Goal: Task Accomplishment & Management: Manage account settings

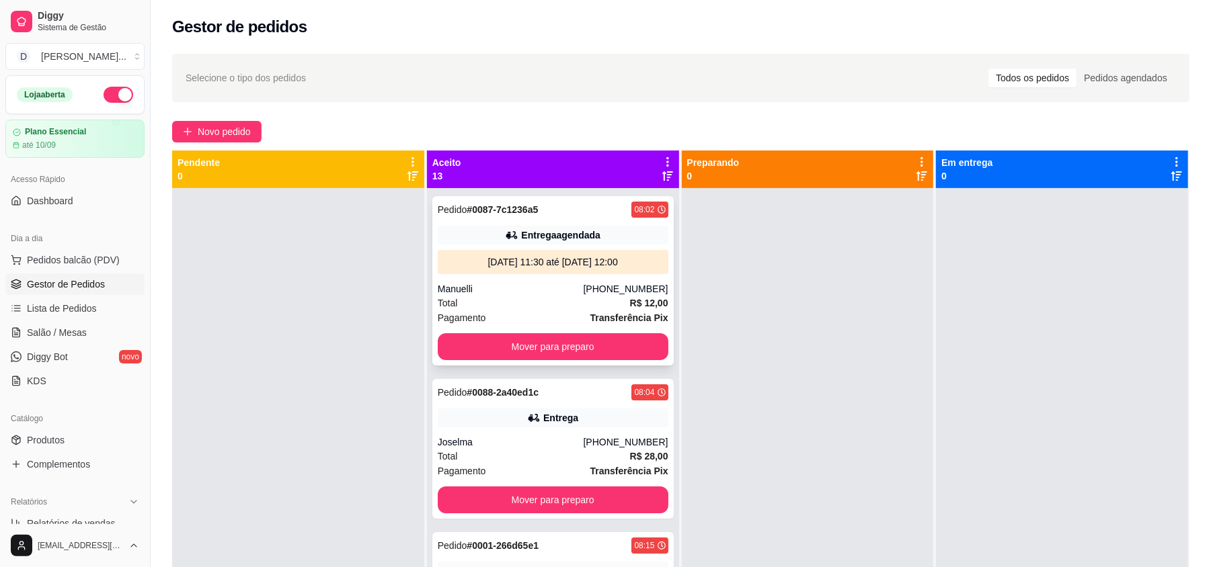
scroll to position [89, 0]
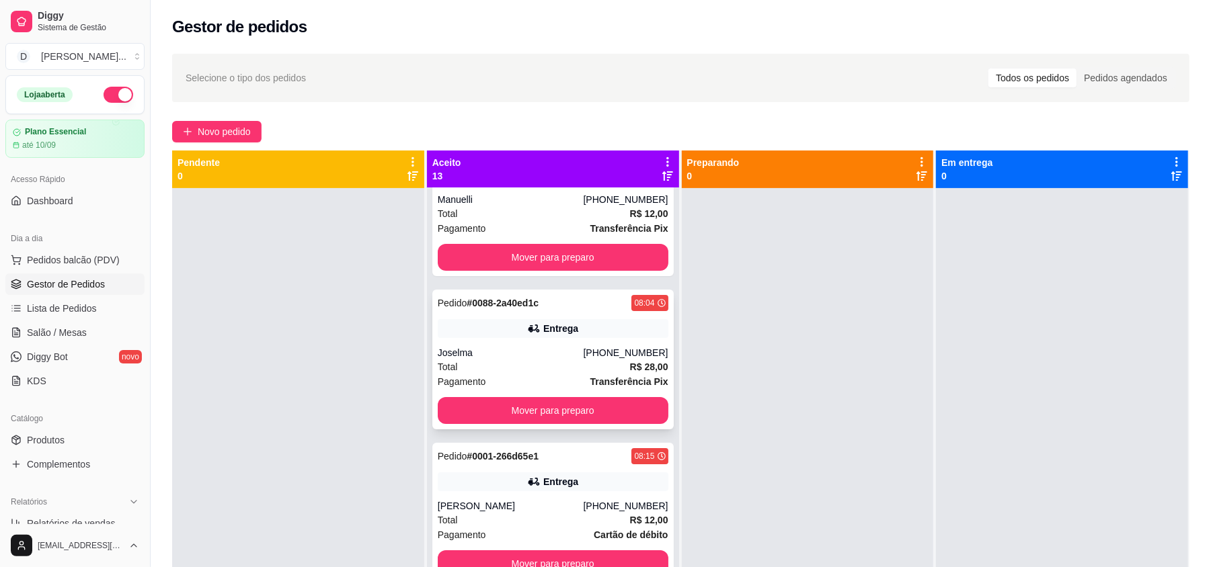
click at [538, 374] on div "Pagamento Transferência Pix" at bounding box center [553, 381] width 231 height 15
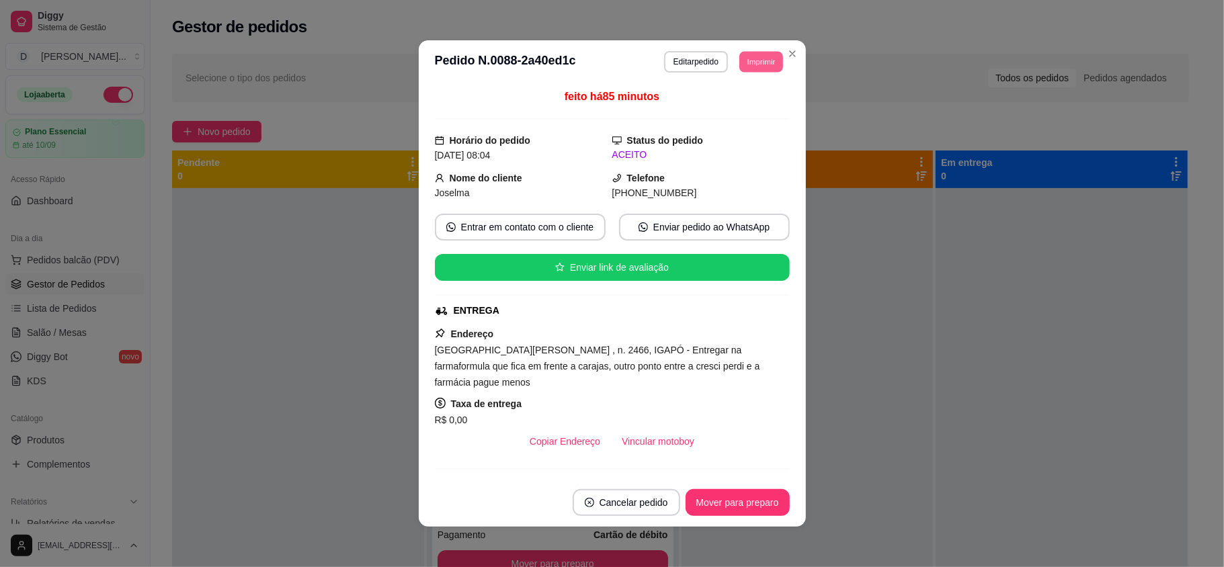
click at [749, 54] on button "Imprimir" at bounding box center [761, 61] width 44 height 21
click at [739, 113] on button "IMPRESSORA" at bounding box center [729, 109] width 97 height 22
click at [741, 65] on button "Imprimir" at bounding box center [761, 62] width 45 height 22
click at [723, 108] on button "IMPRESSORA" at bounding box center [729, 109] width 97 height 22
click at [585, 91] on span "feito há 85 minutos" at bounding box center [612, 96] width 95 height 11
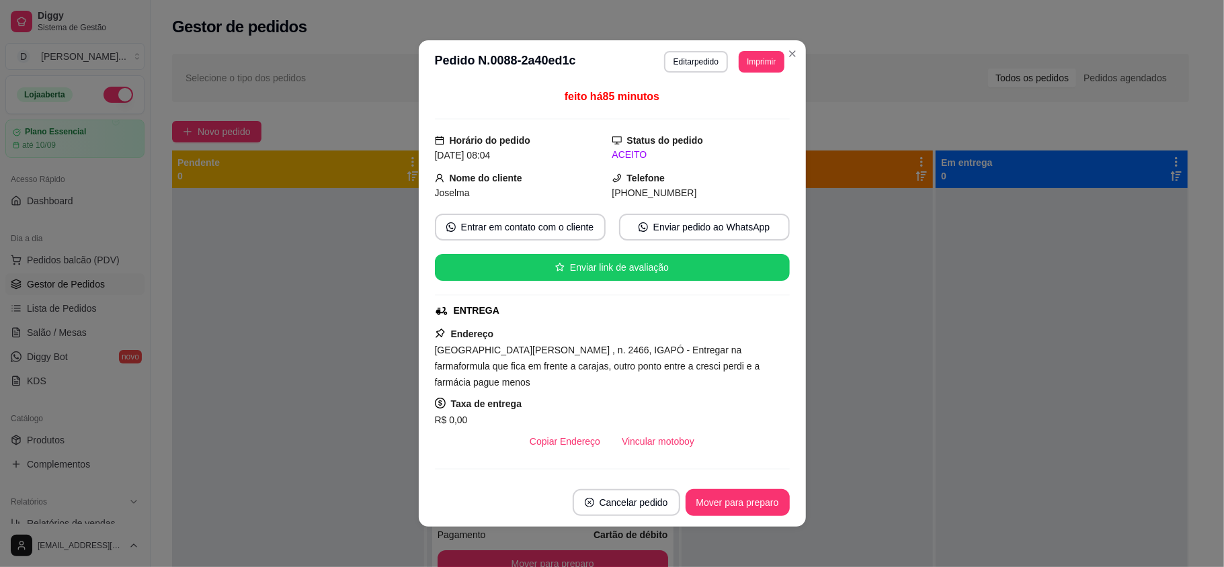
click at [585, 91] on span "feito há 85 minutos" at bounding box center [612, 96] width 95 height 11
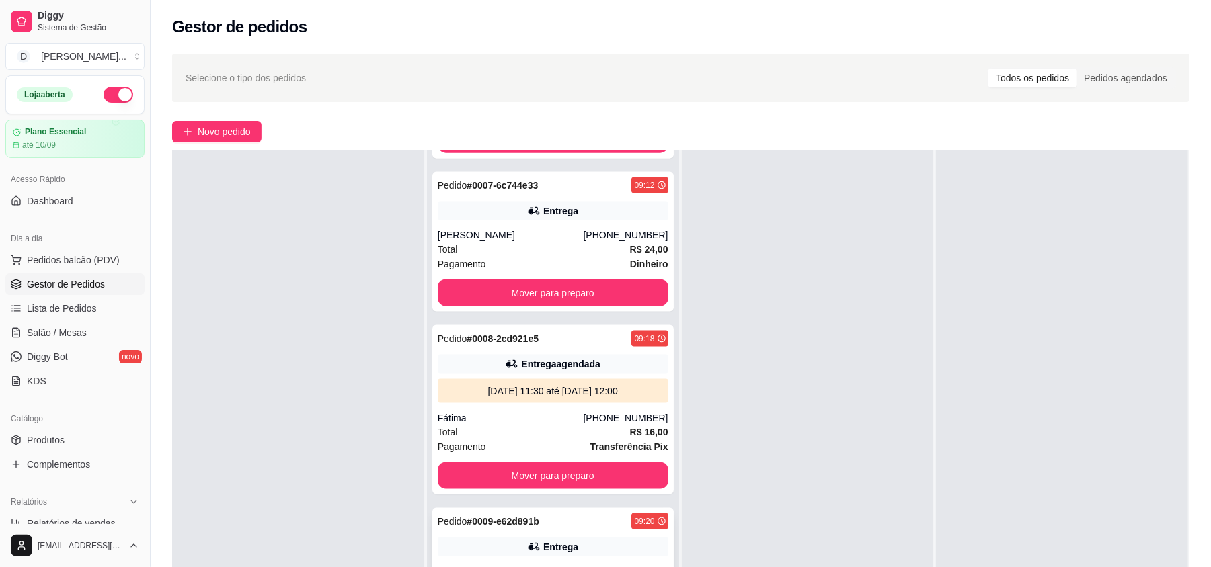
scroll to position [1254, 0]
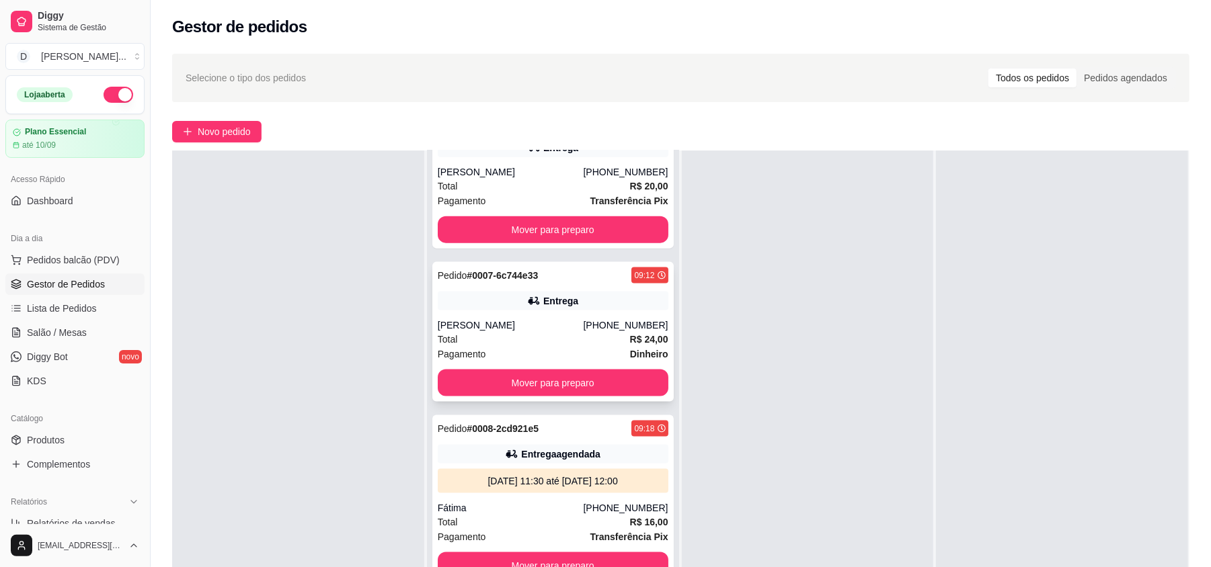
click at [496, 332] on div "Total R$ 24,00" at bounding box center [553, 339] width 231 height 15
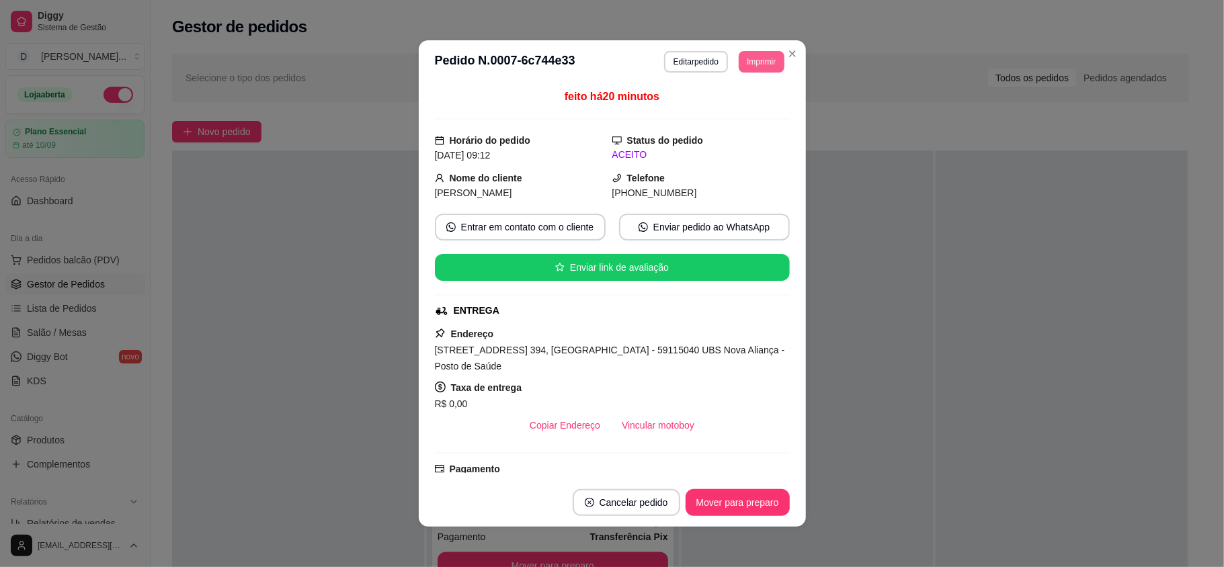
click at [739, 58] on button "Imprimir" at bounding box center [761, 62] width 45 height 22
click at [757, 106] on button "IMPRESSORA" at bounding box center [729, 109] width 97 height 22
click at [756, 68] on button "Imprimir" at bounding box center [761, 62] width 45 height 22
click at [749, 99] on button "IMPRESSORA" at bounding box center [730, 108] width 94 height 21
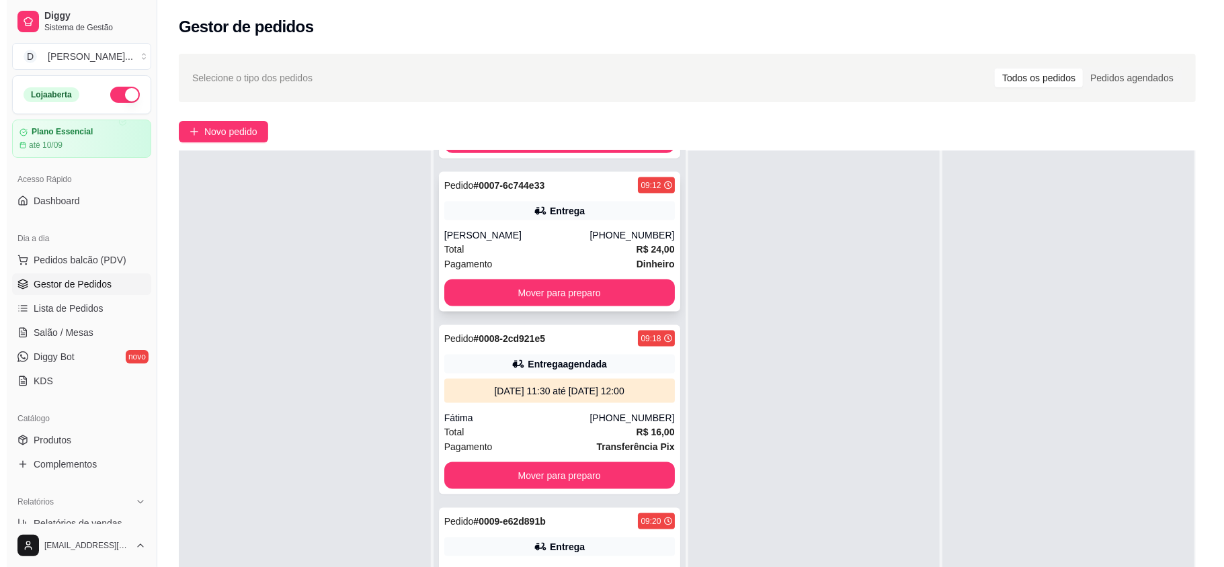
scroll to position [1434, 0]
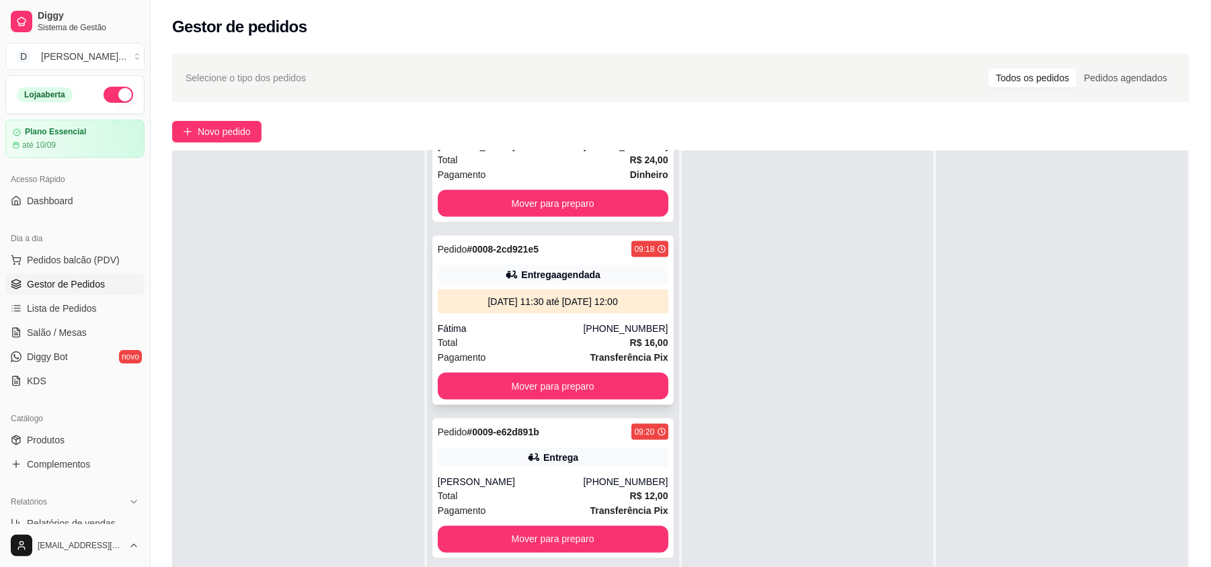
click at [520, 336] on div "Total R$ 16,00" at bounding box center [553, 342] width 231 height 15
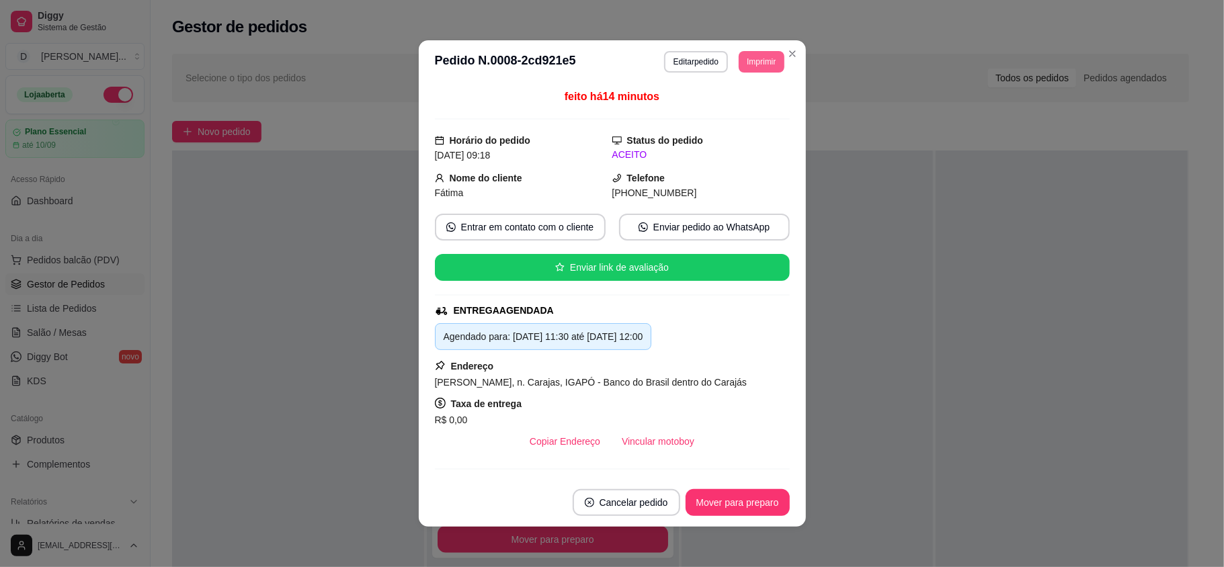
click at [742, 66] on button "Imprimir" at bounding box center [761, 62] width 45 height 22
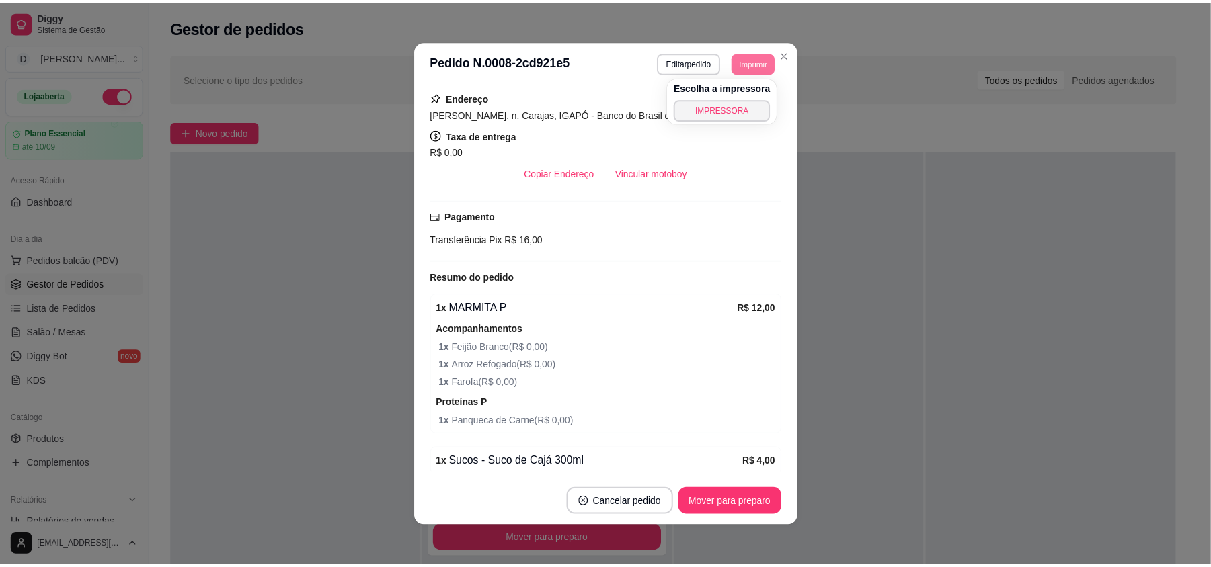
scroll to position [333, 0]
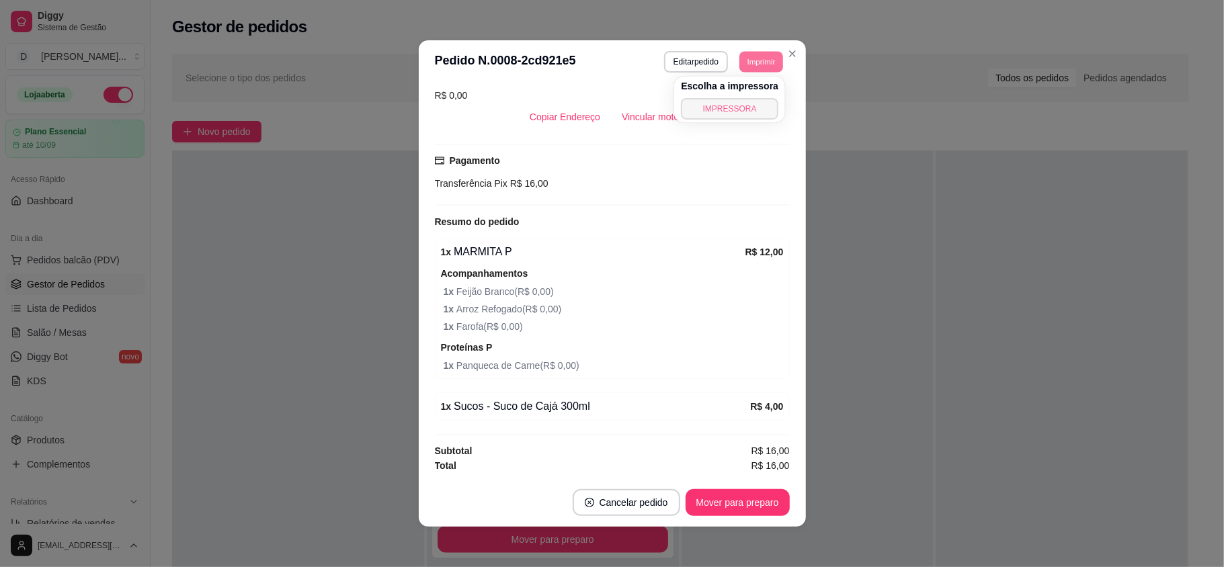
click at [717, 105] on button "IMPRESSORA" at bounding box center [729, 109] width 97 height 22
click at [745, 68] on button "Imprimir" at bounding box center [761, 62] width 45 height 22
click at [740, 101] on button "IMPRESSORA" at bounding box center [729, 109] width 97 height 22
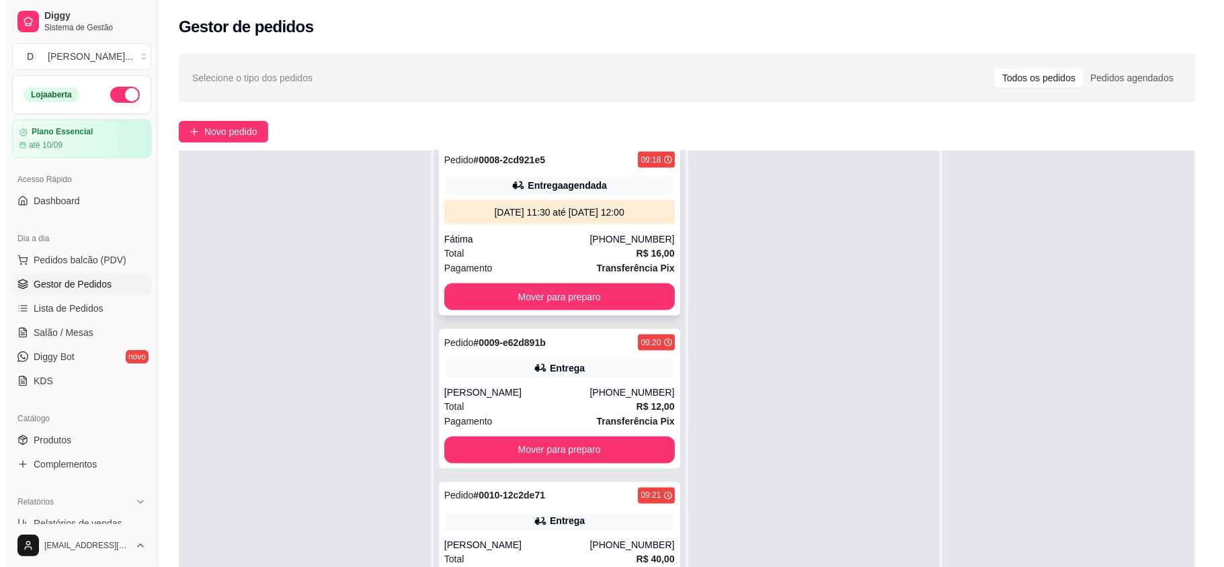
scroll to position [1613, 0]
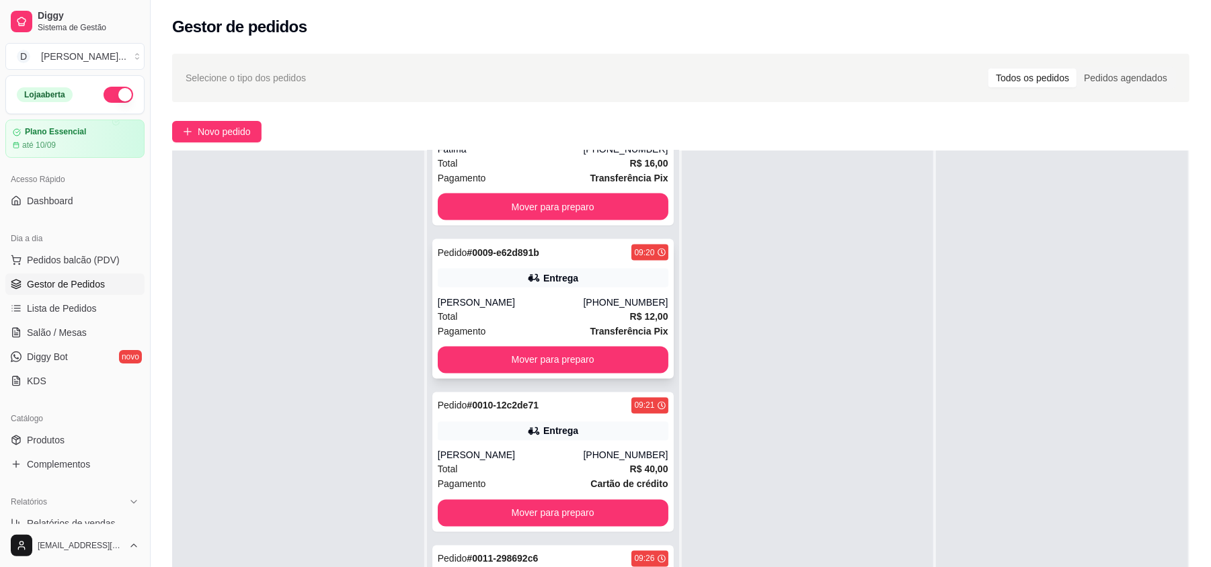
click at [522, 309] on div "Total R$ 12,00" at bounding box center [553, 316] width 231 height 15
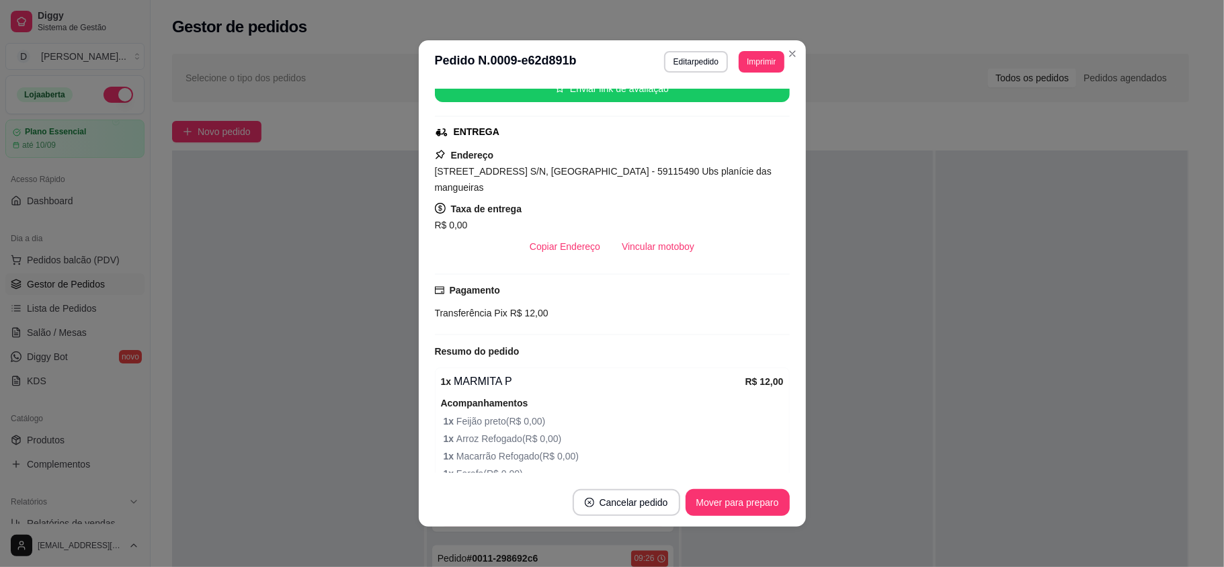
scroll to position [380, 0]
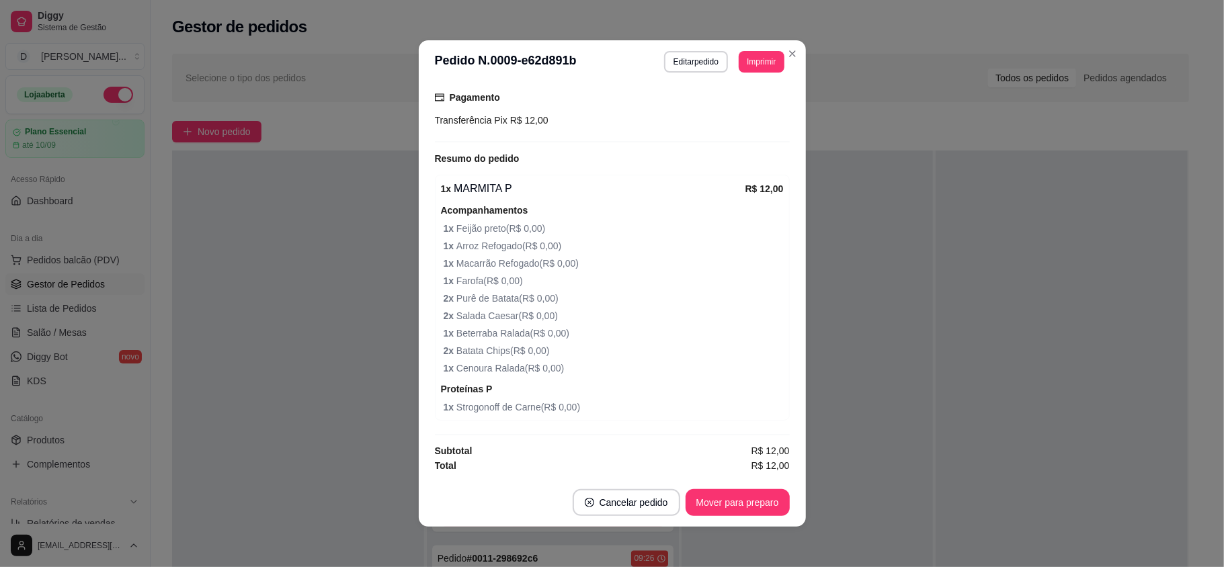
click at [762, 61] on button "Imprimir" at bounding box center [761, 62] width 45 height 22
click at [737, 100] on button "IMPRESSORA" at bounding box center [729, 109] width 97 height 22
click at [743, 51] on button "Imprimir" at bounding box center [761, 62] width 45 height 22
click at [734, 105] on button "IMPRESSORA" at bounding box center [730, 108] width 94 height 21
click at [419, 343] on div "feito há 12 minutos Horário do pedido [DATE] 09:20 Status do pedido ACEITO Nome…" at bounding box center [612, 280] width 387 height 395
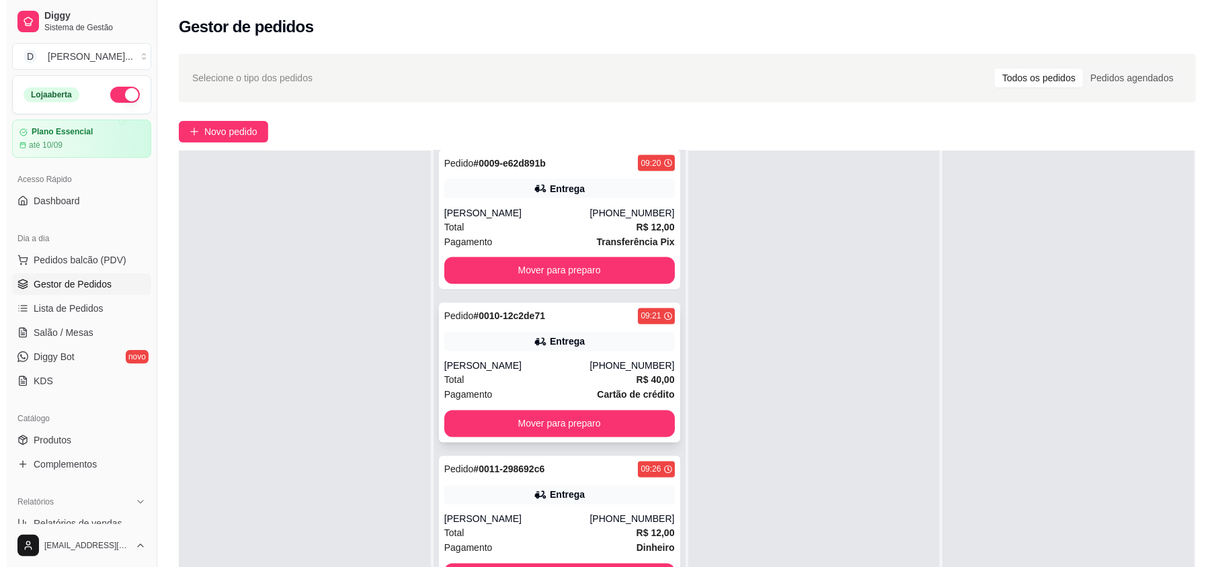
scroll to position [1746, 0]
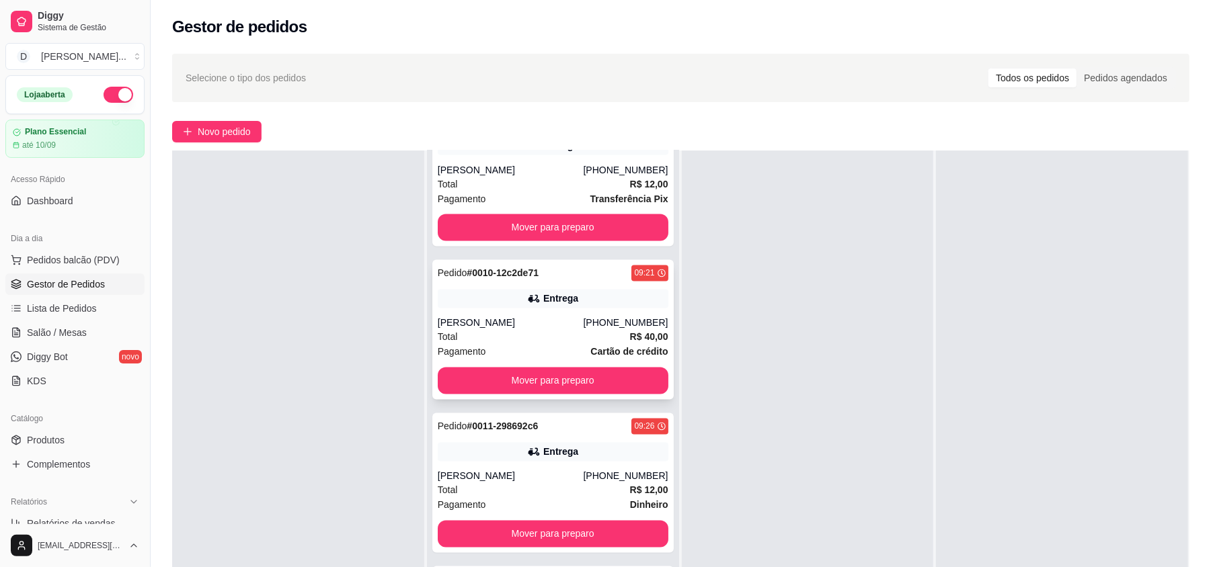
click at [495, 331] on div "Total R$ 40,00" at bounding box center [553, 337] width 231 height 15
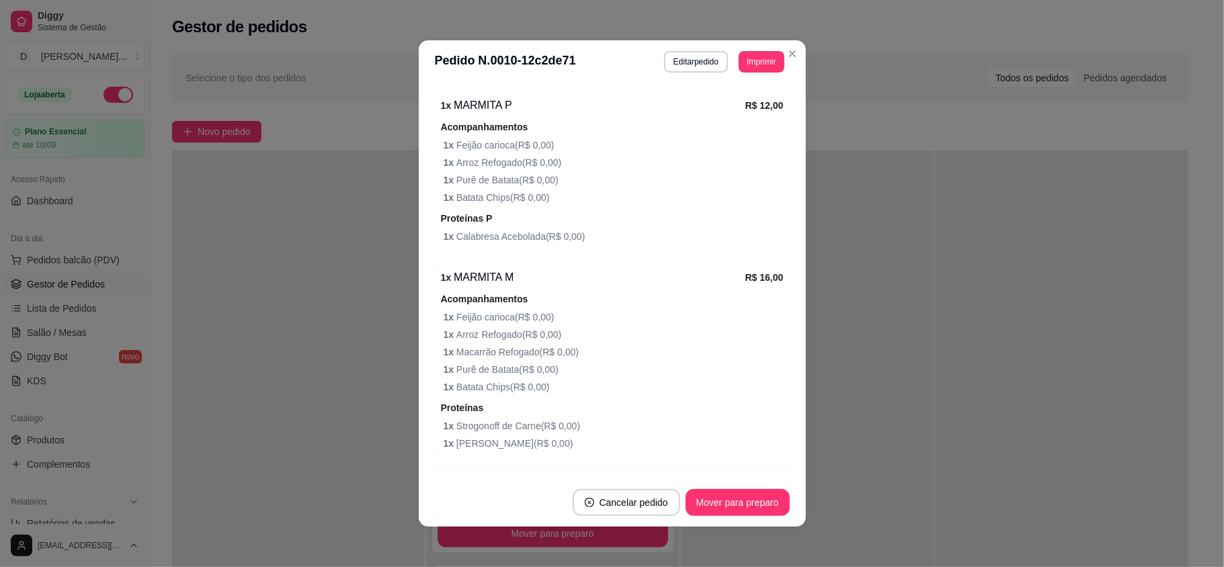
scroll to position [659, 0]
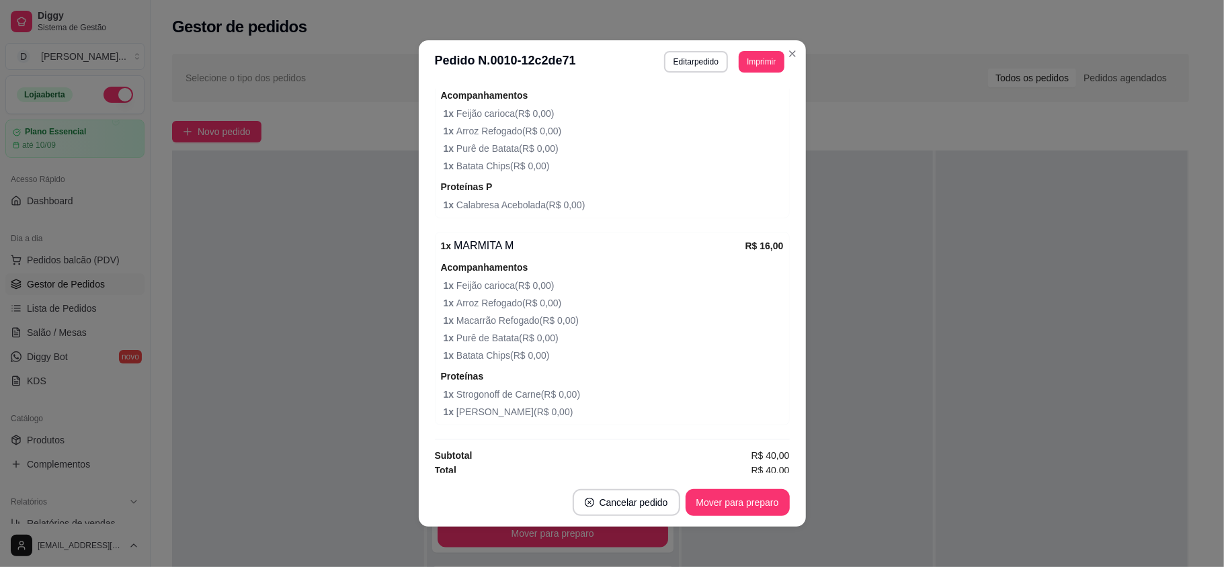
click at [760, 49] on header "**********" at bounding box center [612, 61] width 387 height 43
click at [756, 69] on button "Imprimir" at bounding box center [761, 62] width 45 height 22
click at [738, 105] on button "IMPRESSORA" at bounding box center [730, 108] width 94 height 21
click at [743, 74] on header "**********" at bounding box center [612, 61] width 387 height 43
click at [748, 66] on button "Imprimir" at bounding box center [761, 61] width 44 height 21
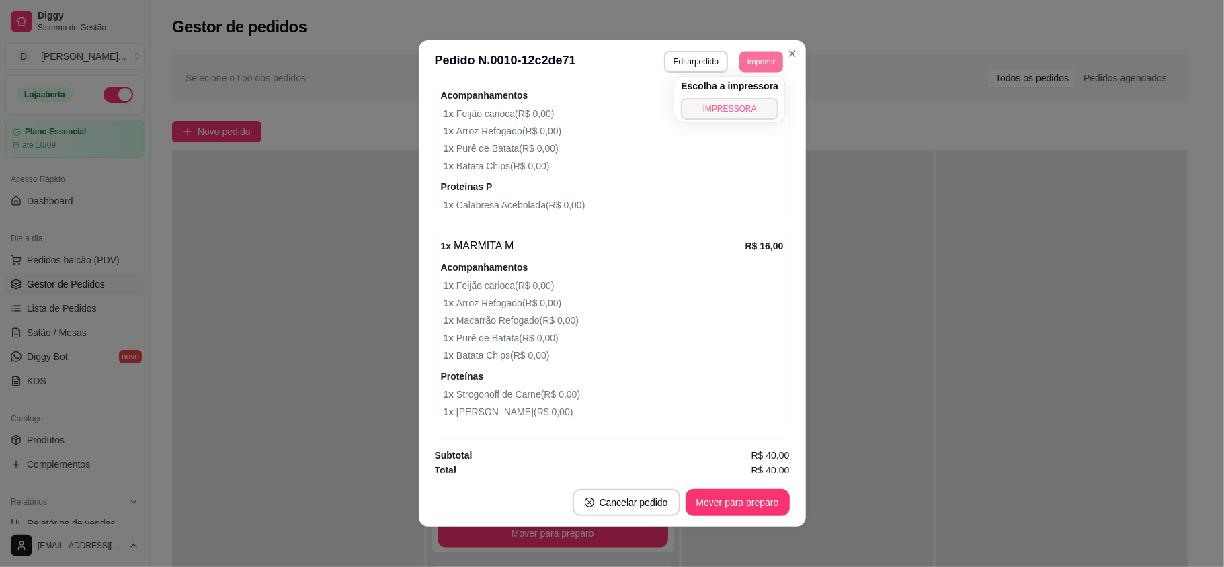
click at [737, 108] on button "IMPRESSORA" at bounding box center [729, 109] width 97 height 22
click at [750, 61] on button "Imprimir" at bounding box center [761, 62] width 45 height 22
click at [737, 109] on button "IMPRESSORA" at bounding box center [741, 102] width 78 height 17
click at [749, 70] on button "Imprimir" at bounding box center [761, 62] width 45 height 22
click at [725, 121] on div "Escolha a impressora IMPRESSORA" at bounding box center [729, 100] width 111 height 46
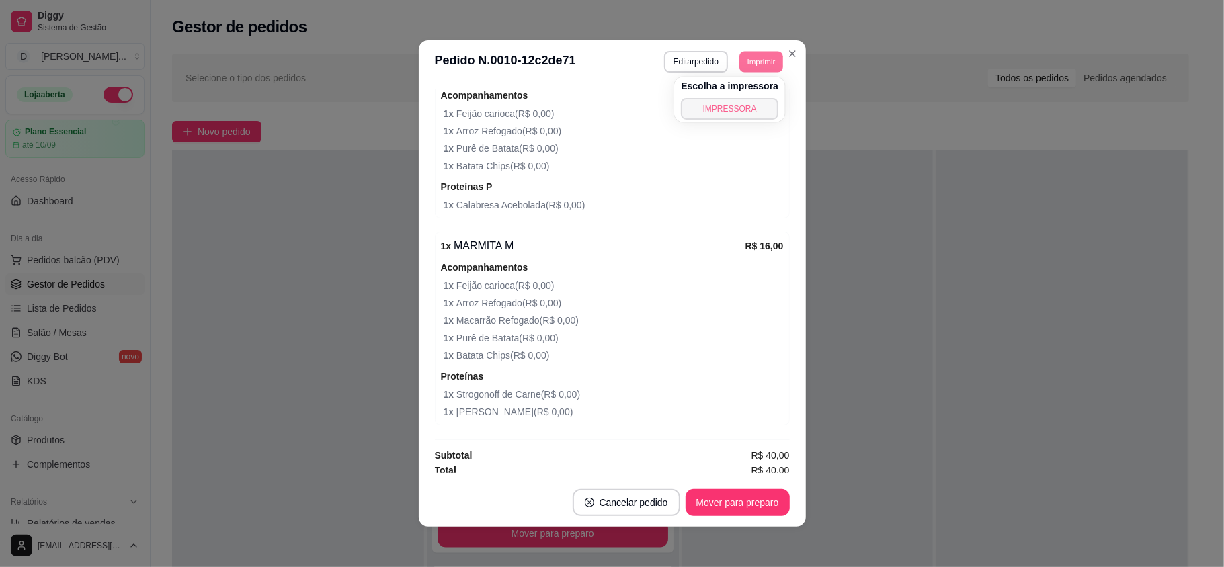
click at [732, 104] on button "IMPRESSORA" at bounding box center [729, 109] width 97 height 22
click at [756, 63] on button "Imprimir" at bounding box center [761, 62] width 45 height 22
click at [742, 110] on button "IMPRESSORA" at bounding box center [730, 108] width 94 height 21
click at [752, 65] on button "Imprimir" at bounding box center [761, 61] width 44 height 21
click at [737, 112] on button "IMPRESSORA" at bounding box center [729, 109] width 97 height 22
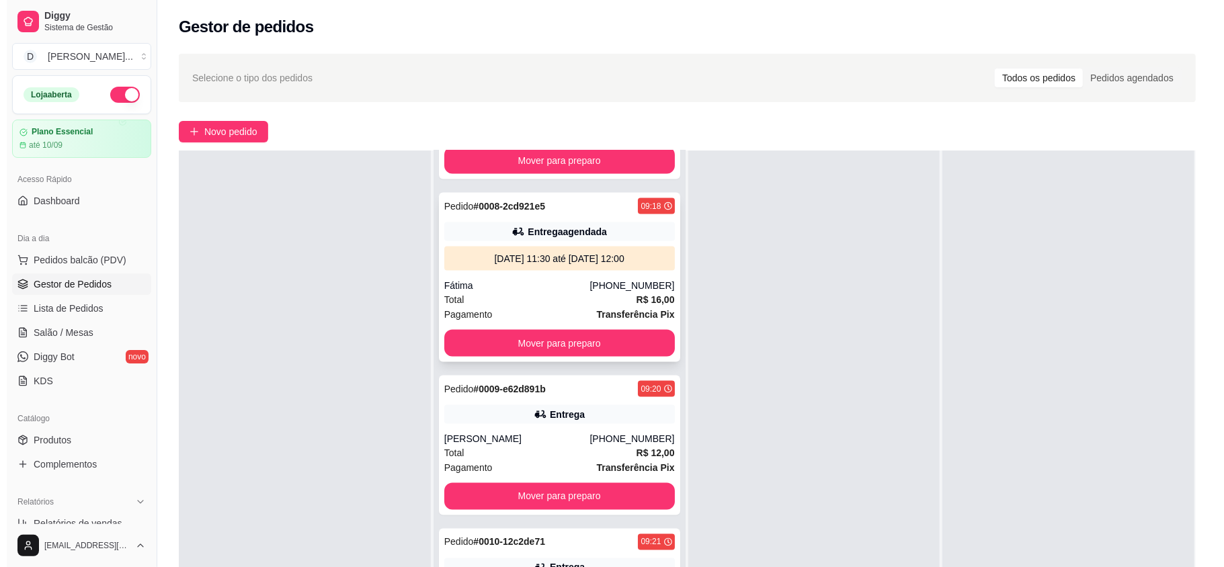
scroll to position [1388, 0]
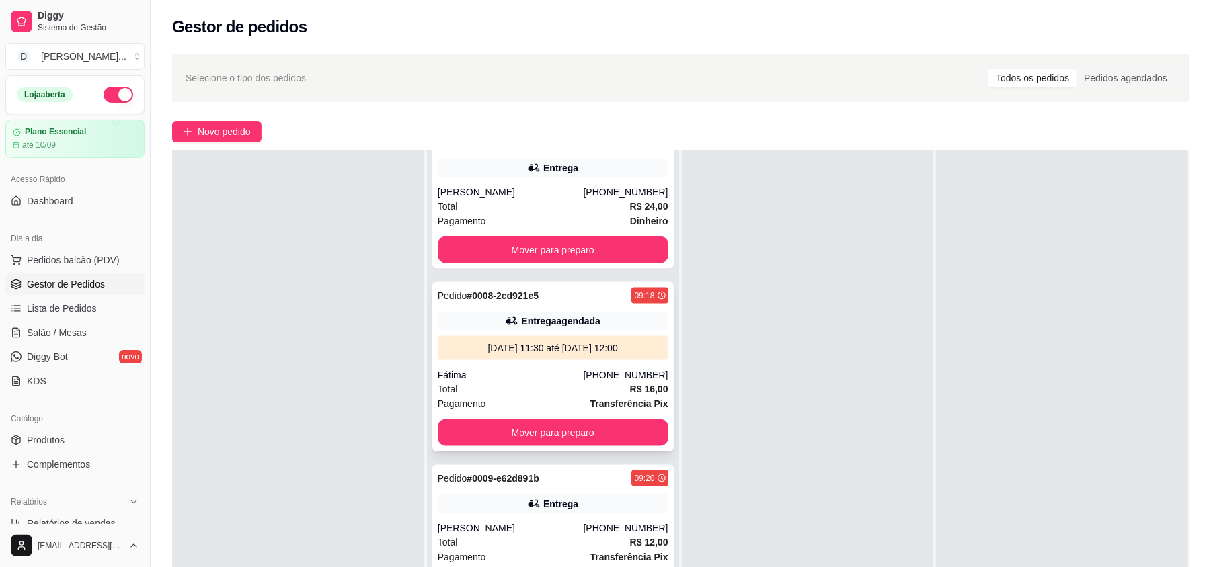
click at [520, 382] on div "Total R$ 16,00" at bounding box center [553, 389] width 231 height 15
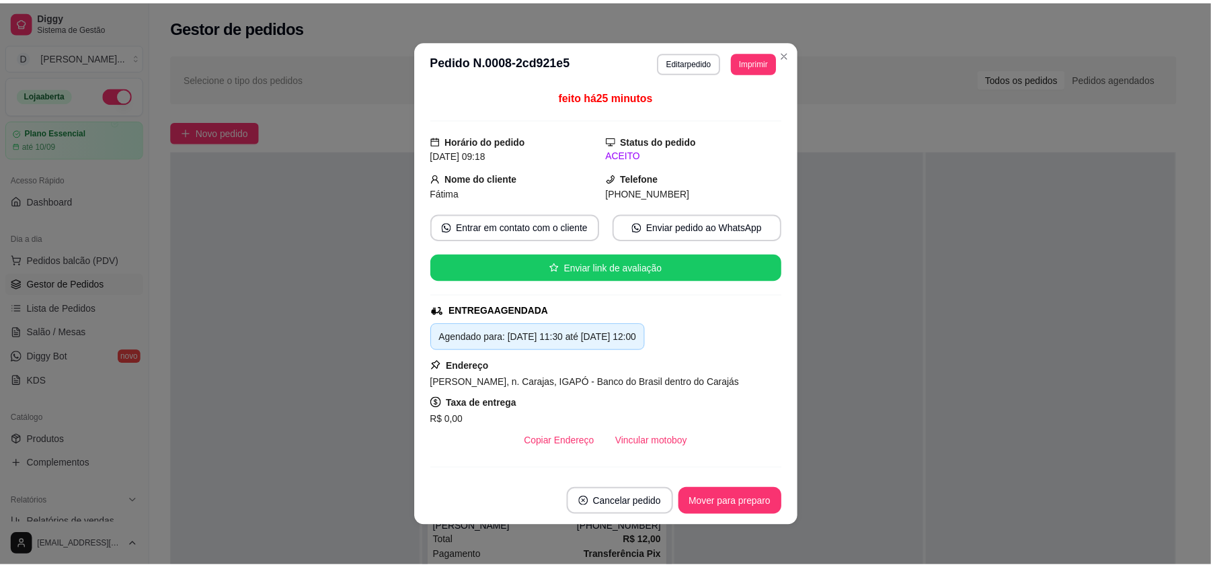
scroll to position [333, 0]
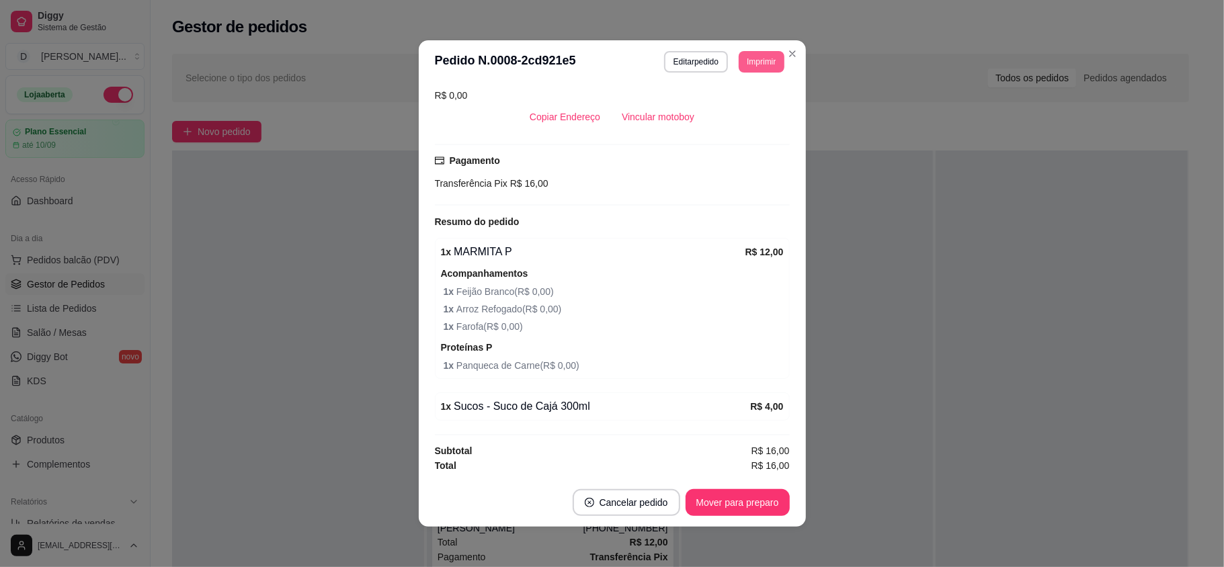
click at [750, 63] on button "Imprimir" at bounding box center [761, 62] width 45 height 22
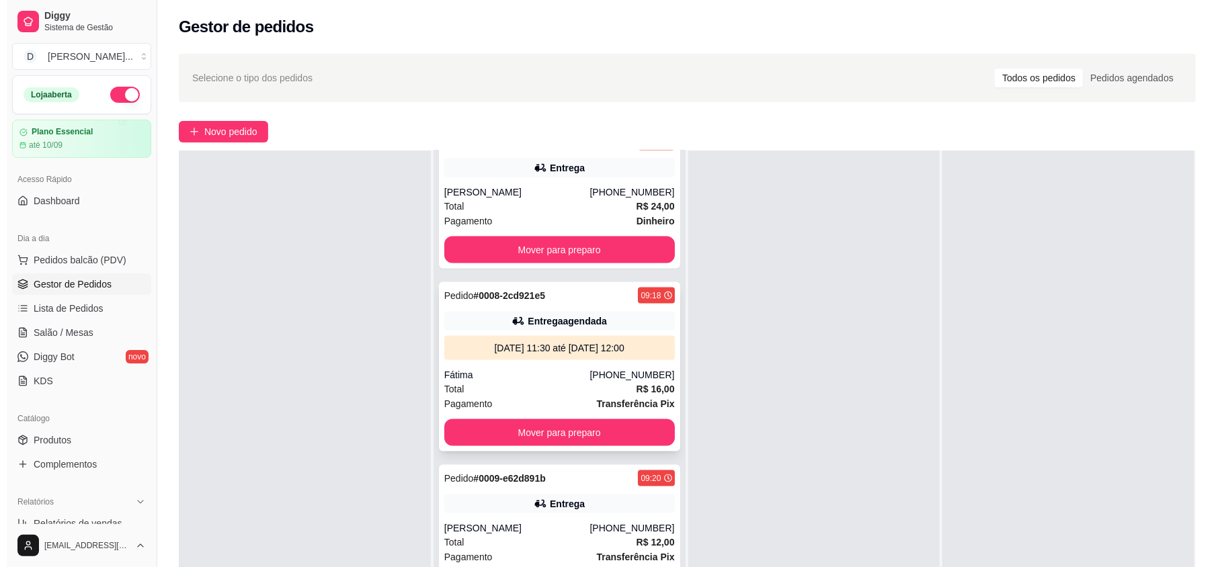
scroll to position [1477, 0]
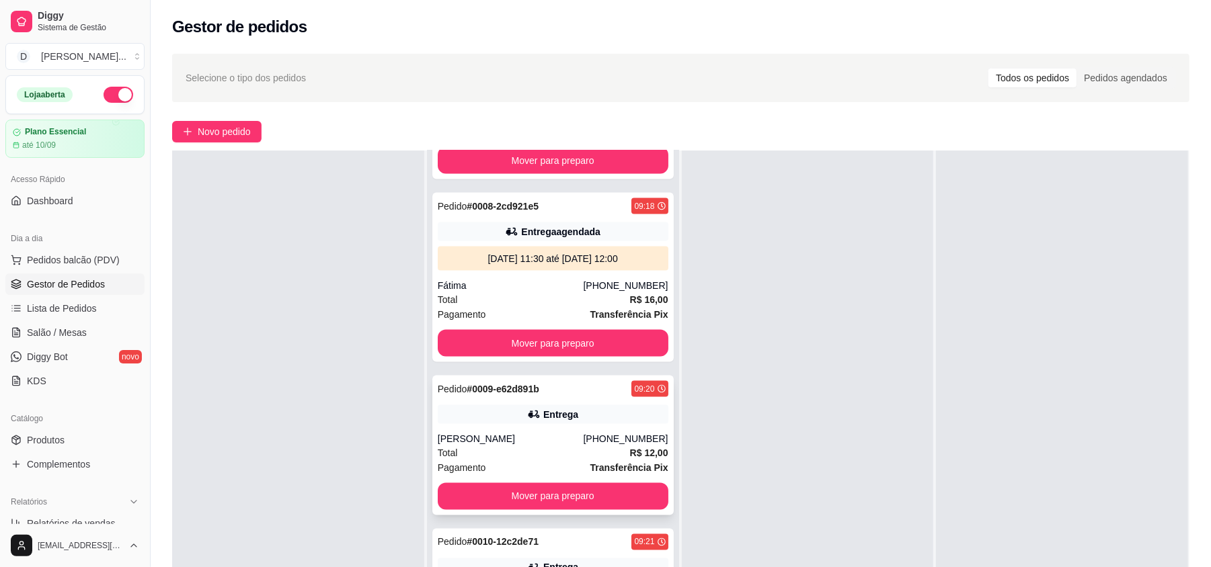
click at [525, 432] on div "[PERSON_NAME]" at bounding box center [511, 438] width 146 height 13
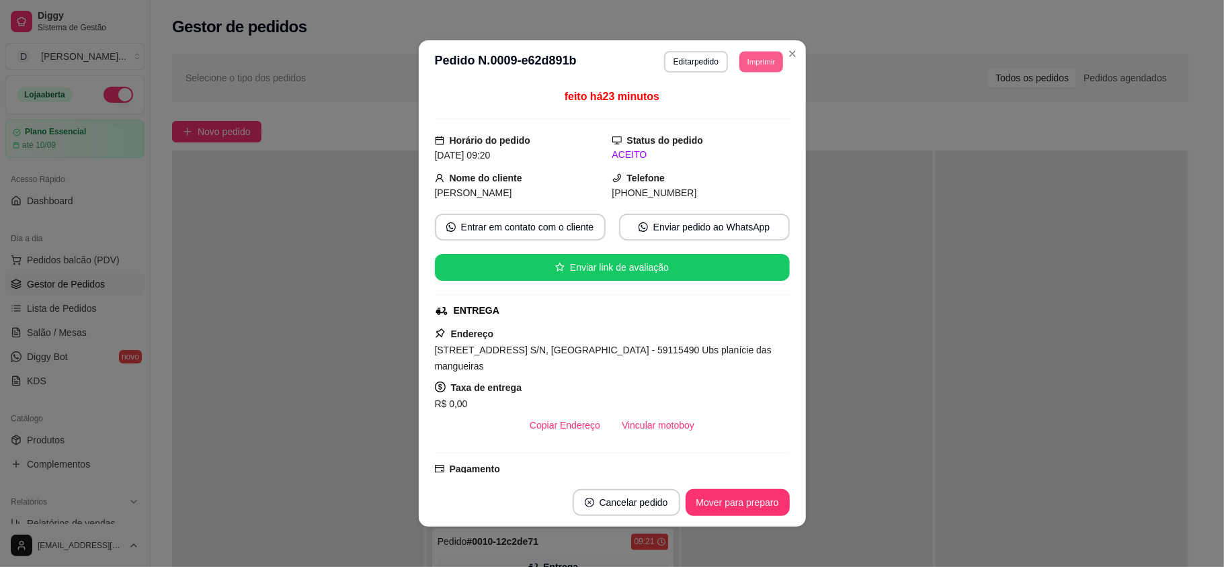
click at [741, 68] on button "Imprimir" at bounding box center [761, 61] width 44 height 21
click at [703, 116] on button "IMPRESSORA" at bounding box center [729, 109] width 97 height 22
click at [692, 62] on button "Editar pedido" at bounding box center [696, 62] width 64 height 22
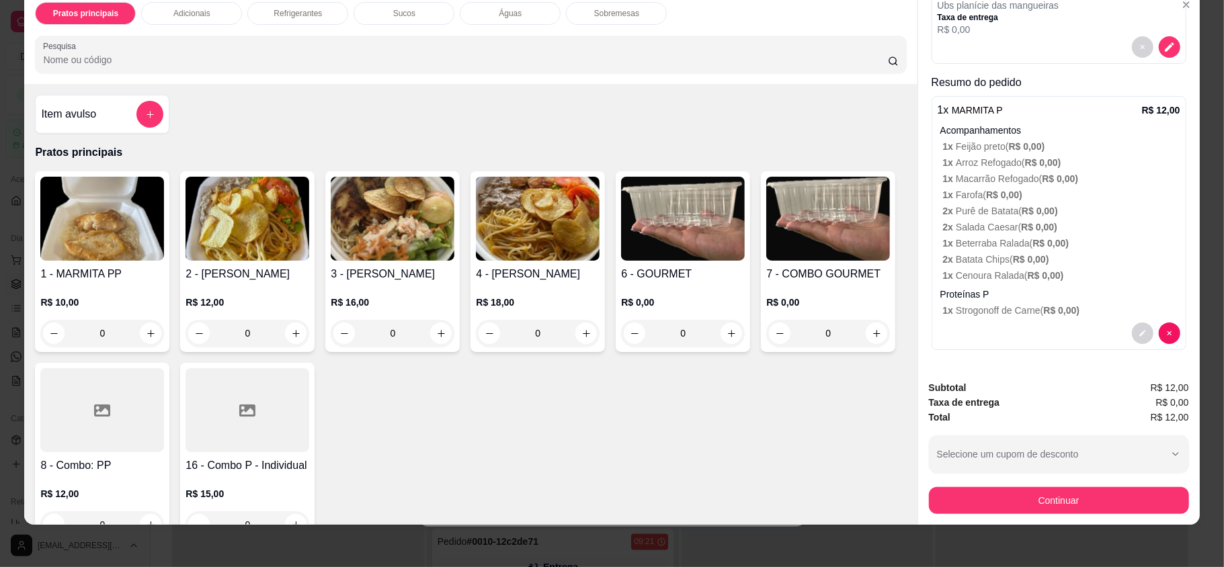
scroll to position [358, 0]
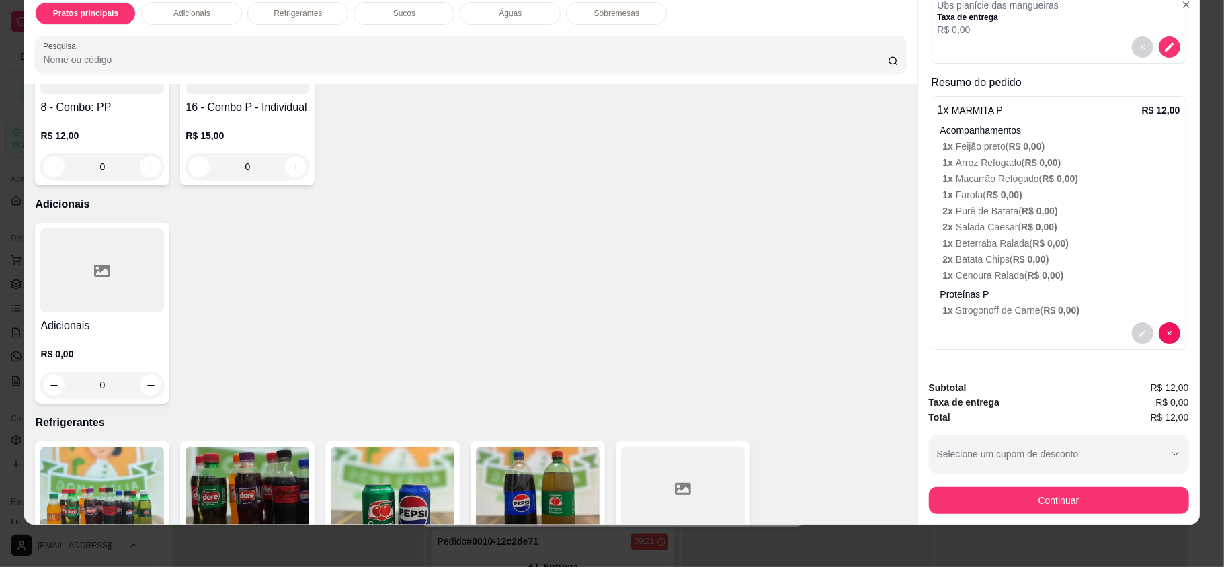
click at [79, 304] on div at bounding box center [102, 271] width 124 height 84
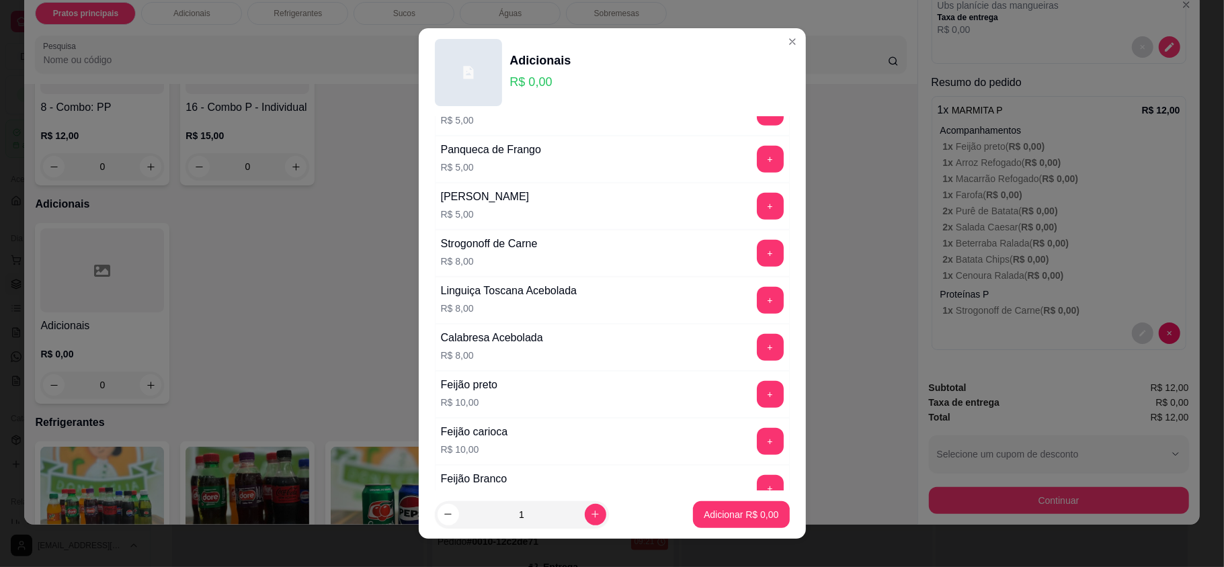
scroll to position [323, 0]
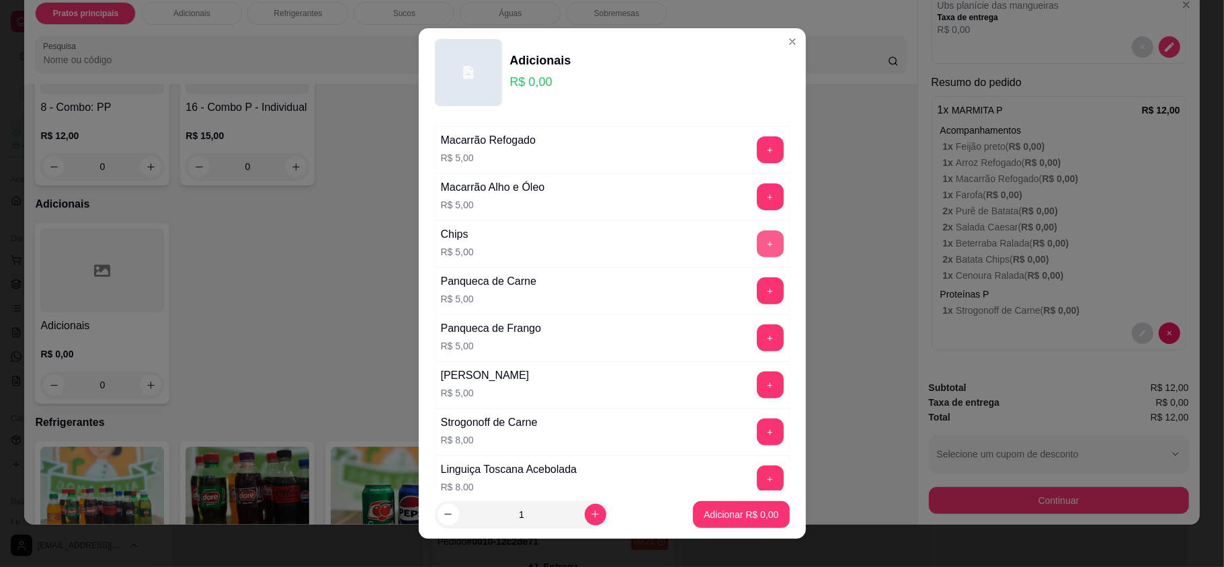
click at [757, 249] on button "+" at bounding box center [770, 244] width 27 height 27
click at [740, 516] on p "Adicionar R$ 5,00" at bounding box center [741, 514] width 75 height 13
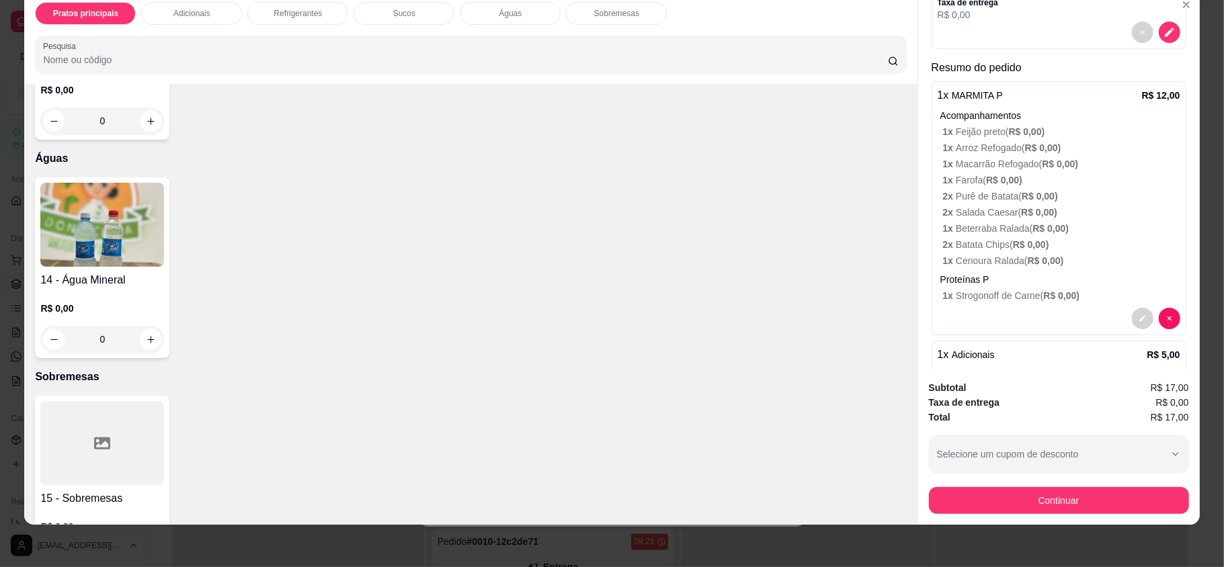
scroll to position [1139, 0]
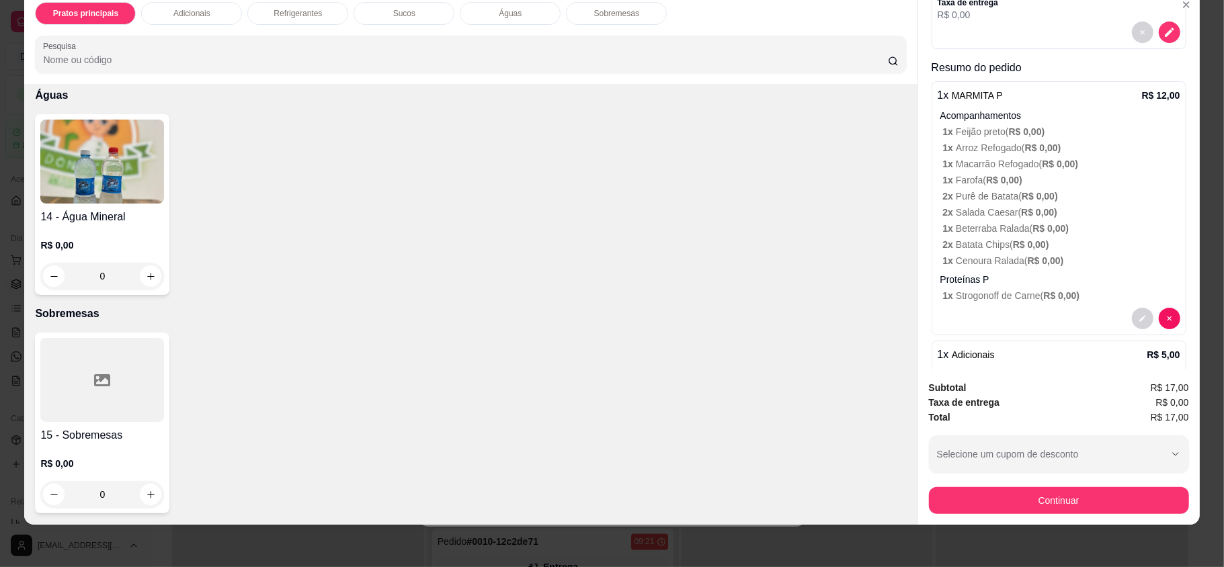
click at [118, 386] on div at bounding box center [102, 380] width 124 height 84
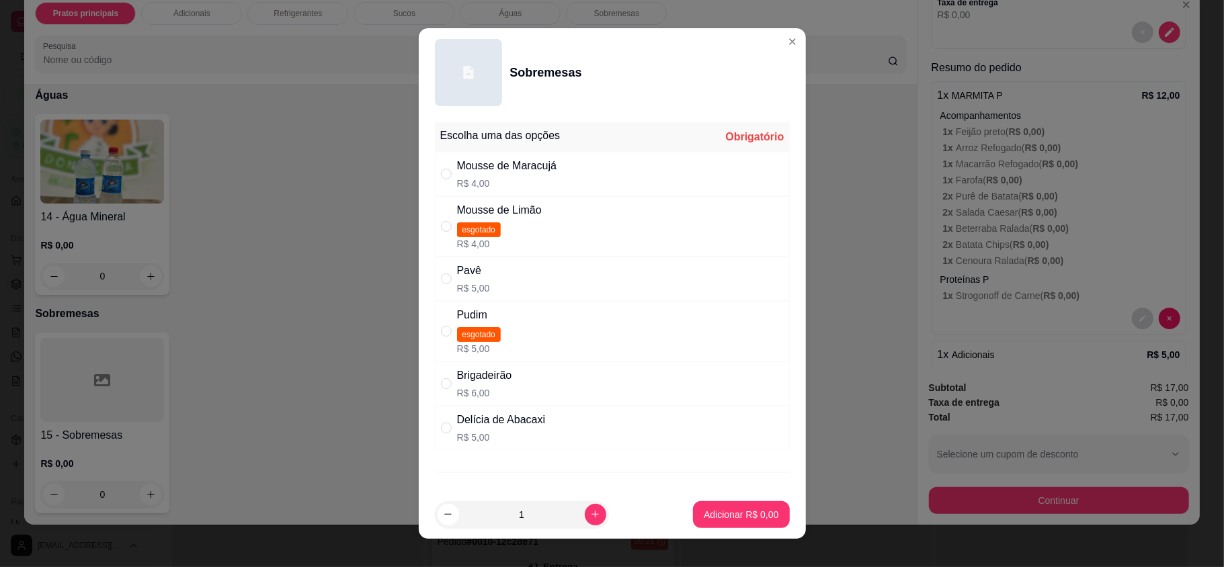
click at [512, 281] on div "Pavê R$ 5,00" at bounding box center [612, 279] width 355 height 44
radio input "true"
click at [746, 518] on p "Adicionar R$ 5,00" at bounding box center [741, 514] width 75 height 13
type input "1"
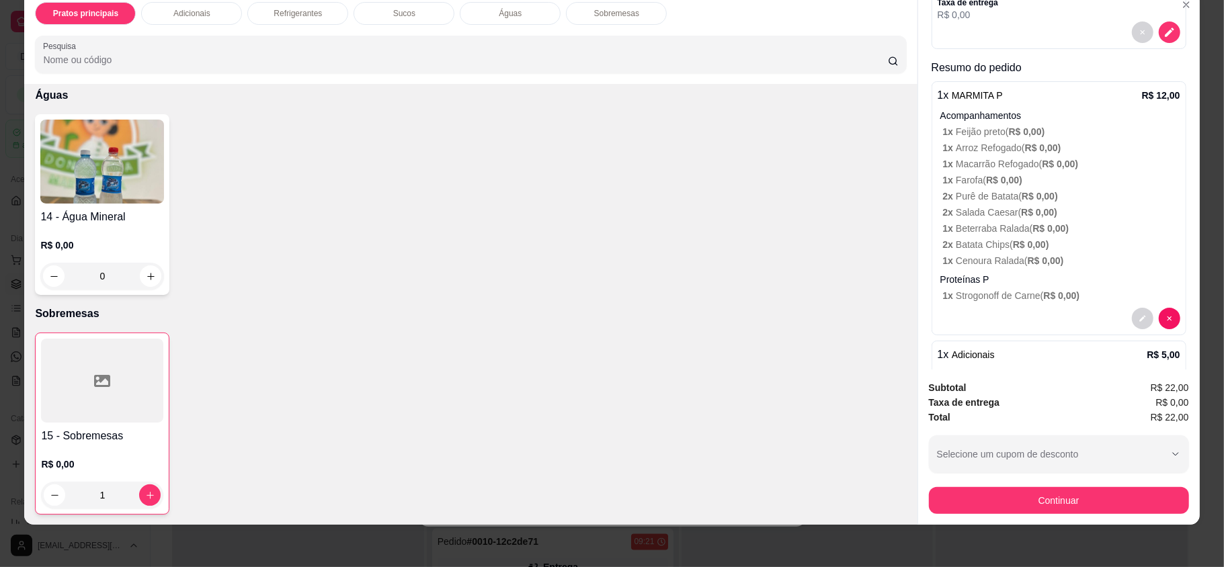
scroll to position [403, 0]
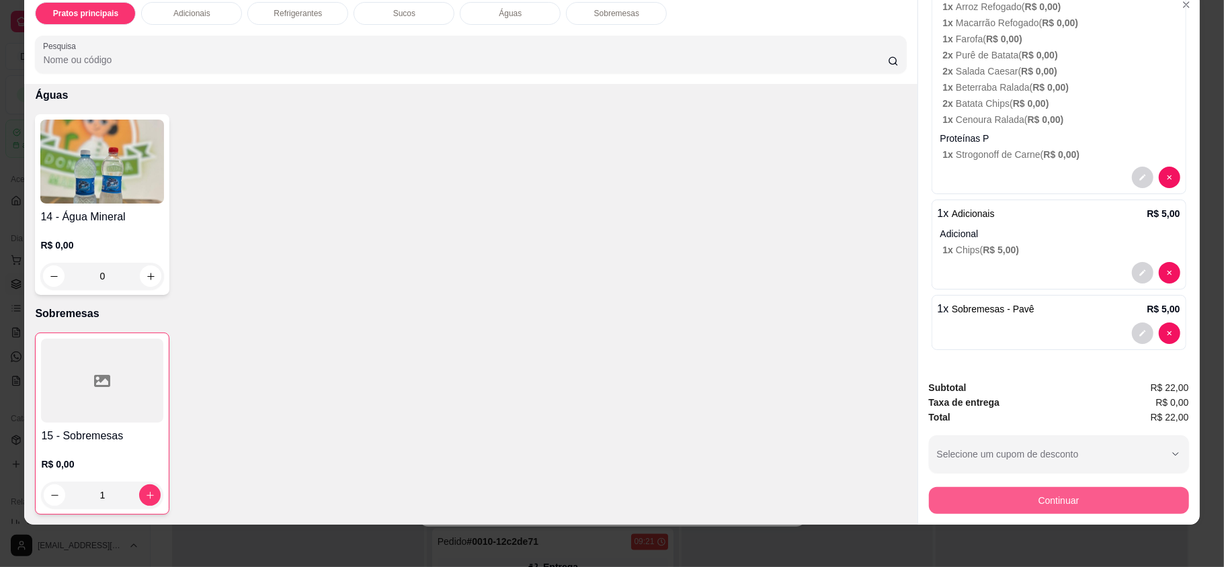
click at [1004, 491] on button "Continuar" at bounding box center [1059, 500] width 260 height 27
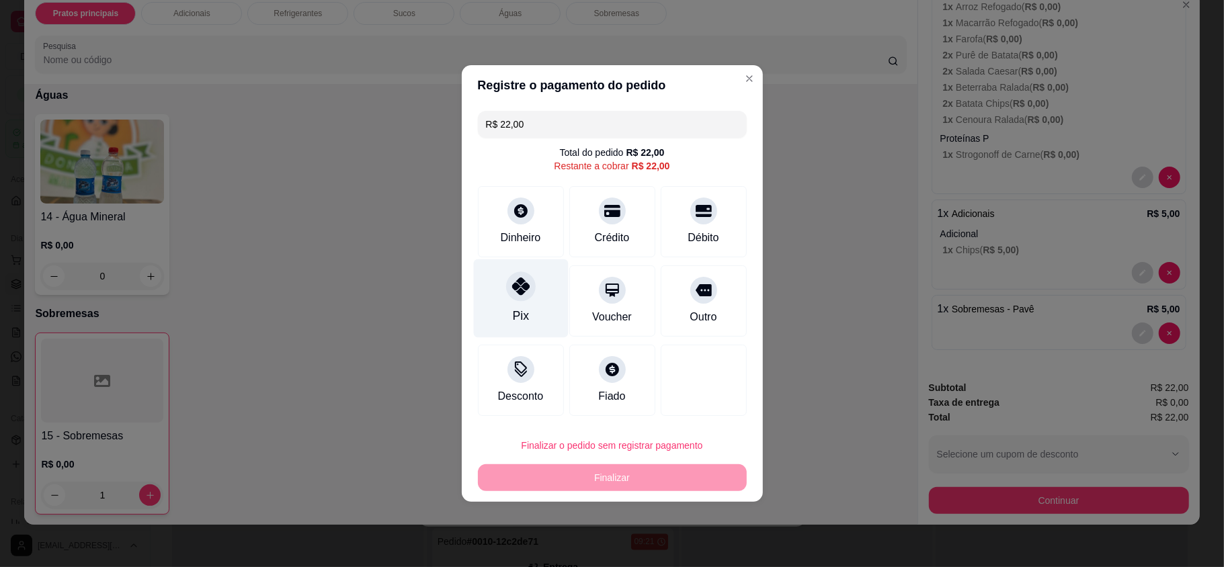
click at [532, 301] on div "Pix" at bounding box center [520, 298] width 95 height 79
type input "R$ 0,00"
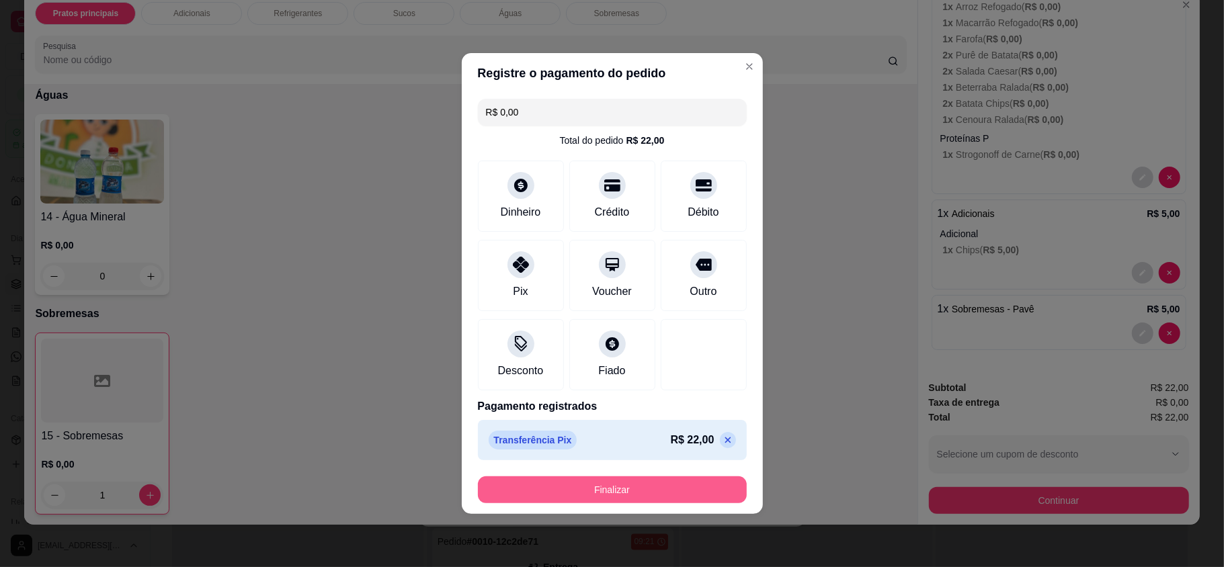
click at [610, 495] on button "Finalizar" at bounding box center [612, 490] width 269 height 27
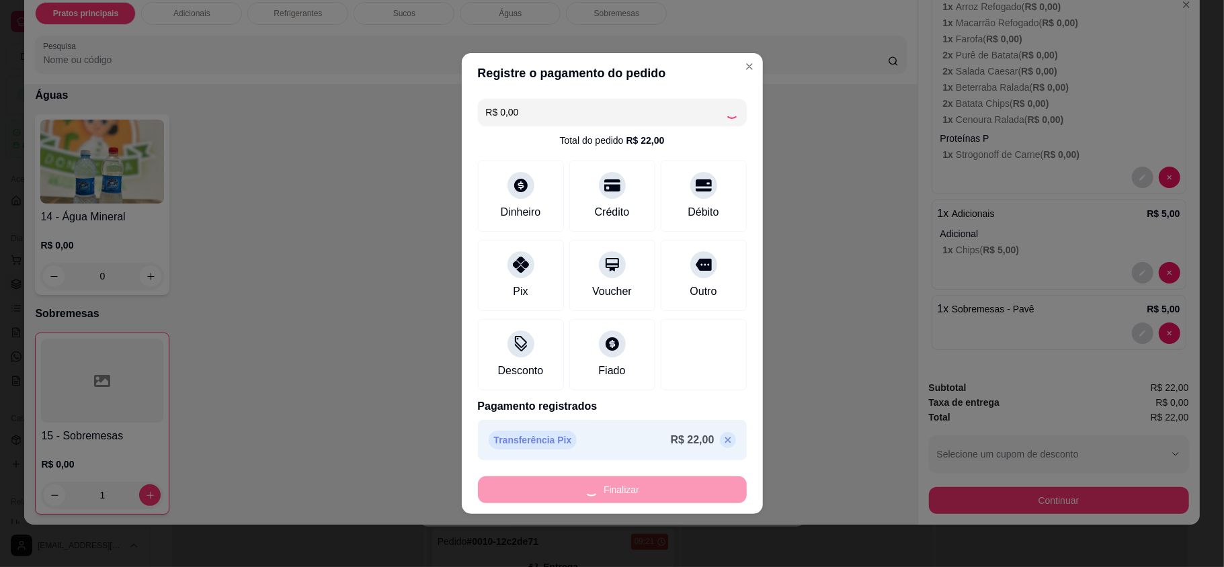
type input "0"
type input "-R$ 22,00"
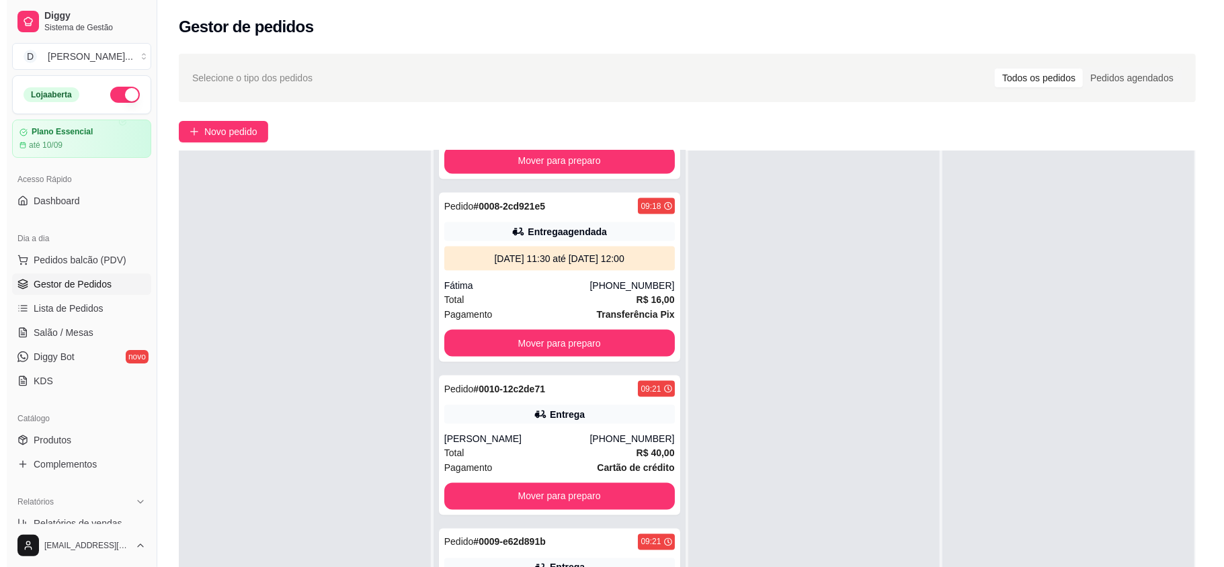
scroll to position [0, 0]
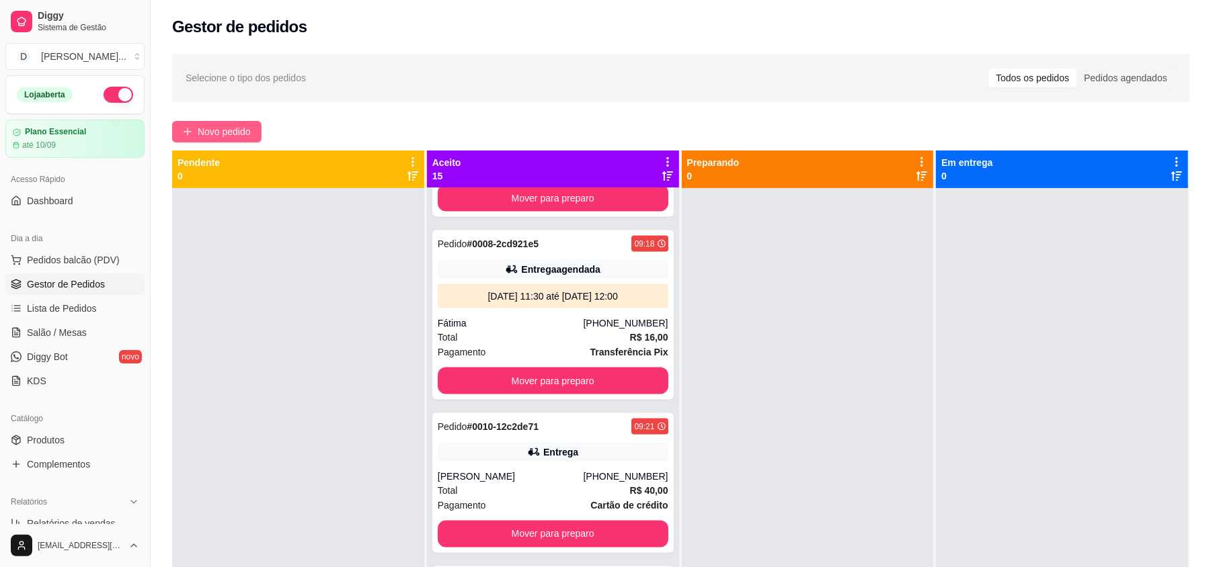
click at [204, 138] on span "Novo pedido" at bounding box center [224, 131] width 53 height 15
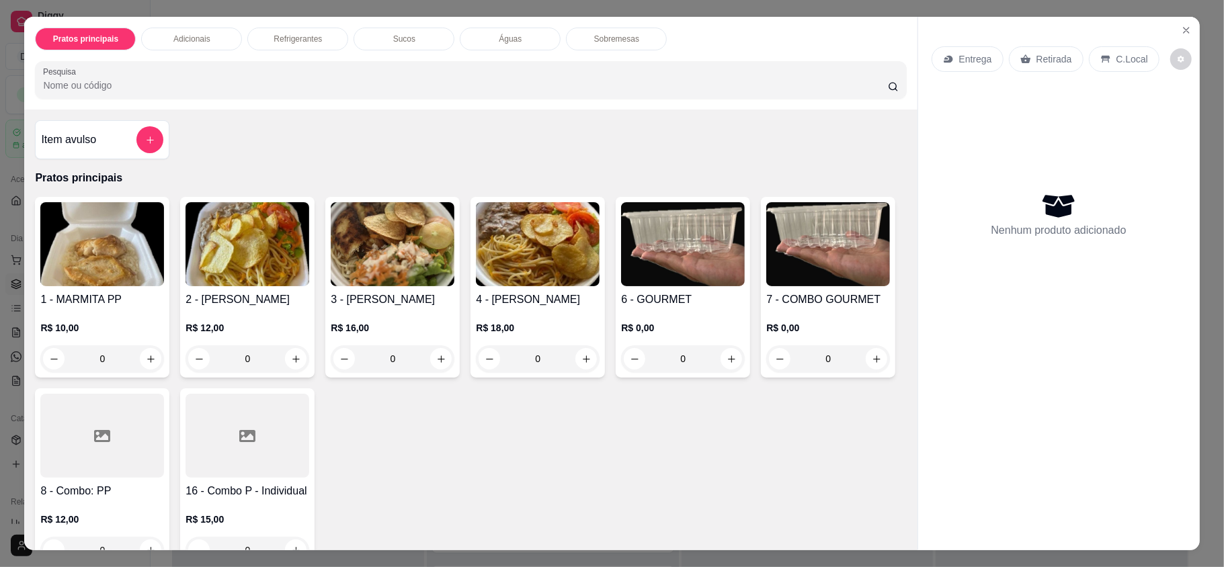
click at [939, 74] on div "Entrega Retirada C.Local" at bounding box center [1059, 59] width 255 height 47
click at [940, 70] on div "Entrega" at bounding box center [968, 59] width 72 height 26
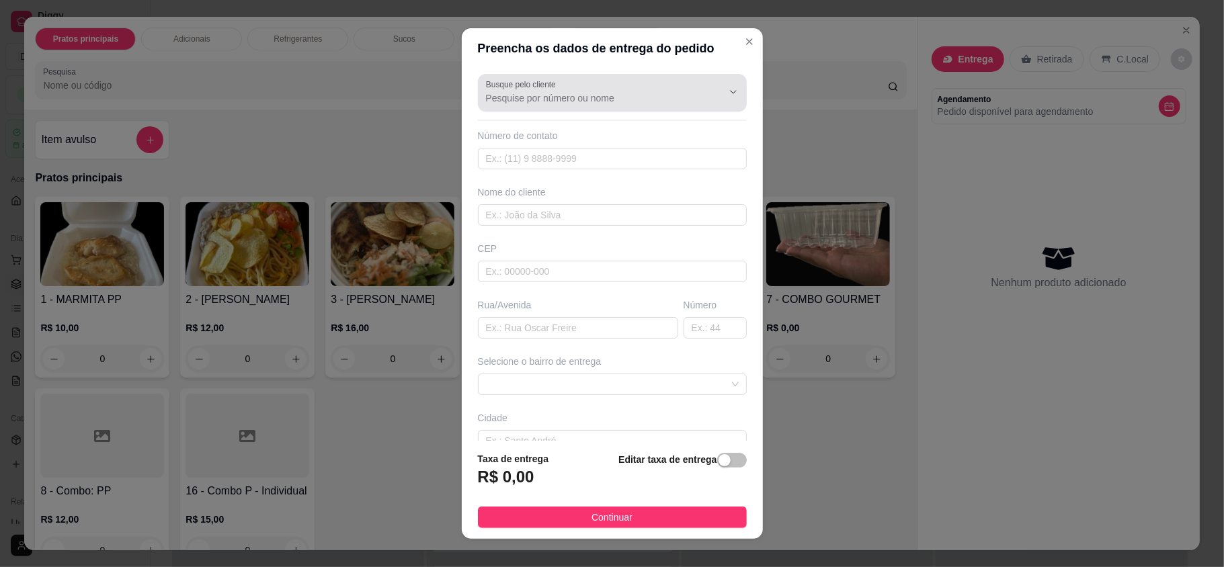
click at [528, 98] on input "Busque pelo cliente" at bounding box center [593, 97] width 215 height 13
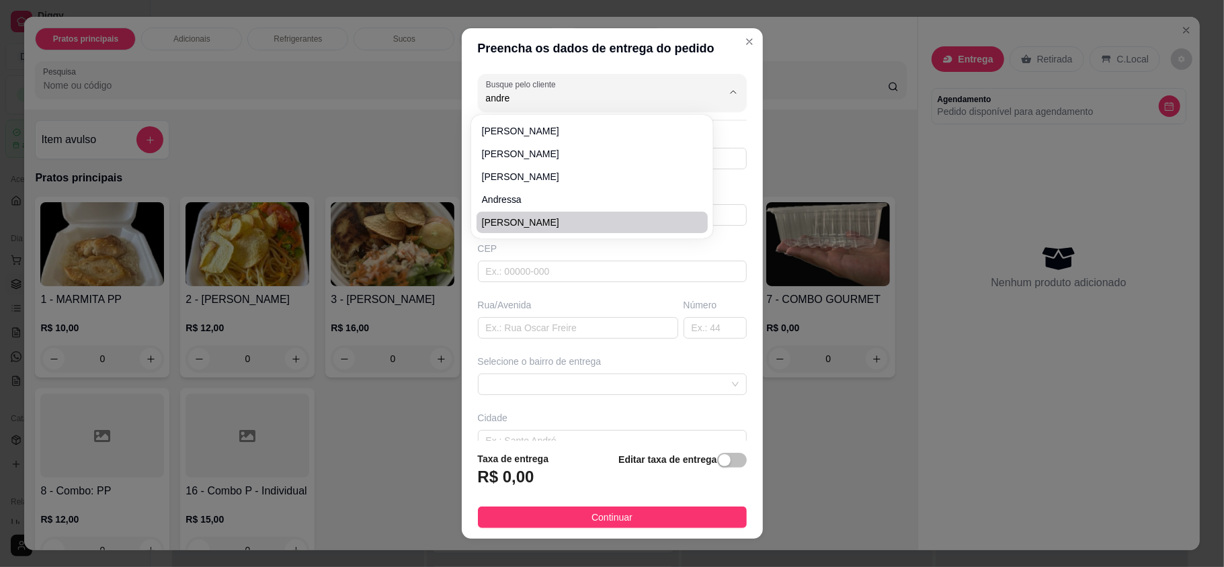
click at [536, 216] on span "[PERSON_NAME]" at bounding box center [585, 222] width 207 height 13
type input "[PERSON_NAME]"
type input "84988914197"
type input "[PERSON_NAME]"
type input "Auri auto peças"
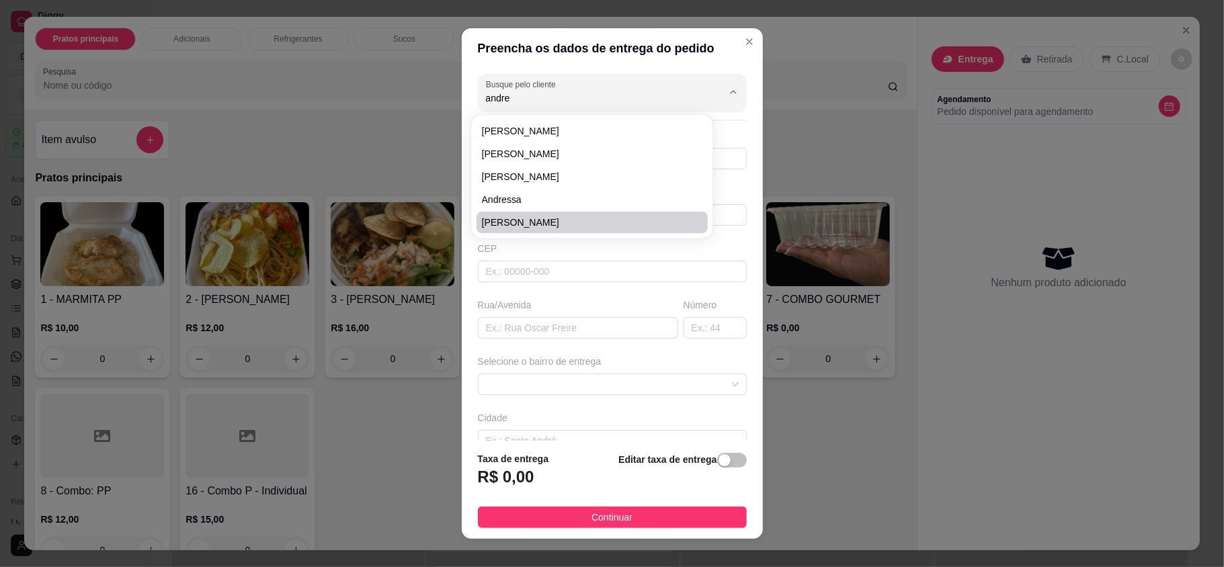
type input "[DATE]"
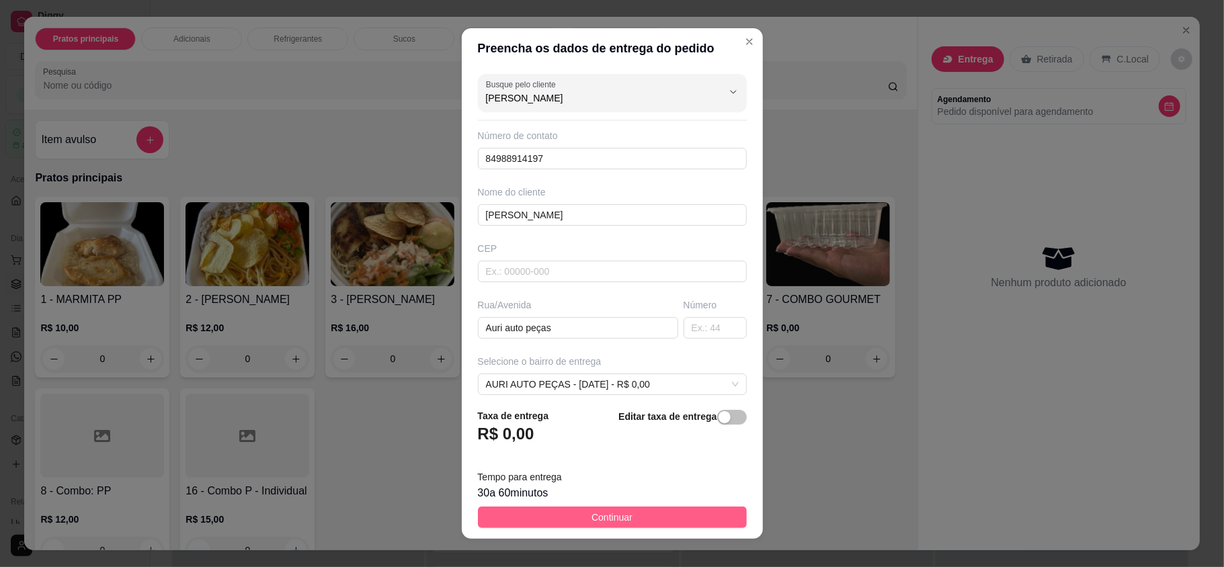
click at [606, 515] on span "Continuar" at bounding box center [612, 517] width 41 height 15
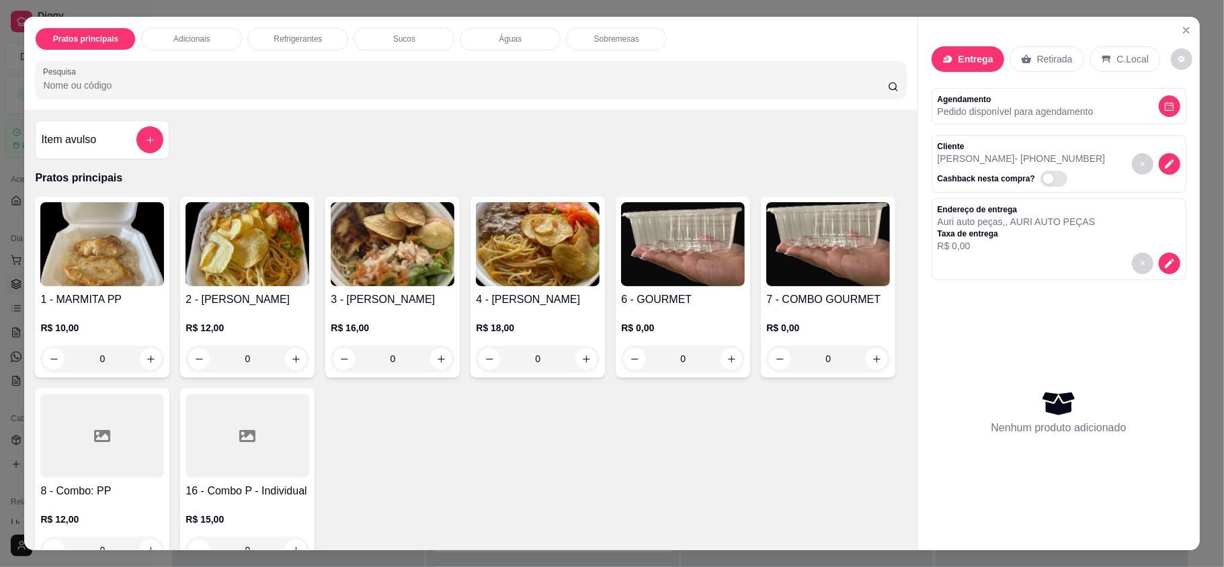
click at [237, 297] on h4 "2 - [PERSON_NAME]" at bounding box center [248, 300] width 124 height 16
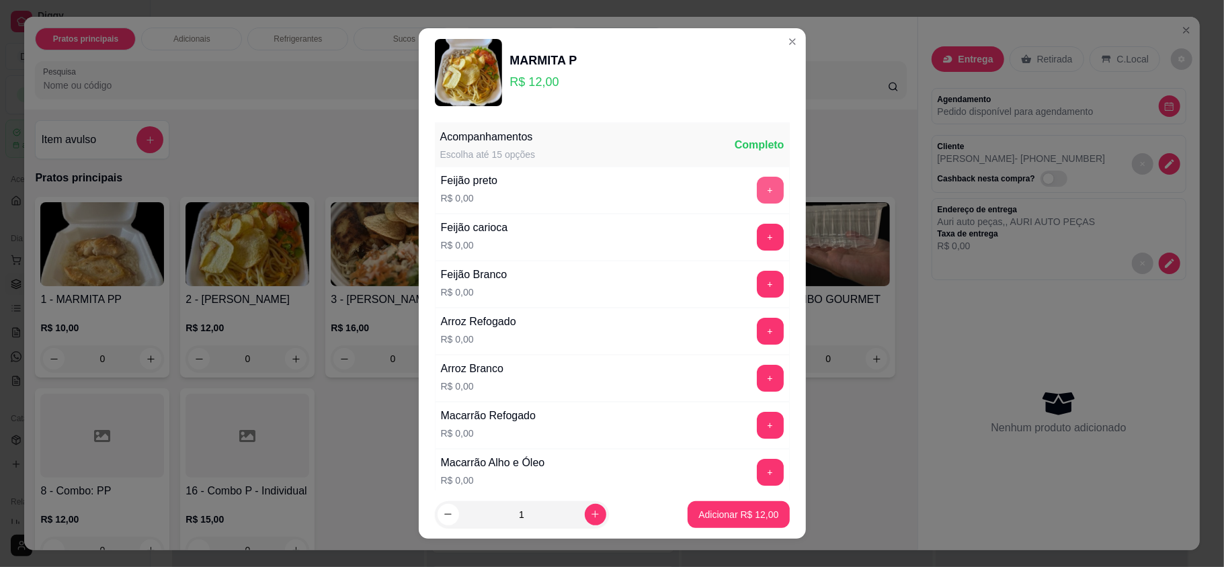
click at [757, 199] on button "+" at bounding box center [770, 190] width 27 height 27
click at [757, 331] on button "+" at bounding box center [770, 332] width 26 height 26
click at [757, 471] on button "+" at bounding box center [770, 472] width 27 height 27
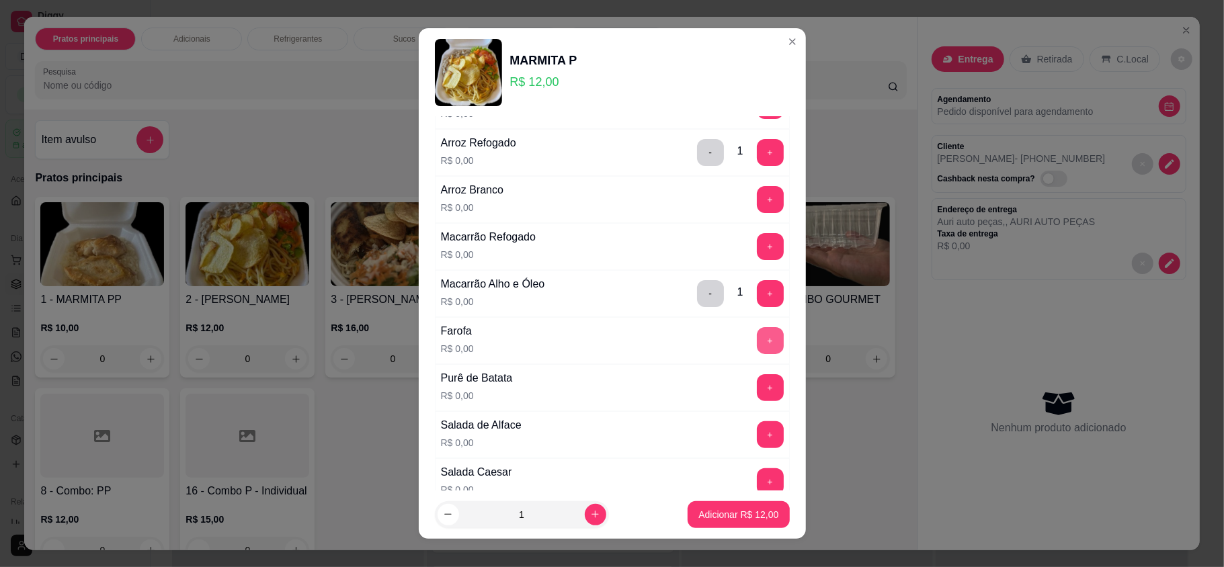
click at [757, 334] on button "+" at bounding box center [770, 340] width 27 height 27
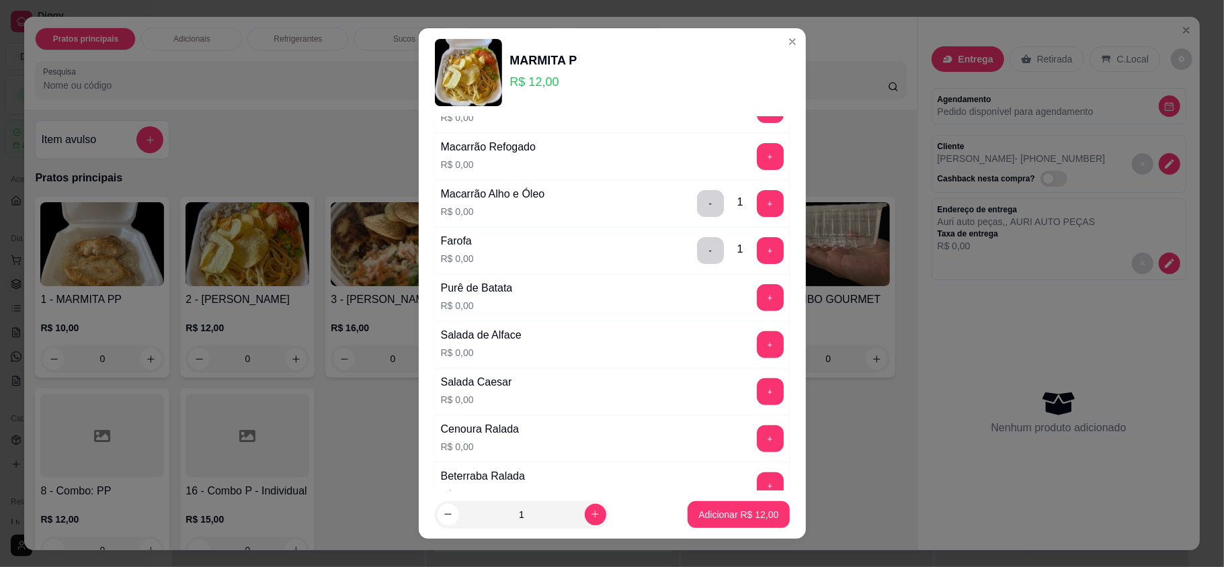
scroll to position [358, 0]
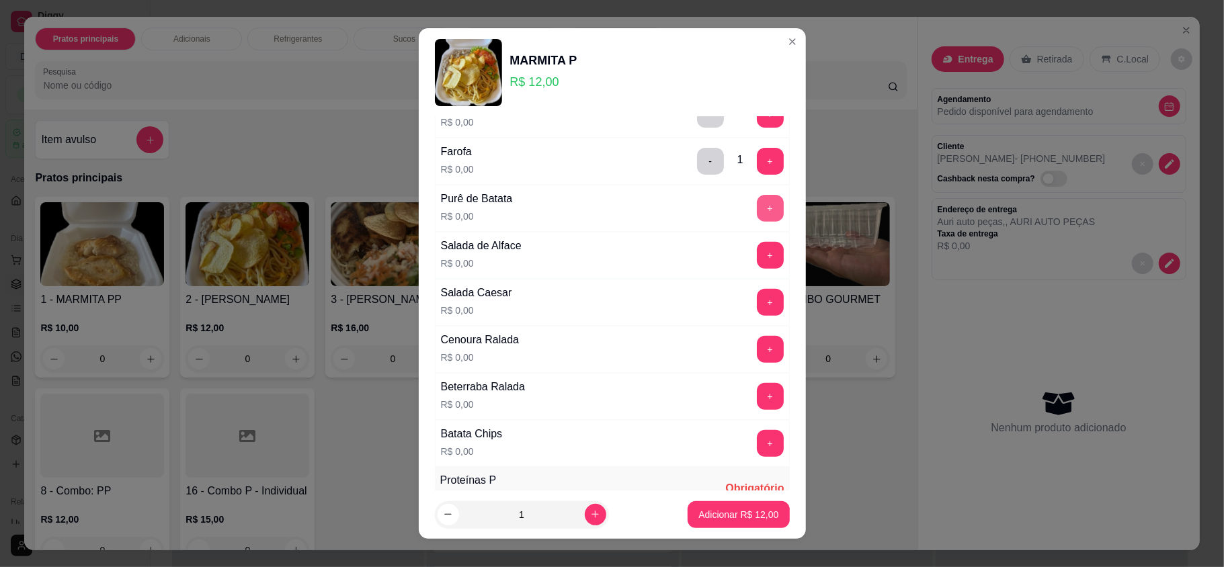
click at [757, 216] on button "+" at bounding box center [770, 208] width 27 height 27
click at [757, 269] on button "+" at bounding box center [770, 255] width 27 height 27
click at [757, 450] on button "+" at bounding box center [770, 443] width 27 height 27
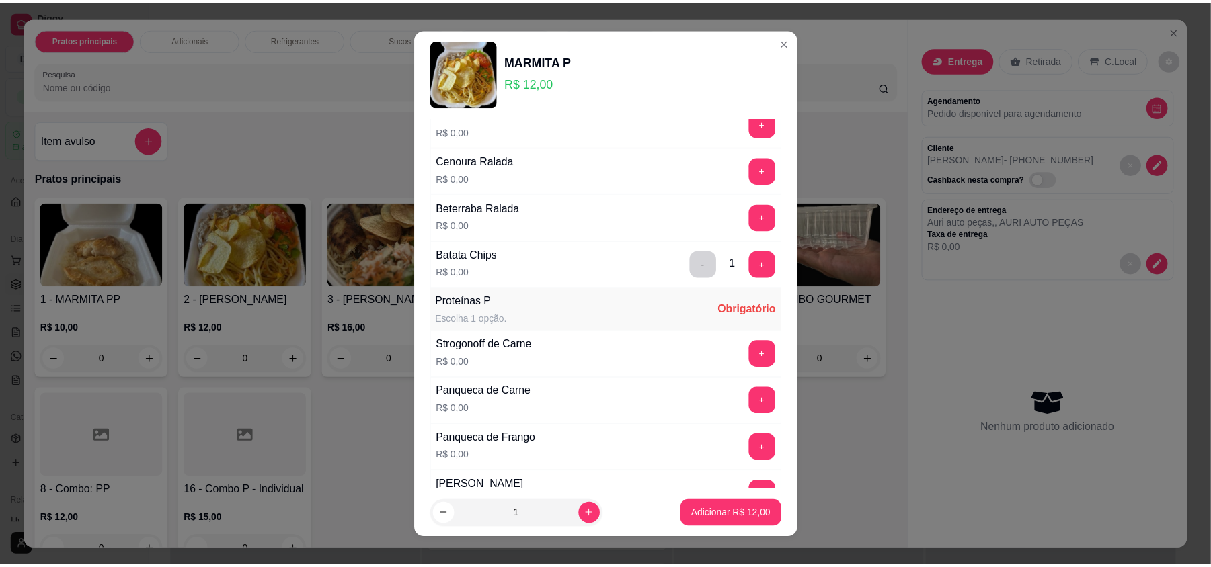
scroll to position [627, 0]
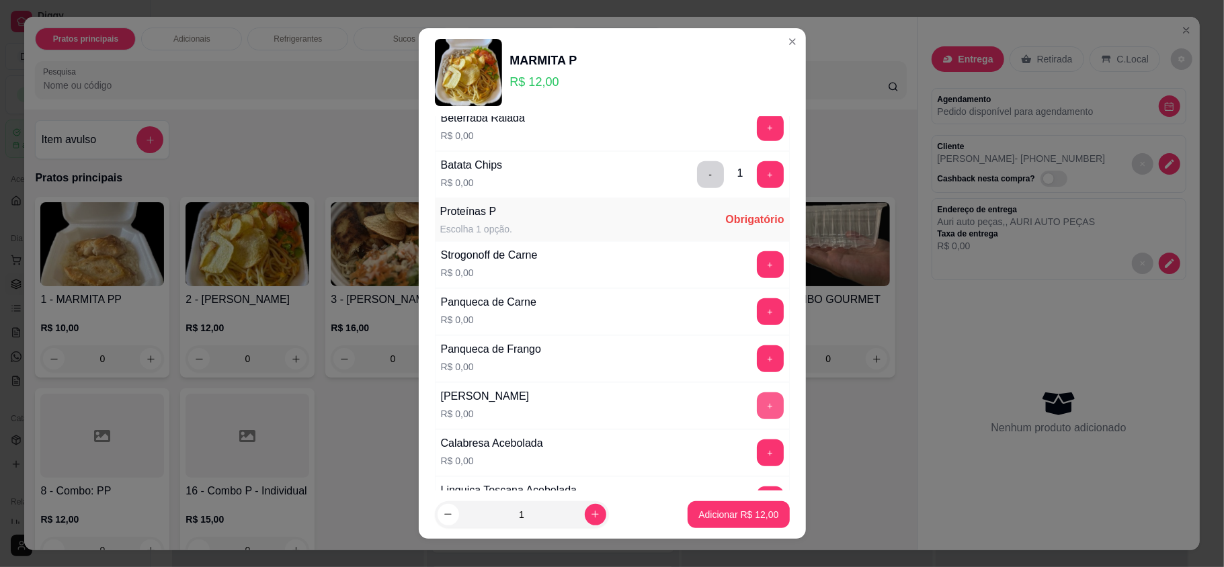
click at [757, 417] on button "+" at bounding box center [770, 406] width 27 height 27
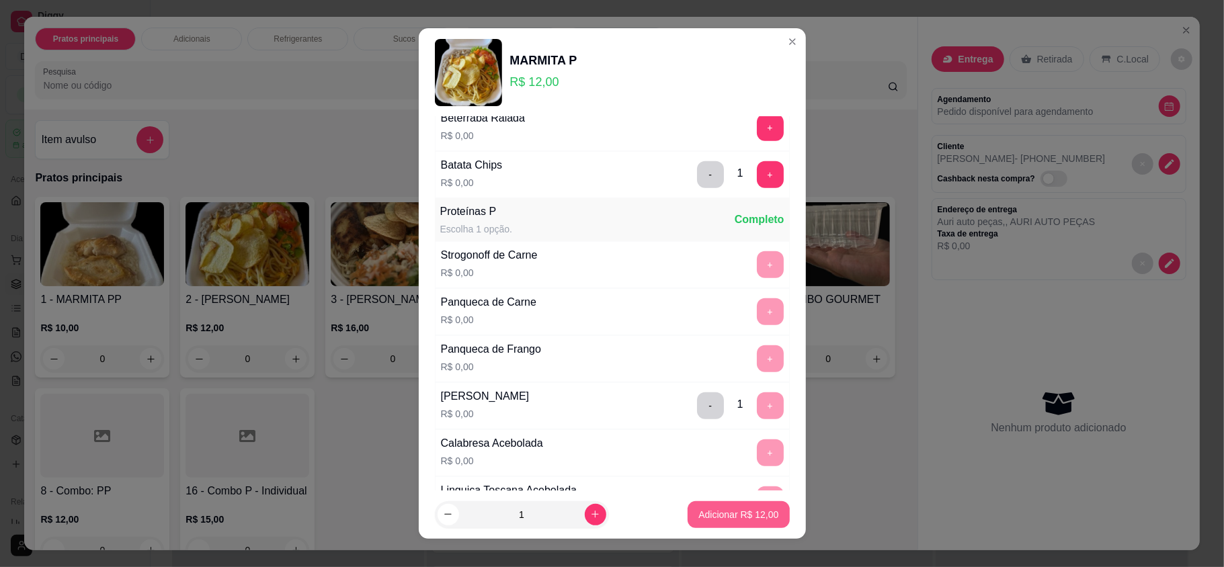
click at [753, 510] on p "Adicionar R$ 12,00" at bounding box center [738, 514] width 80 height 13
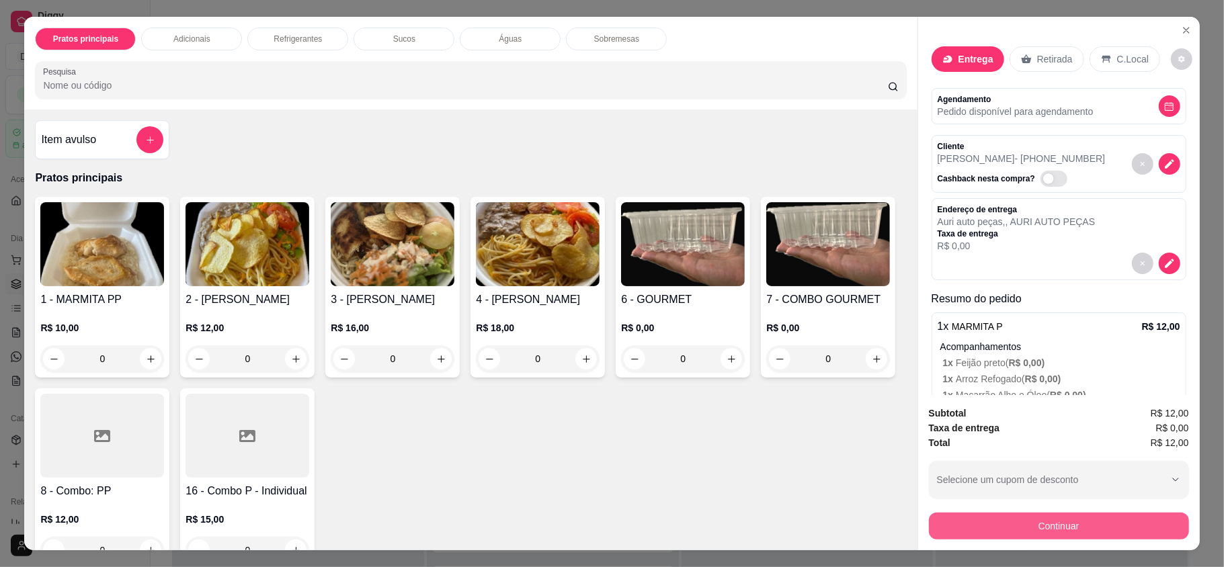
click at [1027, 520] on button "Continuar" at bounding box center [1059, 526] width 260 height 27
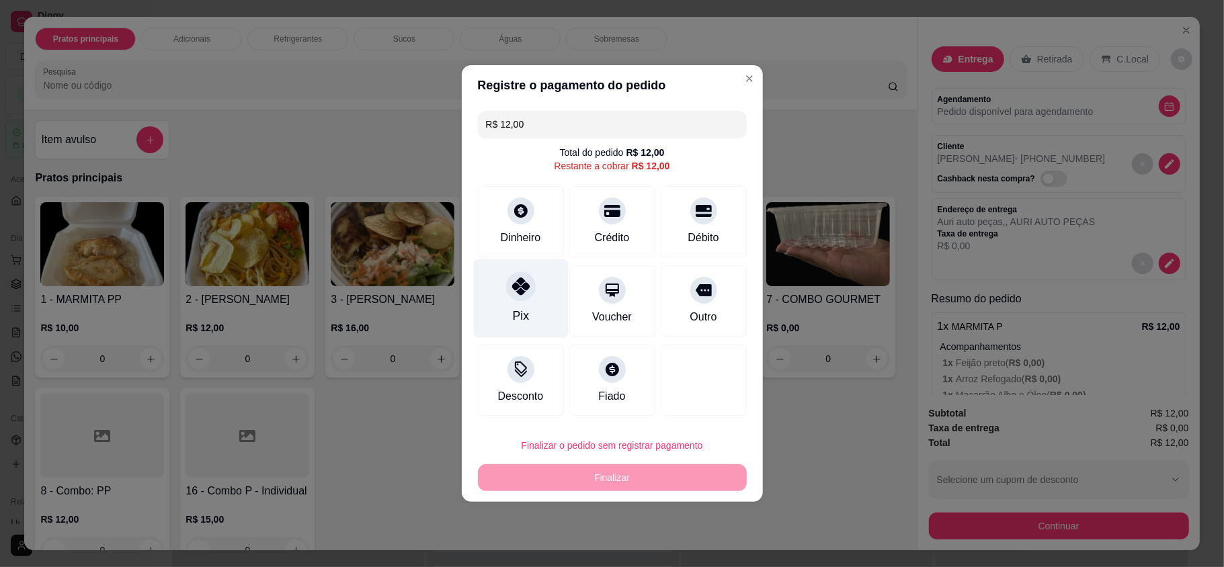
click at [520, 283] on icon at bounding box center [520, 286] width 17 height 17
type input "R$ 0,00"
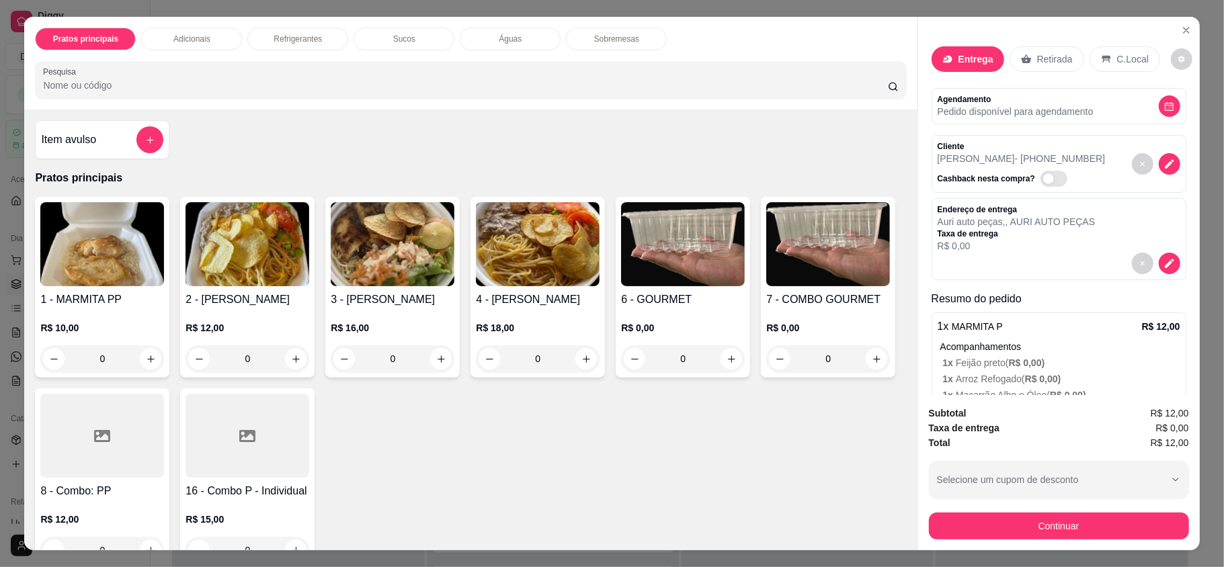
click at [1159, 114] on button "decrease-product-quantity" at bounding box center [1170, 106] width 22 height 22
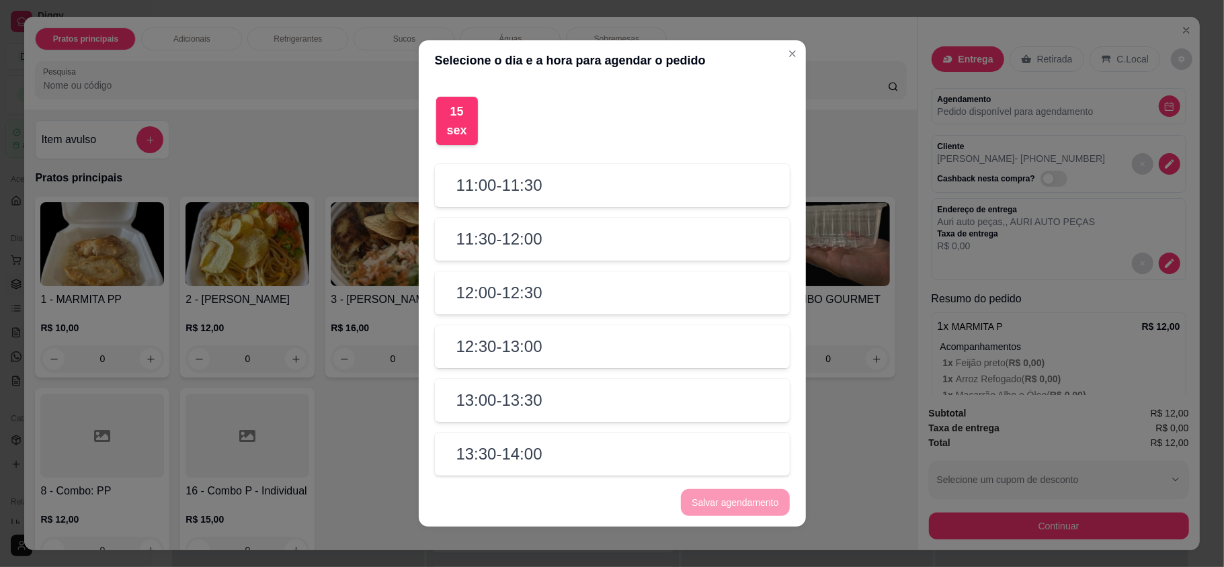
click at [525, 294] on h2 "12:00 - 12:30" at bounding box center [499, 293] width 86 height 22
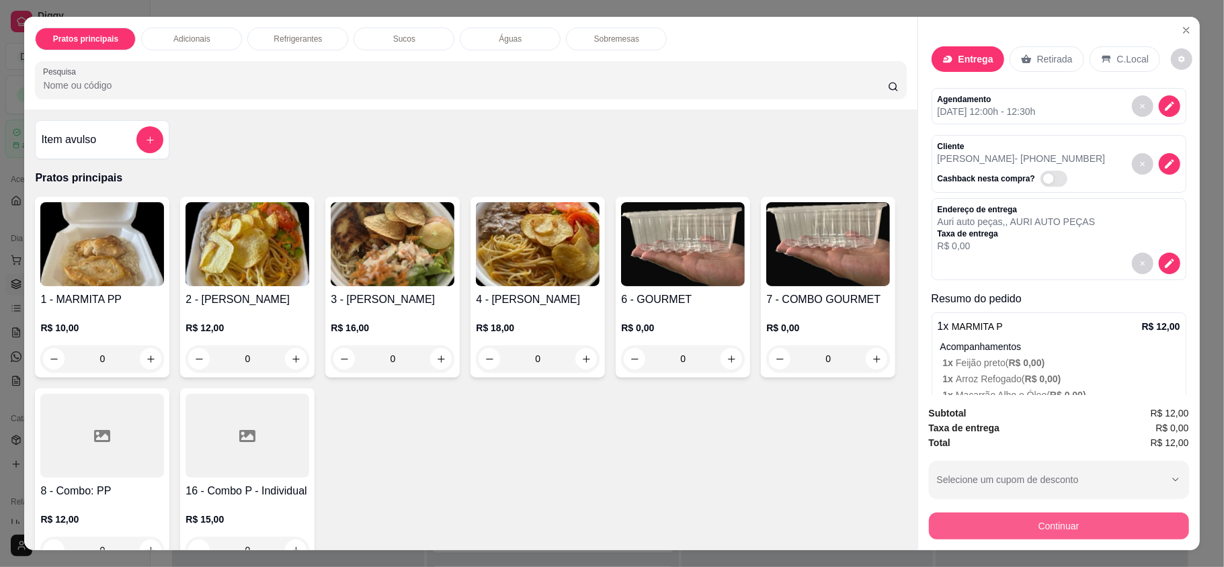
click at [982, 518] on button "Continuar" at bounding box center [1059, 526] width 260 height 27
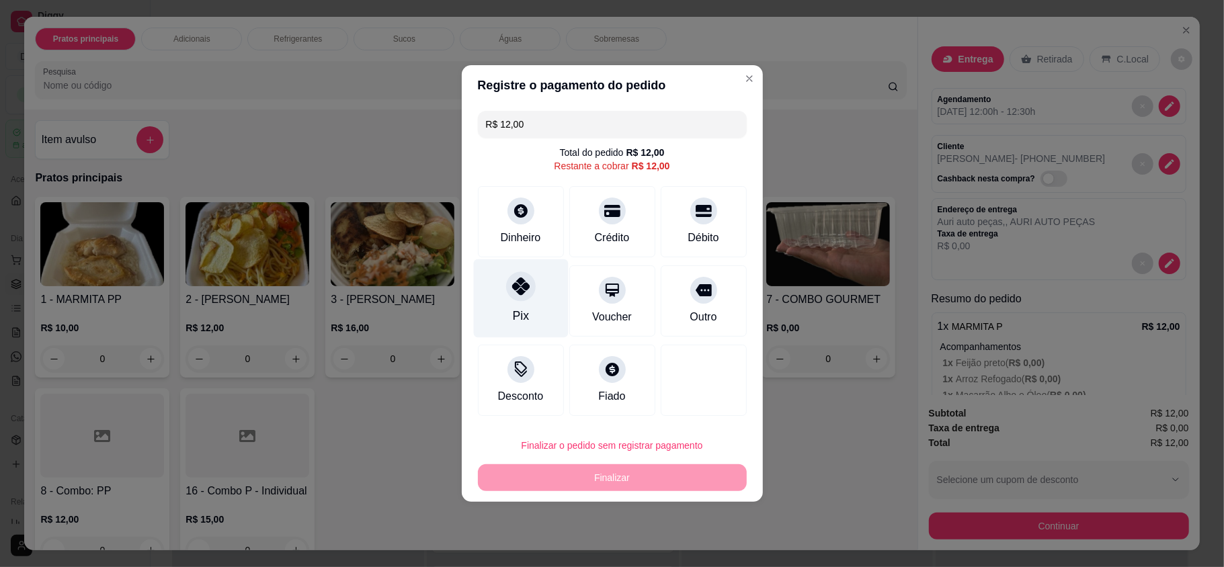
click at [511, 300] on div at bounding box center [521, 287] width 30 height 30
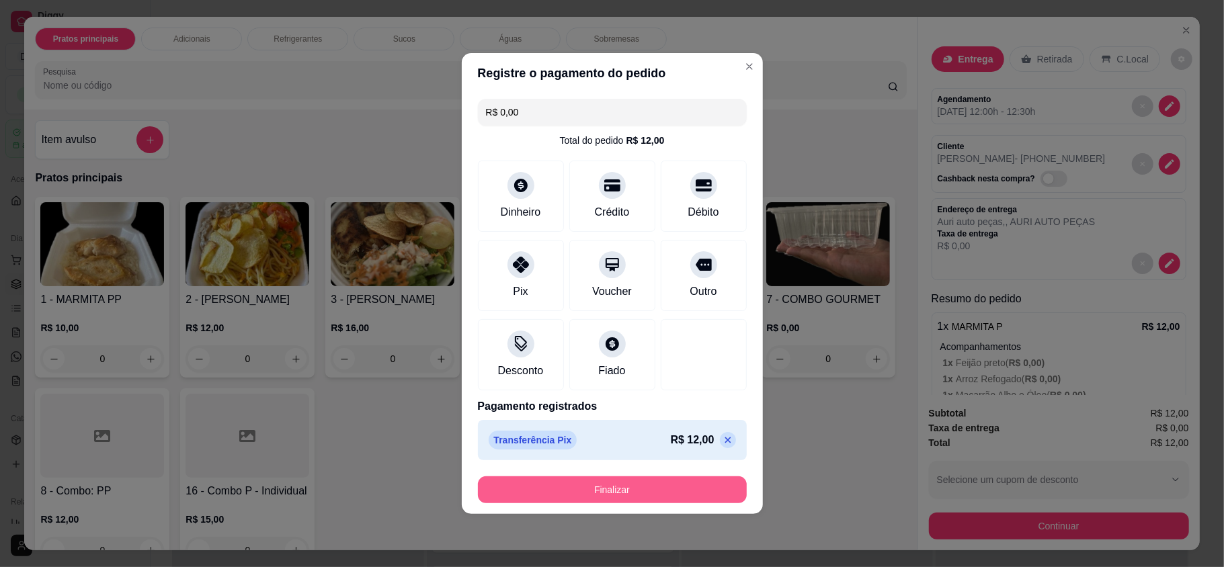
click at [586, 487] on button "Finalizar" at bounding box center [612, 490] width 269 height 27
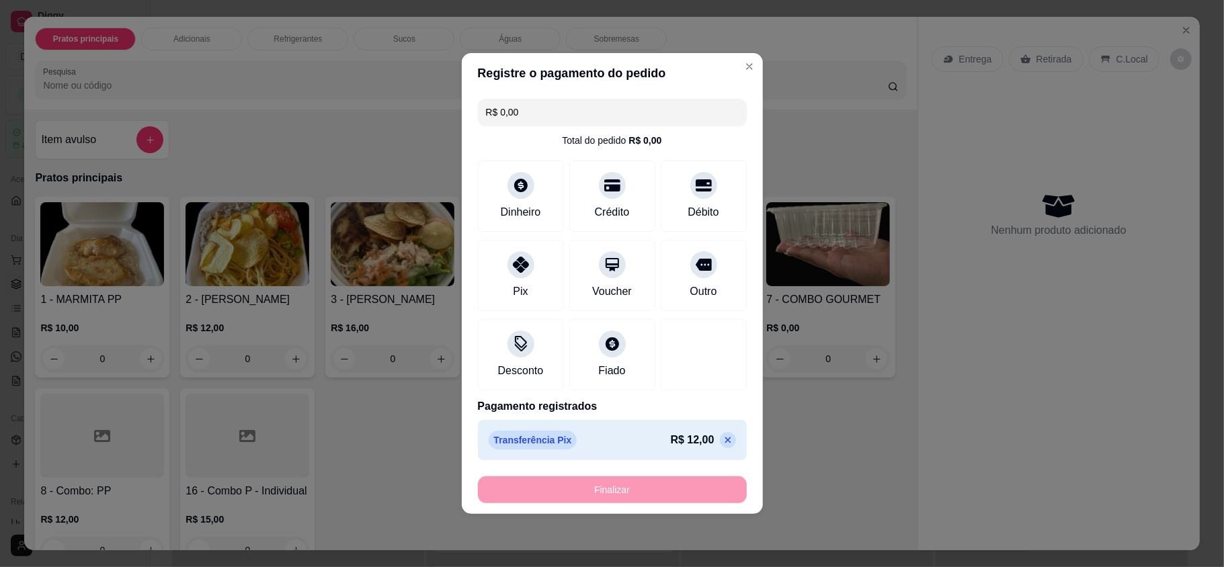
type input "-R$ 12,00"
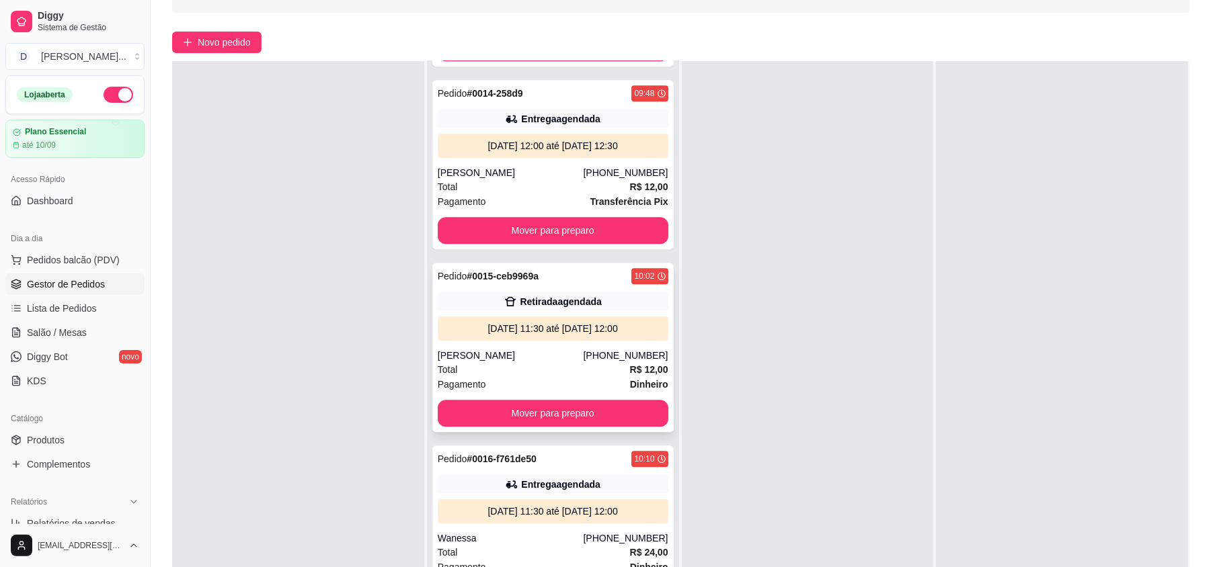
scroll to position [205, 0]
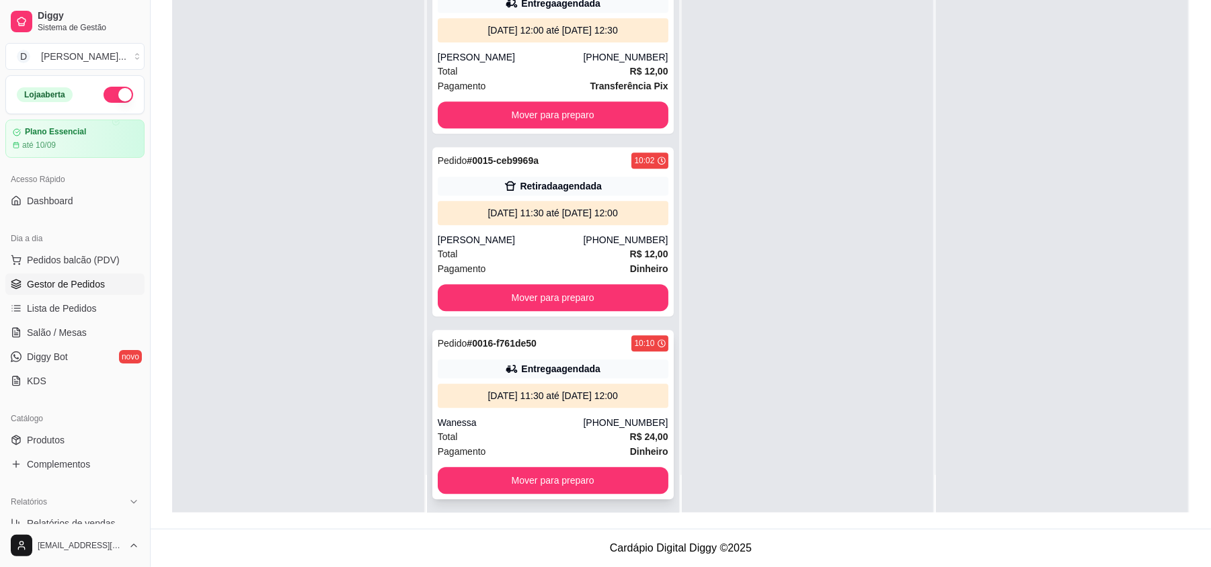
click at [504, 423] on div "Wanessa" at bounding box center [511, 422] width 146 height 13
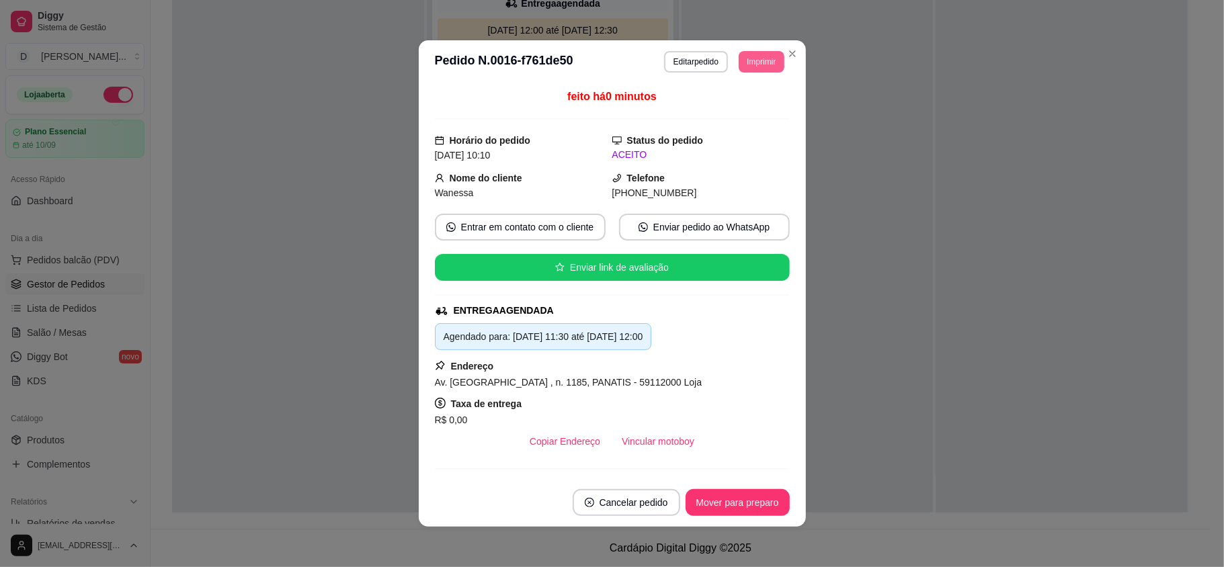
click at [757, 65] on button "Imprimir" at bounding box center [761, 62] width 45 height 22
click at [746, 114] on button "IMPRESSORA" at bounding box center [729, 109] width 97 height 22
click at [750, 63] on button "Imprimir" at bounding box center [761, 61] width 44 height 21
click at [741, 108] on button "IMPRESSORA" at bounding box center [729, 109] width 97 height 22
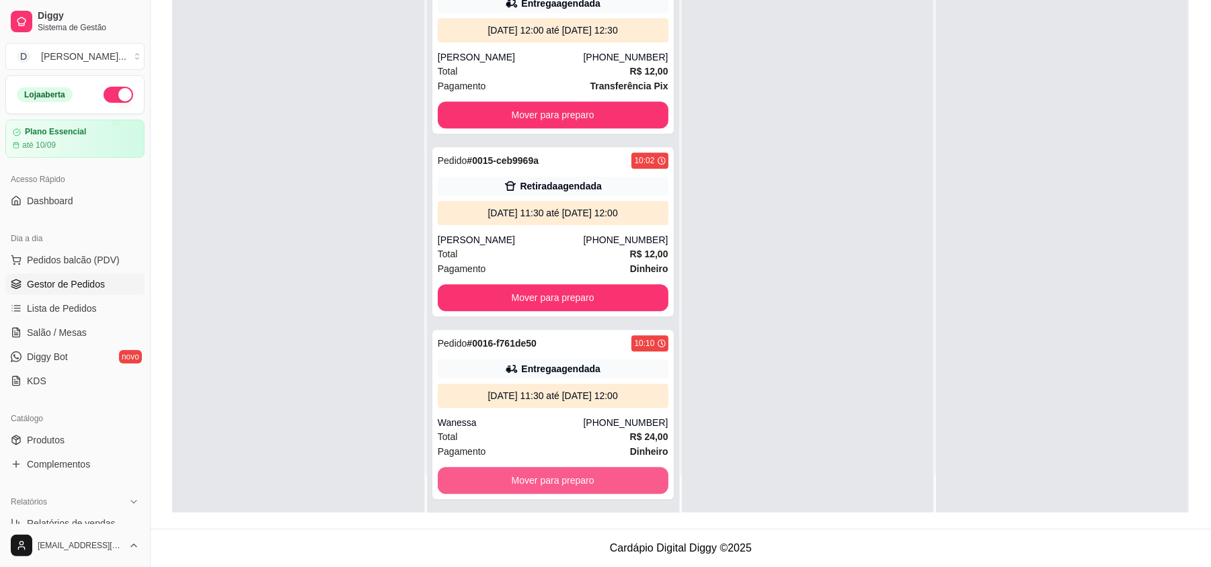
scroll to position [2787, 0]
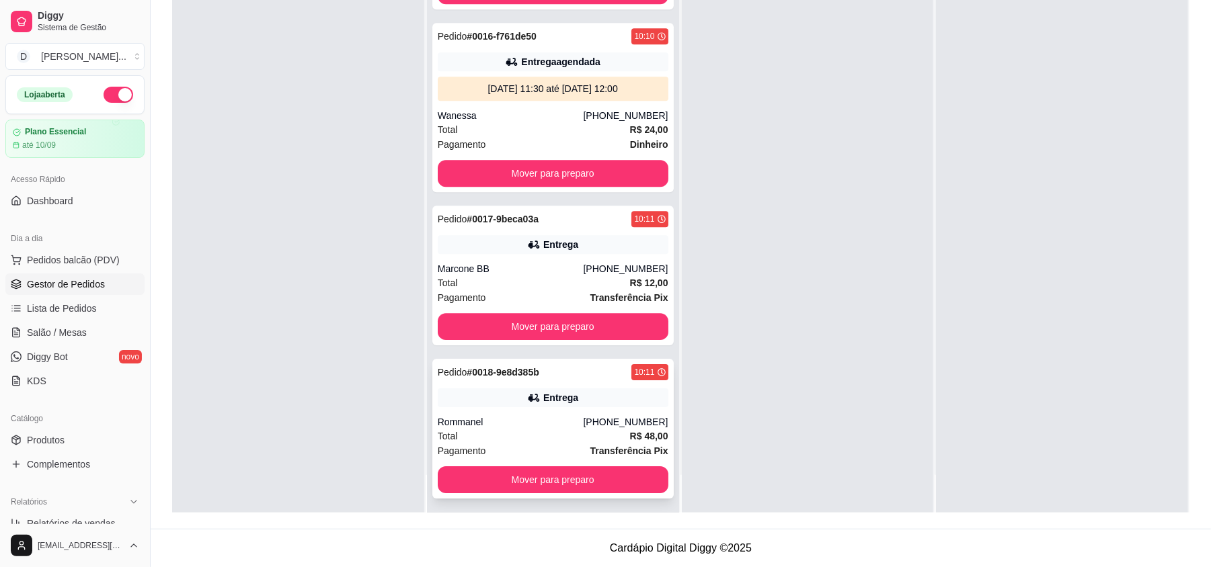
click at [558, 419] on div "Rommanel" at bounding box center [511, 421] width 146 height 13
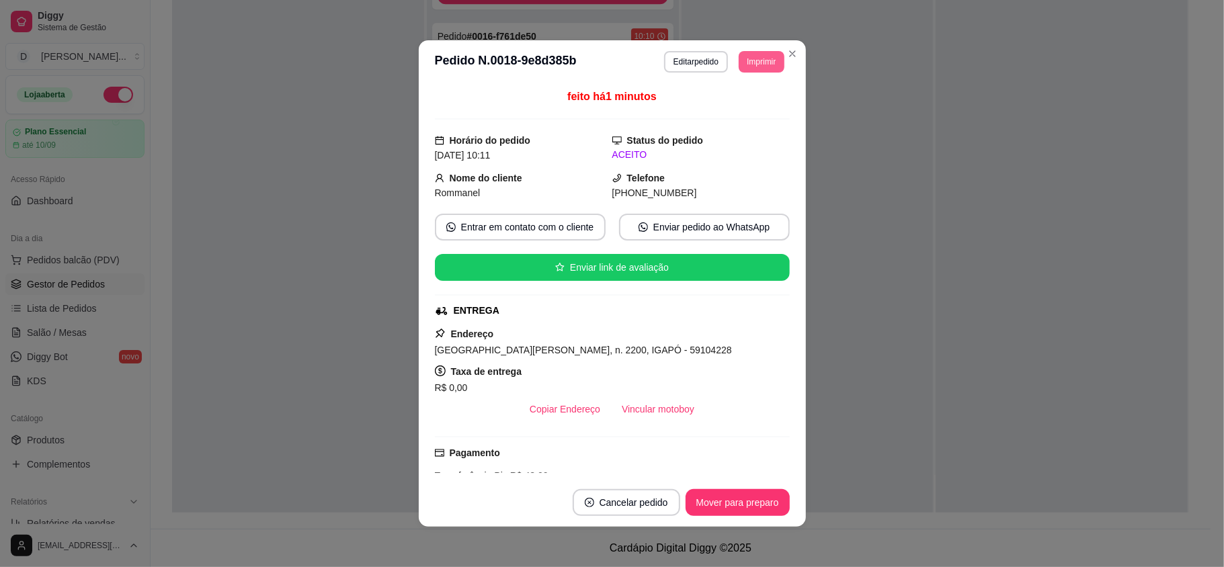
click at [740, 63] on button "Imprimir" at bounding box center [761, 62] width 45 height 22
click at [731, 108] on button "IMPRESSORA" at bounding box center [729, 109] width 97 height 22
click at [752, 61] on button "Imprimir" at bounding box center [761, 61] width 44 height 21
click at [754, 106] on button "IMPRESSORA" at bounding box center [731, 107] width 93 height 21
click at [754, 63] on button "Imprimir" at bounding box center [761, 62] width 45 height 22
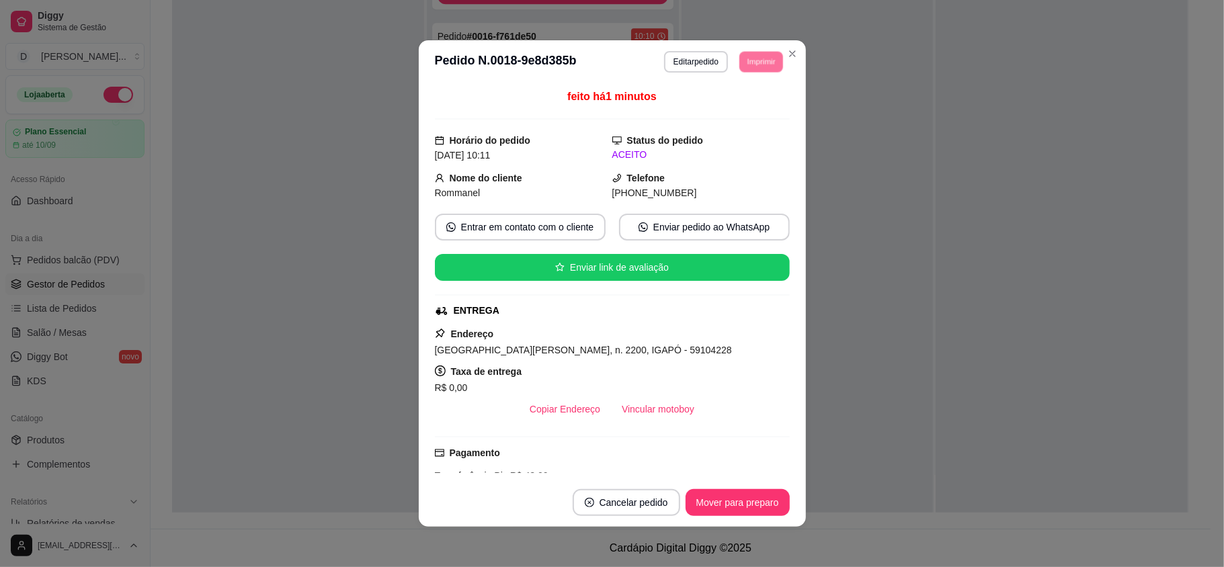
click at [754, 99] on button "IMPRESSORA" at bounding box center [741, 102] width 78 height 17
click at [758, 59] on button "Imprimir" at bounding box center [761, 62] width 45 height 22
click at [758, 106] on button "IMPRESSORA" at bounding box center [729, 109] width 97 height 22
click at [756, 65] on button "Imprimir" at bounding box center [761, 62] width 45 height 22
click at [748, 106] on button "IMPRESSORA" at bounding box center [729, 109] width 97 height 22
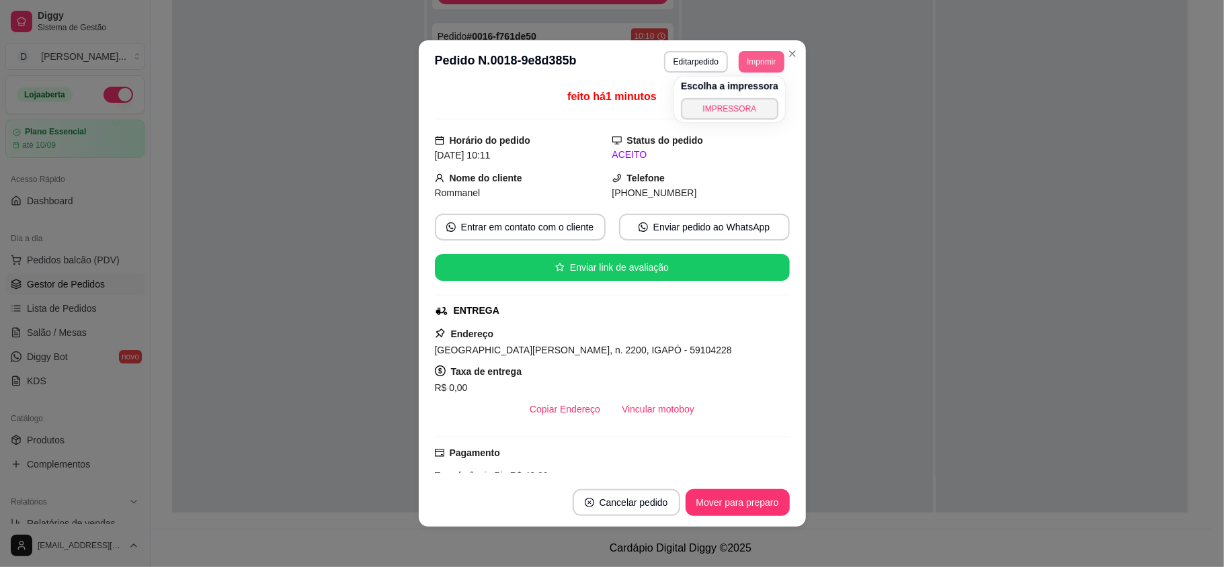
click at [749, 68] on button "Imprimir" at bounding box center [761, 62] width 45 height 22
click at [737, 114] on button "IMPRESSORA" at bounding box center [730, 108] width 94 height 21
click at [797, 56] on section "**********" at bounding box center [612, 283] width 387 height 487
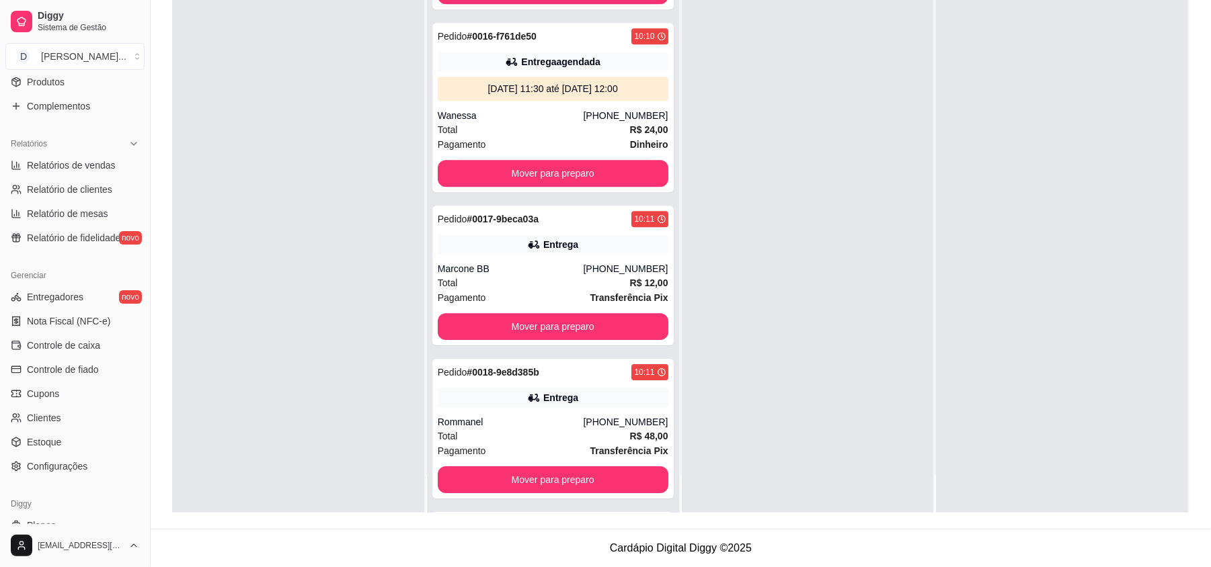
scroll to position [401, 0]
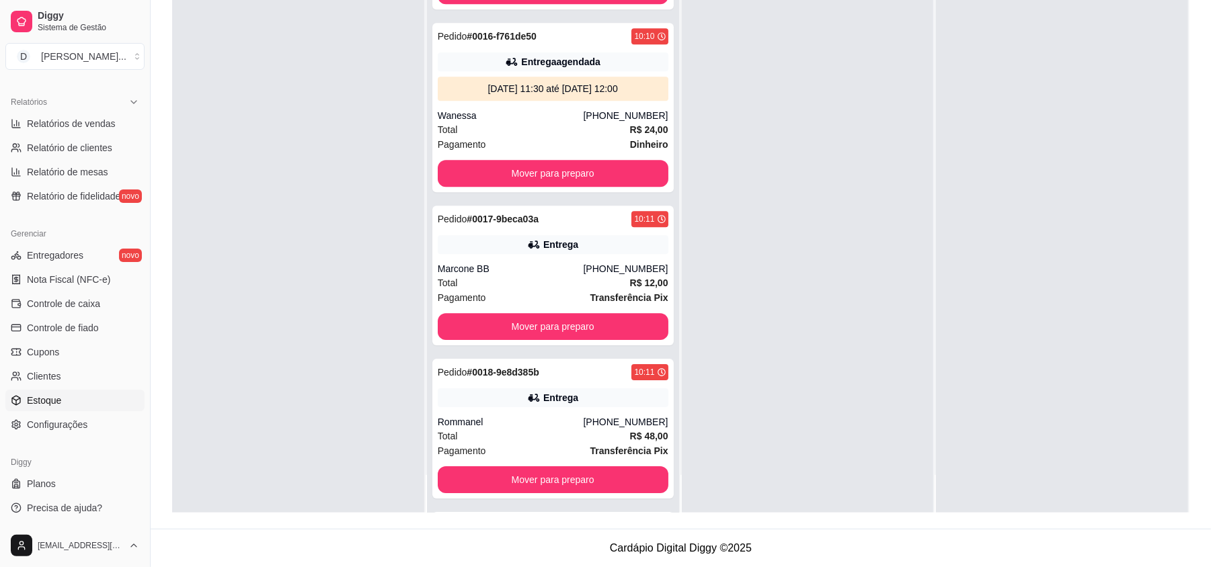
click at [36, 395] on span "Estoque" at bounding box center [44, 400] width 34 height 13
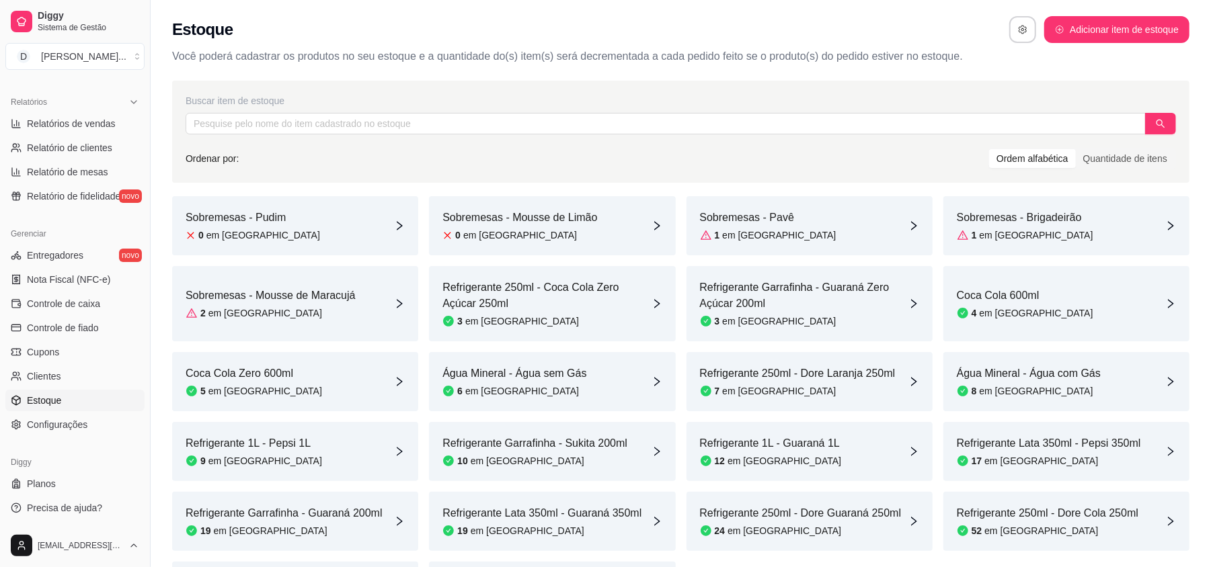
scroll to position [89, 0]
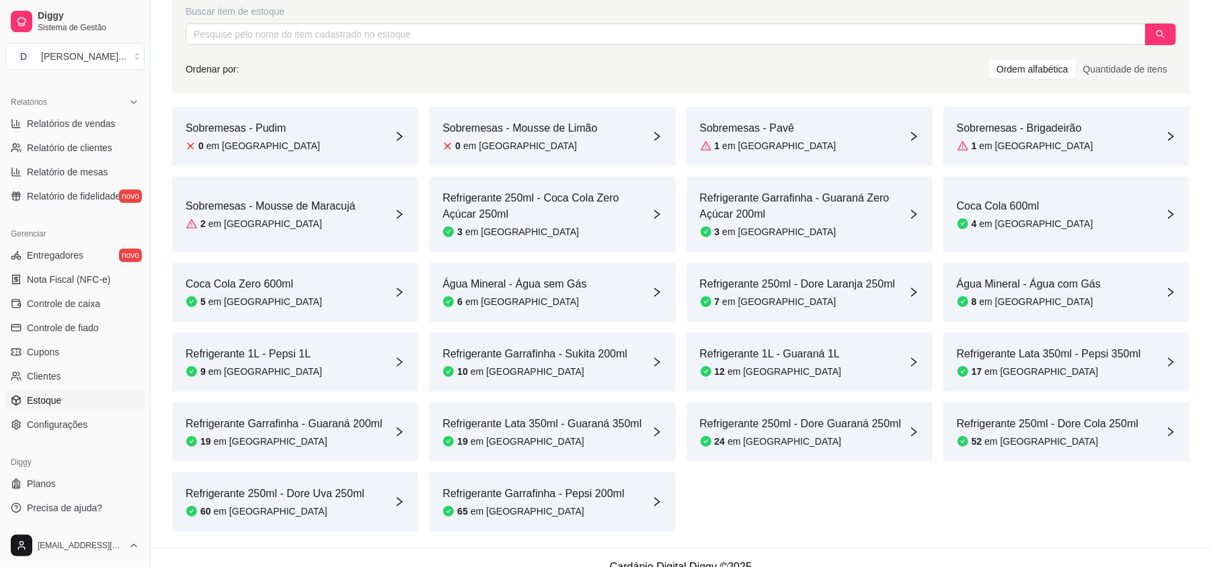
click at [734, 129] on article "Sobremesas - Pavê" at bounding box center [768, 128] width 136 height 16
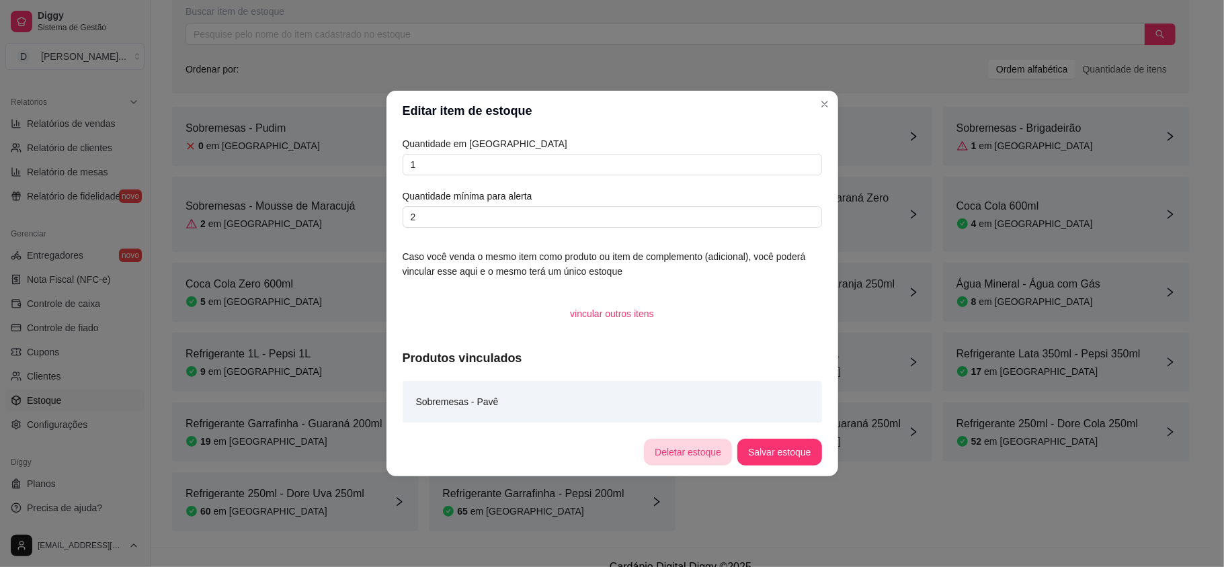
click at [694, 453] on button "Deletar estoque" at bounding box center [688, 452] width 88 height 27
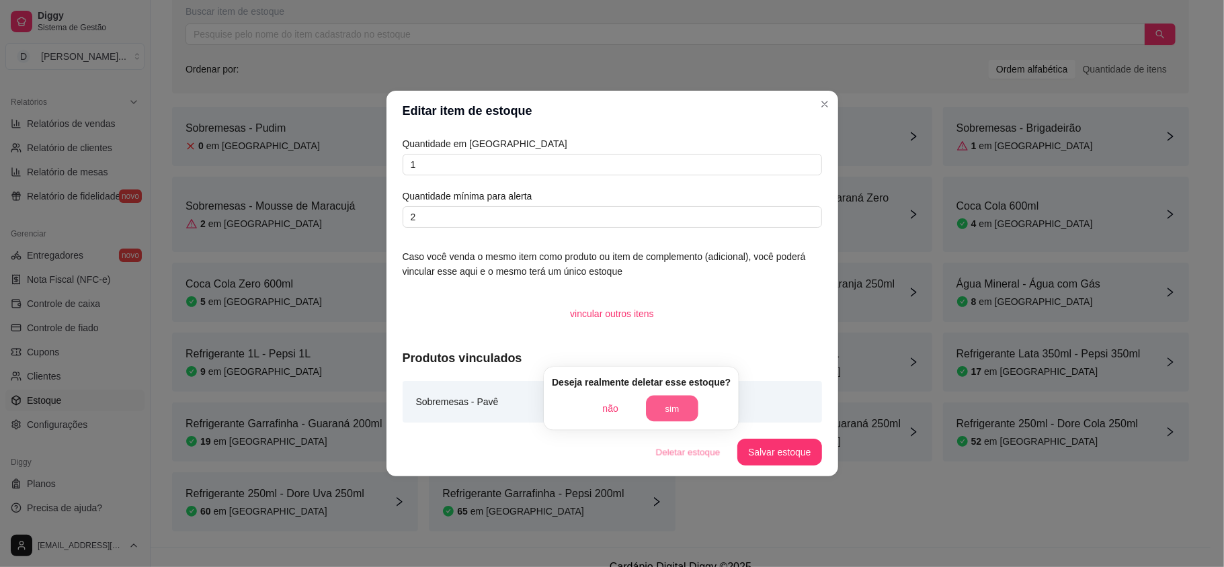
click at [682, 411] on button "sim" at bounding box center [672, 409] width 52 height 26
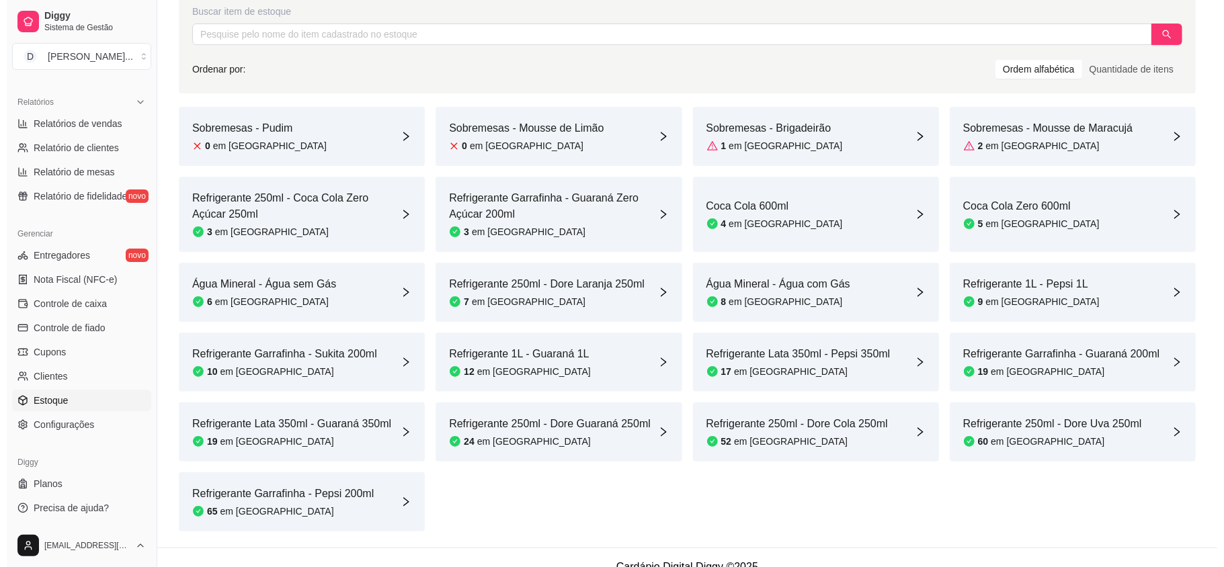
scroll to position [0, 0]
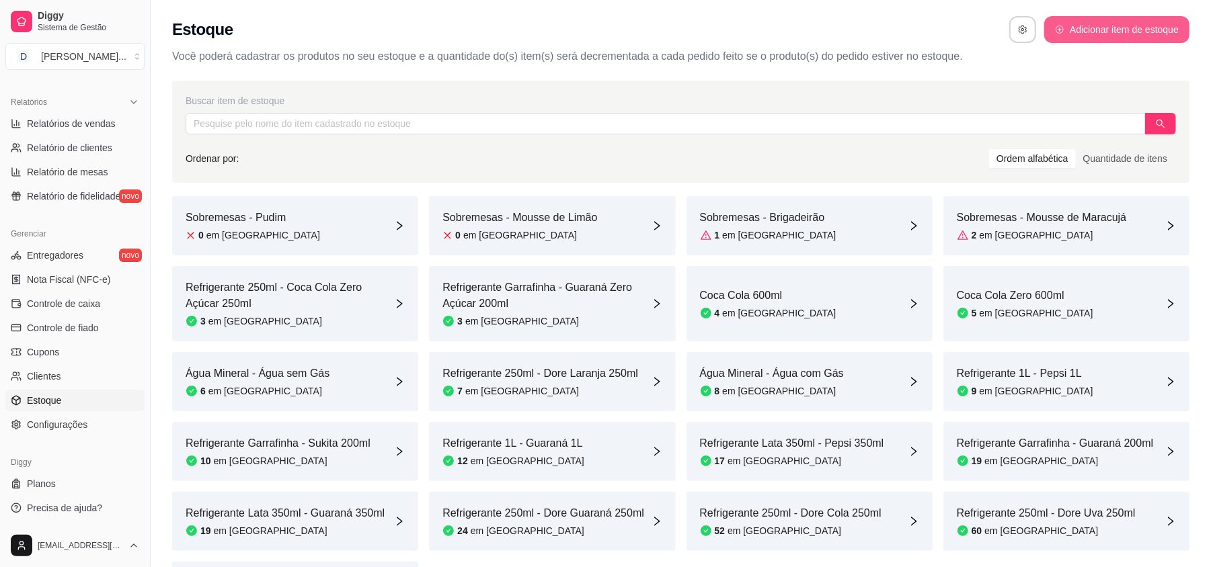
click at [1115, 30] on button "Adicionar item de estoque" at bounding box center [1116, 29] width 145 height 27
select select "UN"
click at [1096, 34] on button "Adicionar item de estoque" at bounding box center [1116, 29] width 145 height 27
select select "UN"
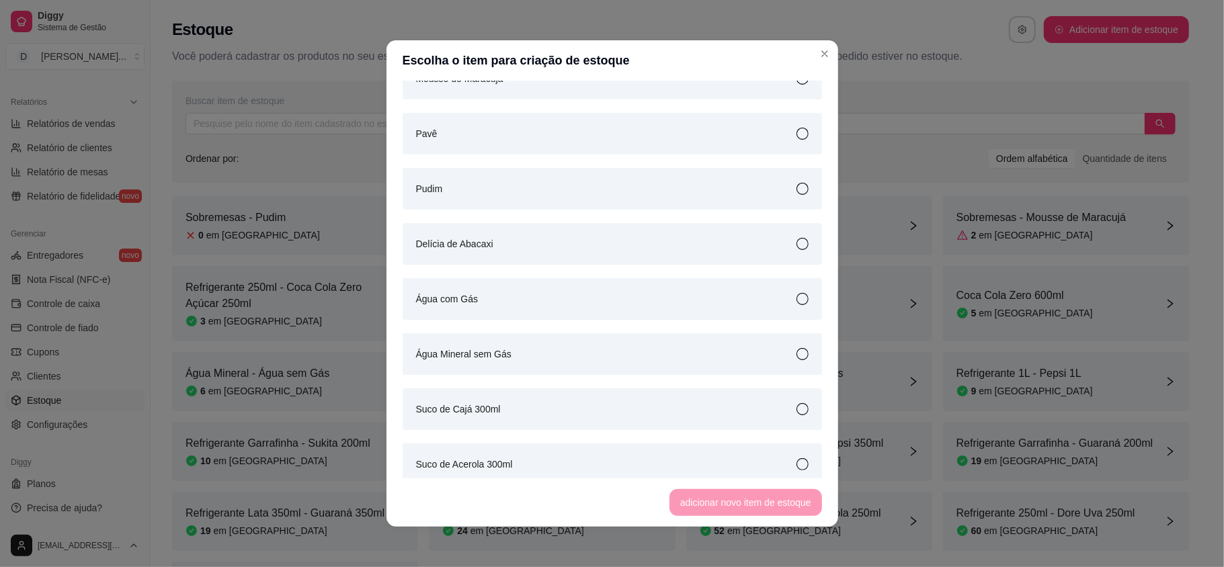
scroll to position [6026, 0]
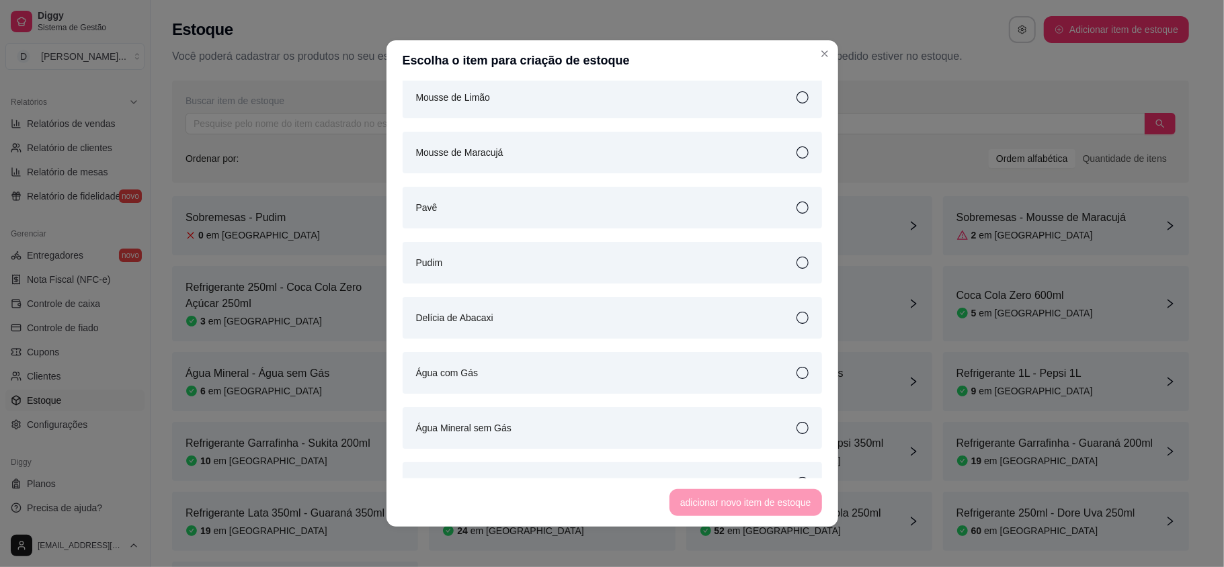
click at [797, 208] on icon at bounding box center [803, 208] width 12 height 12
click at [739, 493] on button "adicionar novo item de estoque" at bounding box center [746, 502] width 153 height 27
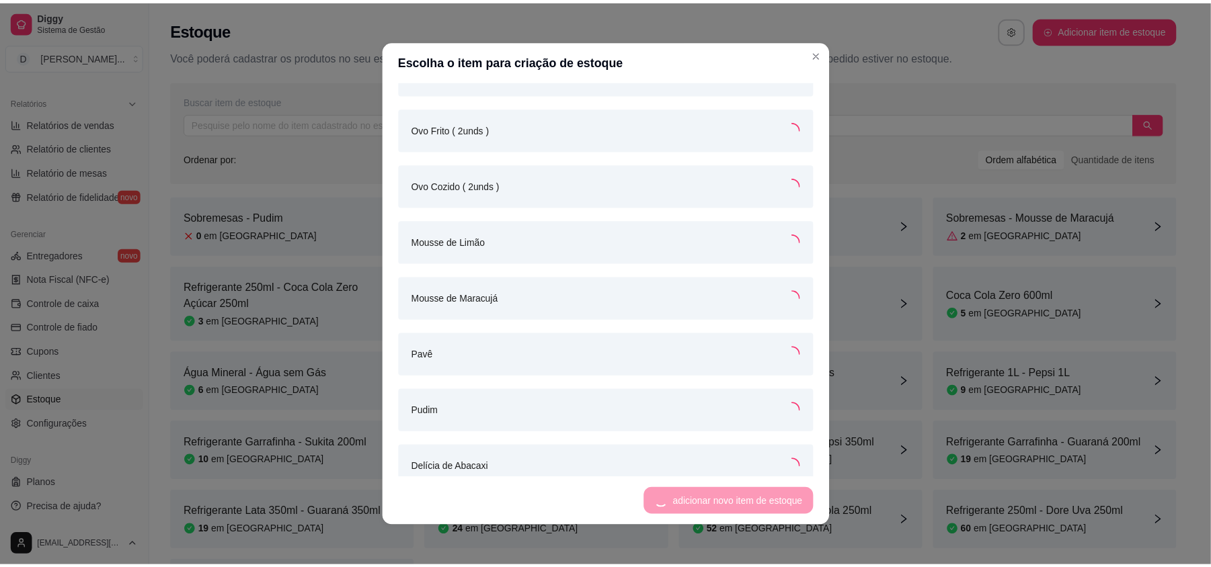
scroll to position [6170, 0]
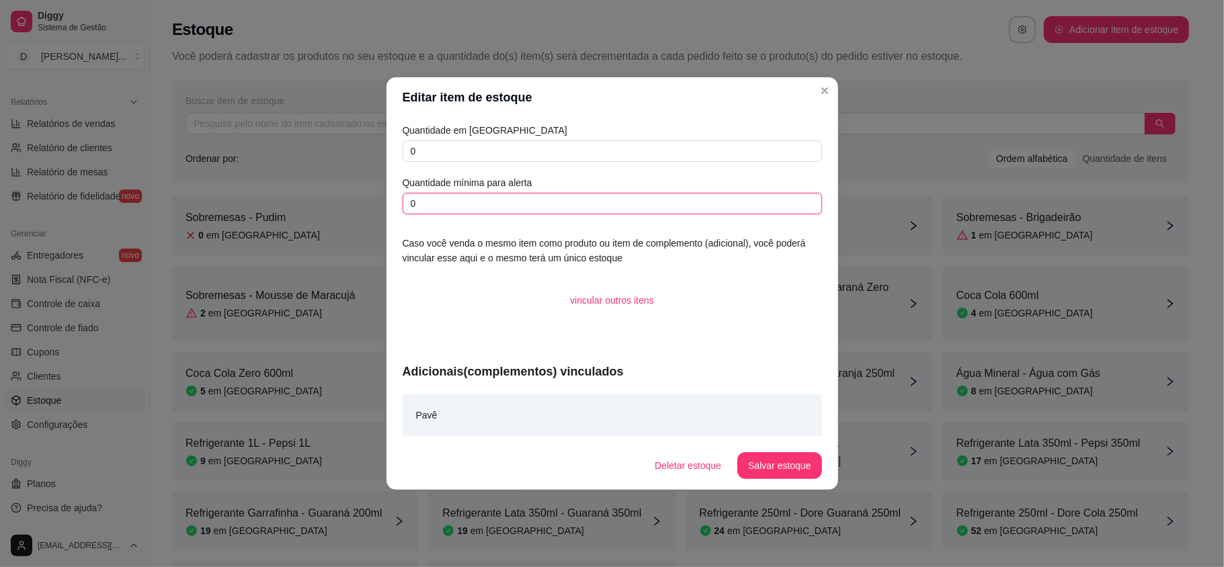
click at [474, 213] on input "0" at bounding box center [612, 204] width 419 height 22
type input "2"
click at [757, 467] on button "Salvar estoque" at bounding box center [779, 465] width 84 height 27
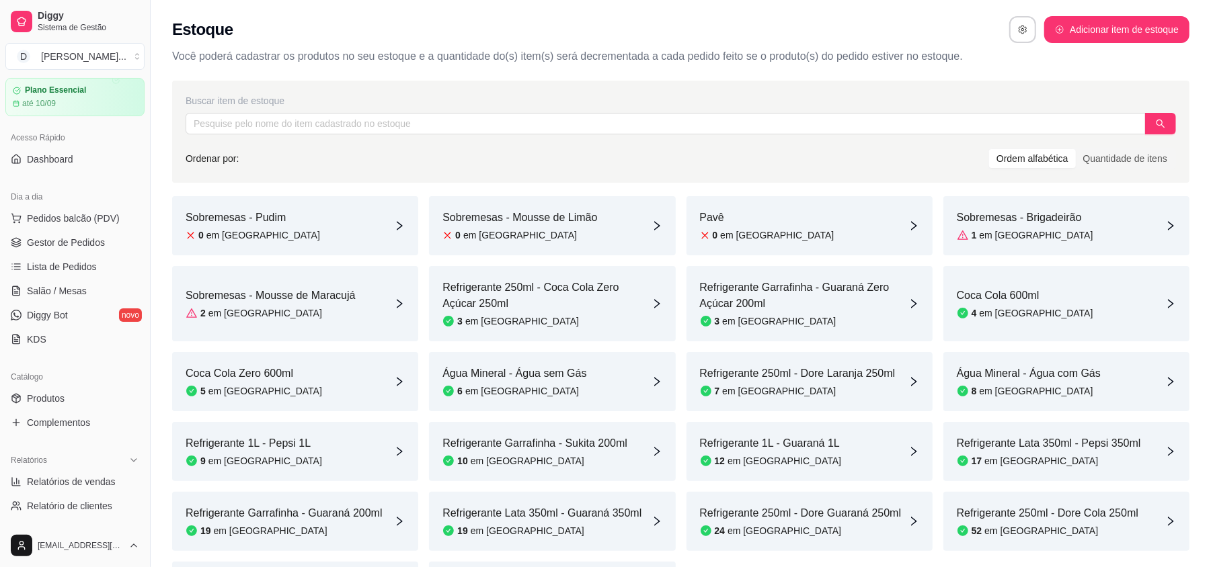
scroll to position [0, 0]
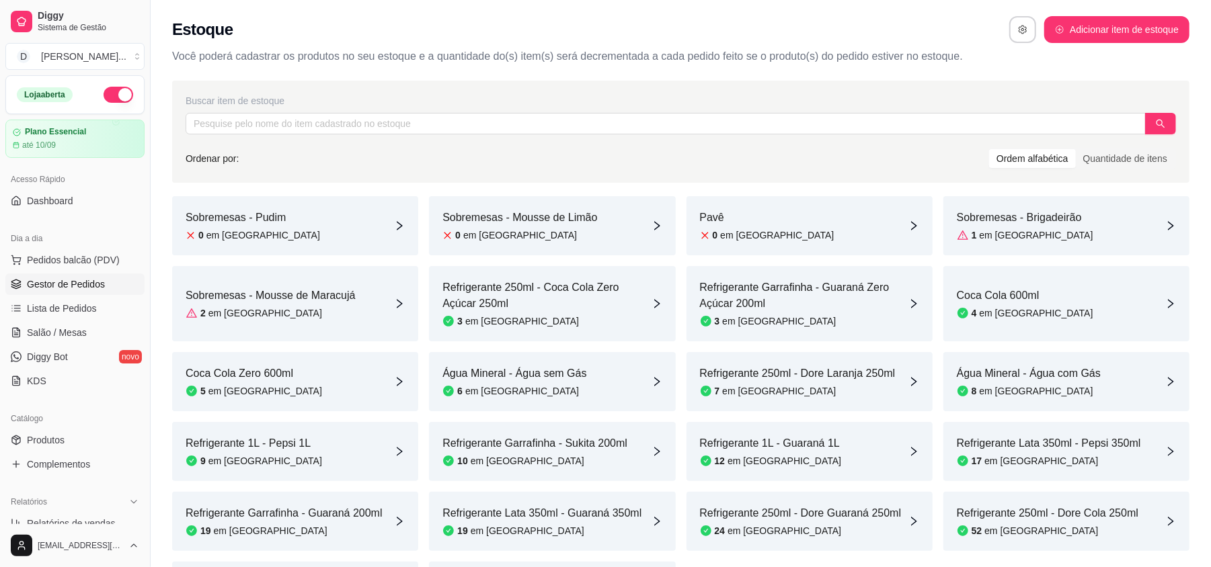
click at [67, 290] on span "Gestor de Pedidos" at bounding box center [66, 284] width 78 height 13
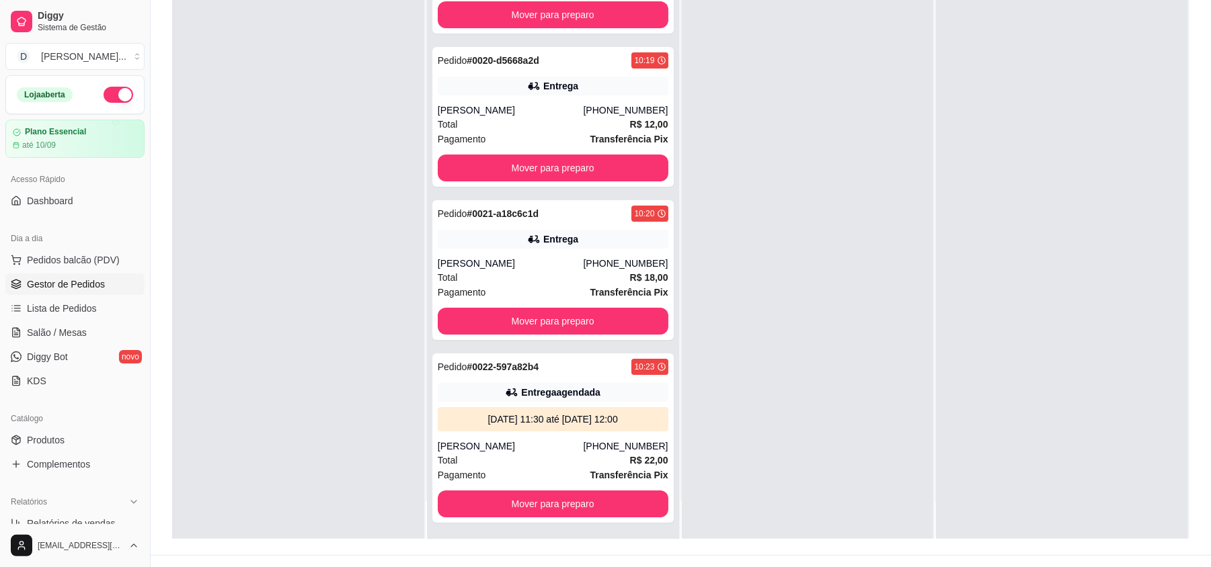
scroll to position [205, 0]
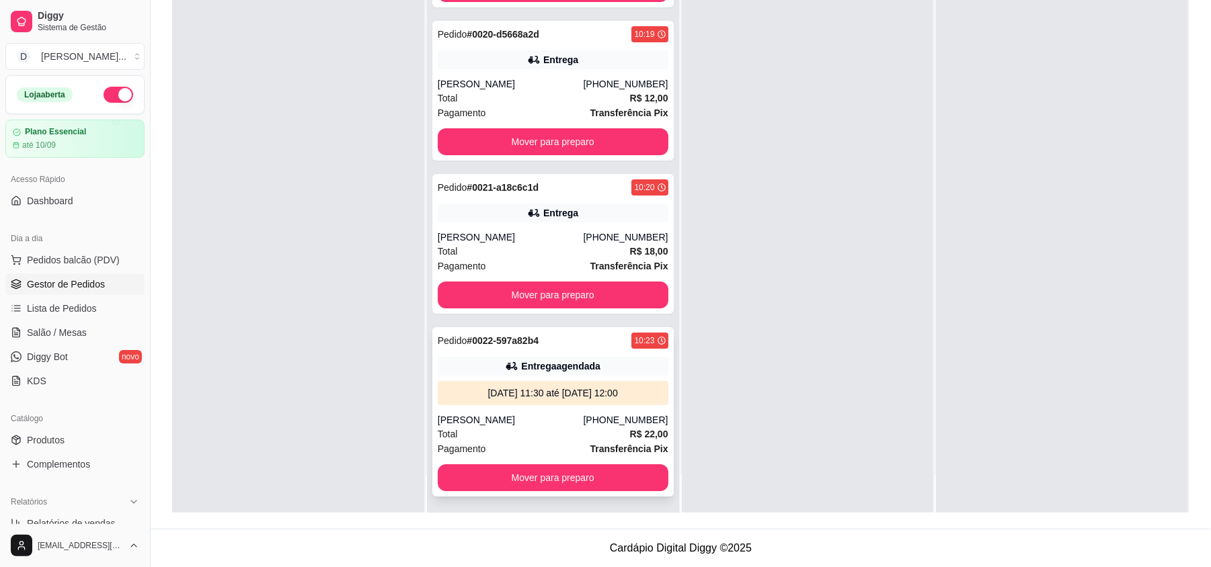
click at [508, 427] on div "Total R$ 22,00" at bounding box center [553, 434] width 231 height 15
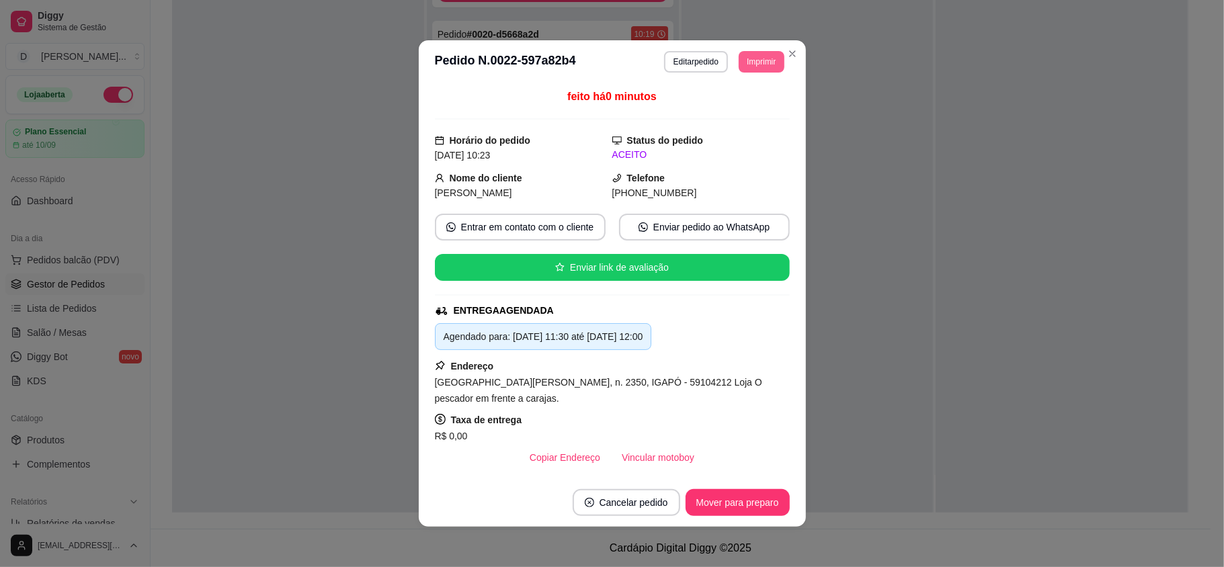
click at [739, 68] on button "Imprimir" at bounding box center [761, 62] width 45 height 22
click at [727, 102] on button "IMPRESSORA" at bounding box center [729, 109] width 97 height 22
click at [744, 62] on button "Imprimir" at bounding box center [761, 62] width 45 height 22
click at [751, 116] on button "IMPRESSORA" at bounding box center [729, 109] width 97 height 22
click at [748, 111] on div "feito há 0 minutos" at bounding box center [612, 104] width 355 height 31
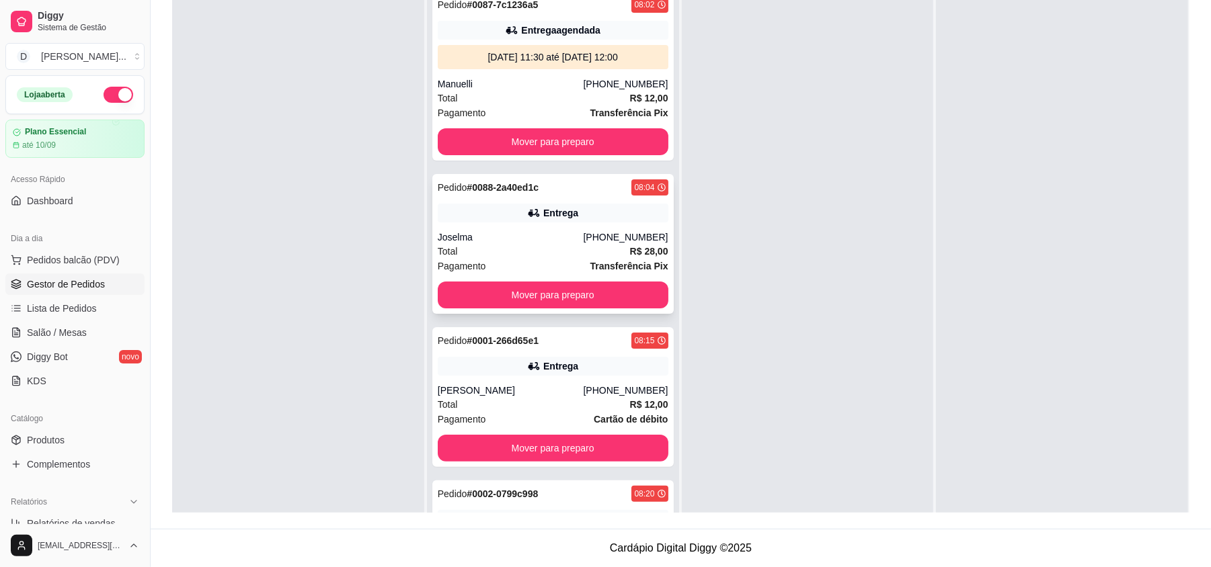
scroll to position [38, 0]
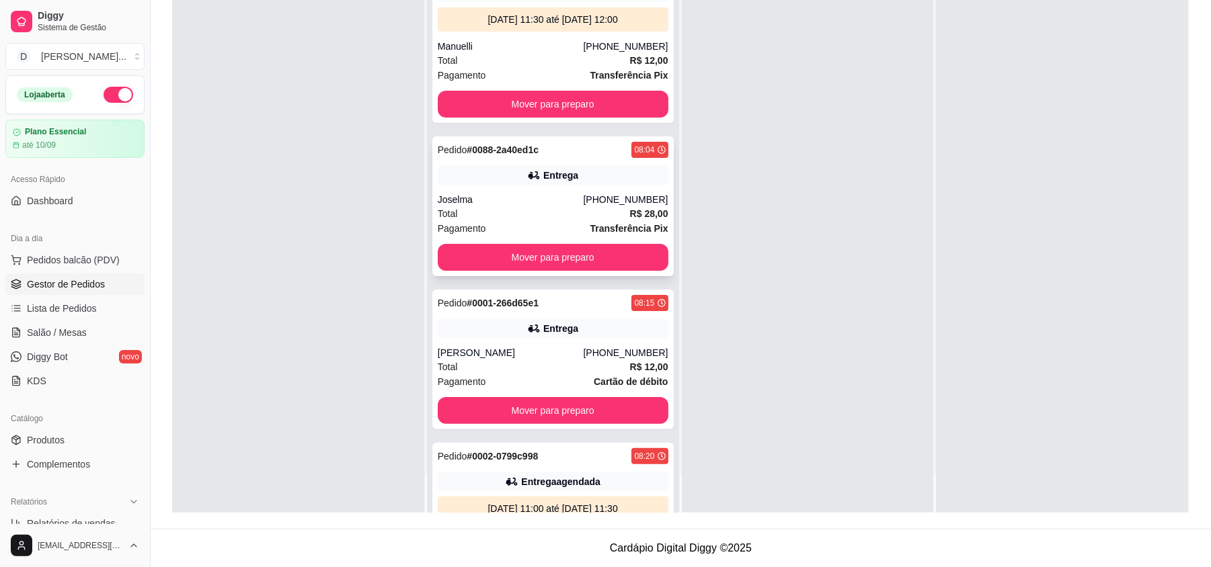
click at [546, 202] on div "Joselma" at bounding box center [511, 199] width 146 height 13
click at [559, 262] on button "Mover para preparo" at bounding box center [553, 257] width 231 height 27
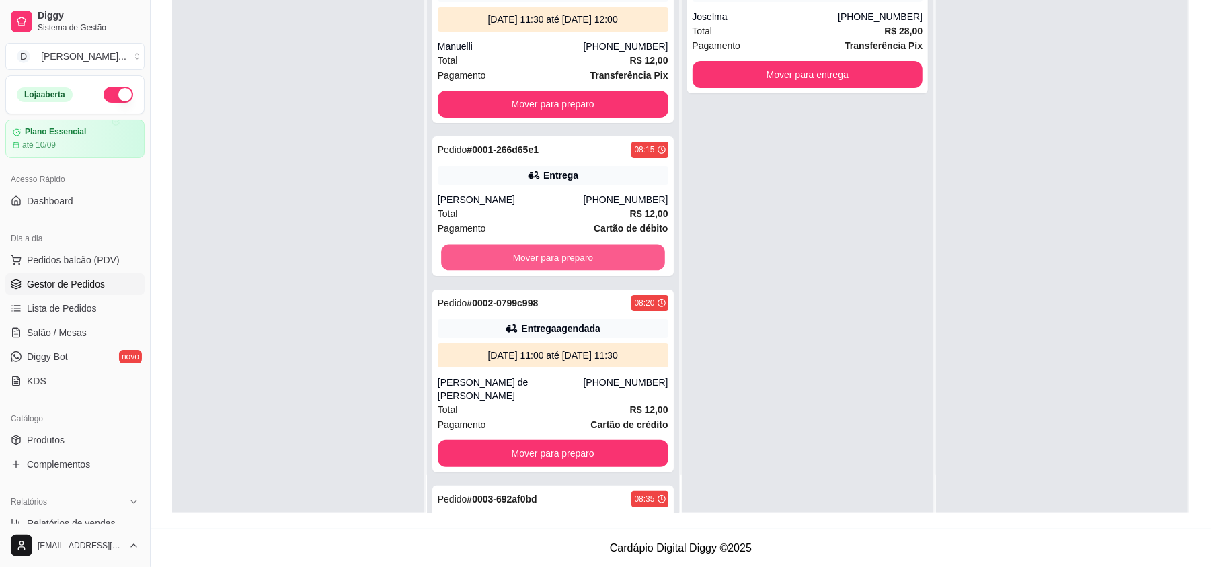
click at [559, 262] on button "Mover para preparo" at bounding box center [552, 258] width 223 height 26
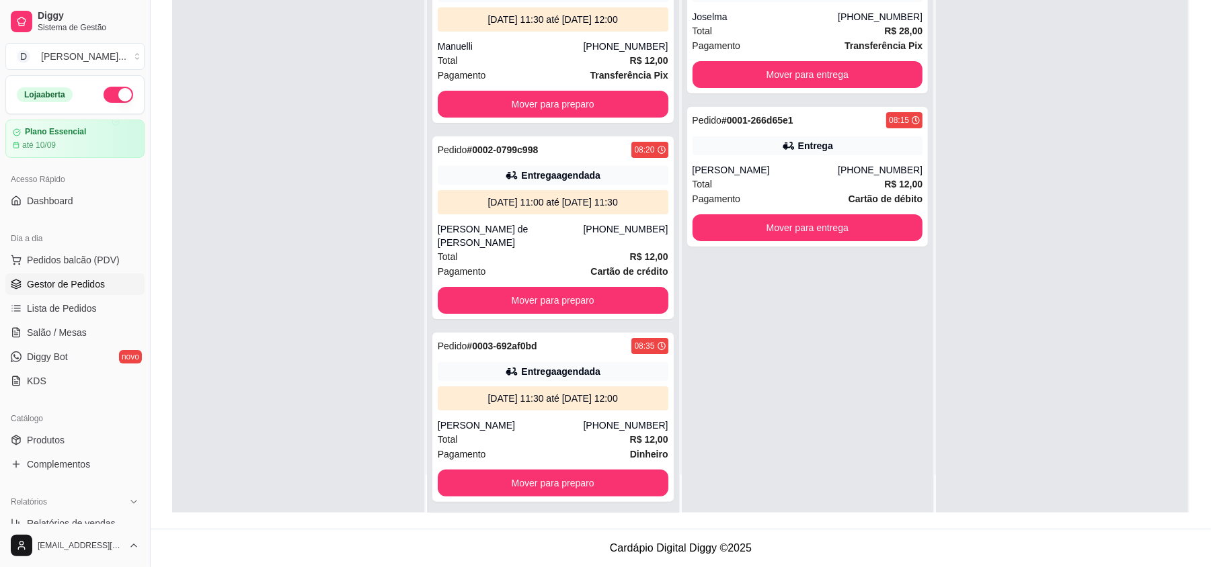
click at [559, 264] on div "Pagamento Cartão de crédito" at bounding box center [553, 271] width 231 height 15
click at [514, 292] on button "Mover para preparo" at bounding box center [553, 300] width 231 height 27
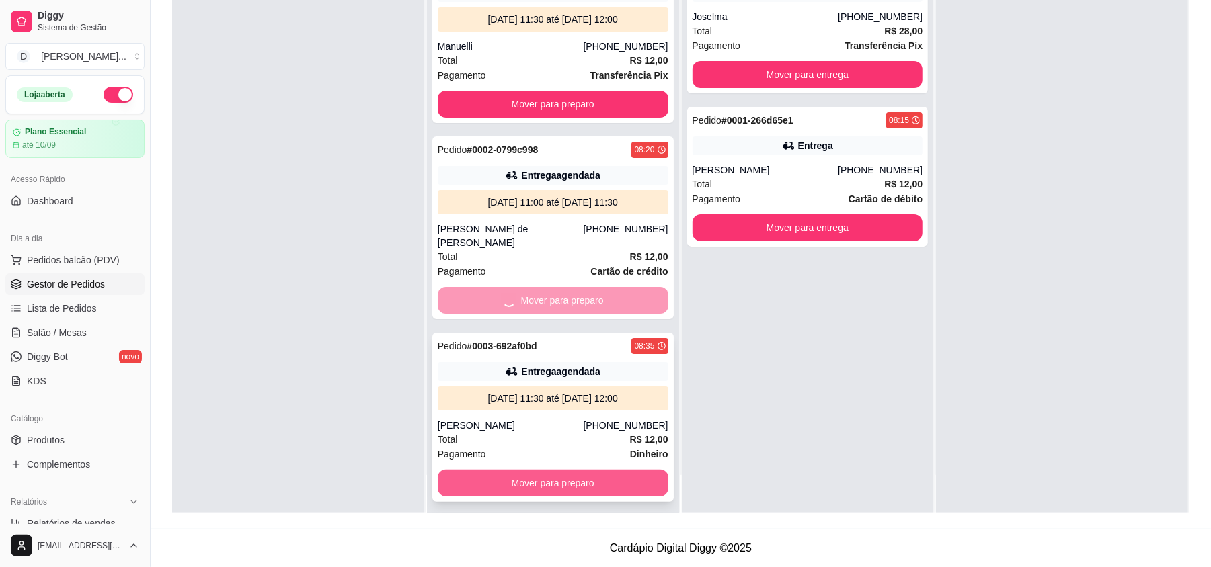
click at [534, 471] on button "Mover para preparo" at bounding box center [553, 483] width 231 height 27
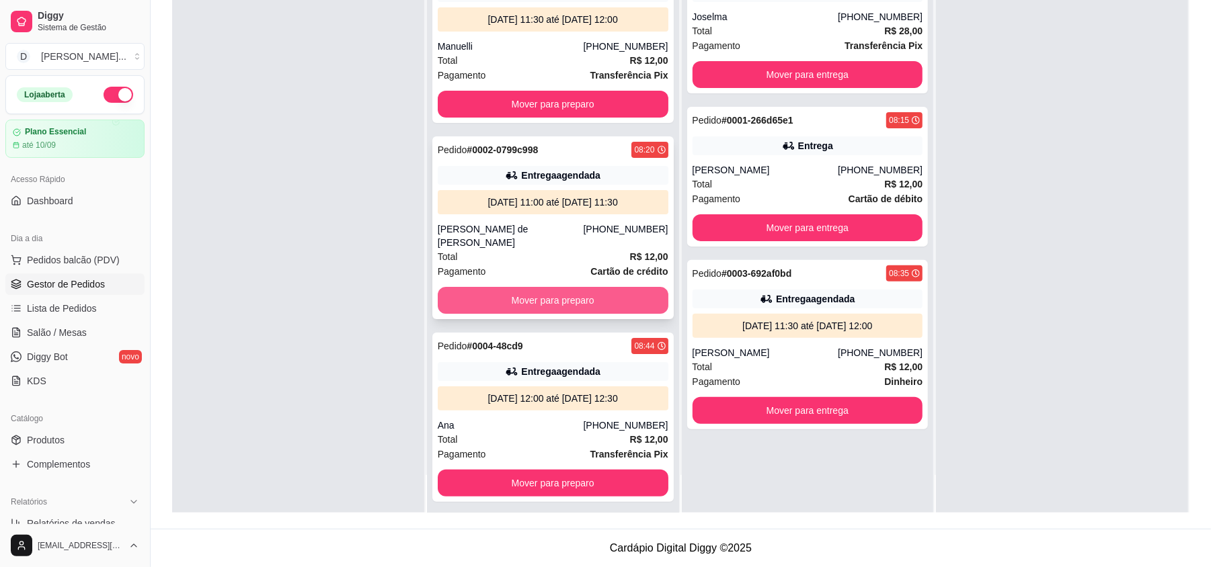
click at [520, 291] on button "Mover para preparo" at bounding box center [553, 300] width 231 height 27
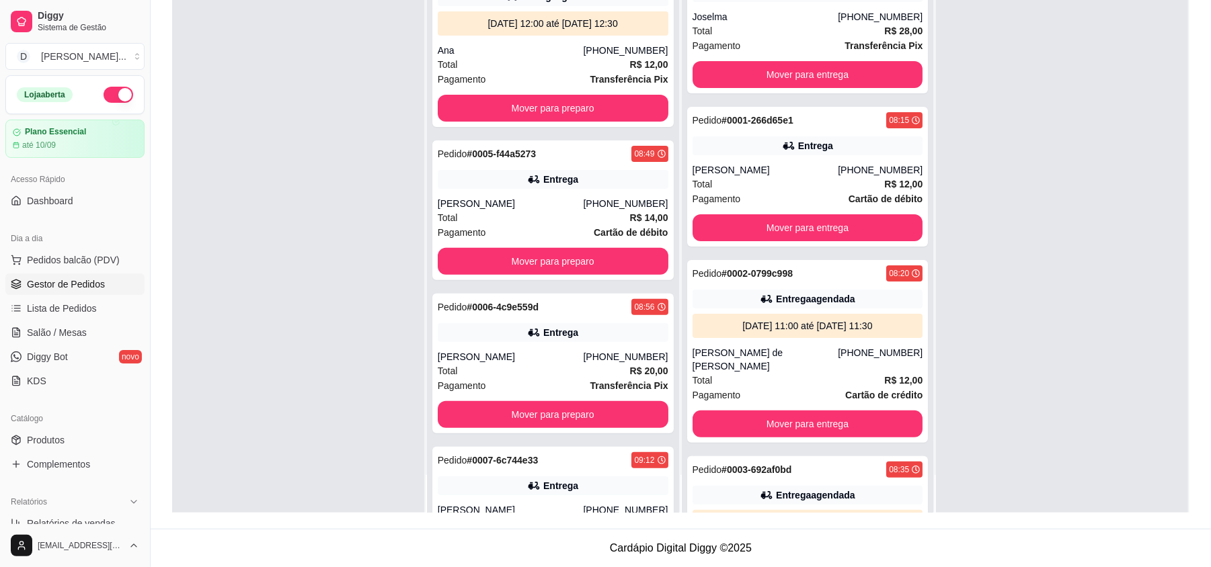
scroll to position [269, 0]
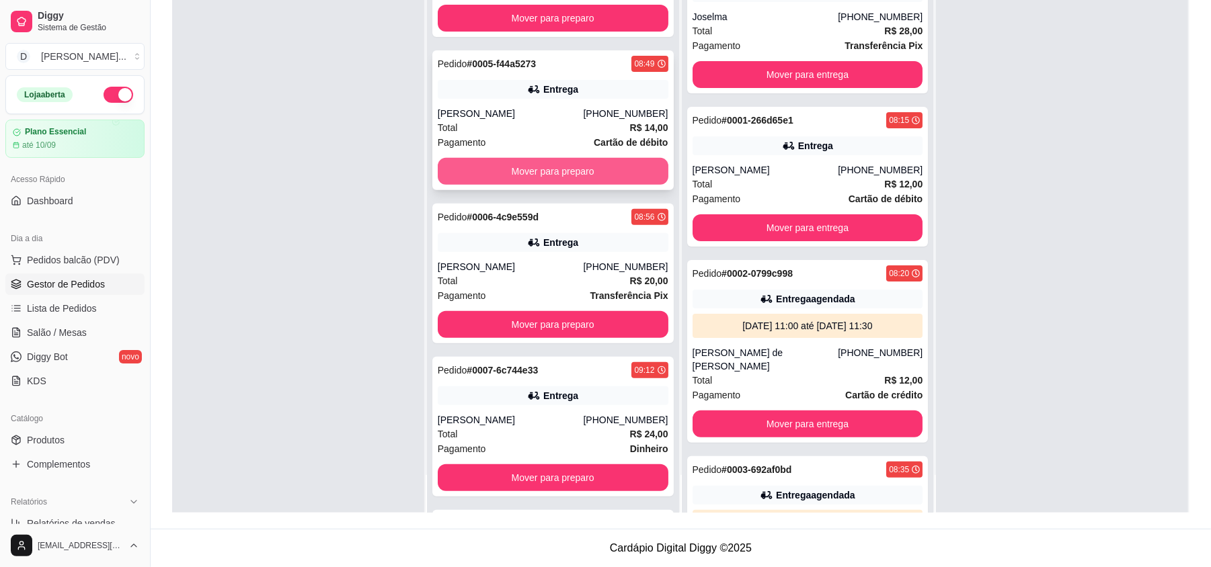
click at [490, 169] on button "Mover para preparo" at bounding box center [553, 171] width 231 height 27
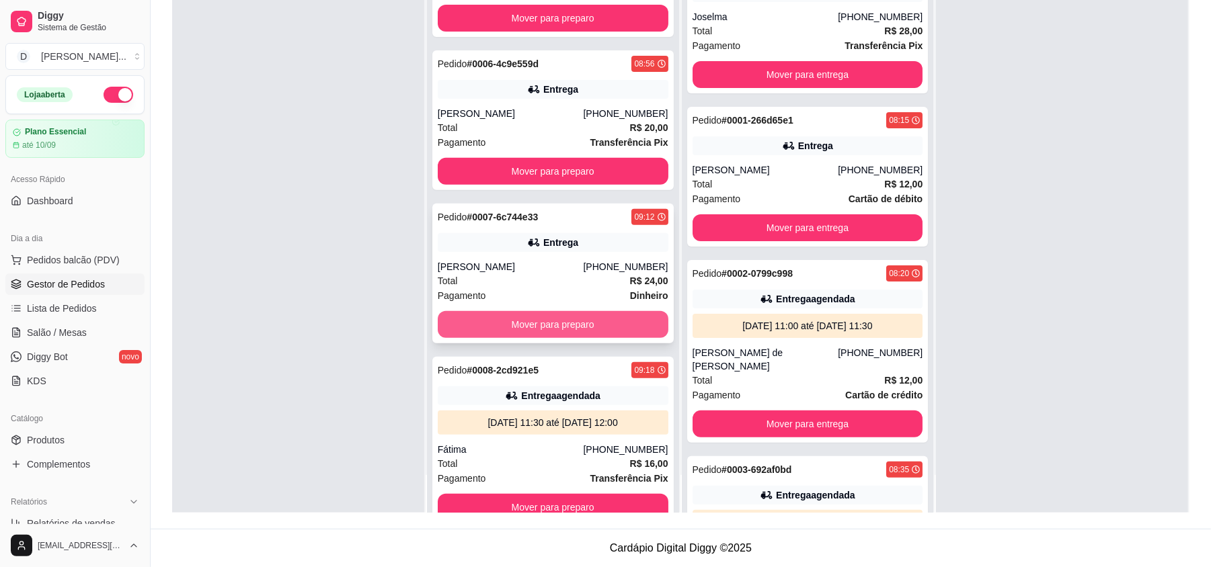
click at [508, 329] on button "Mover para preparo" at bounding box center [553, 324] width 231 height 27
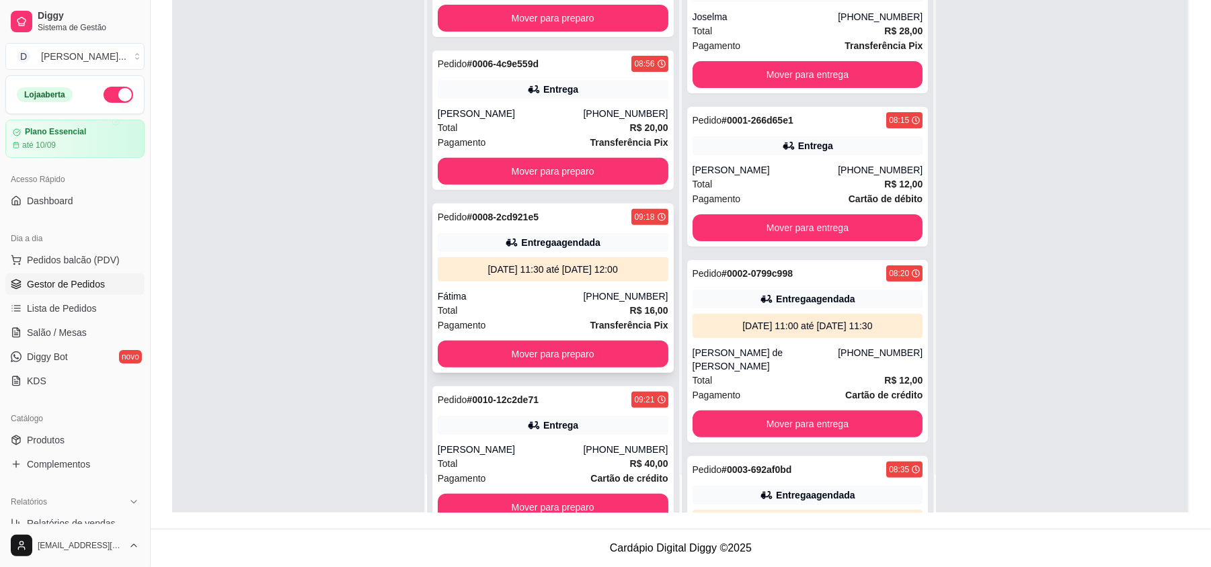
scroll to position [358, 0]
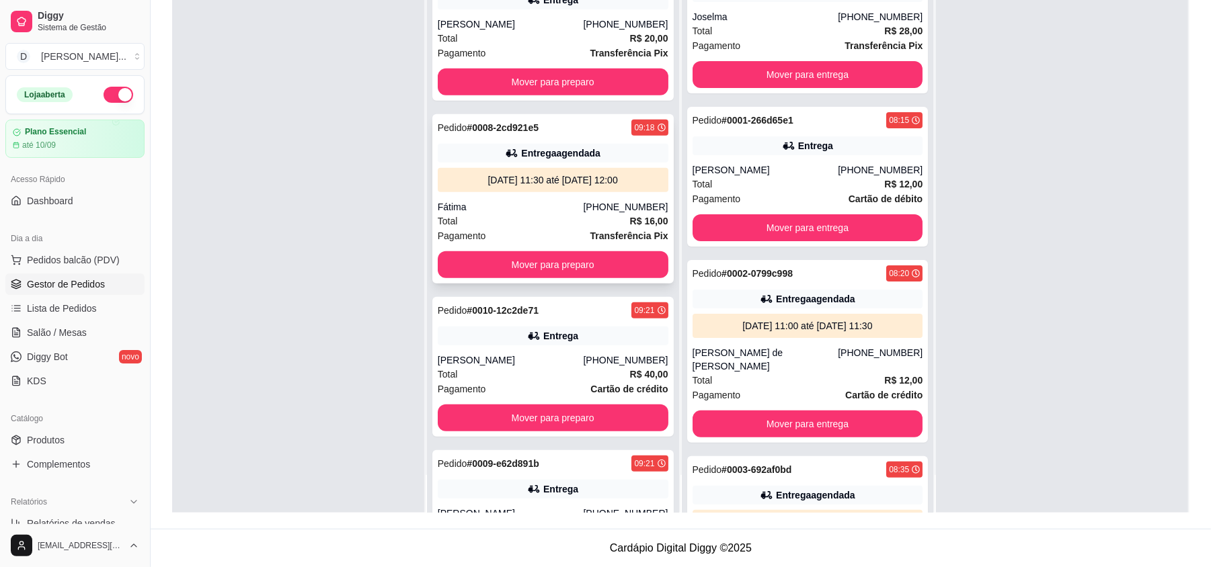
click at [504, 230] on div "Pagamento Transferência Pix" at bounding box center [553, 236] width 231 height 15
click at [525, 253] on button "Mover para preparo" at bounding box center [552, 265] width 223 height 26
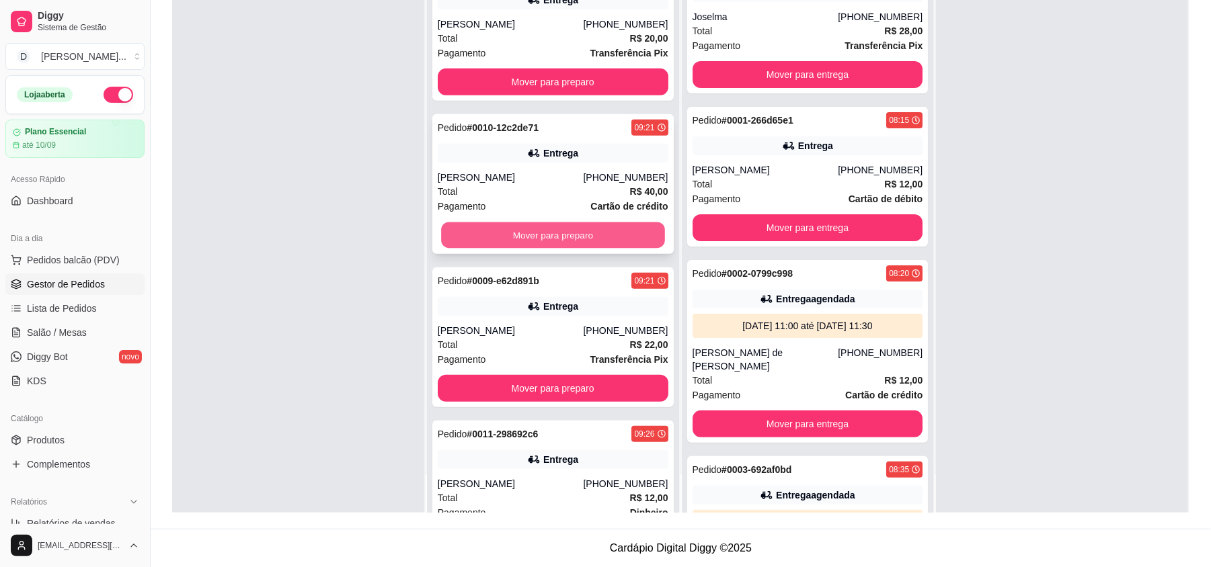
click at [516, 241] on button "Mover para preparo" at bounding box center [552, 236] width 223 height 26
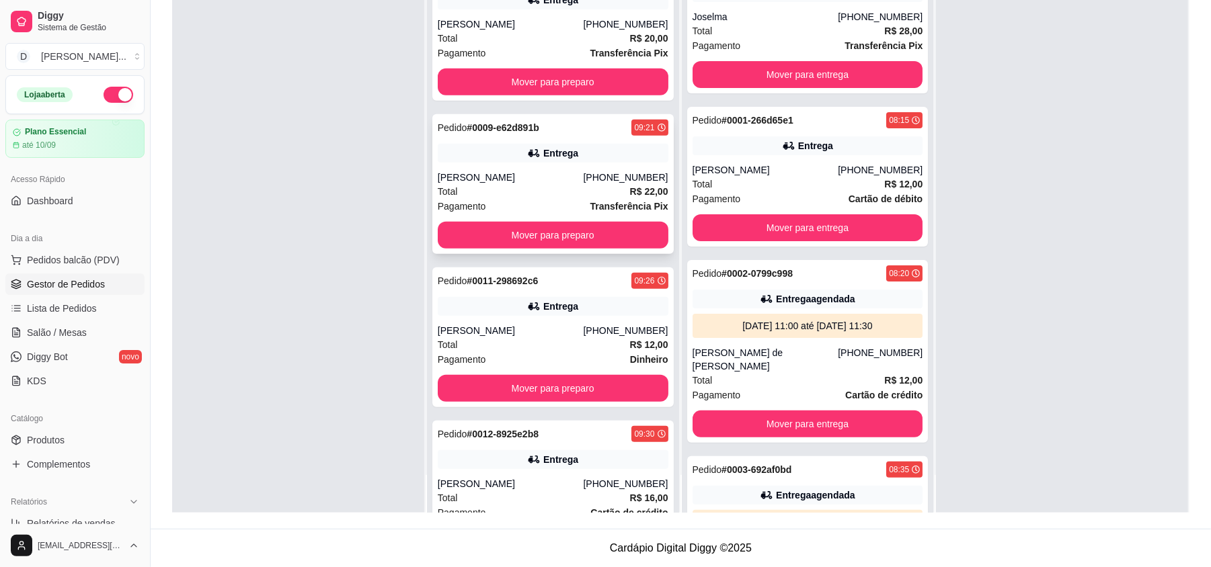
click at [500, 204] on div "Pagamento Transferência Pix" at bounding box center [553, 206] width 231 height 15
click at [474, 246] on button "Mover para preparo" at bounding box center [552, 236] width 223 height 26
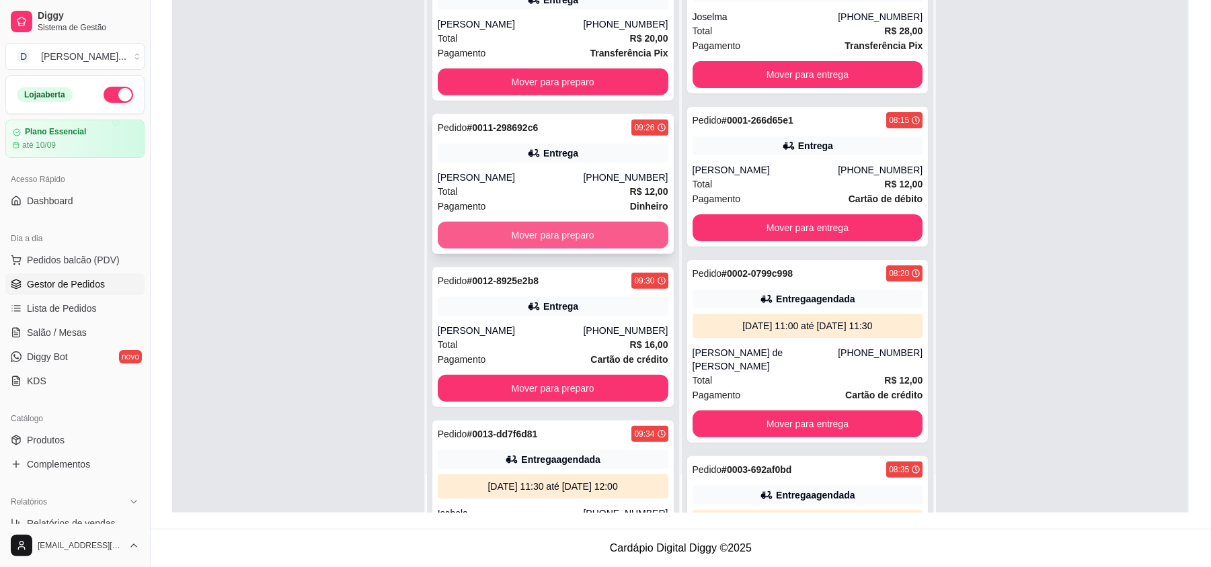
click at [512, 204] on div "Pagamento Dinheiro" at bounding box center [553, 206] width 231 height 15
click at [461, 241] on button "Mover para preparo" at bounding box center [552, 236] width 223 height 26
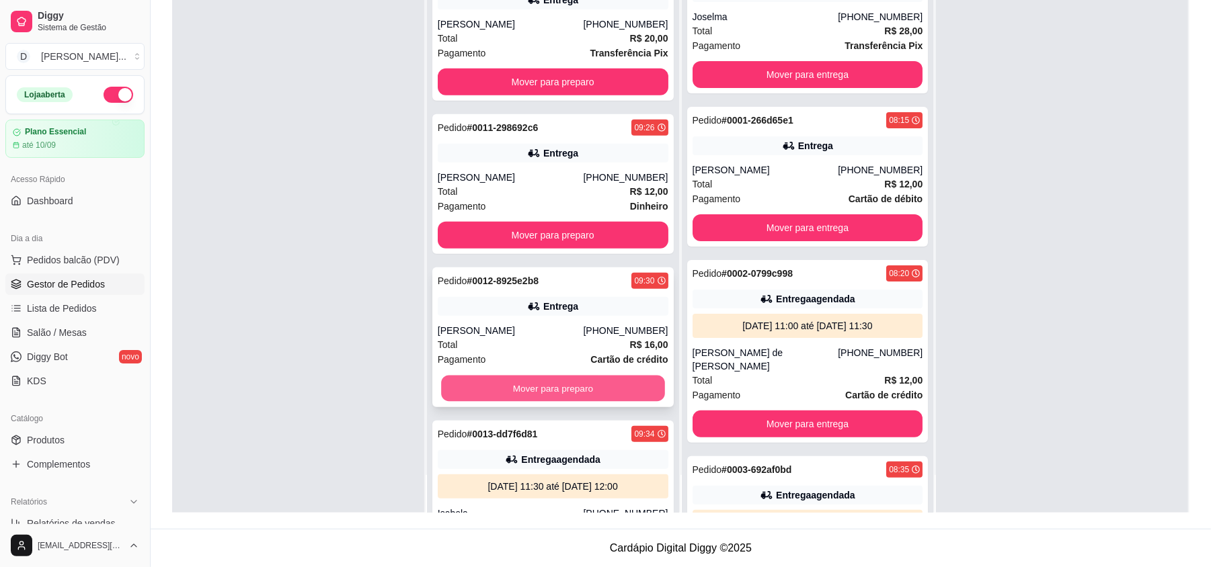
click at [508, 401] on button "Mover para preparo" at bounding box center [552, 389] width 223 height 26
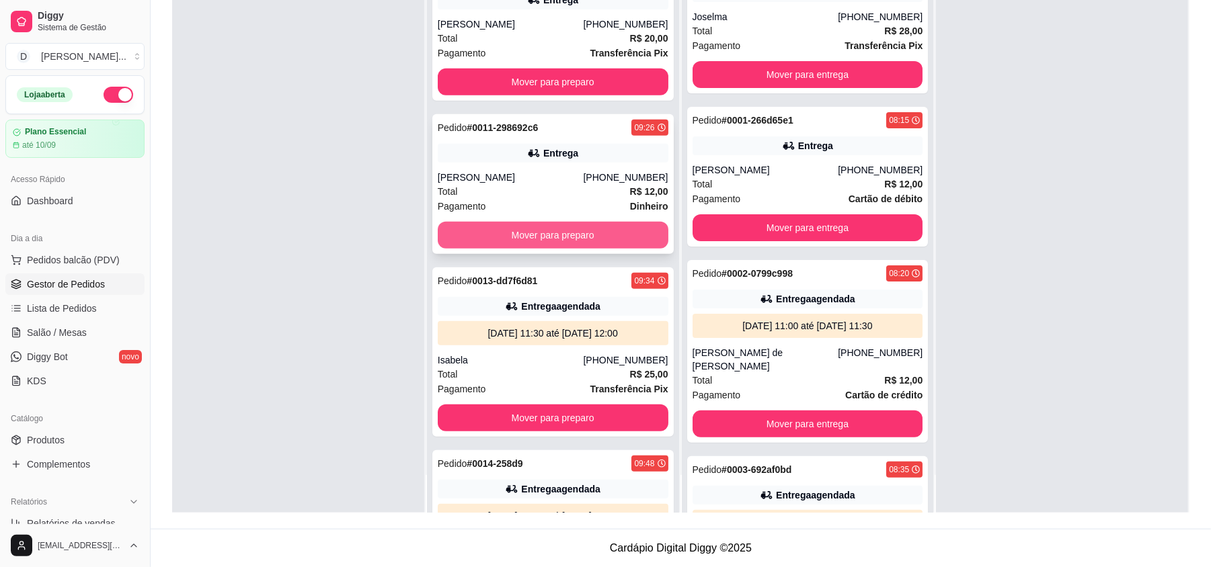
click at [492, 238] on button "Mover para preparo" at bounding box center [553, 235] width 231 height 27
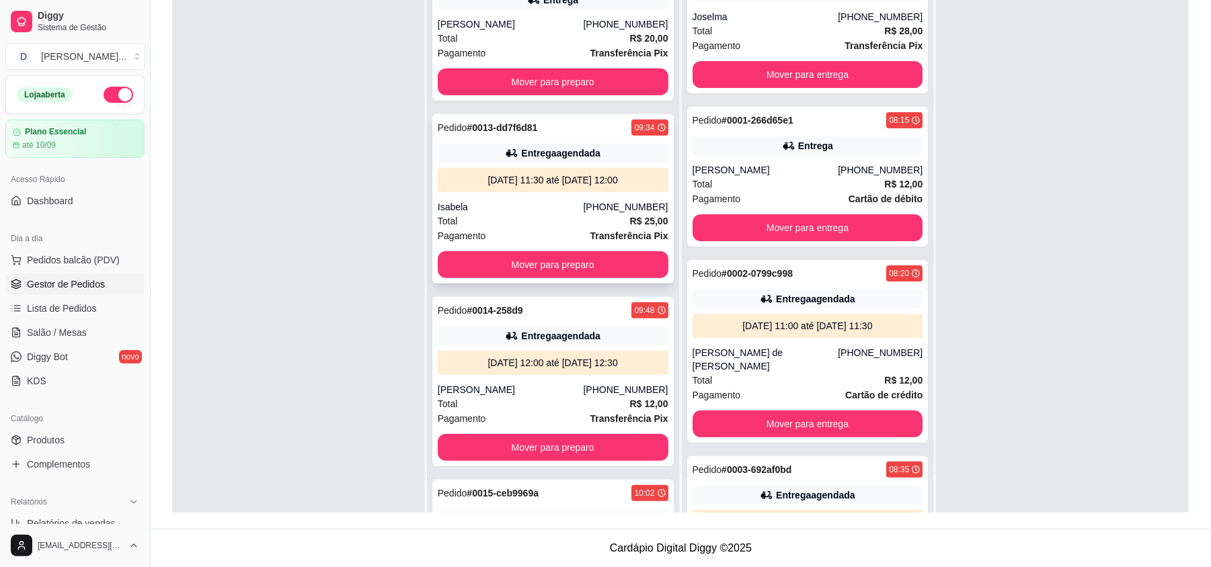
click at [493, 233] on div "Pagamento Transferência Pix" at bounding box center [553, 236] width 231 height 15
click at [511, 268] on button "Mover para preparo" at bounding box center [553, 264] width 231 height 27
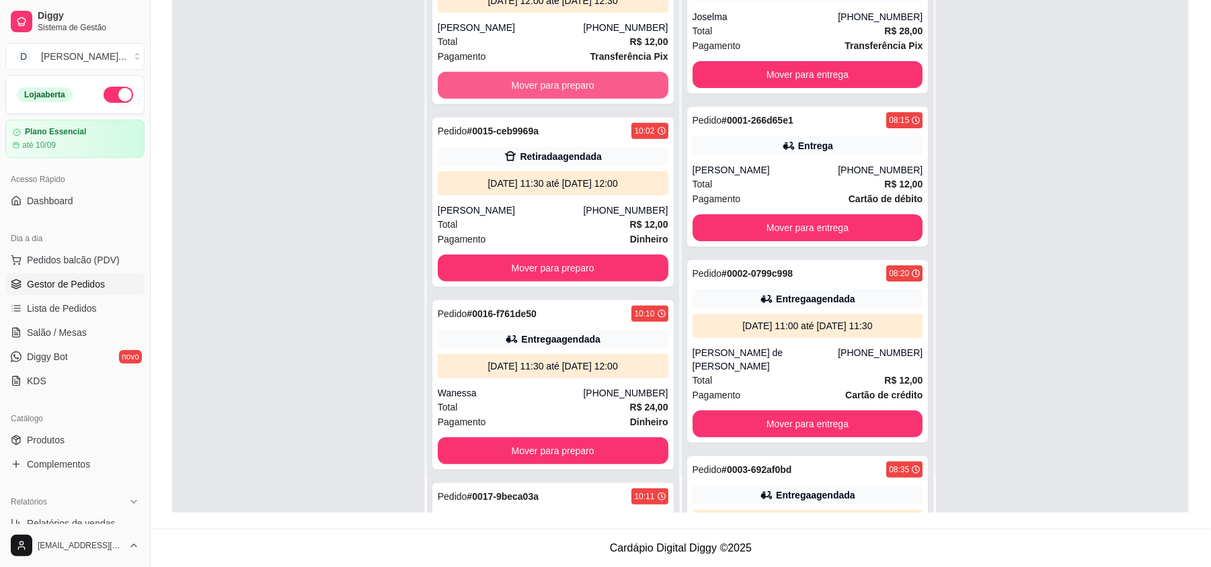
scroll to position [627, 0]
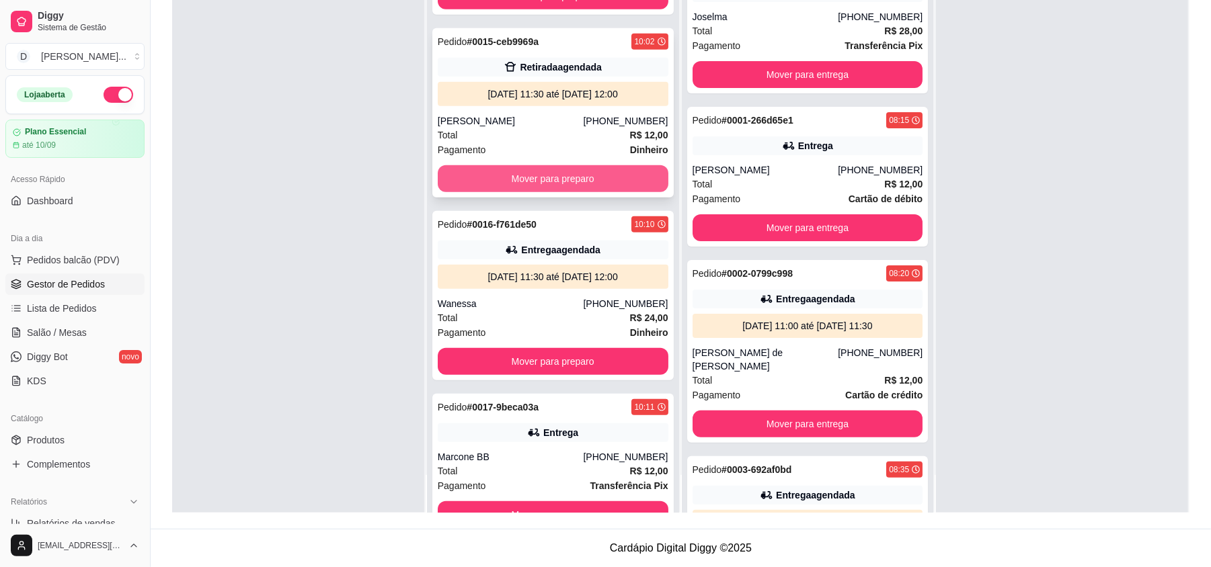
click at [479, 170] on button "Mover para preparo" at bounding box center [553, 178] width 231 height 27
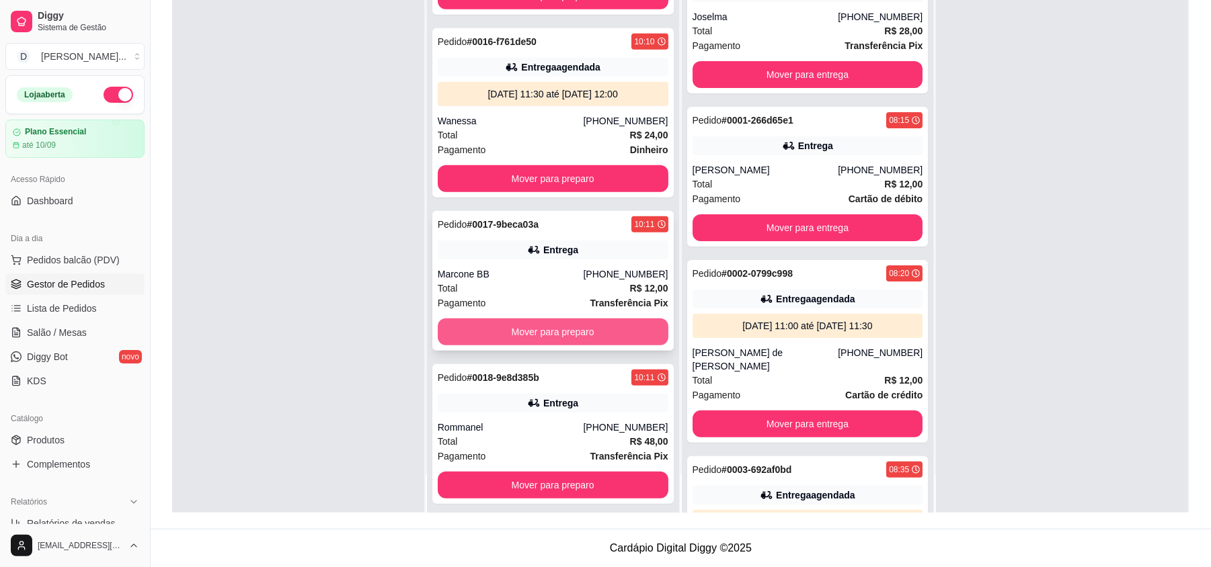
click at [527, 346] on button "Mover para preparo" at bounding box center [553, 332] width 231 height 27
click at [527, 346] on button "Mover para preparo" at bounding box center [552, 332] width 223 height 26
click at [517, 332] on button "Mover para preparo" at bounding box center [552, 332] width 223 height 26
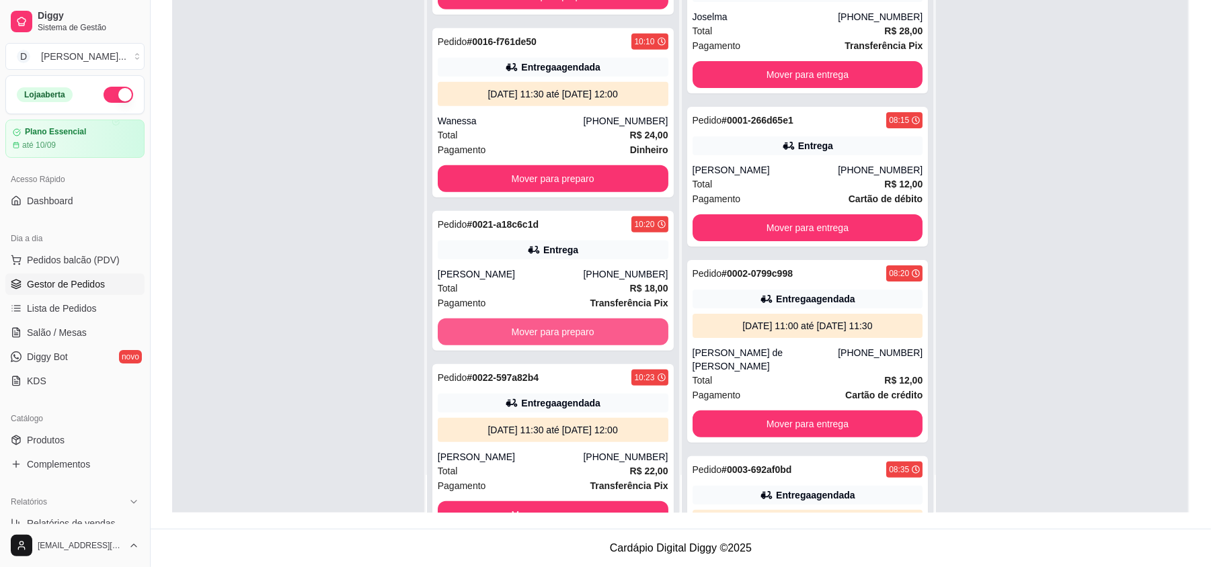
click at [517, 332] on button "Mover para preparo" at bounding box center [553, 332] width 231 height 27
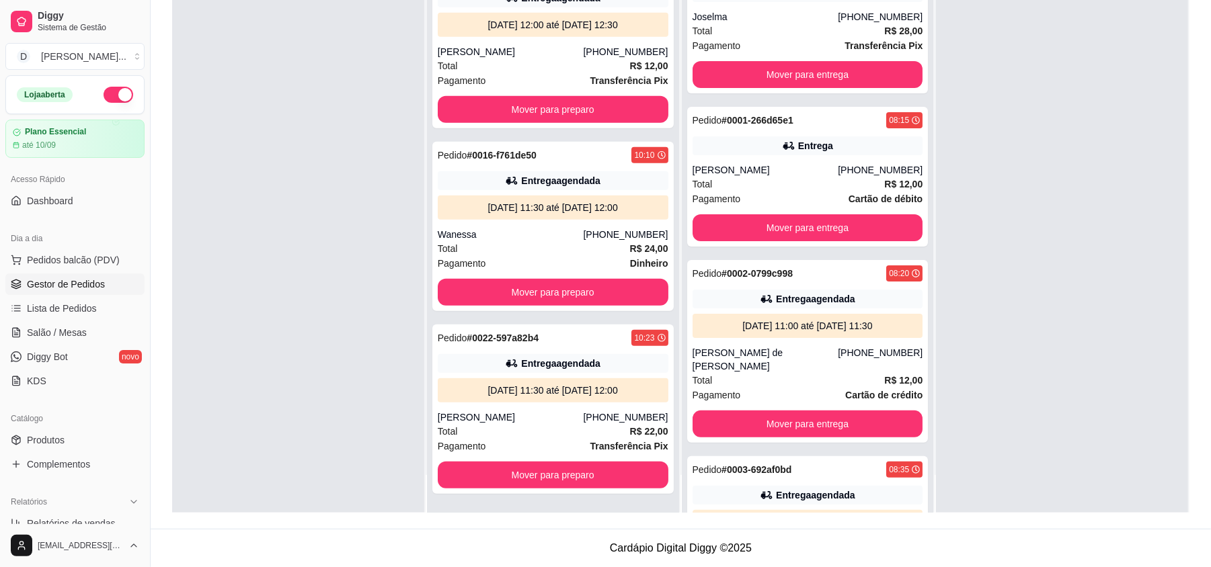
scroll to position [516, 0]
click at [511, 471] on button "Mover para preparo" at bounding box center [553, 475] width 231 height 27
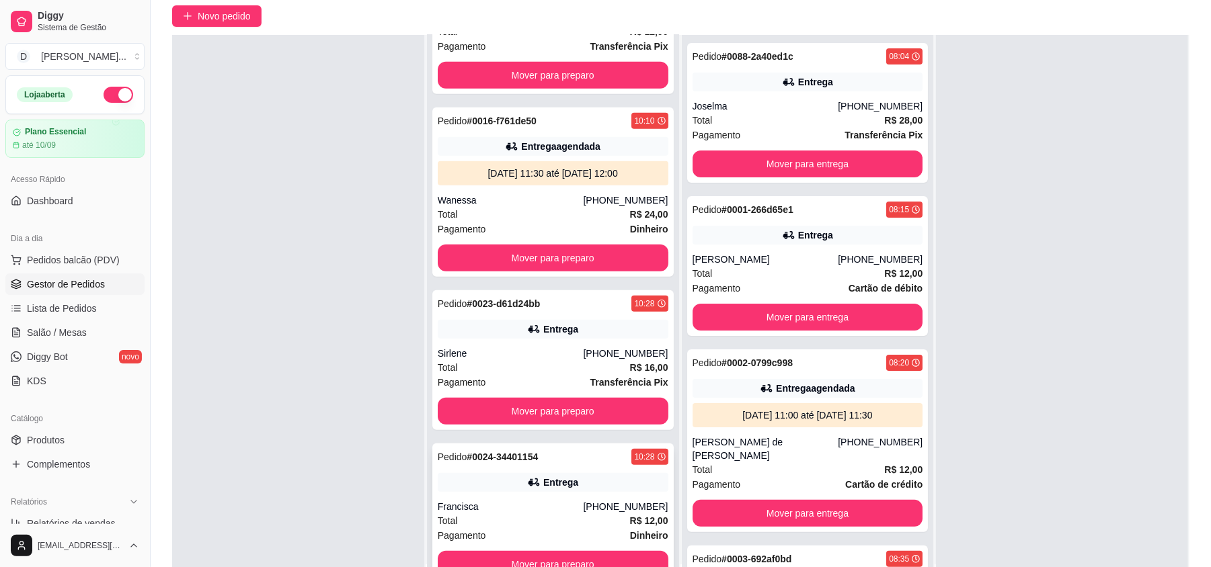
scroll to position [205, 0]
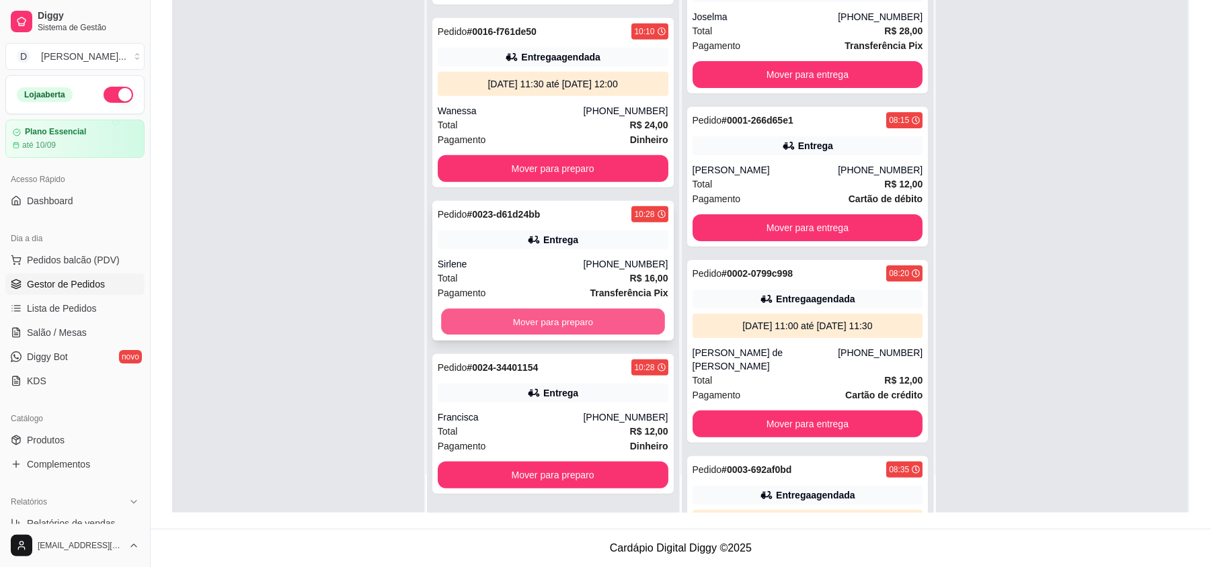
click at [498, 326] on button "Mover para preparo" at bounding box center [552, 322] width 223 height 26
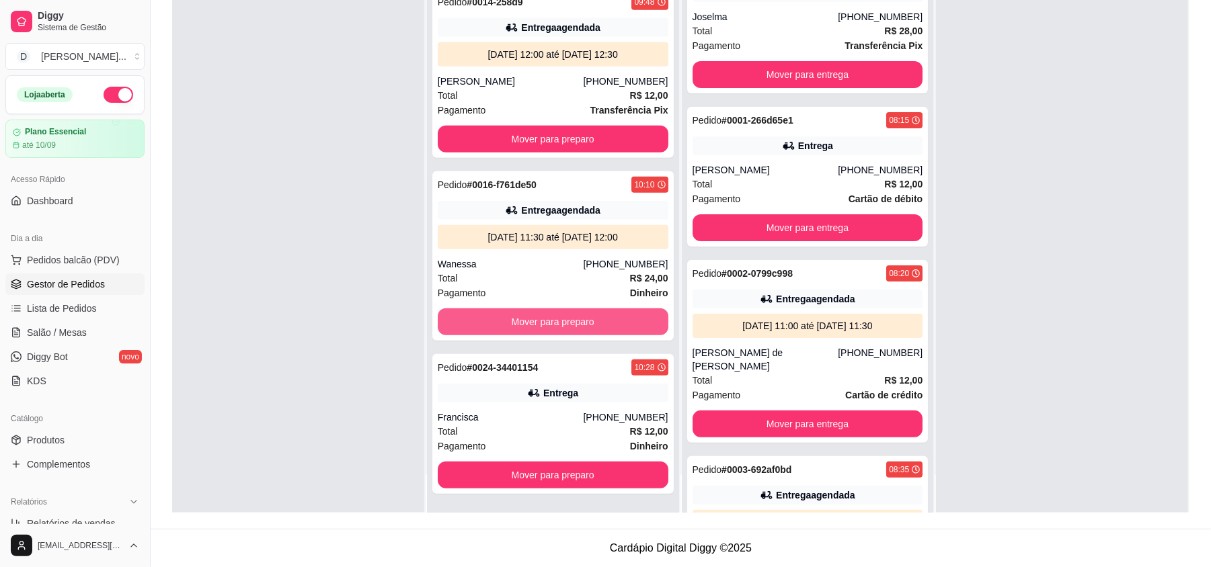
scroll to position [487, 0]
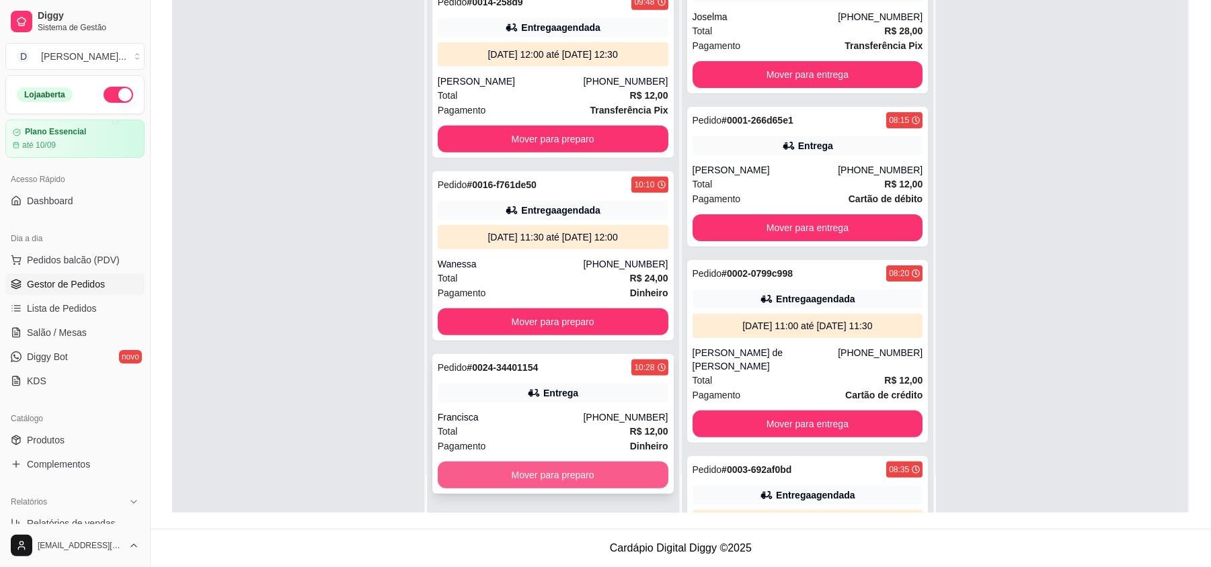
click at [496, 480] on button "Mover para preparo" at bounding box center [553, 475] width 231 height 27
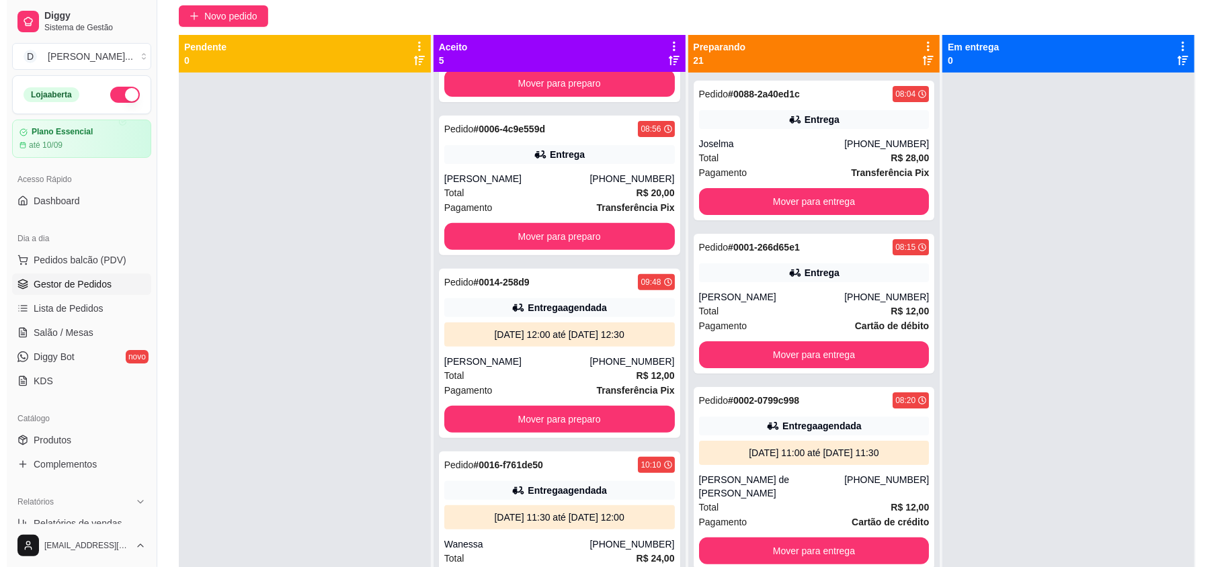
scroll to position [0, 0]
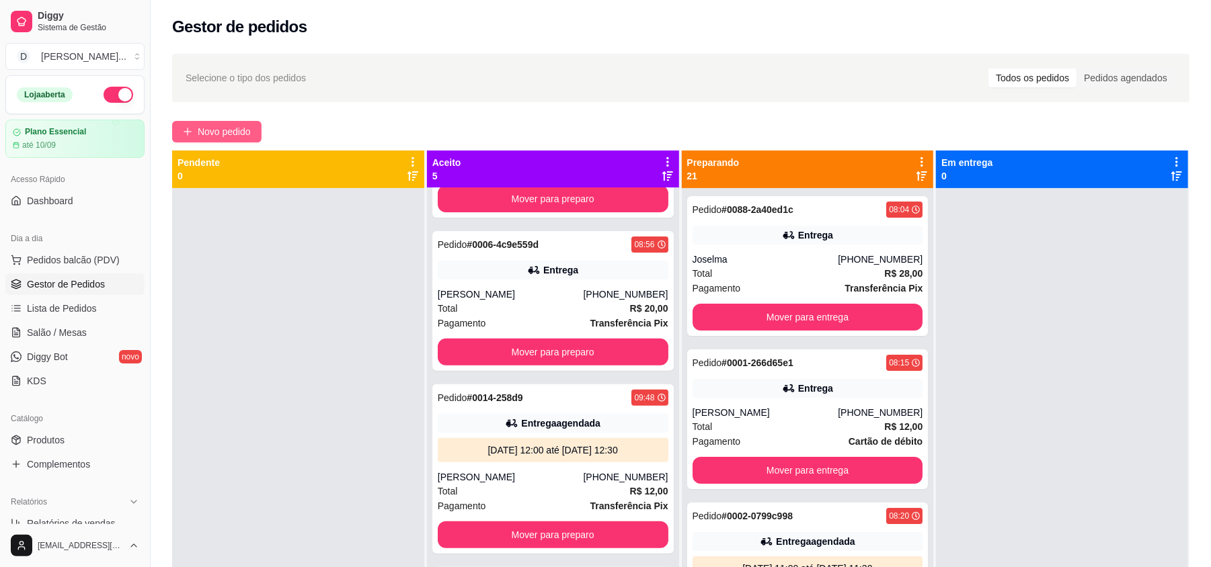
click at [210, 135] on span "Novo pedido" at bounding box center [224, 131] width 53 height 15
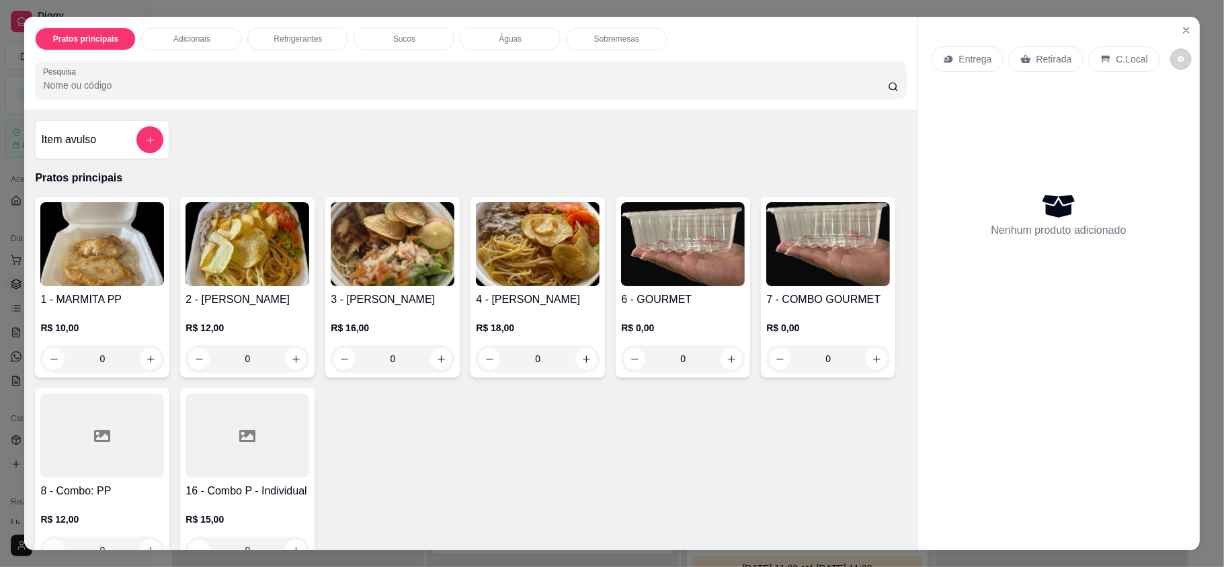
click at [972, 63] on p "Entrega" at bounding box center [975, 58] width 33 height 13
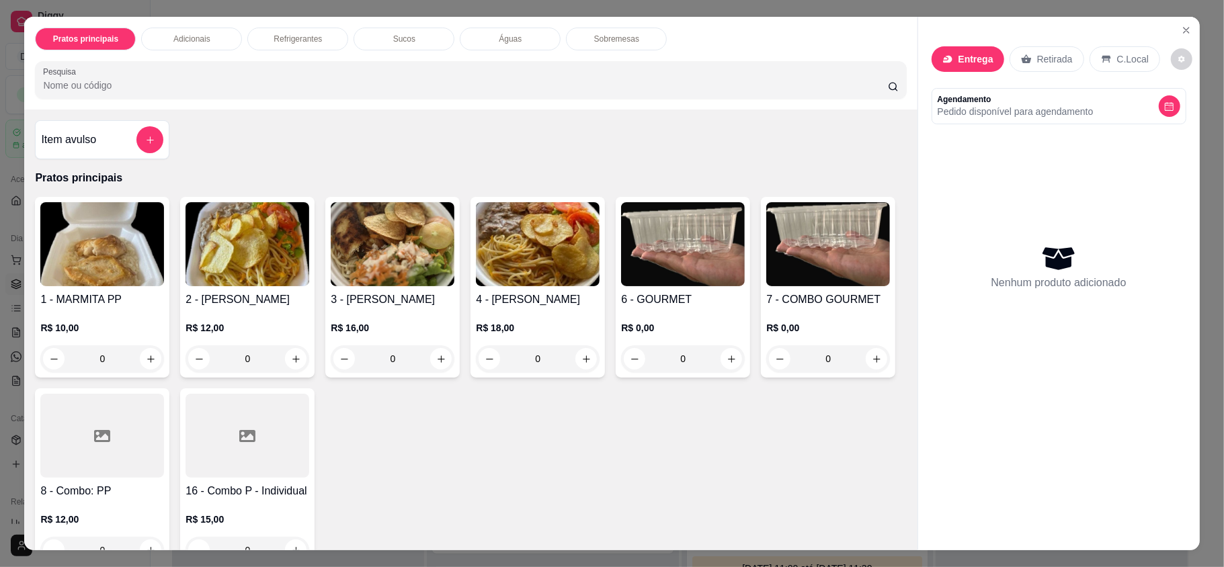
click at [601, 97] on input "Busque pelo cliente" at bounding box center [592, 97] width 215 height 13
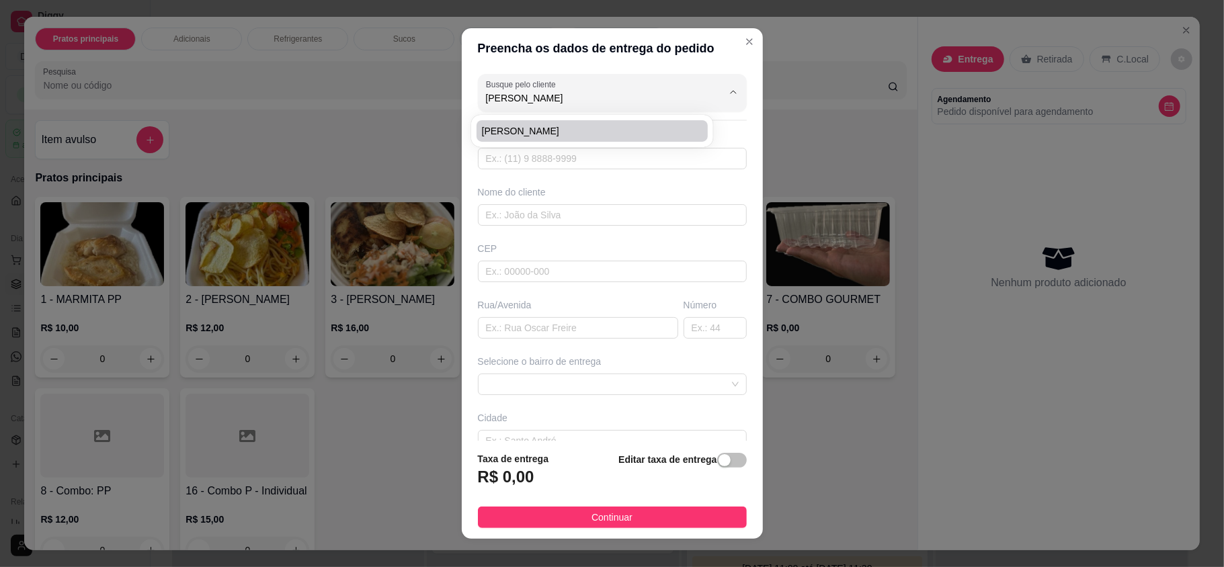
click at [563, 132] on span "[PERSON_NAME]" at bounding box center [585, 130] width 207 height 13
type input "[PERSON_NAME]"
type input "84996223625"
type input "[PERSON_NAME]"
type input "Banco do Brasil - Carajás"
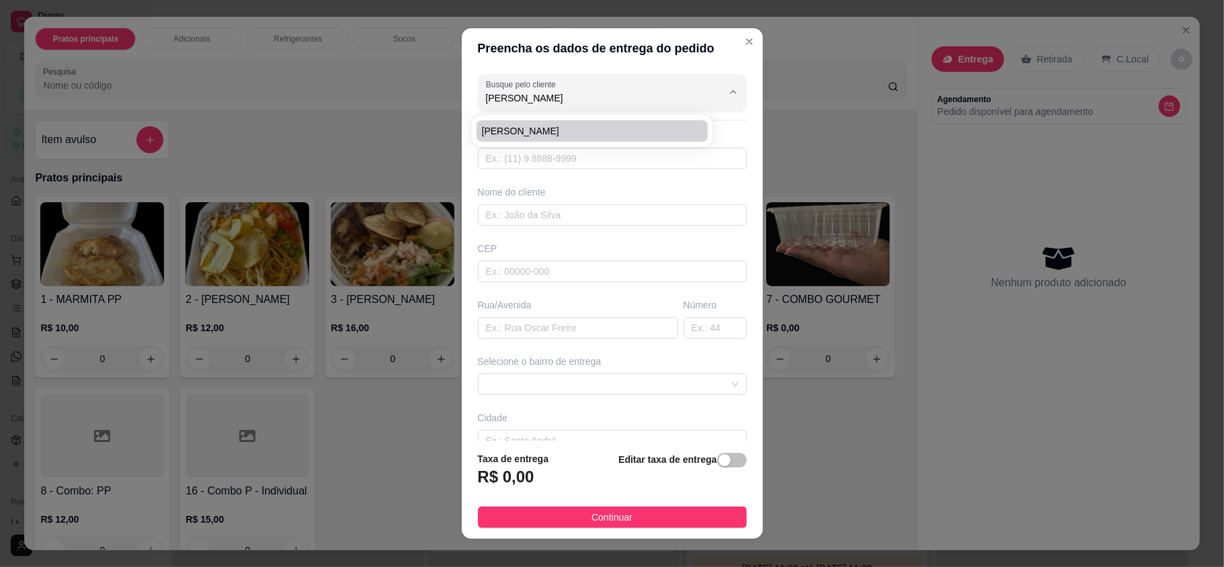
type input "[DATE]"
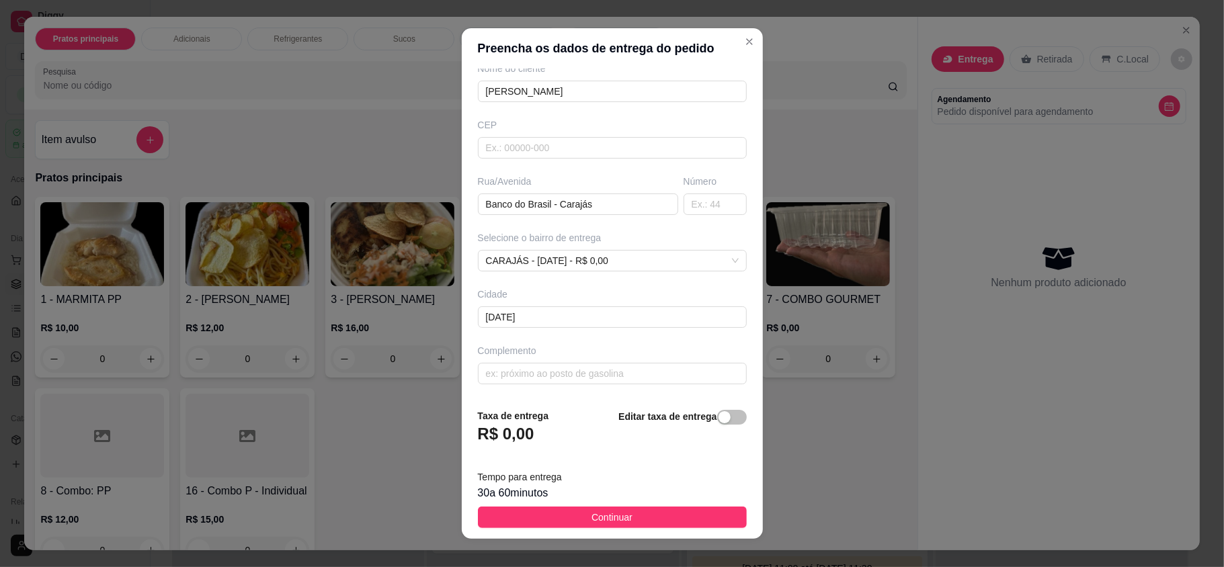
scroll to position [14, 0]
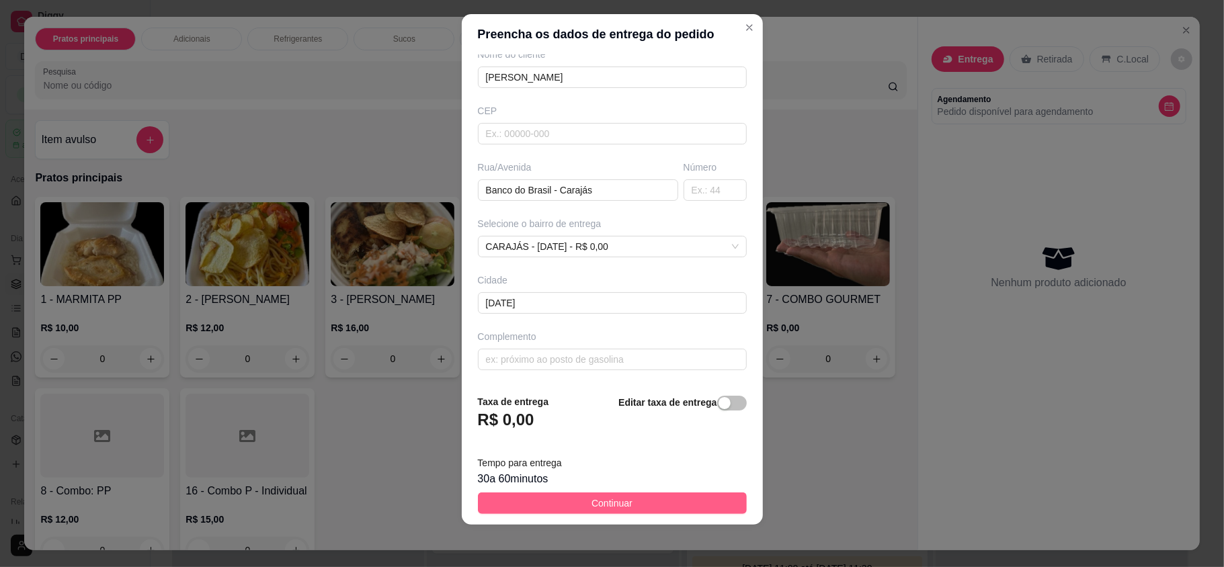
click at [577, 504] on button "Continuar" at bounding box center [612, 504] width 269 height 22
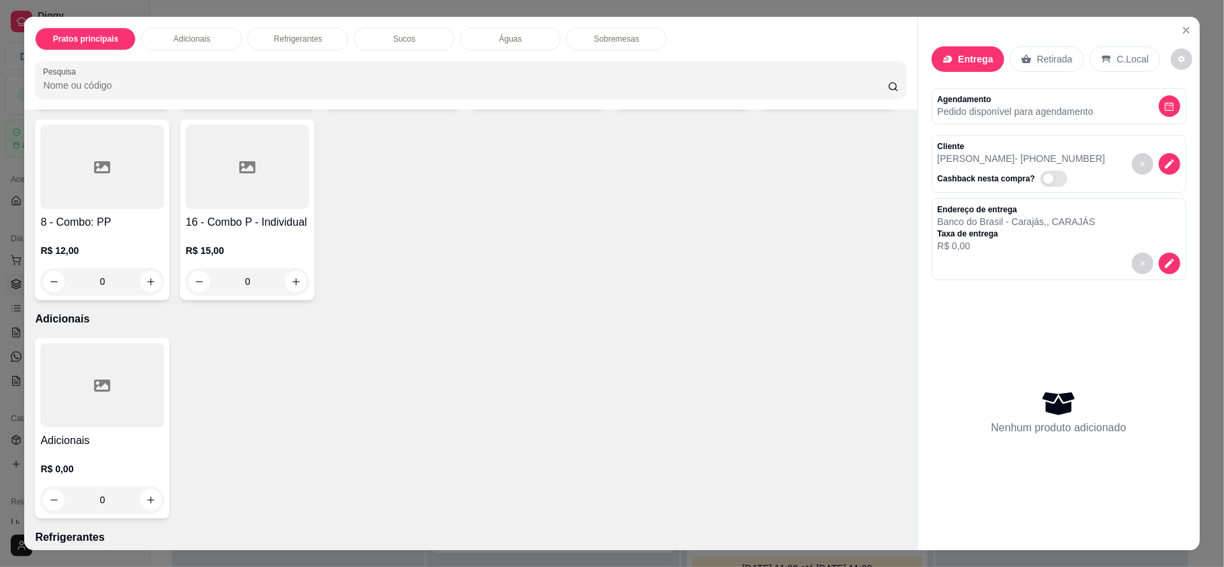
scroll to position [0, 0]
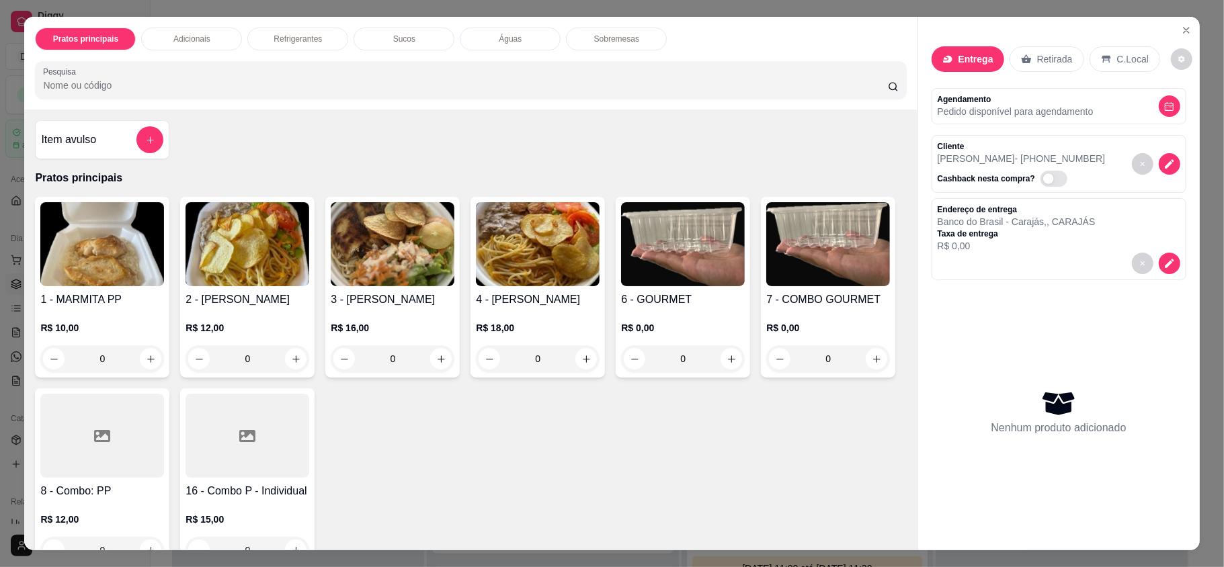
click at [647, 272] on img at bounding box center [683, 244] width 124 height 84
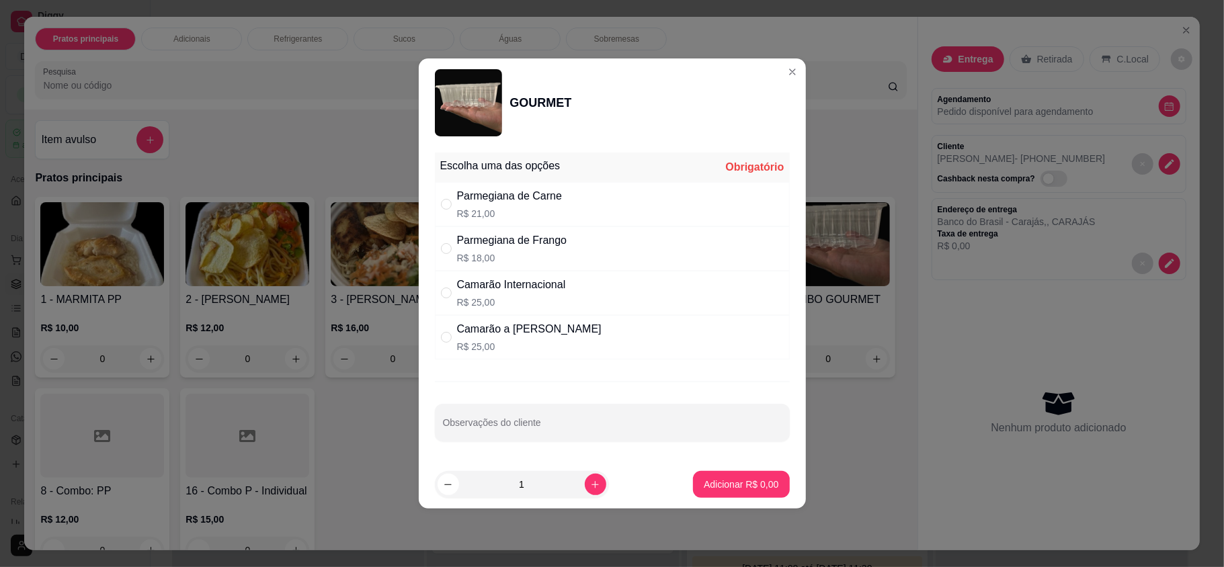
click at [524, 298] on p "R$ 25,00" at bounding box center [511, 302] width 109 height 13
radio input "true"
click at [726, 484] on p "Adicionar R$ 25,00" at bounding box center [738, 484] width 80 height 13
type input "1"
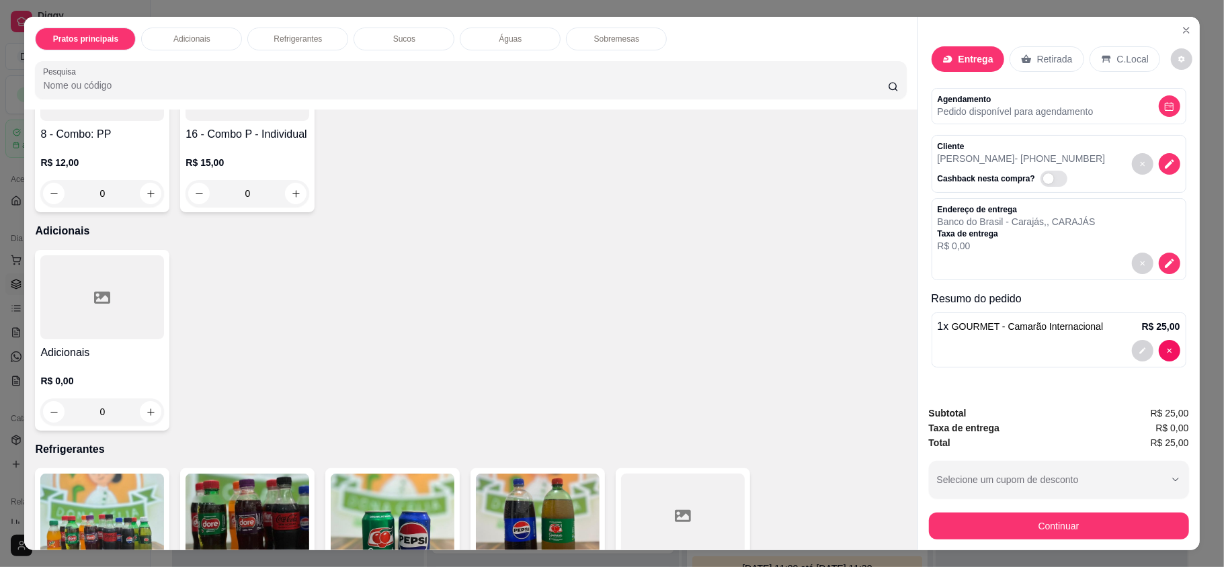
scroll to position [627, 0]
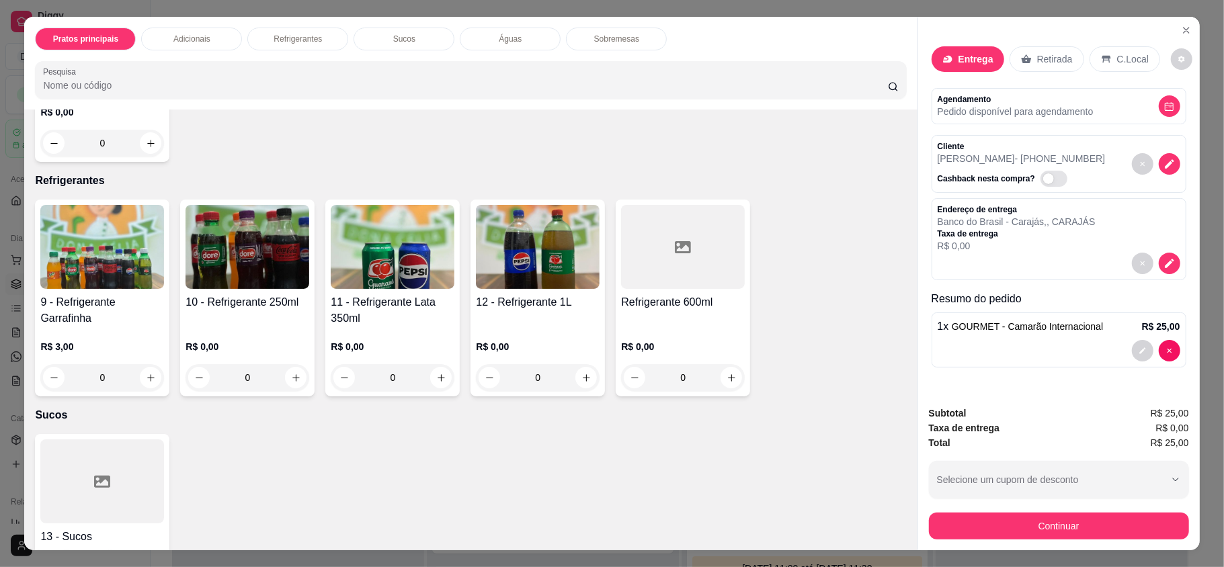
click at [226, 318] on div "10 - Refrigerante 250ml" at bounding box center [248, 310] width 124 height 32
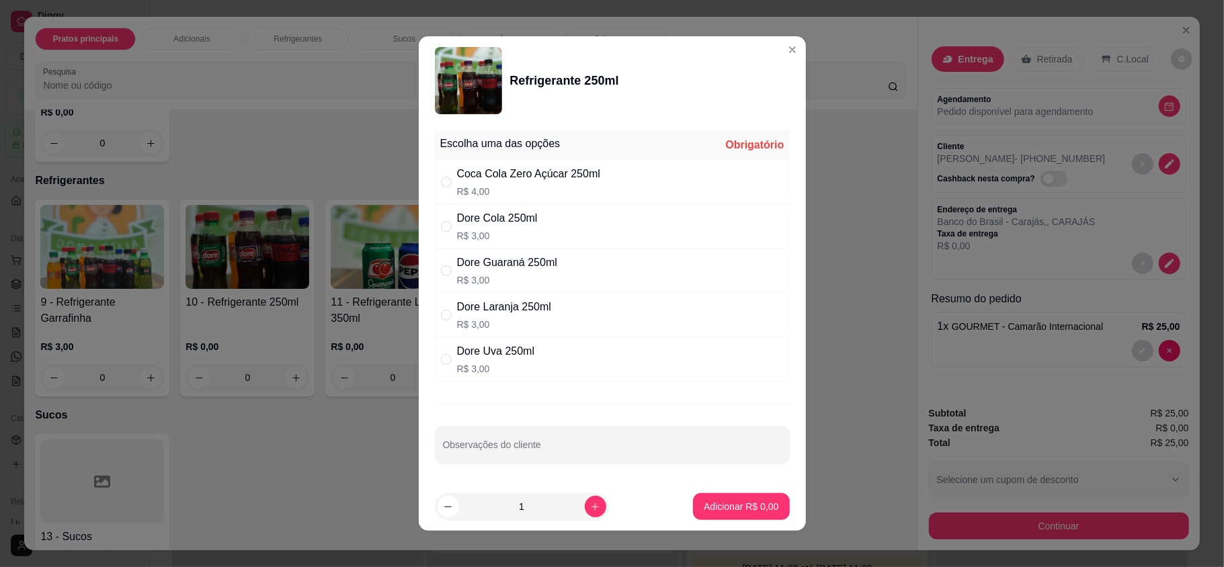
click at [539, 185] on p "R$ 4,00" at bounding box center [528, 191] width 143 height 13
radio input "true"
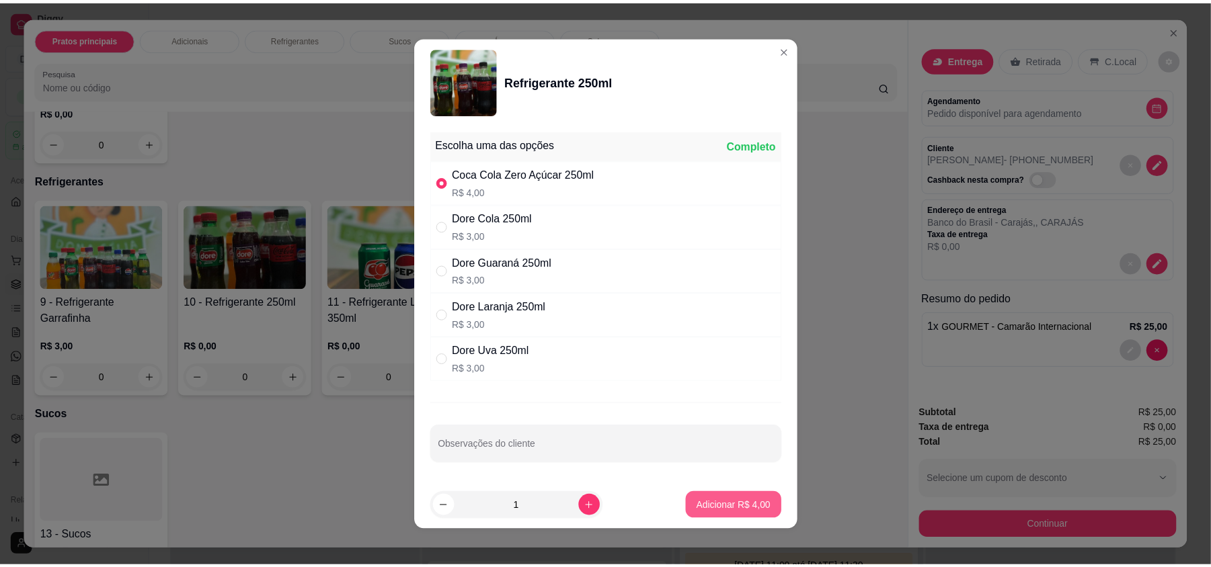
scroll to position [487, 0]
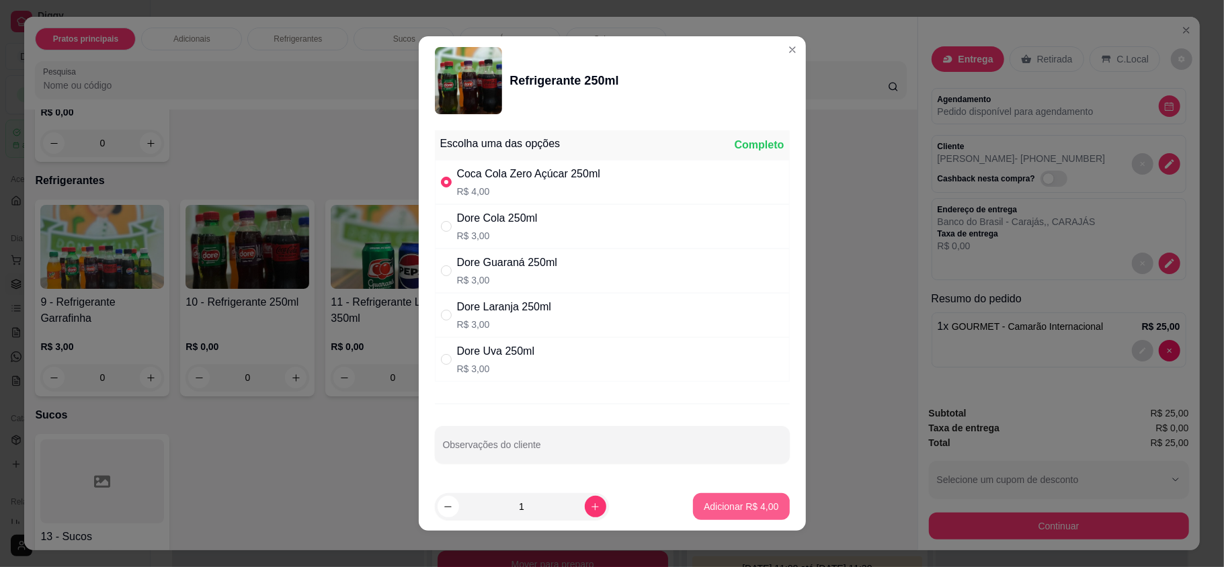
click at [704, 512] on p "Adicionar R$ 4,00" at bounding box center [741, 506] width 75 height 13
type input "1"
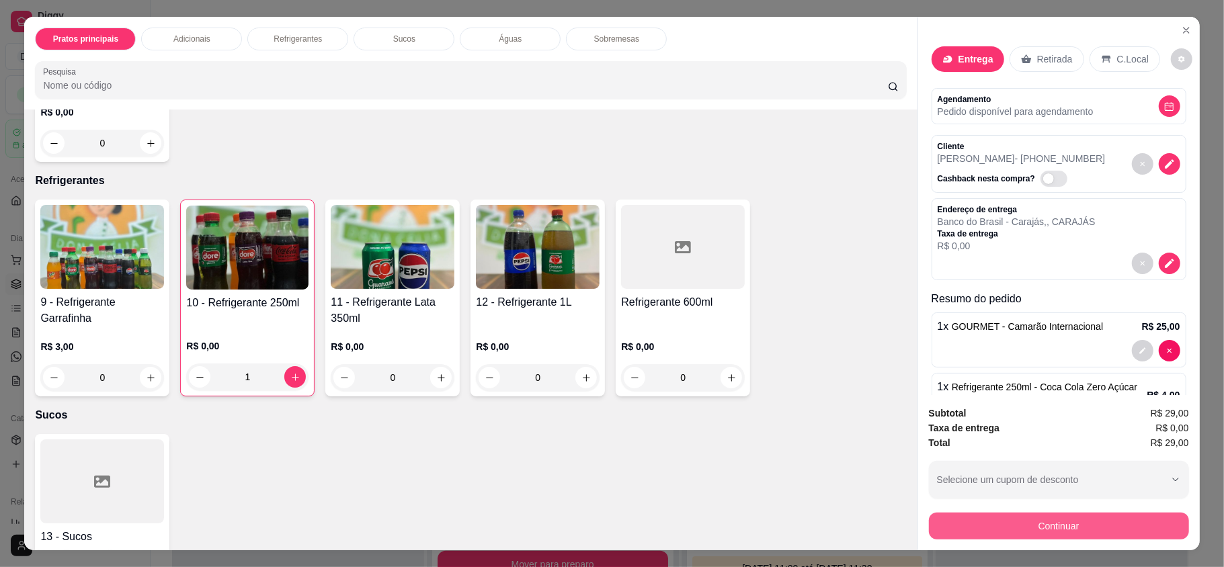
click at [993, 522] on button "Continuar" at bounding box center [1059, 526] width 260 height 27
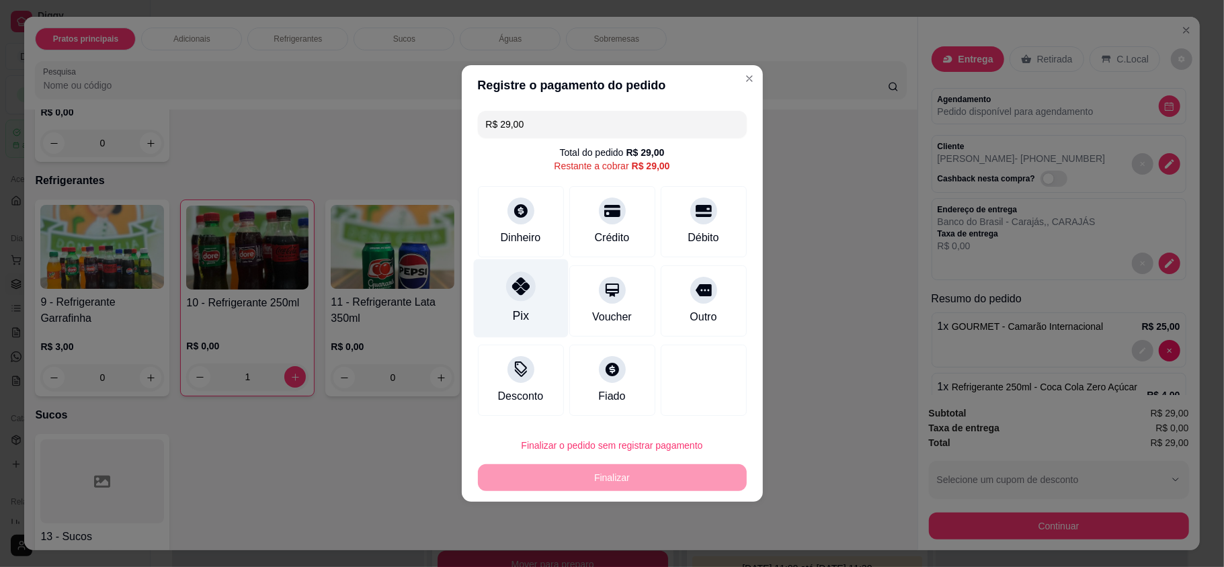
click at [512, 291] on icon at bounding box center [520, 286] width 17 height 17
type input "R$ 0,00"
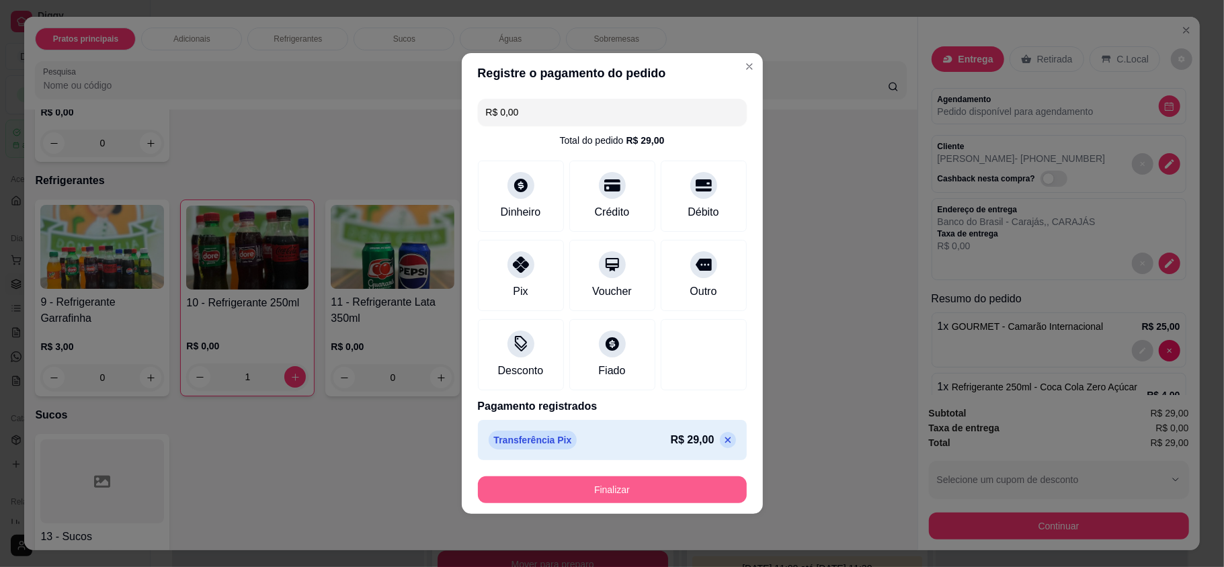
click at [600, 483] on button "Finalizar" at bounding box center [612, 490] width 269 height 27
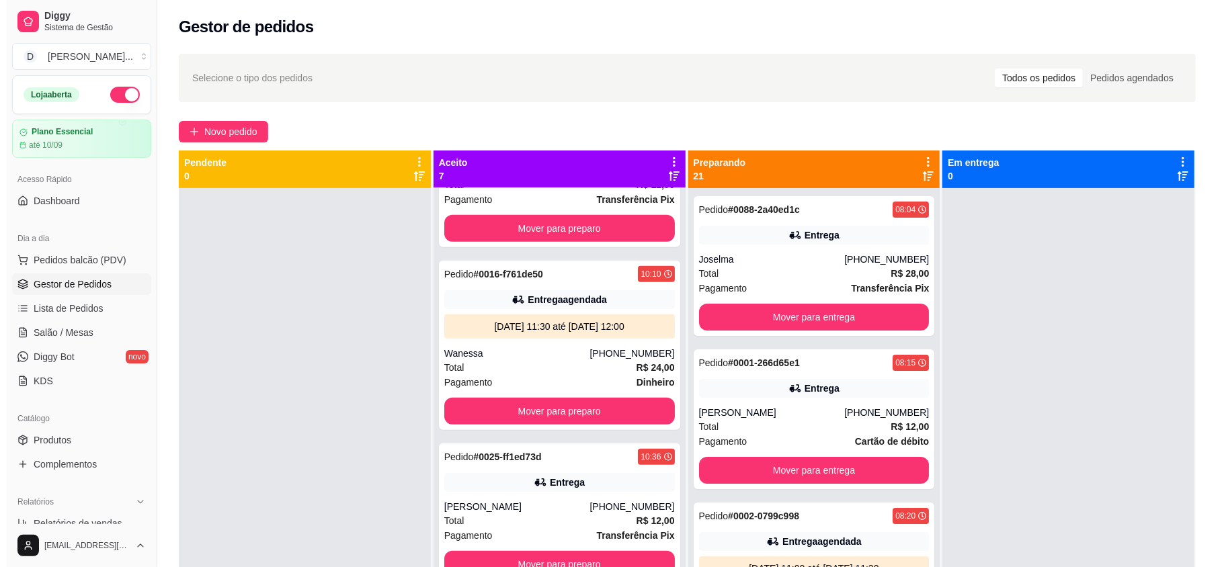
scroll to position [38, 0]
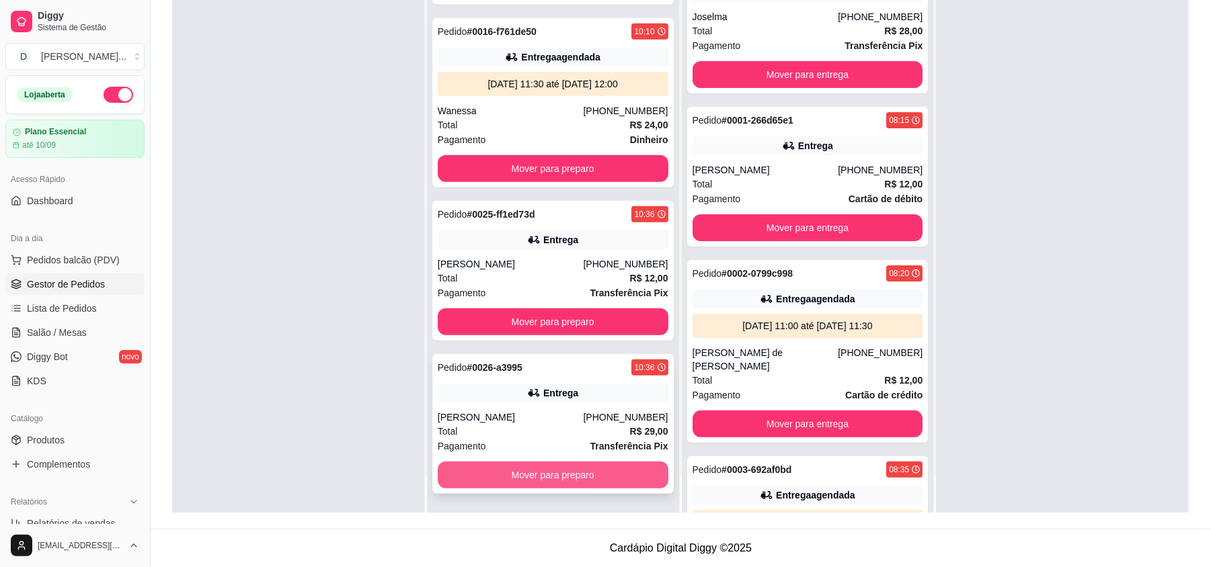
click at [477, 462] on div "Mover para preparo" at bounding box center [553, 475] width 231 height 27
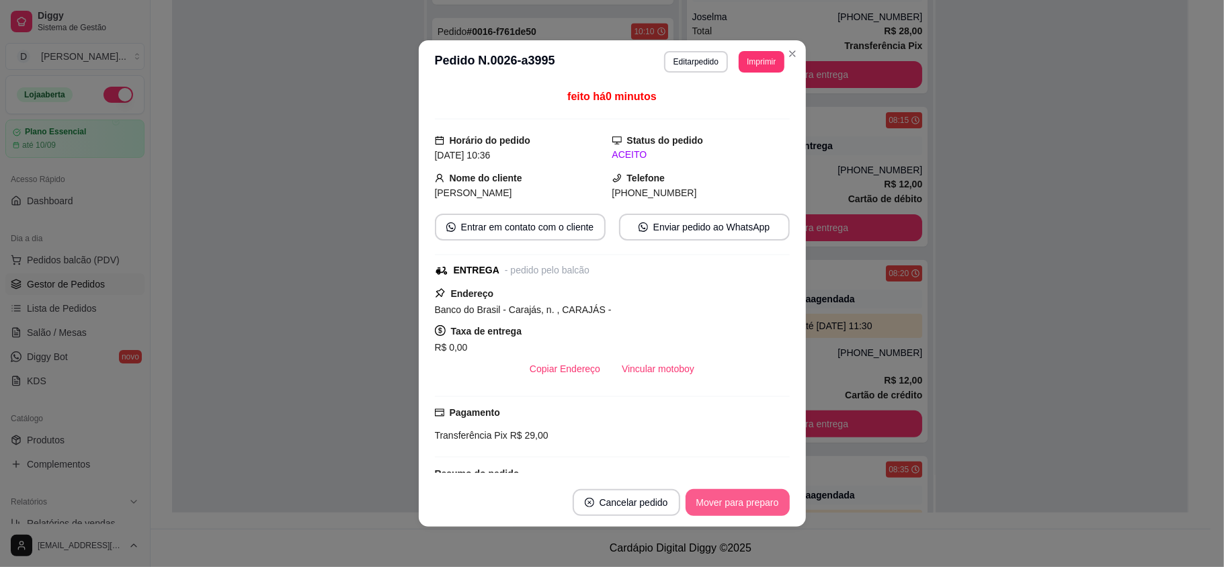
click at [696, 493] on button "Mover para preparo" at bounding box center [738, 502] width 104 height 27
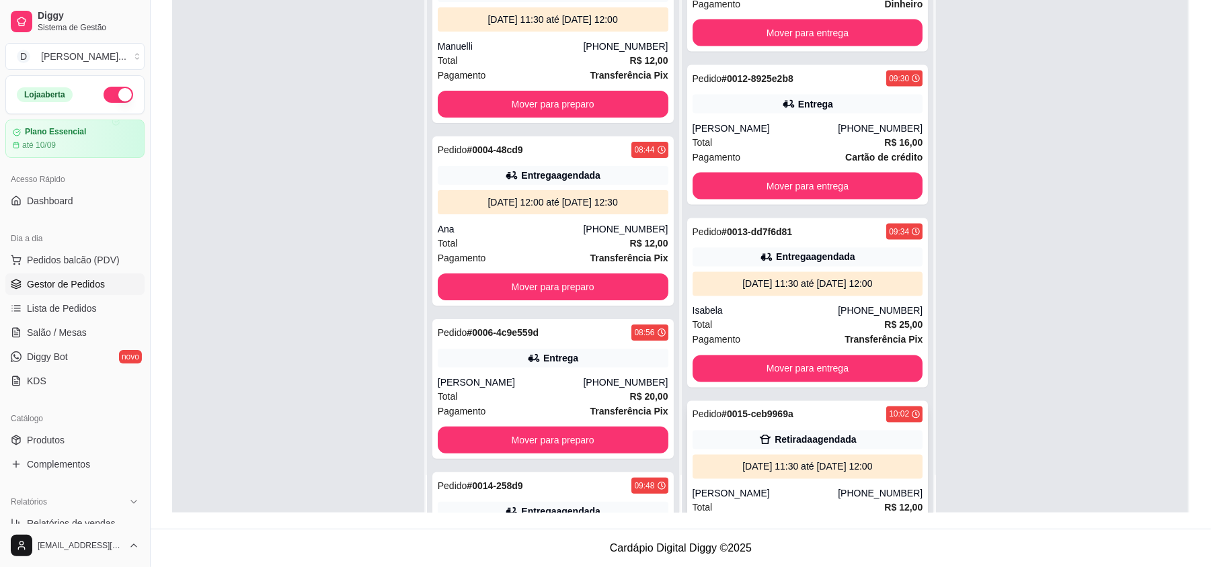
scroll to position [1703, 0]
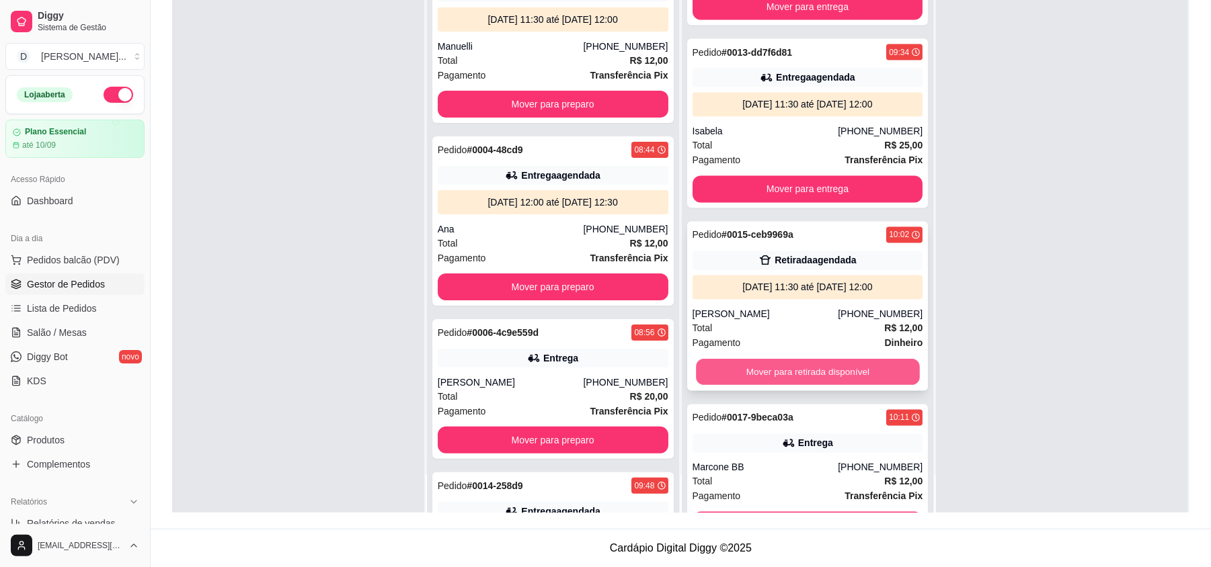
click at [745, 374] on button "Mover para retirada disponível" at bounding box center [807, 373] width 223 height 26
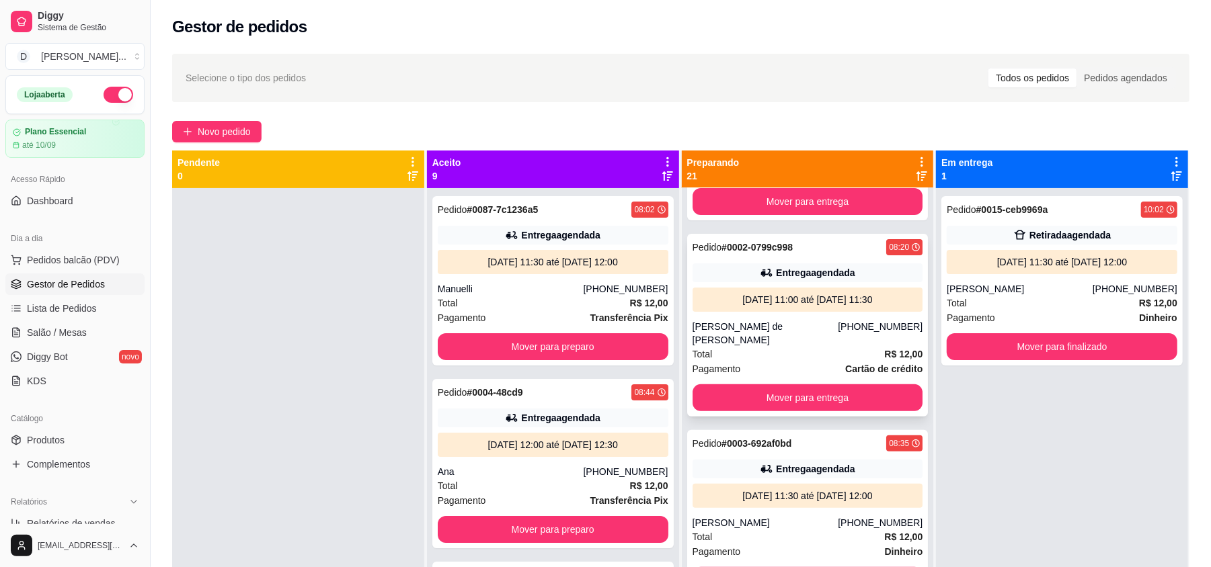
scroll to position [358, 0]
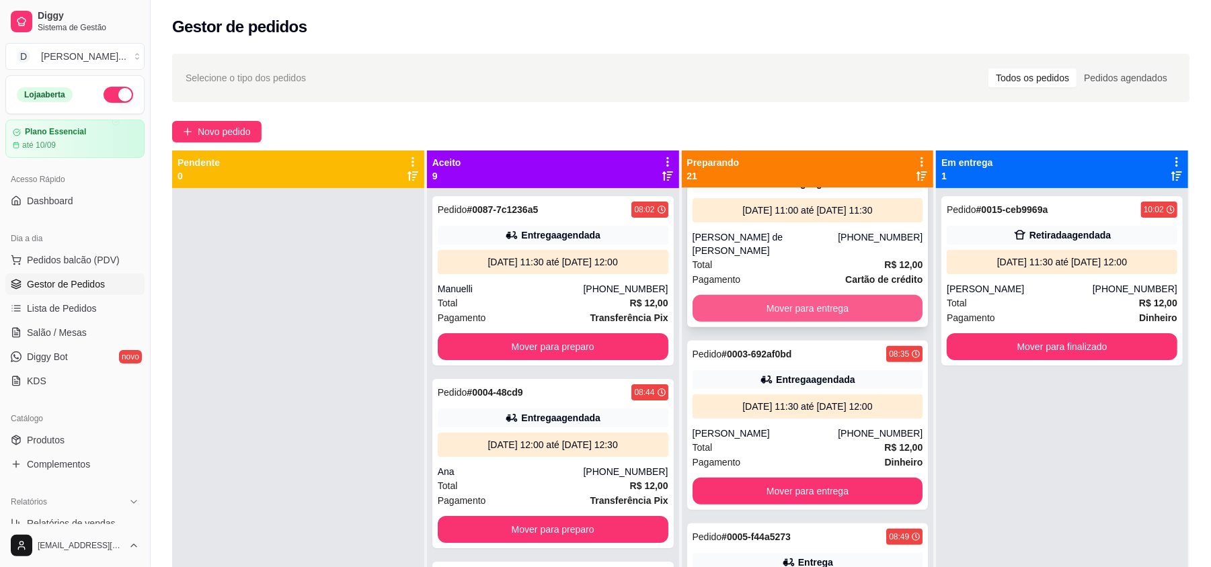
click at [795, 304] on button "Mover para entrega" at bounding box center [807, 308] width 231 height 27
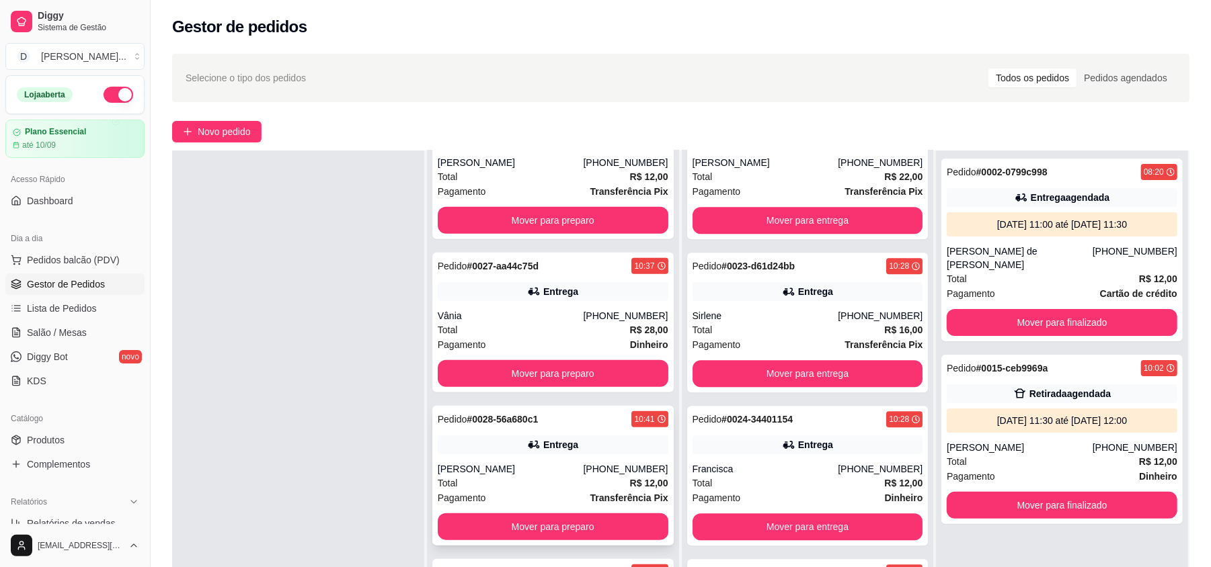
scroll to position [89, 0]
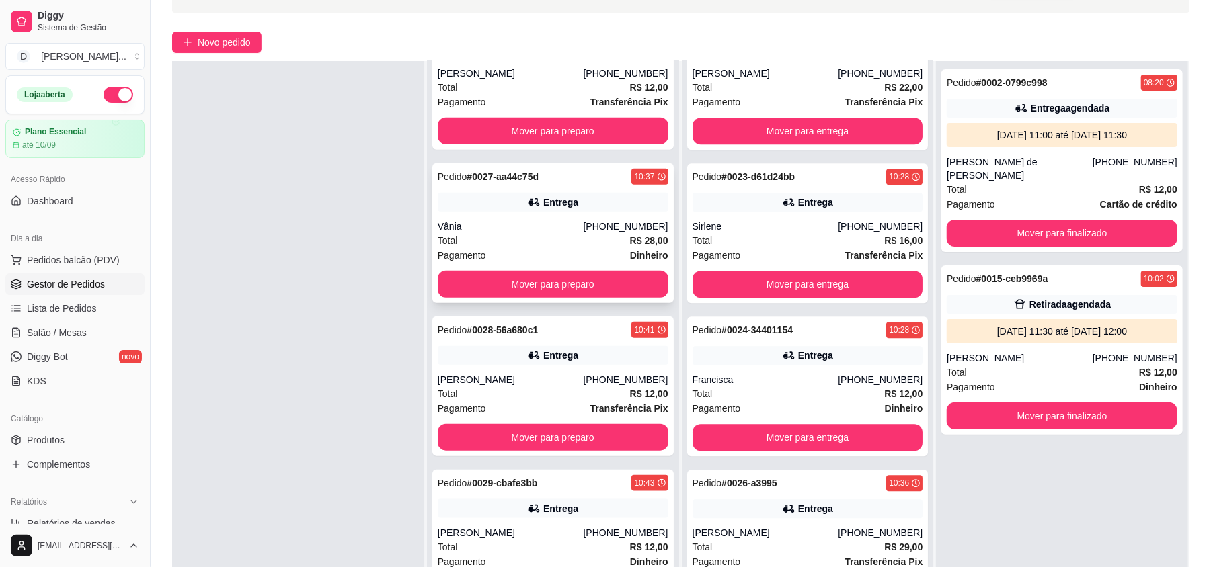
click at [512, 220] on div "Vânia" at bounding box center [511, 226] width 146 height 13
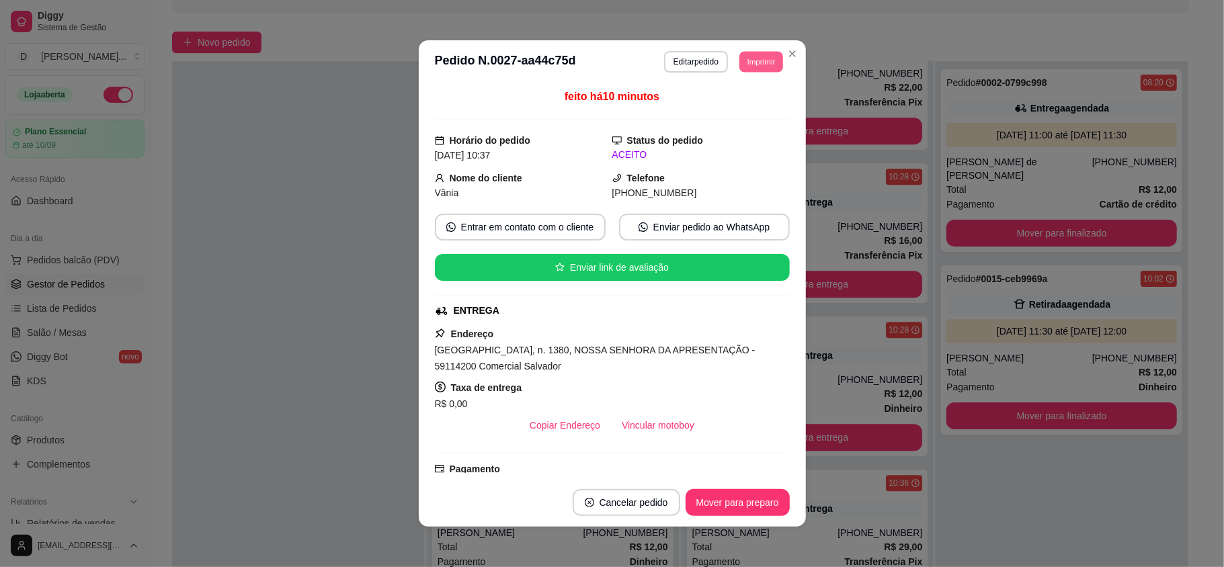
click at [756, 63] on button "Imprimir" at bounding box center [761, 61] width 44 height 21
click at [759, 109] on button "IMPRESSORA" at bounding box center [729, 109] width 97 height 22
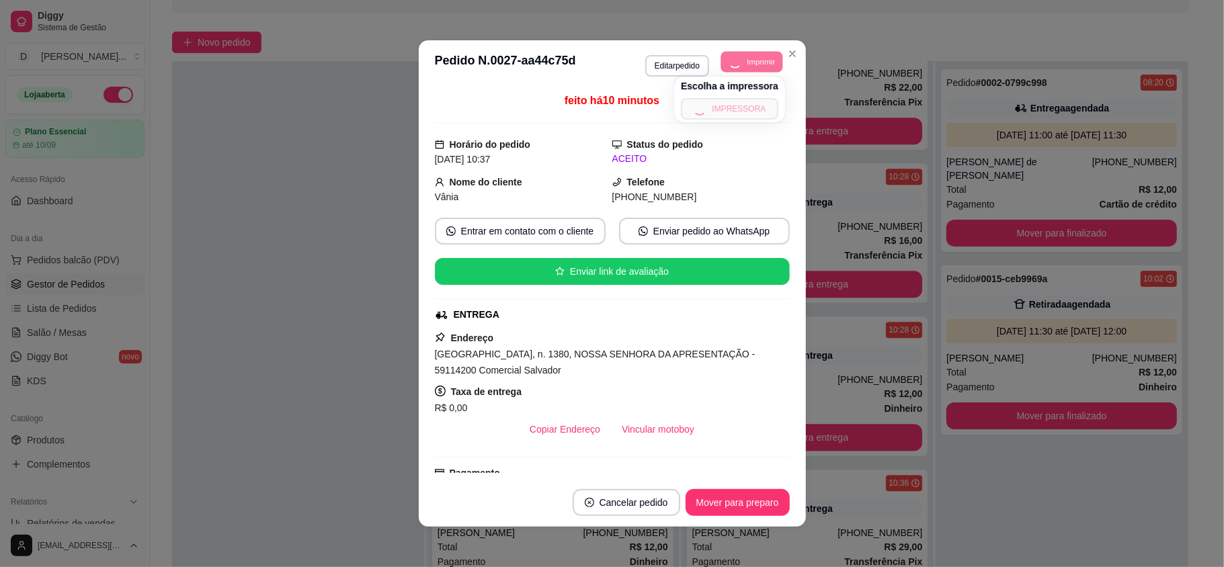
click at [761, 54] on button "Imprimir" at bounding box center [752, 61] width 62 height 21
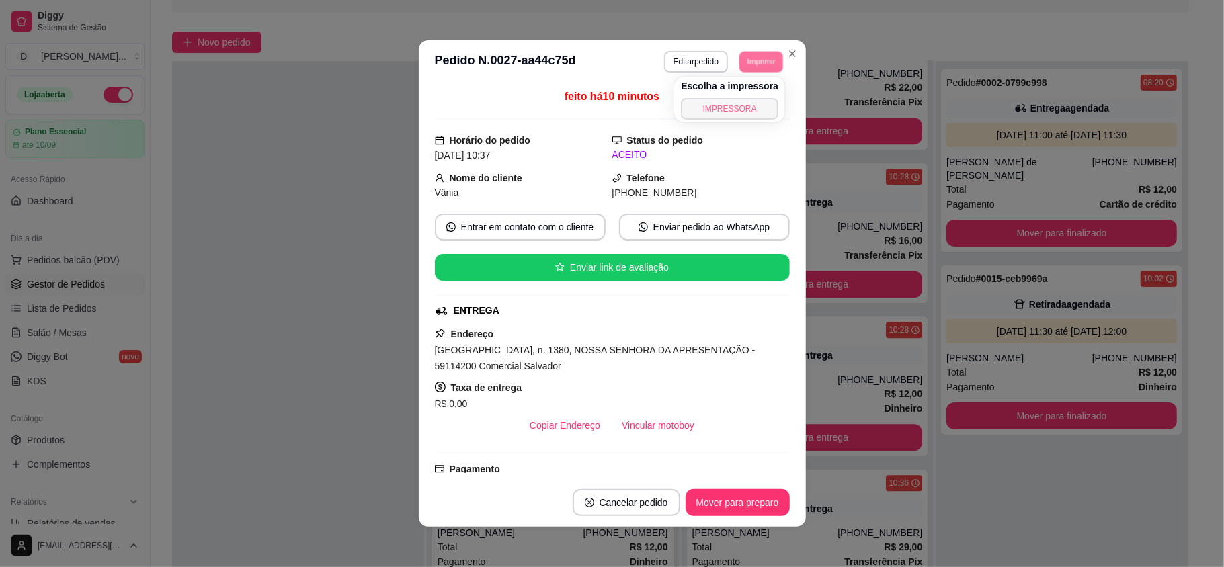
click at [756, 108] on button "IMPRESSORA" at bounding box center [729, 109] width 97 height 22
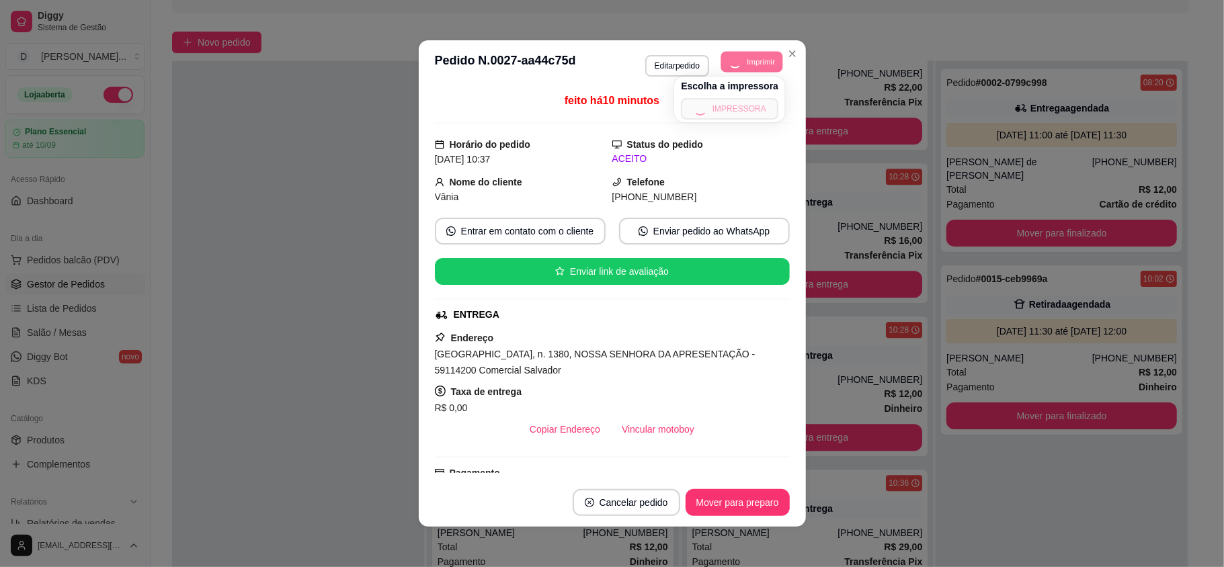
click at [758, 63] on button "Imprimir" at bounding box center [752, 61] width 62 height 21
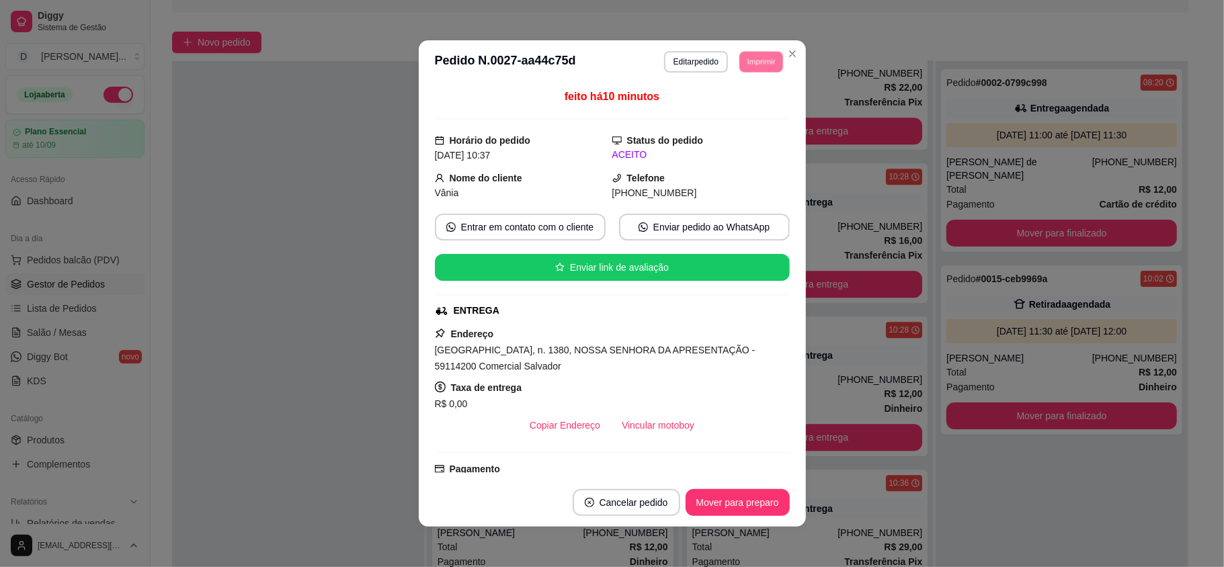
click at [756, 110] on button "IMPRESSORA" at bounding box center [741, 102] width 78 height 17
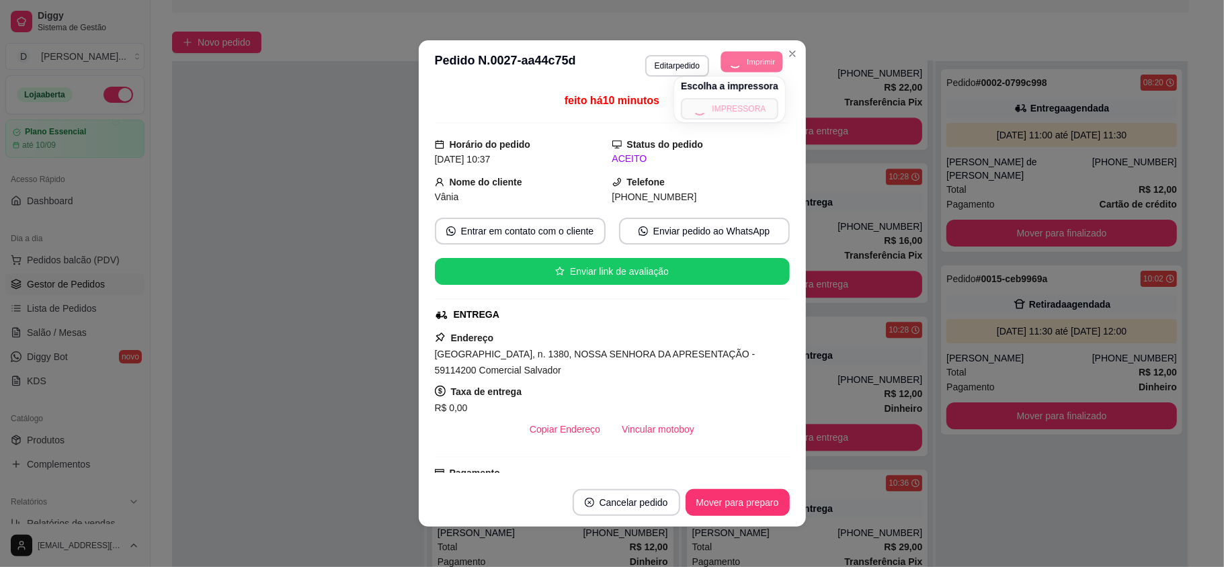
click at [756, 59] on button "Imprimir" at bounding box center [752, 61] width 62 height 21
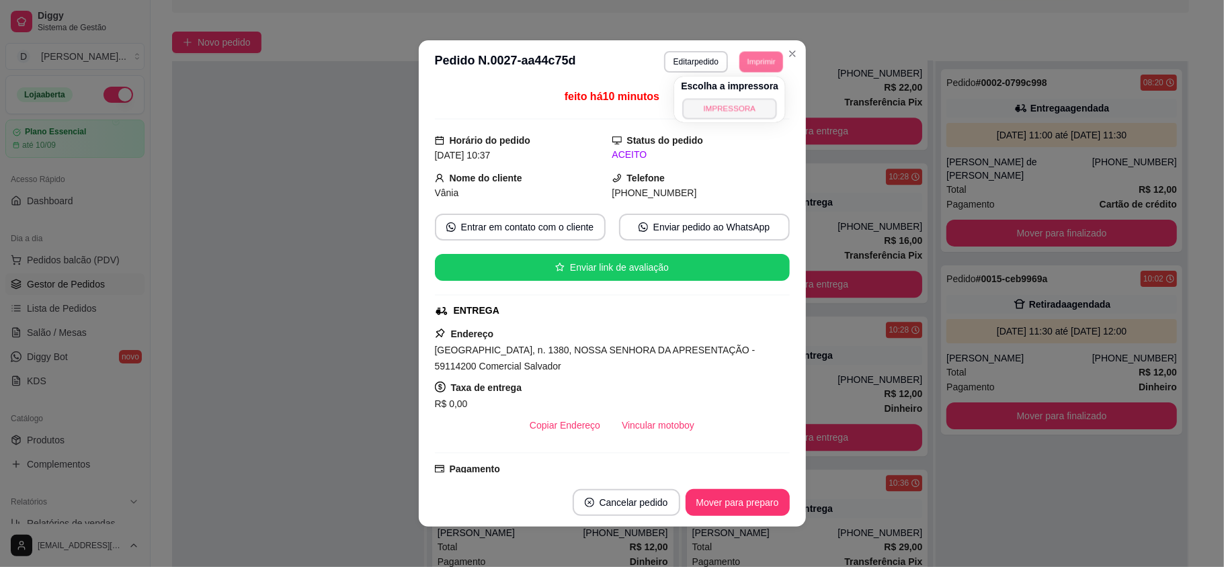
click at [750, 109] on button "IMPRESSORA" at bounding box center [730, 108] width 94 height 21
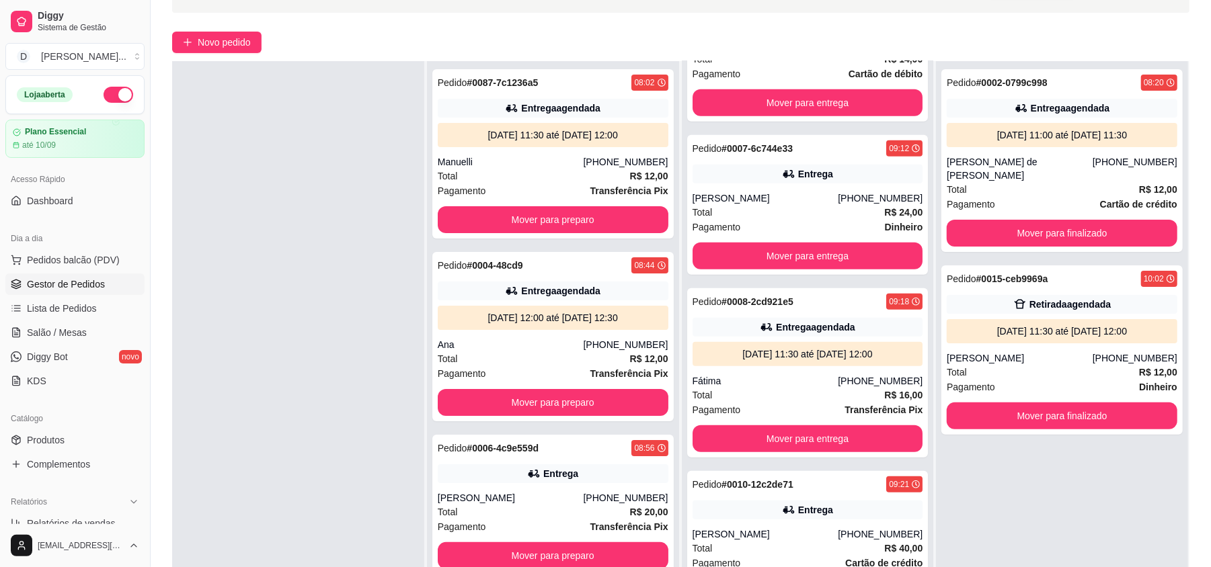
scroll to position [0, 0]
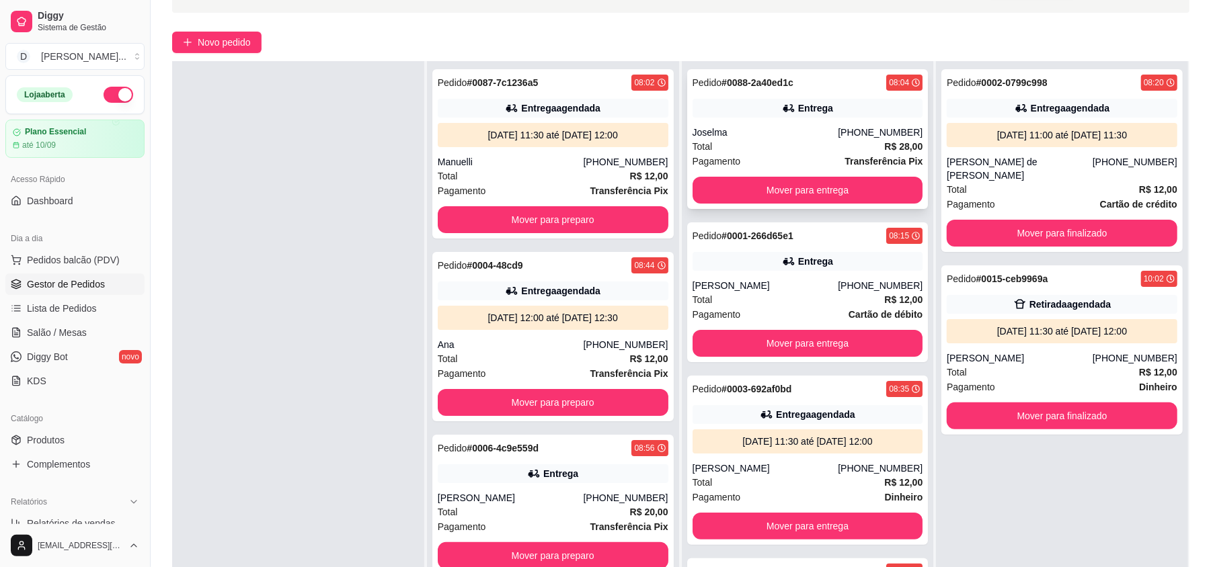
click at [756, 147] on div "Total R$ 28,00" at bounding box center [807, 146] width 231 height 15
click at [791, 342] on button "Mover para entrega" at bounding box center [807, 343] width 231 height 27
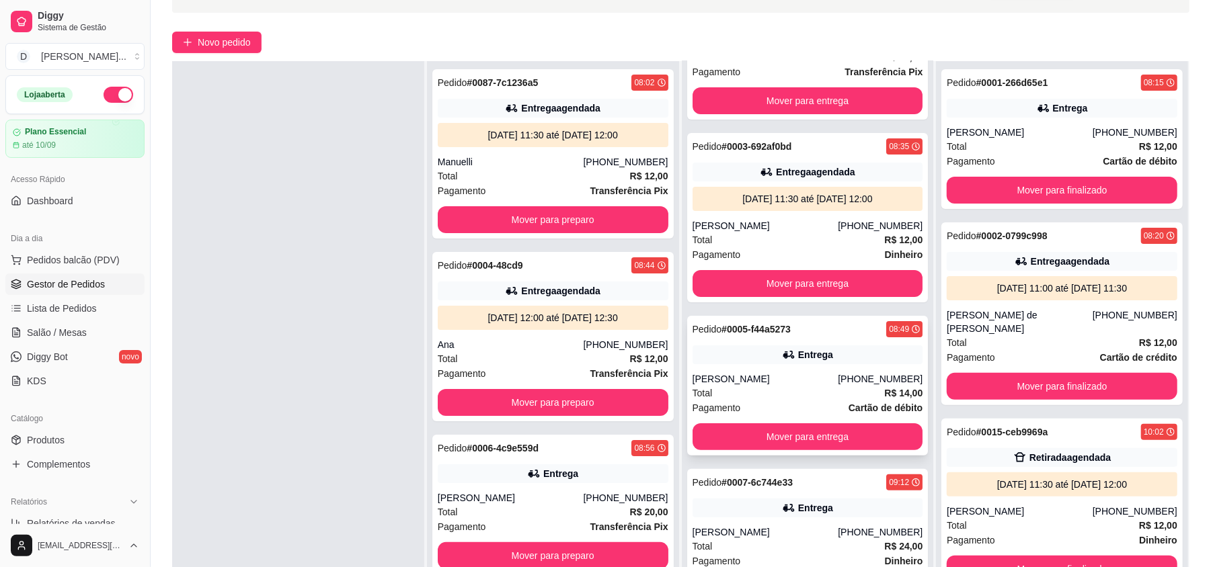
scroll to position [179, 0]
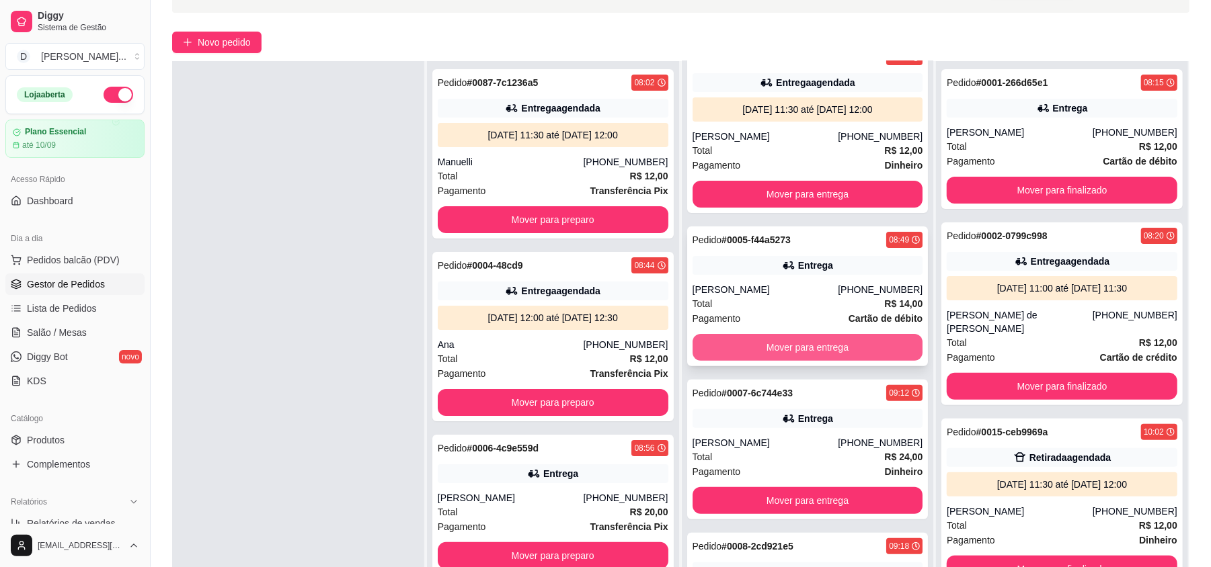
click at [785, 342] on button "Mover para entrega" at bounding box center [807, 347] width 231 height 27
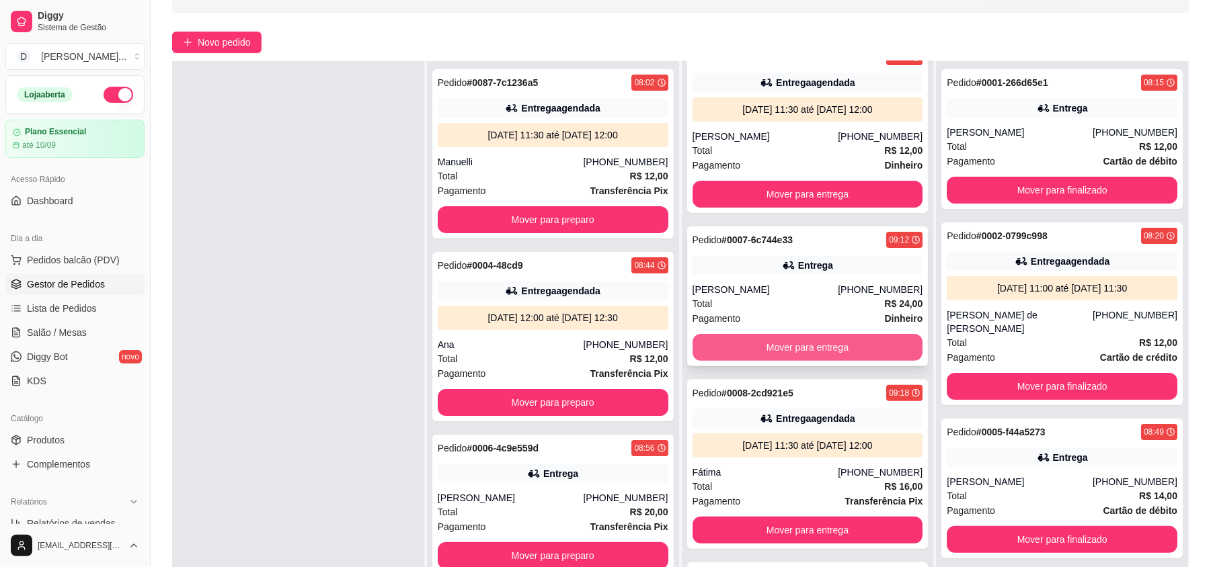
click at [776, 337] on button "Mover para entrega" at bounding box center [807, 347] width 231 height 27
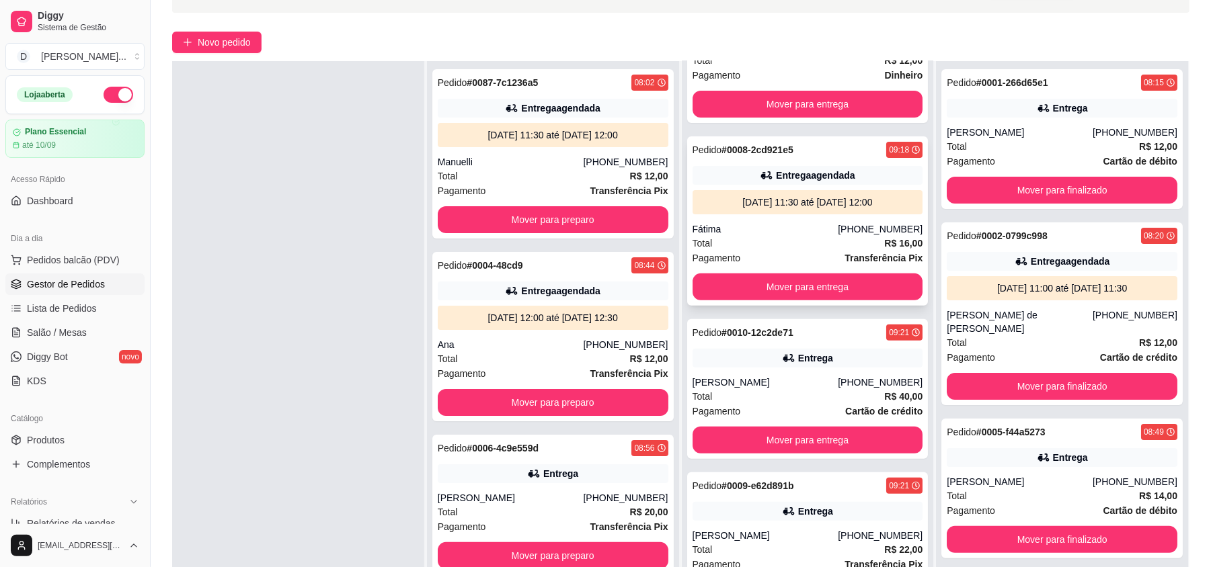
scroll to position [358, 0]
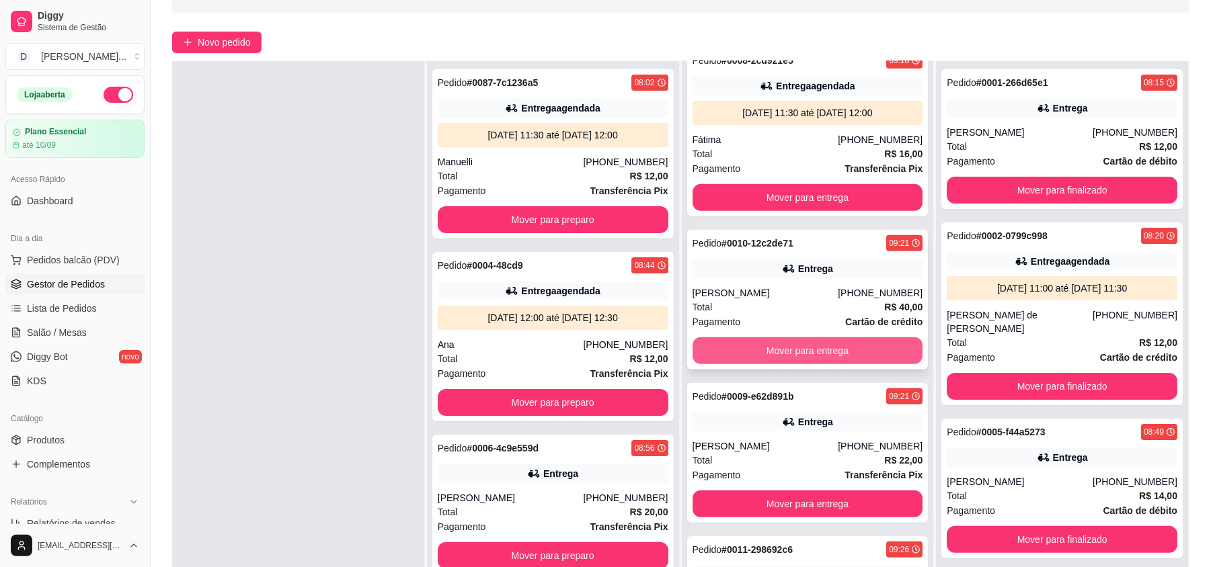
click at [778, 350] on button "Mover para entrega" at bounding box center [807, 350] width 231 height 27
click at [761, 323] on div "Pagamento Dinheiro" at bounding box center [807, 322] width 231 height 15
click at [811, 353] on button "Mover para entrega" at bounding box center [807, 351] width 223 height 26
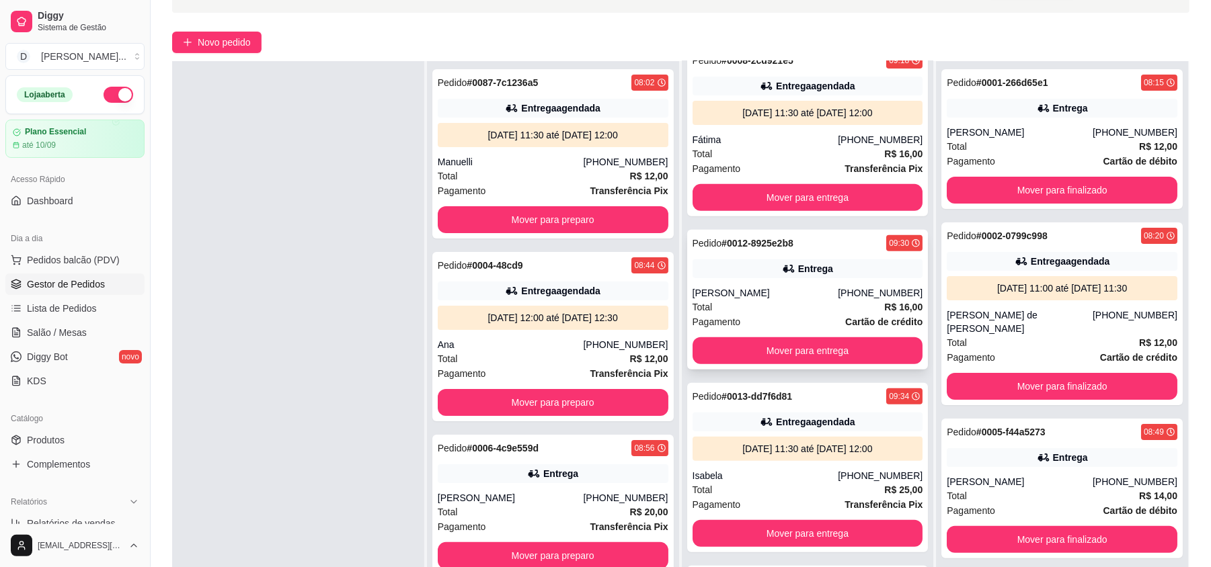
click at [761, 315] on div "Pagamento Cartão de crédito" at bounding box center [807, 322] width 231 height 15
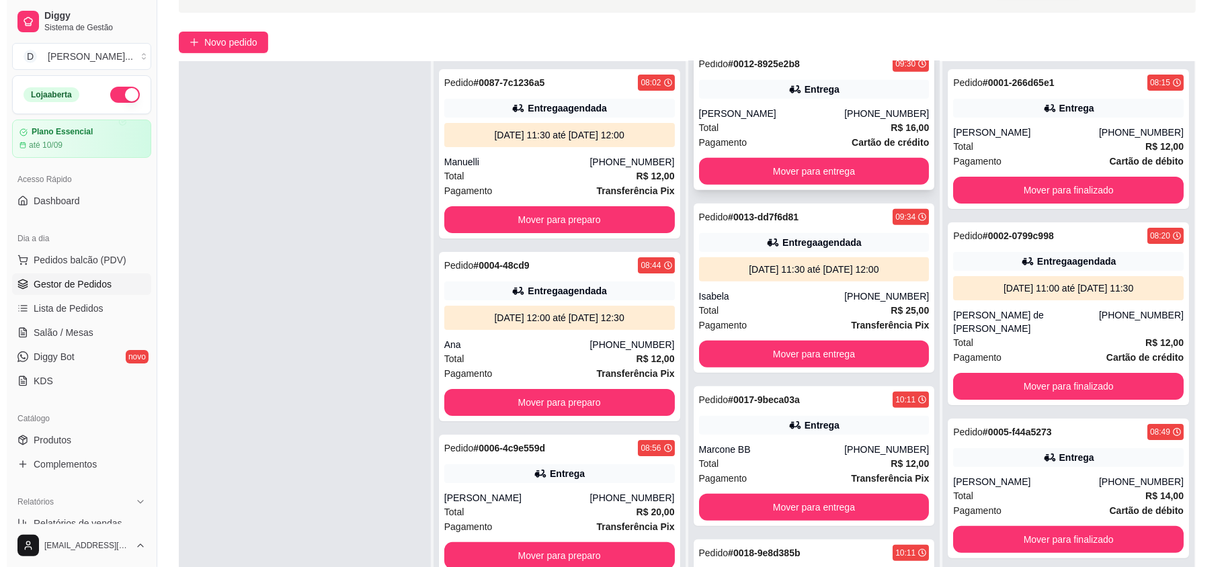
scroll to position [627, 0]
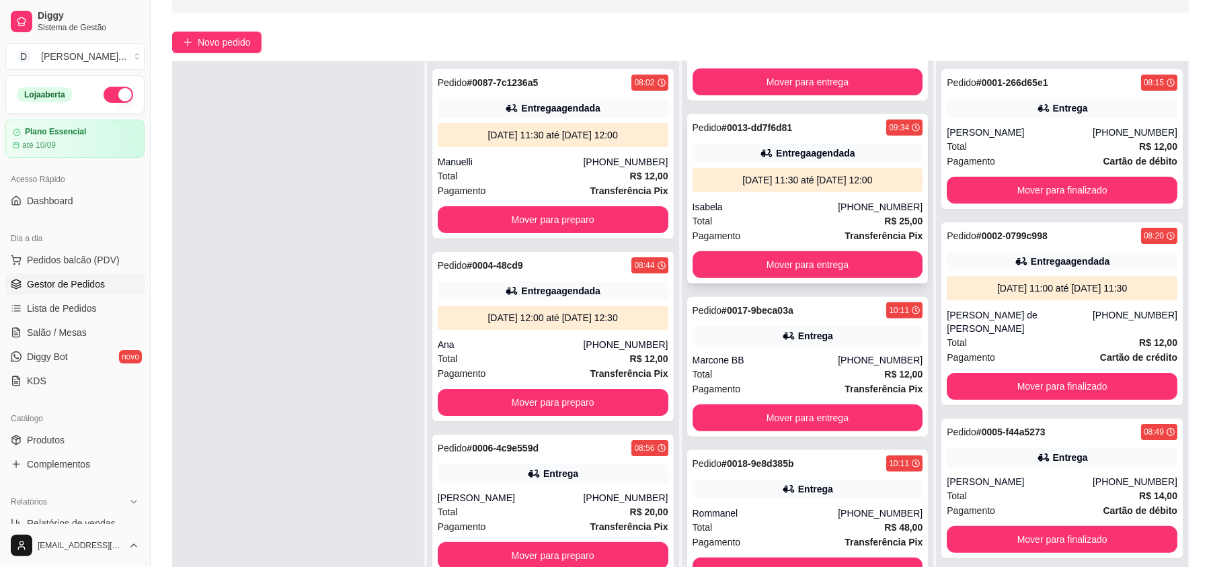
click at [727, 218] on div "Total R$ 25,00" at bounding box center [807, 221] width 231 height 15
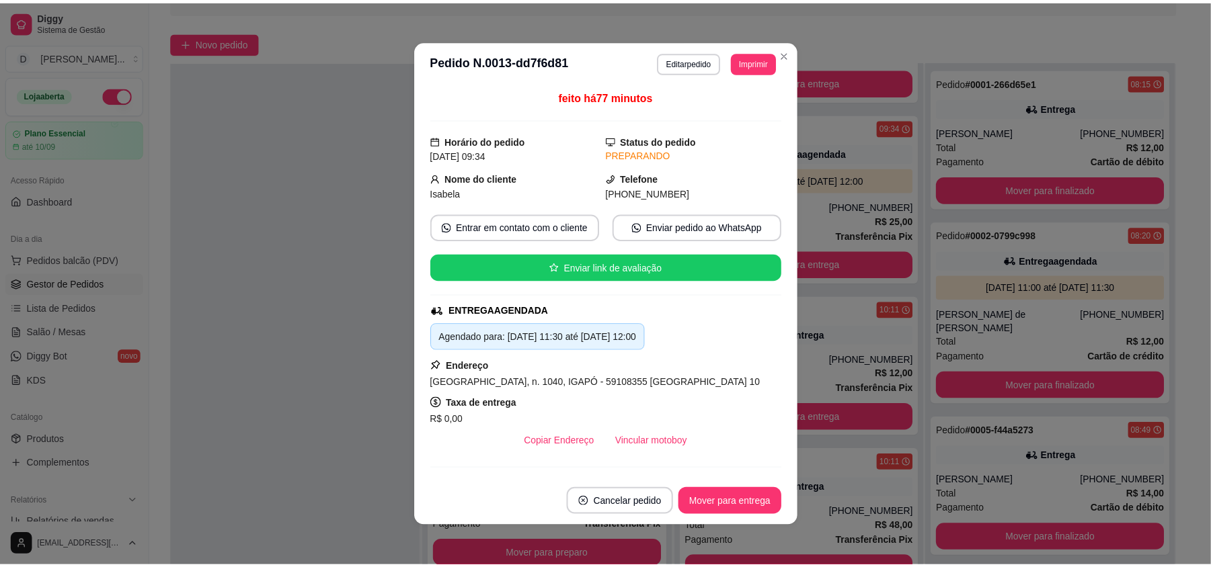
scroll to position [177, 0]
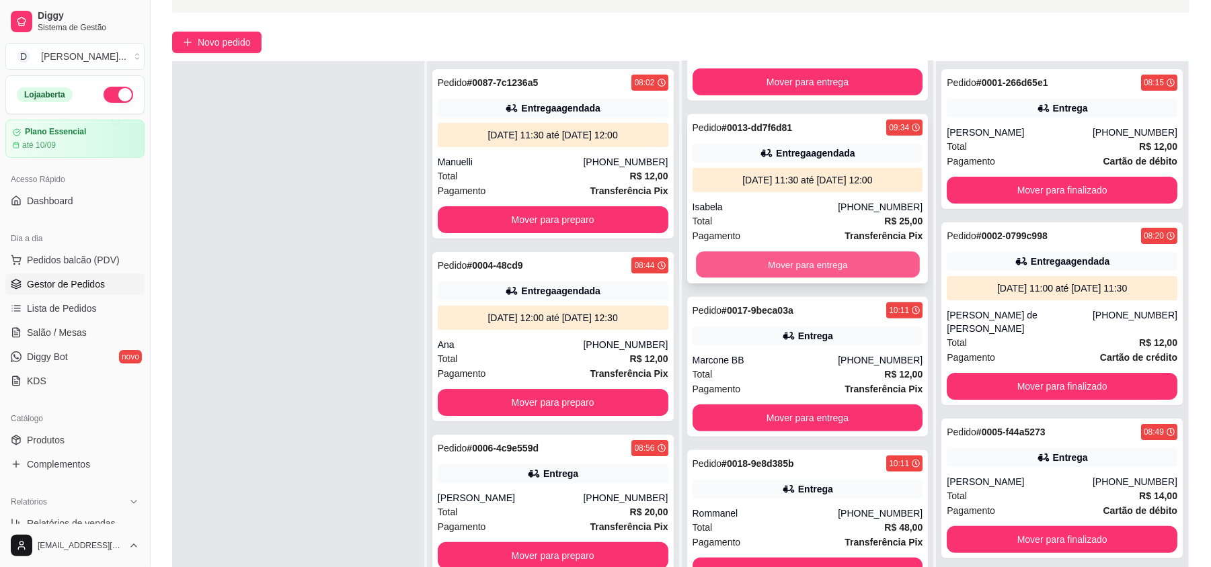
click at [772, 272] on button "Mover para entrega" at bounding box center [807, 265] width 223 height 26
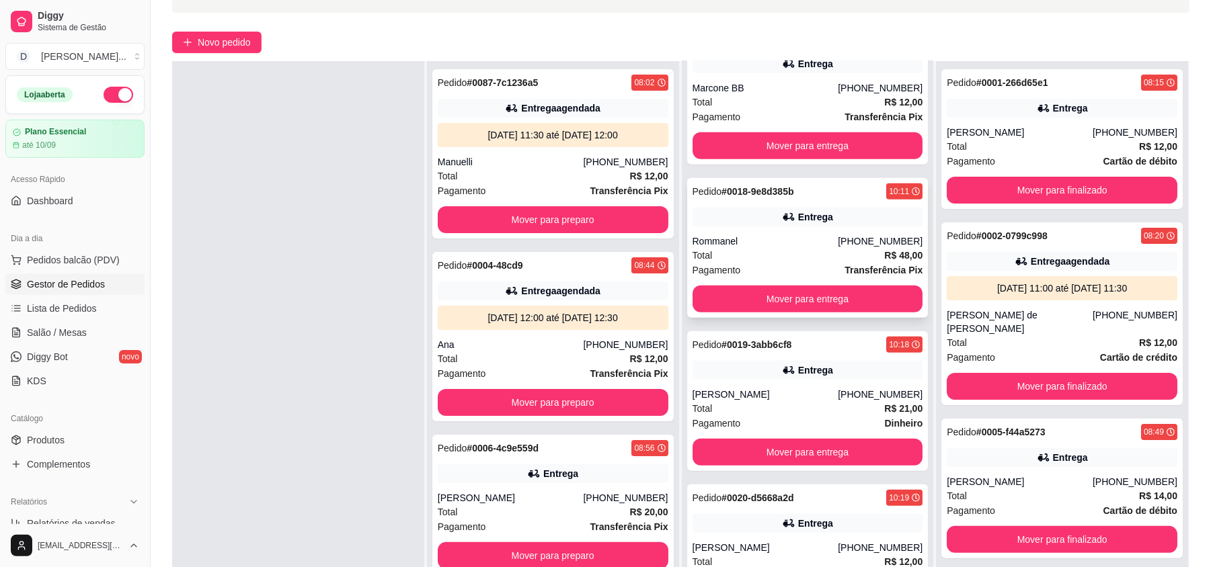
scroll to position [807, 0]
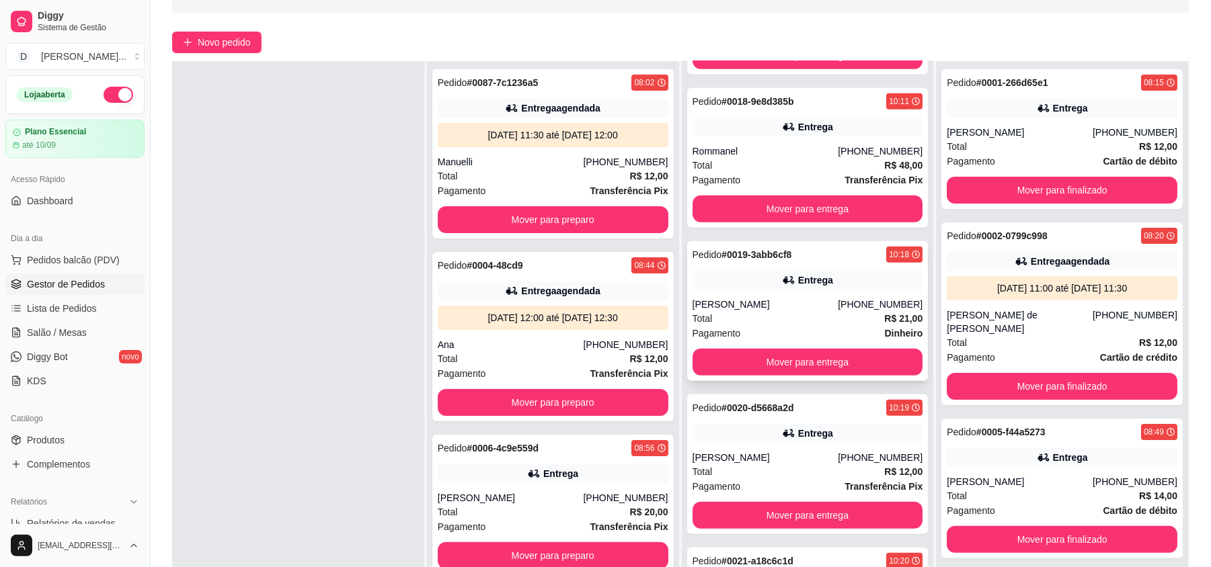
click at [766, 331] on div "Pagamento Dinheiro" at bounding box center [807, 333] width 231 height 15
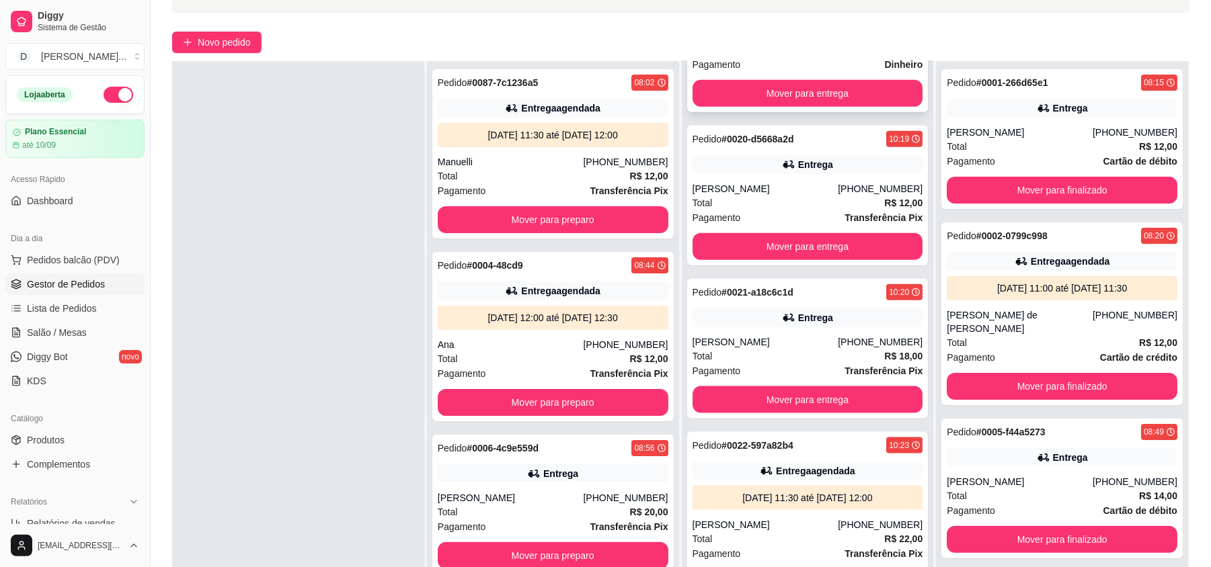
scroll to position [1165, 0]
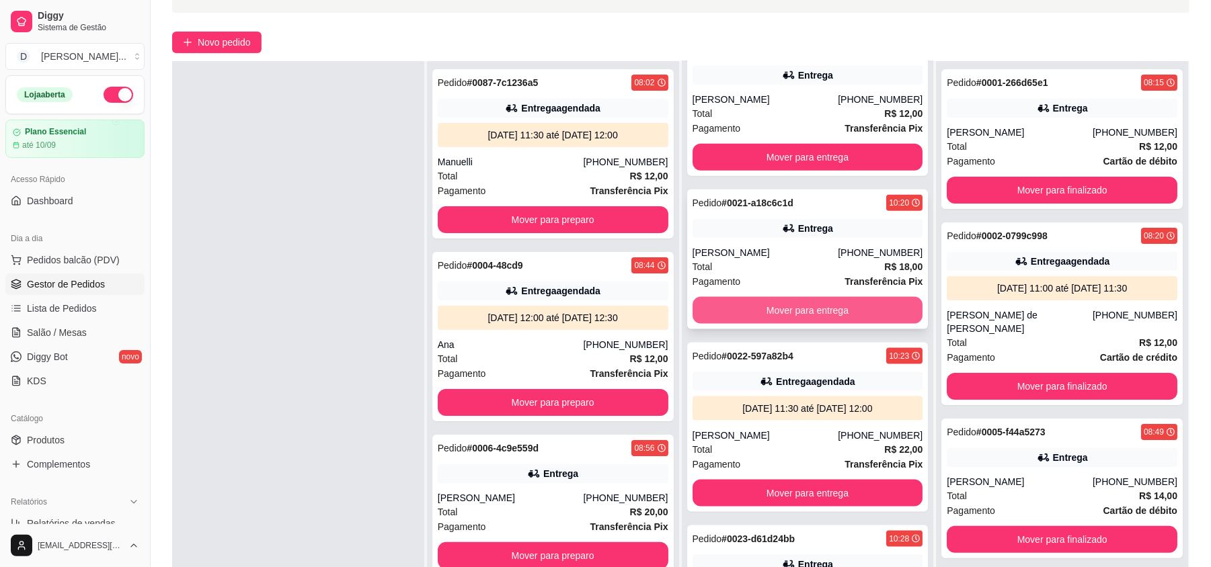
click at [761, 321] on button "Mover para entrega" at bounding box center [807, 310] width 231 height 27
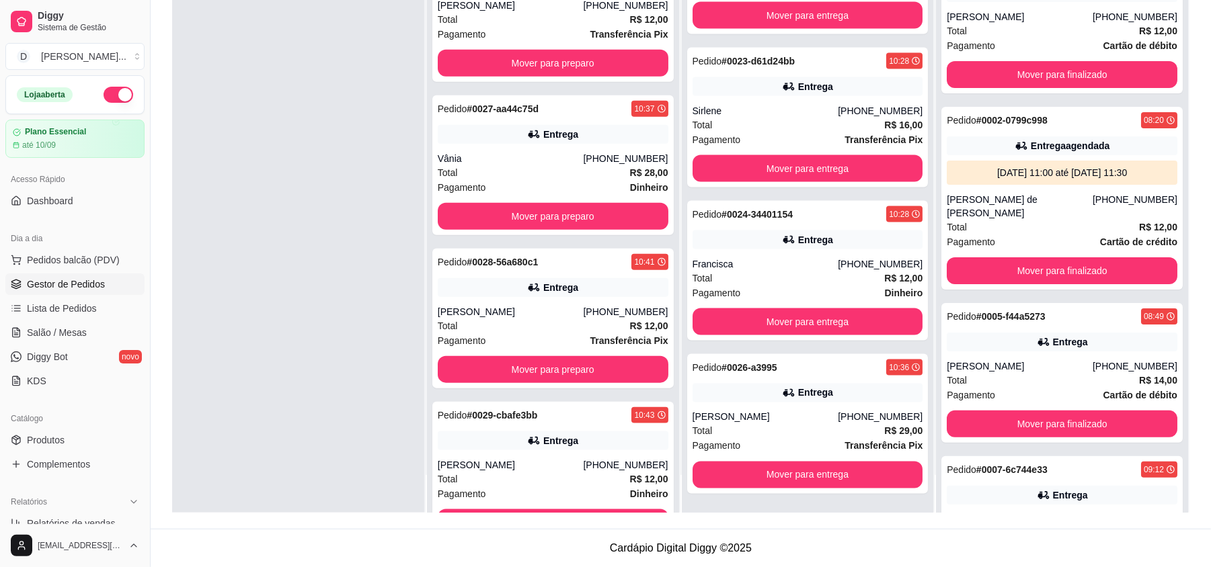
scroll to position [1256, 0]
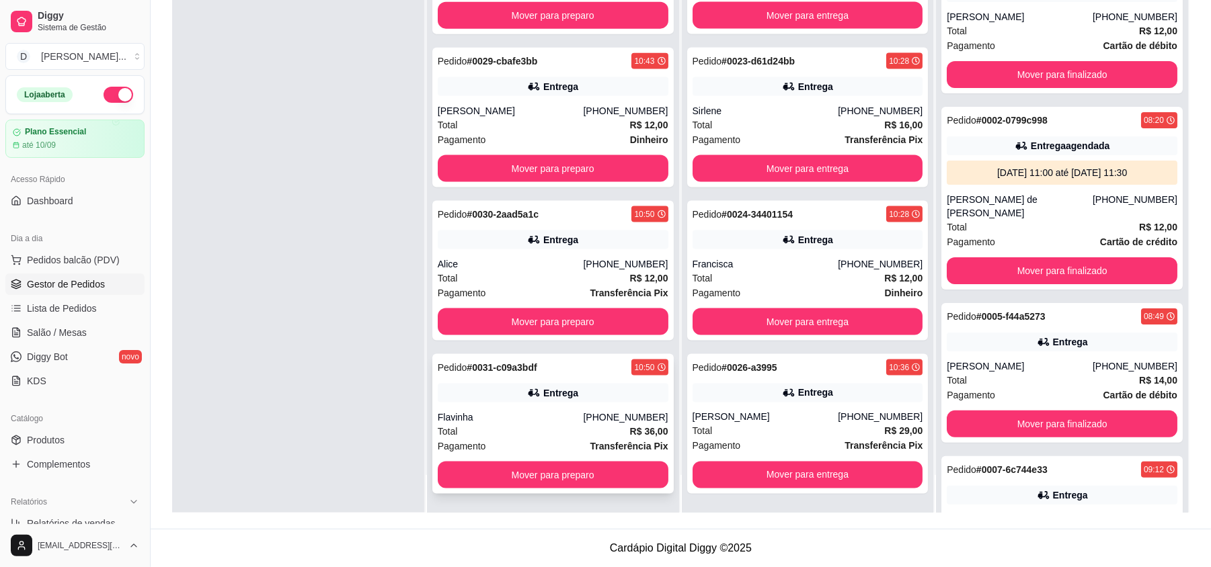
click at [506, 429] on div "Total R$ 36,00" at bounding box center [553, 431] width 231 height 15
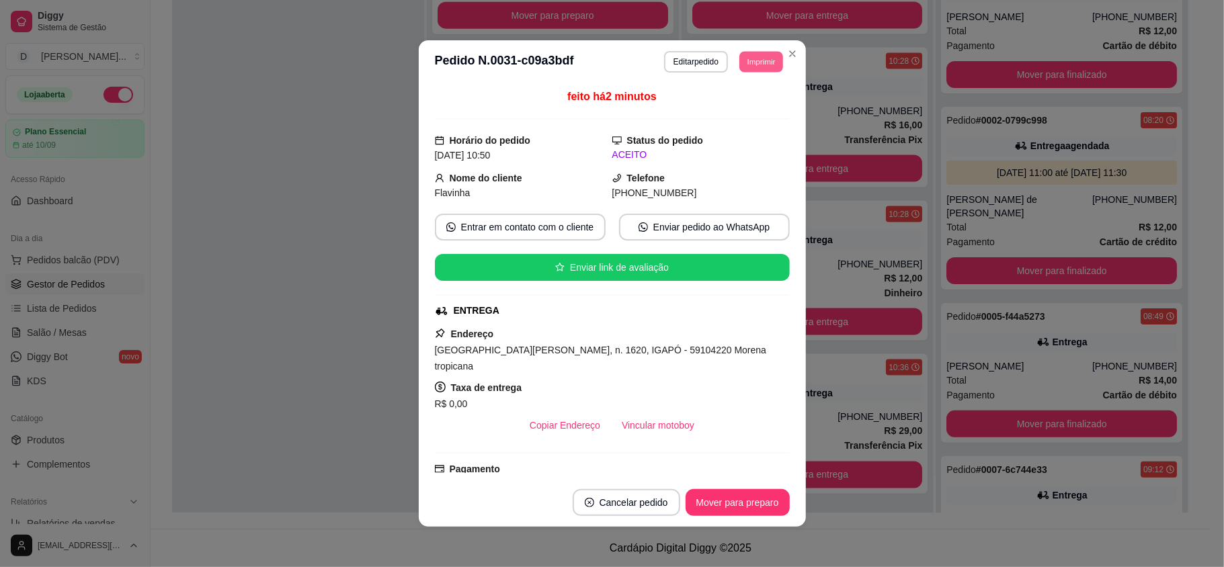
click at [743, 69] on button "Imprimir" at bounding box center [761, 61] width 44 height 21
click at [722, 105] on button "IMPRESSORA" at bounding box center [741, 102] width 78 height 17
click at [754, 55] on button "Imprimir" at bounding box center [761, 61] width 44 height 21
click at [746, 100] on button "IMPRESSORA" at bounding box center [729, 109] width 97 height 22
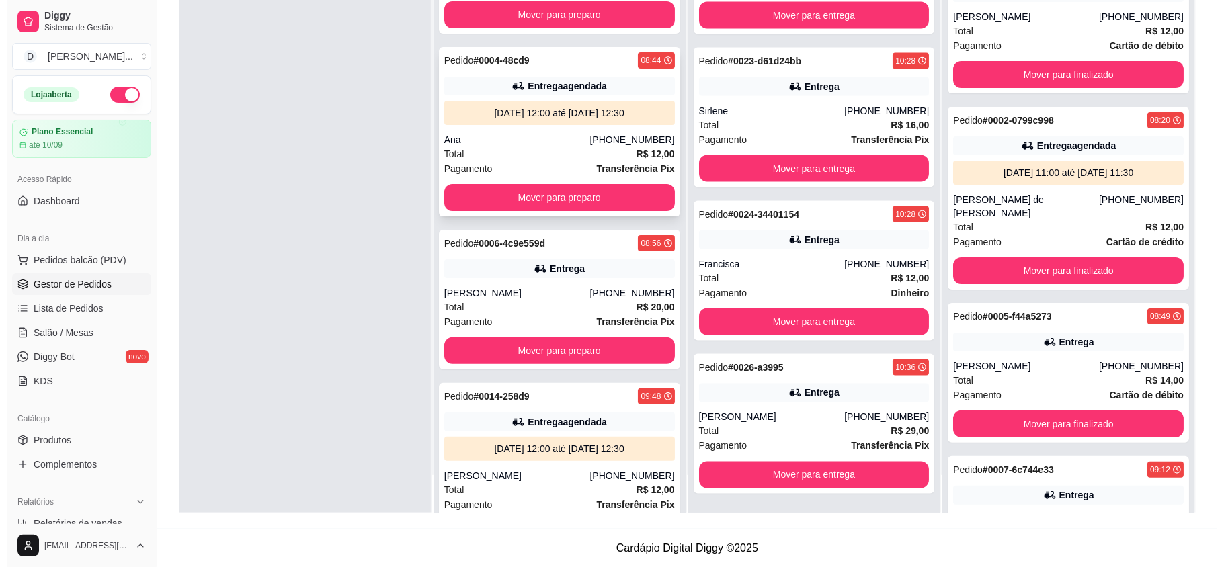
scroll to position [179, 0]
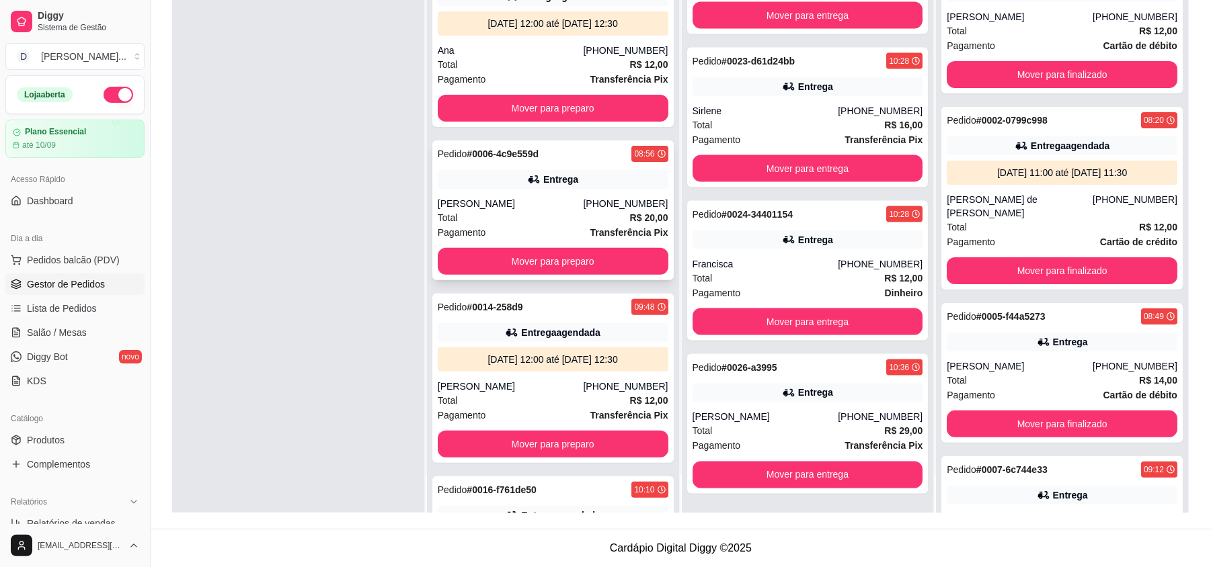
click at [512, 226] on div "Pagamento Transferência Pix" at bounding box center [553, 232] width 231 height 15
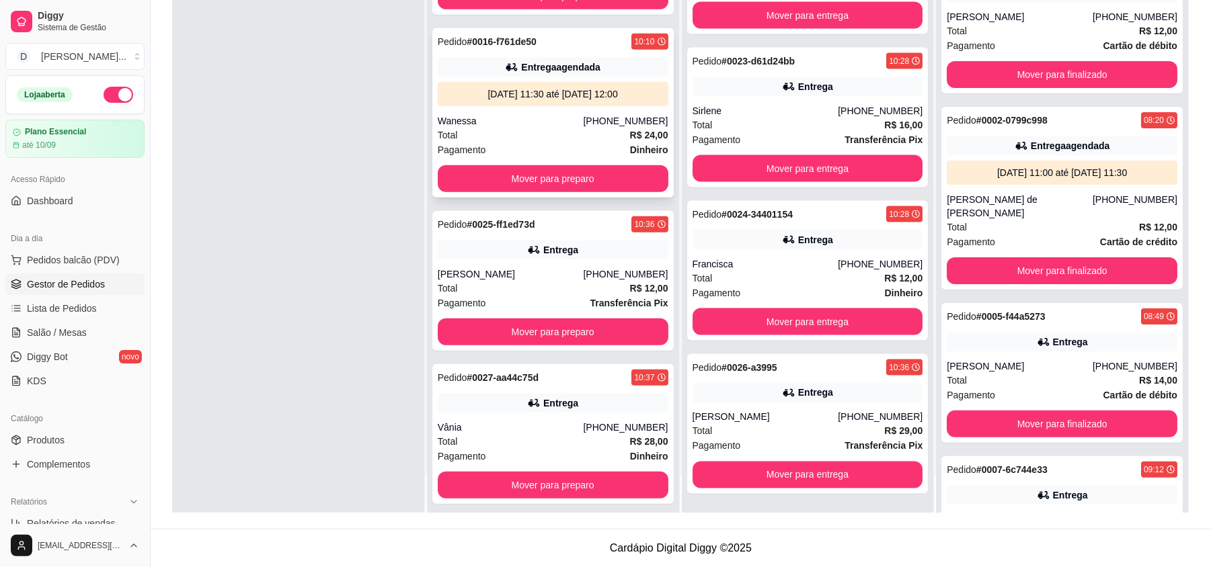
scroll to position [717, 0]
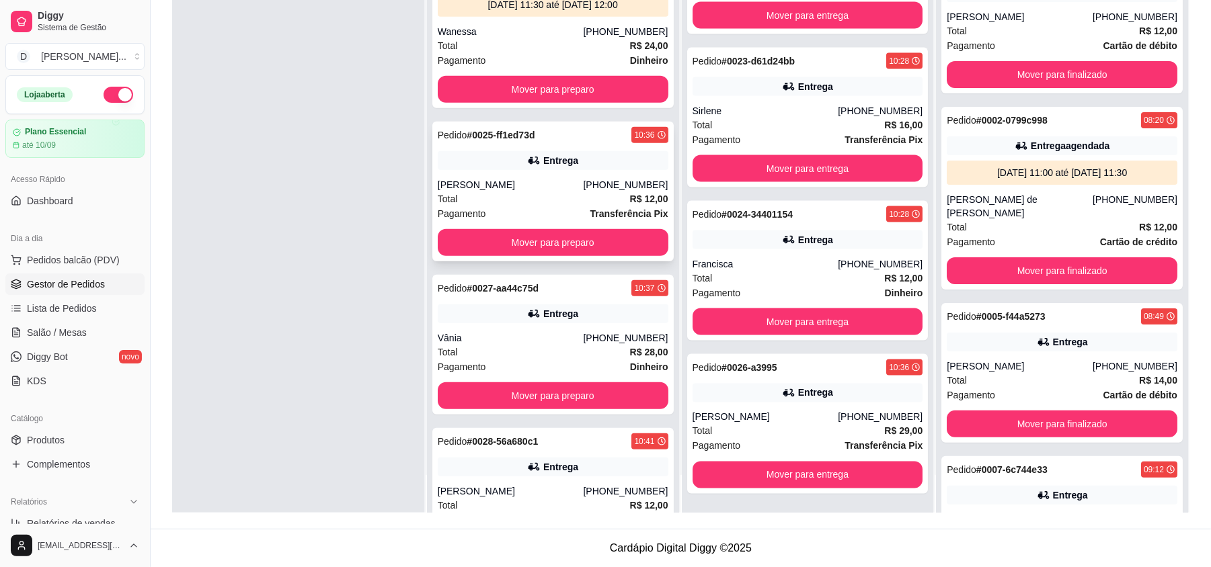
click at [495, 218] on div "Pagamento Transferência Pix" at bounding box center [553, 213] width 231 height 15
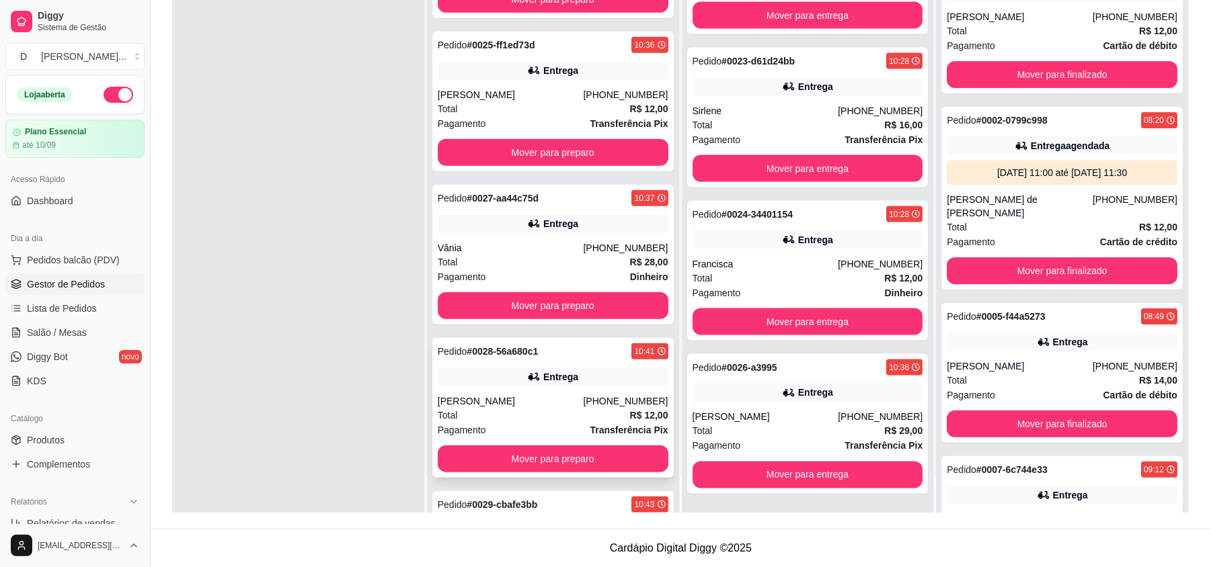
scroll to position [896, 0]
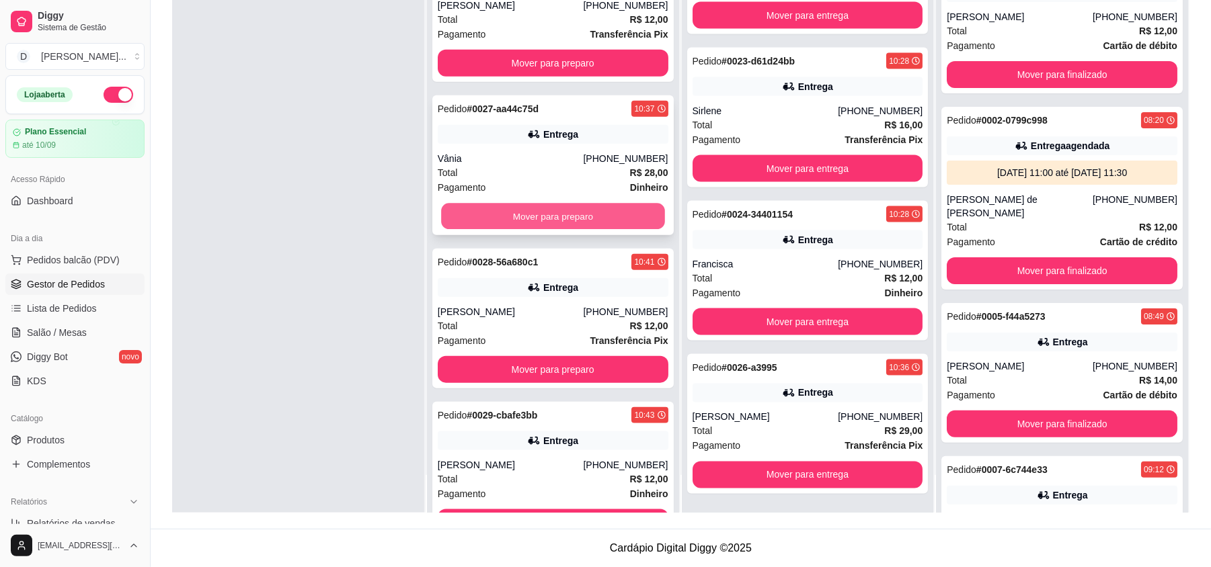
click at [510, 224] on button "Mover para preparo" at bounding box center [552, 217] width 223 height 26
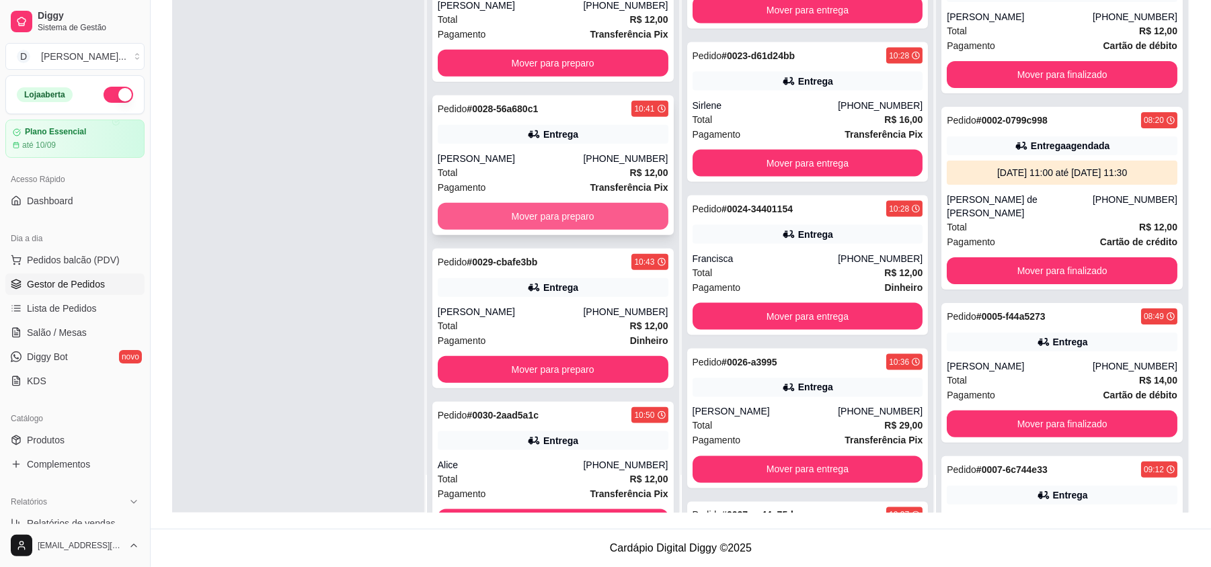
click at [510, 221] on button "Mover para preparo" at bounding box center [553, 216] width 231 height 27
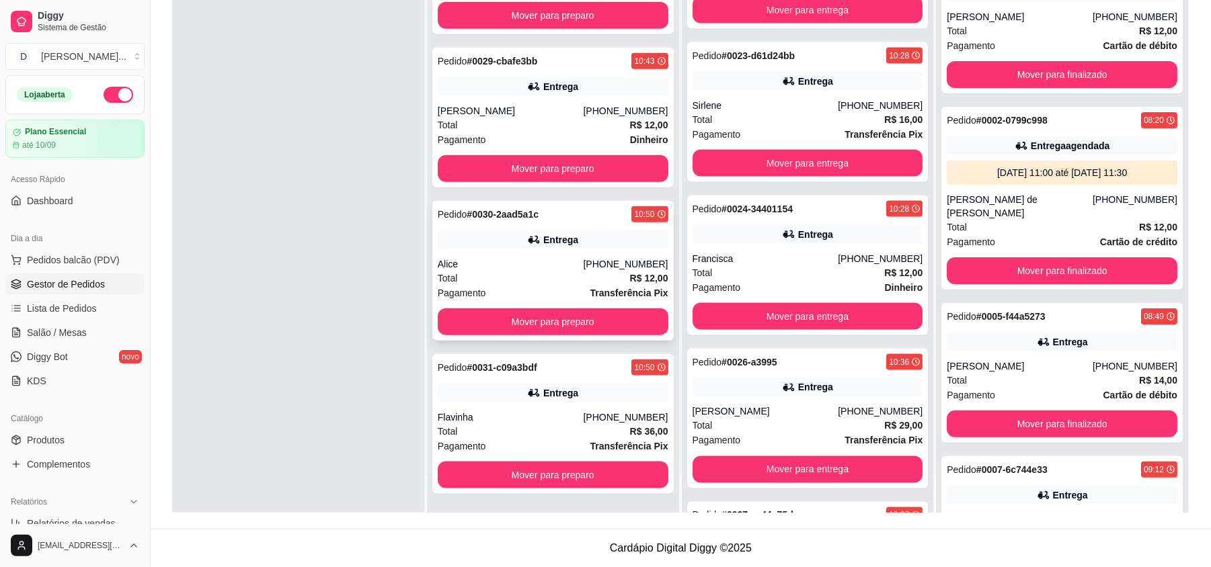
click at [514, 275] on div "Total R$ 12,00" at bounding box center [553, 278] width 231 height 15
click at [472, 321] on button "Mover para preparo" at bounding box center [553, 322] width 231 height 27
click at [504, 477] on button "Mover para preparo" at bounding box center [552, 476] width 223 height 26
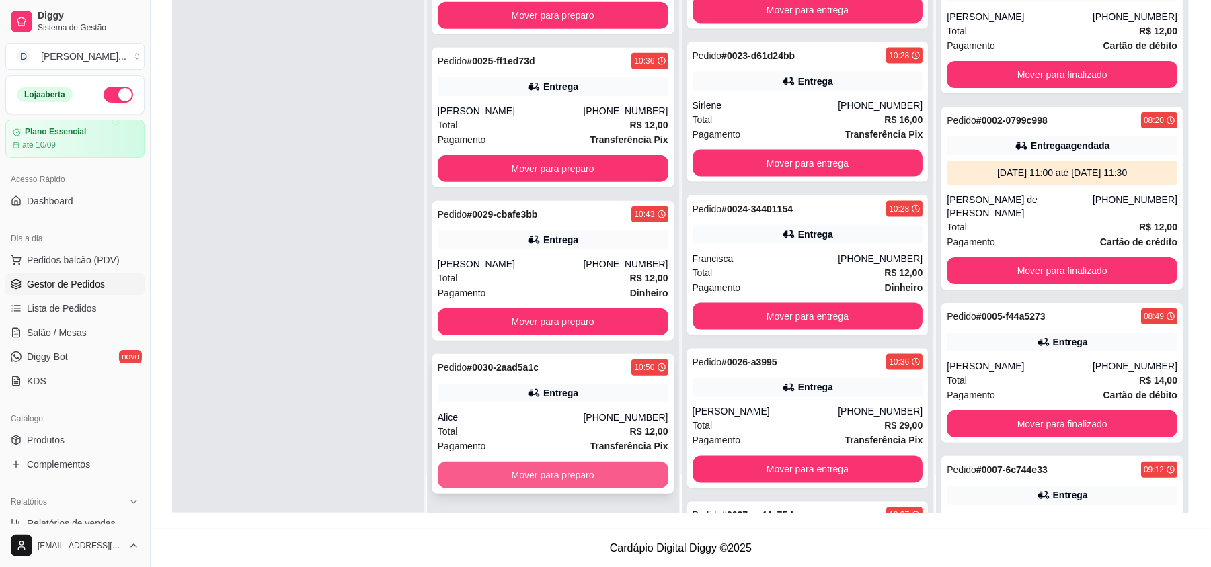
click at [498, 469] on button "Mover para preparo" at bounding box center [553, 475] width 231 height 27
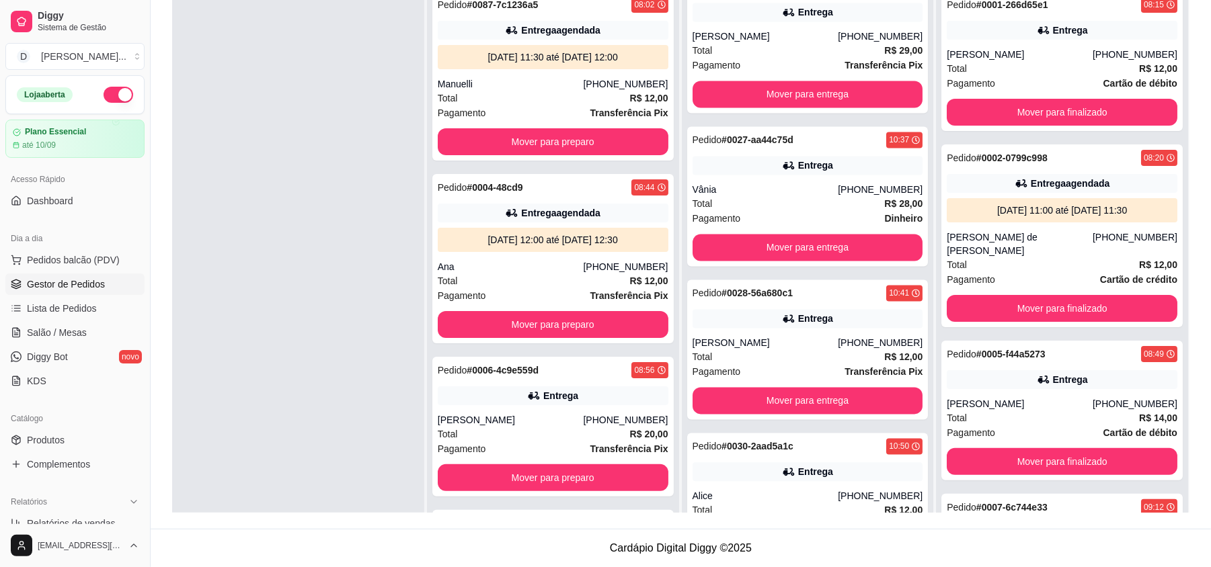
scroll to position [1994, 0]
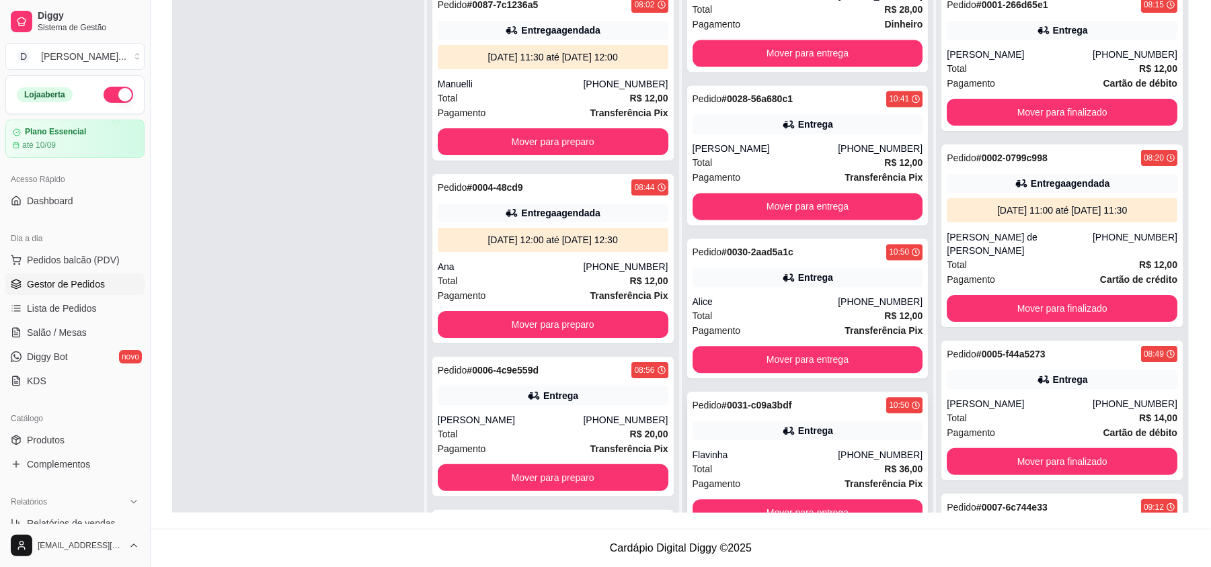
click at [744, 472] on div "Total R$ 36,00" at bounding box center [807, 469] width 231 height 15
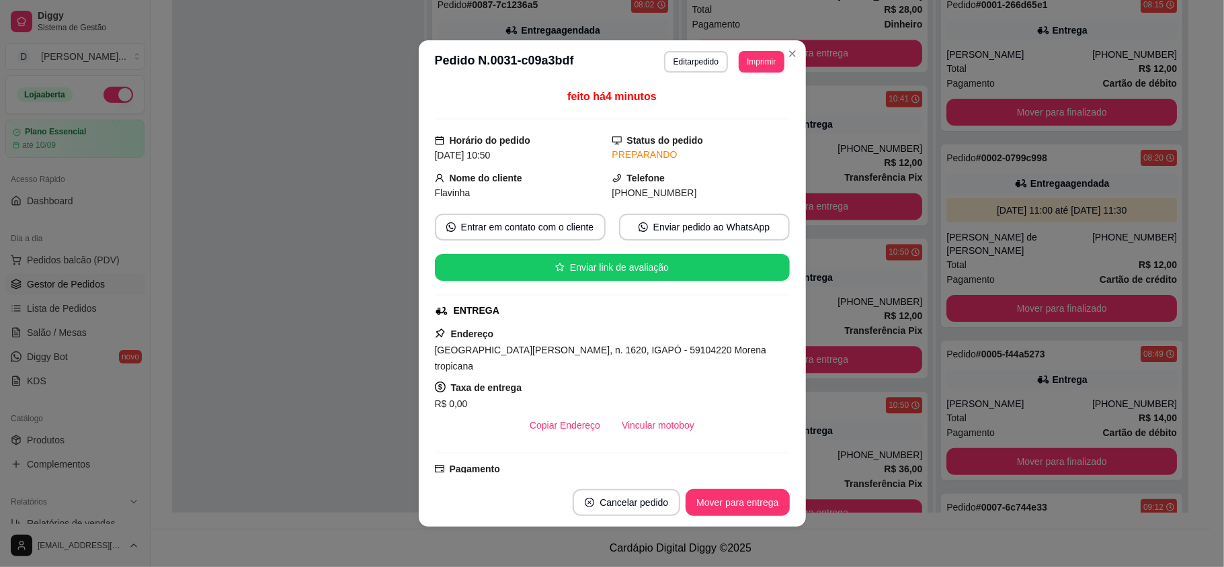
click at [745, 71] on button "Imprimir" at bounding box center [761, 62] width 45 height 22
click at [741, 105] on button "IMPRESSORA" at bounding box center [741, 102] width 78 height 17
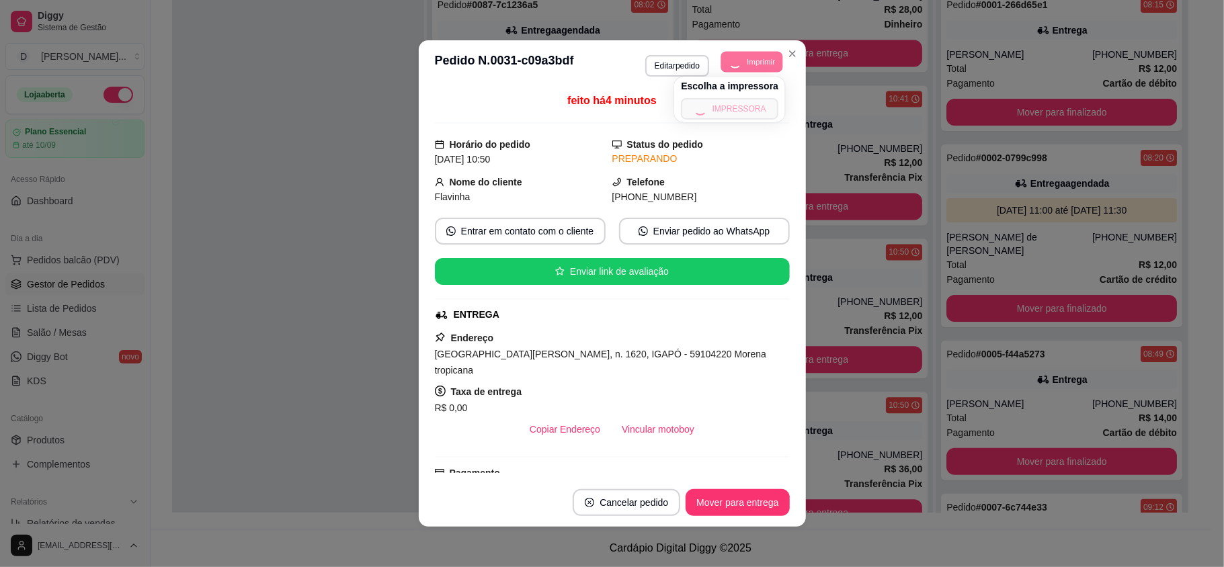
click at [748, 71] on button "Imprimir" at bounding box center [752, 61] width 62 height 21
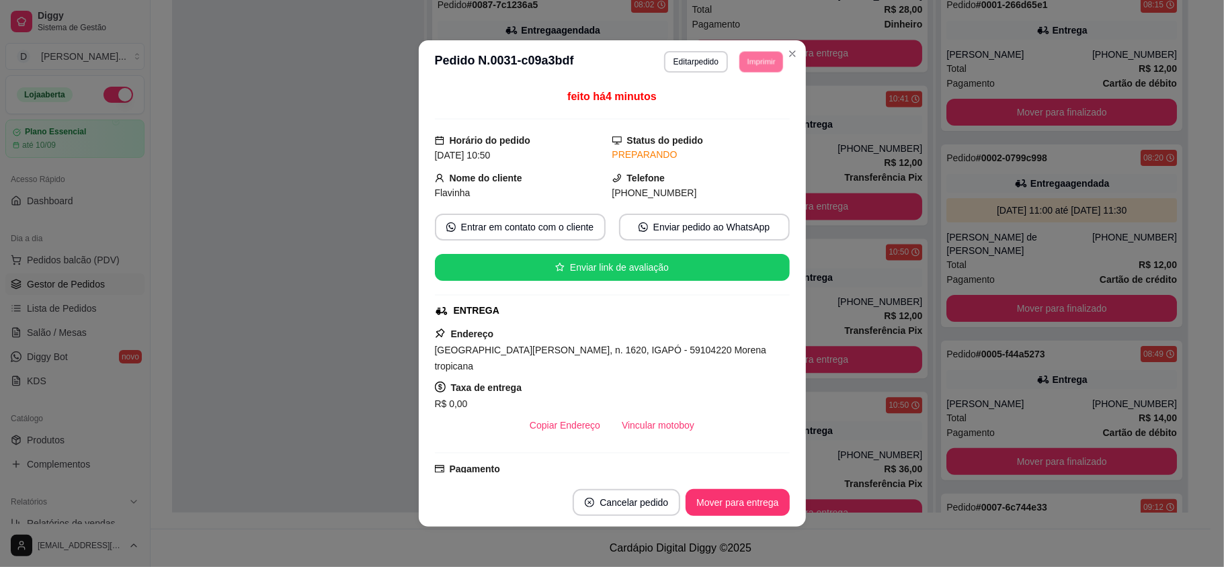
click at [743, 99] on button "IMPRESSORA" at bounding box center [740, 102] width 75 height 17
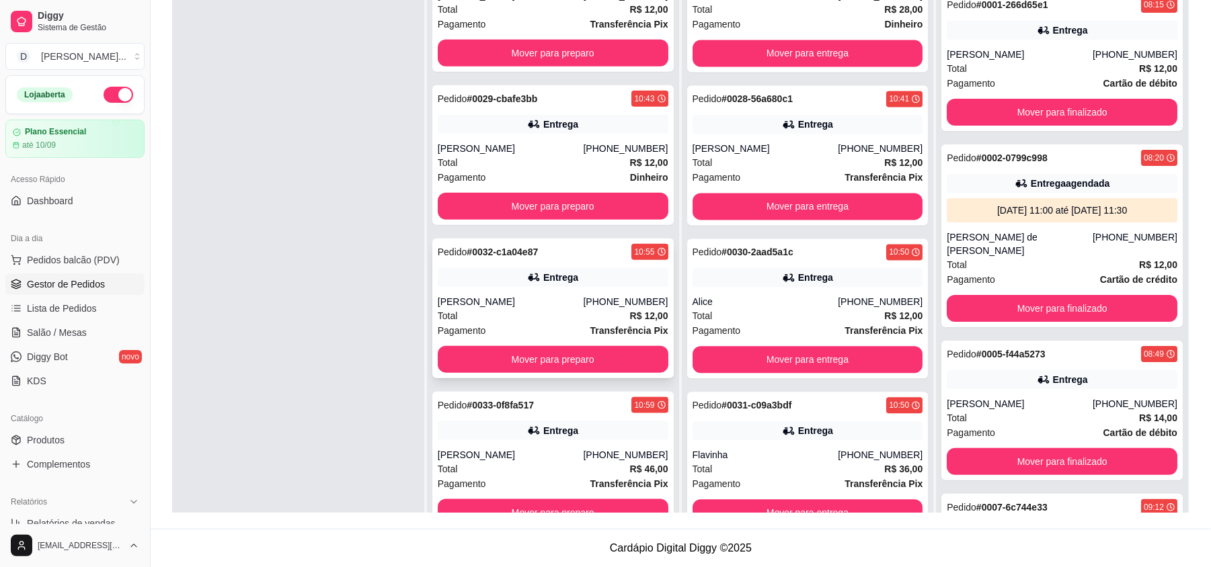
scroll to position [38, 0]
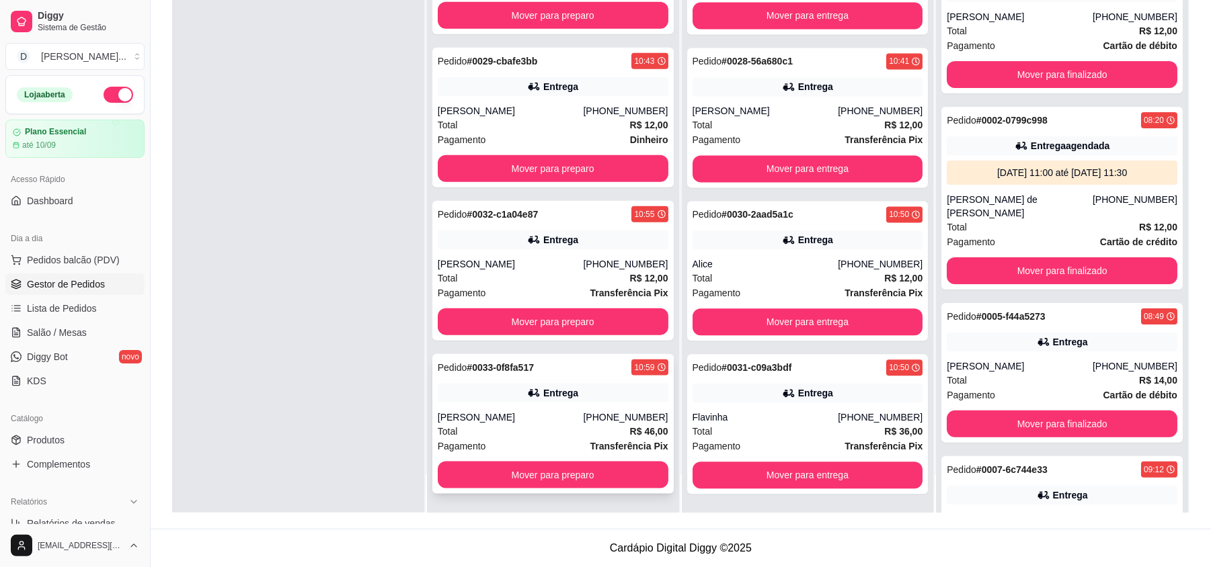
click at [538, 436] on div "Total R$ 46,00" at bounding box center [553, 431] width 231 height 15
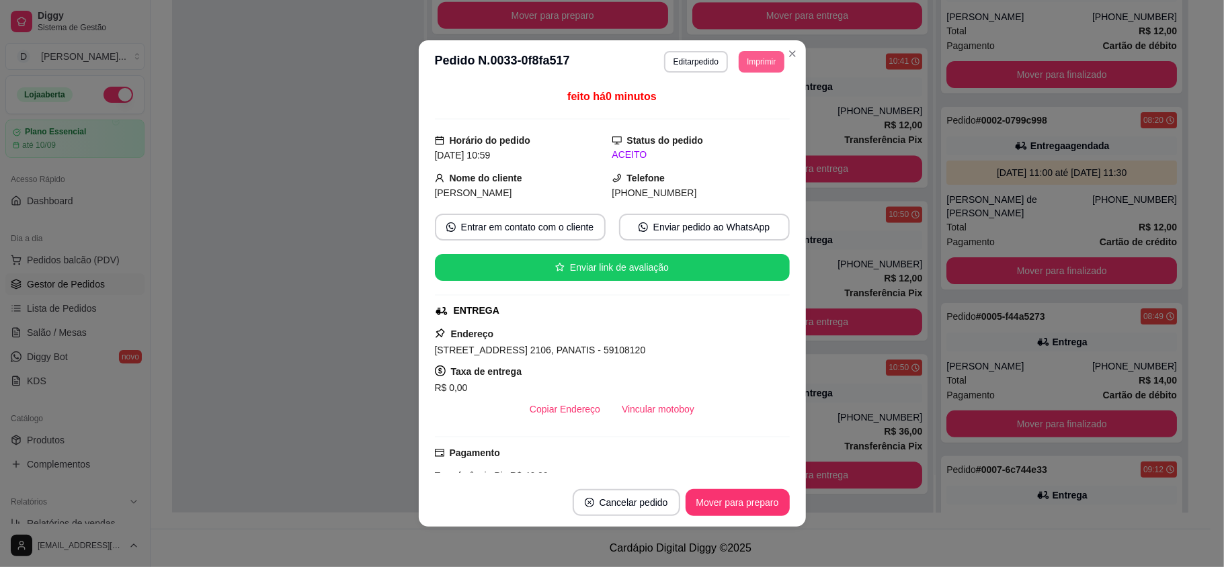
click at [748, 70] on button "Imprimir" at bounding box center [761, 62] width 45 height 22
click at [735, 103] on button "IMPRESSORA" at bounding box center [730, 108] width 94 height 21
click at [742, 76] on header "**********" at bounding box center [612, 61] width 387 height 43
click at [744, 67] on button "Imprimir" at bounding box center [761, 62] width 45 height 22
click at [737, 112] on button "IMPRESSORA" at bounding box center [741, 102] width 78 height 17
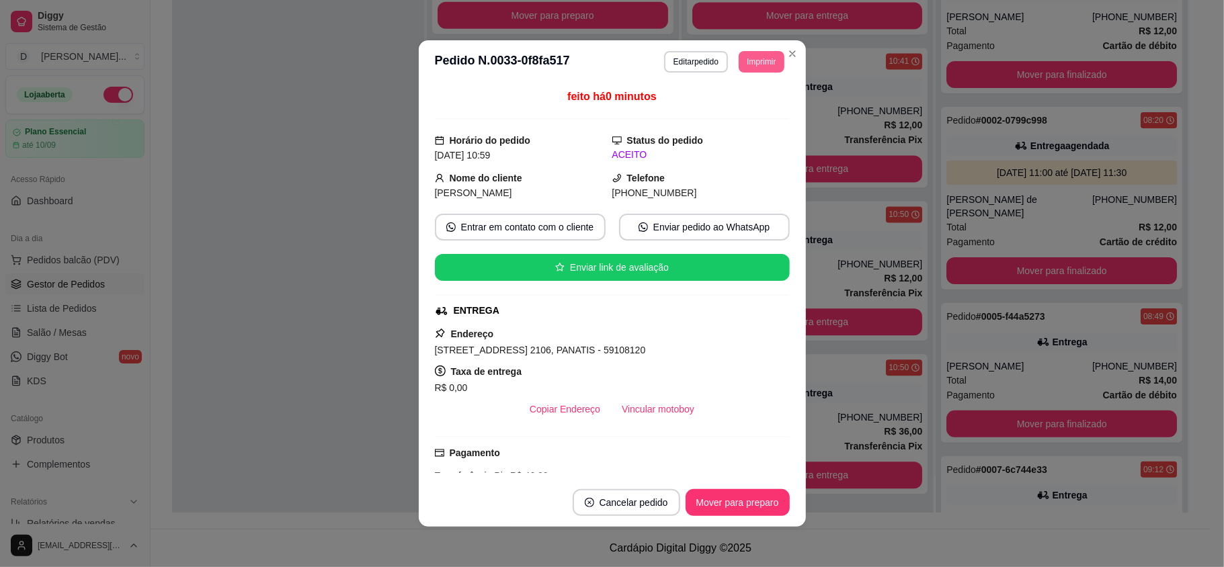
click at [752, 69] on button "Imprimir" at bounding box center [761, 62] width 45 height 22
click at [743, 112] on button "IMPRESSORA" at bounding box center [729, 109] width 97 height 22
click at [772, 57] on button "Imprimir" at bounding box center [761, 62] width 45 height 22
click at [746, 102] on button "IMPRESSORA" at bounding box center [729, 109] width 97 height 22
click at [759, 61] on button "Imprimir" at bounding box center [761, 61] width 44 height 21
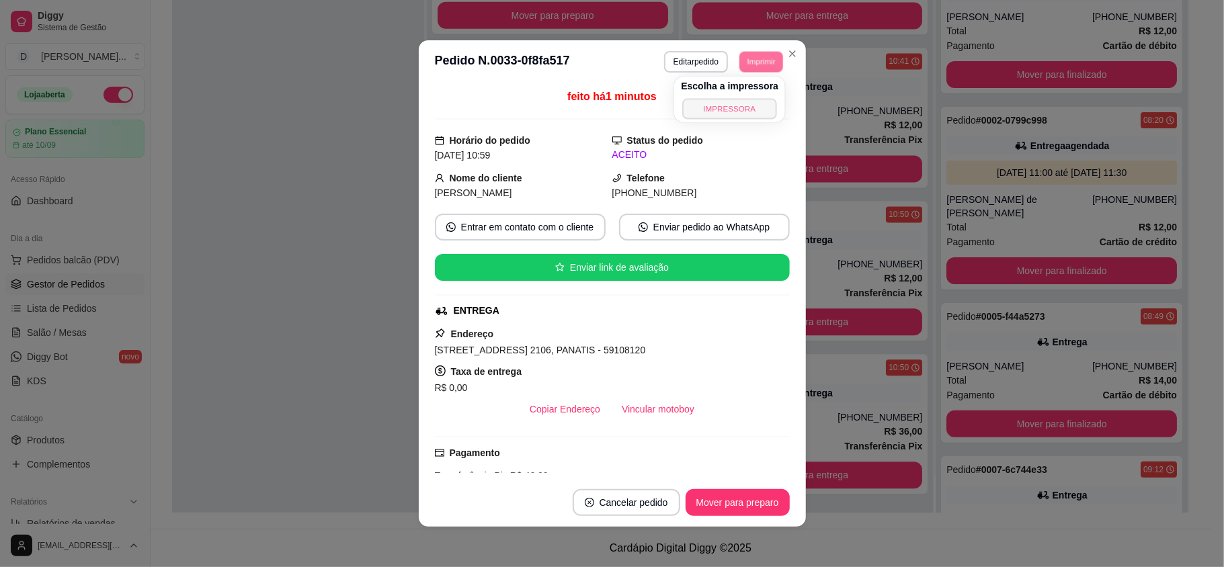
click at [750, 99] on button "IMPRESSORA" at bounding box center [730, 108] width 94 height 21
click at [750, 67] on button "Imprimir" at bounding box center [761, 61] width 44 height 21
click at [735, 106] on button "IMPRESSORA" at bounding box center [741, 102] width 78 height 17
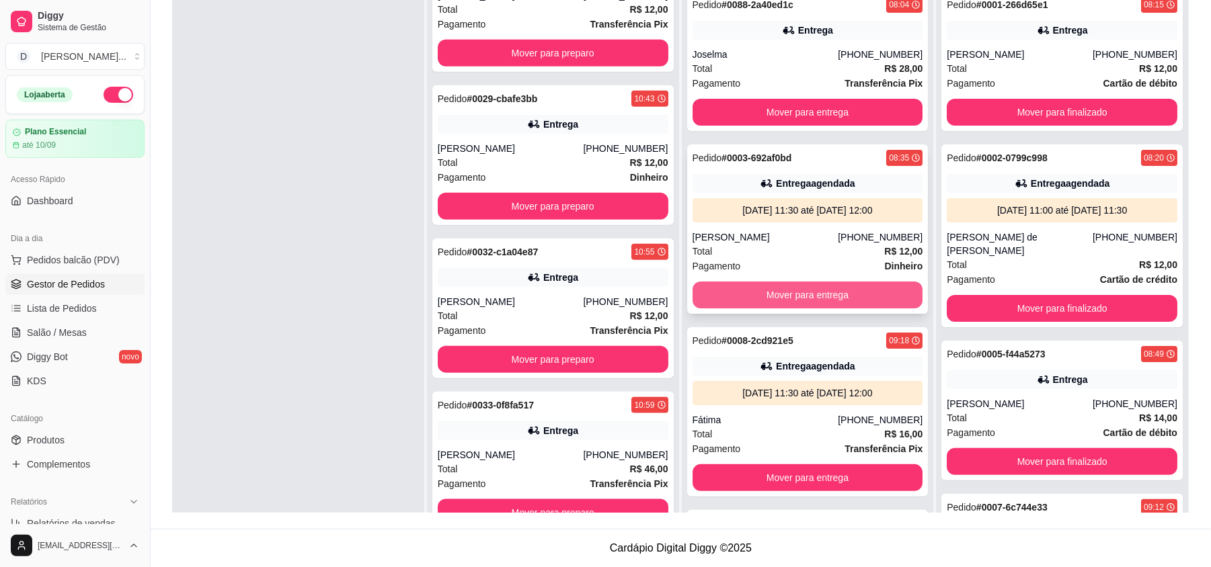
scroll to position [0, 0]
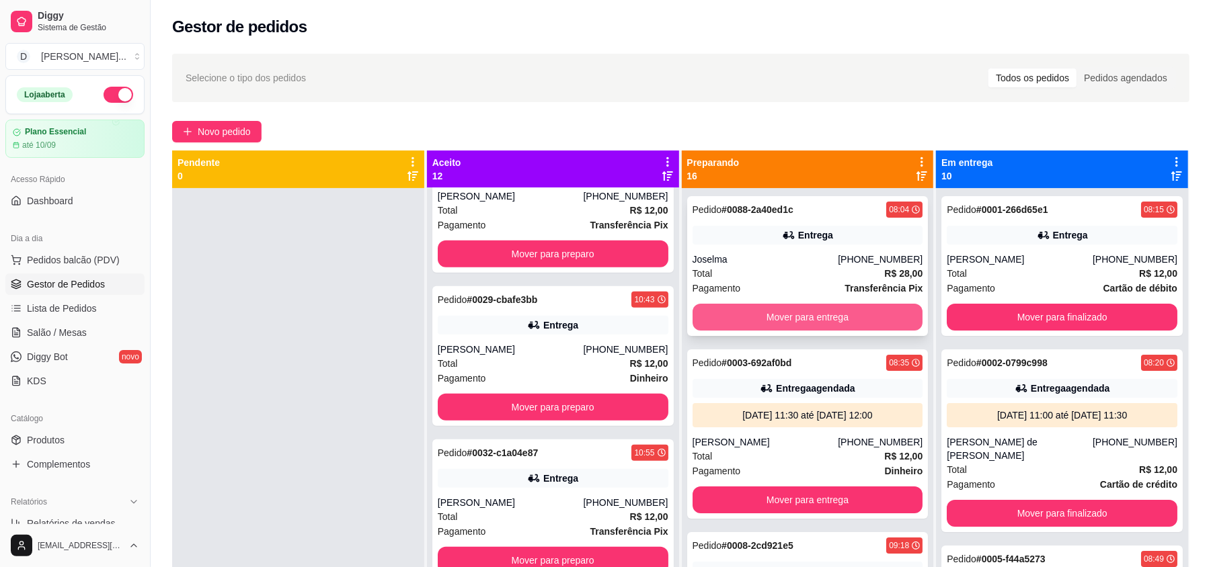
click at [827, 318] on button "Mover para entrega" at bounding box center [807, 317] width 231 height 27
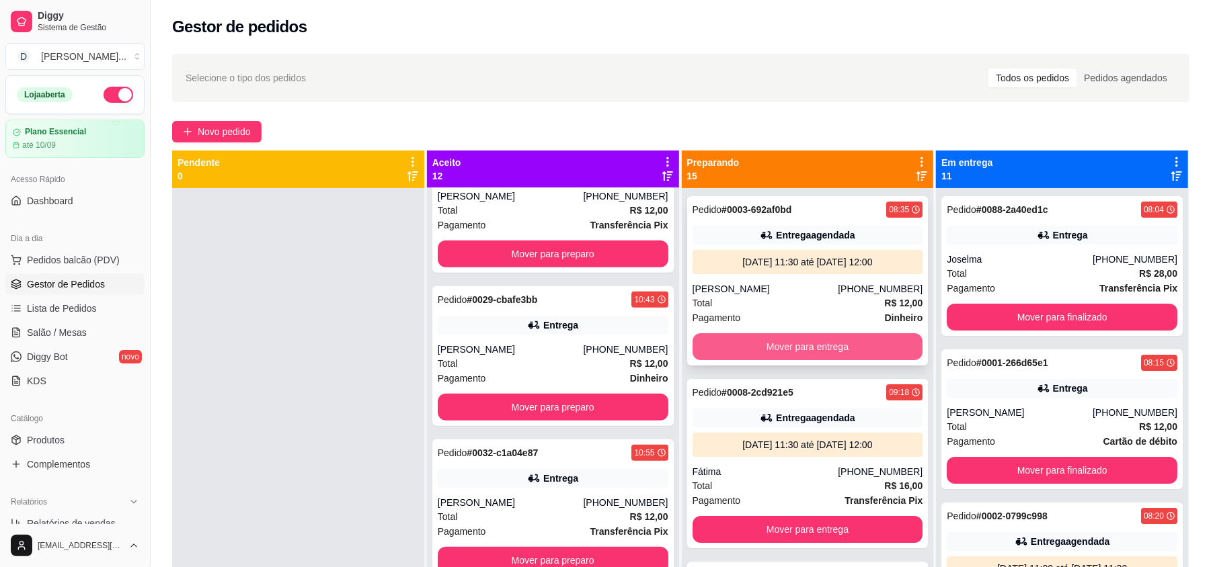
click at [775, 348] on button "Mover para entrega" at bounding box center [807, 346] width 231 height 27
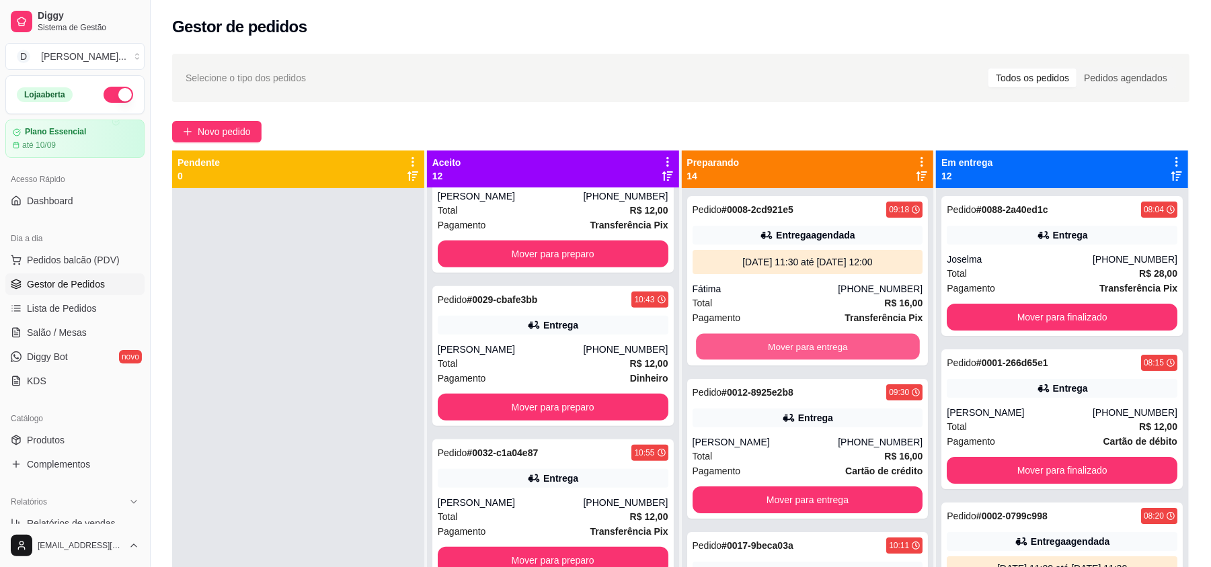
click at [775, 348] on button "Mover para entrega" at bounding box center [807, 347] width 223 height 26
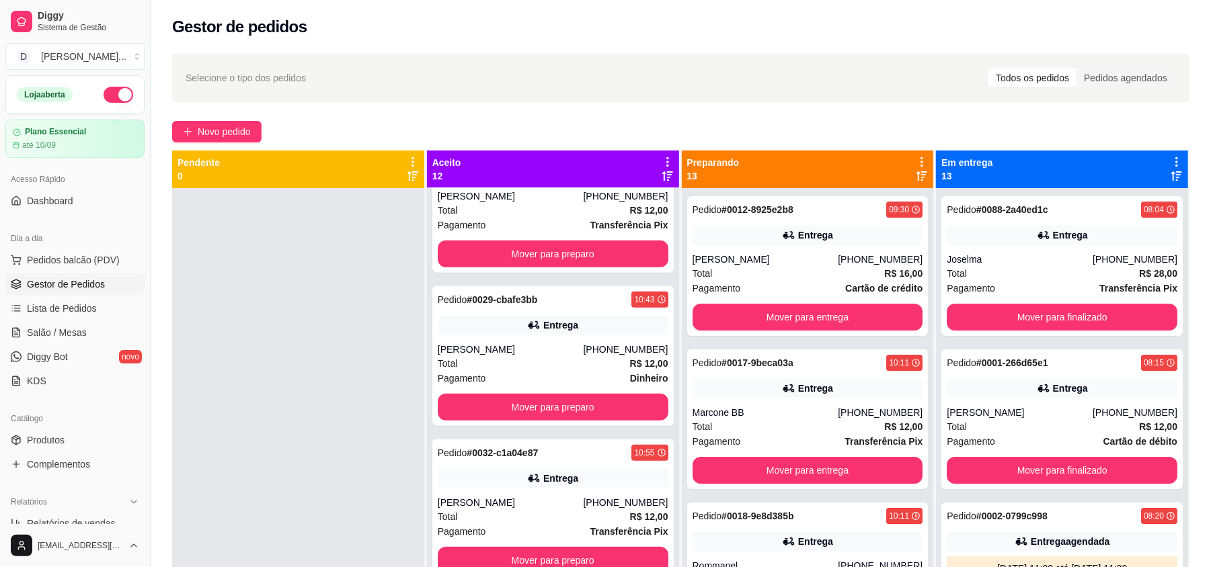
click at [775, 348] on div "Pedido # 0012-8925e2b8 09:30 Entrega Rozani Câmara [PHONE_NUMBER] Total R$ 16,0…" at bounding box center [808, 471] width 252 height 567
click at [760, 307] on button "Mover para entrega" at bounding box center [807, 317] width 231 height 27
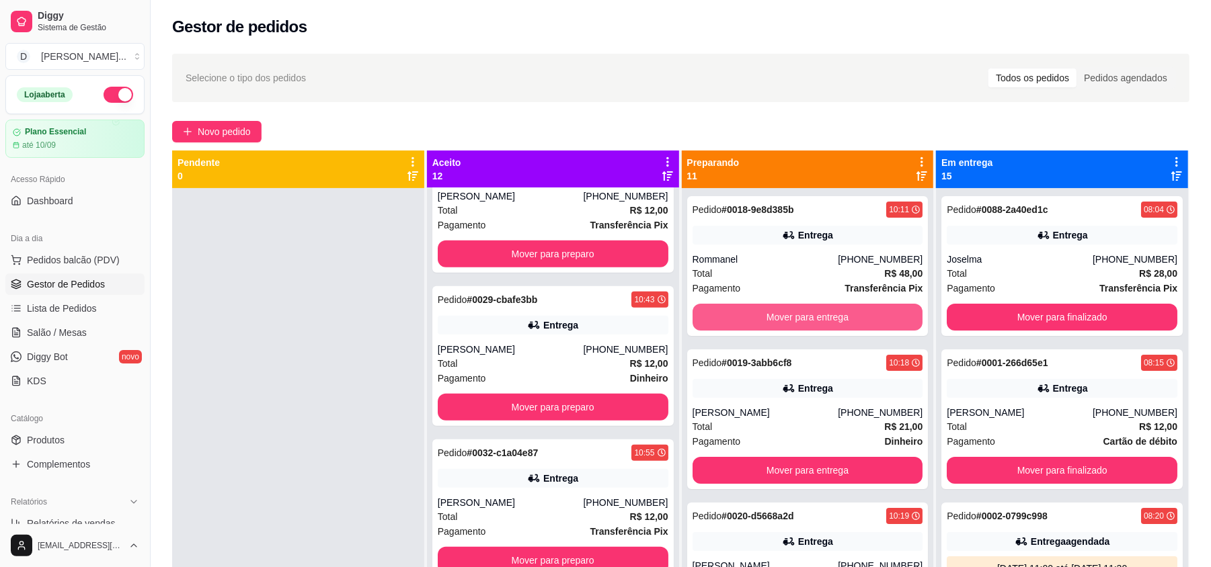
click at [760, 307] on button "Mover para entrega" at bounding box center [807, 317] width 231 height 27
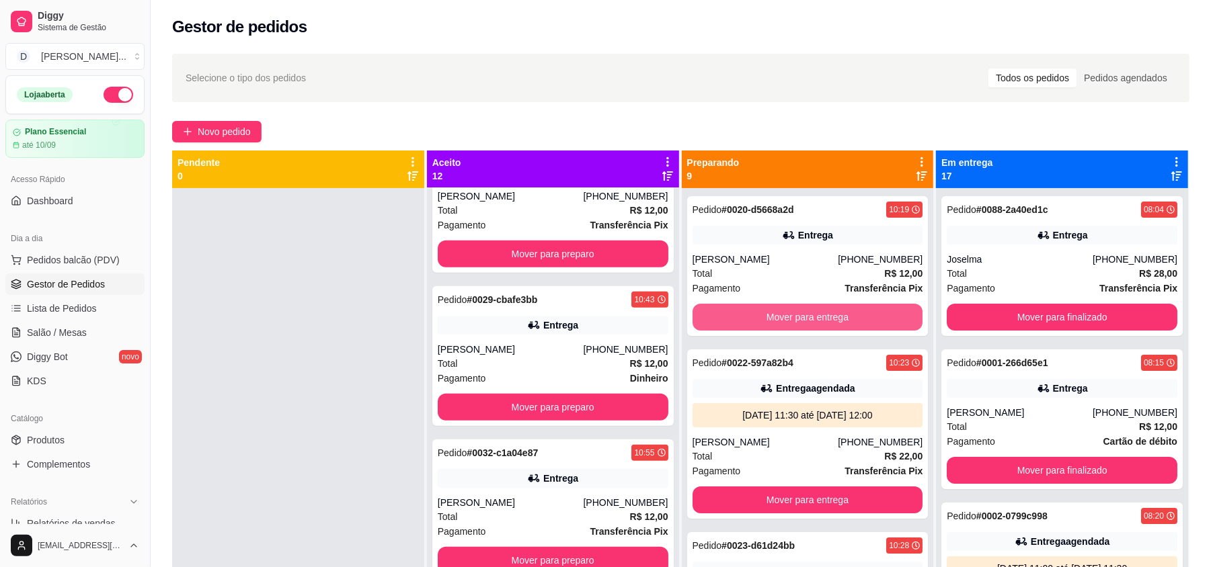
click at [760, 307] on button "Mover para entrega" at bounding box center [807, 317] width 231 height 27
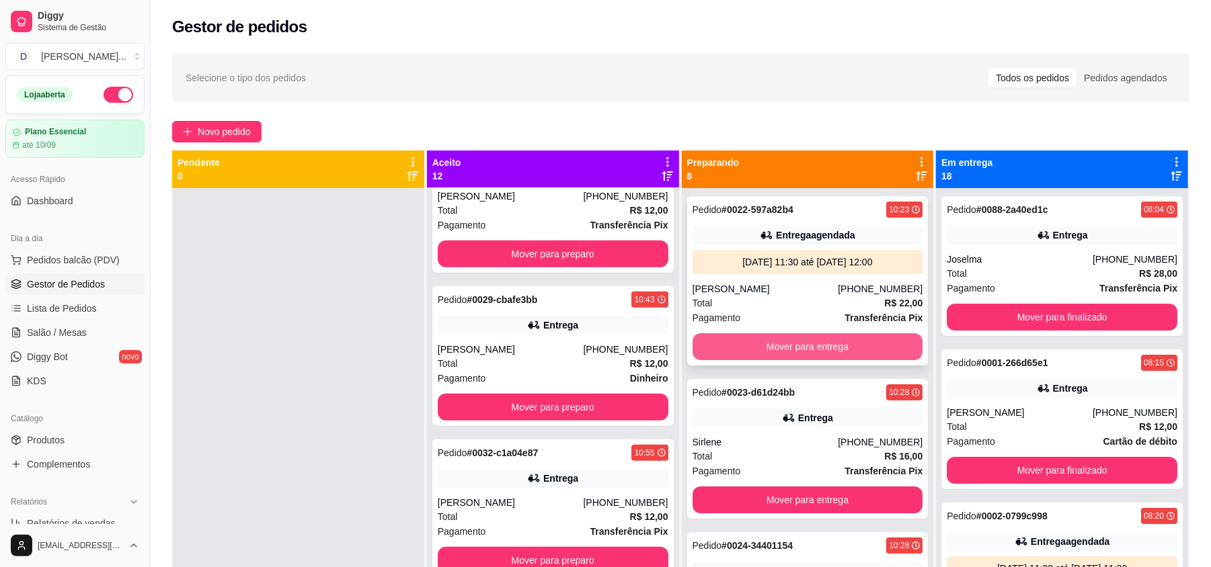
click at [759, 351] on button "Mover para entrega" at bounding box center [807, 346] width 231 height 27
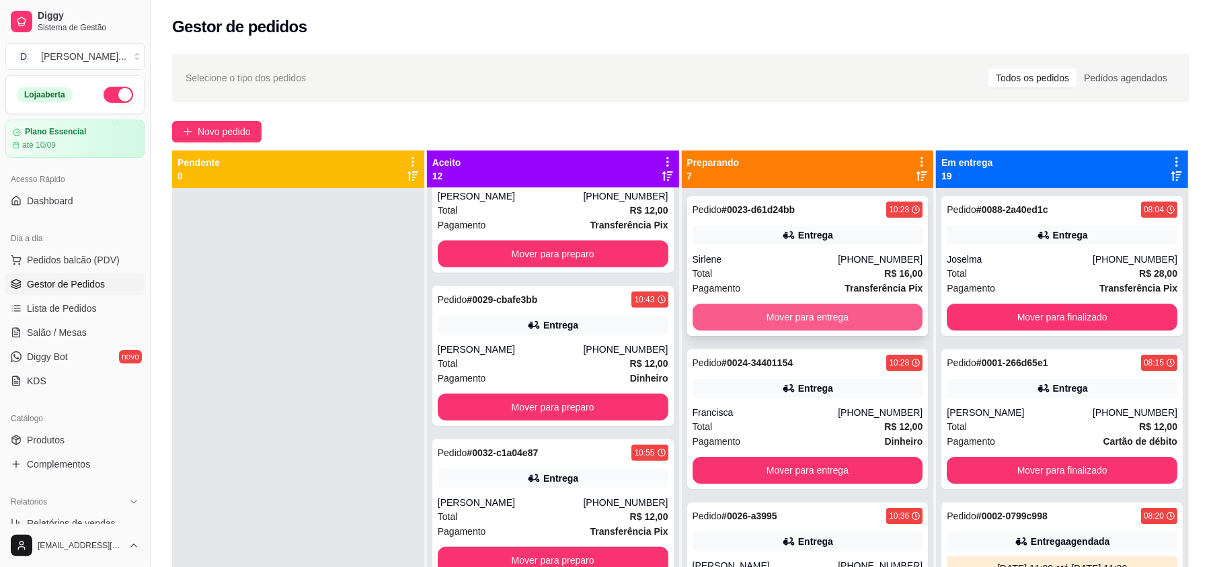
click at [757, 313] on button "Mover para entrega" at bounding box center [807, 317] width 231 height 27
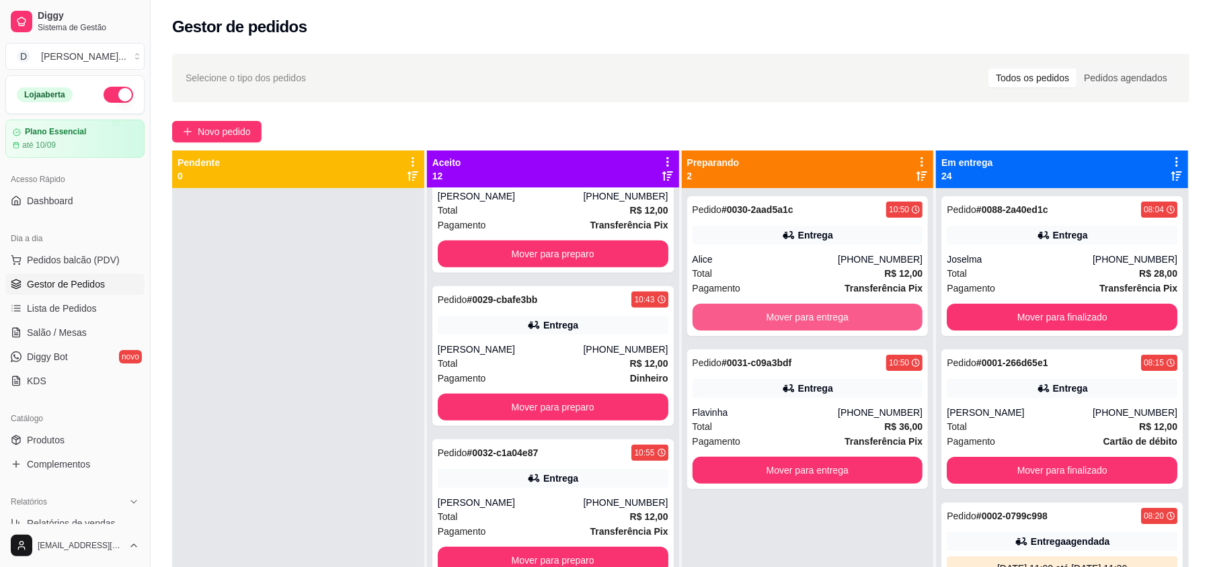
click at [757, 313] on button "Mover para entrega" at bounding box center [807, 317] width 231 height 27
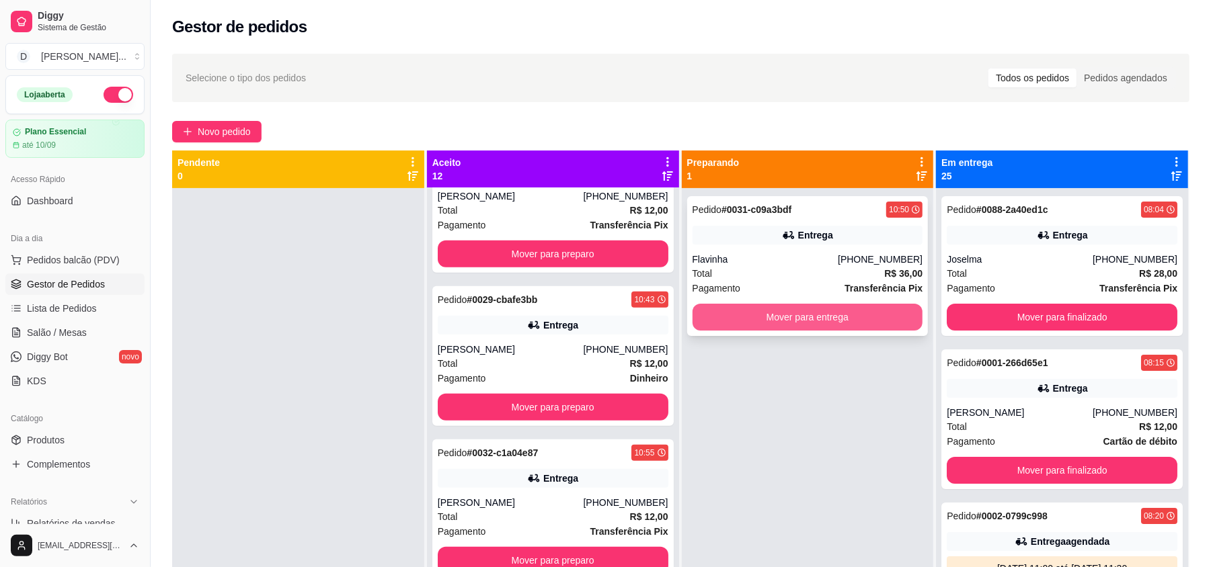
click at [777, 315] on button "Mover para entrega" at bounding box center [807, 317] width 231 height 27
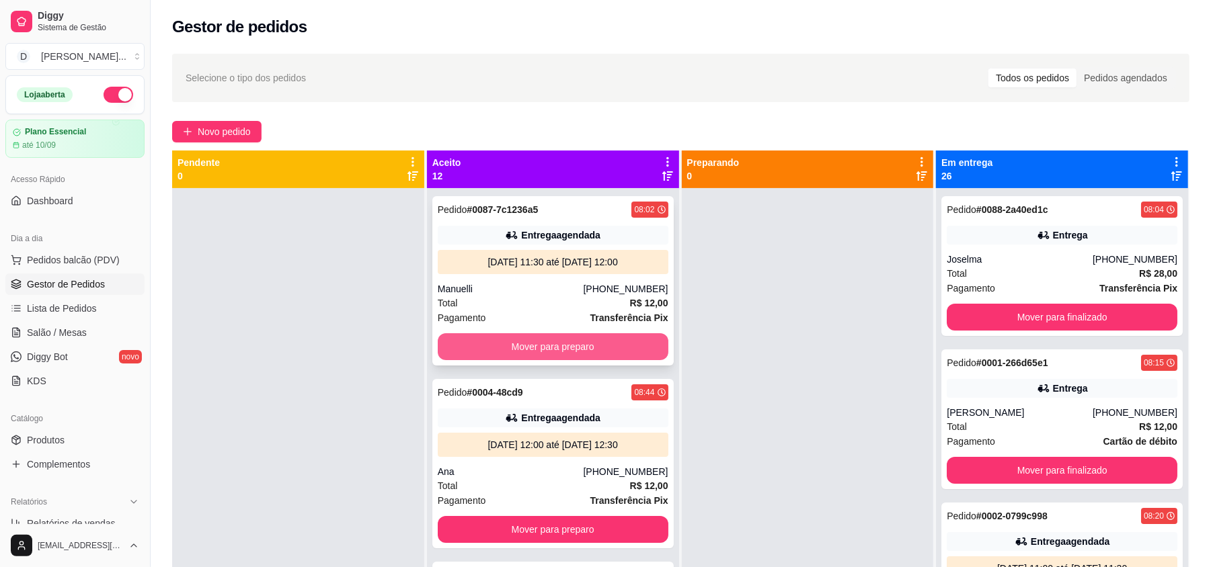
click at [524, 337] on button "Mover para preparo" at bounding box center [553, 346] width 231 height 27
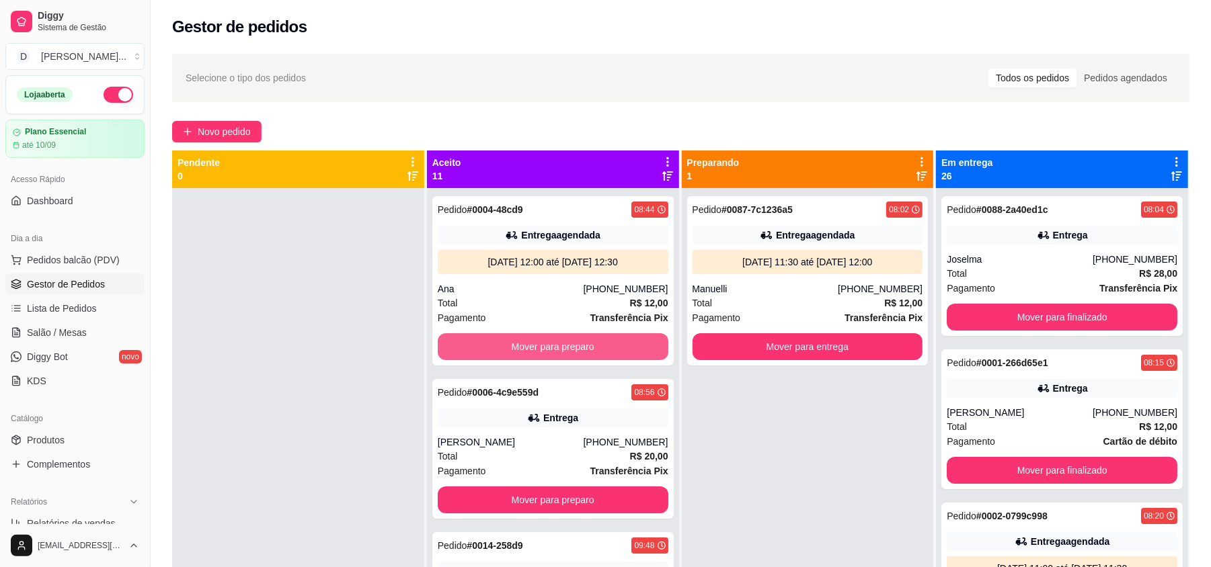
click at [524, 337] on button "Mover para preparo" at bounding box center [553, 346] width 231 height 27
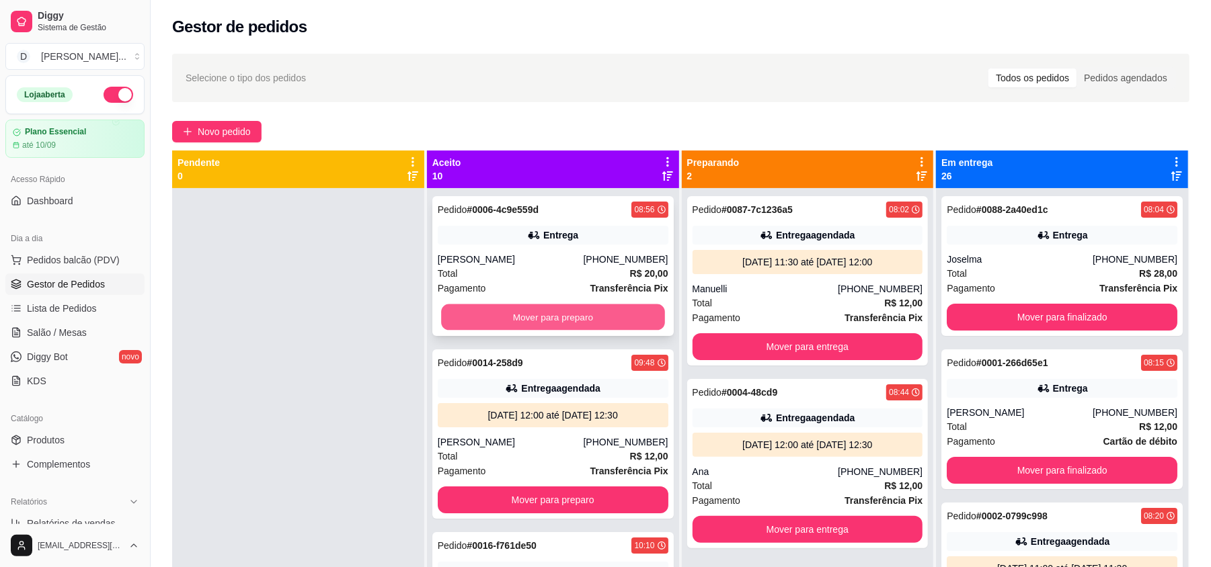
click at [516, 324] on button "Mover para preparo" at bounding box center [552, 318] width 223 height 26
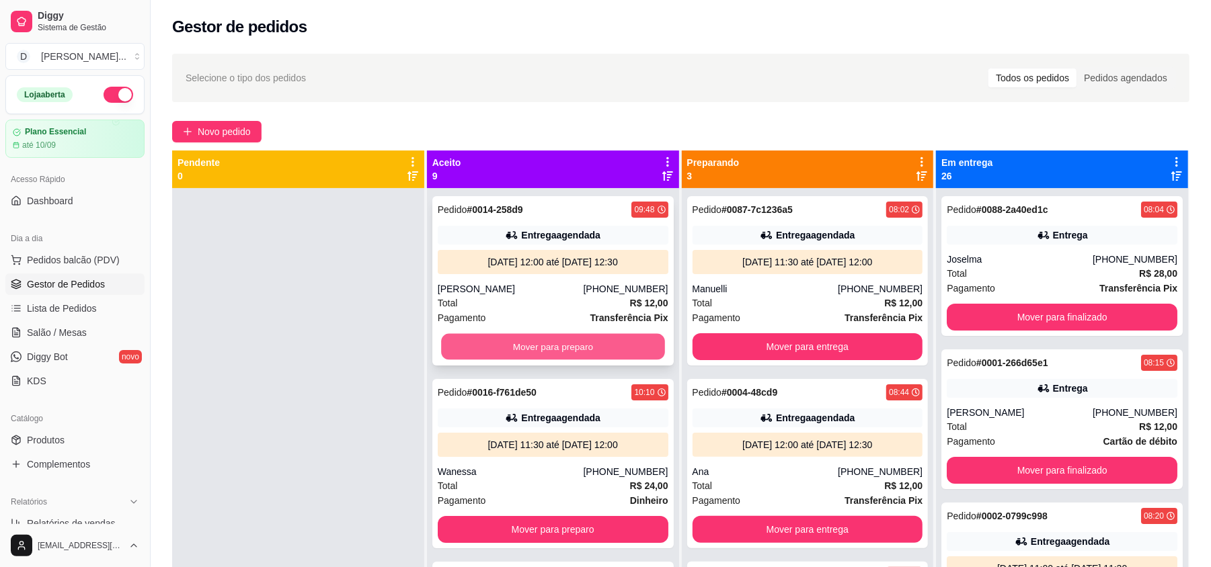
click at [518, 352] on button "Mover para preparo" at bounding box center [552, 347] width 223 height 26
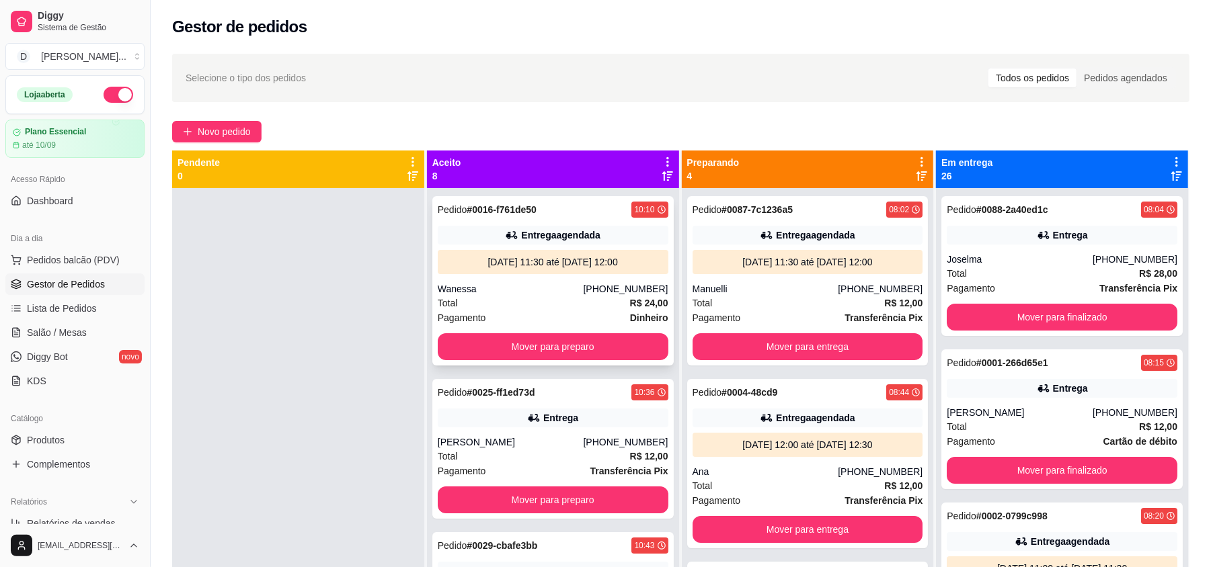
click at [506, 354] on button "Mover para preparo" at bounding box center [553, 346] width 231 height 27
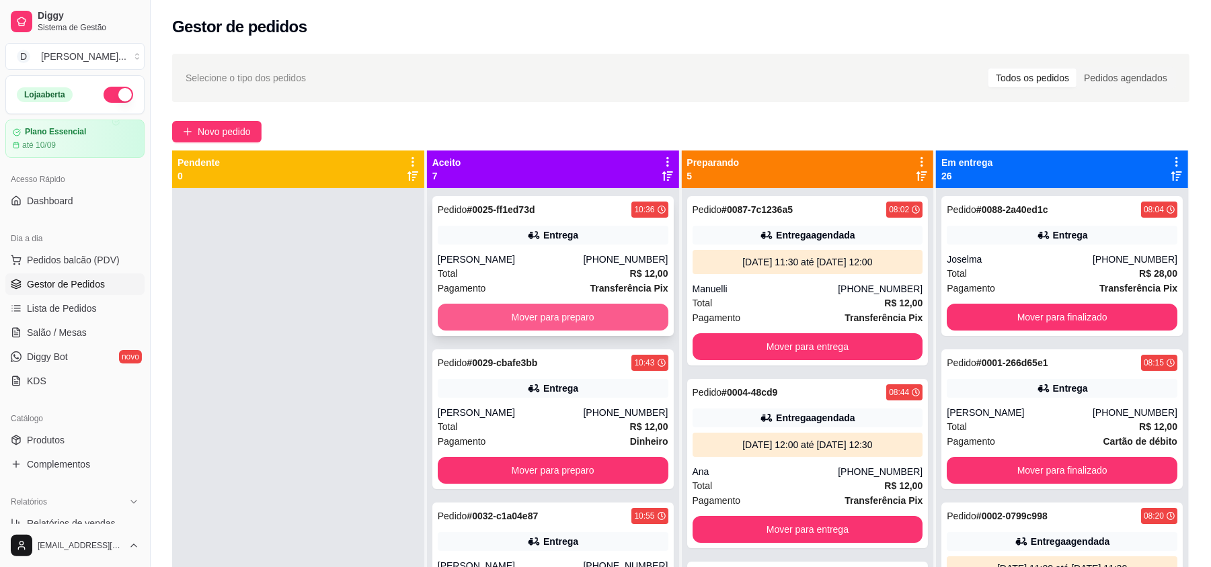
click at [506, 312] on button "Mover para preparo" at bounding box center [553, 317] width 231 height 27
click at [504, 318] on button "Mover para preparo" at bounding box center [552, 318] width 223 height 26
click at [495, 317] on button "Mover para preparo" at bounding box center [552, 318] width 223 height 26
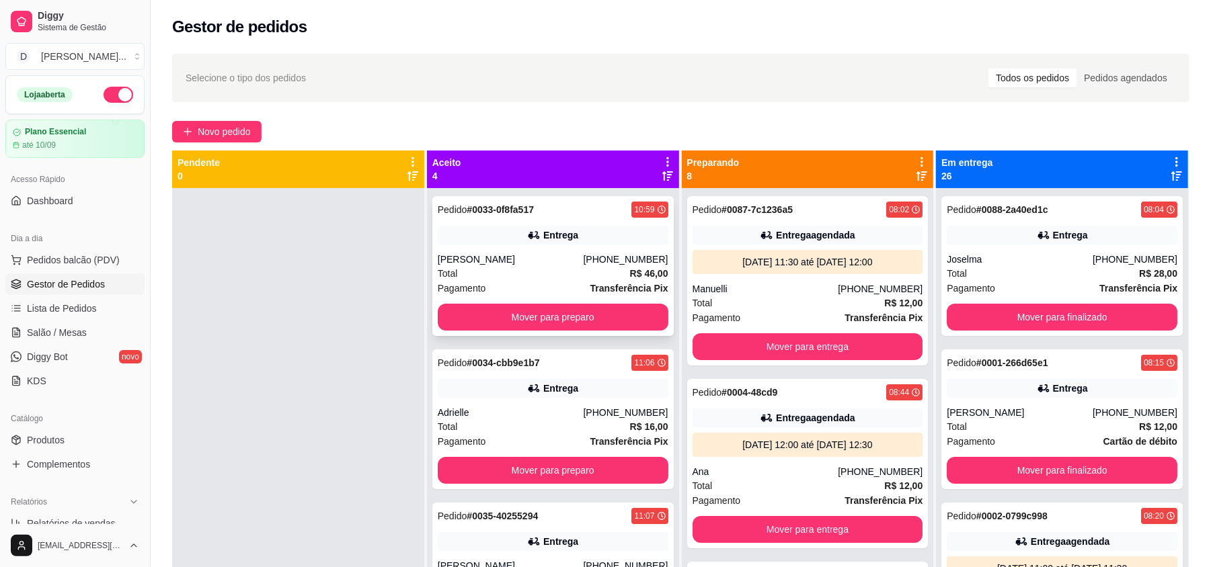
click at [495, 266] on div "[PERSON_NAME]" at bounding box center [511, 259] width 146 height 13
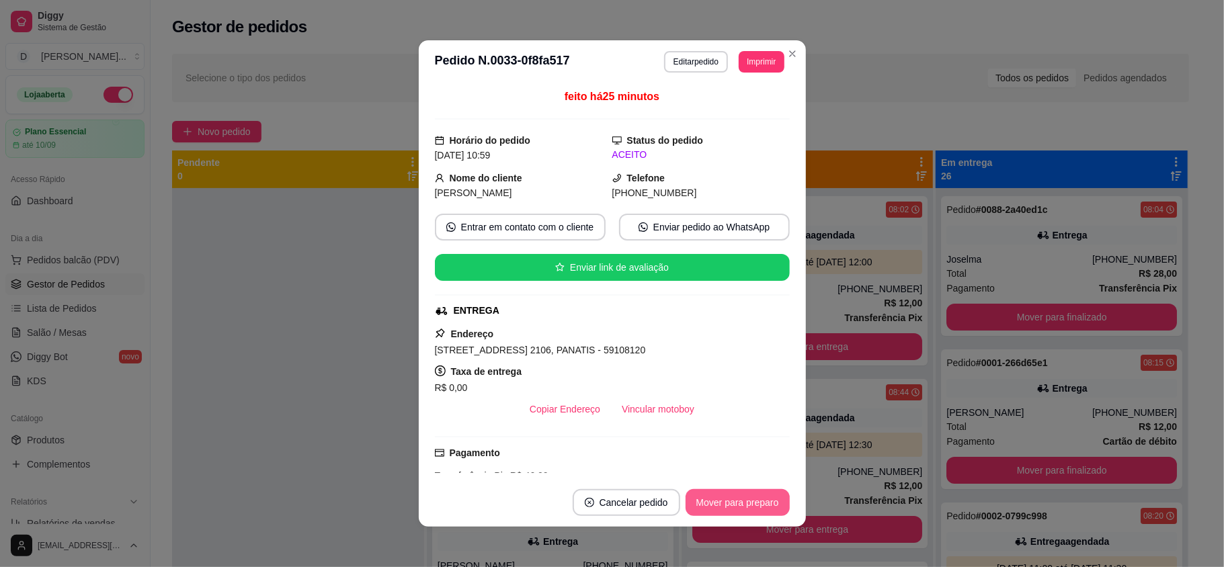
click at [729, 504] on button "Mover para preparo" at bounding box center [738, 502] width 104 height 27
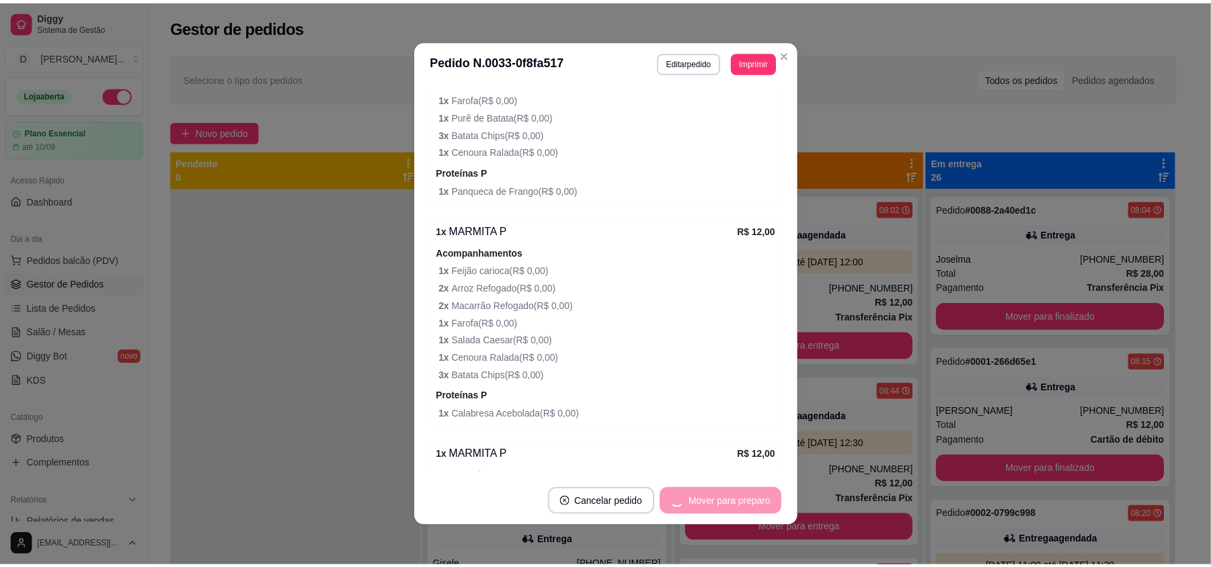
scroll to position [858, 0]
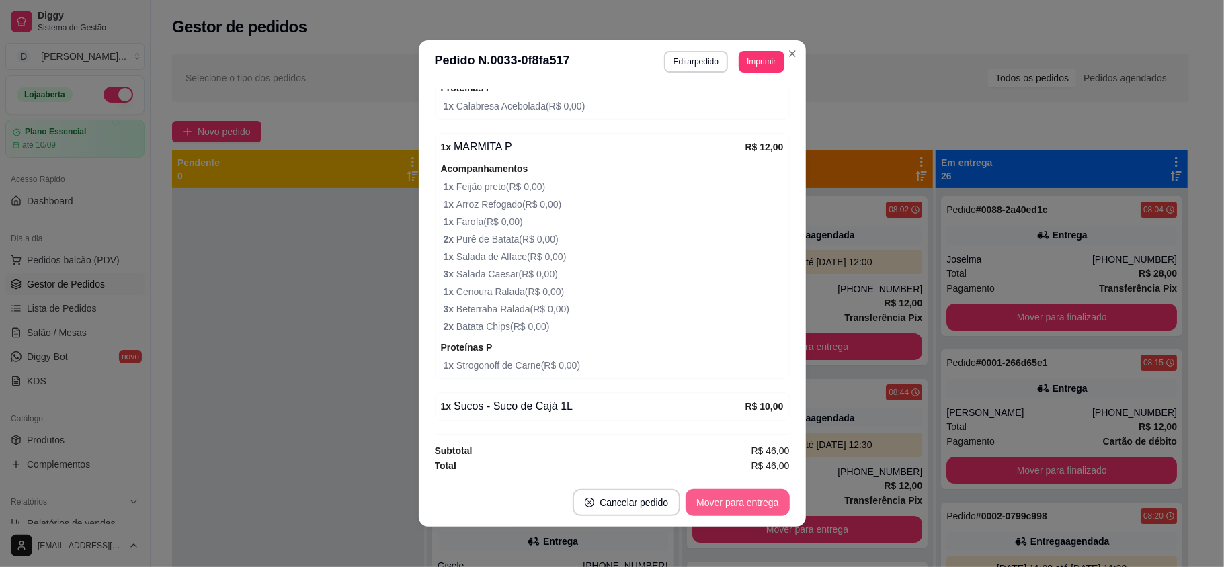
click at [713, 504] on button "Mover para entrega" at bounding box center [738, 502] width 104 height 27
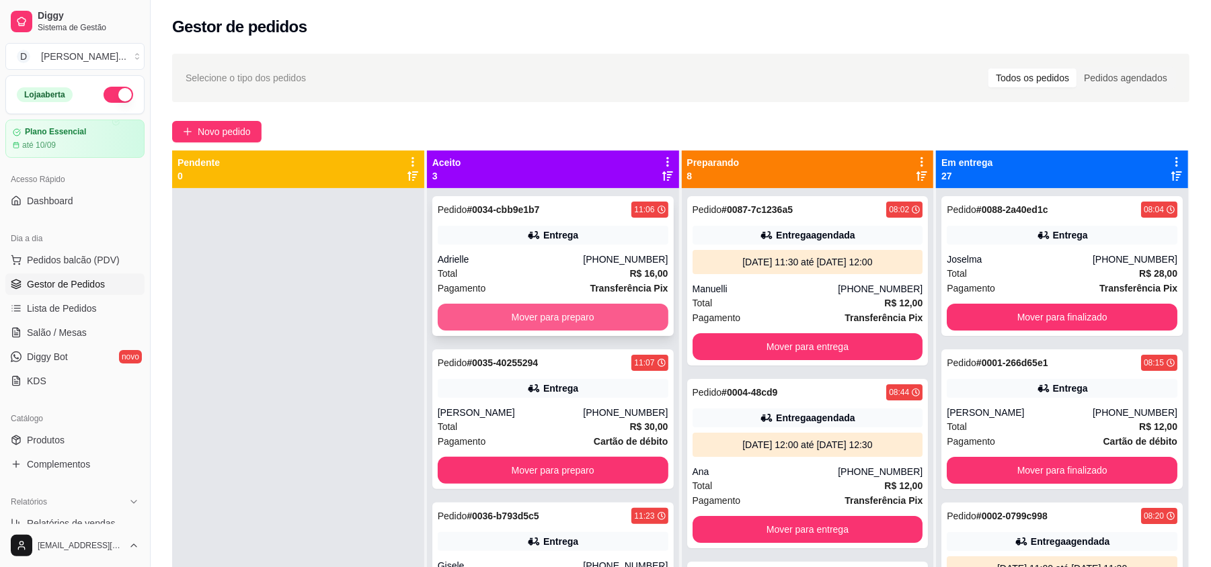
click at [485, 313] on button "Mover para preparo" at bounding box center [553, 317] width 231 height 27
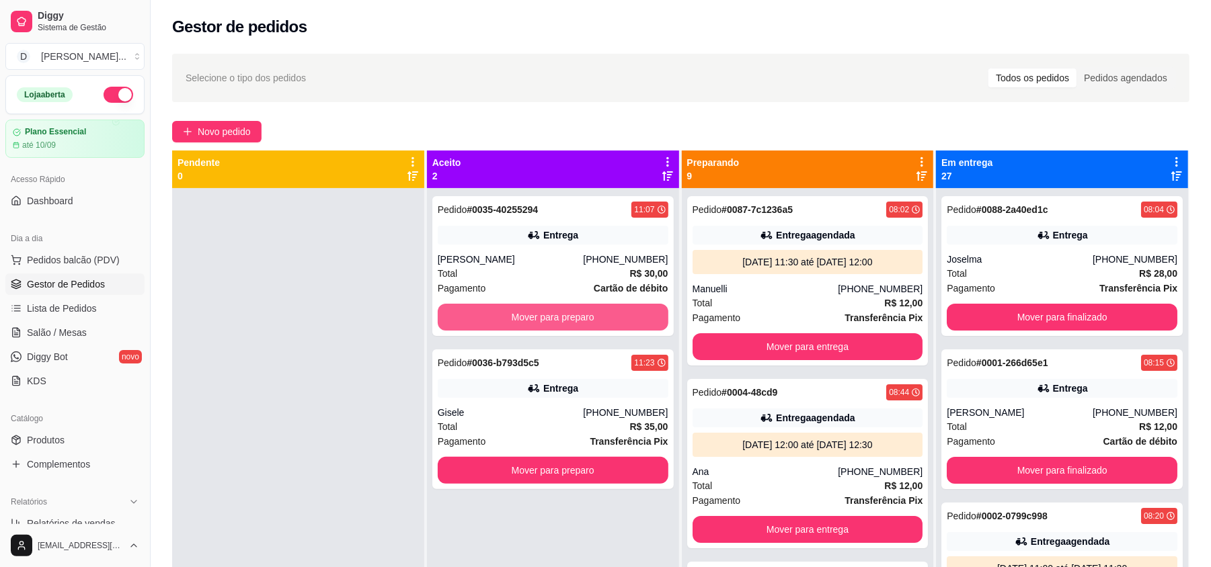
click at [485, 313] on button "Mover para preparo" at bounding box center [553, 317] width 231 height 27
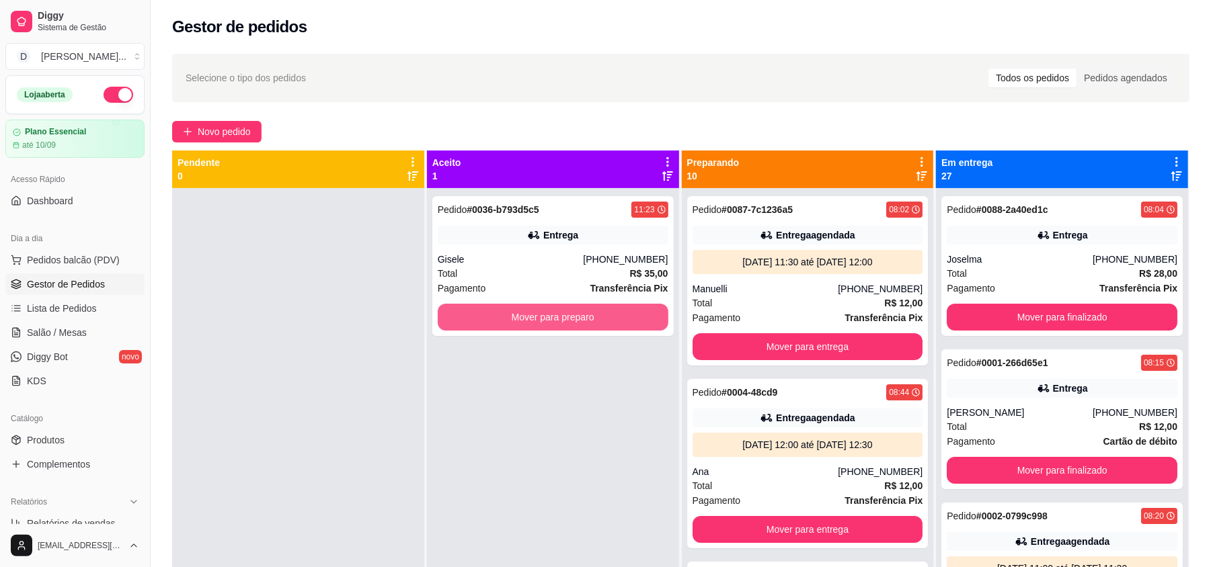
click at [485, 313] on button "Mover para preparo" at bounding box center [553, 317] width 231 height 27
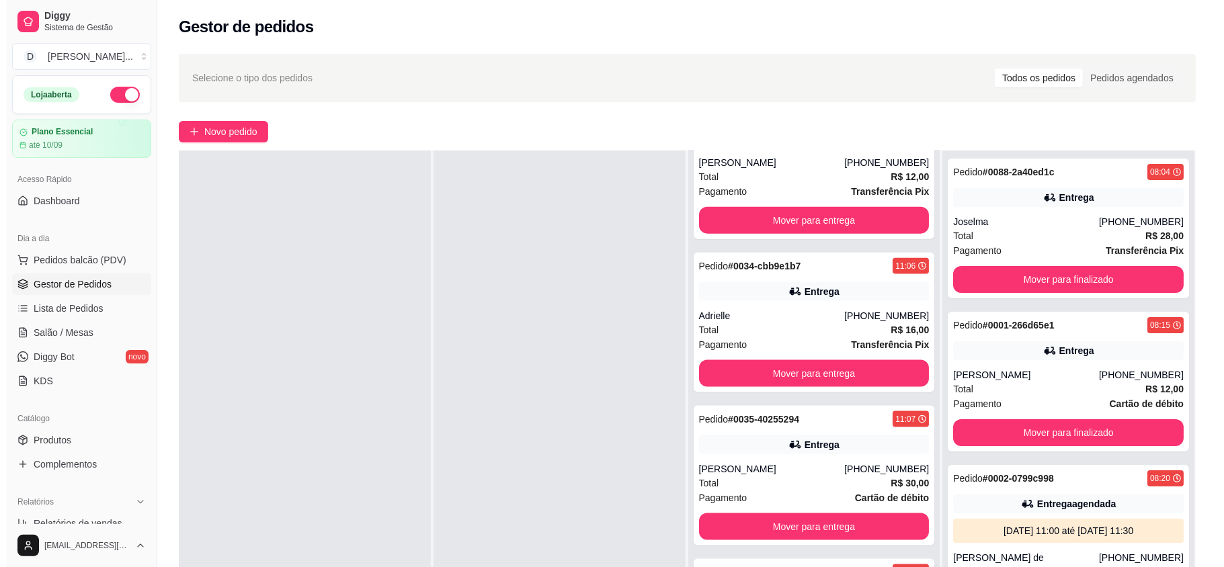
scroll to position [205, 0]
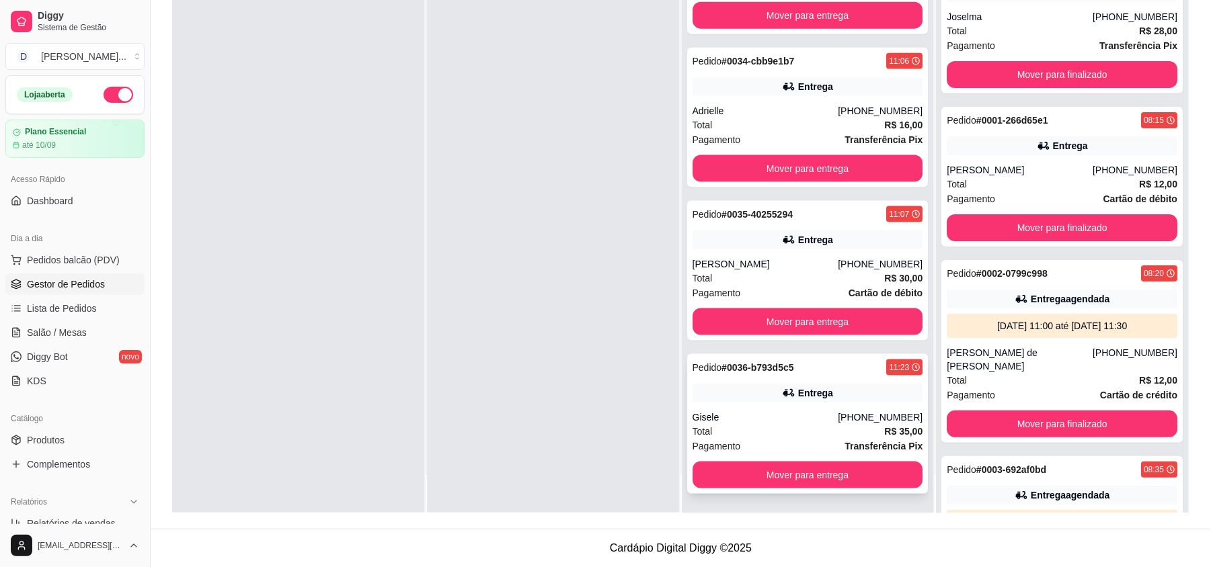
click at [749, 428] on div "Total R$ 35,00" at bounding box center [807, 431] width 231 height 15
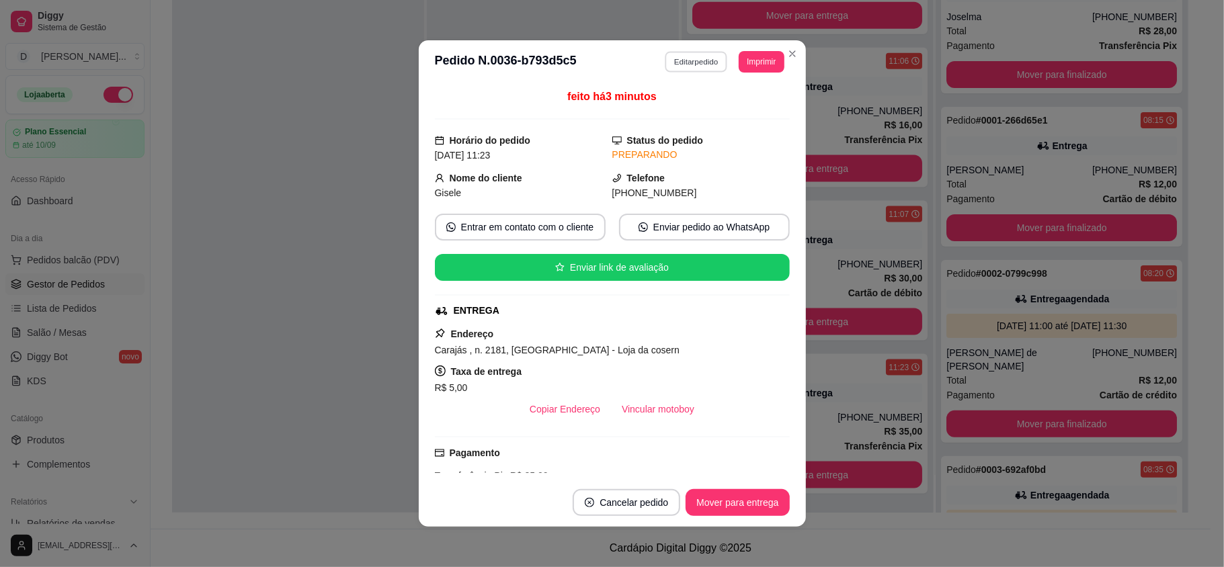
click at [697, 54] on button "Editar pedido" at bounding box center [696, 61] width 63 height 21
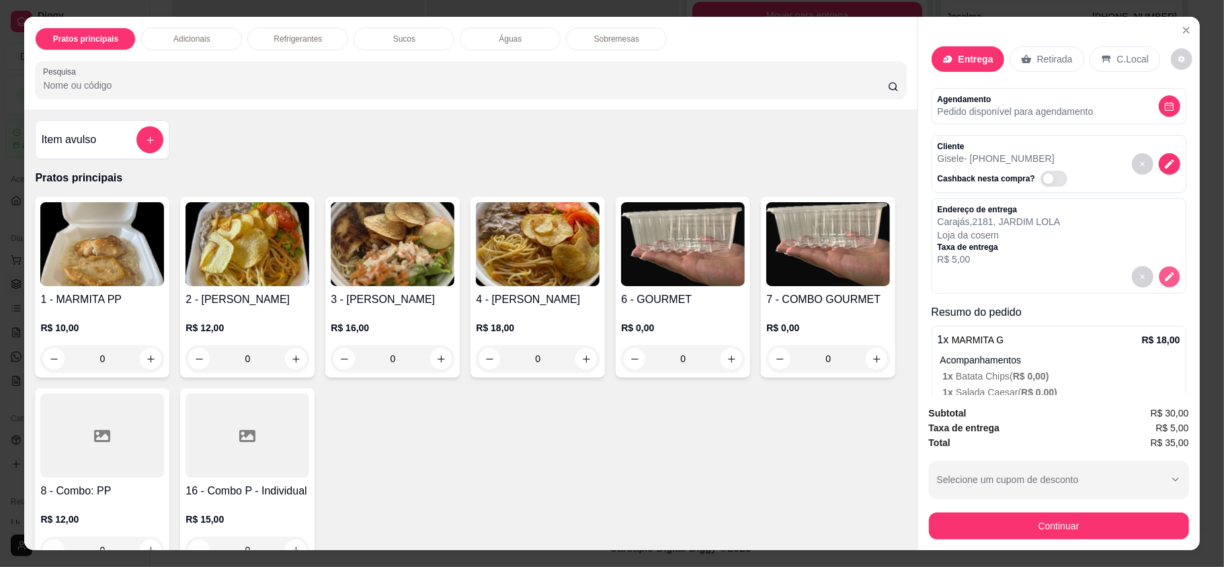
click at [1165, 282] on icon "decrease-product-quantity" at bounding box center [1169, 277] width 9 height 9
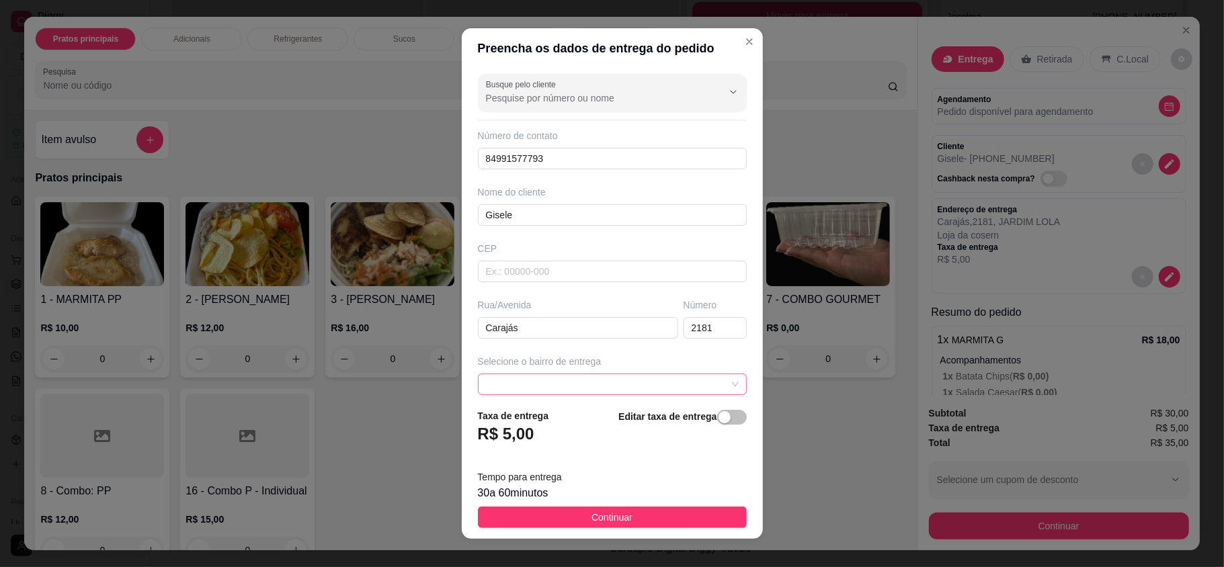
click at [555, 375] on div at bounding box center [612, 385] width 269 height 22
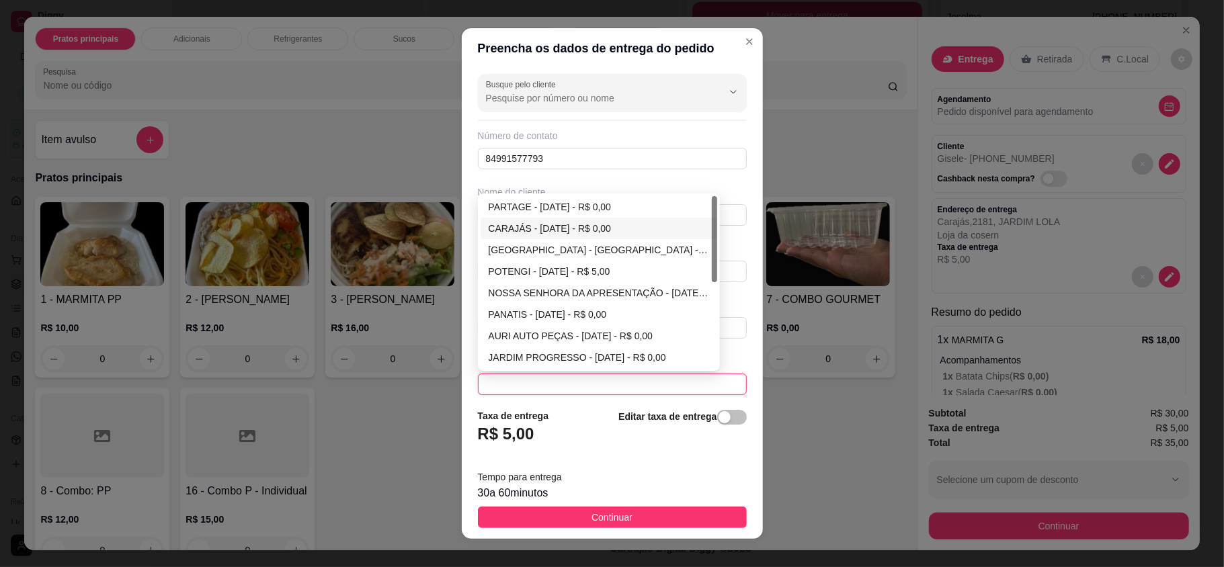
click at [512, 229] on div "CARAJÁS - [DATE] - R$ 0,00" at bounding box center [599, 228] width 221 height 15
type input "[DATE]"
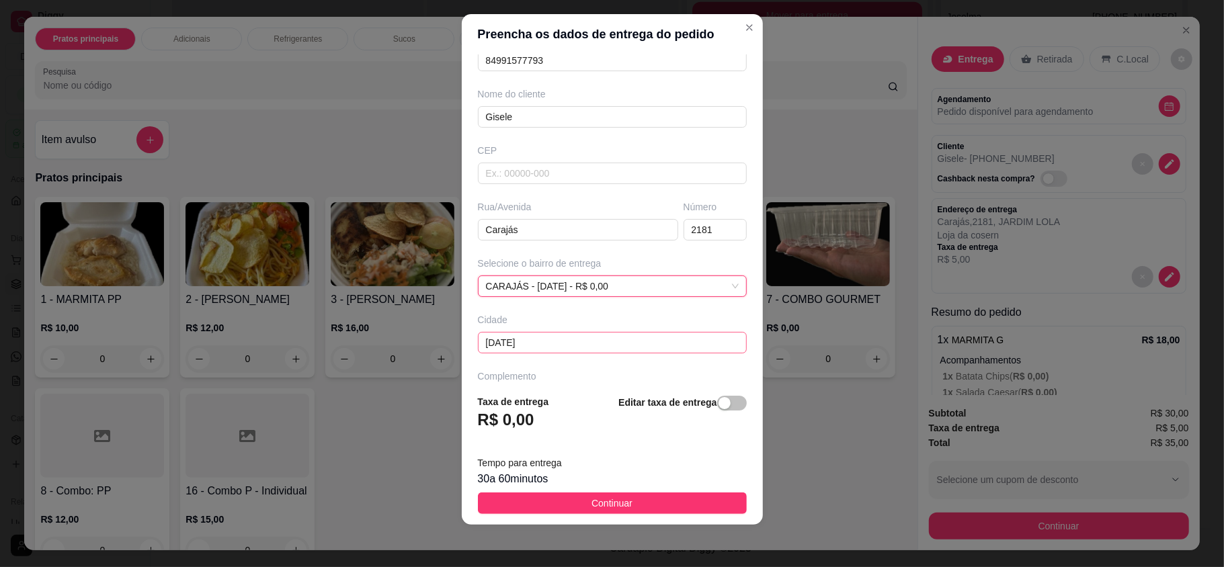
scroll to position [127, 0]
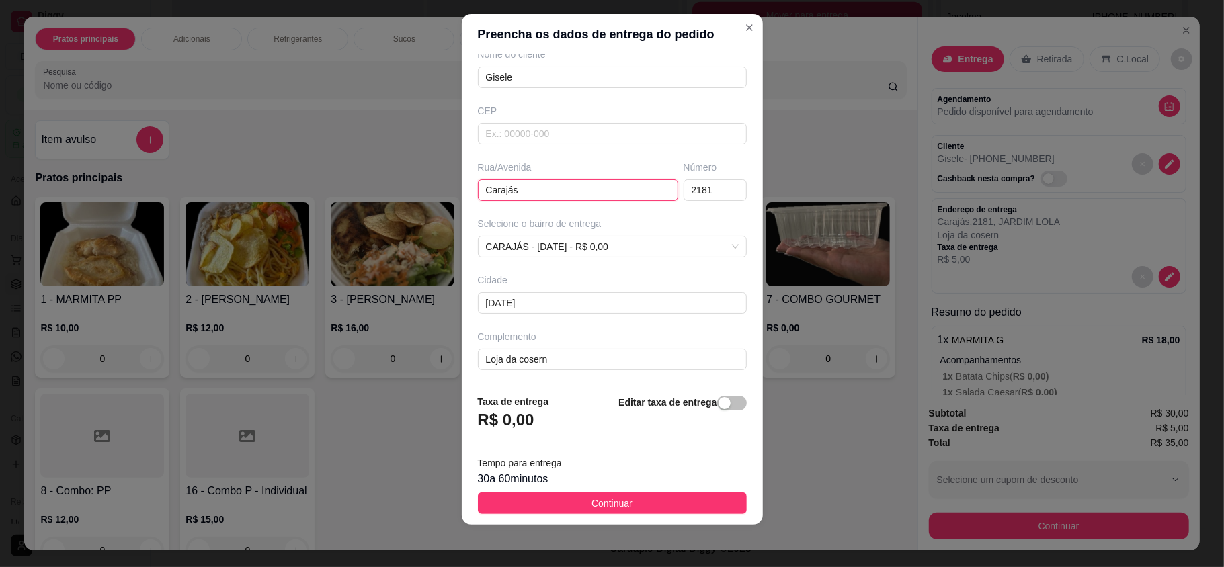
drag, startPoint x: 546, startPoint y: 186, endPoint x: 467, endPoint y: 182, distance: 79.5
click at [475, 182] on div "Rua/[GEOGRAPHIC_DATA]" at bounding box center [578, 181] width 206 height 40
type input "LOJA DA COSERN - CARAJÁS"
drag, startPoint x: 547, startPoint y: 358, endPoint x: 430, endPoint y: 355, distance: 116.4
click at [430, 355] on div "Preencha os dados de entrega do pedido Busque pelo cliente Número de contato 84…" at bounding box center [612, 283] width 1224 height 567
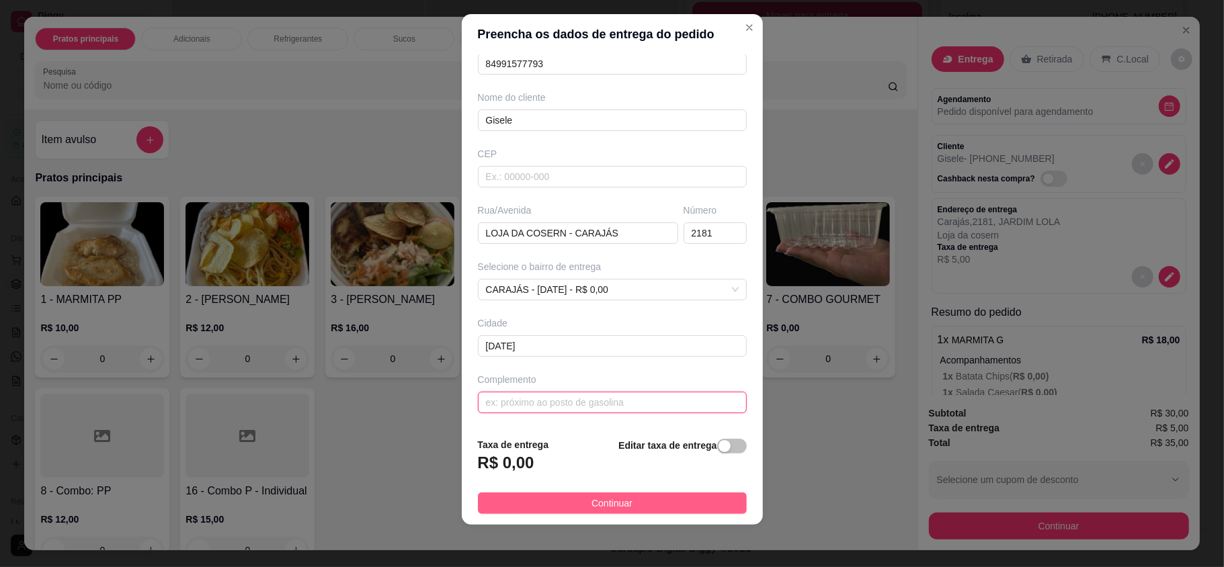
scroll to position [69, 0]
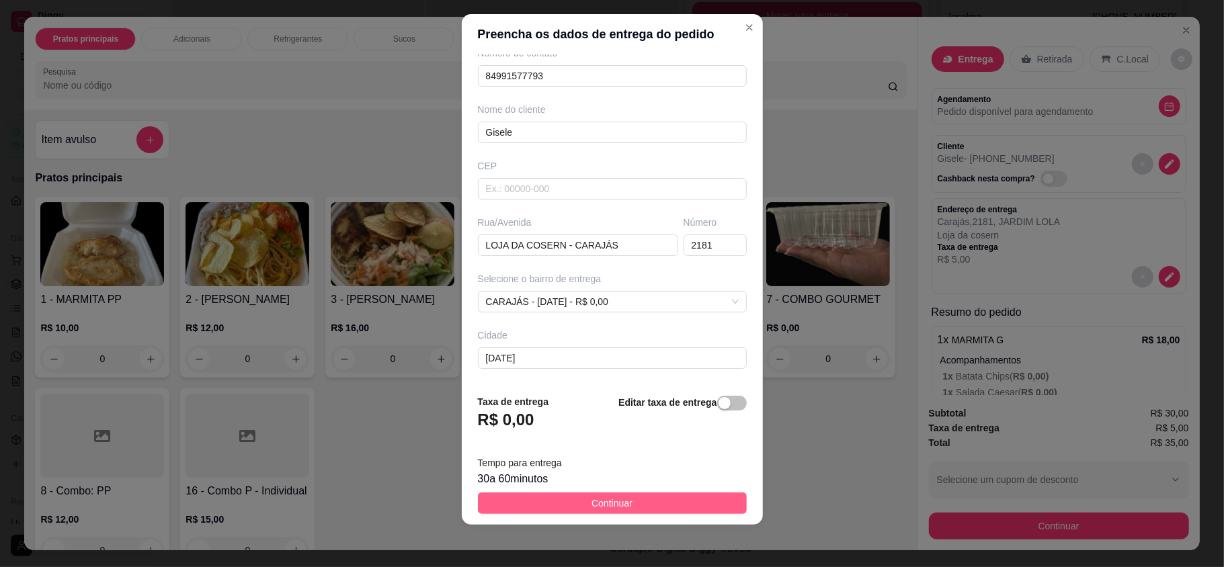
click at [616, 498] on span "Continuar" at bounding box center [612, 503] width 41 height 15
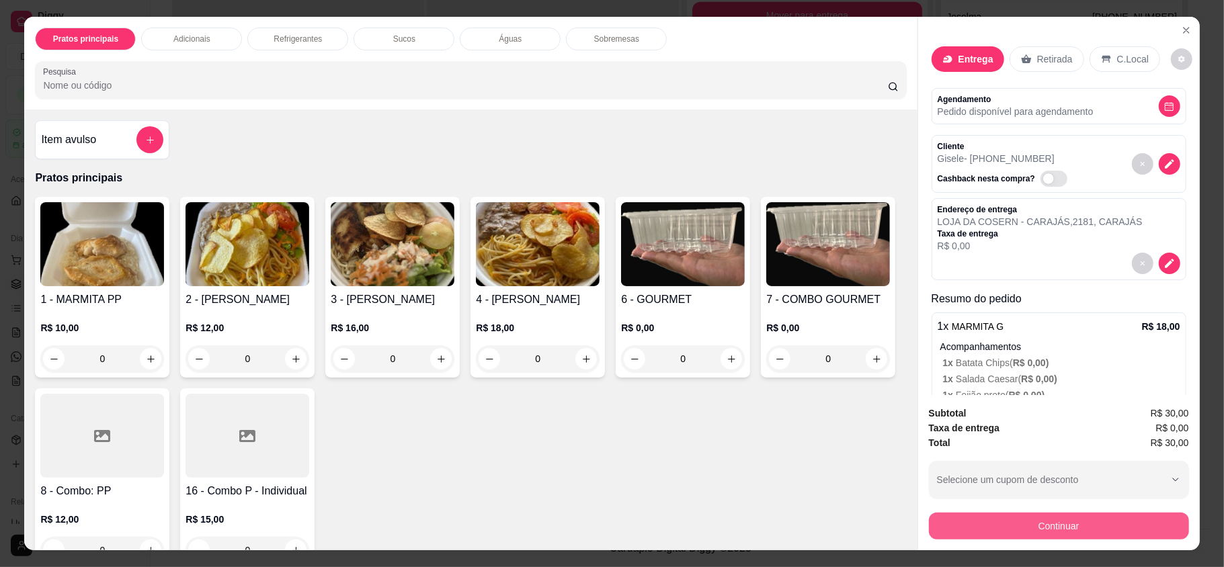
click at [1049, 535] on button "Continuar" at bounding box center [1059, 526] width 260 height 27
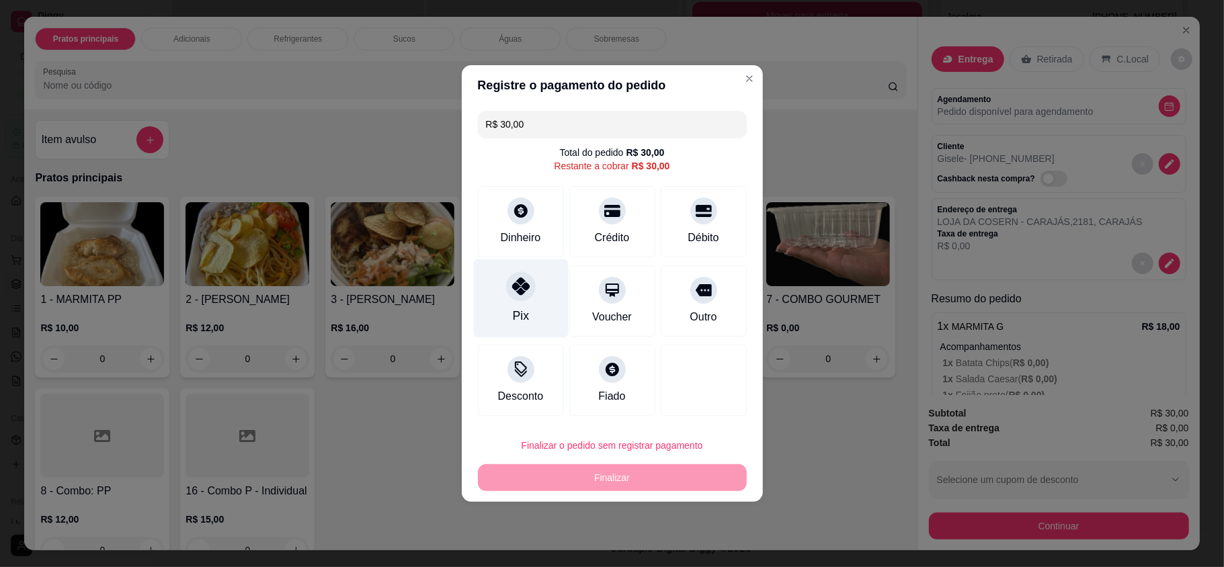
click at [488, 303] on div "Pix" at bounding box center [520, 298] width 95 height 79
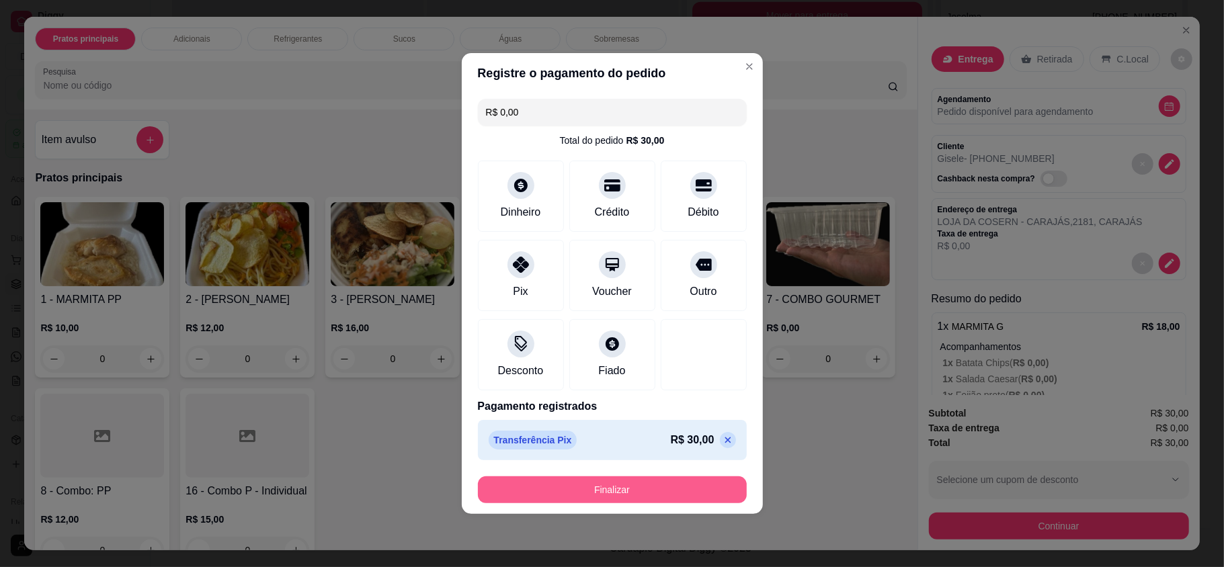
click at [601, 492] on button "Finalizar" at bounding box center [612, 490] width 269 height 27
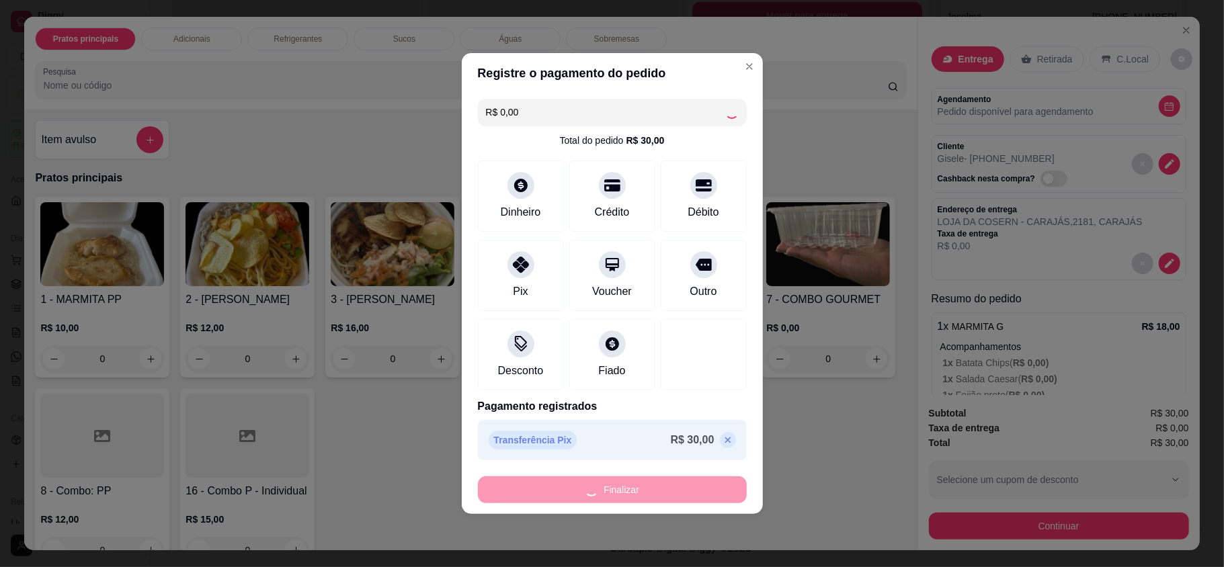
type input "-R$ 30,00"
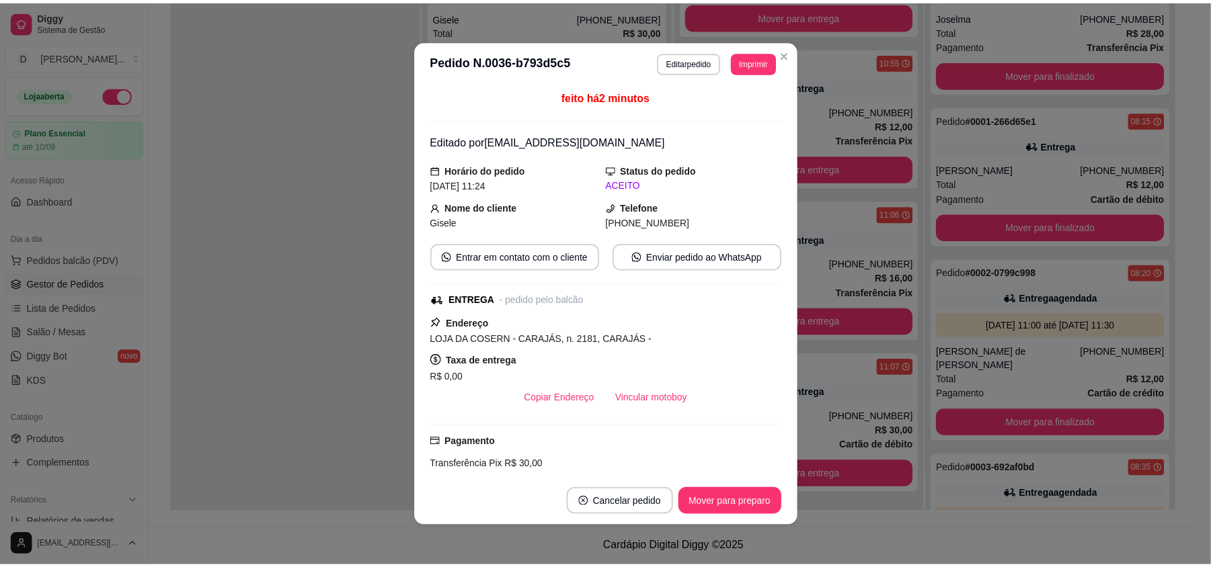
scroll to position [1101, 0]
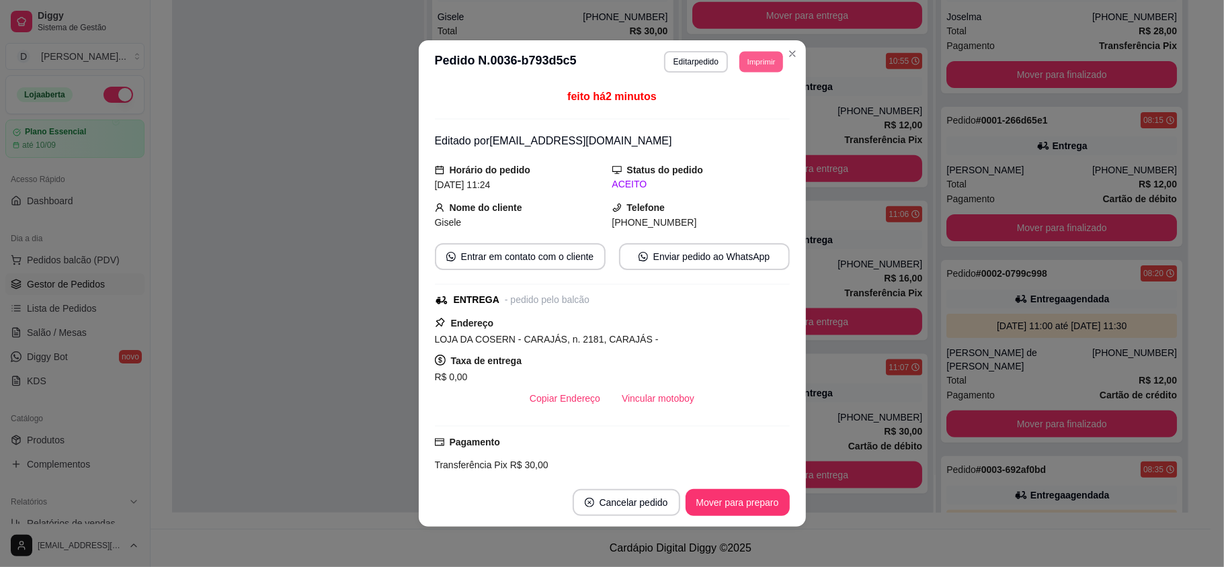
click at [739, 63] on button "Imprimir" at bounding box center [761, 61] width 44 height 21
click at [737, 100] on button "IMPRESSORA" at bounding box center [741, 102] width 78 height 17
click at [753, 54] on button "Imprimir" at bounding box center [761, 61] width 44 height 21
click at [740, 116] on button "IMPRESSORA" at bounding box center [731, 107] width 93 height 21
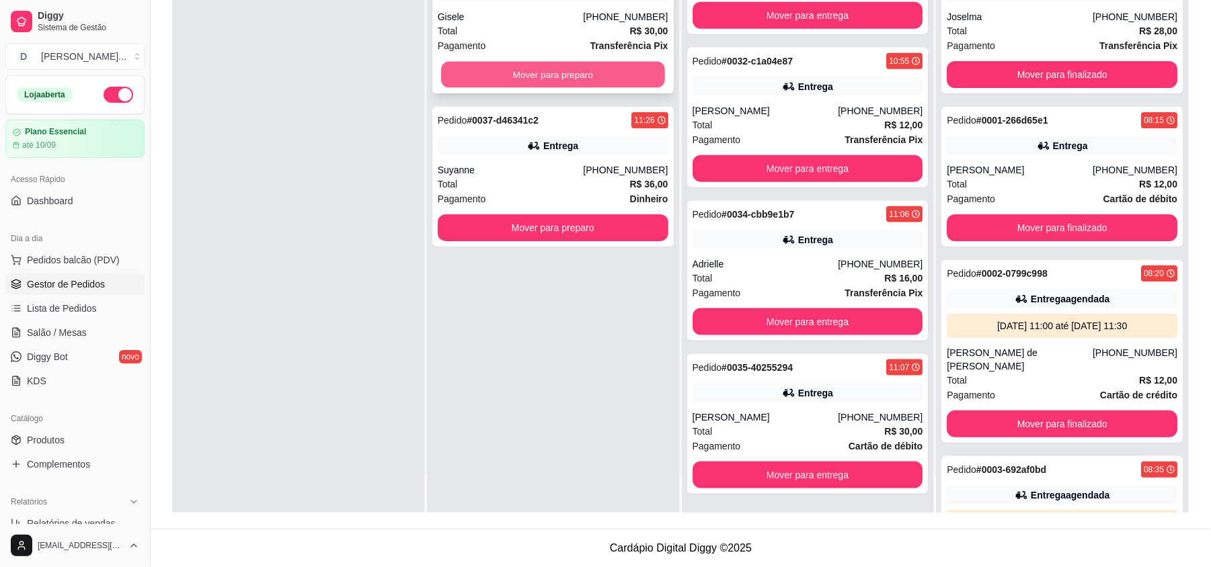
click at [528, 70] on button "Mover para preparo" at bounding box center [552, 75] width 223 height 26
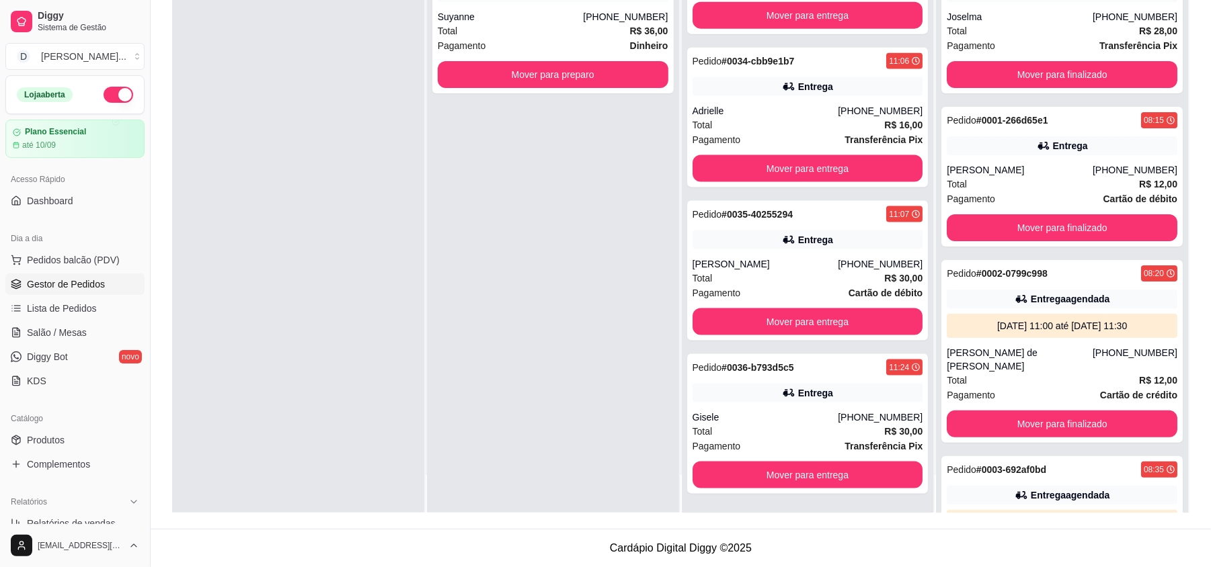
scroll to position [0, 0]
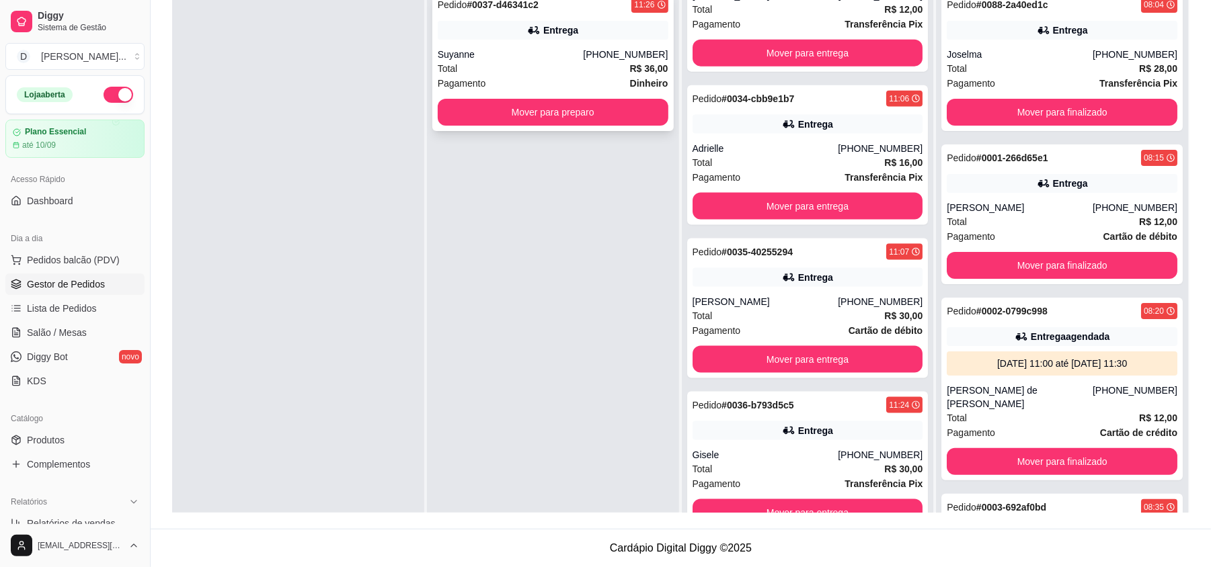
click at [508, 67] on div "Total R$ 36,00" at bounding box center [553, 68] width 231 height 15
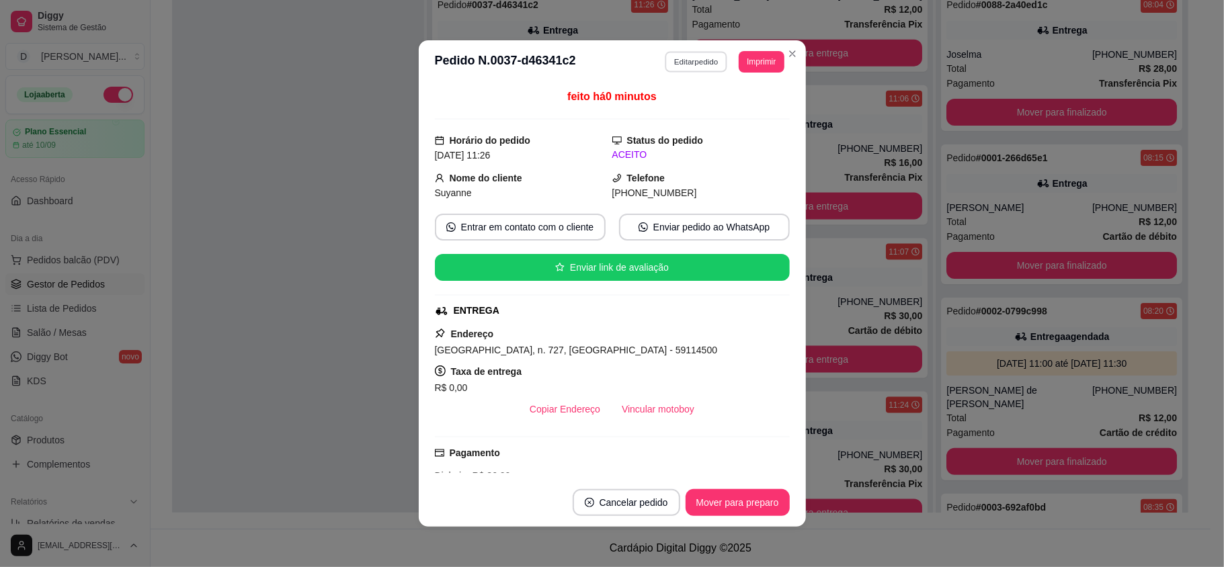
click at [713, 56] on button "Editar pedido" at bounding box center [696, 61] width 63 height 21
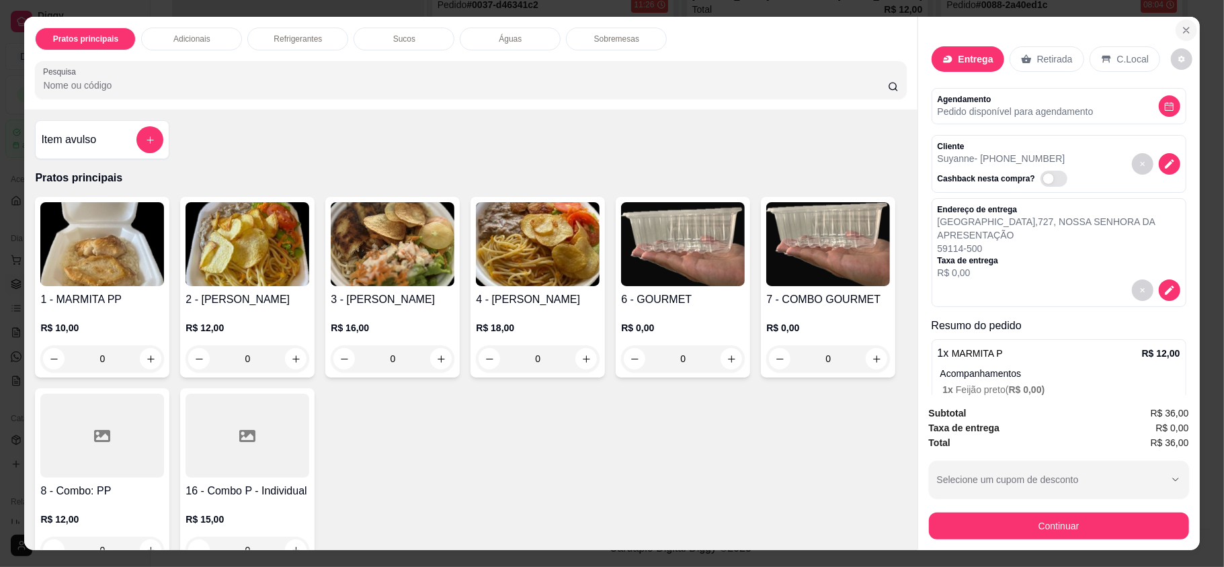
click at [1181, 34] on icon "Close" at bounding box center [1186, 30] width 11 height 11
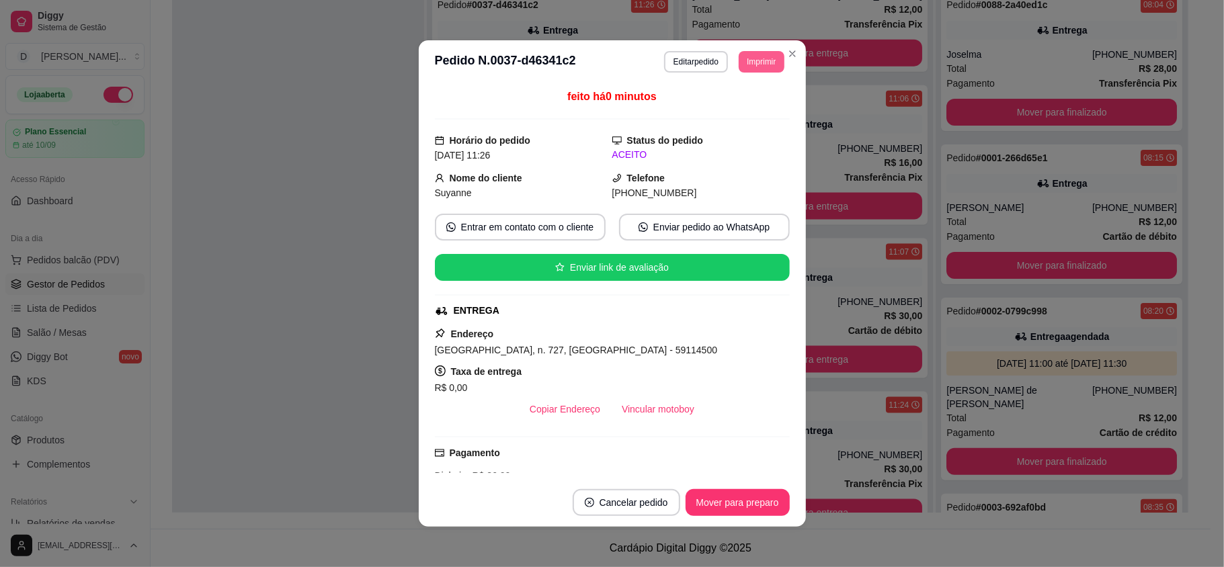
click at [757, 61] on button "Imprimir" at bounding box center [761, 62] width 45 height 22
click at [731, 116] on button "IMPRESSORA" at bounding box center [729, 109] width 97 height 22
click at [754, 69] on button "Imprimir" at bounding box center [761, 62] width 45 height 22
click at [735, 106] on button "IMPRESSORA" at bounding box center [729, 109] width 97 height 22
click at [751, 61] on button "Imprimir" at bounding box center [761, 61] width 44 height 21
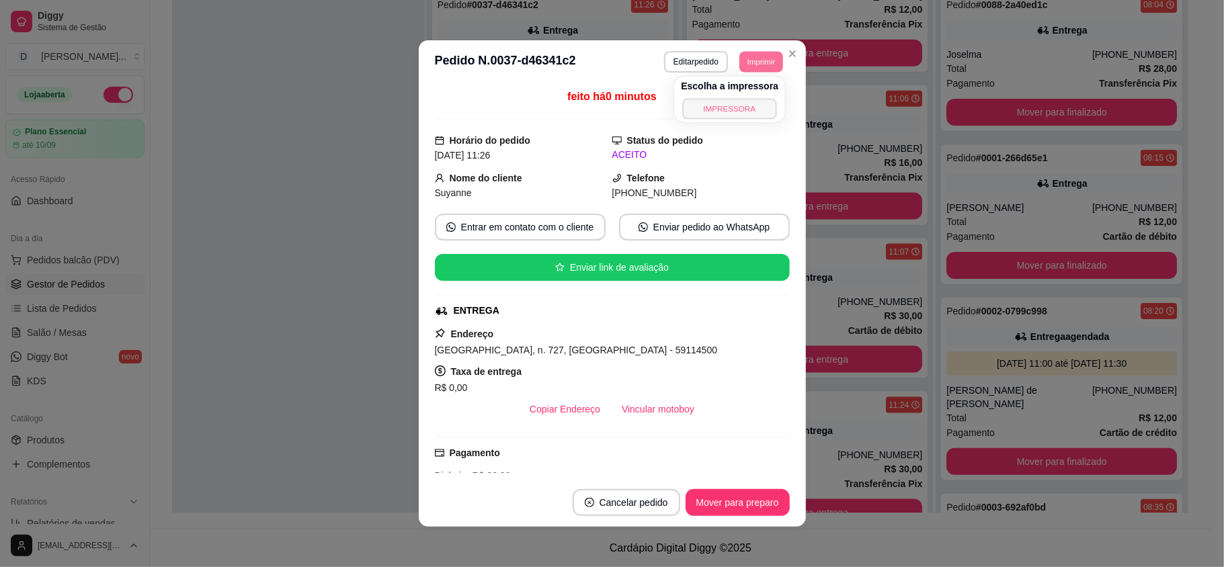
click at [746, 108] on button "IMPRESSORA" at bounding box center [730, 108] width 94 height 21
click at [746, 60] on button "Imprimir" at bounding box center [761, 62] width 45 height 22
click at [740, 106] on button "IMPRESSORA" at bounding box center [729, 109] width 97 height 22
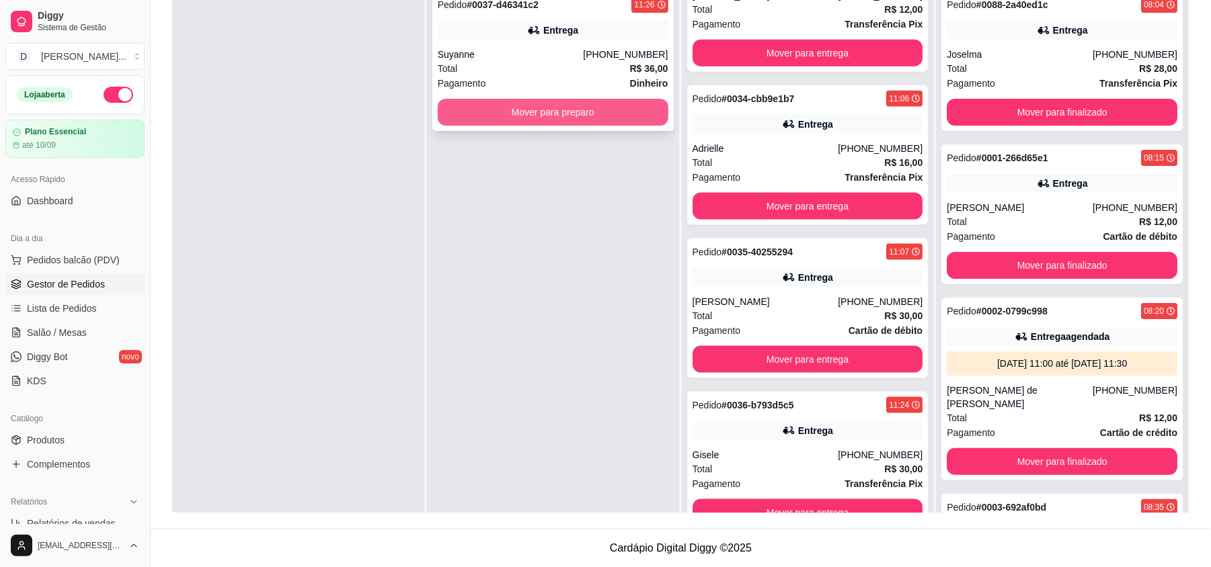
click at [601, 124] on button "Mover para preparo" at bounding box center [553, 112] width 231 height 27
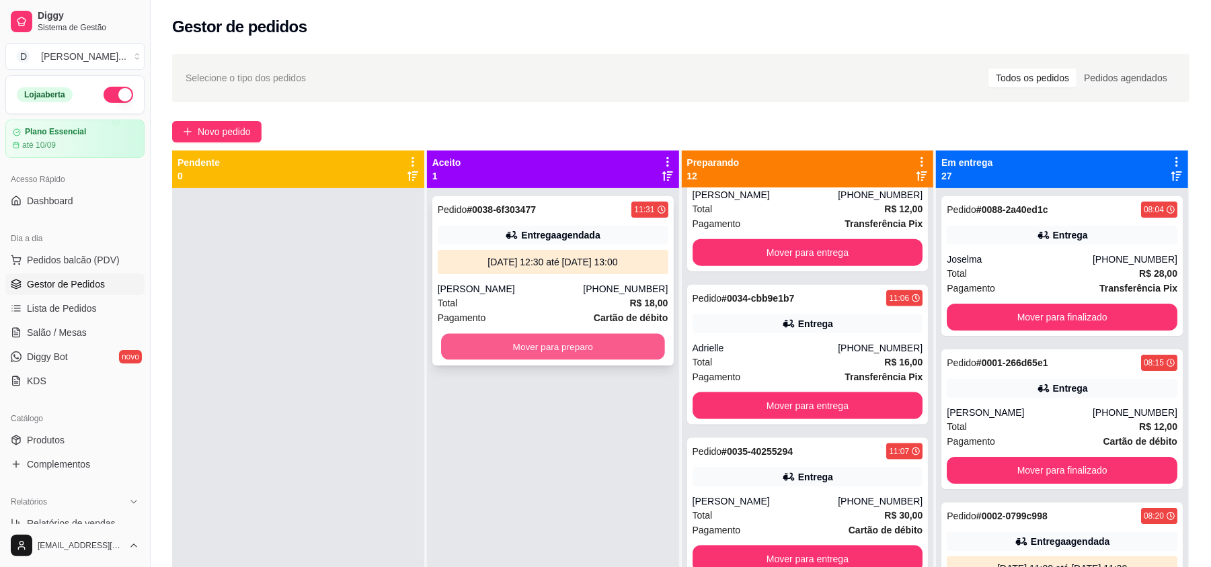
click at [545, 339] on button "Mover para preparo" at bounding box center [552, 347] width 223 height 26
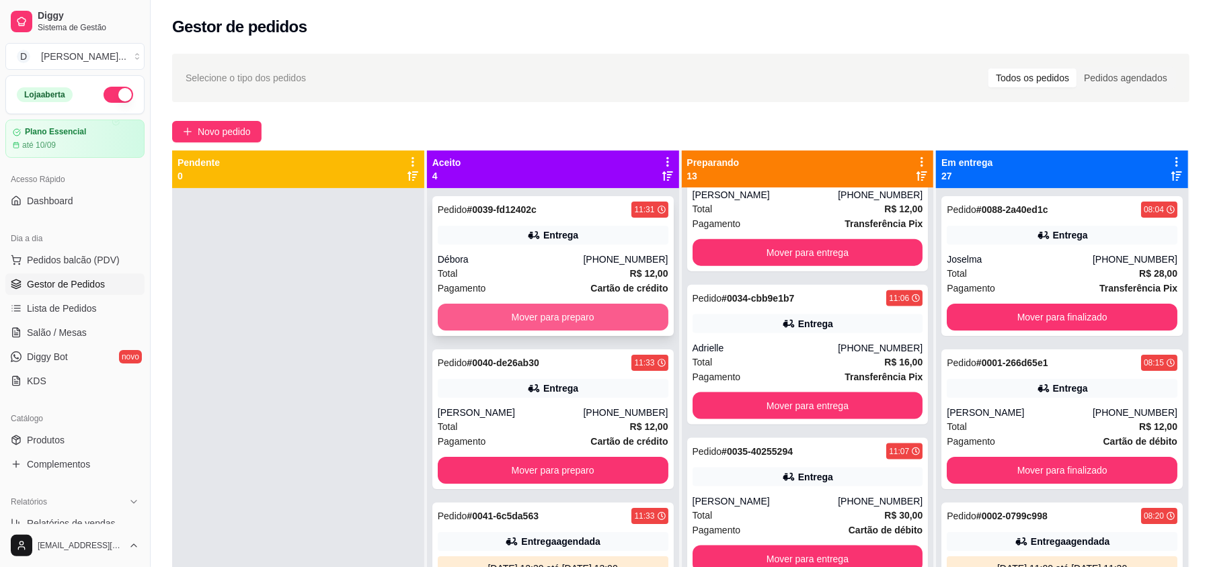
click at [485, 318] on button "Mover para preparo" at bounding box center [553, 317] width 231 height 27
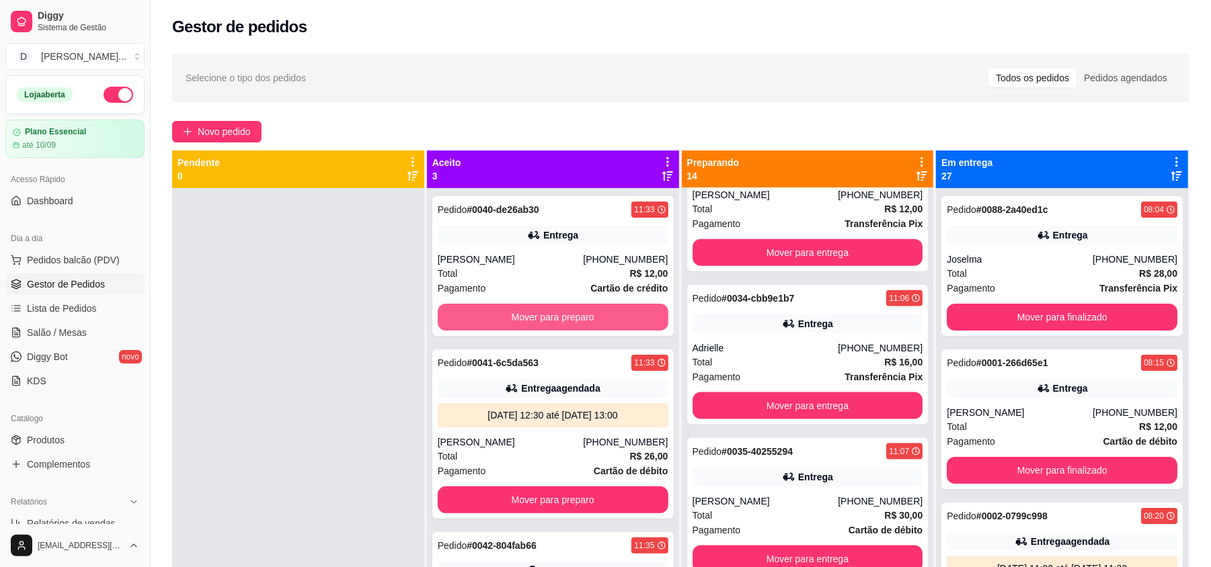
click at [485, 318] on button "Mover para preparo" at bounding box center [553, 317] width 231 height 27
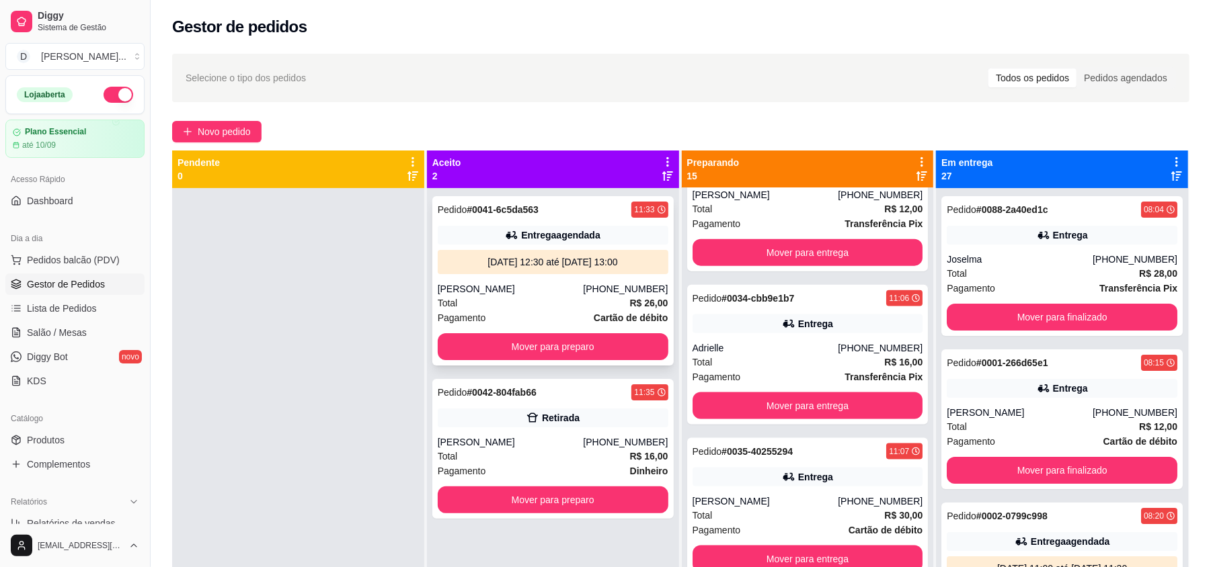
click at [489, 309] on div "Total R$ 26,00" at bounding box center [553, 303] width 231 height 15
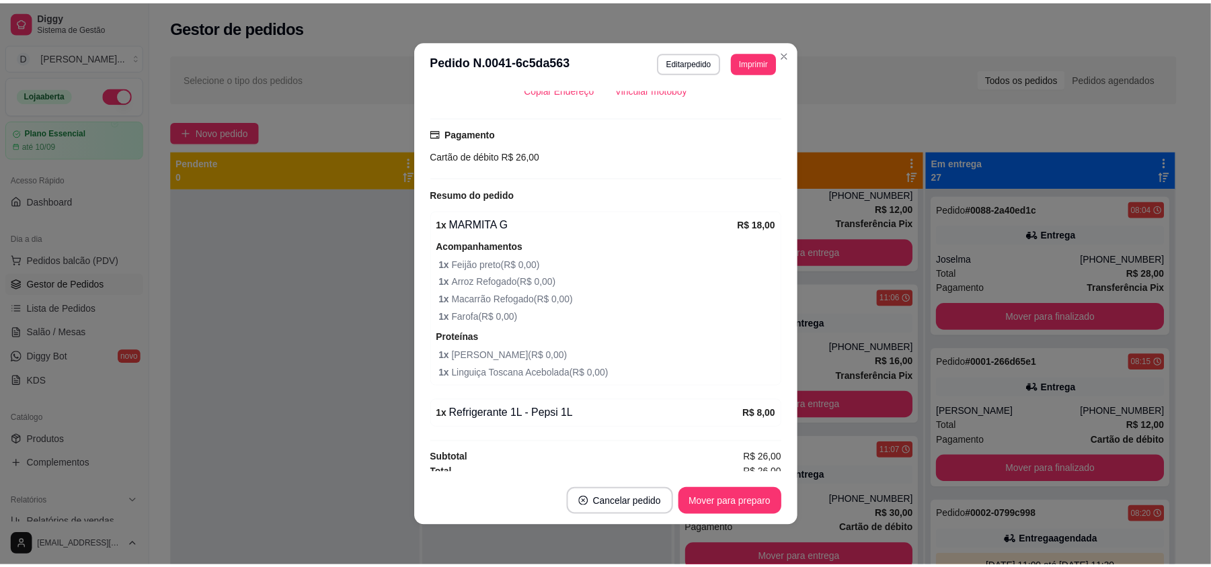
scroll to position [3, 0]
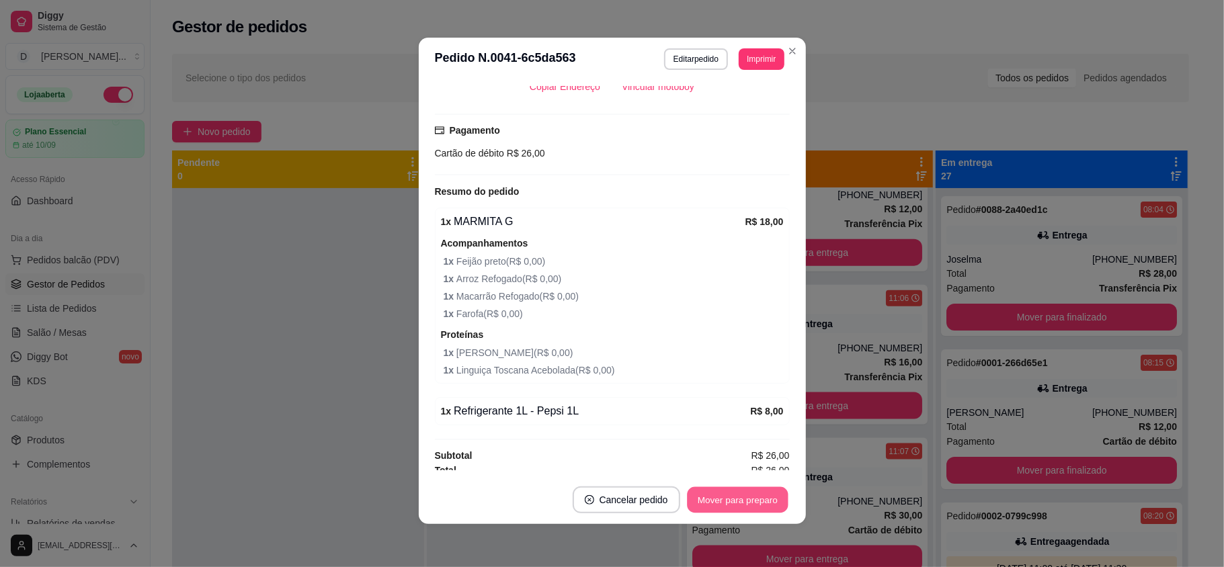
click at [711, 491] on button "Mover para preparo" at bounding box center [737, 500] width 101 height 26
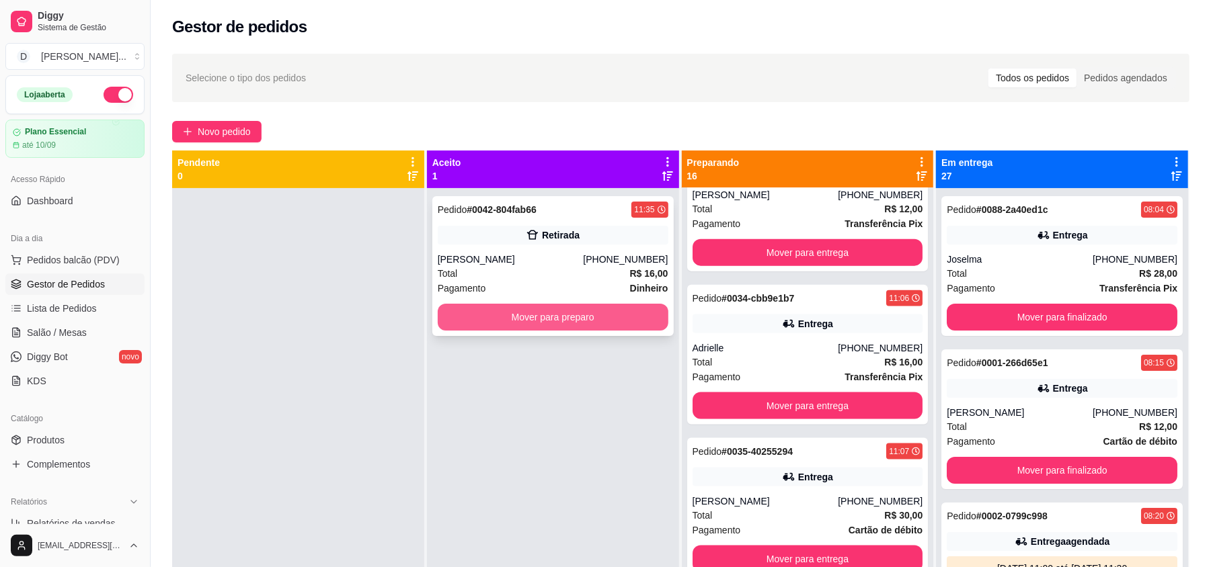
click at [476, 326] on button "Mover para preparo" at bounding box center [553, 317] width 231 height 27
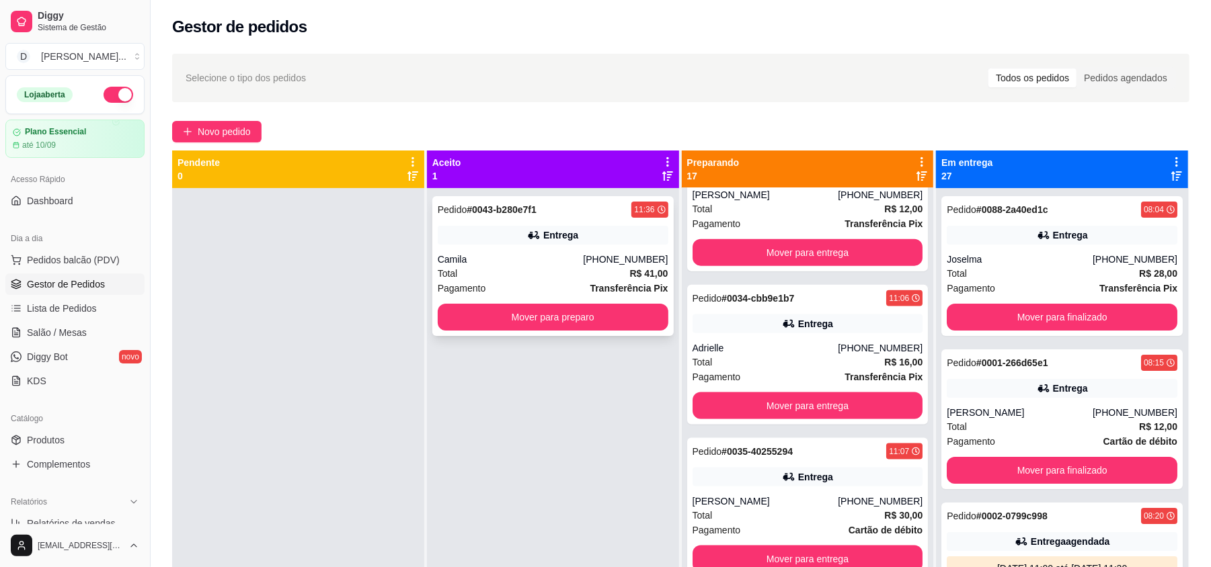
click at [500, 269] on div "Total R$ 41,00" at bounding box center [553, 273] width 231 height 15
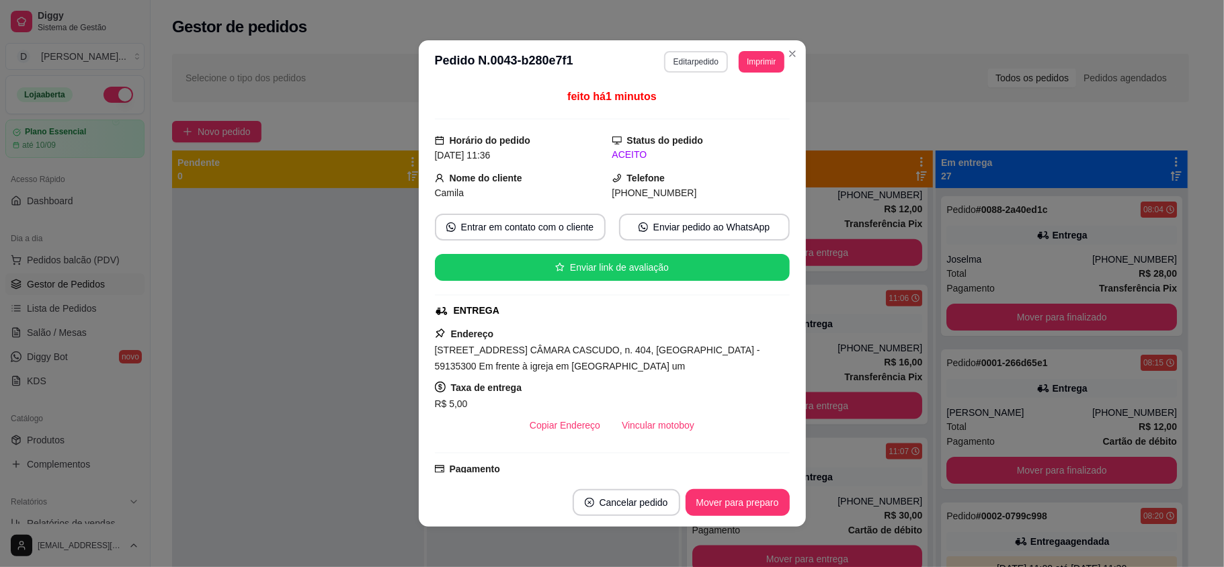
click at [718, 70] on div "**********" at bounding box center [724, 62] width 120 height 22
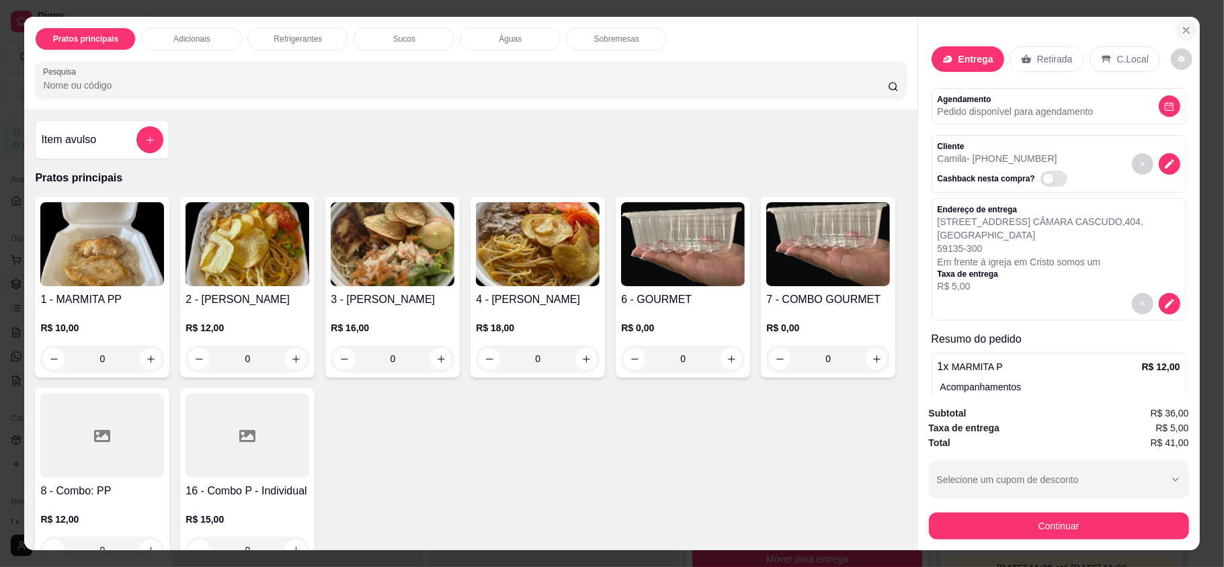
click at [1181, 30] on icon "Close" at bounding box center [1186, 30] width 11 height 11
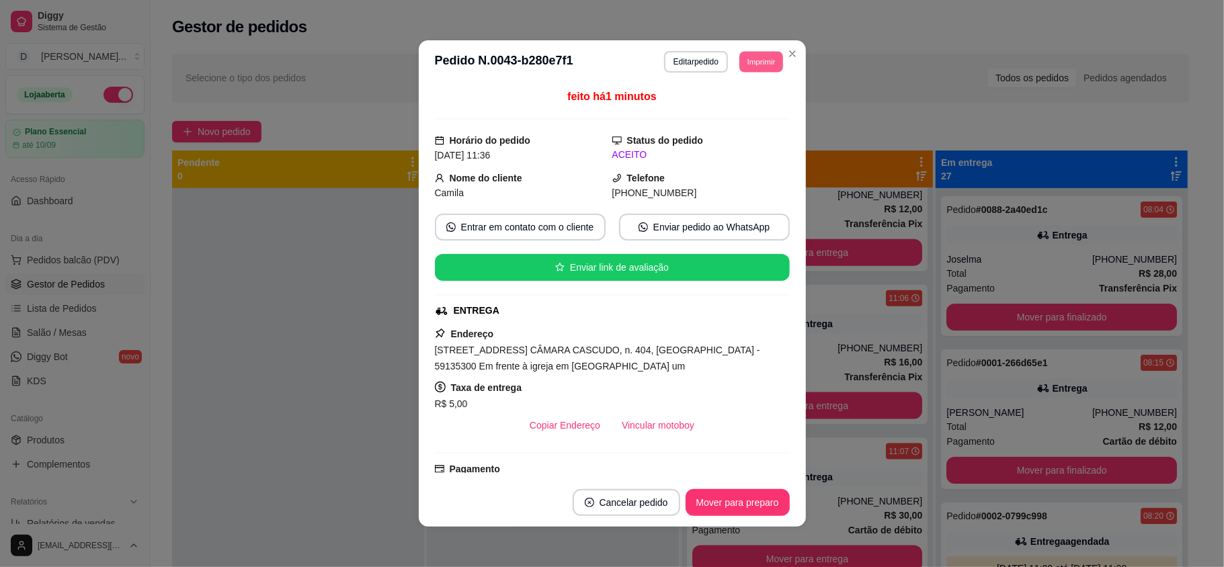
click at [742, 71] on button "Imprimir" at bounding box center [761, 61] width 44 height 21
click at [735, 116] on button "IMPRESSORA" at bounding box center [730, 108] width 94 height 21
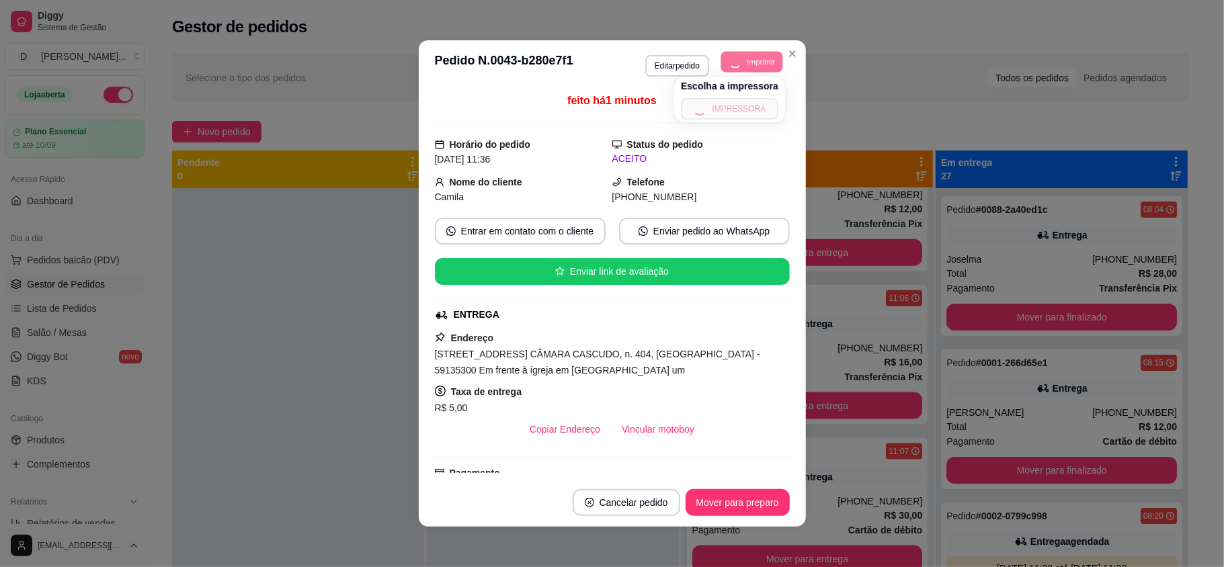
click at [753, 57] on button "Imprimir" at bounding box center [752, 61] width 62 height 21
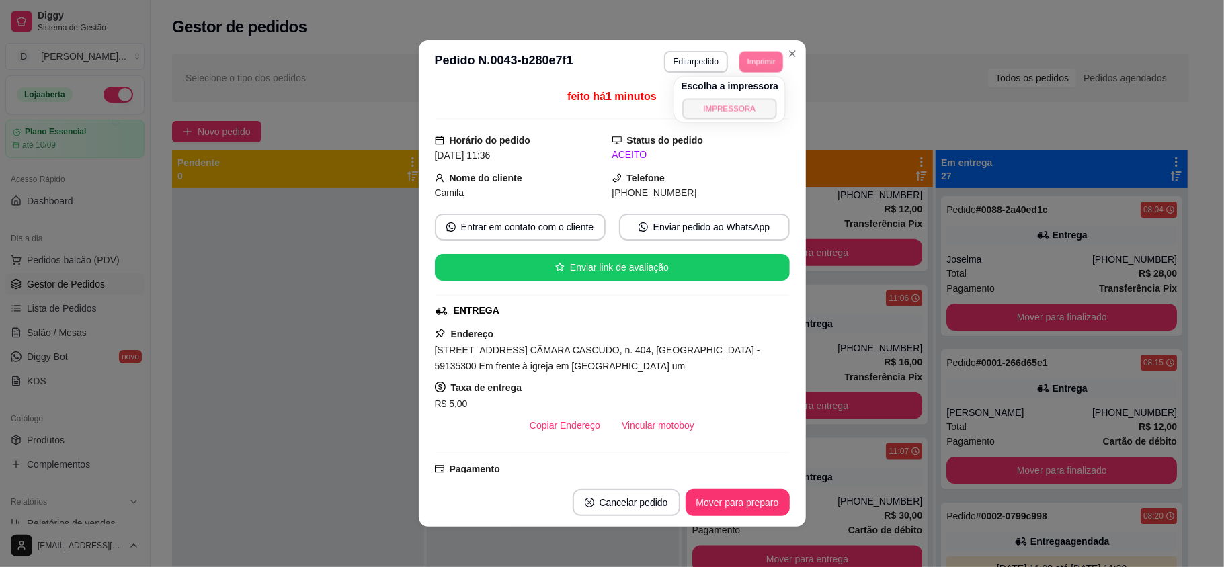
click at [748, 113] on button "IMPRESSORA" at bounding box center [730, 108] width 94 height 21
click at [764, 60] on button "Imprimir" at bounding box center [761, 62] width 45 height 22
click at [748, 116] on button "IMPRESSORA" at bounding box center [731, 107] width 94 height 21
click at [759, 65] on button "Imprimir" at bounding box center [761, 61] width 44 height 21
click at [756, 108] on button "IMPRESSORA" at bounding box center [731, 107] width 95 height 21
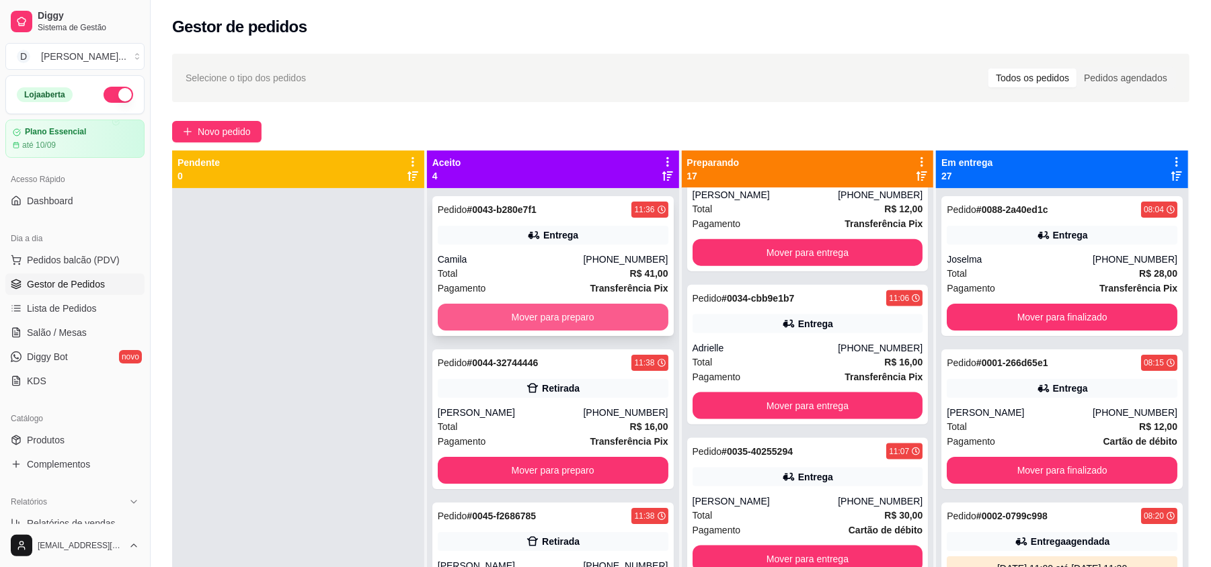
click at [541, 313] on button "Mover para preparo" at bounding box center [553, 317] width 231 height 27
click at [539, 313] on button "Mover para preparo" at bounding box center [553, 317] width 231 height 27
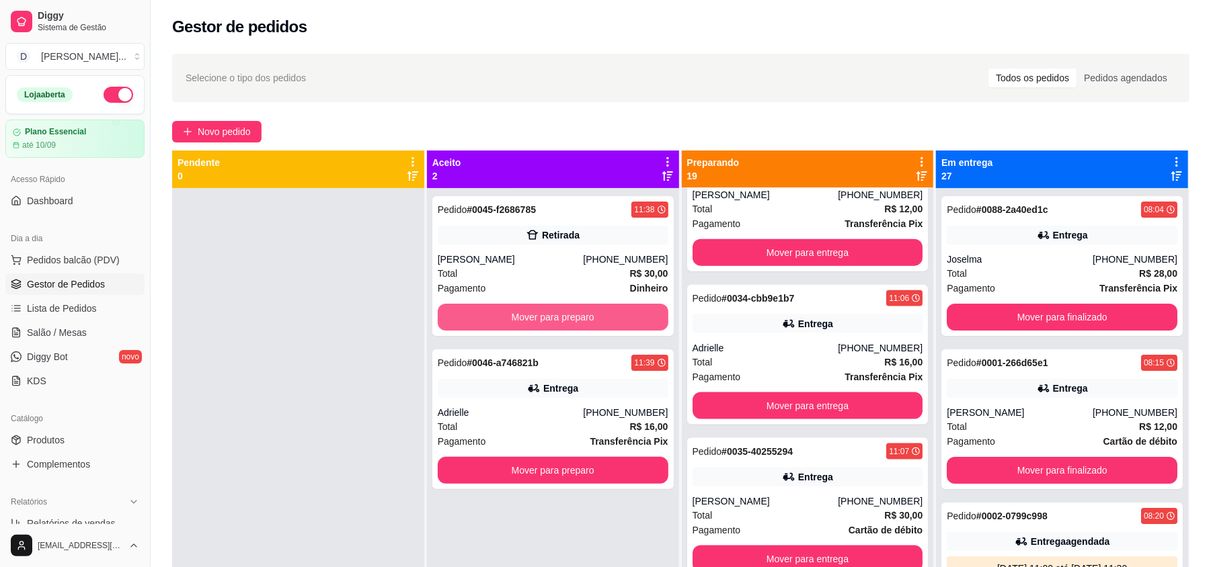
click at [539, 313] on button "Mover para preparo" at bounding box center [553, 317] width 231 height 27
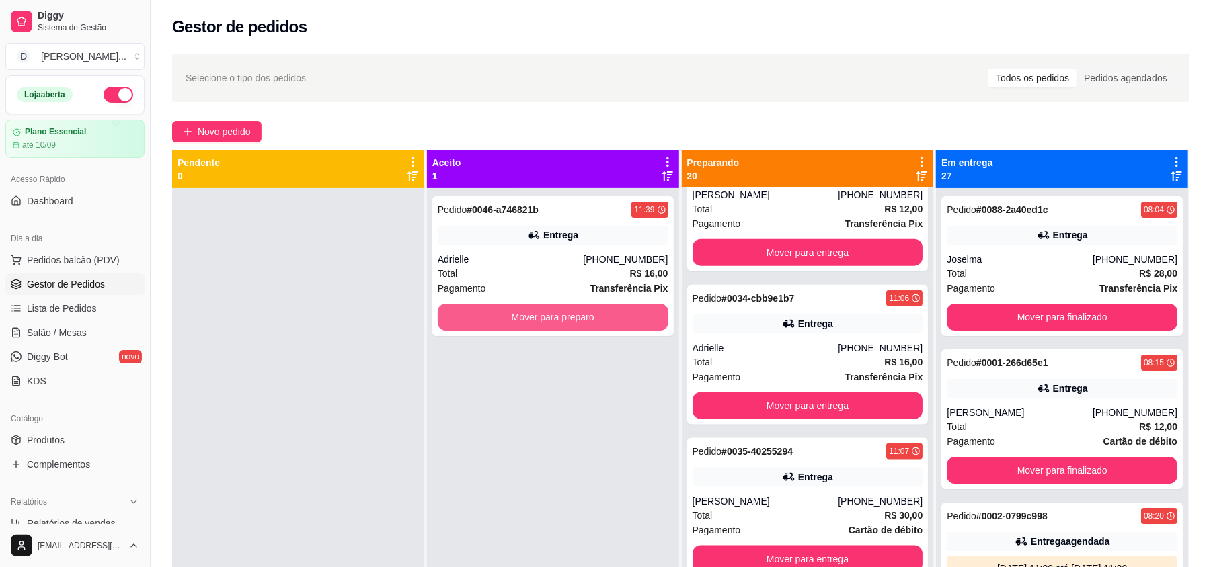
click at [539, 313] on button "Mover para preparo" at bounding box center [553, 317] width 231 height 27
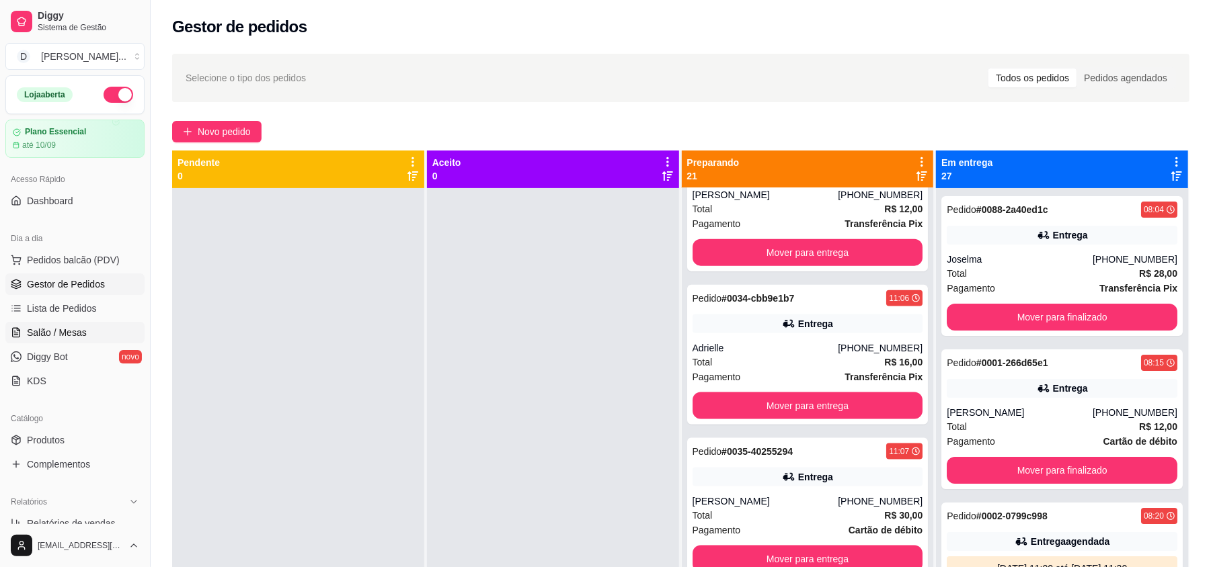
scroll to position [89, 0]
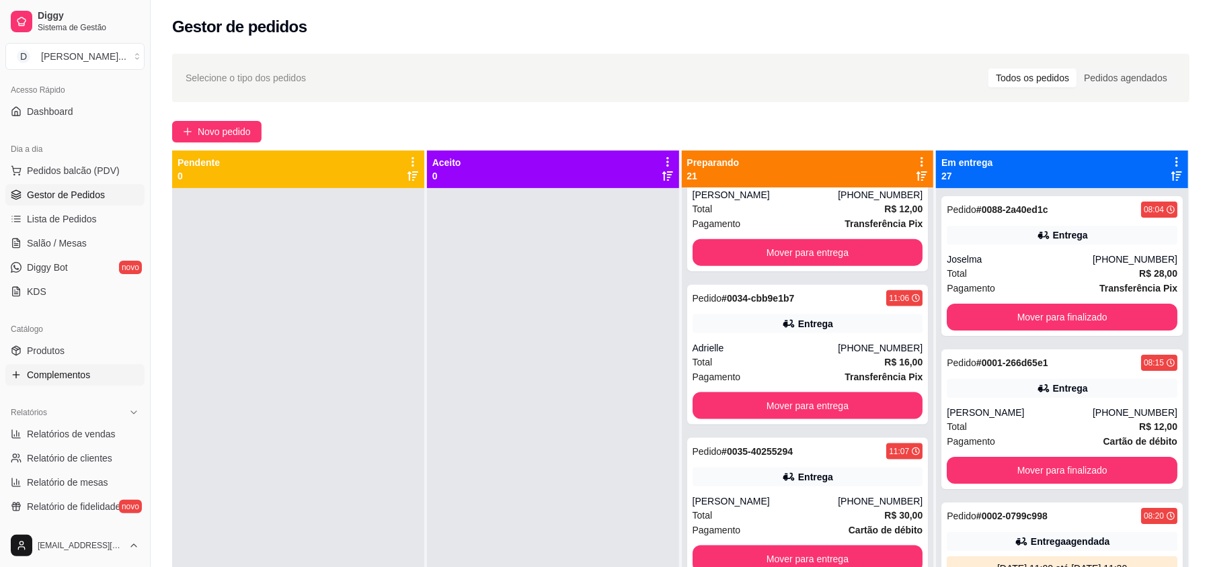
click at [63, 366] on link "Complementos" at bounding box center [74, 375] width 139 height 22
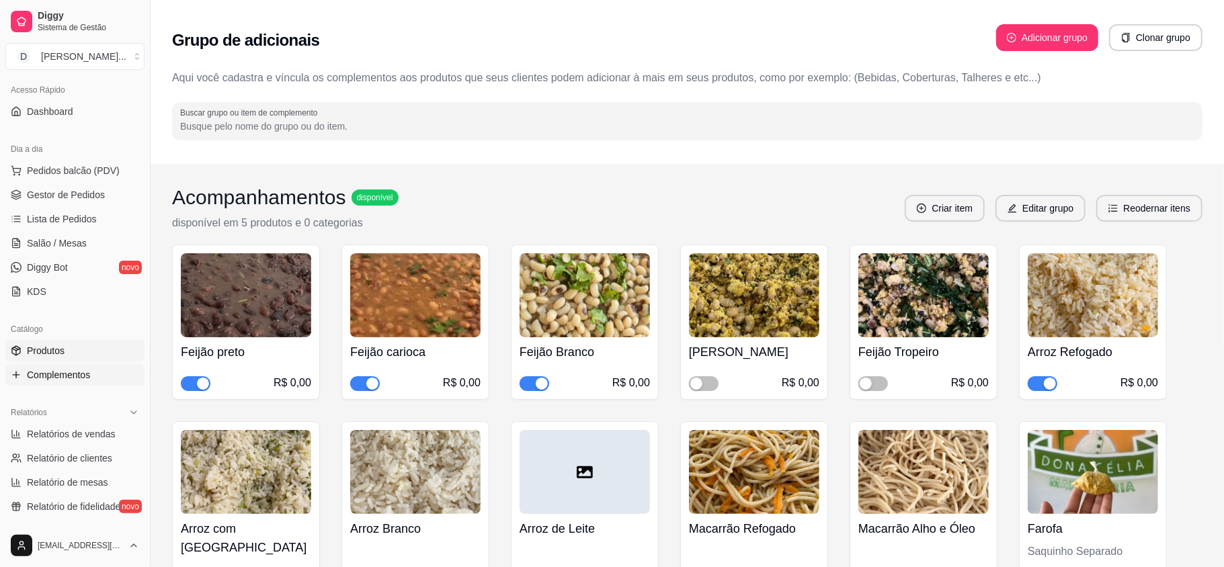
click at [70, 348] on link "Produtos" at bounding box center [74, 351] width 139 height 22
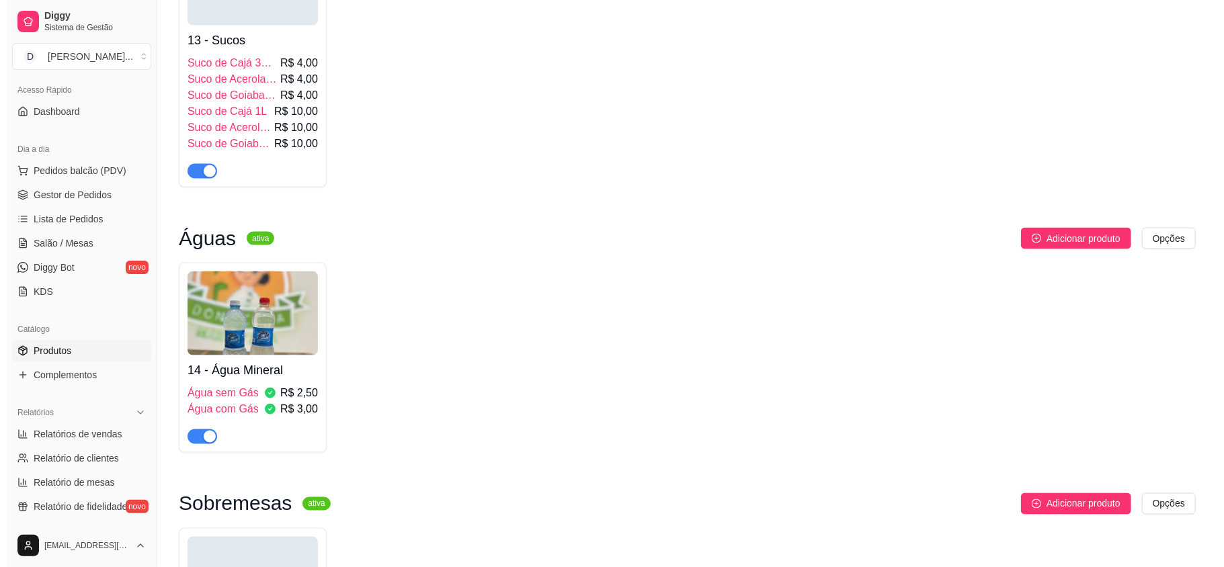
scroll to position [1613, 0]
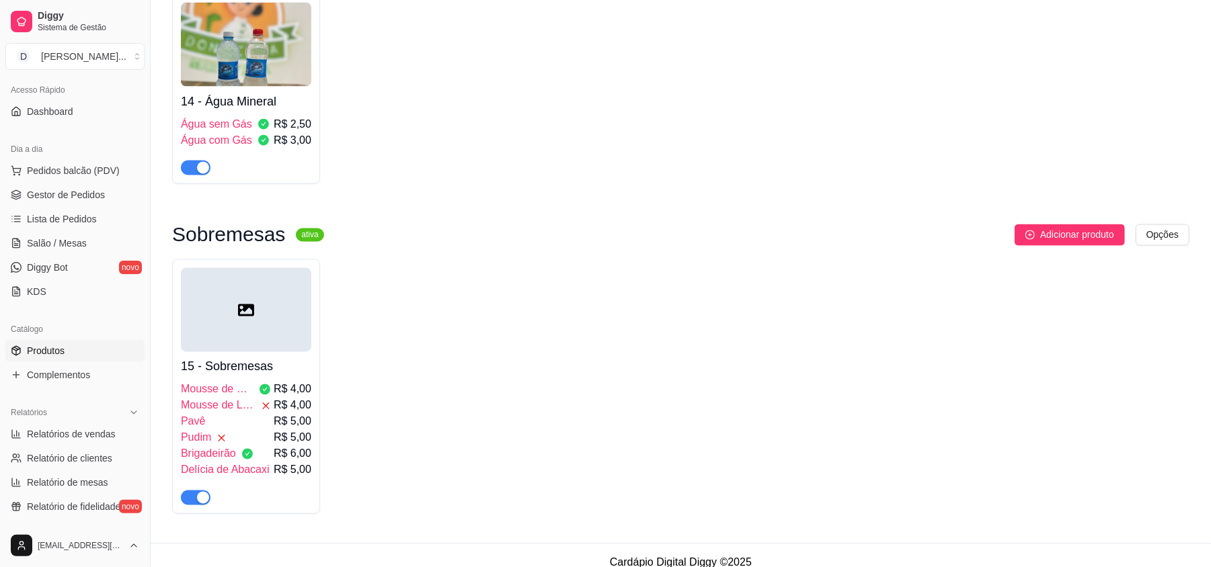
click at [281, 366] on div "15 - Sobremesas Mousse de Maracujá R$ 4,00 Mousse de Limão R$ 4,00 Pavê R$ 5,00…" at bounding box center [246, 428] width 130 height 153
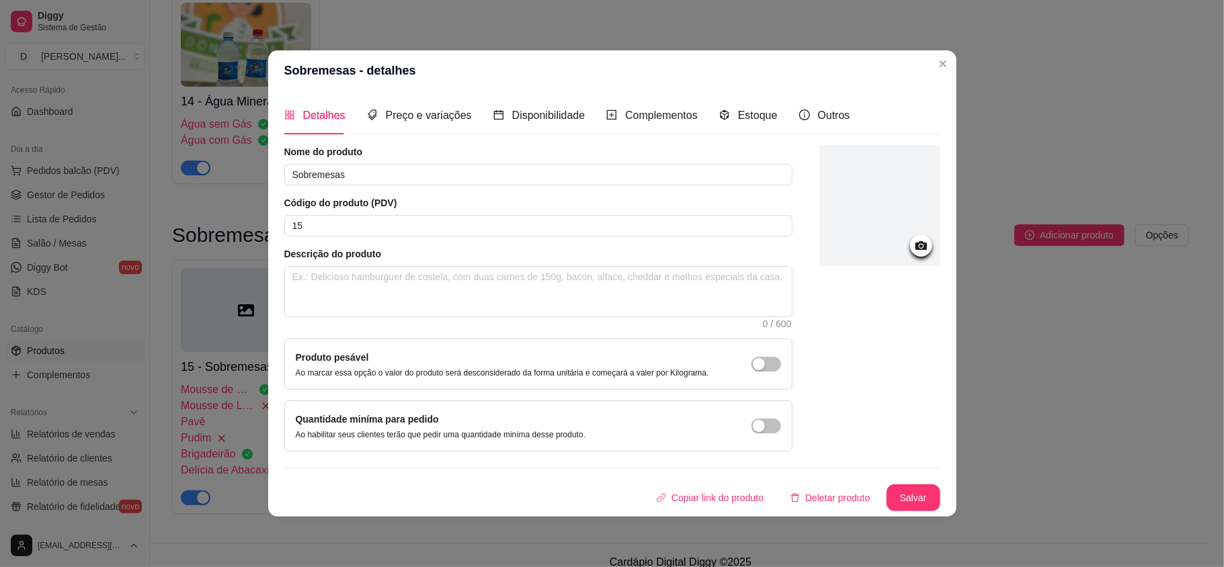
click at [434, 140] on div "Detalhes Preço e variações Disponibilidade Complementos Estoque Outros Nome do …" at bounding box center [612, 303] width 656 height 415
click at [429, 126] on div "Preço e variações" at bounding box center [419, 115] width 105 height 38
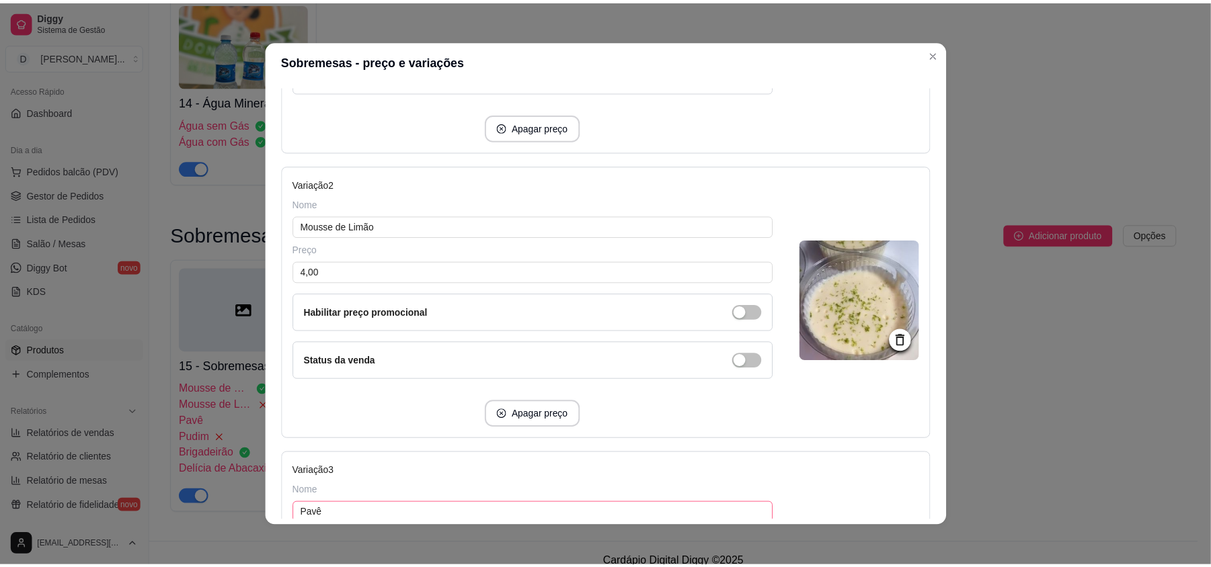
scroll to position [627, 0]
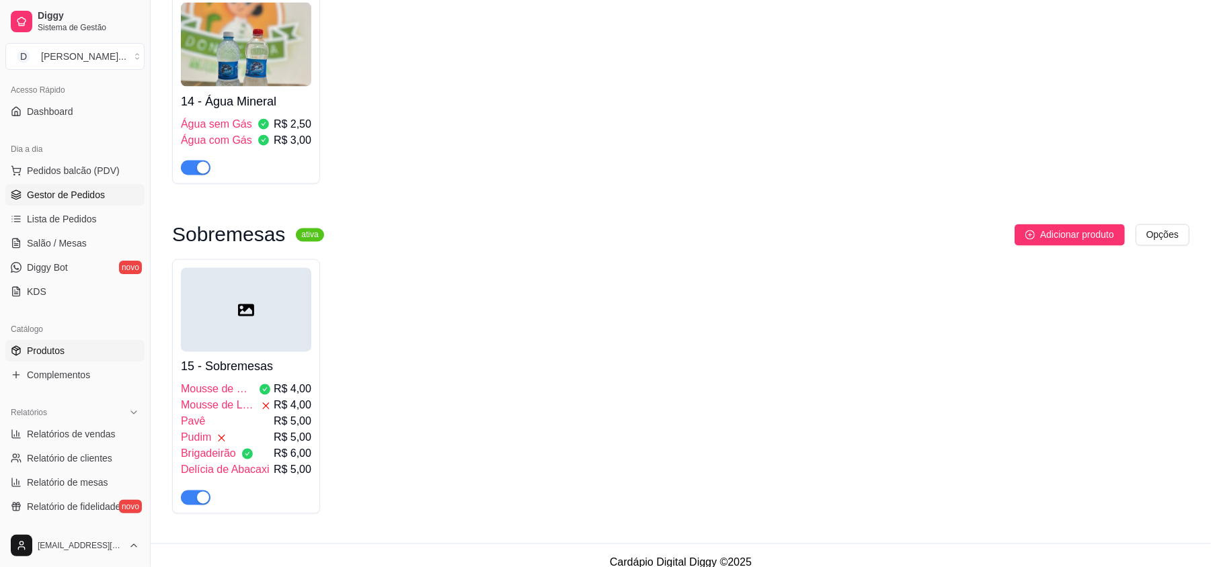
click at [70, 186] on link "Gestor de Pedidos" at bounding box center [74, 195] width 139 height 22
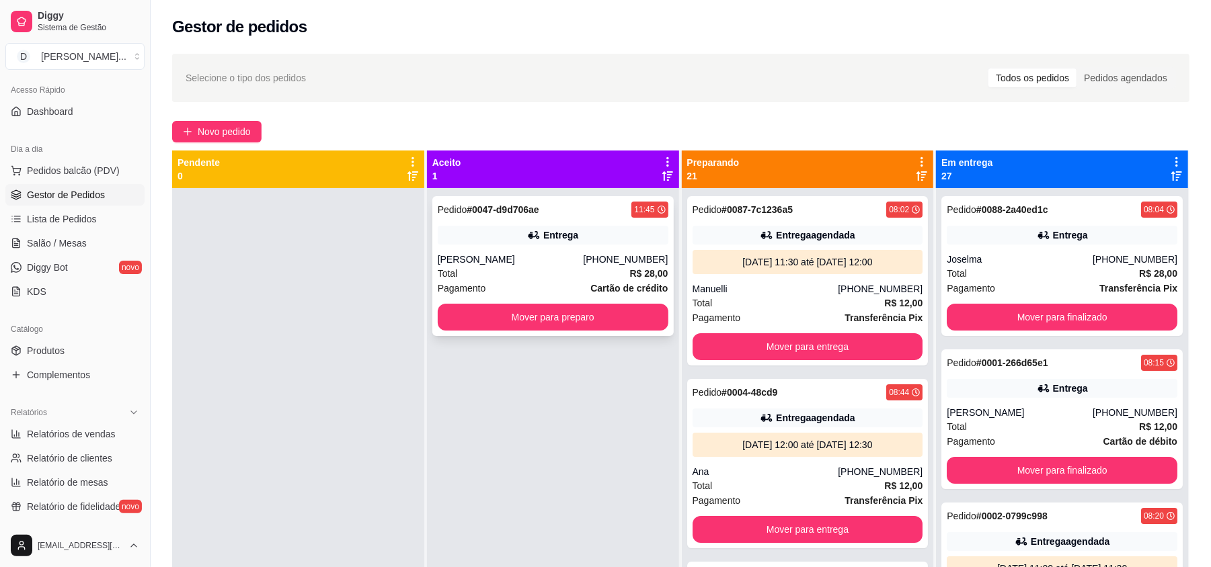
click at [506, 227] on div "Entrega" at bounding box center [553, 235] width 231 height 19
click at [600, 250] on div "Pedido # 0047-d9d706ae 11:45 Entrega [PERSON_NAME] [PHONE_NUMBER] Total R$ 28,0…" at bounding box center [552, 266] width 241 height 140
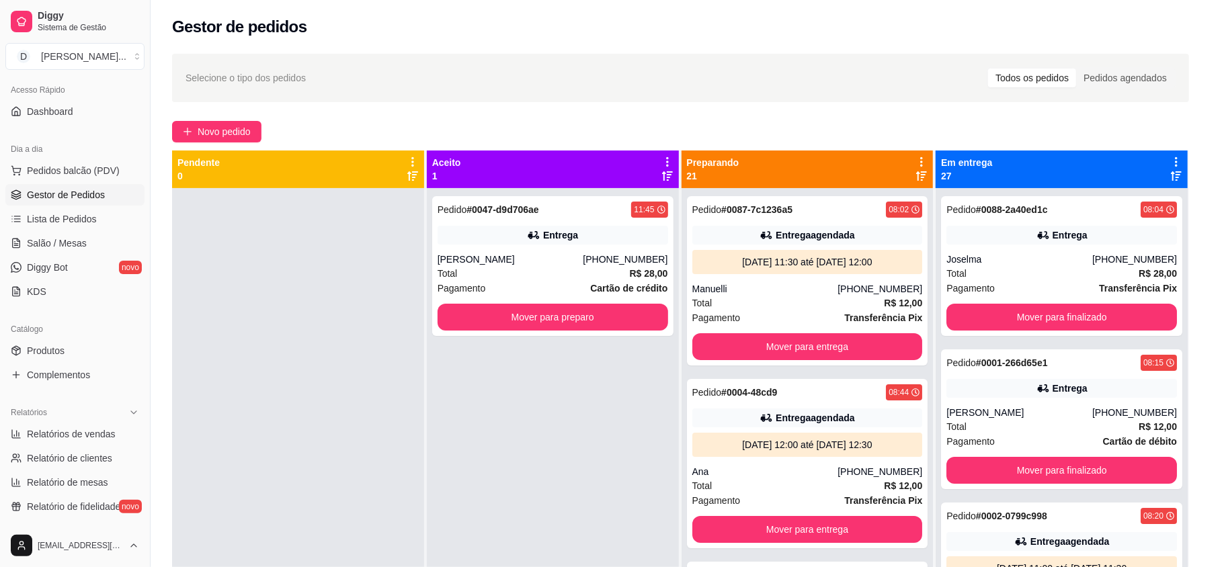
click at [742, 63] on button "Imprimir" at bounding box center [761, 62] width 45 height 22
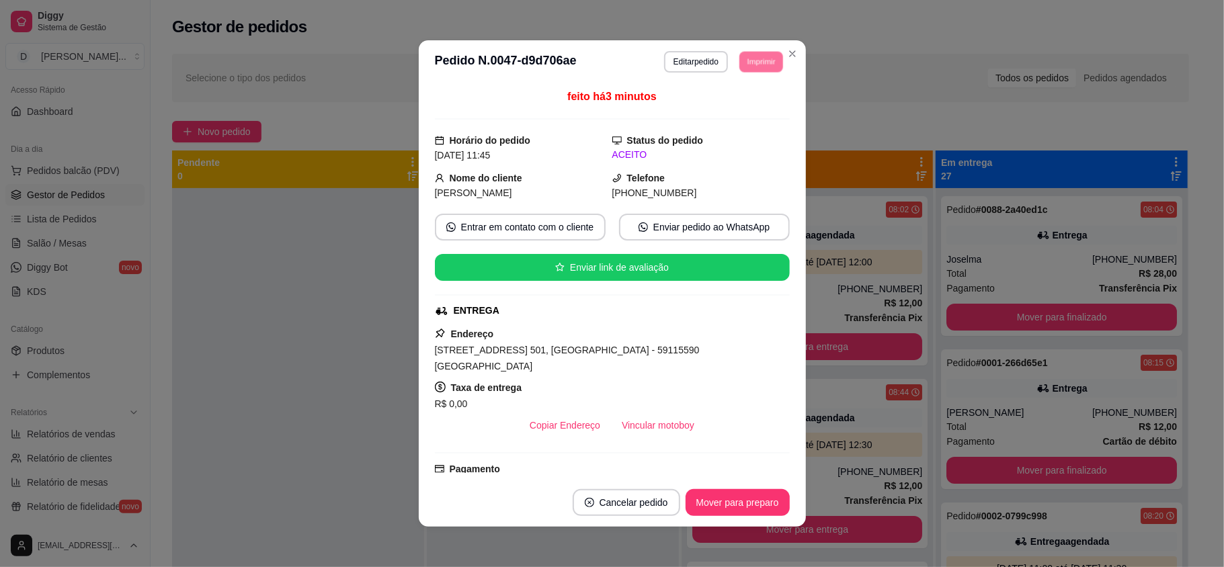
click at [738, 112] on button "IMPRESSORA" at bounding box center [741, 102] width 78 height 17
click at [756, 66] on button "Imprimir" at bounding box center [761, 62] width 45 height 22
click at [739, 108] on button "IMPRESSORA" at bounding box center [730, 108] width 94 height 21
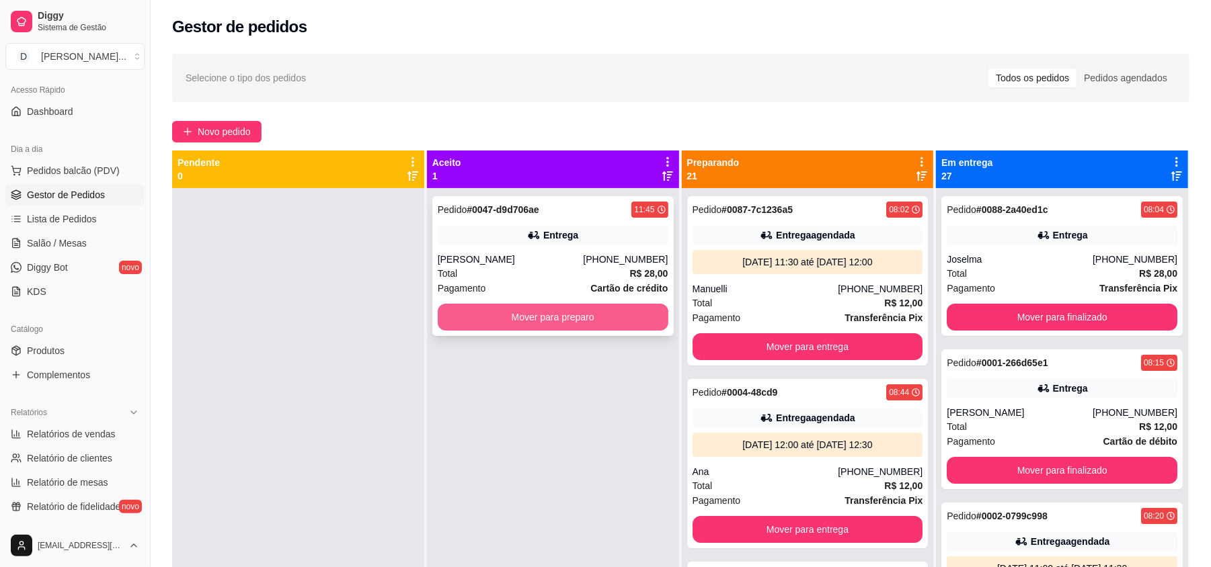
click at [578, 319] on button "Mover para preparo" at bounding box center [553, 317] width 231 height 27
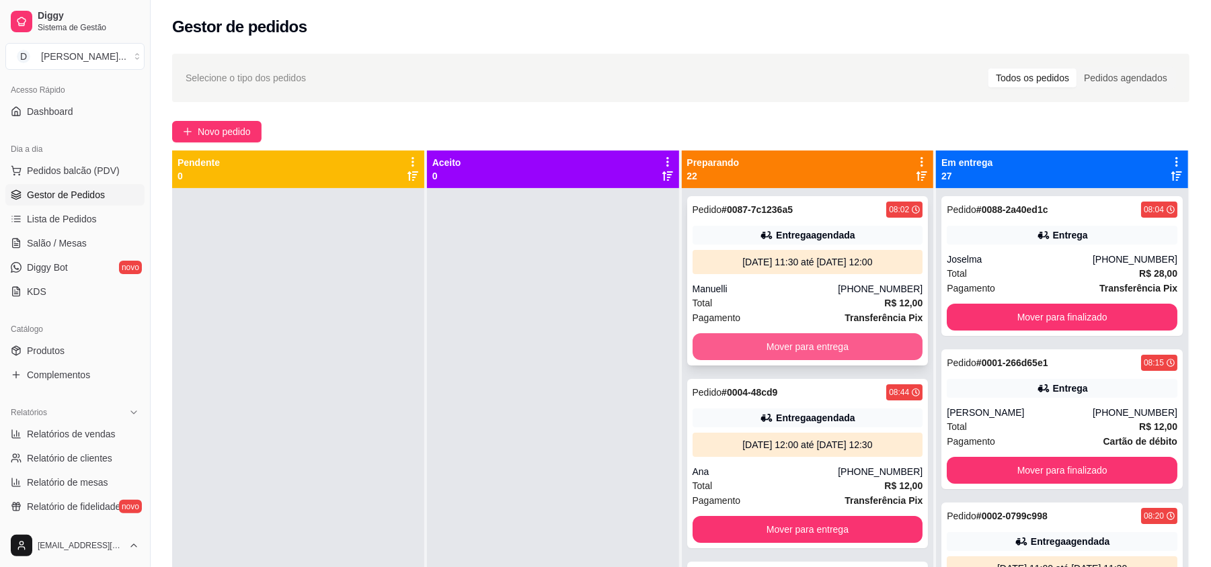
click at [718, 343] on button "Mover para entrega" at bounding box center [807, 346] width 231 height 27
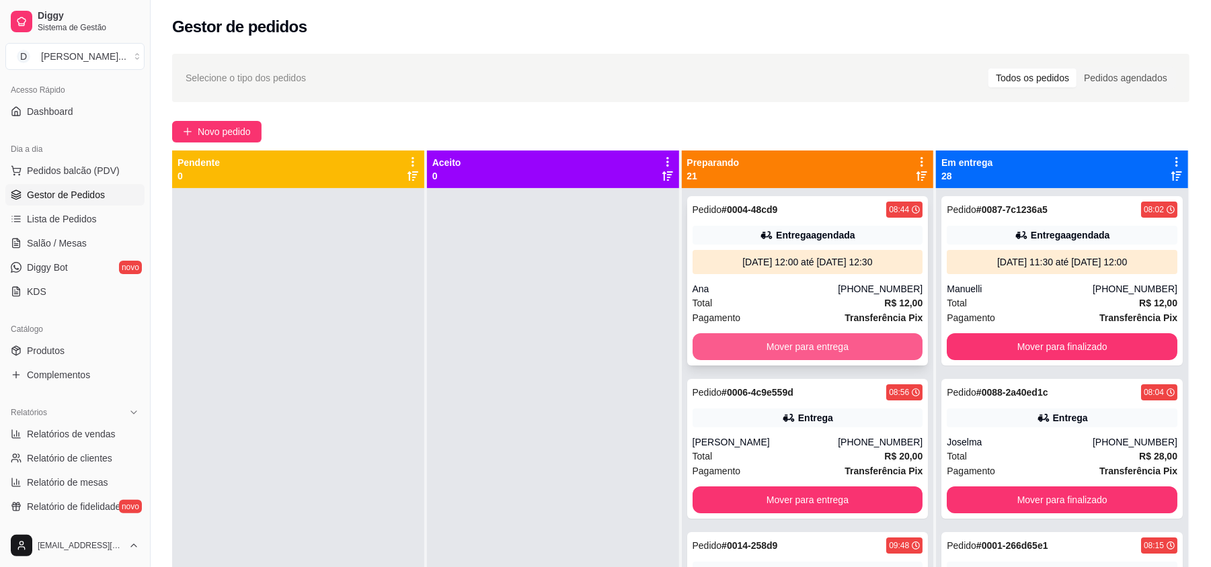
click at [734, 356] on button "Mover para entrega" at bounding box center [807, 346] width 231 height 27
click at [734, 356] on div "Mover para entrega" at bounding box center [807, 346] width 231 height 27
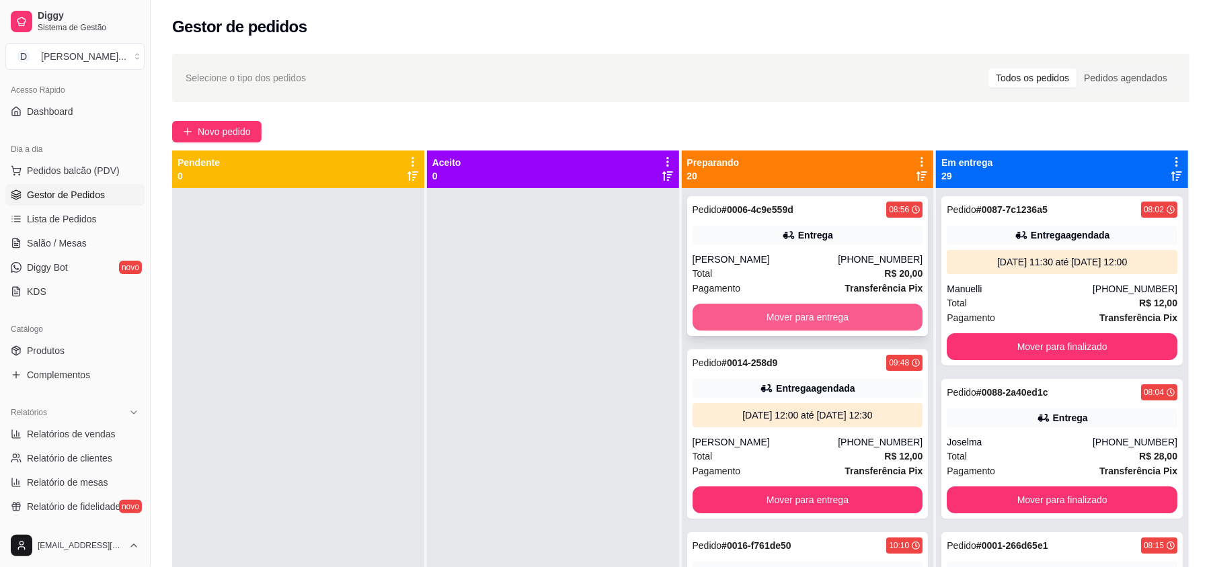
scroll to position [179, 0]
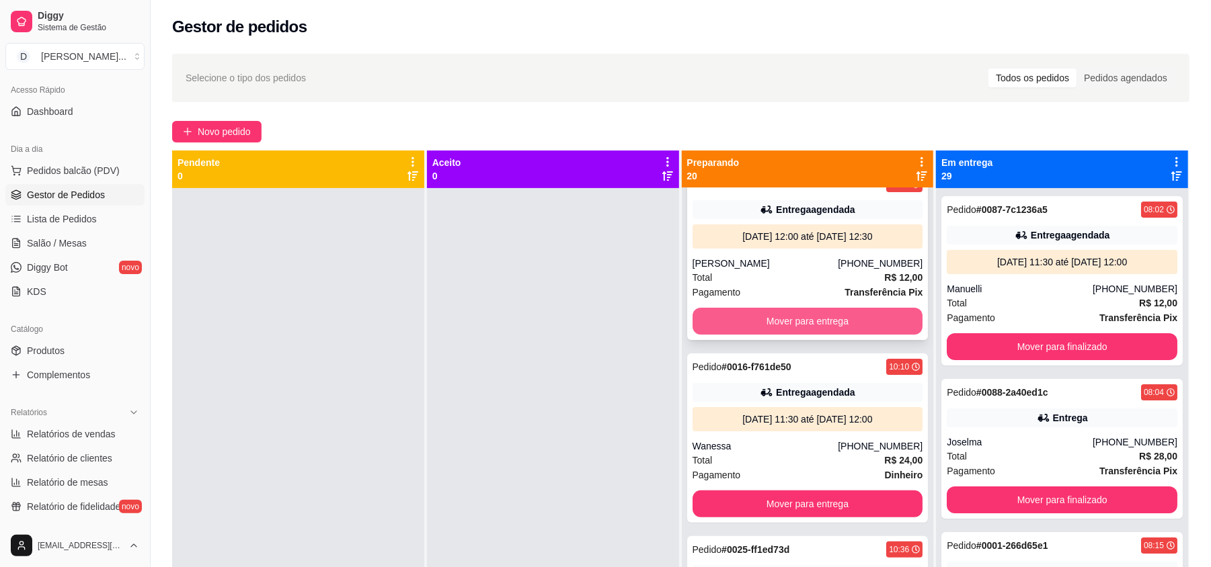
click at [772, 321] on button "Mover para entrega" at bounding box center [807, 321] width 231 height 27
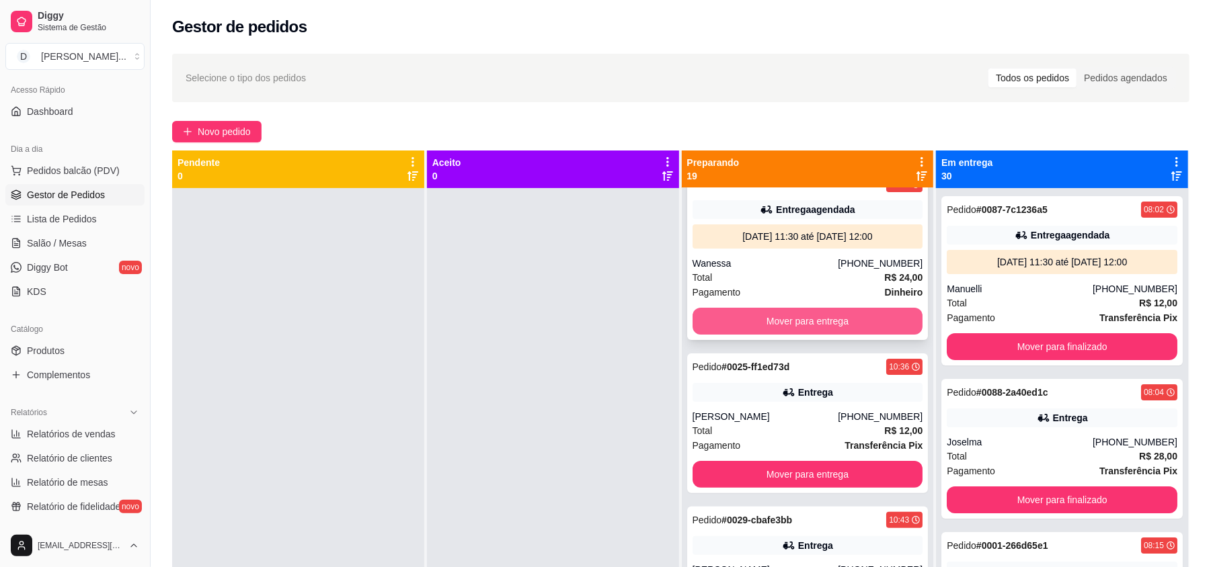
click at [733, 328] on button "Mover para entrega" at bounding box center [807, 321] width 231 height 27
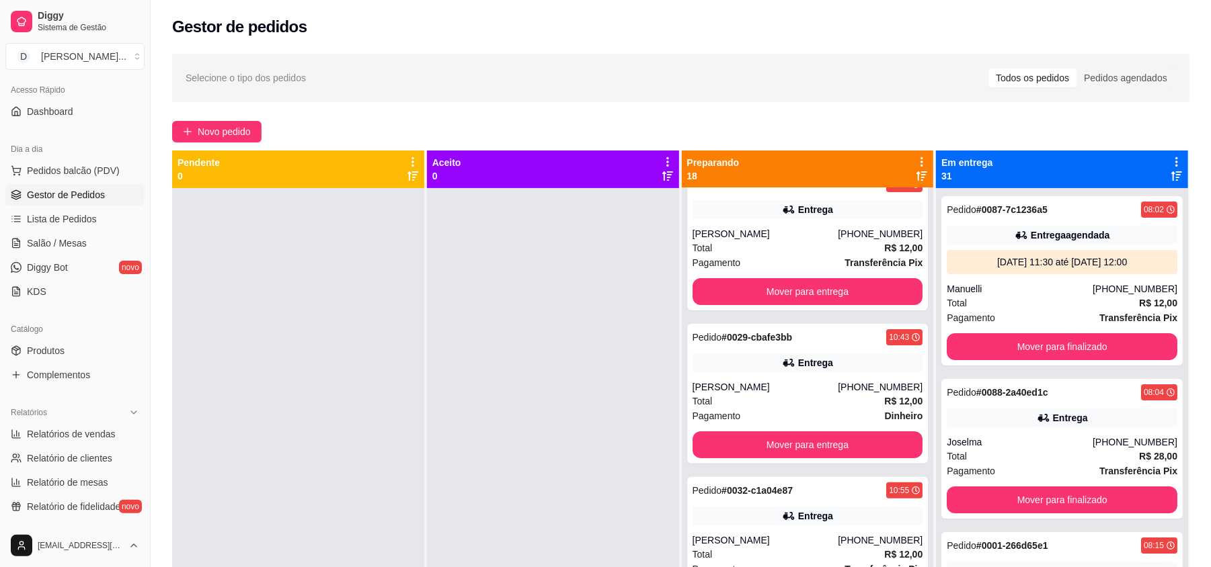
scroll to position [0, 0]
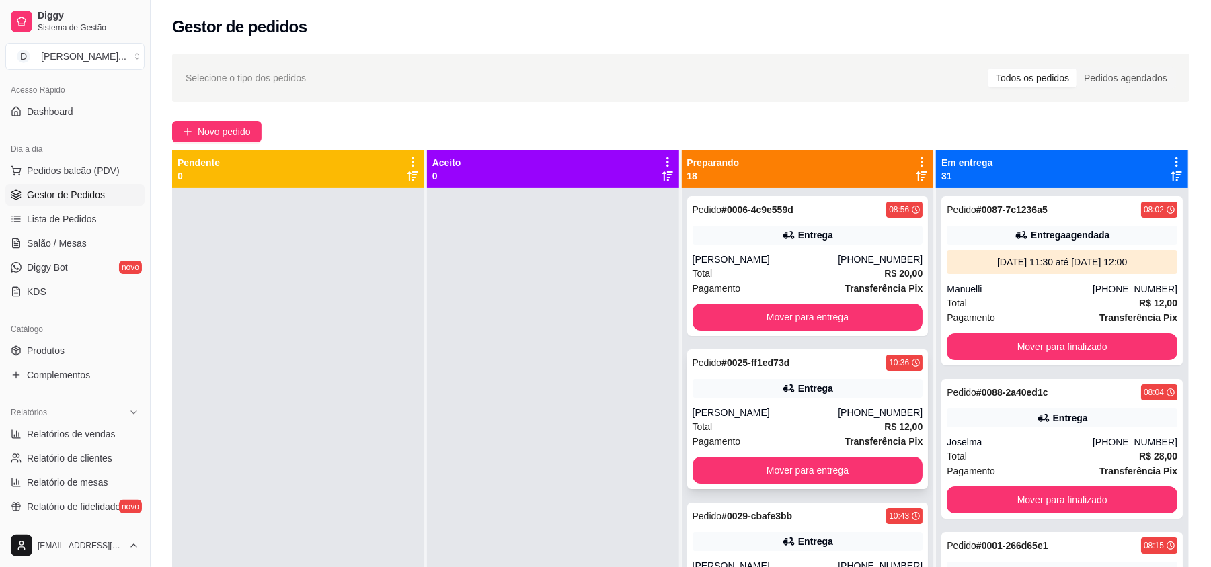
click at [738, 481] on button "Mover para entrega" at bounding box center [807, 470] width 231 height 27
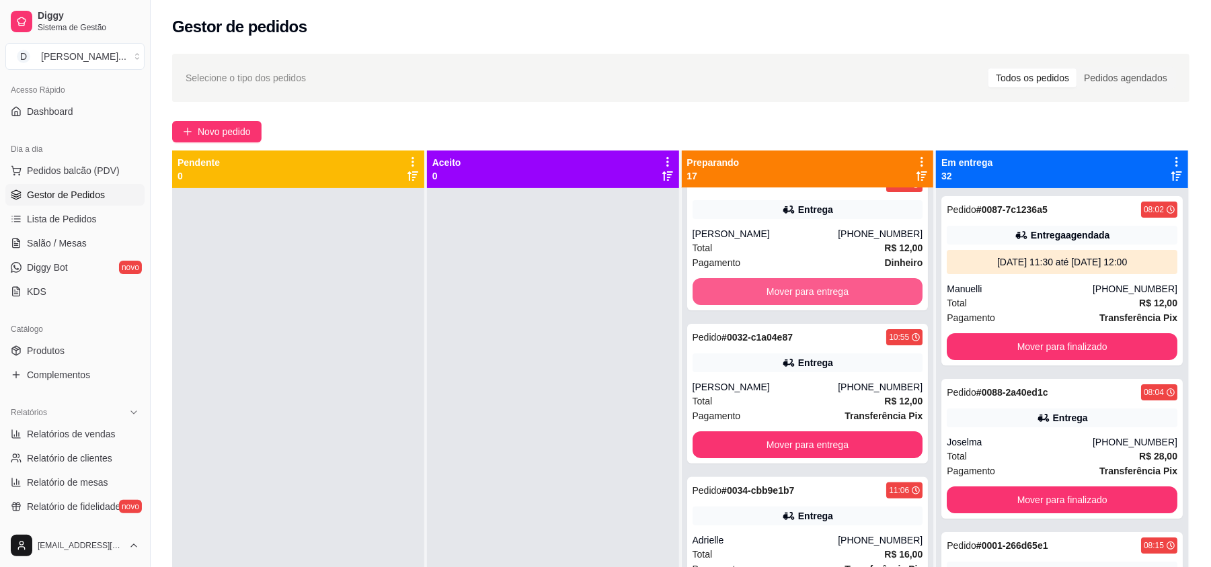
scroll to position [269, 0]
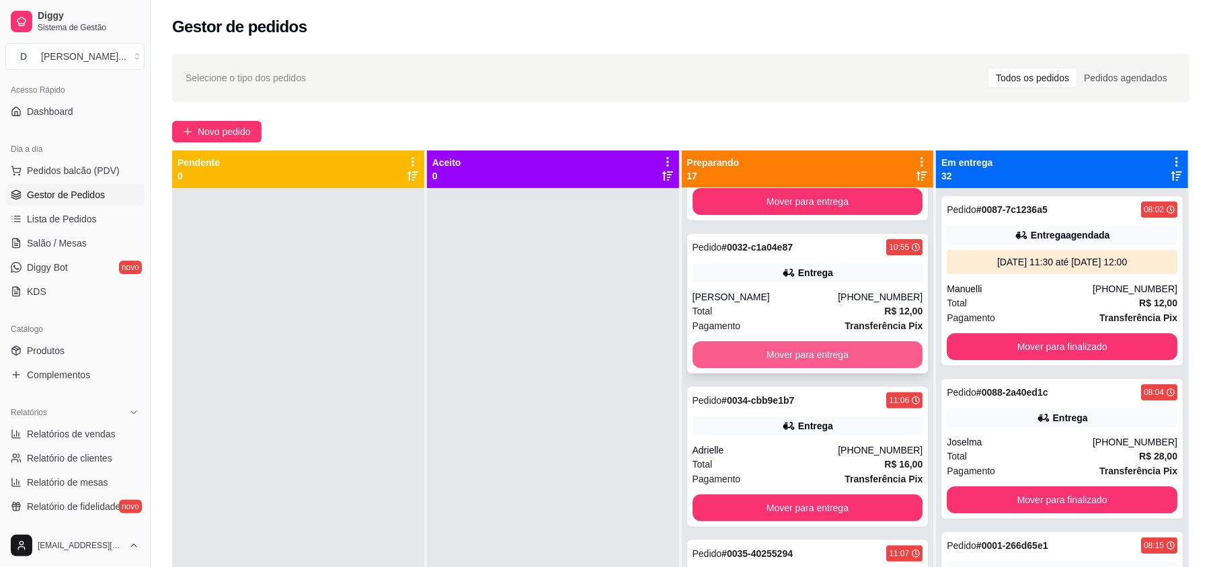
click at [748, 361] on button "Mover para entrega" at bounding box center [807, 355] width 231 height 27
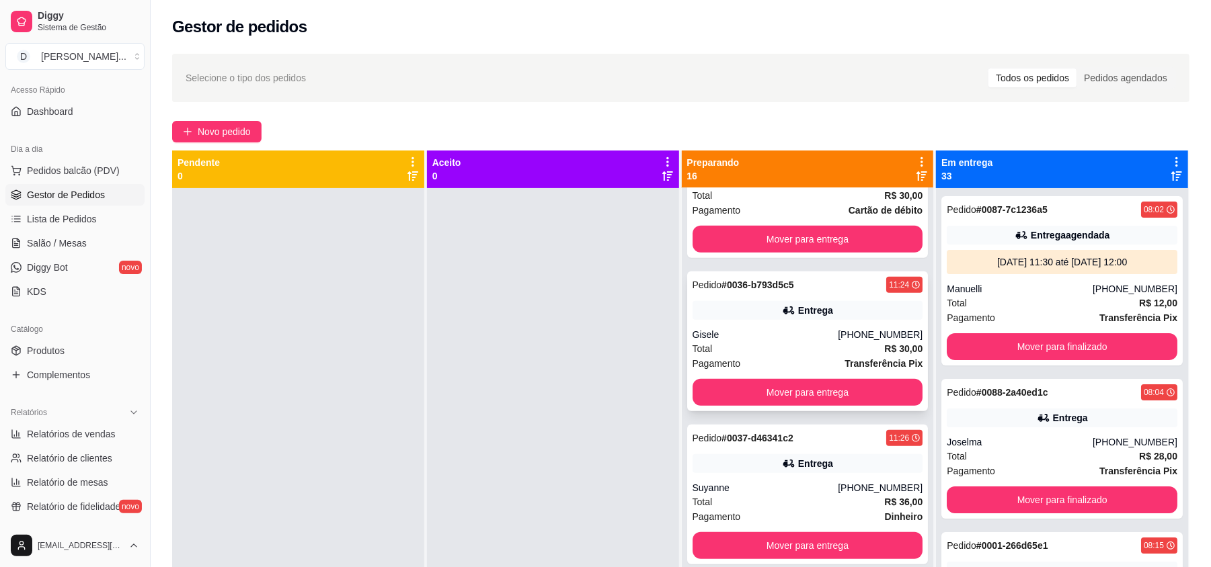
scroll to position [358, 0]
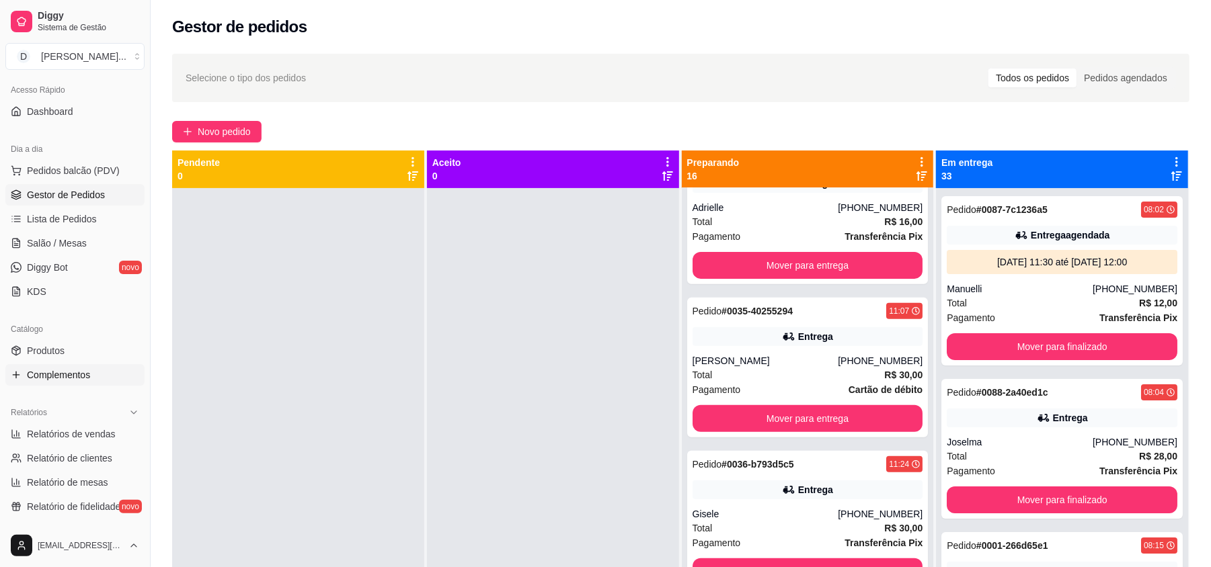
click at [46, 380] on span "Complementos" at bounding box center [58, 374] width 63 height 13
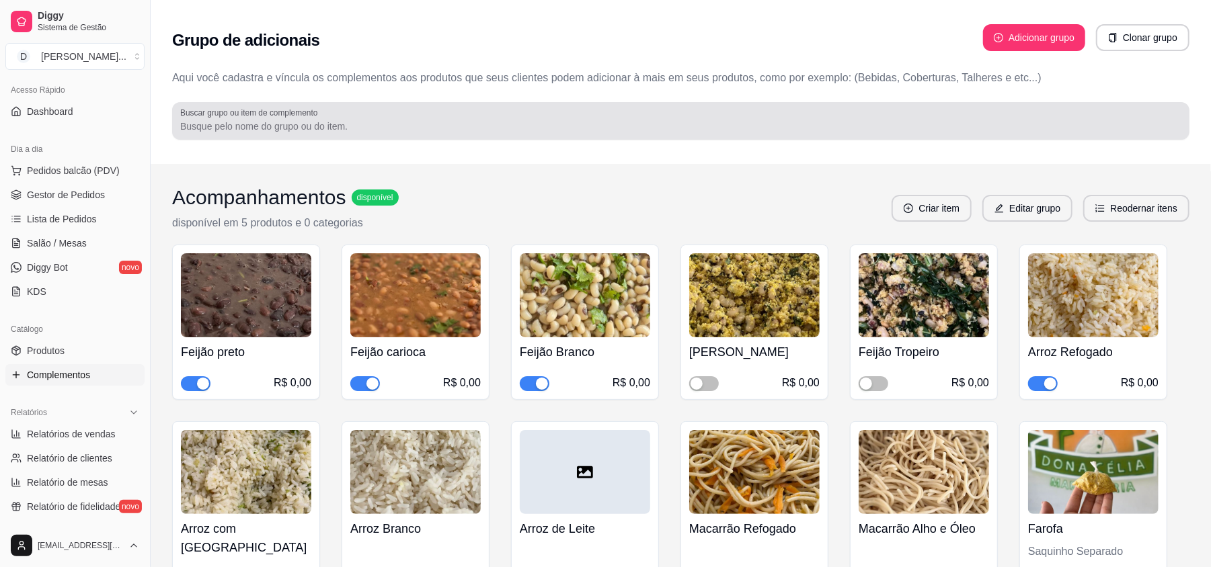
click at [356, 130] on input "Buscar grupo ou item de complemento" at bounding box center [680, 126] width 1001 height 13
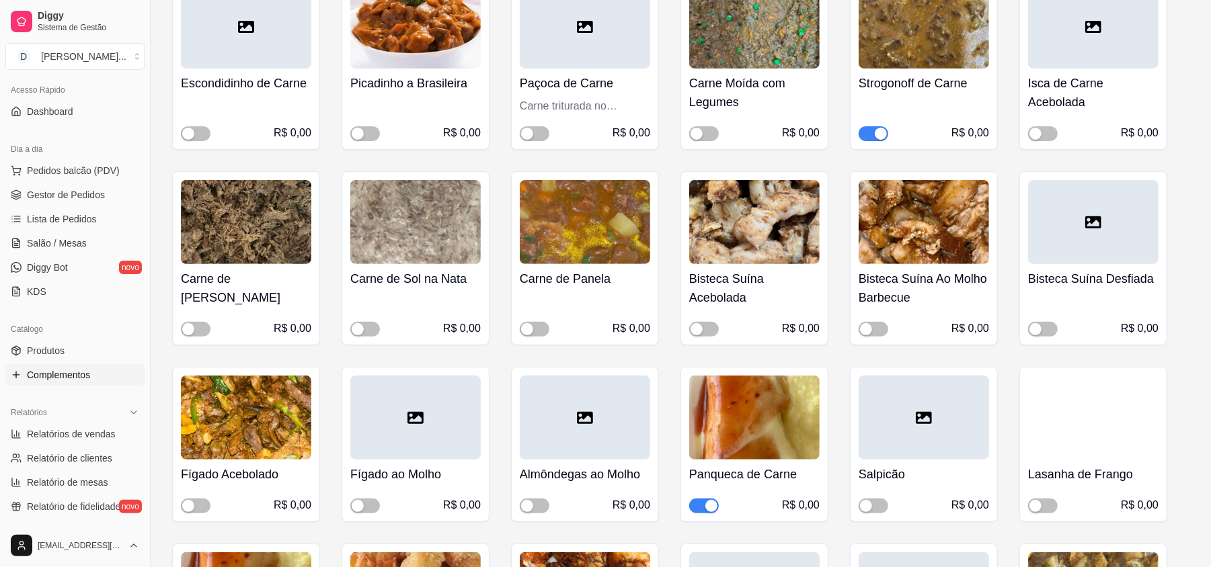
scroll to position [538, 0]
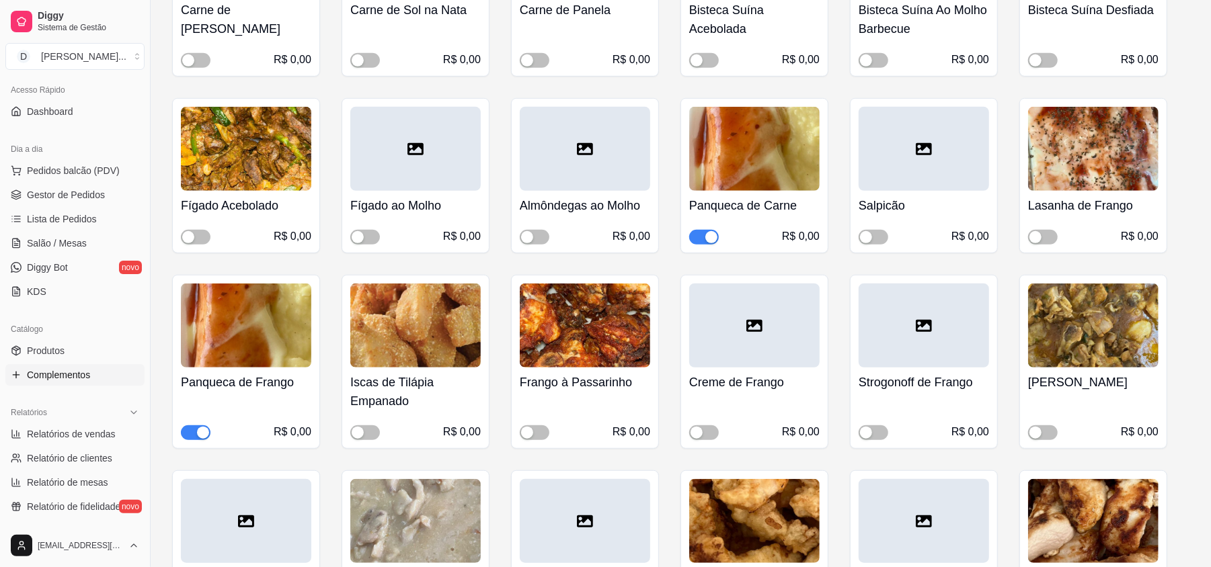
type input "proteínas"
click at [181, 434] on span "button" at bounding box center [196, 433] width 30 height 15
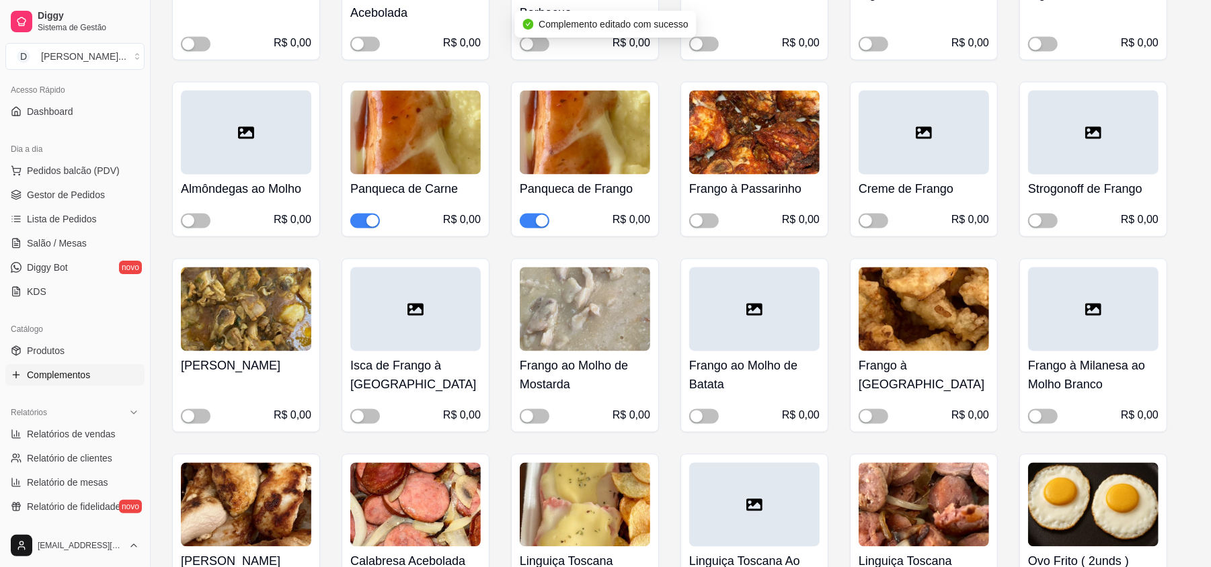
scroll to position [1882, 0]
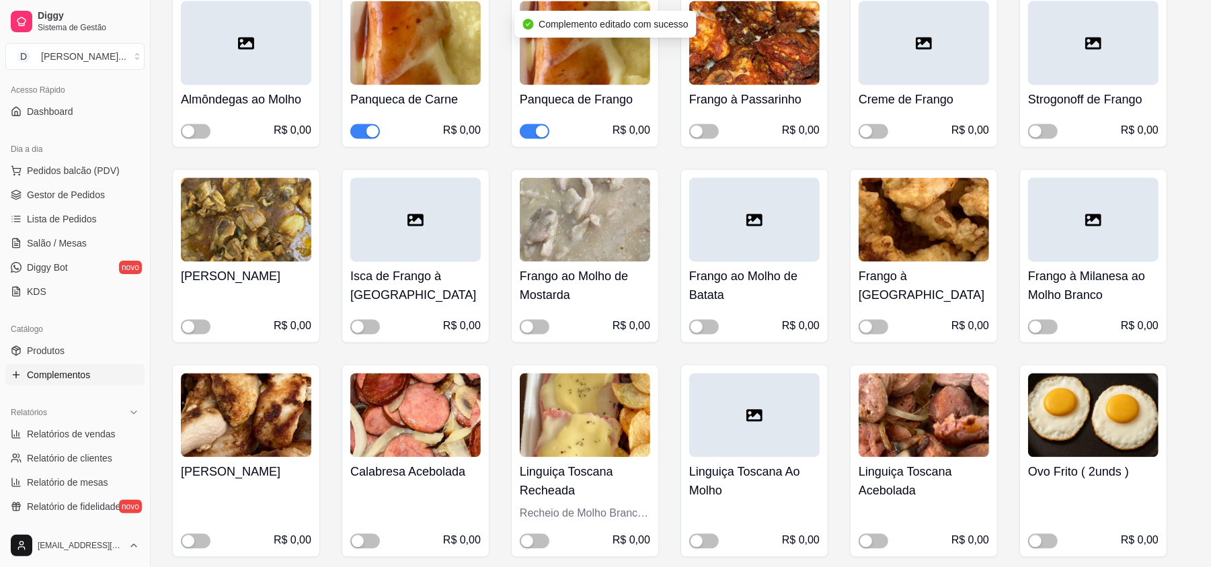
click at [536, 137] on div "button" at bounding box center [542, 131] width 12 height 12
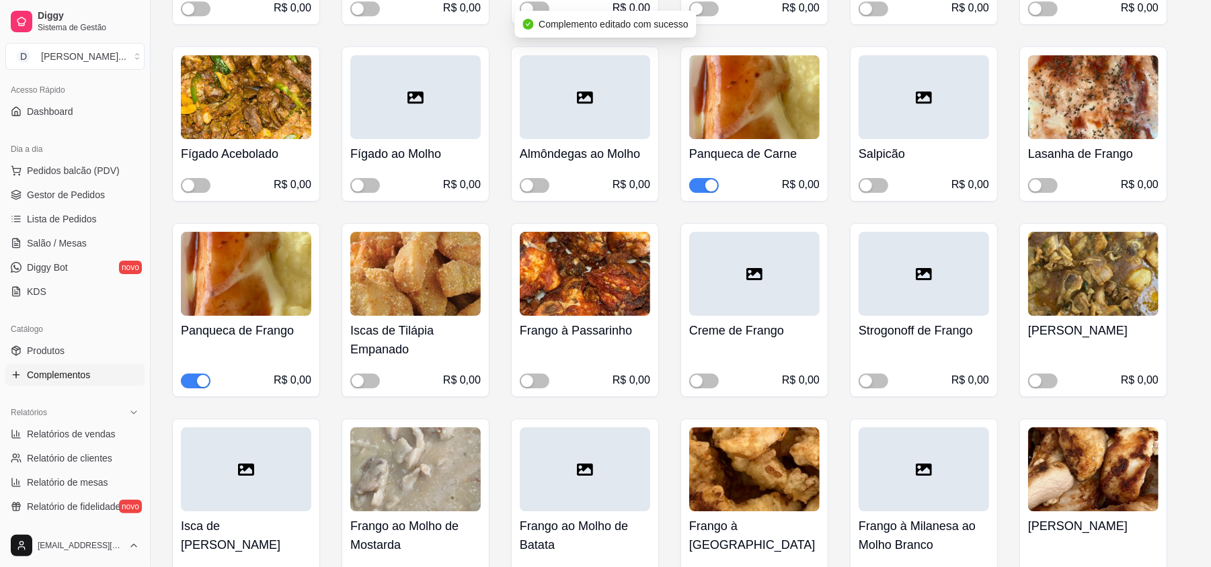
scroll to position [3137, 0]
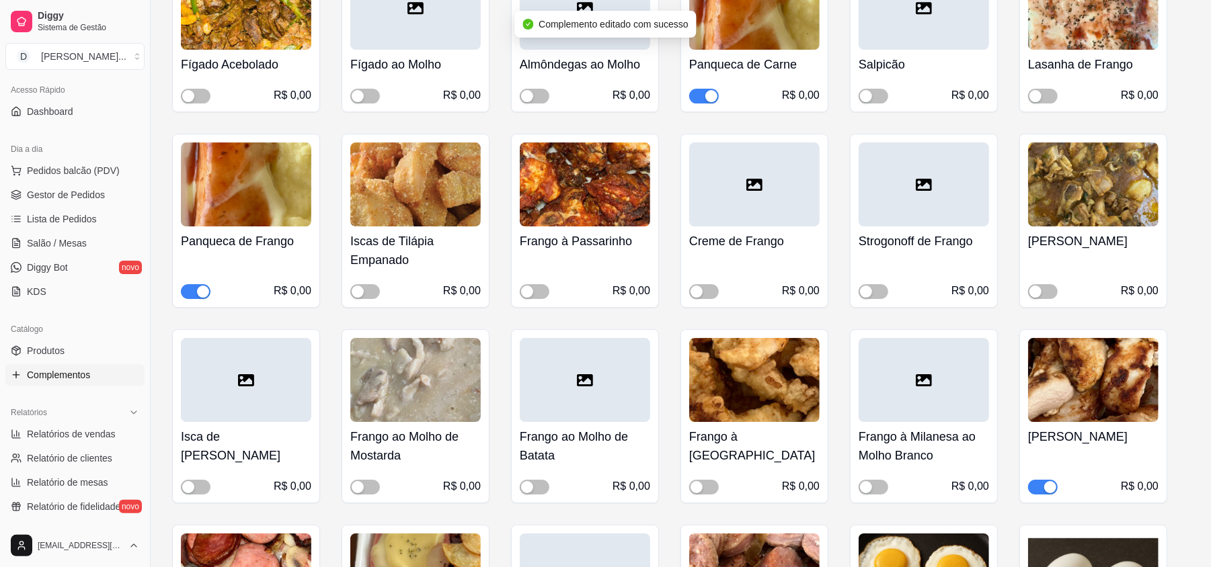
click at [197, 296] on div "button" at bounding box center [203, 292] width 12 height 12
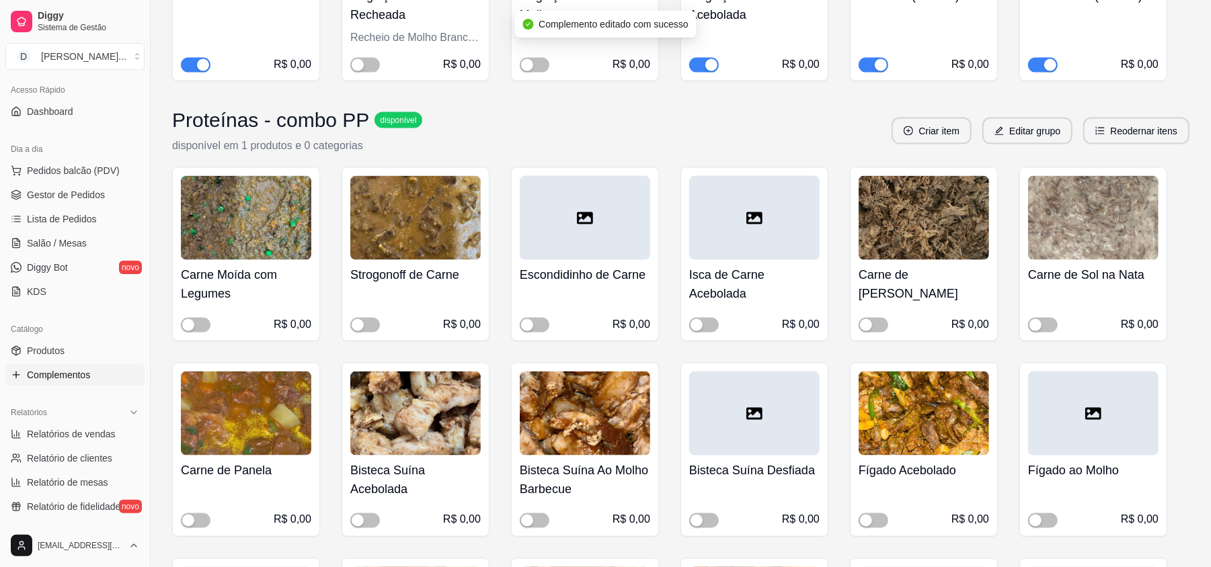
scroll to position [419, 0]
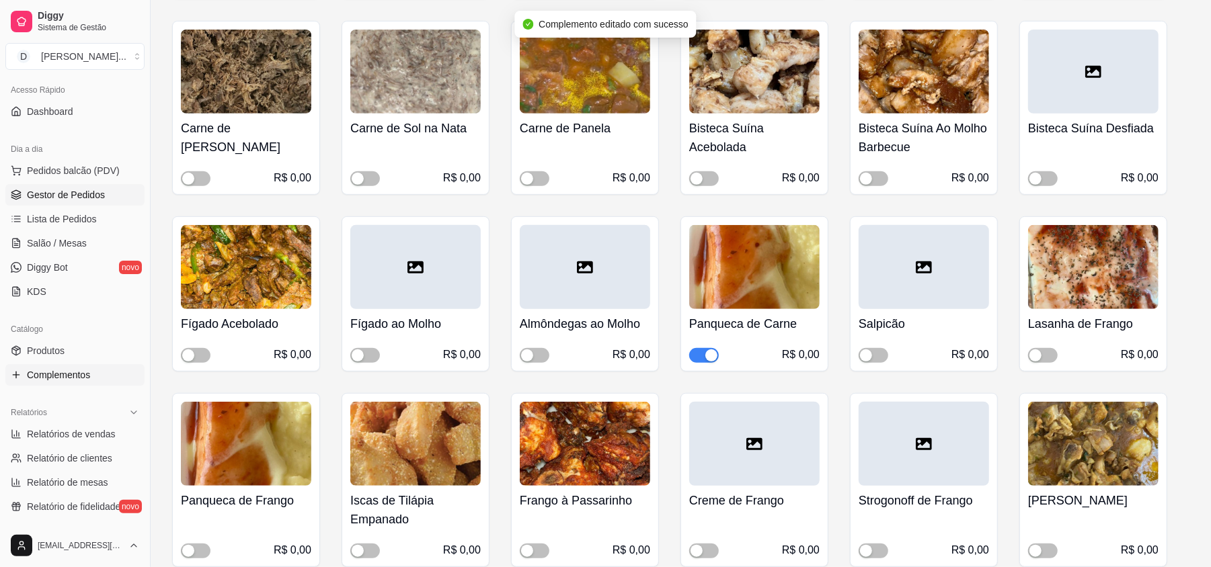
click at [89, 192] on span "Gestor de Pedidos" at bounding box center [66, 194] width 78 height 13
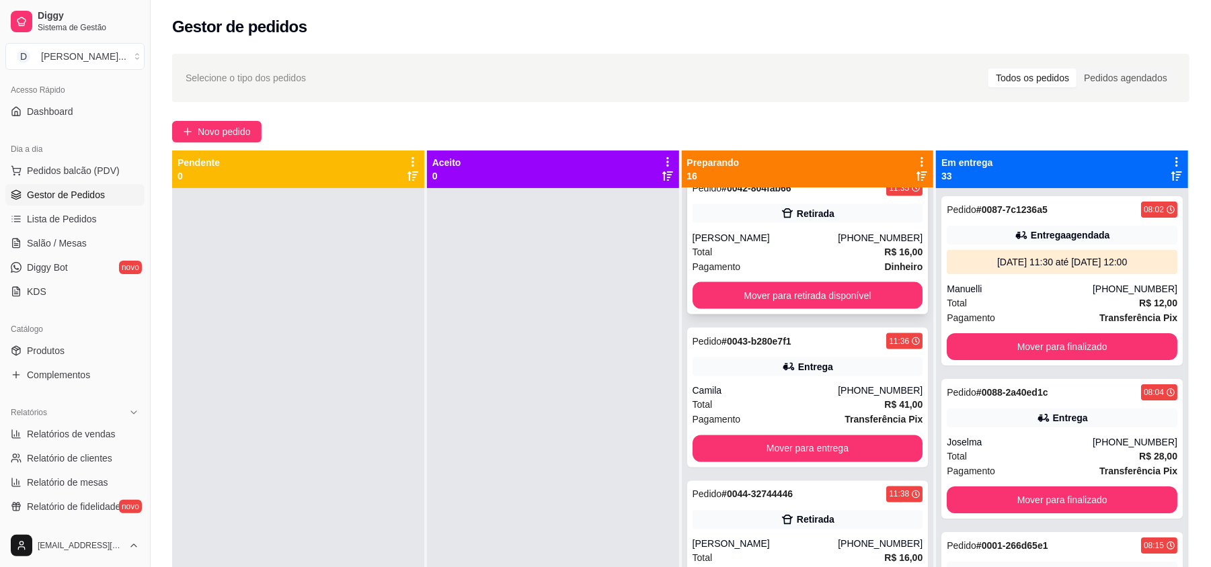
scroll to position [1703, 0]
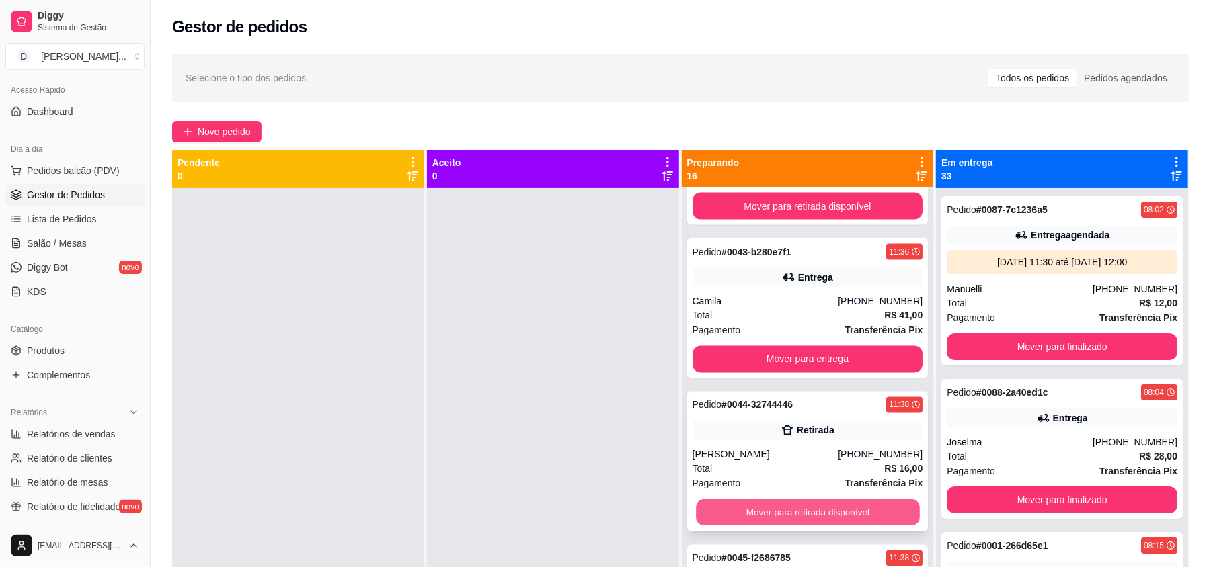
click at [746, 523] on button "Mover para retirada disponível" at bounding box center [807, 513] width 223 height 26
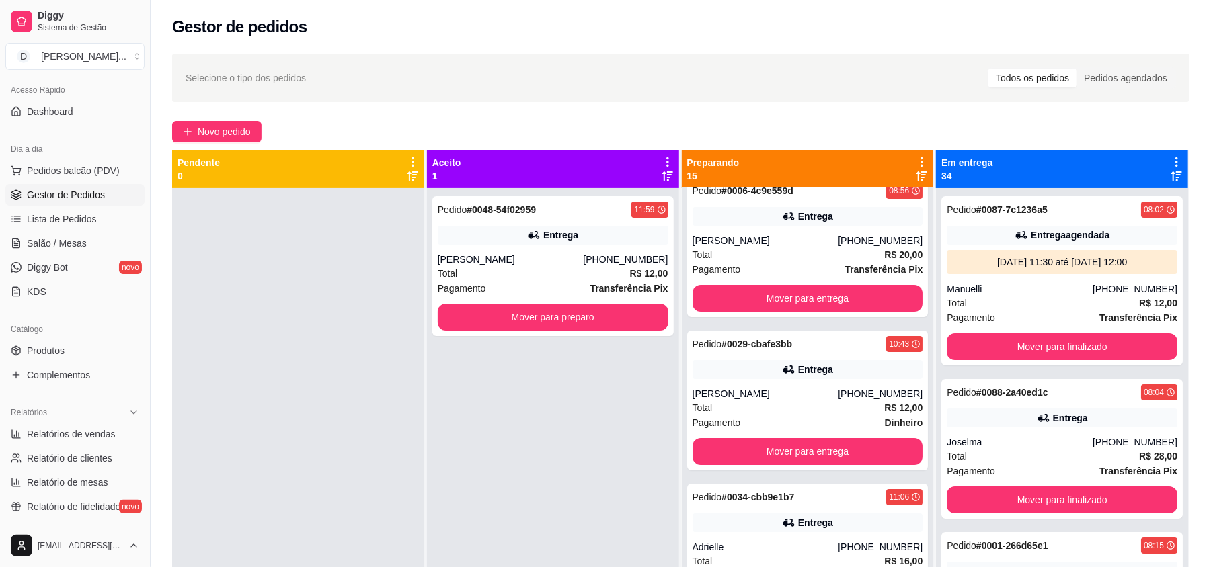
scroll to position [0, 0]
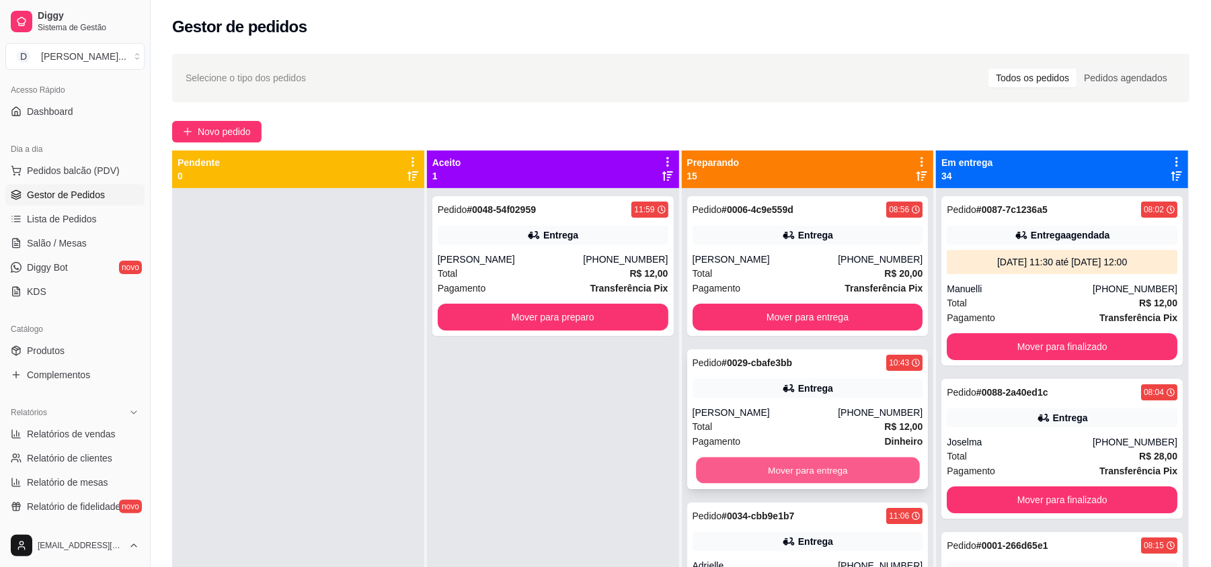
click at [786, 475] on button "Mover para entrega" at bounding box center [807, 471] width 223 height 26
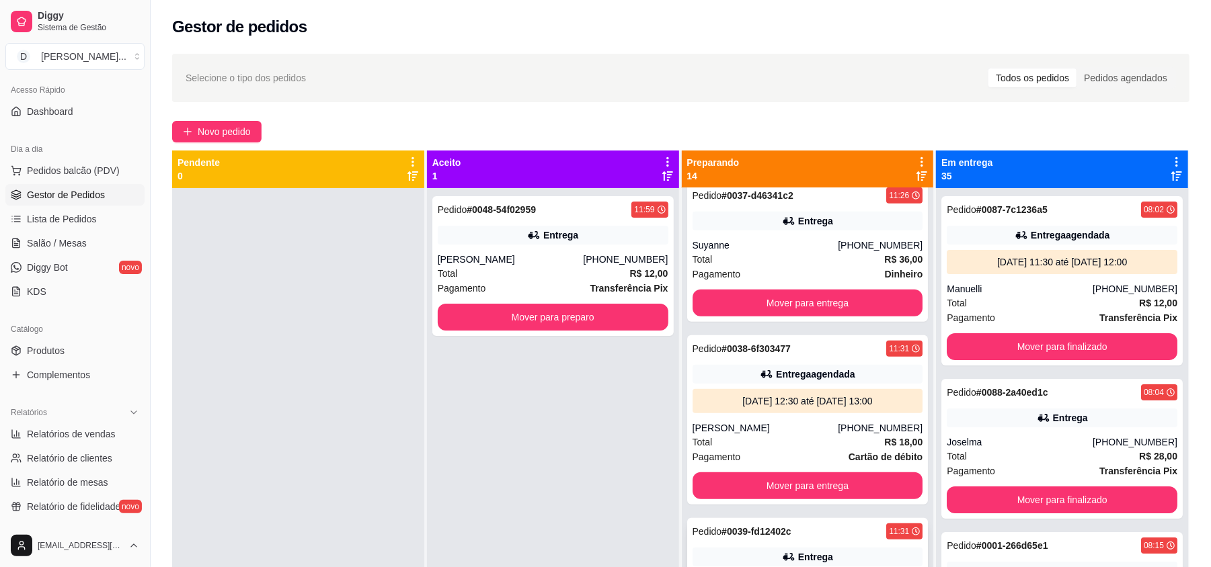
scroll to position [538, 0]
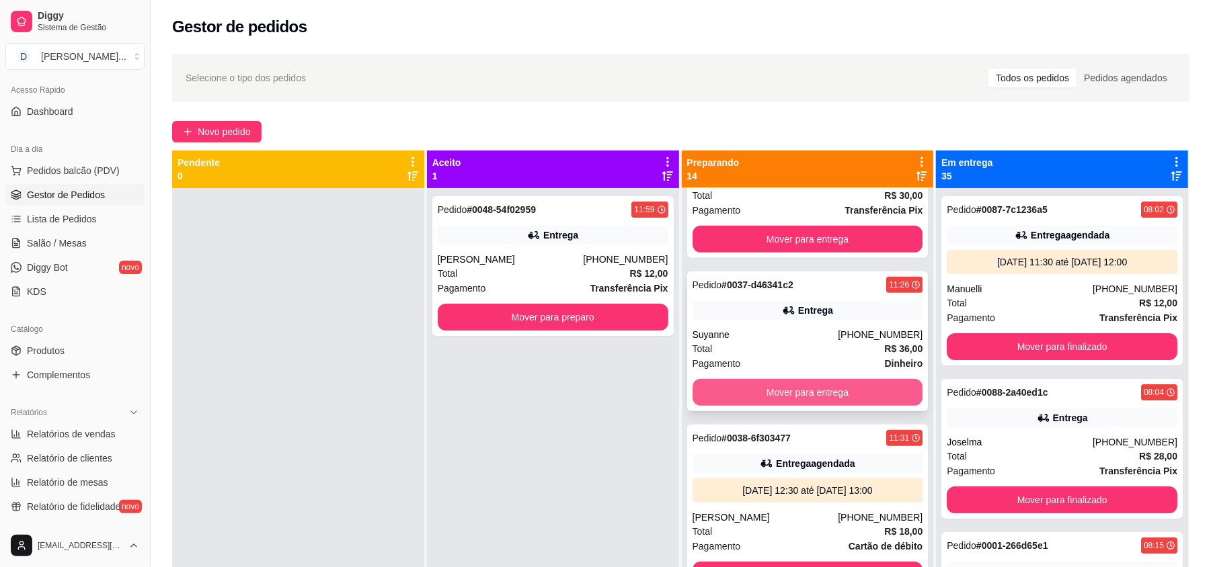
click at [743, 398] on button "Mover para entrega" at bounding box center [807, 392] width 231 height 27
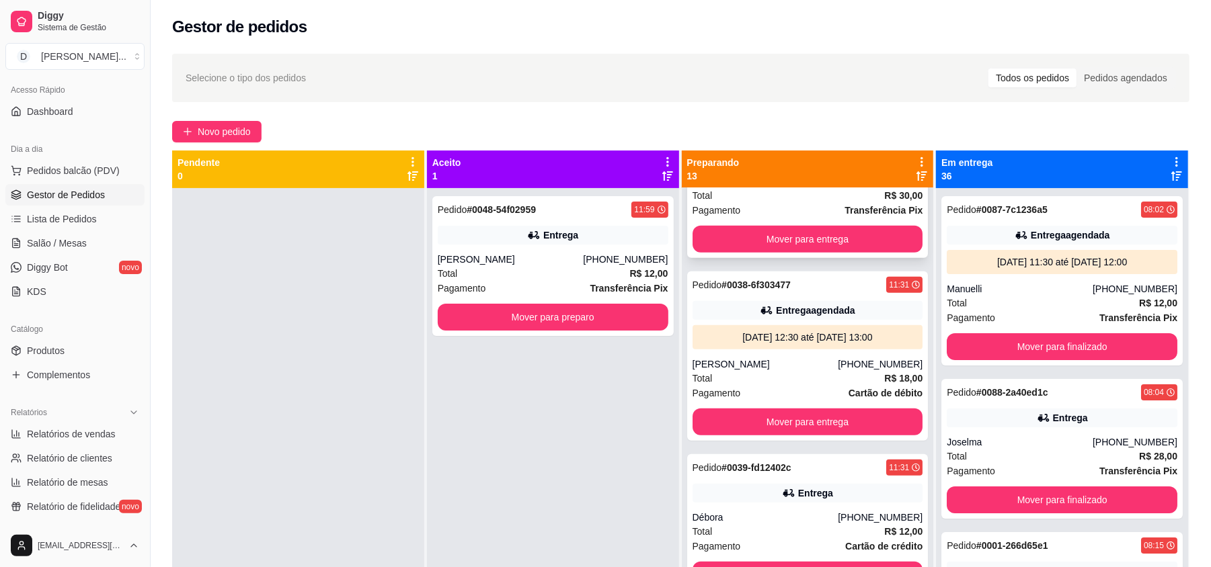
scroll to position [269, 0]
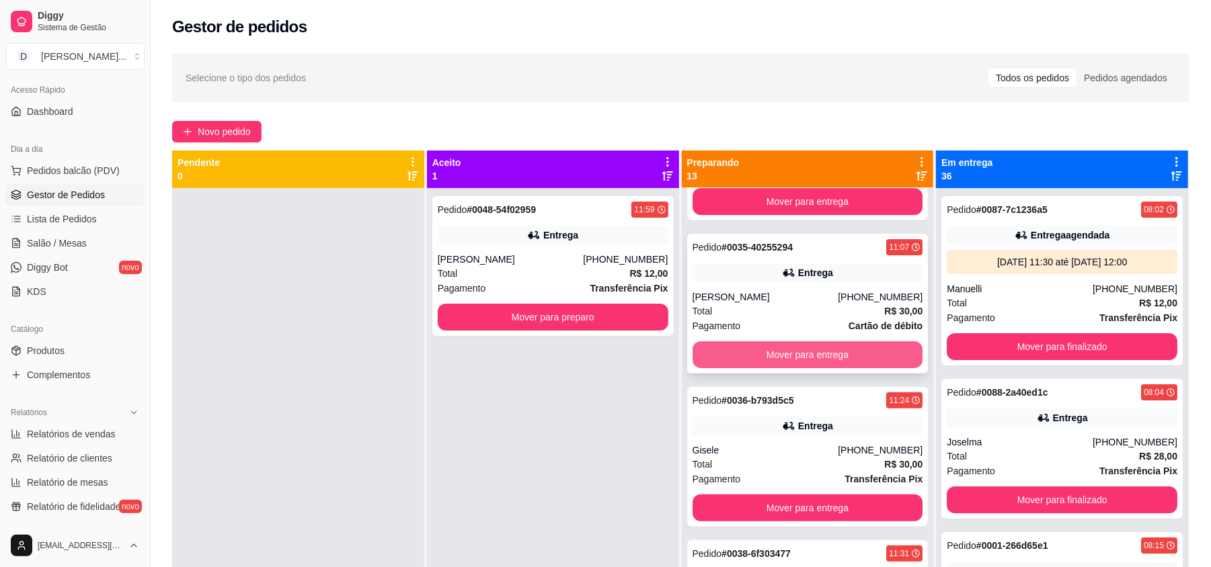
click at [789, 359] on button "Mover para entrega" at bounding box center [807, 355] width 231 height 27
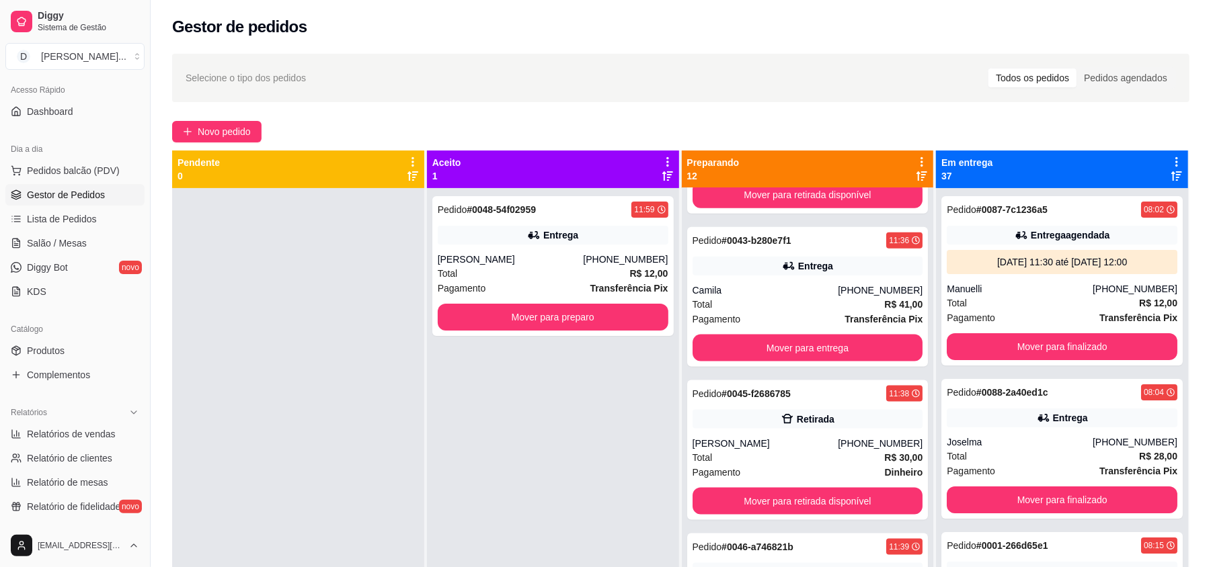
scroll to position [1350, 0]
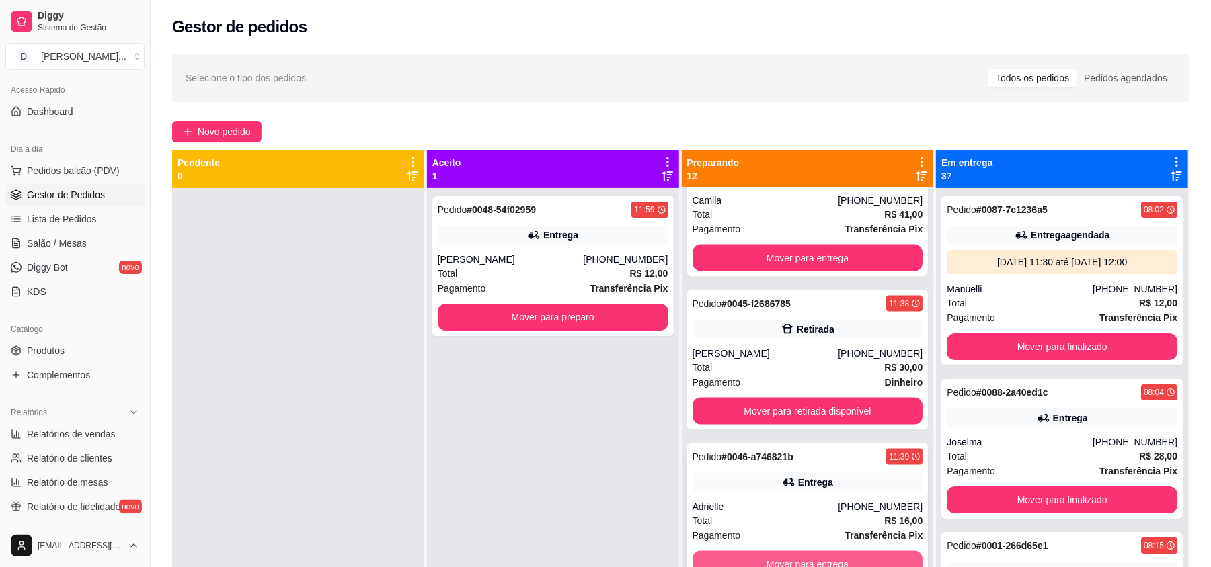
click at [775, 561] on button "Mover para entrega" at bounding box center [807, 564] width 231 height 27
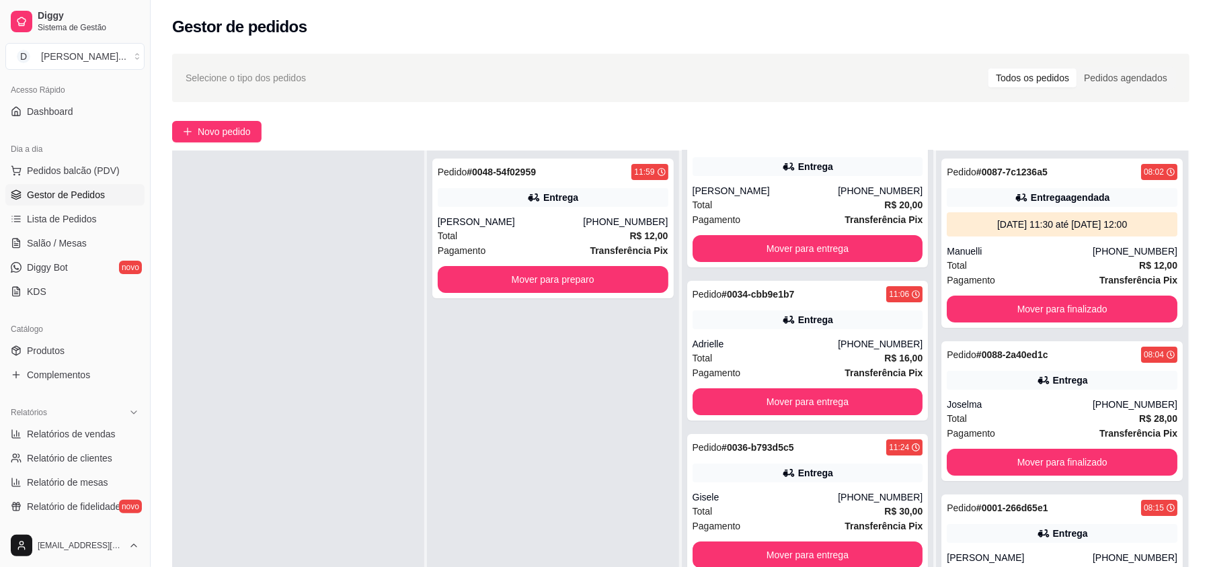
scroll to position [0, 0]
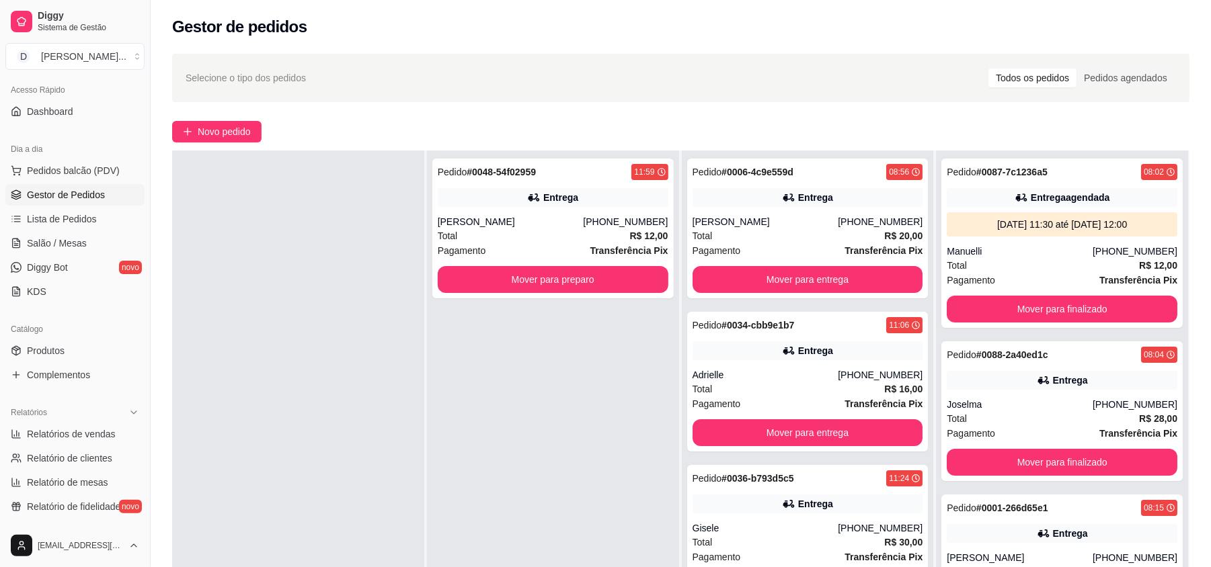
click at [758, 436] on button "Mover para entrega" at bounding box center [807, 432] width 231 height 27
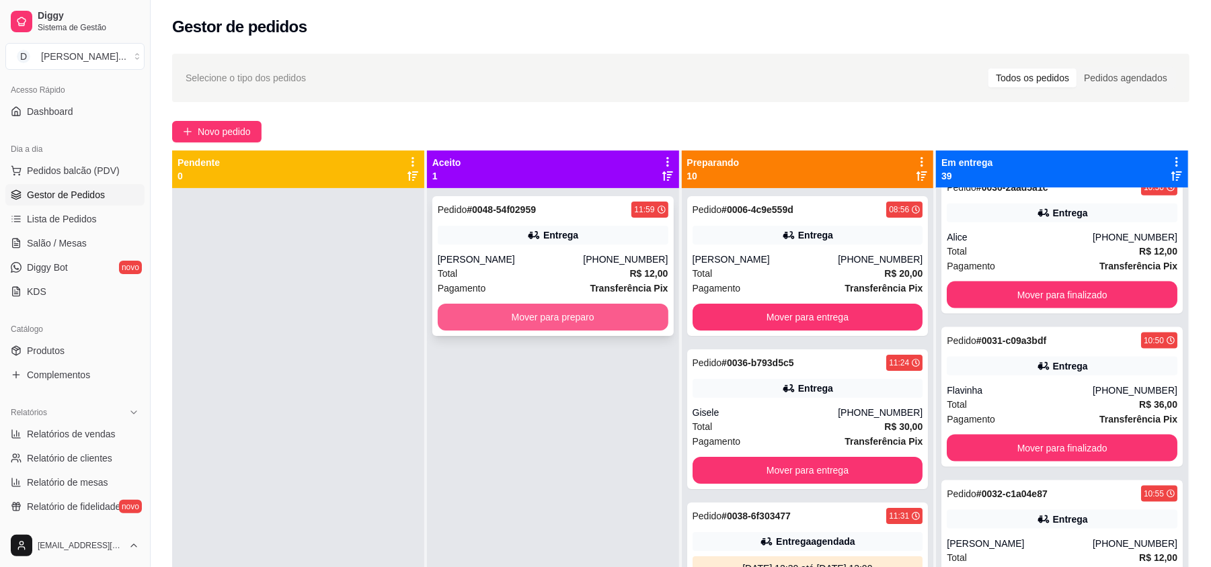
click at [574, 323] on button "Mover para preparo" at bounding box center [553, 317] width 231 height 27
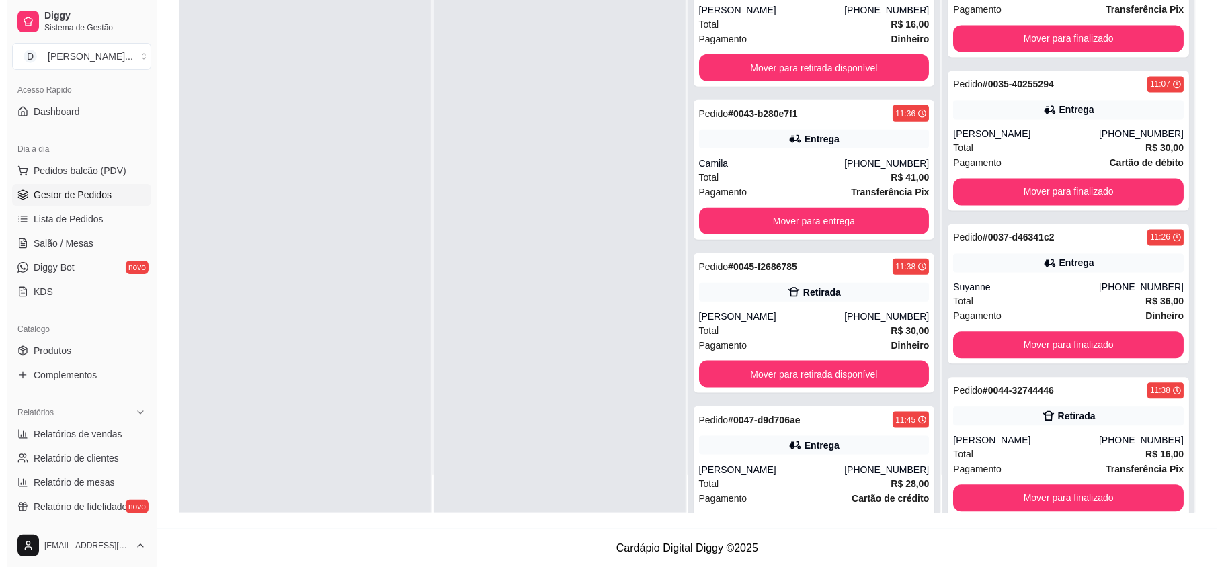
scroll to position [5647, 0]
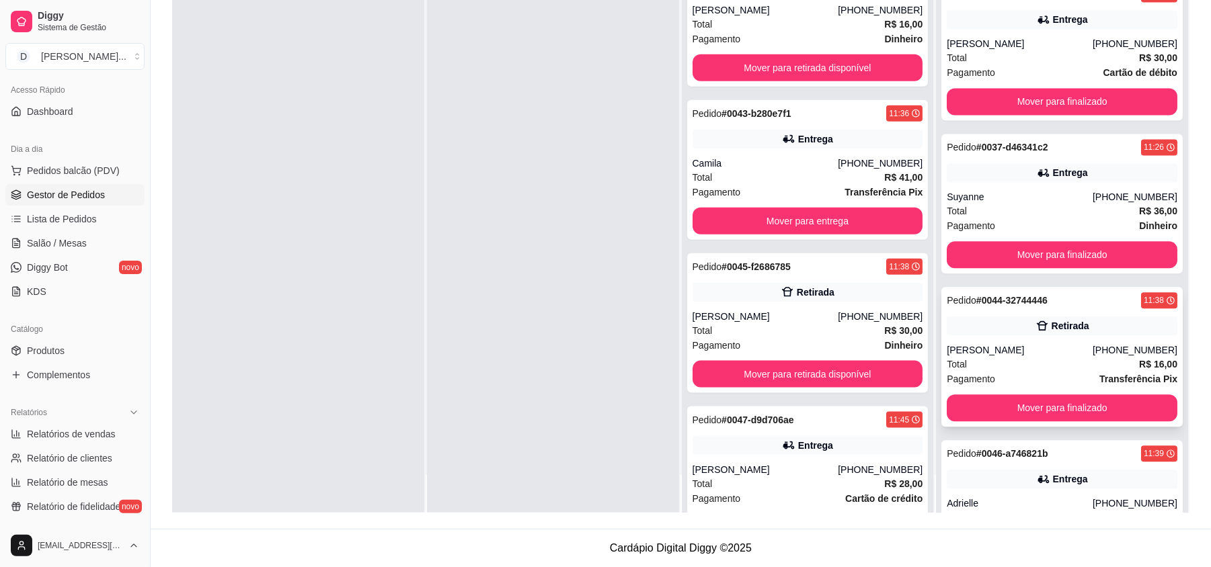
click at [969, 340] on div "Pedido # 0044-32744446 11:38 Retirada Emerson [PHONE_NUMBER] Total R$ 16,00 Pag…" at bounding box center [1061, 357] width 241 height 140
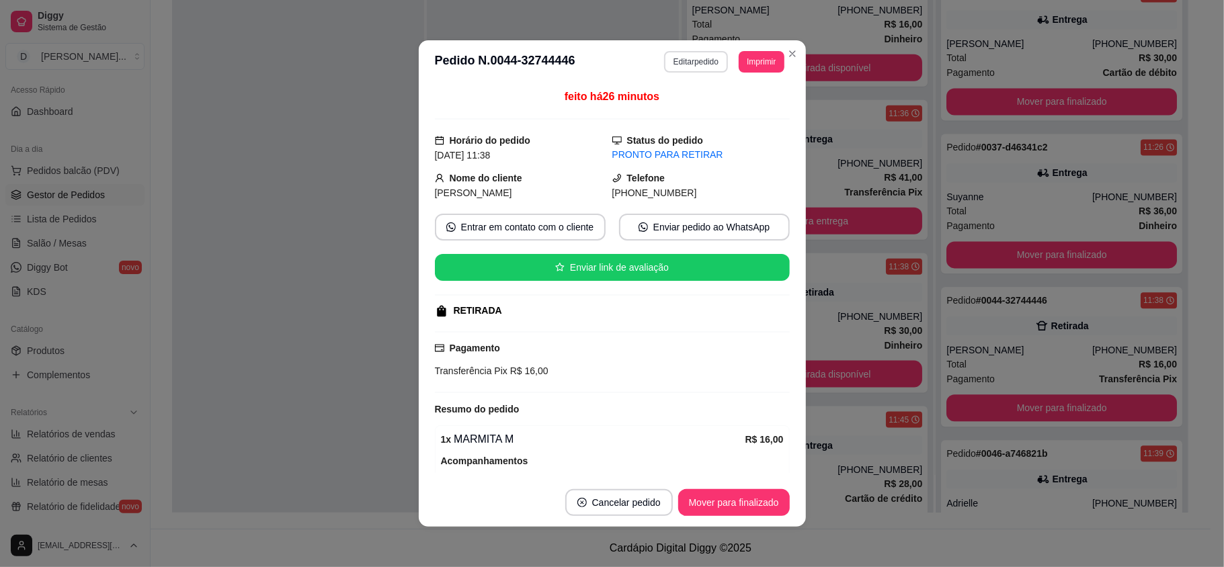
click at [664, 71] on button "Editar pedido" at bounding box center [696, 62] width 64 height 22
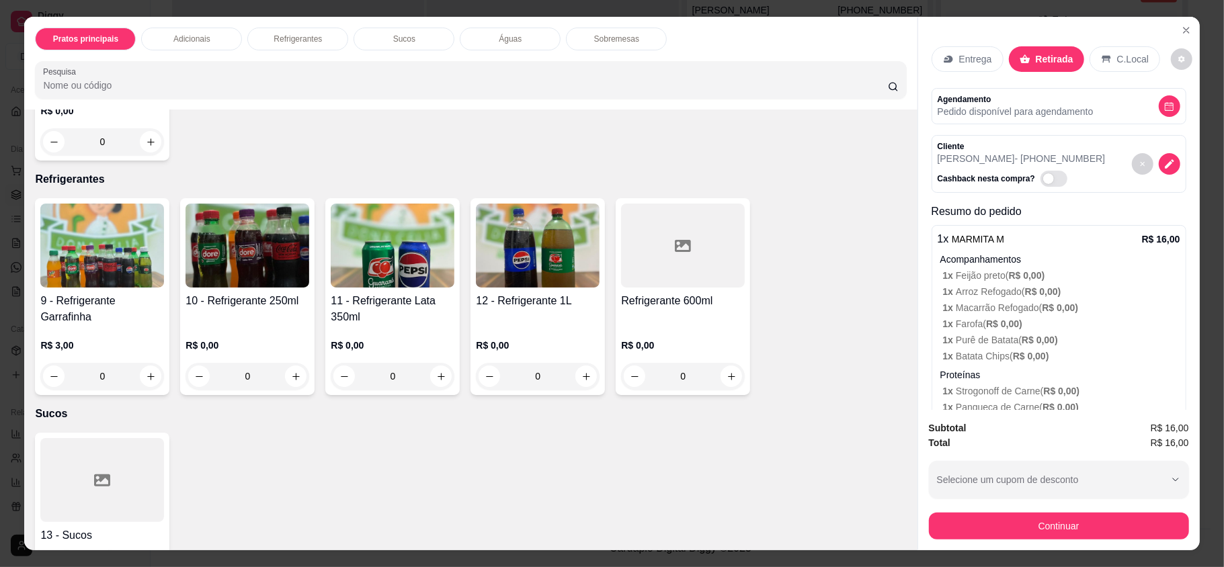
scroll to position [717, 0]
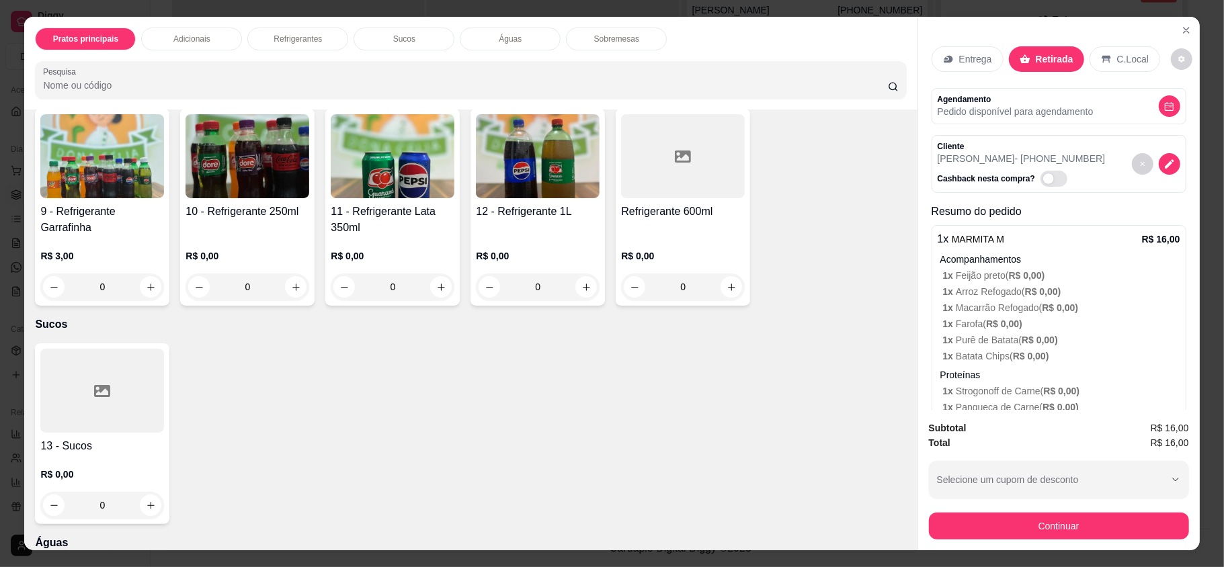
click at [104, 218] on h4 "9 - Refrigerante Garrafinha" at bounding box center [102, 220] width 124 height 32
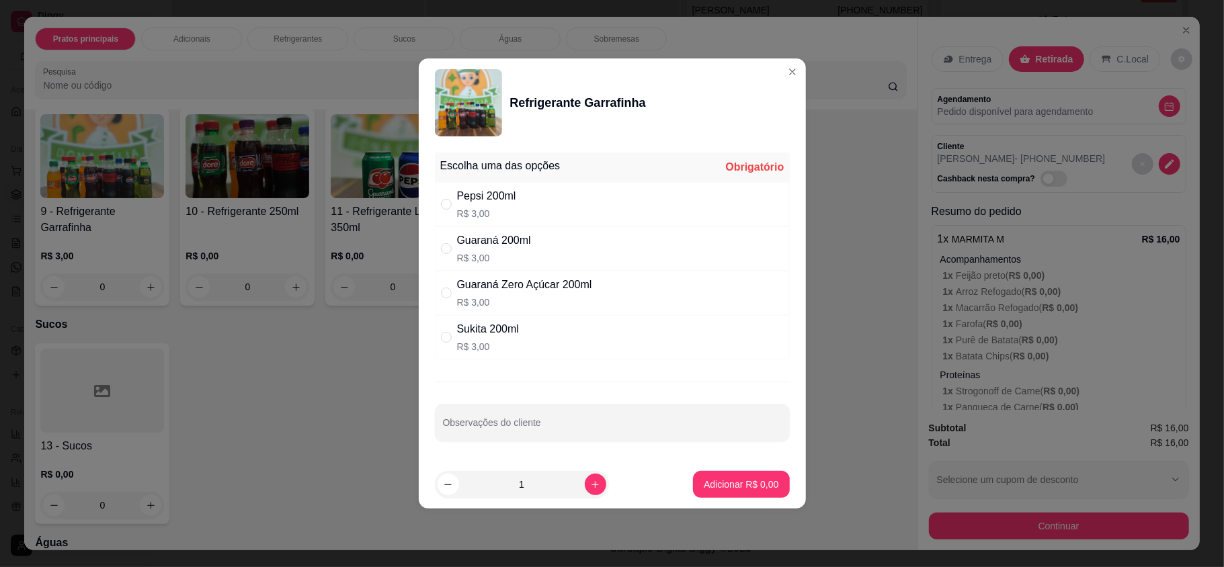
click at [549, 253] on div "Guaraná 200ml R$ 3,00" at bounding box center [612, 249] width 355 height 44
radio input "true"
click at [726, 491] on p "Adicionar R$ 3,00" at bounding box center [741, 484] width 75 height 13
type input "1"
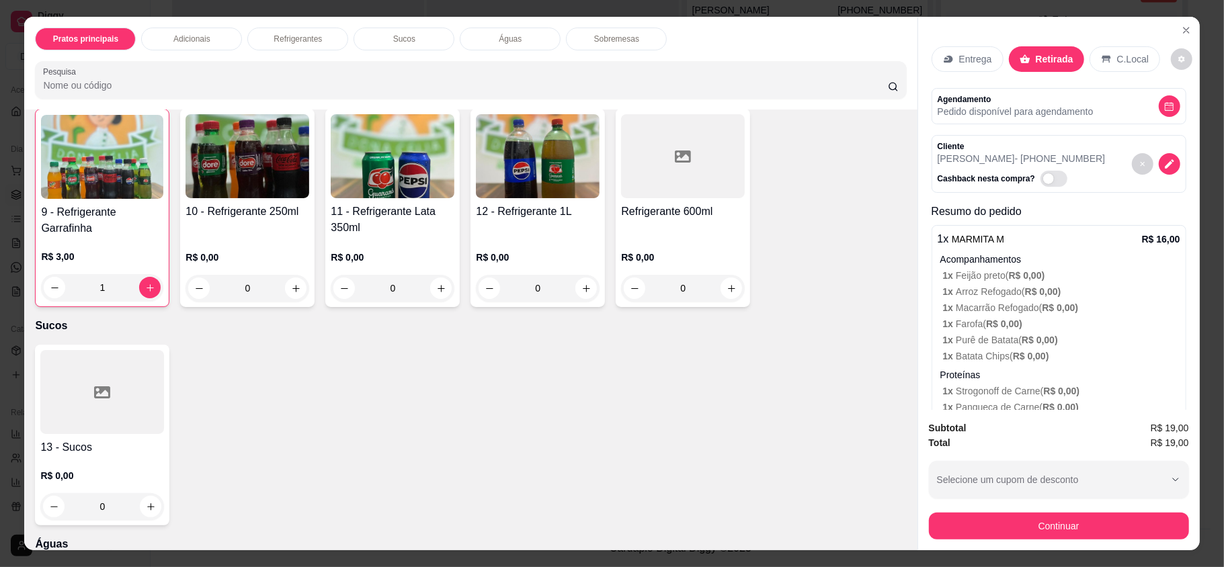
scroll to position [718, 0]
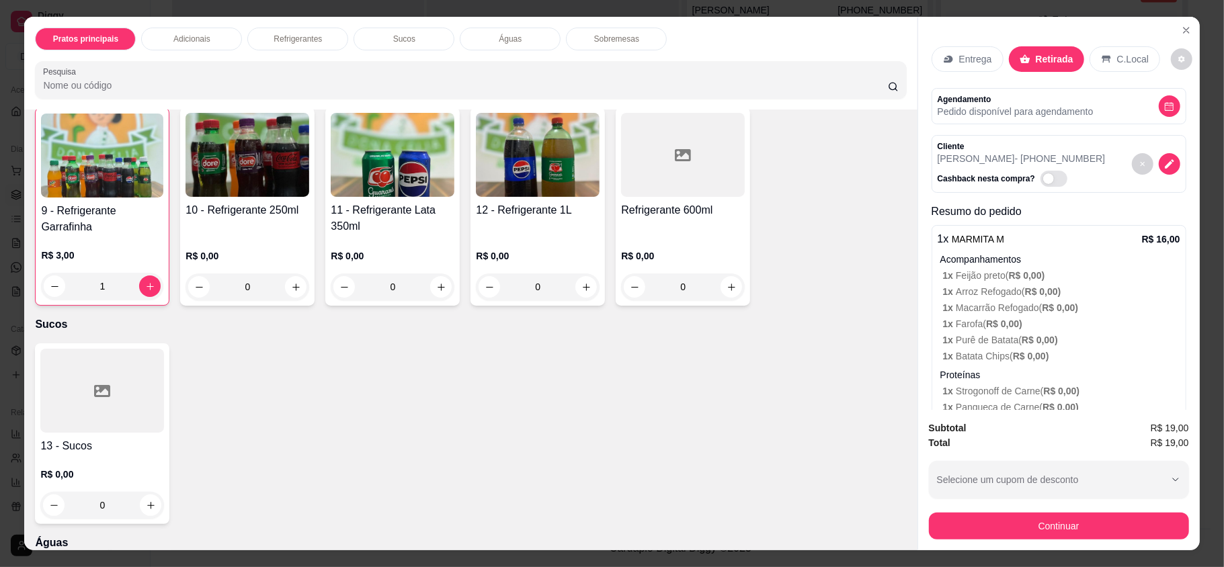
click at [1045, 546] on div "Subtotal R$ 19,00 Total R$ 19,00 Selecione um cupom de desconto DONACELIAOFF Se…" at bounding box center [1059, 480] width 282 height 141
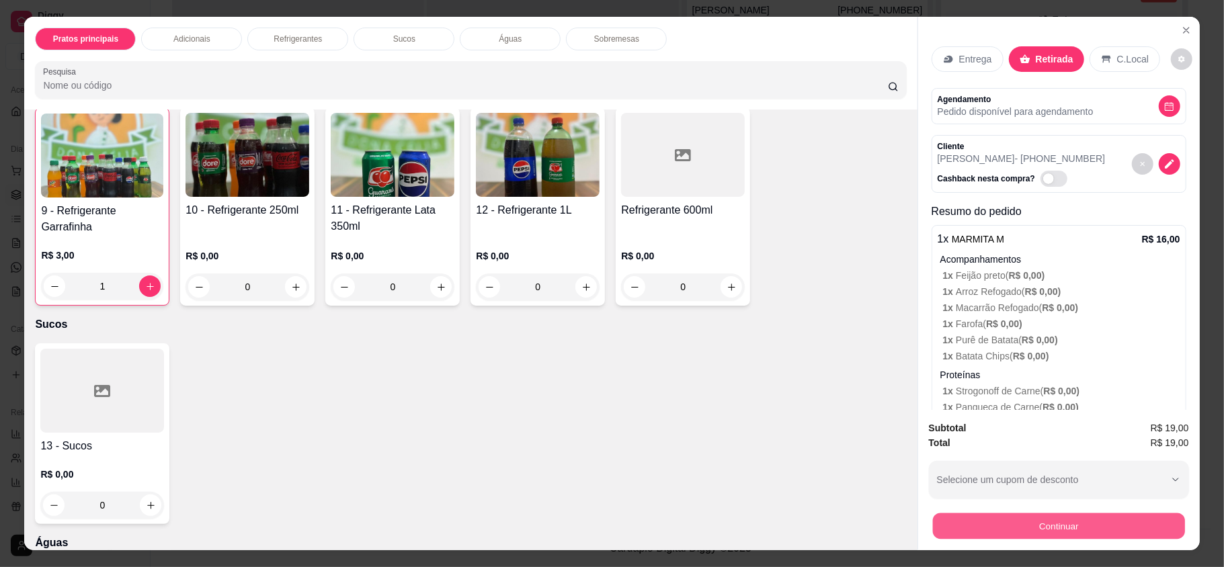
click at [1043, 533] on button "Continuar" at bounding box center [1058, 526] width 252 height 26
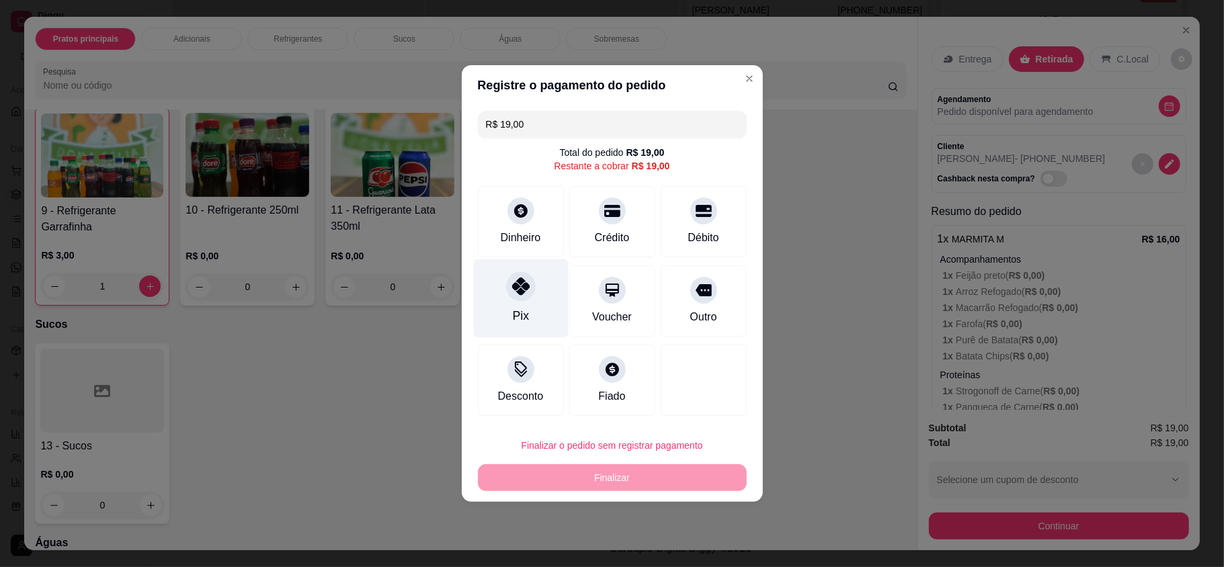
click at [493, 293] on div "Pix" at bounding box center [520, 298] width 95 height 79
type input "R$ 0,00"
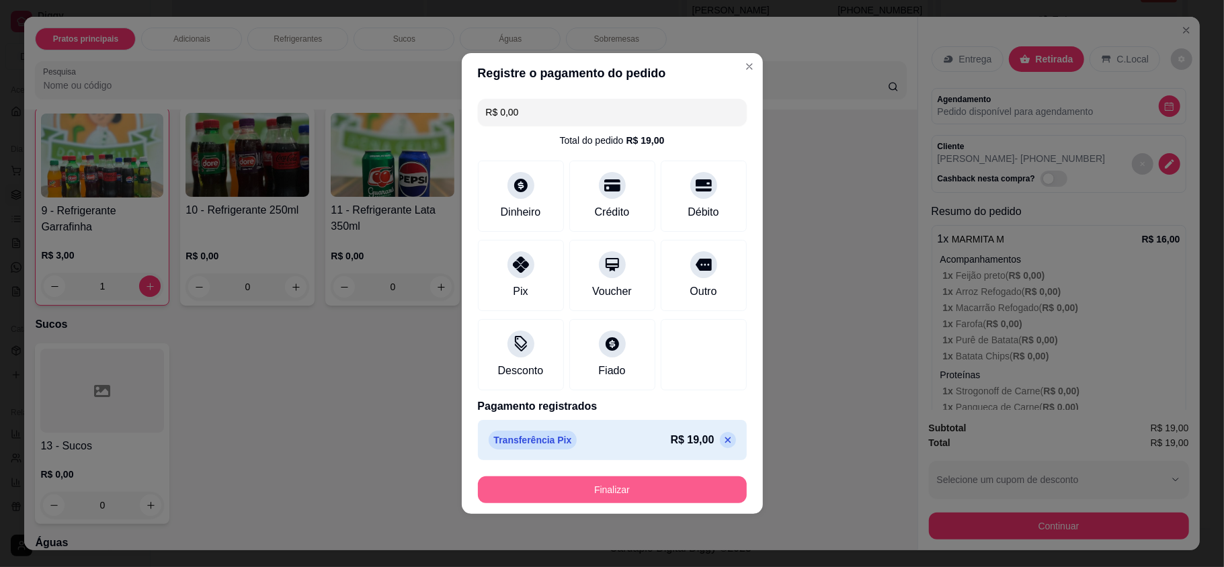
click at [616, 483] on button "Finalizar" at bounding box center [612, 490] width 269 height 27
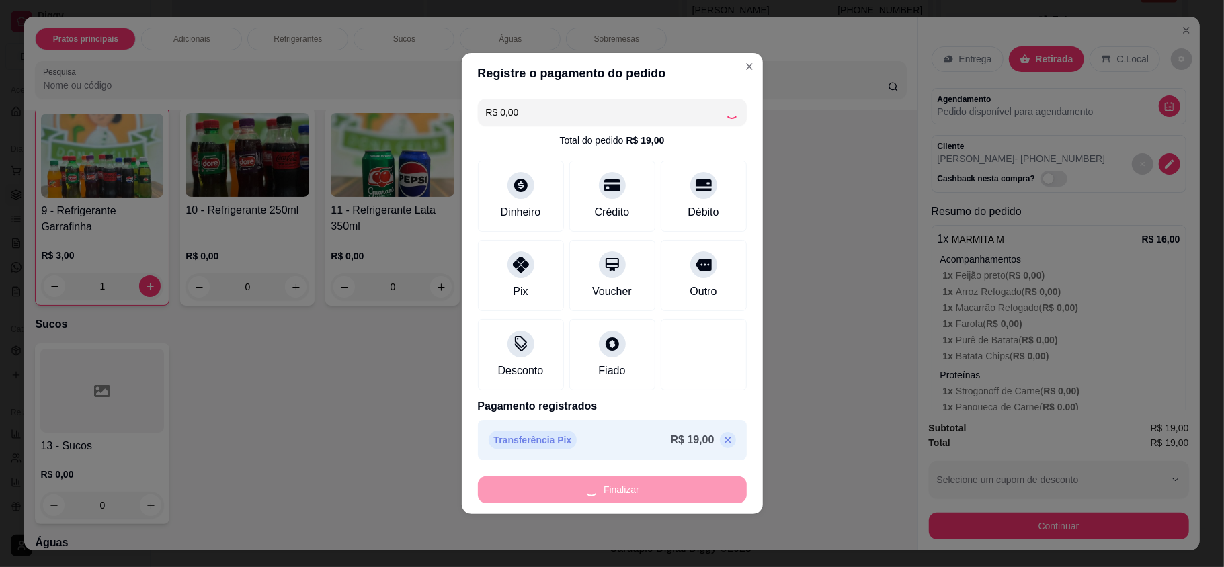
type input "0"
type input "-R$ 19,00"
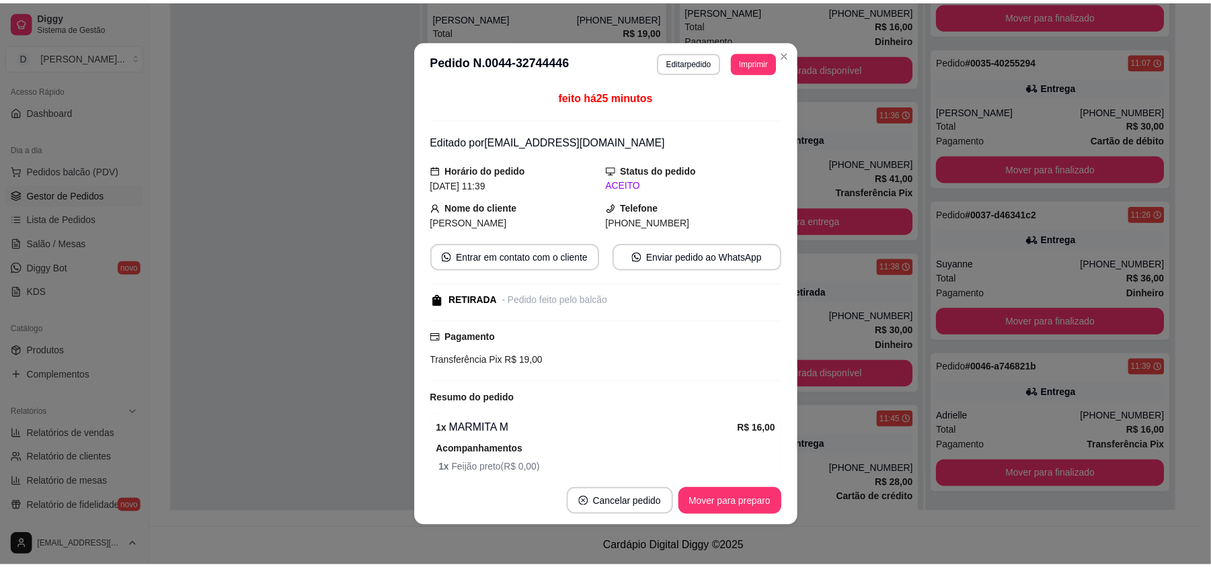
scroll to position [5583, 0]
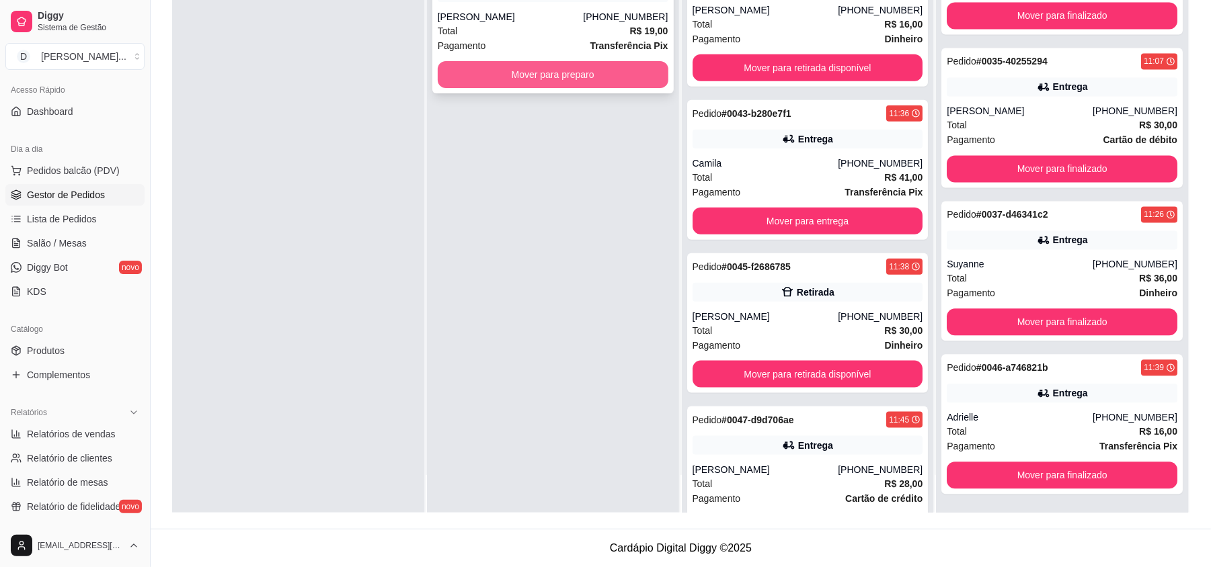
click at [587, 66] on button "Mover para preparo" at bounding box center [553, 74] width 231 height 27
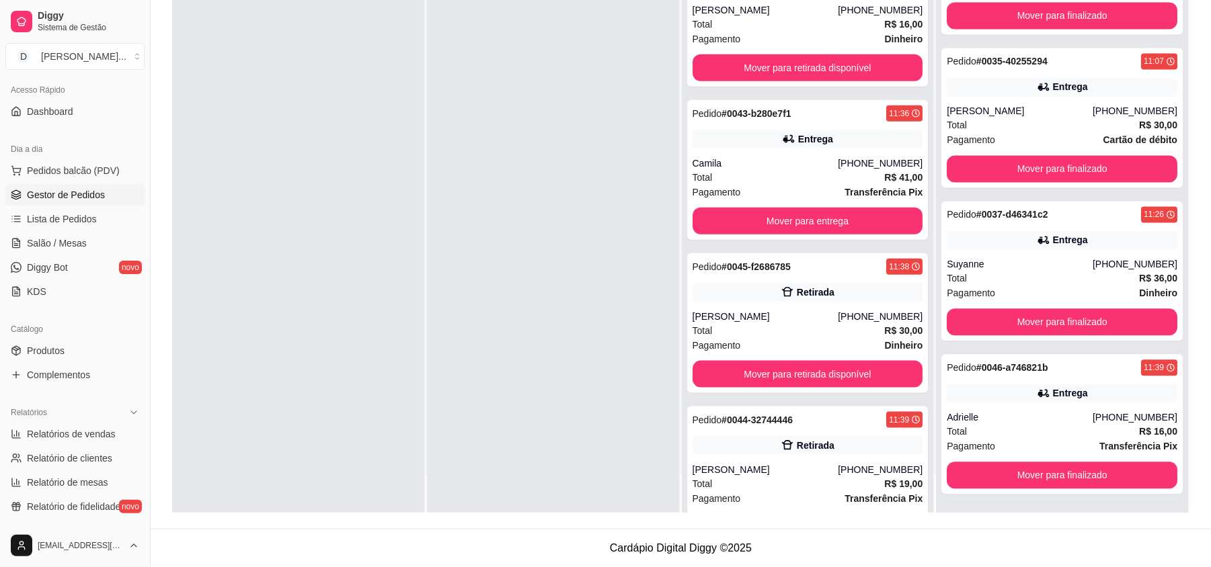
scroll to position [1165, 0]
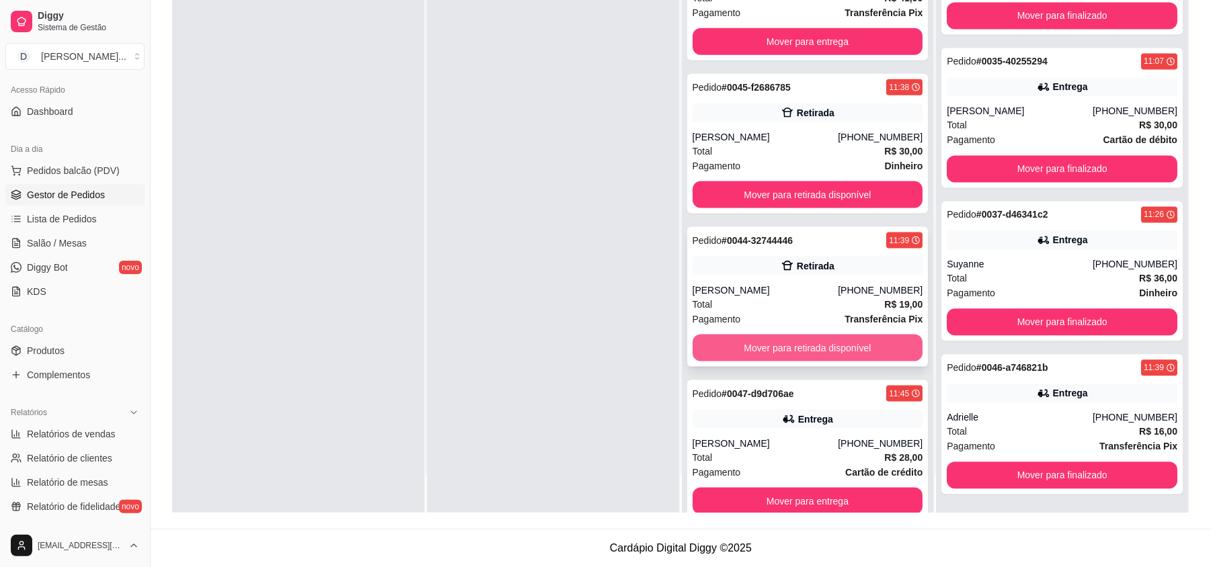
click at [810, 345] on button "Mover para retirada disponível" at bounding box center [807, 348] width 231 height 27
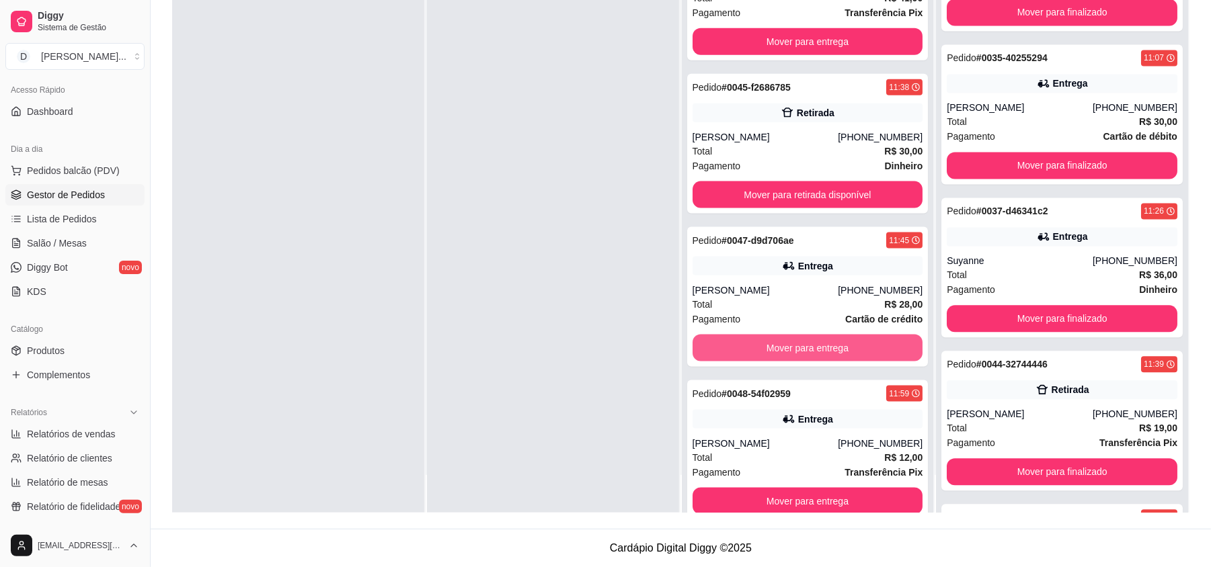
scroll to position [5647, 0]
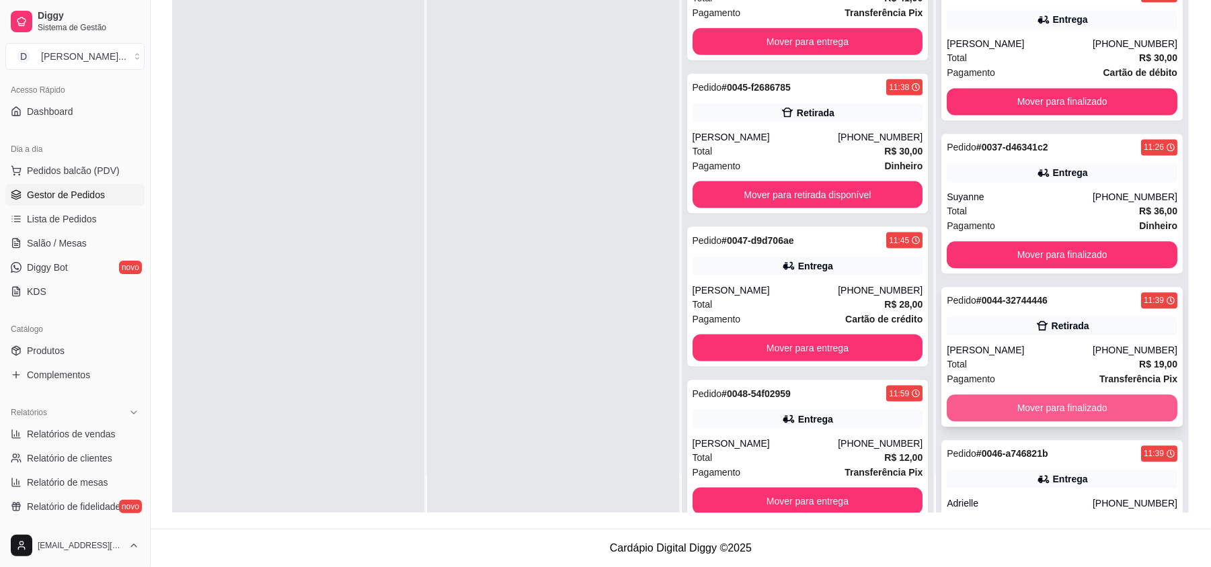
click at [1006, 417] on button "Mover para finalizado" at bounding box center [1062, 408] width 231 height 27
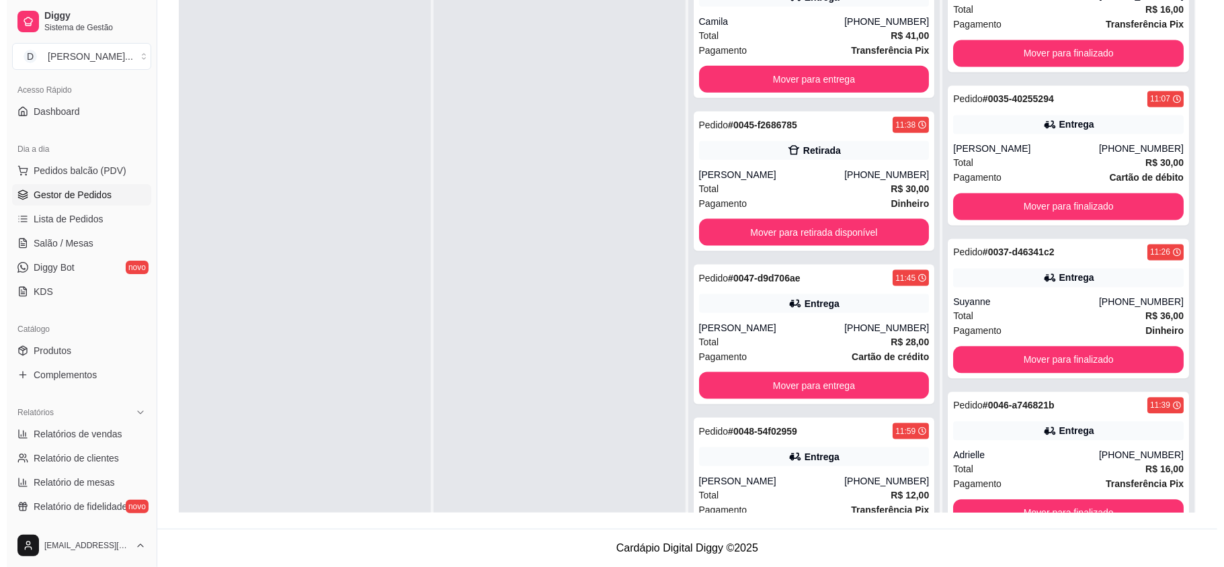
scroll to position [0, 0]
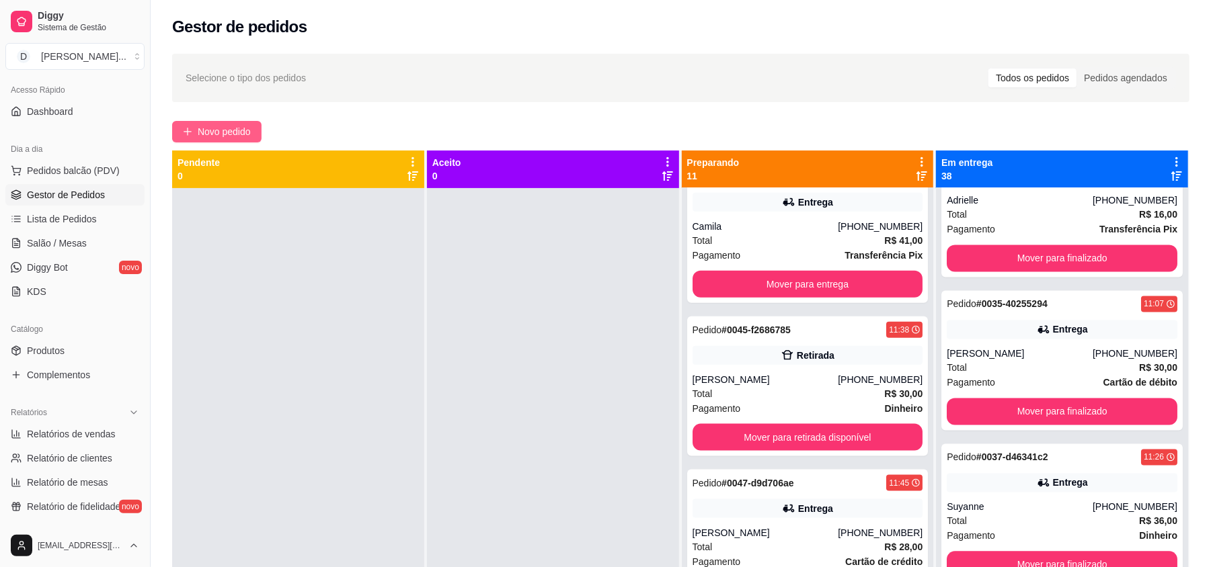
click at [234, 132] on span "Novo pedido" at bounding box center [224, 131] width 53 height 15
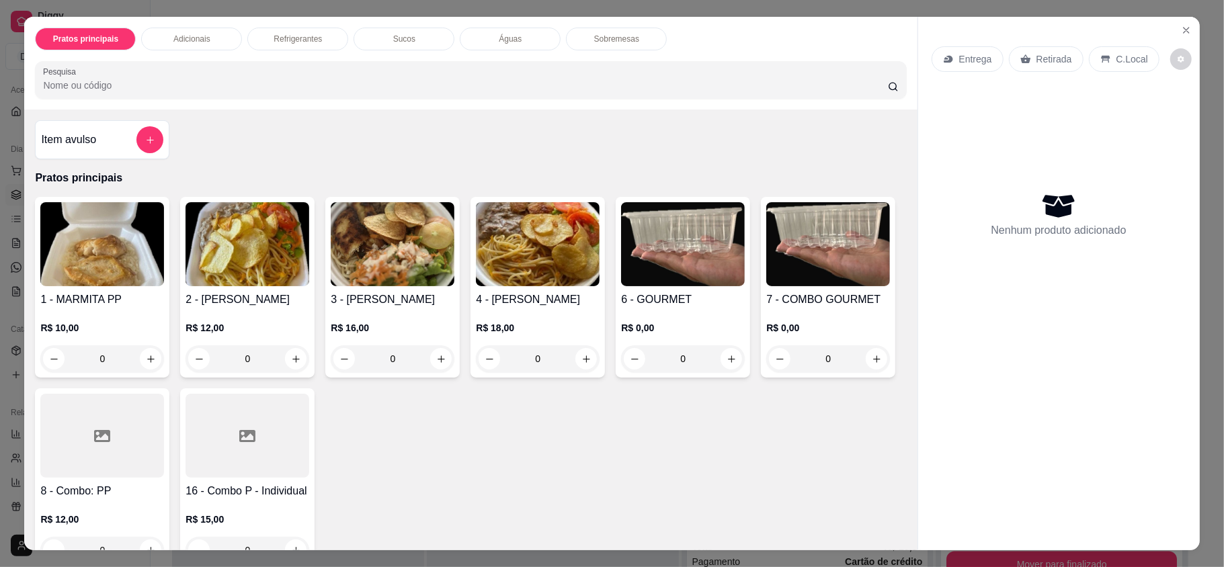
click at [256, 274] on img at bounding box center [248, 244] width 124 height 84
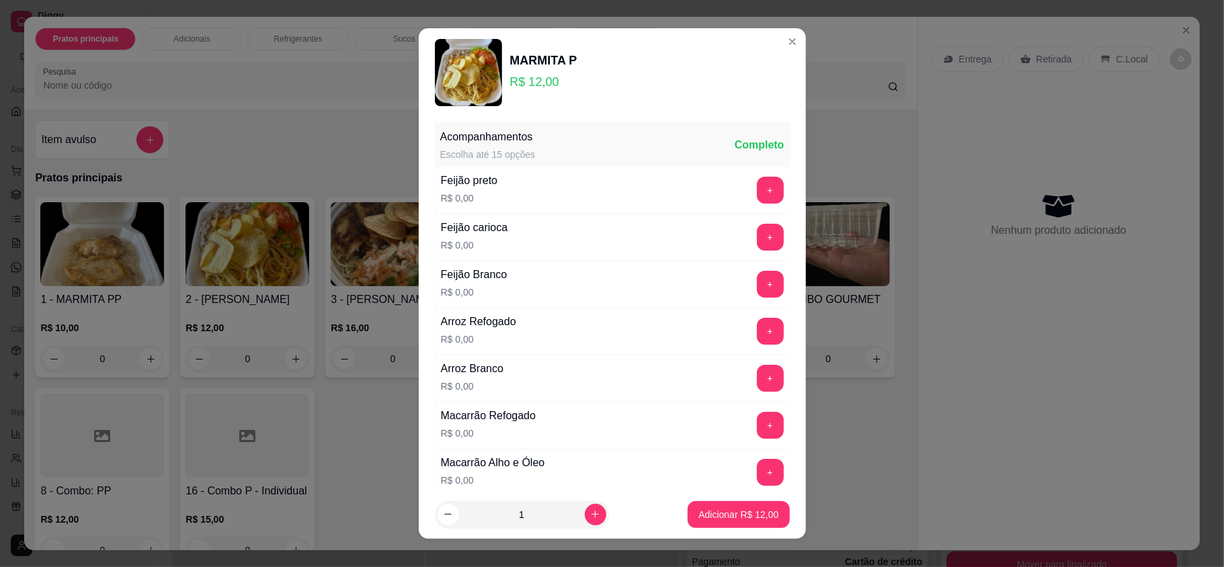
scroll to position [89, 0]
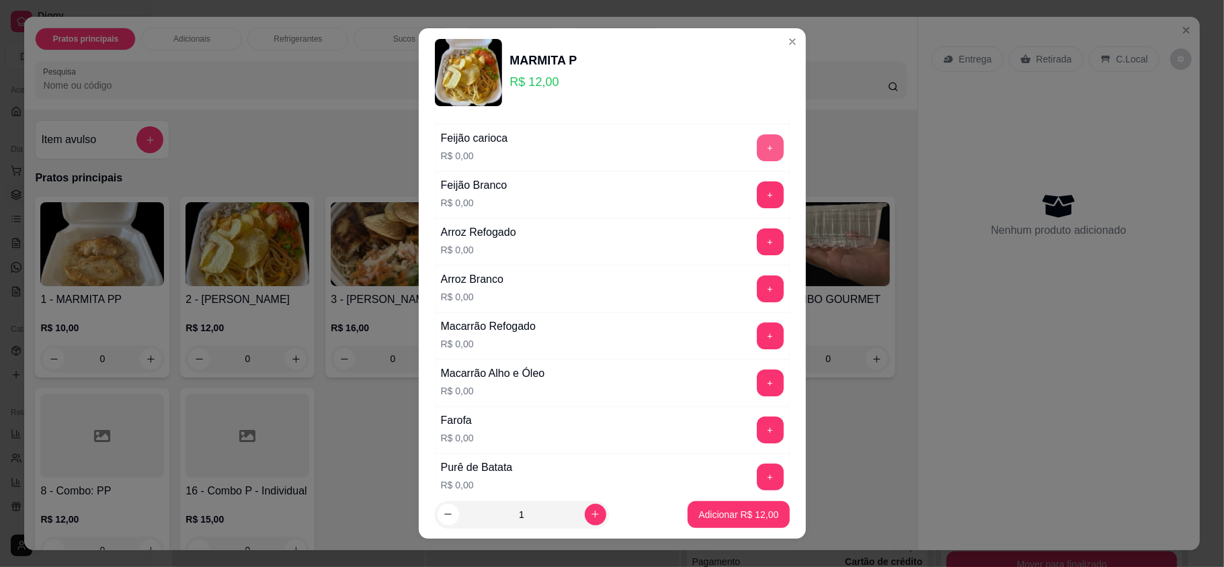
click at [757, 143] on button "+" at bounding box center [770, 147] width 27 height 27
click at [757, 253] on button "+" at bounding box center [770, 242] width 26 height 26
click at [757, 332] on button "+" at bounding box center [770, 336] width 27 height 27
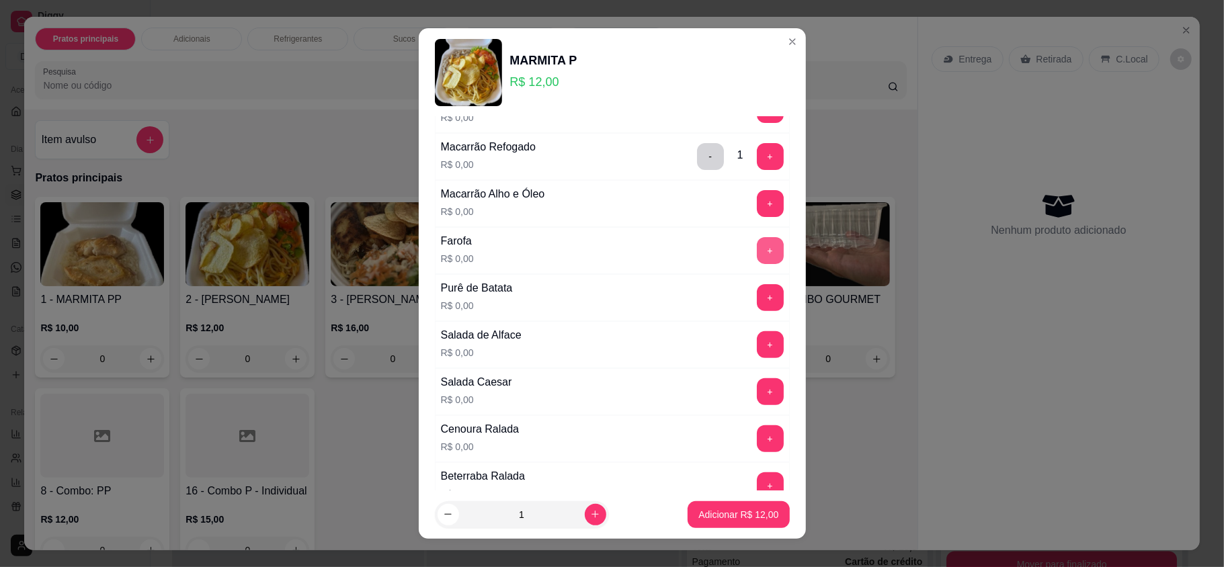
click at [757, 257] on button "+" at bounding box center [770, 250] width 27 height 27
click at [757, 293] on button "+" at bounding box center [770, 298] width 26 height 26
click at [734, 331] on div "Salada de Alface R$ 0,00 +" at bounding box center [612, 344] width 355 height 47
click at [757, 350] on button "+" at bounding box center [770, 344] width 27 height 27
click at [757, 395] on button "+" at bounding box center [770, 391] width 27 height 27
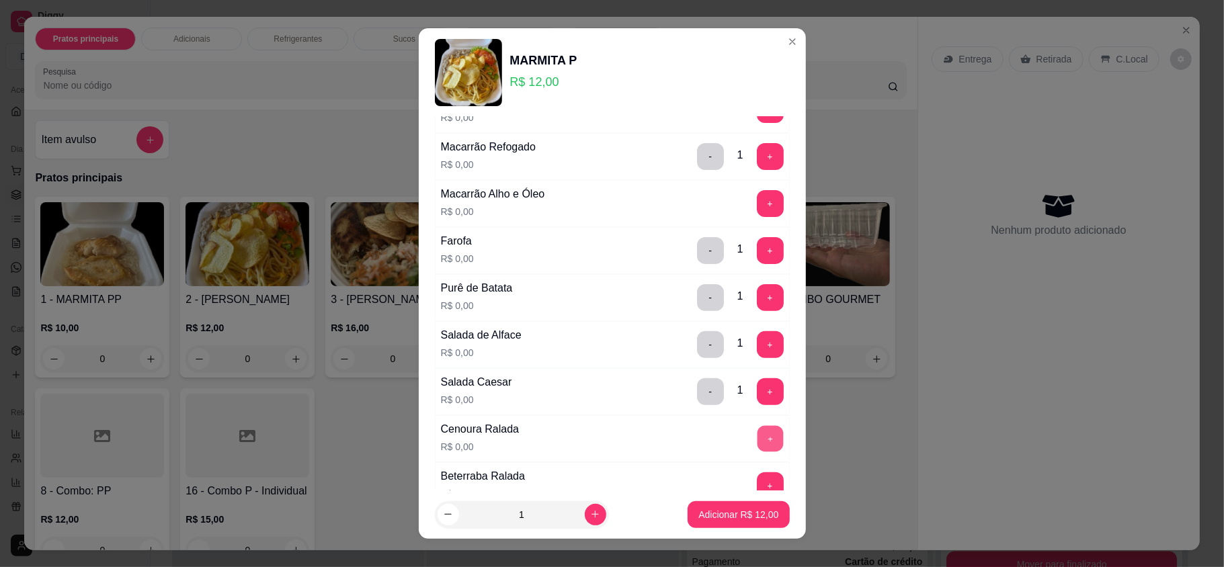
click at [757, 442] on button "+" at bounding box center [770, 439] width 26 height 26
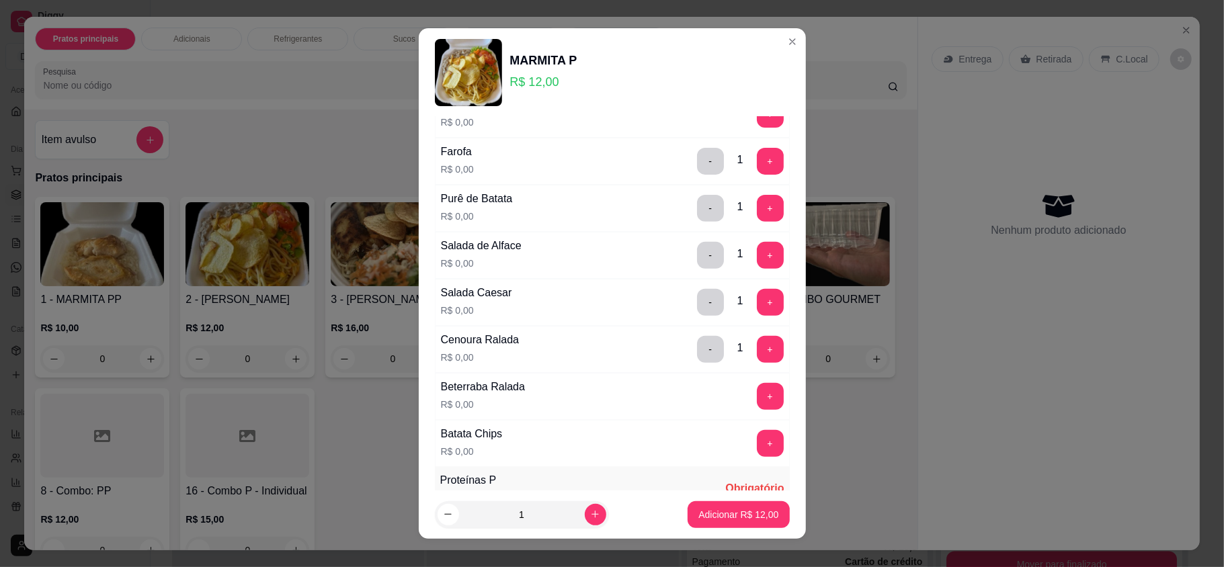
scroll to position [448, 0]
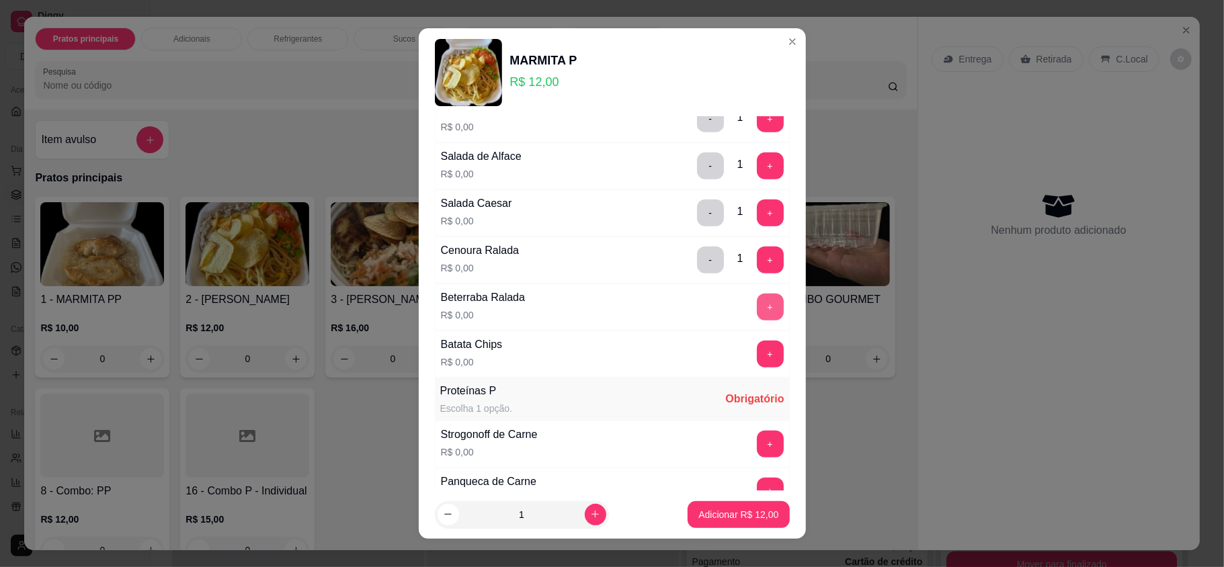
click at [757, 312] on button "+" at bounding box center [770, 307] width 27 height 27
click at [757, 358] on button "+" at bounding box center [770, 354] width 27 height 27
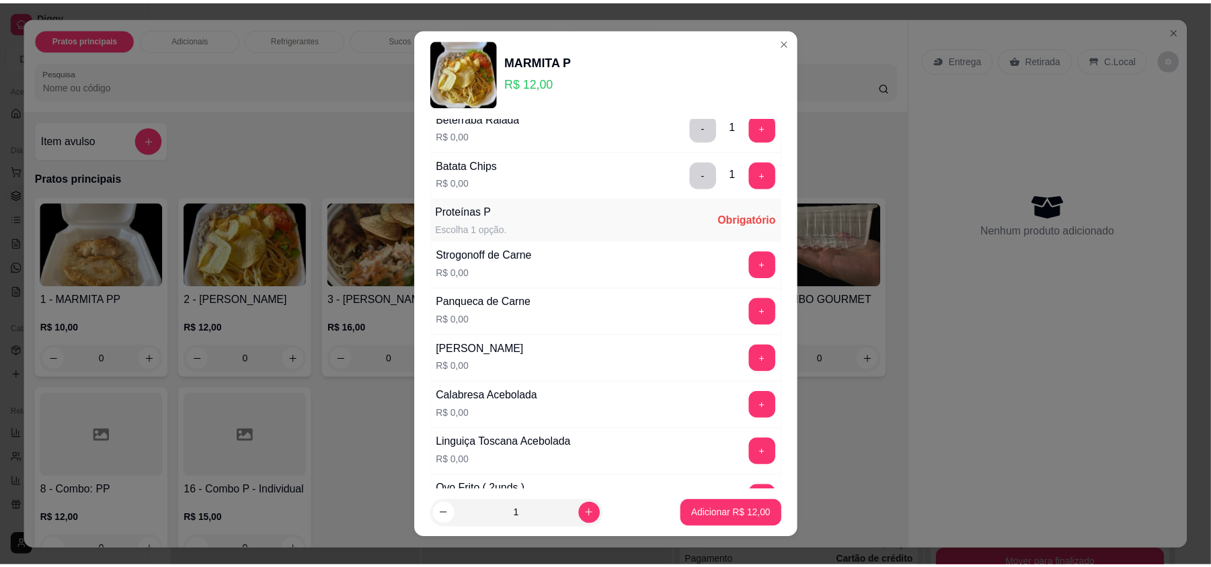
scroll to position [717, 0]
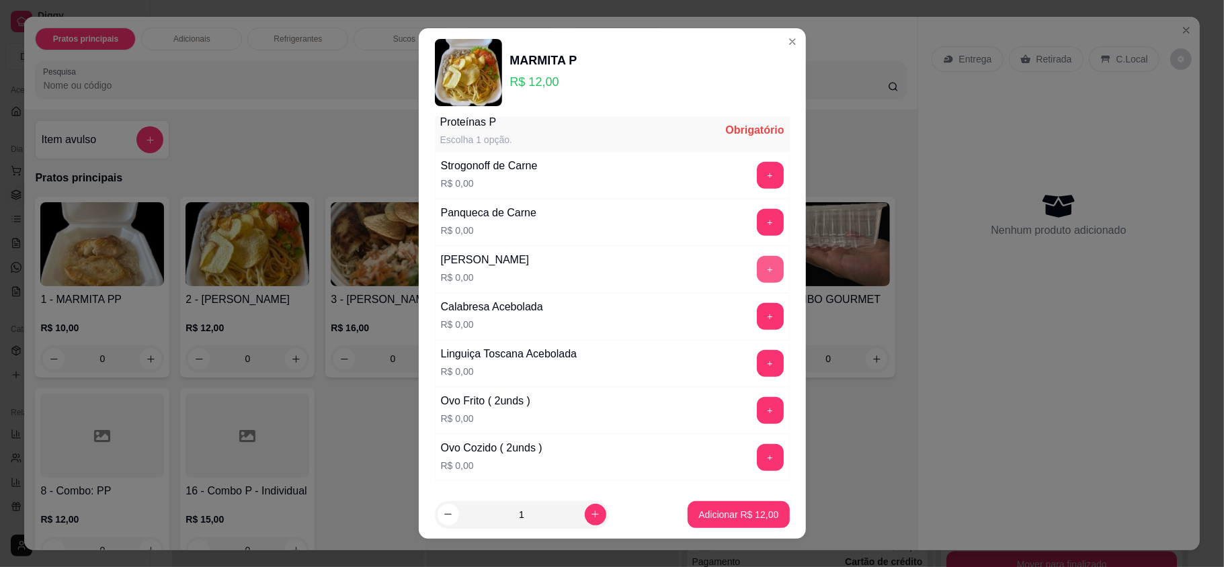
click at [757, 278] on button "+" at bounding box center [770, 269] width 27 height 27
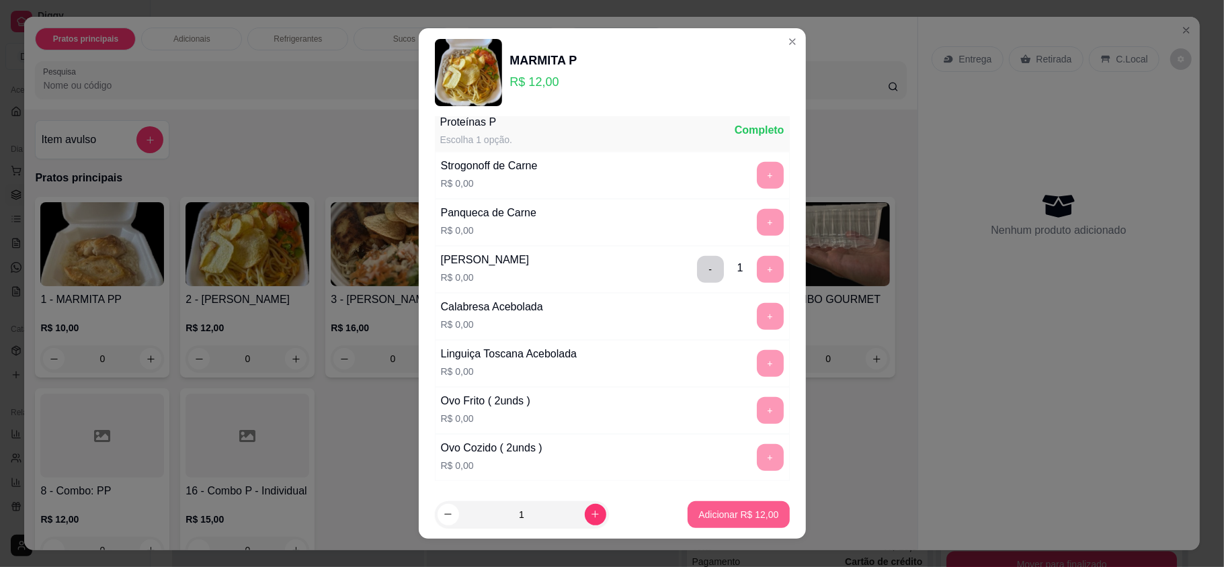
click at [721, 508] on p "Adicionar R$ 12,00" at bounding box center [738, 514] width 80 height 13
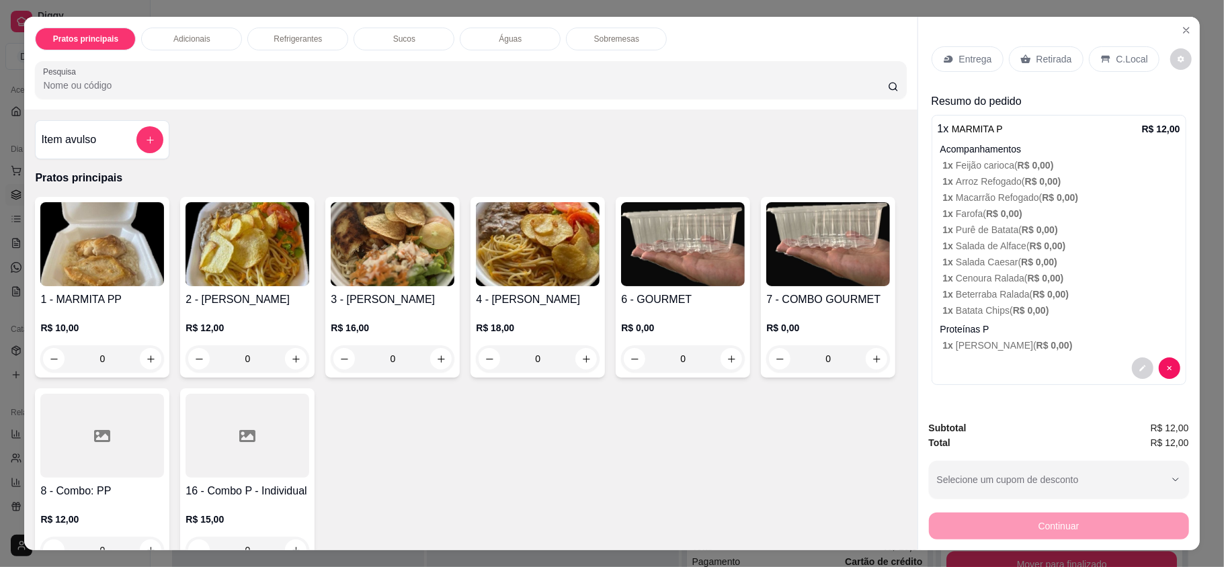
click at [1042, 42] on div "Entrega Retirada C.Local" at bounding box center [1059, 59] width 255 height 47
click at [1041, 54] on p "Retirada" at bounding box center [1055, 58] width 36 height 13
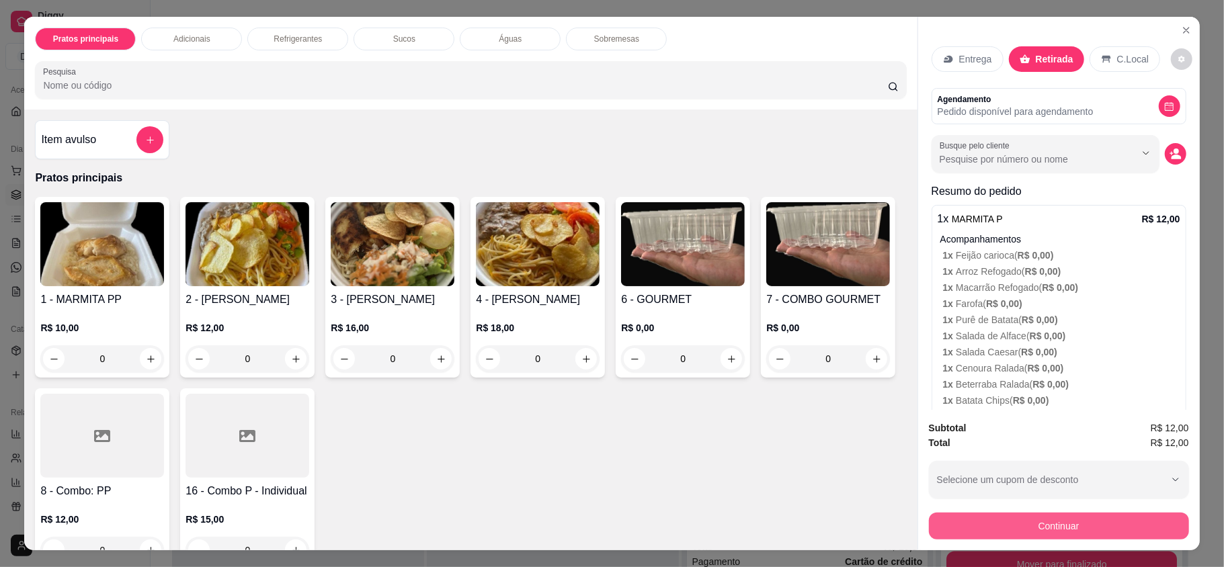
click at [1090, 517] on button "Continuar" at bounding box center [1059, 526] width 260 height 27
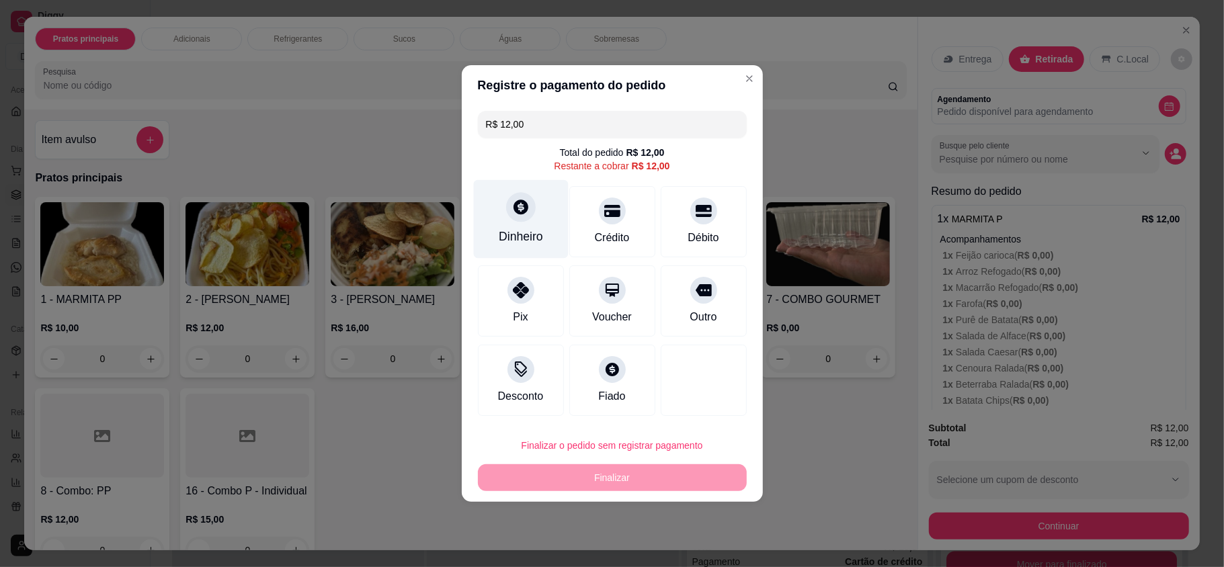
click at [543, 233] on div "Dinheiro" at bounding box center [520, 219] width 95 height 79
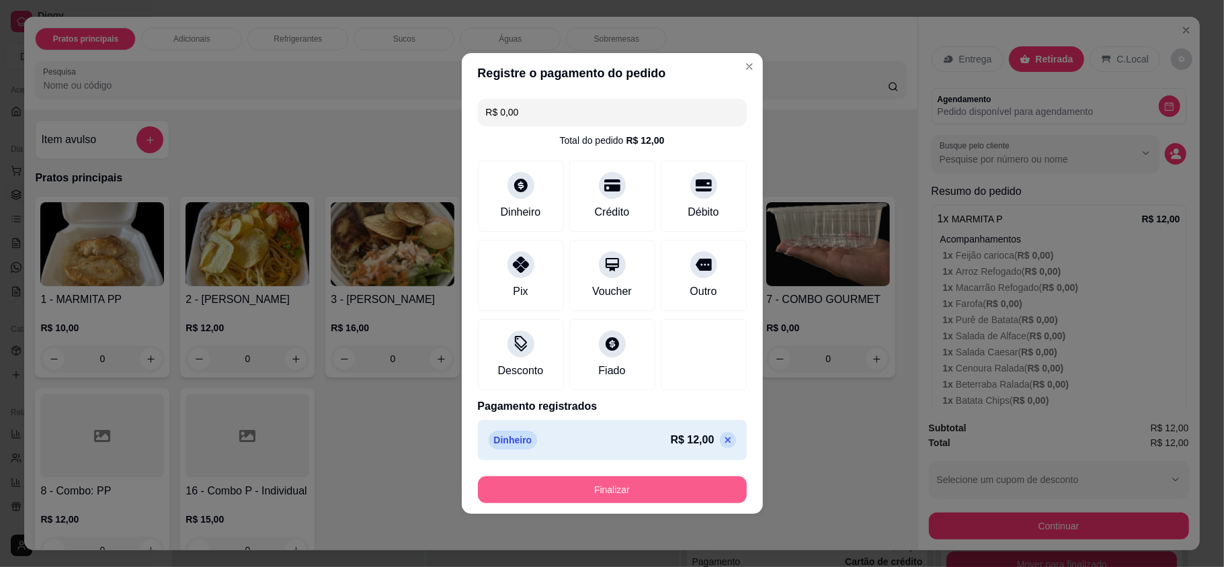
click at [651, 495] on button "Finalizar" at bounding box center [612, 490] width 269 height 27
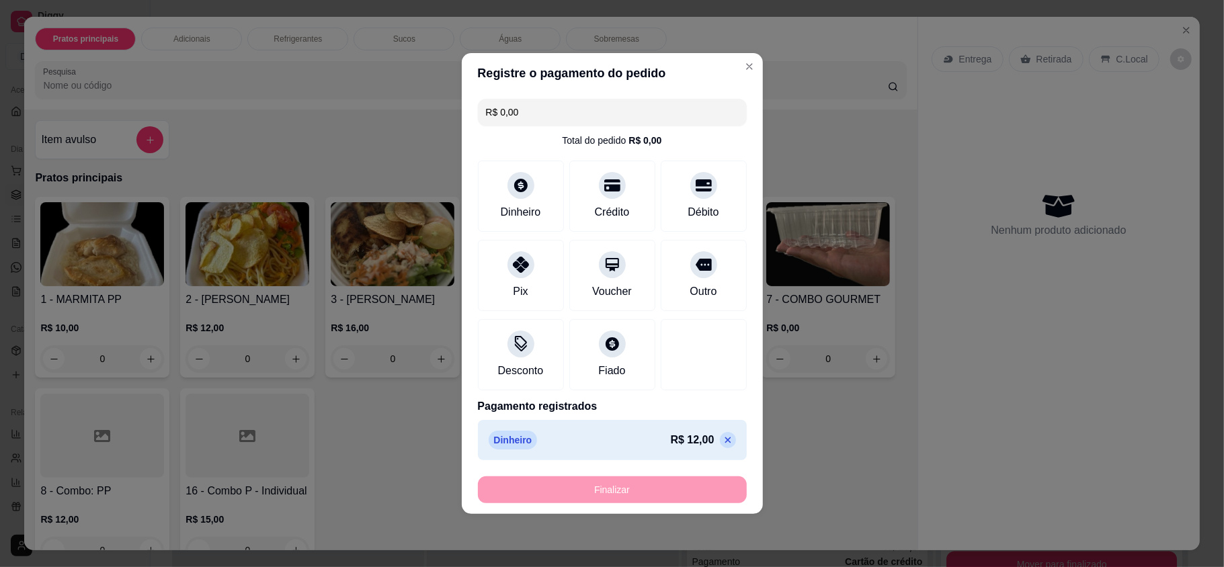
type input "-R$ 12,00"
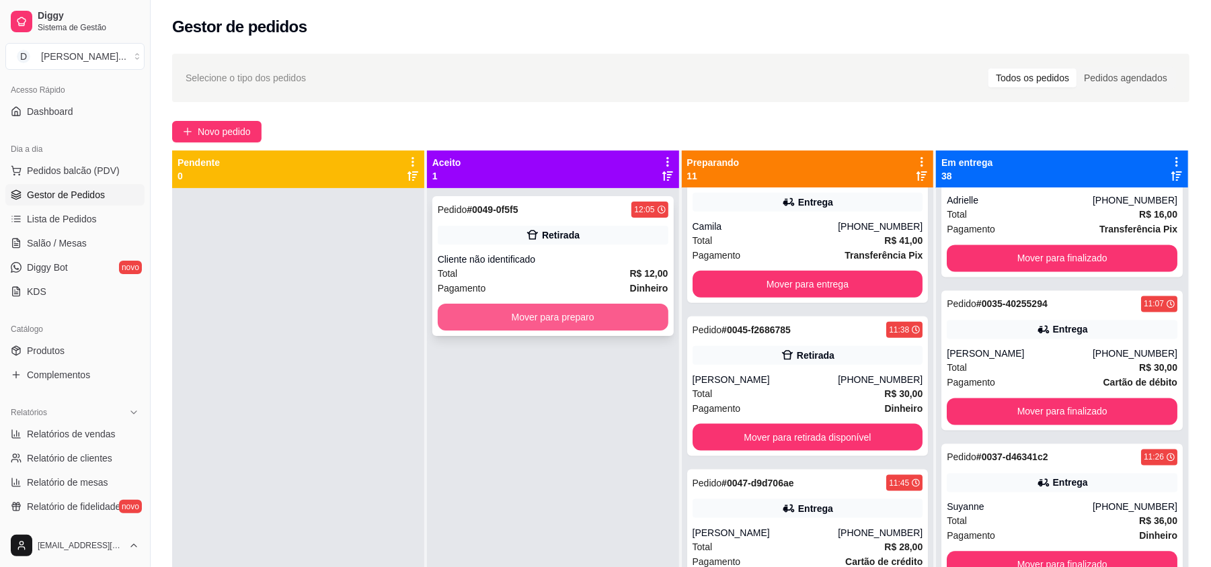
click at [541, 313] on button "Mover para preparo" at bounding box center [553, 317] width 231 height 27
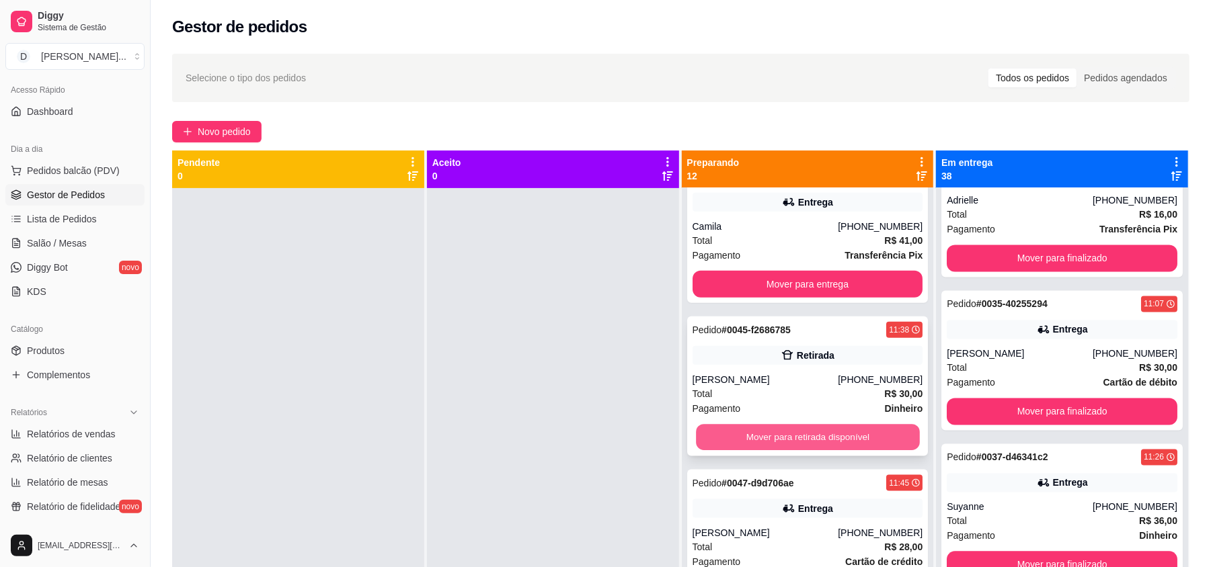
click at [750, 429] on button "Mover para retirada disponível" at bounding box center [807, 438] width 223 height 26
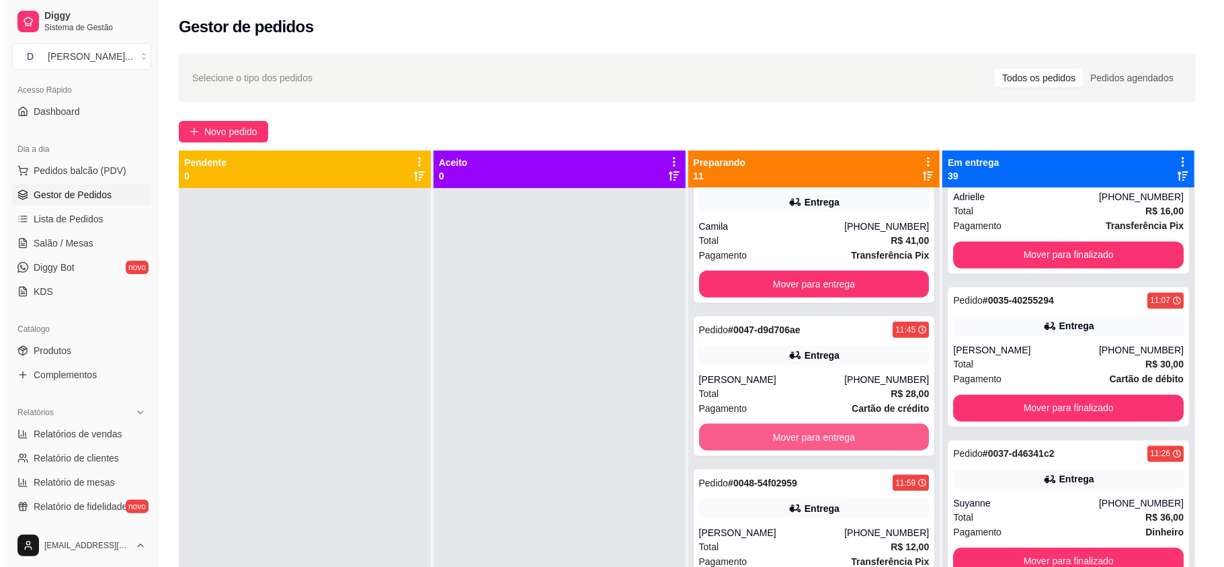
scroll to position [5647, 0]
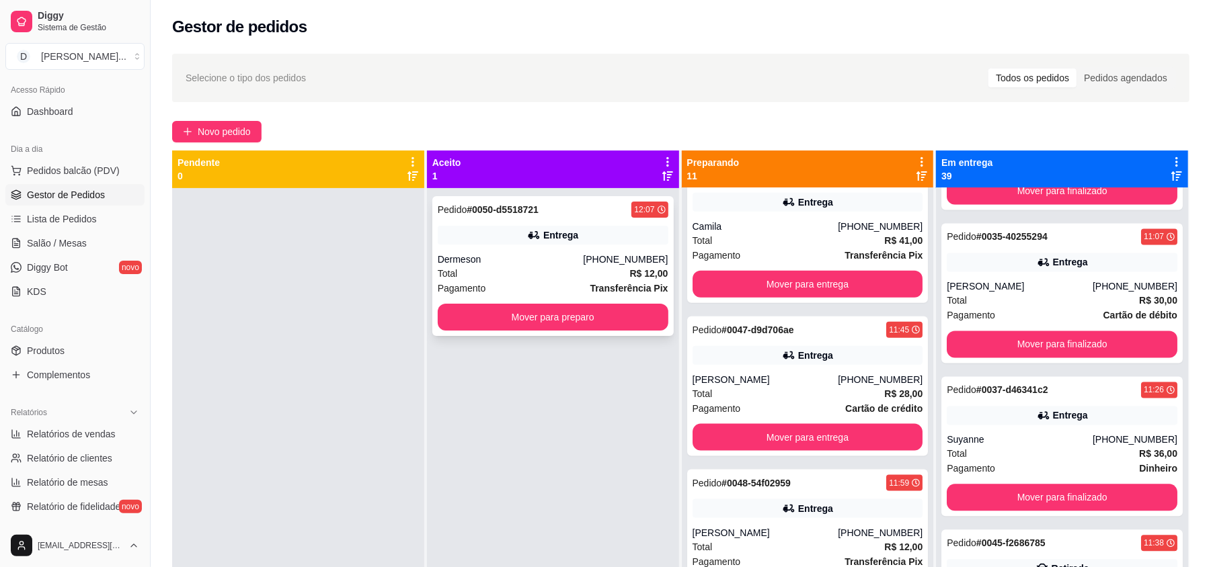
click at [476, 301] on div "Pedido # 0050-d5518721 12:07 Entrega Dermeson [PHONE_NUMBER] Total R$ 12,00 Pag…" at bounding box center [552, 266] width 241 height 140
click at [460, 312] on button "Mover para preparo" at bounding box center [553, 317] width 231 height 27
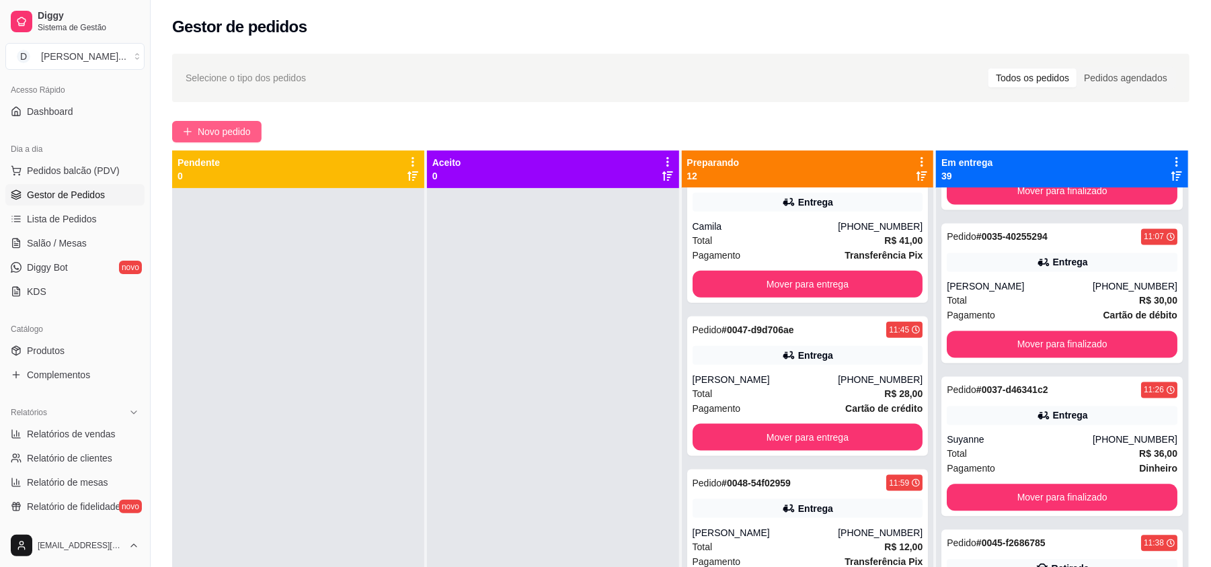
click at [186, 141] on button "Novo pedido" at bounding box center [216, 132] width 89 height 22
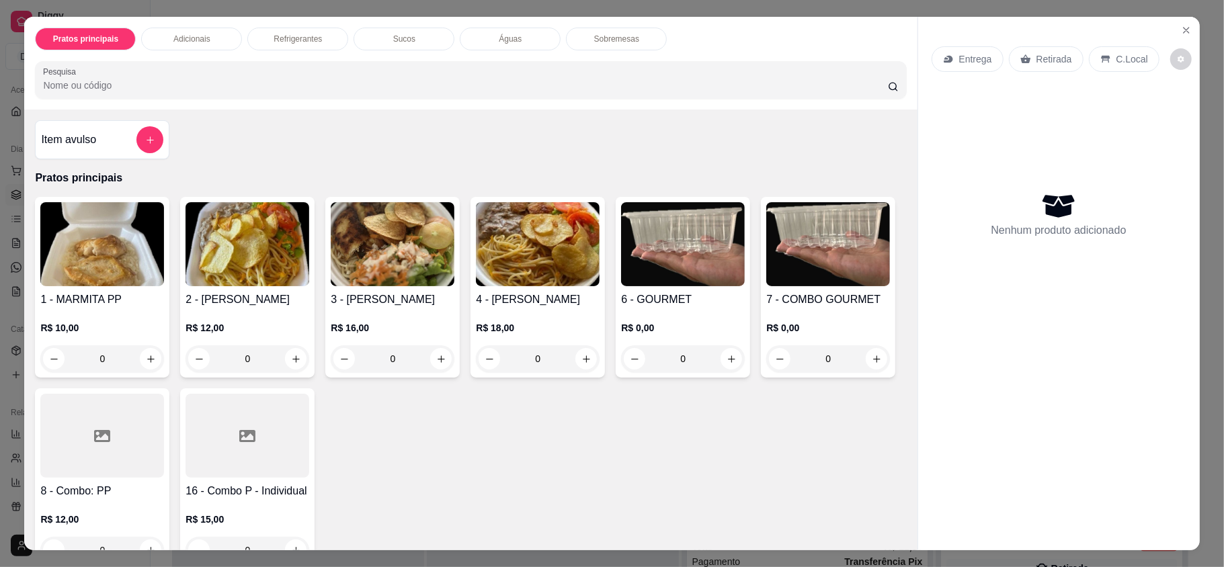
click at [1026, 56] on div "Retirada" at bounding box center [1046, 59] width 75 height 26
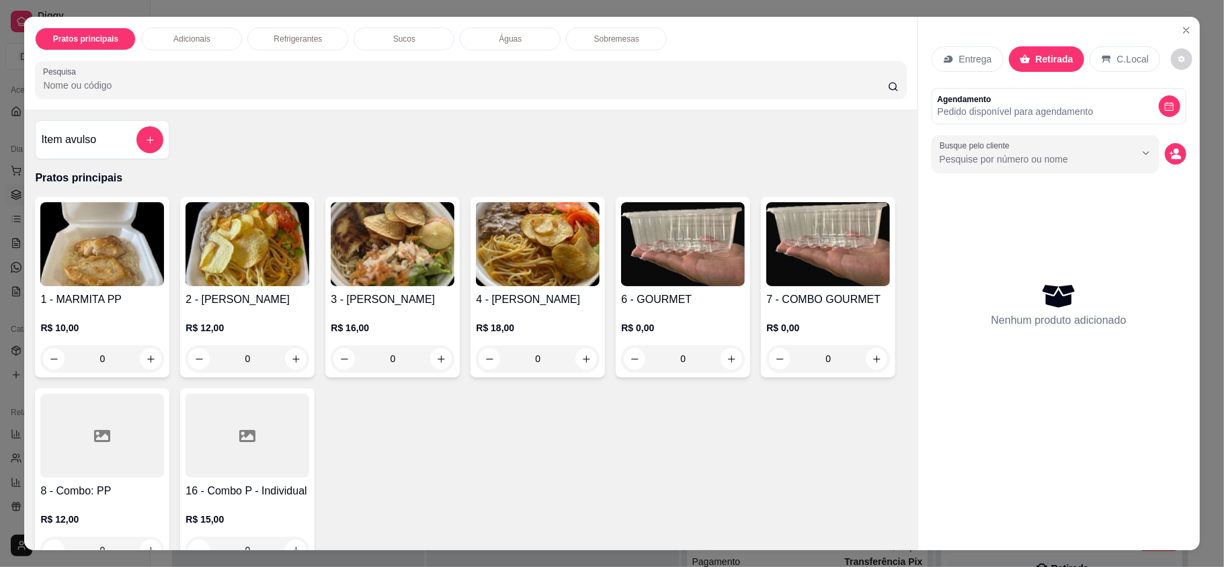
click at [284, 210] on img at bounding box center [248, 244] width 124 height 84
click at [167, 250] on div "1 - MARMITA PP R$ 10,00 0 2 - MARMITA P R$ 12,00 0 3 - MARMITA M R$ 16,00 0 4 -…" at bounding box center [470, 383] width 871 height 372
click at [202, 259] on img at bounding box center [248, 244] width 124 height 84
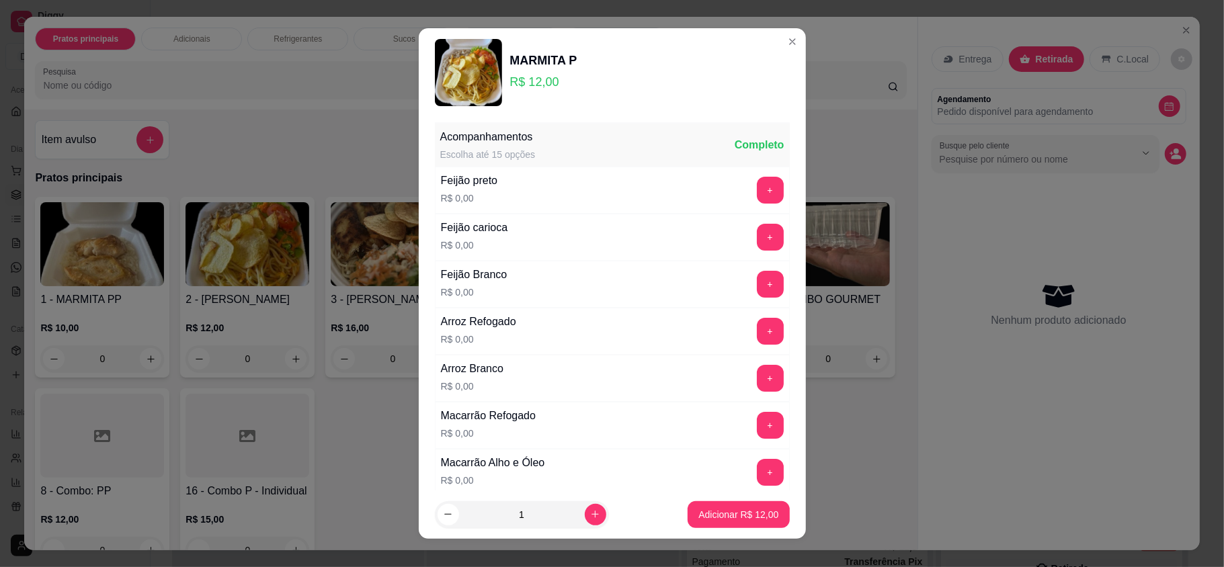
click at [752, 191] on div "+" at bounding box center [771, 190] width 38 height 27
click at [757, 191] on button "+" at bounding box center [770, 190] width 26 height 26
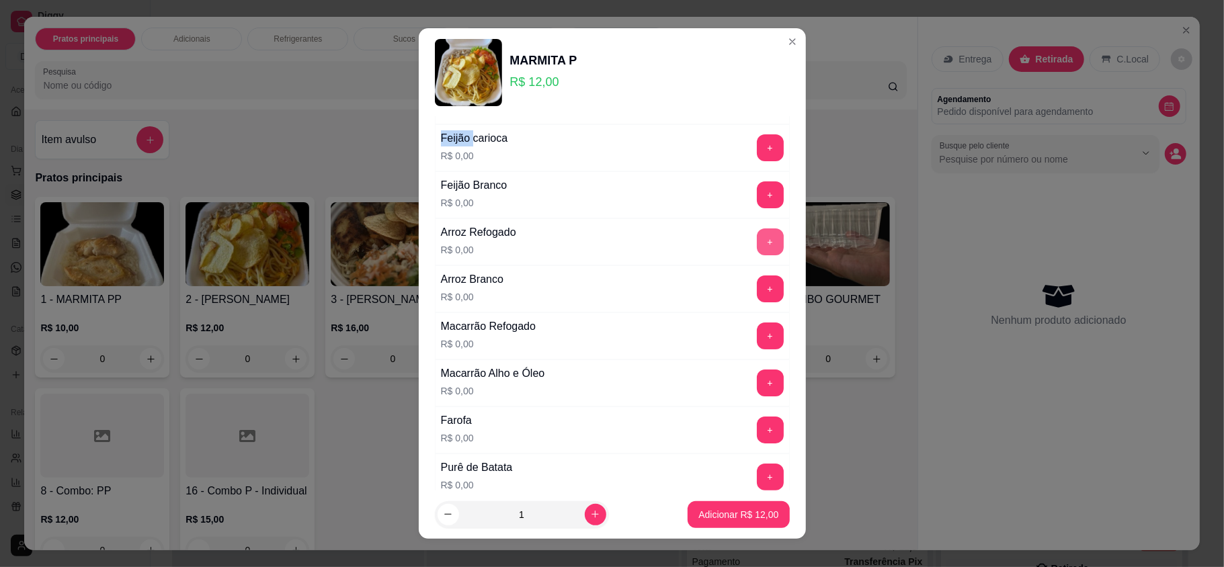
click at [757, 242] on button "+" at bounding box center [770, 242] width 27 height 27
click at [757, 342] on button "+" at bounding box center [770, 336] width 27 height 27
click at [757, 426] on button "+" at bounding box center [770, 430] width 27 height 27
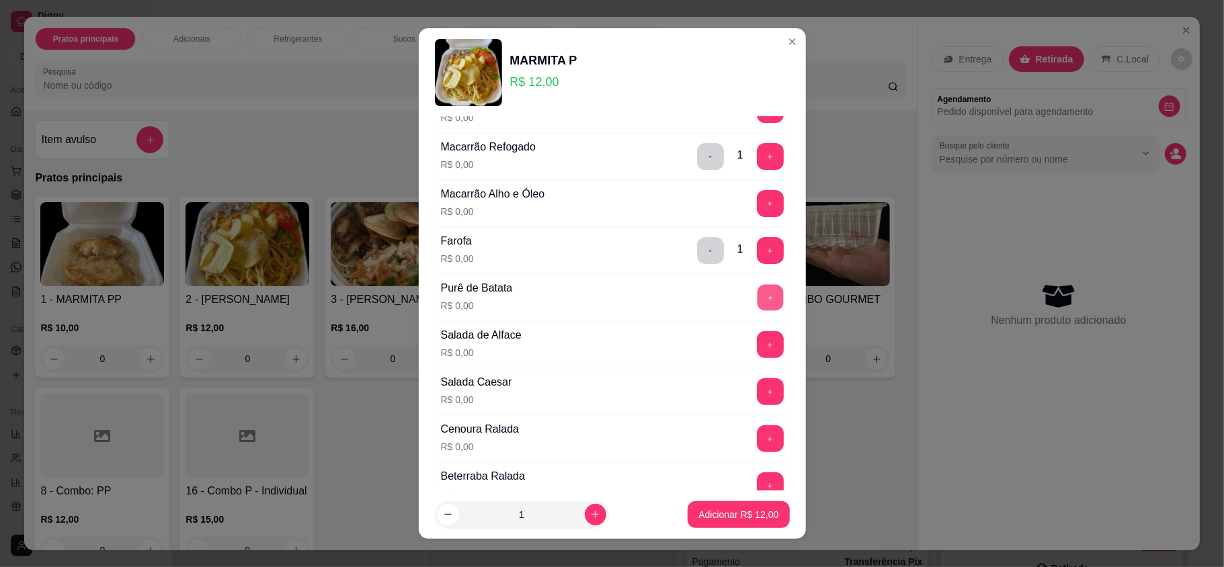
click at [757, 299] on button "+" at bounding box center [770, 298] width 26 height 26
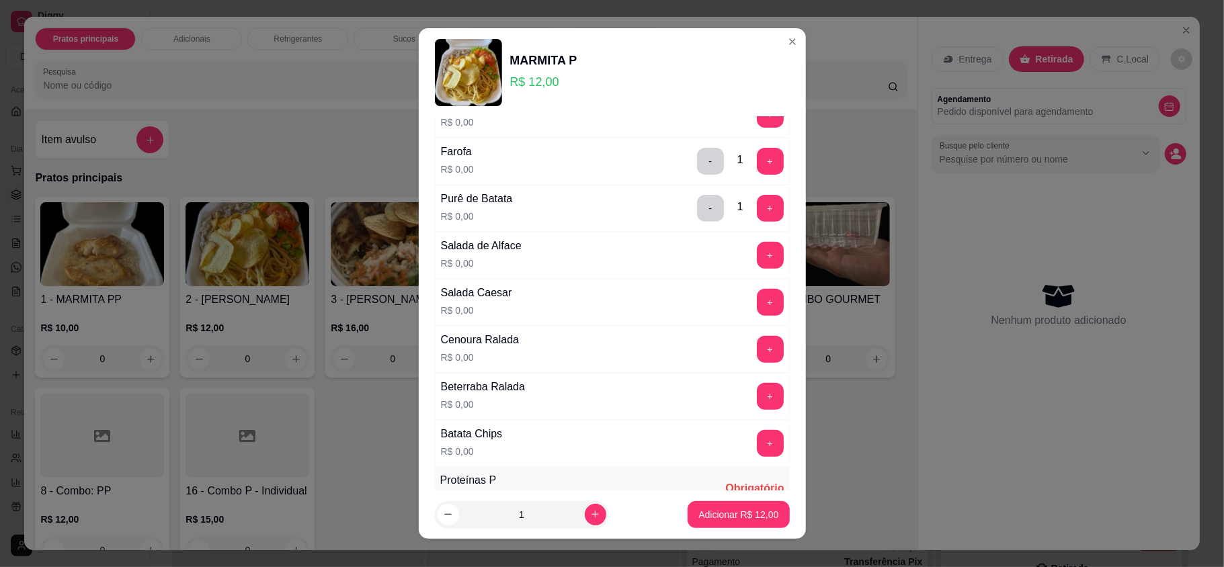
scroll to position [448, 0]
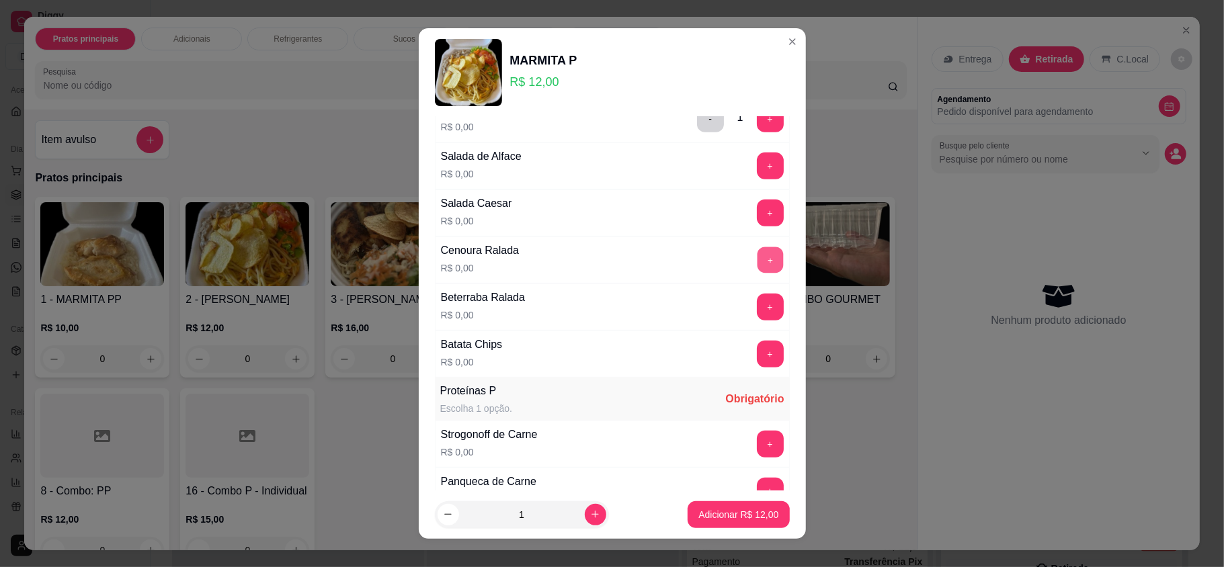
click at [757, 265] on button "+" at bounding box center [770, 260] width 26 height 26
click at [697, 256] on button "-" at bounding box center [710, 260] width 27 height 27
click at [757, 215] on button "+" at bounding box center [770, 213] width 27 height 27
click at [757, 361] on button "+" at bounding box center [770, 354] width 27 height 27
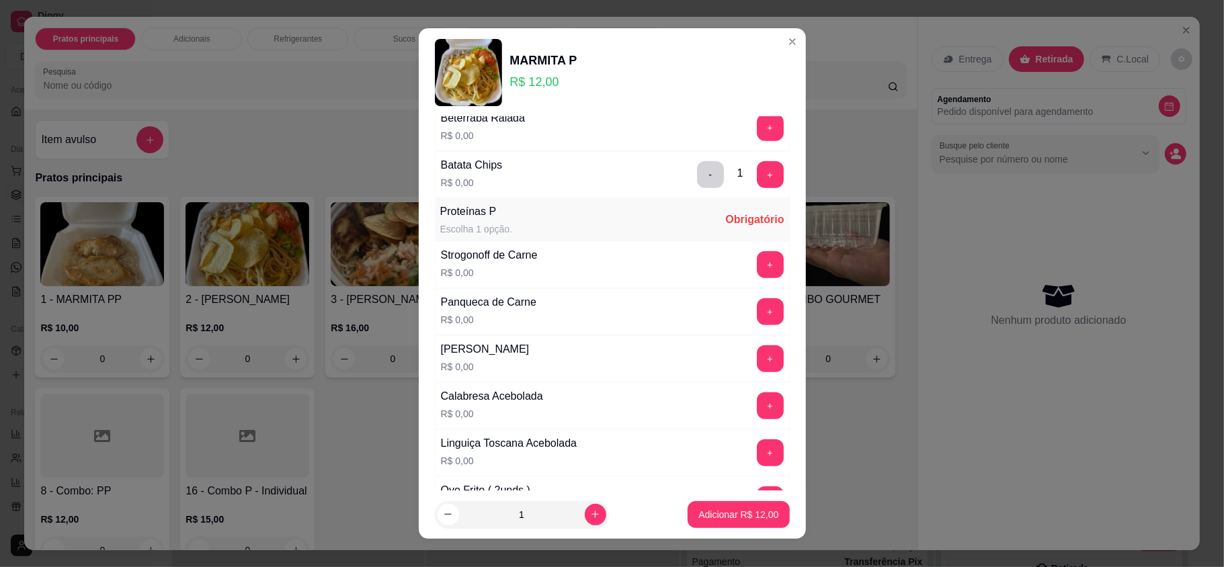
scroll to position [717, 0]
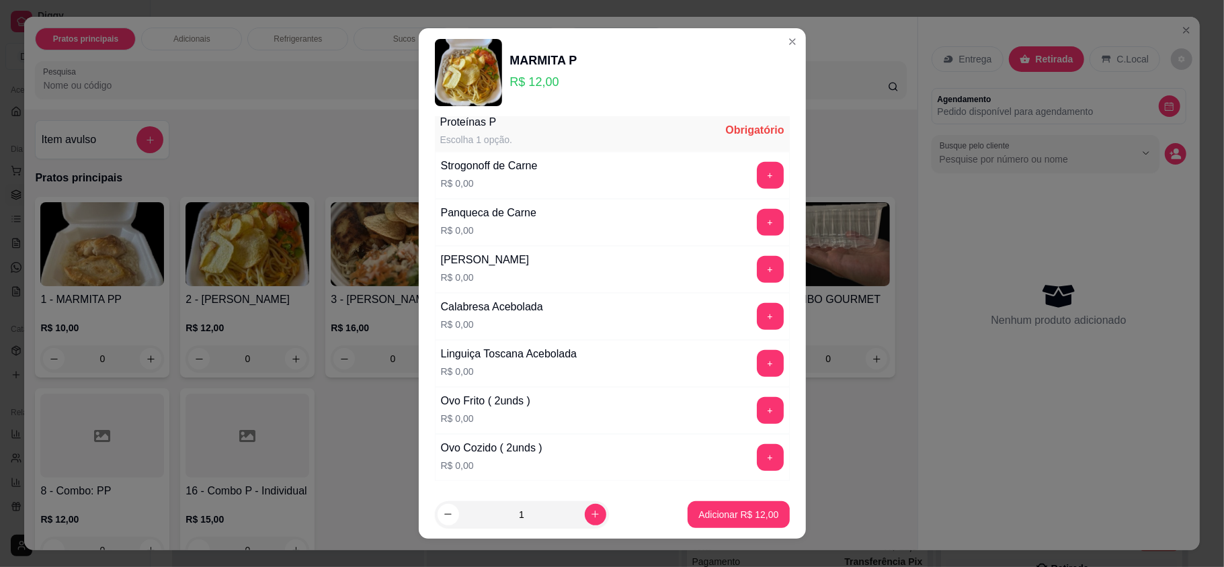
click at [757, 183] on button "+" at bounding box center [770, 175] width 27 height 27
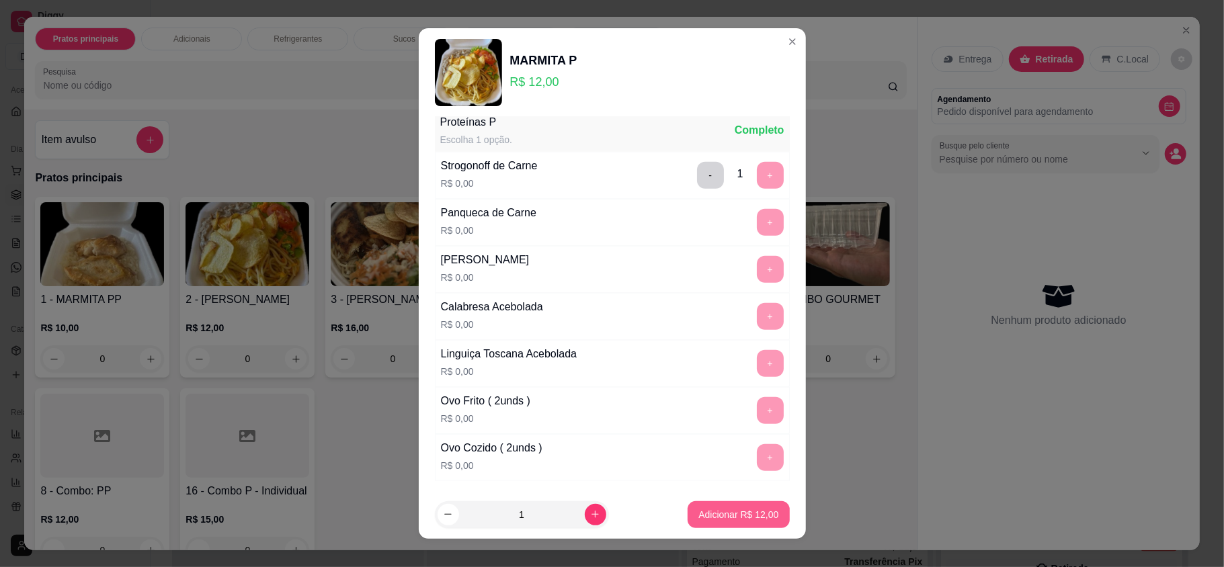
click at [713, 508] on p "Adicionar R$ 12,00" at bounding box center [738, 514] width 80 height 13
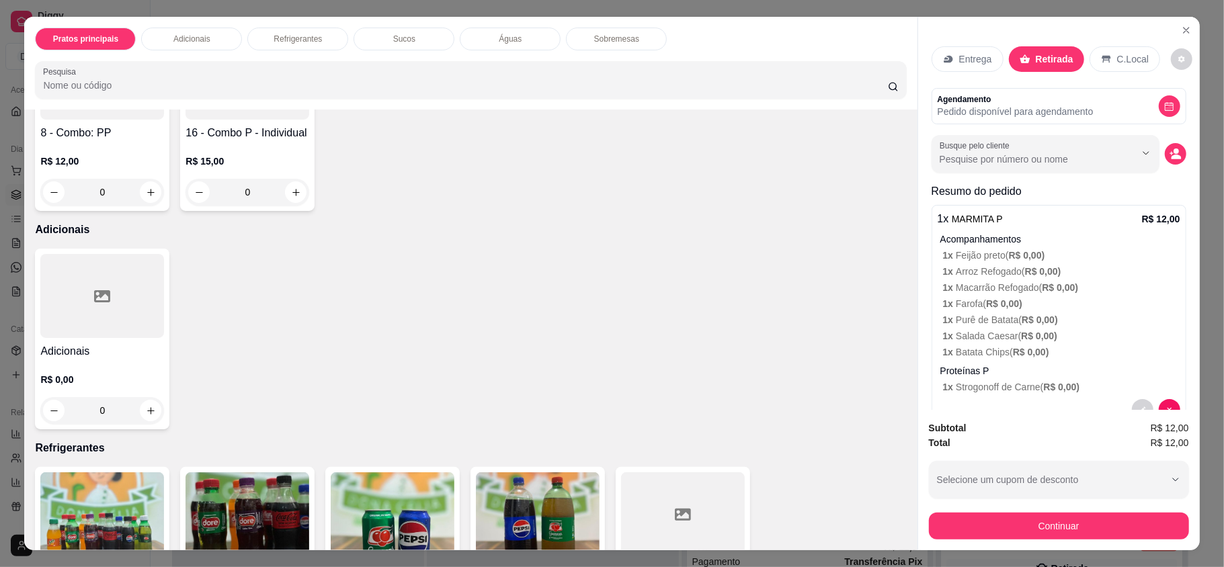
scroll to position [627, 0]
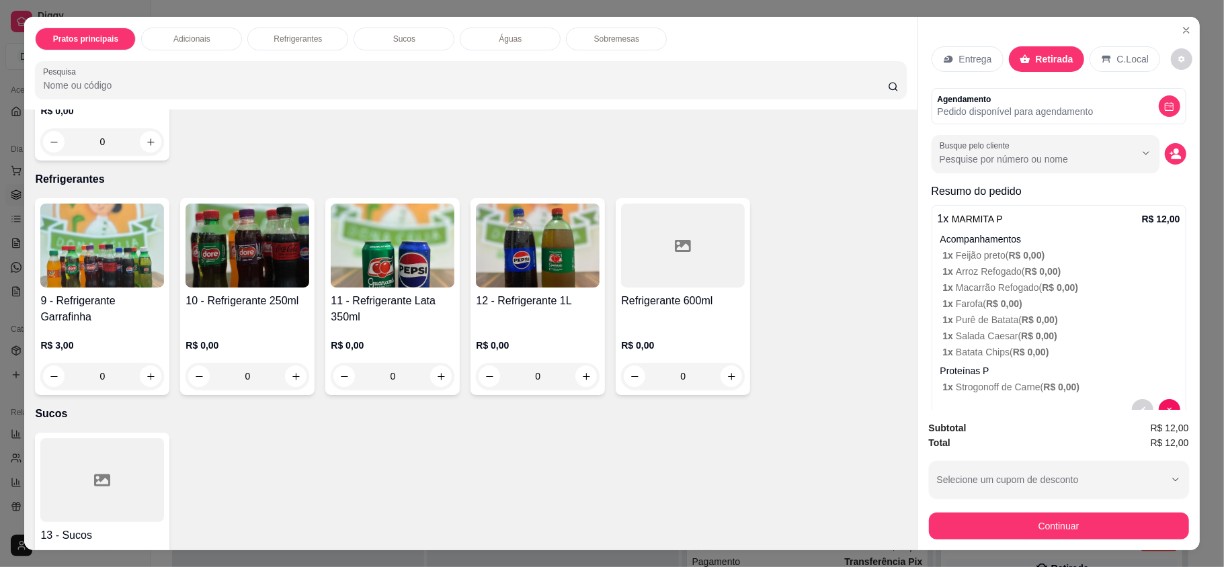
click at [109, 307] on h4 "9 - Refrigerante Garrafinha" at bounding box center [102, 309] width 124 height 32
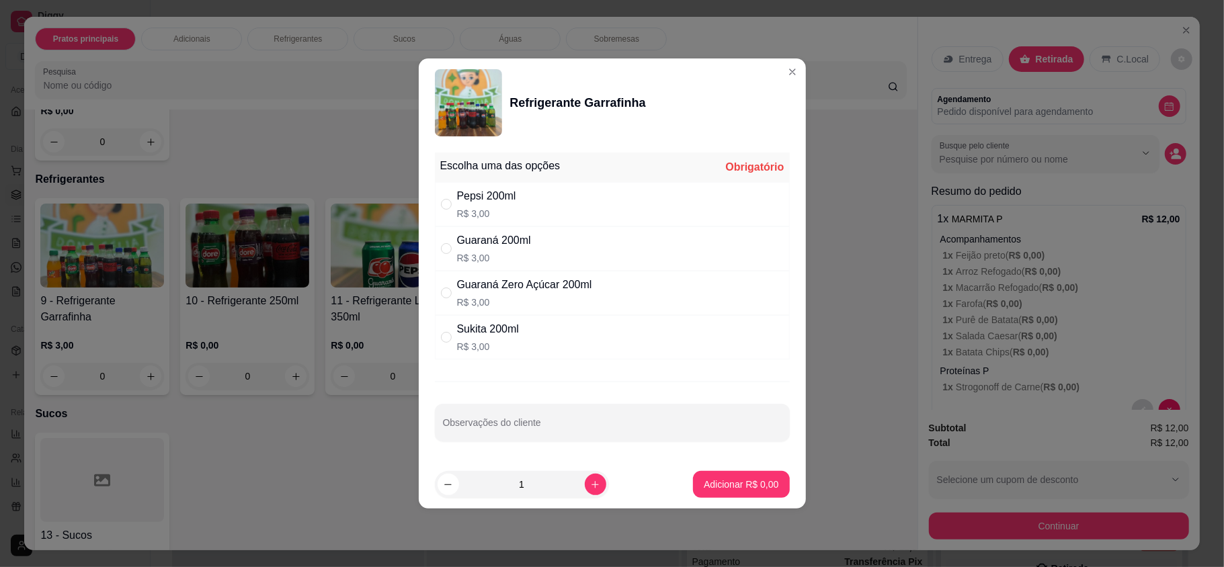
click at [528, 207] on div "Pepsi 200ml R$ 3,00" at bounding box center [612, 204] width 355 height 44
radio input "true"
click at [748, 483] on p "Adicionar R$ 3,00" at bounding box center [741, 484] width 73 height 13
type input "1"
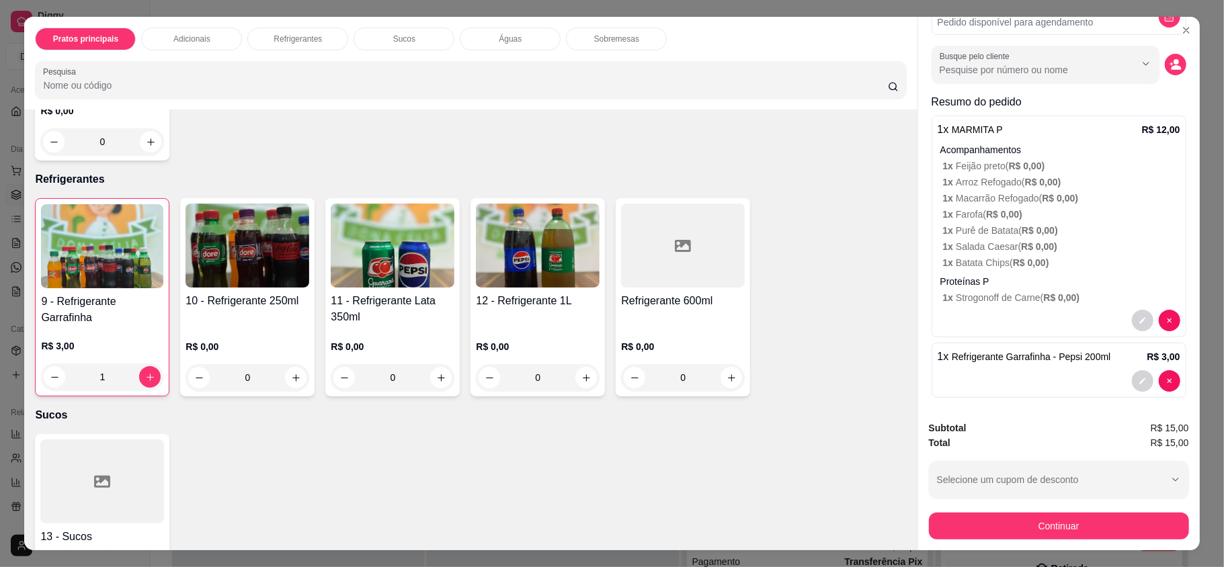
scroll to position [112, 0]
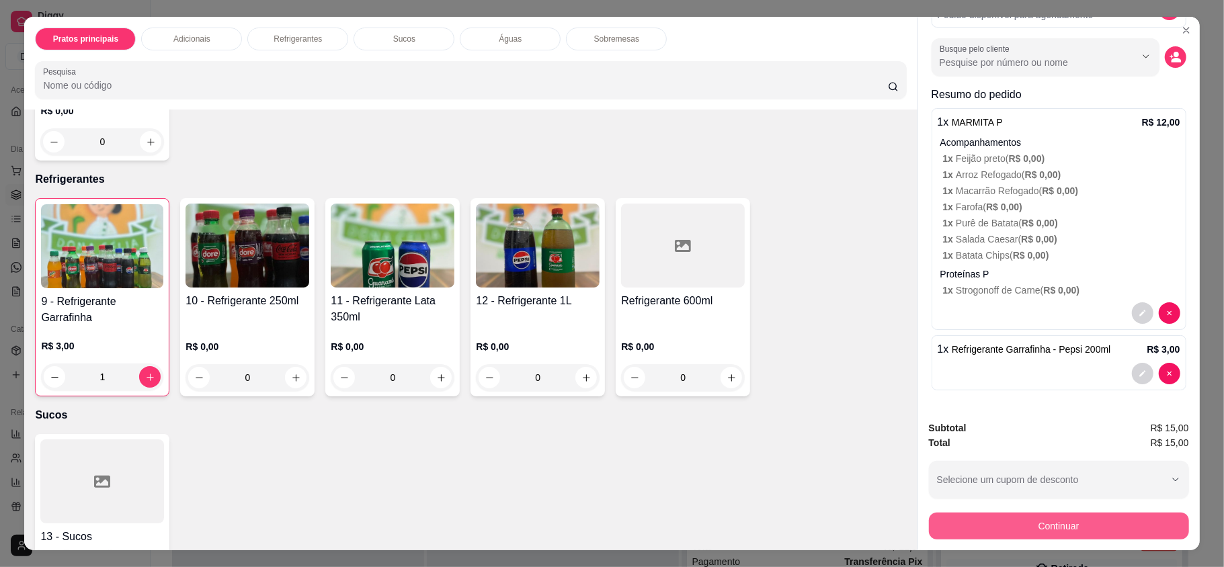
click at [1026, 513] on button "Continuar" at bounding box center [1059, 526] width 260 height 27
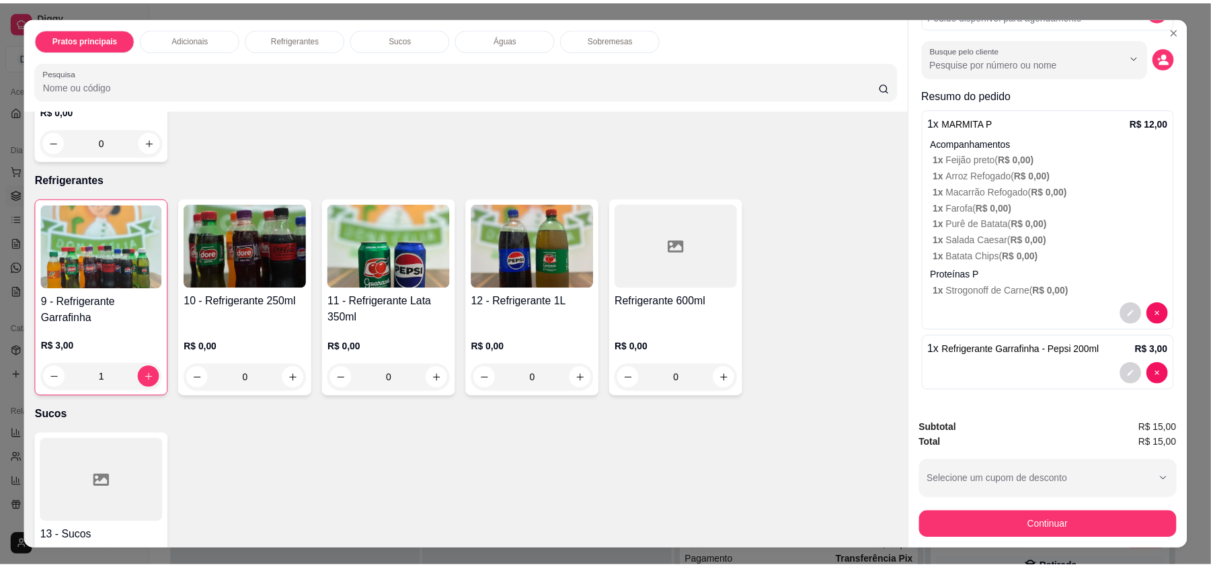
scroll to position [0, 0]
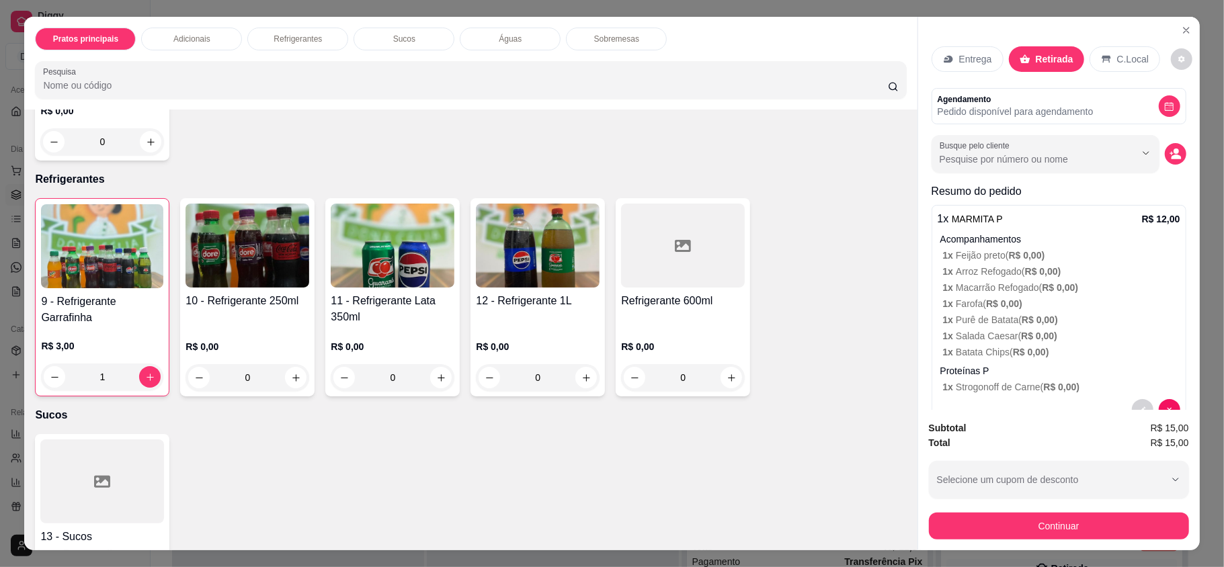
click at [1004, 522] on button "Continuar" at bounding box center [1059, 526] width 260 height 27
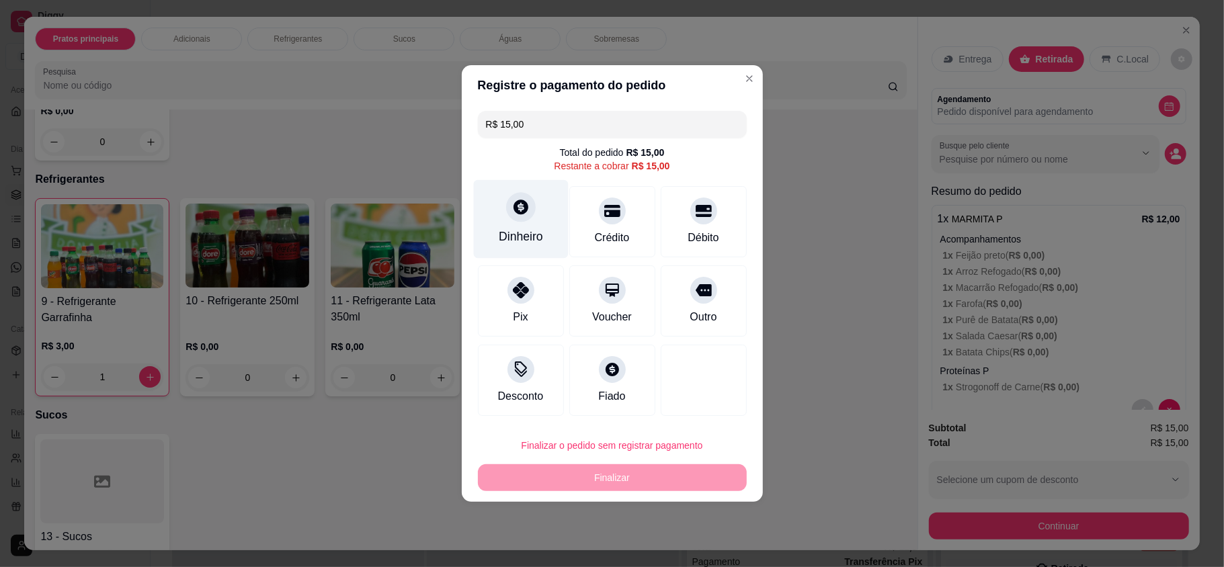
click at [518, 223] on div "Dinheiro" at bounding box center [520, 219] width 95 height 79
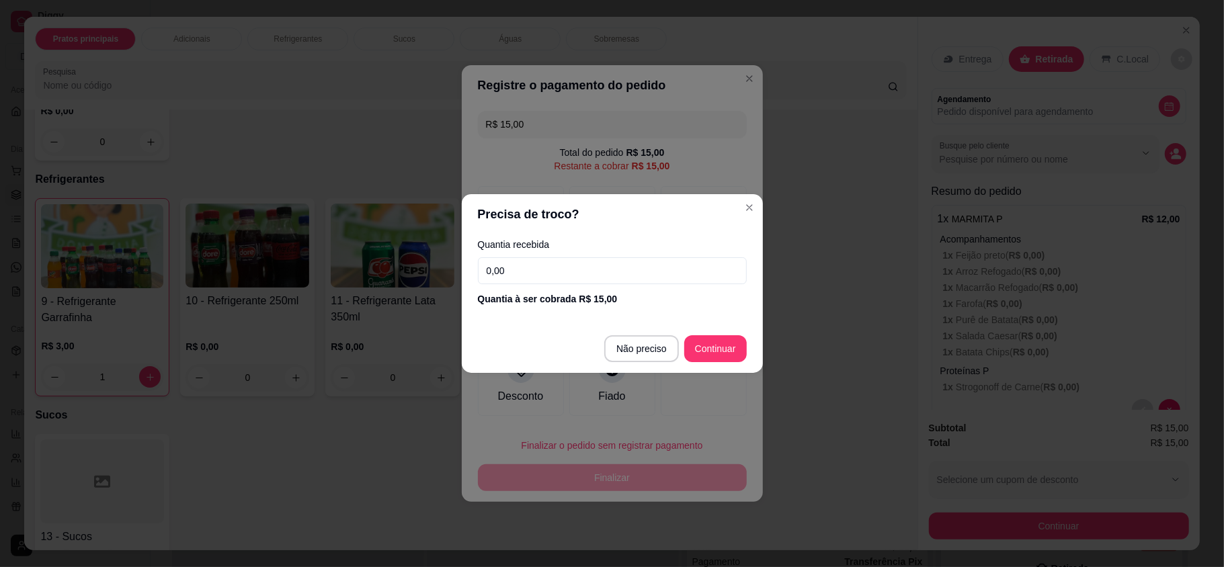
click at [631, 272] on input "0,00" at bounding box center [612, 270] width 269 height 27
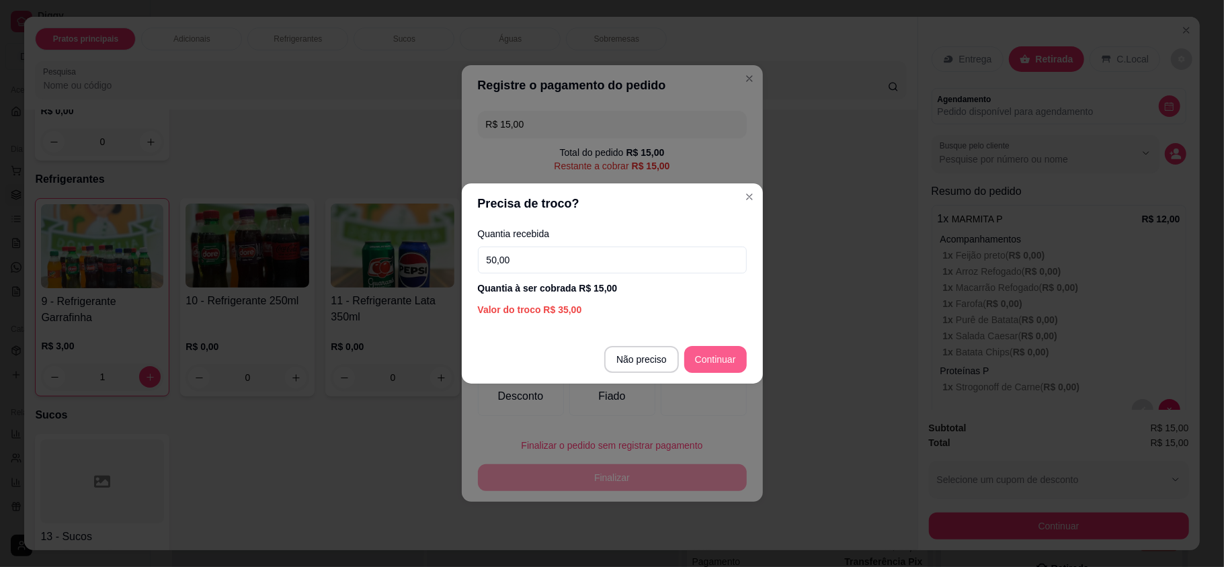
type input "50,00"
type input "R$ 0,00"
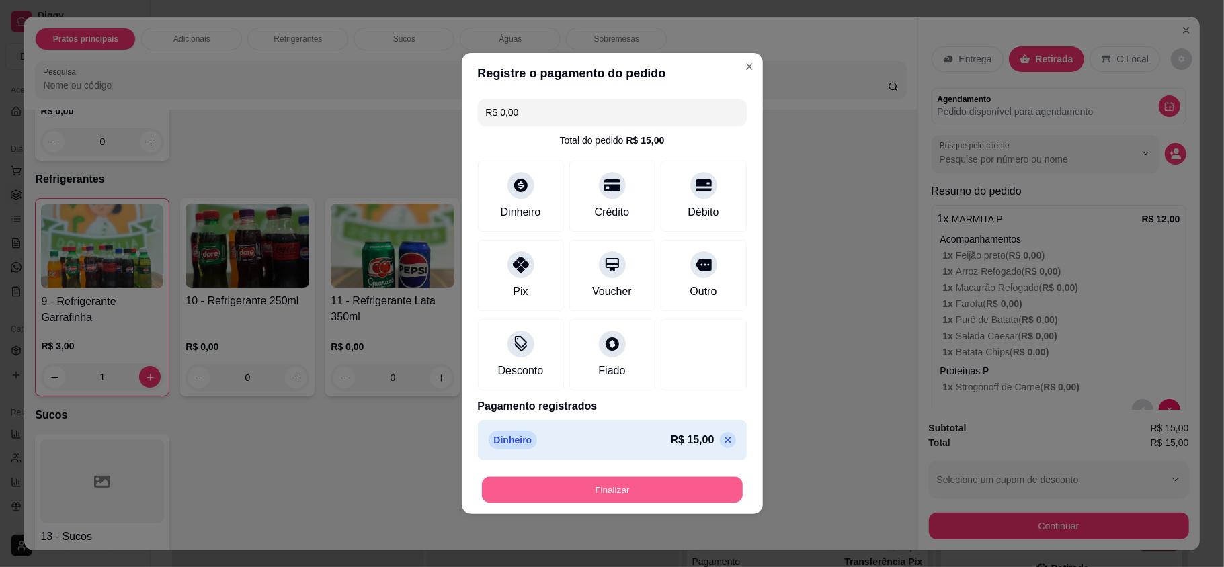
click at [662, 493] on button "Finalizar" at bounding box center [612, 490] width 261 height 26
type input "0"
type input "-R$ 15,00"
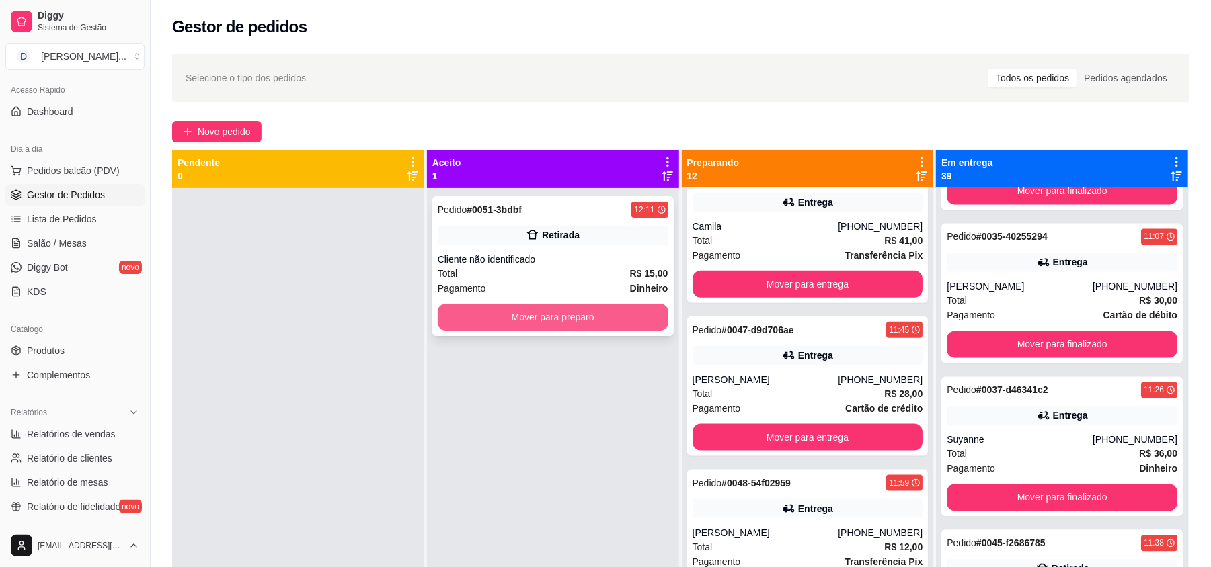
click at [499, 323] on button "Mover para preparo" at bounding box center [553, 317] width 231 height 27
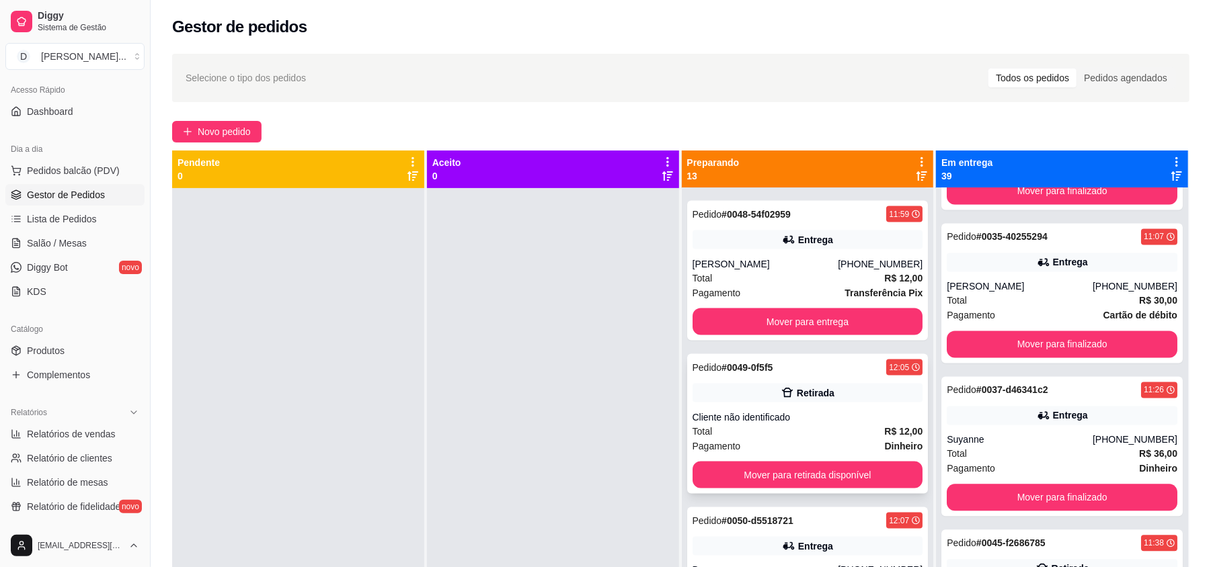
scroll to position [1504, 0]
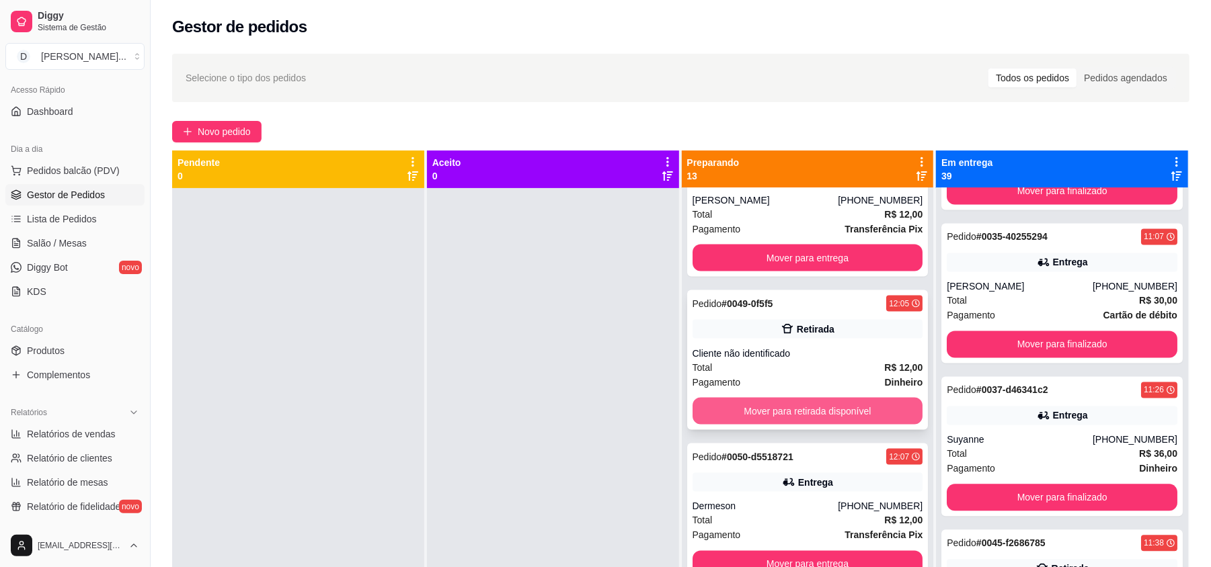
click at [759, 417] on button "Mover para retirada disponível" at bounding box center [807, 411] width 231 height 27
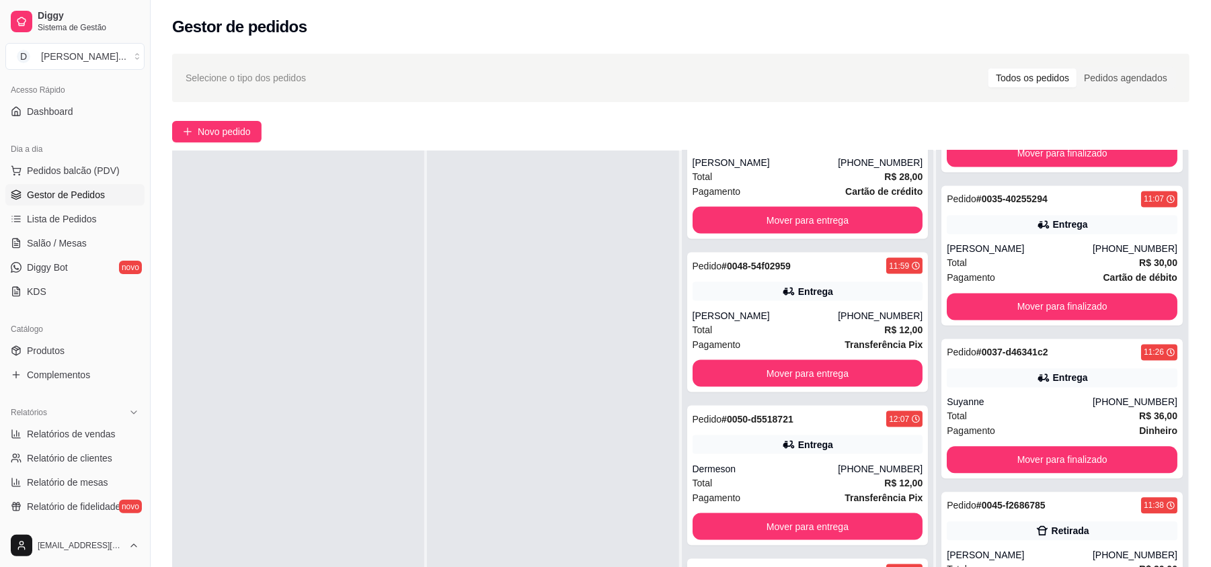
scroll to position [205, 0]
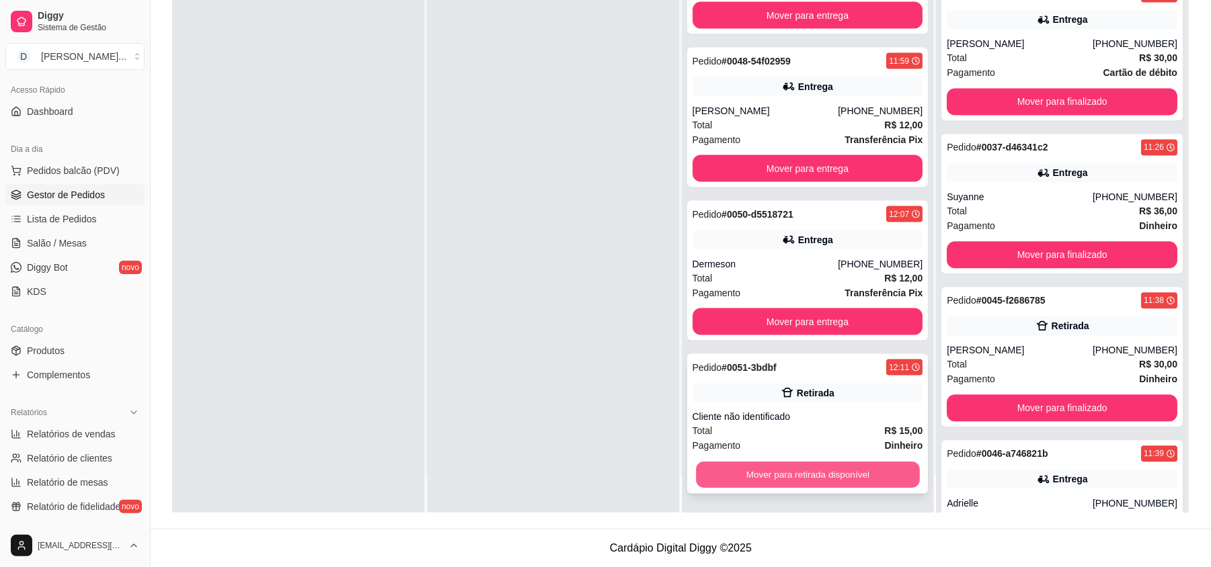
click at [762, 467] on button "Mover para retirada disponível" at bounding box center [807, 476] width 223 height 26
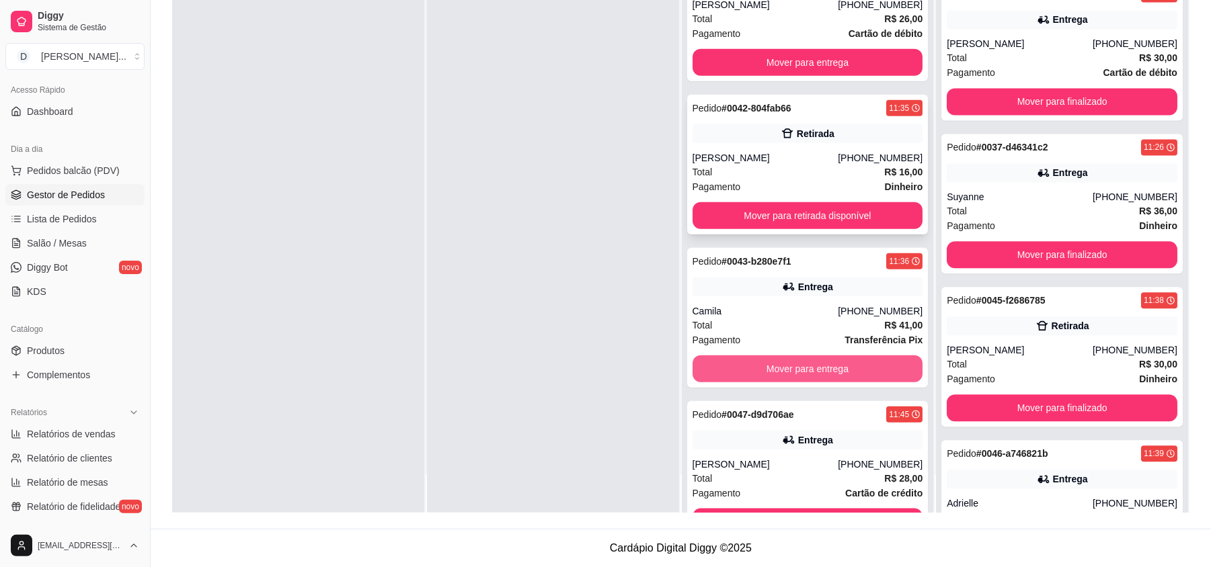
scroll to position [659, 0]
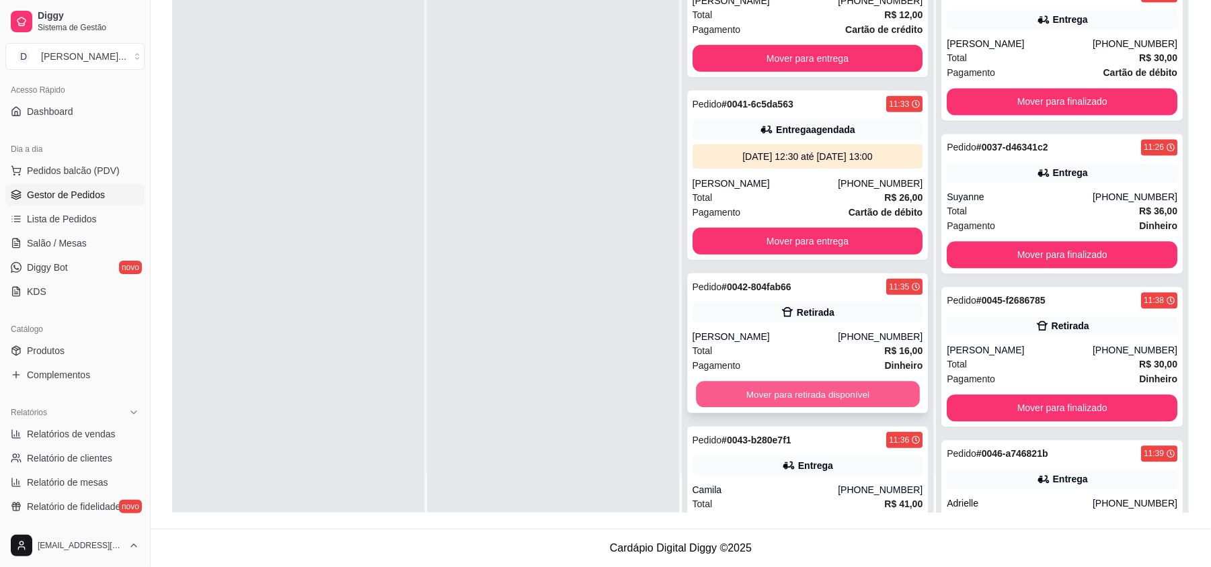
click at [762, 408] on button "Mover para retirada disponível" at bounding box center [807, 395] width 223 height 26
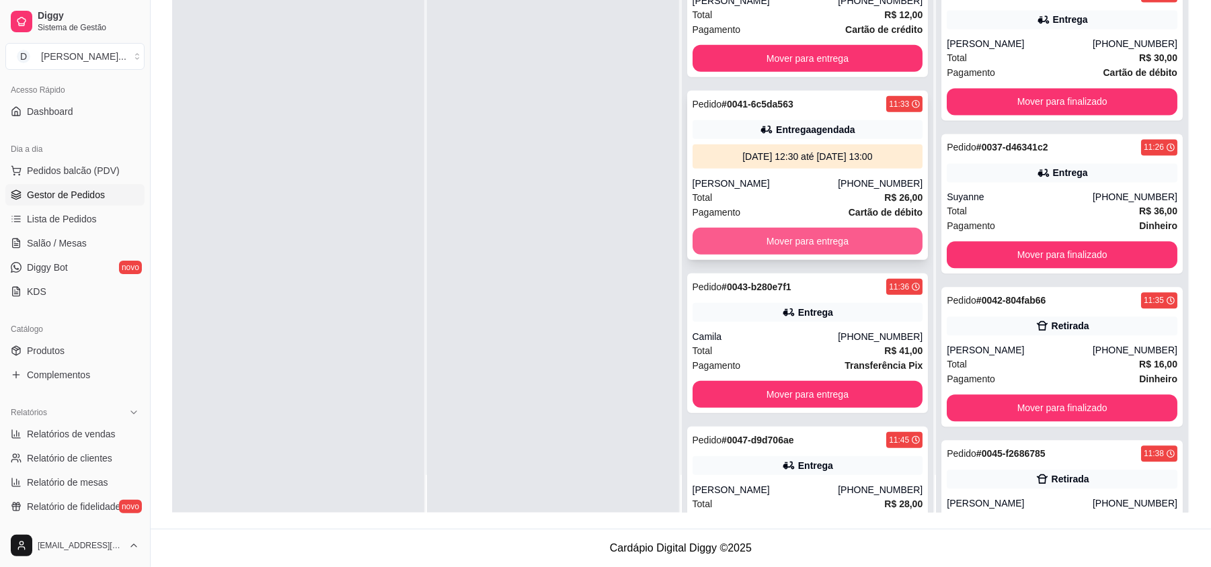
click at [762, 251] on button "Mover para entrega" at bounding box center [807, 241] width 231 height 27
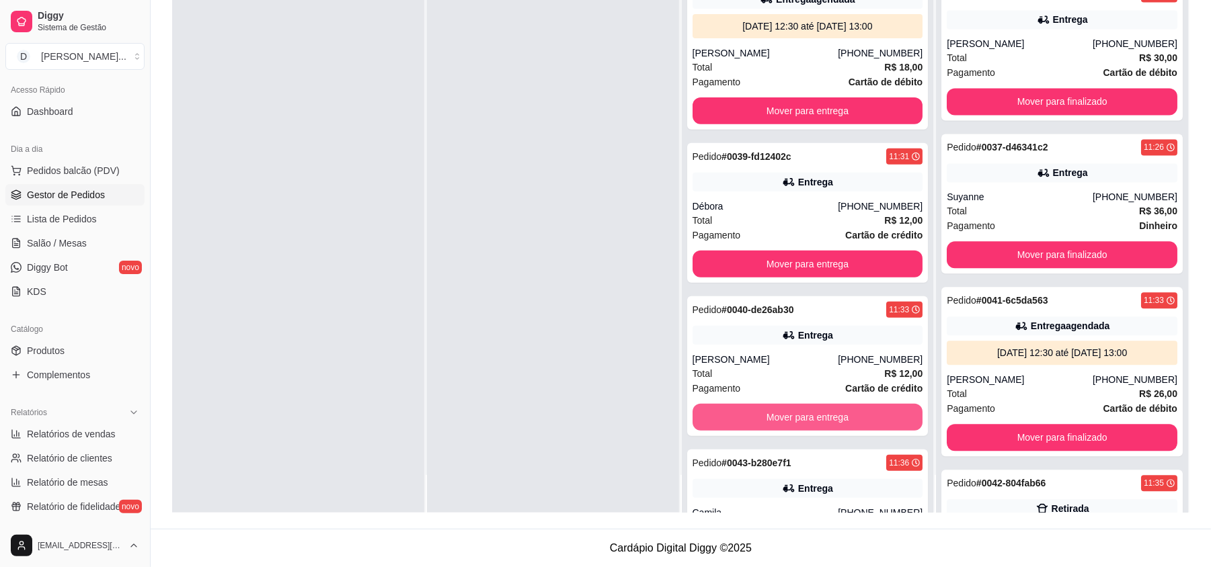
scroll to position [210, 0]
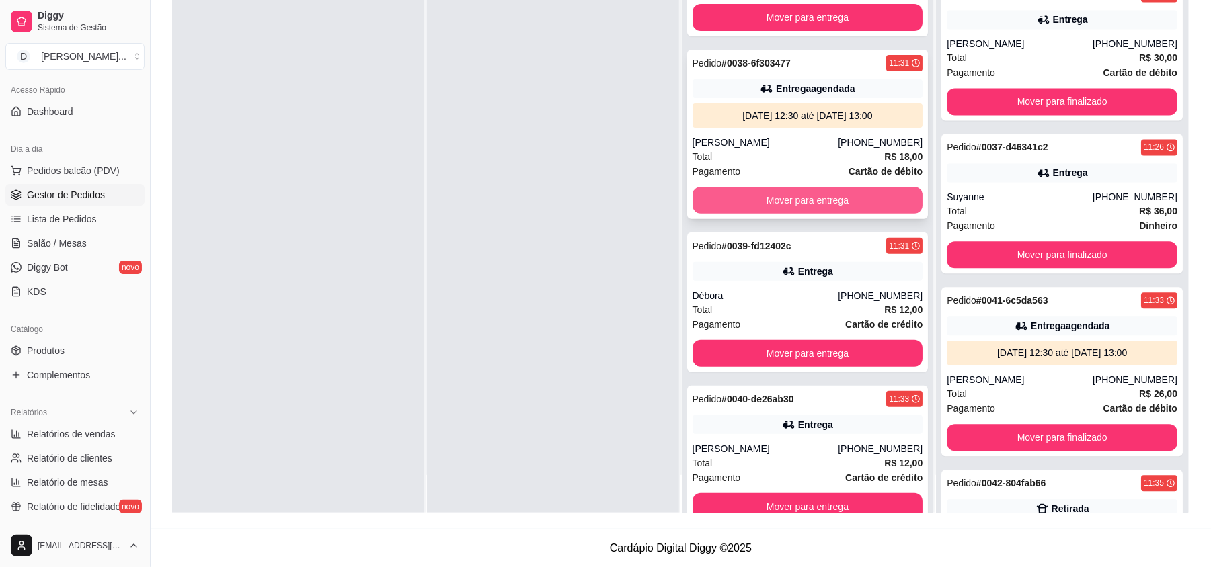
click at [758, 213] on button "Mover para entrega" at bounding box center [807, 200] width 231 height 27
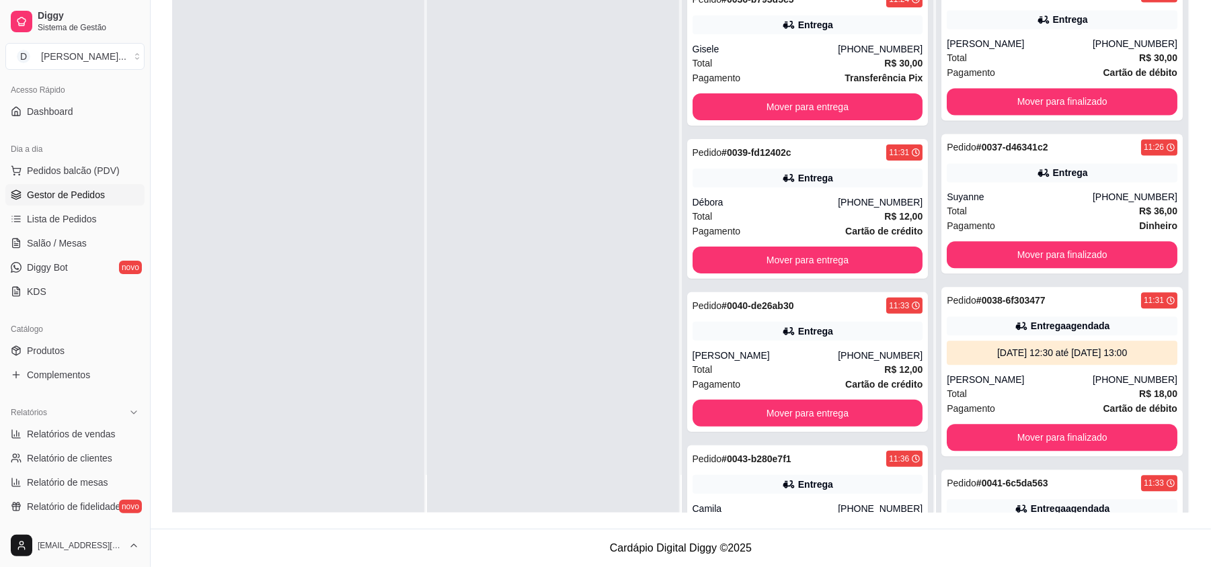
scroll to position [0, 0]
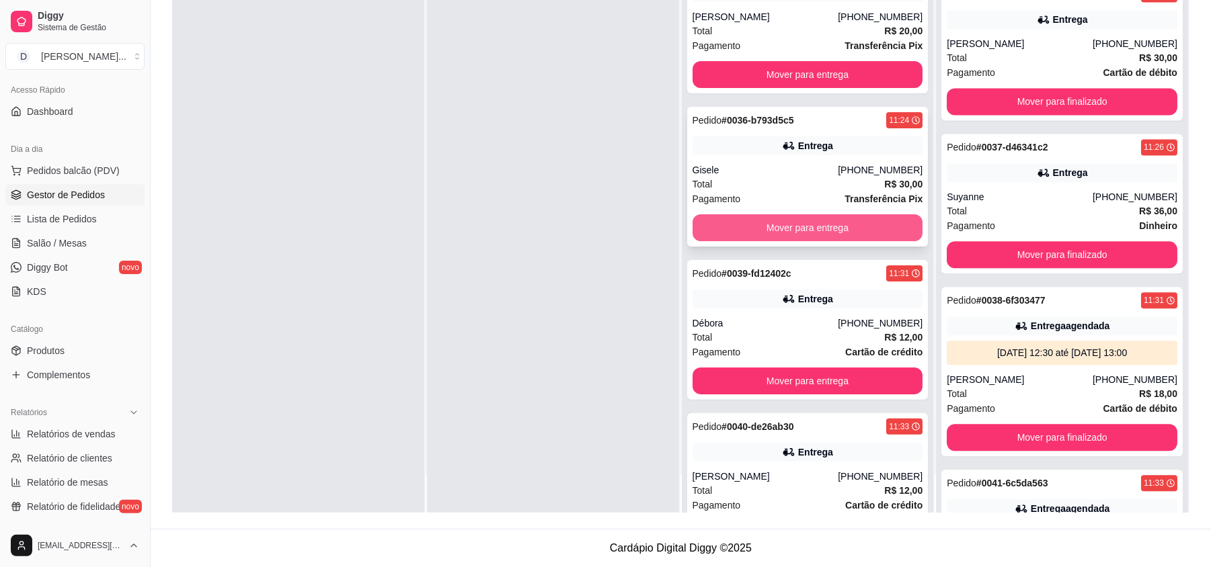
click at [767, 219] on button "Mover para entrega" at bounding box center [807, 227] width 231 height 27
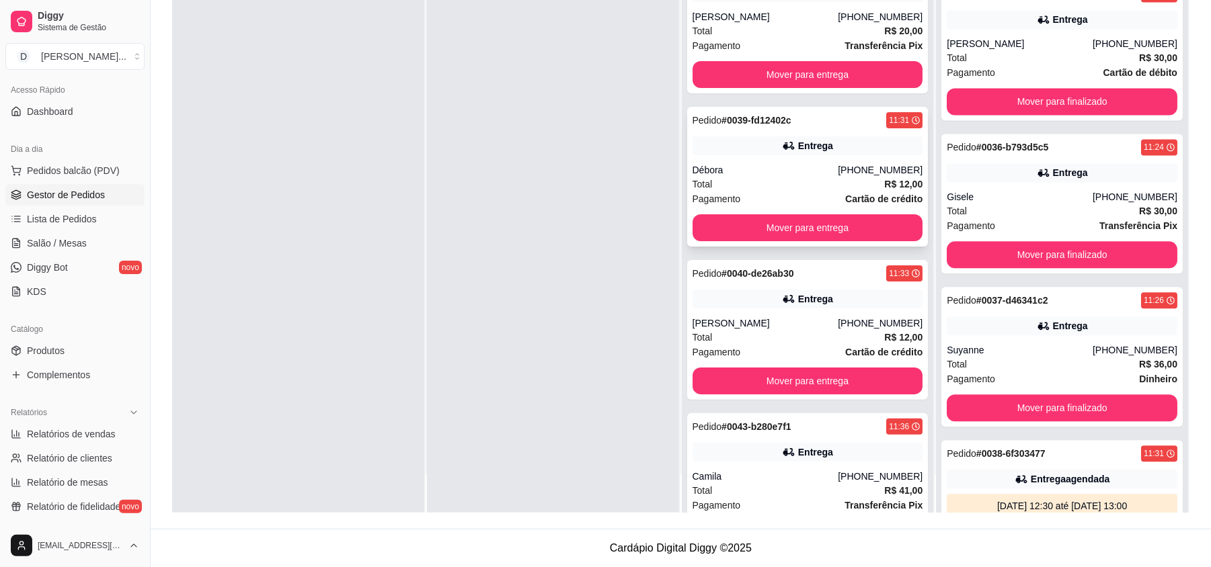
click at [764, 186] on div "Total R$ 12,00" at bounding box center [807, 184] width 231 height 15
click at [801, 242] on div "Pedido # 0039-fd12402c 11:31 Entrega Débora [PHONE_NUMBER] Total R$ 12,00 Pagam…" at bounding box center [807, 177] width 241 height 140
click at [804, 231] on button "Mover para entrega" at bounding box center [807, 227] width 231 height 27
click at [753, 344] on div "Total R$ 41,00" at bounding box center [807, 337] width 231 height 15
click at [813, 178] on div "Total R$ 12,00" at bounding box center [807, 184] width 231 height 15
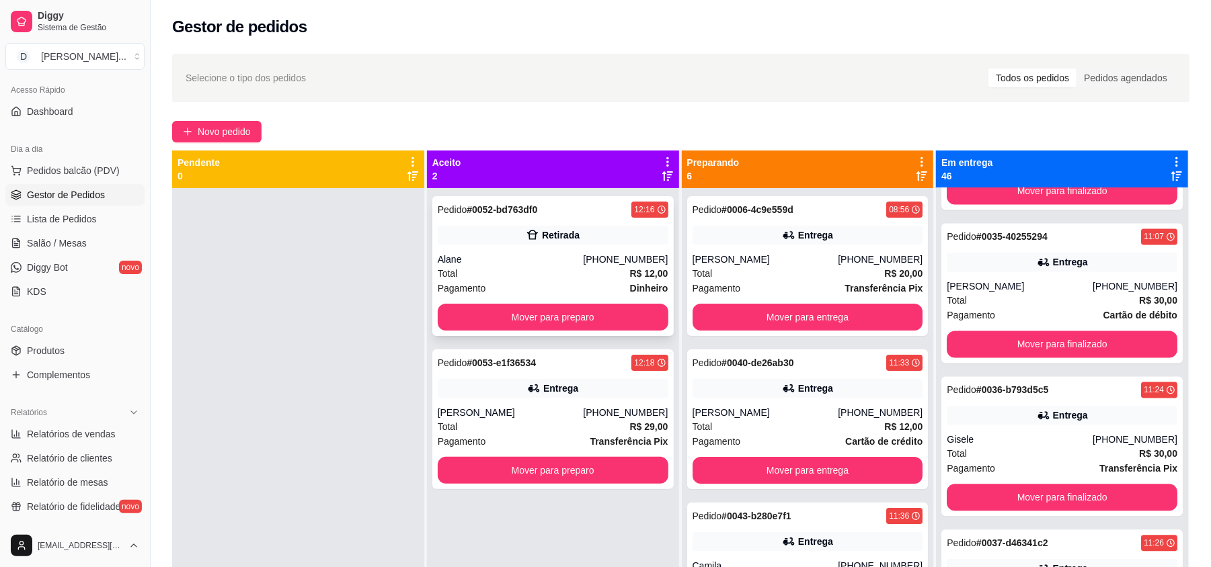
click at [536, 256] on div "Alane" at bounding box center [511, 259] width 146 height 13
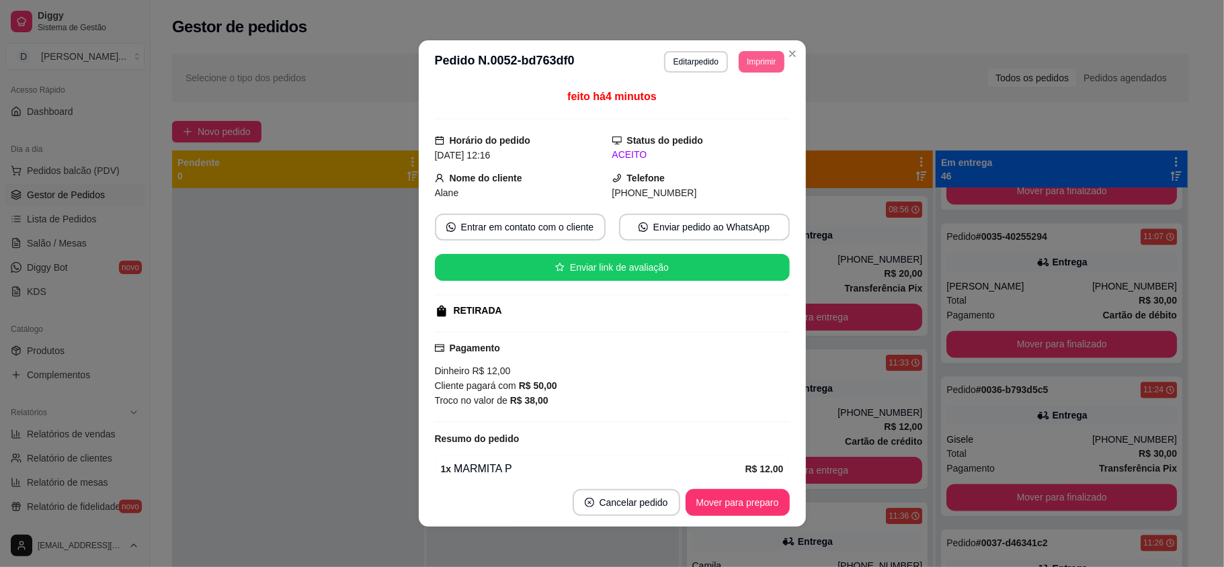
click at [754, 52] on button "Imprimir" at bounding box center [761, 62] width 45 height 22
click at [750, 106] on button "IMPRESSORA" at bounding box center [730, 108] width 94 height 21
click at [750, 74] on header "**********" at bounding box center [612, 61] width 387 height 43
click at [750, 57] on button "Imprimir" at bounding box center [761, 61] width 44 height 21
click at [750, 113] on button "IMPRESSORA" at bounding box center [730, 108] width 94 height 21
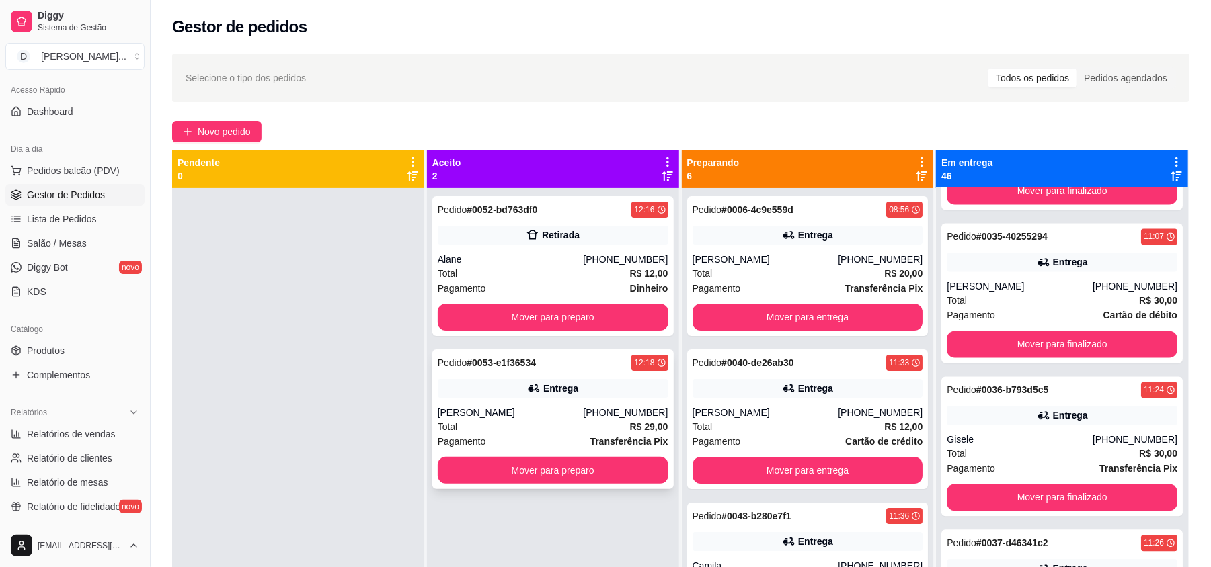
click at [582, 415] on div "[PERSON_NAME]" at bounding box center [511, 412] width 146 height 13
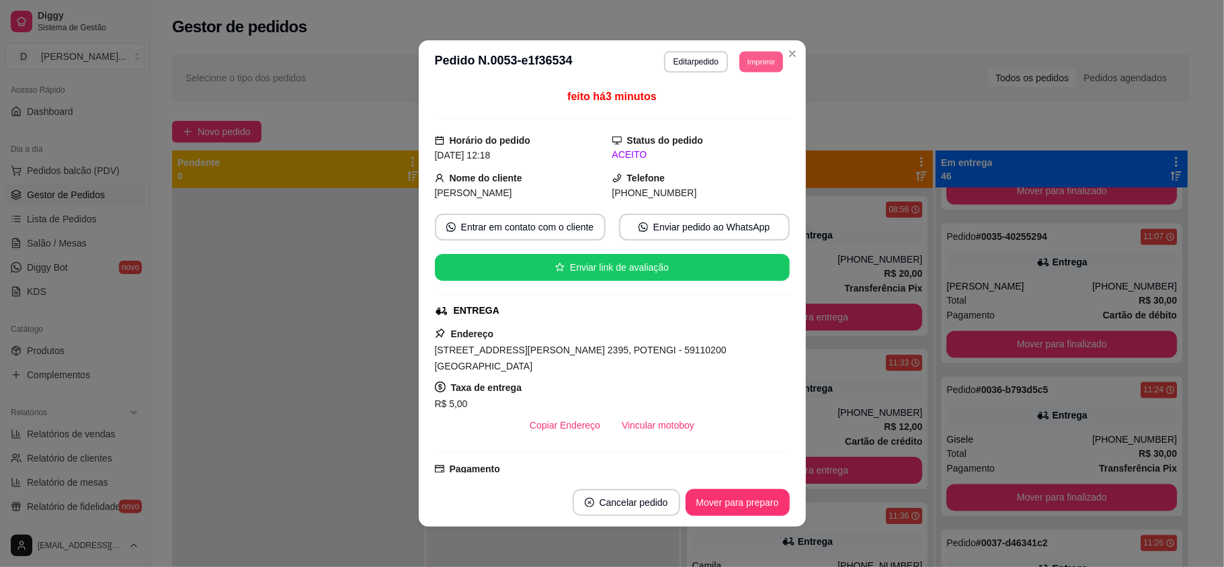
click at [757, 63] on button "Imprimir" at bounding box center [761, 61] width 44 height 21
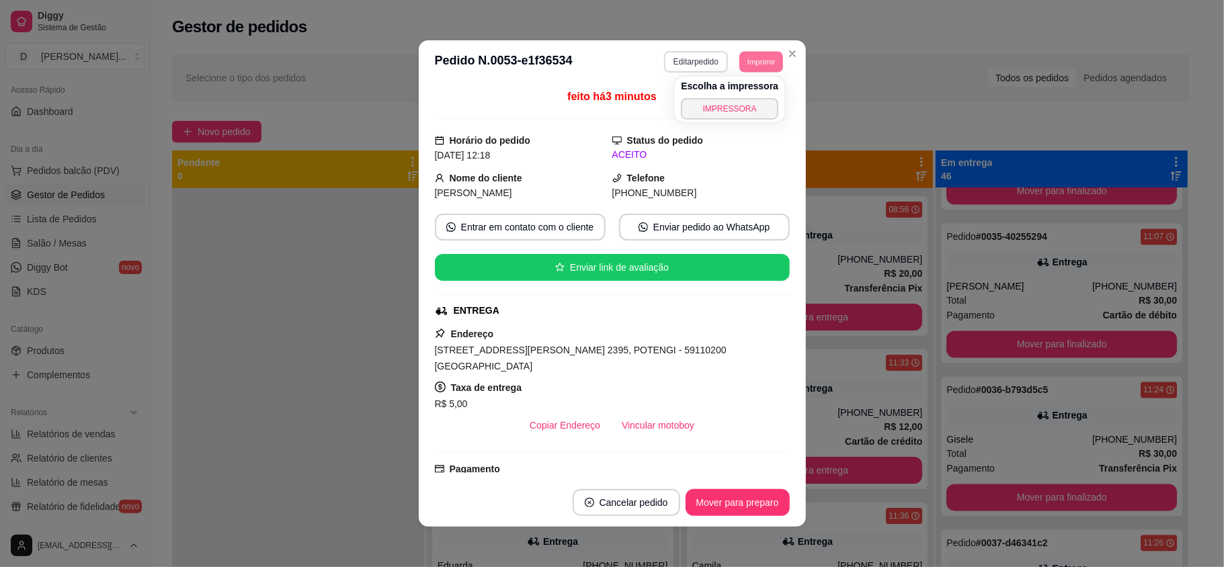
click at [670, 69] on button "Editar pedido" at bounding box center [696, 62] width 64 height 22
click at [670, 69] on button "Editar pedido" at bounding box center [696, 61] width 63 height 21
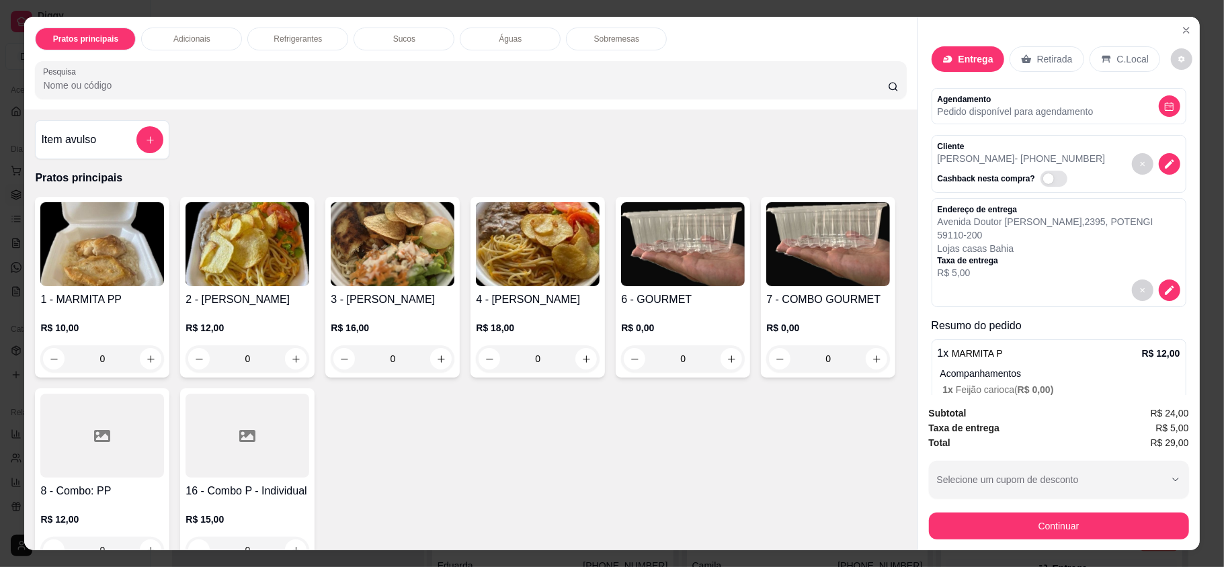
click at [1164, 296] on icon "decrease-product-quantity" at bounding box center [1170, 290] width 12 height 12
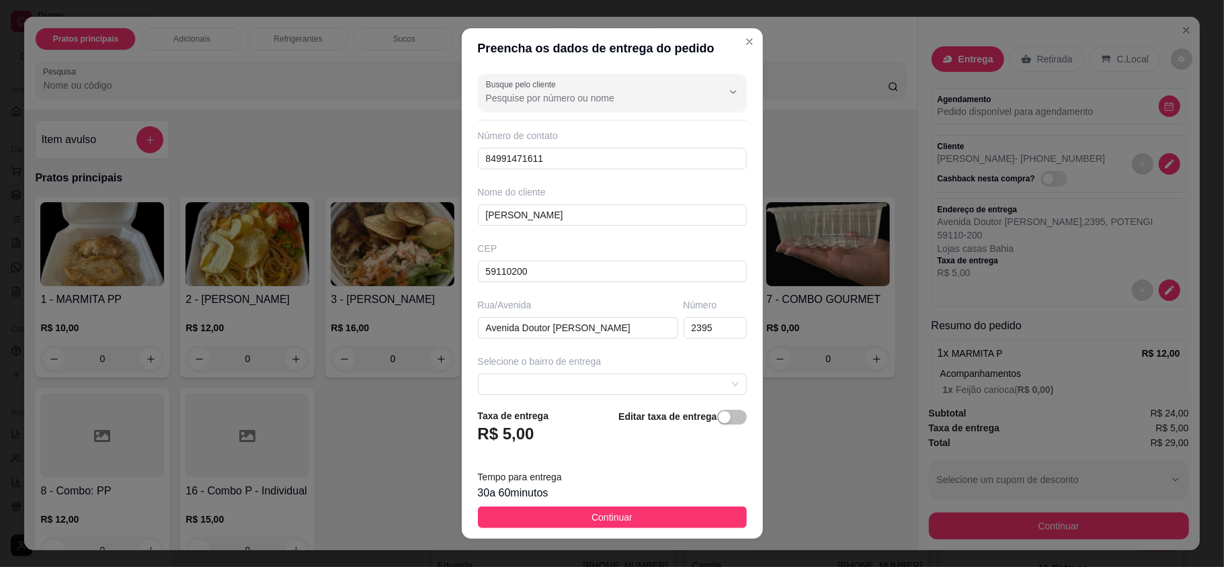
click at [543, 399] on footer "Taxa de entrega R$ 5,00 Editar taxa de entrega Tempo para entrega 30 a 60 minut…" at bounding box center [612, 468] width 301 height 141
click at [543, 391] on span at bounding box center [612, 384] width 253 height 20
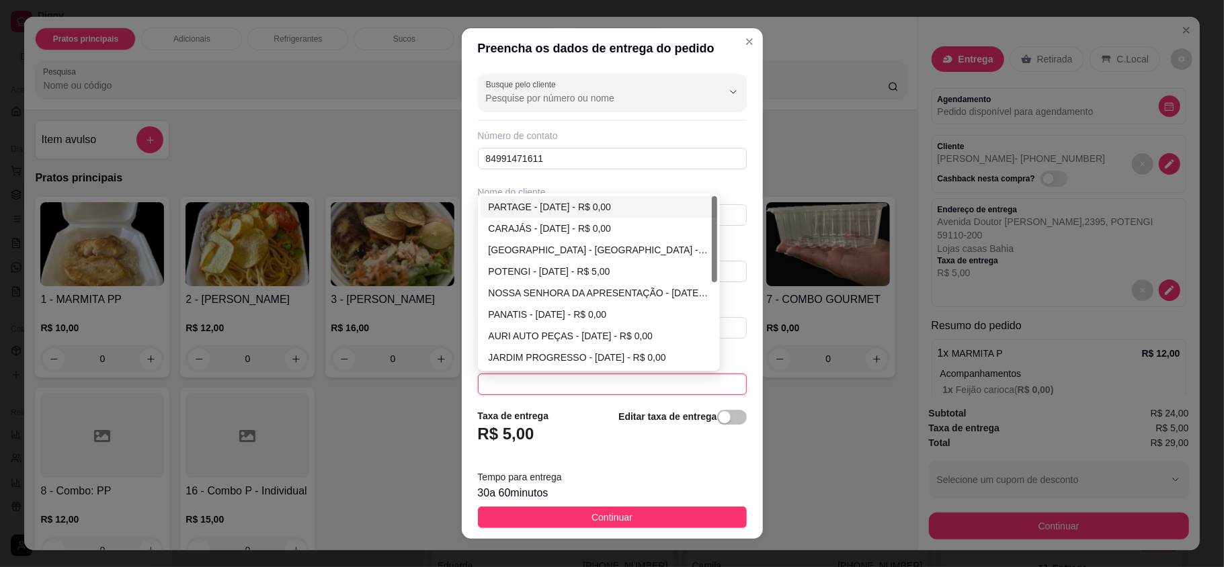
click at [551, 208] on div "PARTAGE - [DATE] - R$ 0,00" at bounding box center [599, 207] width 221 height 15
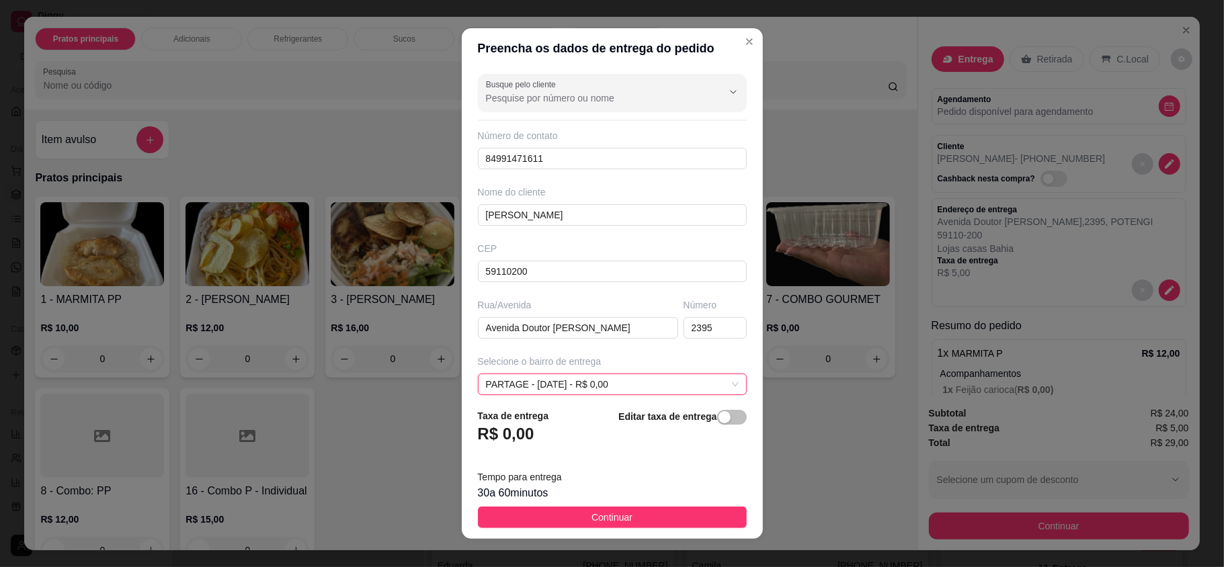
scroll to position [127, 0]
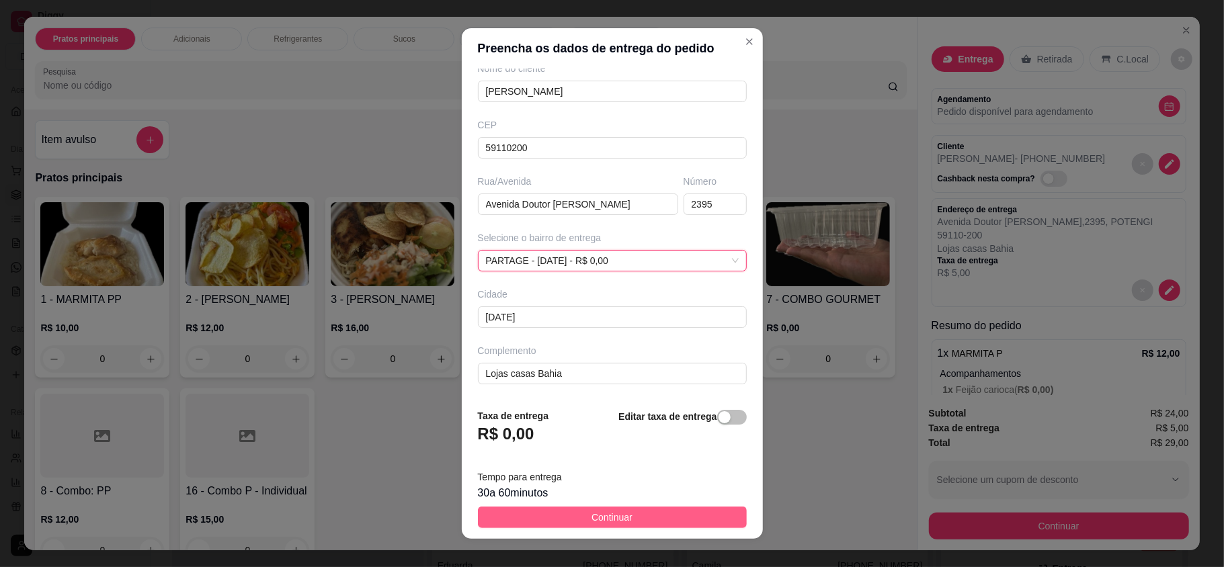
click at [598, 527] on button "Continuar" at bounding box center [612, 518] width 269 height 22
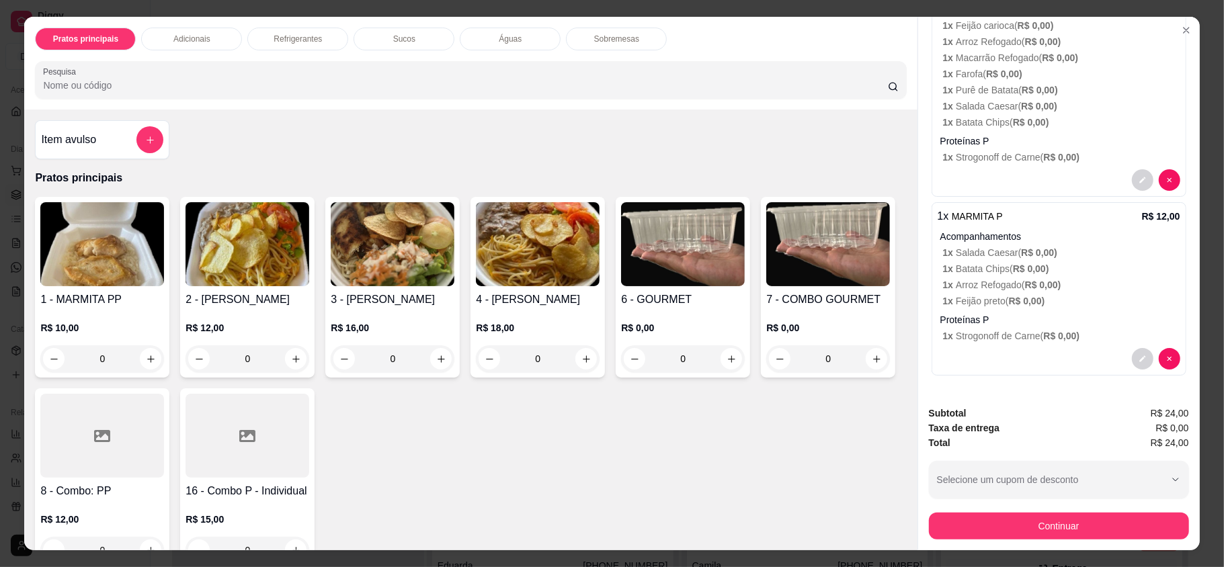
scroll to position [26, 0]
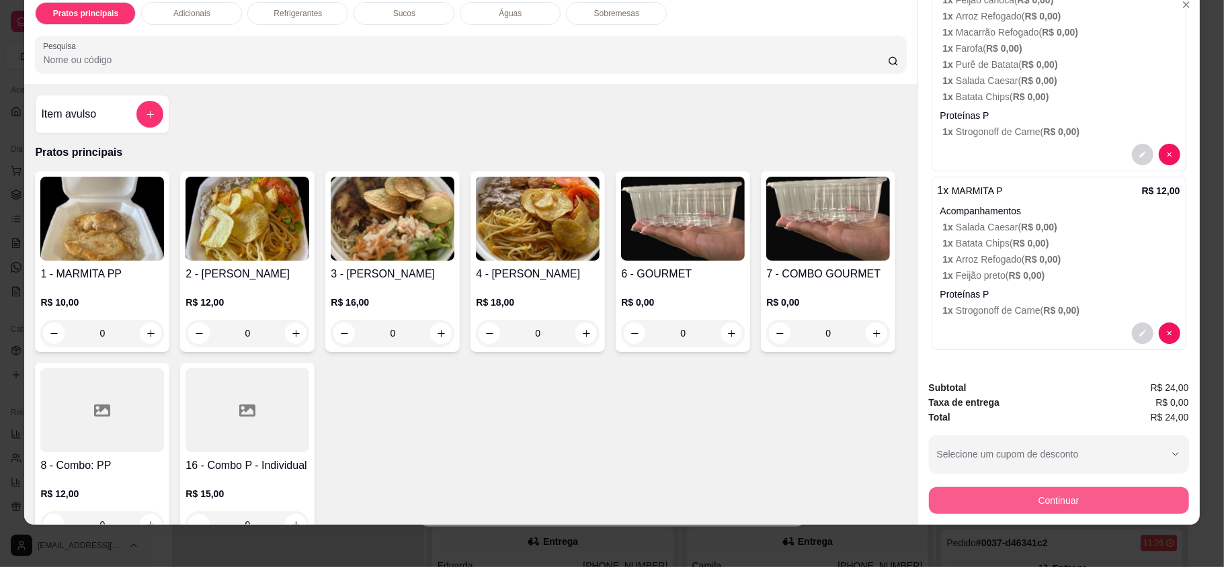
click at [1049, 490] on button "Continuar" at bounding box center [1059, 500] width 260 height 27
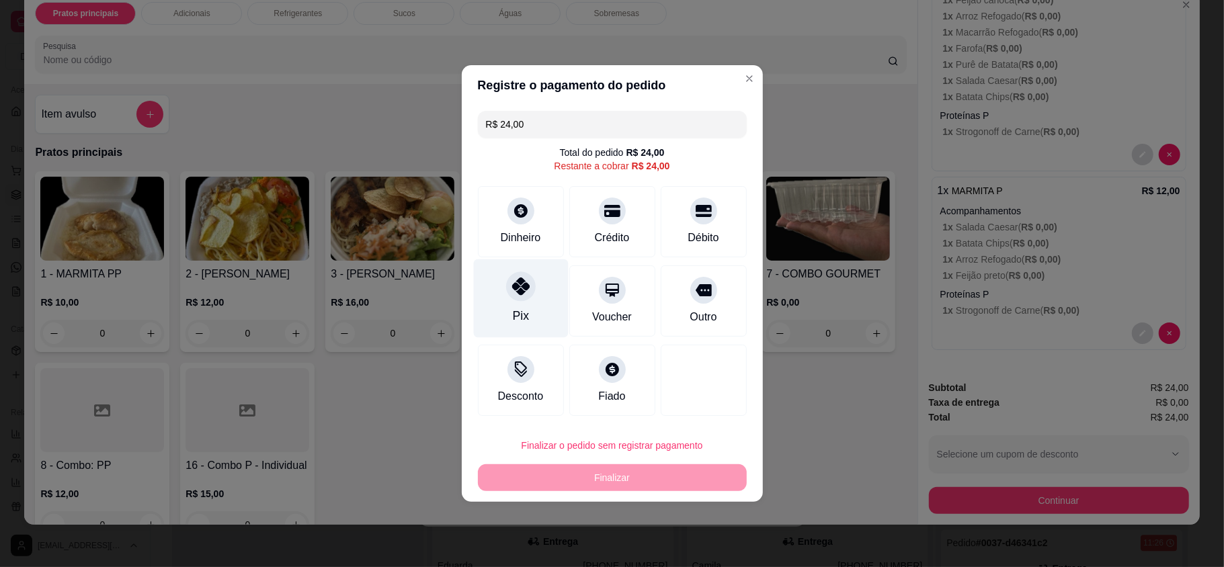
click at [527, 304] on div "Pix" at bounding box center [520, 298] width 95 height 79
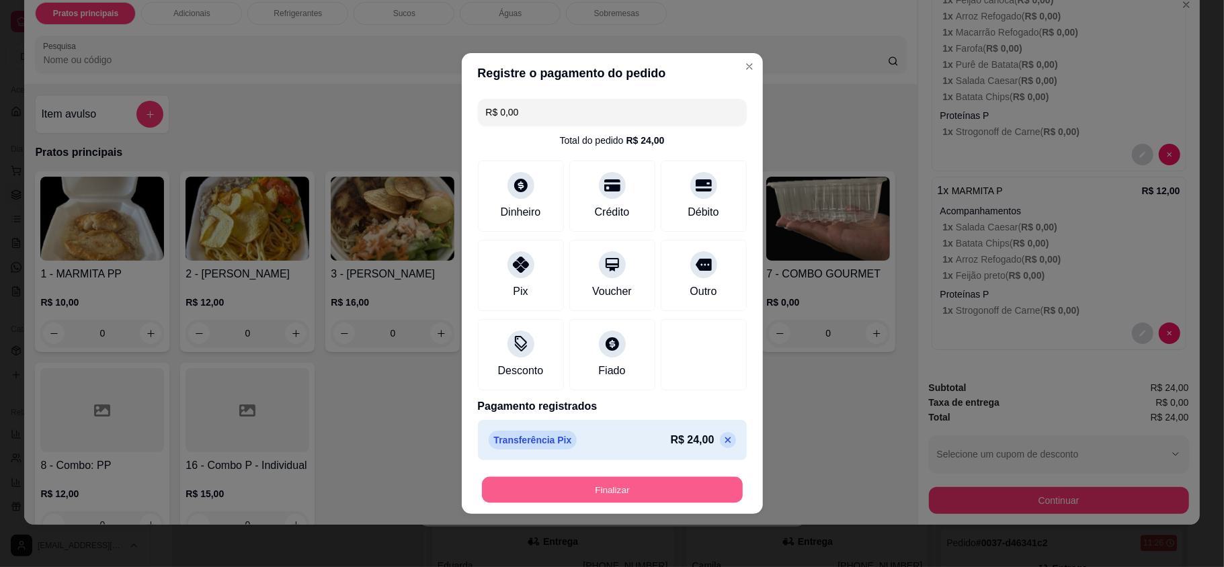
click at [600, 485] on button "Finalizar" at bounding box center [612, 490] width 261 height 26
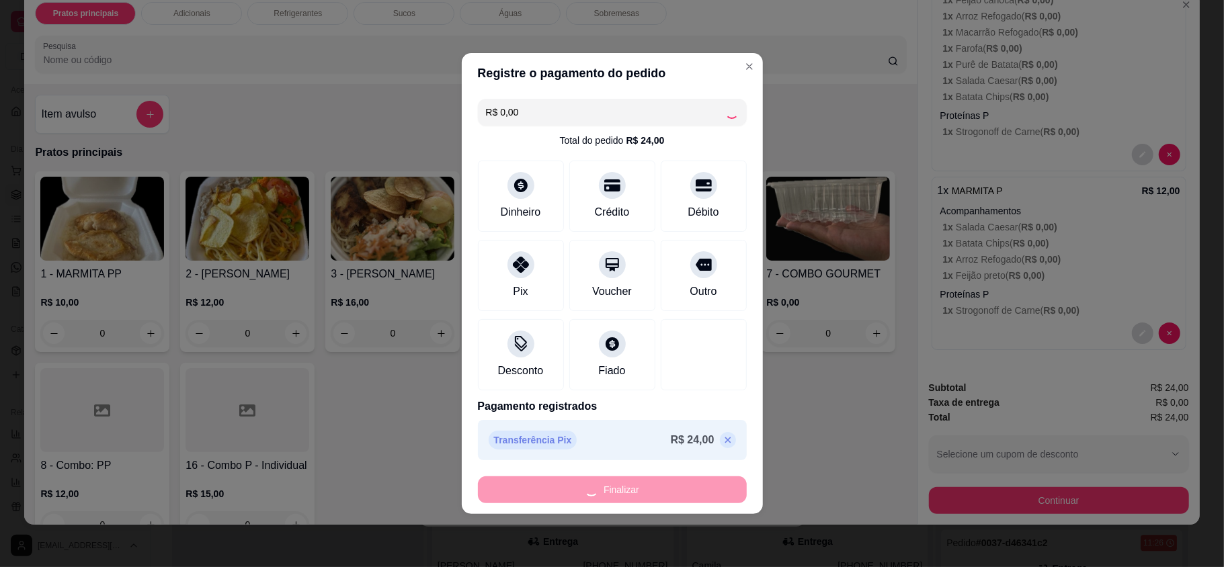
type input "-R$ 24,00"
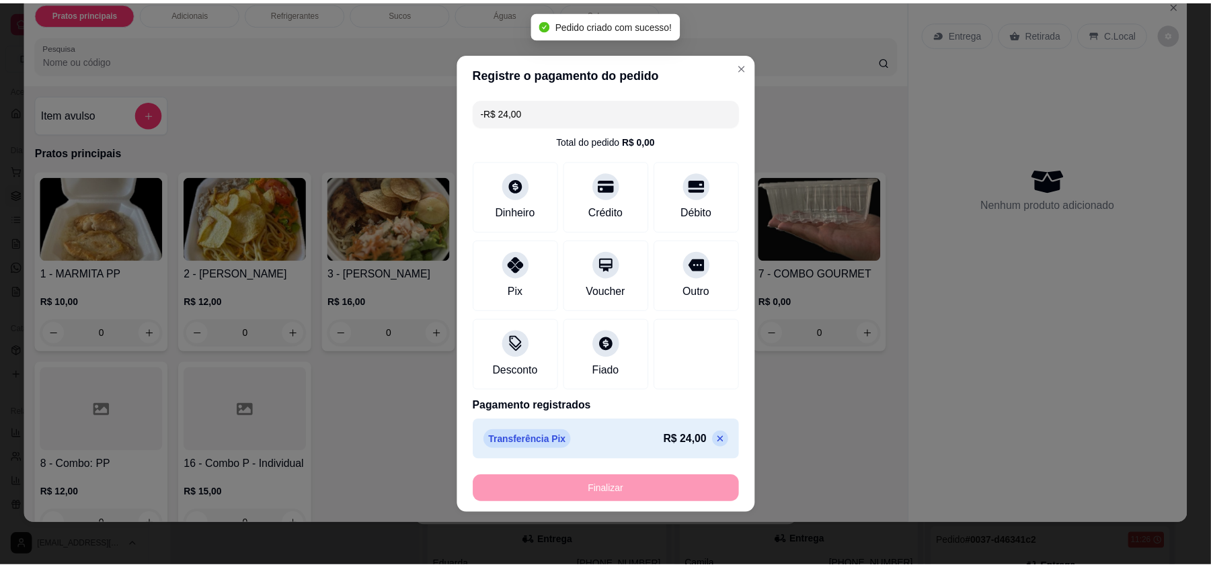
scroll to position [0, 0]
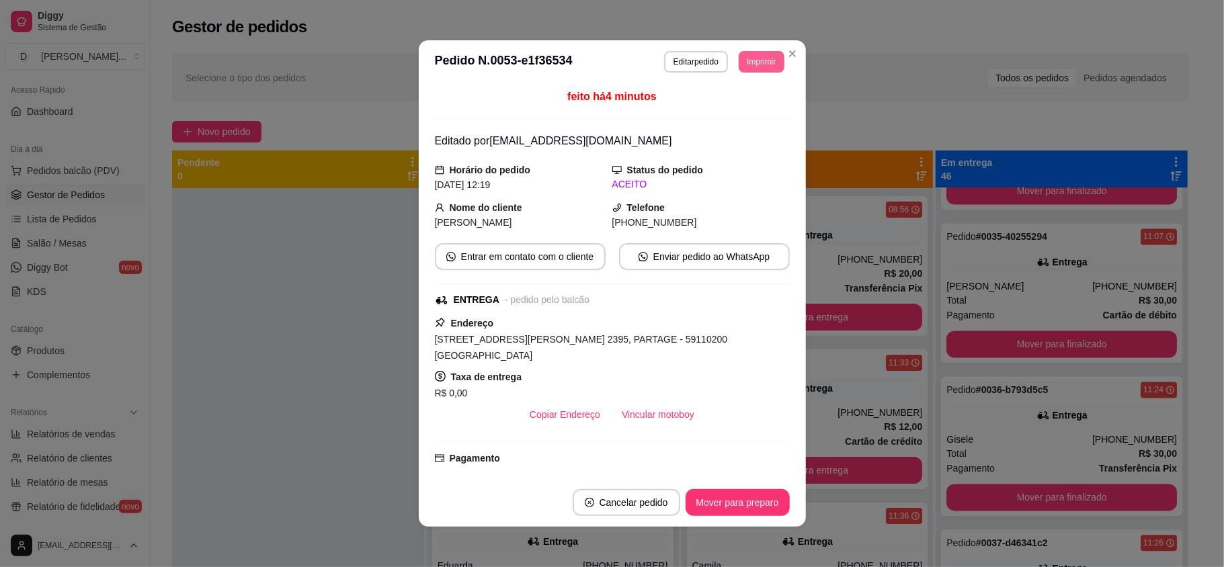
click at [762, 59] on button "Imprimir" at bounding box center [761, 62] width 45 height 22
click at [737, 112] on button "IMPRESSORA" at bounding box center [729, 109] width 97 height 22
click at [754, 63] on button "Imprimir" at bounding box center [761, 61] width 44 height 21
click at [741, 102] on button "IMPRESSORA" at bounding box center [731, 107] width 93 height 21
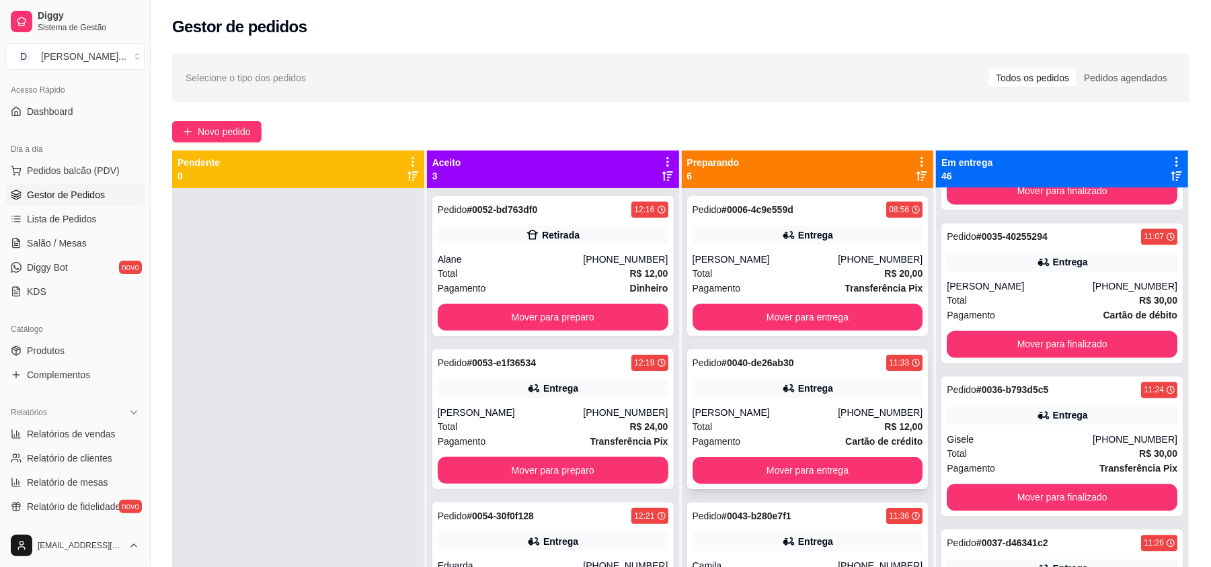
scroll to position [89, 0]
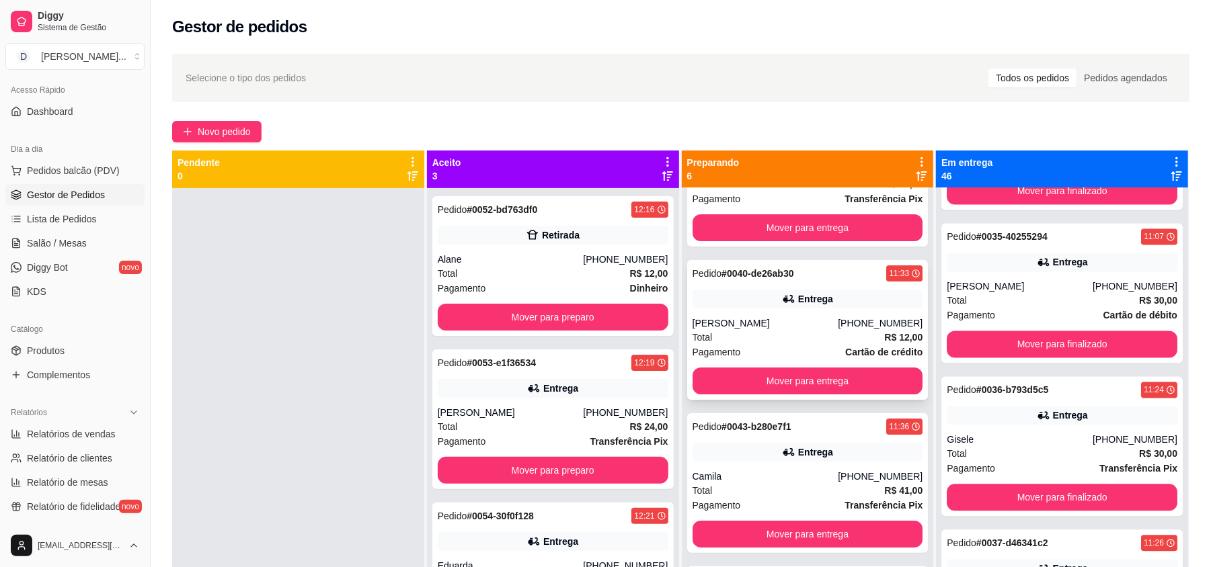
click at [746, 348] on div "Pagamento Cartão de crédito" at bounding box center [807, 352] width 231 height 15
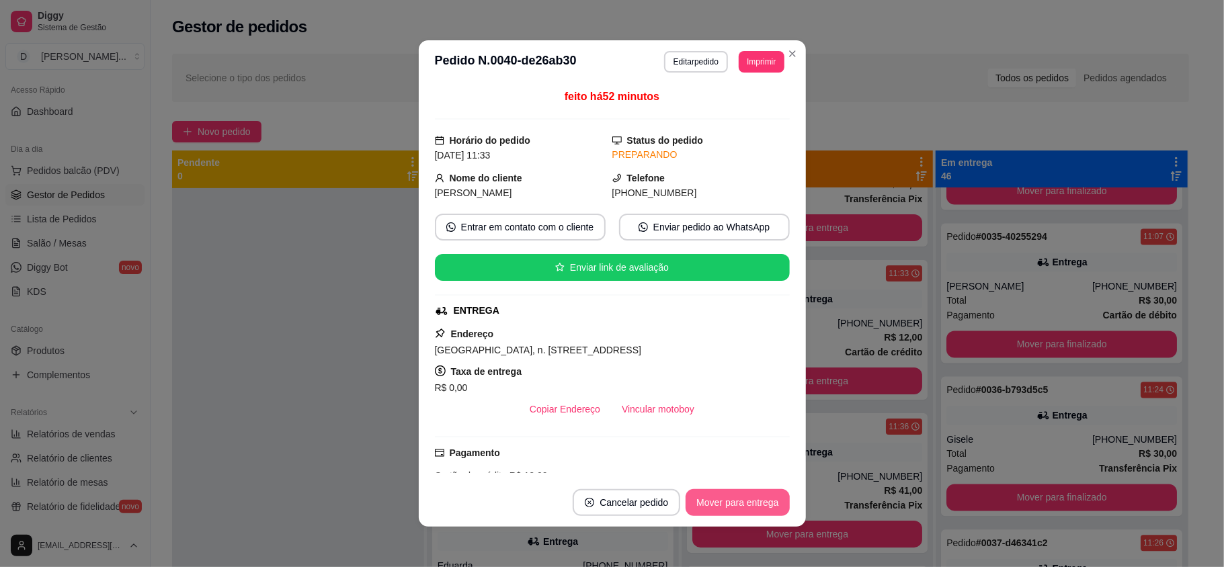
click at [719, 502] on button "Mover para entrega" at bounding box center [738, 502] width 104 height 27
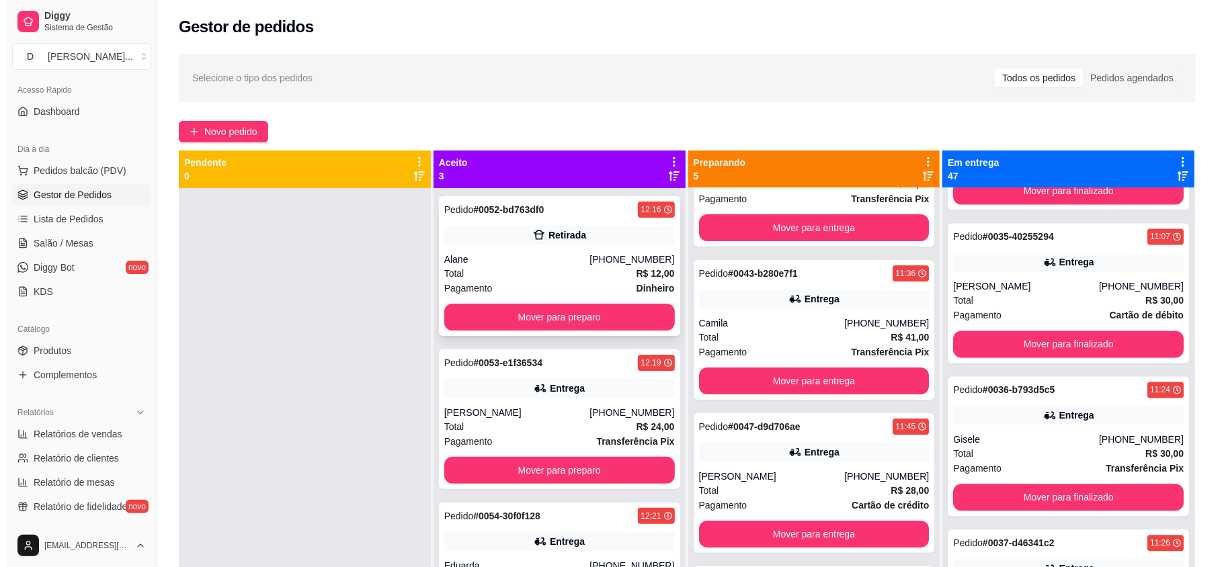
scroll to position [38, 0]
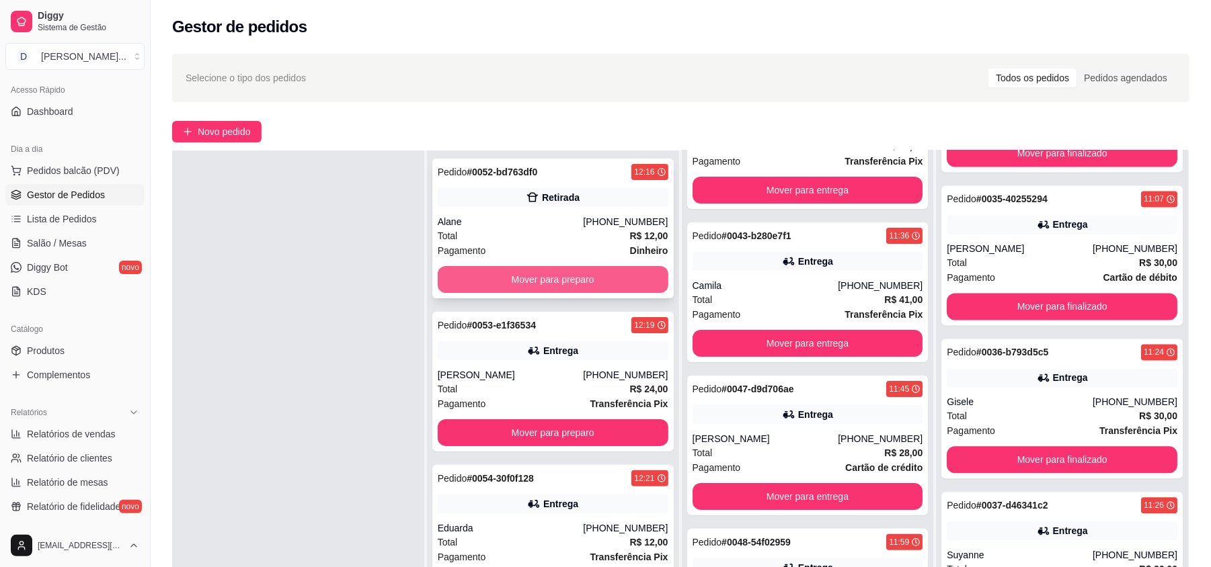
click at [503, 284] on button "Mover para preparo" at bounding box center [553, 279] width 231 height 27
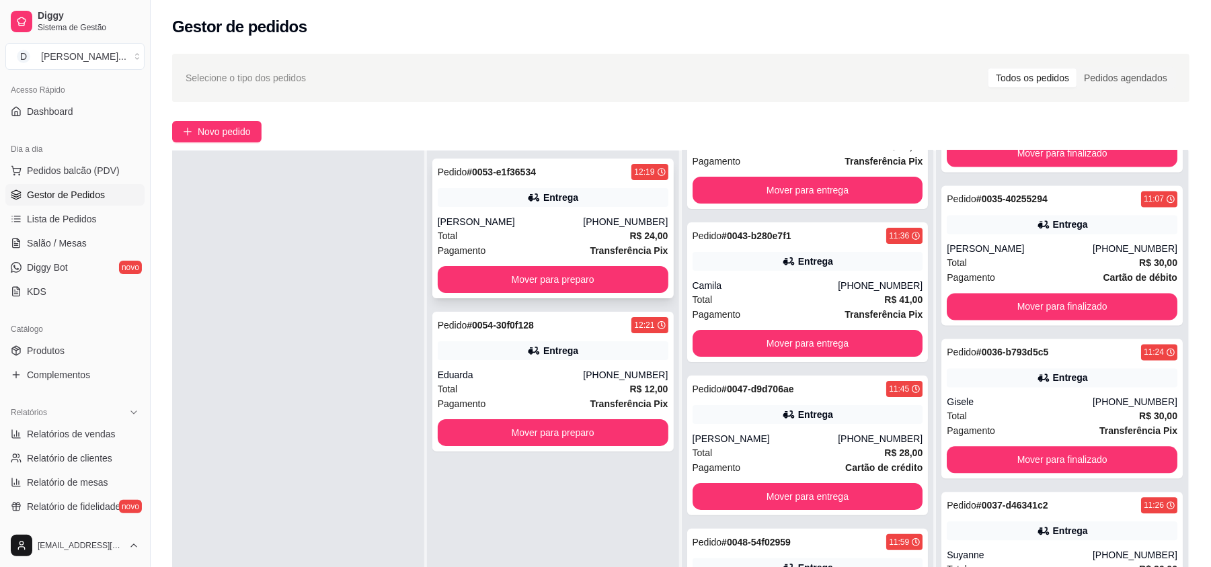
click at [522, 245] on div "Pagamento Transferência Pix" at bounding box center [553, 250] width 231 height 15
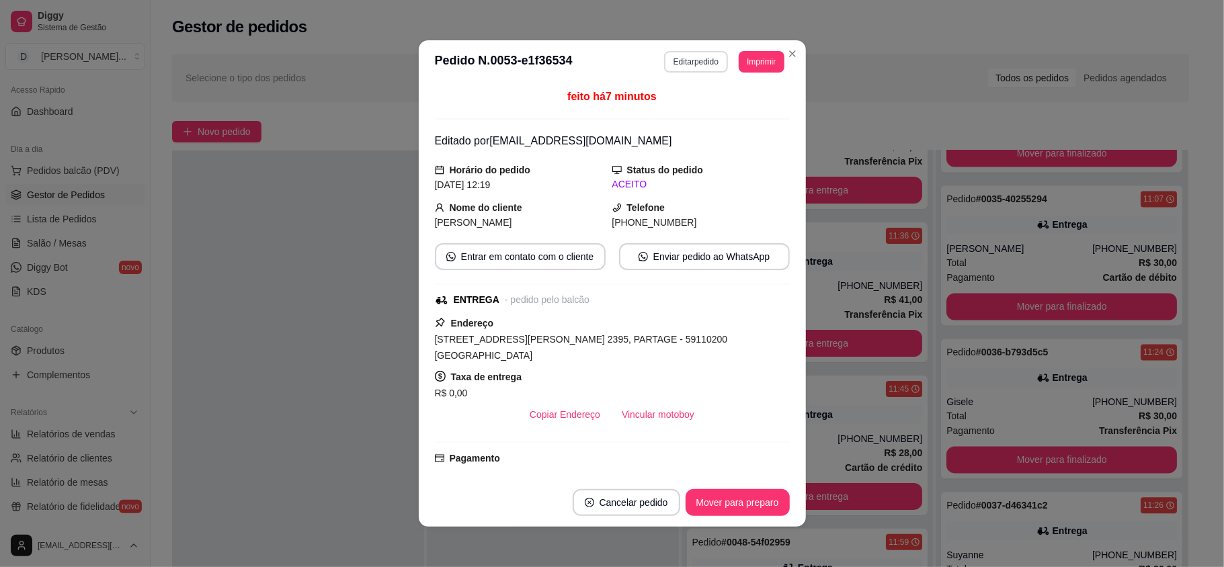
click at [684, 60] on button "Editar pedido" at bounding box center [696, 62] width 64 height 22
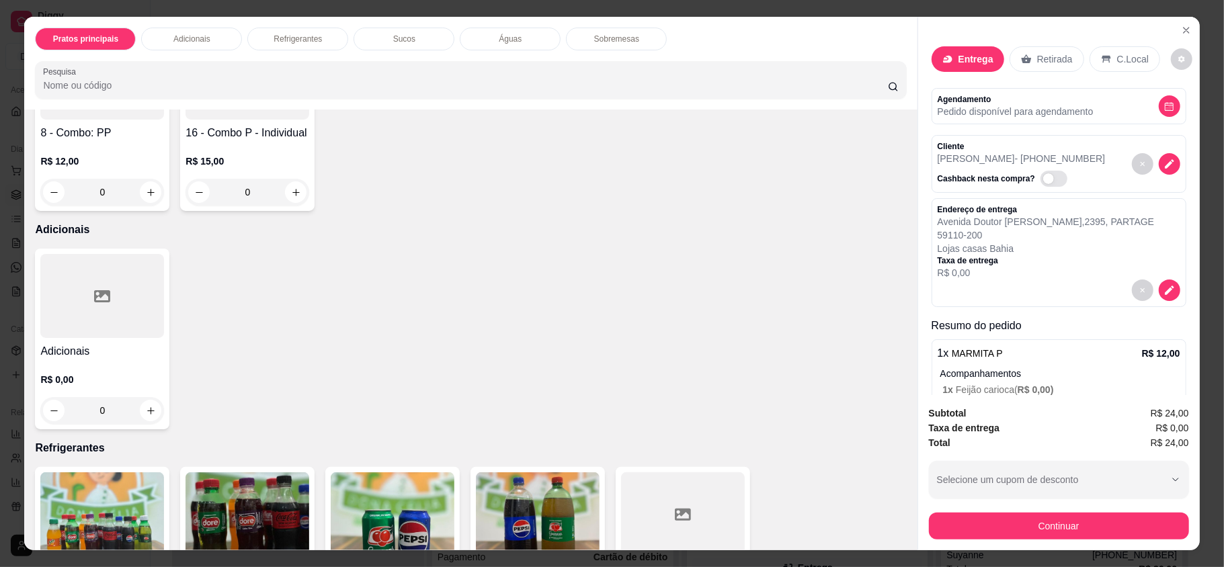
scroll to position [538, 0]
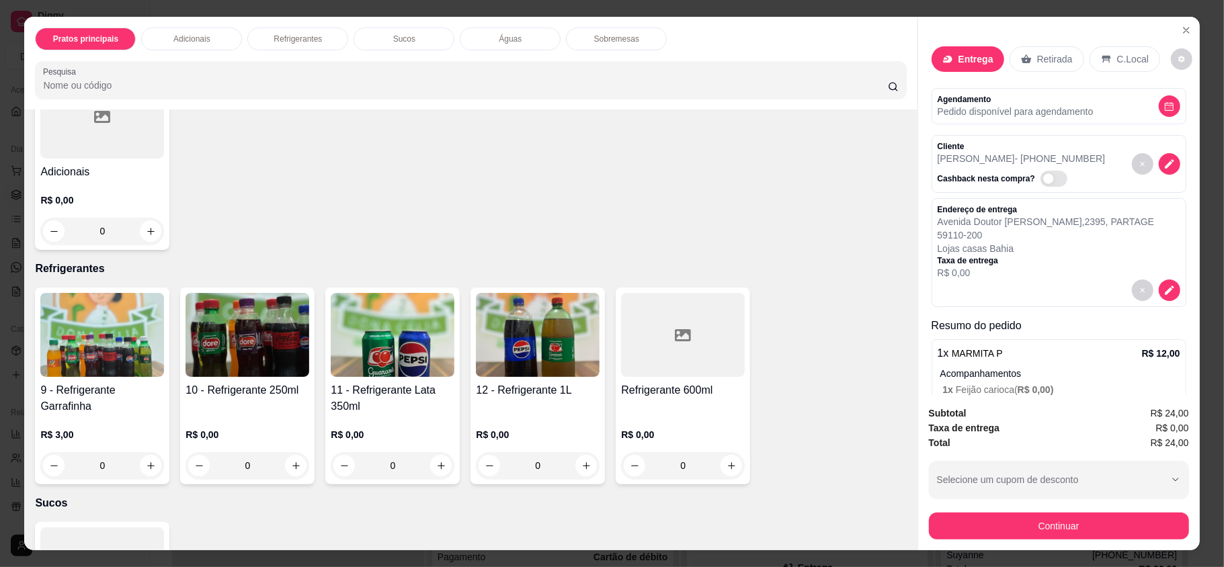
click at [116, 339] on img at bounding box center [102, 335] width 124 height 84
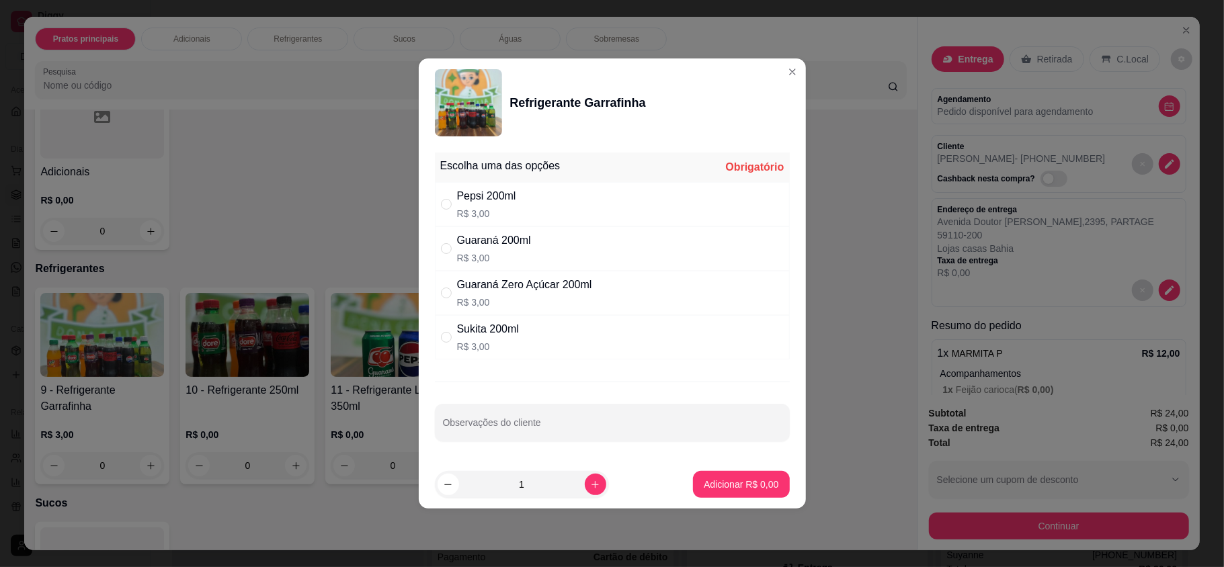
click at [549, 211] on div "Pepsi 200ml R$ 3,00" at bounding box center [612, 204] width 355 height 44
click at [549, 241] on div "Guaraná 200ml R$ 3,00" at bounding box center [612, 249] width 355 height 44
radio input "false"
radio input "true"
click at [544, 223] on div "Pepsi 200ml R$ 3,00" at bounding box center [612, 204] width 355 height 44
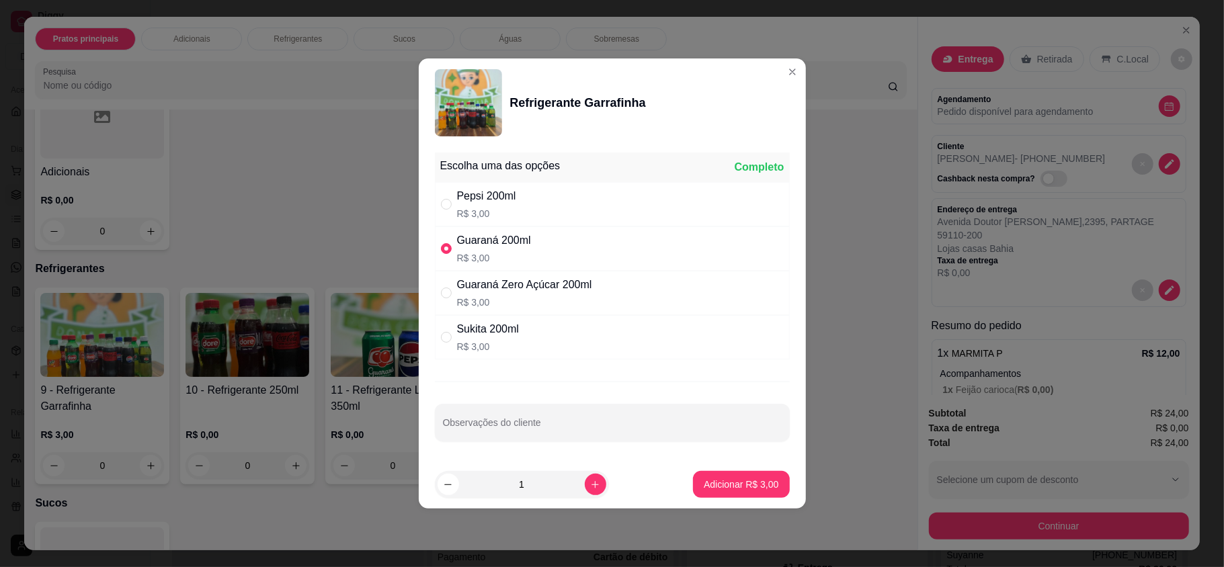
radio input "true"
radio input "false"
click at [723, 496] on button "Adicionar R$ 3,00" at bounding box center [741, 484] width 96 height 27
type input "1"
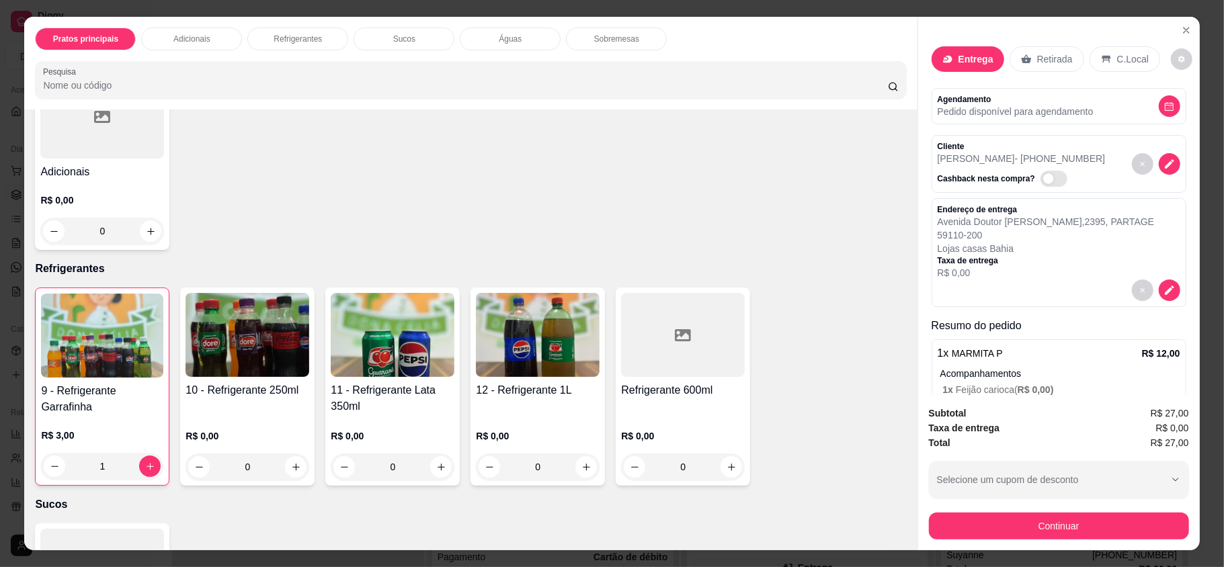
click at [104, 381] on div "9 - Refrigerante Garrafinha R$ 3,00 1" at bounding box center [102, 387] width 134 height 198
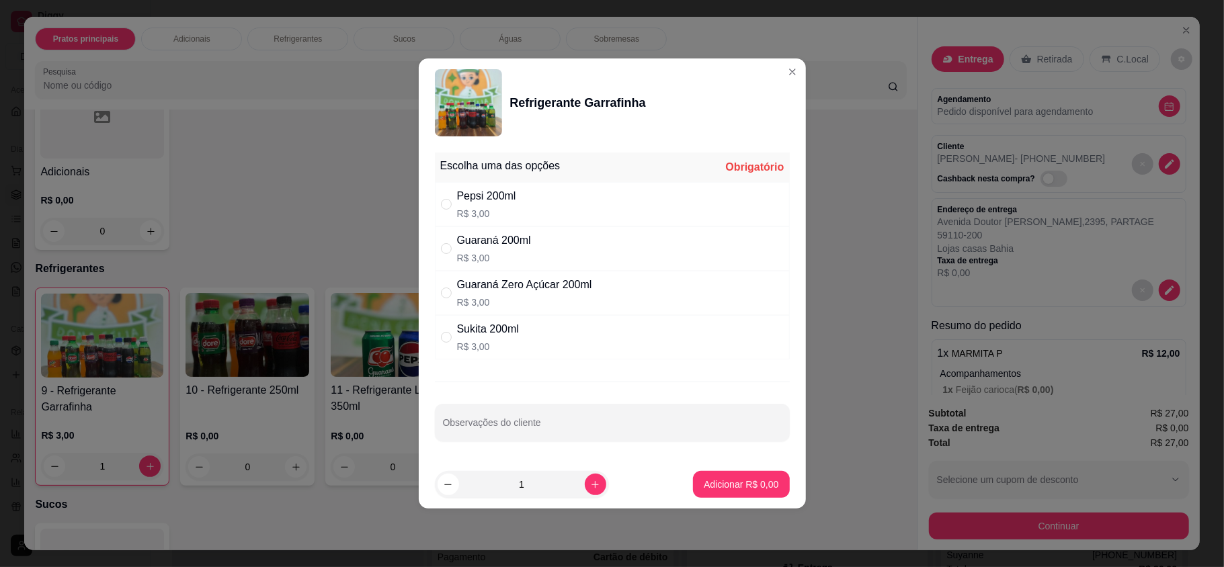
click at [509, 239] on div "Guaraná 200ml" at bounding box center [494, 241] width 74 height 16
radio input "true"
click at [714, 480] on p "Adicionar R$ 3,00" at bounding box center [741, 484] width 73 height 13
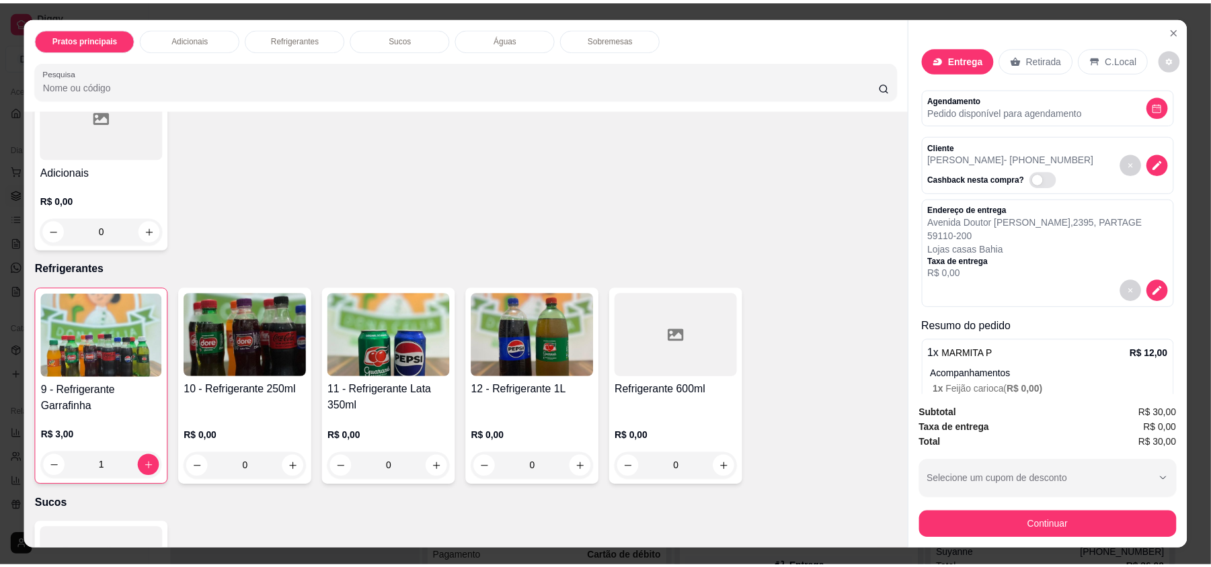
scroll to position [26, 0]
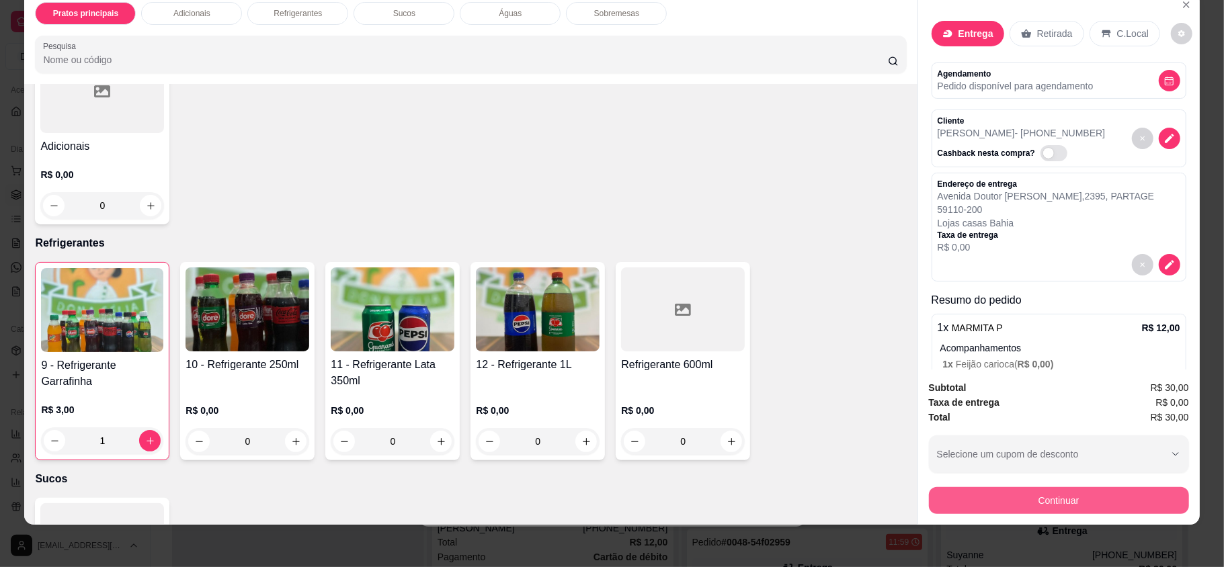
click at [1022, 504] on button "Continuar" at bounding box center [1059, 500] width 260 height 27
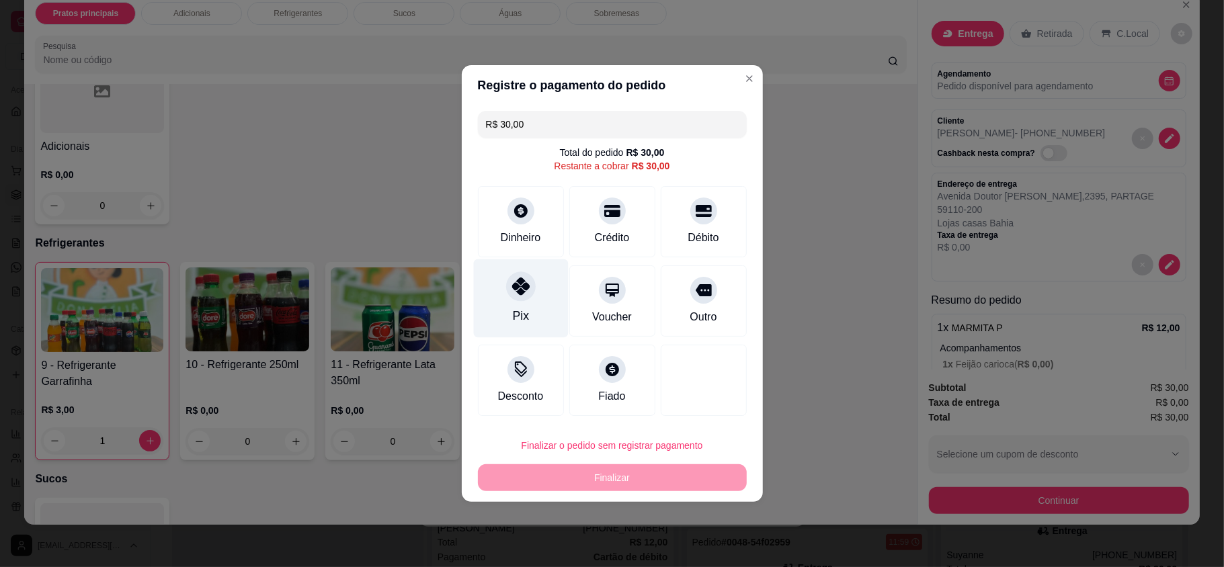
click at [515, 307] on div "Pix" at bounding box center [520, 315] width 16 height 17
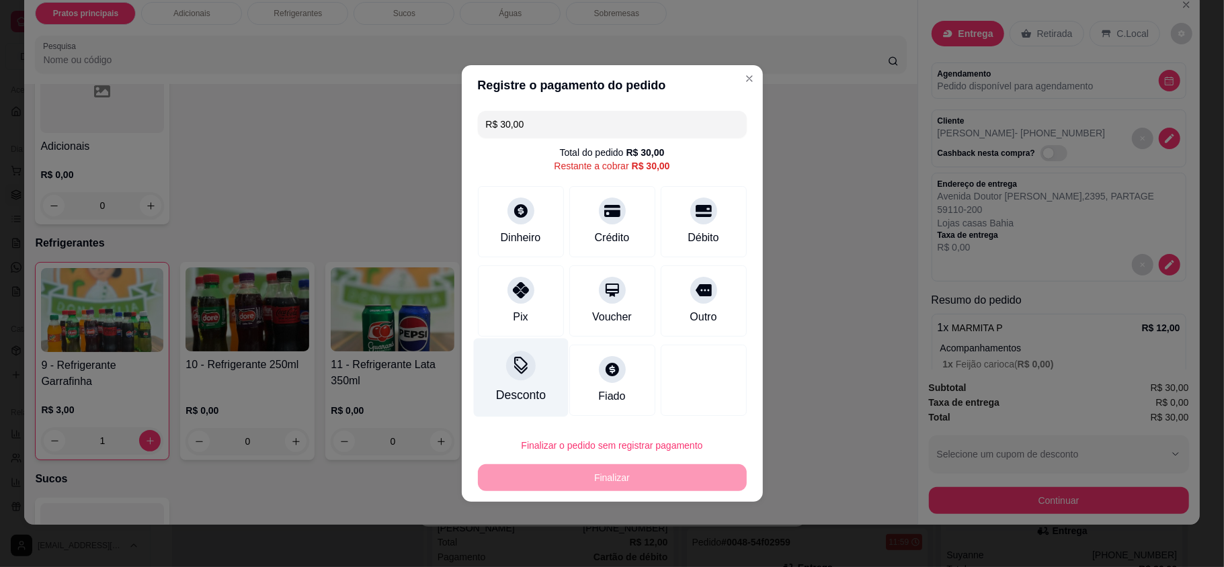
type input "R$ 0,00"
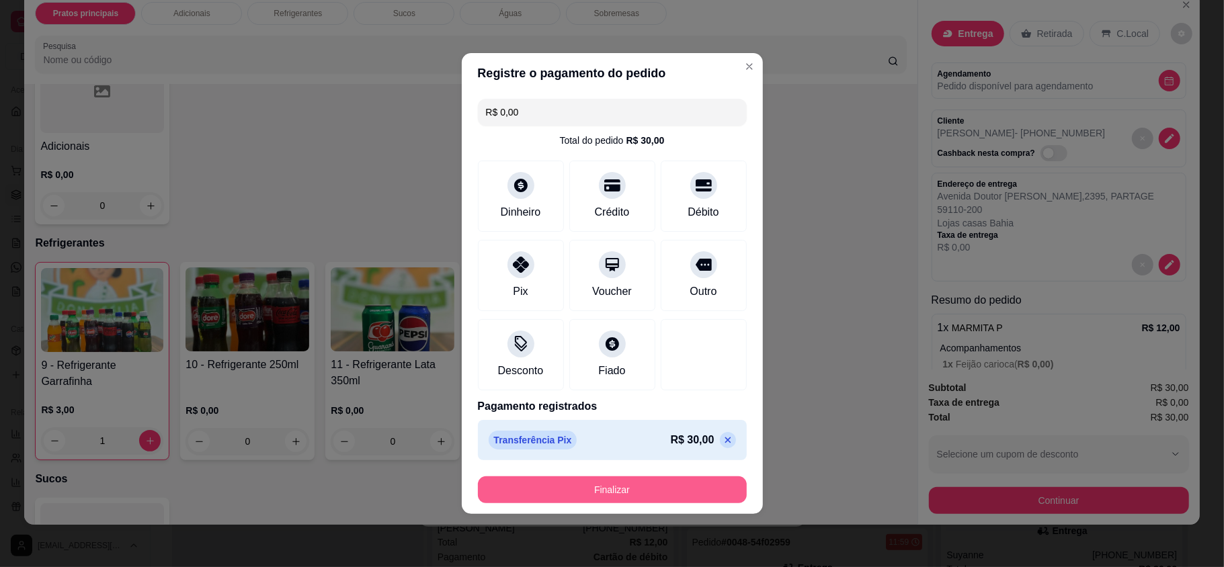
click at [595, 497] on button "Finalizar" at bounding box center [612, 490] width 269 height 27
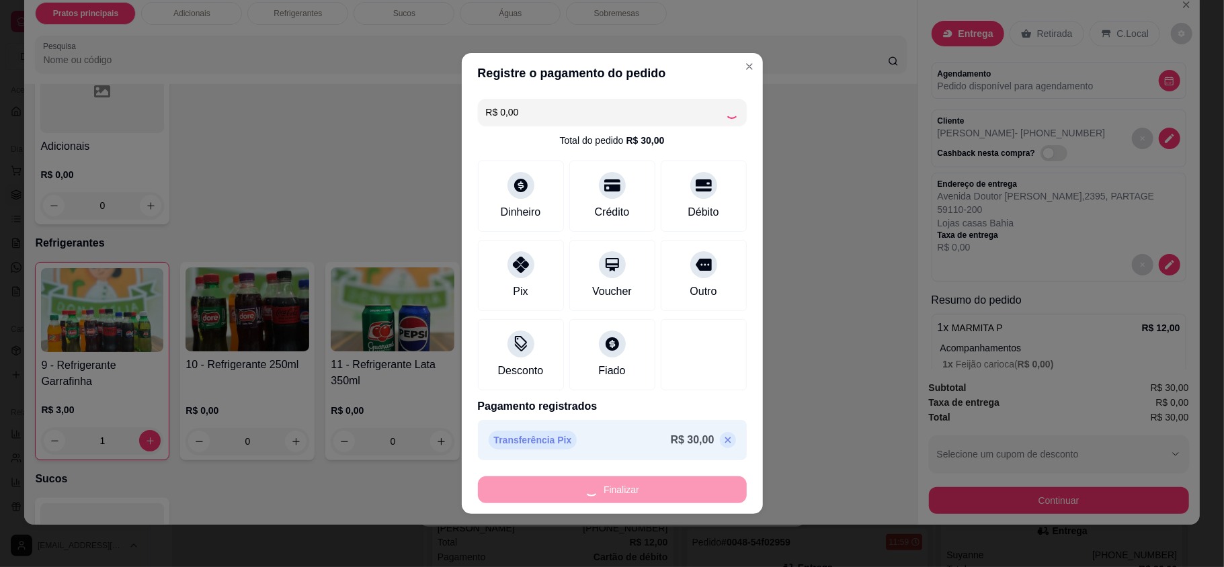
type input "0"
type input "-R$ 30,00"
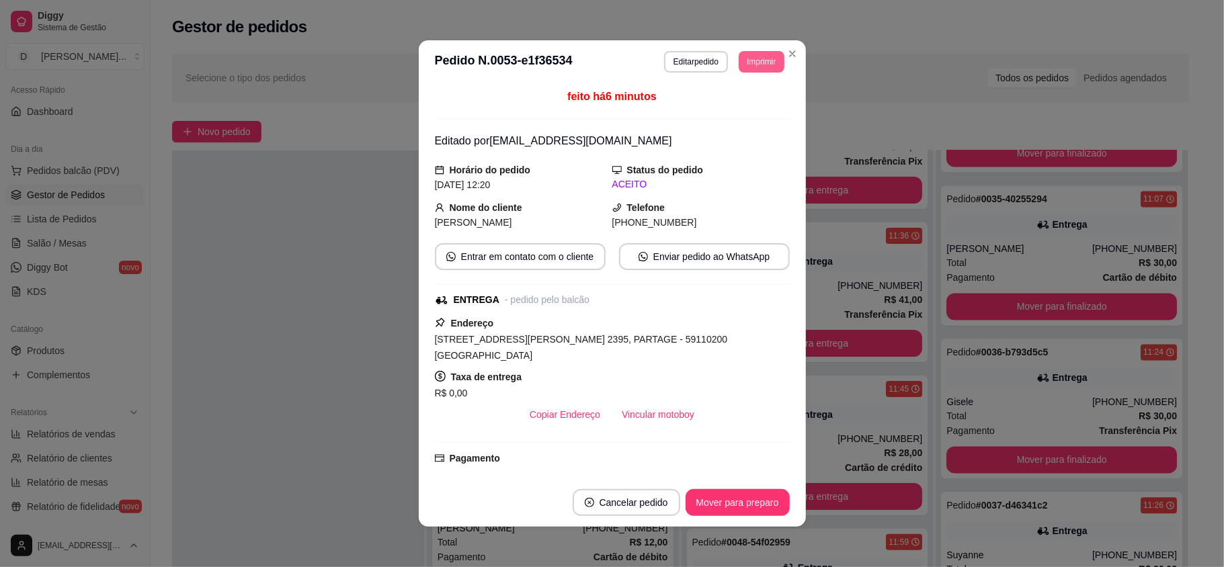
click at [749, 63] on button "Imprimir" at bounding box center [761, 62] width 45 height 22
click at [746, 103] on button "IMPRESSORA" at bounding box center [729, 109] width 97 height 22
click at [746, 58] on button "Imprimir" at bounding box center [761, 61] width 44 height 21
click at [743, 103] on button "IMPRESSORA" at bounding box center [731, 107] width 94 height 21
click at [703, 493] on button "Mover para preparo" at bounding box center [737, 503] width 101 height 26
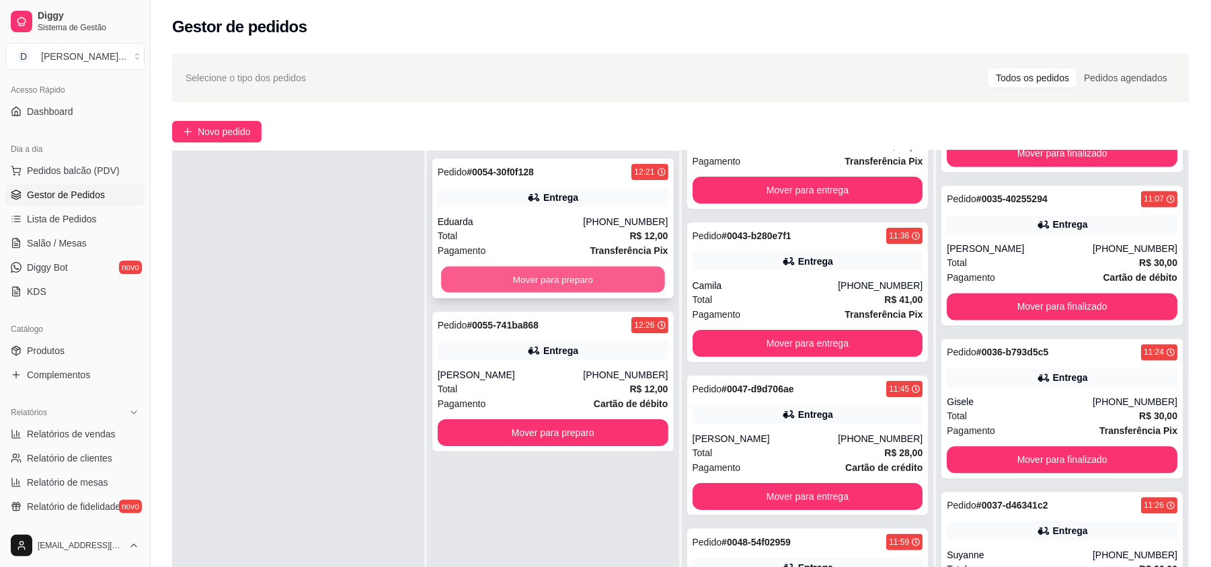
click at [472, 277] on button "Mover para preparo" at bounding box center [552, 280] width 223 height 26
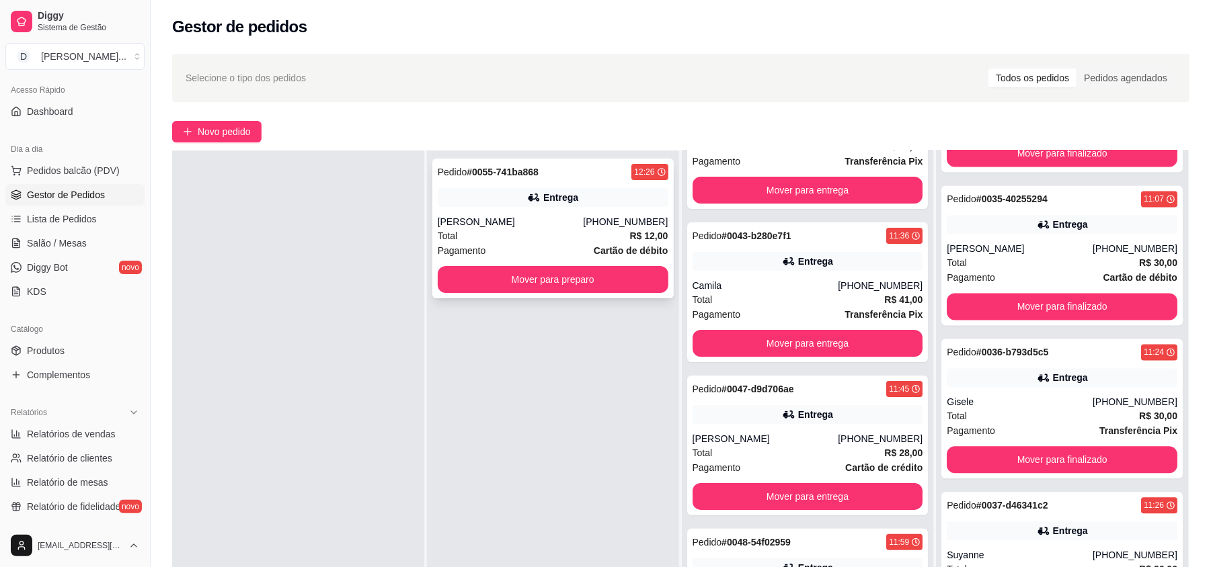
click at [471, 285] on button "Mover para preparo" at bounding box center [553, 279] width 231 height 27
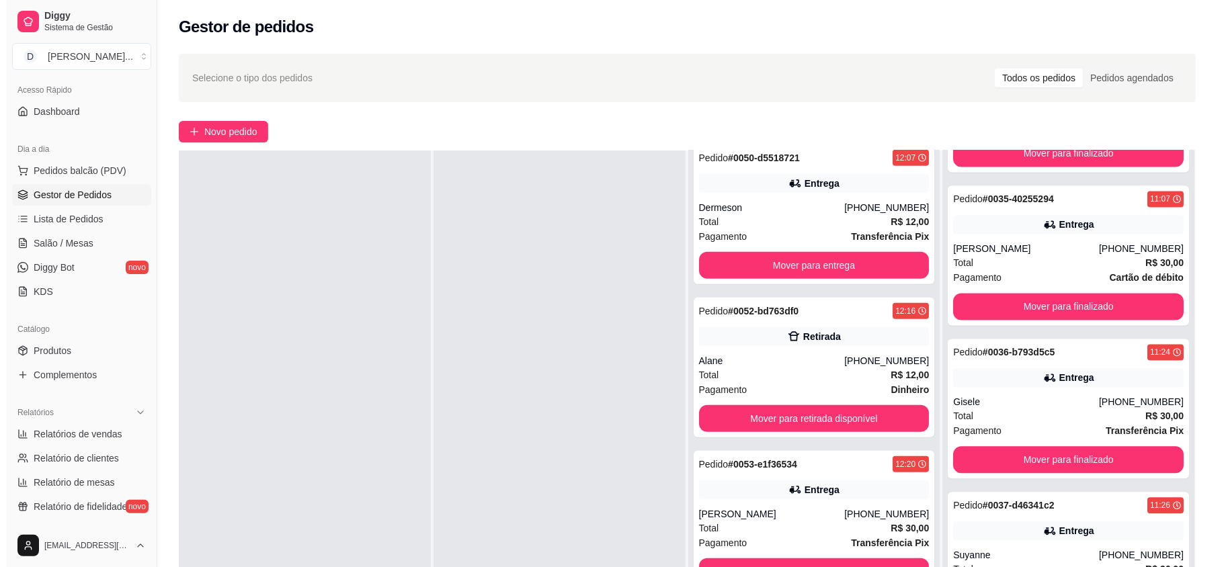
scroll to position [717, 0]
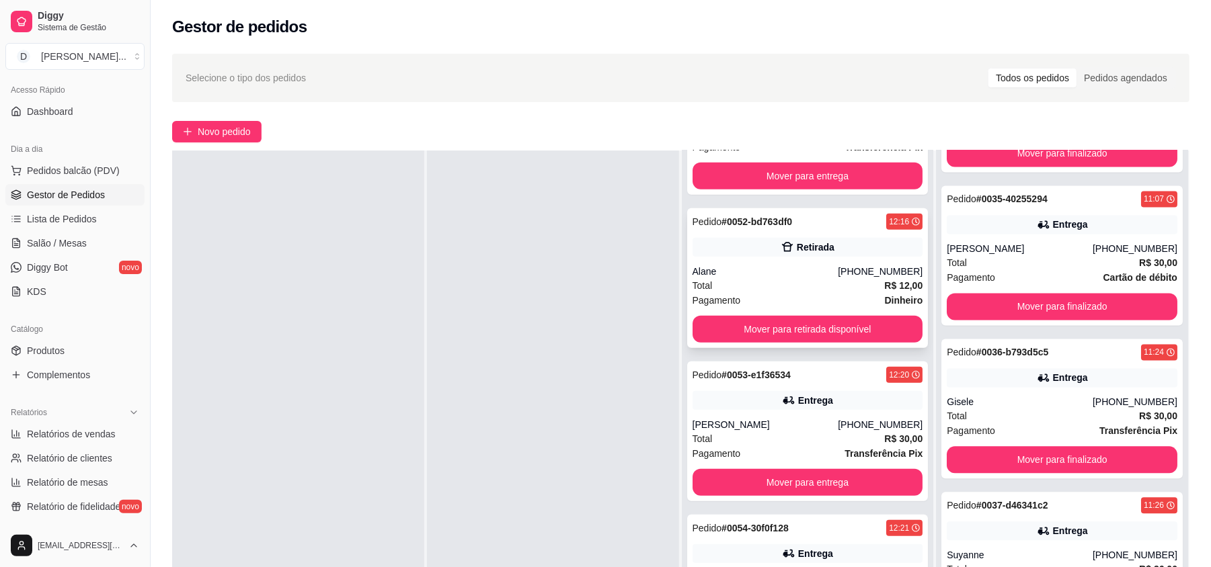
click at [731, 280] on div "Total R$ 12,00" at bounding box center [807, 285] width 231 height 15
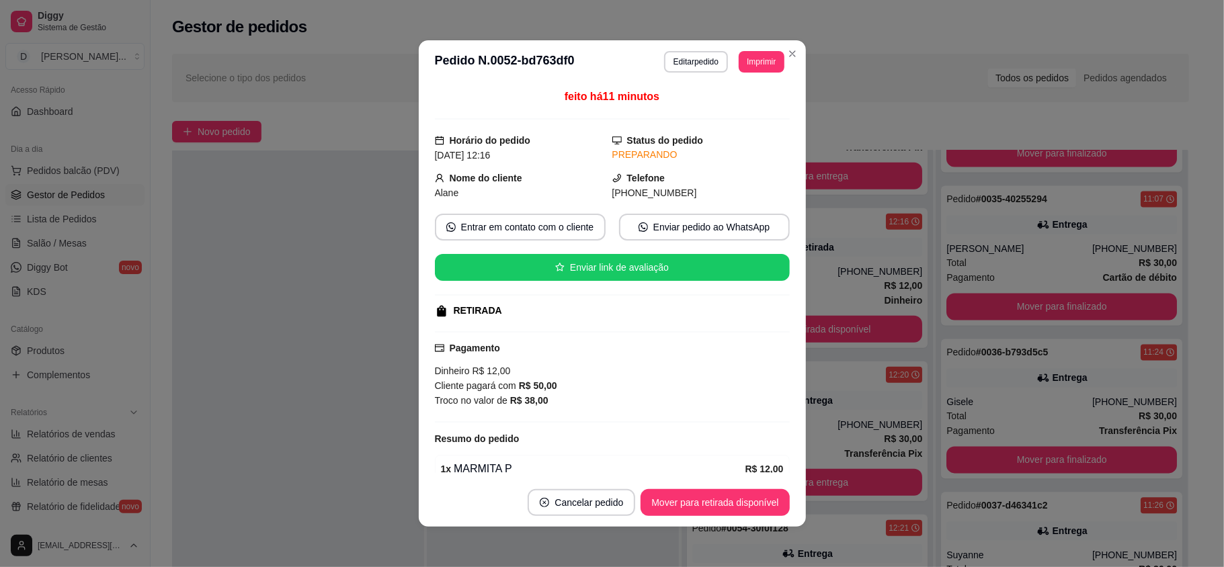
scroll to position [89, 0]
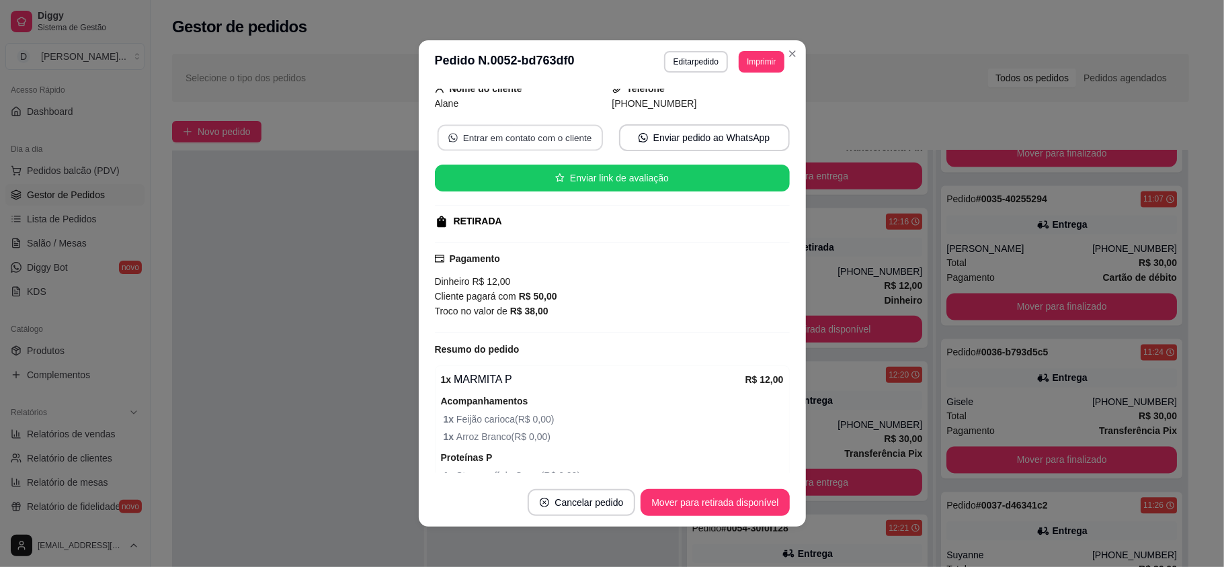
click at [477, 147] on button "Entrar em contato com o cliente" at bounding box center [519, 138] width 165 height 26
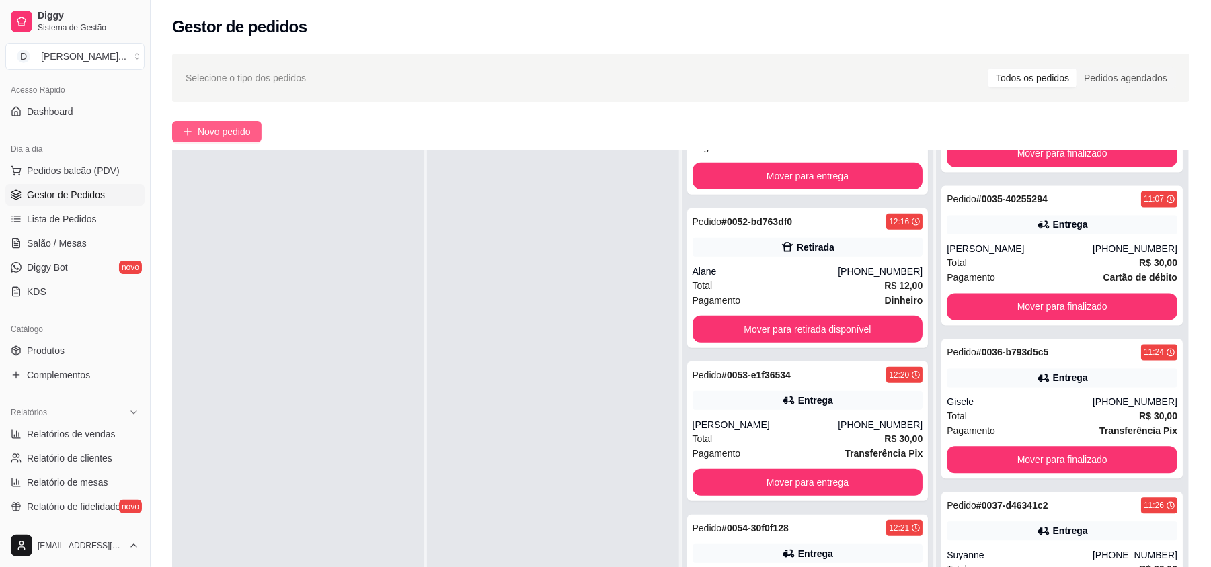
click at [229, 130] on span "Novo pedido" at bounding box center [224, 131] width 53 height 15
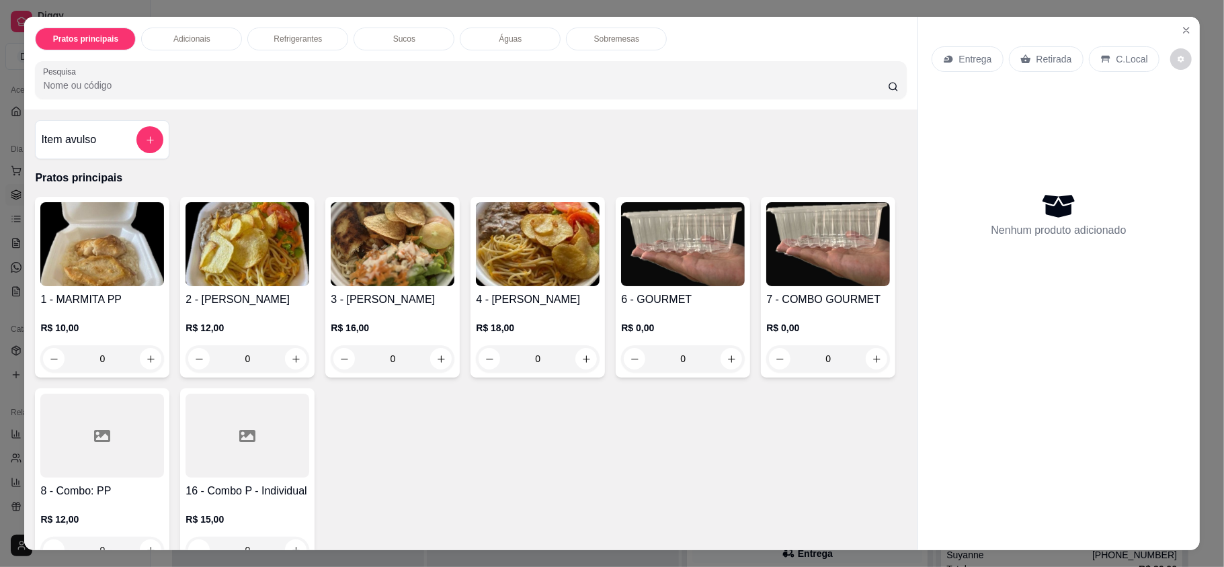
click at [948, 63] on div "Entrega" at bounding box center [968, 59] width 72 height 26
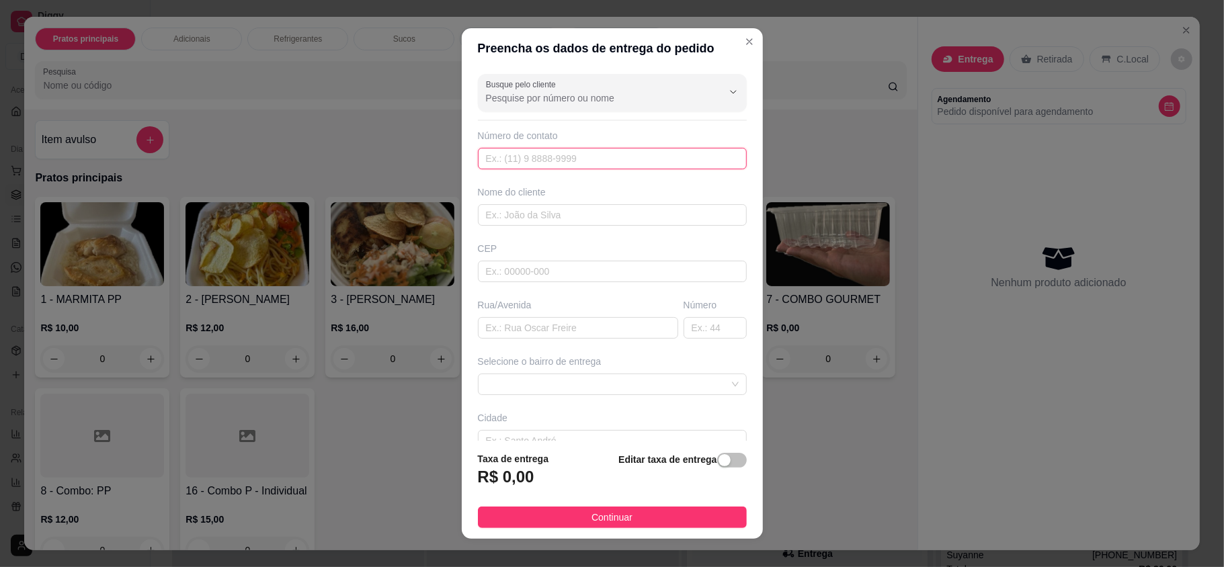
click at [502, 160] on input "text" at bounding box center [612, 159] width 269 height 22
paste input "[PHONE_NUMBER]"
click at [502, 159] on input "[PHONE_NUMBER]" at bounding box center [612, 159] width 269 height 22
type input "[PHONE_NUMBER]"
type input "GUI"
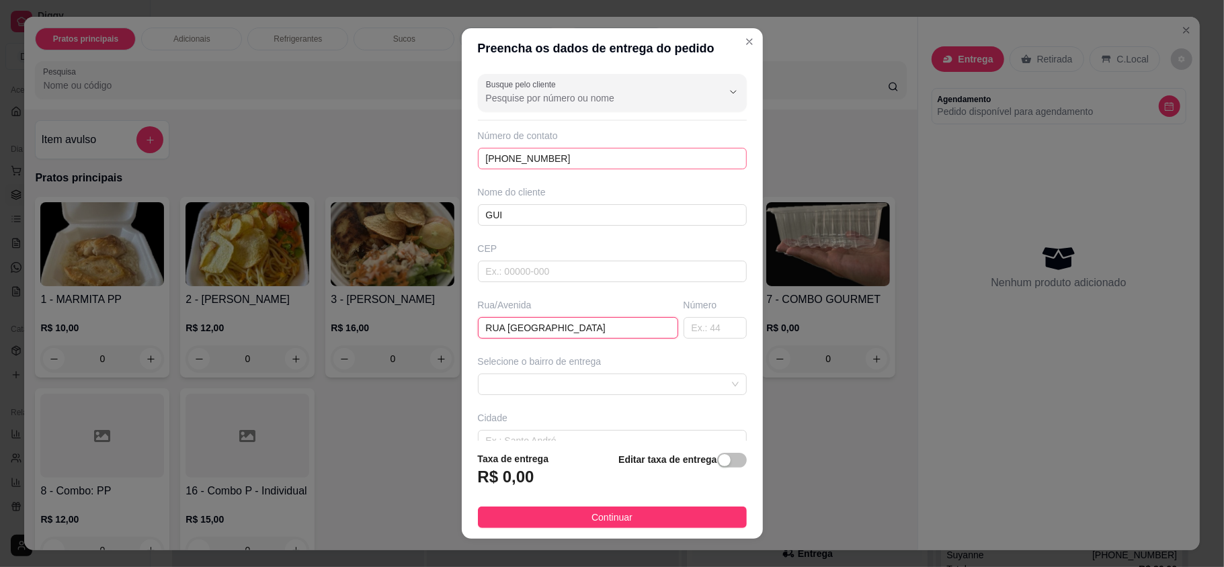
type input "RUA [GEOGRAPHIC_DATA]"
type input "33"
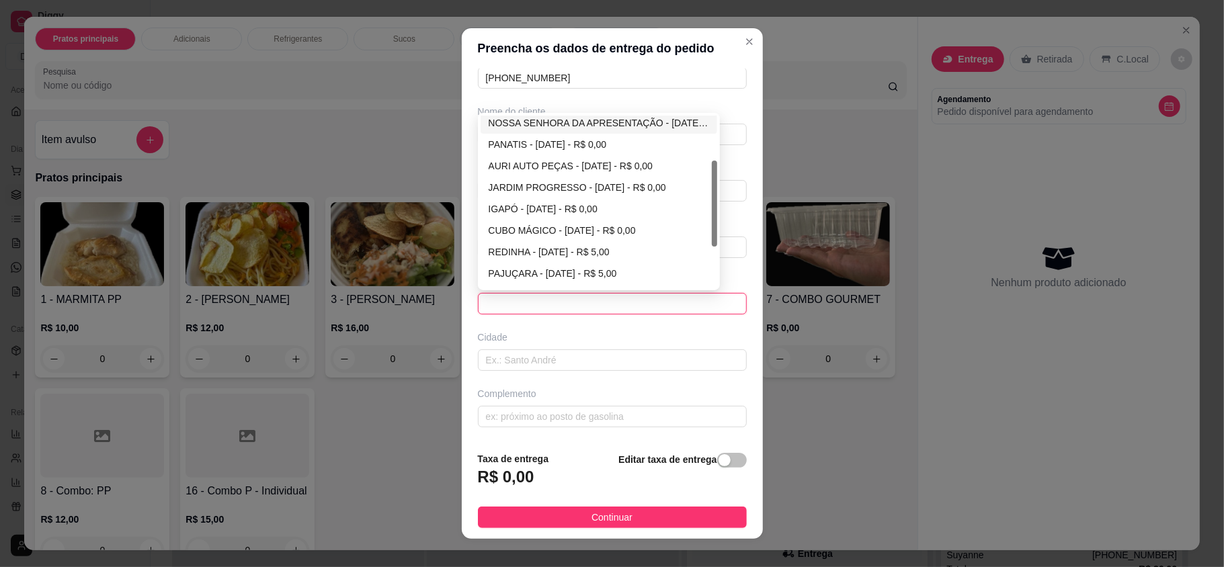
scroll to position [172, 0]
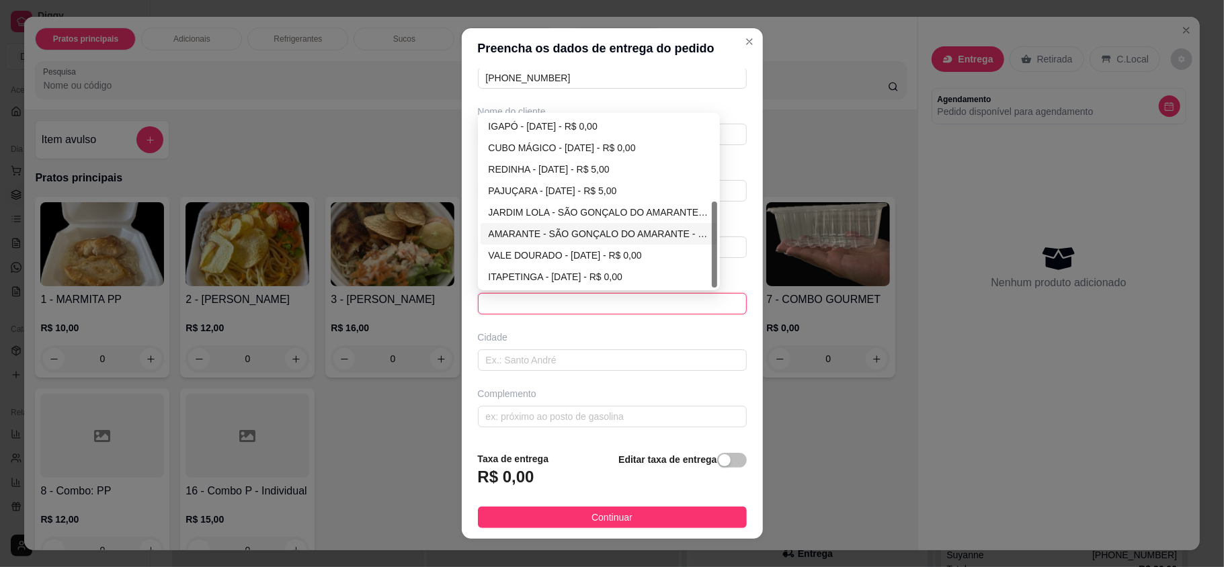
click at [533, 234] on div "AMARANTE - SÃO GONÇALO DO AMARANTE - R$ 5,00" at bounding box center [599, 234] width 221 height 15
type input "SÃO GONÇALO DO AMARANTE"
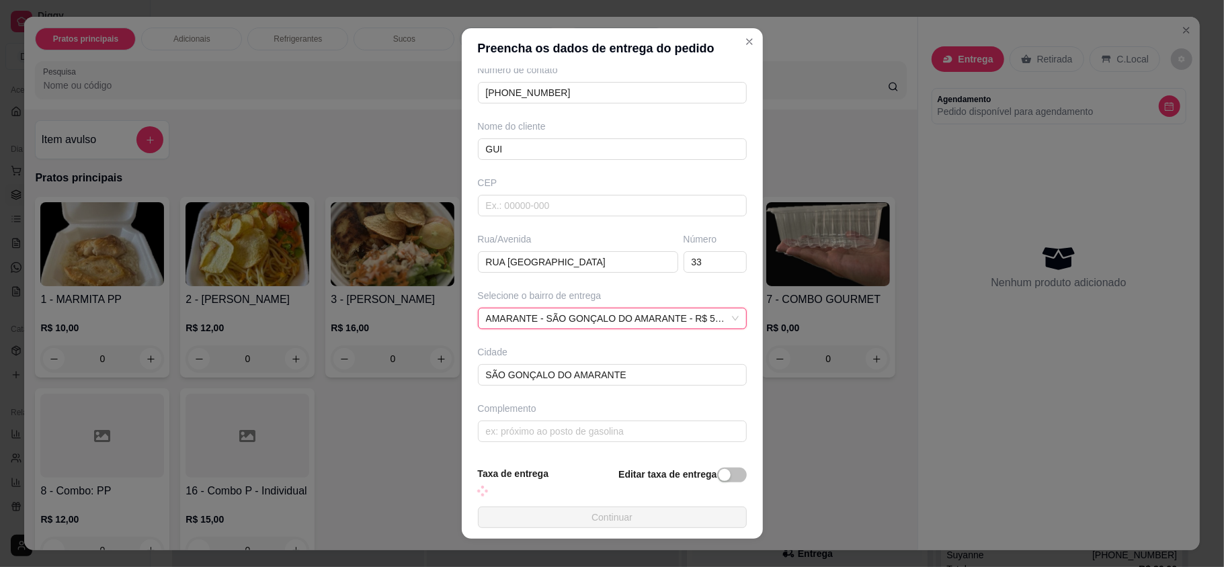
scroll to position [84, 0]
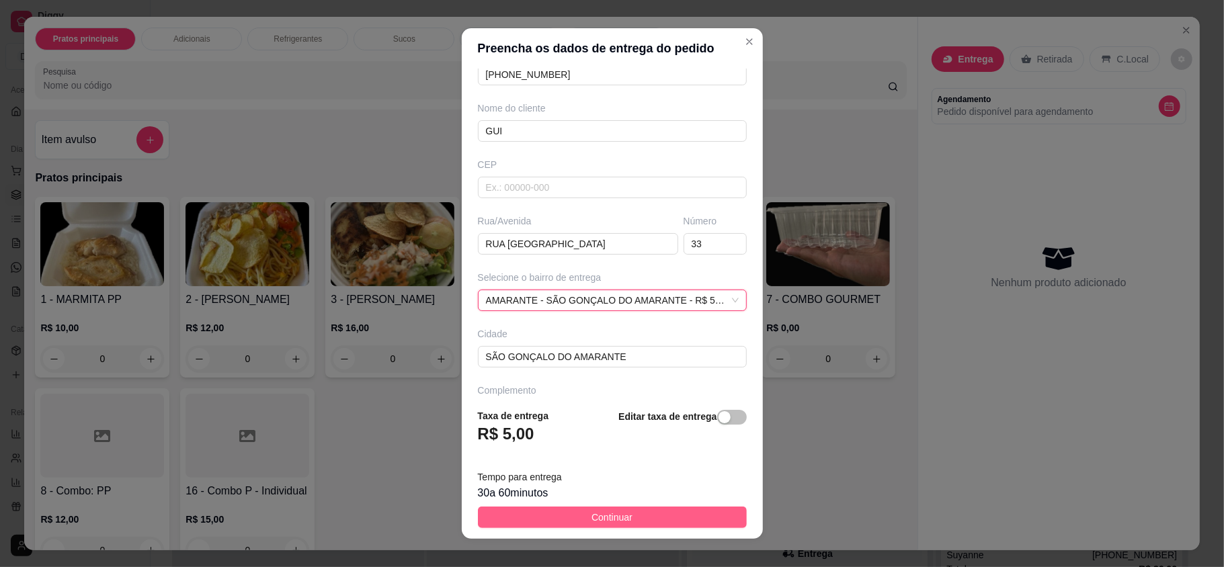
click at [563, 517] on button "Continuar" at bounding box center [612, 518] width 269 height 22
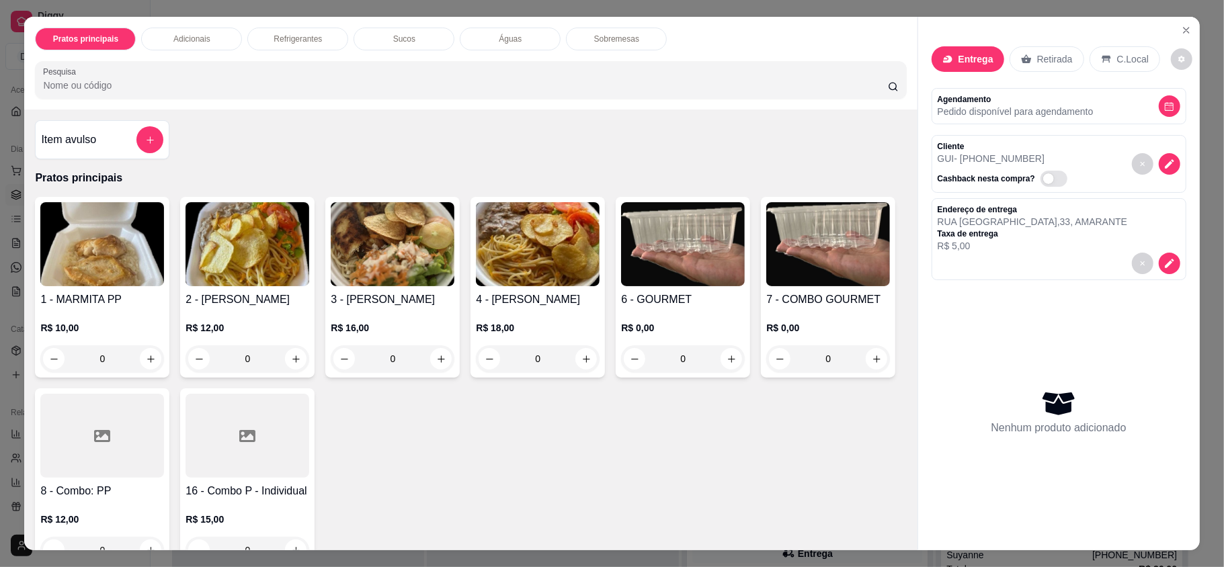
click at [259, 273] on img at bounding box center [248, 244] width 124 height 84
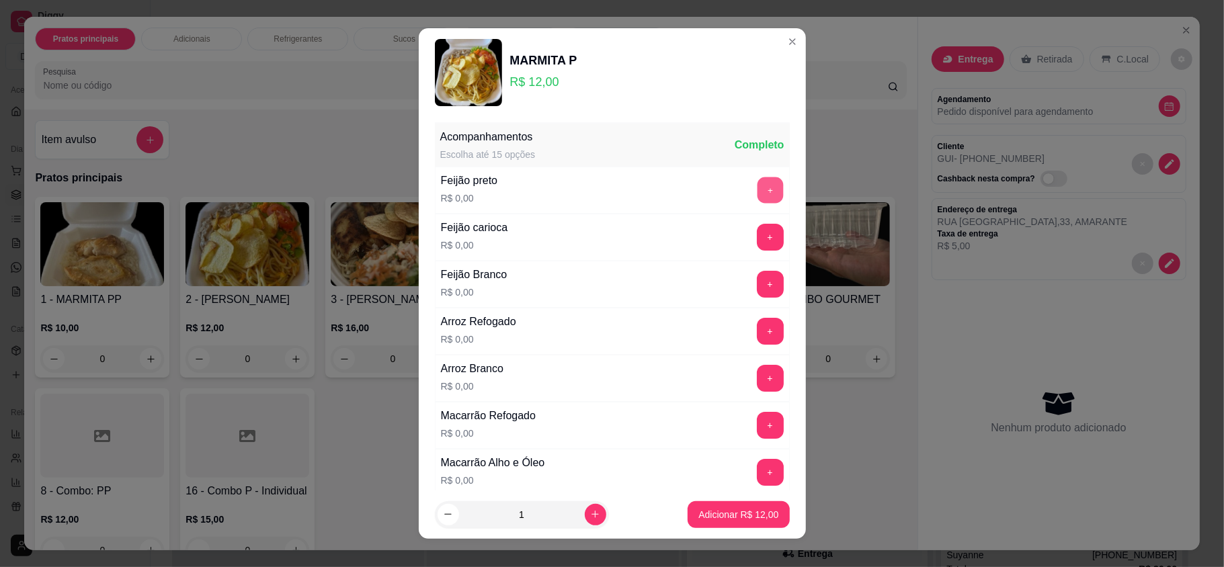
click at [757, 195] on button "+" at bounding box center [770, 190] width 26 height 26
click at [757, 379] on button "+" at bounding box center [770, 378] width 27 height 27
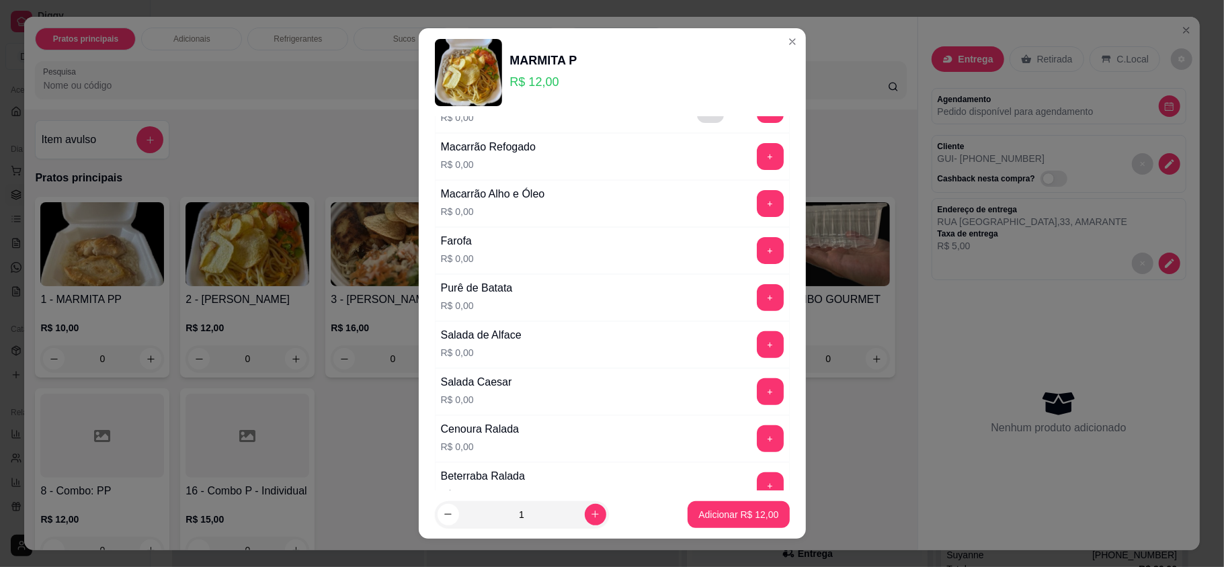
scroll to position [358, 0]
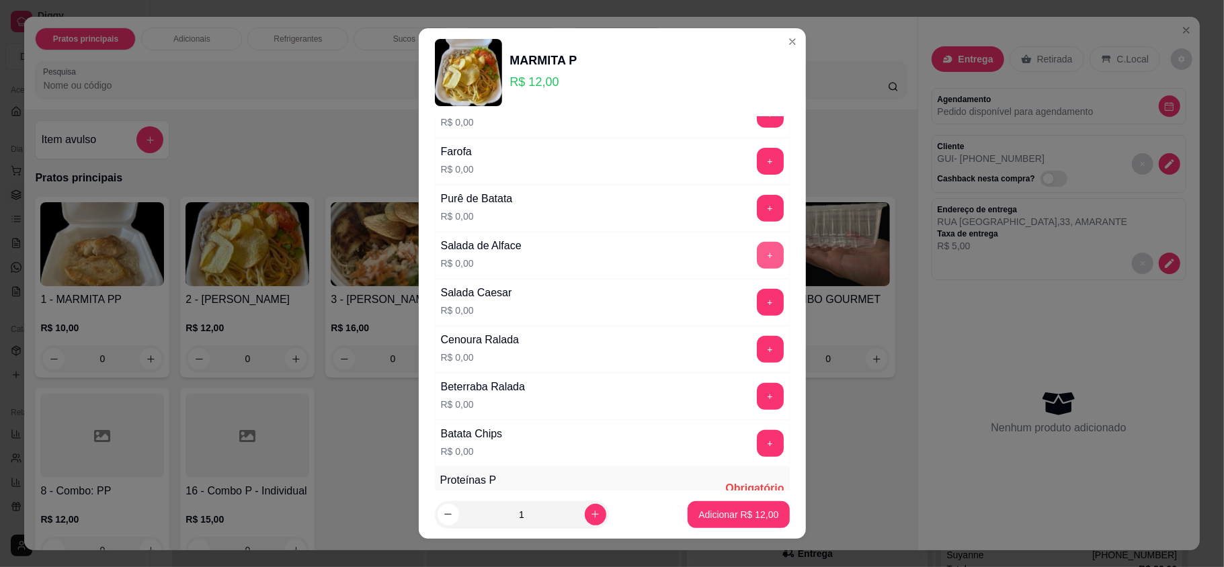
click at [757, 266] on button "+" at bounding box center [770, 255] width 27 height 27
click at [757, 315] on button "+" at bounding box center [770, 302] width 27 height 27
click at [697, 265] on button "-" at bounding box center [710, 256] width 26 height 26
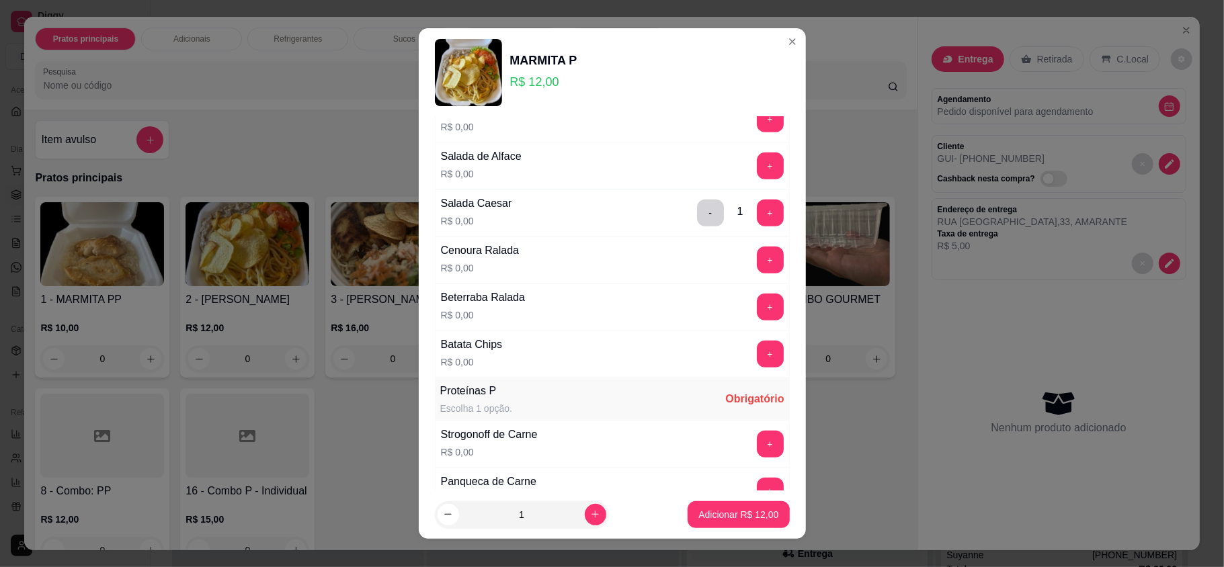
scroll to position [627, 0]
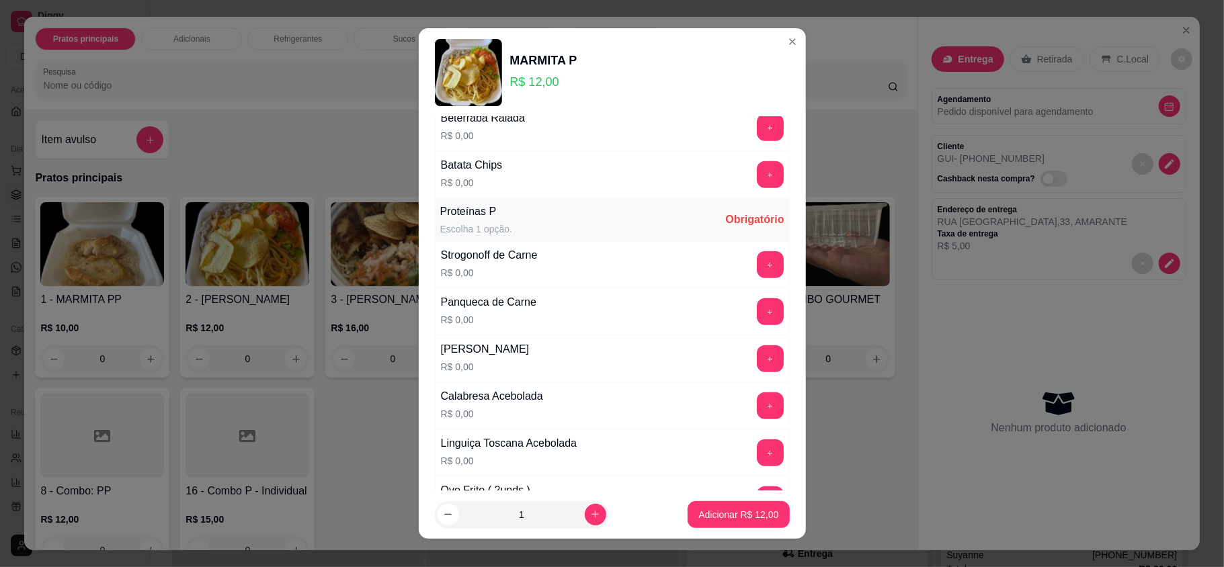
click at [757, 270] on button "+" at bounding box center [770, 264] width 27 height 27
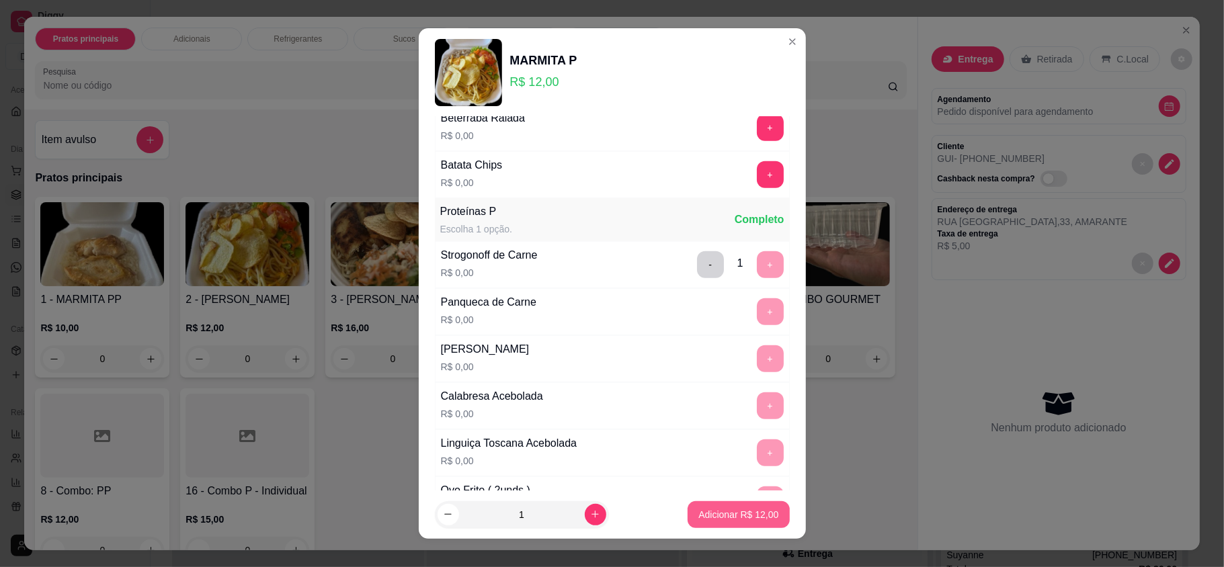
click at [733, 509] on p "Adicionar R$ 12,00" at bounding box center [738, 514] width 80 height 13
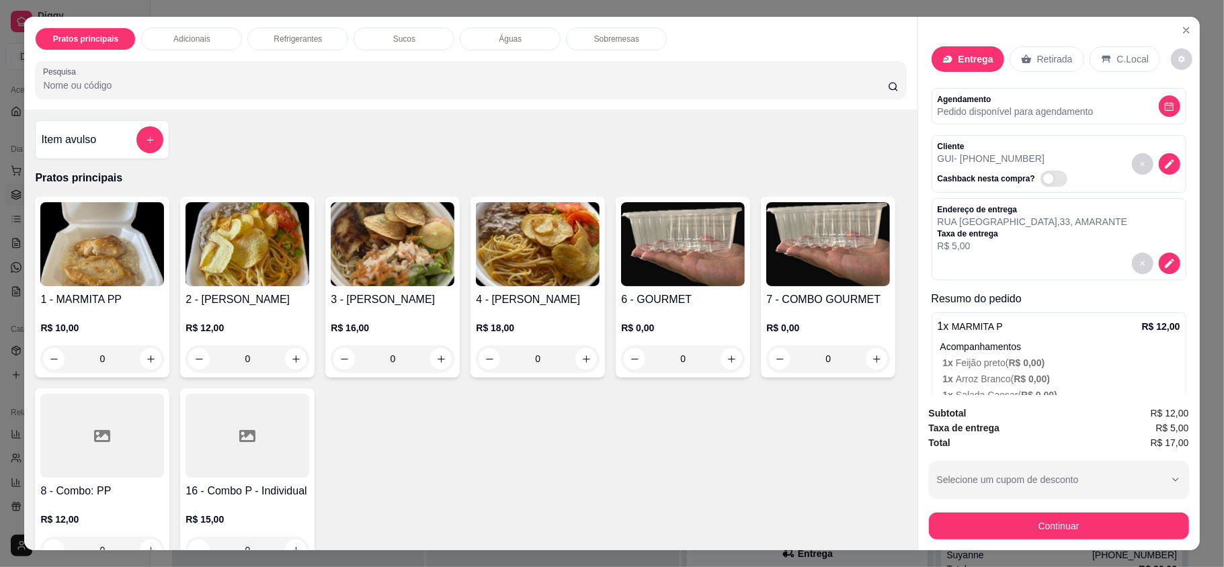
click at [261, 280] on img at bounding box center [248, 244] width 124 height 84
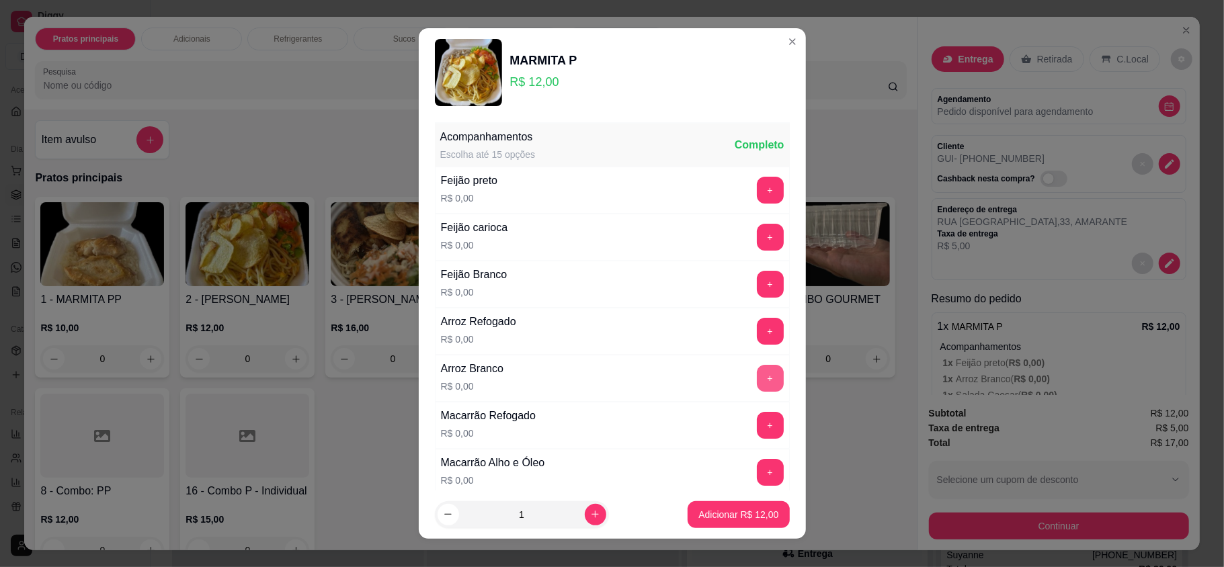
click at [757, 374] on button "+" at bounding box center [770, 378] width 27 height 27
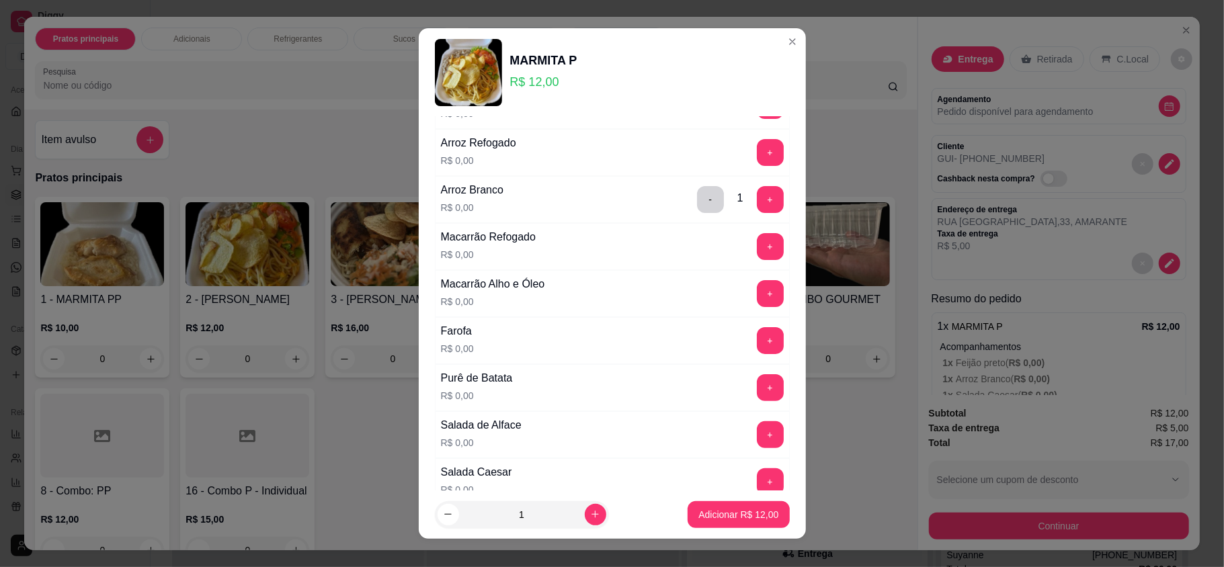
scroll to position [269, 0]
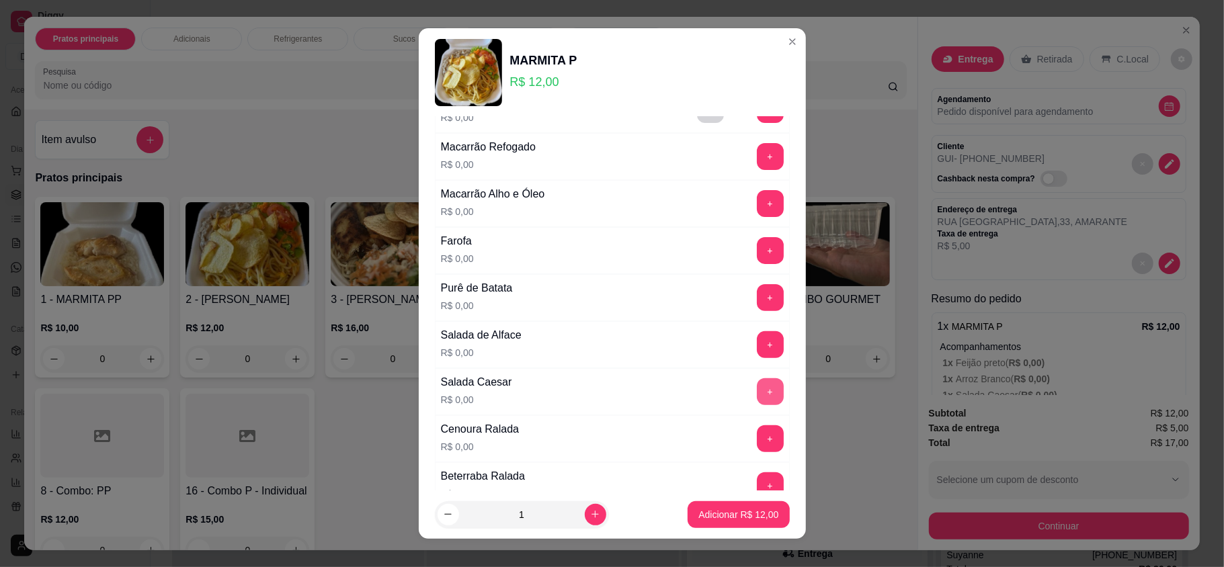
click at [757, 397] on button "+" at bounding box center [770, 391] width 27 height 27
click at [697, 393] on button "-" at bounding box center [710, 392] width 26 height 26
click at [757, 304] on button "+" at bounding box center [770, 297] width 27 height 27
click at [757, 404] on button "+" at bounding box center [770, 391] width 27 height 27
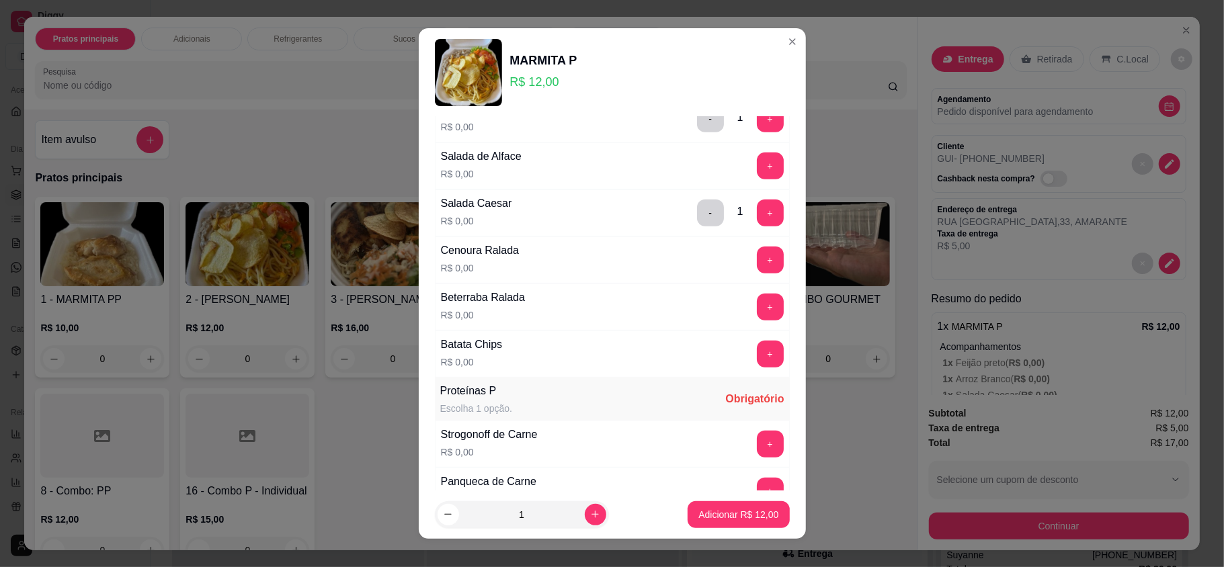
scroll to position [538, 0]
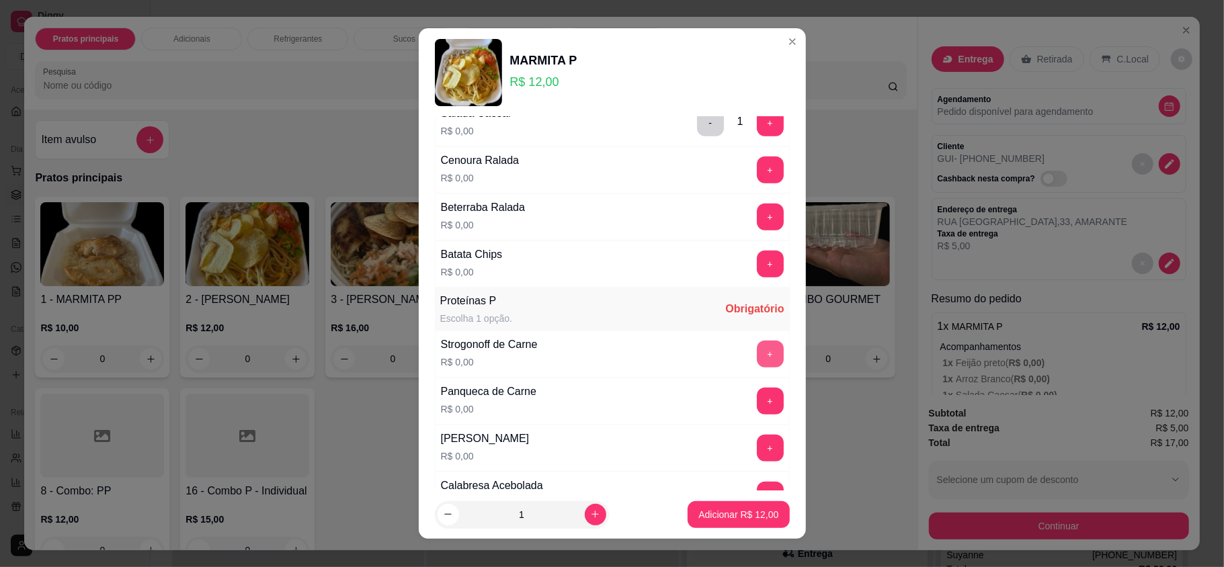
click at [757, 356] on button "+" at bounding box center [770, 354] width 27 height 27
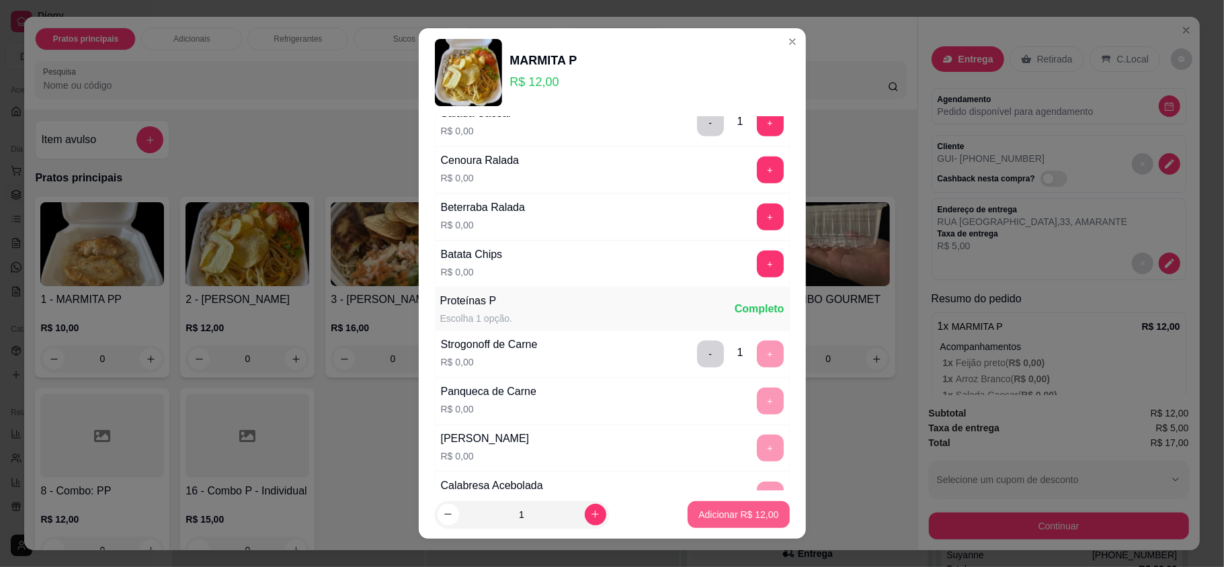
click at [702, 526] on button "Adicionar R$ 12,00" at bounding box center [739, 515] width 102 height 27
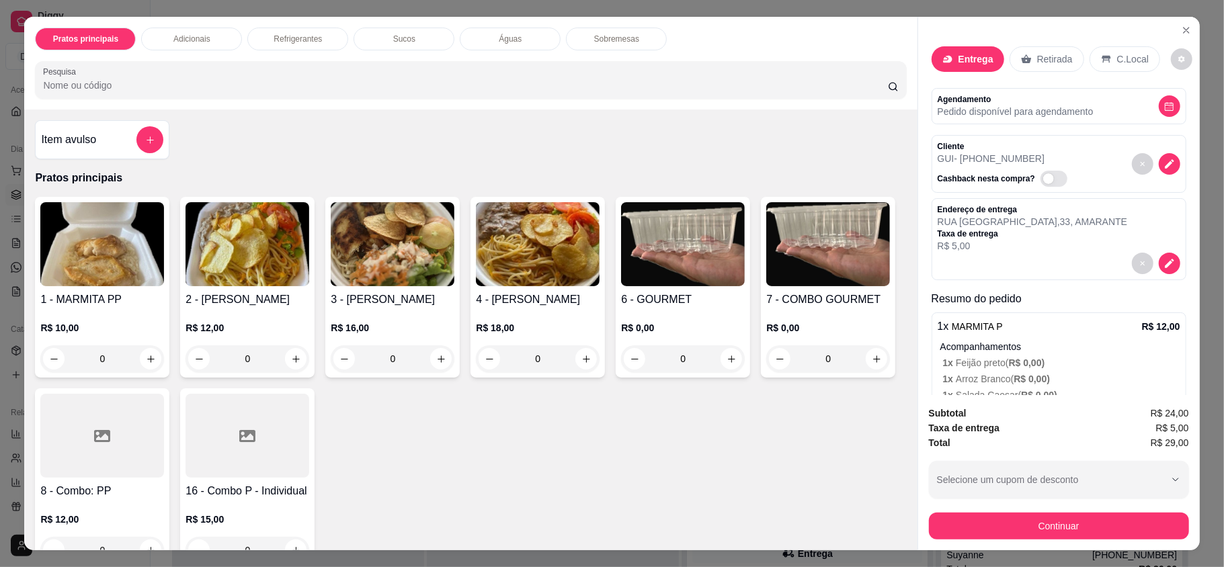
click at [215, 293] on h4 "2 - [PERSON_NAME]" at bounding box center [248, 300] width 124 height 16
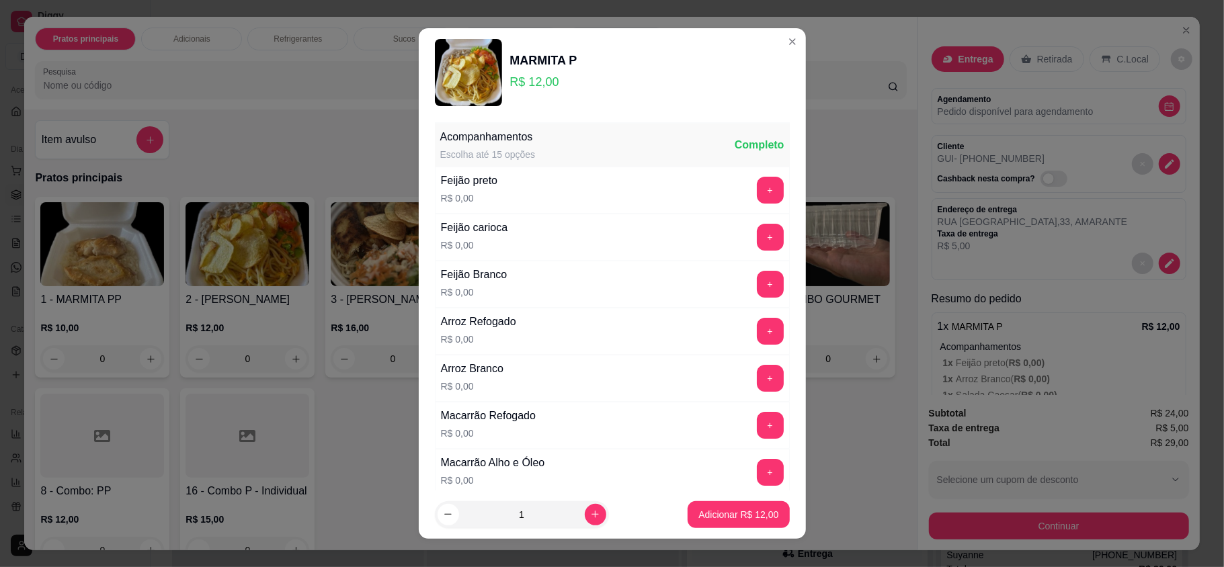
click at [757, 198] on button "+" at bounding box center [770, 190] width 27 height 27
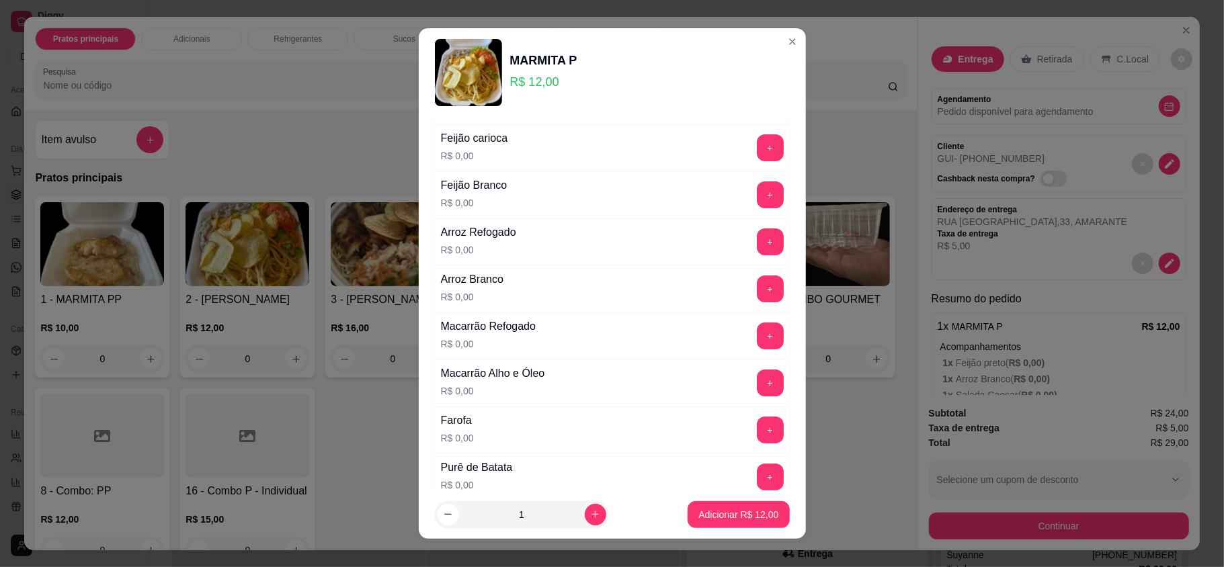
scroll to position [179, 0]
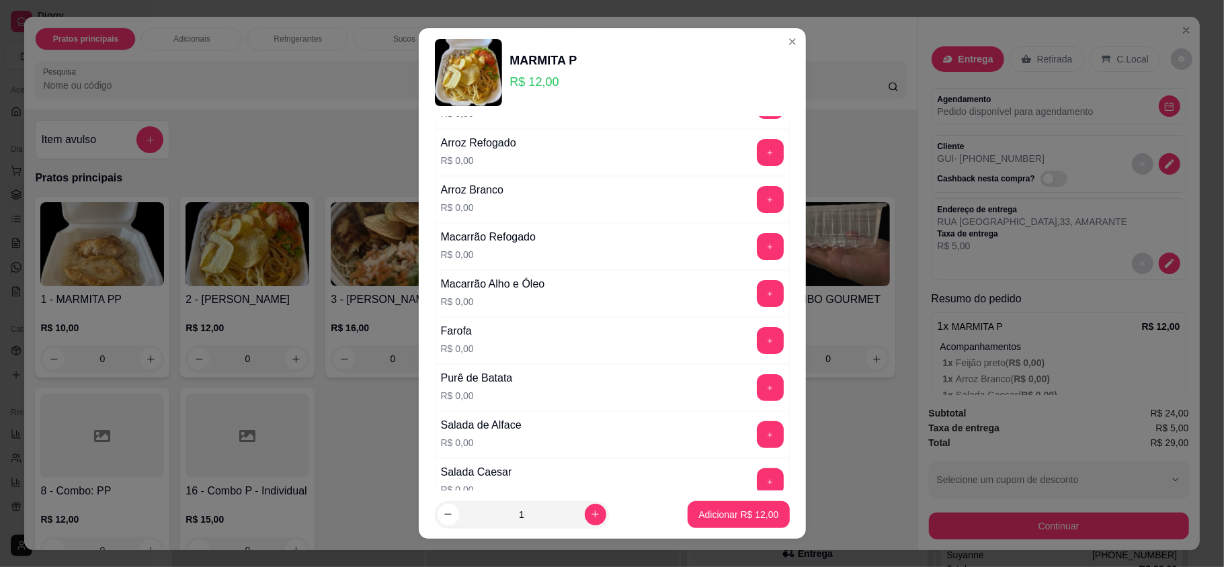
click at [757, 239] on button "+" at bounding box center [770, 246] width 27 height 27
click at [757, 477] on button "+" at bounding box center [770, 482] width 27 height 27
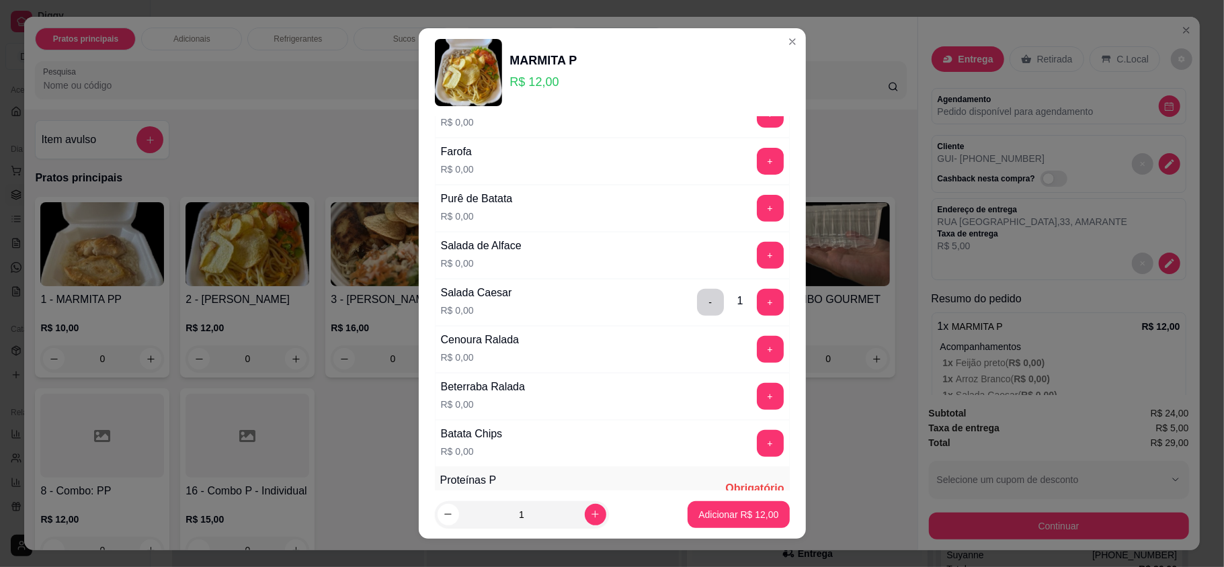
scroll to position [538, 0]
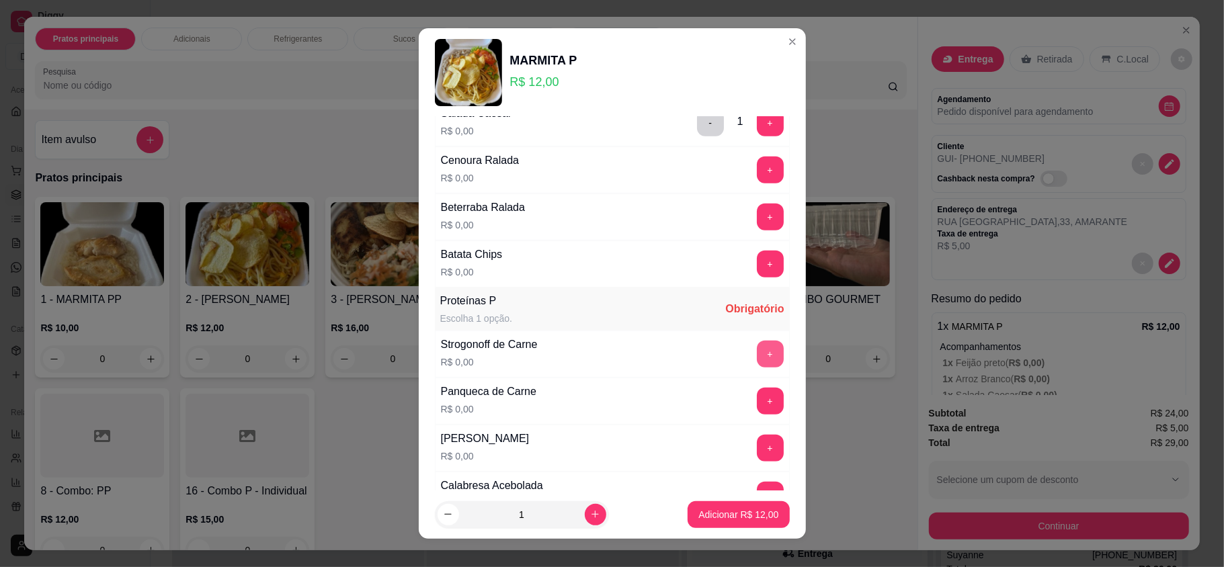
click at [757, 358] on button "+" at bounding box center [770, 354] width 27 height 27
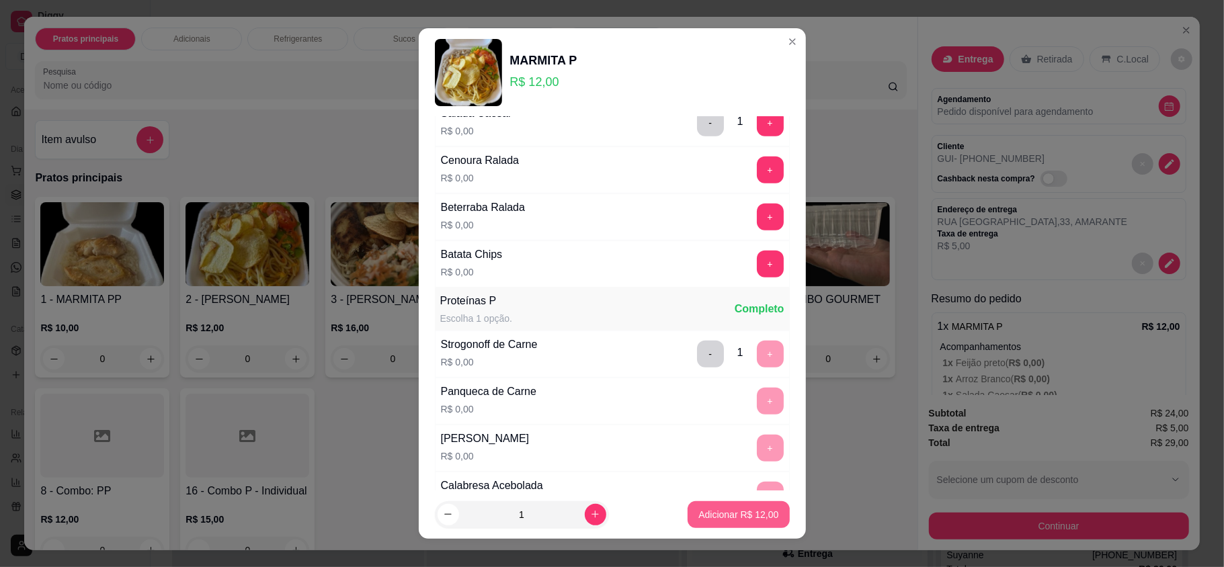
click at [734, 512] on p "Adicionar R$ 12,00" at bounding box center [738, 514] width 80 height 13
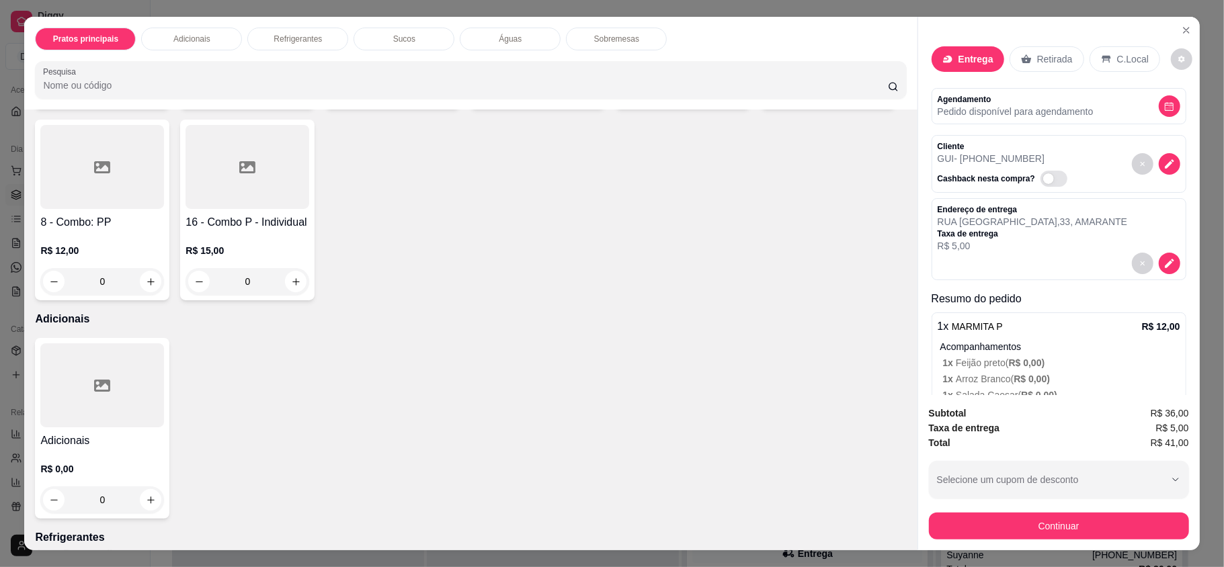
scroll to position [448, 0]
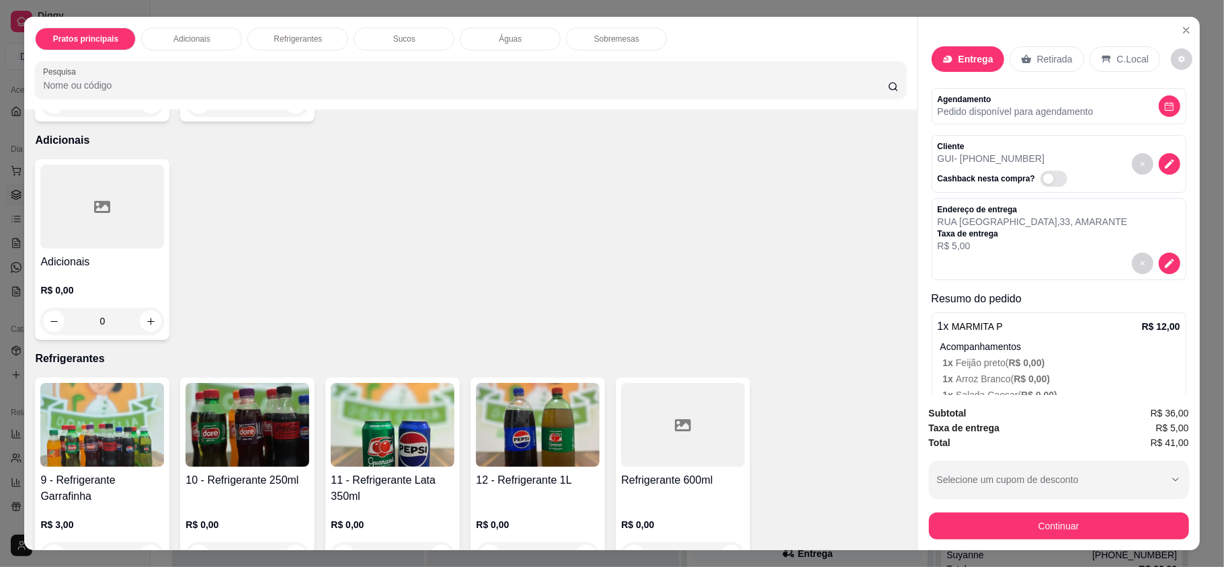
click at [110, 450] on img at bounding box center [102, 425] width 124 height 84
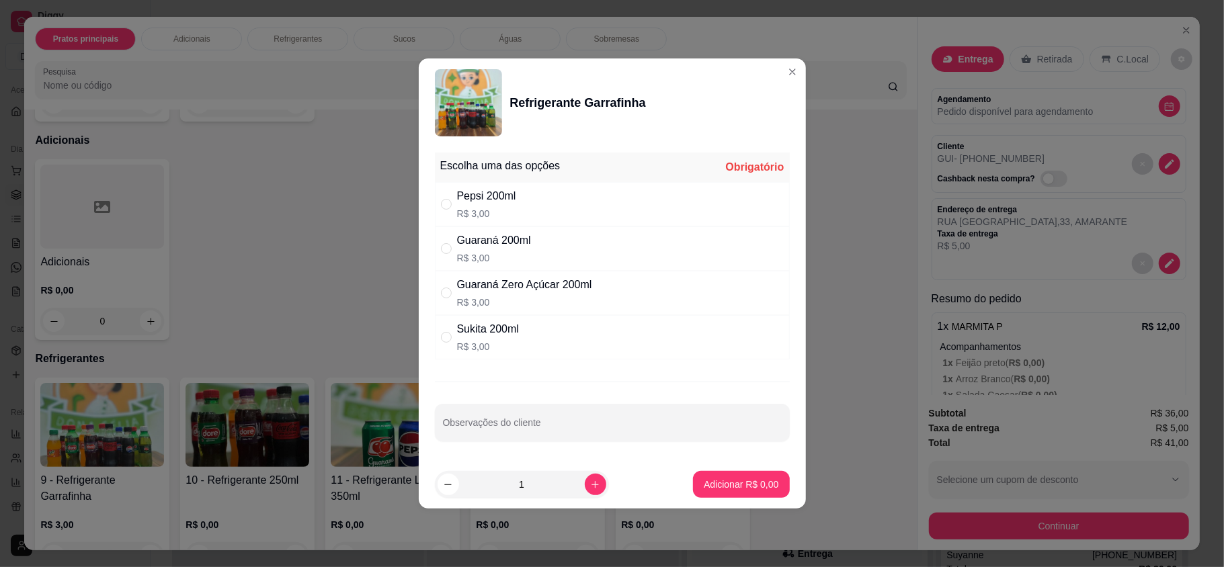
click at [541, 246] on div "Guaraná 200ml R$ 3,00" at bounding box center [612, 249] width 355 height 44
radio input "true"
click at [585, 493] on button "increase-product-quantity" at bounding box center [596, 485] width 22 height 22
type input "2"
click at [694, 493] on button "Adicionar R$ 6,00" at bounding box center [741, 484] width 96 height 27
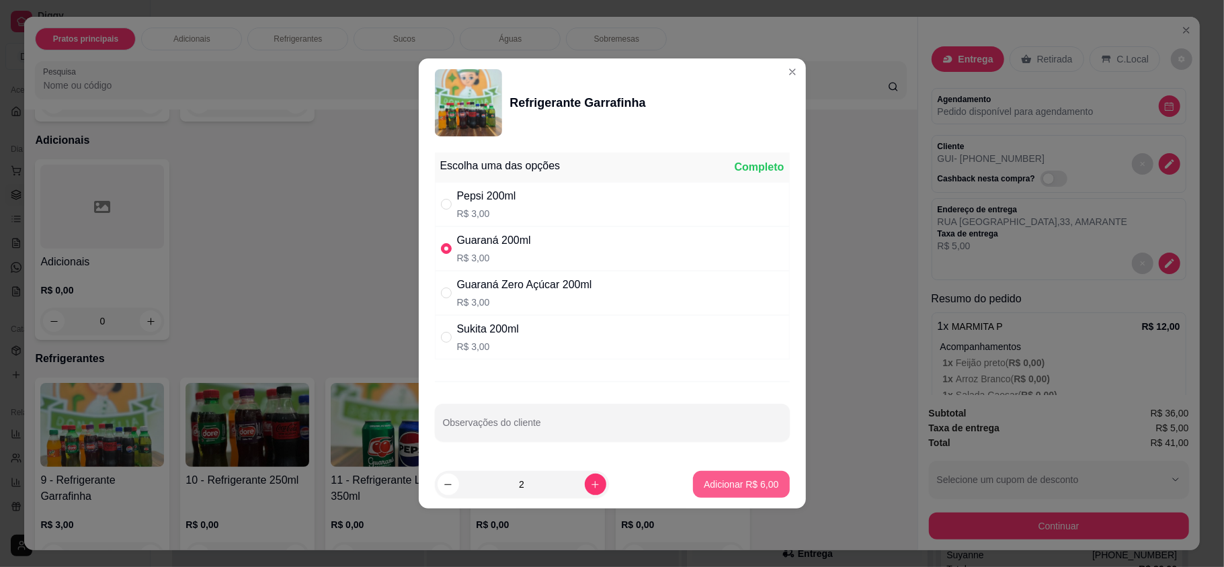
type input "2"
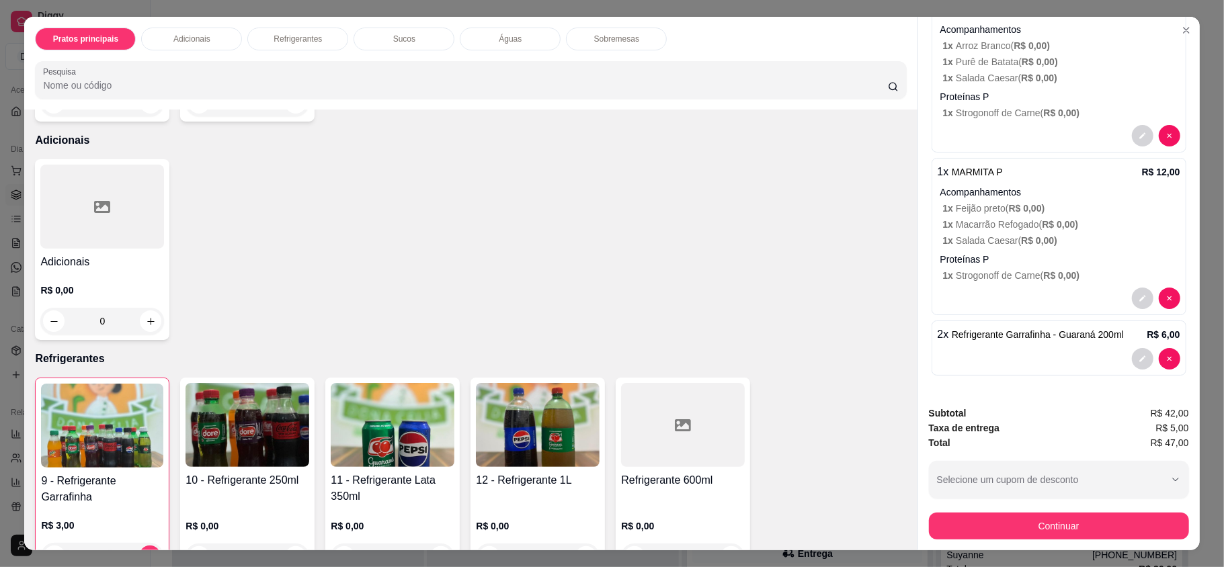
scroll to position [26, 0]
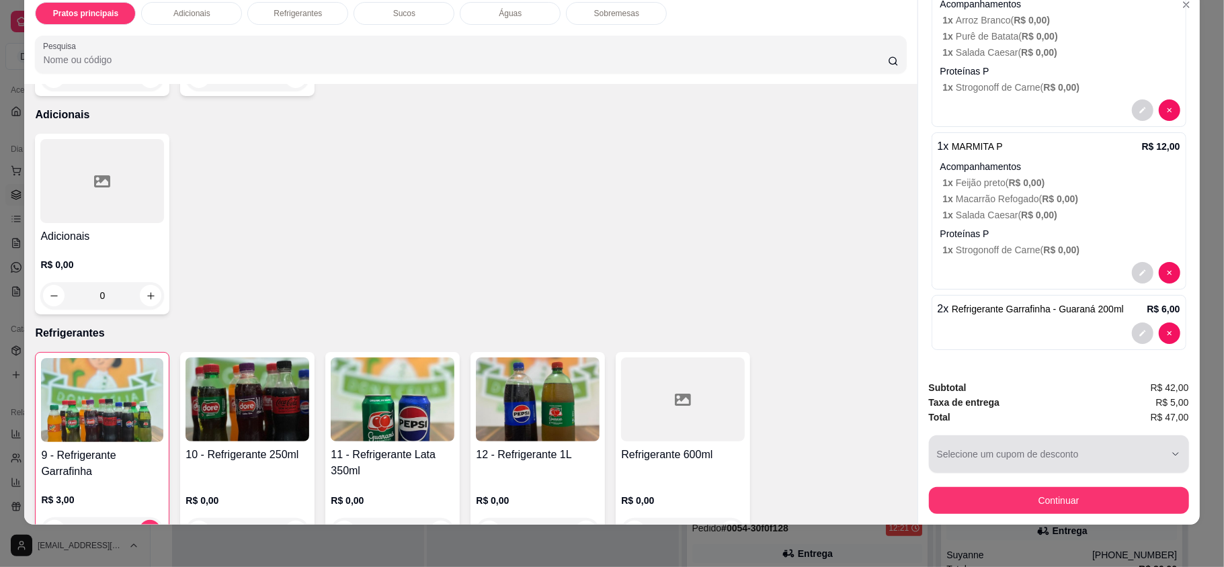
click at [1047, 497] on button "Continuar" at bounding box center [1059, 500] width 260 height 27
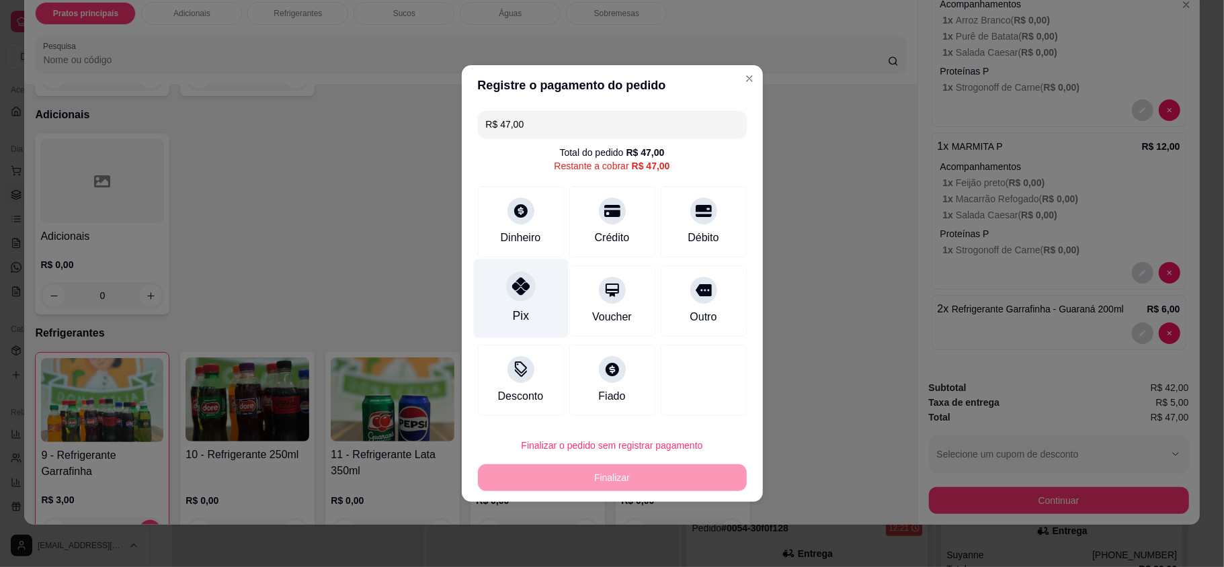
click at [534, 299] on div "Pix" at bounding box center [520, 298] width 95 height 79
type input "R$ 0,00"
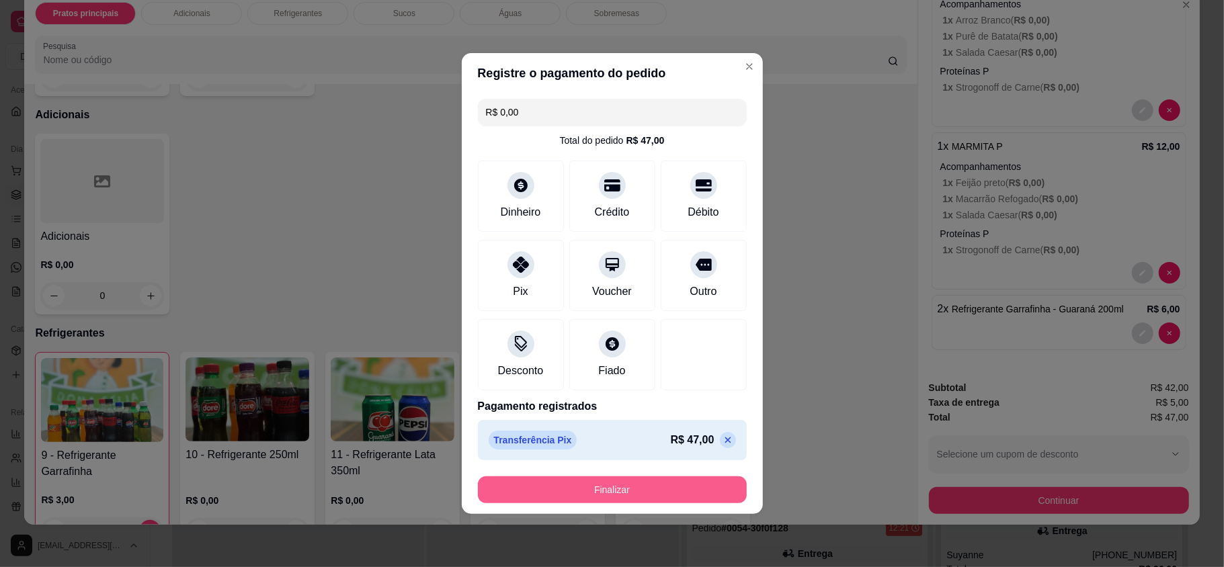
click at [601, 487] on button "Finalizar" at bounding box center [612, 490] width 269 height 27
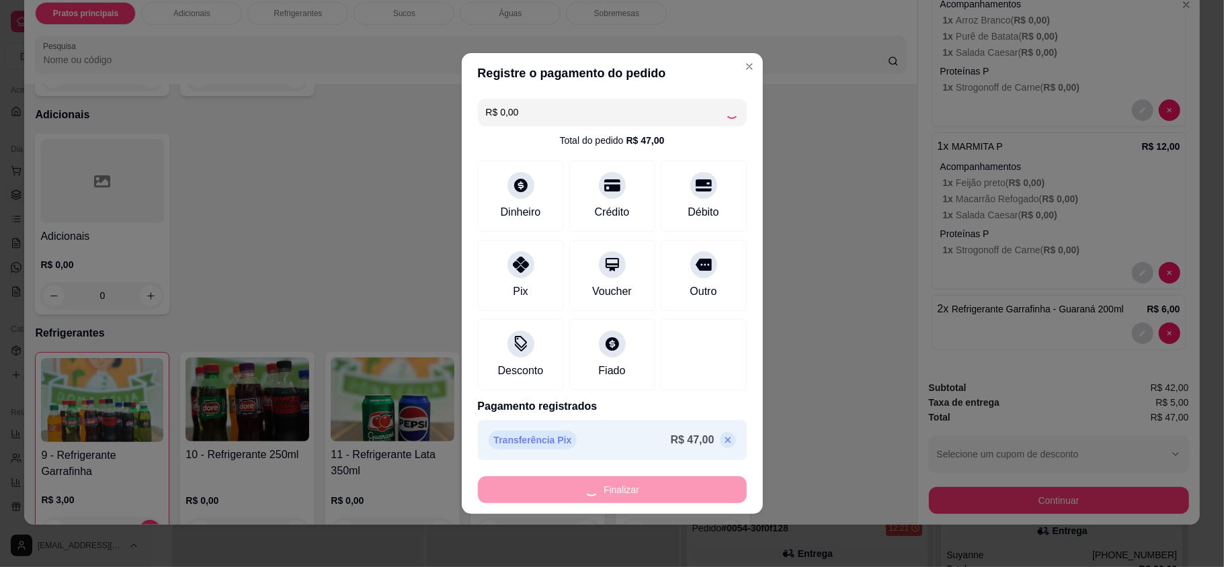
type input "0"
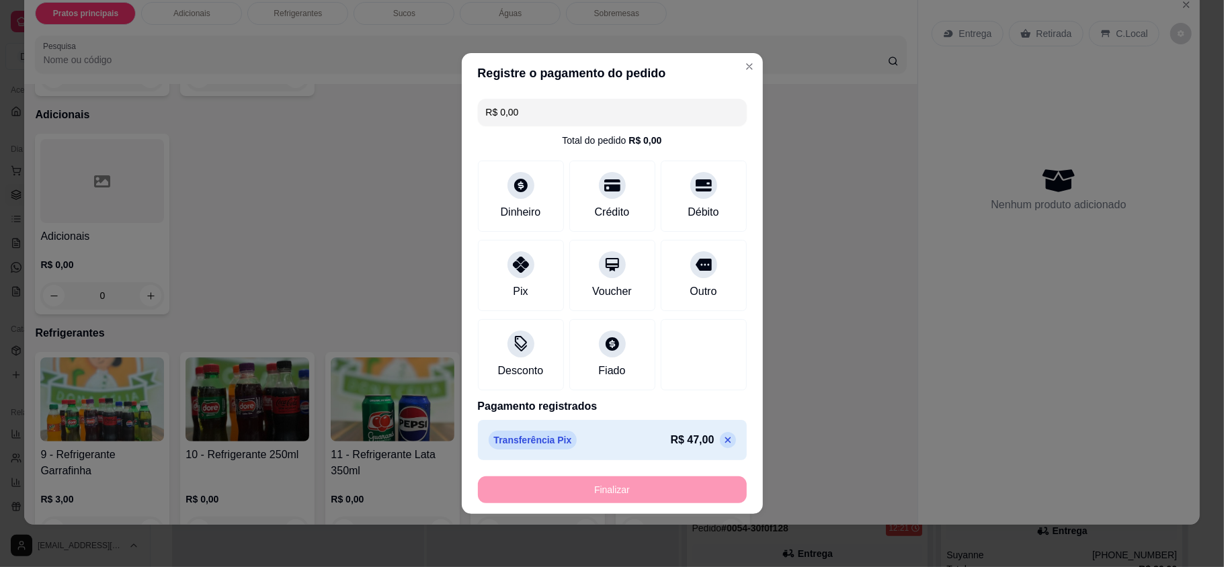
type input "-R$ 47,00"
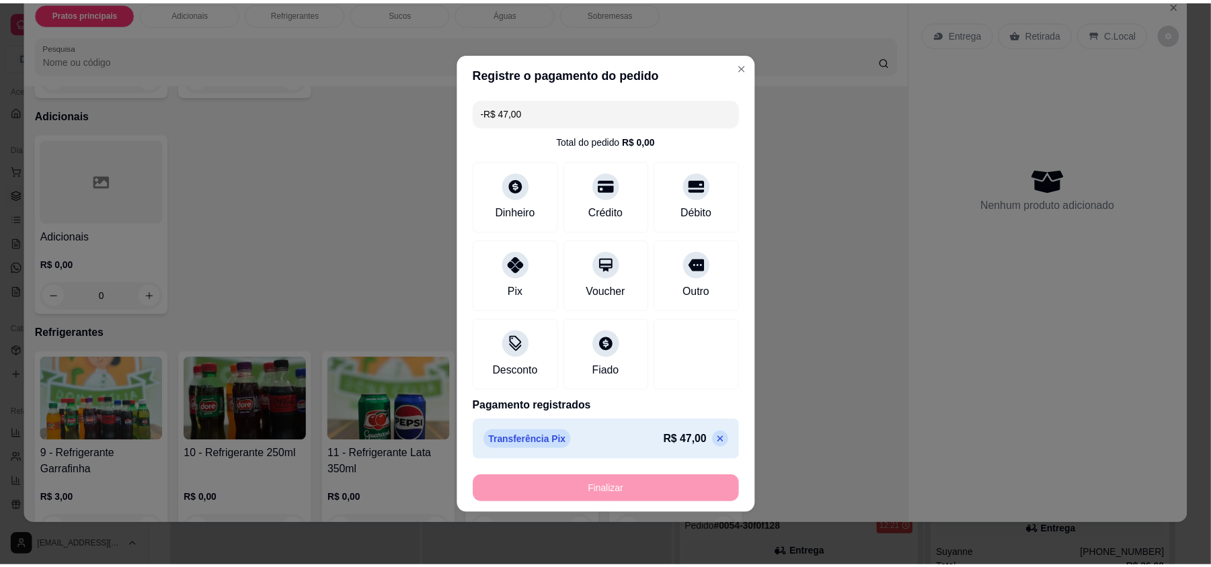
scroll to position [0, 0]
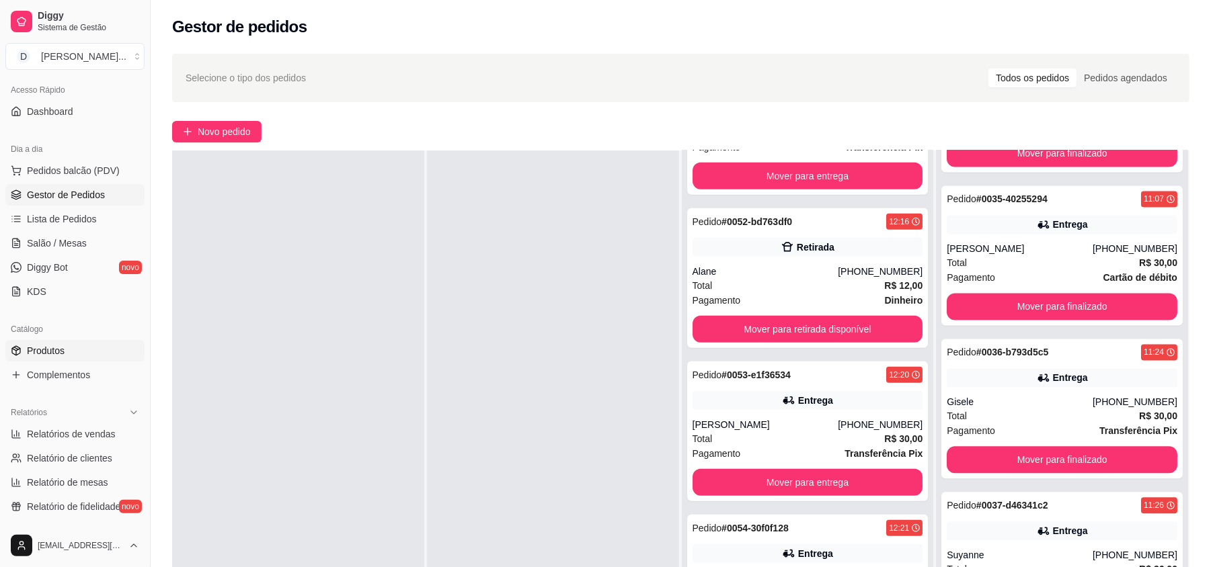
click at [49, 358] on link "Produtos" at bounding box center [74, 351] width 139 height 22
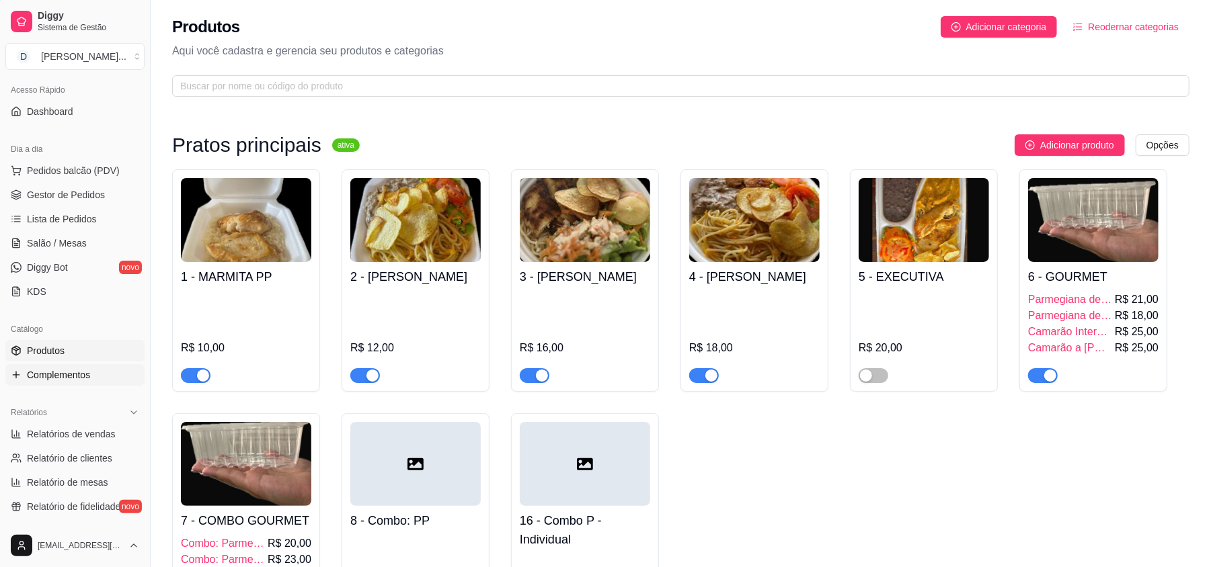
click at [54, 379] on span "Complementos" at bounding box center [58, 374] width 63 height 13
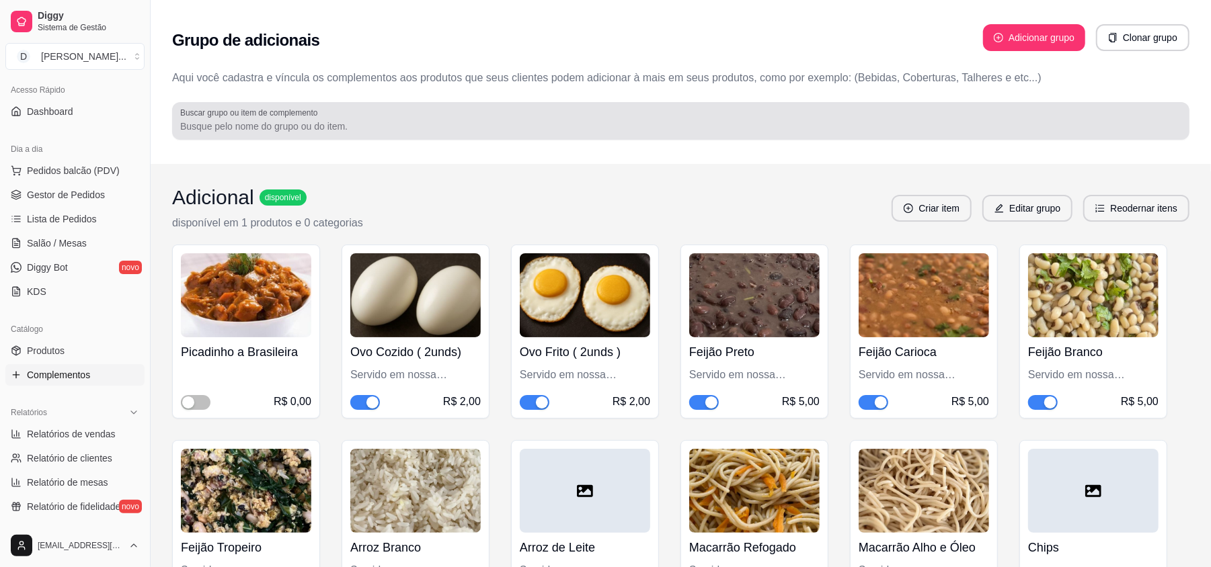
click at [278, 114] on label "Buscar grupo ou item de complemento" at bounding box center [251, 112] width 142 height 11
click at [278, 120] on input "Buscar grupo ou item de complemento" at bounding box center [680, 126] width 1001 height 13
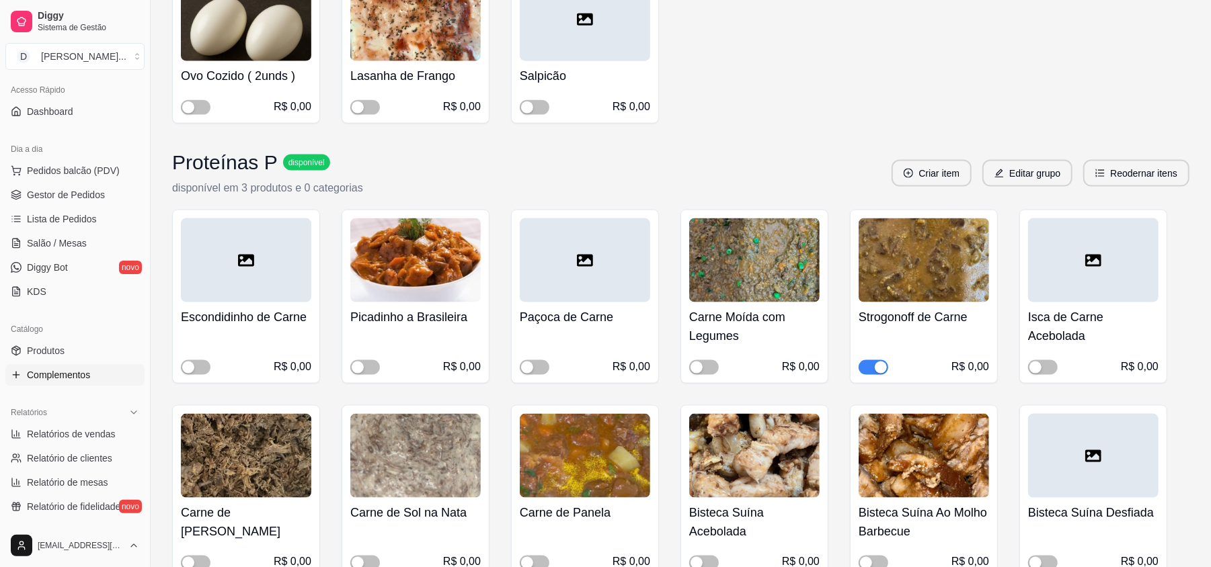
scroll to position [1345, 0]
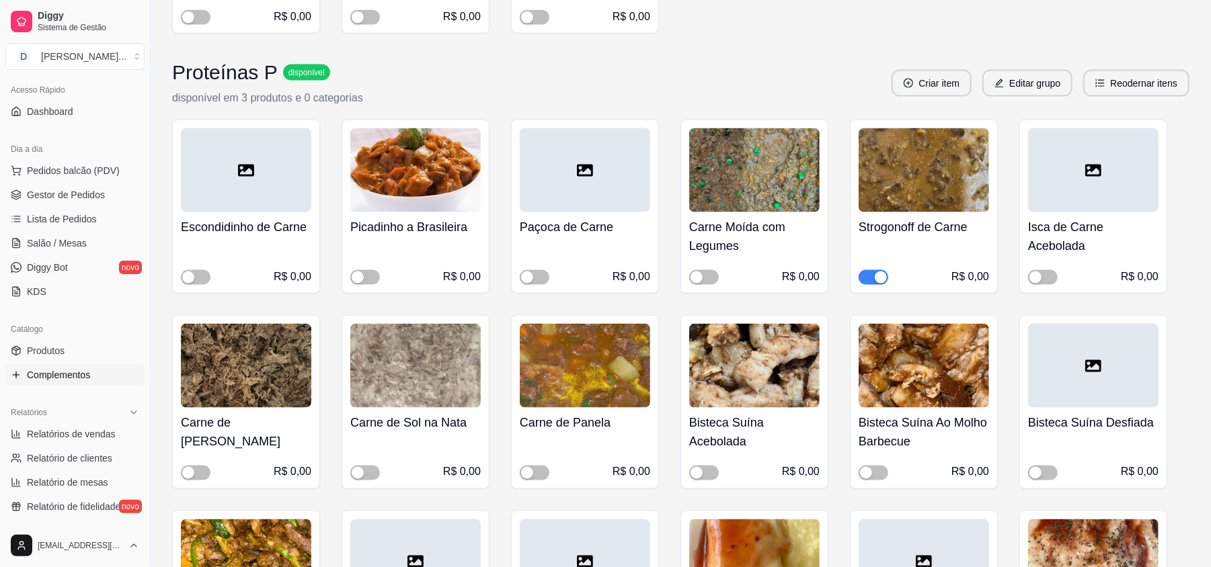
type input "PROTEÍNAS"
click at [873, 285] on span "button" at bounding box center [873, 277] width 30 height 15
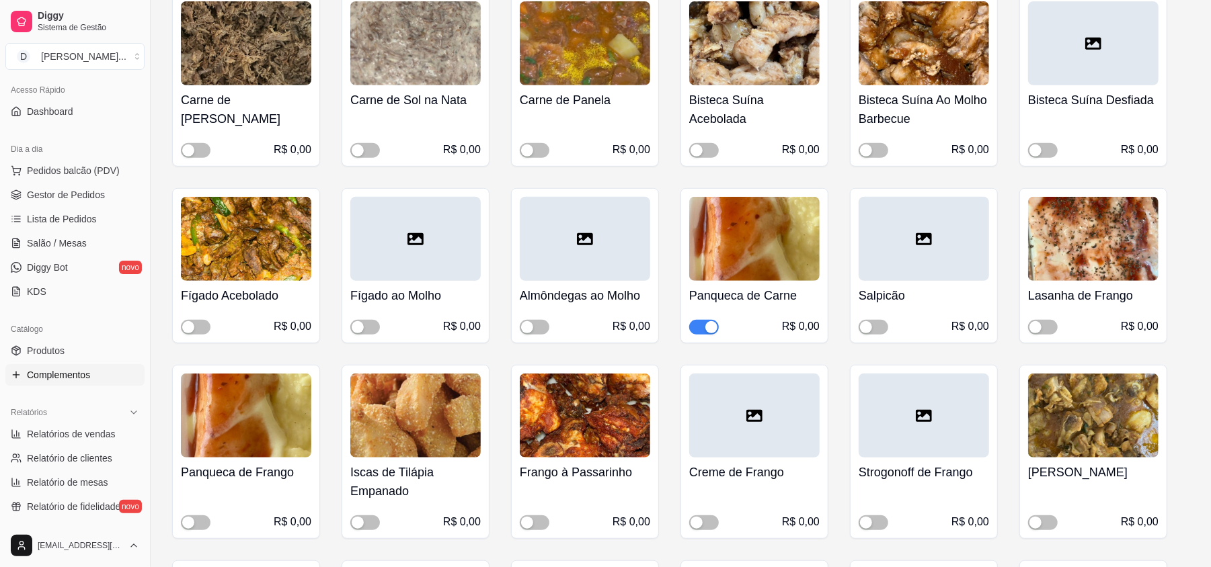
scroll to position [89, 0]
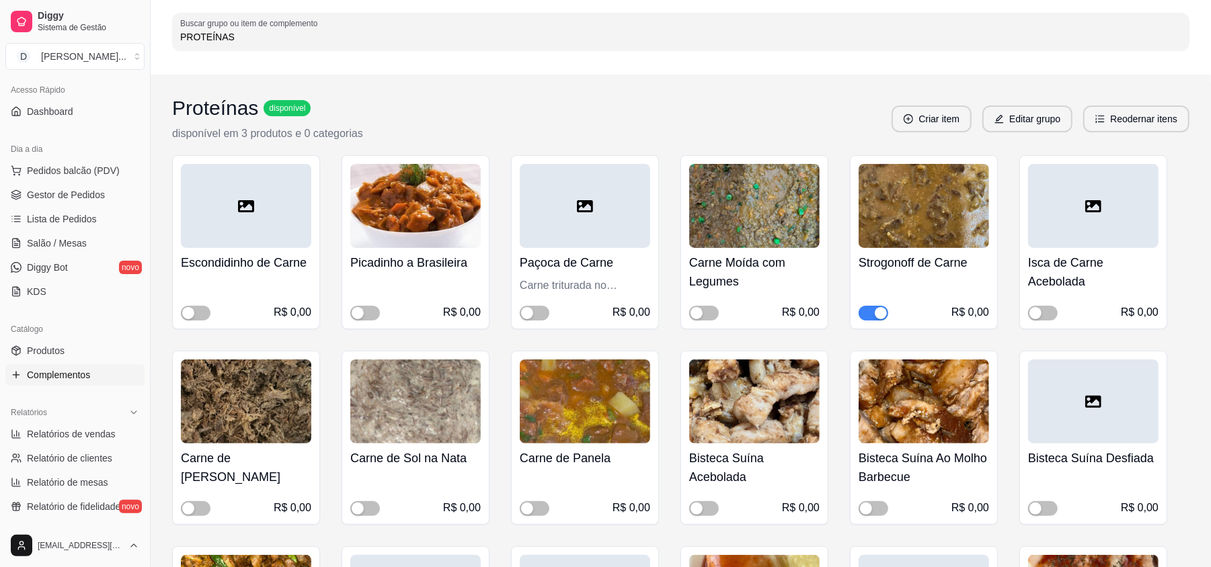
click at [874, 318] on span "button" at bounding box center [873, 313] width 30 height 15
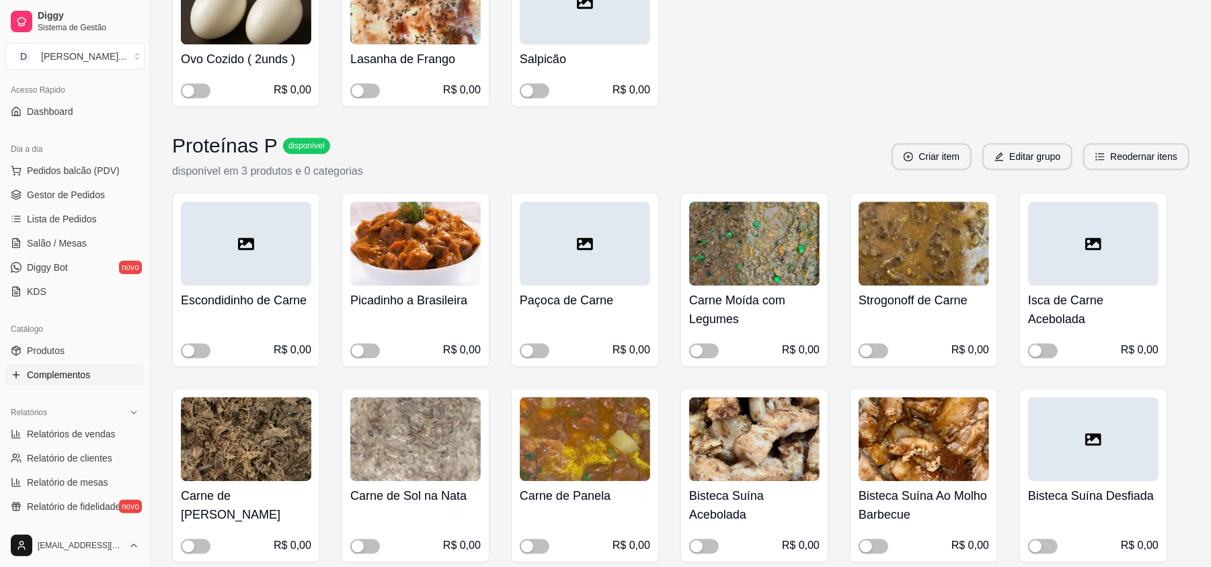
scroll to position [2689, 0]
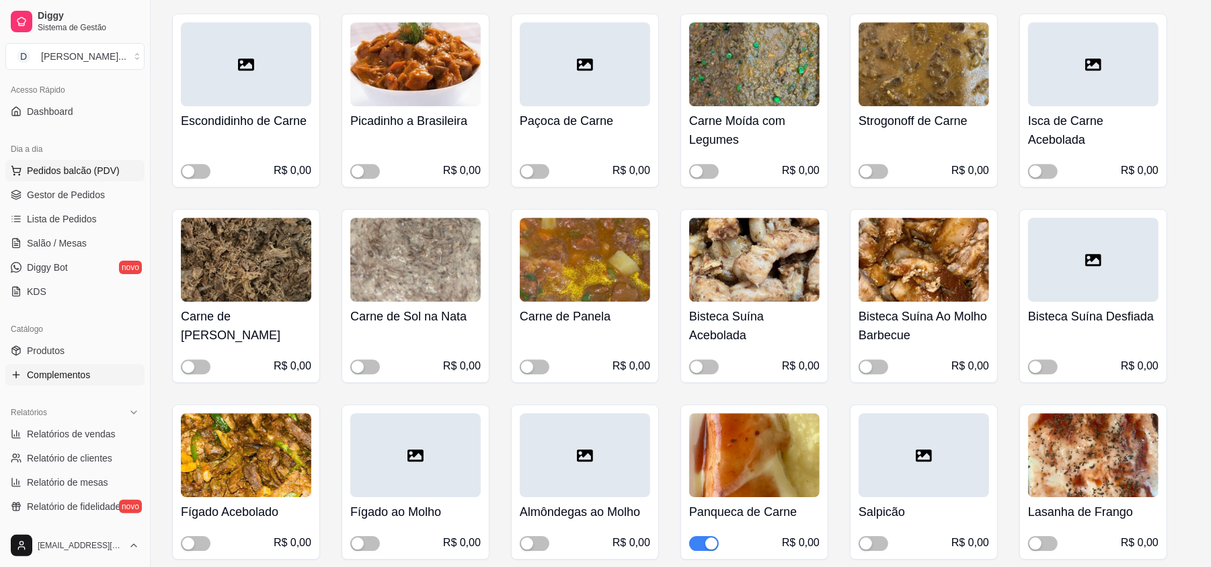
click at [60, 179] on button "Pedidos balcão (PDV)" at bounding box center [74, 171] width 139 height 22
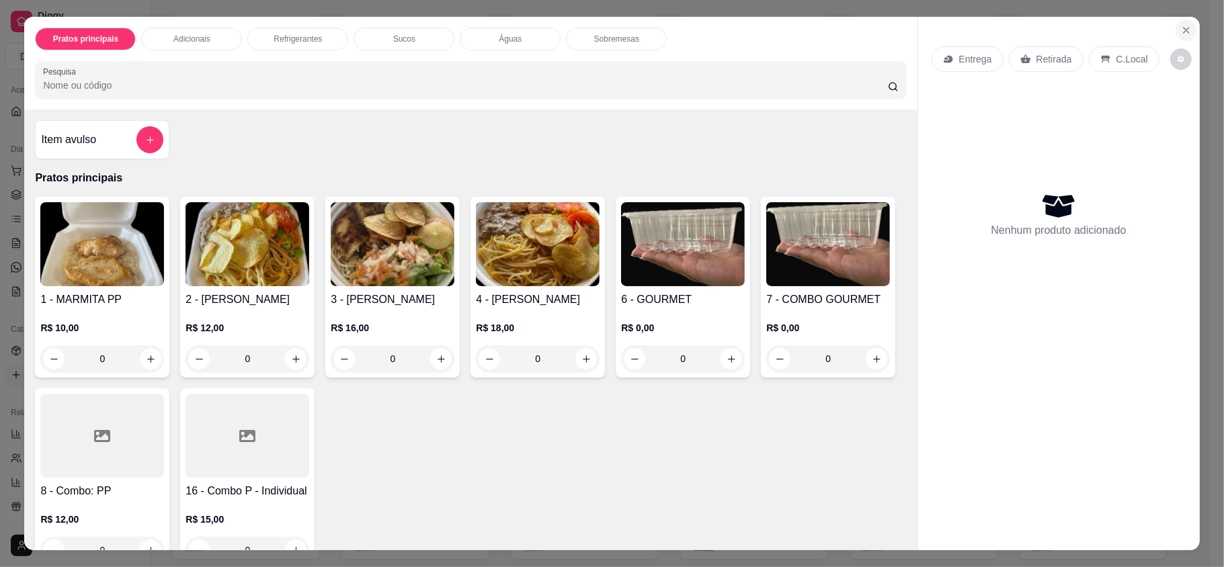
click at [1182, 28] on icon "Close" at bounding box center [1186, 30] width 11 height 11
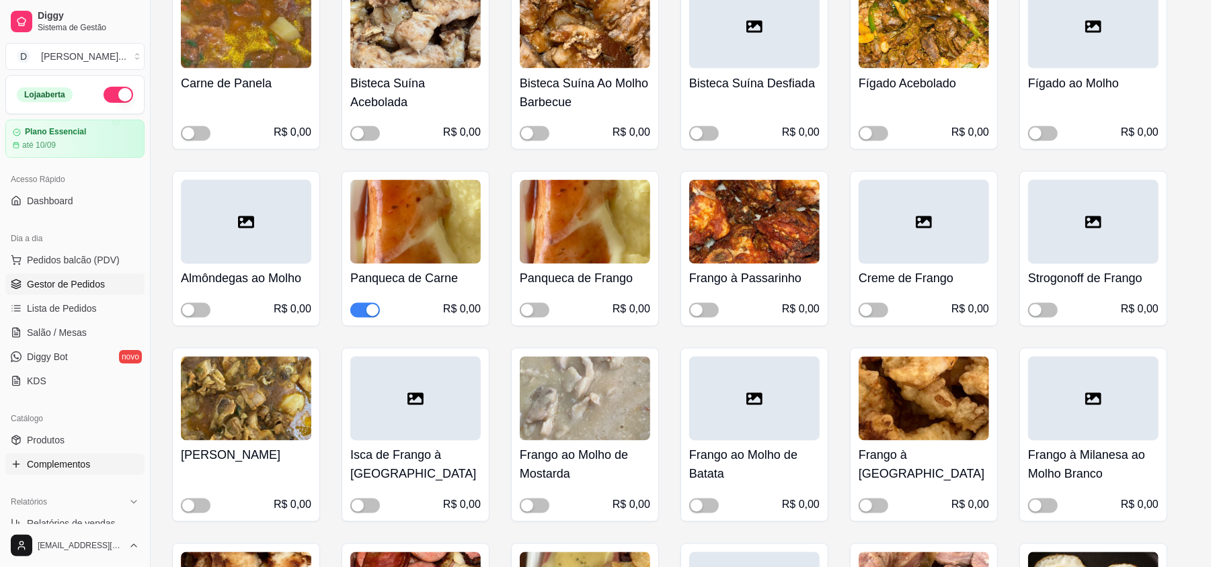
click at [44, 277] on link "Gestor de Pedidos" at bounding box center [74, 285] width 139 height 22
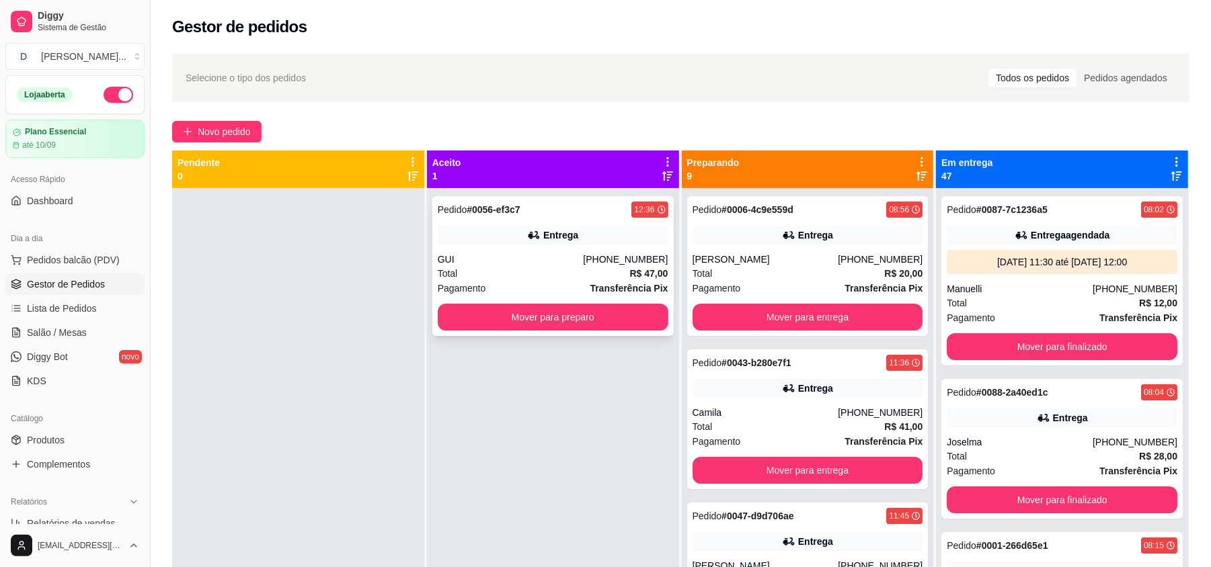
click at [508, 229] on div "Entrega" at bounding box center [553, 235] width 231 height 19
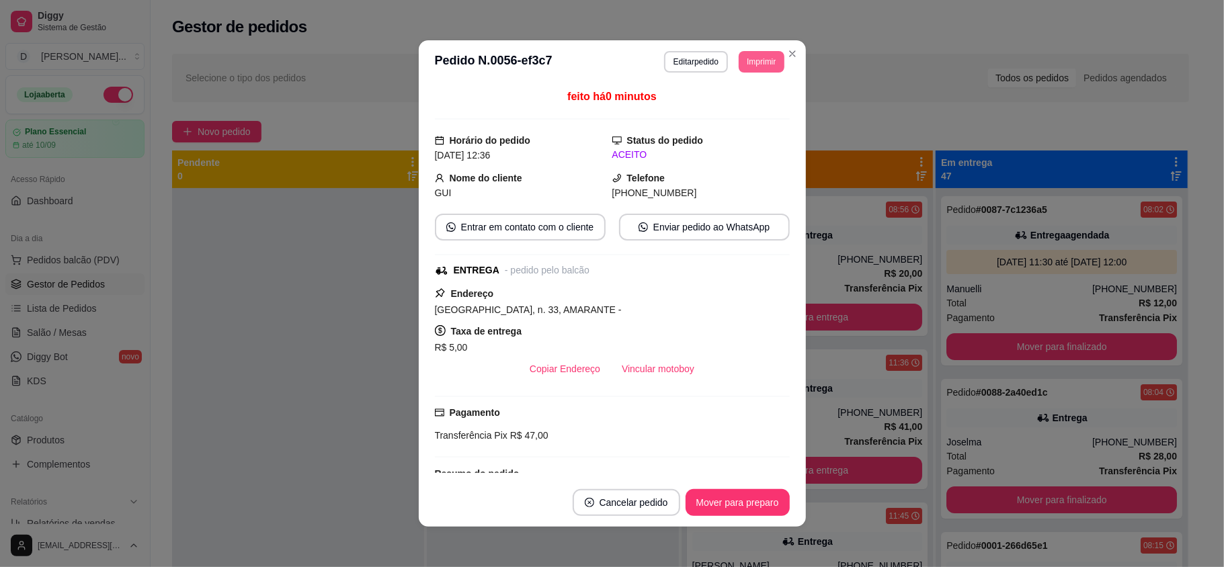
click at [760, 52] on button "Imprimir" at bounding box center [761, 62] width 45 height 22
click at [756, 97] on div "Escolha a impressora IMPRESSORA" at bounding box center [729, 100] width 111 height 46
click at [754, 63] on button "Imprimir" at bounding box center [761, 61] width 44 height 21
click at [741, 102] on div "feito há 0 minutos" at bounding box center [612, 104] width 355 height 31
click at [751, 67] on button "Imprimir" at bounding box center [761, 62] width 45 height 22
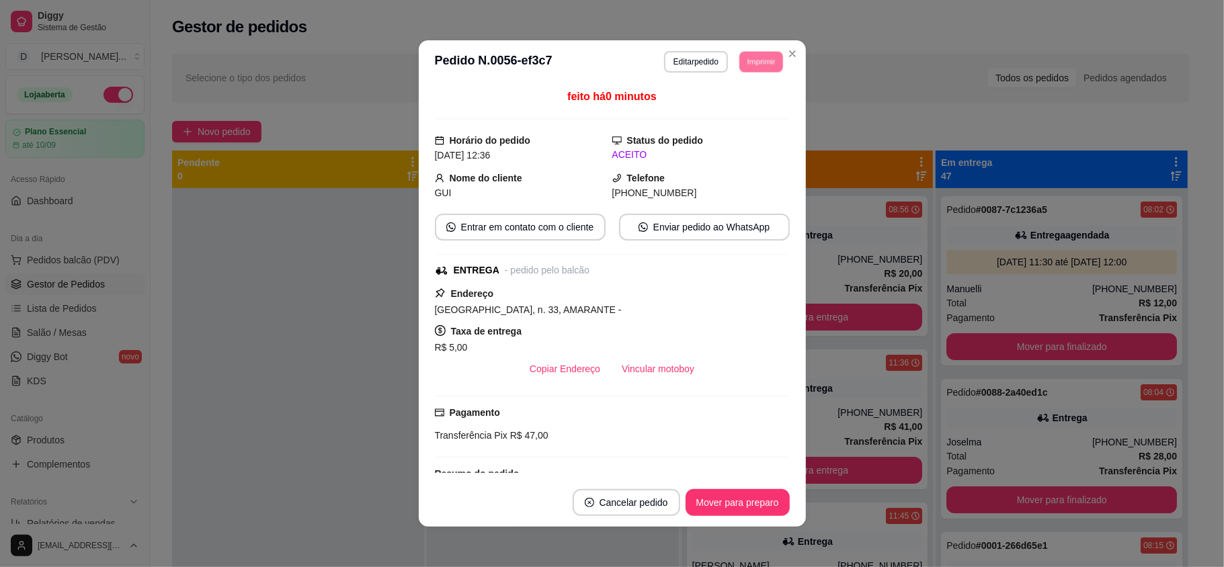
click at [742, 108] on button "IMPRESSORA" at bounding box center [741, 102] width 78 height 17
click at [744, 60] on button "Imprimir" at bounding box center [761, 62] width 45 height 22
click at [731, 112] on button "IMPRESSORA" at bounding box center [741, 102] width 78 height 17
click at [748, 62] on button "Imprimir" at bounding box center [761, 61] width 44 height 21
click at [741, 102] on button "IMPRESSORA" at bounding box center [731, 107] width 93 height 21
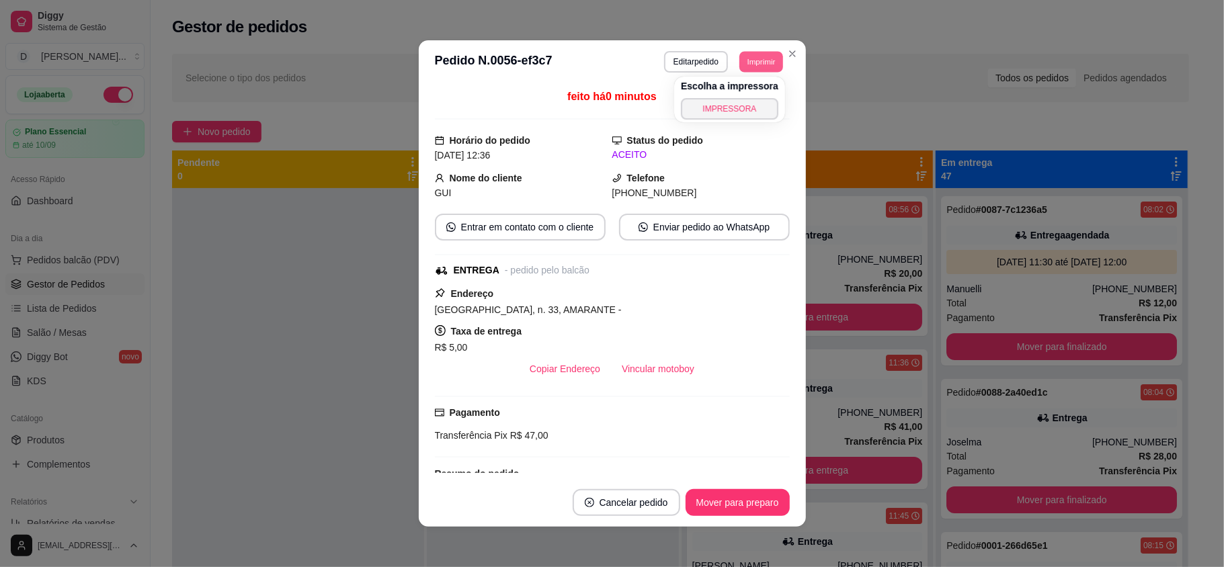
click at [748, 55] on button "Imprimir" at bounding box center [761, 61] width 44 height 21
click at [740, 103] on button "IMPRESSORA" at bounding box center [731, 107] width 93 height 21
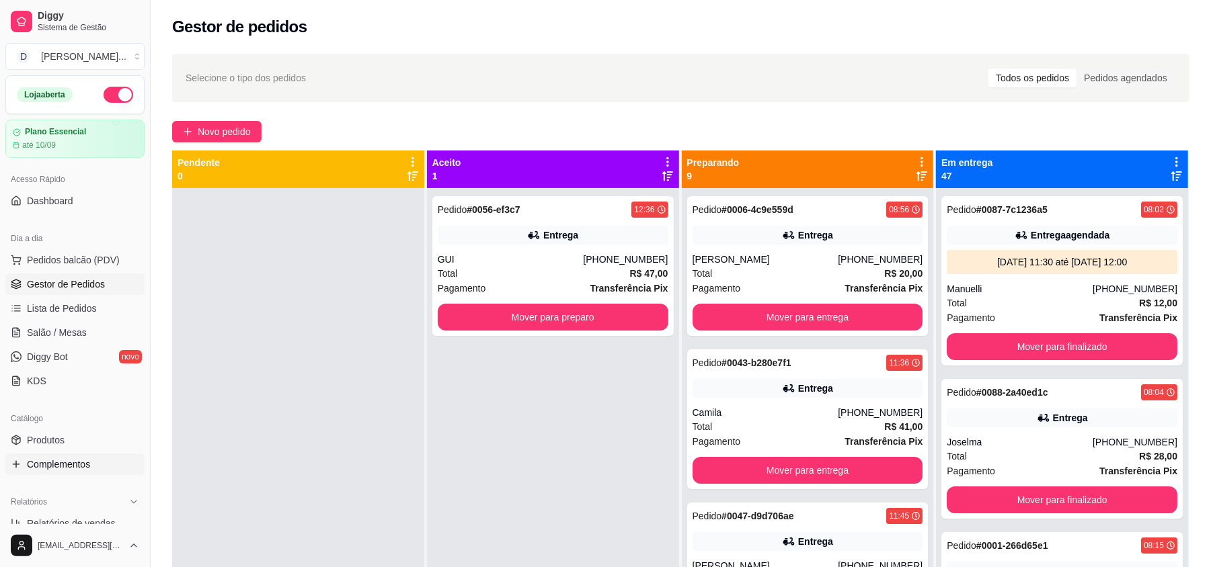
click at [51, 458] on span "Complementos" at bounding box center [58, 464] width 63 height 13
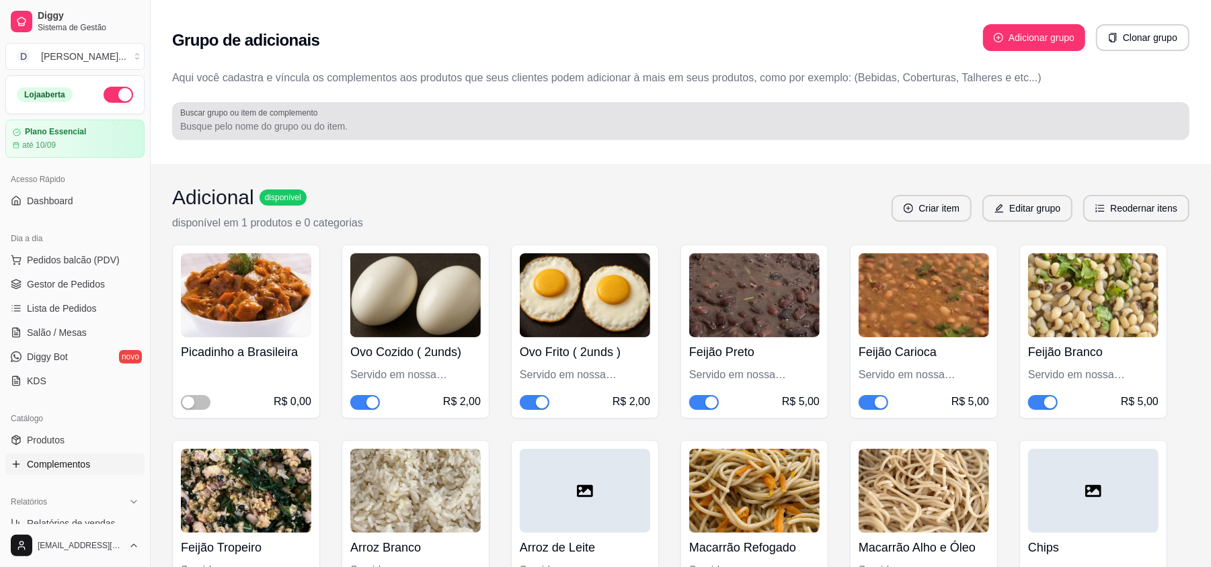
click at [352, 120] on input "Buscar grupo ou item de complemento" at bounding box center [680, 126] width 1001 height 13
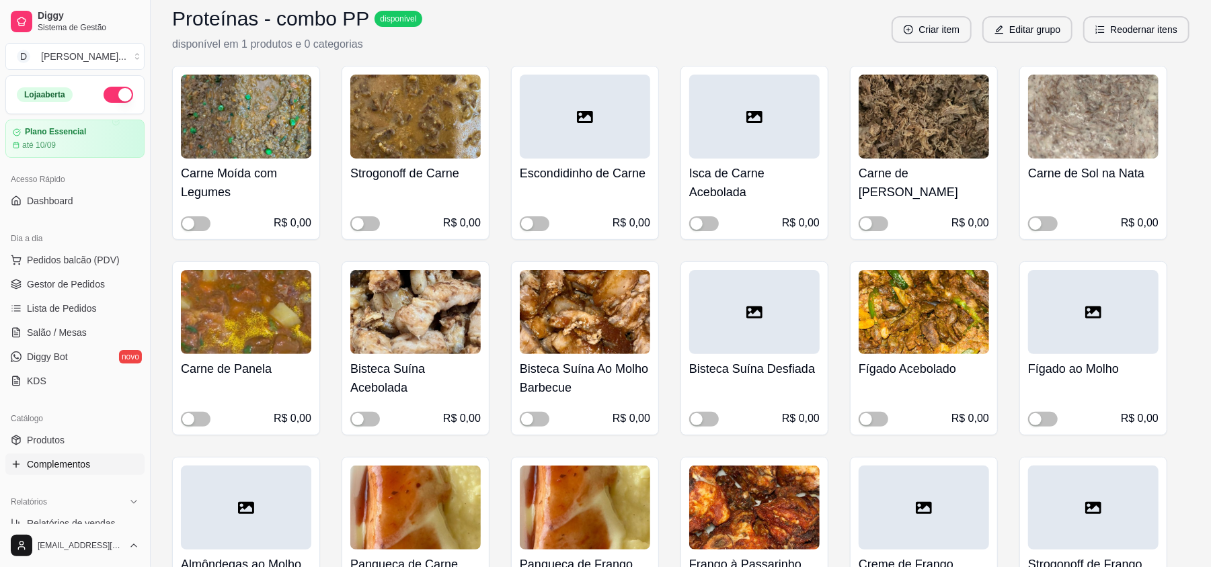
scroll to position [358, 0]
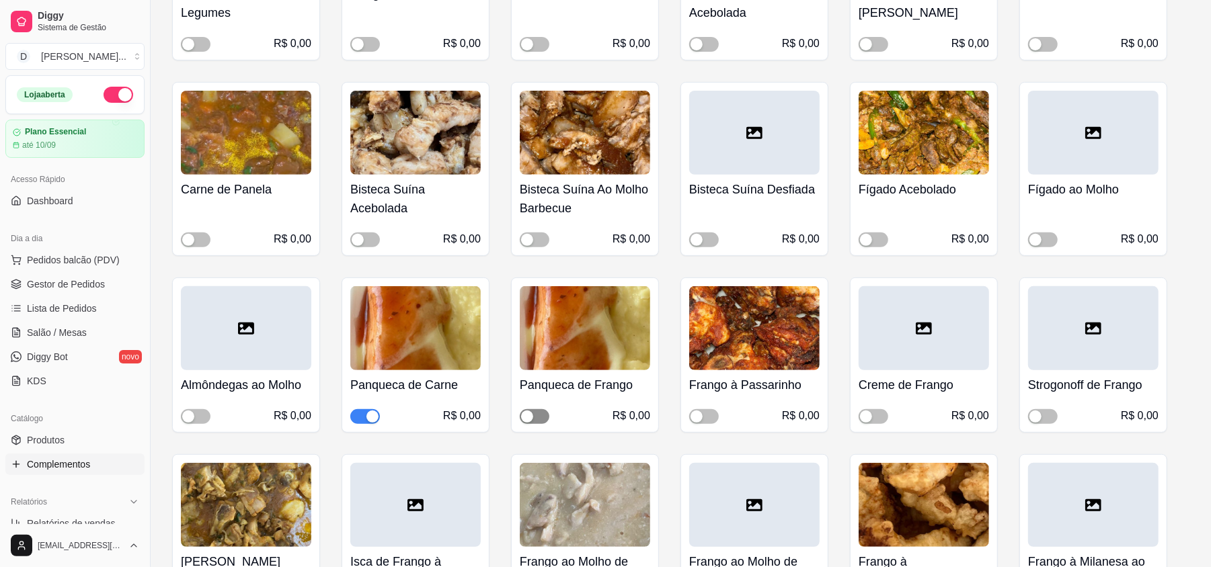
type input "PROTEÍNAS"
click at [538, 418] on span "button" at bounding box center [535, 416] width 30 height 15
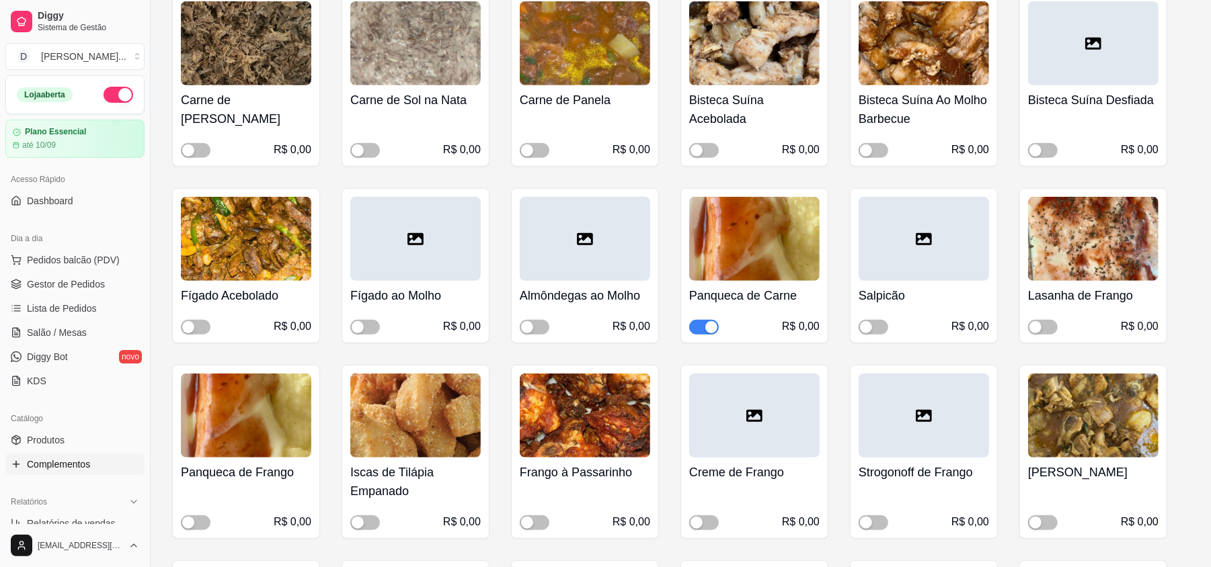
scroll to position [538, 0]
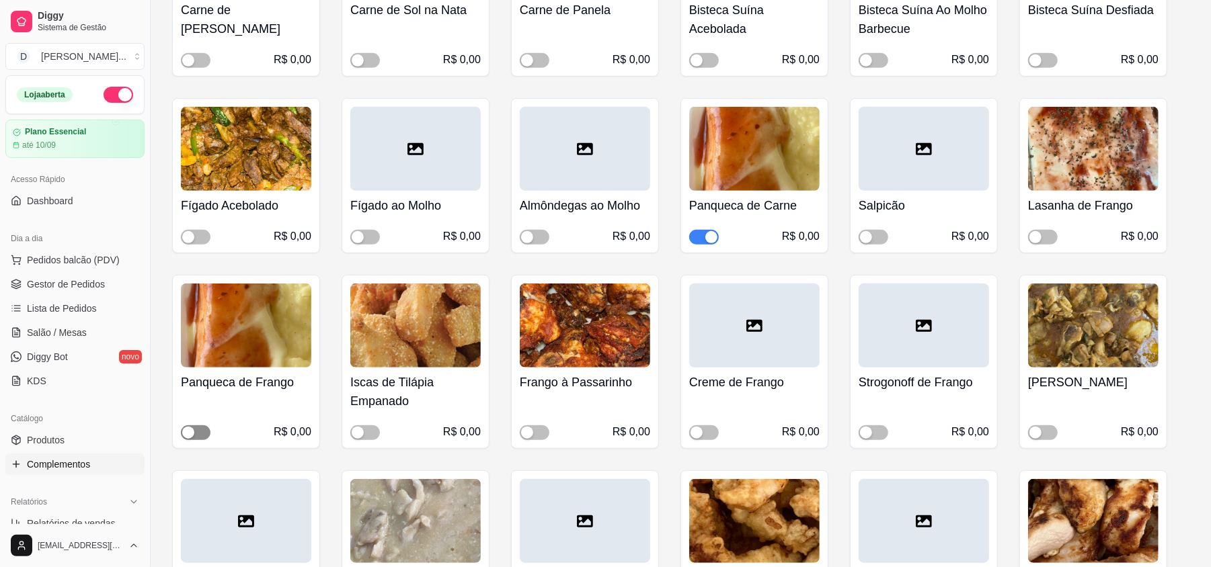
click at [194, 434] on button "button" at bounding box center [196, 433] width 30 height 15
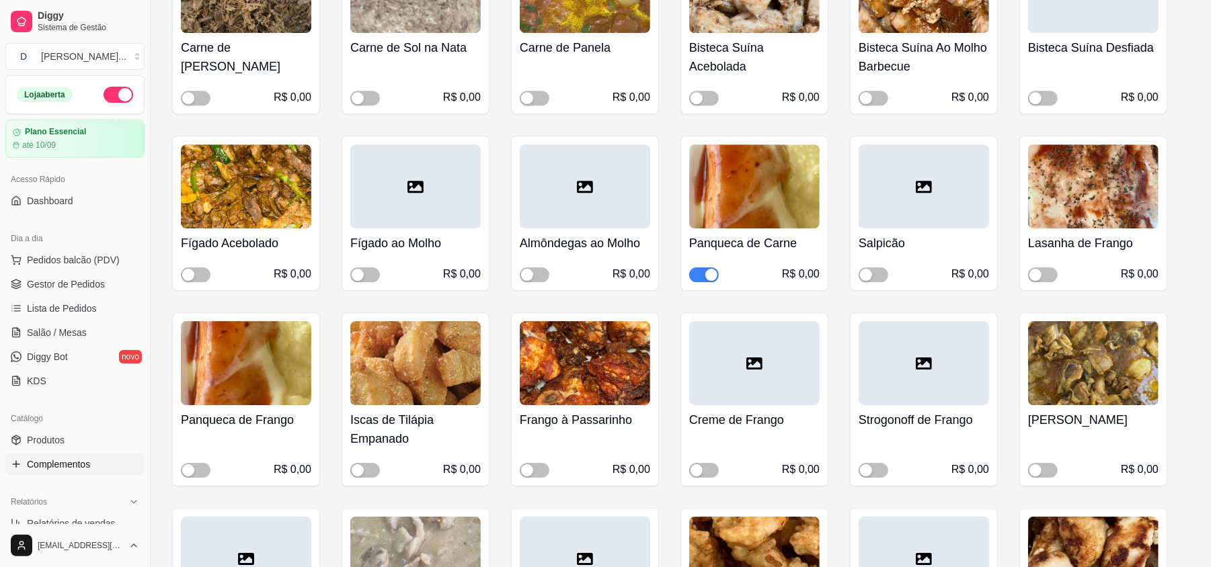
scroll to position [3047, 0]
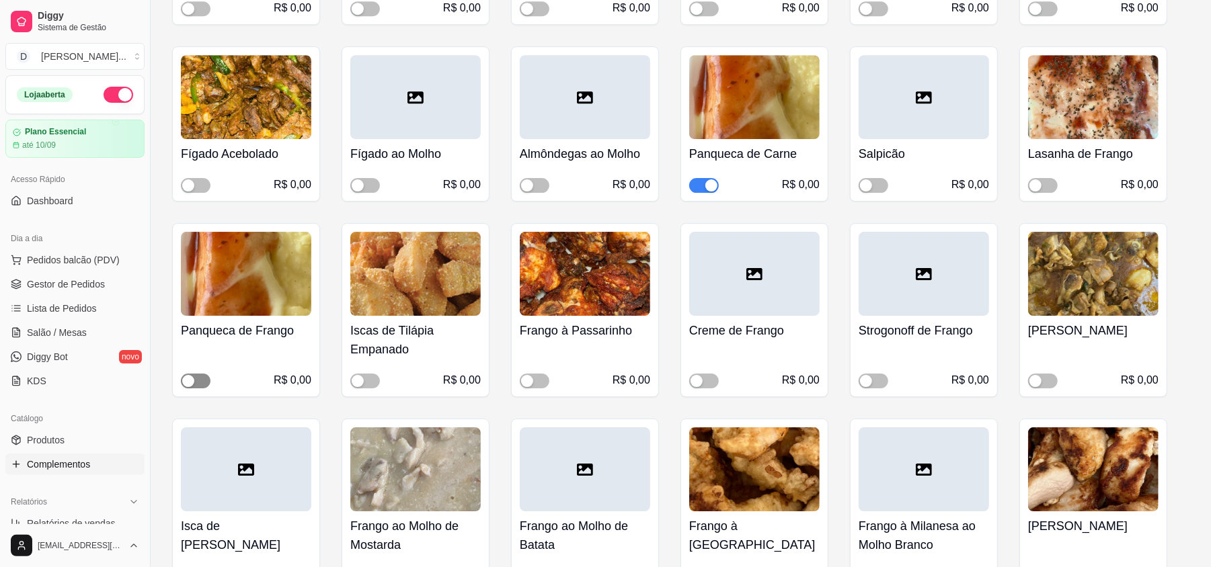
click at [200, 389] on span "button" at bounding box center [196, 381] width 30 height 15
click at [26, 280] on link "Gestor de Pedidos" at bounding box center [74, 285] width 139 height 22
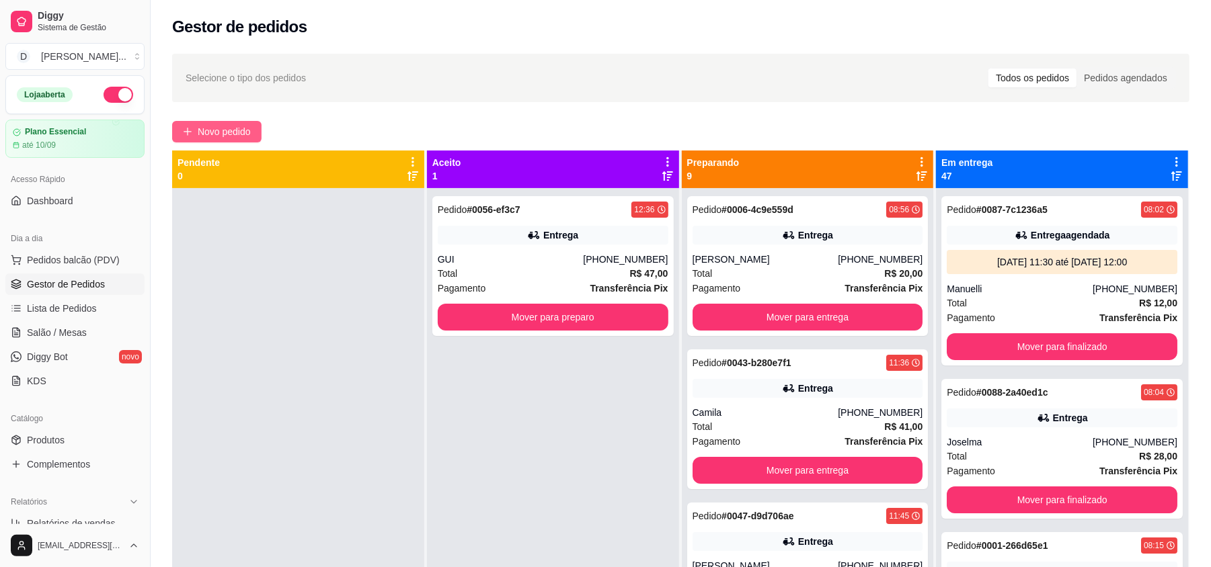
click at [230, 133] on span "Novo pedido" at bounding box center [224, 131] width 53 height 15
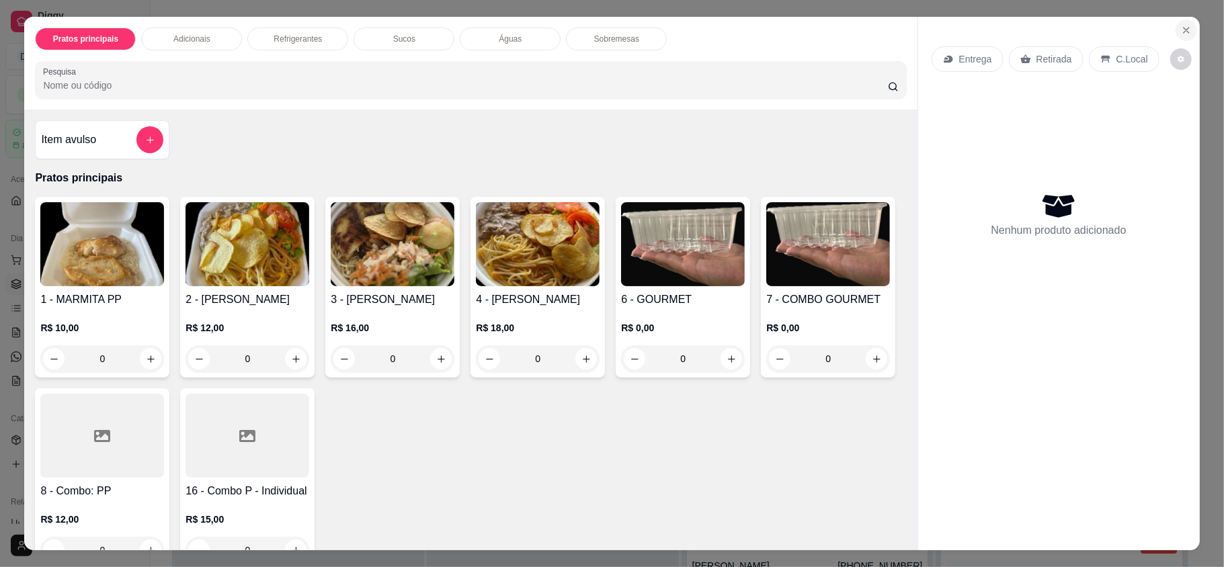
click at [1176, 33] on button "Close" at bounding box center [1187, 30] width 22 height 22
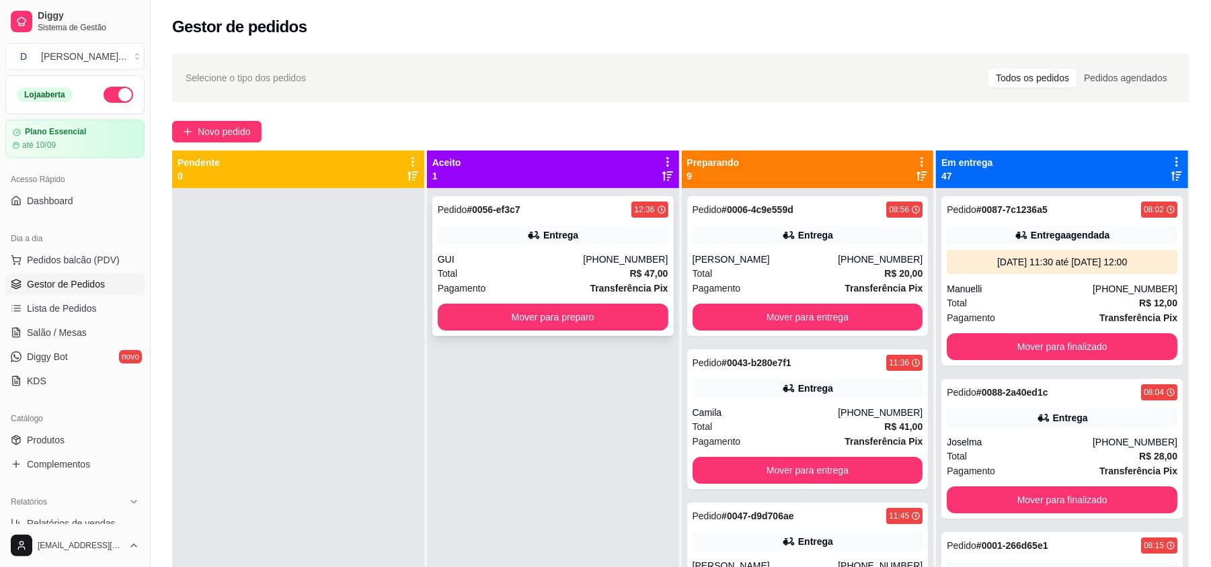
click at [561, 305] on button "Mover para preparo" at bounding box center [553, 317] width 231 height 27
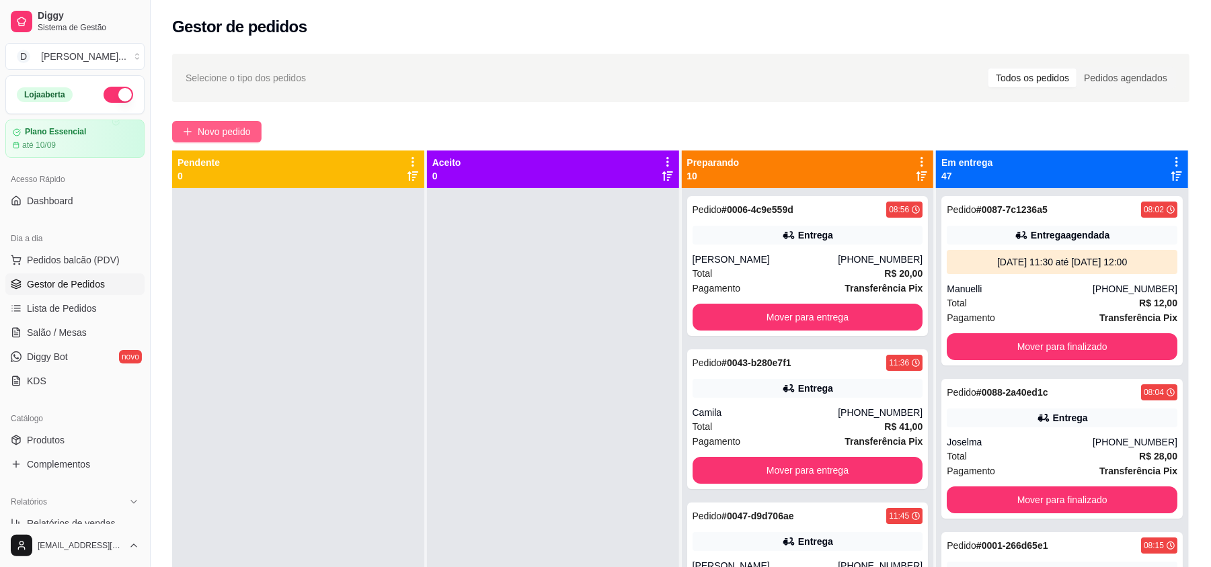
click at [246, 129] on span "Novo pedido" at bounding box center [224, 131] width 53 height 15
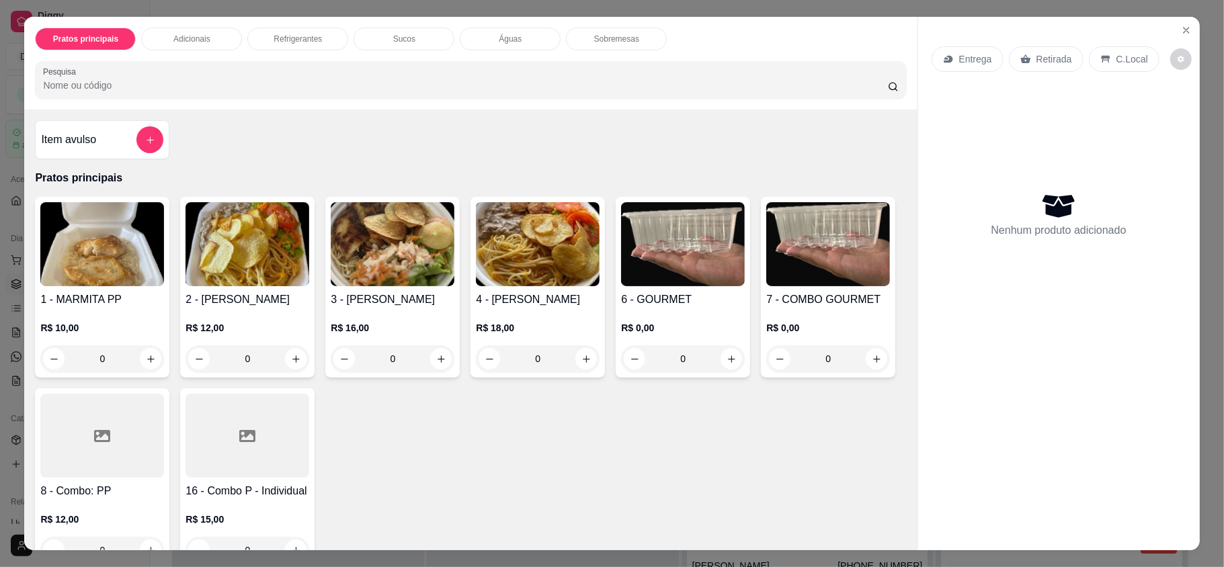
click at [969, 57] on p "Entrega" at bounding box center [975, 58] width 33 height 13
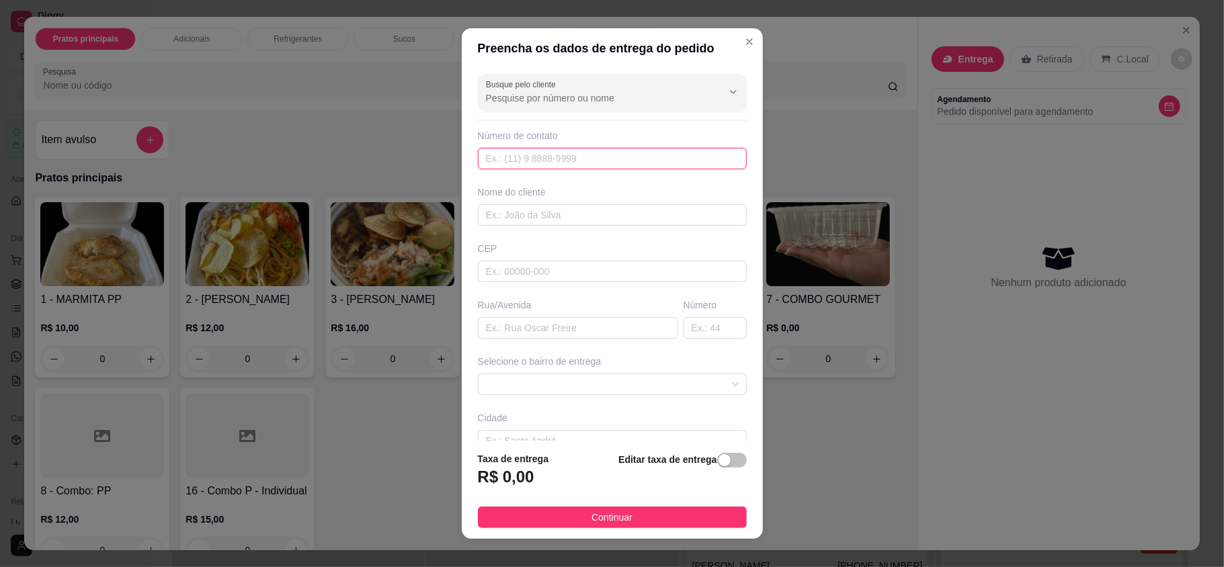
click at [549, 154] on input "text" at bounding box center [612, 159] width 269 height 22
paste input "[PHONE_NUMBER]"
click at [502, 157] on input "[PHONE_NUMBER]" at bounding box center [612, 159] width 269 height 22
type input "[PHONE_NUMBER]"
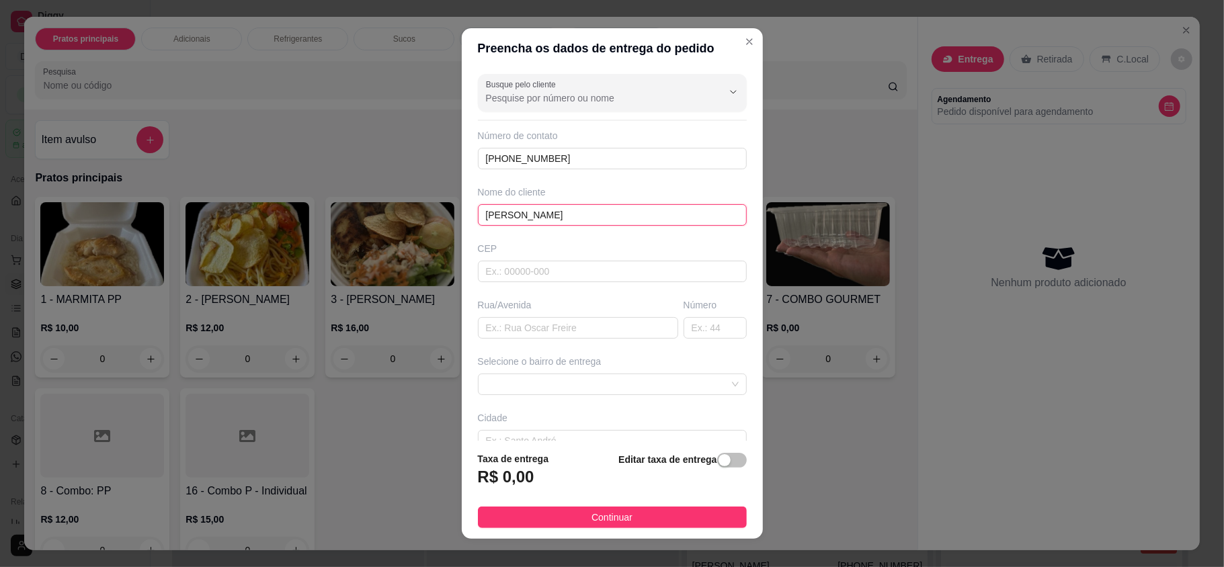
type input "[PERSON_NAME]"
type input "D"
type input "Av Cantagalo"
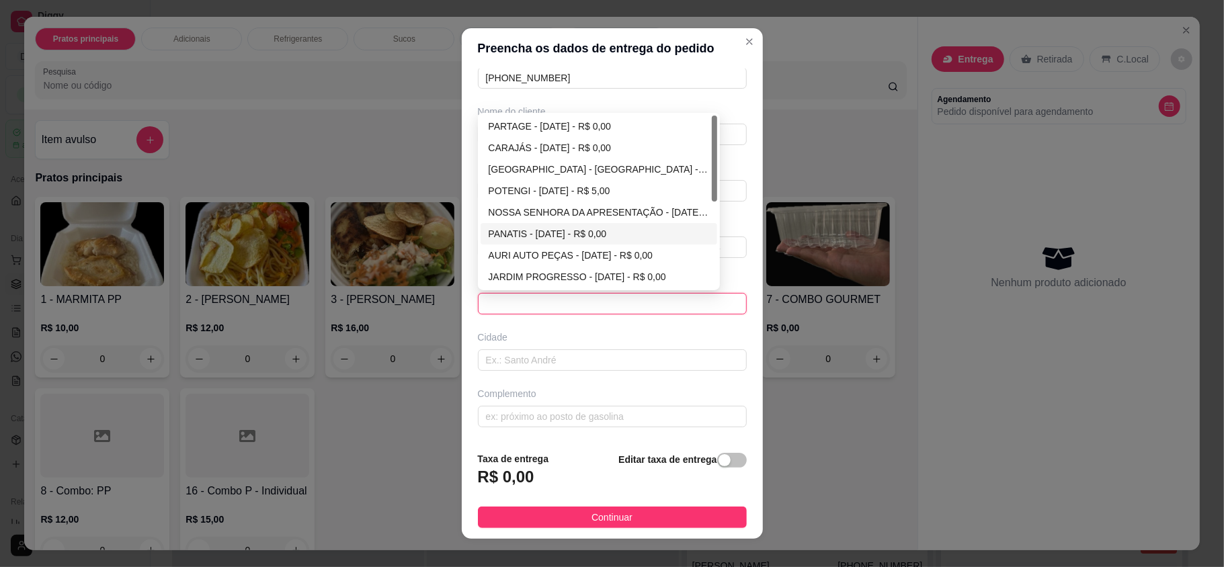
click at [538, 232] on div "PANATIS - [DATE] - R$ 0,00" at bounding box center [599, 234] width 221 height 15
type input "[DATE]"
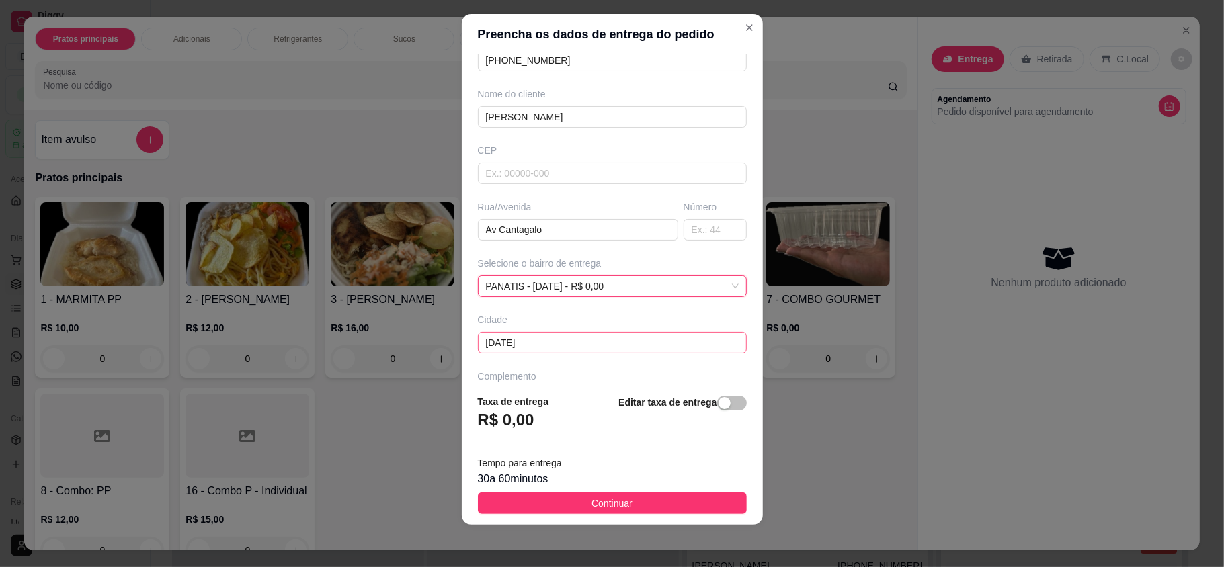
scroll to position [127, 0]
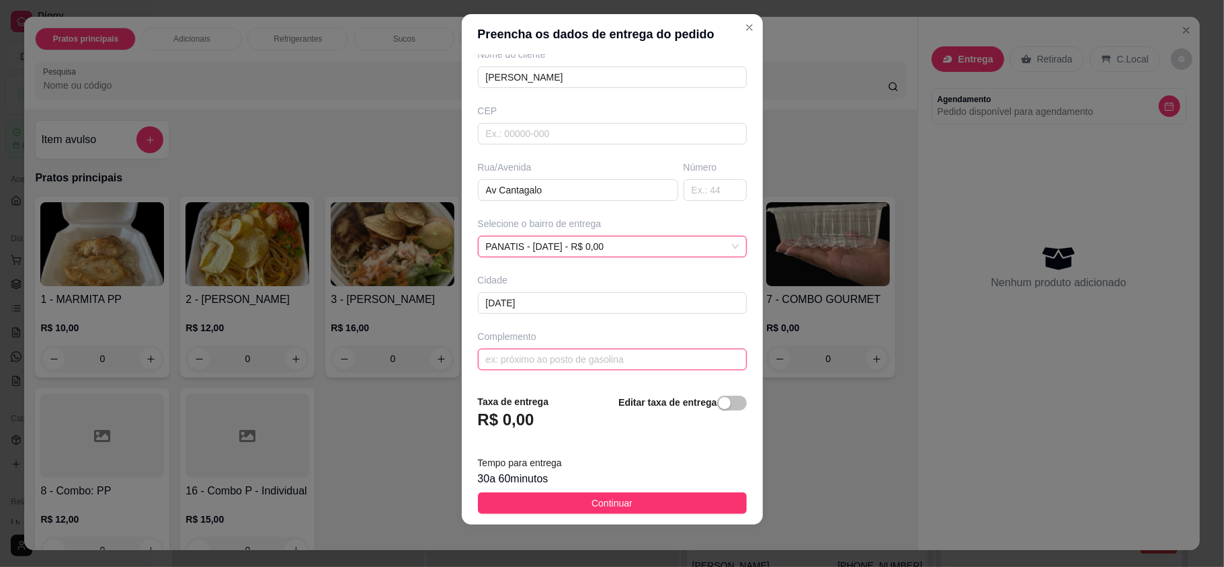
click at [512, 358] on input "text" at bounding box center [612, 360] width 269 height 22
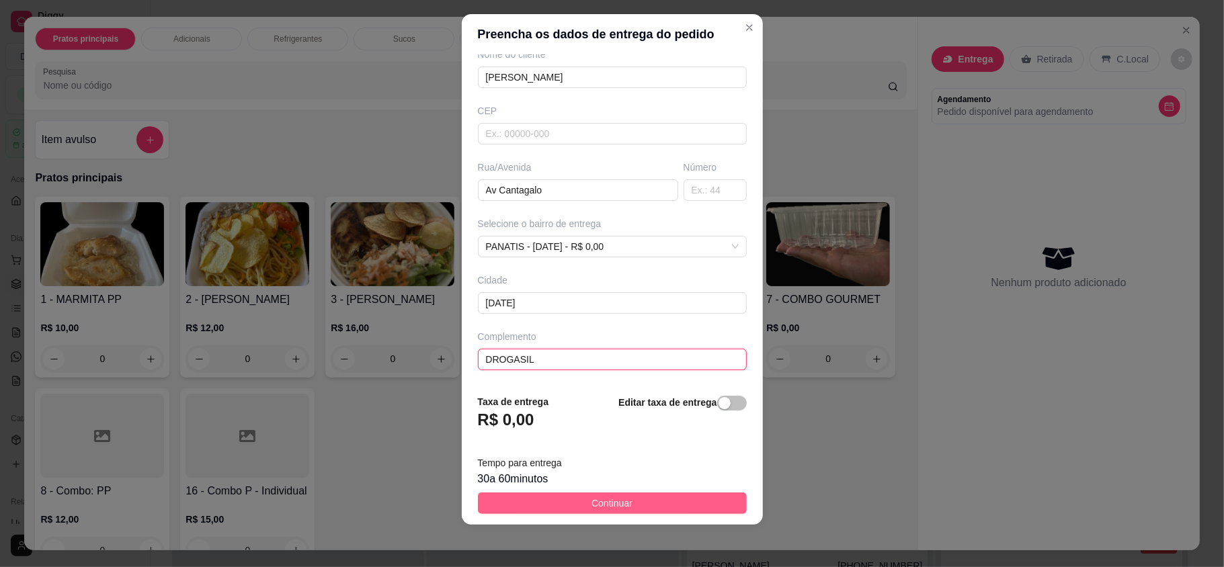
type input "DROGASIL"
click at [577, 509] on button "Continuar" at bounding box center [612, 504] width 269 height 22
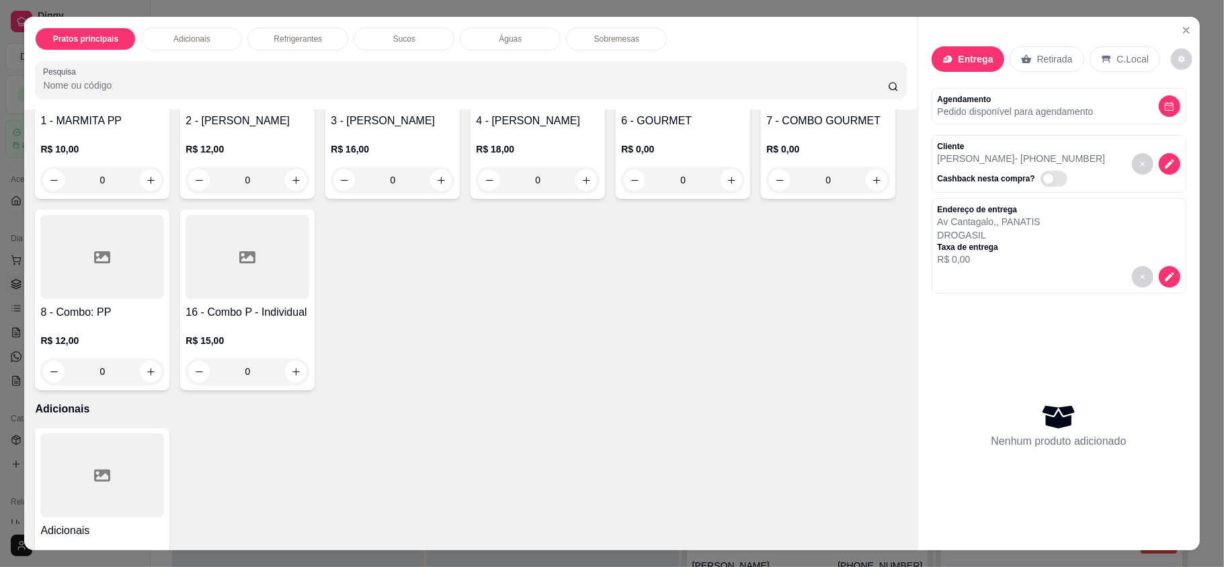
scroll to position [269, 0]
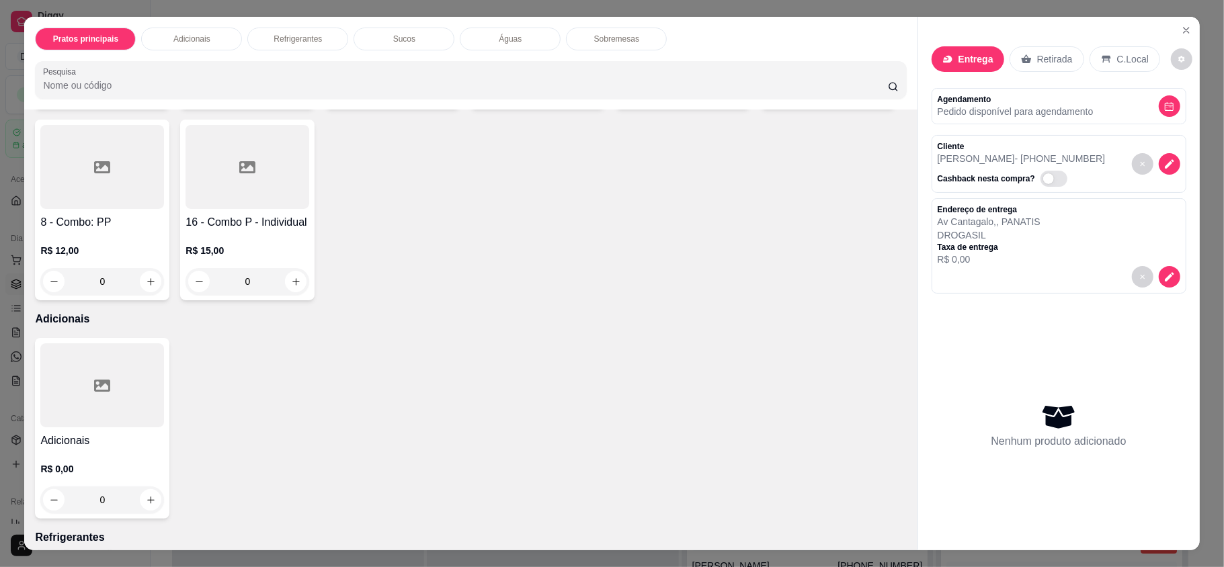
click at [766, 39] on h4 "7 - COMBO GOURMET" at bounding box center [828, 31] width 124 height 16
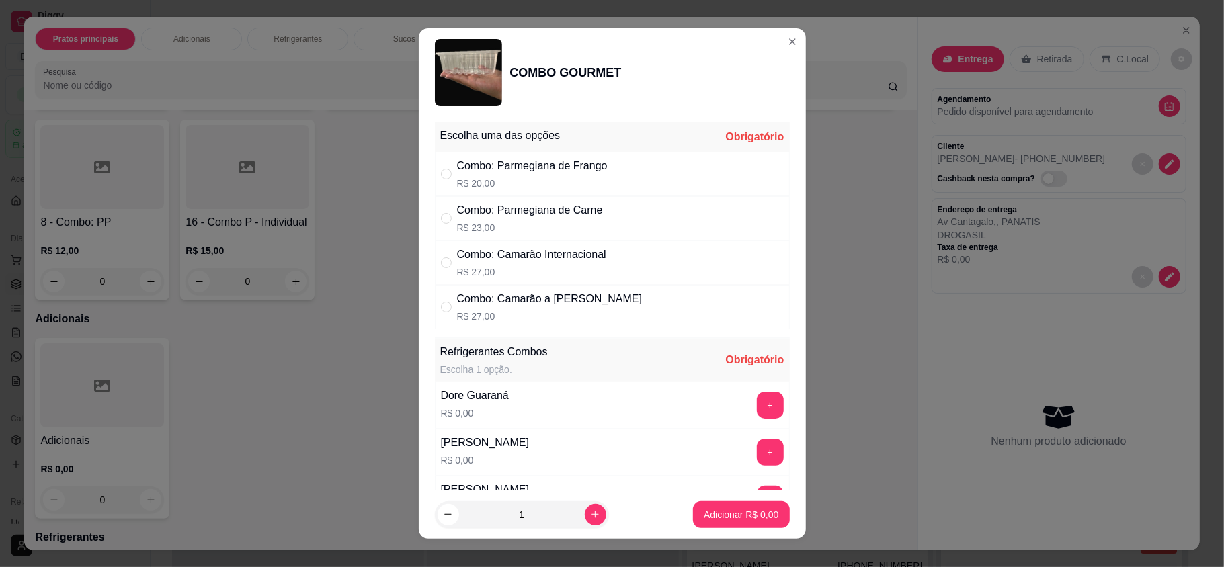
click at [526, 311] on p "R$ 27,00" at bounding box center [550, 316] width 186 height 13
radio input "true"
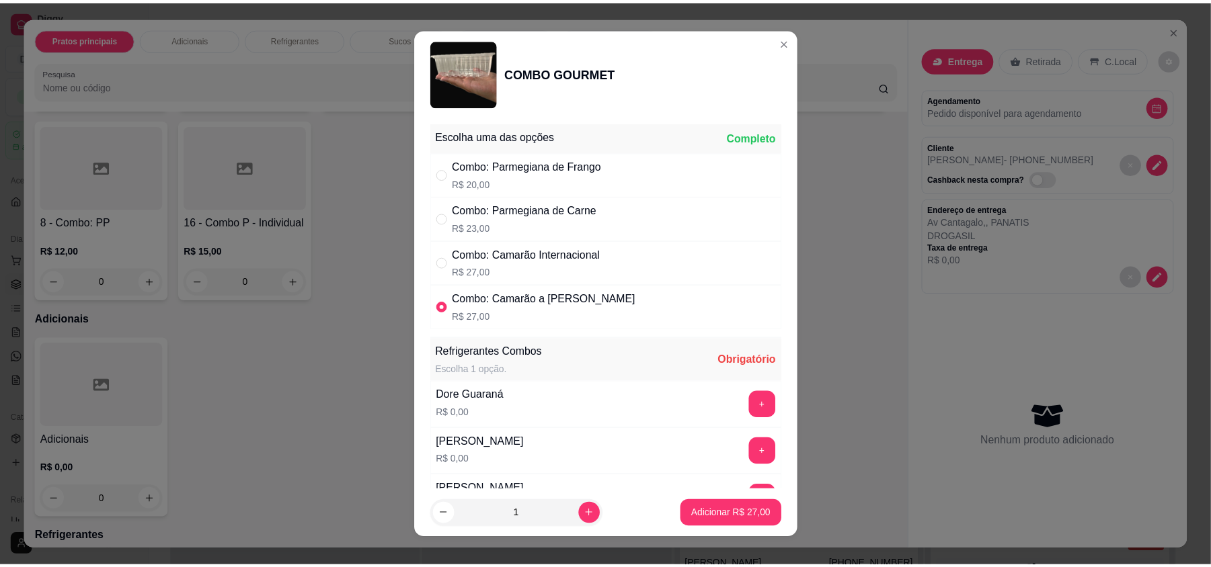
scroll to position [89, 0]
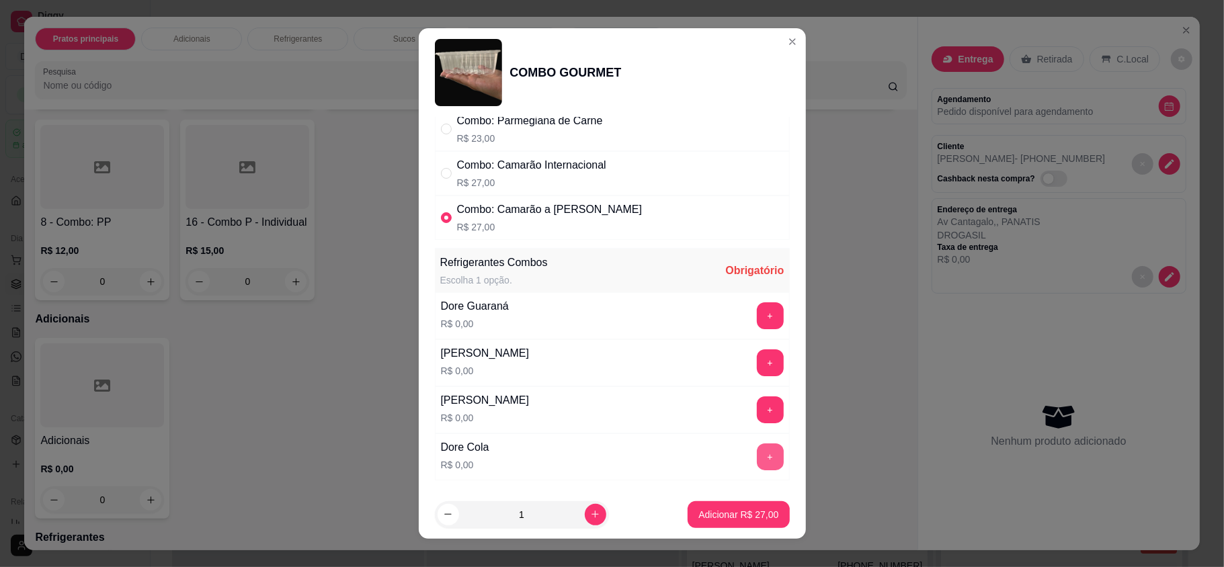
click at [757, 455] on button "+" at bounding box center [770, 457] width 27 height 27
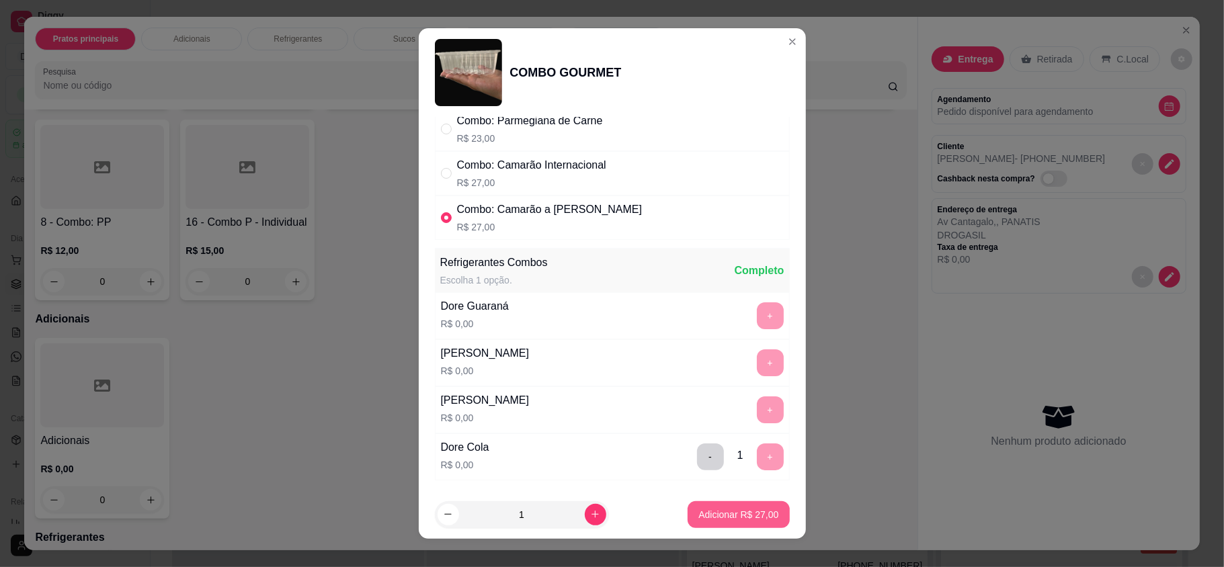
click at [716, 520] on p "Adicionar R$ 27,00" at bounding box center [738, 514] width 80 height 13
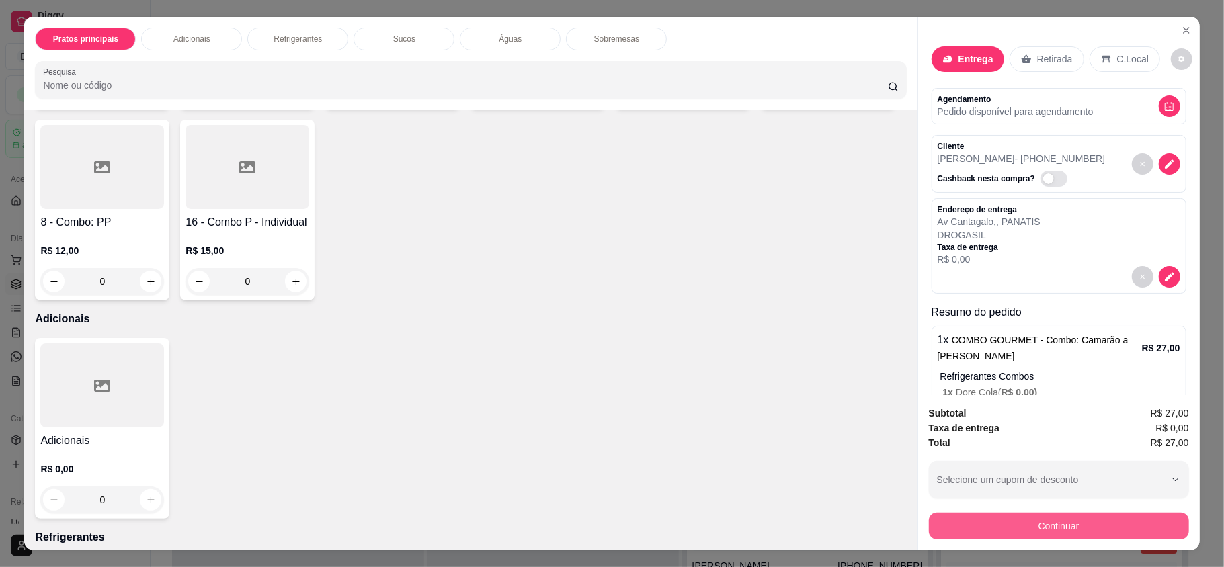
click at [998, 527] on button "Continuar" at bounding box center [1059, 526] width 260 height 27
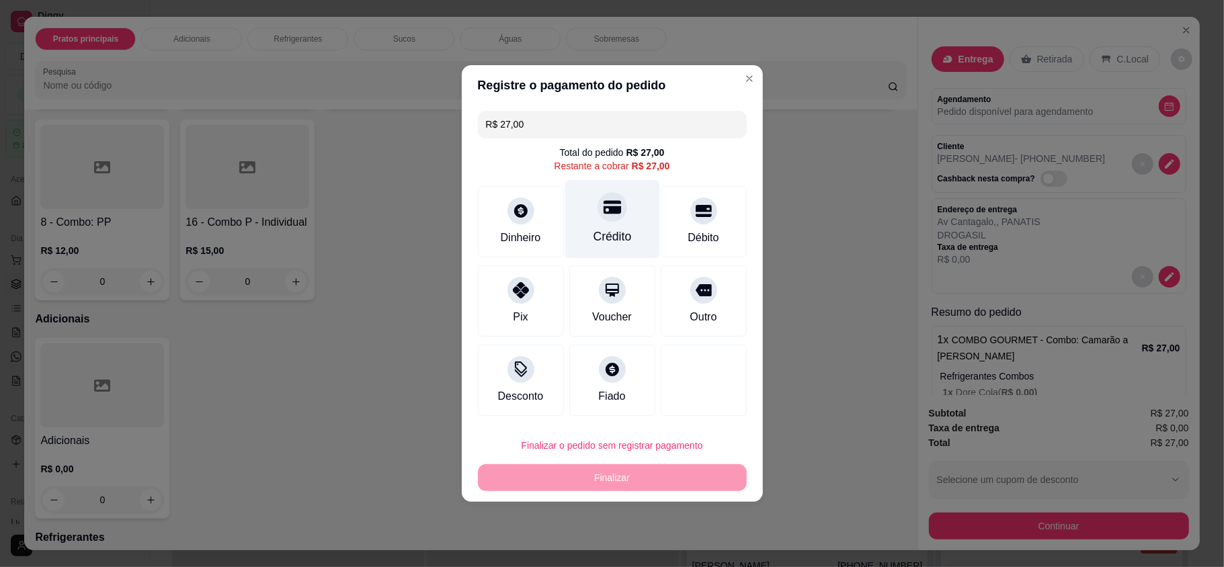
click at [608, 214] on icon at bounding box center [611, 207] width 17 height 13
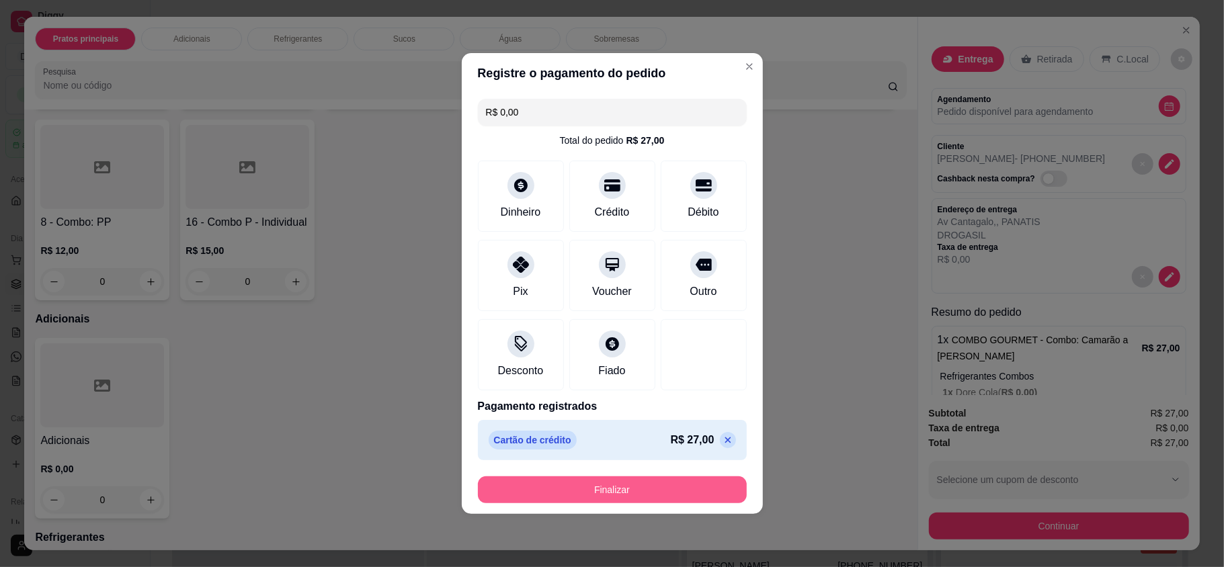
click at [601, 495] on button "Finalizar" at bounding box center [612, 490] width 269 height 27
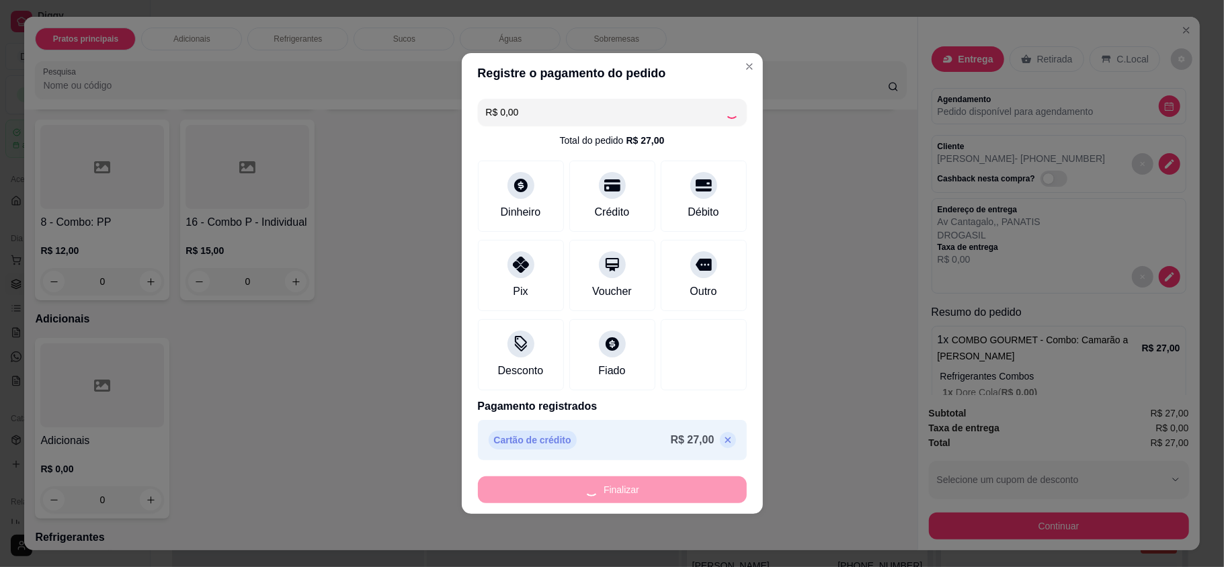
type input "-R$ 27,00"
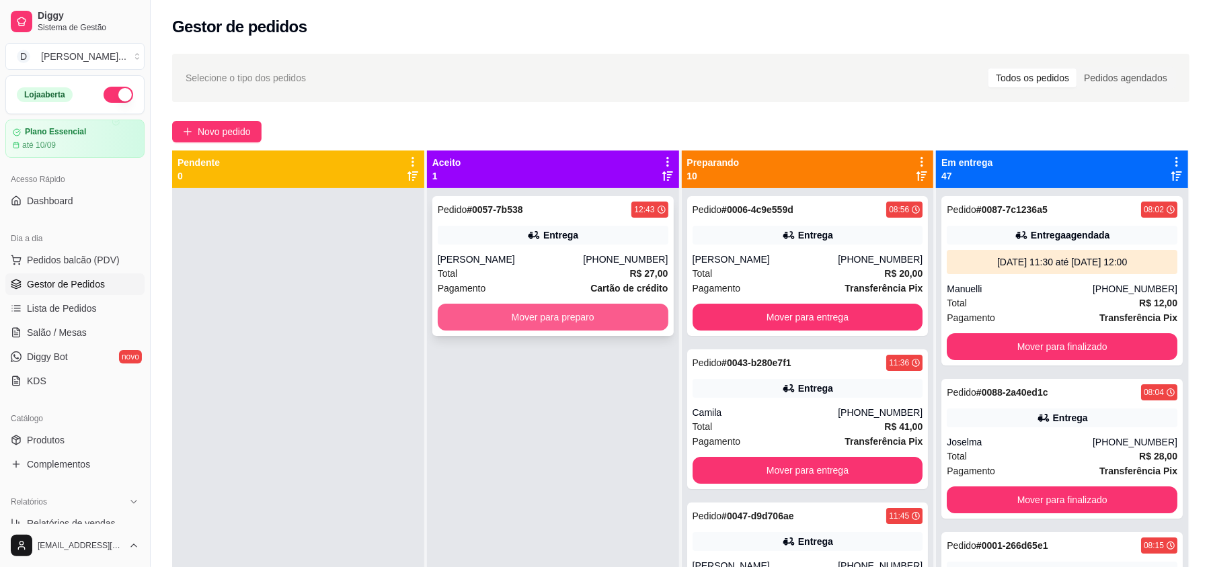
click at [541, 315] on button "Mover para preparo" at bounding box center [553, 317] width 231 height 27
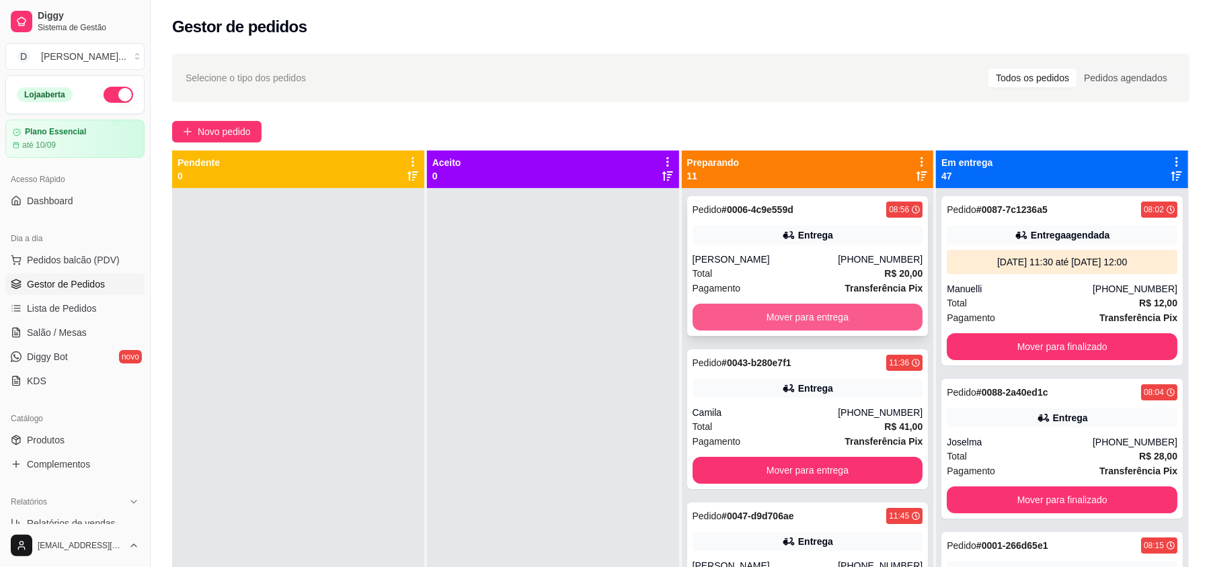
click at [769, 321] on button "Mover para entrega" at bounding box center [807, 317] width 231 height 27
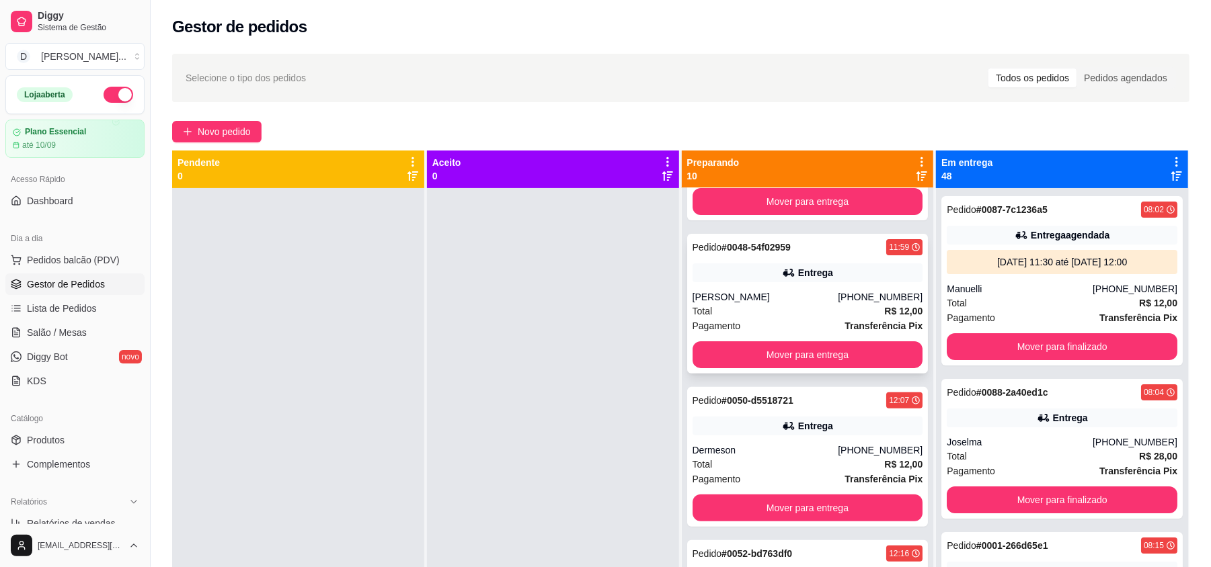
scroll to position [179, 0]
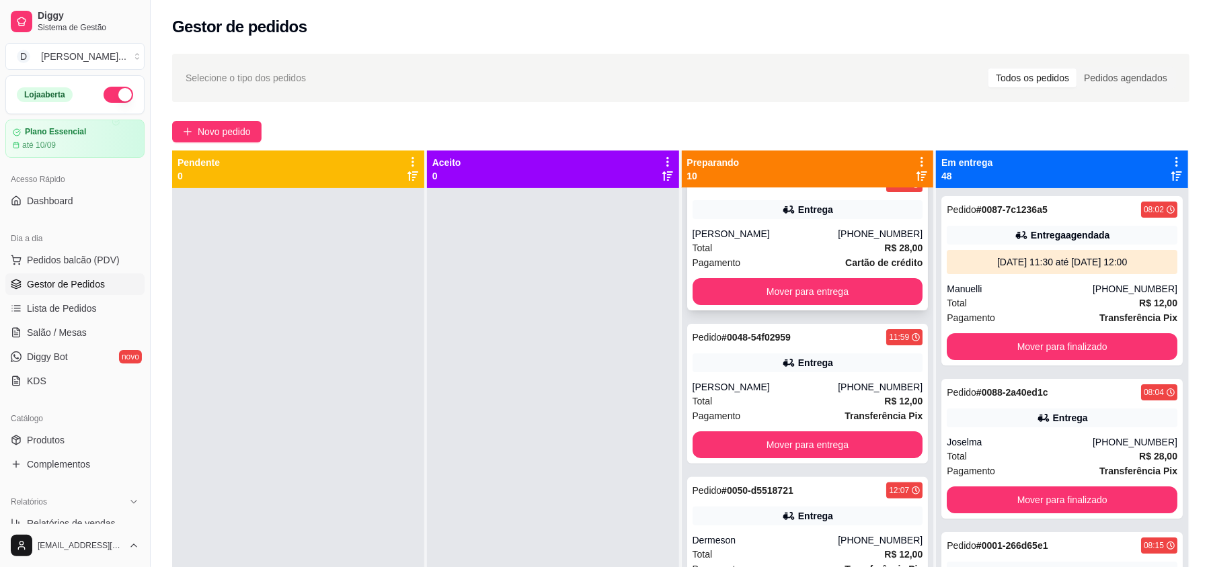
click at [733, 253] on div "Total R$ 28,00" at bounding box center [807, 248] width 231 height 15
click at [800, 294] on button "Mover para entrega" at bounding box center [807, 291] width 231 height 27
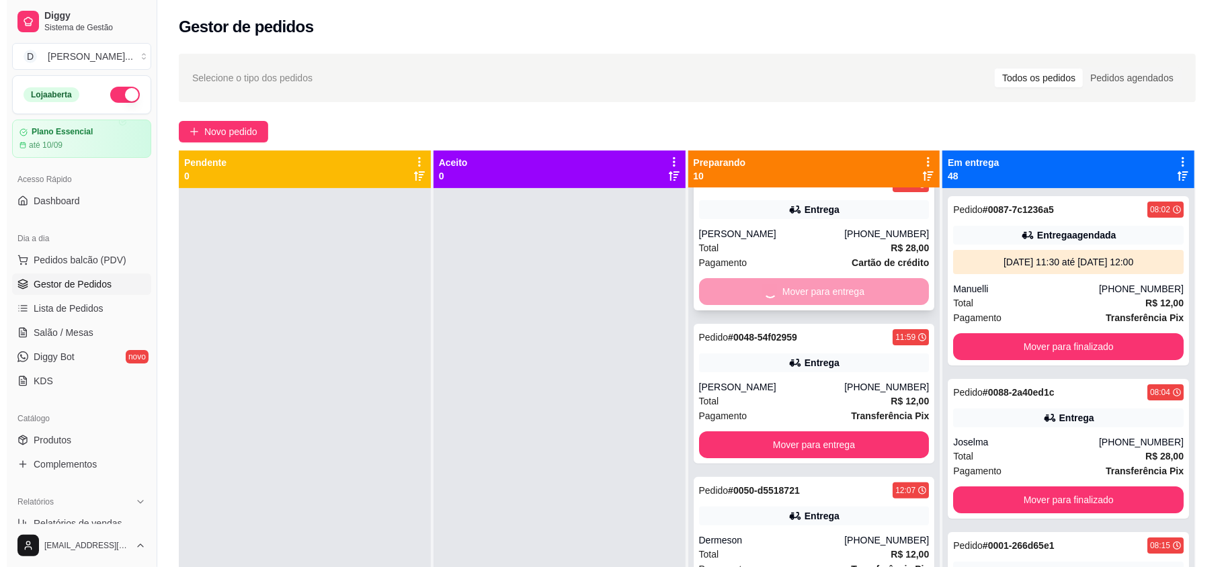
scroll to position [26, 0]
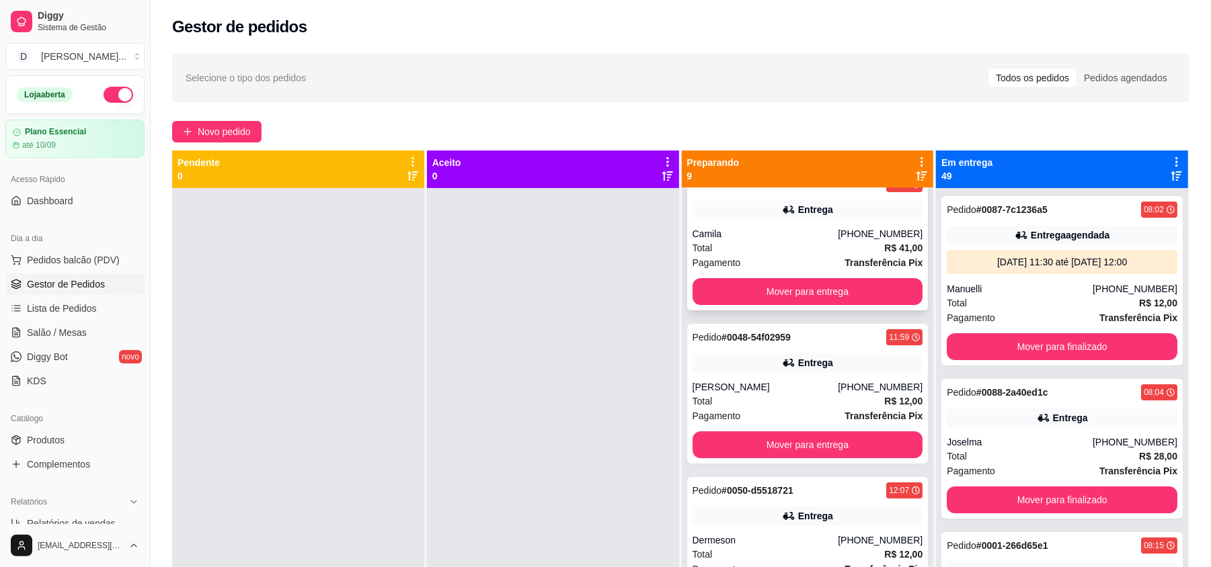
click at [735, 247] on div "Total R$ 41,00" at bounding box center [807, 248] width 231 height 15
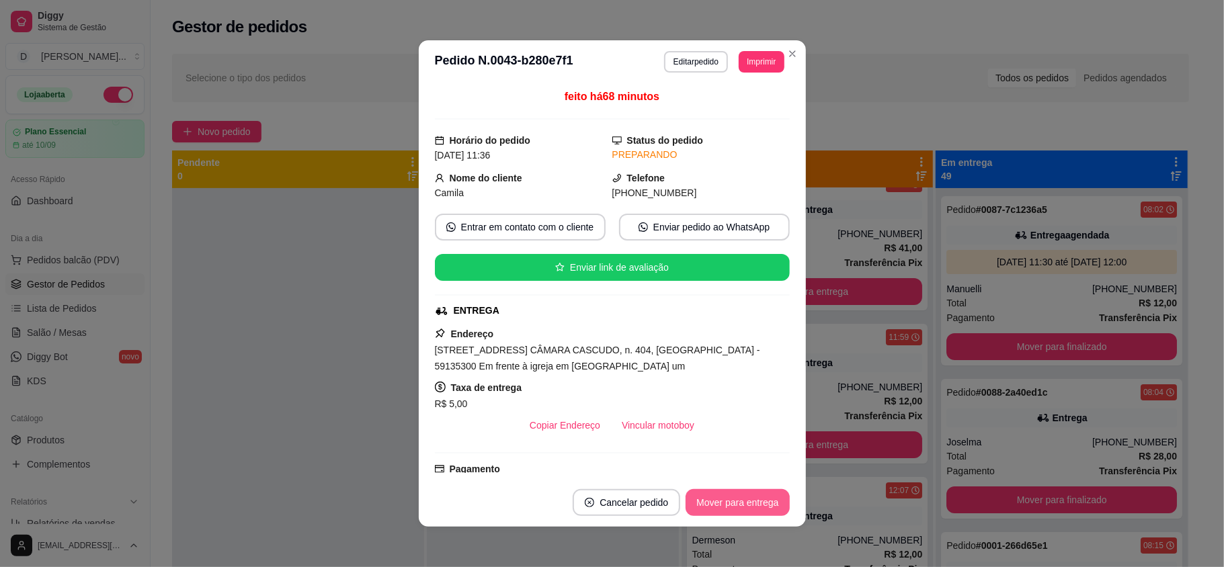
click at [735, 497] on button "Mover para entrega" at bounding box center [738, 502] width 104 height 27
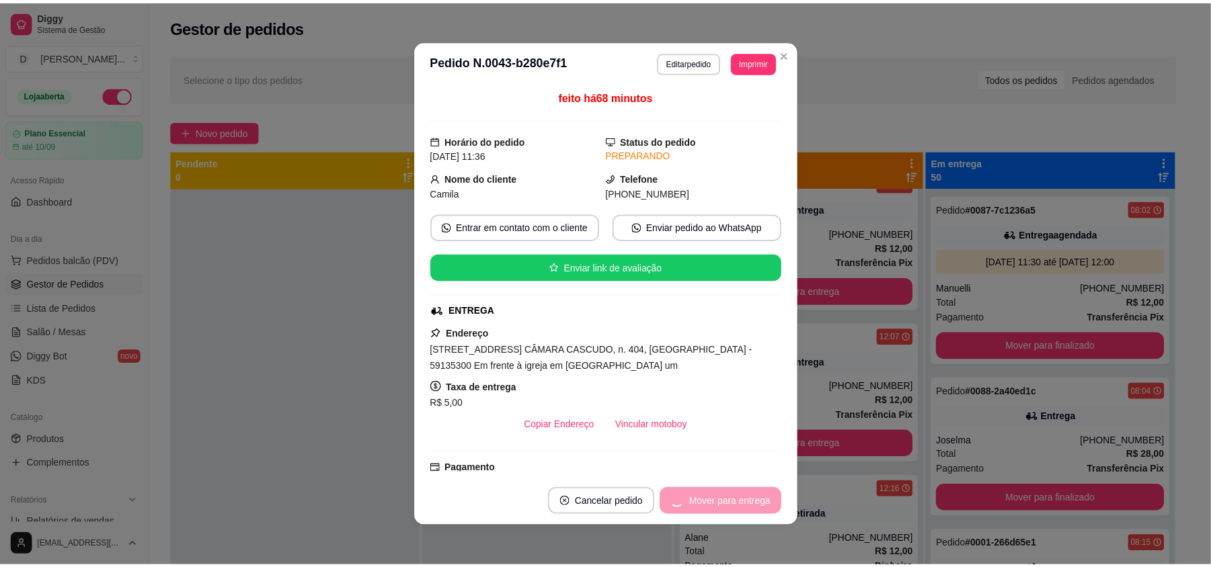
scroll to position [0, 0]
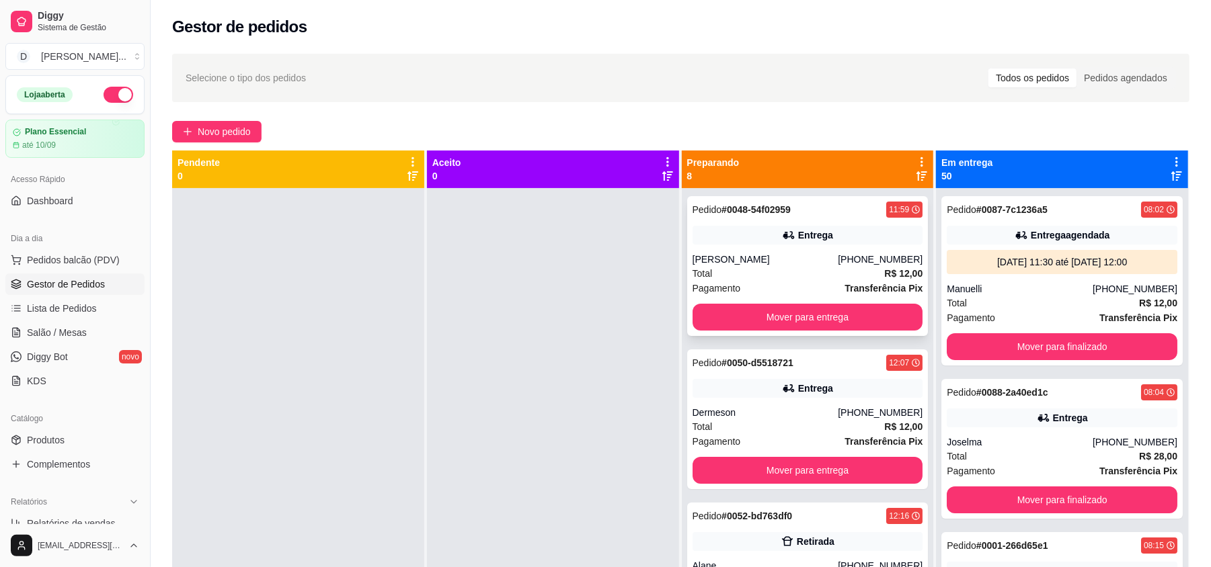
click at [710, 273] on div "Total R$ 12,00" at bounding box center [807, 273] width 231 height 15
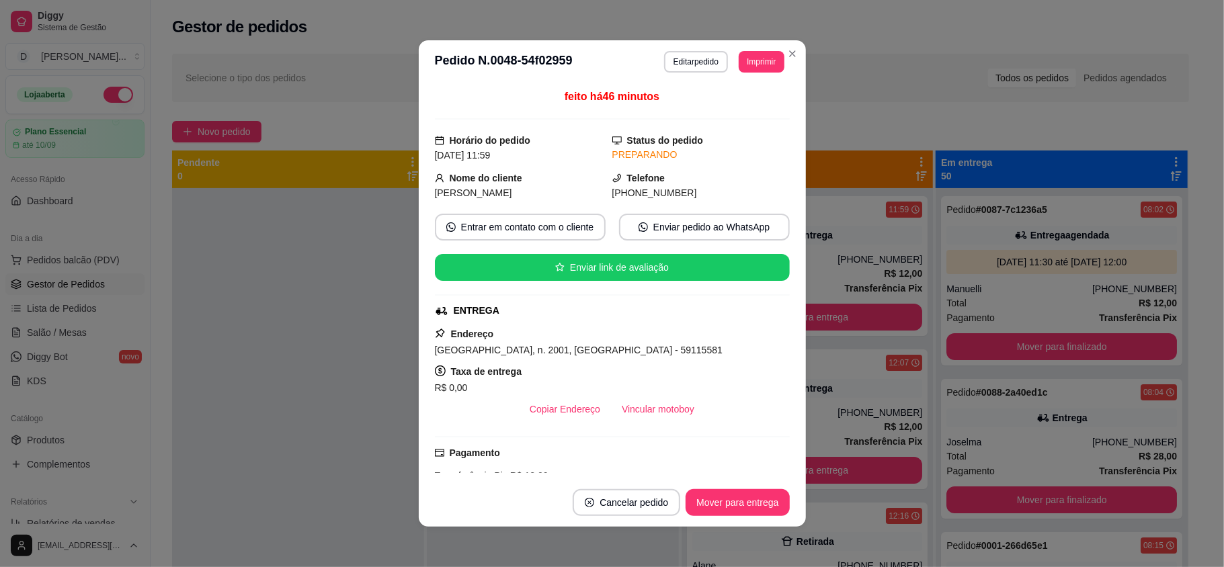
click at [765, 495] on button "Mover para entrega" at bounding box center [738, 502] width 104 height 27
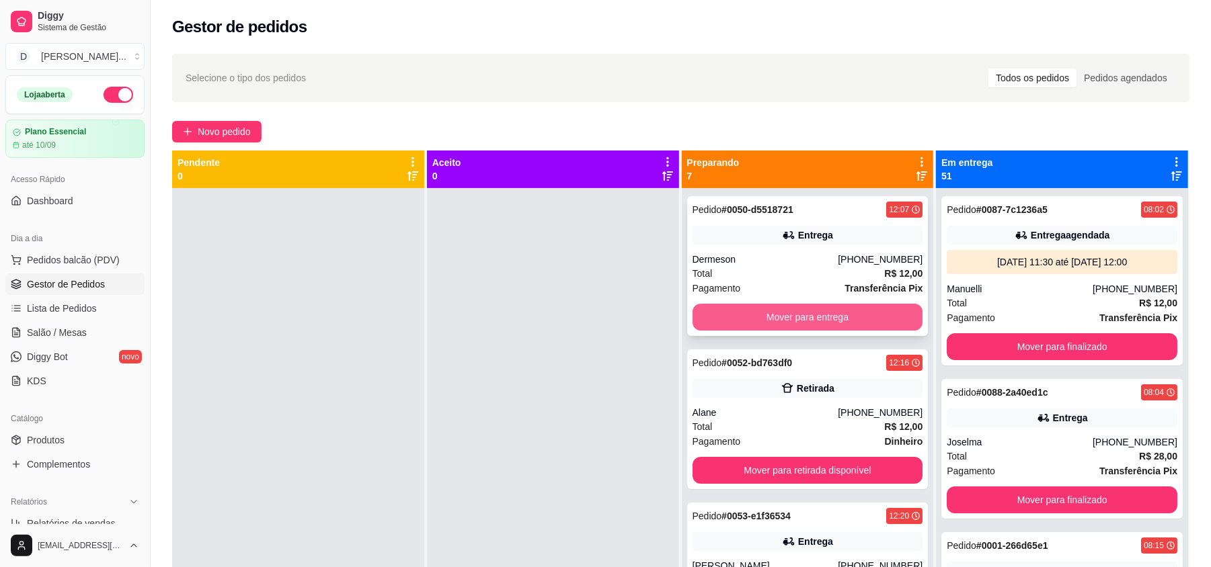
click at [783, 323] on button "Mover para entrega" at bounding box center [807, 317] width 231 height 27
click at [783, 323] on button "Mover para retirada disponível" at bounding box center [807, 317] width 231 height 27
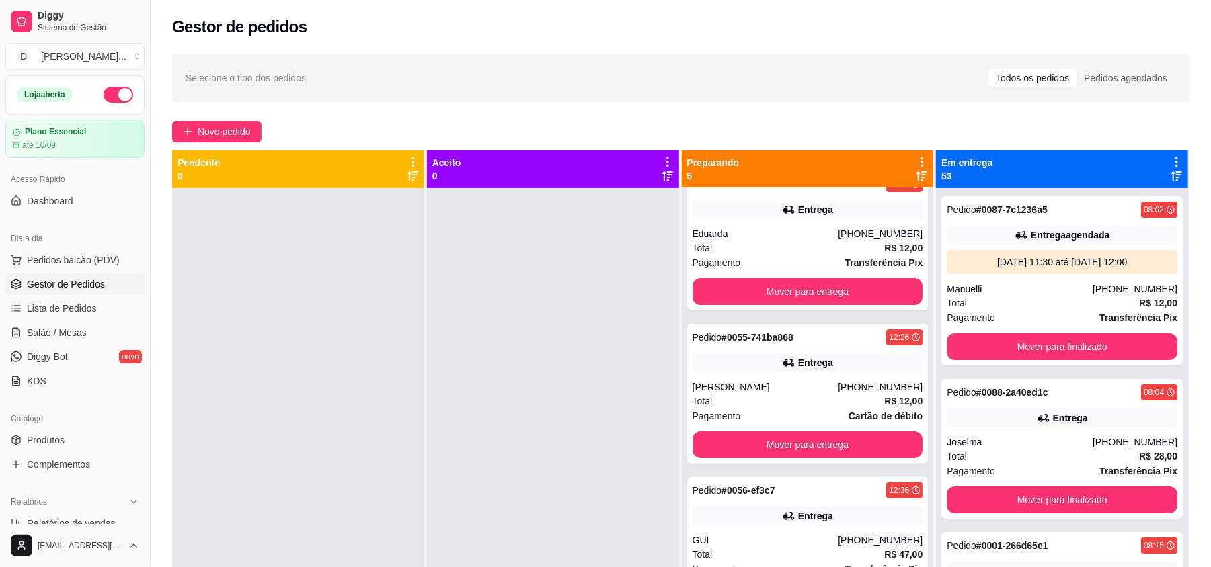
scroll to position [215, 0]
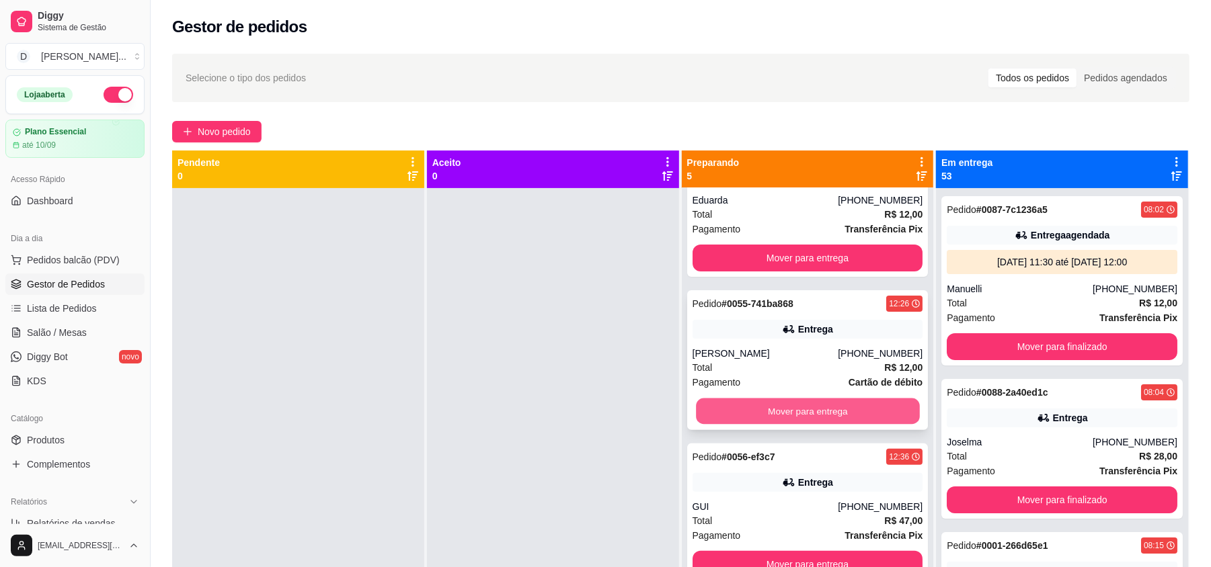
click at [778, 410] on button "Mover para entrega" at bounding box center [807, 412] width 223 height 26
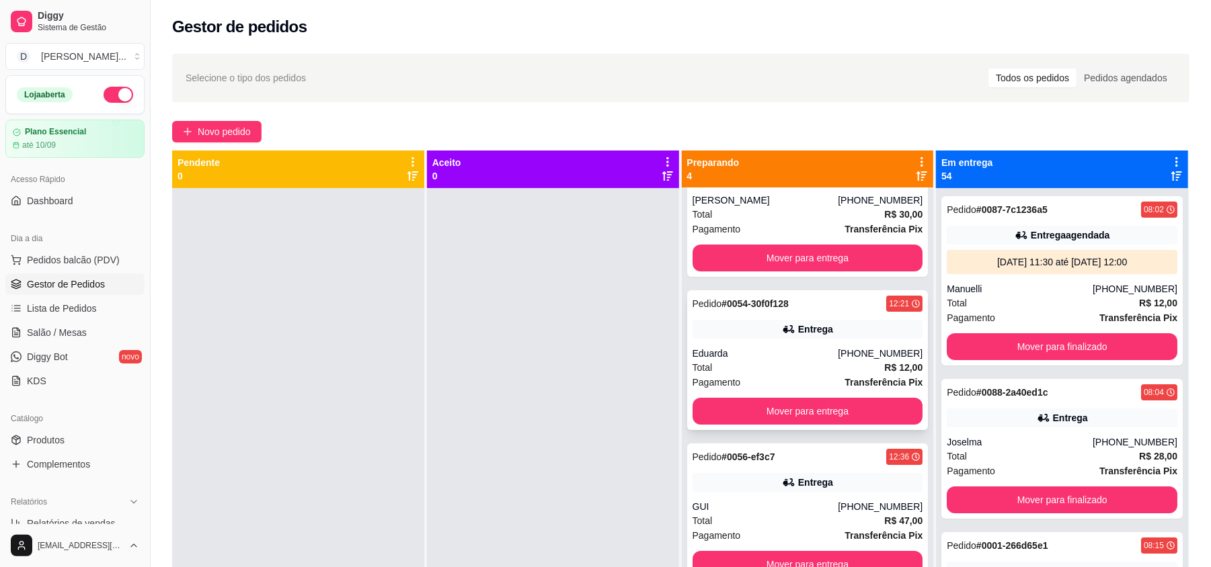
click at [769, 375] on div "Pagamento Transferência Pix" at bounding box center [807, 382] width 231 height 15
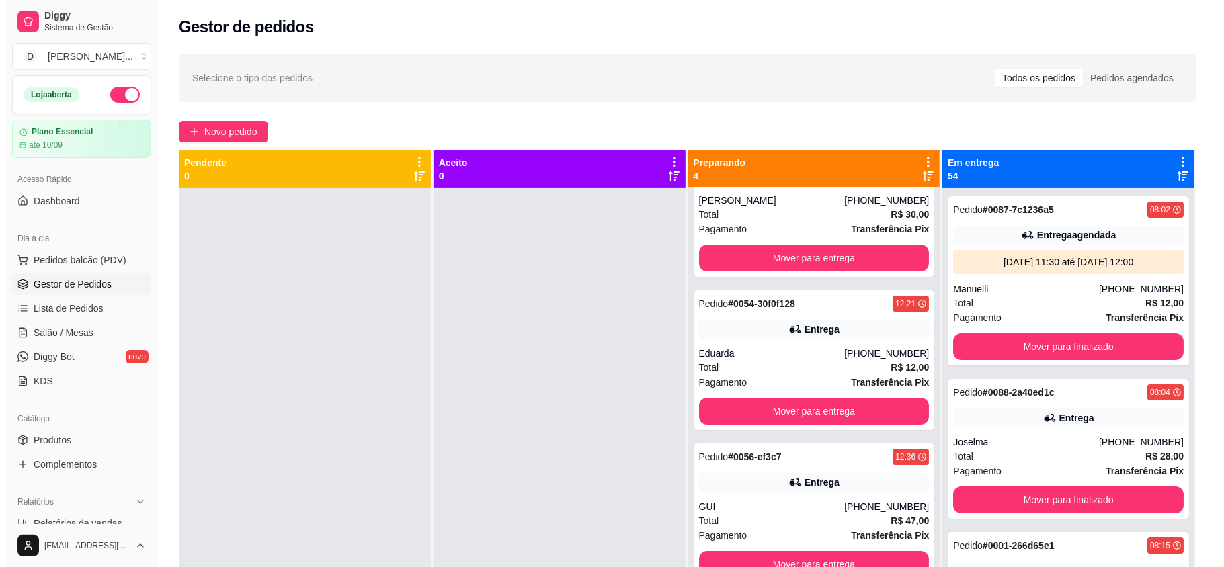
scroll to position [0, 0]
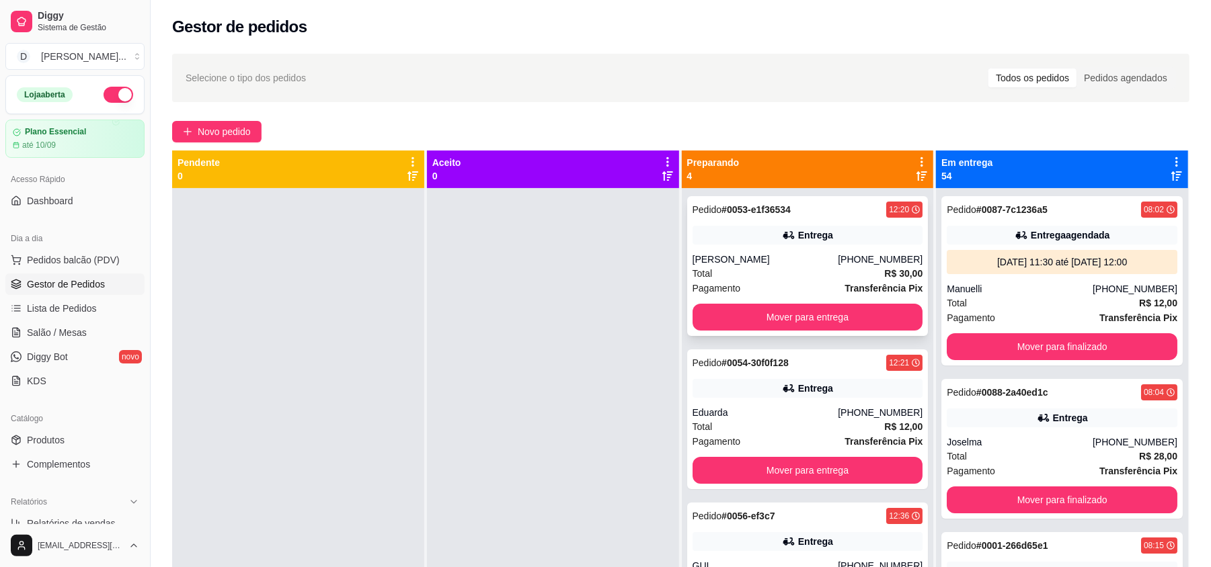
click at [777, 280] on div "Total R$ 30,00" at bounding box center [807, 273] width 231 height 15
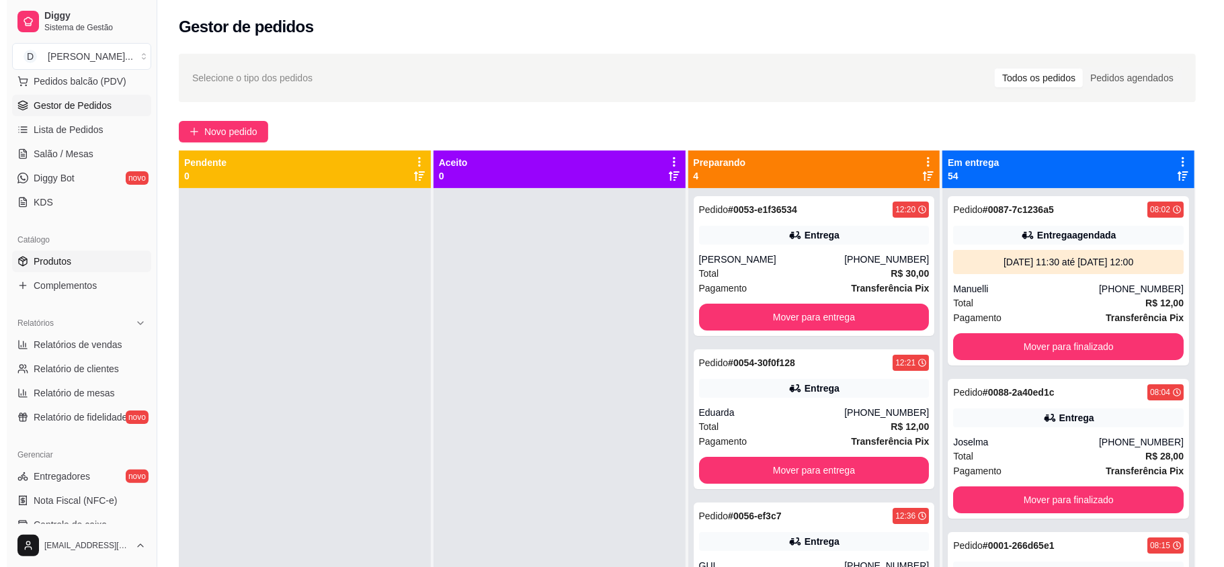
scroll to position [89, 0]
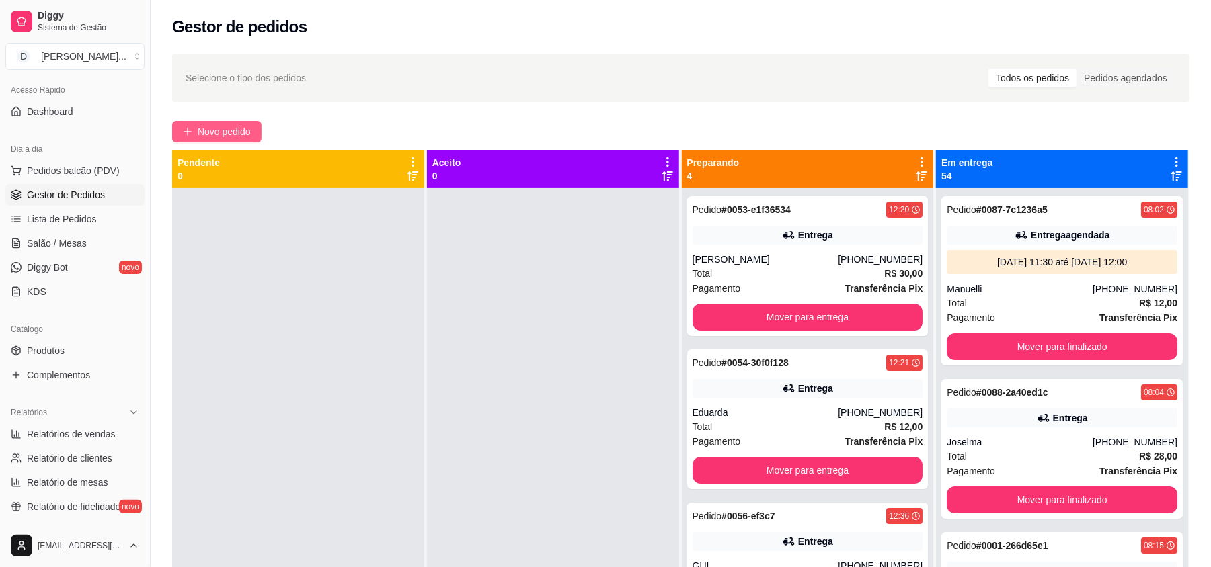
click at [230, 127] on span "Novo pedido" at bounding box center [224, 131] width 53 height 15
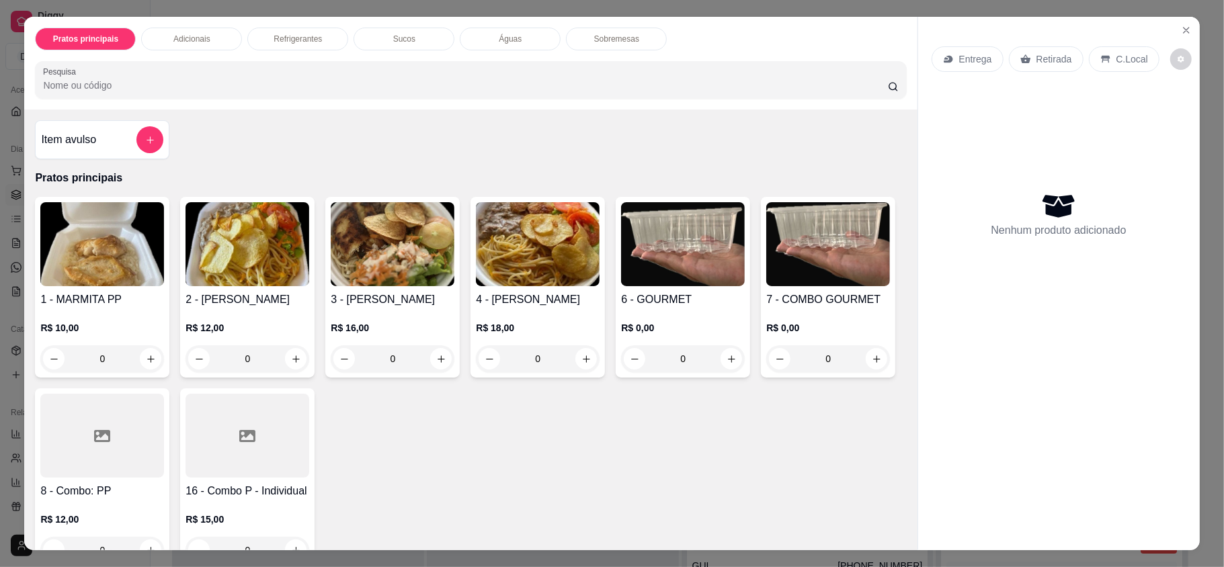
click at [253, 293] on h4 "2 - [PERSON_NAME]" at bounding box center [248, 300] width 124 height 16
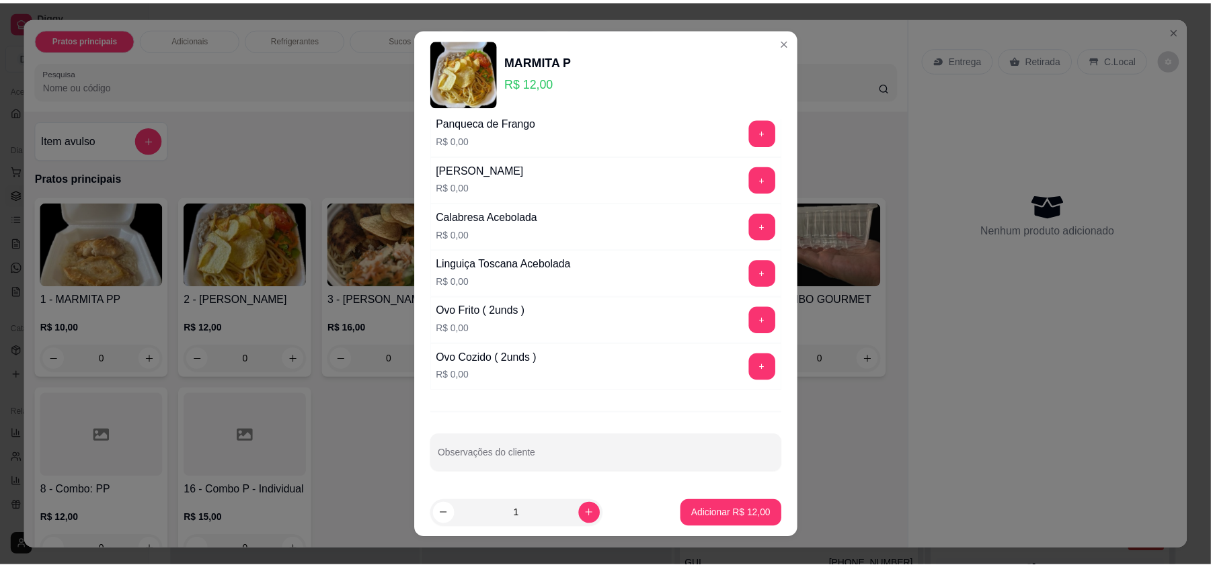
scroll to position [717, 0]
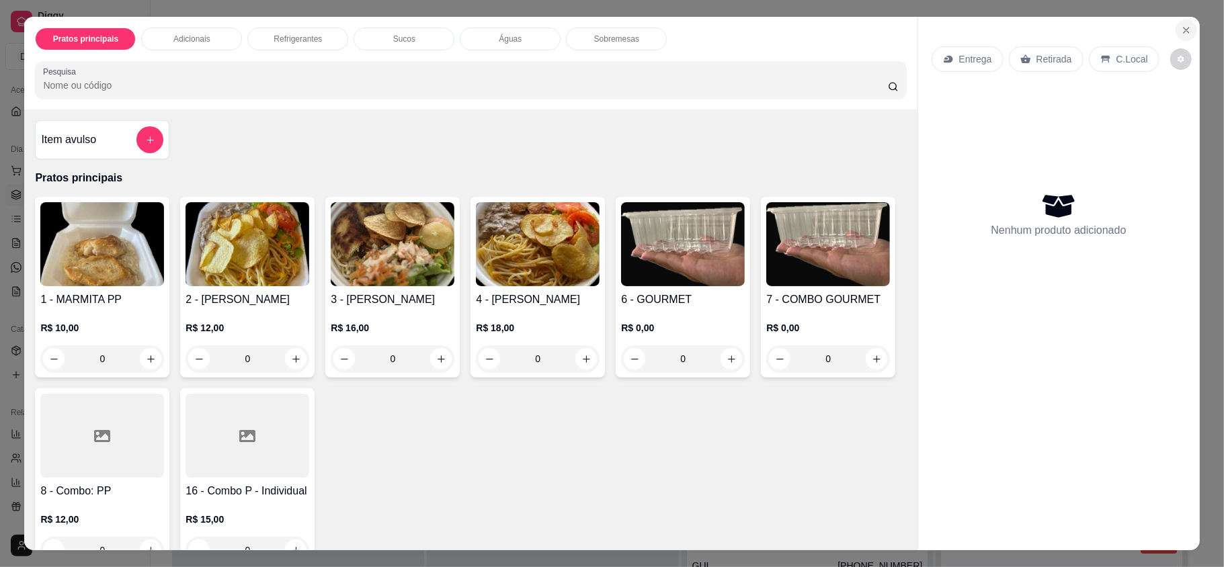
click at [1183, 30] on icon "Close" at bounding box center [1186, 30] width 11 height 11
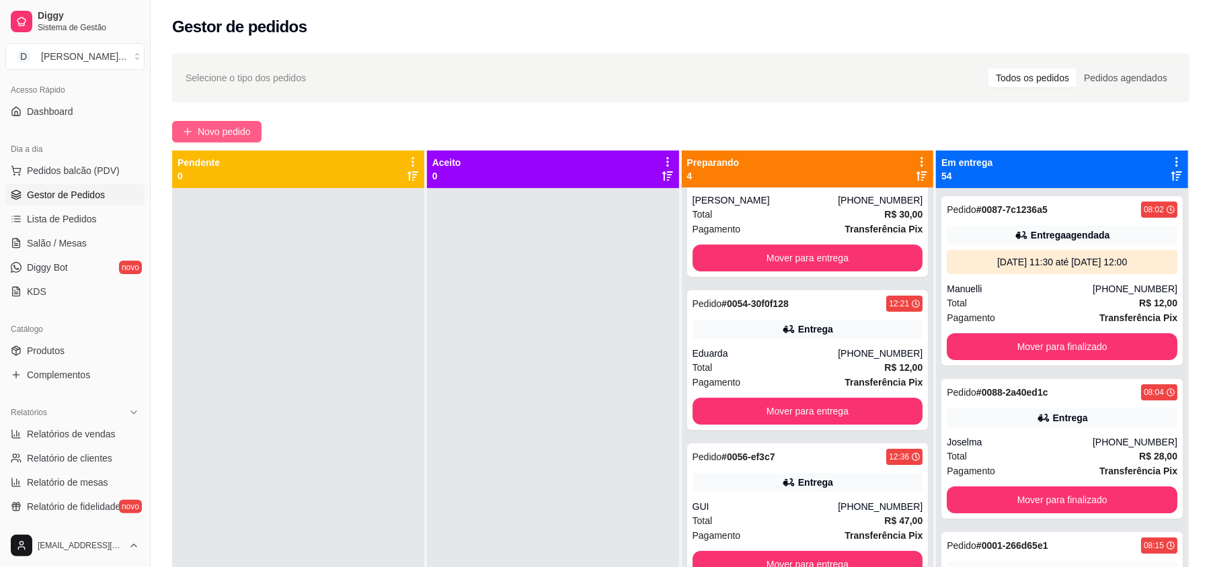
click at [229, 135] on span "Novo pedido" at bounding box center [224, 131] width 53 height 15
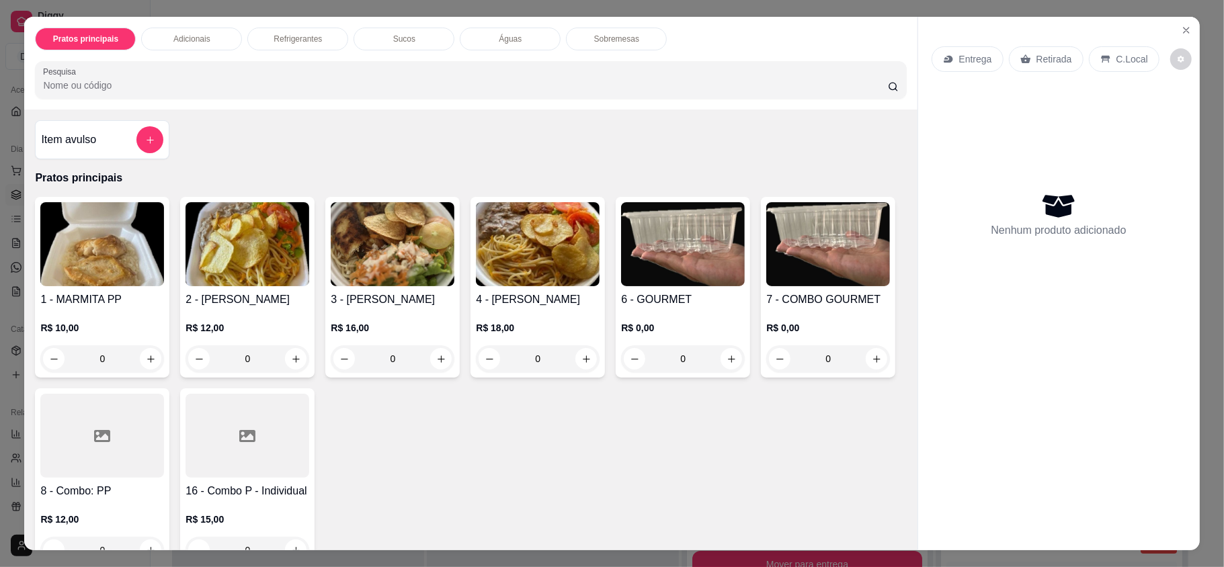
click at [980, 54] on p "Entrega" at bounding box center [975, 58] width 33 height 13
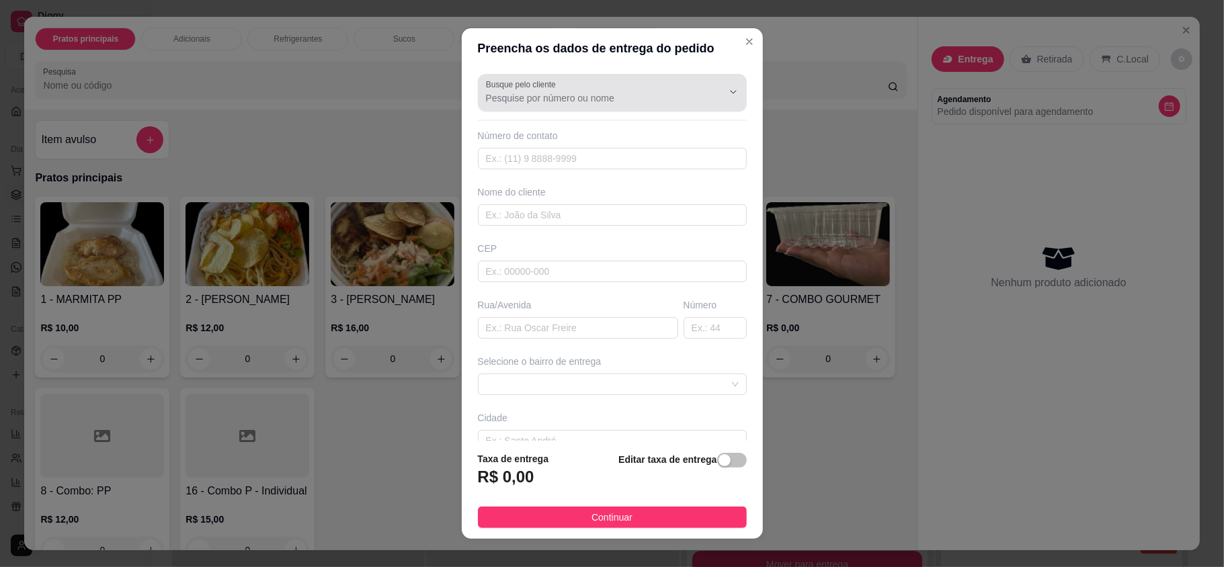
click at [519, 104] on input "Busque pelo cliente" at bounding box center [593, 97] width 215 height 13
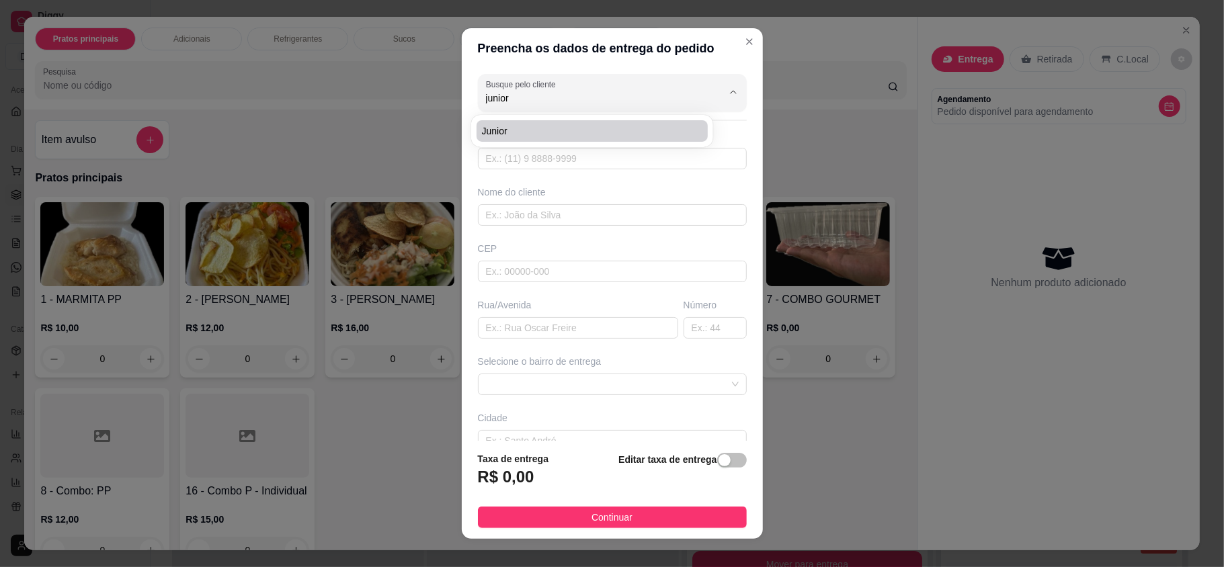
click at [522, 134] on span "Junior" at bounding box center [585, 130] width 207 height 13
type input "Junior"
type input "84996917691"
type input "Junior"
type input "[PERSON_NAME] filho"
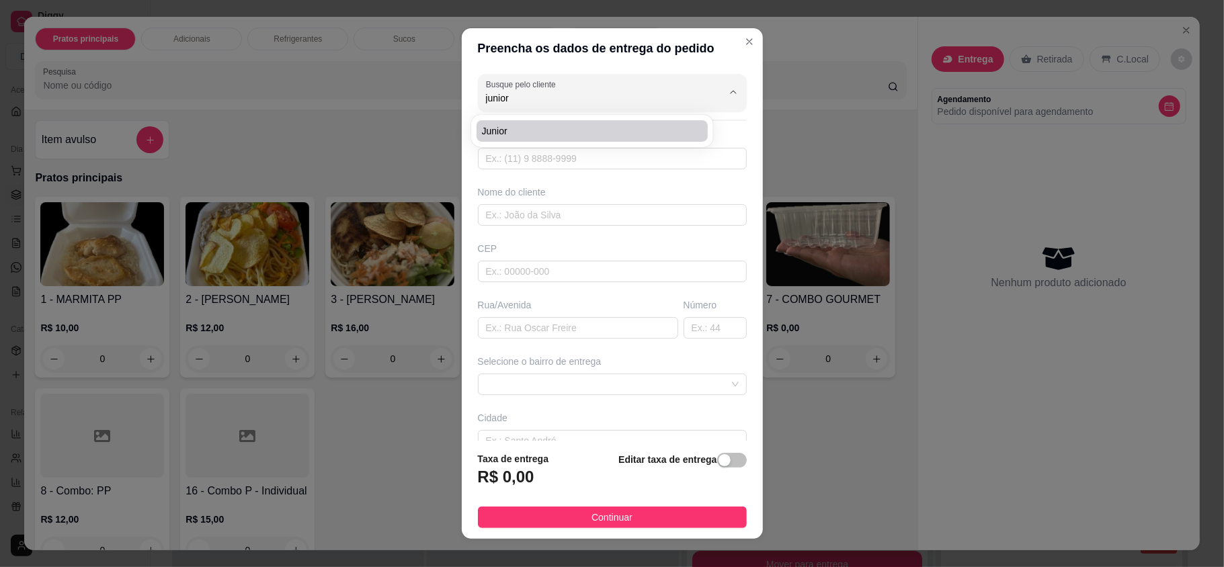
type input "2395"
type input "[DATE]"
type input "Loja venda direta o boticário norte shopping"
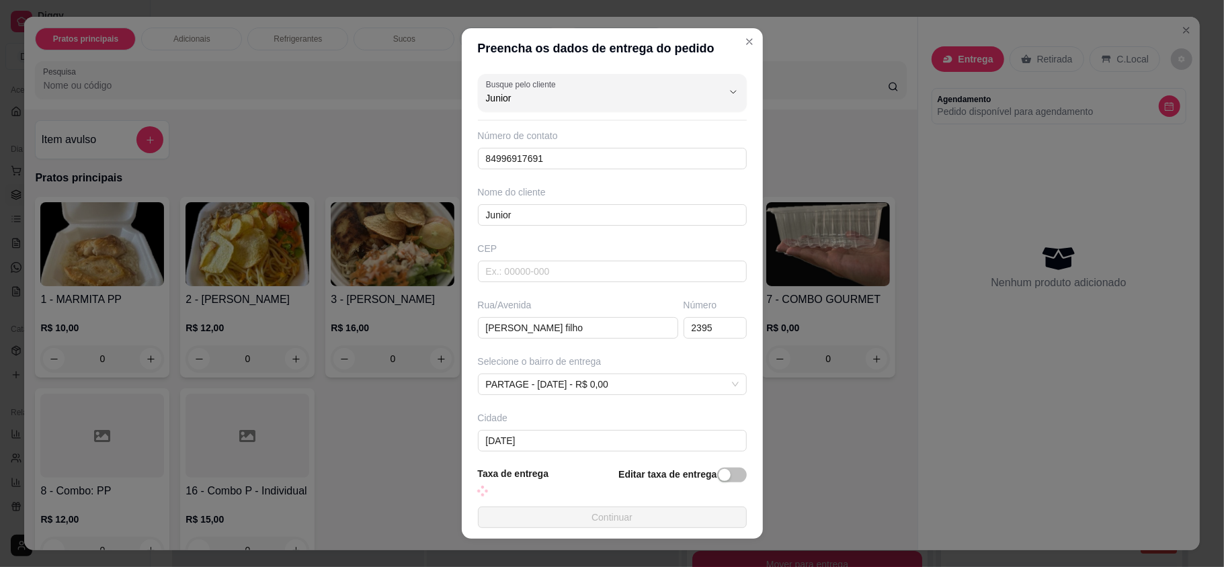
type input "2395"
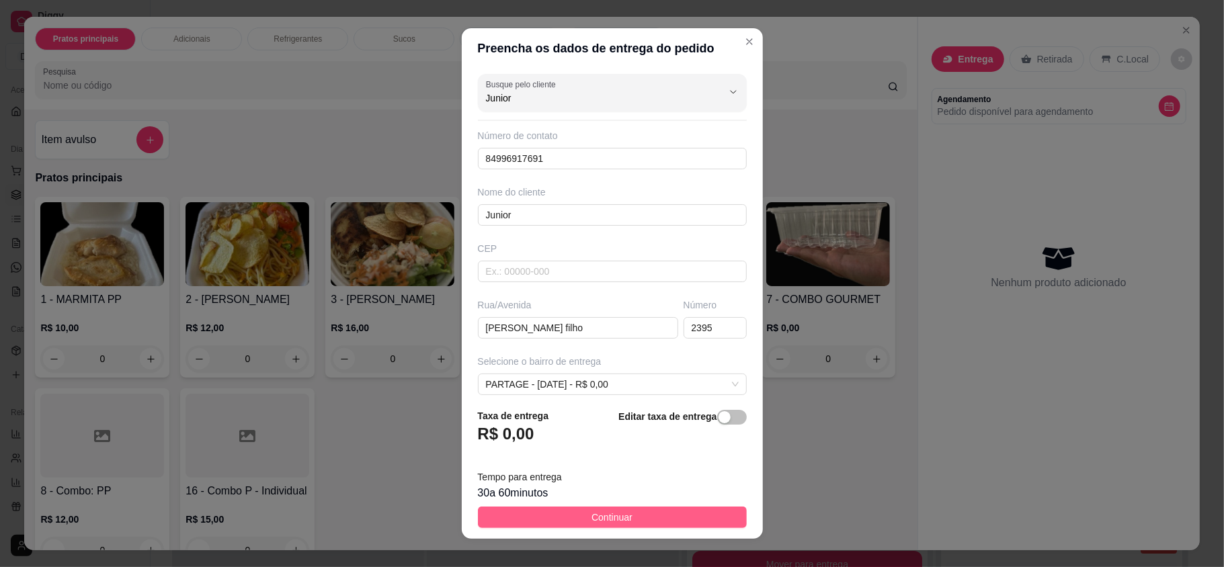
type input "Junior"
click at [621, 522] on button "Continuar" at bounding box center [612, 518] width 269 height 22
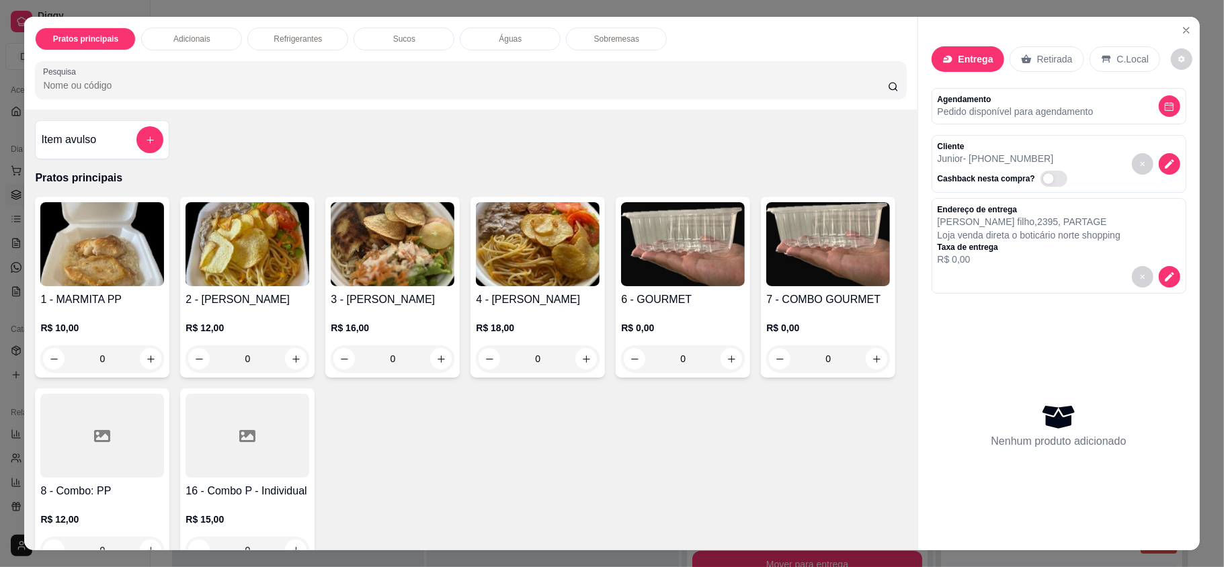
click at [259, 283] on img at bounding box center [248, 244] width 124 height 84
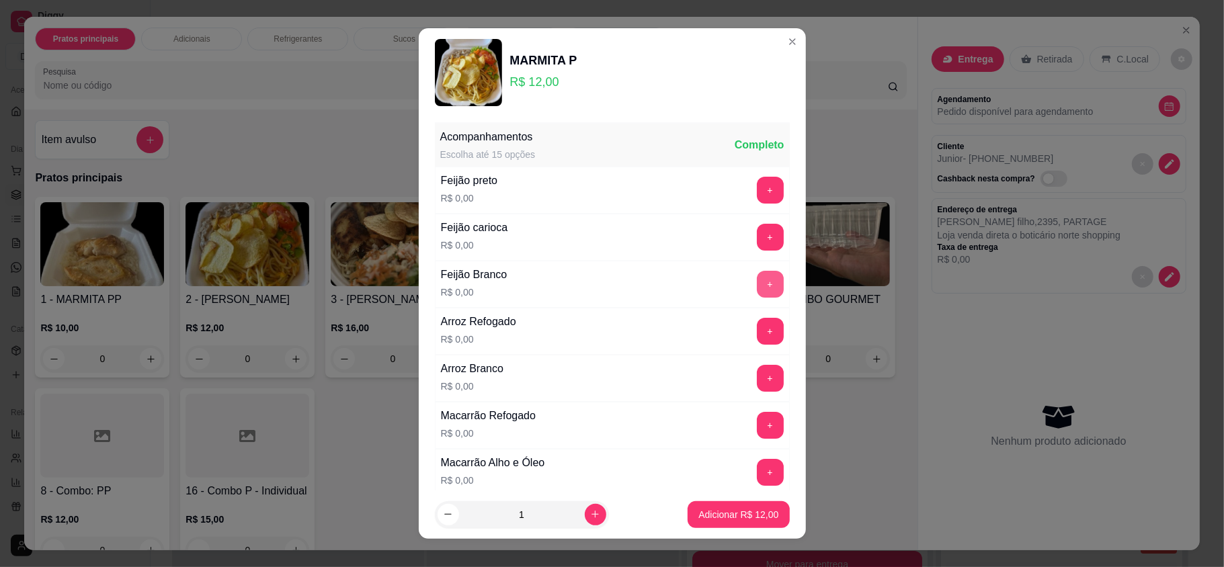
click at [757, 282] on button "+" at bounding box center [770, 284] width 27 height 27
click at [757, 379] on button "+" at bounding box center [770, 379] width 26 height 26
click at [757, 483] on button "+" at bounding box center [770, 473] width 26 height 26
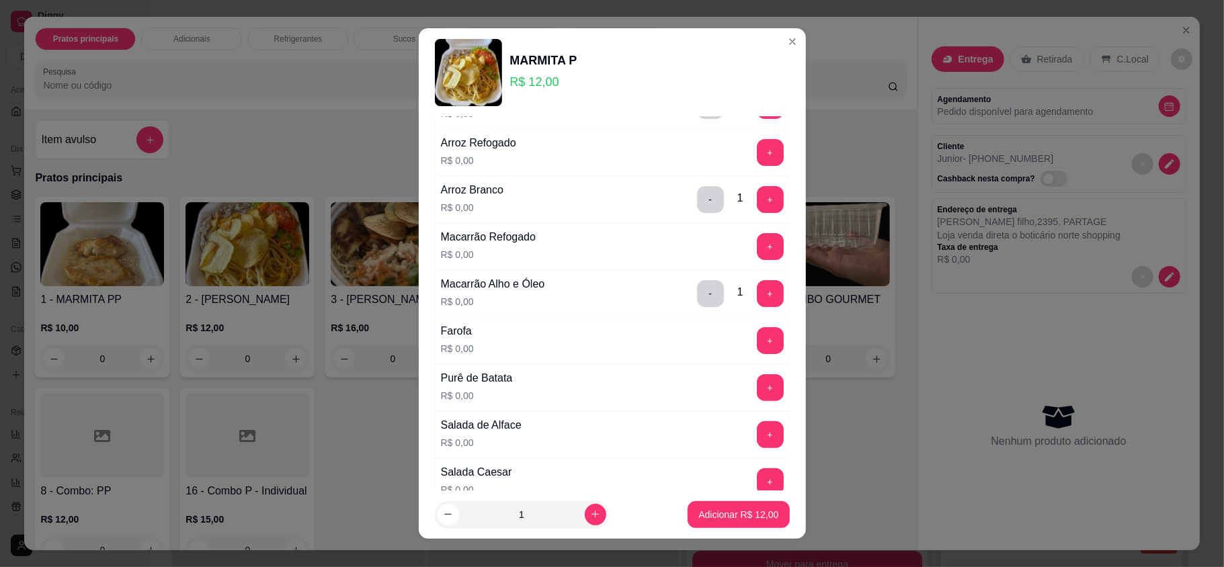
scroll to position [269, 0]
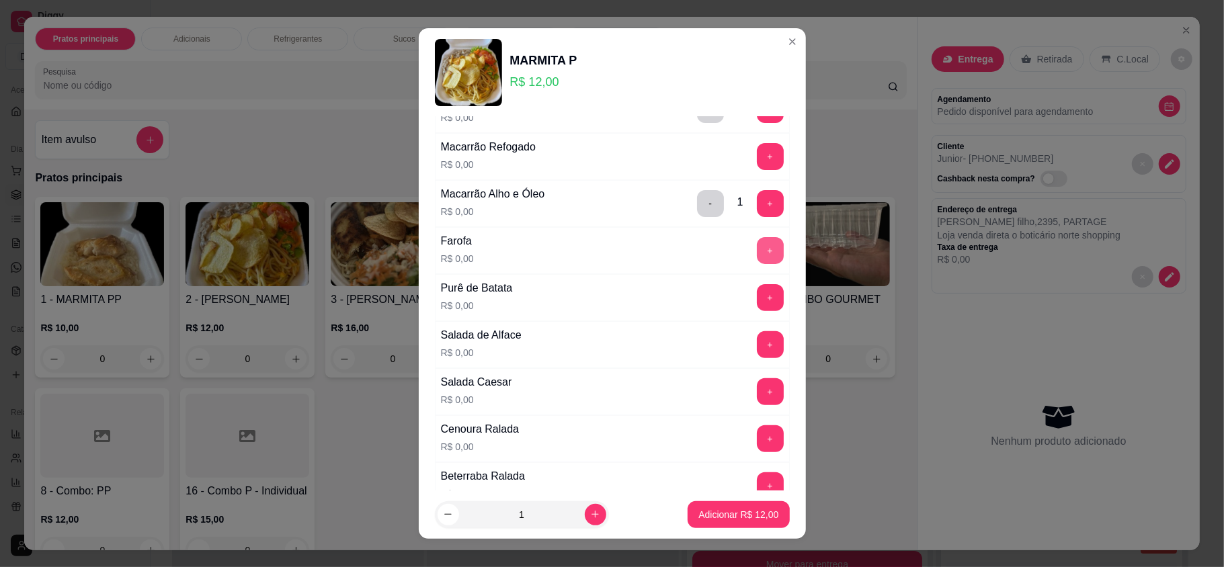
click at [757, 259] on button "+" at bounding box center [770, 250] width 27 height 27
click at [757, 311] on button "+" at bounding box center [770, 297] width 27 height 27
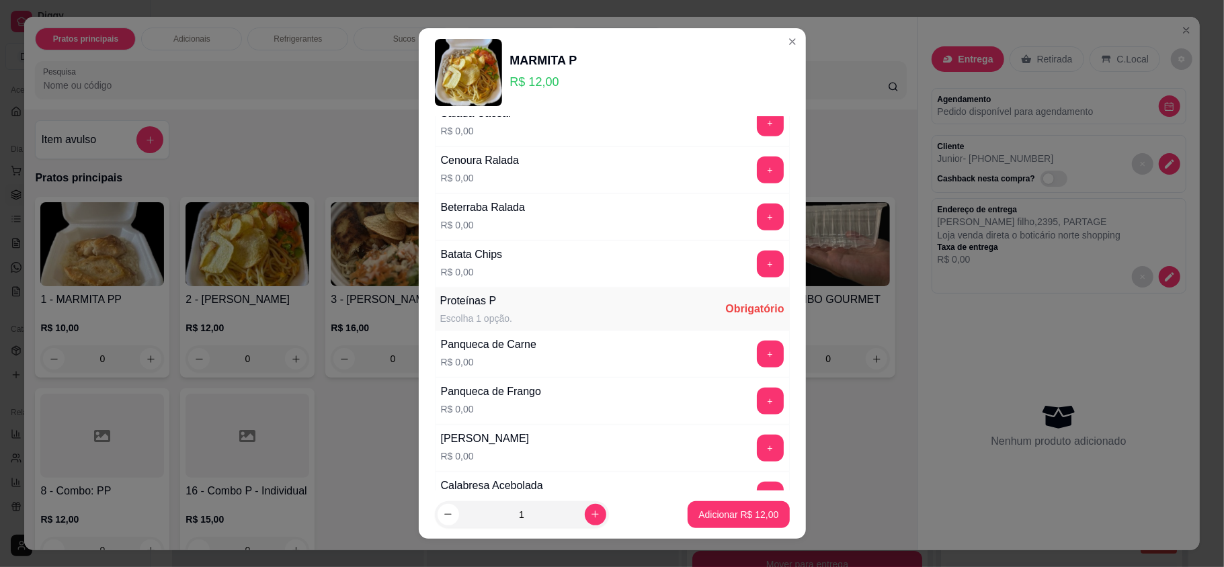
scroll to position [627, 0]
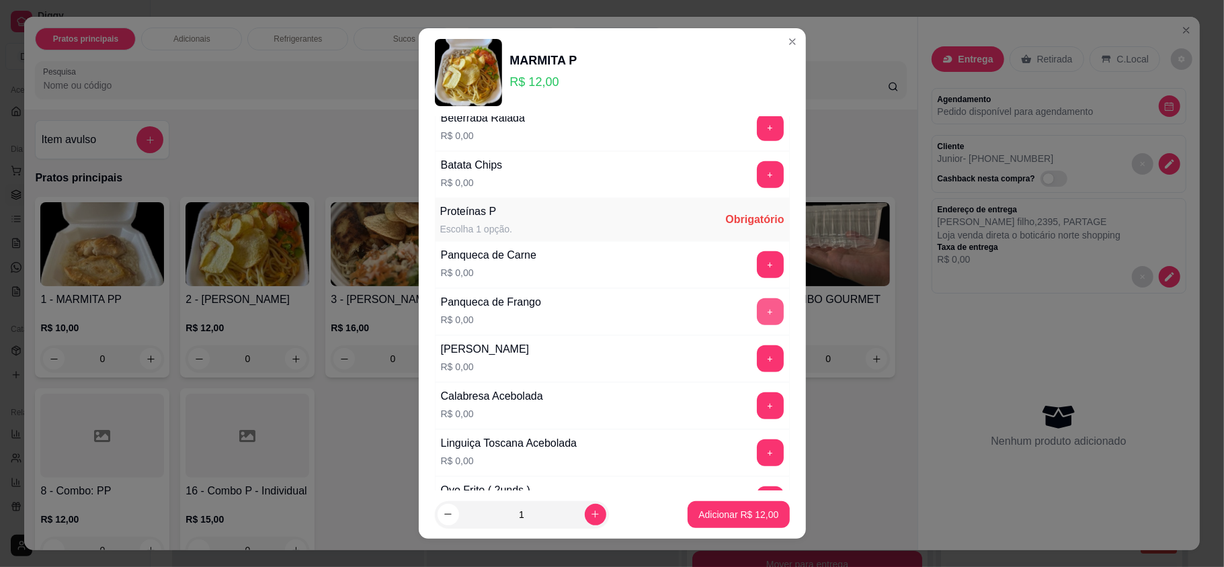
click at [757, 321] on button "+" at bounding box center [770, 311] width 27 height 27
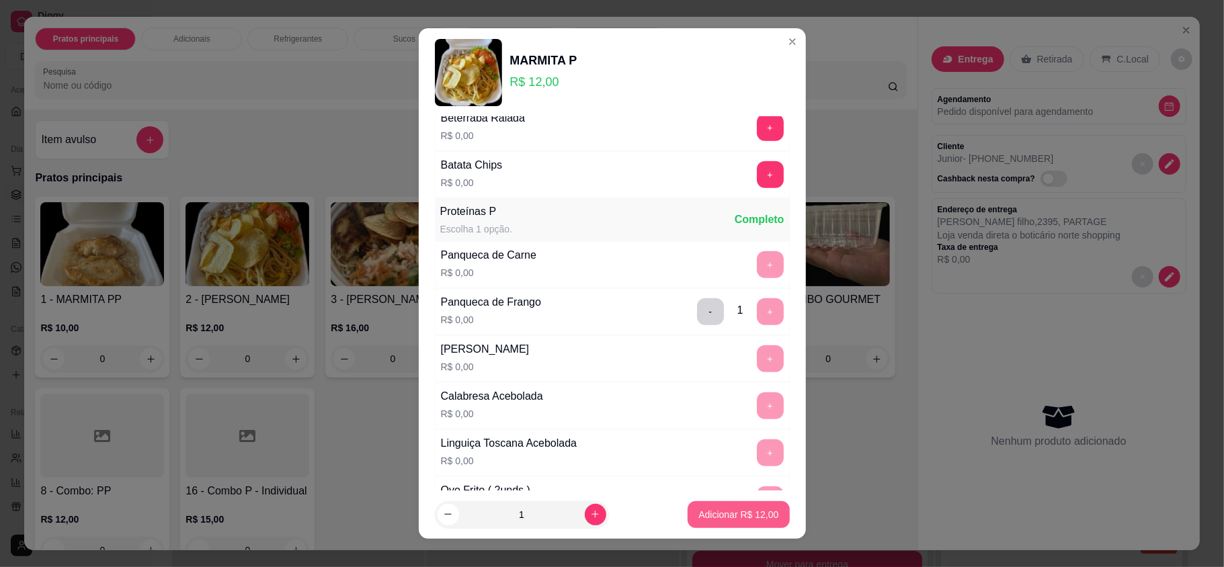
click at [748, 527] on button "Adicionar R$ 12,00" at bounding box center [739, 515] width 102 height 27
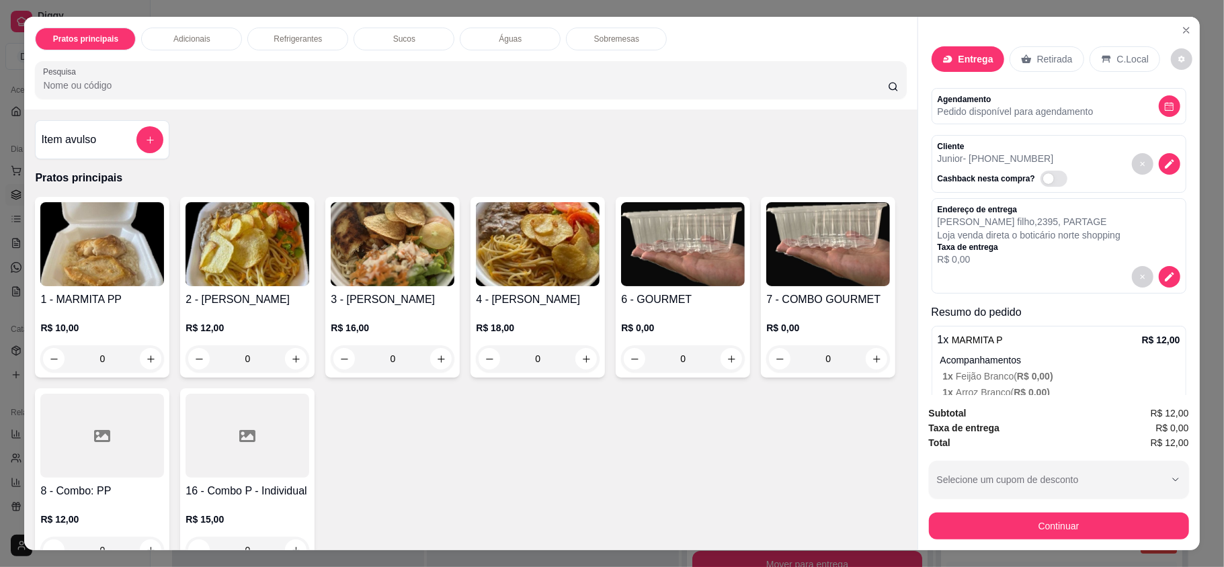
scroll to position [155, 0]
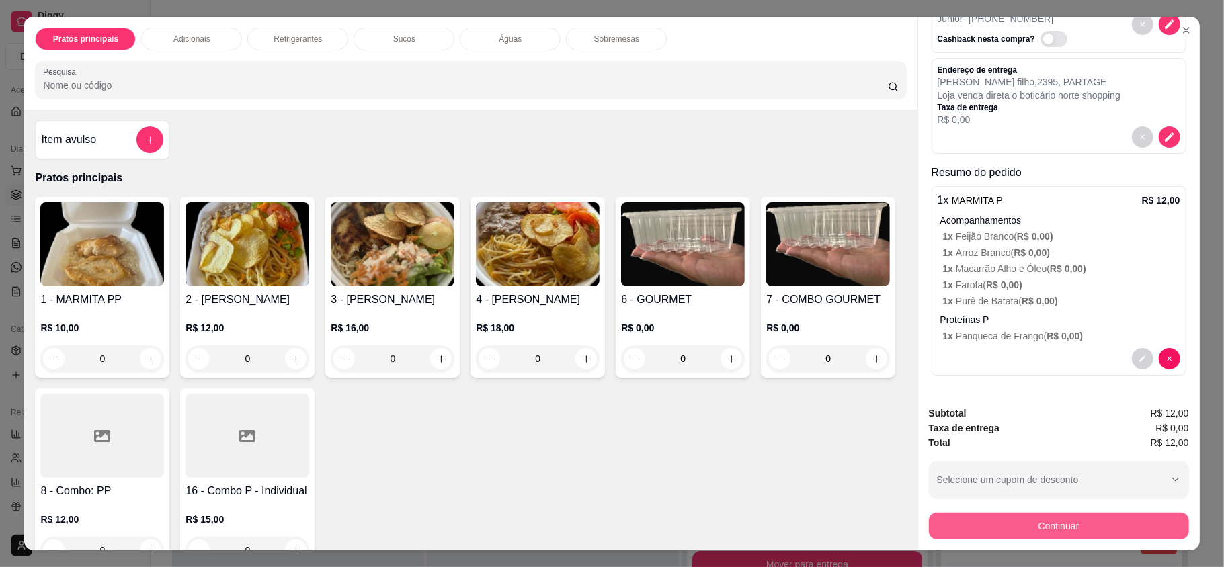
click at [1028, 528] on button "Continuar" at bounding box center [1059, 526] width 260 height 27
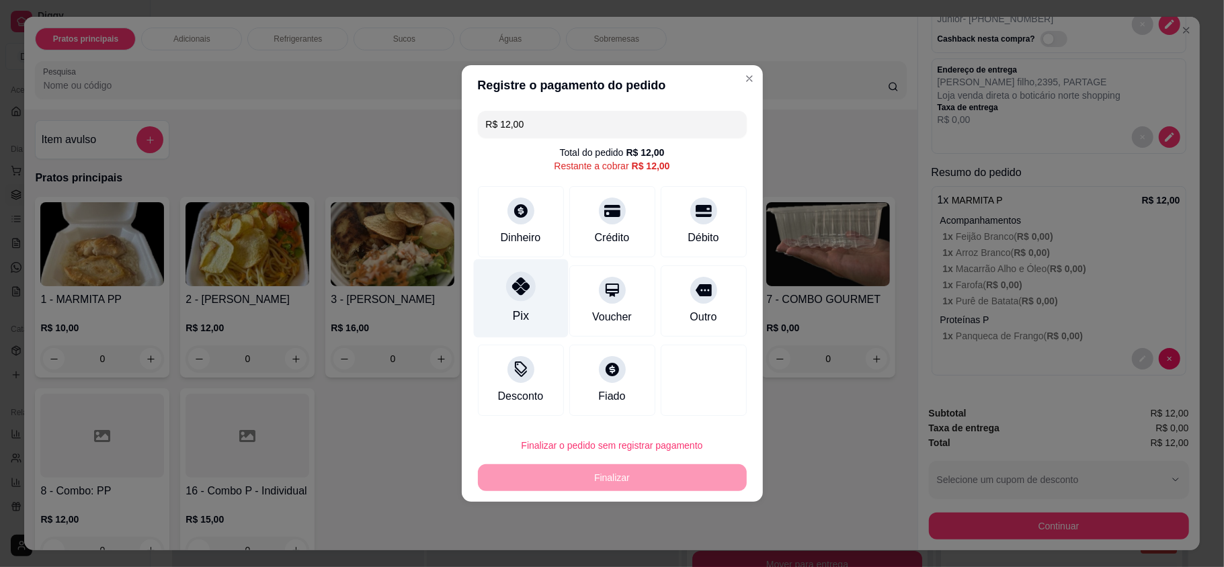
click at [543, 308] on div "Pix" at bounding box center [520, 298] width 95 height 79
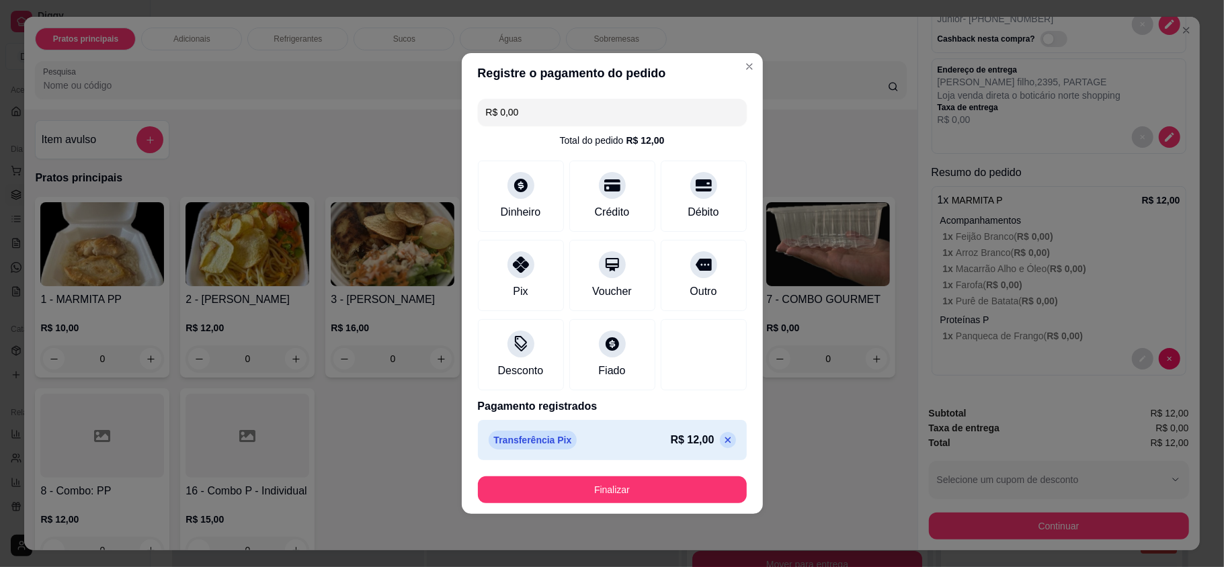
click at [625, 477] on div "Finalizar" at bounding box center [612, 490] width 269 height 27
click at [625, 485] on button "Finalizar" at bounding box center [612, 490] width 269 height 27
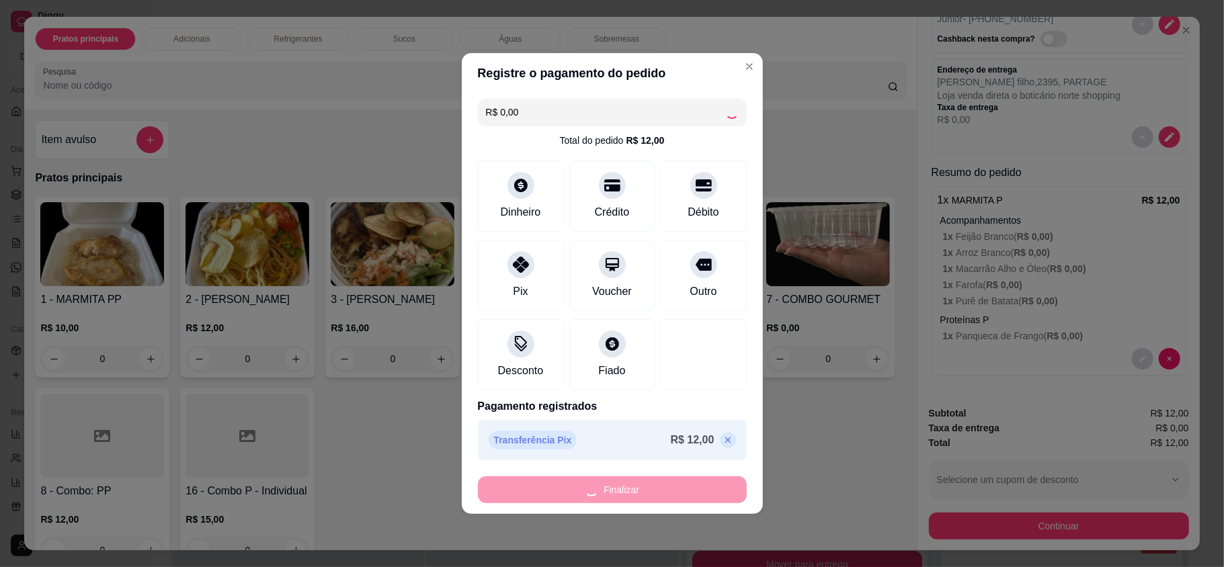
type input "-R$ 12,00"
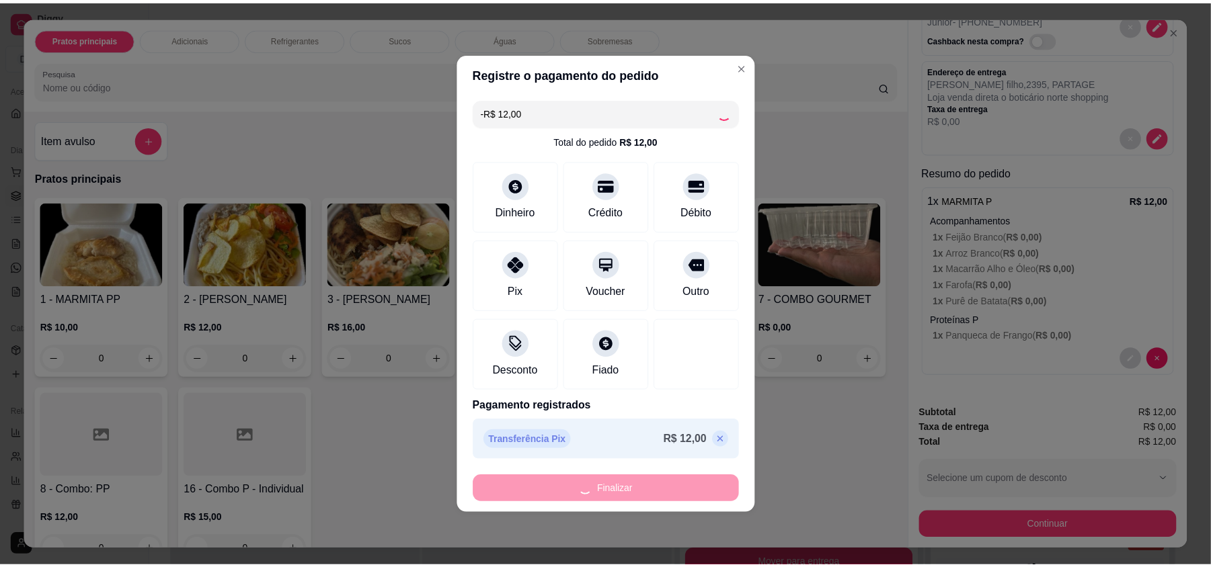
scroll to position [0, 0]
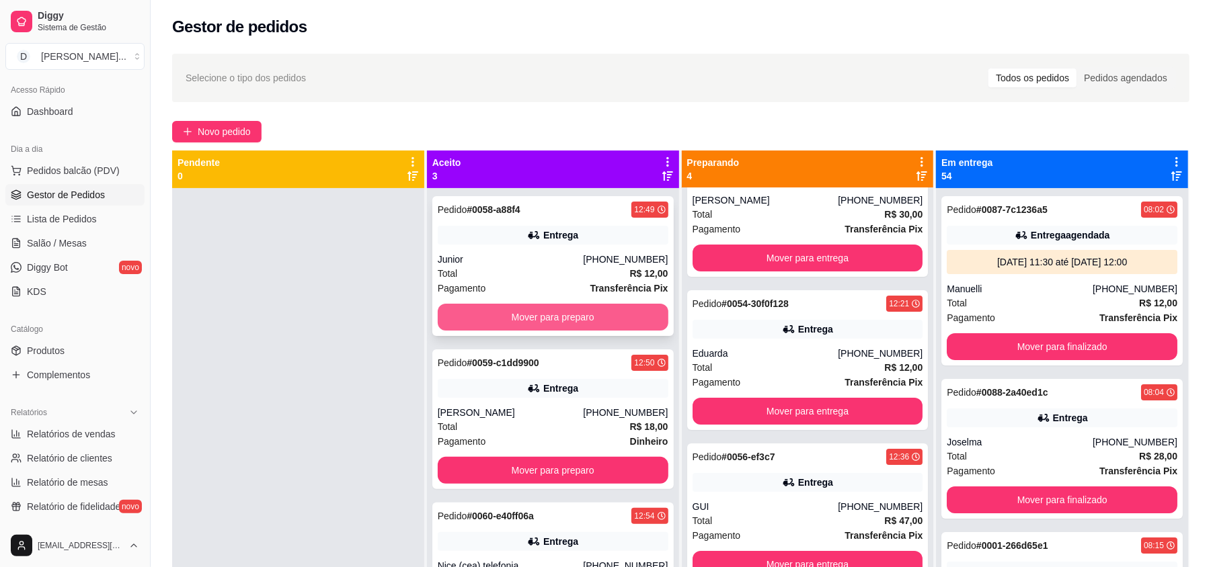
click at [507, 324] on button "Mover para preparo" at bounding box center [553, 317] width 231 height 27
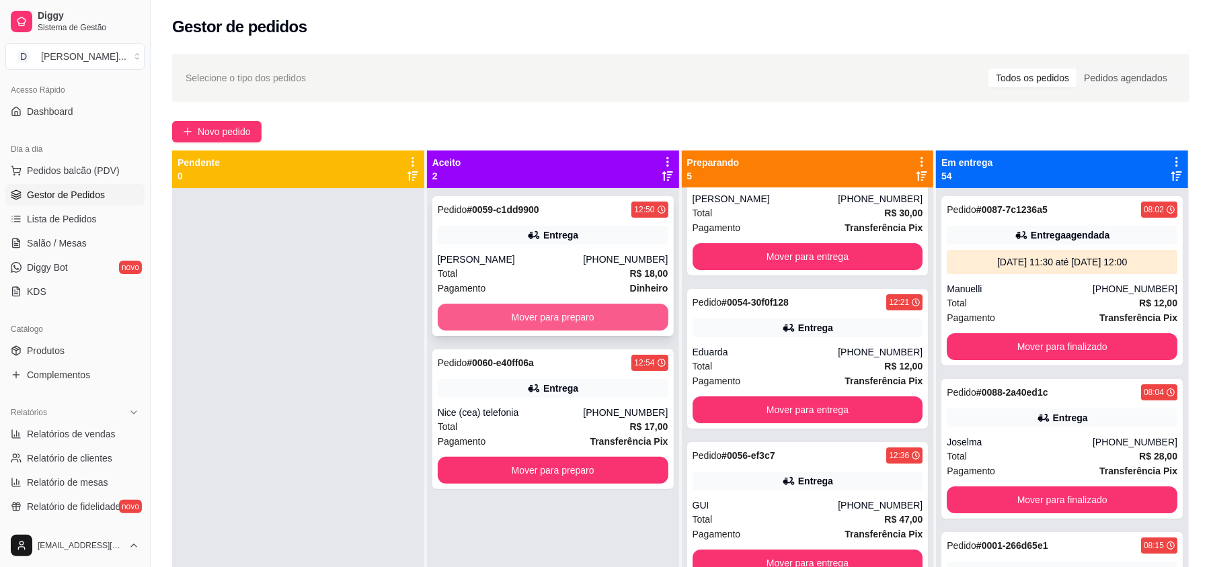
click at [523, 323] on button "Mover para preparo" at bounding box center [553, 317] width 231 height 27
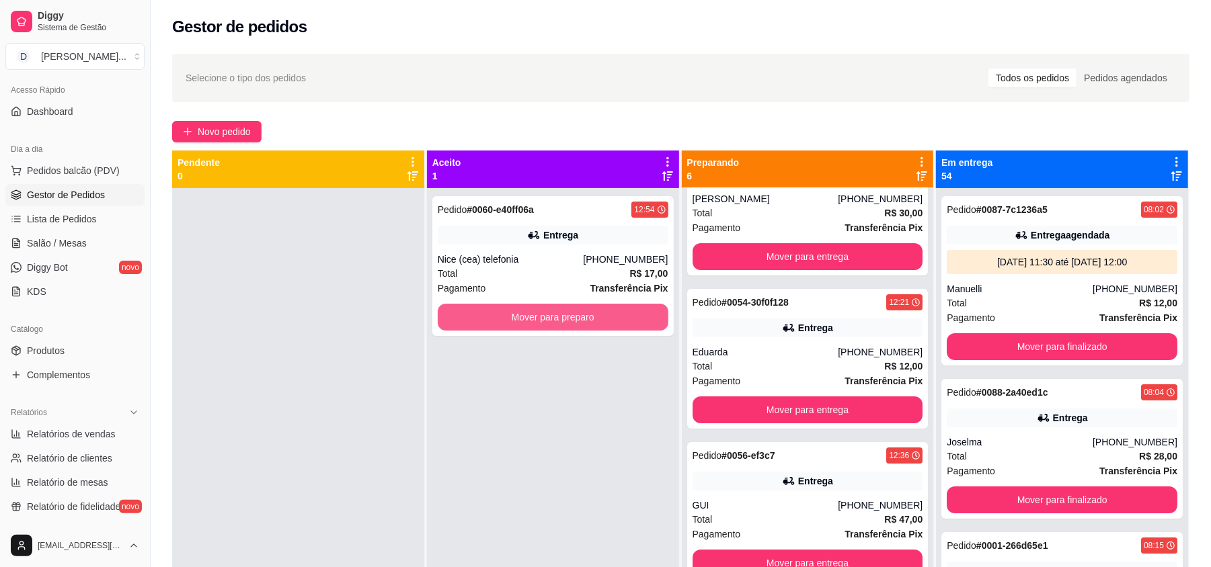
click at [523, 323] on button "Mover para preparo" at bounding box center [553, 317] width 231 height 27
click at [39, 375] on span "Complementos" at bounding box center [58, 374] width 63 height 13
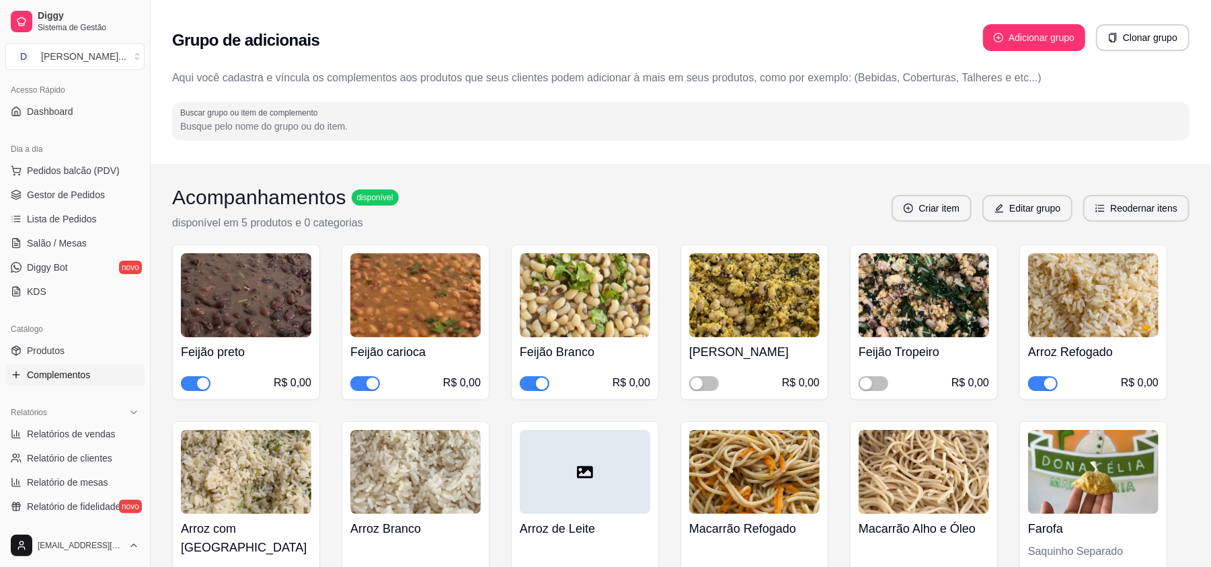
click at [324, 125] on input "Buscar grupo ou item de complemento" at bounding box center [680, 126] width 1001 height 13
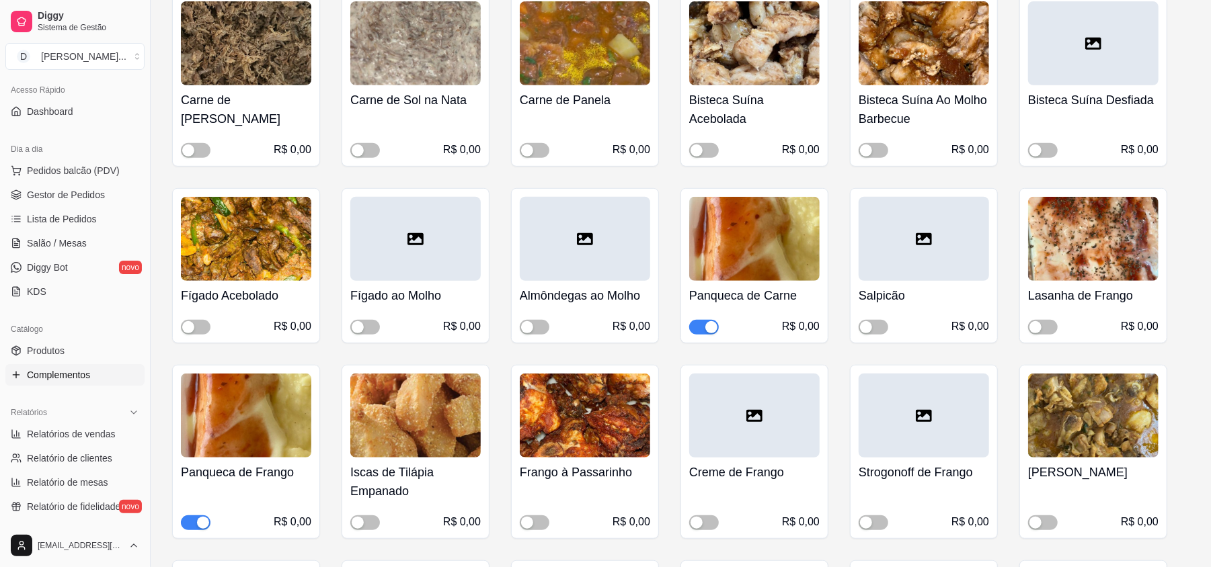
scroll to position [538, 0]
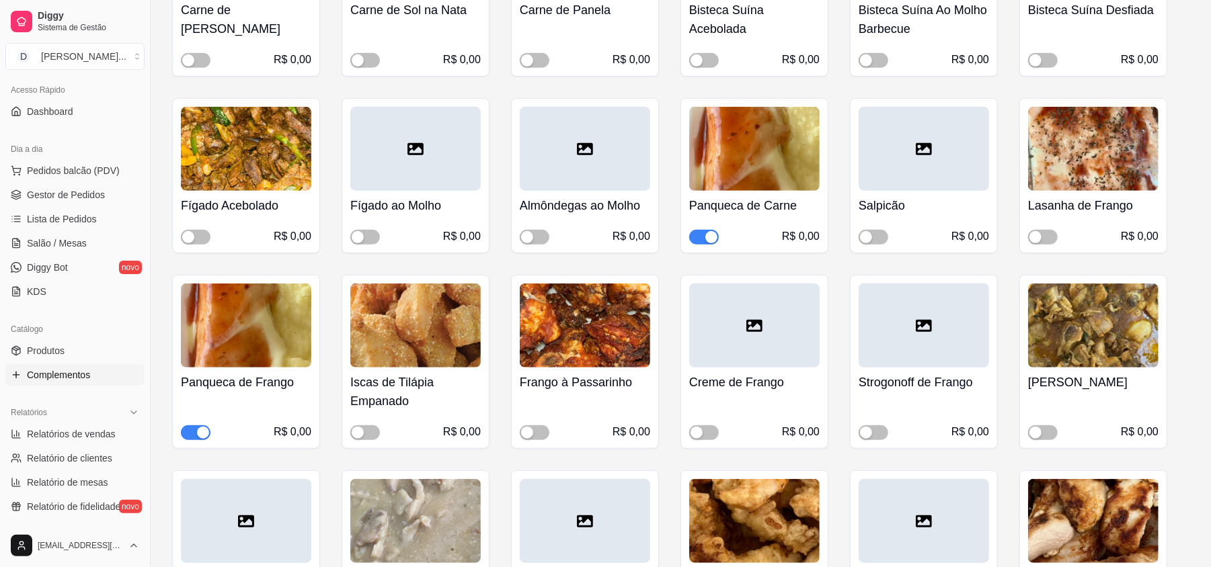
type input "proteína"
click at [695, 245] on span "button" at bounding box center [704, 237] width 30 height 15
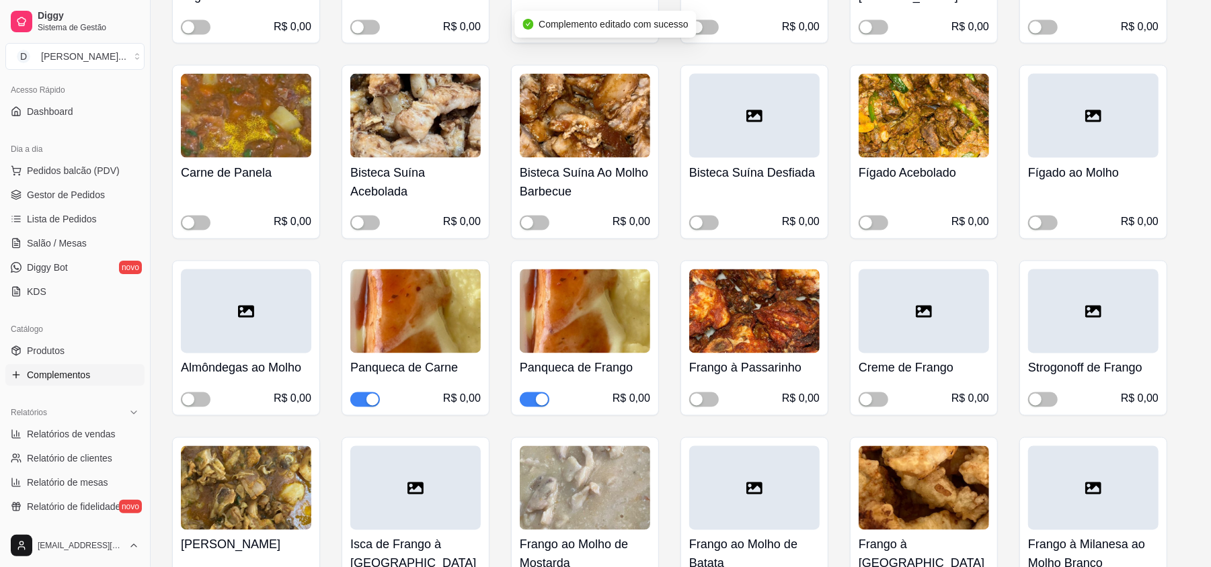
scroll to position [1972, 0]
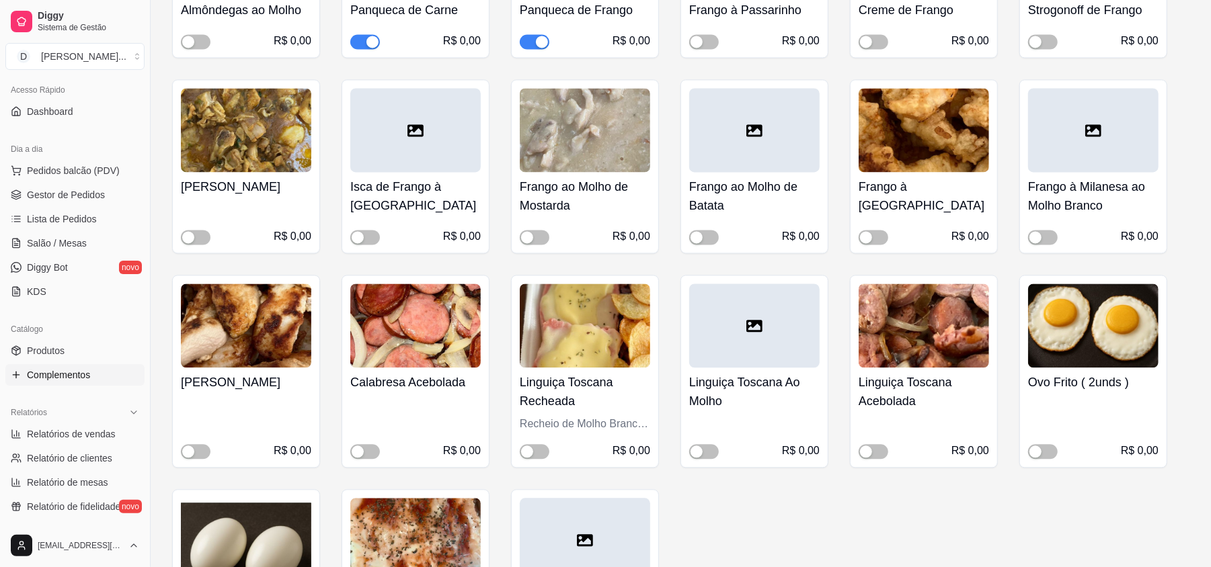
click at [356, 42] on span "button" at bounding box center [365, 41] width 30 height 15
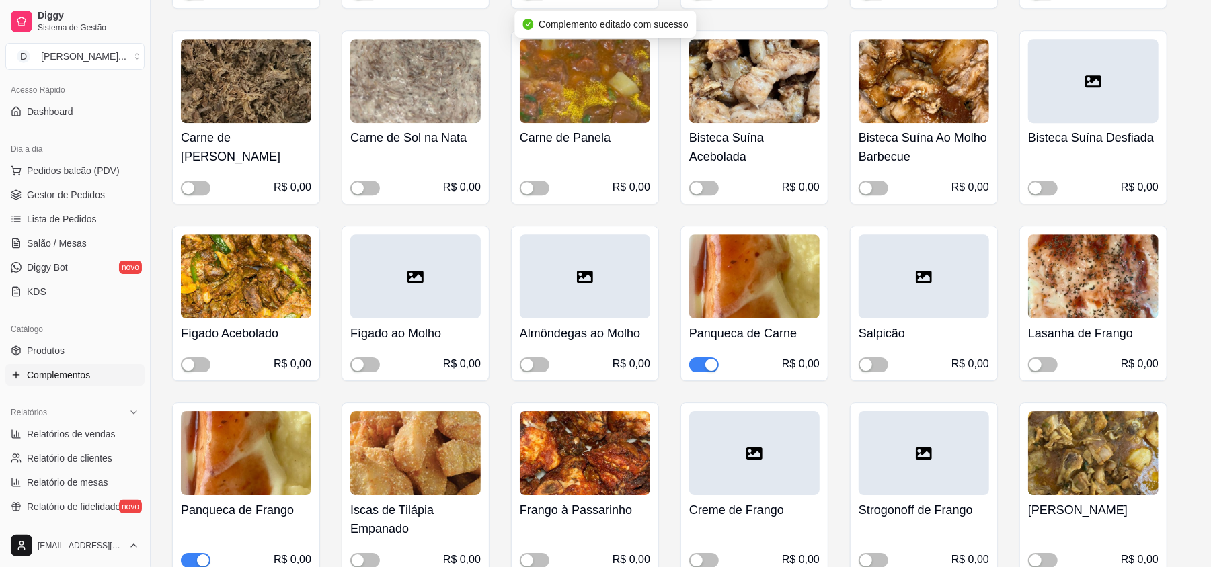
scroll to position [2958, 0]
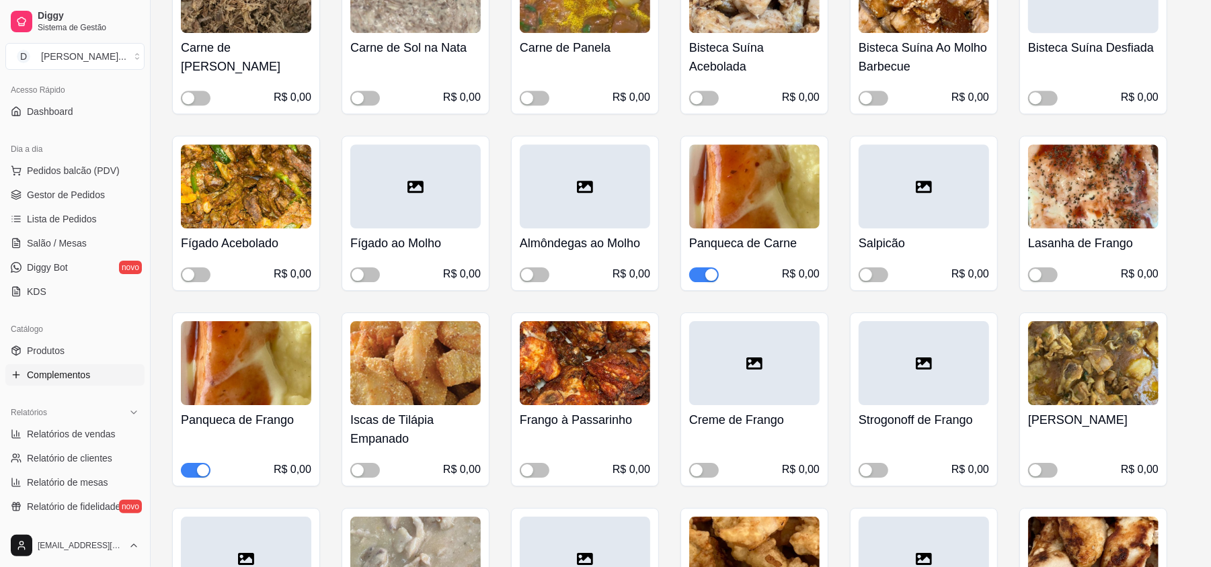
click at [689, 281] on span "button" at bounding box center [704, 275] width 30 height 15
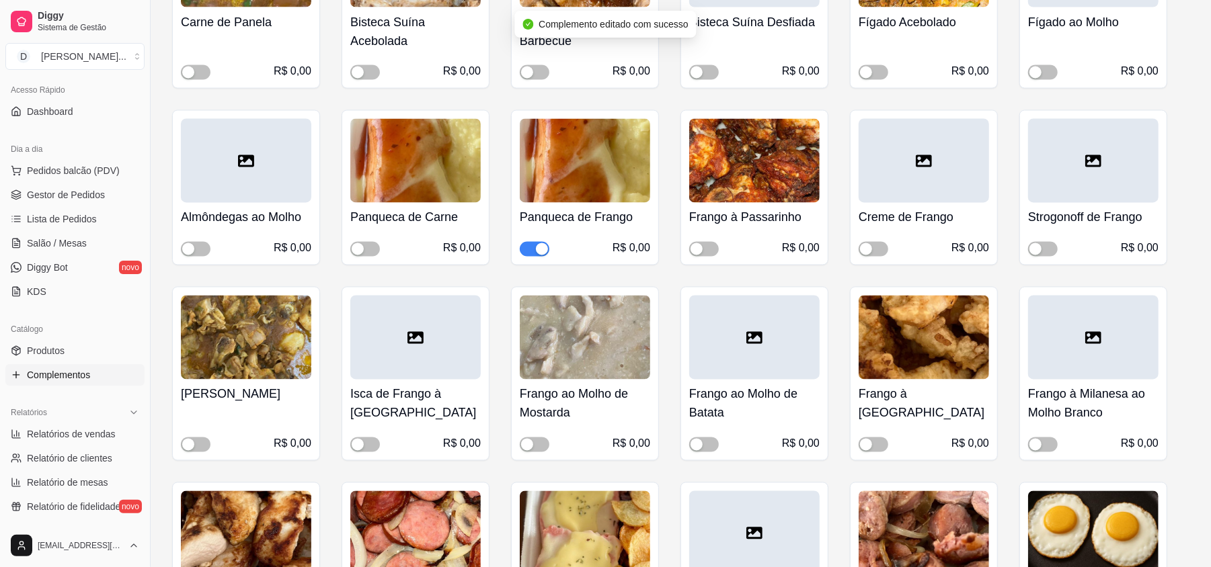
scroll to position [778, 0]
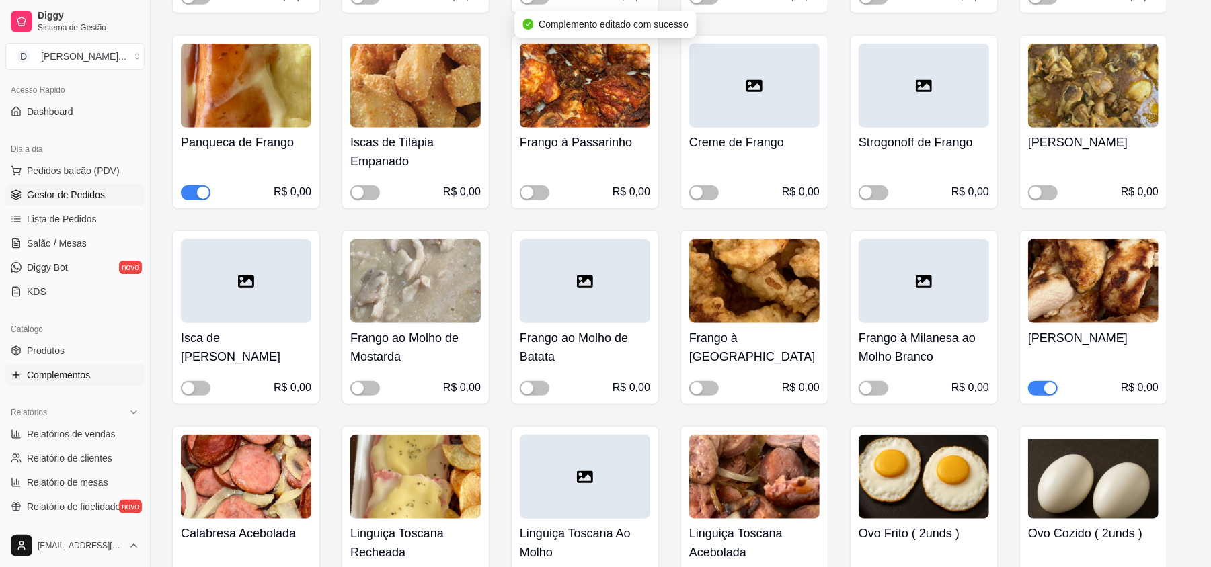
click at [79, 189] on span "Gestor de Pedidos" at bounding box center [66, 194] width 78 height 13
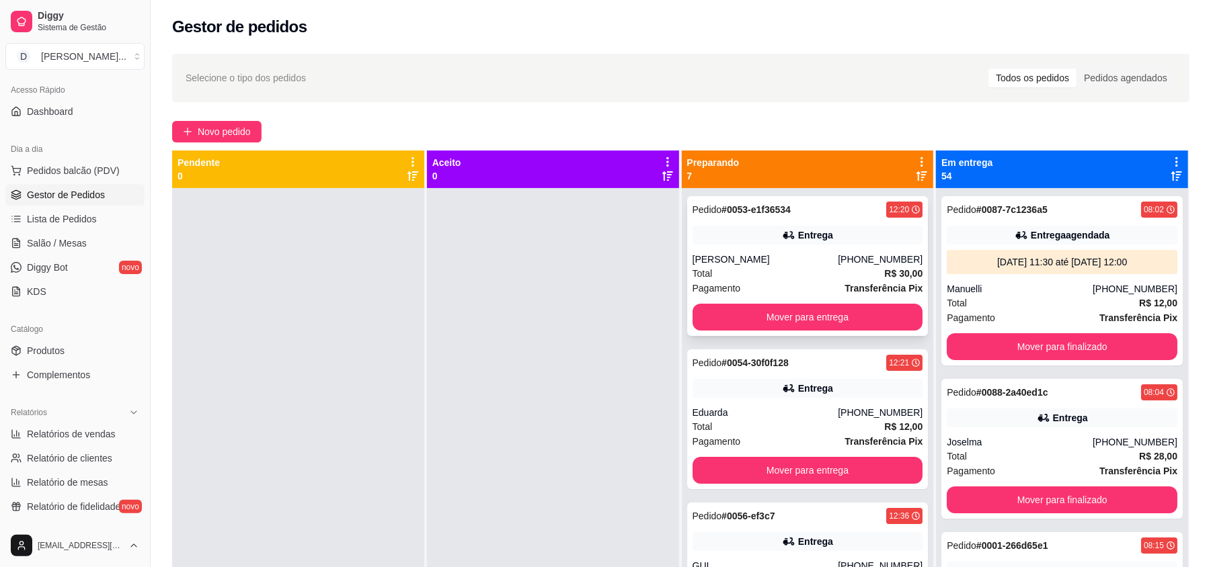
click at [773, 286] on div "Pagamento Transferência Pix" at bounding box center [807, 288] width 231 height 15
click at [803, 323] on button "Mover para entrega" at bounding box center [807, 317] width 231 height 27
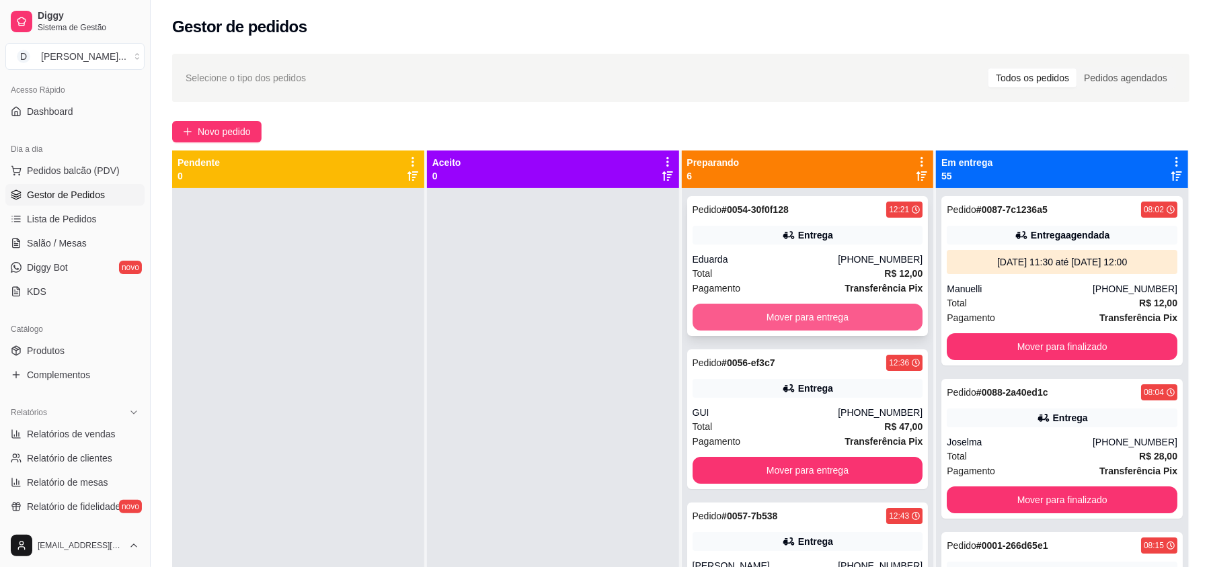
click at [715, 262] on div "Eduarda" at bounding box center [765, 259] width 146 height 13
click at [807, 319] on button "Mover para entrega" at bounding box center [807, 317] width 231 height 27
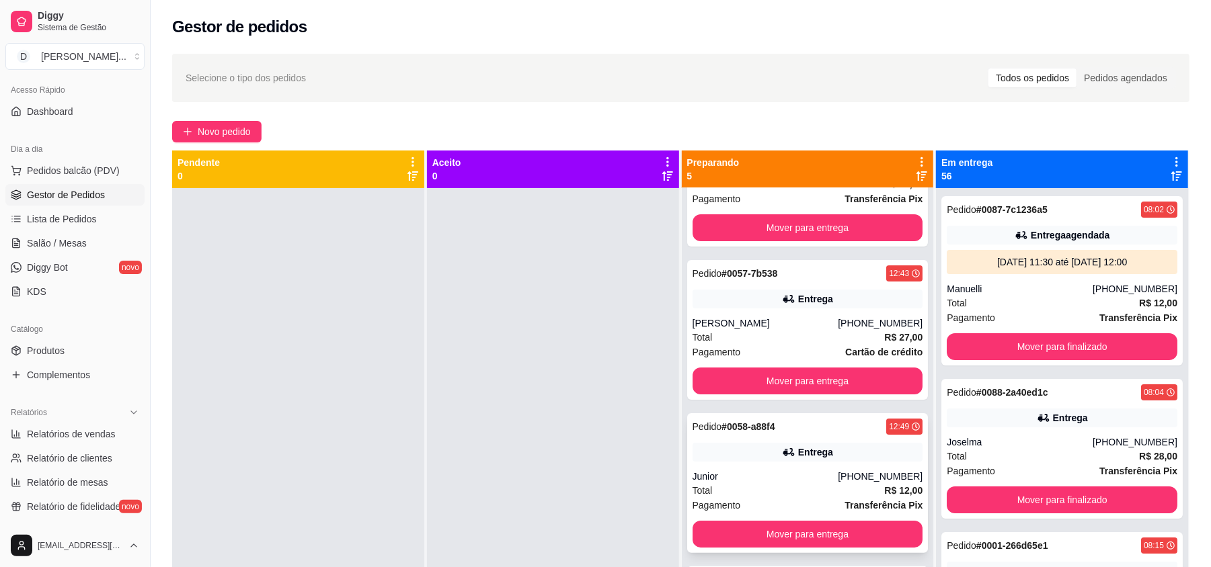
scroll to position [179, 0]
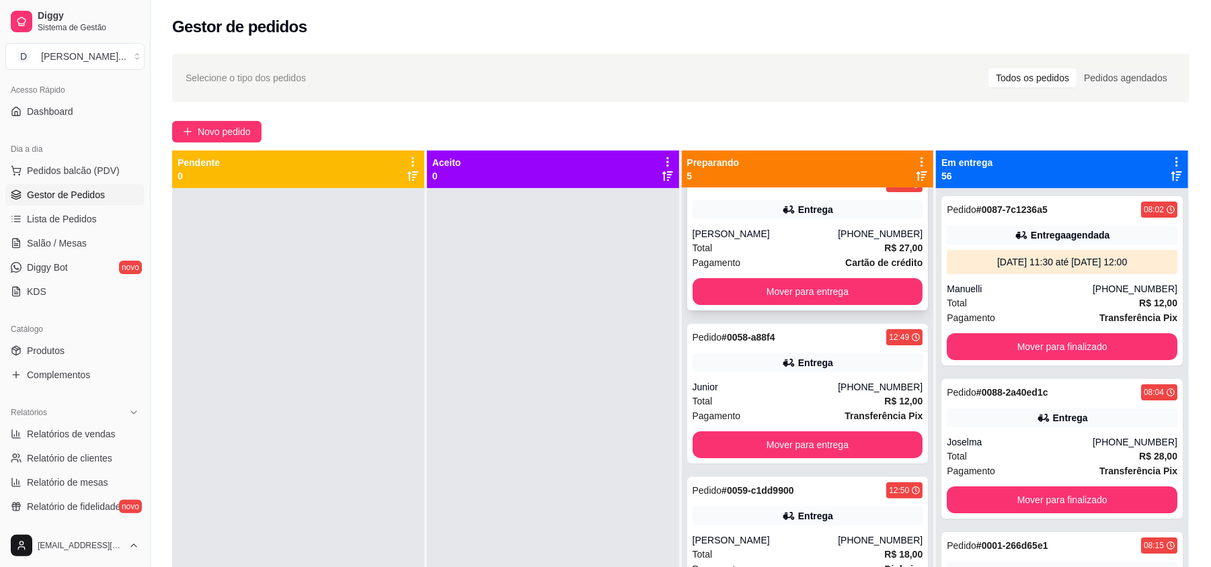
click at [732, 253] on div "Total R$ 27,00" at bounding box center [807, 248] width 231 height 15
click at [781, 299] on button "Mover para entrega" at bounding box center [807, 291] width 231 height 27
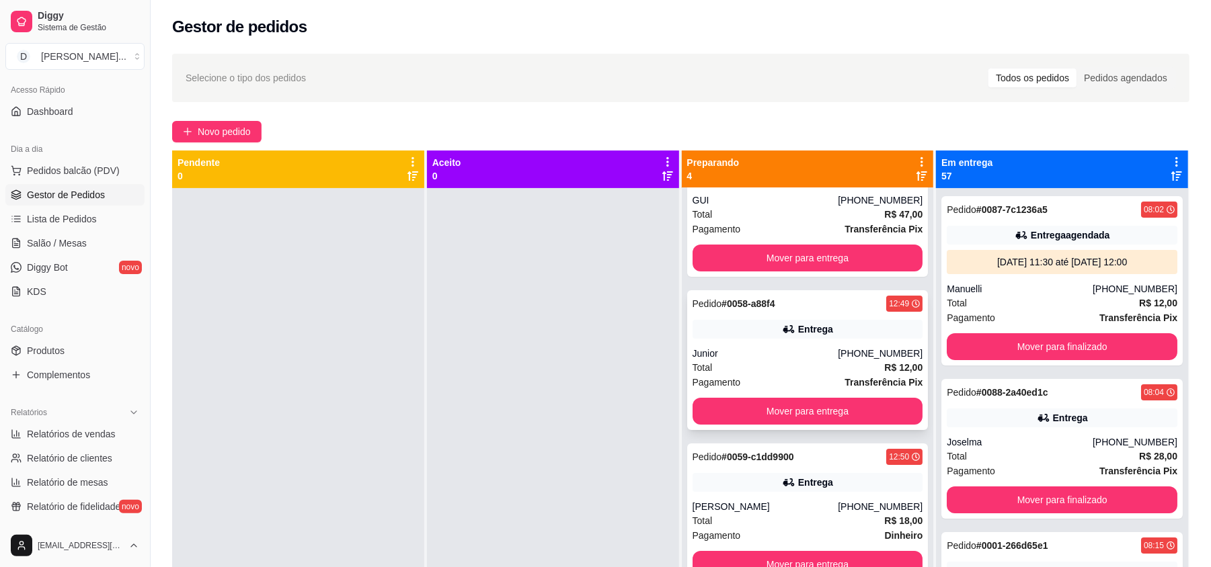
click at [753, 369] on div "Total R$ 12,00" at bounding box center [807, 367] width 231 height 15
click at [794, 404] on button "Mover para entrega" at bounding box center [807, 412] width 223 height 26
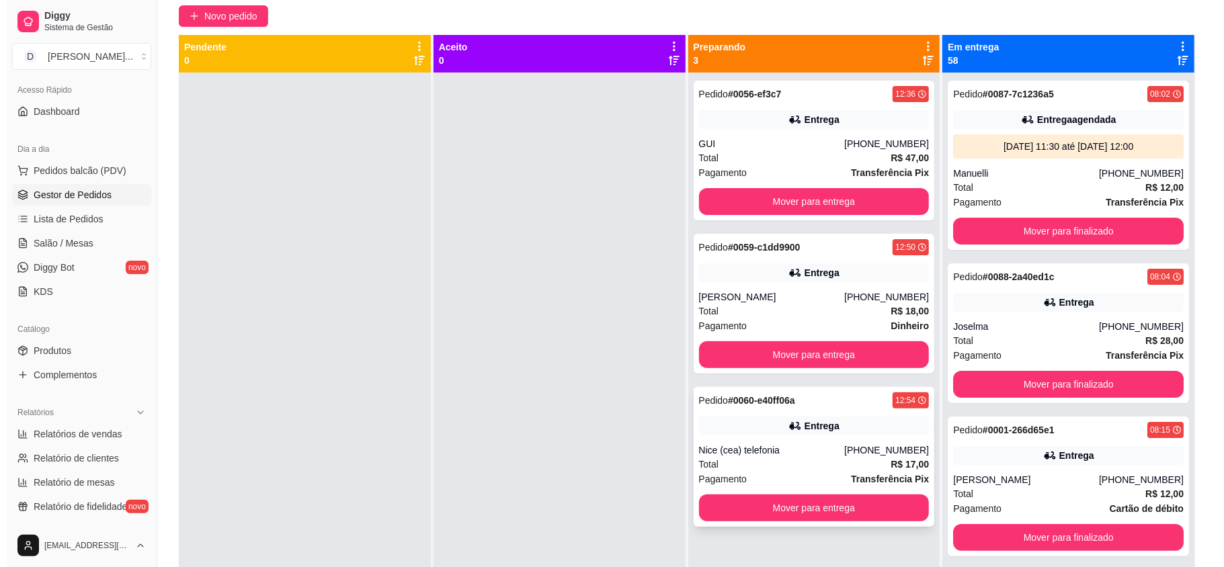
scroll to position [0, 0]
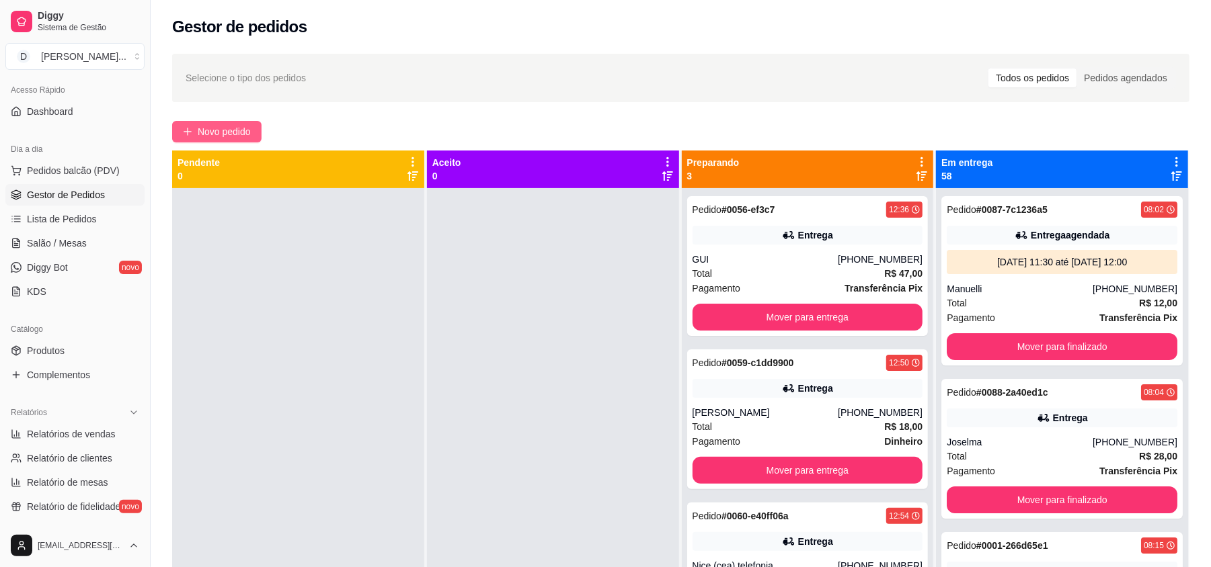
click at [218, 132] on span "Novo pedido" at bounding box center [224, 131] width 53 height 15
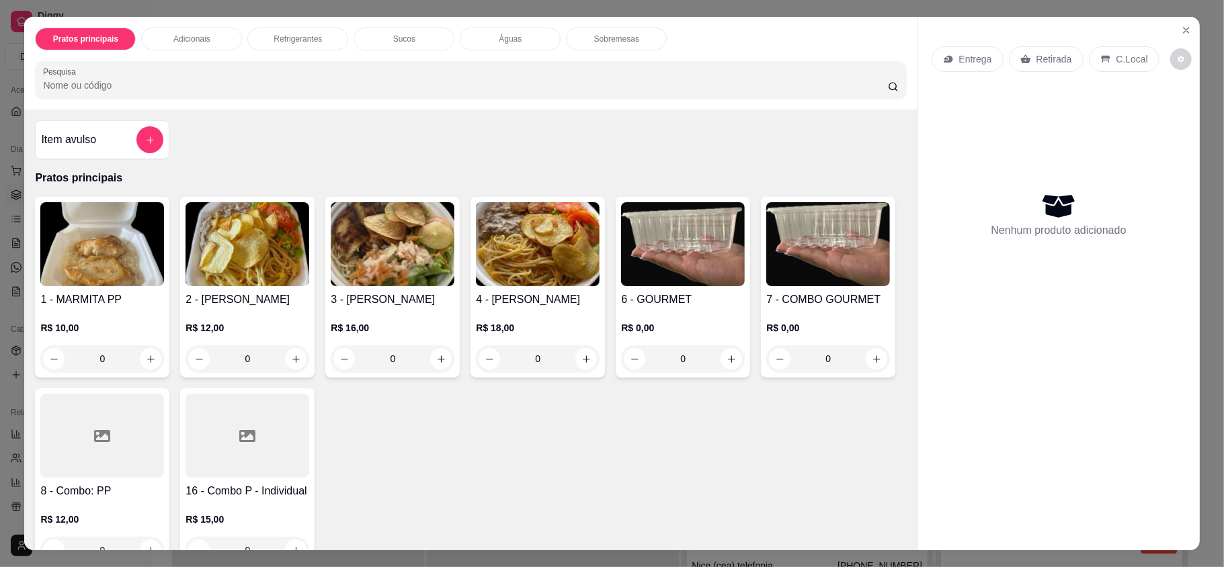
click at [971, 81] on div "Entrega Retirada C.Local" at bounding box center [1059, 59] width 255 height 47
click at [961, 65] on p "Entrega" at bounding box center [975, 58] width 33 height 13
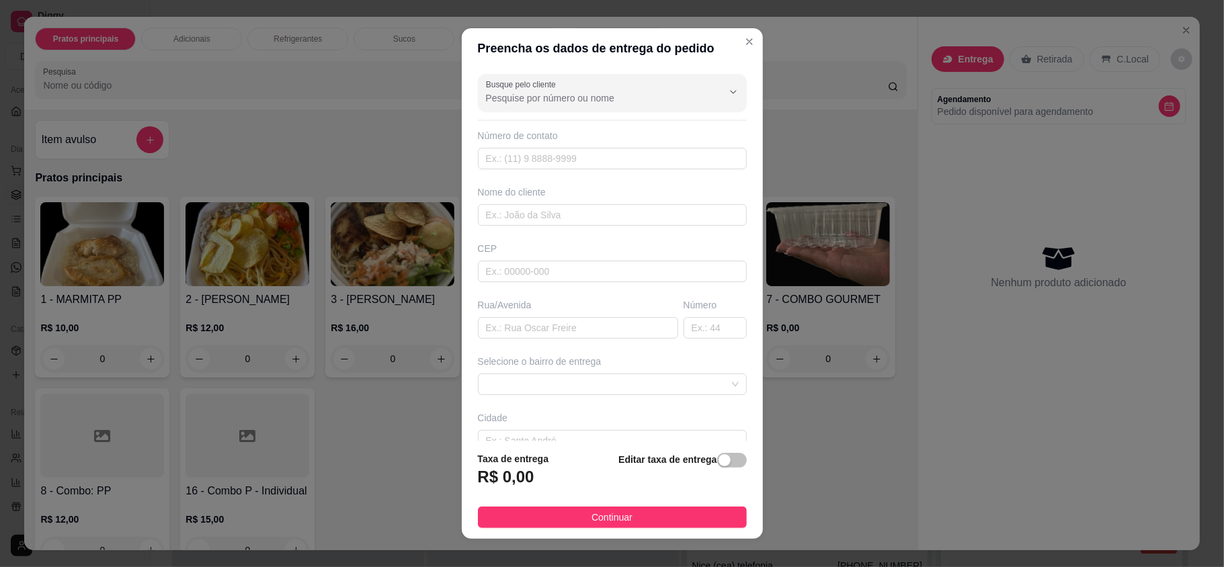
click at [501, 104] on input "Busque pelo cliente" at bounding box center [593, 97] width 215 height 13
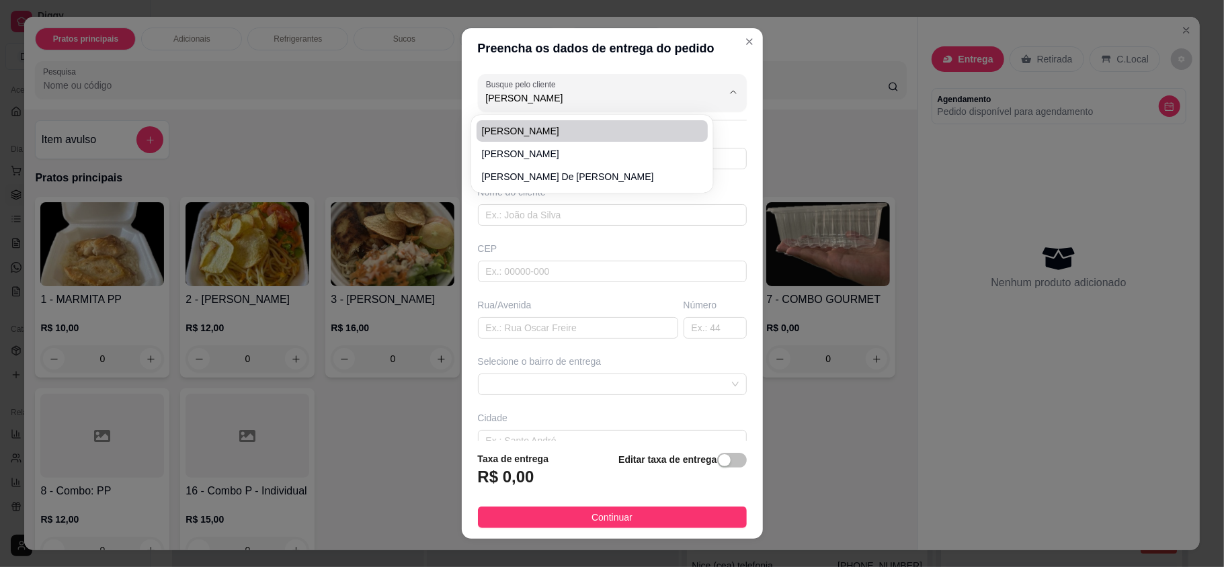
click at [512, 132] on span "[PERSON_NAME]" at bounding box center [585, 130] width 207 height 13
type input "[PERSON_NAME]"
type input "84988568735"
type input "[PERSON_NAME]"
type input "[GEOGRAPHIC_DATA]"
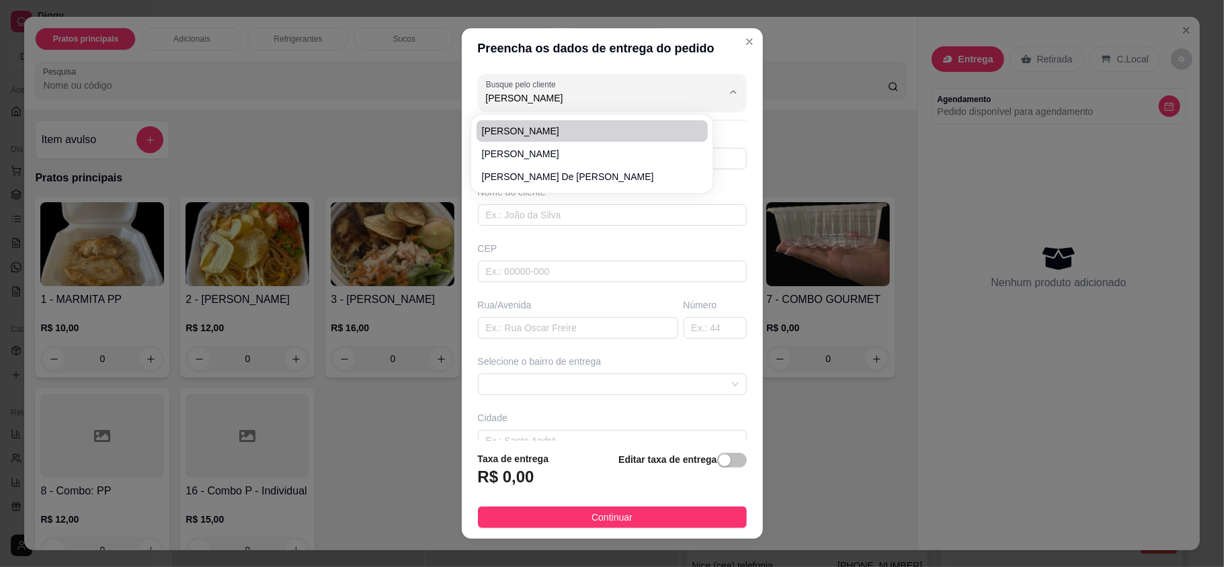
type input "20"
type input "[DATE]"
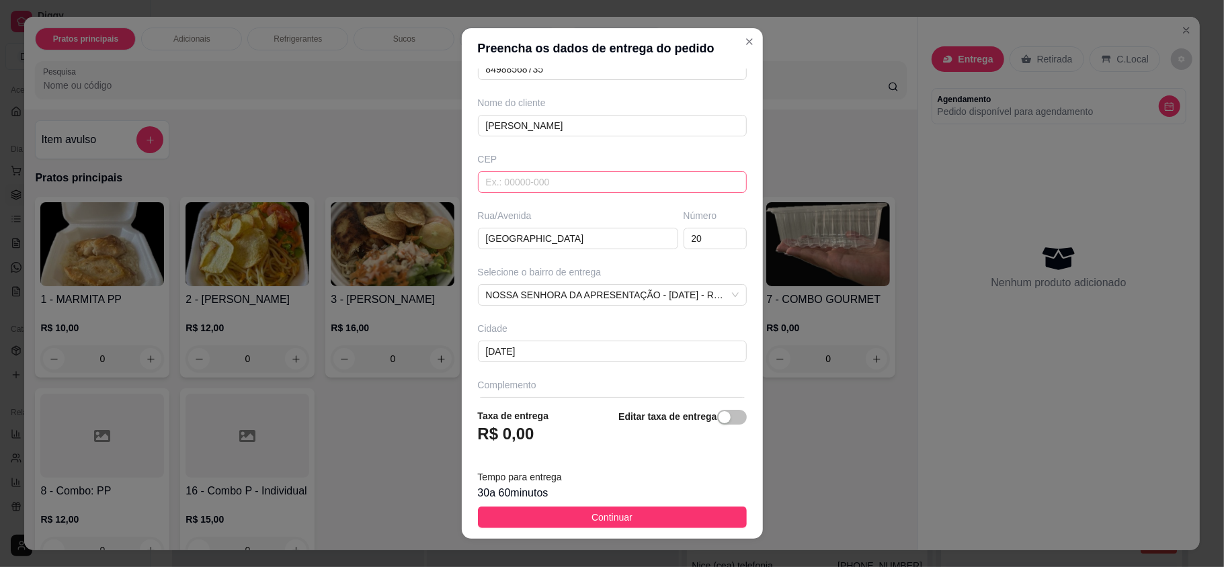
scroll to position [127, 0]
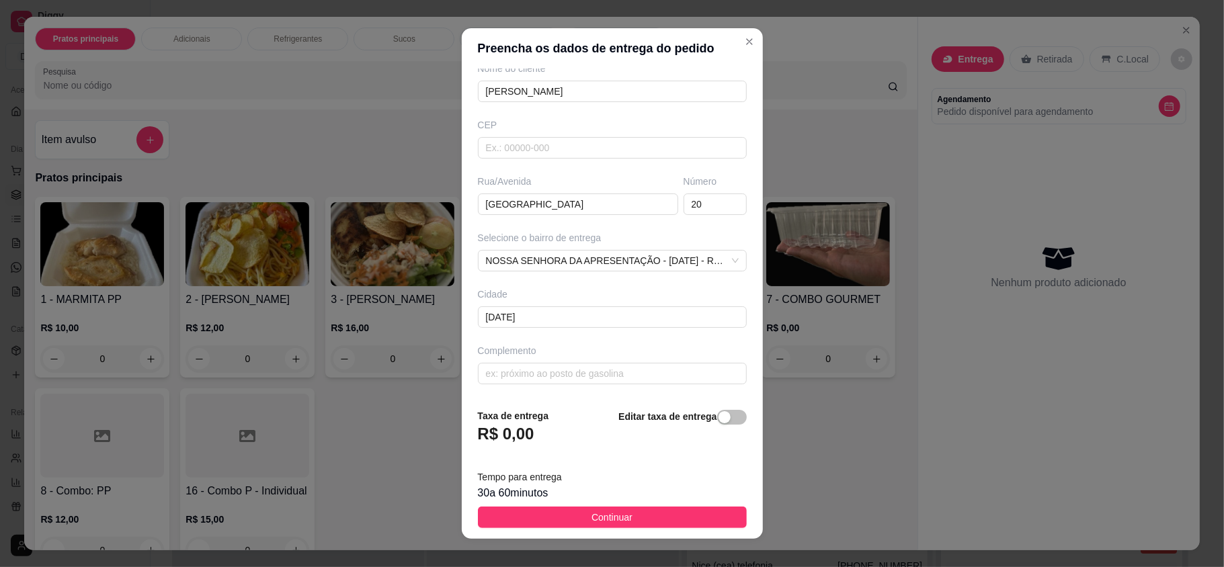
type input "[PERSON_NAME]"
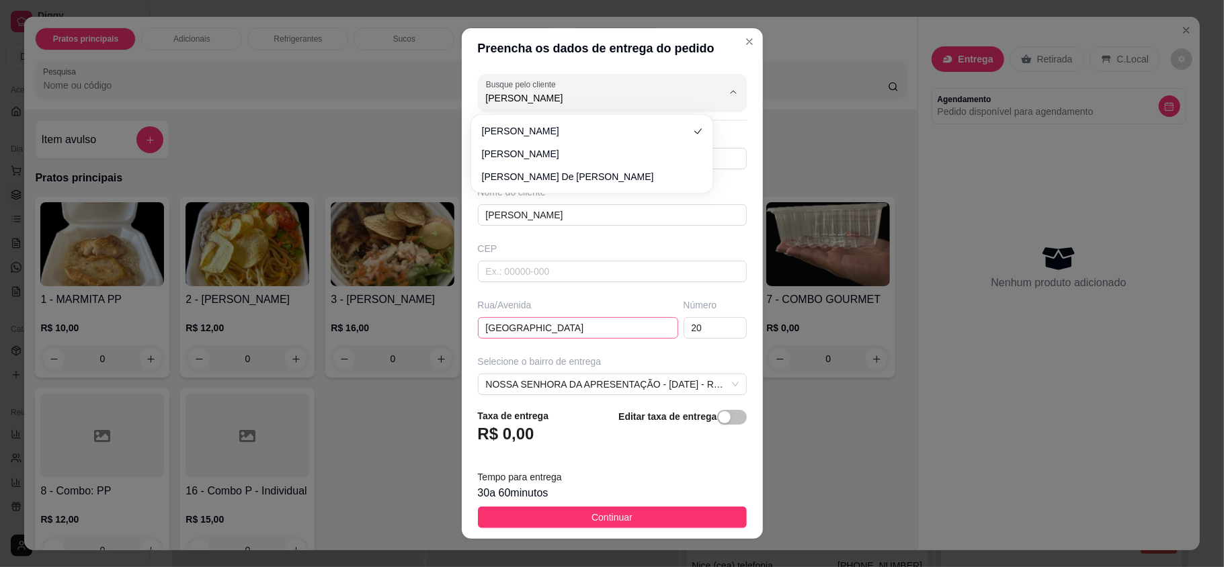
click at [499, 325] on input "[GEOGRAPHIC_DATA]" at bounding box center [578, 328] width 200 height 22
drag, startPoint x: 499, startPoint y: 325, endPoint x: 563, endPoint y: 325, distance: 63.9
click at [563, 325] on input "[GEOGRAPHIC_DATA]" at bounding box center [578, 328] width 200 height 22
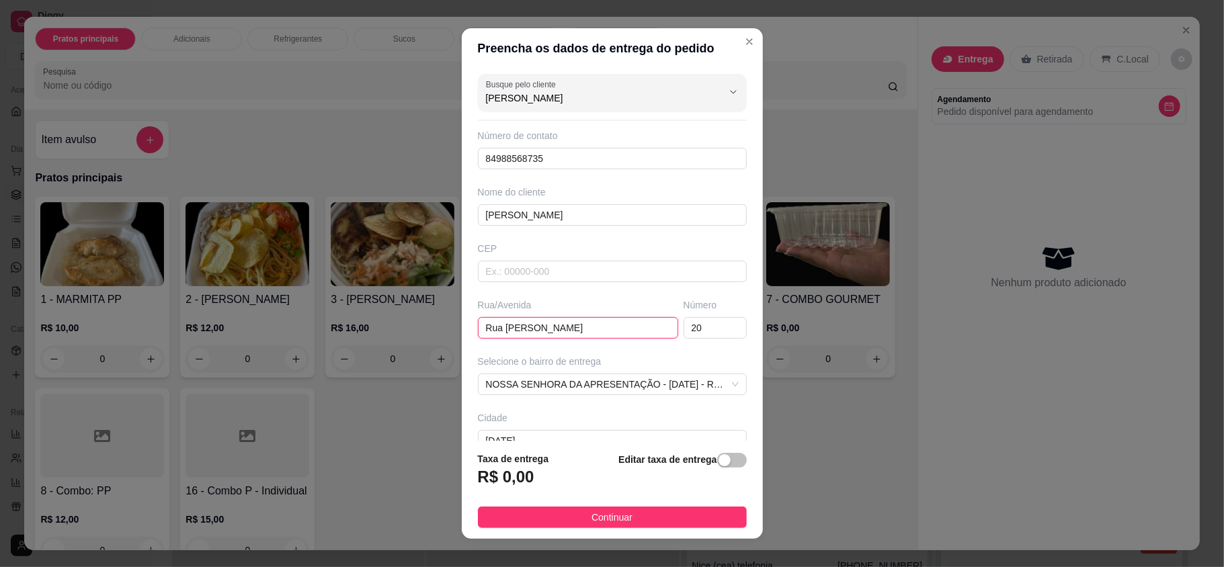
type input "Rua [PERSON_NAME]"
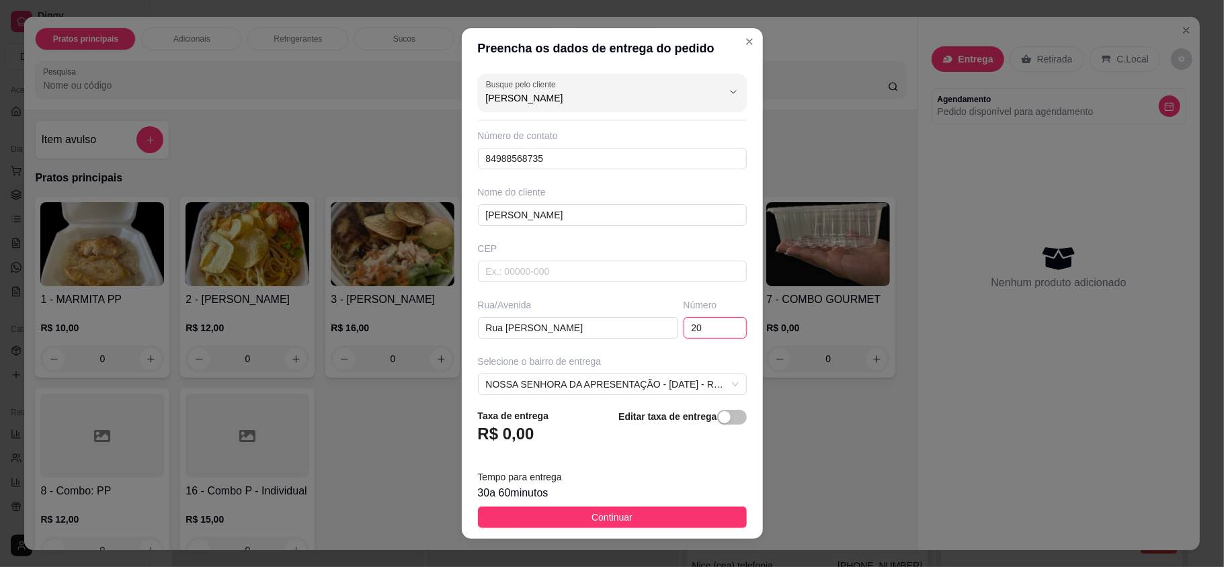
type input "2"
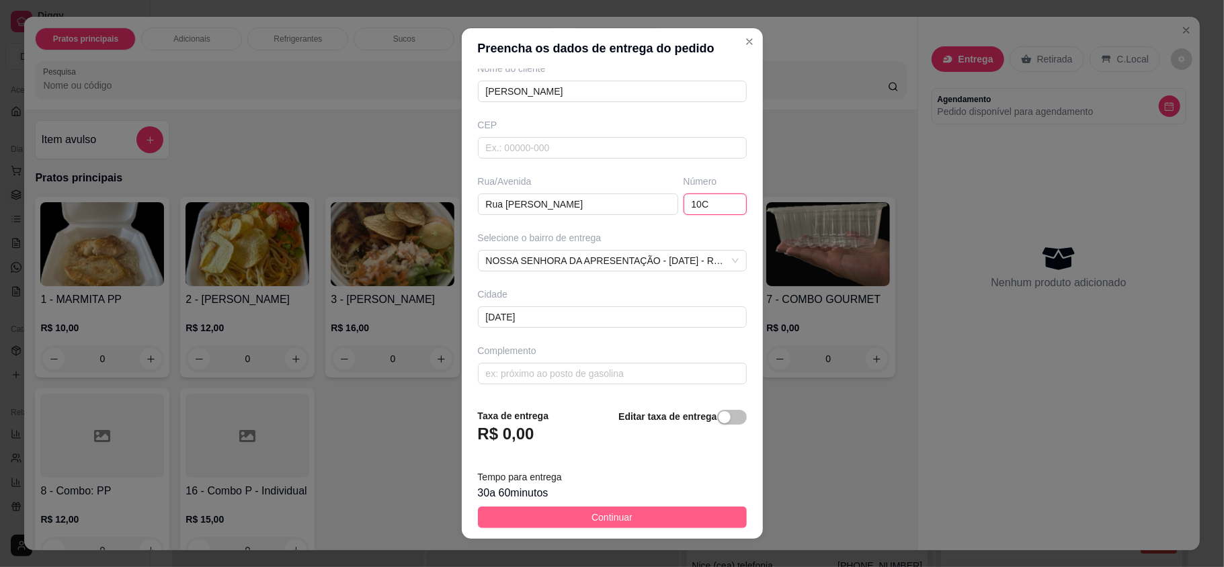
type input "10C"
click at [561, 516] on button "Continuar" at bounding box center [612, 518] width 269 height 22
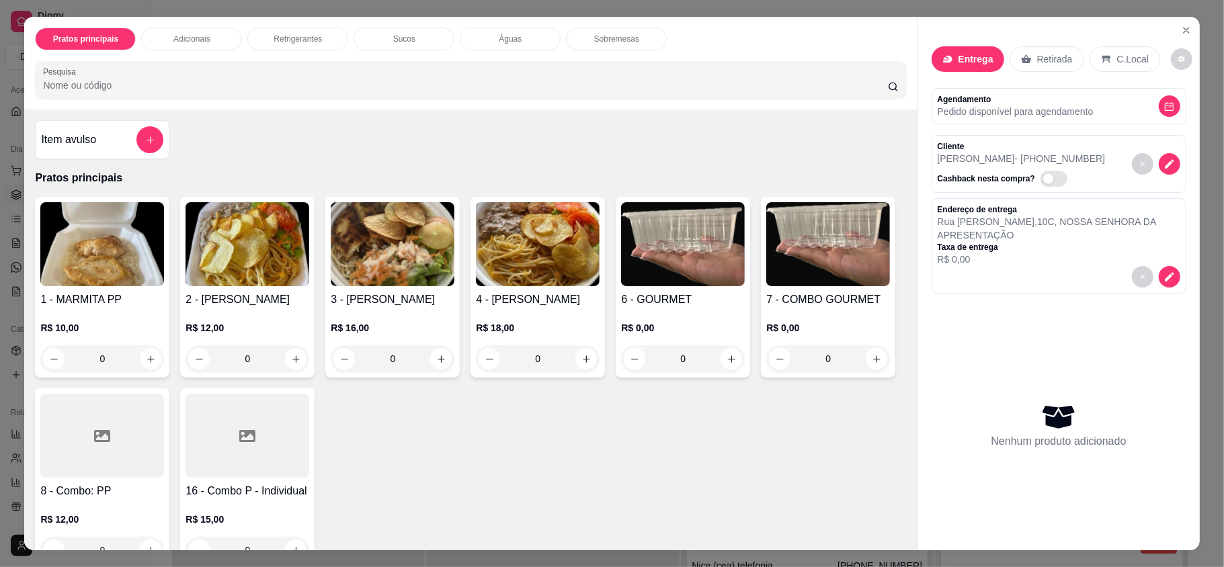
scroll to position [89, 0]
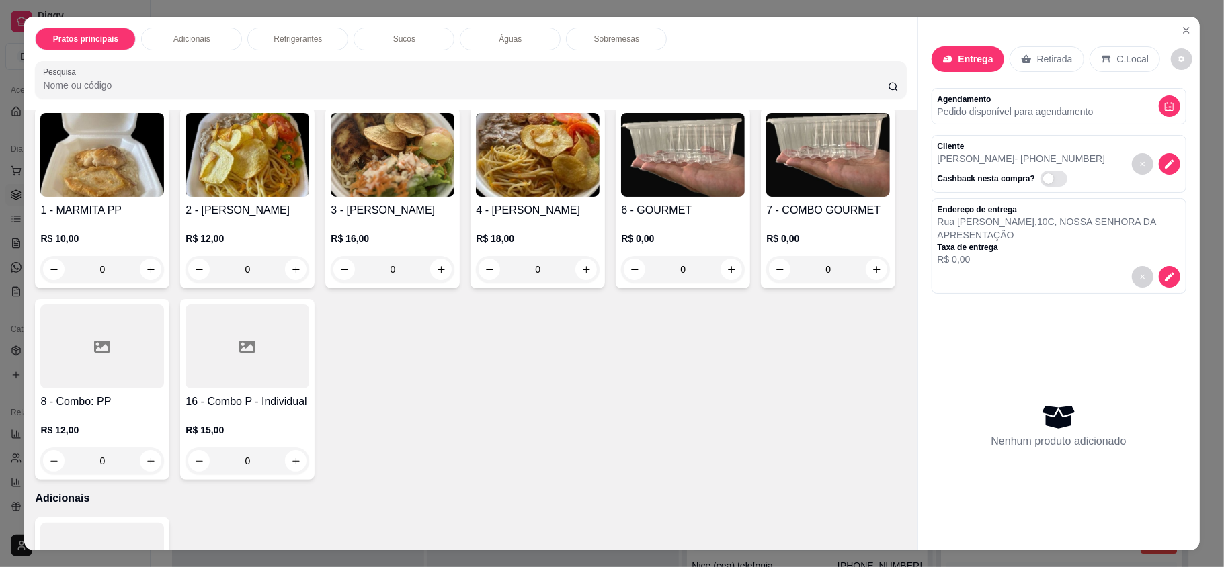
click at [389, 204] on h4 "3 - [PERSON_NAME]" at bounding box center [393, 210] width 124 height 16
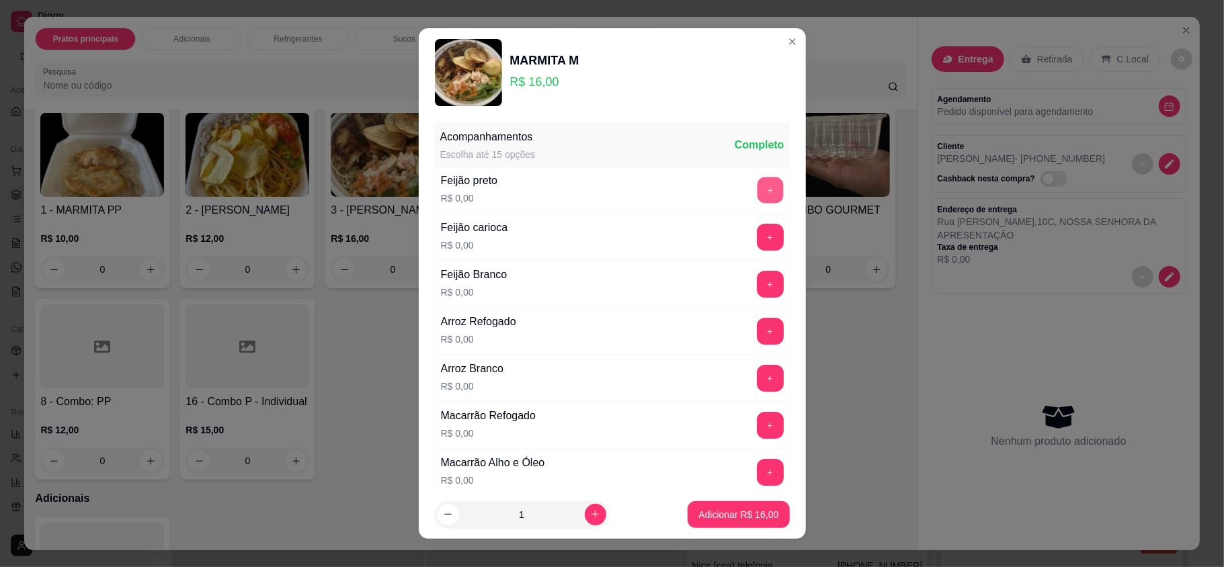
click at [757, 192] on button "+" at bounding box center [770, 190] width 26 height 26
click at [757, 331] on button "+" at bounding box center [770, 331] width 27 height 27
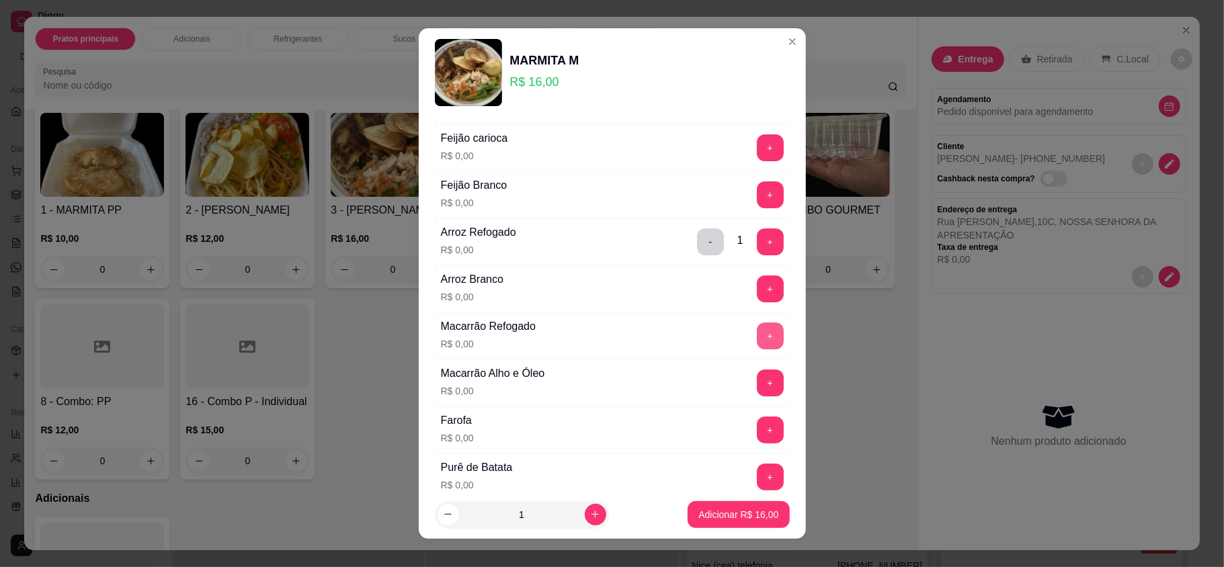
click at [757, 331] on button "+" at bounding box center [770, 336] width 27 height 27
click at [757, 436] on button "+" at bounding box center [770, 430] width 26 height 26
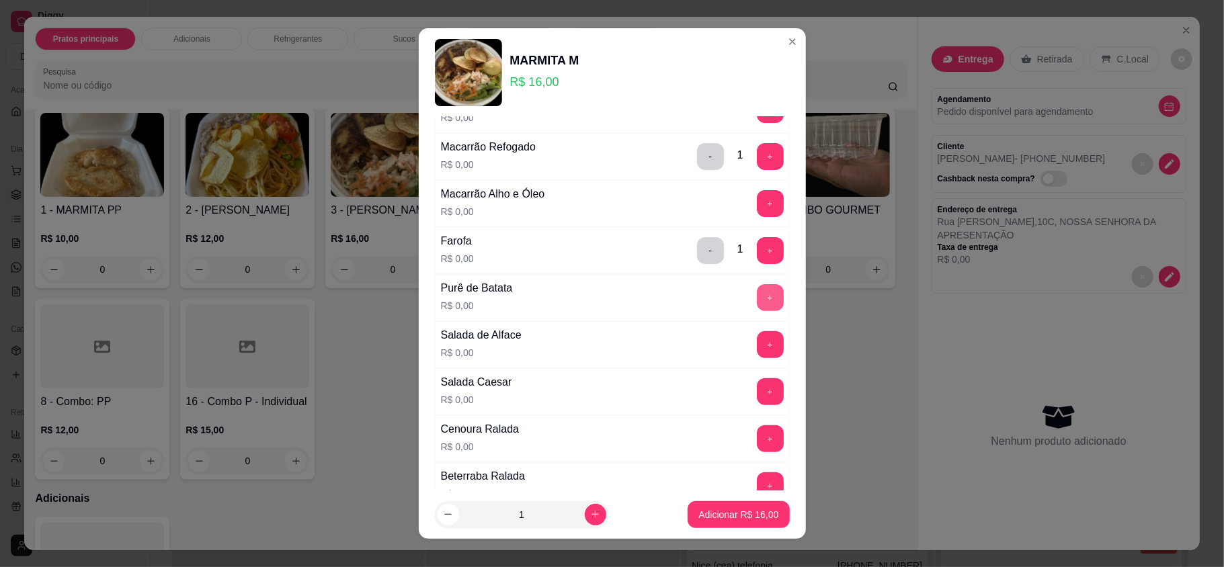
click at [757, 307] on button "+" at bounding box center [770, 297] width 27 height 27
click at [757, 356] on button "+" at bounding box center [770, 345] width 26 height 26
click at [757, 389] on button "+" at bounding box center [770, 392] width 26 height 26
click at [757, 447] on button "+" at bounding box center [770, 439] width 26 height 26
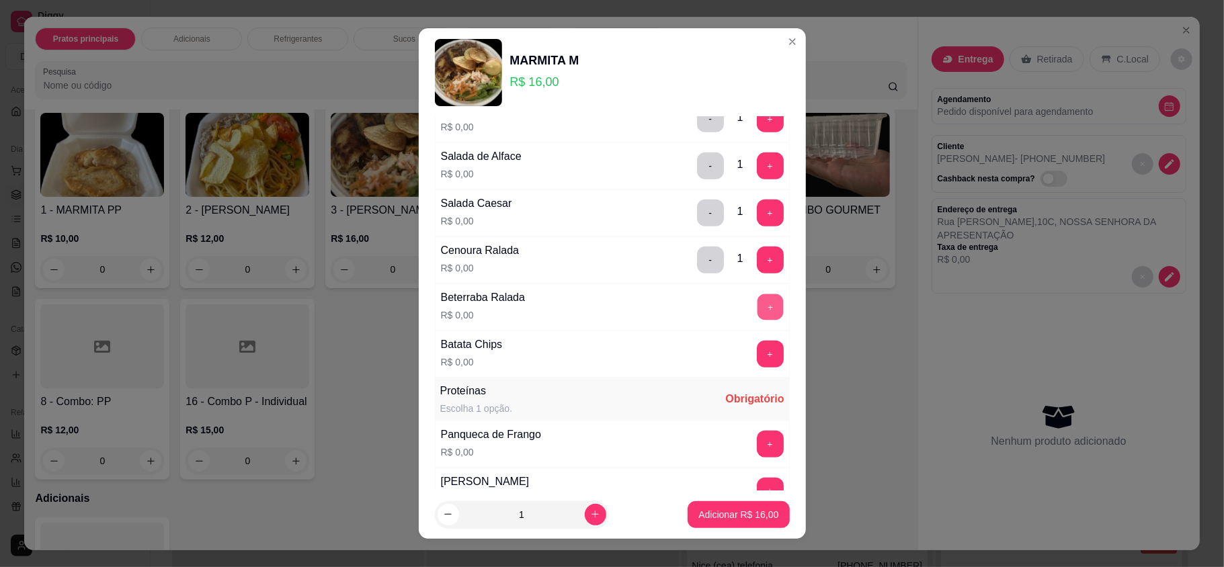
click at [757, 313] on button "+" at bounding box center [770, 307] width 26 height 26
click at [757, 360] on button "+" at bounding box center [770, 354] width 27 height 27
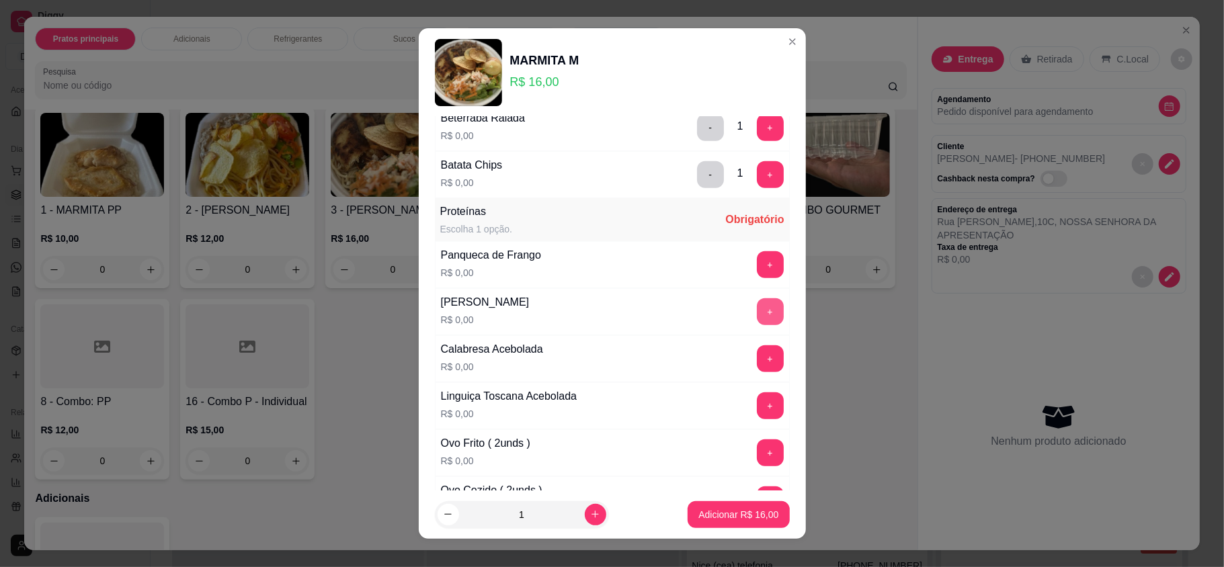
click at [740, 305] on div "[PERSON_NAME] R$ 0,00 +" at bounding box center [612, 311] width 355 height 47
click at [757, 308] on button "+" at bounding box center [770, 311] width 27 height 27
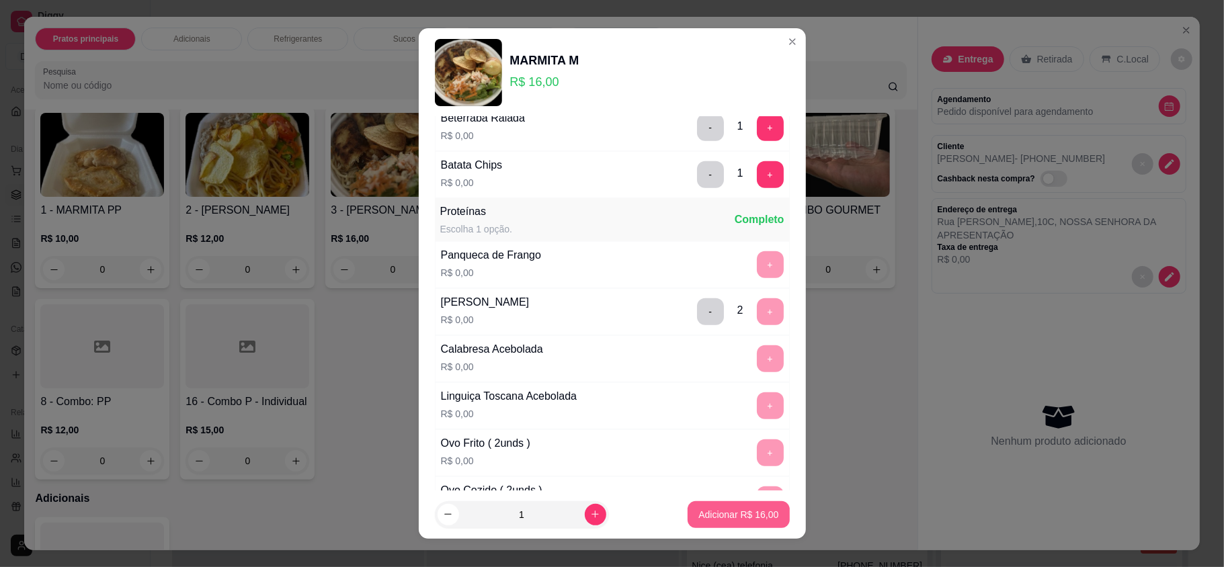
click at [723, 523] on button "Adicionar R$ 16,00" at bounding box center [739, 515] width 102 height 27
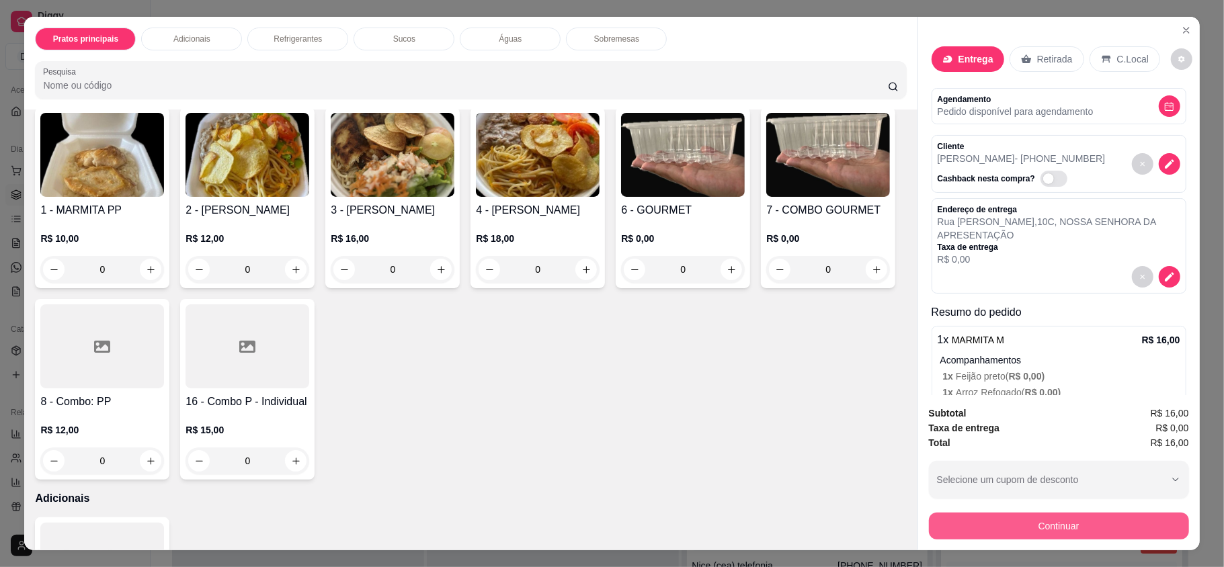
click at [1023, 522] on button "Continuar" at bounding box center [1059, 526] width 260 height 27
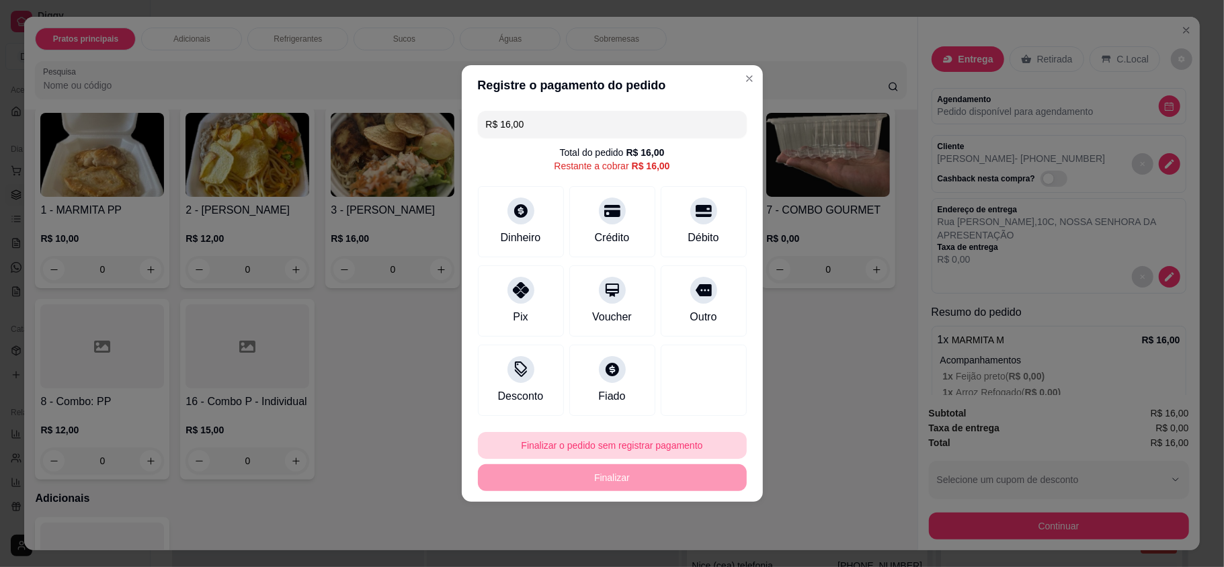
click at [625, 445] on button "Finalizar o pedido sem registrar pagamento" at bounding box center [612, 445] width 269 height 27
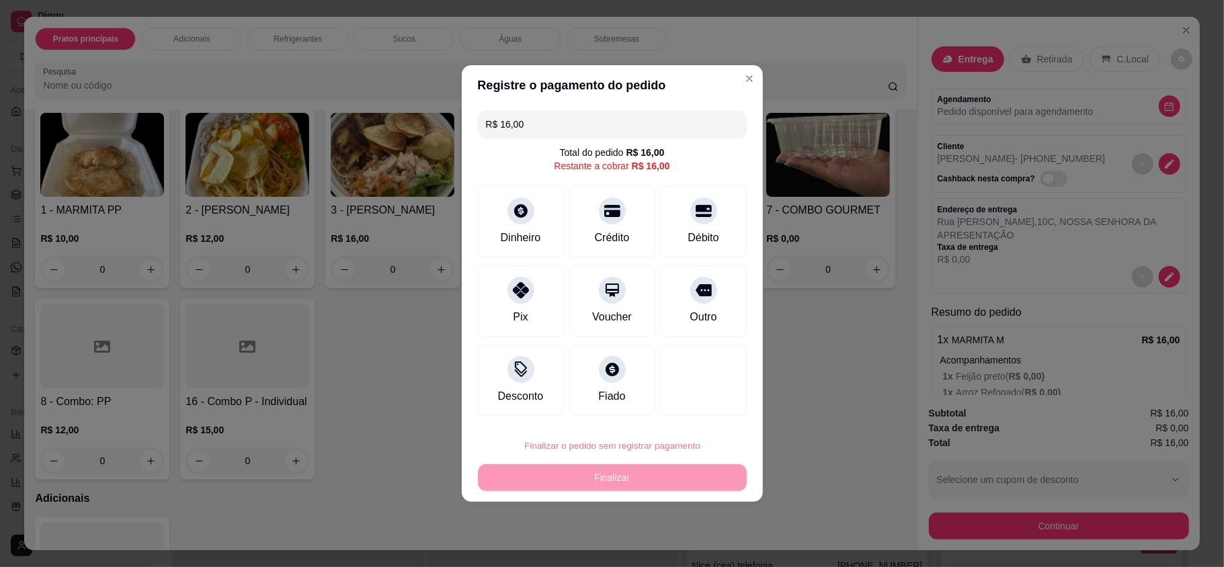
click at [705, 405] on button "Confirmar" at bounding box center [691, 408] width 50 height 21
type input "R$ 0,00"
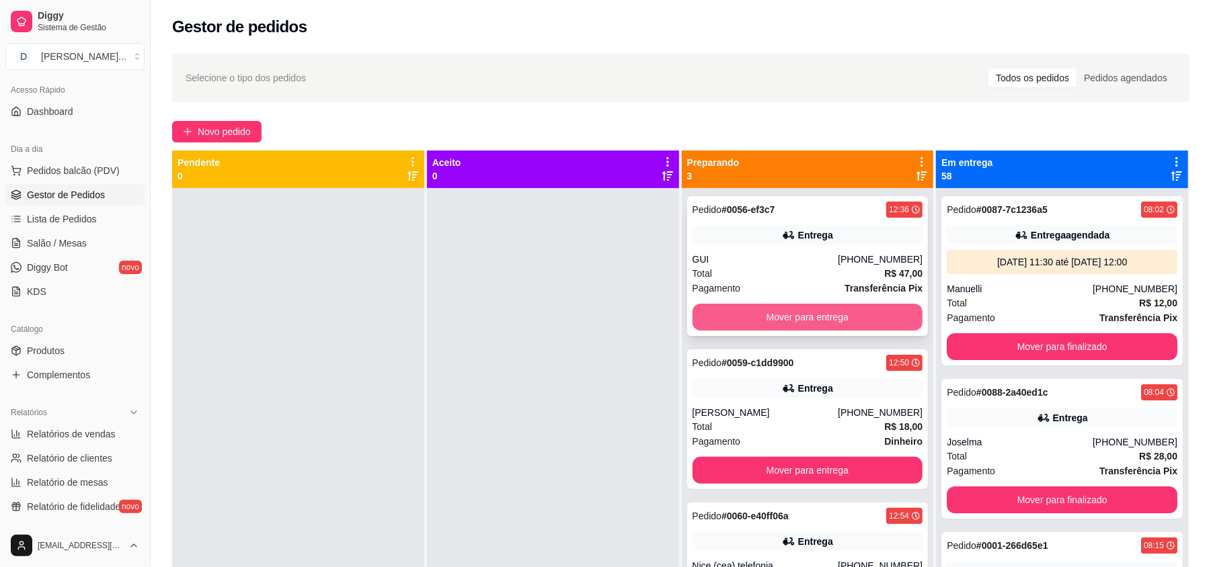
click at [770, 308] on button "Mover para entrega" at bounding box center [807, 317] width 231 height 27
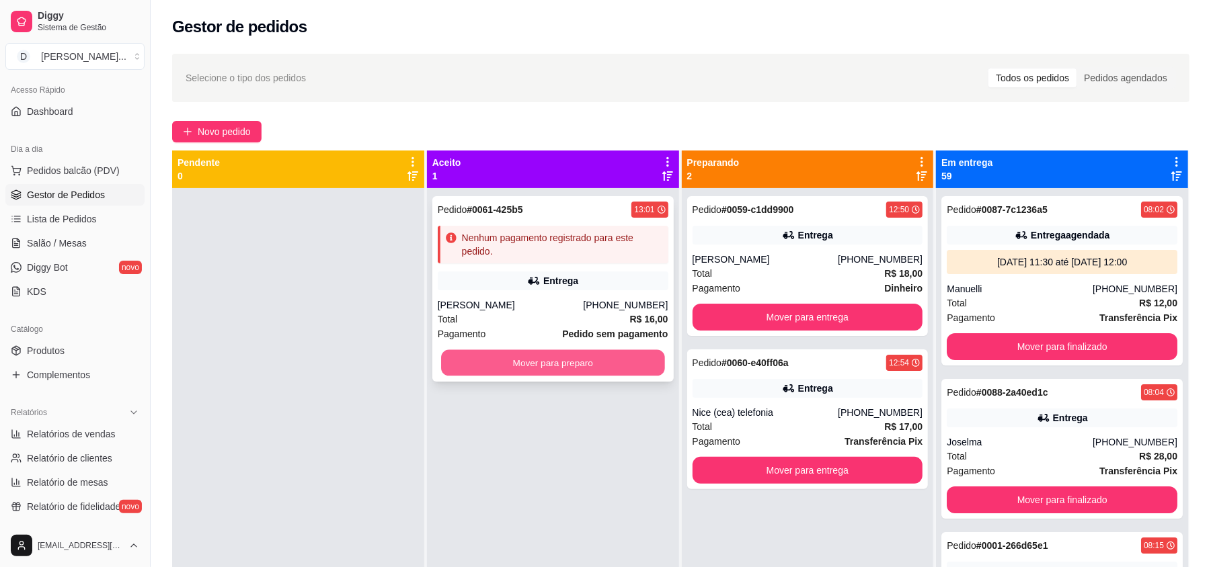
click at [522, 359] on button "Mover para preparo" at bounding box center [552, 363] width 223 height 26
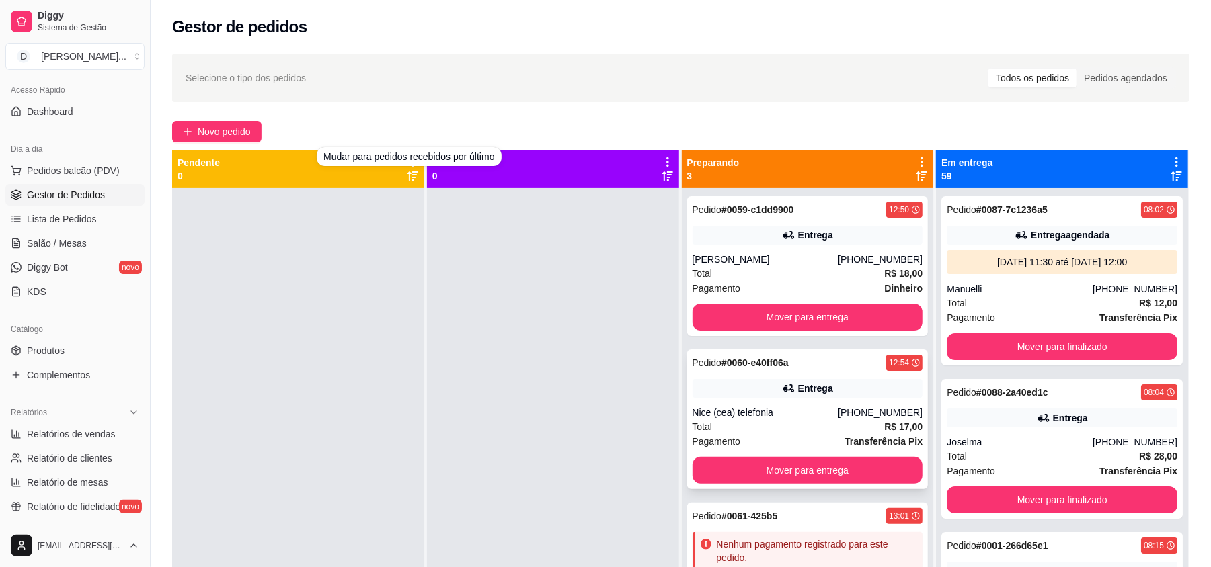
click at [858, 417] on div "[PHONE_NUMBER]" at bounding box center [880, 412] width 85 height 13
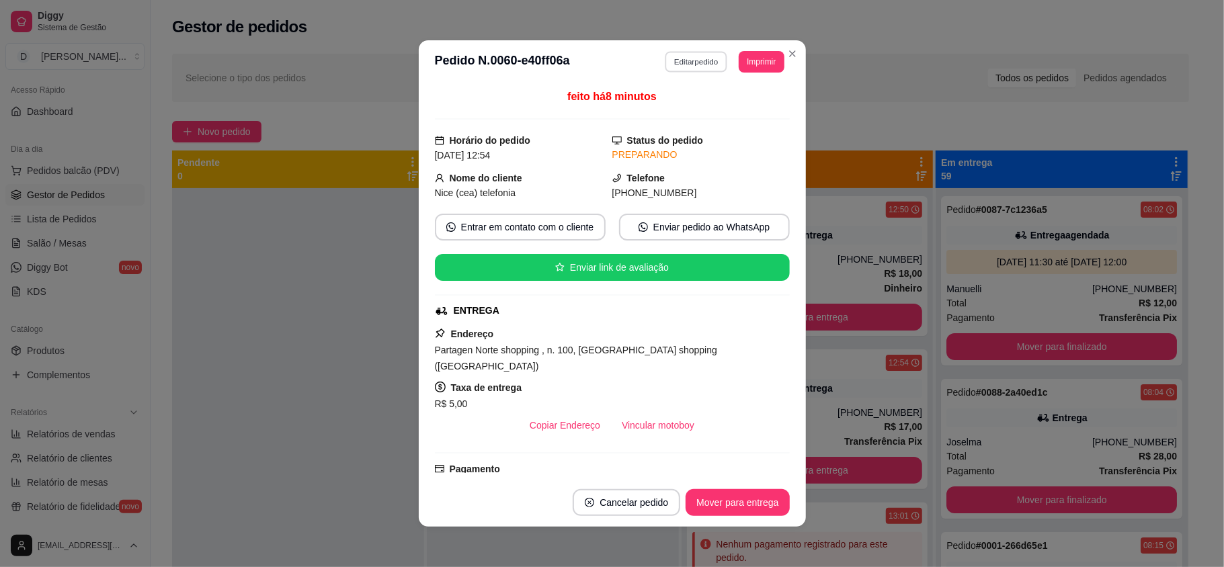
click at [699, 58] on button "Editar pedido" at bounding box center [696, 61] width 63 height 21
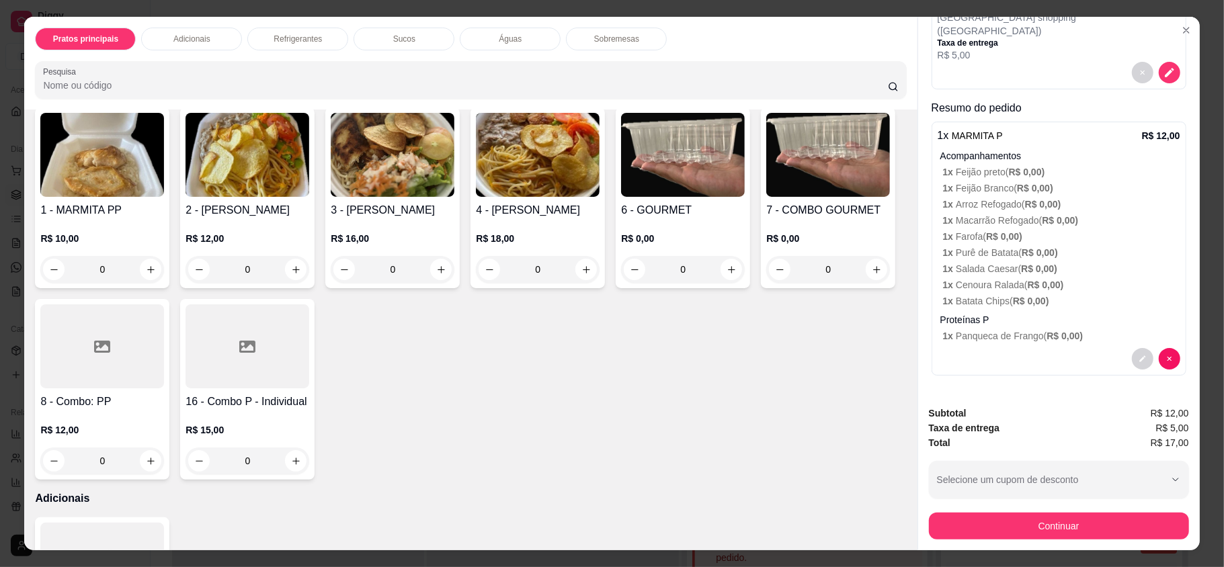
scroll to position [40, 0]
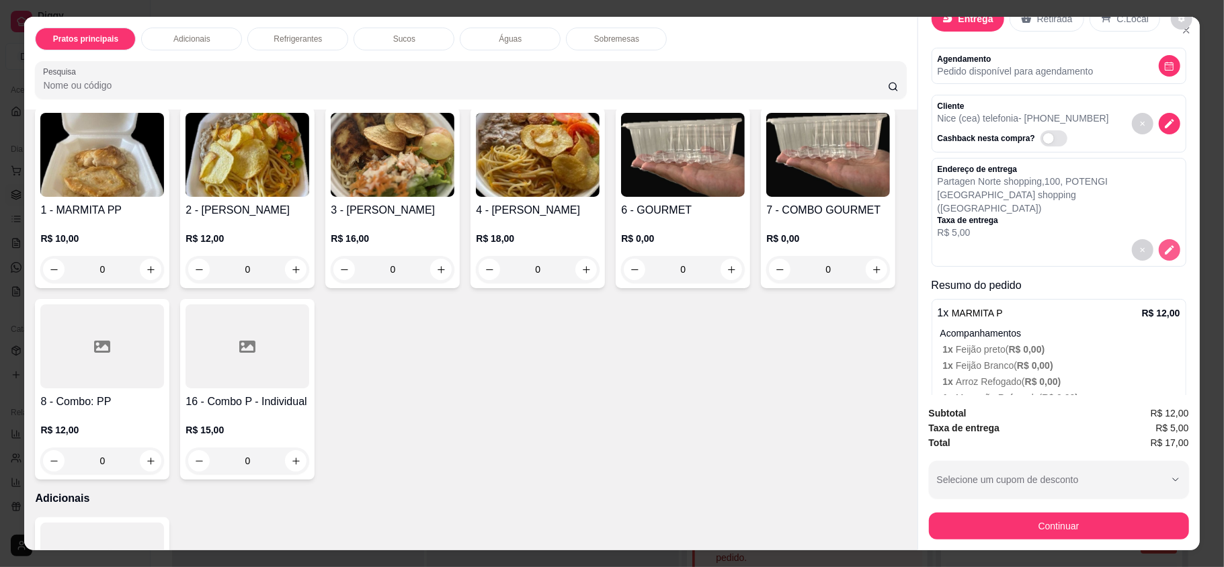
click at [1159, 245] on button "decrease-product-quantity" at bounding box center [1170, 250] width 22 height 22
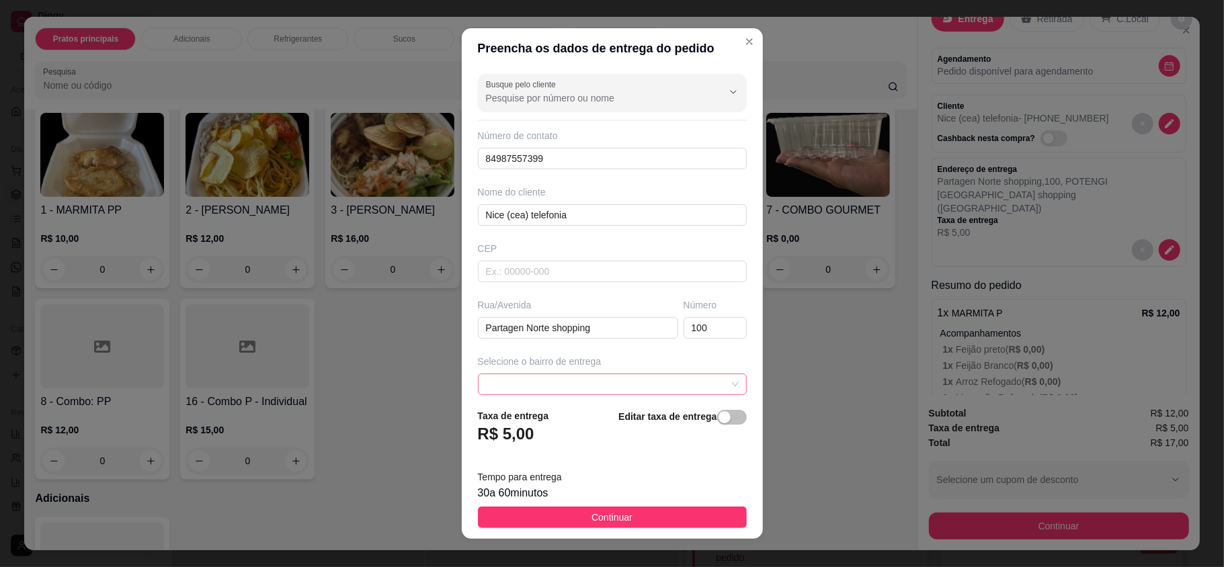
click at [545, 391] on span at bounding box center [612, 384] width 253 height 20
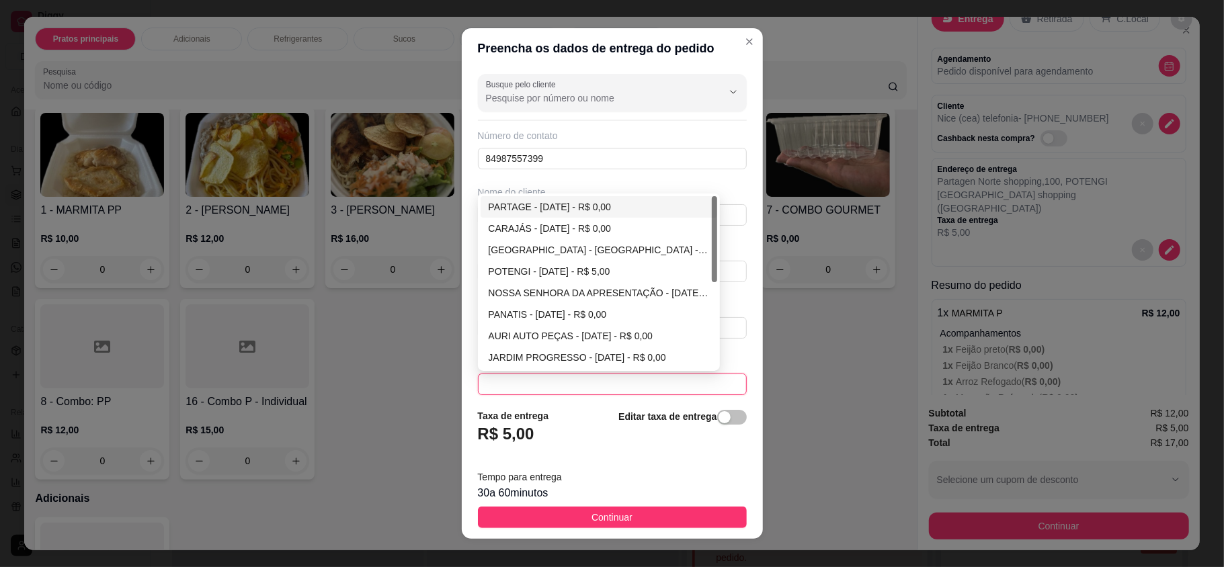
click at [541, 214] on div "PARTAGE - [DATE] - R$ 0,00" at bounding box center [599, 207] width 221 height 15
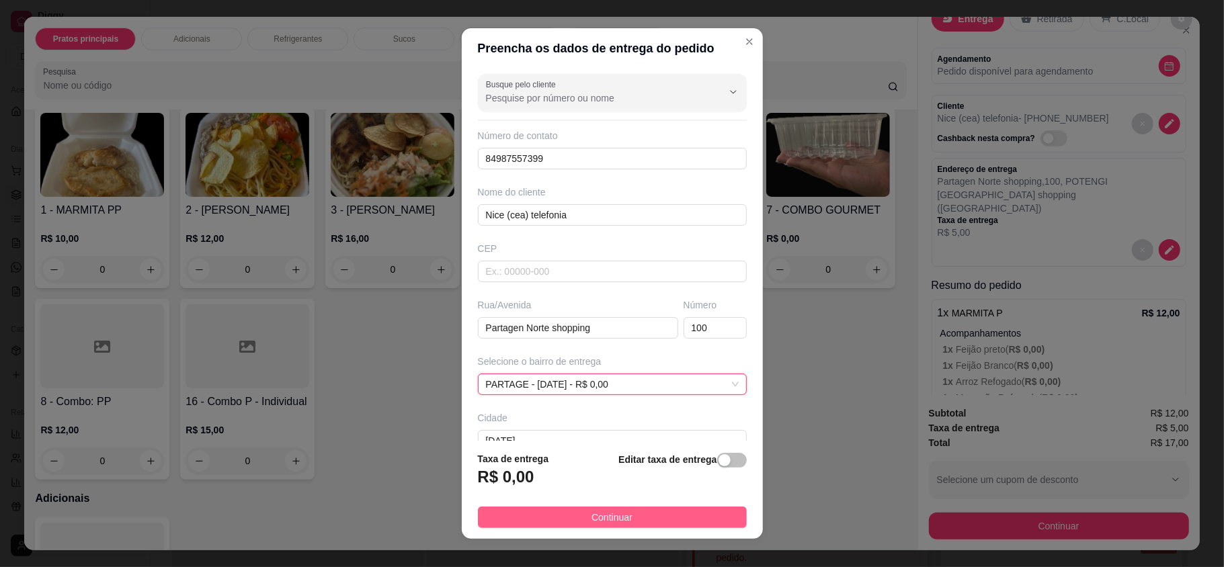
type input "Partagen Norte shopping"
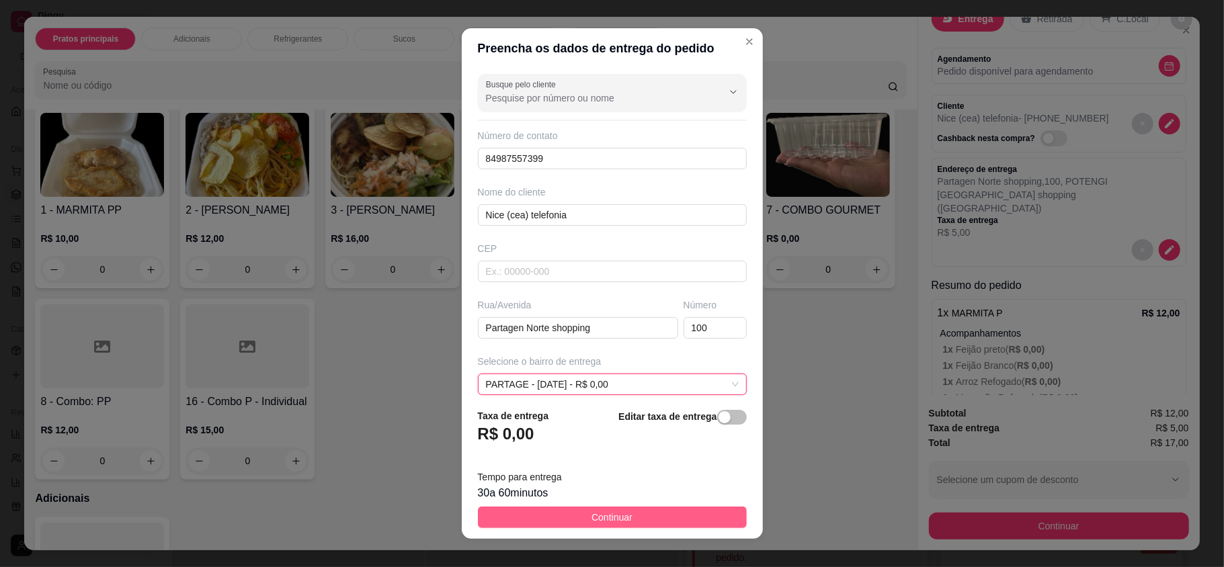
click at [577, 525] on button "Continuar" at bounding box center [612, 518] width 269 height 22
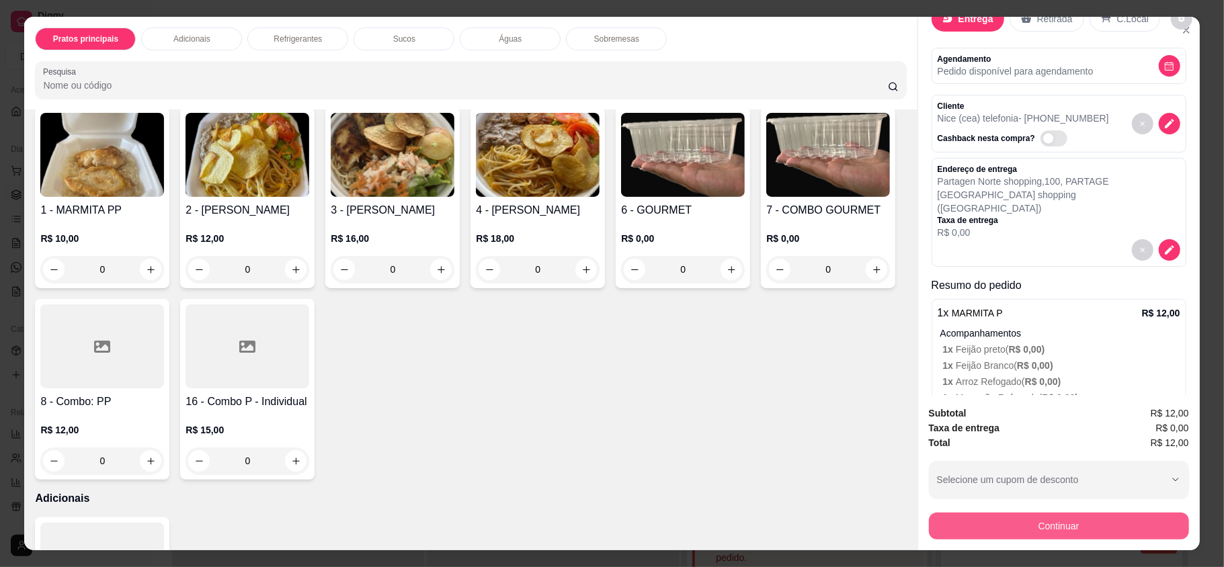
click at [1031, 528] on button "Continuar" at bounding box center [1059, 526] width 260 height 27
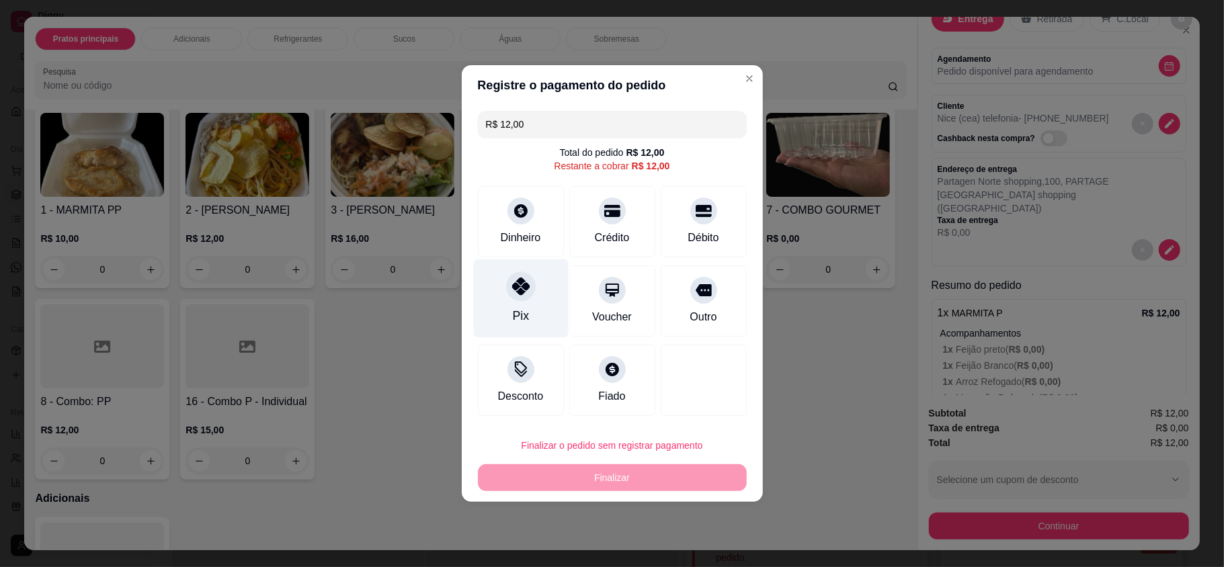
click at [488, 289] on div "Pix" at bounding box center [520, 298] width 95 height 79
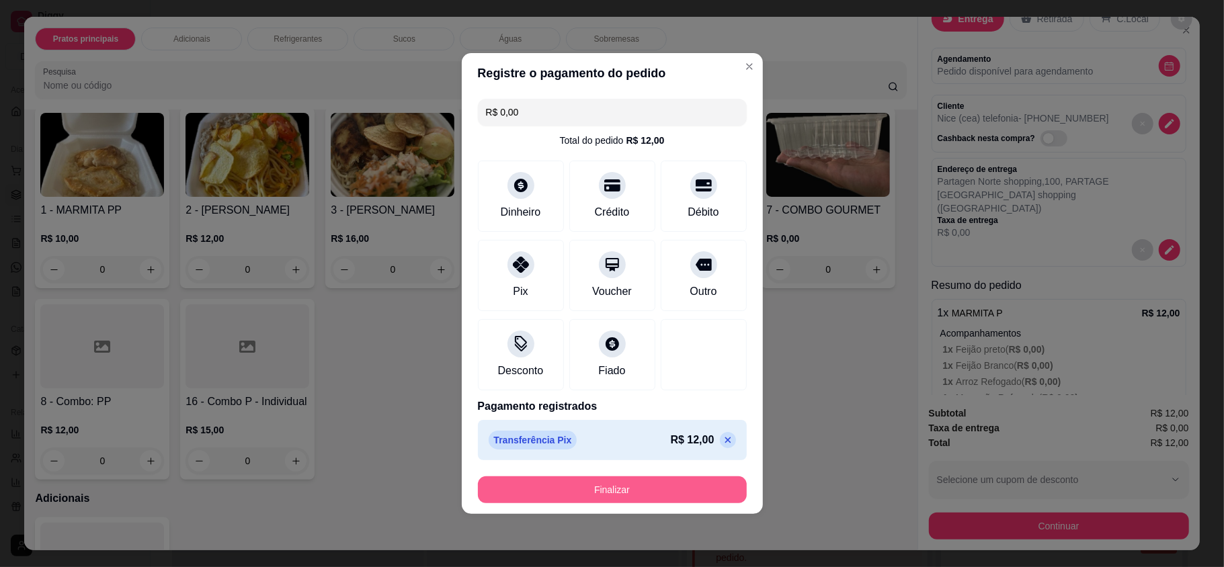
click at [618, 492] on button "Finalizar" at bounding box center [612, 490] width 269 height 27
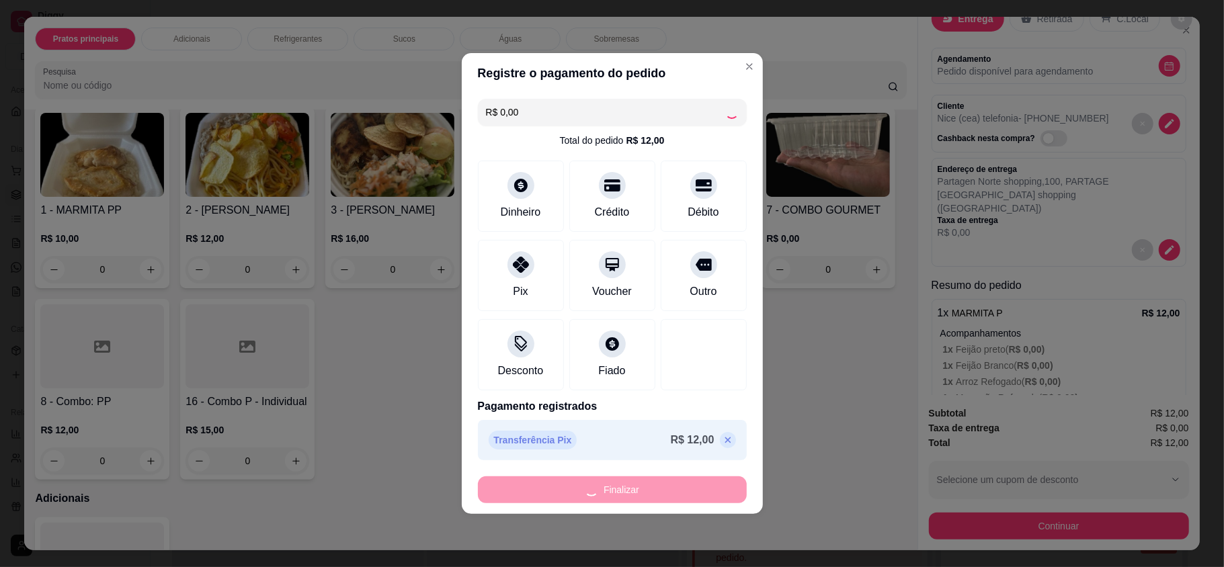
type input "-R$ 12,00"
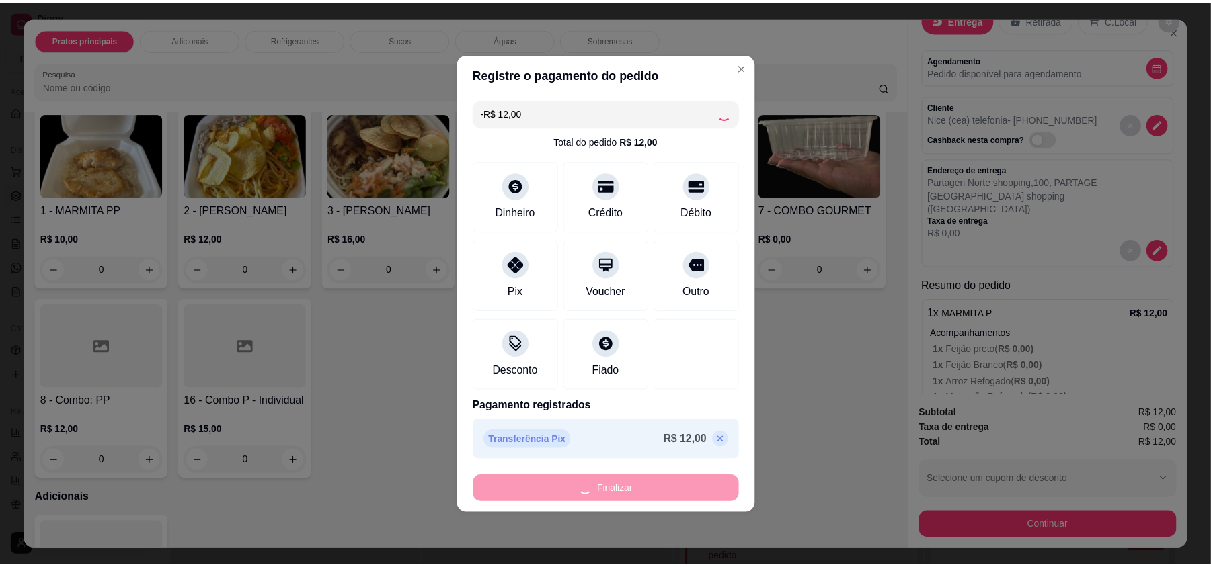
scroll to position [0, 0]
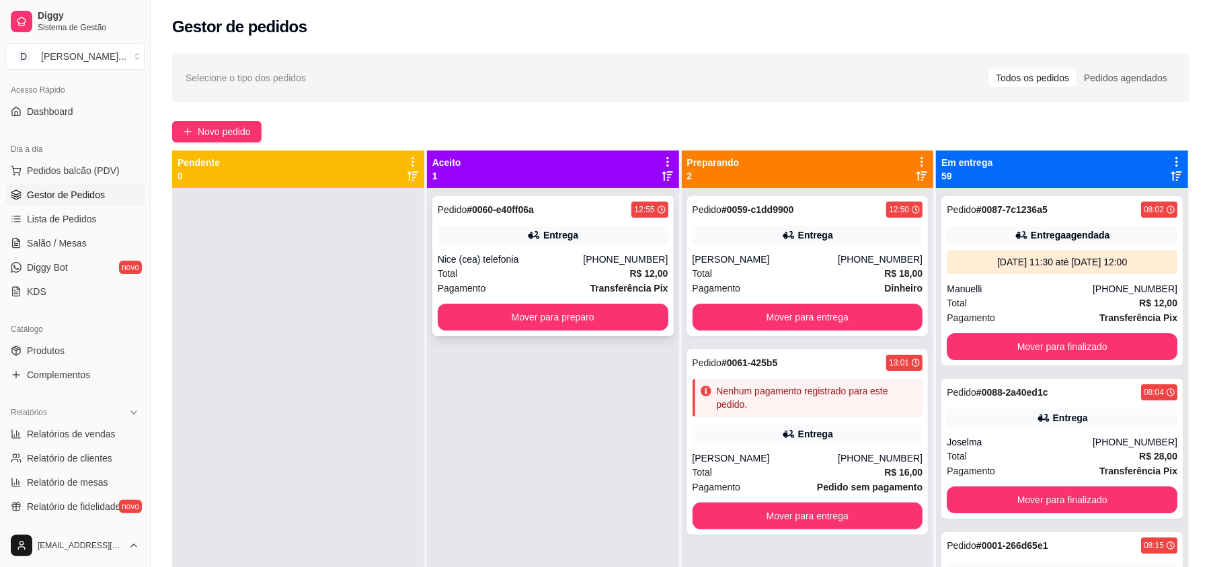
click at [575, 333] on div "Pedido # 0060-e40ff06a 12:55 Entrega Nice (cea) telefonia [PHONE_NUMBER] Total …" at bounding box center [552, 266] width 241 height 140
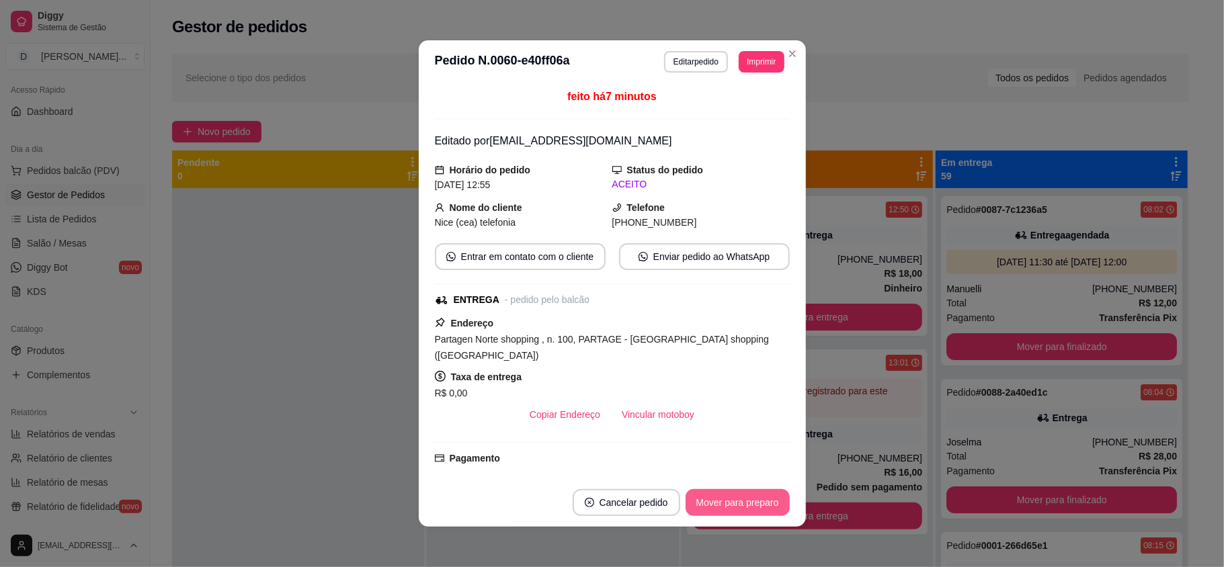
click at [709, 500] on button "Mover para preparo" at bounding box center [738, 502] width 104 height 27
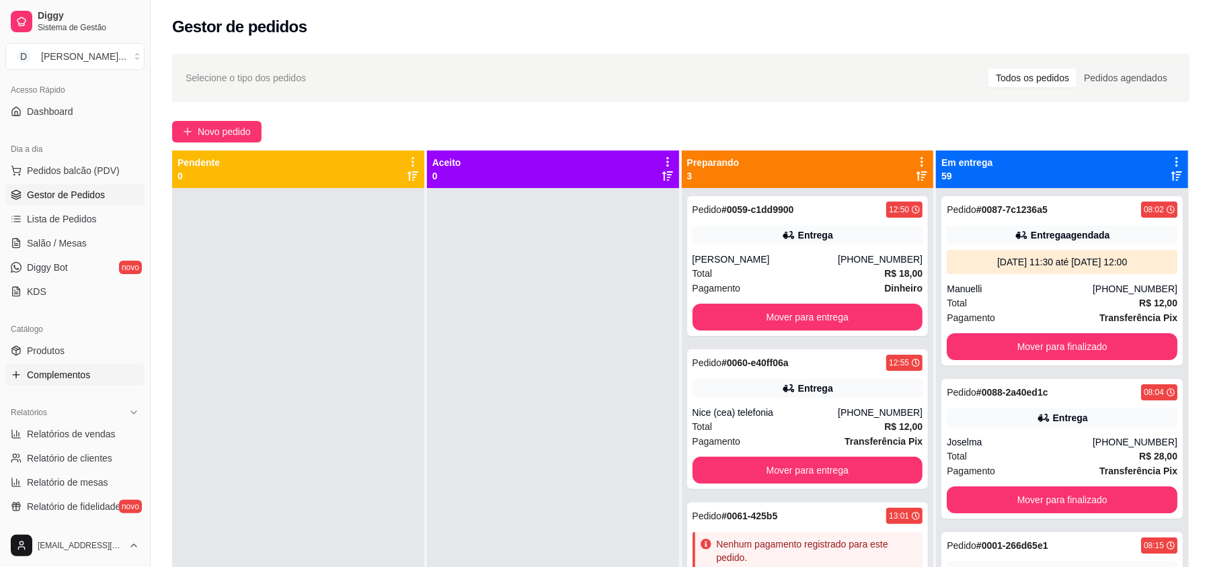
click at [82, 366] on link "Complementos" at bounding box center [74, 375] width 139 height 22
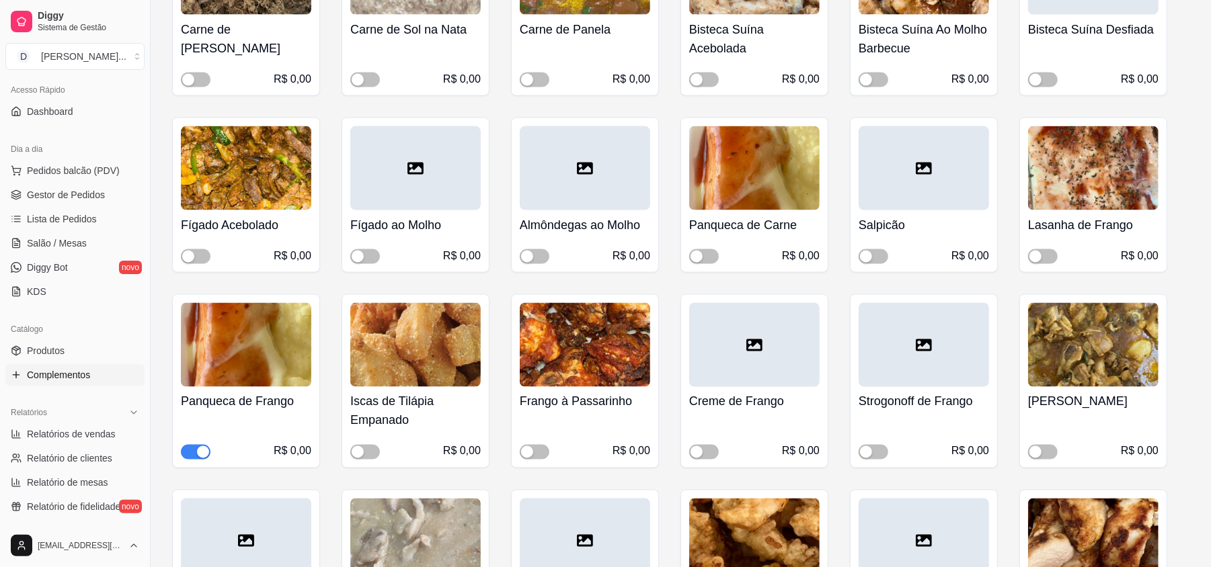
scroll to position [1703, 0]
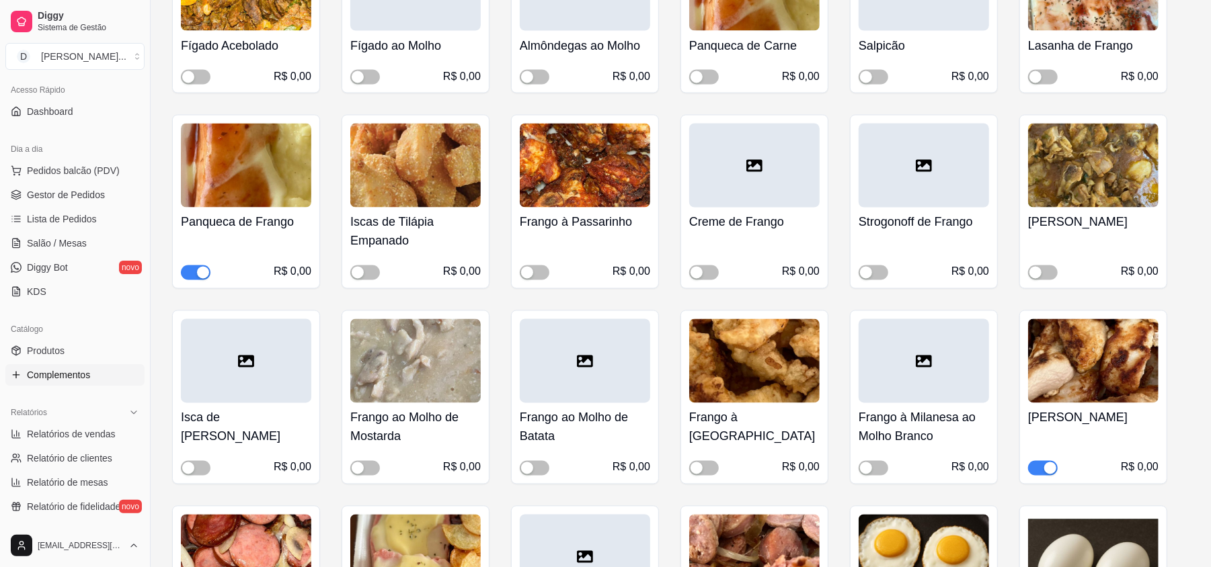
click at [202, 279] on div "button" at bounding box center [203, 273] width 12 height 12
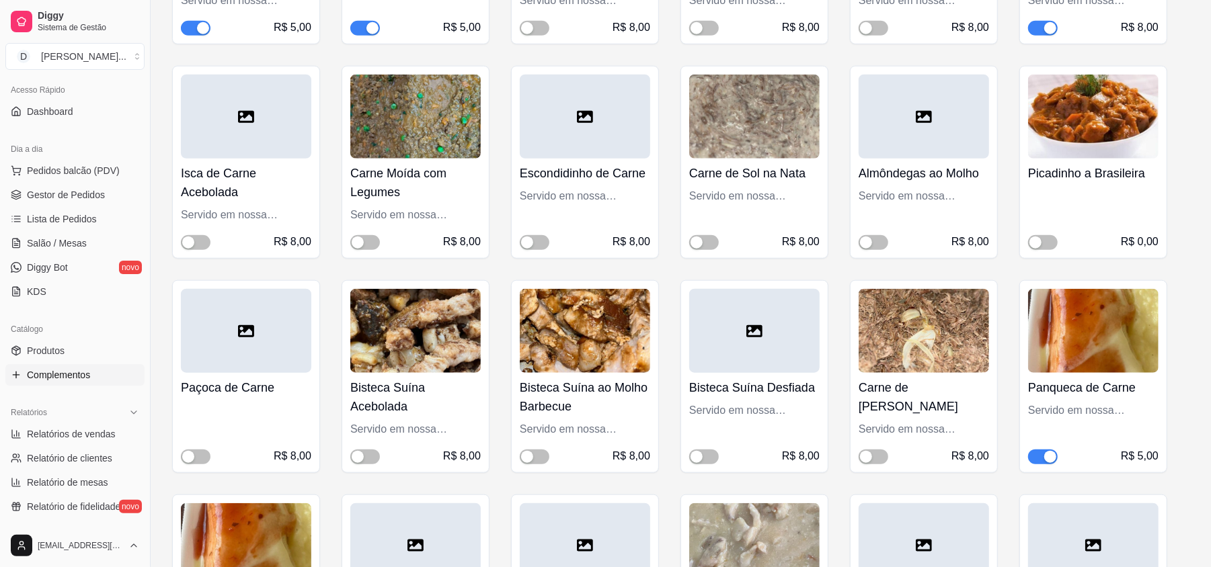
scroll to position [4661, 0]
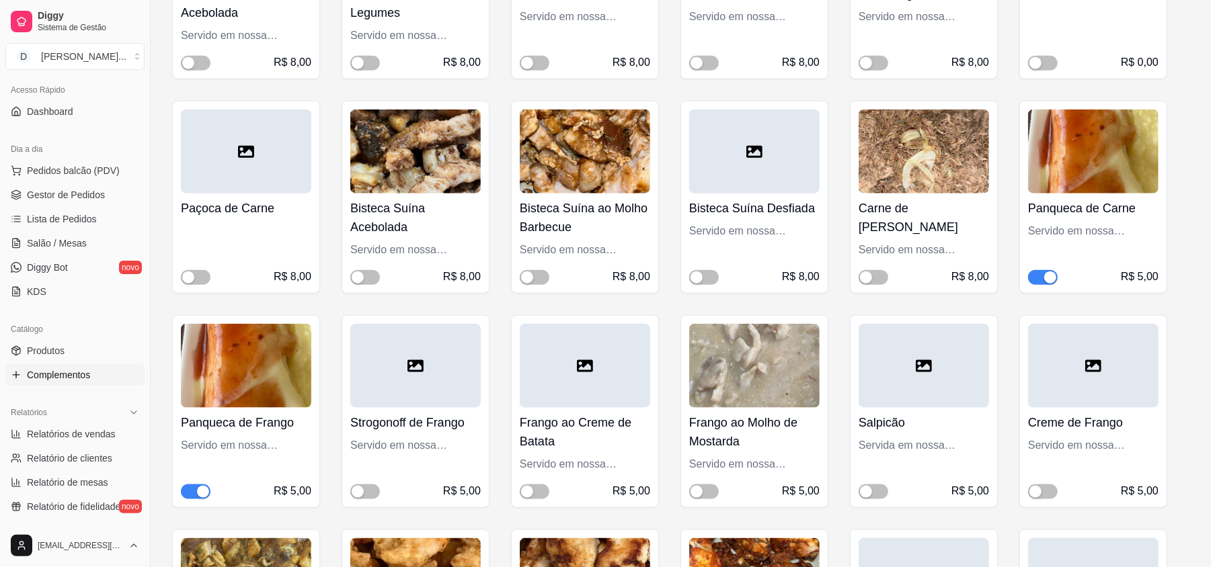
click at [1033, 270] on span "button" at bounding box center [1043, 277] width 30 height 15
click at [196, 485] on span "button" at bounding box center [196, 492] width 30 height 15
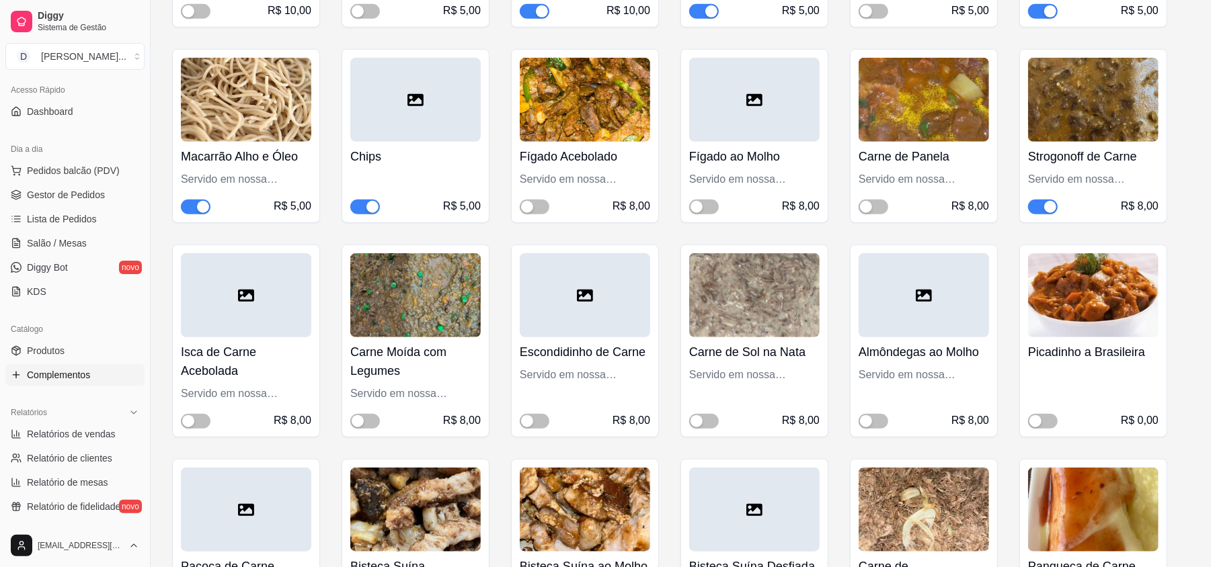
scroll to position [4212, 0]
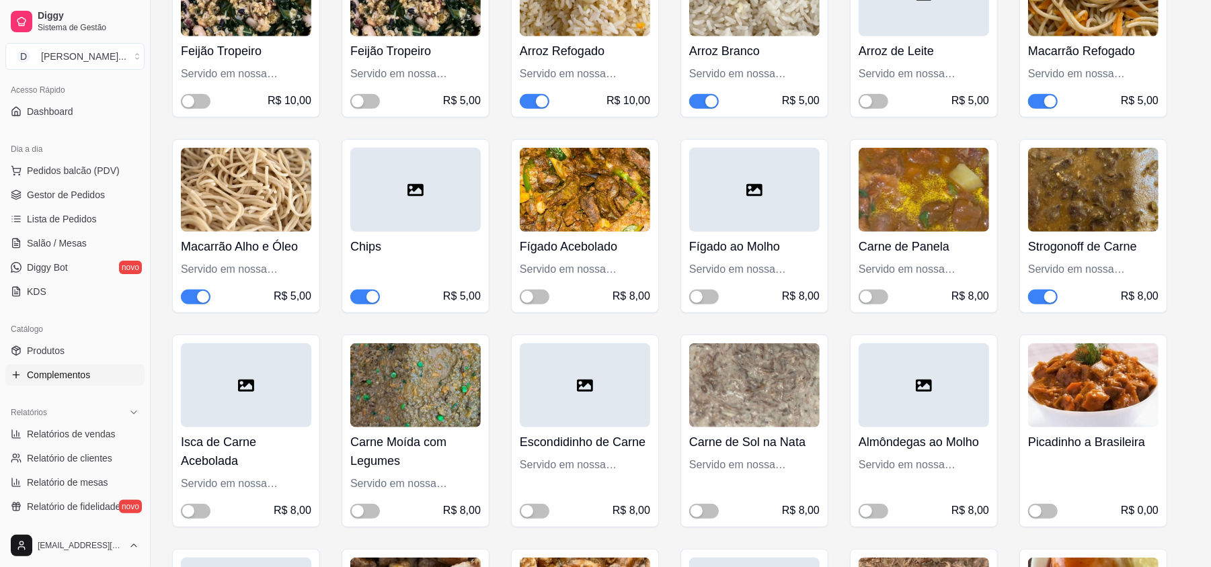
click at [1047, 291] on div "button" at bounding box center [1050, 297] width 12 height 12
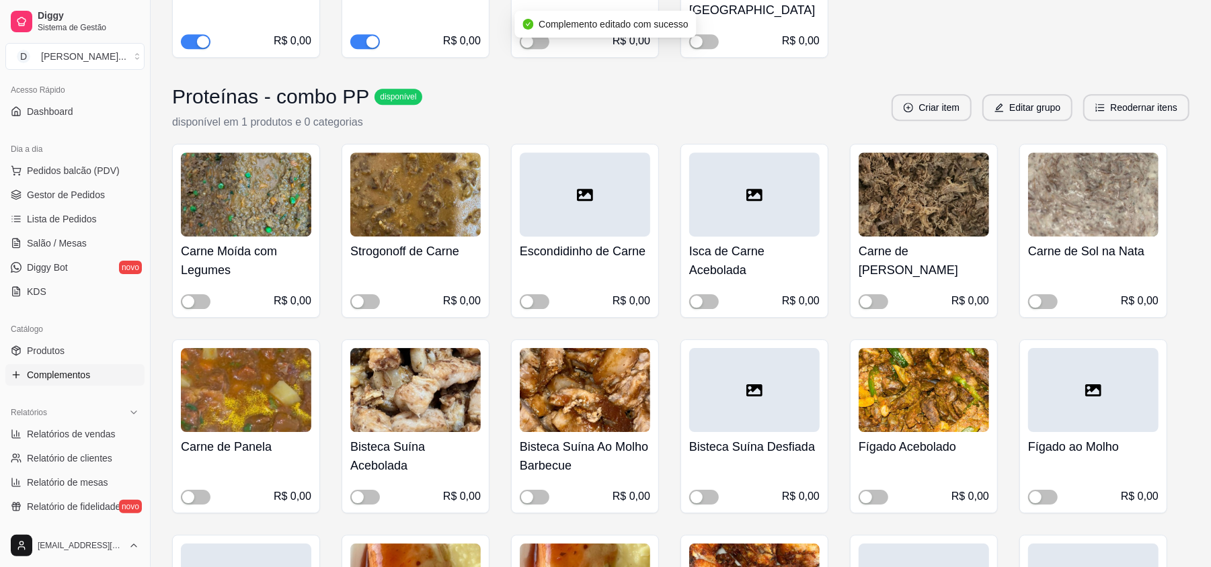
scroll to position [6812, 0]
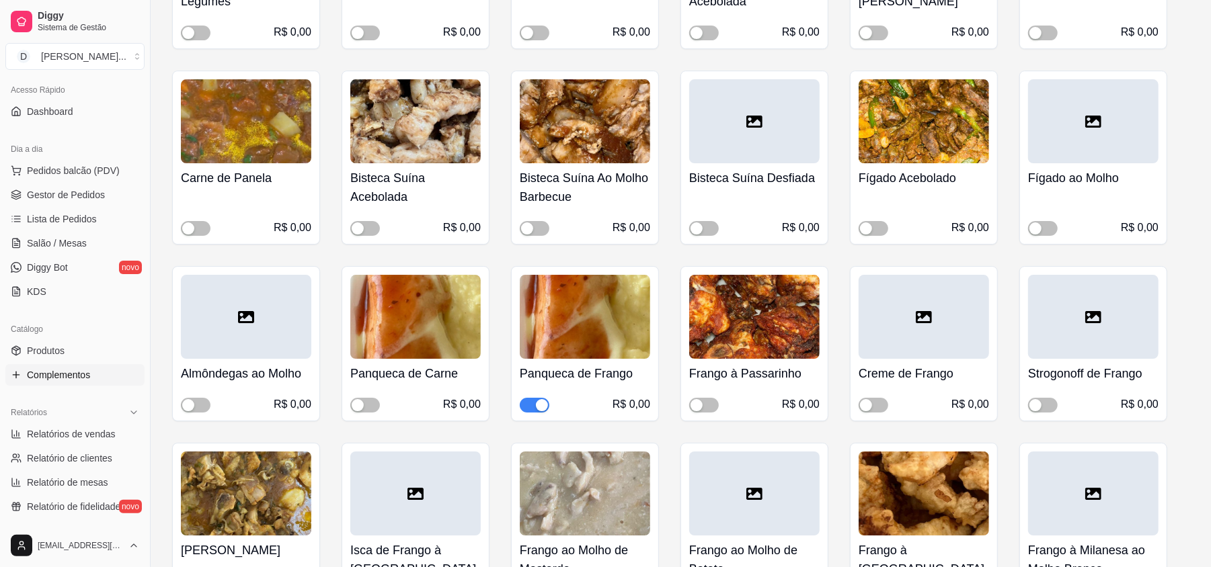
click at [531, 398] on span "button" at bounding box center [535, 405] width 30 height 15
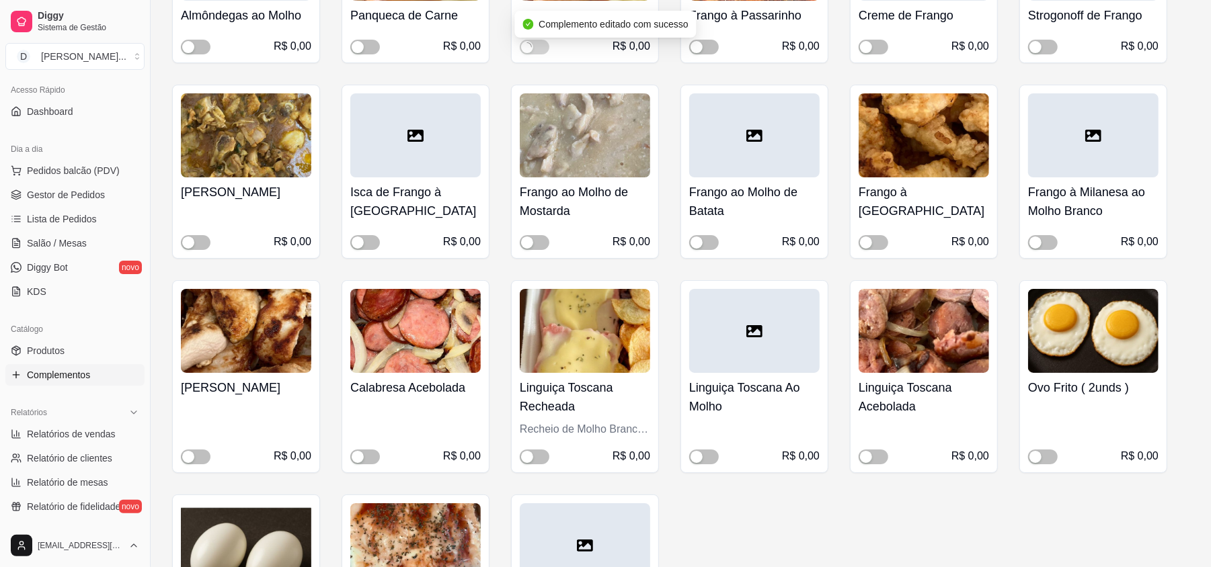
scroll to position [7260, 0]
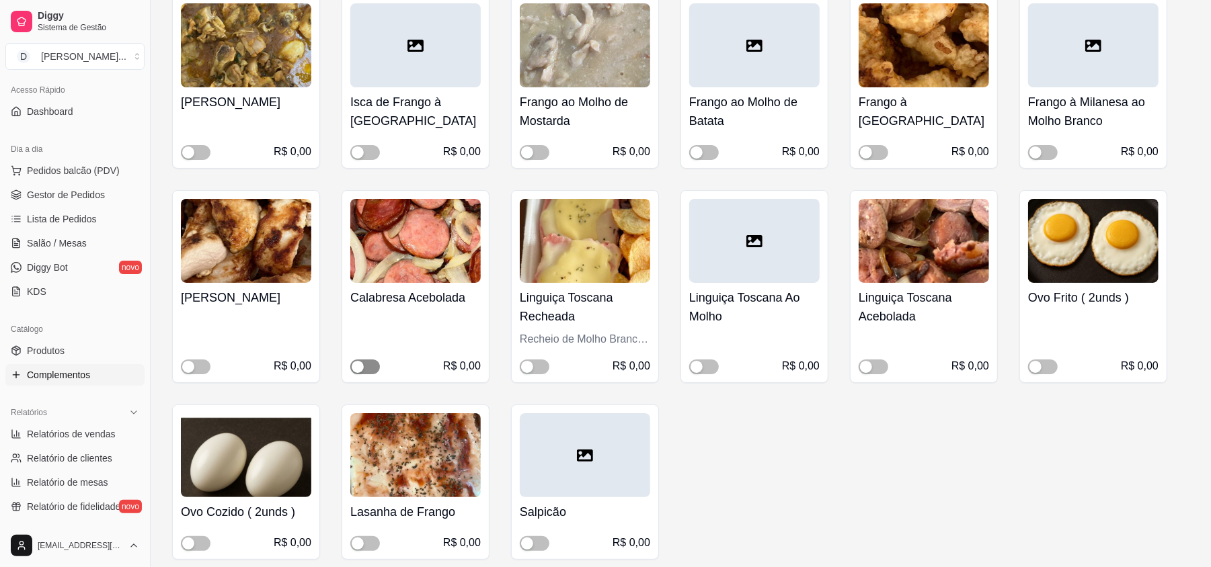
click at [364, 360] on button "button" at bounding box center [365, 367] width 30 height 15
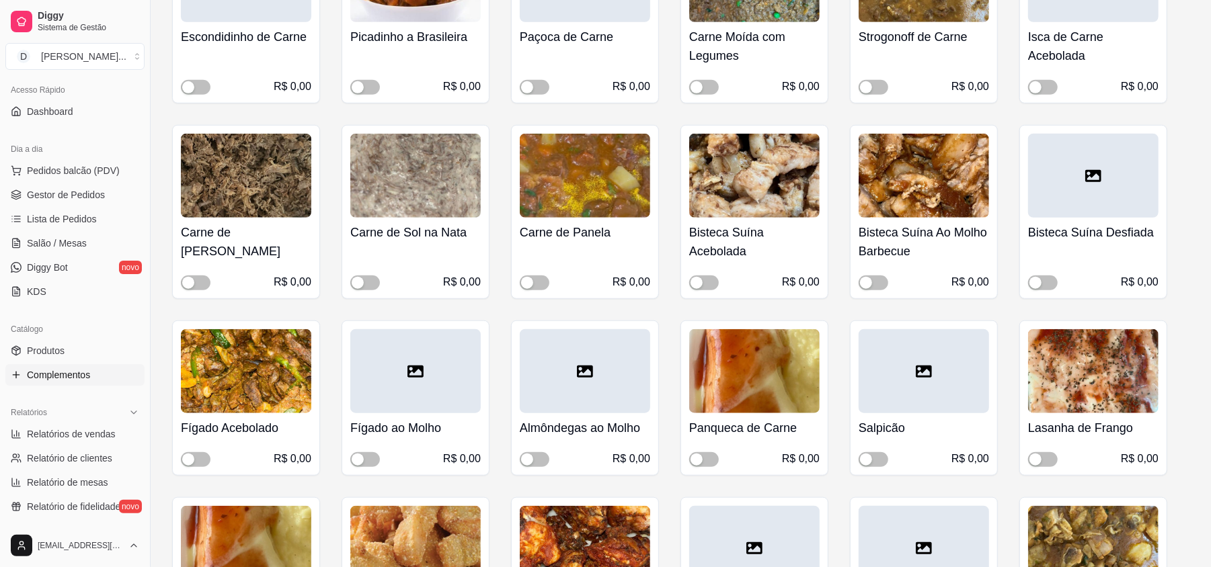
scroll to position [8157, 0]
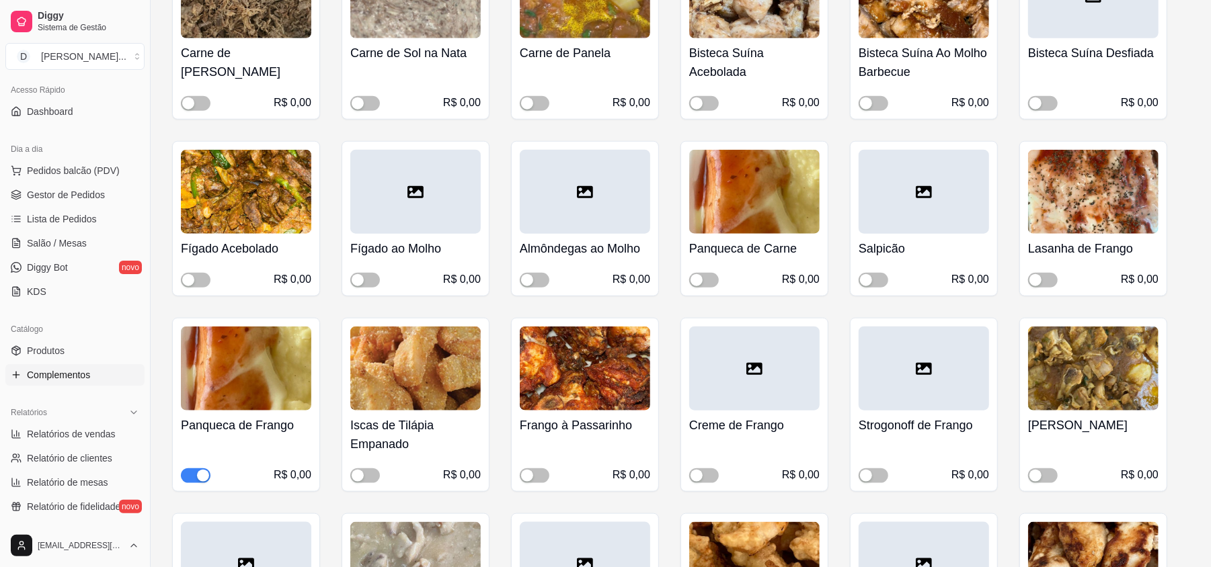
click at [202, 470] on div "button" at bounding box center [203, 476] width 12 height 12
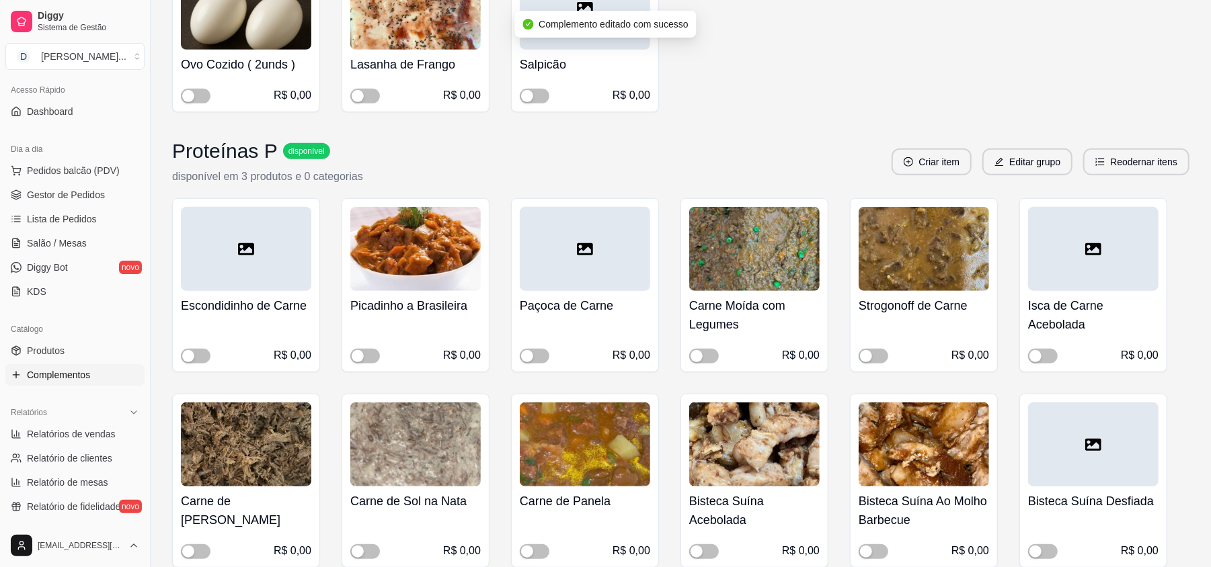
scroll to position [7619, 0]
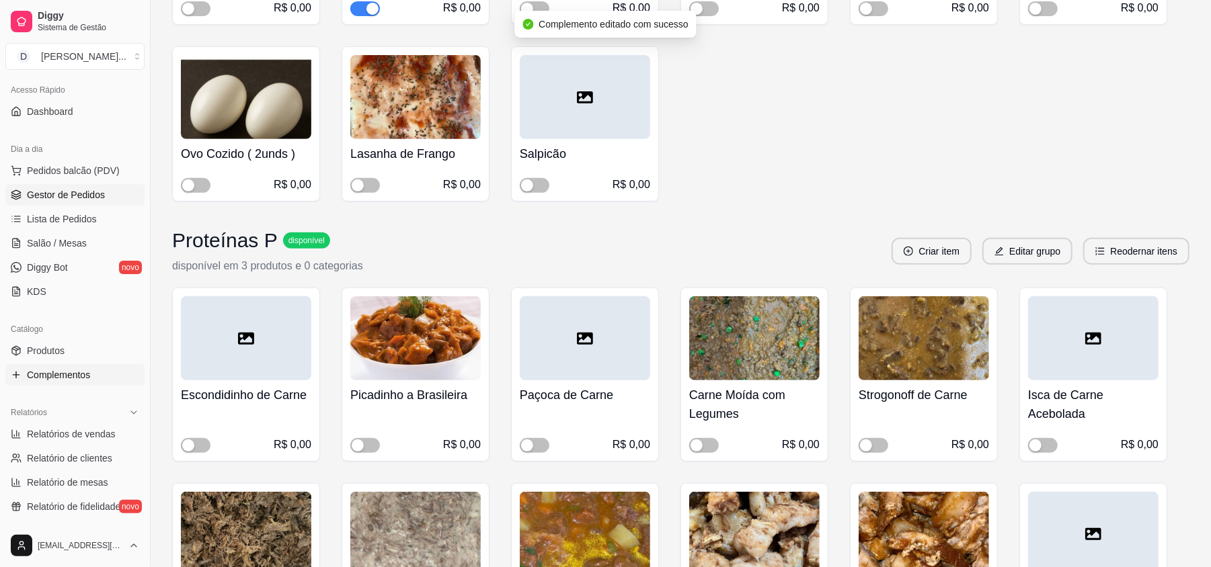
click at [59, 200] on span "Gestor de Pedidos" at bounding box center [66, 194] width 78 height 13
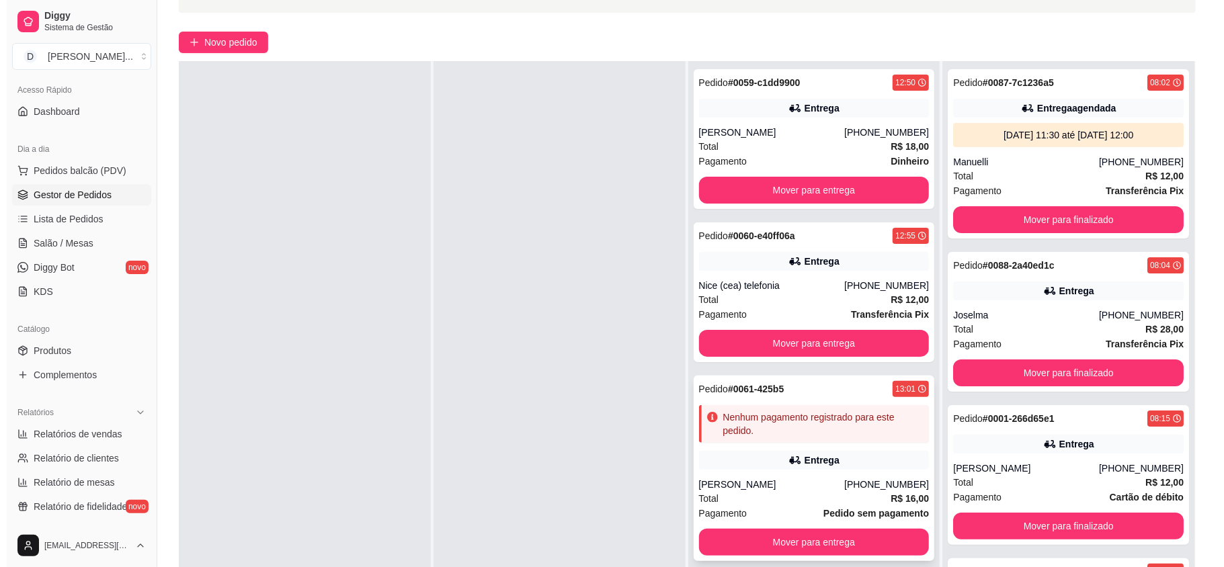
scroll to position [179, 0]
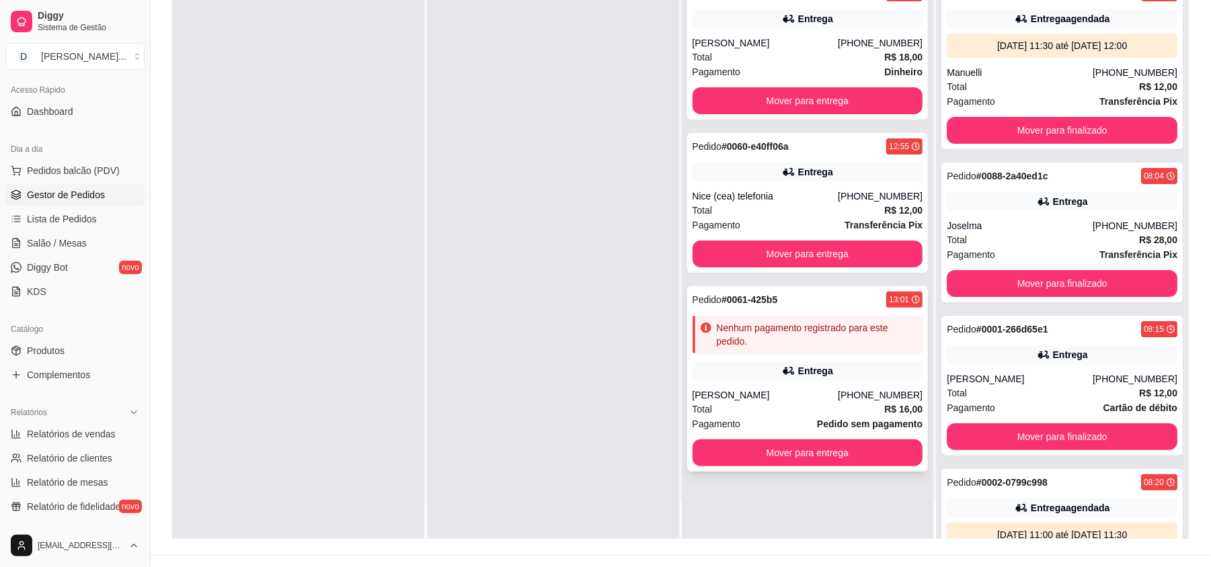
click at [772, 316] on div "Nenhum pagamento registrado para este pedido." at bounding box center [807, 335] width 231 height 38
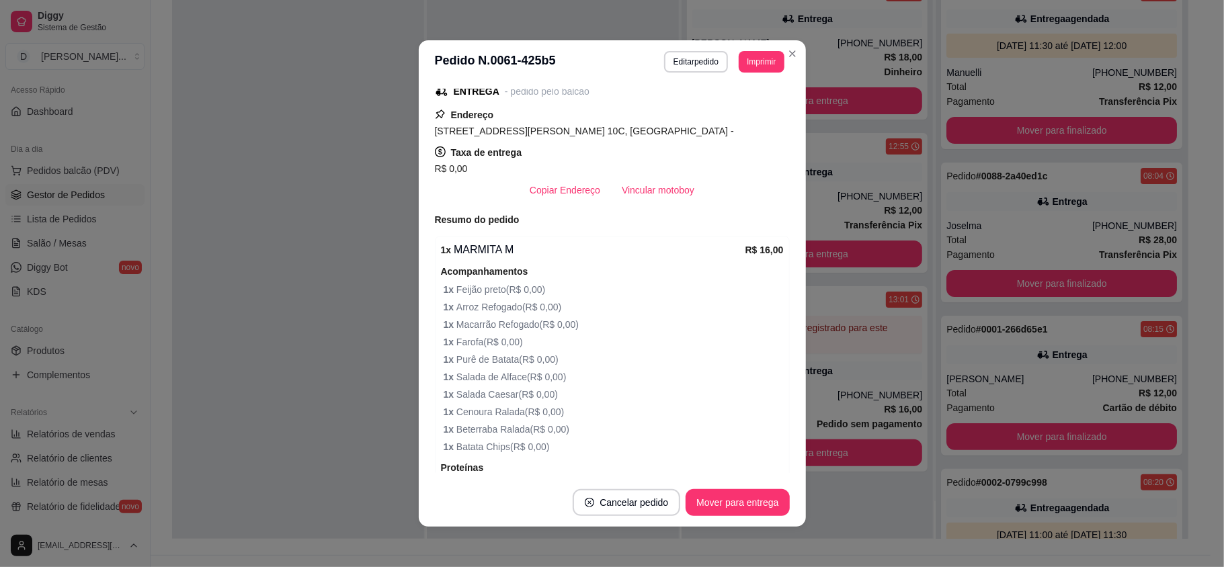
scroll to position [309, 0]
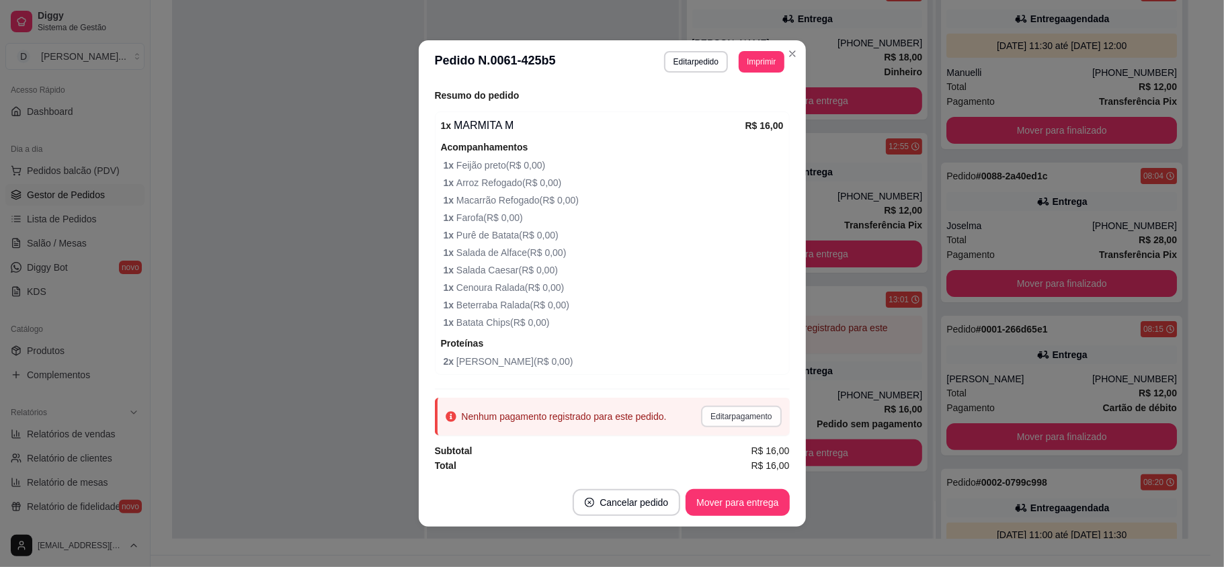
click at [719, 415] on button "Editar pagamento" at bounding box center [741, 417] width 80 height 22
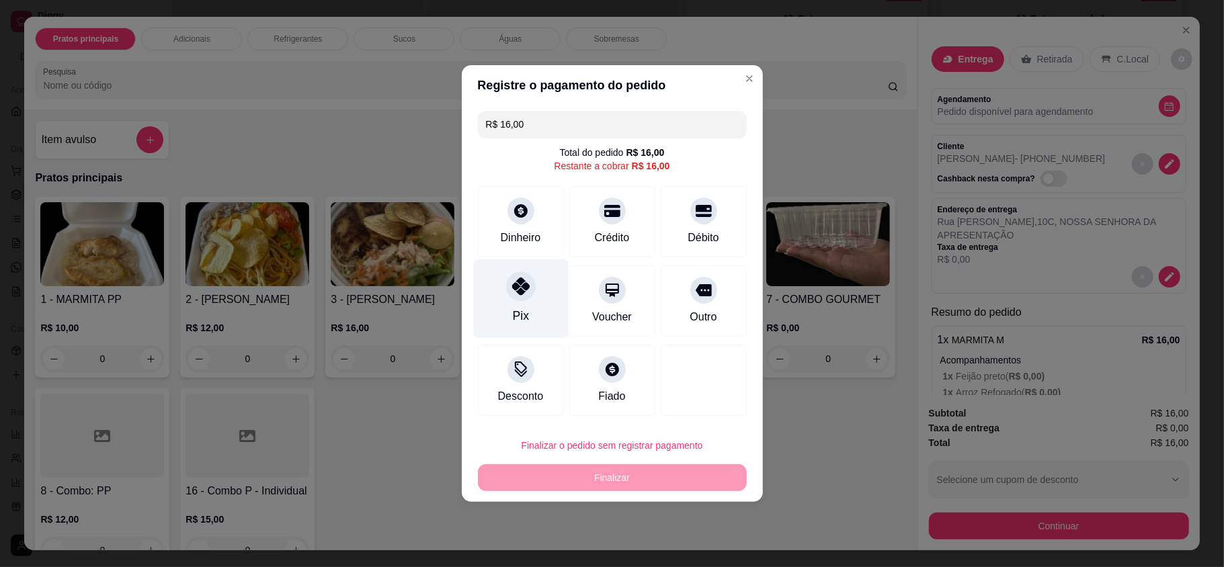
click at [520, 313] on div "Pix" at bounding box center [520, 315] width 16 height 17
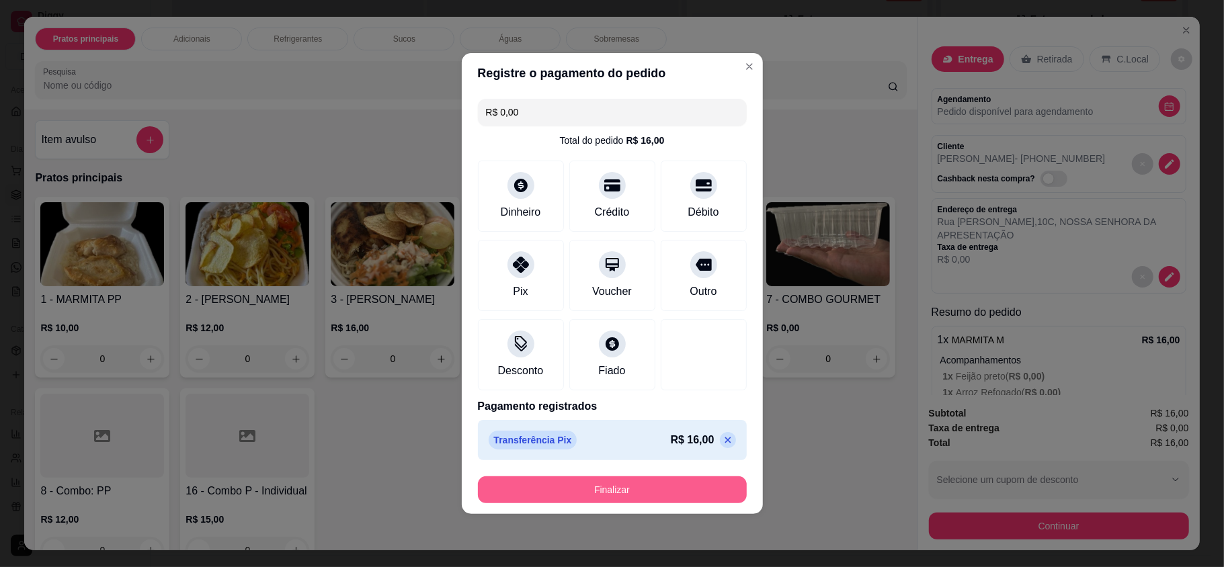
click at [581, 489] on button "Finalizar" at bounding box center [612, 490] width 269 height 27
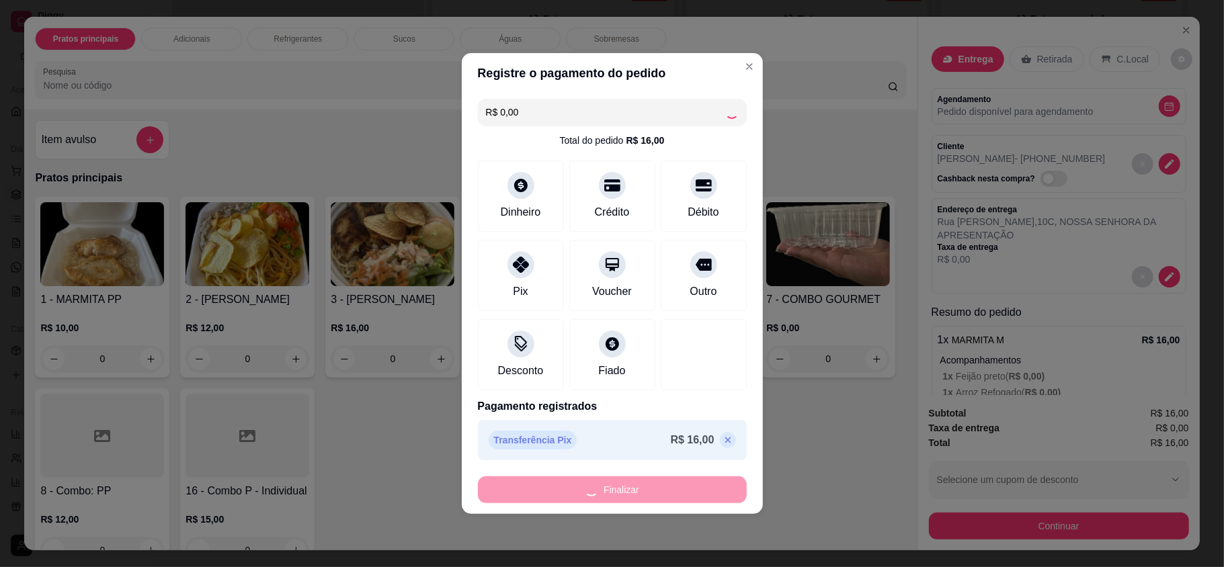
type input "-R$ 16,00"
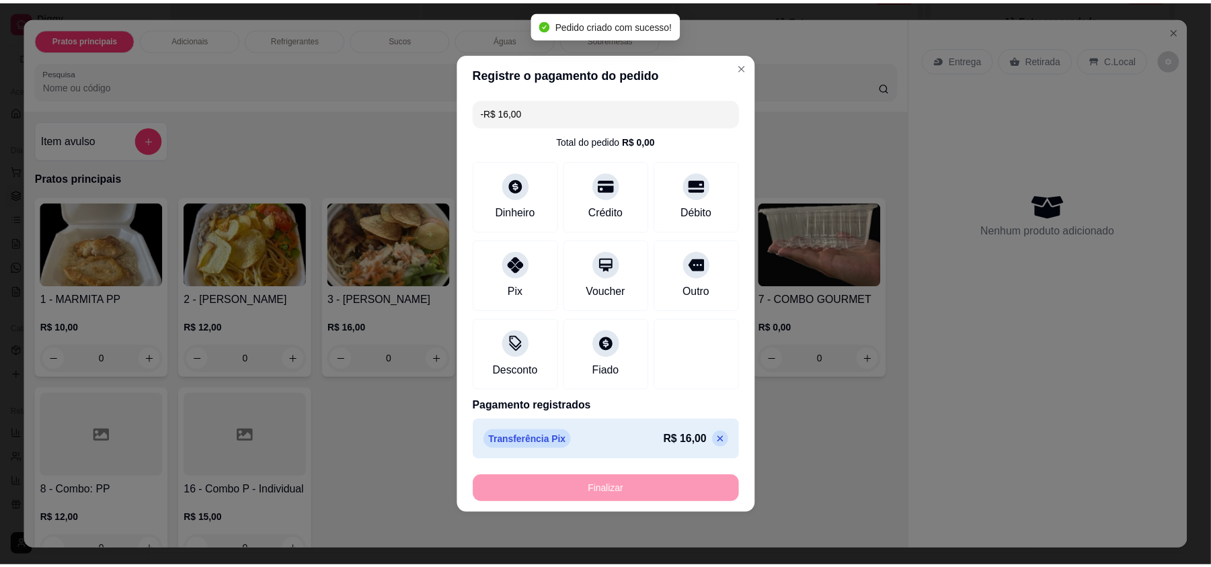
scroll to position [370, 0]
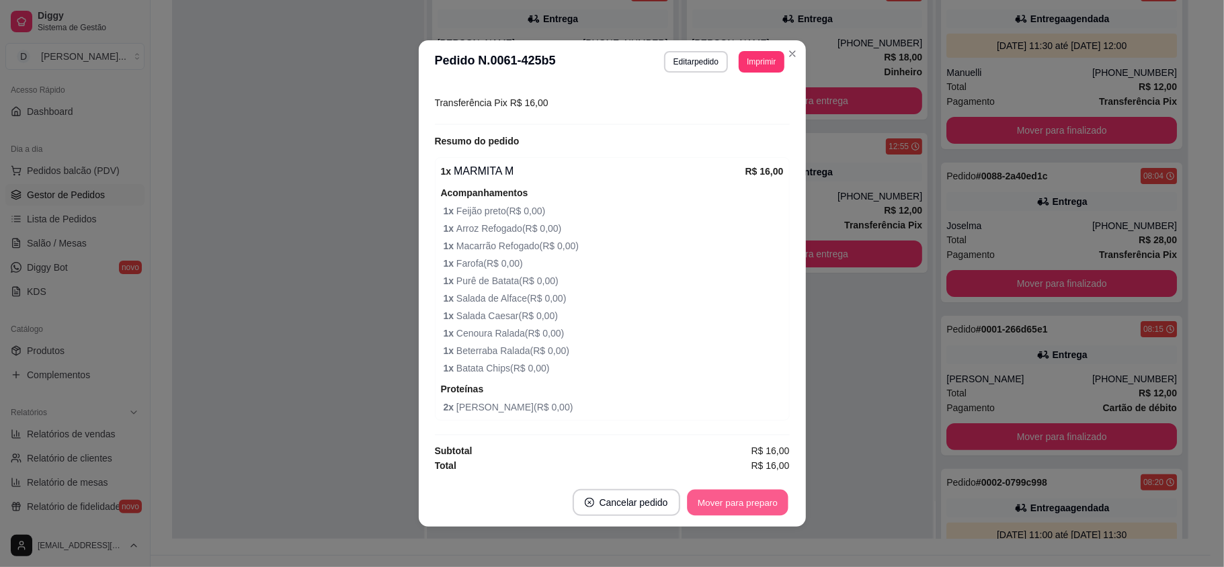
click at [727, 499] on button "Mover para preparo" at bounding box center [737, 503] width 101 height 26
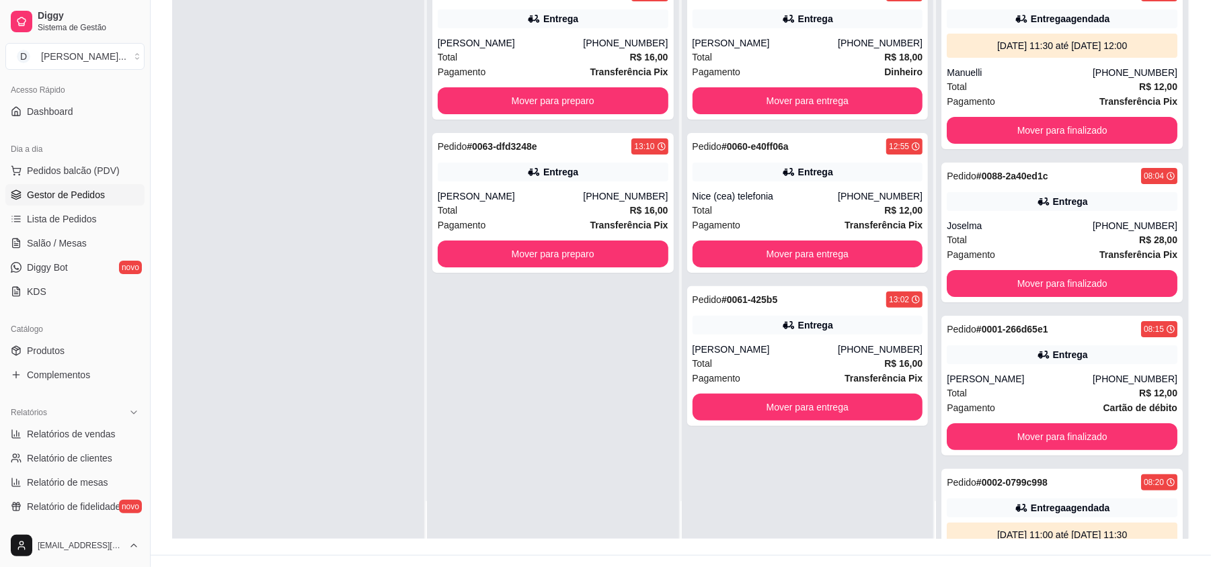
scroll to position [0, 0]
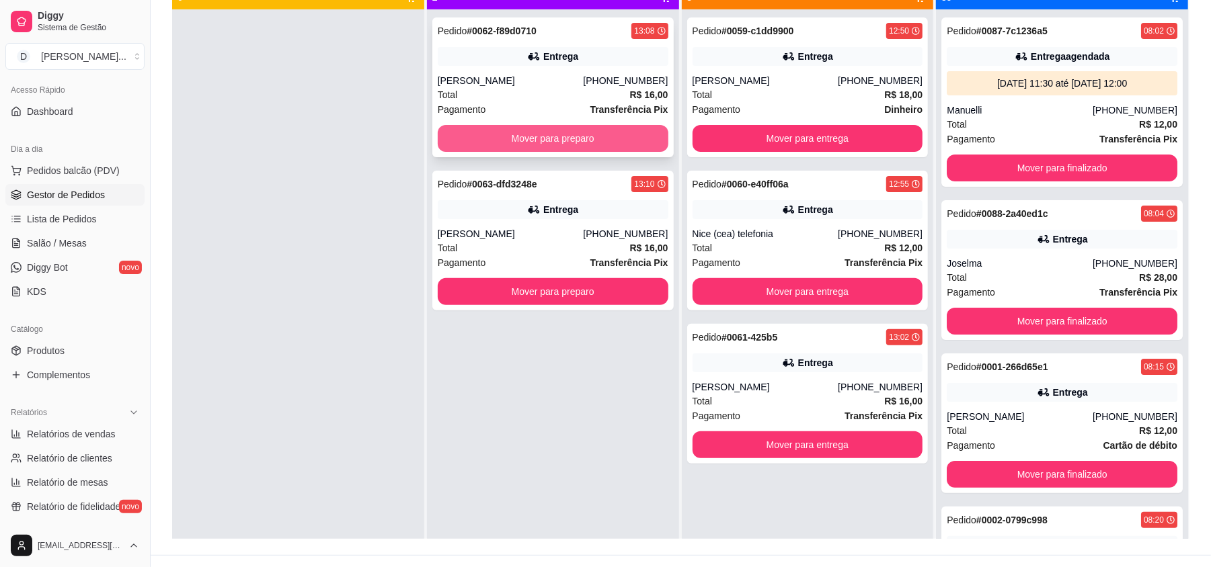
click at [475, 147] on button "Mover para preparo" at bounding box center [553, 138] width 231 height 27
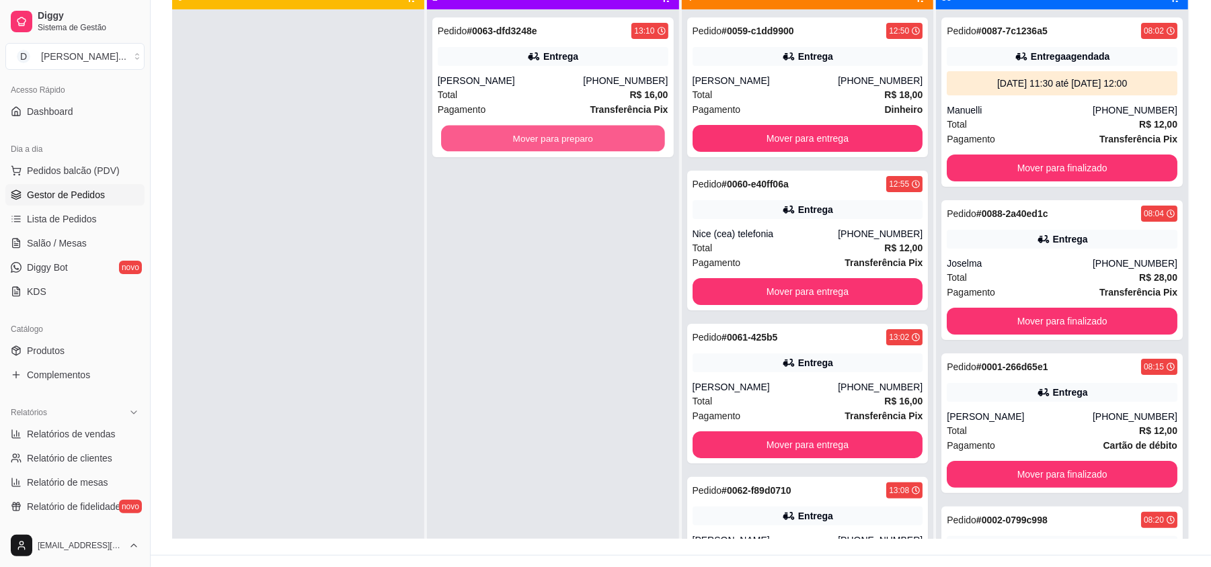
click at [475, 147] on button "Mover para preparo" at bounding box center [552, 139] width 223 height 26
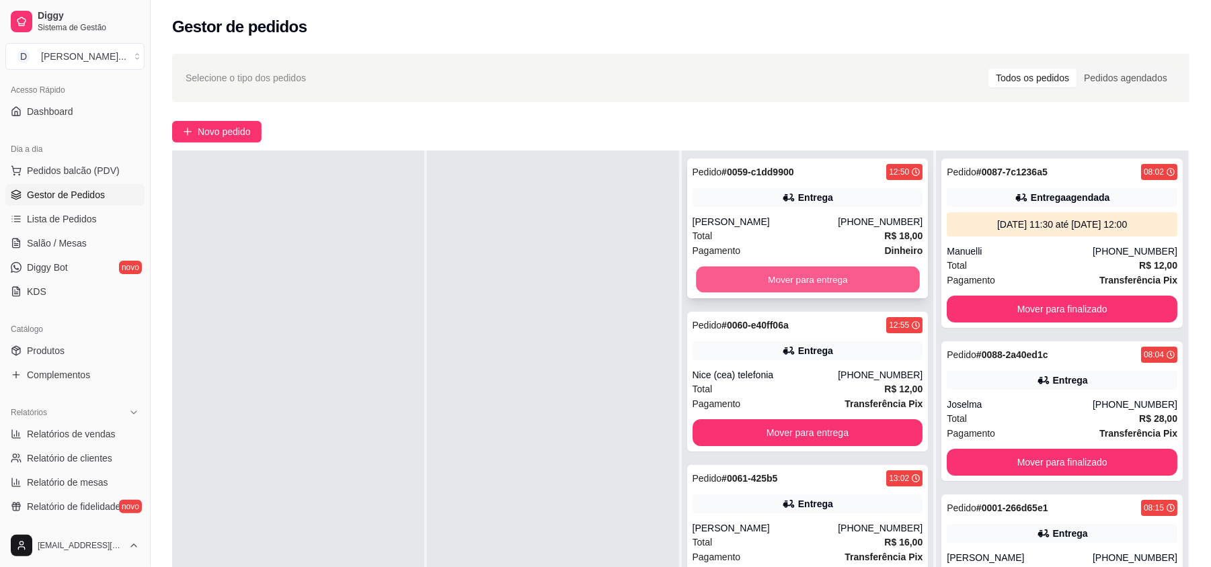
click at [769, 283] on button "Mover para entrega" at bounding box center [807, 280] width 223 height 26
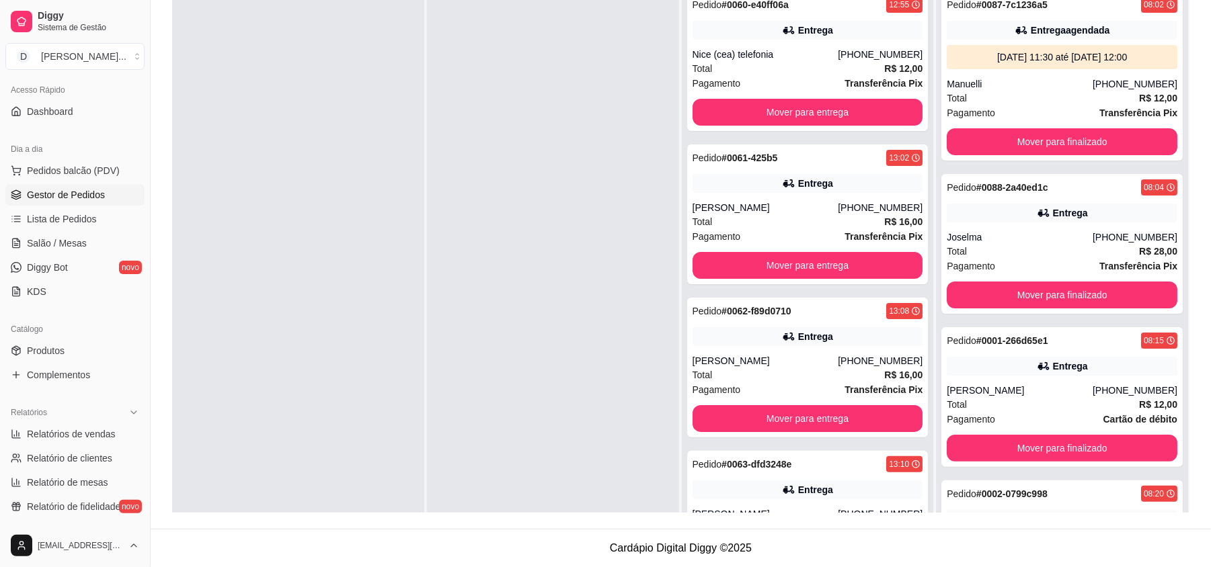
scroll to position [116, 0]
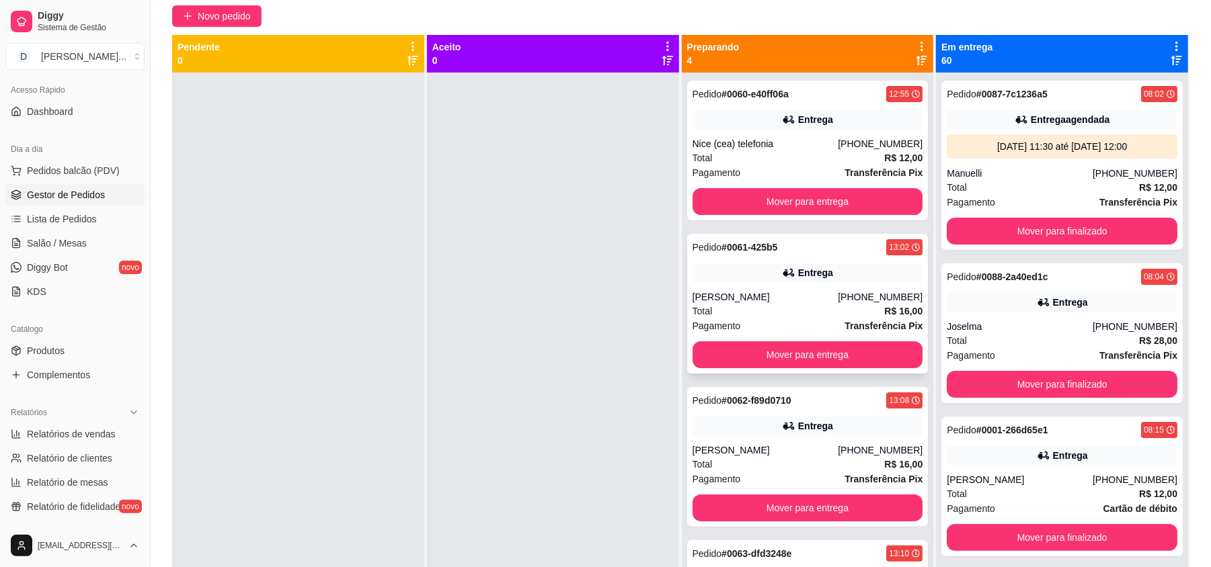
click at [742, 316] on div "Total R$ 16,00" at bounding box center [807, 311] width 231 height 15
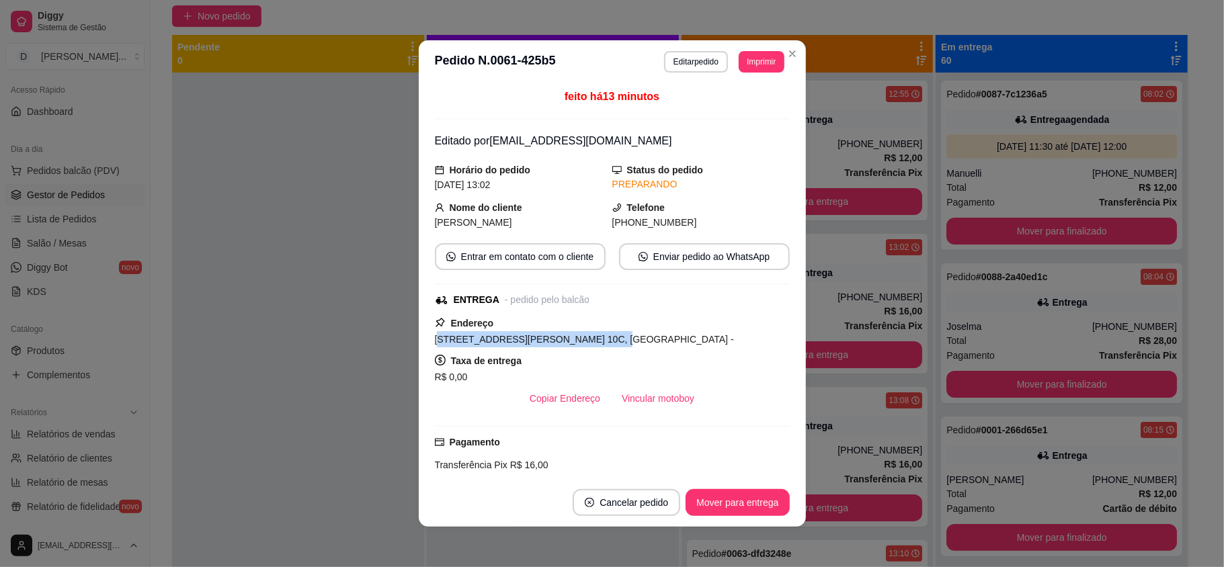
drag, startPoint x: 432, startPoint y: 342, endPoint x: 581, endPoint y: 340, distance: 149.2
click at [581, 340] on span "[STREET_ADDRESS][PERSON_NAME] 10C, [GEOGRAPHIC_DATA] -" at bounding box center [584, 339] width 299 height 11
copy span "ua [PERSON_NAME], n. 10C,"
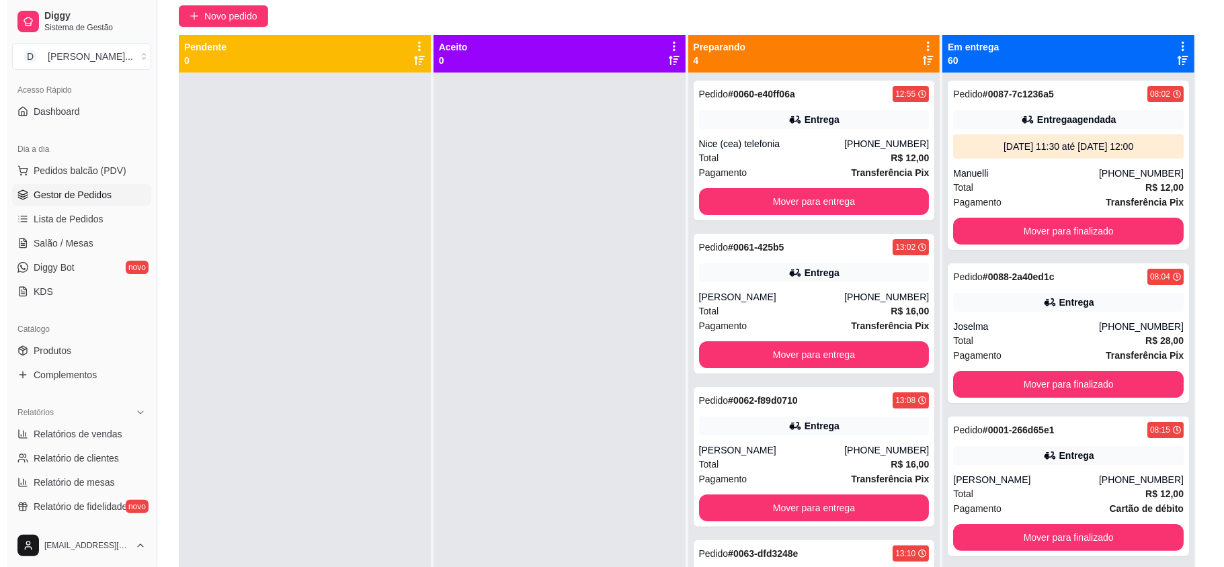
scroll to position [0, 0]
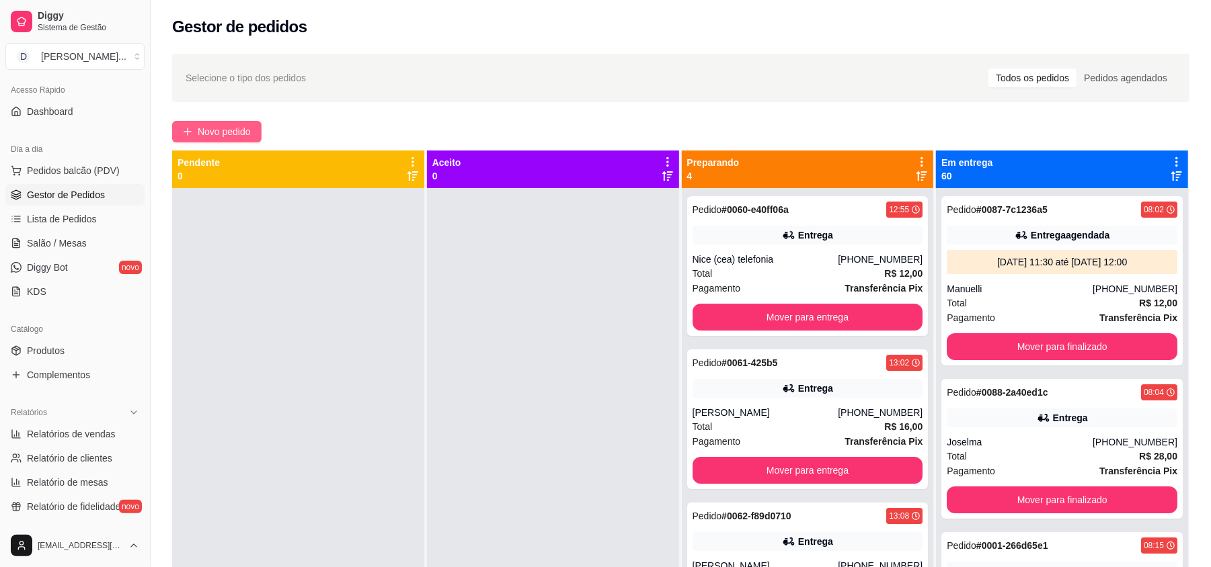
click at [238, 132] on span "Novo pedido" at bounding box center [224, 131] width 53 height 15
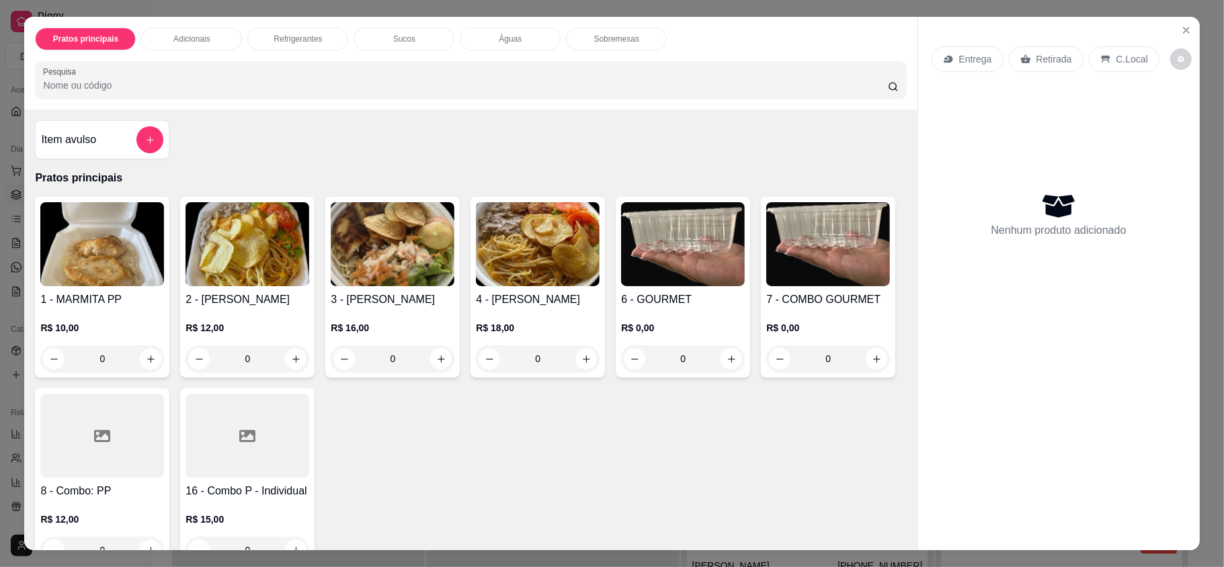
click at [944, 61] on icon at bounding box center [948, 59] width 9 height 7
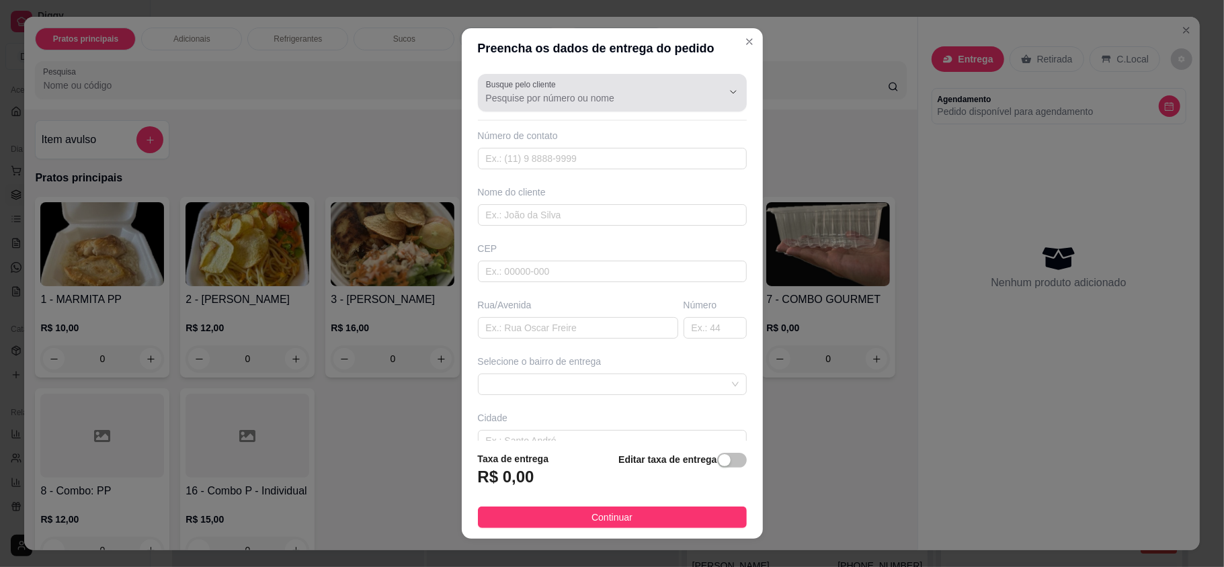
click at [506, 108] on div "Busque pelo cliente" at bounding box center [612, 93] width 269 height 38
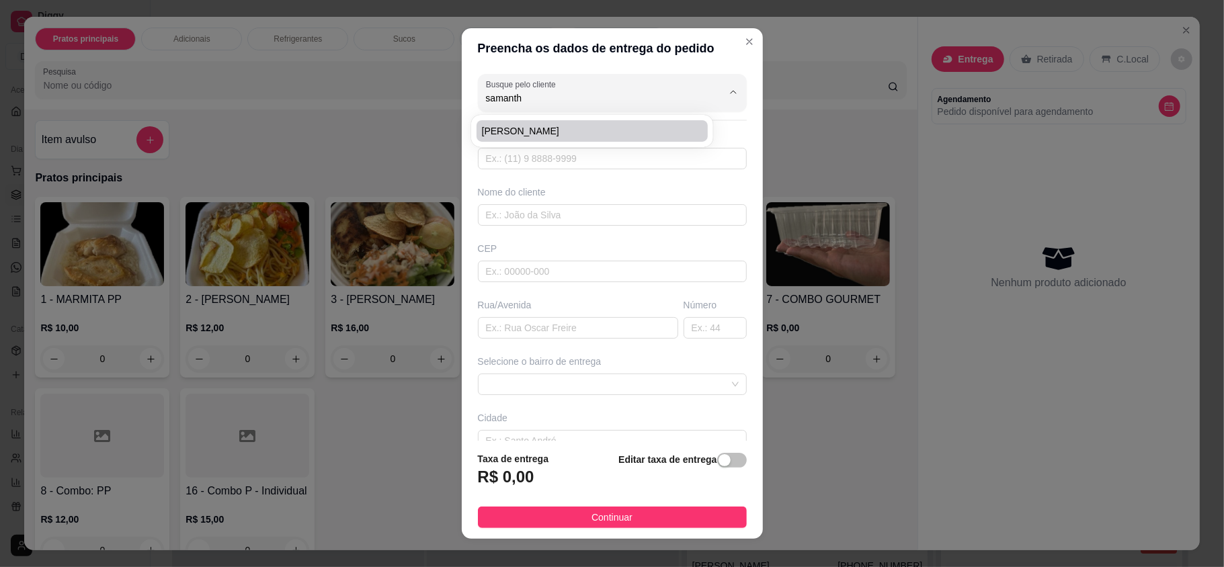
click at [506, 126] on span "[PERSON_NAME]" at bounding box center [585, 130] width 207 height 13
type input "[PERSON_NAME]"
type input "84991231632"
type input "[PERSON_NAME]"
type input "Mega Store - ao lado da rommanel"
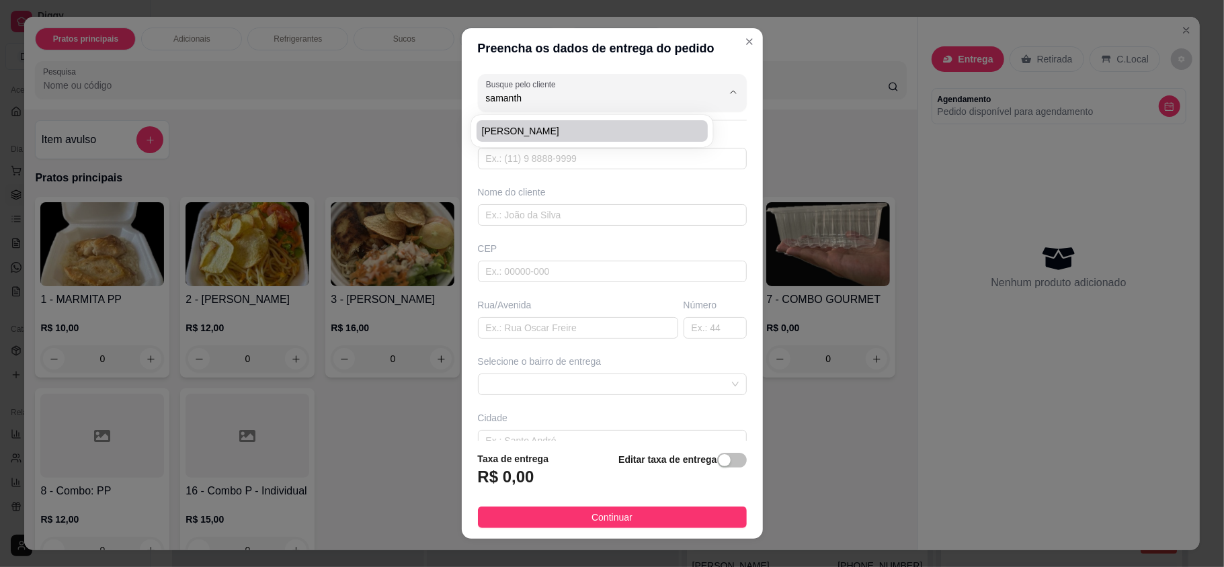
type input "[DATE]"
type input "[PERSON_NAME]"
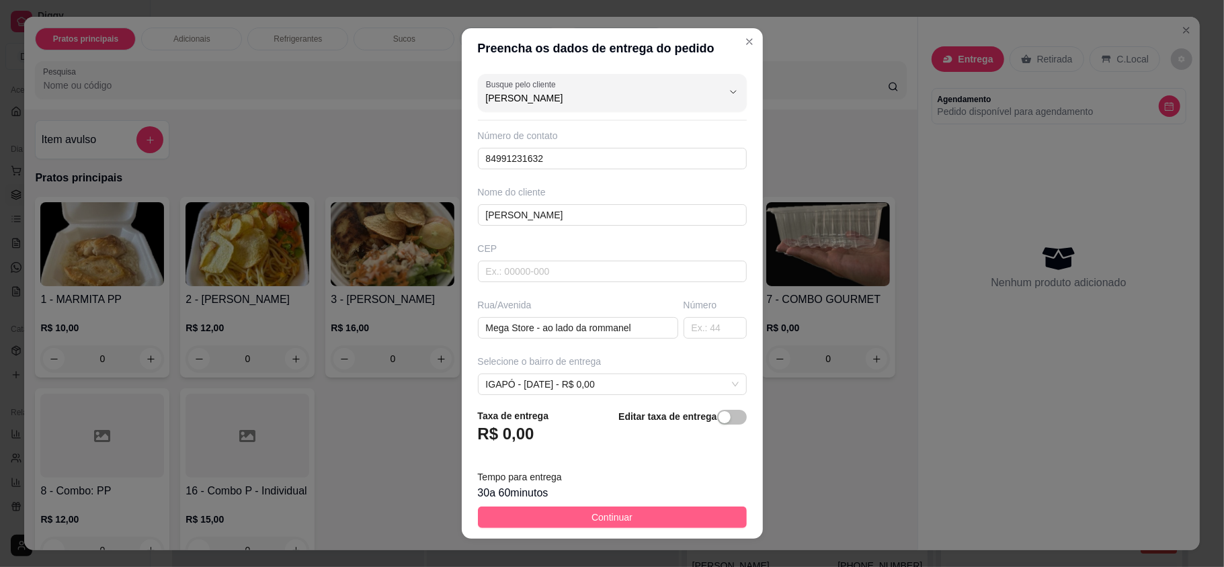
type input "[PERSON_NAME]"
click at [596, 511] on span "Continuar" at bounding box center [612, 517] width 41 height 15
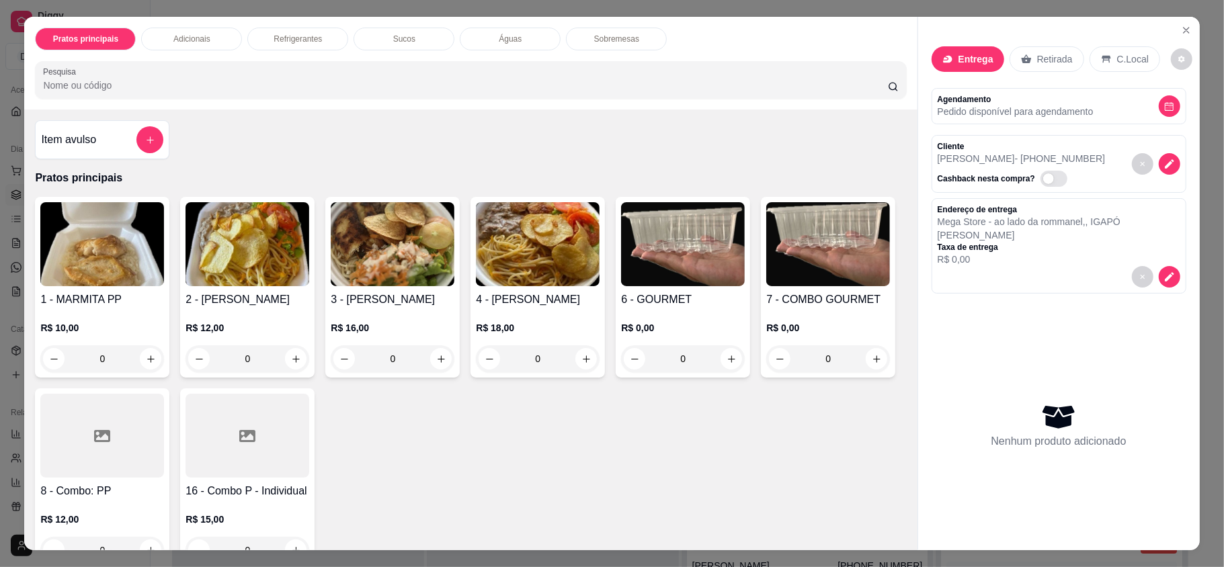
click at [164, 461] on div at bounding box center [102, 436] width 124 height 84
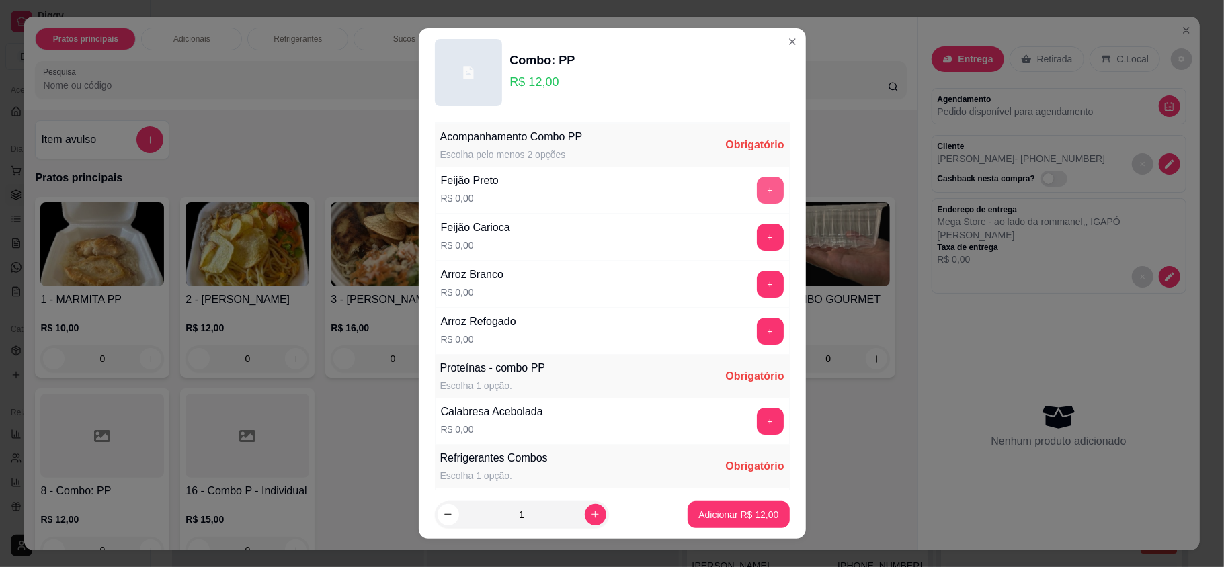
click at [757, 199] on button "+" at bounding box center [770, 190] width 27 height 27
click at [757, 321] on button "+" at bounding box center [770, 331] width 27 height 27
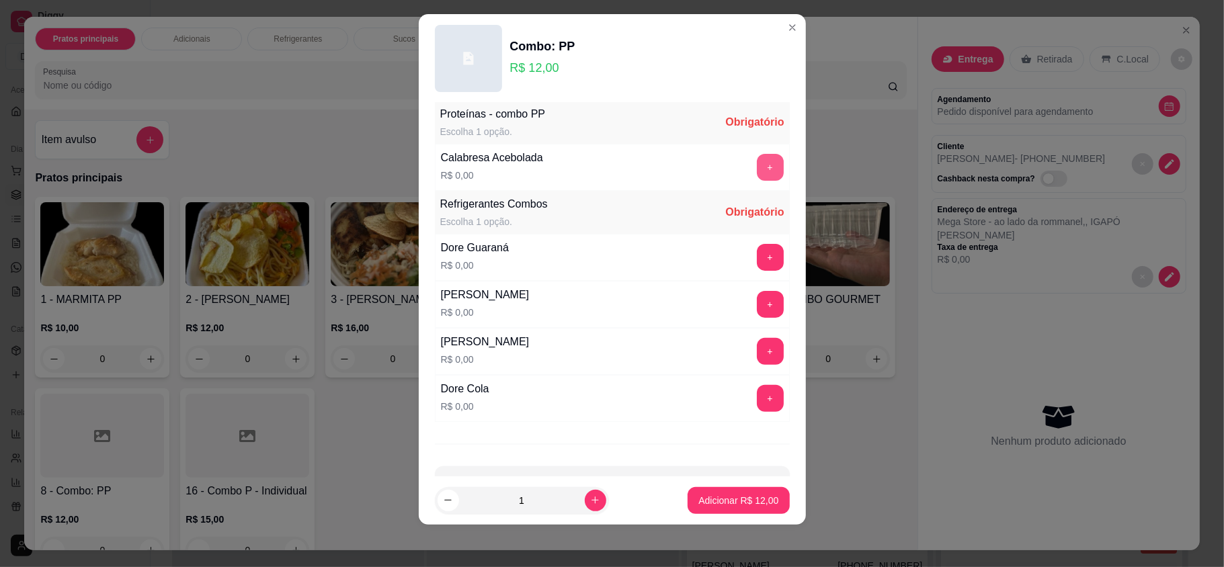
click at [757, 168] on button "+" at bounding box center [770, 167] width 27 height 27
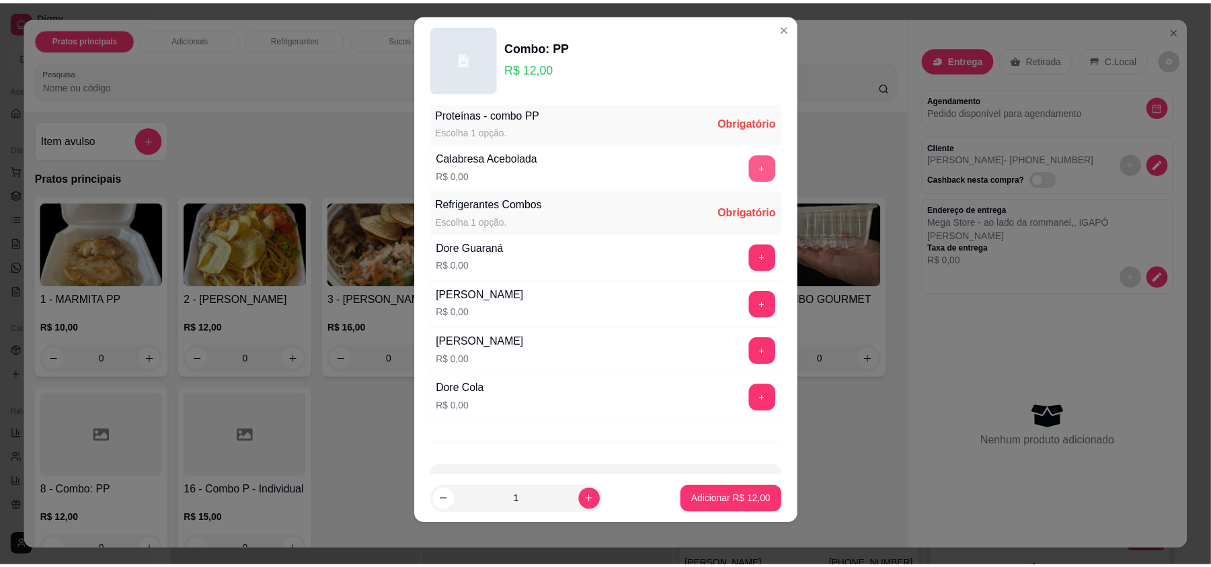
scroll to position [291, 0]
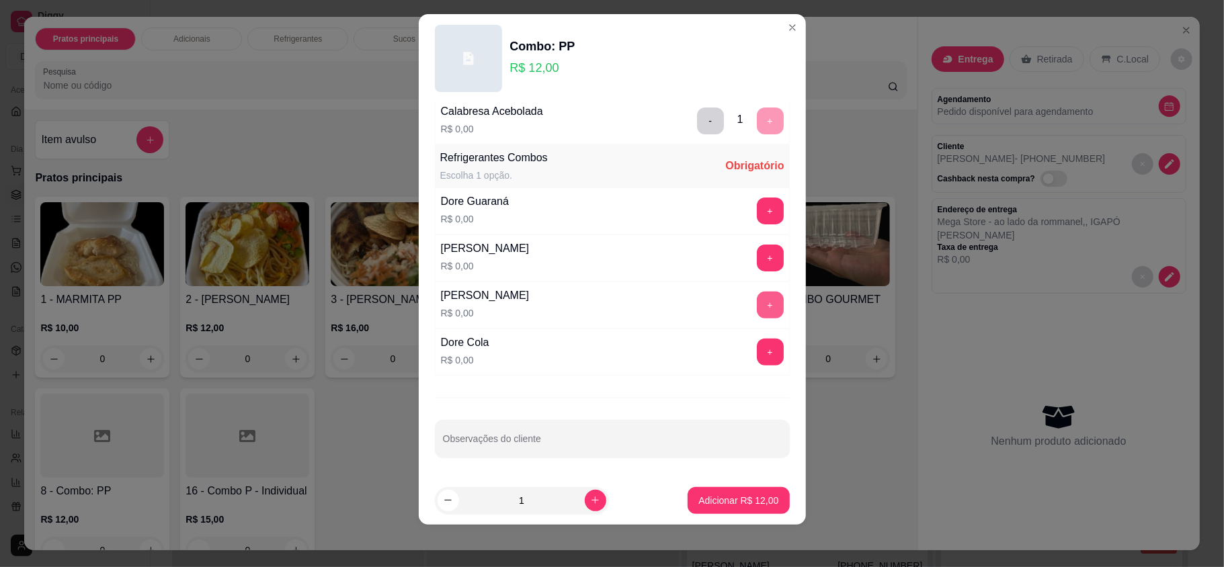
click at [757, 310] on button "+" at bounding box center [770, 305] width 27 height 27
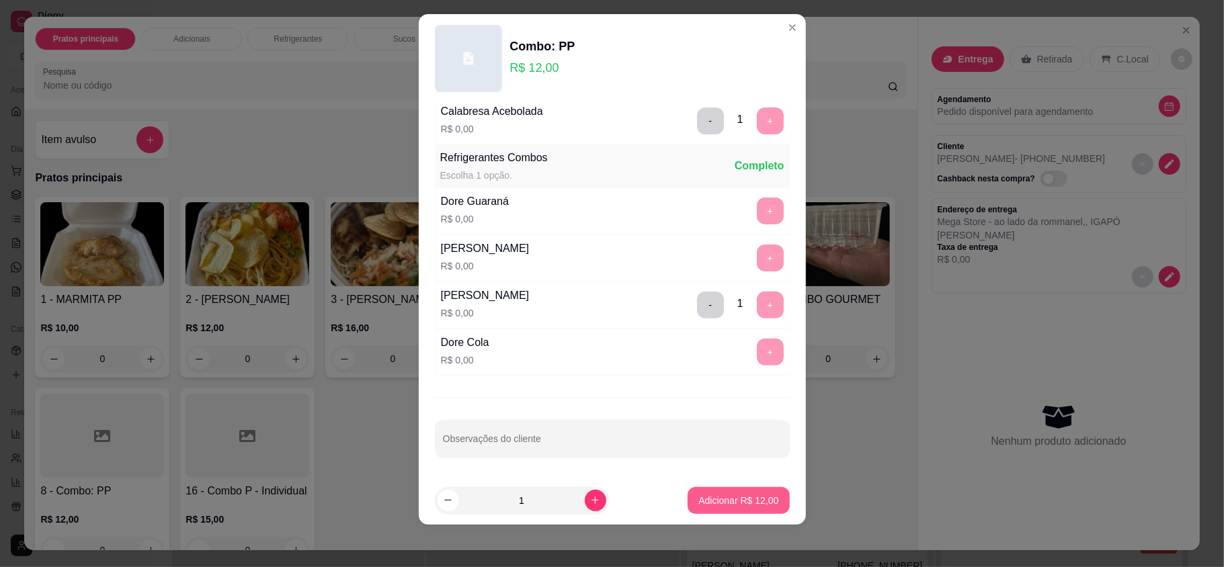
click at [735, 499] on p "Adicionar R$ 12,00" at bounding box center [738, 500] width 80 height 13
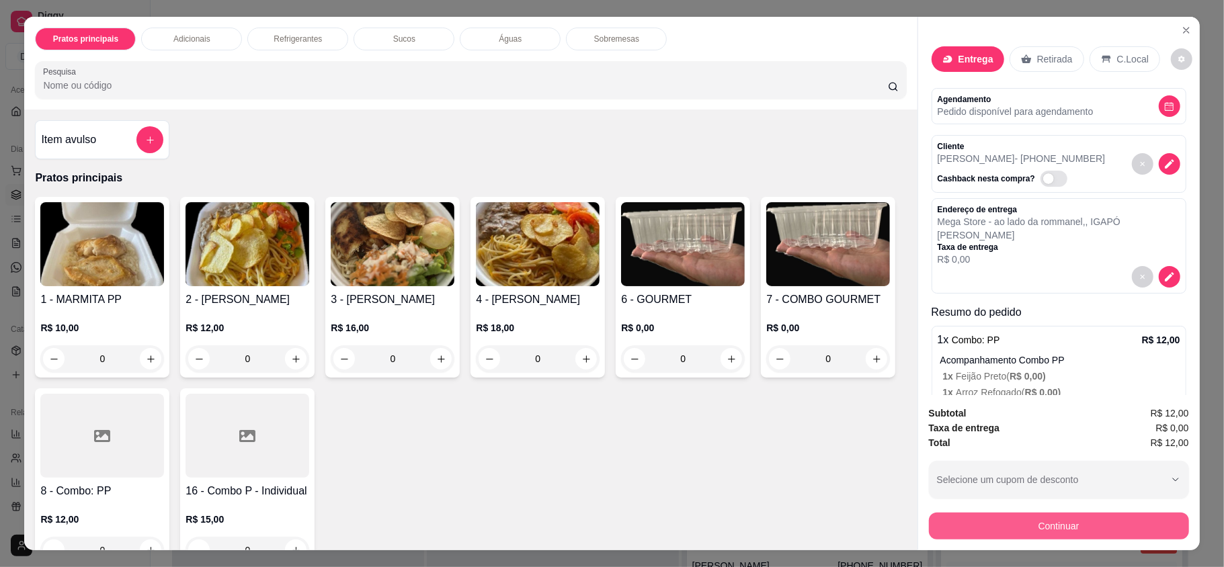
click at [1031, 525] on button "Continuar" at bounding box center [1059, 526] width 260 height 27
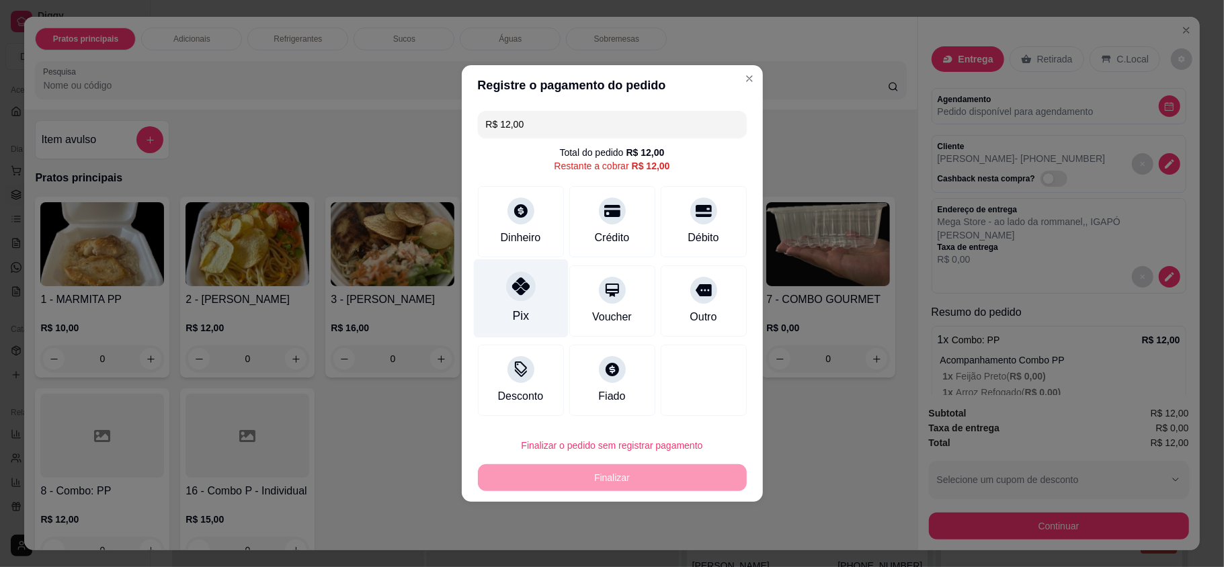
click at [520, 303] on div "Pix" at bounding box center [520, 298] width 95 height 79
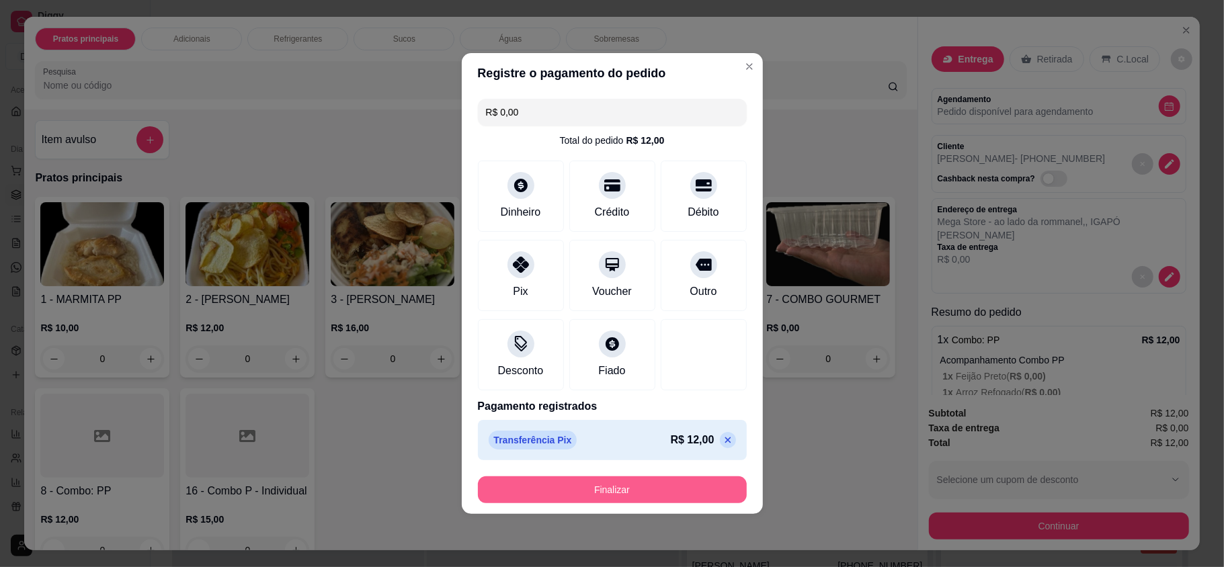
click at [618, 493] on button "Finalizar" at bounding box center [612, 490] width 269 height 27
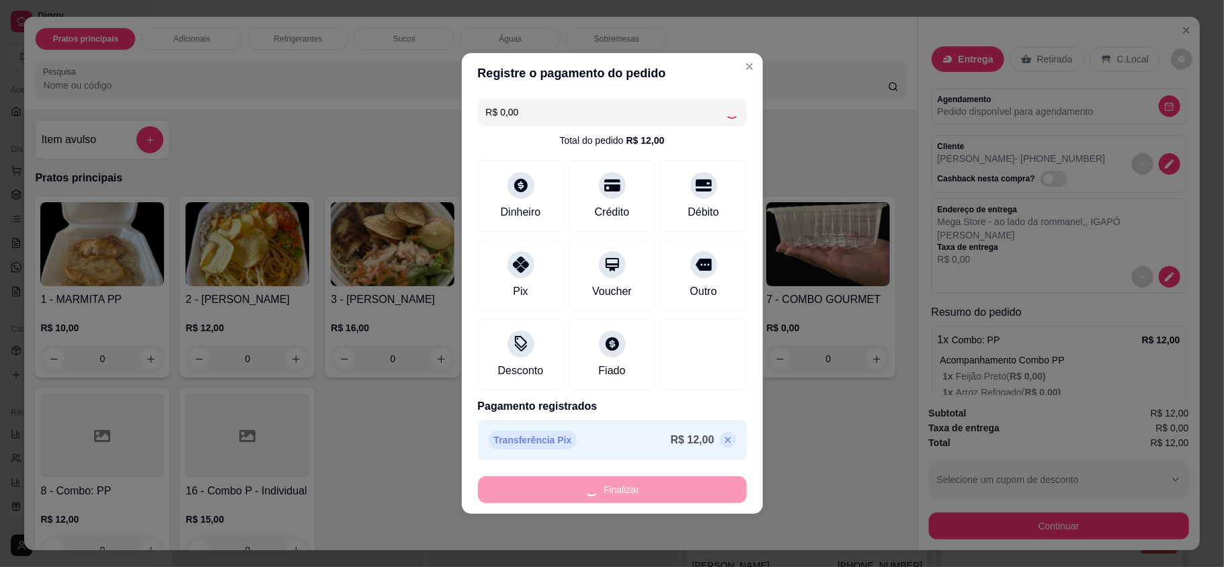
type input "-R$ 12,00"
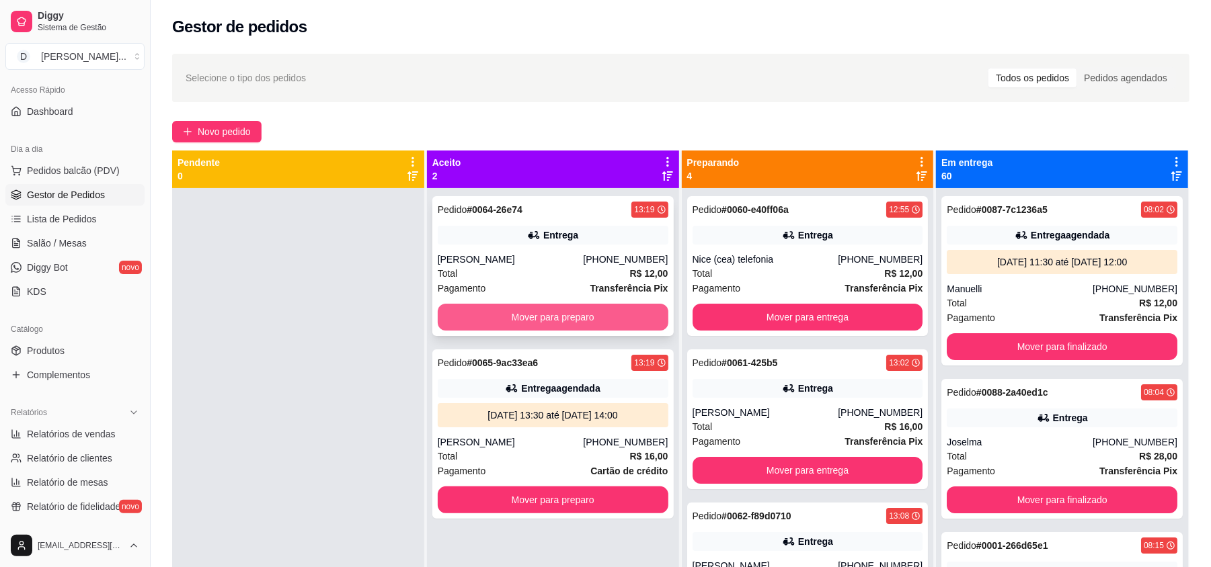
click at [541, 304] on div "Mover para preparo" at bounding box center [553, 317] width 231 height 27
click at [514, 323] on button "Mover para preparo" at bounding box center [553, 317] width 231 height 27
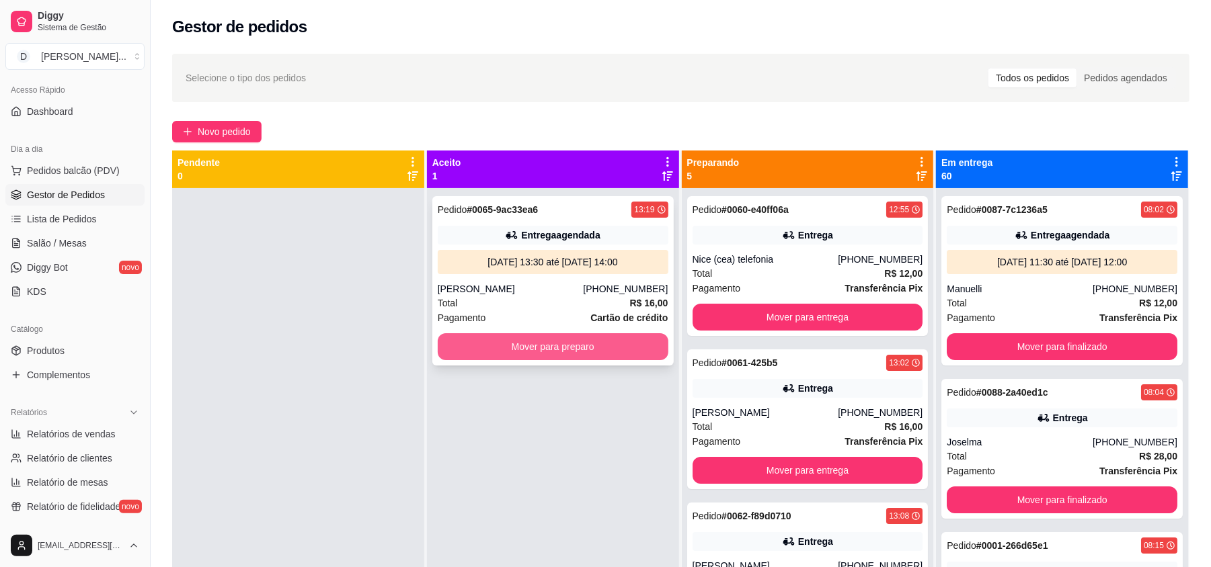
click at [509, 350] on button "Mover para preparo" at bounding box center [553, 346] width 231 height 27
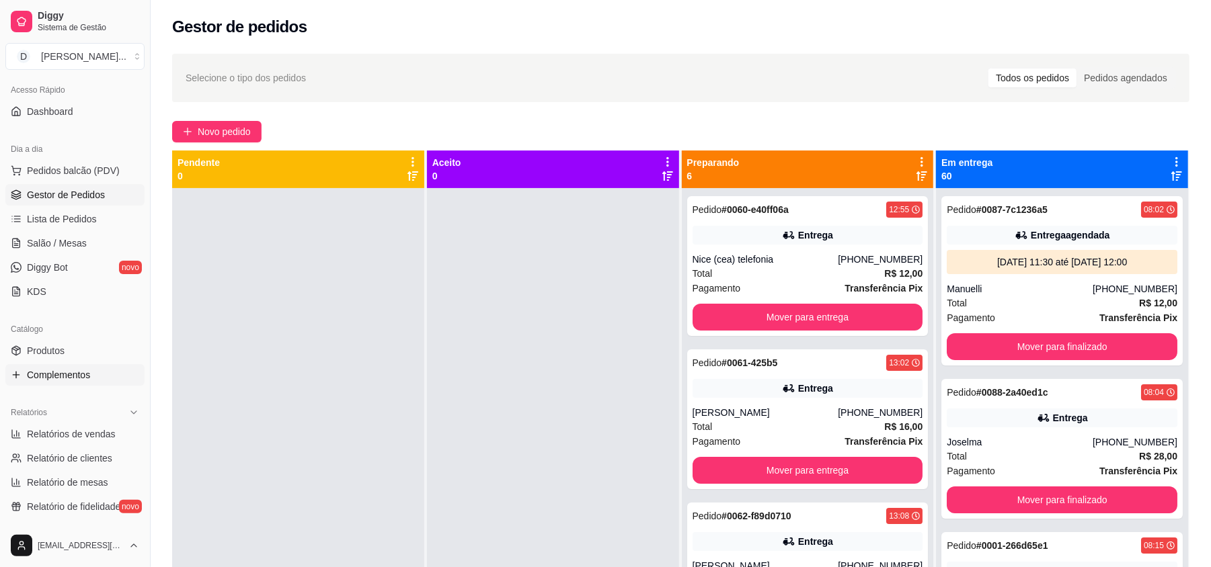
click at [62, 372] on span "Complementos" at bounding box center [58, 374] width 63 height 13
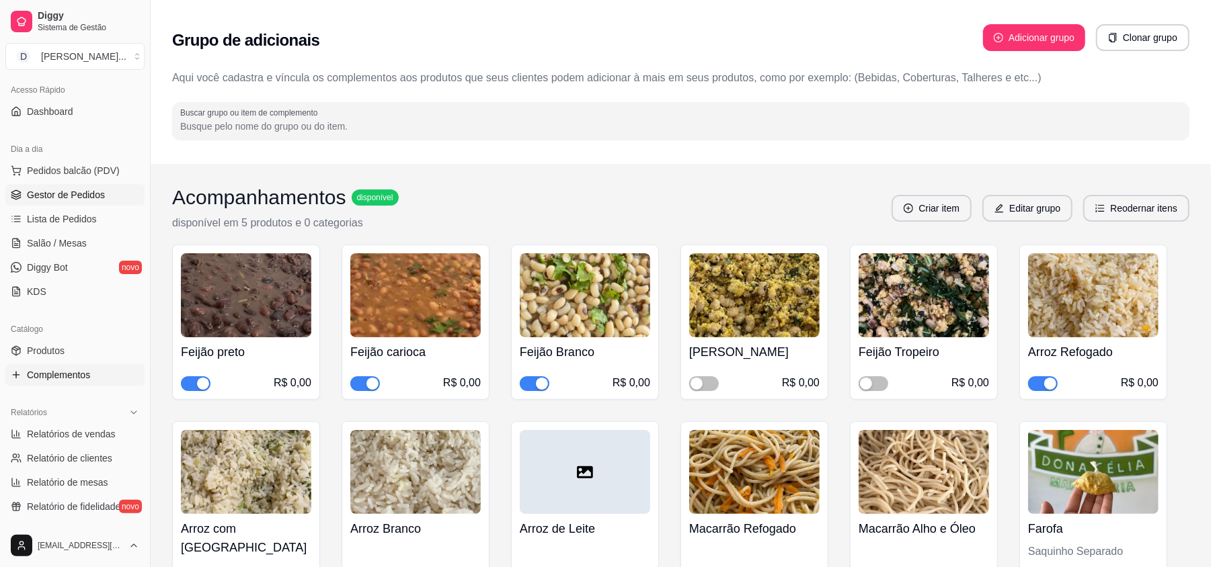
click at [52, 199] on span "Gestor de Pedidos" at bounding box center [66, 194] width 78 height 13
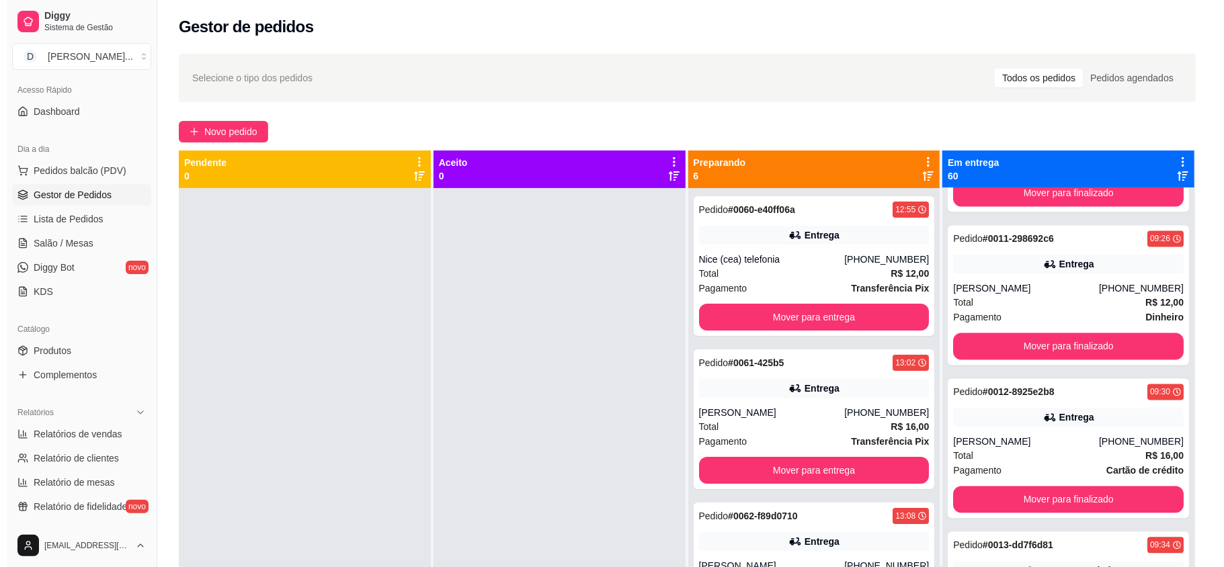
scroll to position [2510, 0]
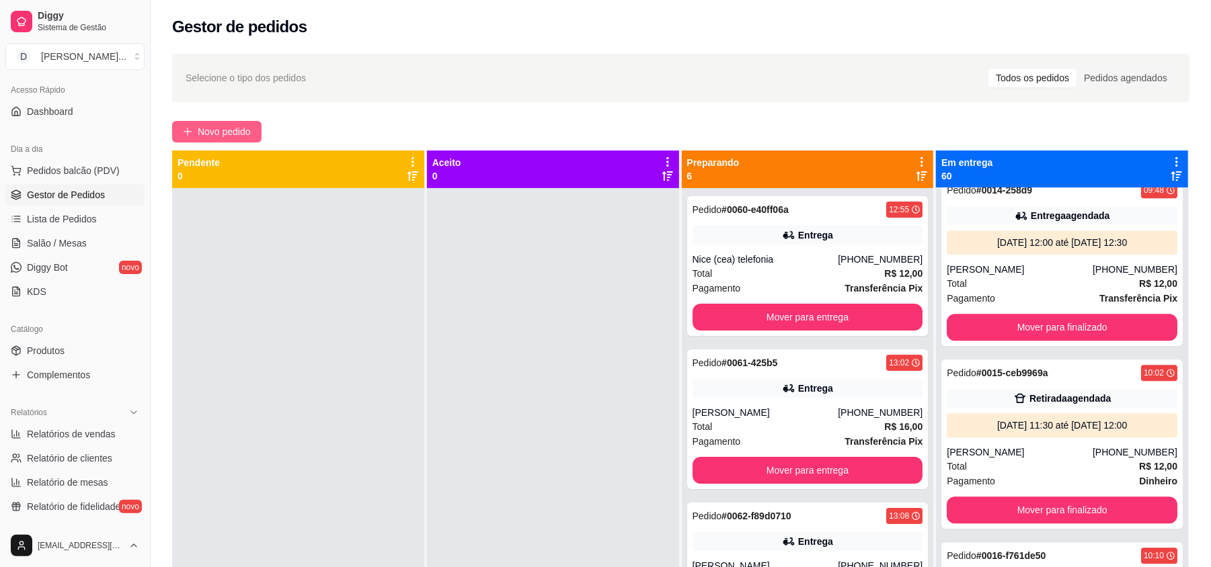
click at [230, 124] on button "Novo pedido" at bounding box center [216, 132] width 89 height 22
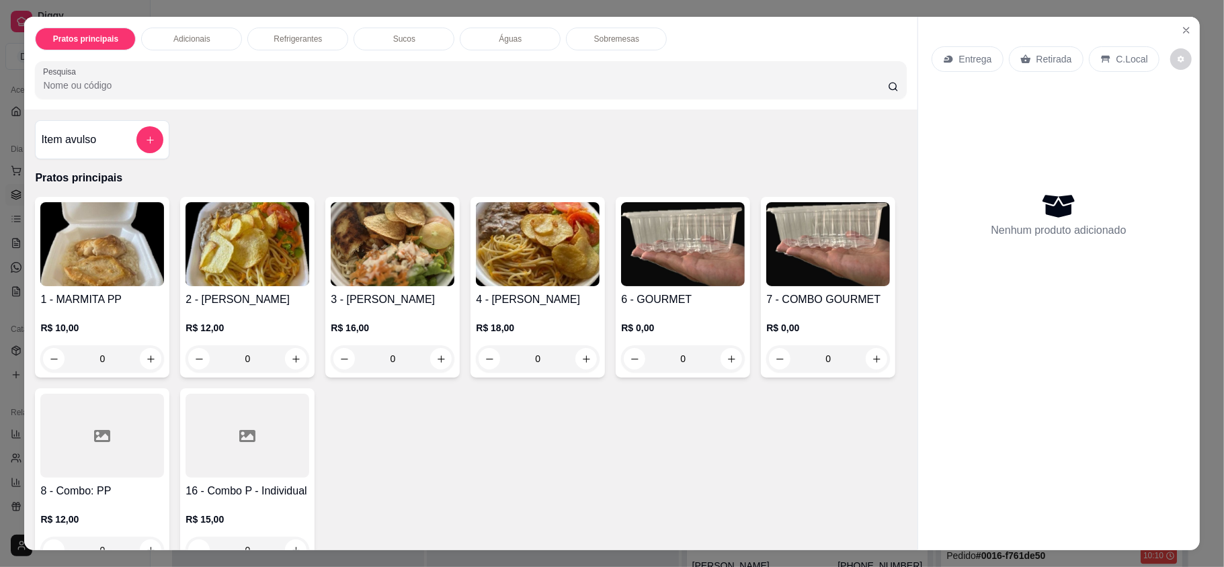
click at [971, 59] on p "Entrega" at bounding box center [975, 58] width 33 height 13
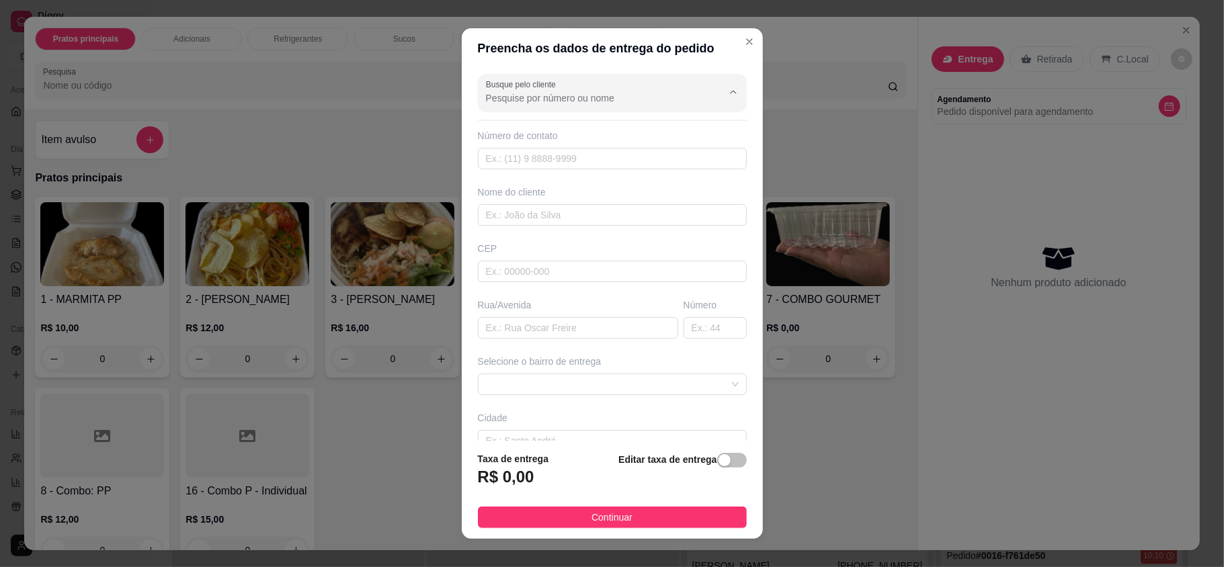
click at [509, 99] on input "Busque pelo cliente" at bounding box center [593, 97] width 215 height 13
click at [511, 155] on span "Neyara" at bounding box center [585, 153] width 207 height 13
type input "Neyara"
type input "84991614890"
type input "Neyara"
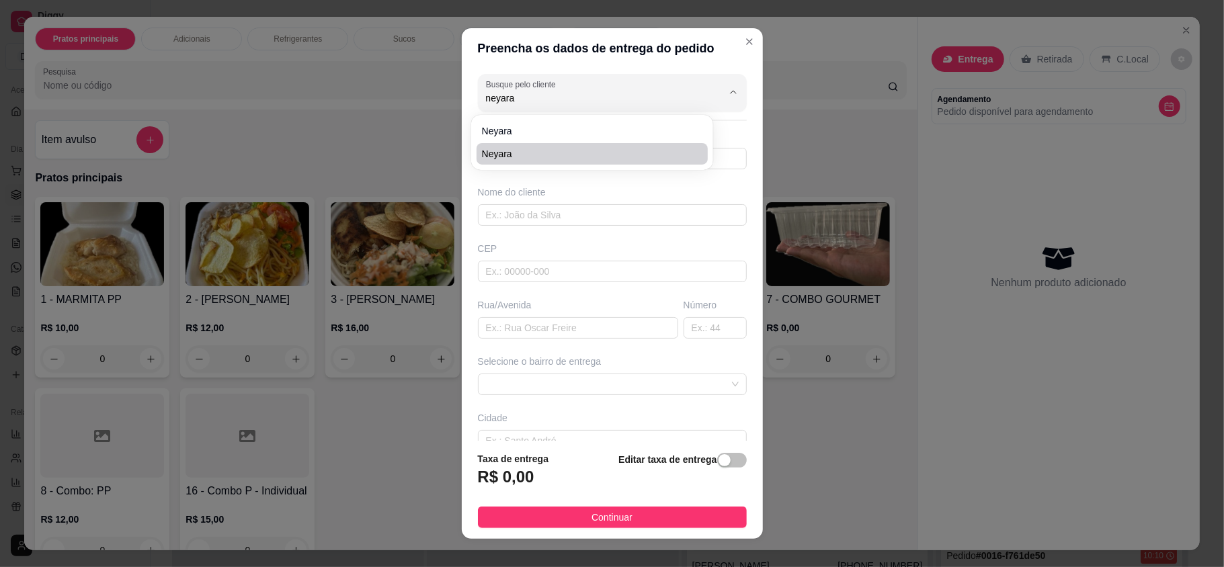
type input "59104228"
type input "Rommanel - [PERSON_NAME]"
type input "2200"
type input "[DATE]"
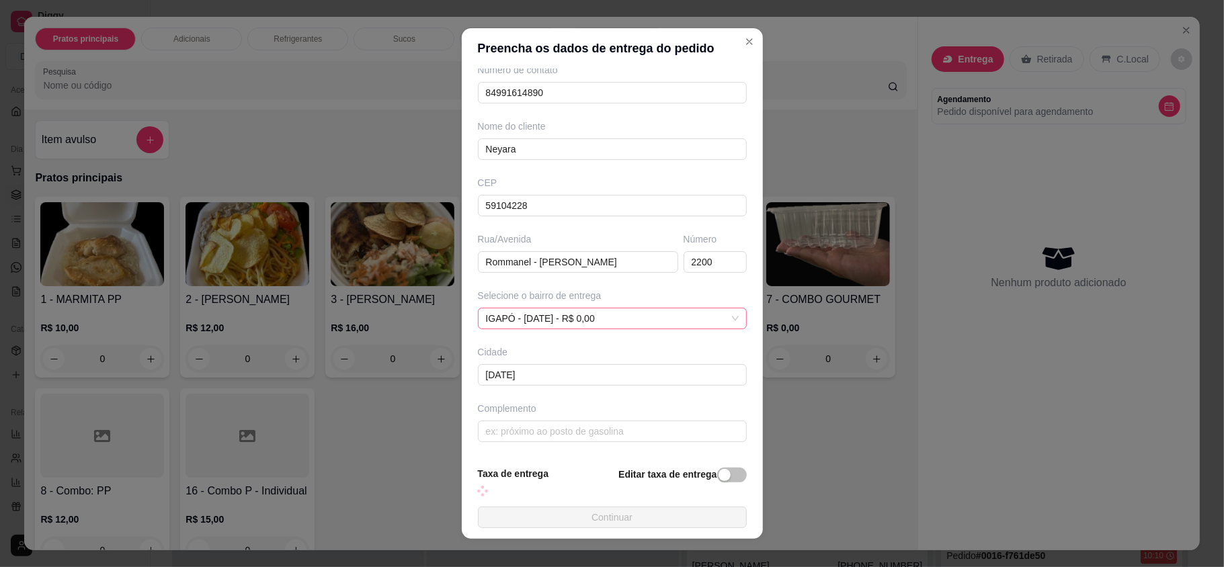
scroll to position [14, 0]
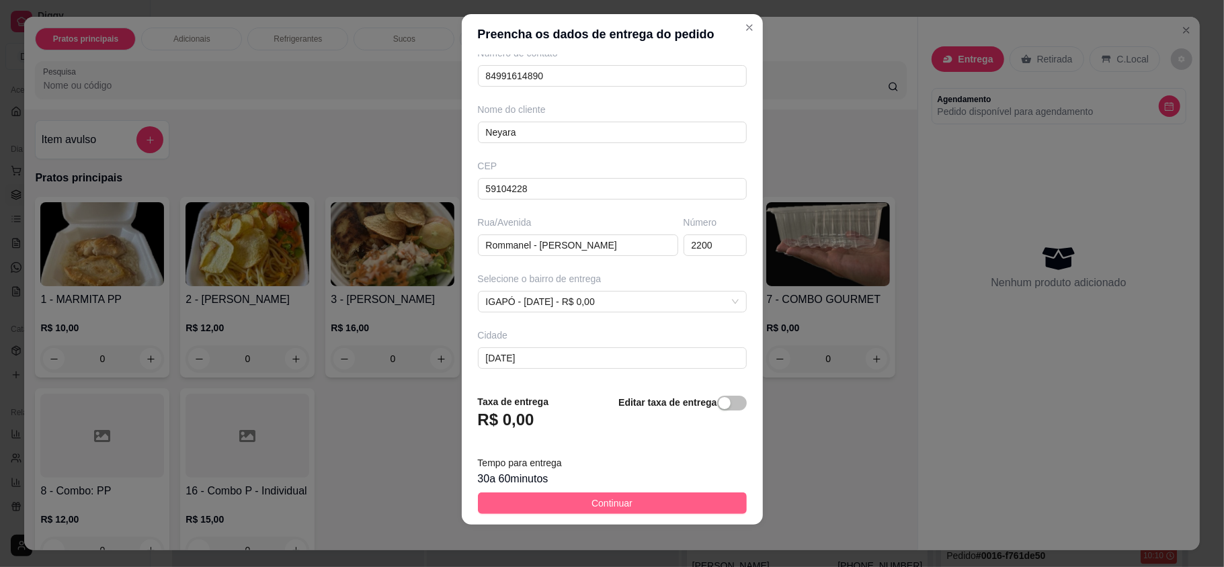
type input "Neyara"
click at [596, 499] on span "Continuar" at bounding box center [612, 503] width 41 height 15
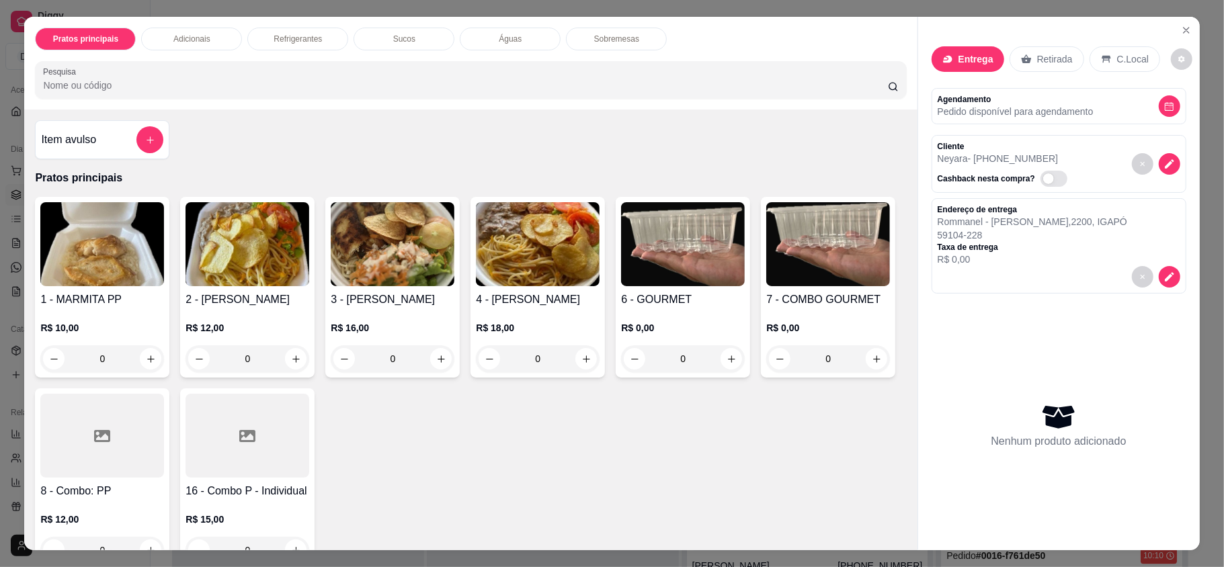
click at [192, 249] on img at bounding box center [248, 244] width 124 height 84
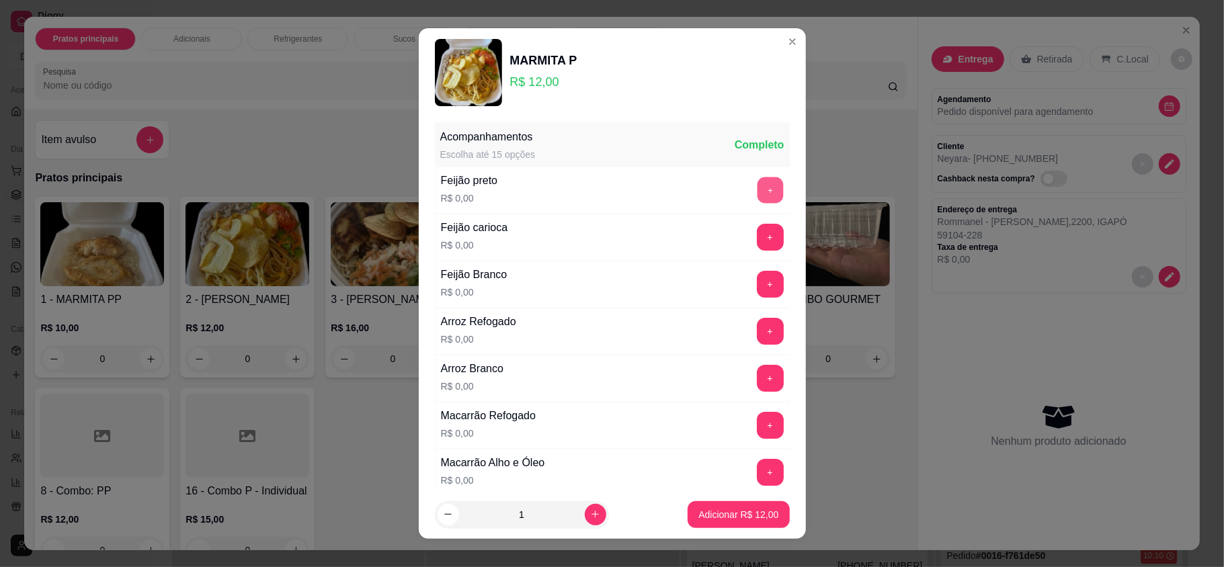
click at [757, 192] on button "+" at bounding box center [770, 190] width 26 height 26
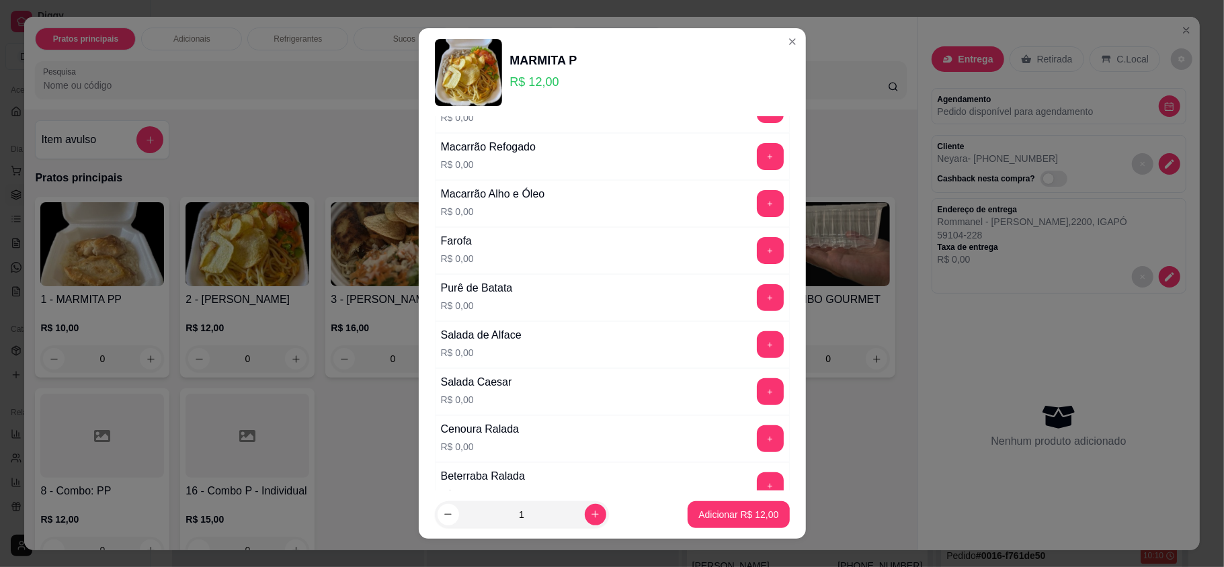
scroll to position [358, 0]
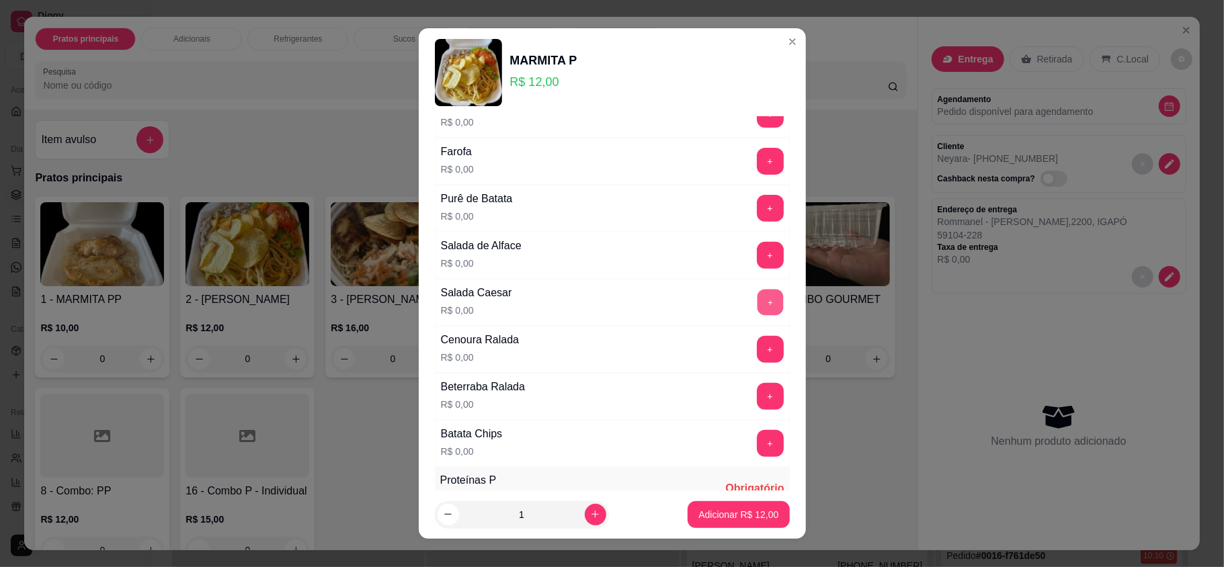
click at [757, 300] on button "+" at bounding box center [770, 303] width 26 height 26
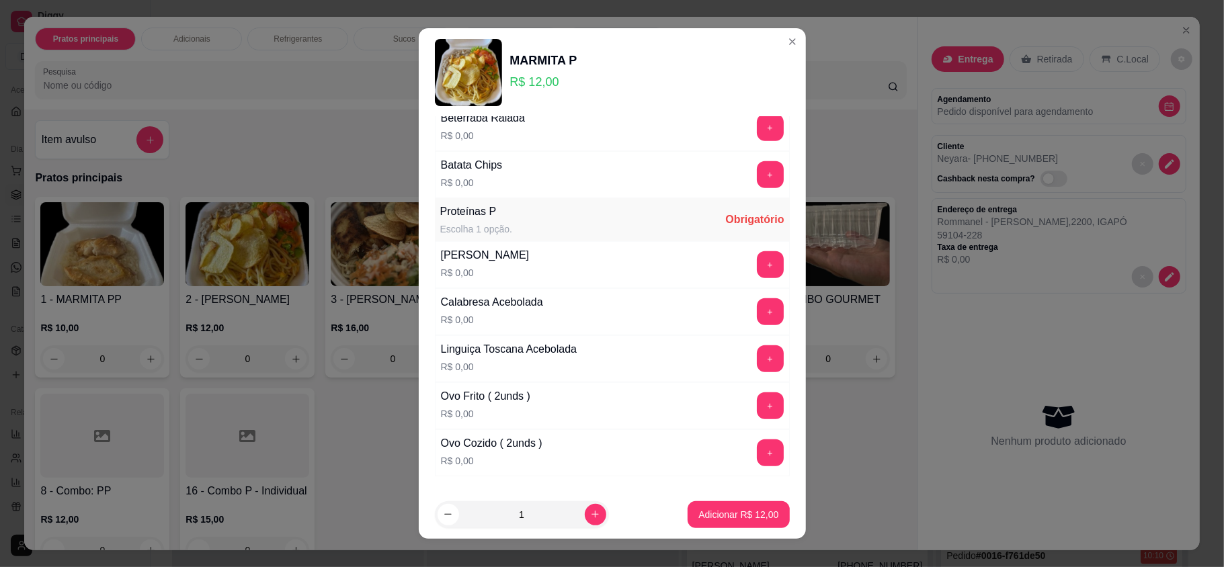
scroll to position [717, 0]
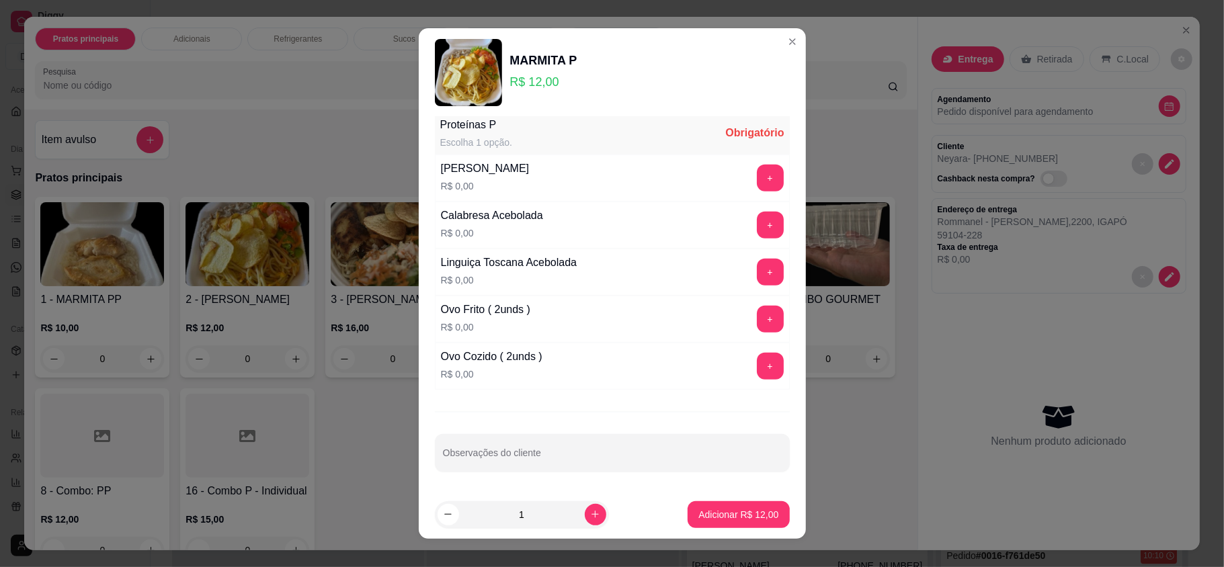
click at [731, 259] on div "Linguiça Toscana Acebolada R$ 0,00 +" at bounding box center [612, 272] width 355 height 47
click at [757, 277] on button "+" at bounding box center [770, 272] width 27 height 27
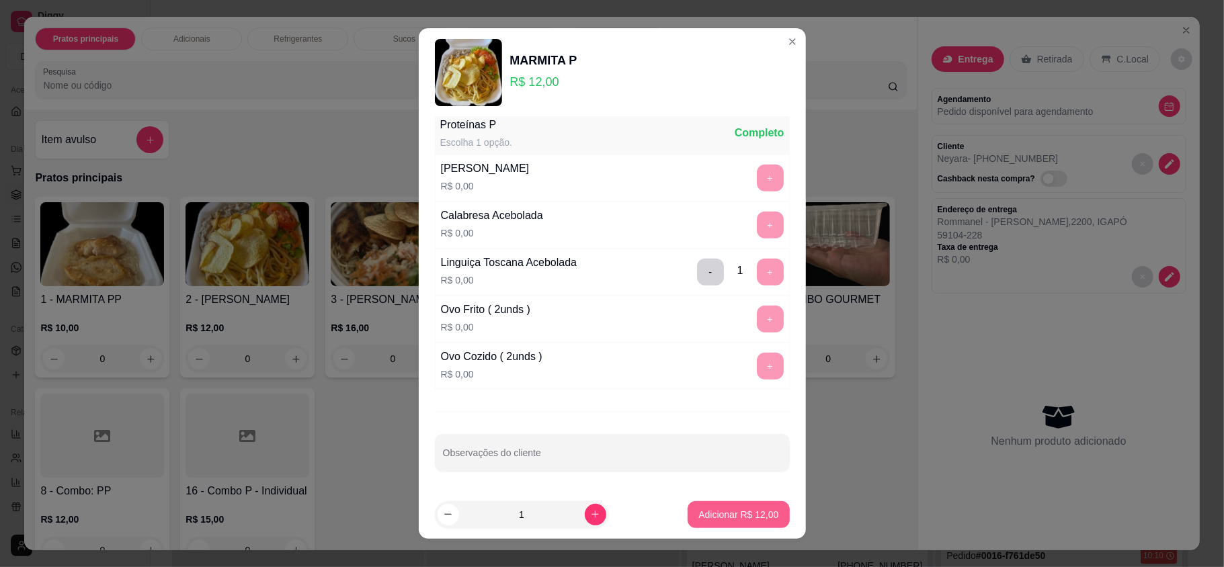
click at [737, 523] on button "Adicionar R$ 12,00" at bounding box center [739, 515] width 102 height 27
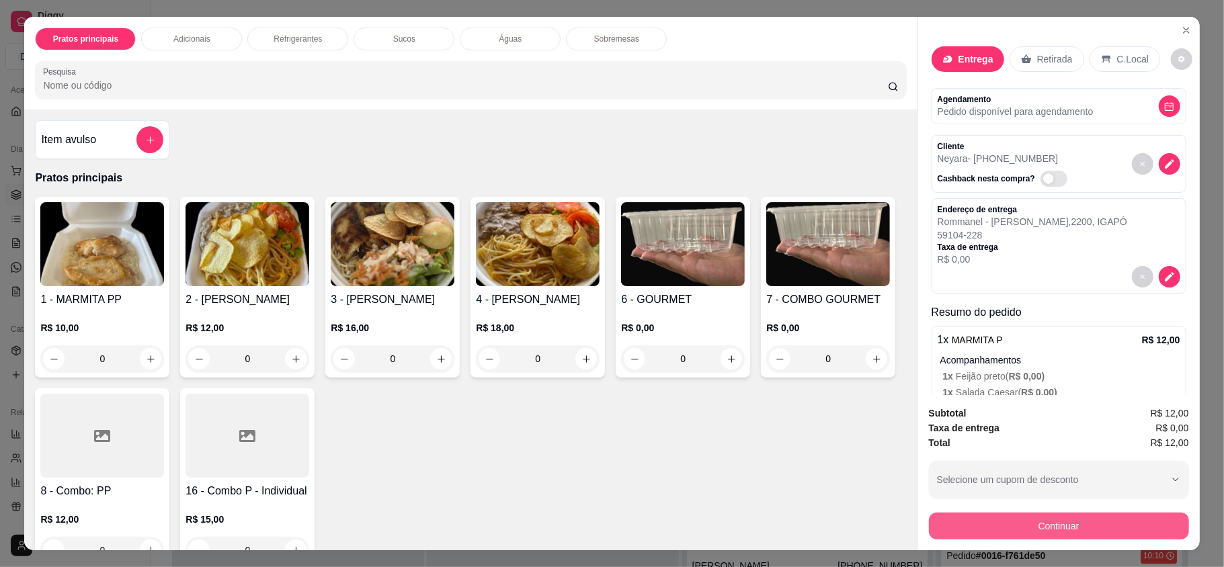
click at [1002, 520] on button "Continuar" at bounding box center [1059, 526] width 260 height 27
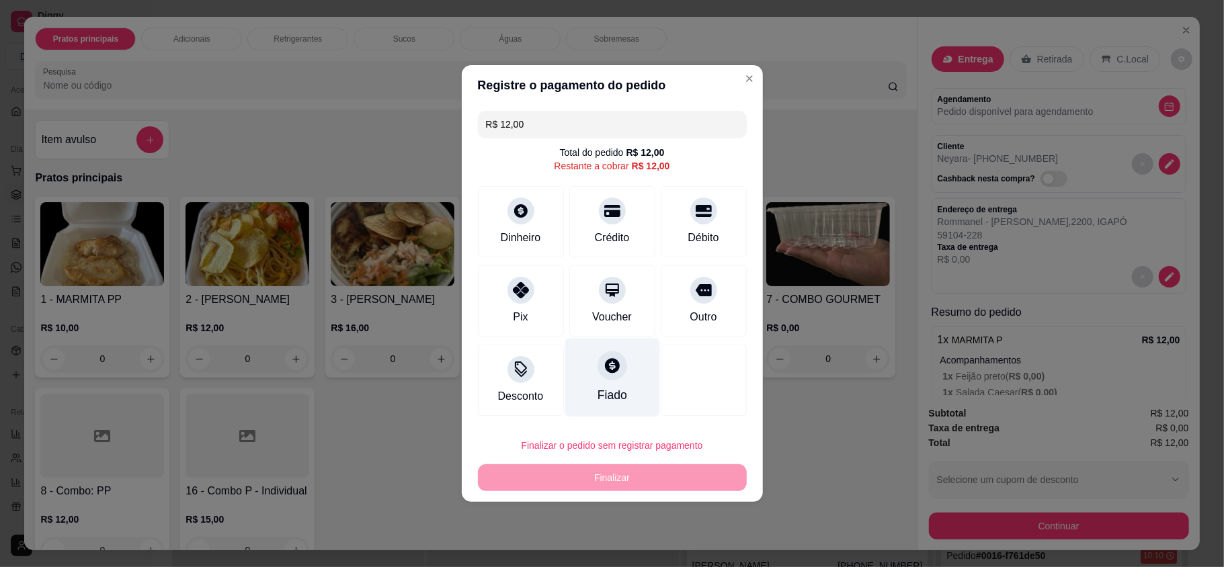
click at [586, 385] on div "Fiado" at bounding box center [612, 378] width 95 height 79
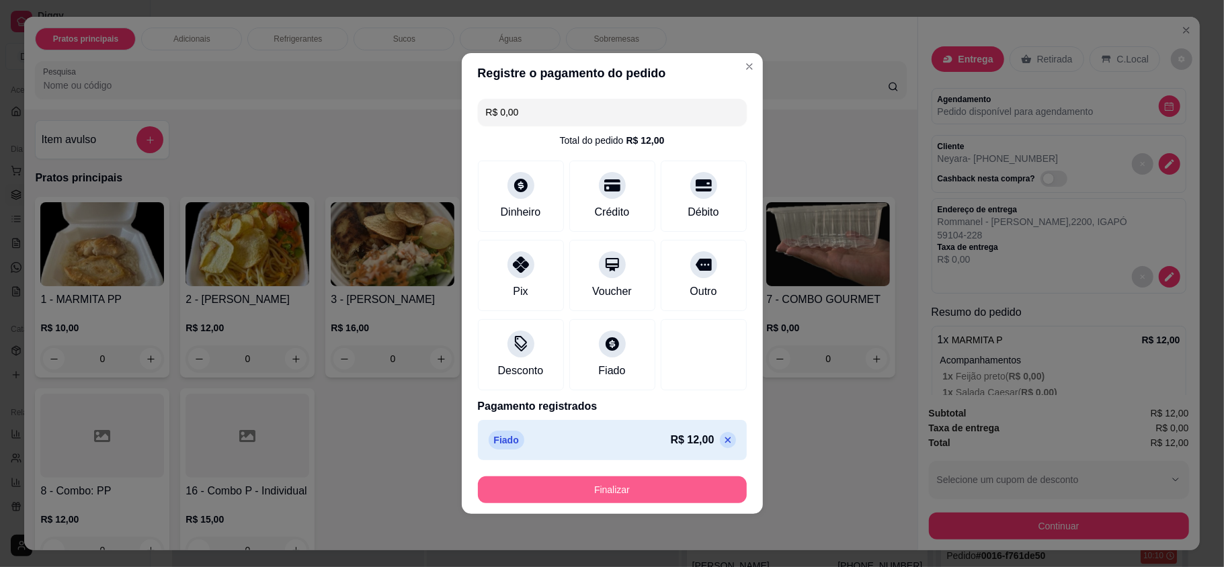
click at [628, 492] on button "Finalizar" at bounding box center [612, 490] width 269 height 27
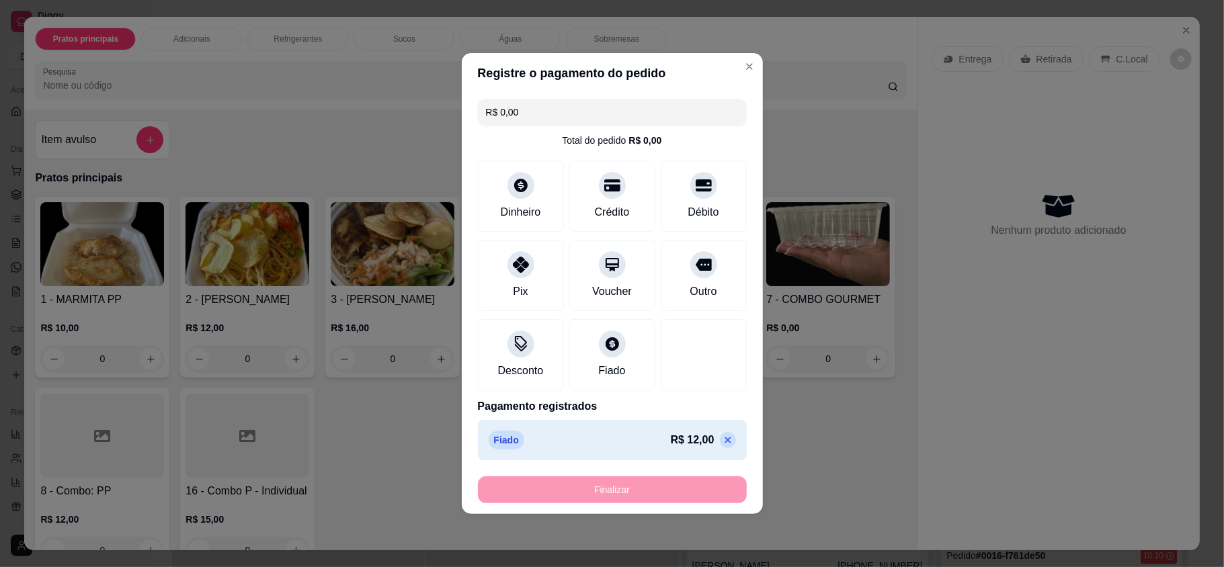
type input "-R$ 12,00"
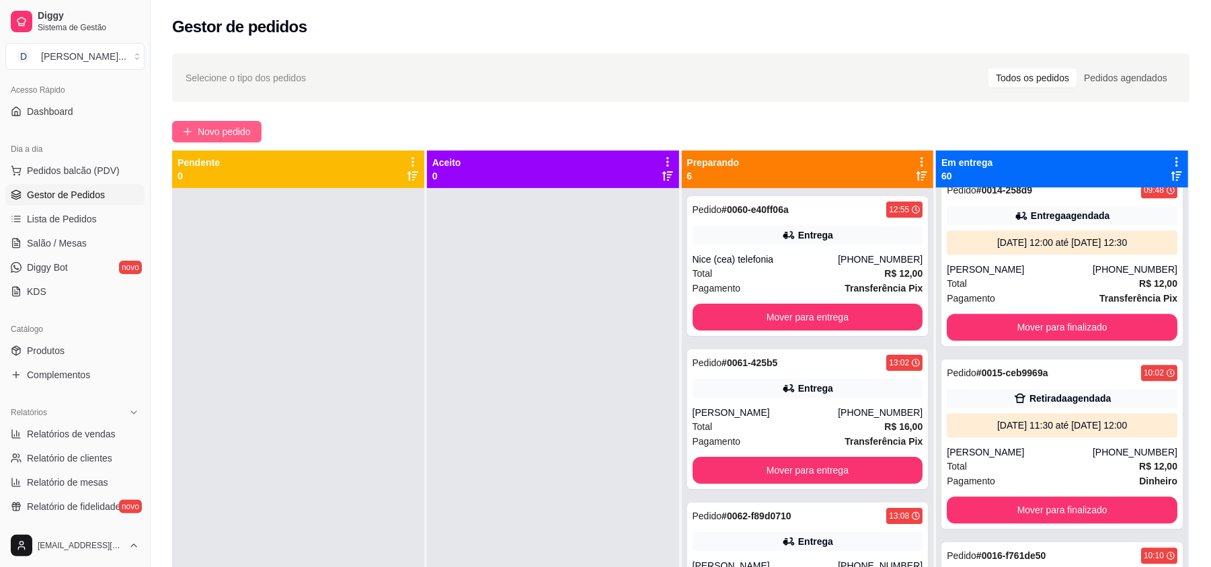
click at [215, 127] on span "Novo pedido" at bounding box center [224, 131] width 53 height 15
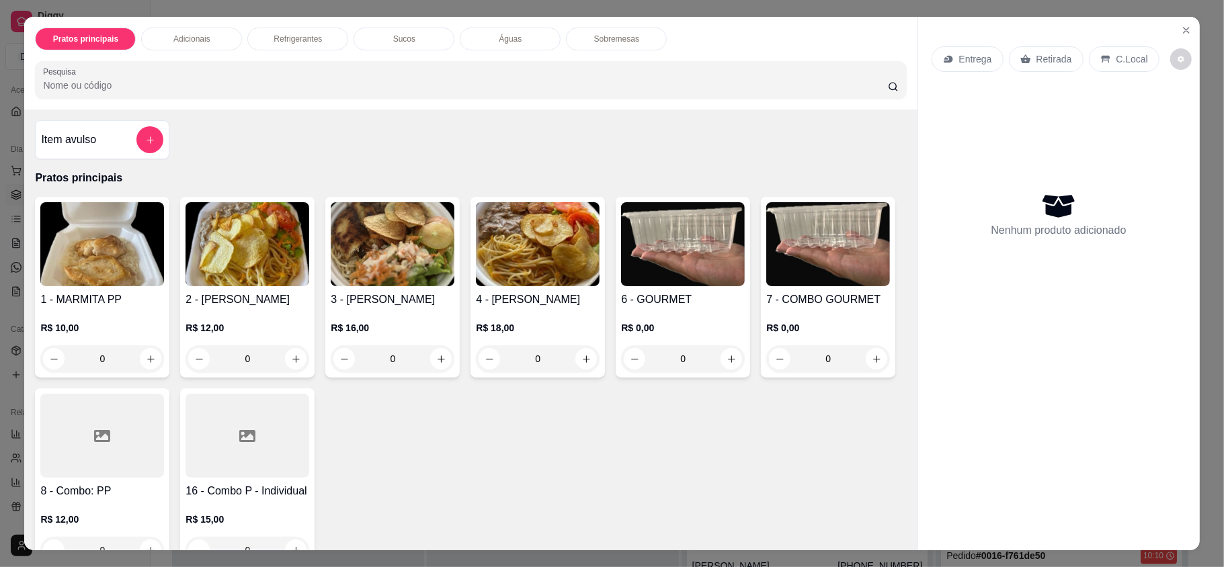
click at [971, 61] on p "Entrega" at bounding box center [975, 58] width 33 height 13
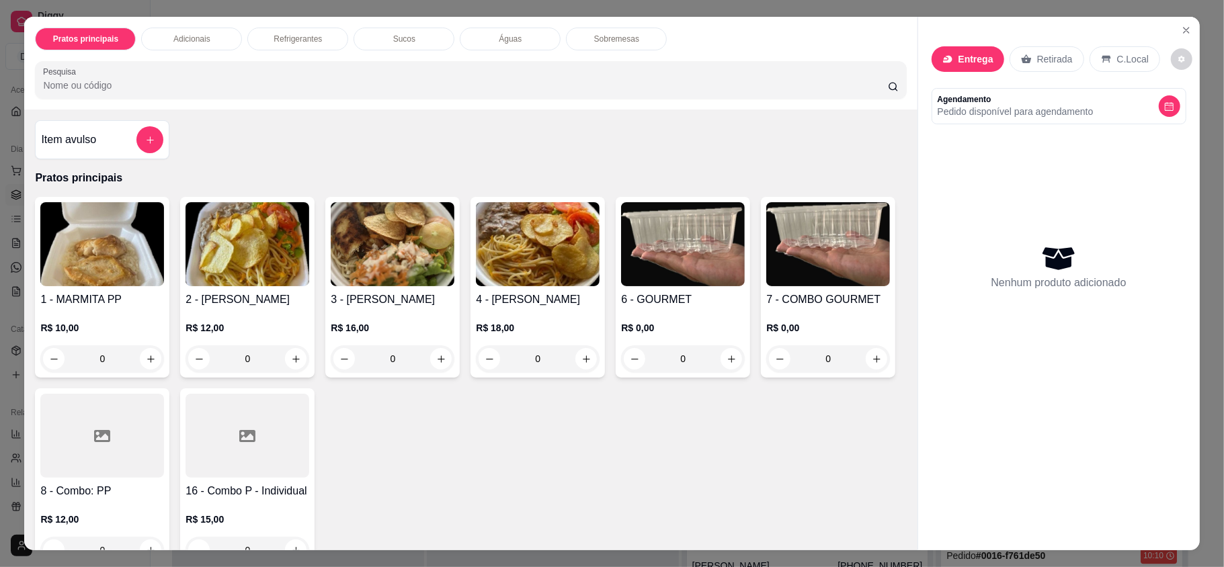
click at [555, 95] on input "Busque pelo cliente" at bounding box center [592, 97] width 215 height 13
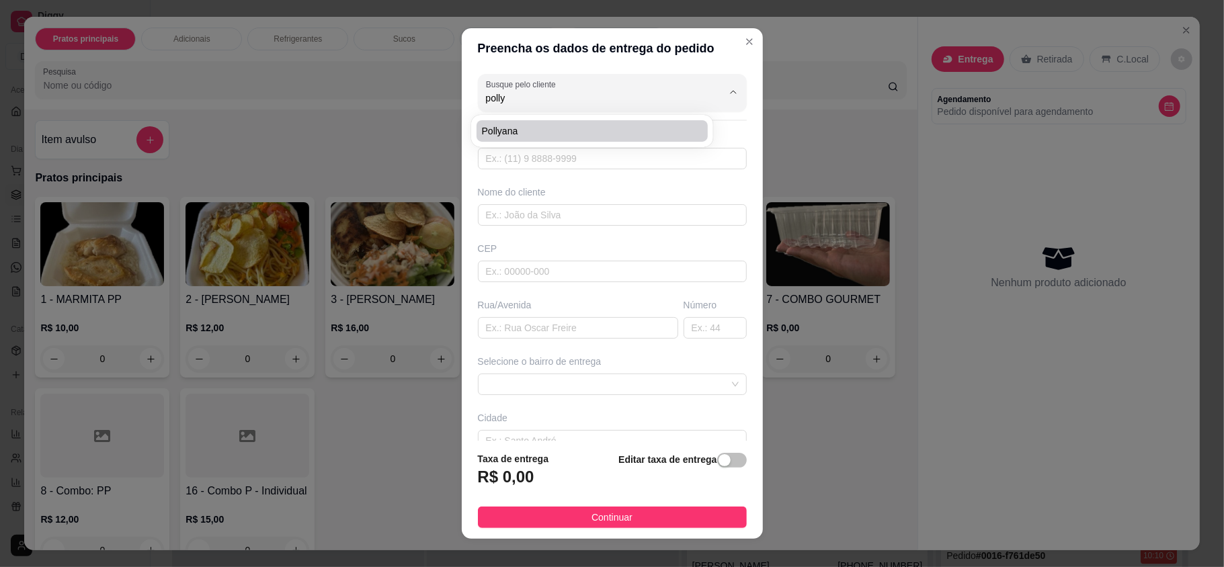
click at [555, 125] on span "Pollyana" at bounding box center [585, 130] width 207 height 13
type input "Pollyana"
type input "84988737167"
type input "Pollyana"
type input "59104228"
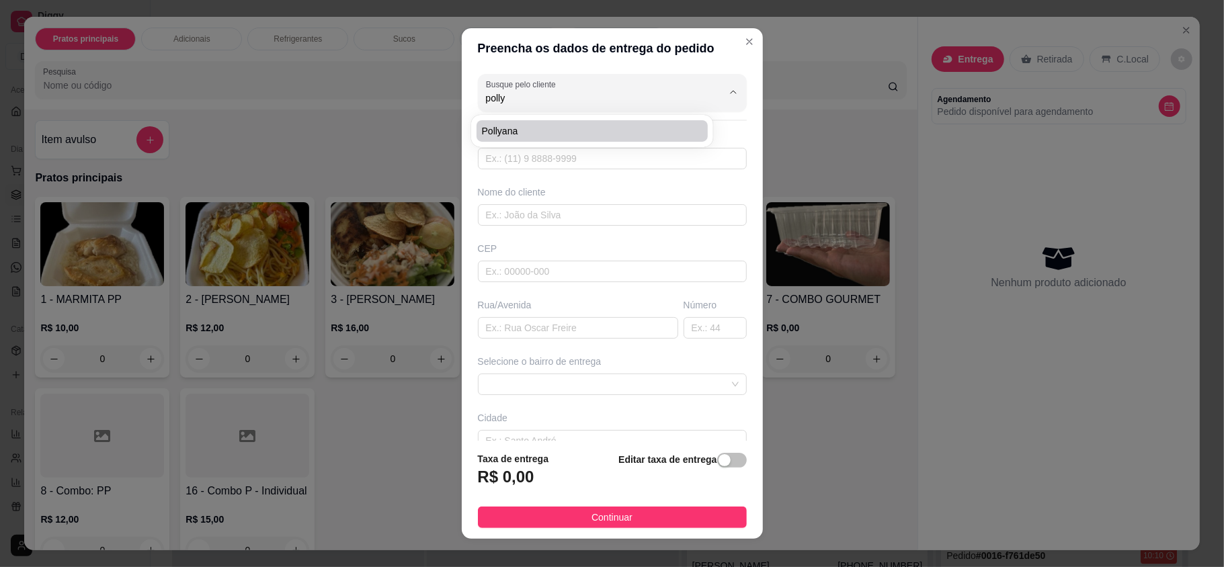
type input "Rommanel - [PERSON_NAME]"
type input "2200"
type input "[DATE]"
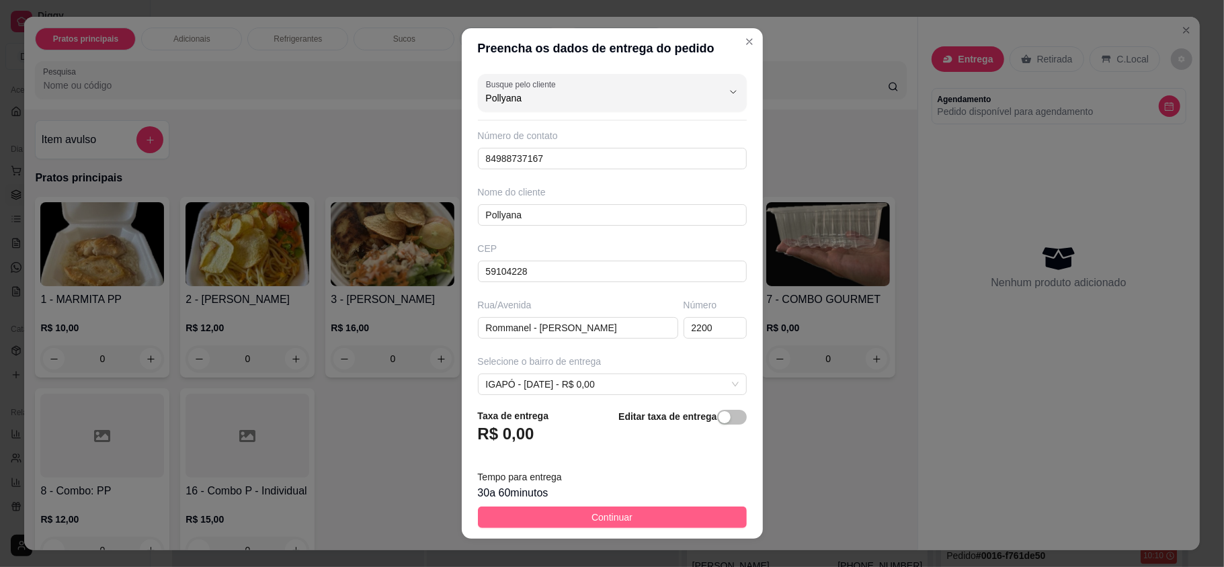
type input "Pollyana"
click at [592, 524] on span "Continuar" at bounding box center [612, 517] width 41 height 15
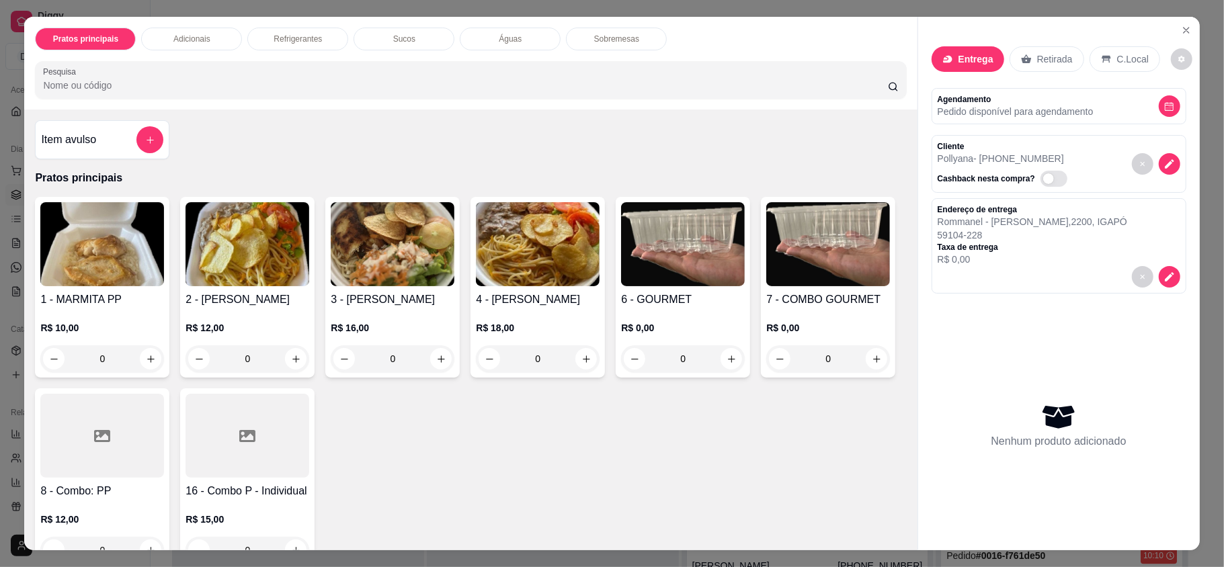
click at [275, 286] on img at bounding box center [248, 244] width 124 height 84
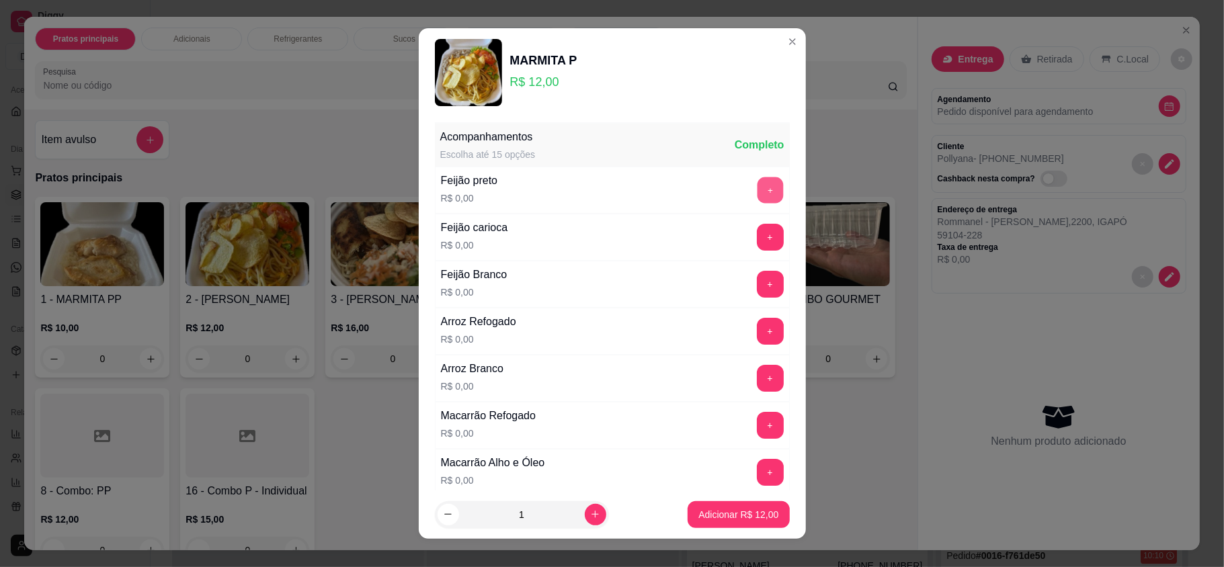
click at [757, 187] on button "+" at bounding box center [770, 190] width 26 height 26
click at [757, 339] on button "+" at bounding box center [770, 331] width 27 height 27
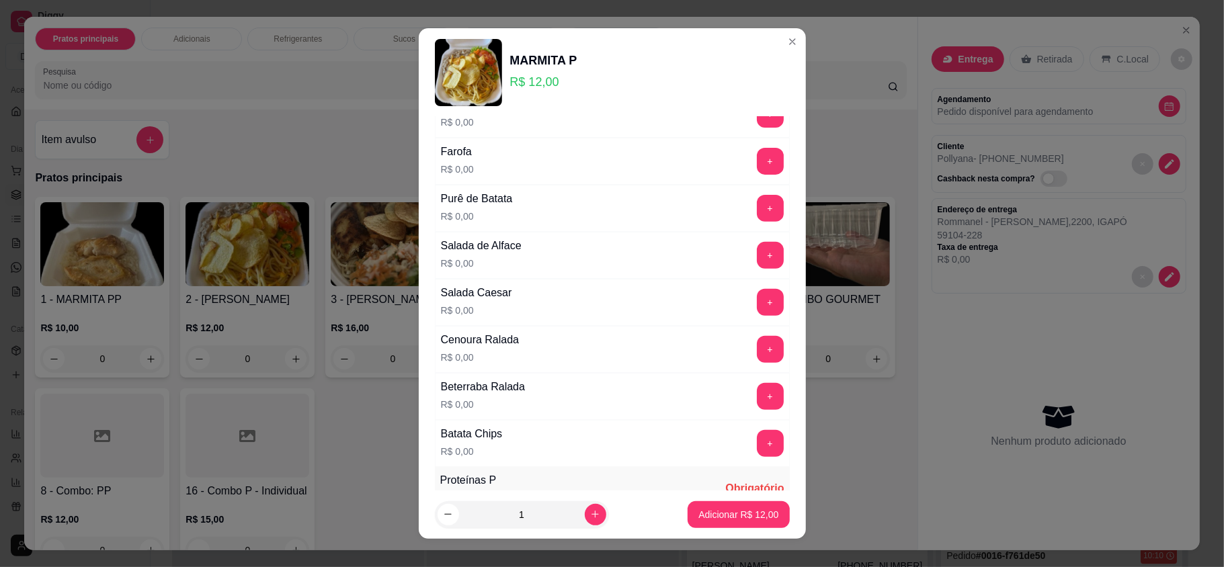
scroll to position [448, 0]
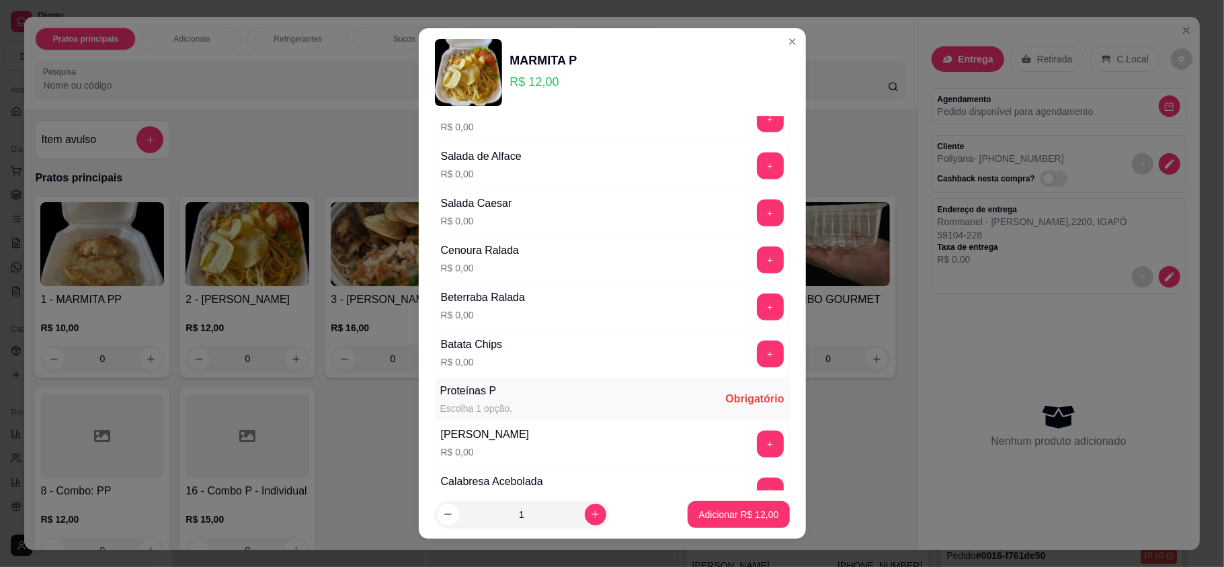
click at [757, 348] on button "+" at bounding box center [770, 354] width 27 height 27
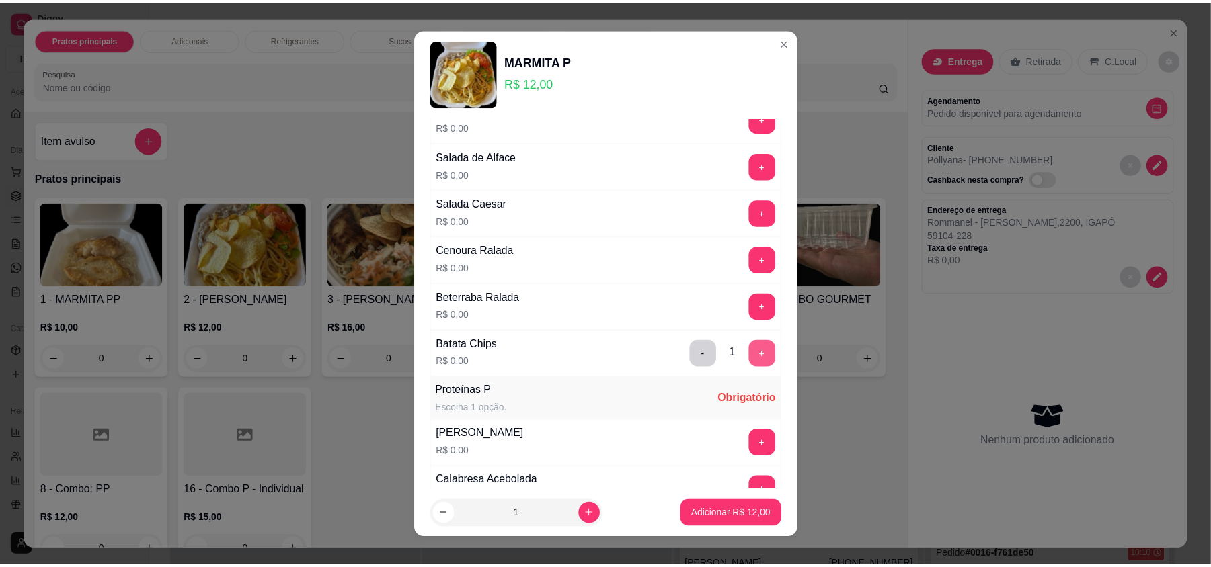
scroll to position [627, 0]
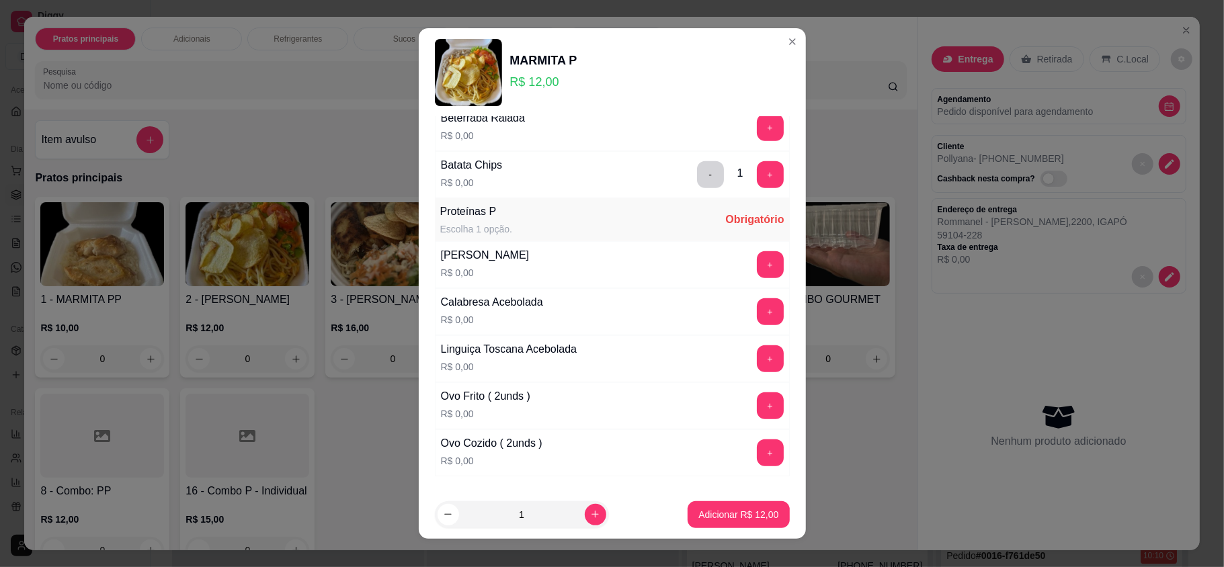
click at [737, 348] on div "Linguiça Toscana Acebolada R$ 0,00 +" at bounding box center [612, 358] width 355 height 47
click at [757, 372] on button "+" at bounding box center [770, 359] width 27 height 27
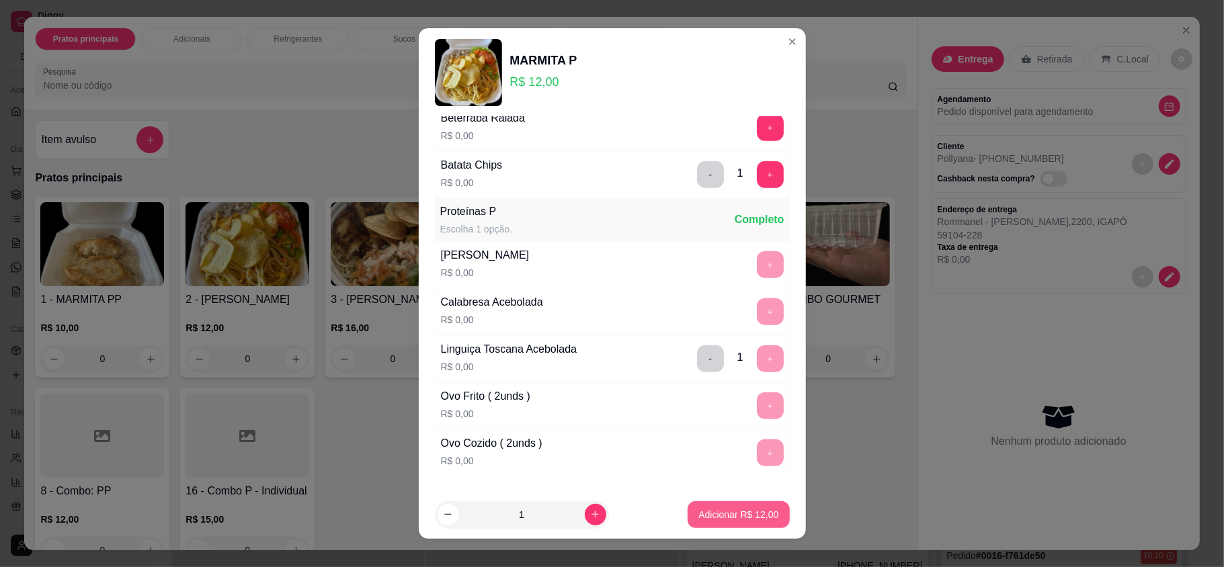
click at [733, 525] on button "Adicionar R$ 12,00" at bounding box center [739, 515] width 102 height 27
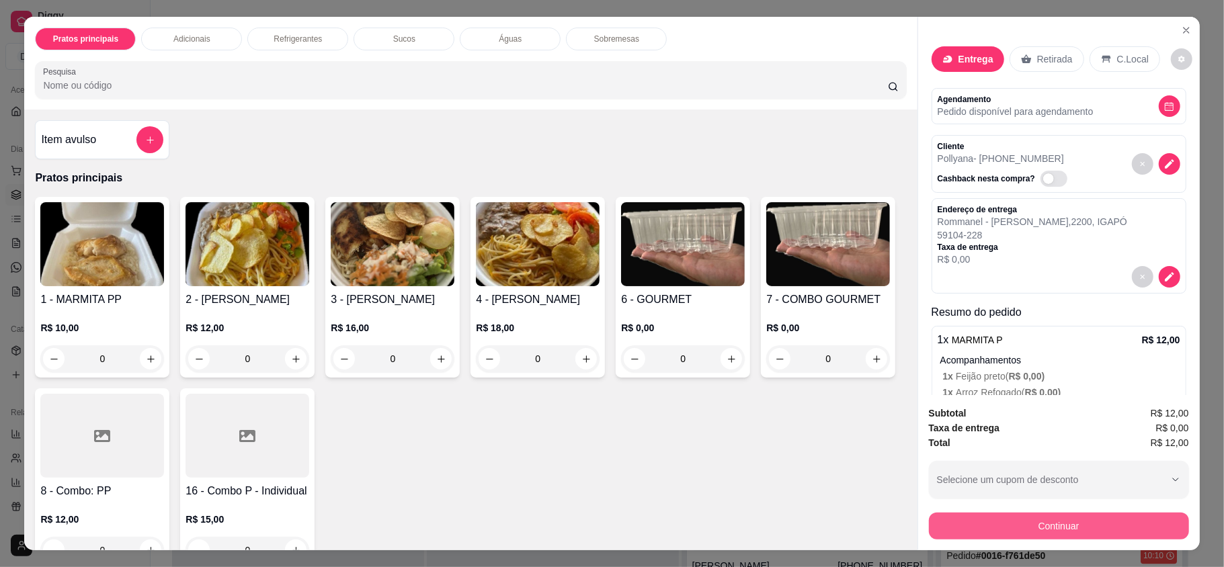
click at [1045, 532] on button "Continuar" at bounding box center [1059, 526] width 260 height 27
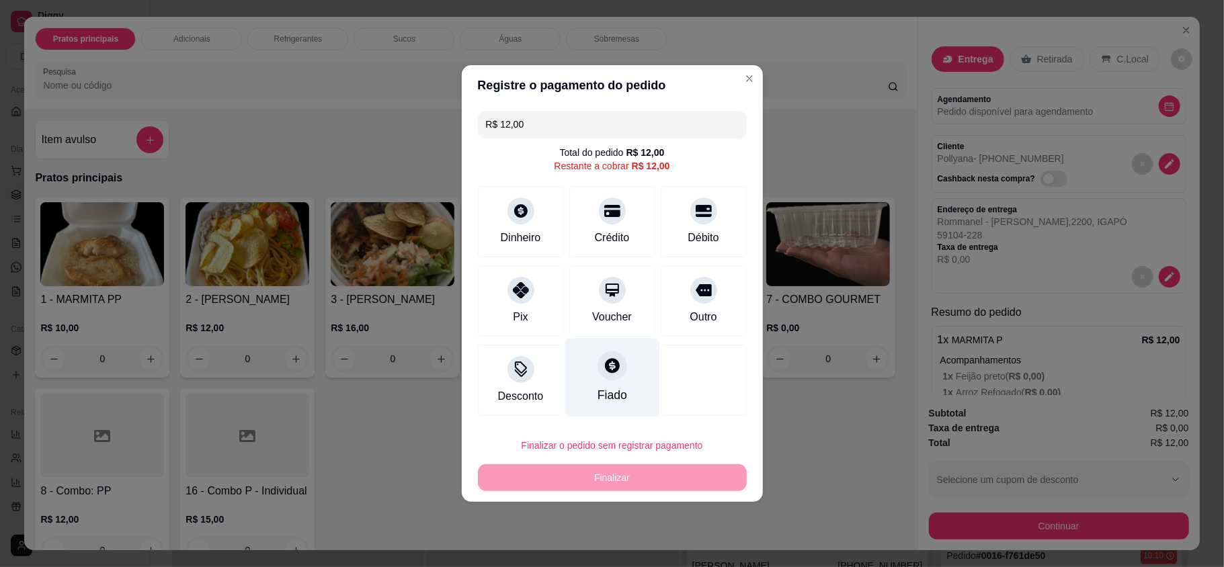
click at [622, 391] on div "Fiado" at bounding box center [612, 378] width 95 height 79
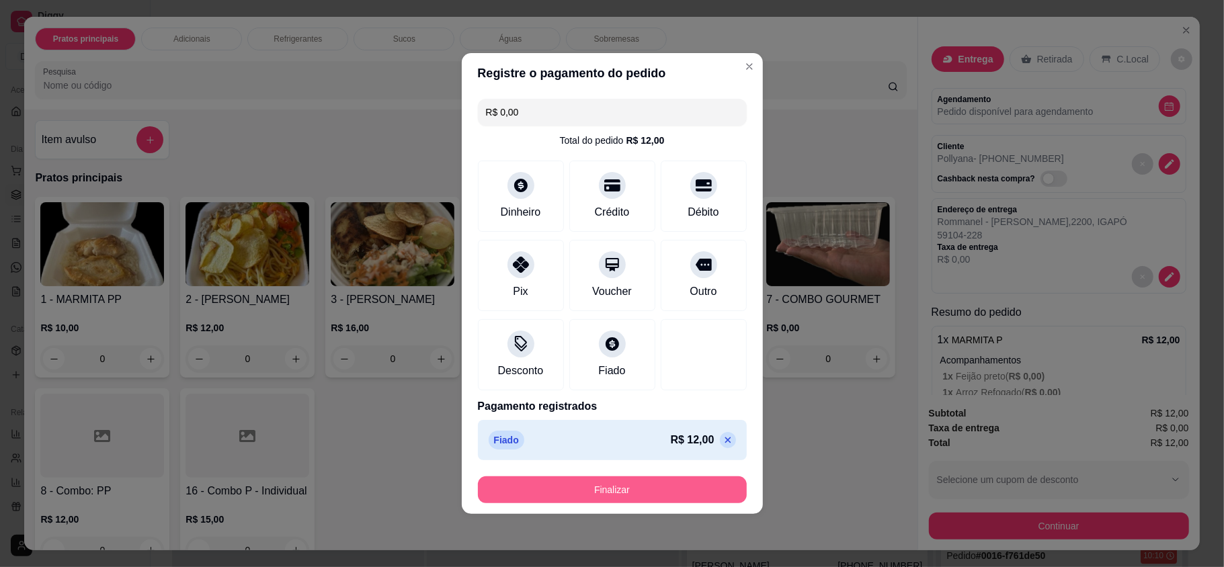
click at [635, 485] on button "Finalizar" at bounding box center [612, 490] width 269 height 27
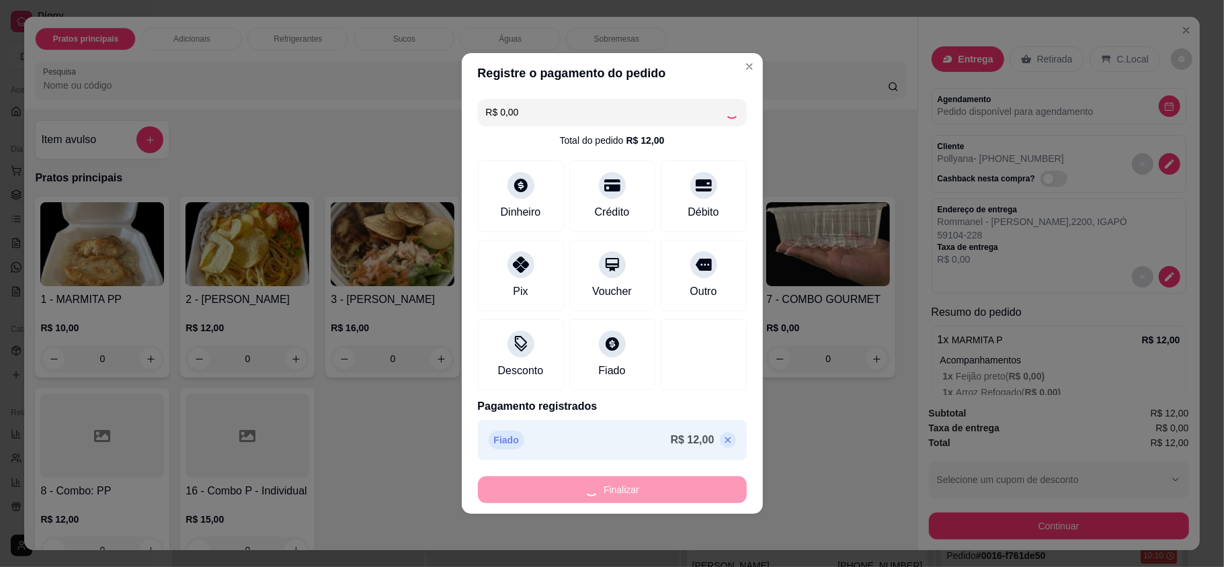
type input "-R$ 12,00"
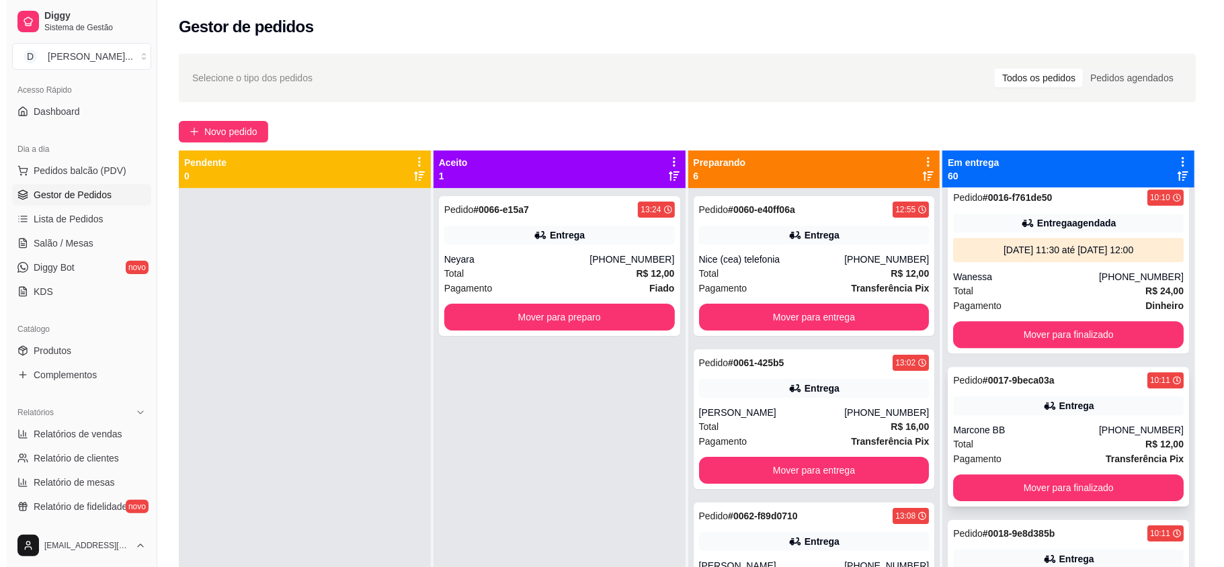
scroll to position [3047, 0]
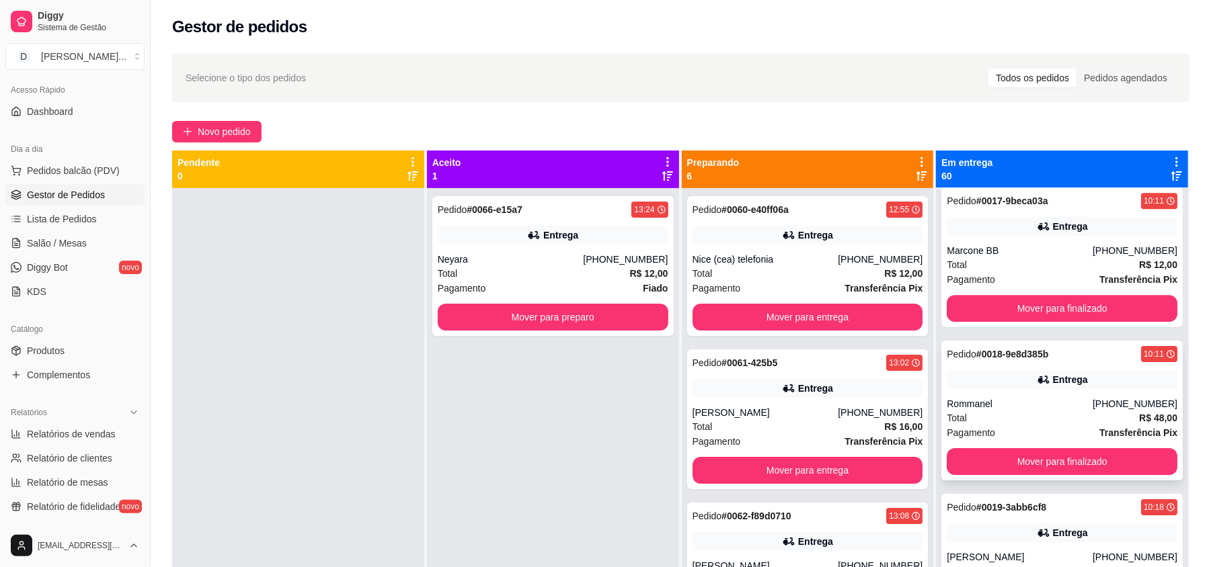
click at [1053, 377] on div "Entrega" at bounding box center [1070, 379] width 35 height 13
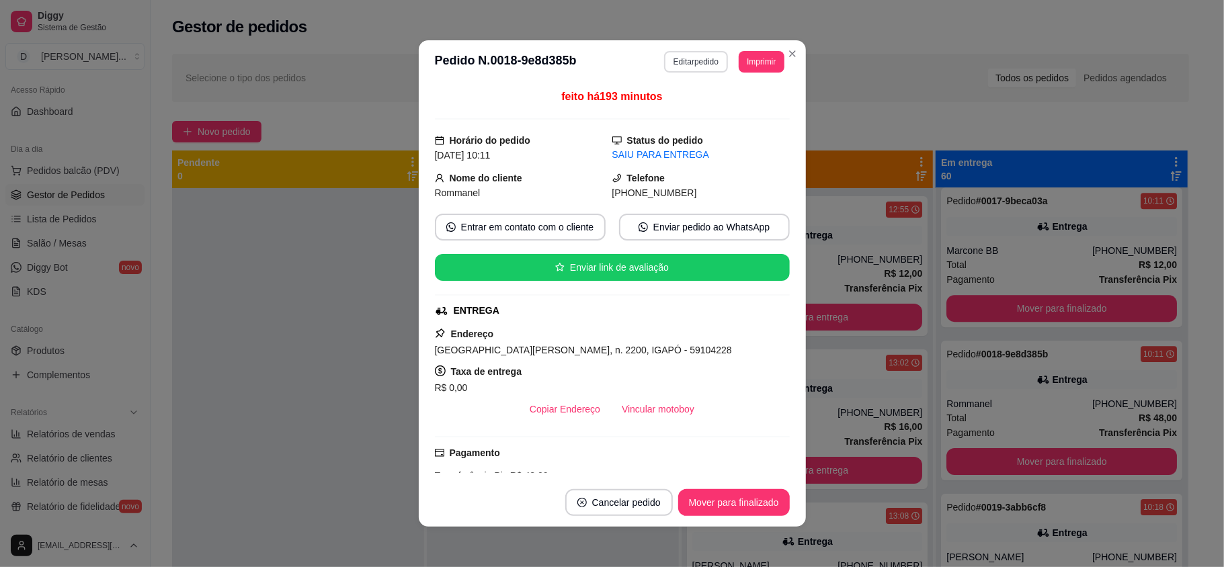
click at [694, 67] on button "Editar pedido" at bounding box center [696, 62] width 64 height 22
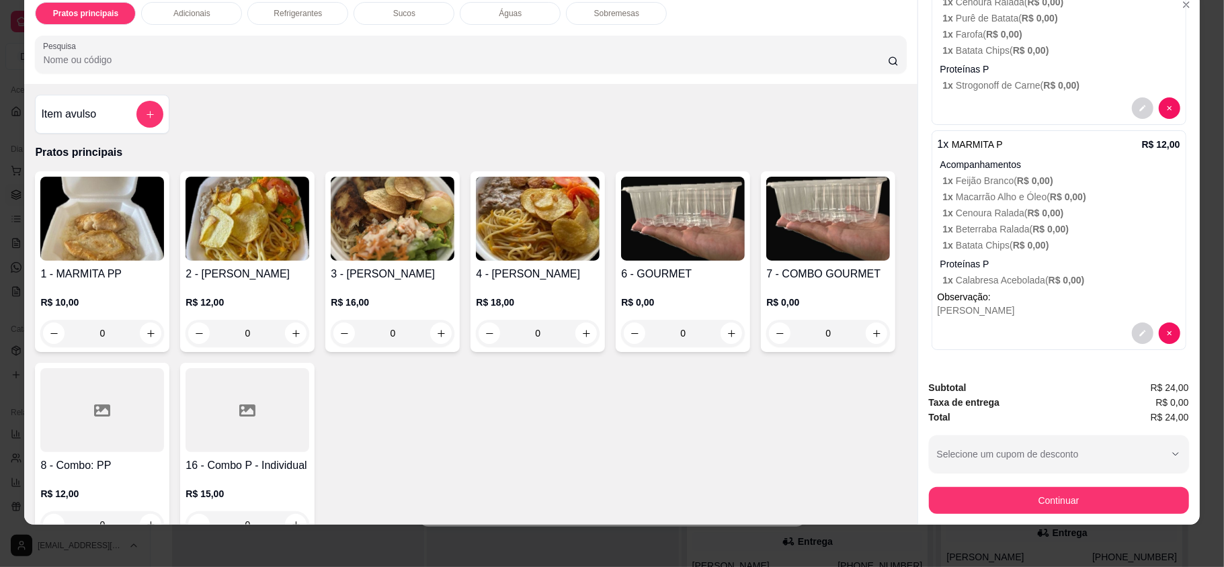
scroll to position [0, 0]
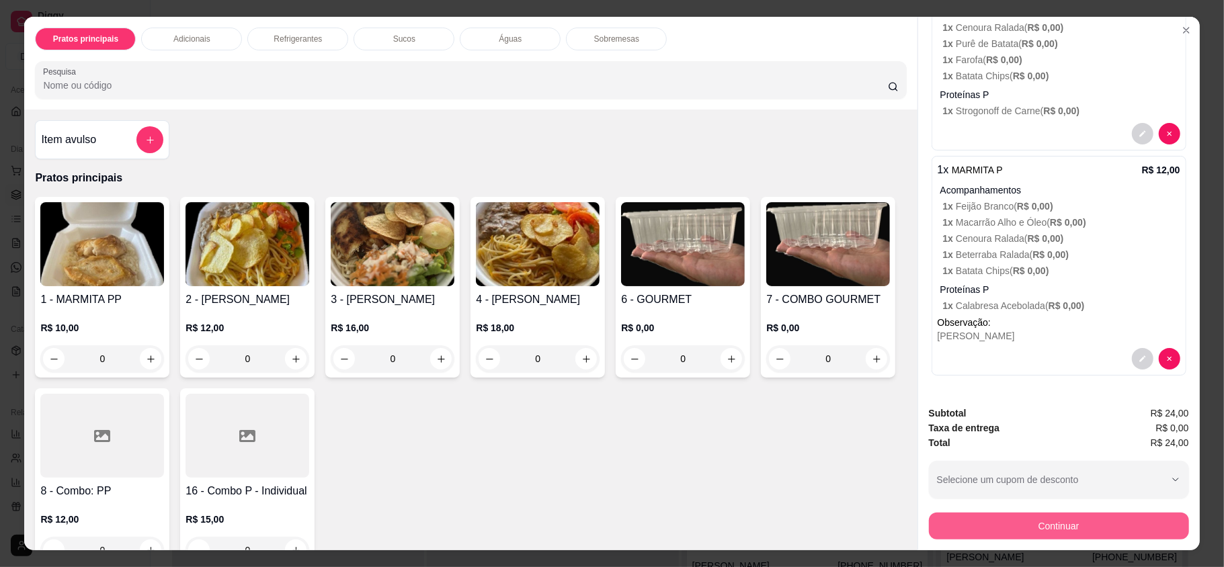
click at [1107, 522] on button "Continuar" at bounding box center [1059, 526] width 260 height 27
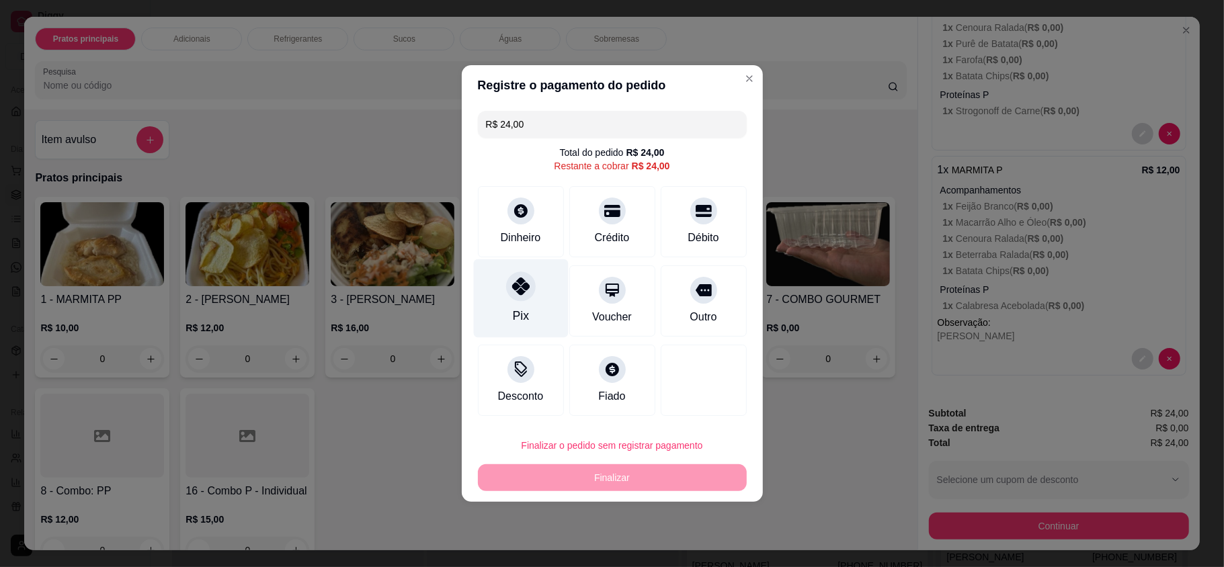
click at [517, 320] on div "Pix" at bounding box center [520, 315] width 16 height 17
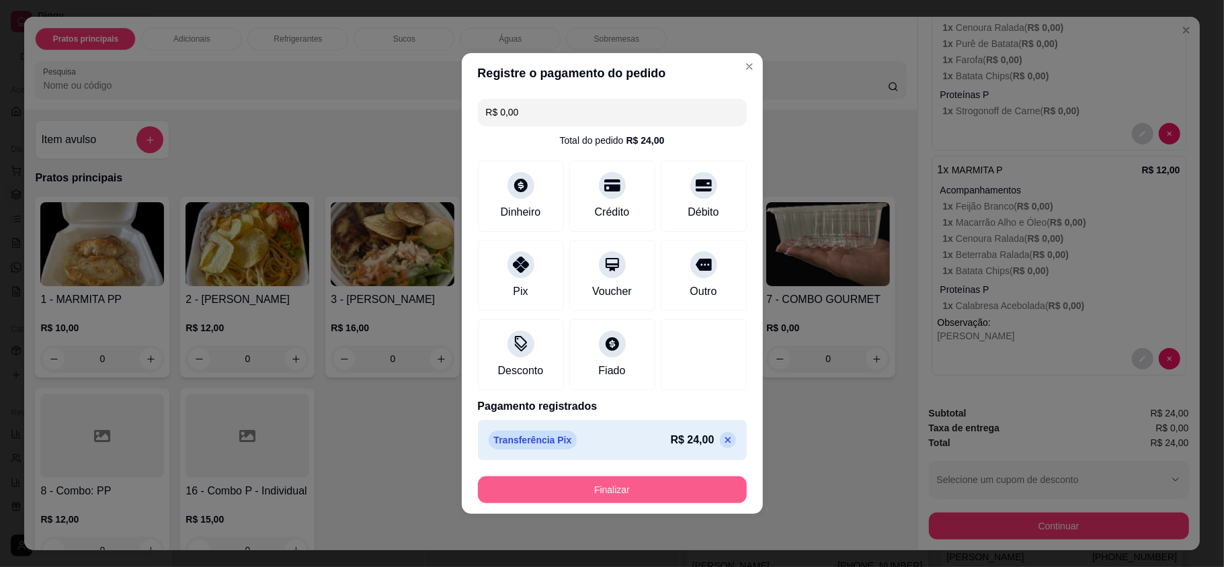
click at [598, 490] on button "Finalizar" at bounding box center [612, 490] width 269 height 27
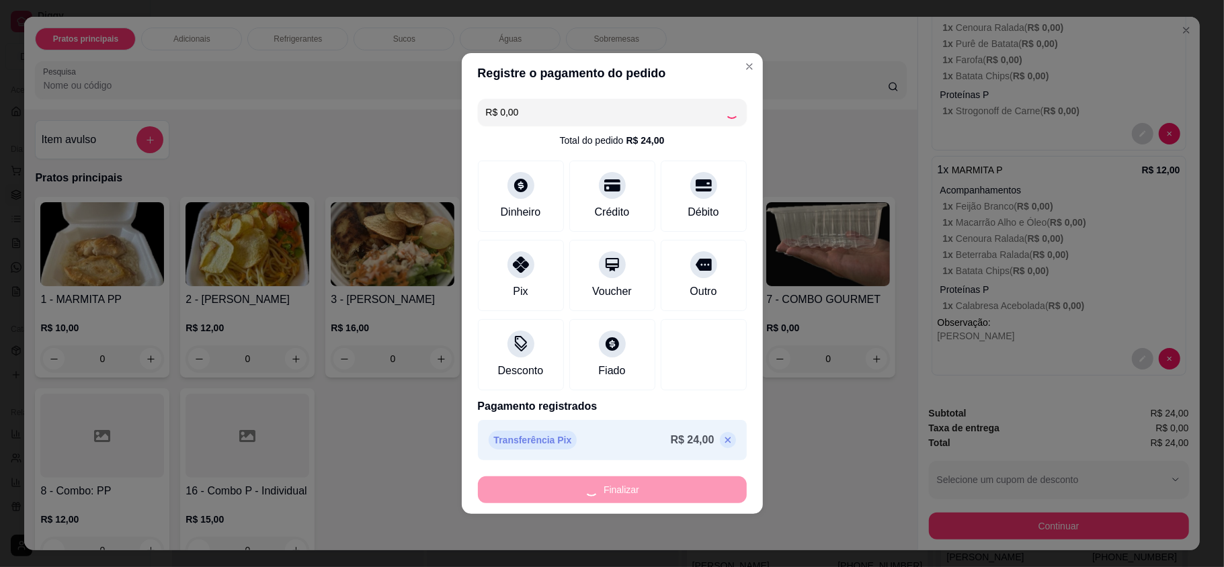
type input "-R$ 24,00"
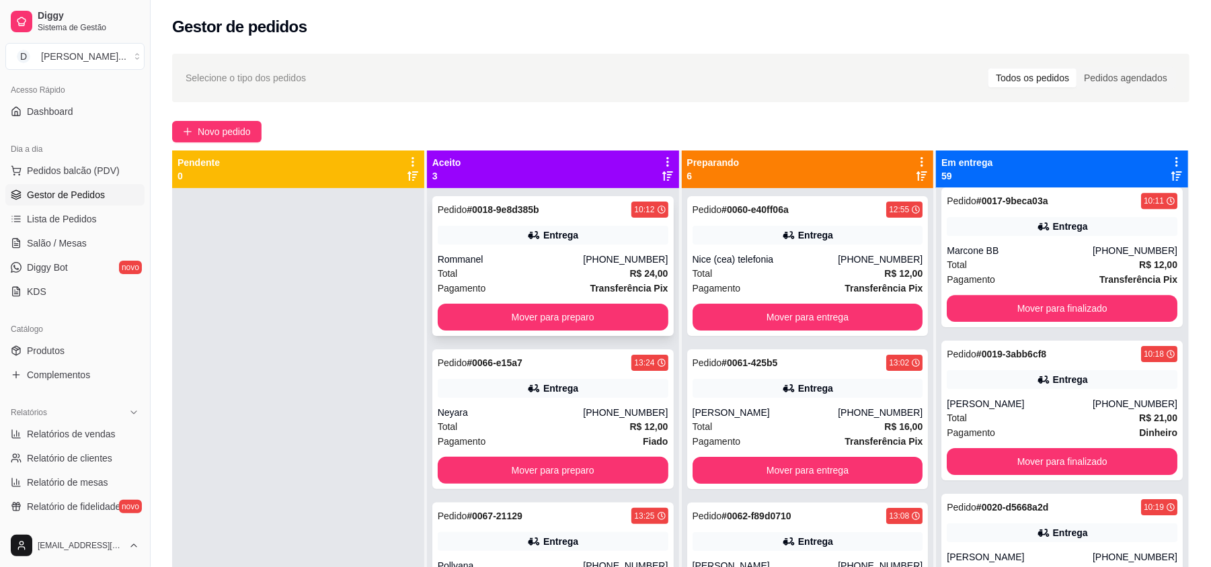
click at [495, 267] on div "Total R$ 24,00" at bounding box center [553, 273] width 231 height 15
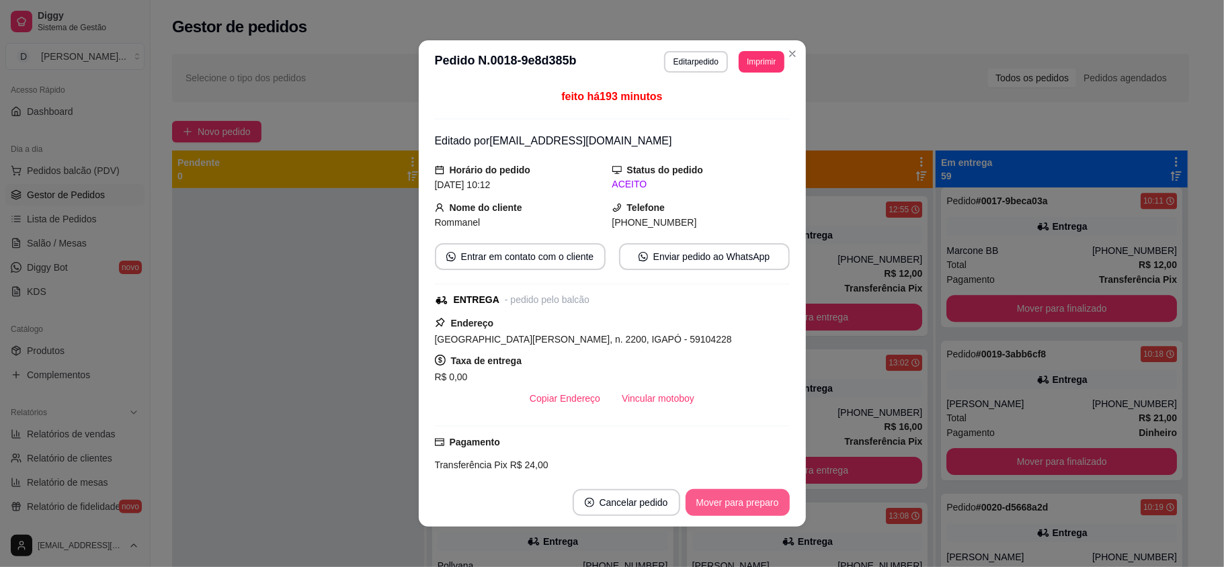
click at [707, 497] on button "Mover para preparo" at bounding box center [738, 502] width 104 height 27
click at [707, 497] on button "Mover para entrega" at bounding box center [738, 502] width 104 height 27
click at [707, 497] on button "Mover para finalizado" at bounding box center [734, 502] width 112 height 27
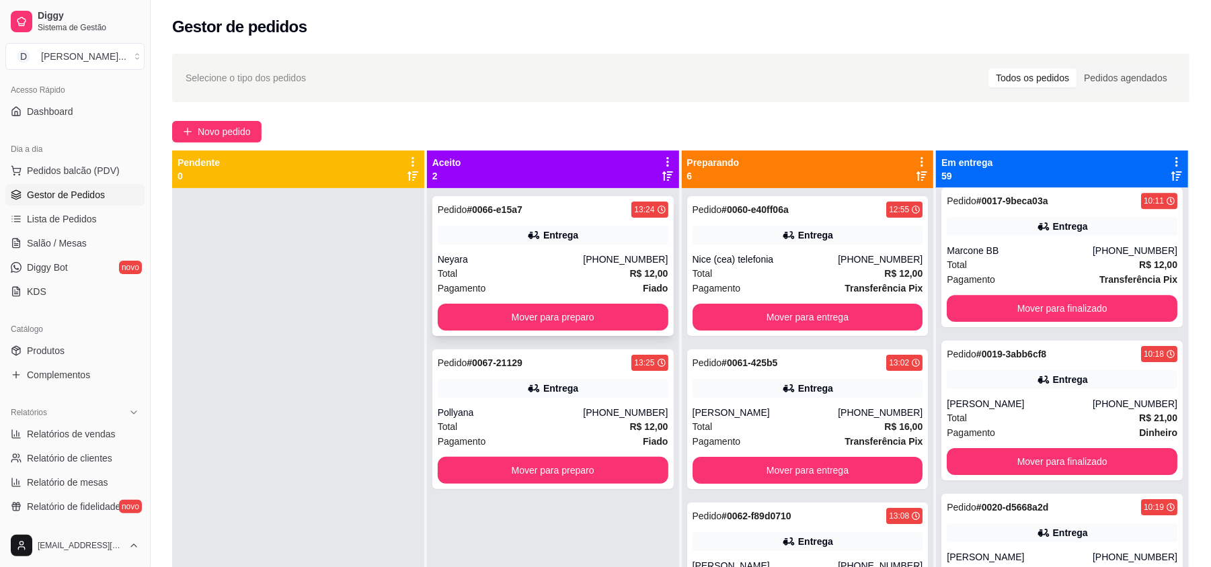
click at [481, 269] on div "Total R$ 12,00" at bounding box center [553, 273] width 231 height 15
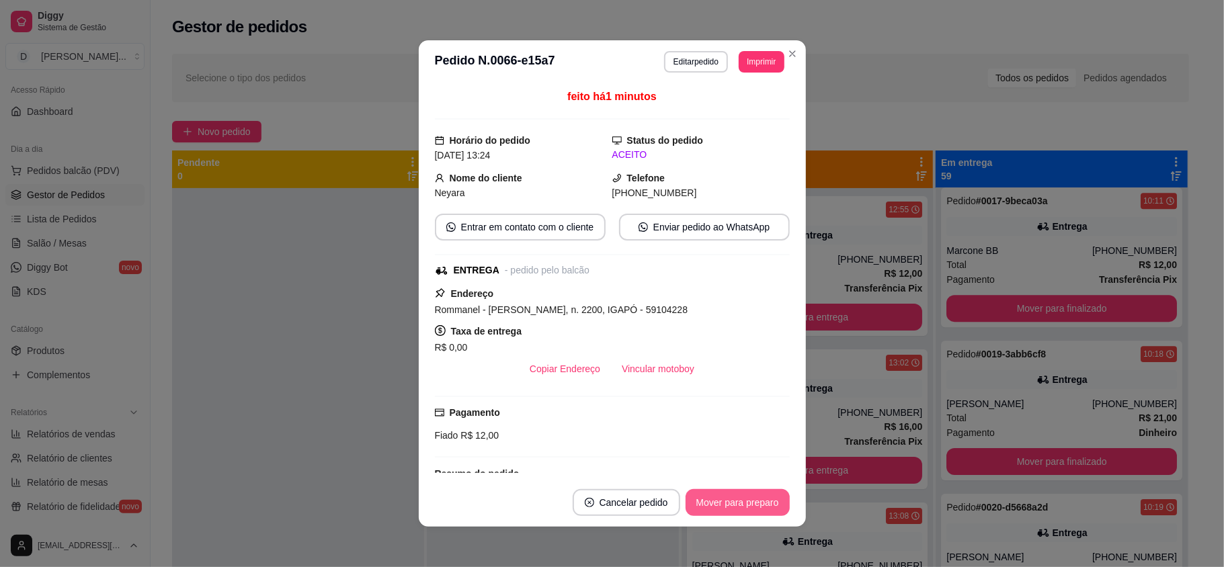
click at [719, 504] on button "Mover para preparo" at bounding box center [738, 502] width 104 height 27
click at [719, 504] on button "Mover para entrega" at bounding box center [738, 502] width 104 height 27
click at [719, 504] on button "Mover para finalizado" at bounding box center [734, 502] width 112 height 27
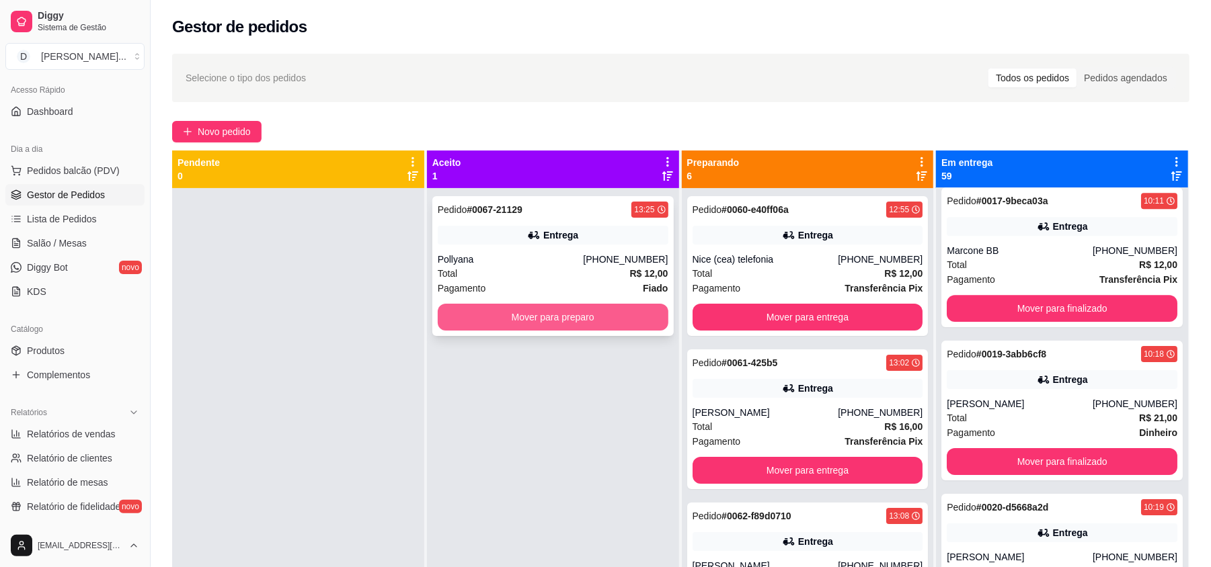
click at [495, 249] on div "Pedido # 0067-21129 13:25 Entrega Pollyana [PHONE_NUMBER] Total R$ 12,00 Pagame…" at bounding box center [552, 266] width 241 height 140
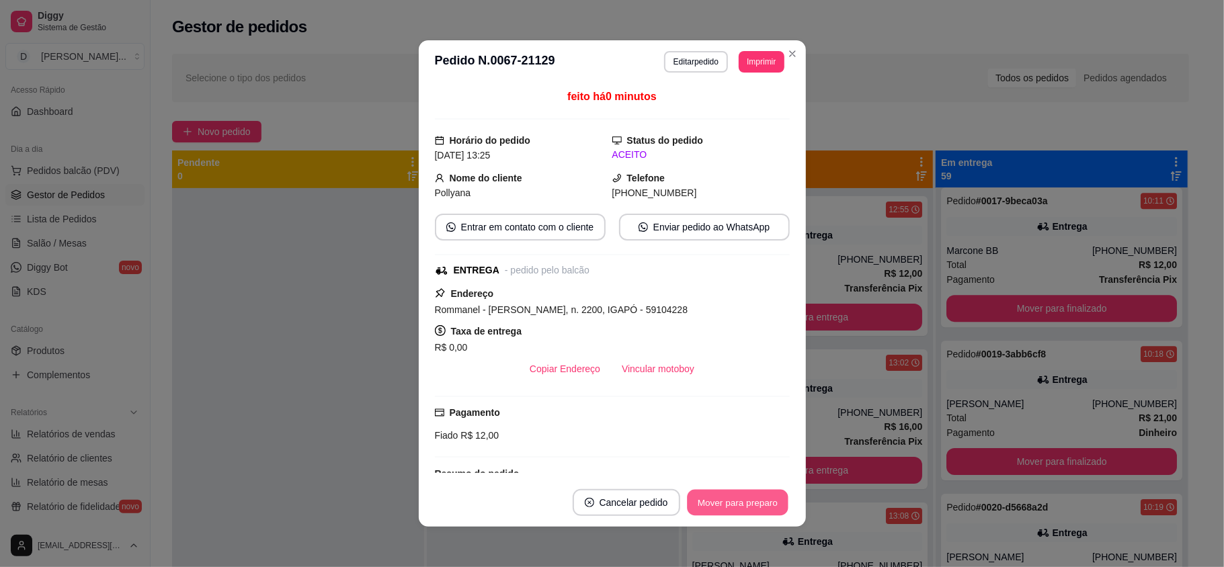
click at [719, 493] on button "Mover para preparo" at bounding box center [737, 503] width 101 height 26
click at [719, 493] on button "Mover para entrega" at bounding box center [738, 502] width 104 height 27
click at [719, 493] on button "Mover para finalizado" at bounding box center [734, 502] width 112 height 27
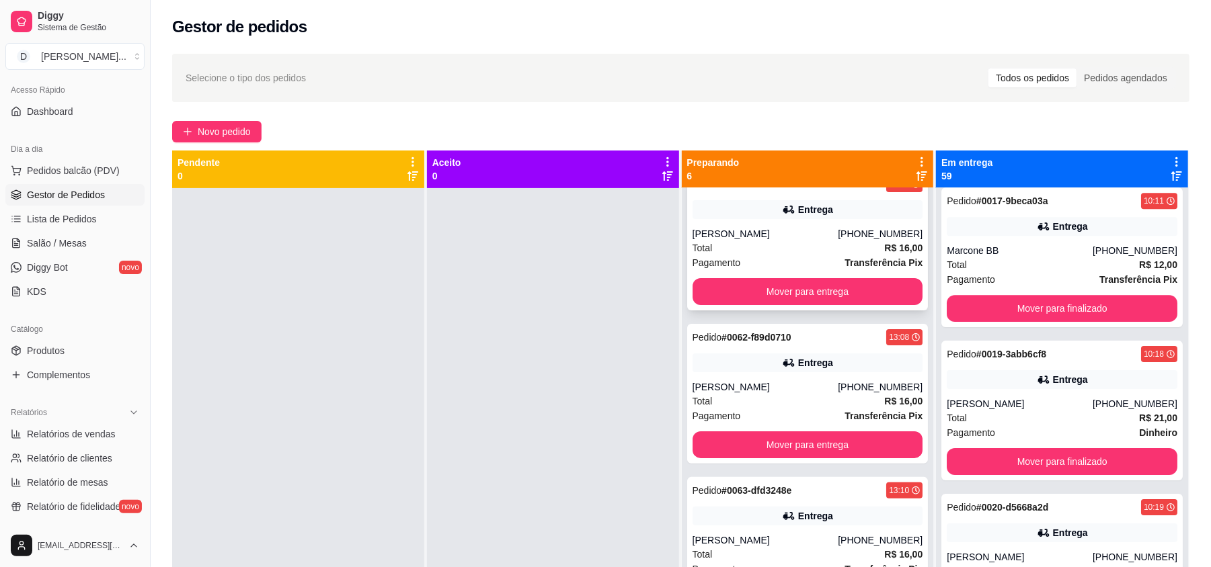
scroll to position [269, 0]
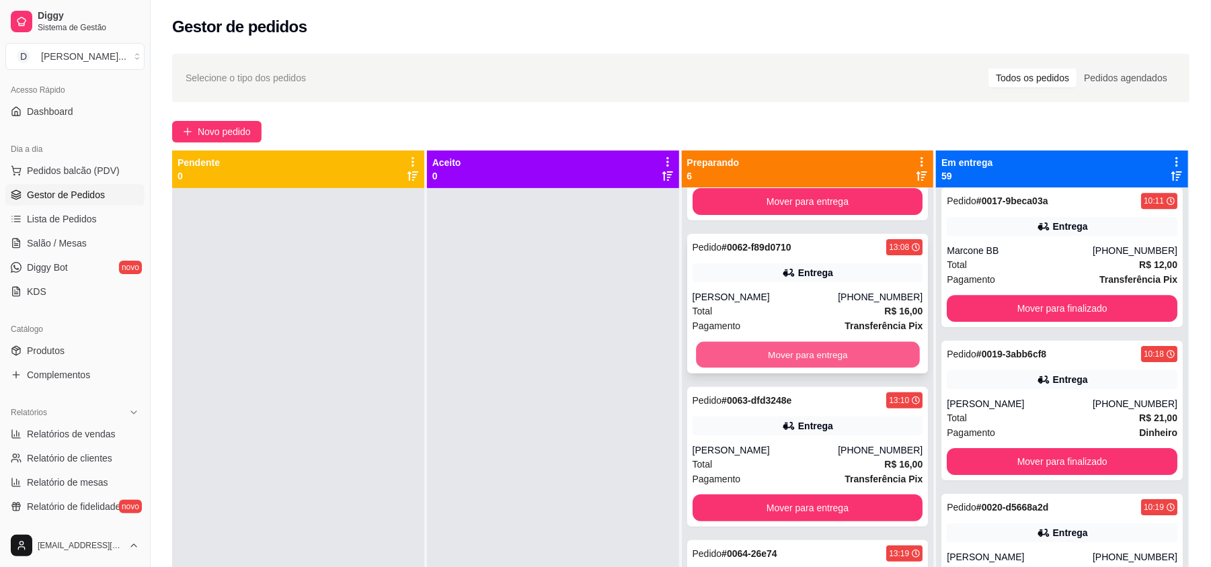
click at [772, 366] on button "Mover para entrega" at bounding box center [807, 355] width 223 height 26
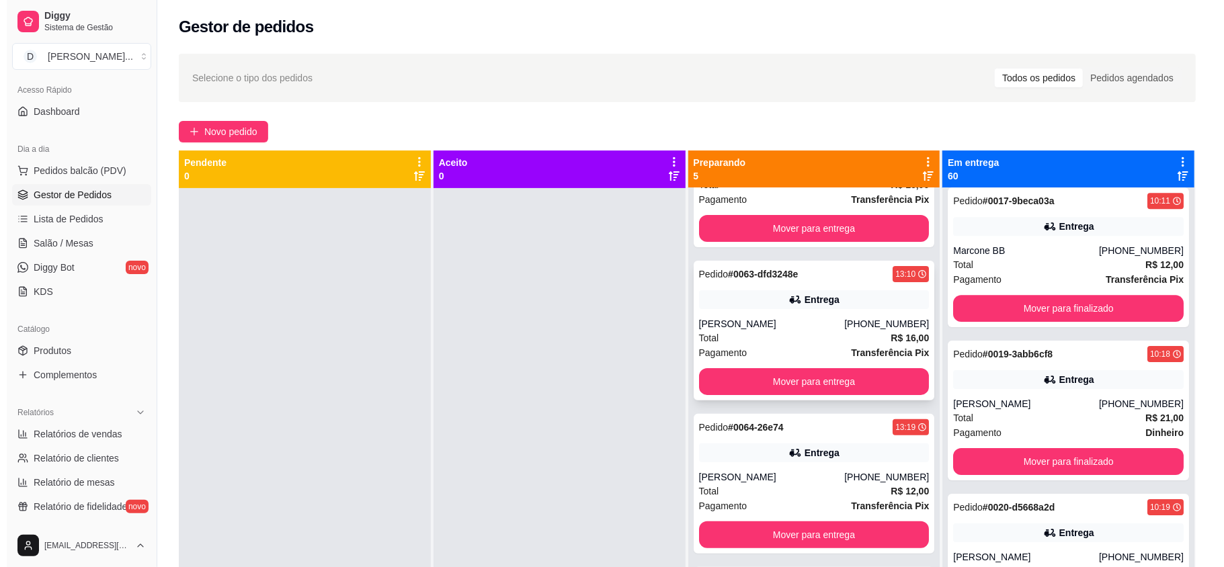
scroll to position [155, 0]
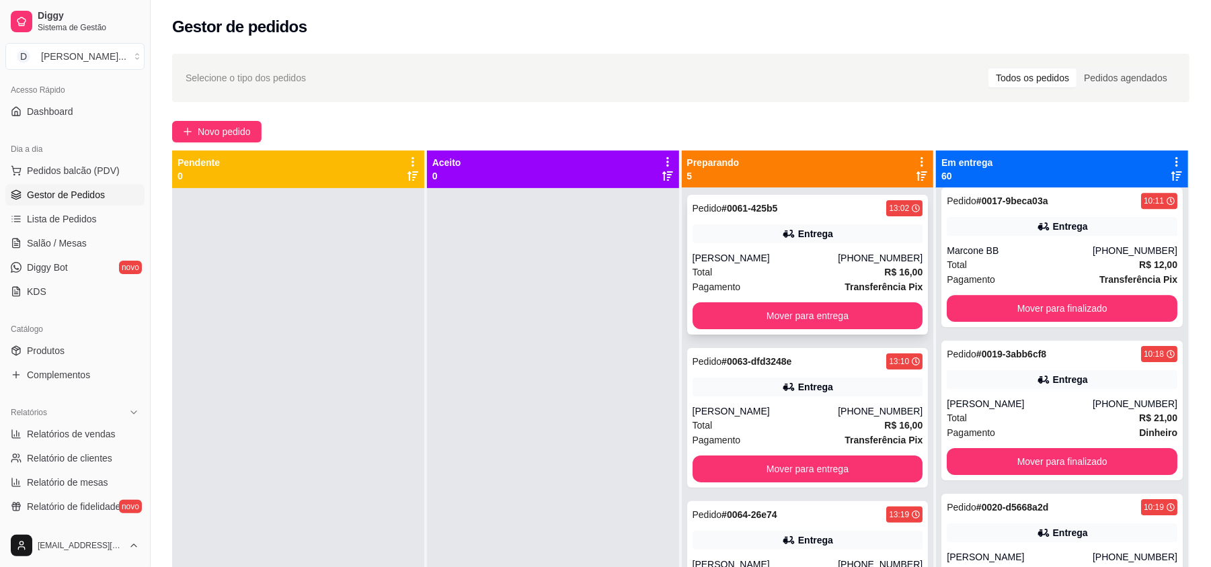
click at [703, 262] on div "[PERSON_NAME]" at bounding box center [765, 257] width 146 height 13
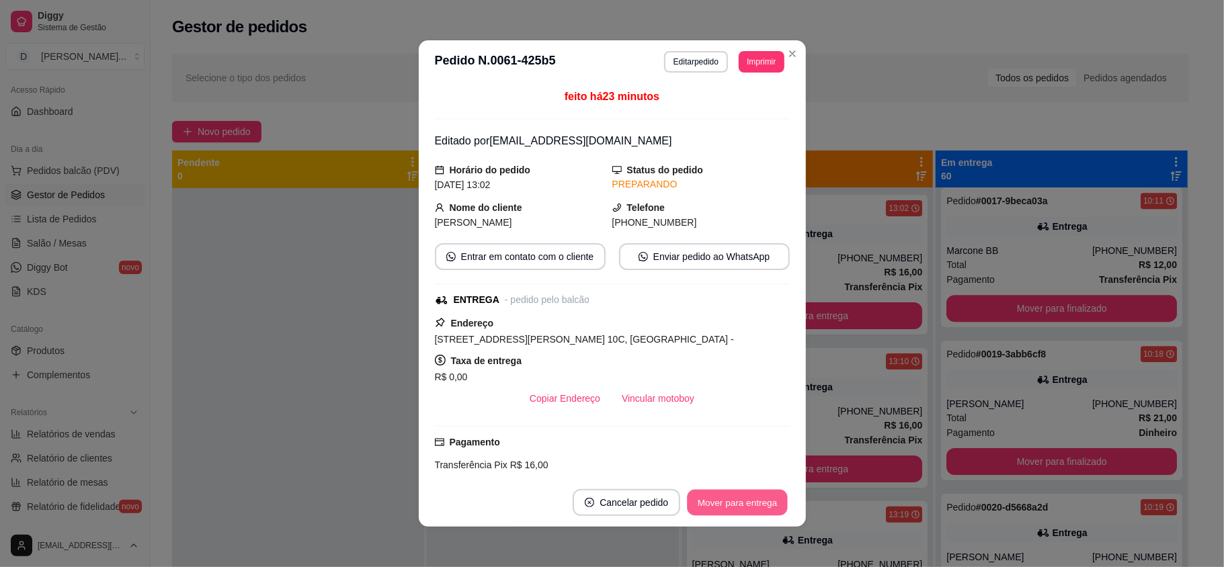
click at [745, 496] on button "Mover para entrega" at bounding box center [738, 503] width 101 height 26
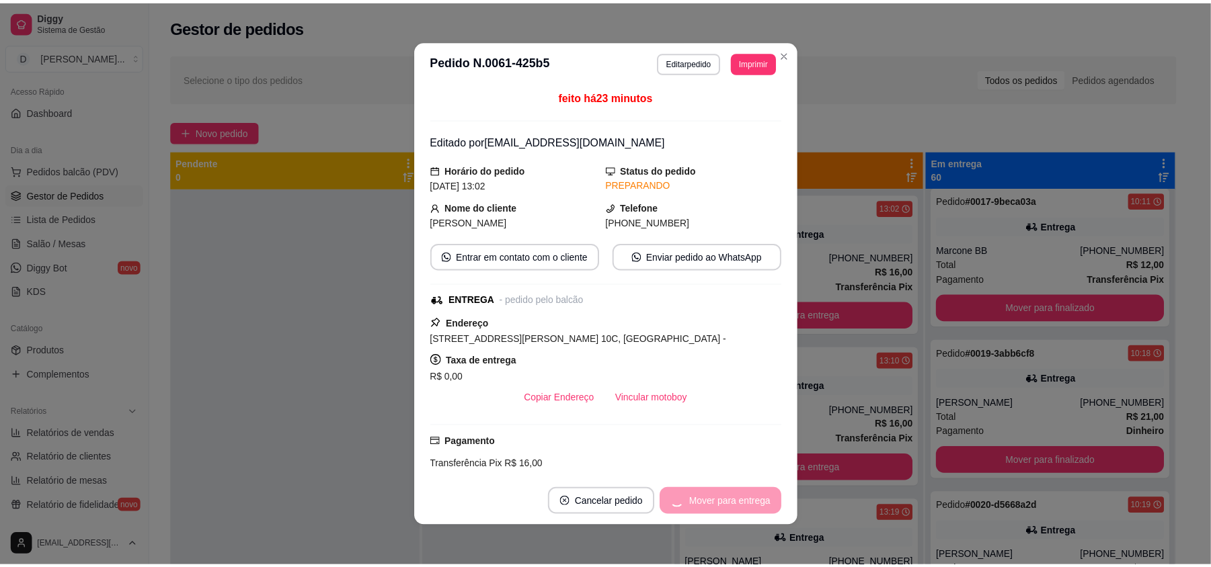
scroll to position [1, 0]
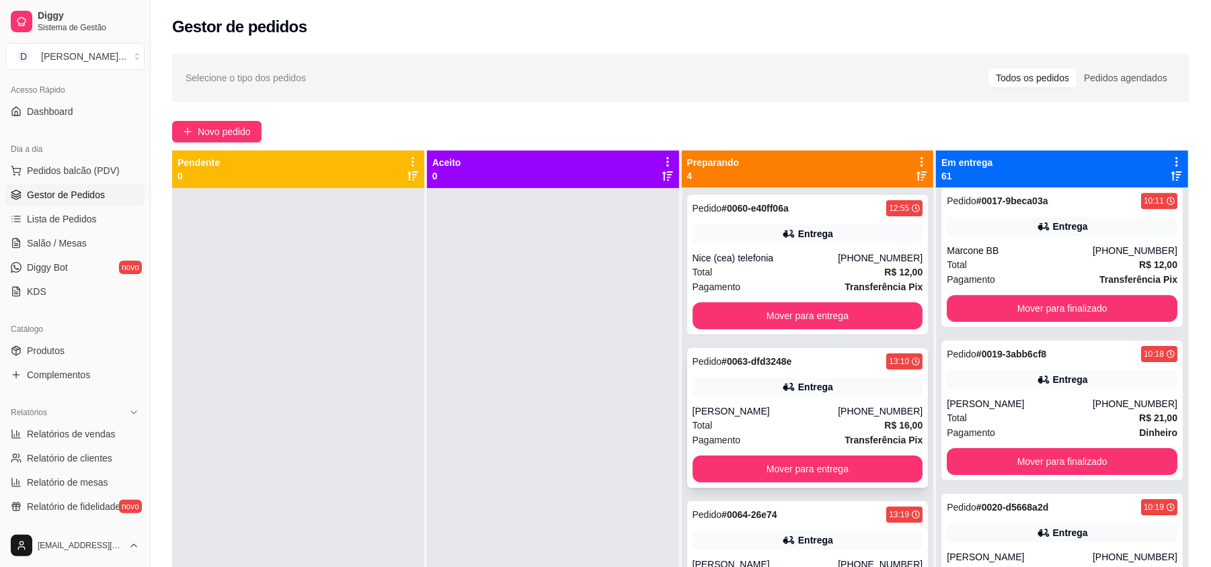
click at [808, 415] on div "[PERSON_NAME]" at bounding box center [765, 411] width 146 height 13
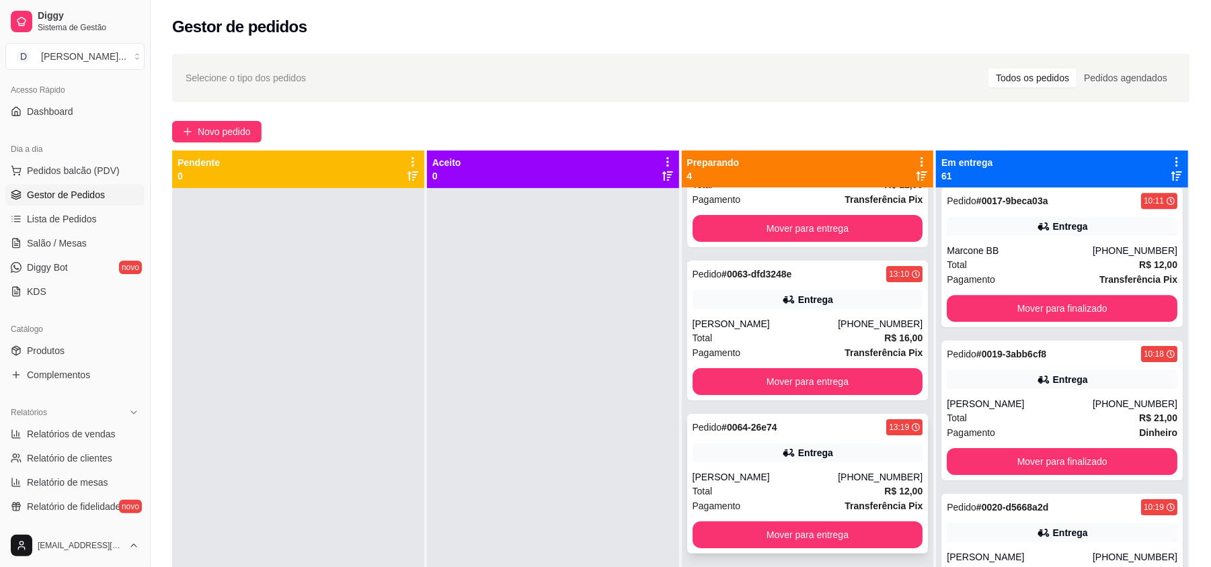
click at [808, 496] on div "Total R$ 12,00" at bounding box center [807, 491] width 231 height 15
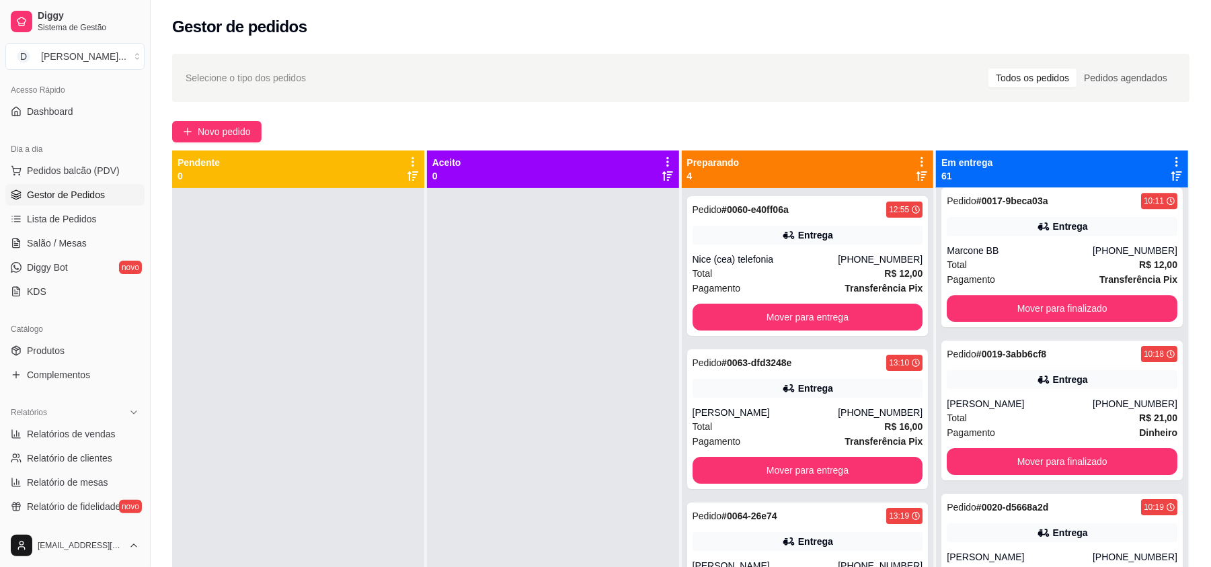
scroll to position [358, 0]
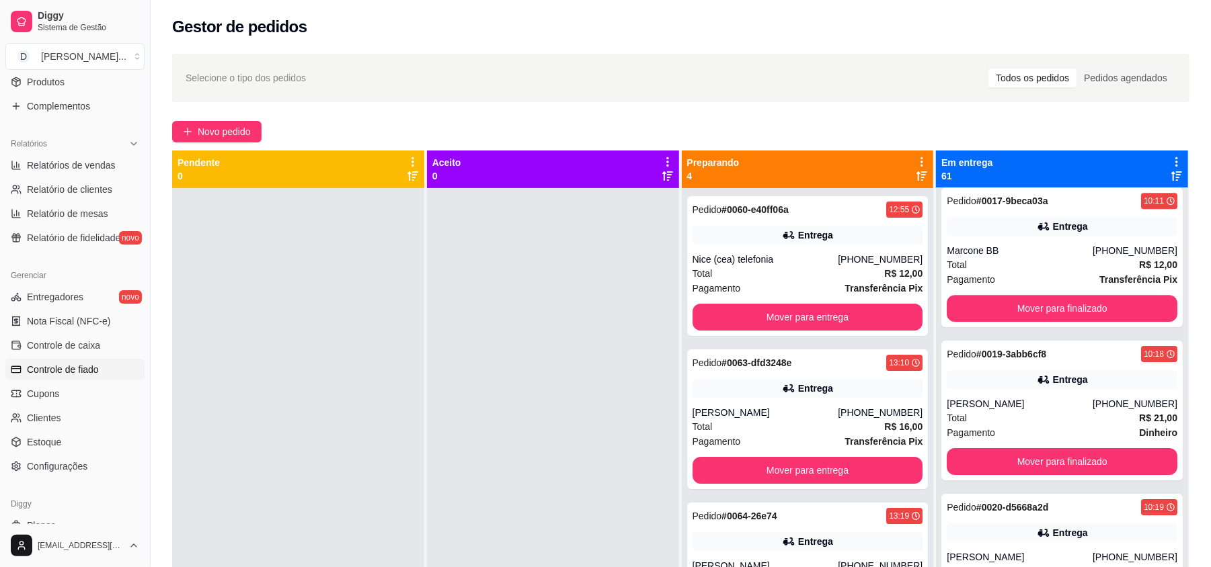
click at [65, 364] on span "Controle de fiado" at bounding box center [63, 369] width 72 height 13
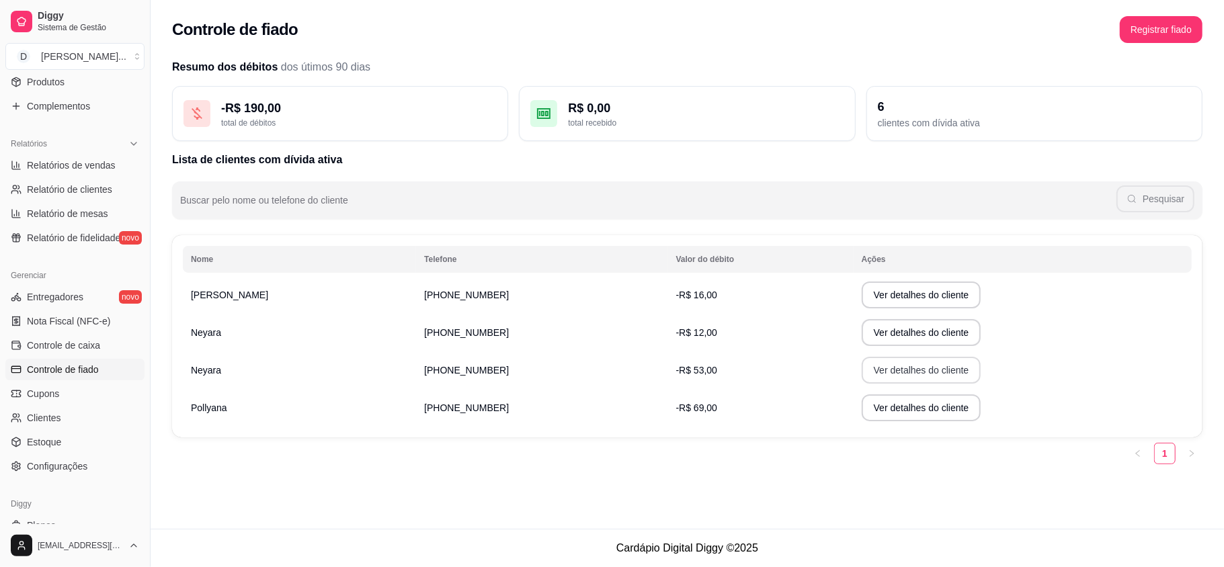
click at [879, 364] on button "Ver detalhes do cliente" at bounding box center [922, 370] width 120 height 27
click at [898, 329] on button "Ver detalhes do cliente" at bounding box center [922, 332] width 120 height 27
click at [904, 407] on button "Ver detalhes do cliente" at bounding box center [921, 408] width 116 height 26
click at [61, 169] on span "Relatórios de vendas" at bounding box center [71, 165] width 89 height 13
select select "ALL"
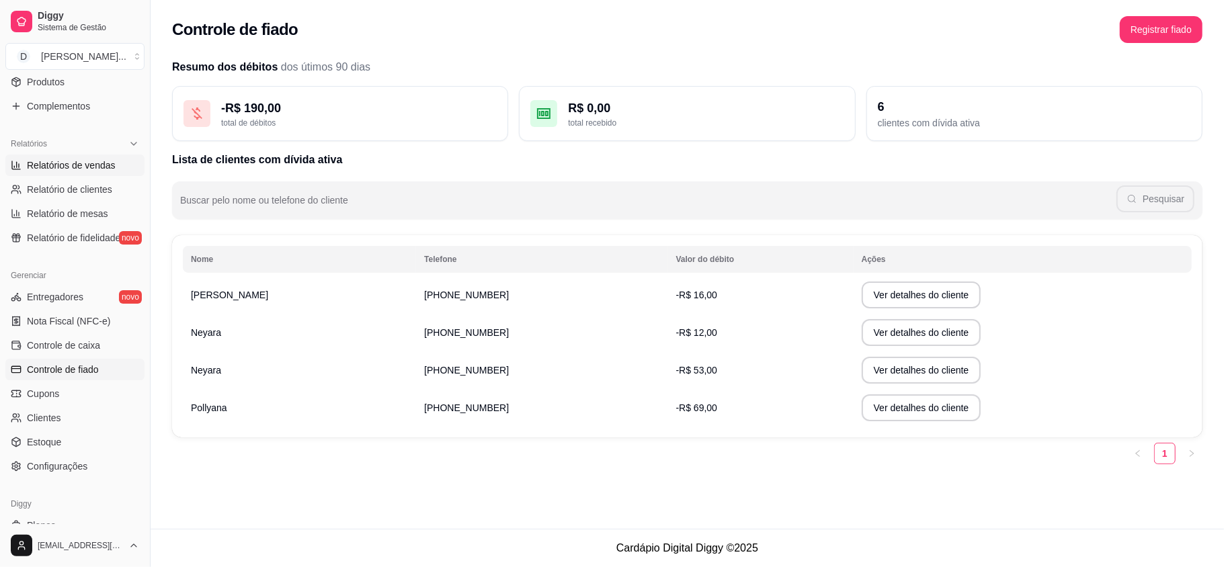
select select "ALL"
select select "0"
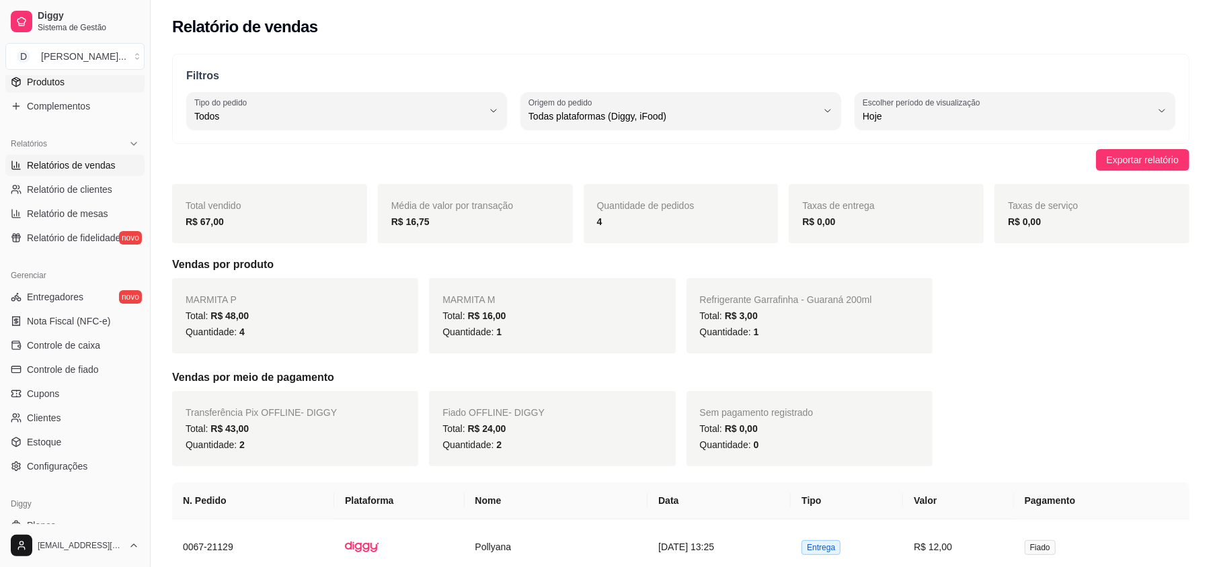
click at [54, 87] on span "Produtos" at bounding box center [46, 81] width 38 height 13
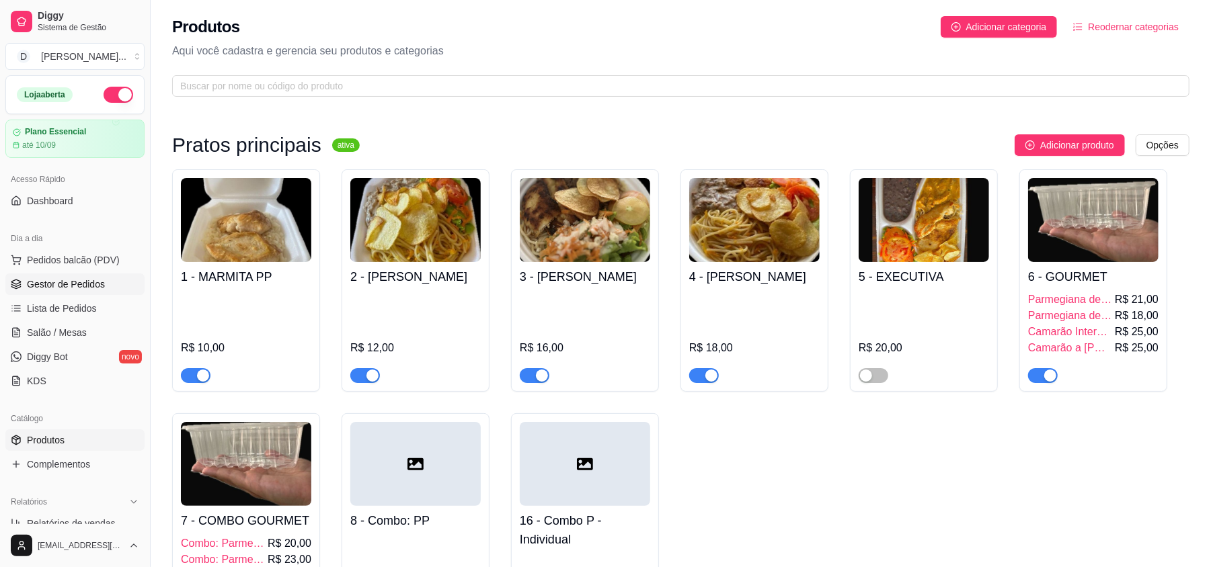
click at [57, 288] on span "Gestor de Pedidos" at bounding box center [66, 284] width 78 height 13
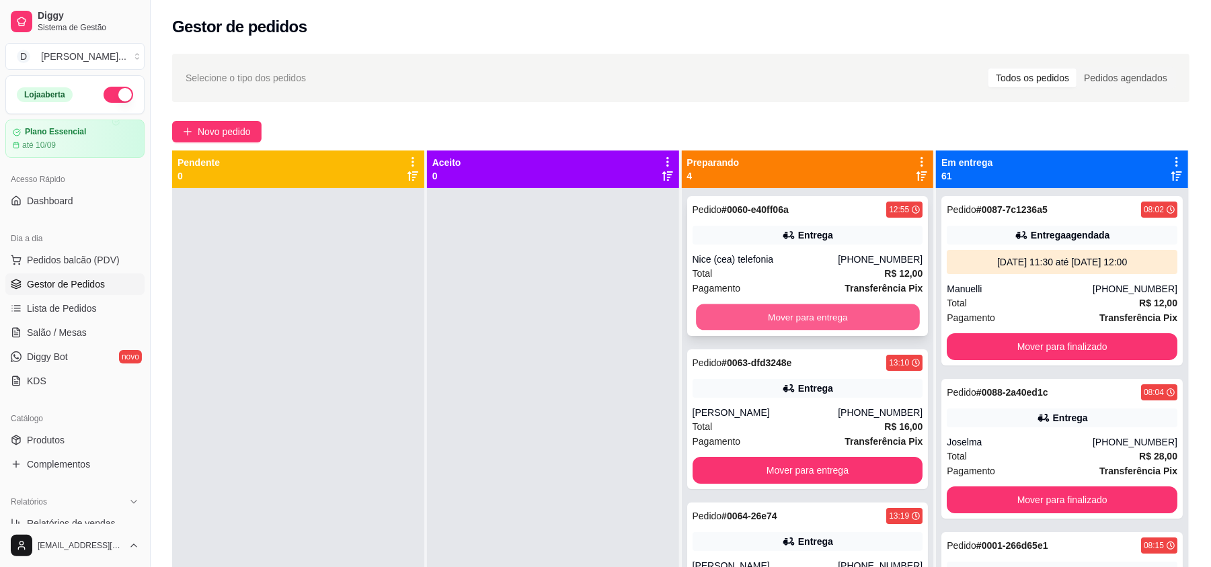
click at [751, 331] on button "Mover para entrega" at bounding box center [807, 318] width 223 height 26
click at [751, 331] on button "Mover para entrega" at bounding box center [807, 317] width 231 height 27
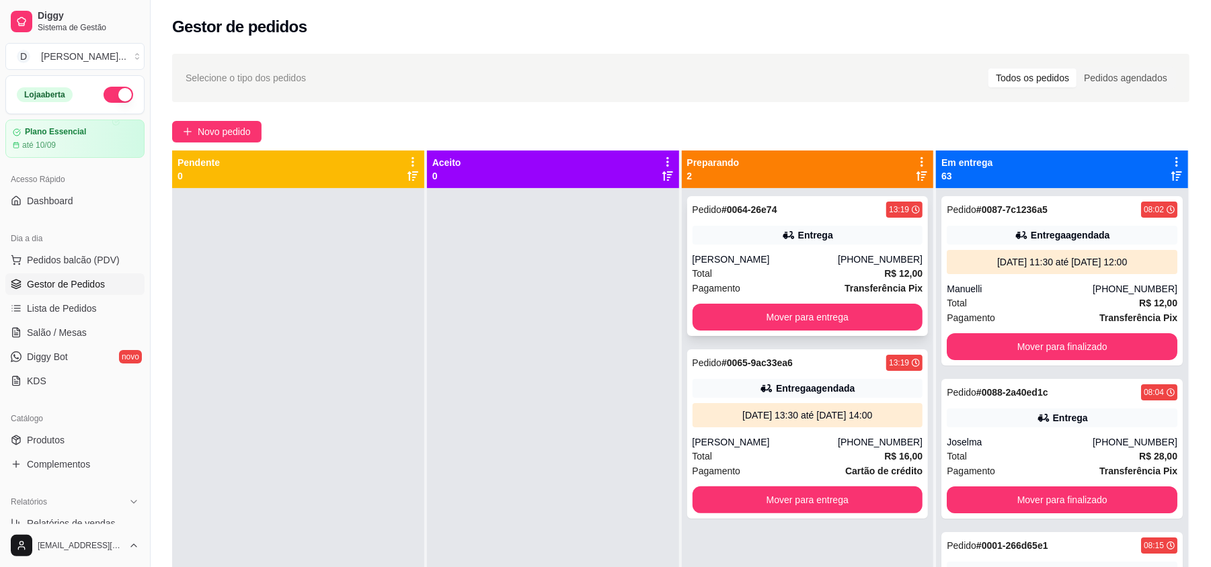
click at [727, 259] on div "[PERSON_NAME]" at bounding box center [765, 259] width 146 height 13
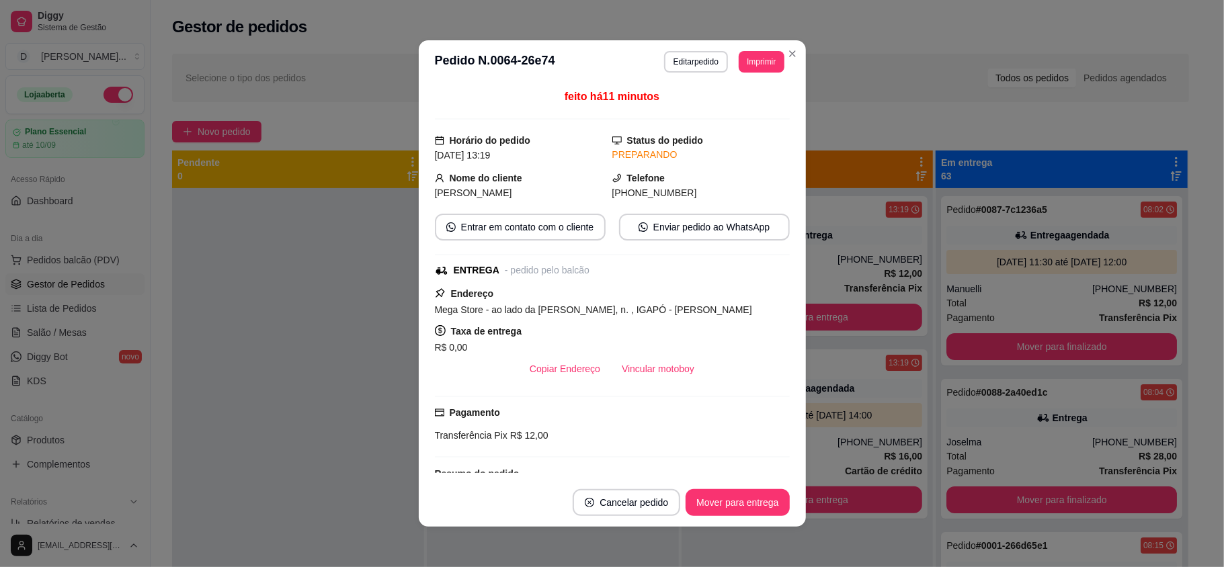
click at [795, 270] on div "feito há 11 minutos Horário do pedido [DATE] 13:19 Status do pedido PREPARANDO …" at bounding box center [612, 280] width 387 height 395
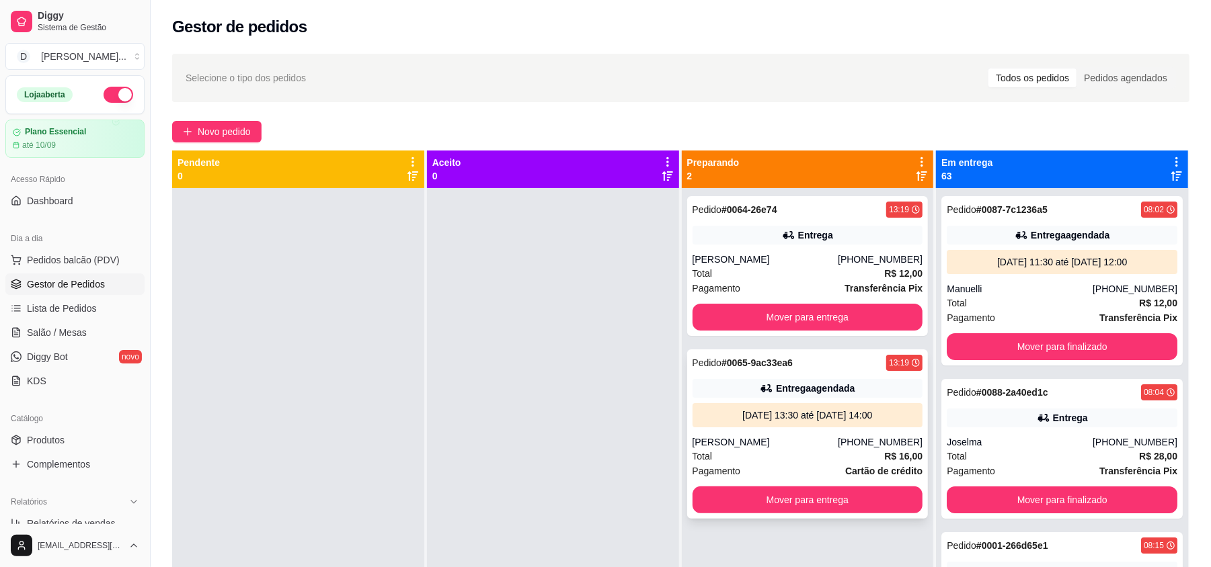
click at [774, 450] on div "Total R$ 16,00" at bounding box center [807, 456] width 231 height 15
click at [832, 487] on button "Mover para entrega" at bounding box center [807, 500] width 231 height 27
click at [805, 497] on button "Mover para entrega" at bounding box center [807, 500] width 231 height 27
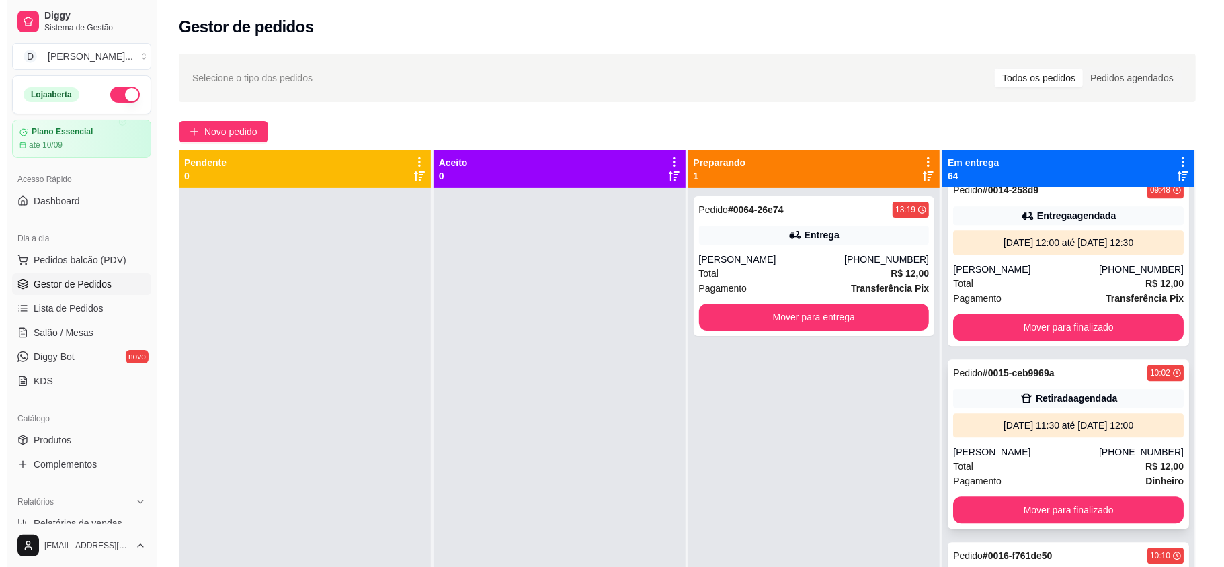
scroll to position [2599, 0]
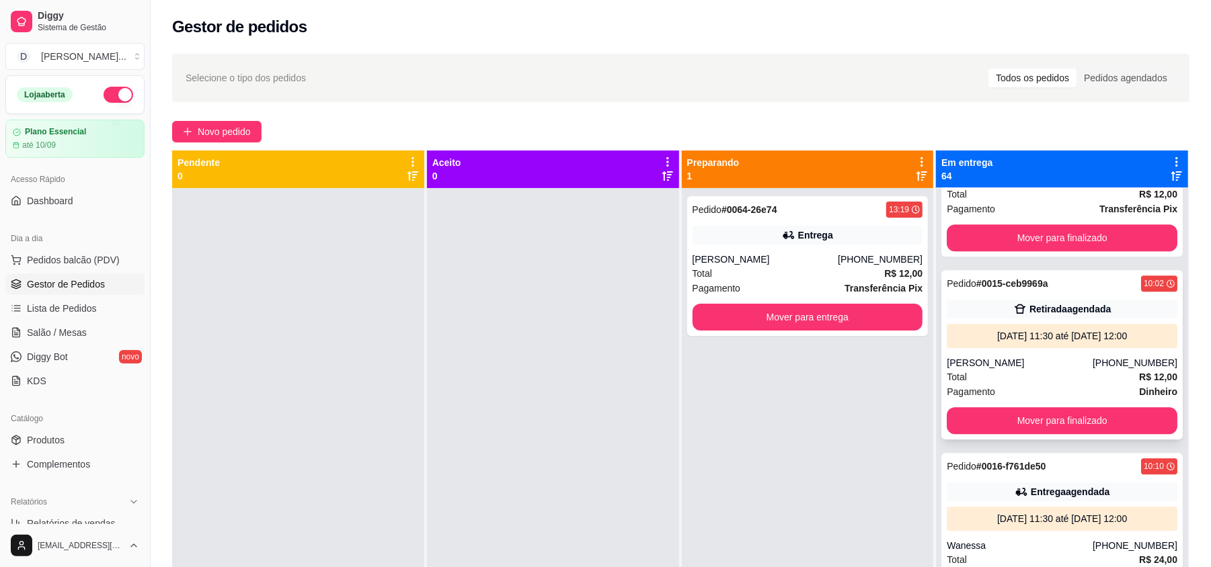
click at [1006, 358] on div "[PERSON_NAME]" at bounding box center [1020, 362] width 146 height 13
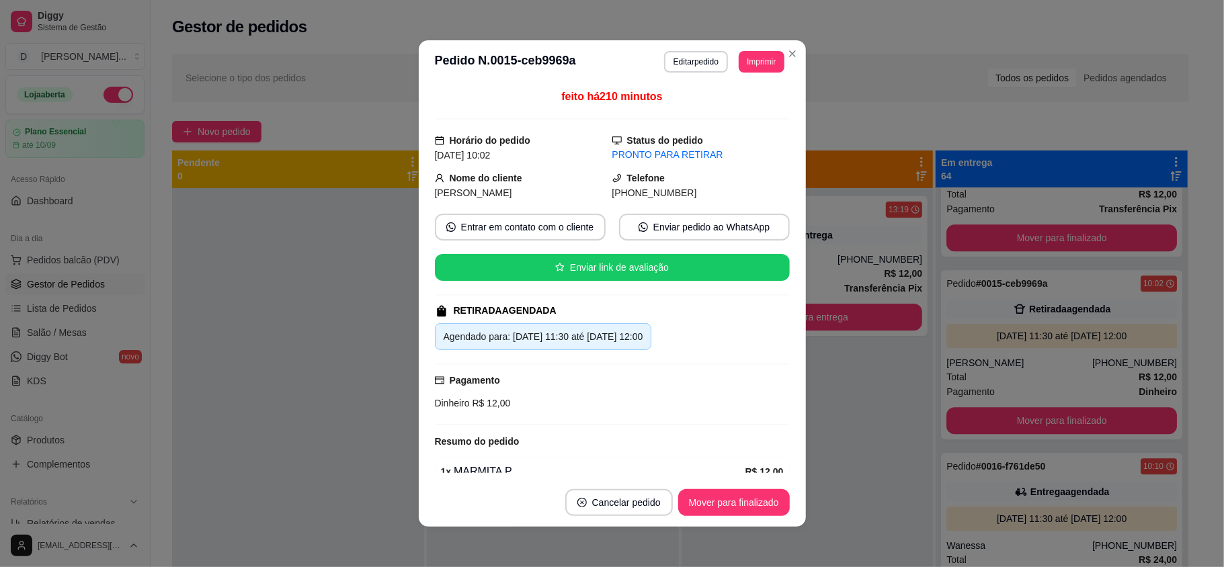
scroll to position [237, 0]
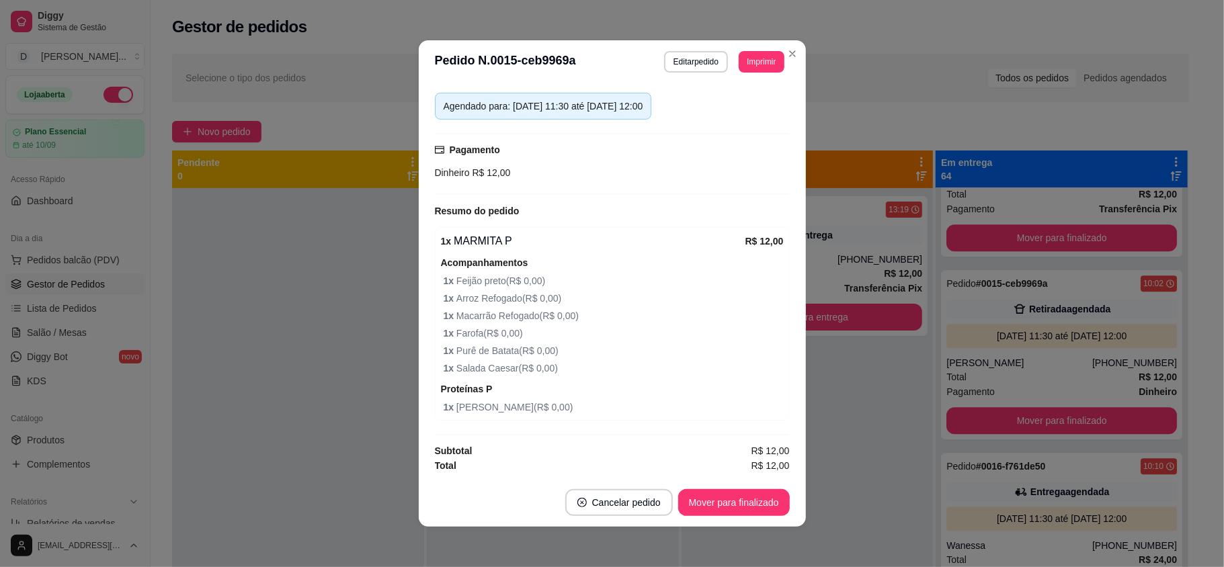
click at [680, 75] on header "**********" at bounding box center [612, 61] width 387 height 43
click at [678, 65] on button "Editar pedido" at bounding box center [696, 61] width 63 height 21
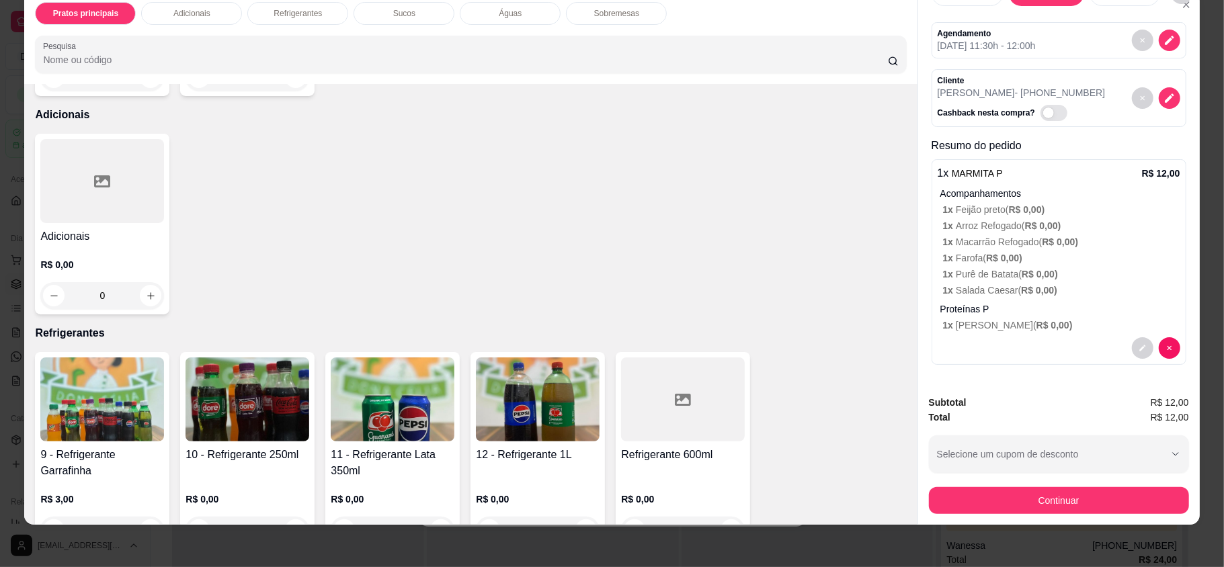
scroll to position [538, 0]
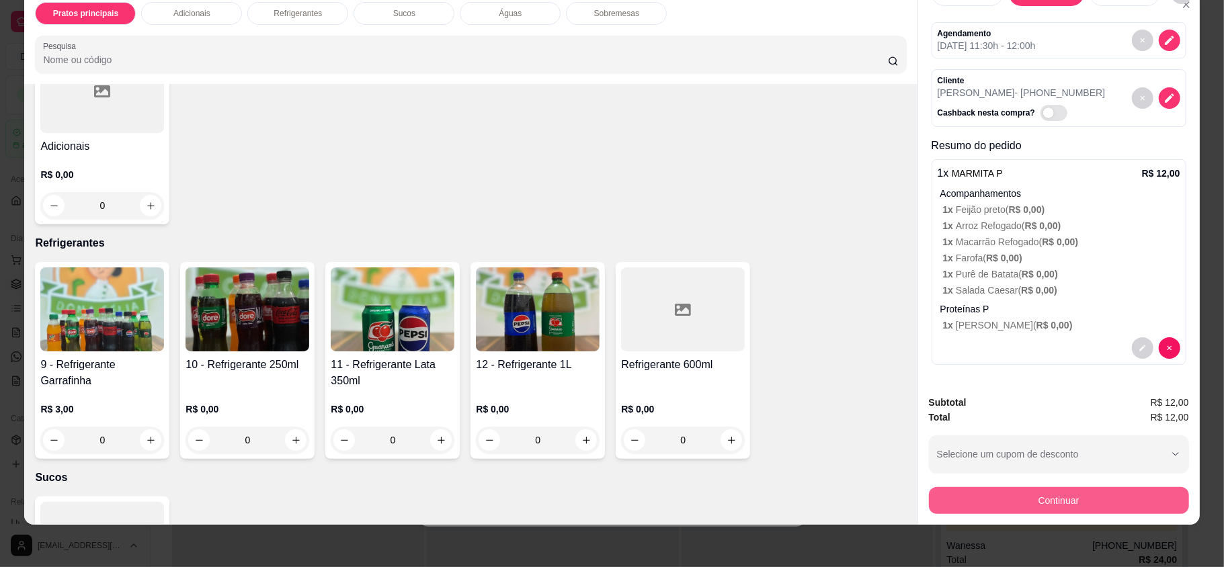
click at [980, 490] on button "Continuar" at bounding box center [1059, 500] width 260 height 27
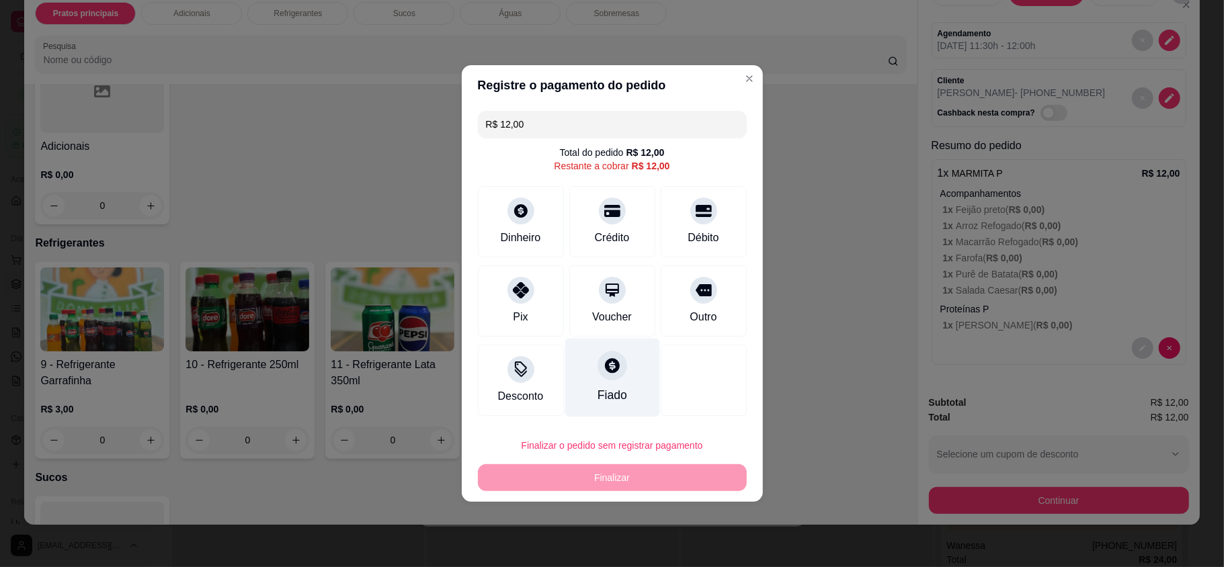
click at [606, 378] on div at bounding box center [613, 366] width 30 height 30
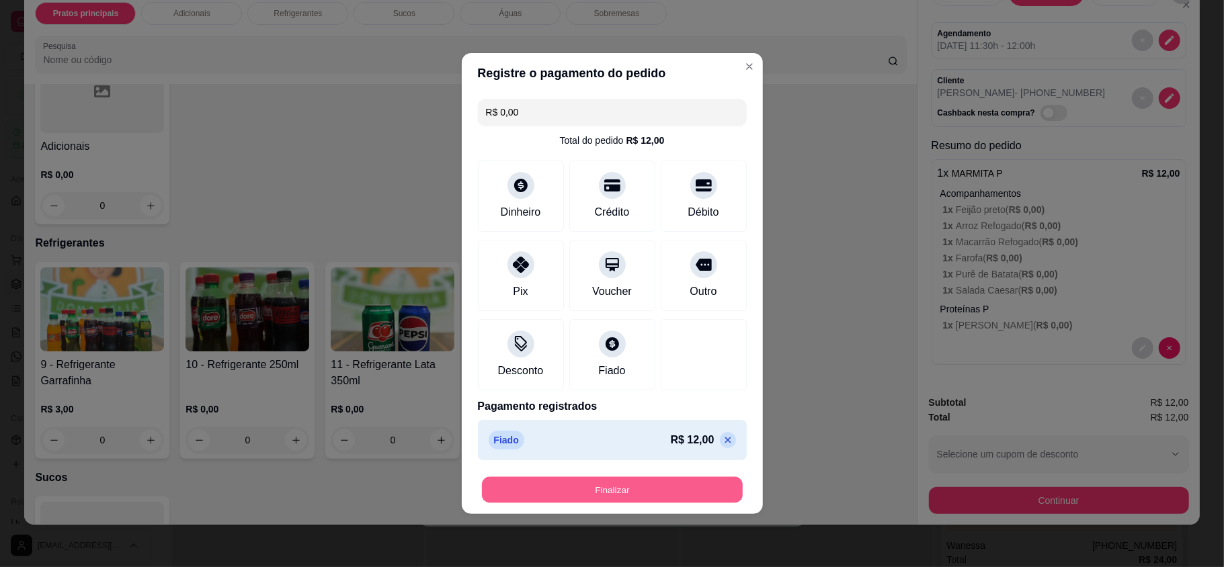
click at [620, 490] on button "Finalizar" at bounding box center [612, 490] width 261 height 26
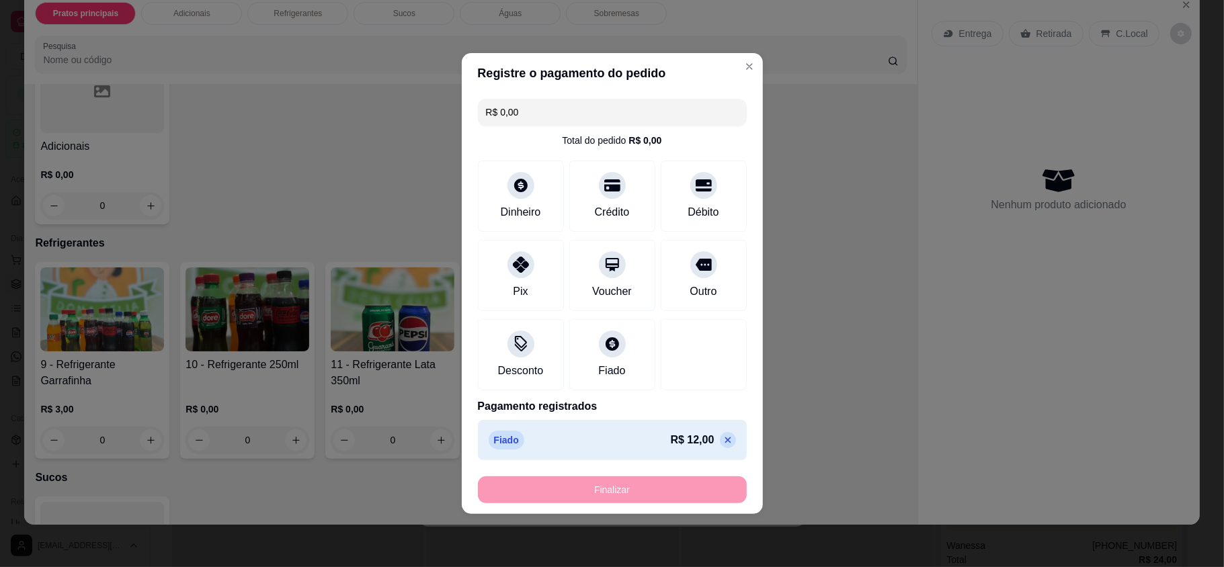
type input "-R$ 12,00"
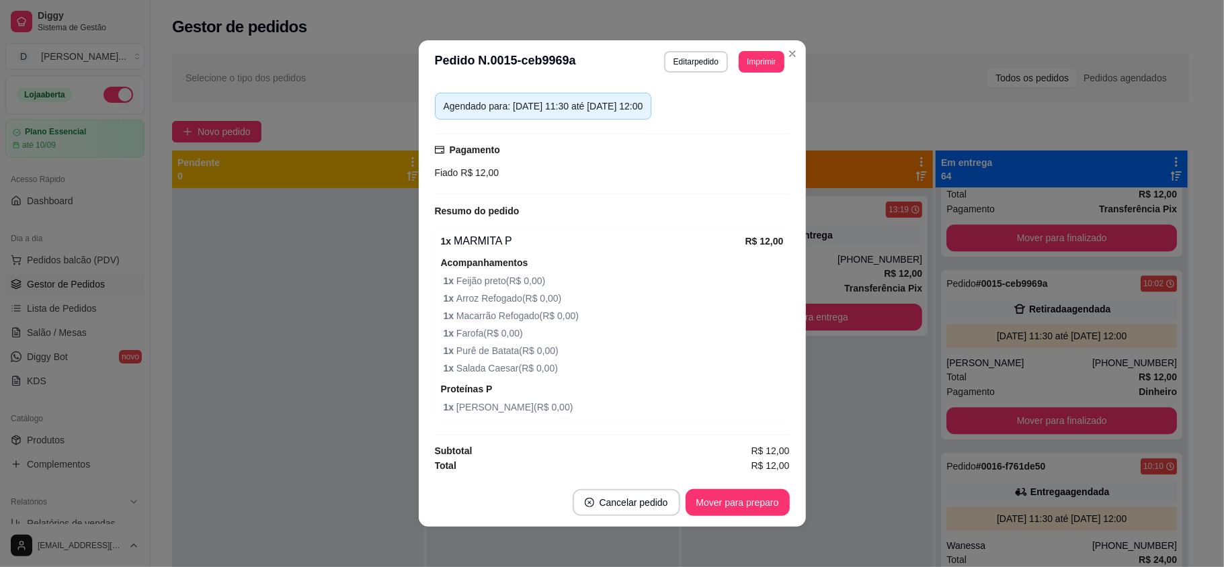
scroll to position [226, 0]
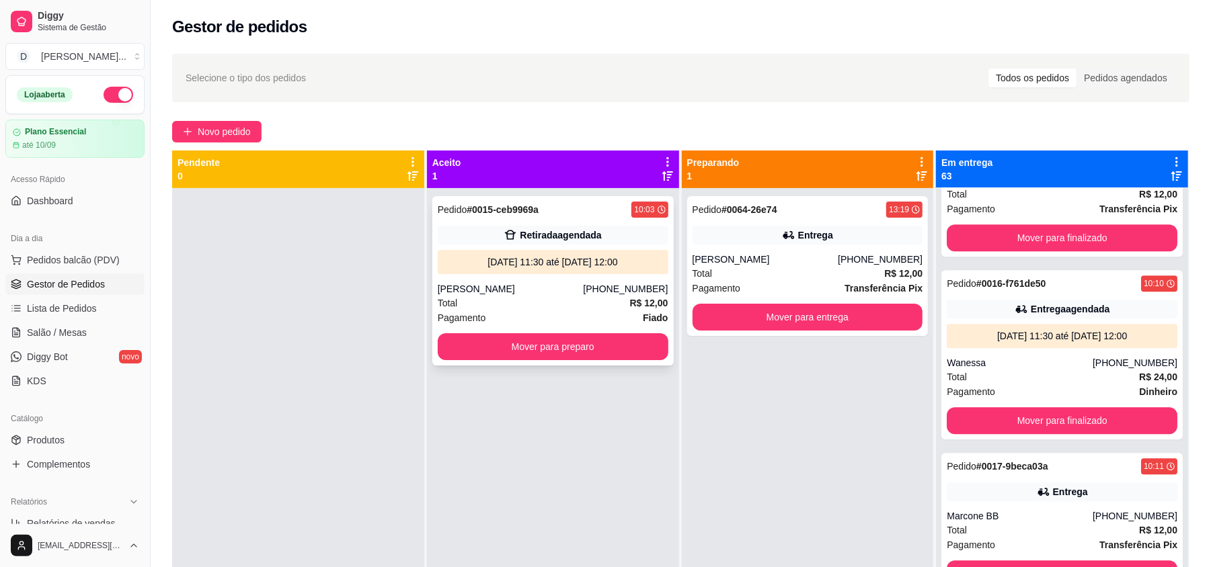
click at [554, 284] on div "[PERSON_NAME]" at bounding box center [511, 288] width 146 height 13
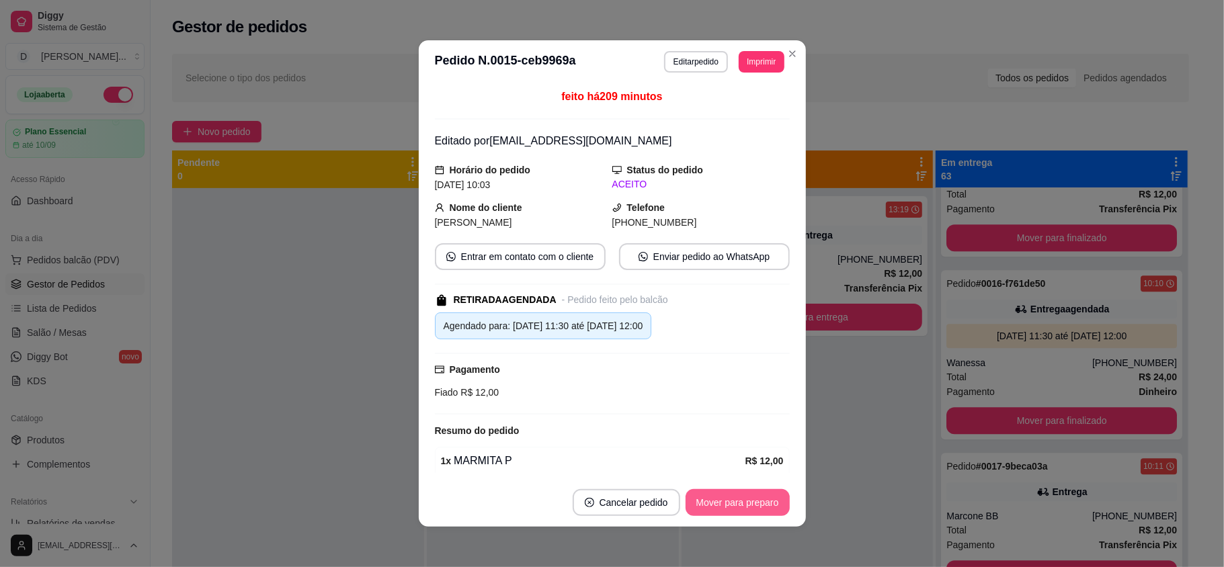
click at [694, 499] on button "Mover para preparo" at bounding box center [738, 502] width 104 height 27
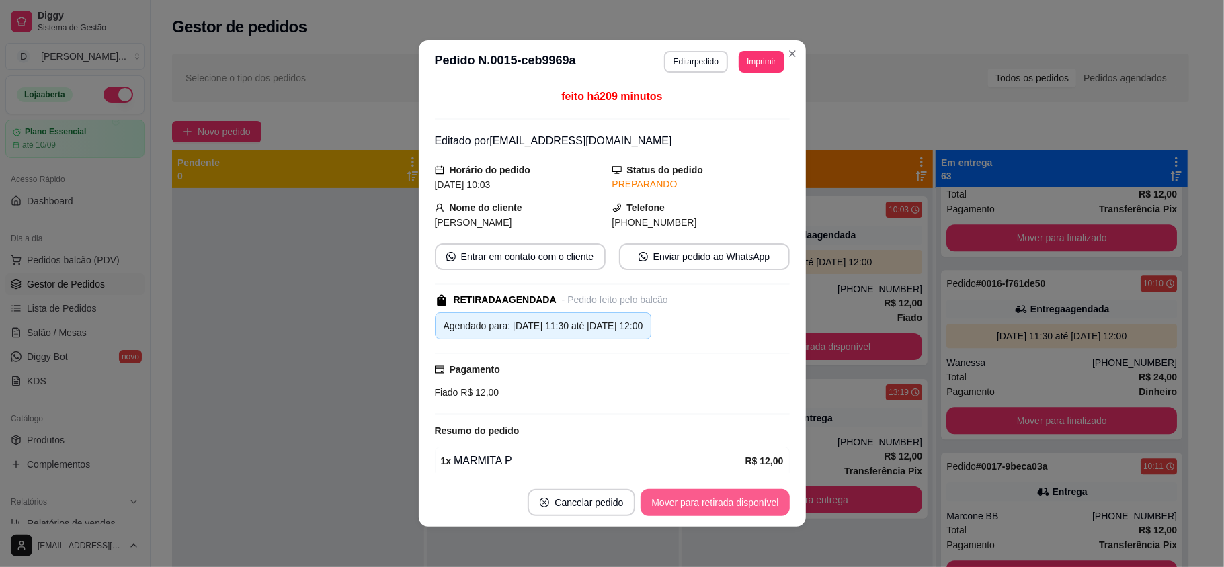
click at [703, 502] on button "Mover para retirada disponível" at bounding box center [715, 502] width 149 height 27
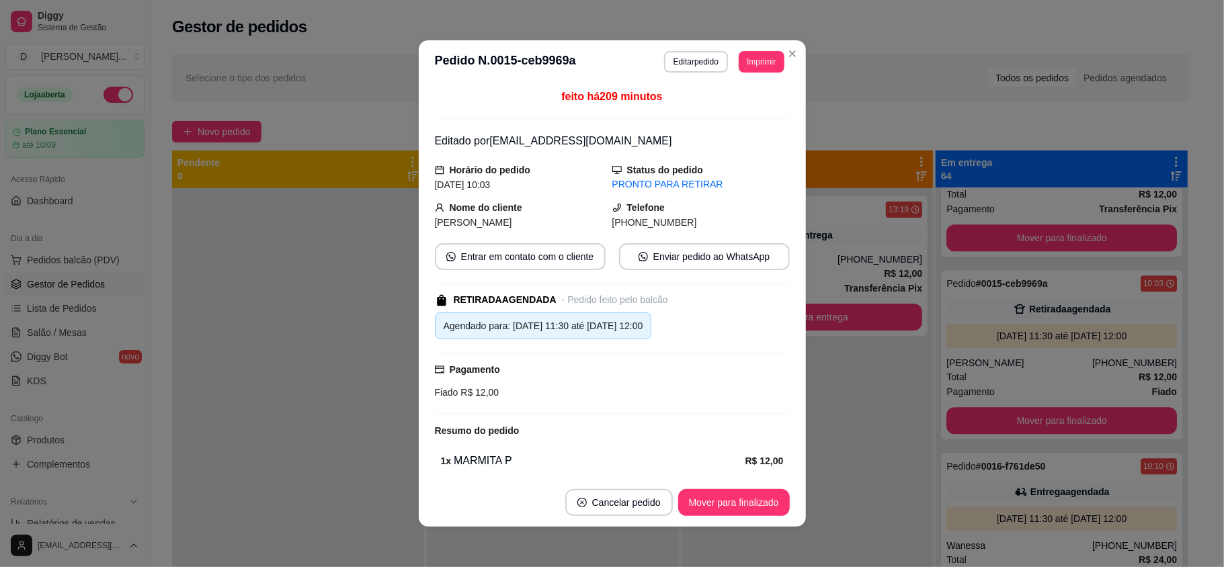
click at [703, 500] on button "Mover para finalizado" at bounding box center [734, 502] width 112 height 27
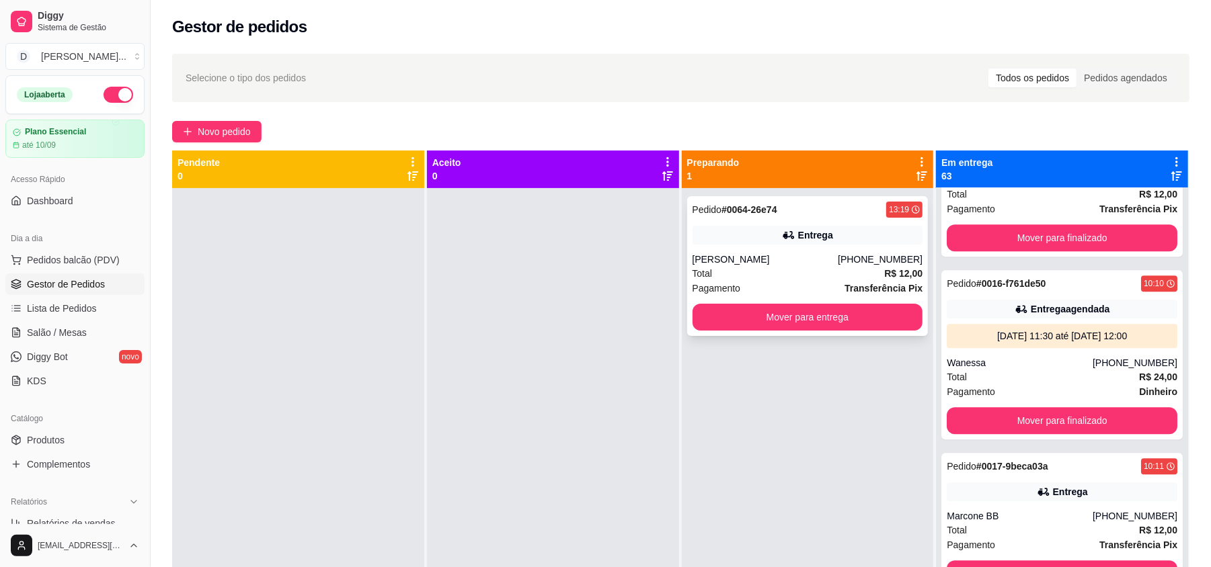
click at [744, 319] on button "Mover para entrega" at bounding box center [807, 317] width 231 height 27
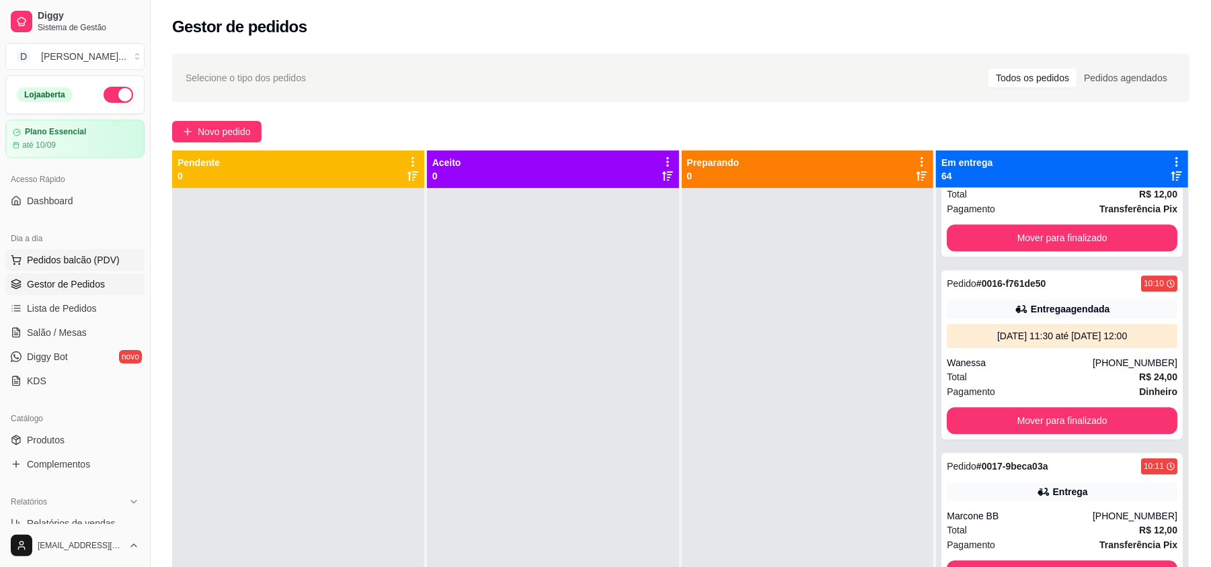
click at [54, 267] on span "Pedidos balcão (PDV)" at bounding box center [73, 259] width 93 height 13
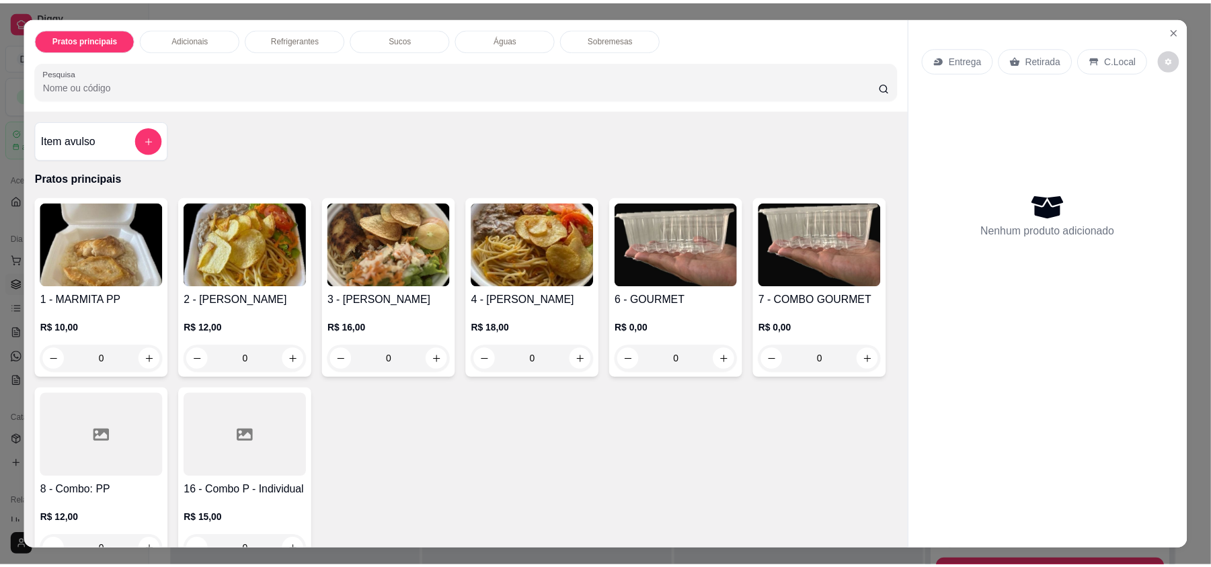
scroll to position [89, 0]
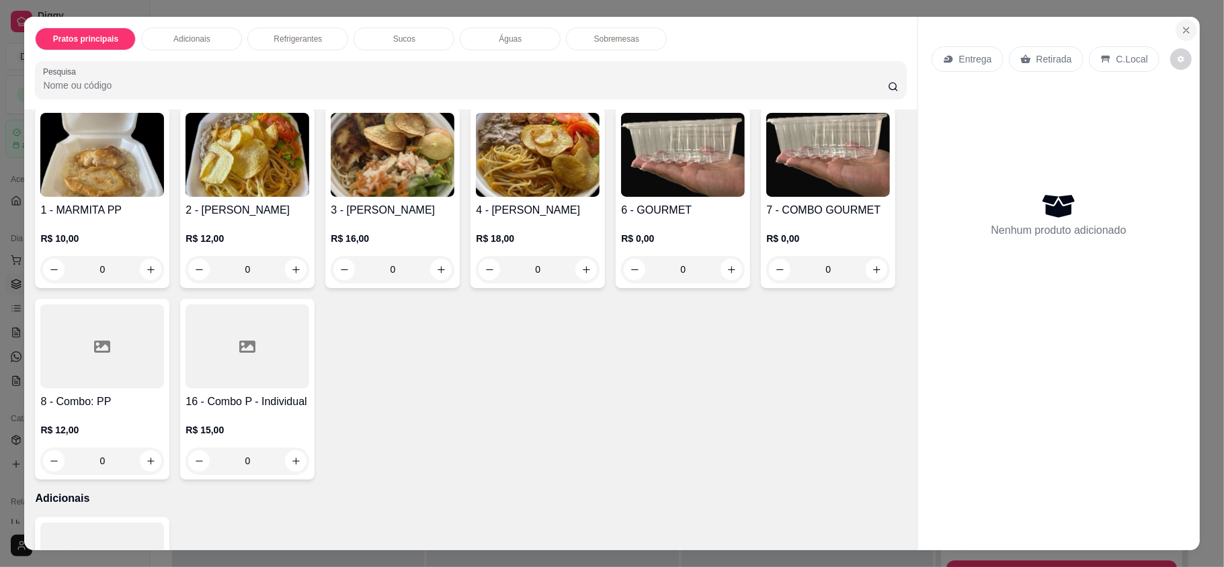
click at [1178, 22] on button "Close" at bounding box center [1187, 30] width 22 height 22
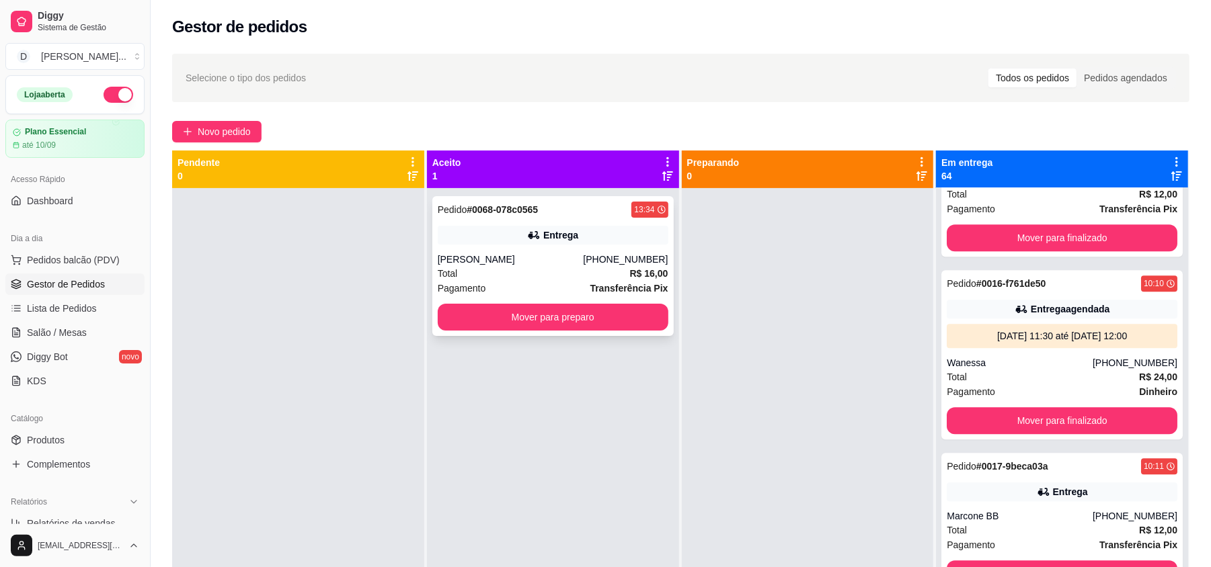
click at [458, 265] on div "[PERSON_NAME]" at bounding box center [511, 259] width 146 height 13
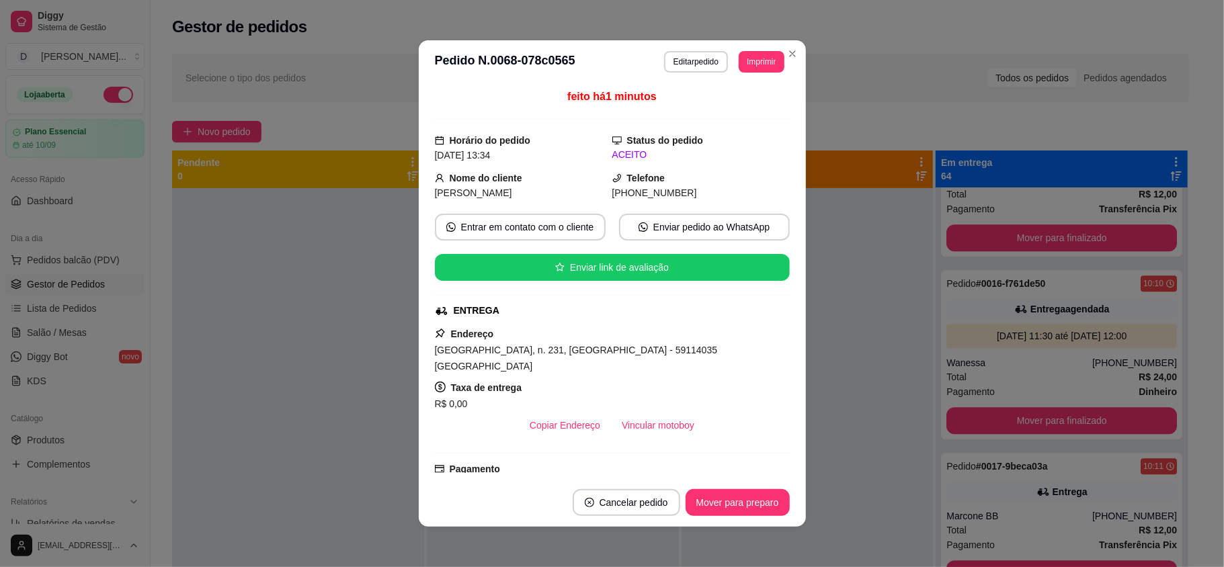
click at [627, 520] on footer "Cancelar pedido Mover para preparo" at bounding box center [612, 503] width 387 height 48
click at [619, 512] on button "Cancelar pedido" at bounding box center [627, 502] width 108 height 27
click at [659, 471] on button "Sim" at bounding box center [658, 469] width 54 height 27
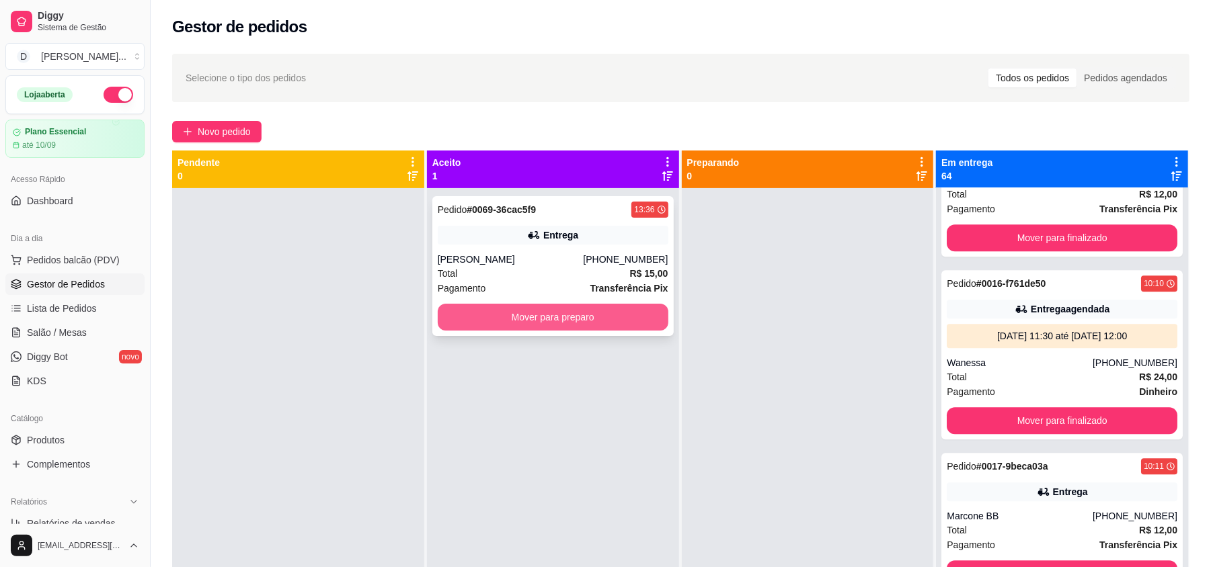
click at [502, 308] on button "Mover para preparo" at bounding box center [553, 317] width 231 height 27
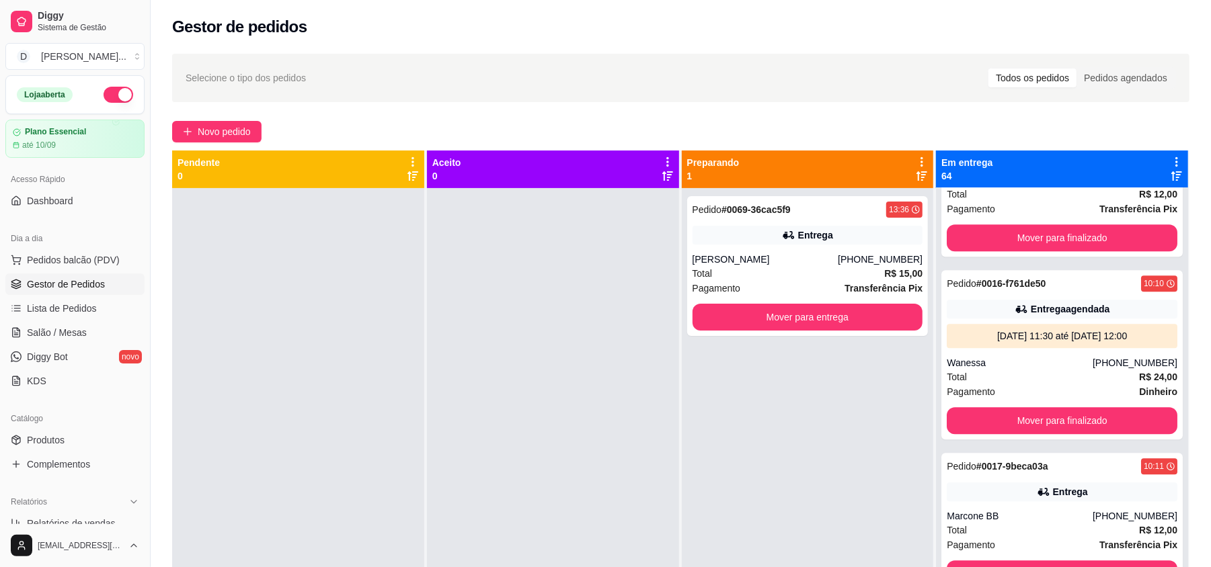
scroll to position [2420, 0]
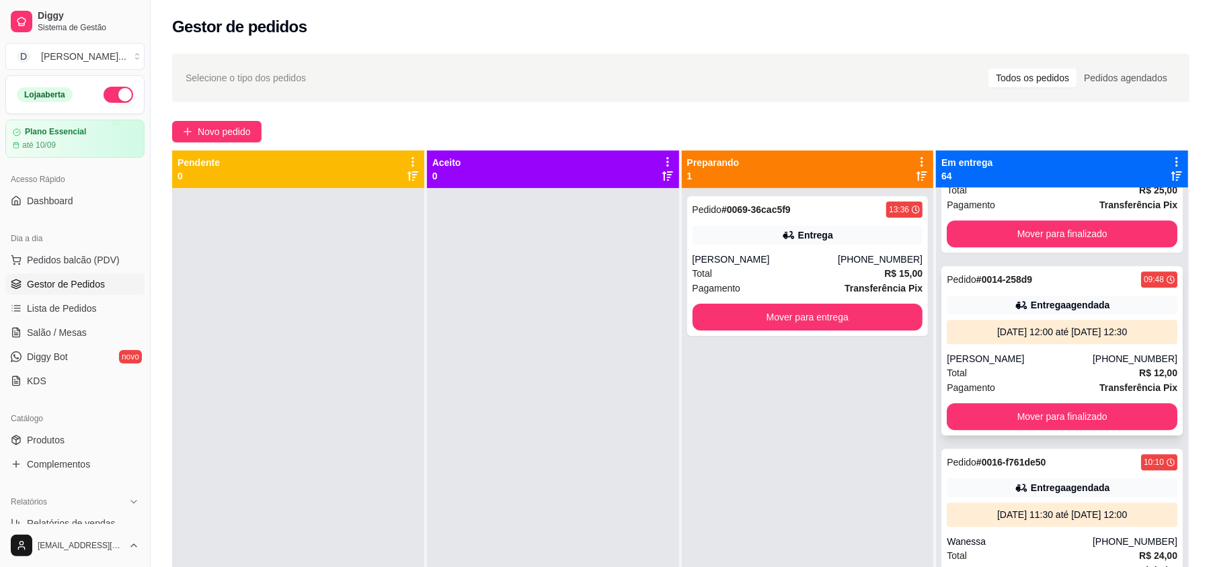
click at [1047, 381] on div "Pagamento Transferência Pix" at bounding box center [1062, 388] width 231 height 15
click at [1098, 406] on button "Mover para finalizado" at bounding box center [1062, 416] width 231 height 27
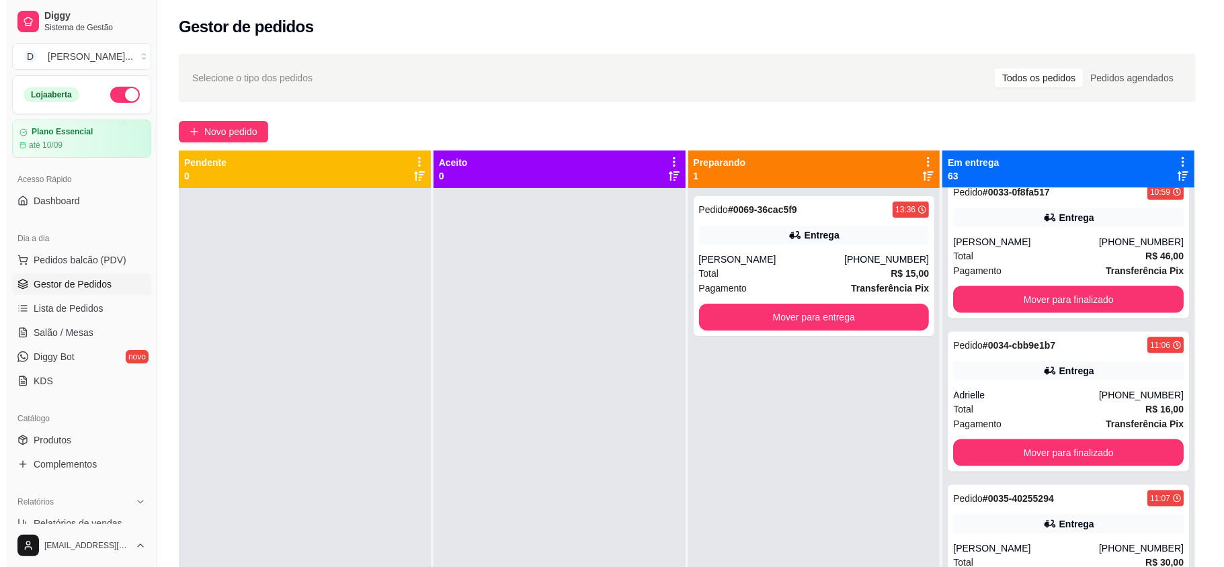
scroll to position [5199, 0]
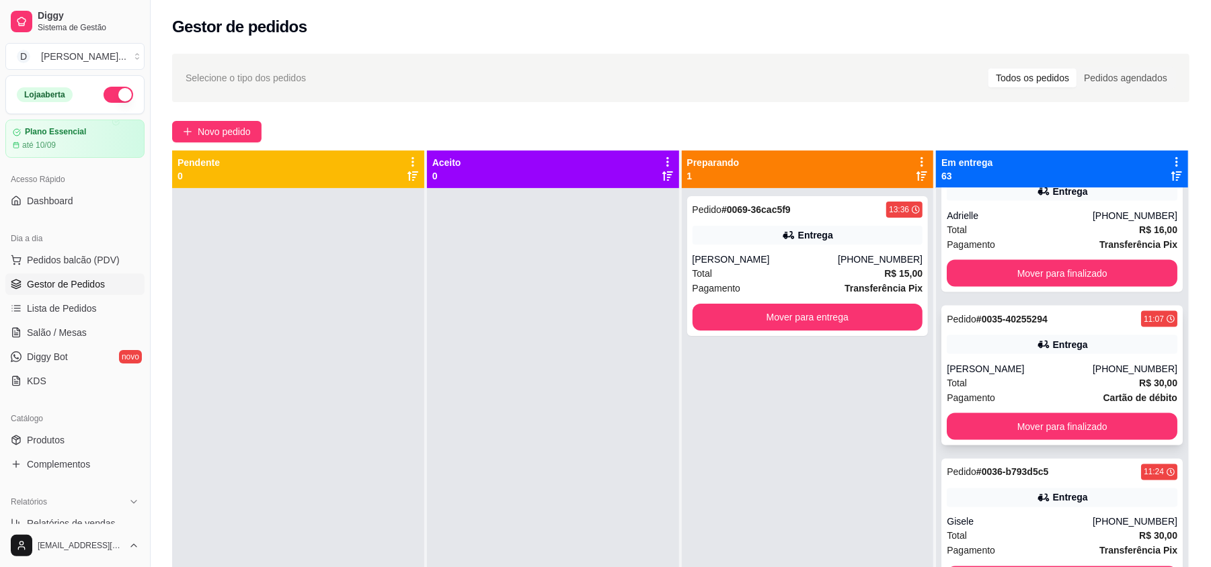
click at [992, 374] on div "[PERSON_NAME]" at bounding box center [1020, 368] width 146 height 13
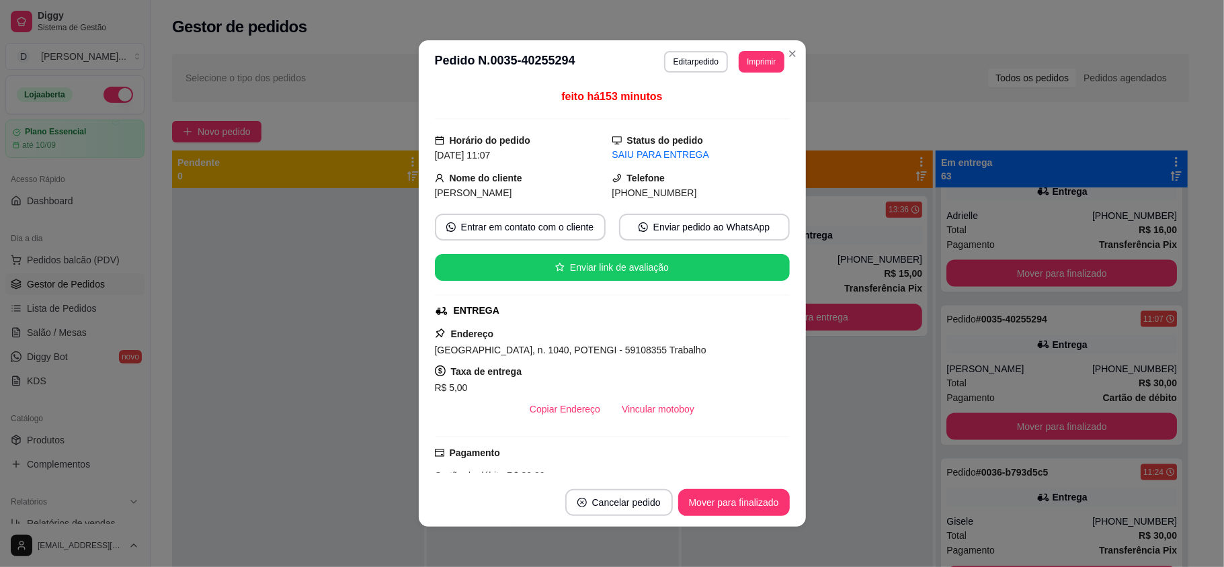
scroll to position [144, 0]
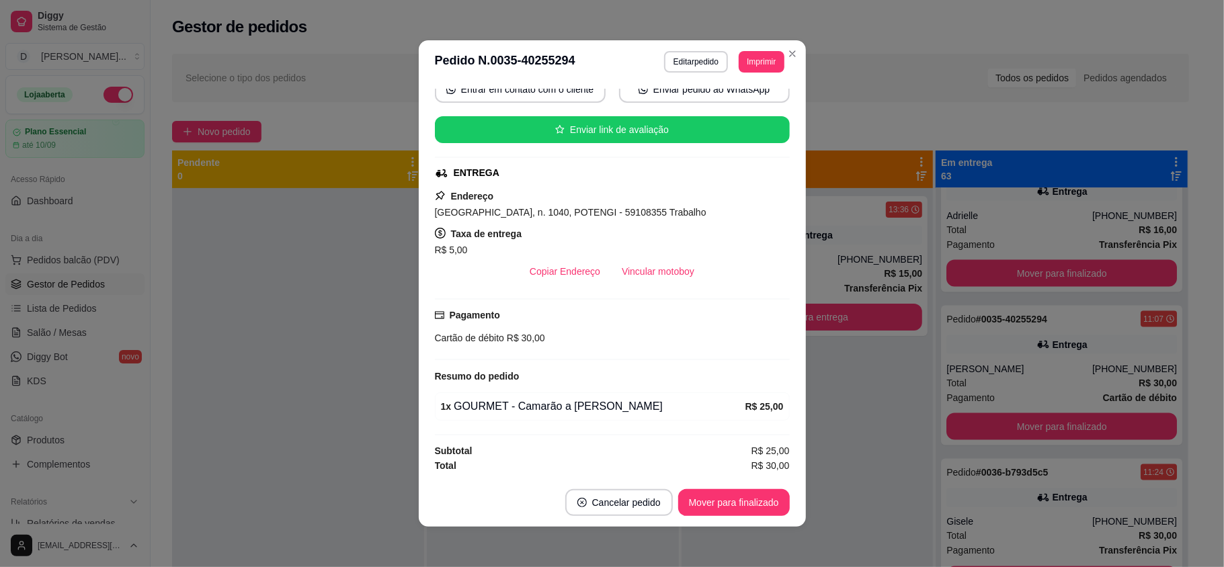
click at [690, 73] on header "**********" at bounding box center [612, 61] width 387 height 43
click at [686, 67] on button "Editar pedido" at bounding box center [696, 62] width 64 height 22
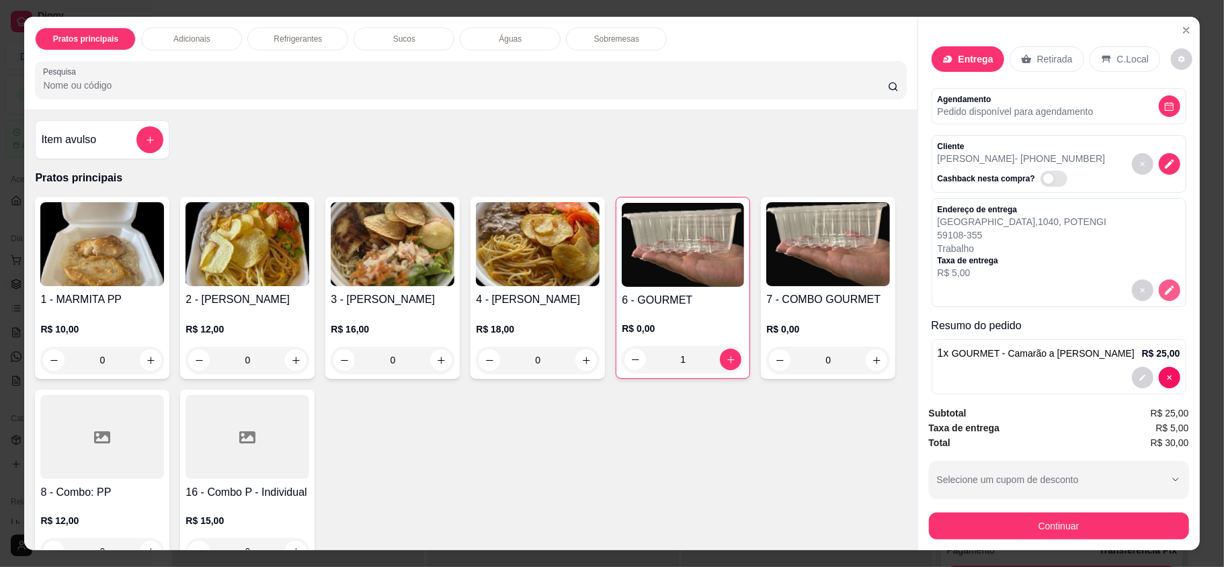
click at [1159, 291] on button "decrease-product-quantity" at bounding box center [1170, 291] width 22 height 22
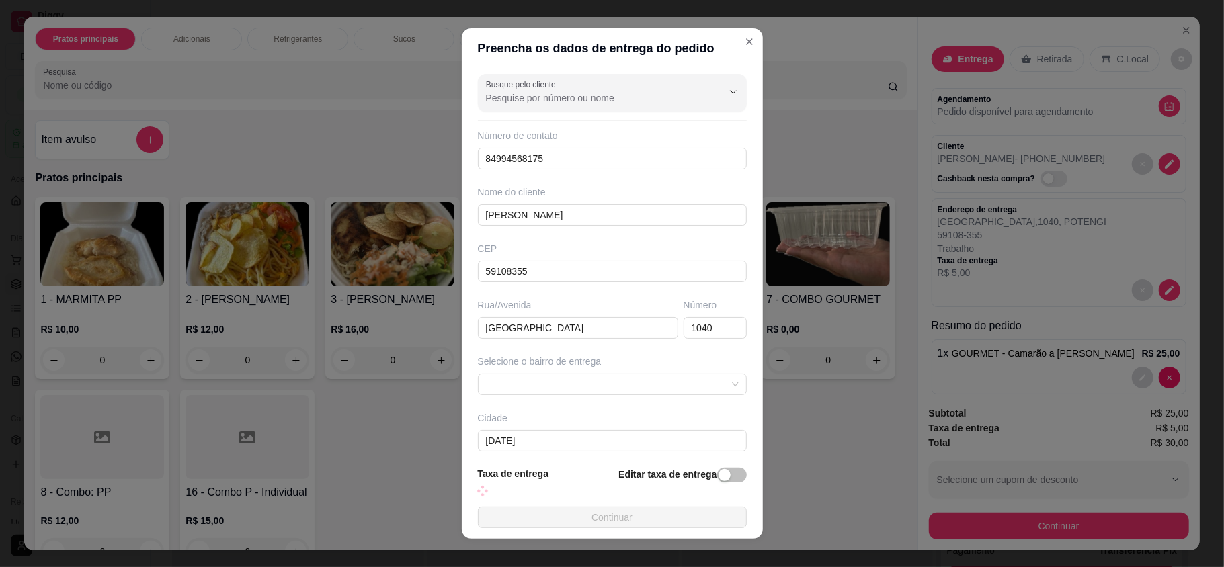
scroll to position [69, 0]
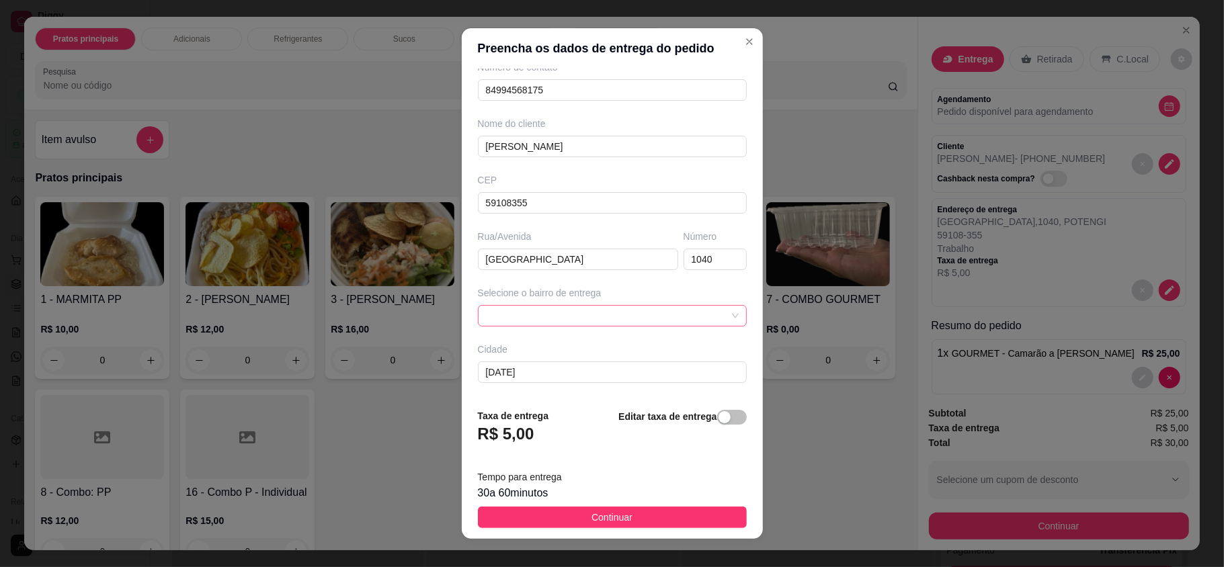
click at [594, 309] on span at bounding box center [612, 316] width 253 height 20
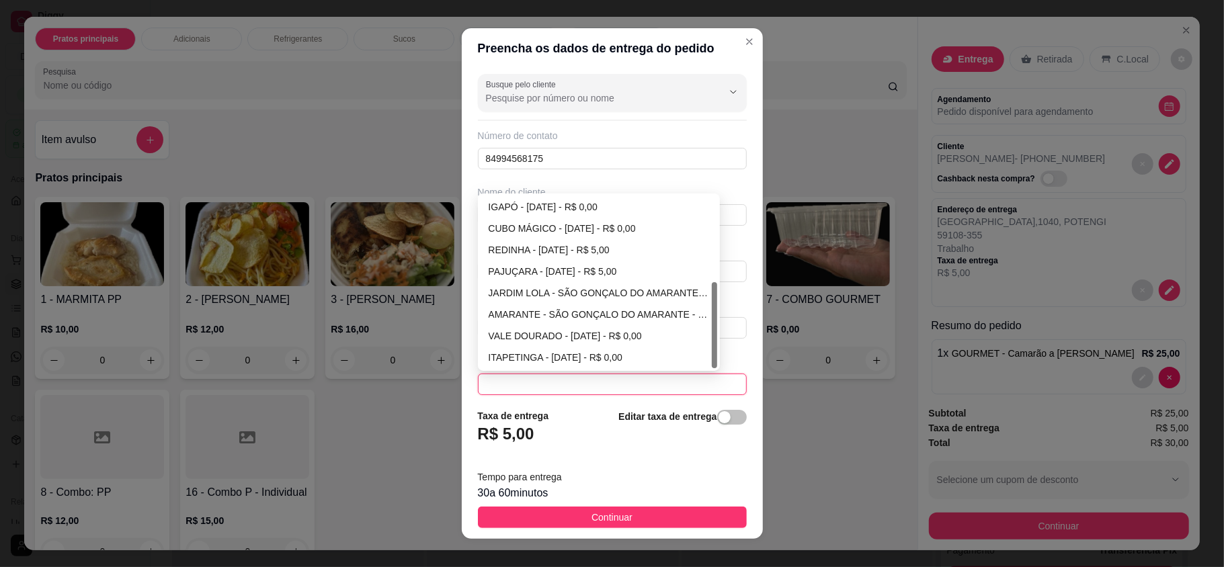
scroll to position [89, 0]
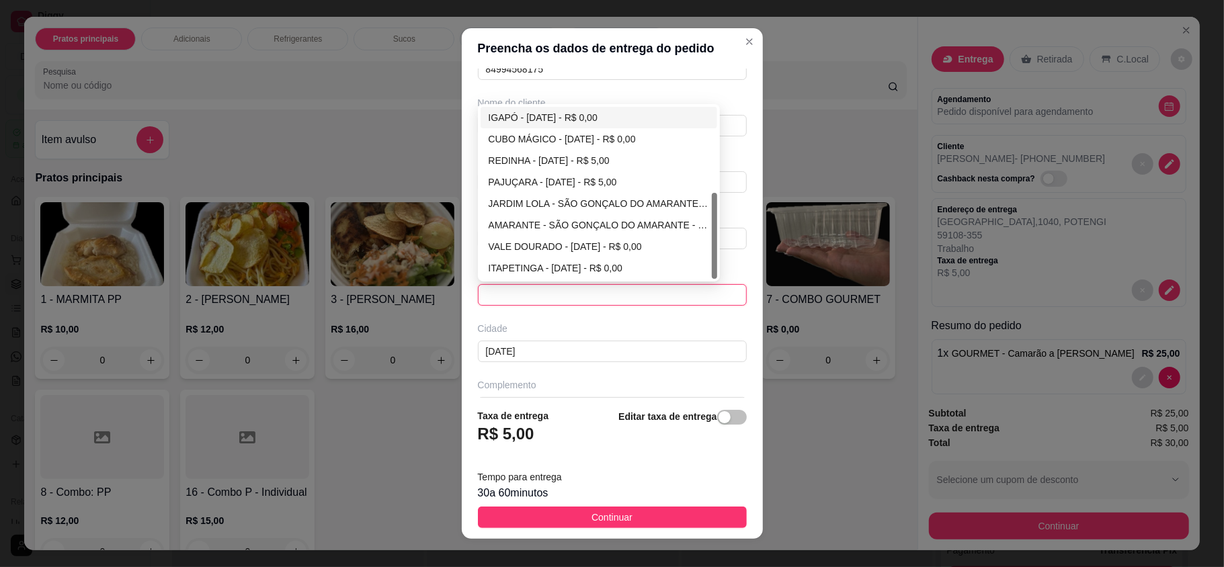
click at [532, 127] on div "IGAPÓ - [DATE] - R$ 0,00" at bounding box center [599, 118] width 237 height 22
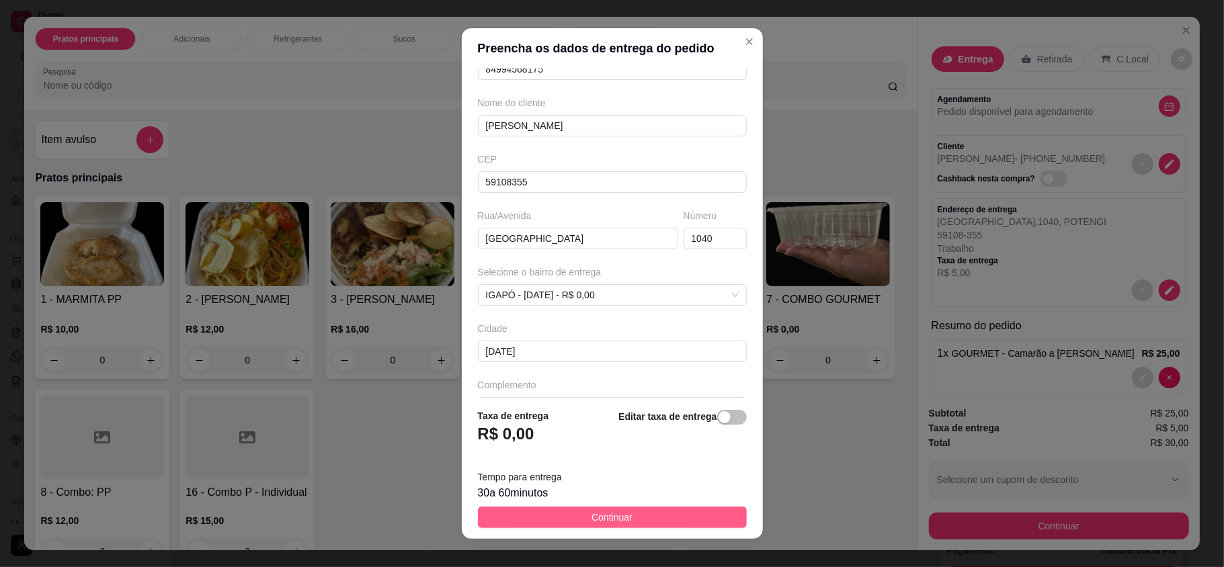
click at [656, 510] on button "Continuar" at bounding box center [612, 518] width 269 height 22
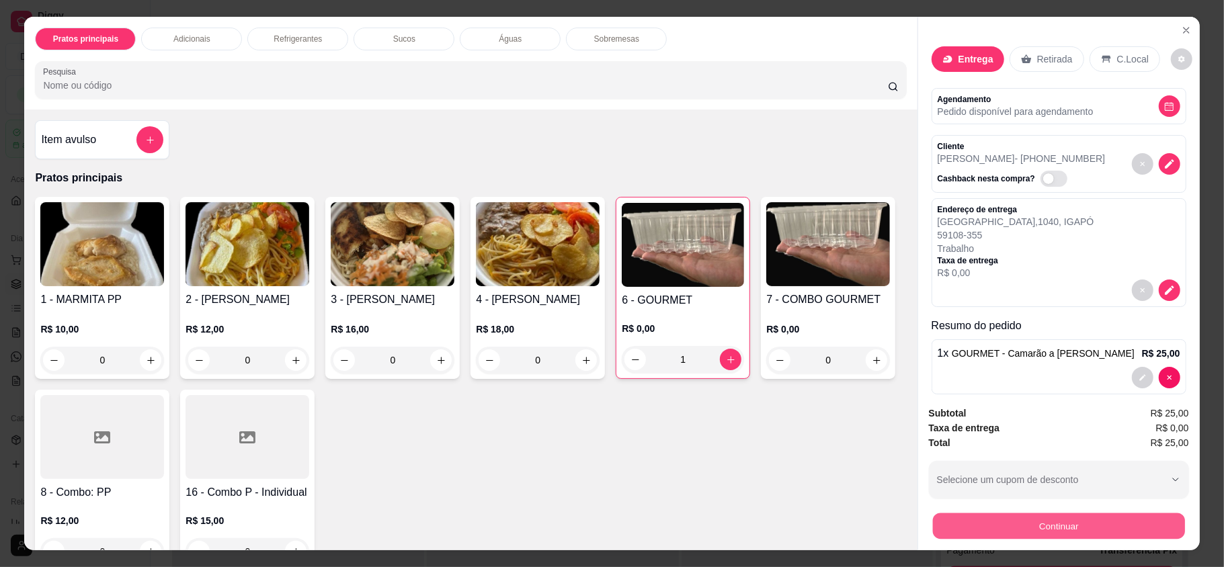
click at [1035, 519] on button "Continuar" at bounding box center [1058, 526] width 252 height 26
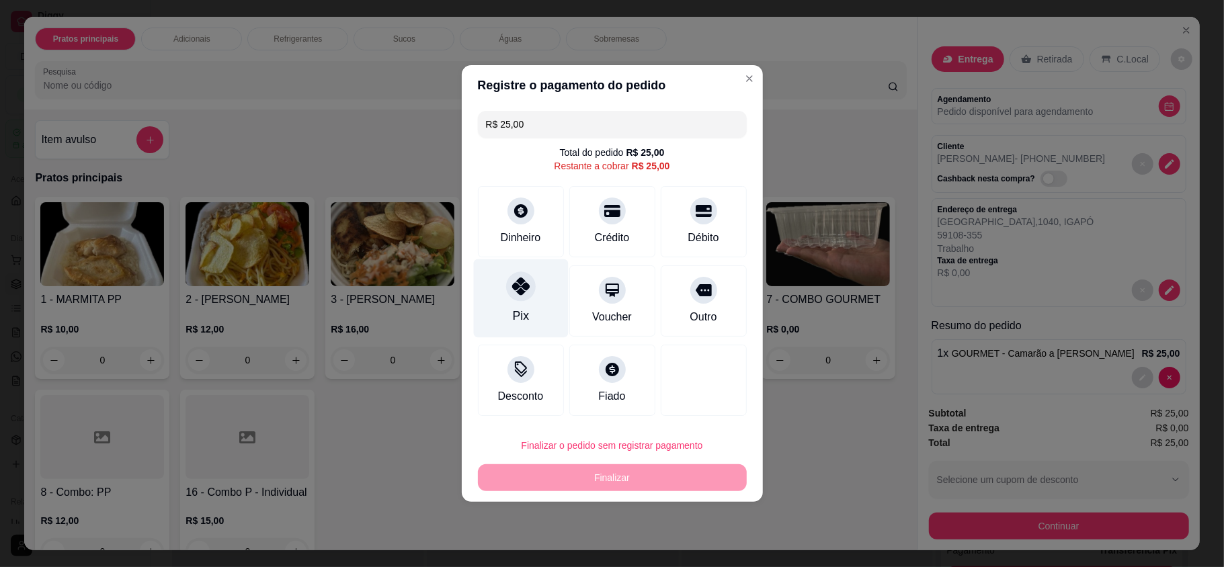
click at [522, 308] on div "Pix" at bounding box center [520, 315] width 16 height 17
type input "R$ 0,00"
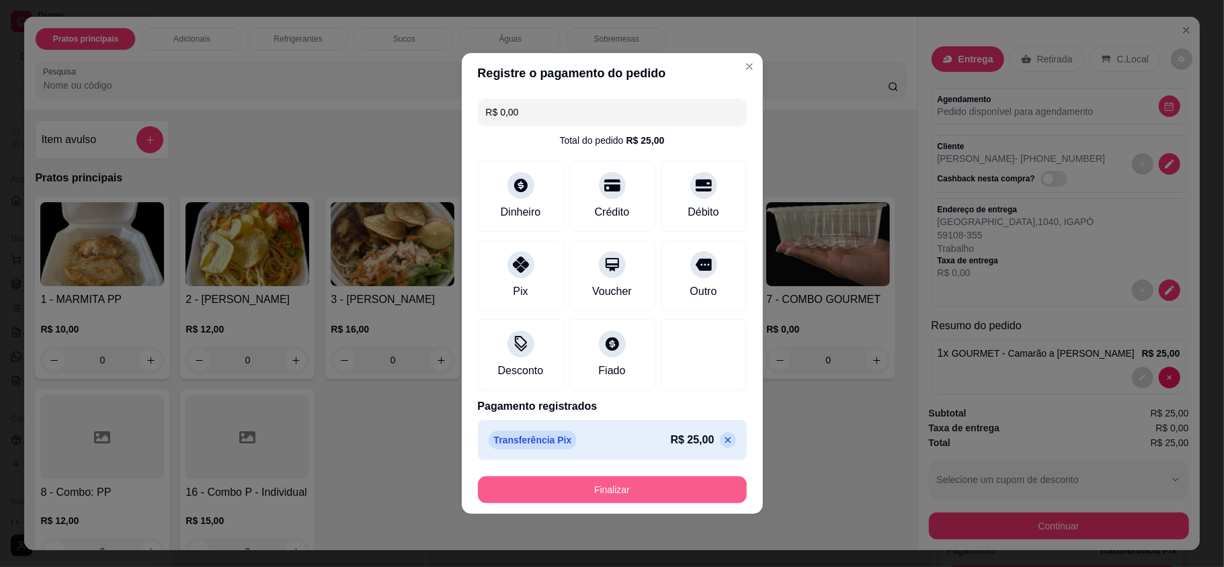
click at [601, 485] on button "Finalizar" at bounding box center [612, 490] width 269 height 27
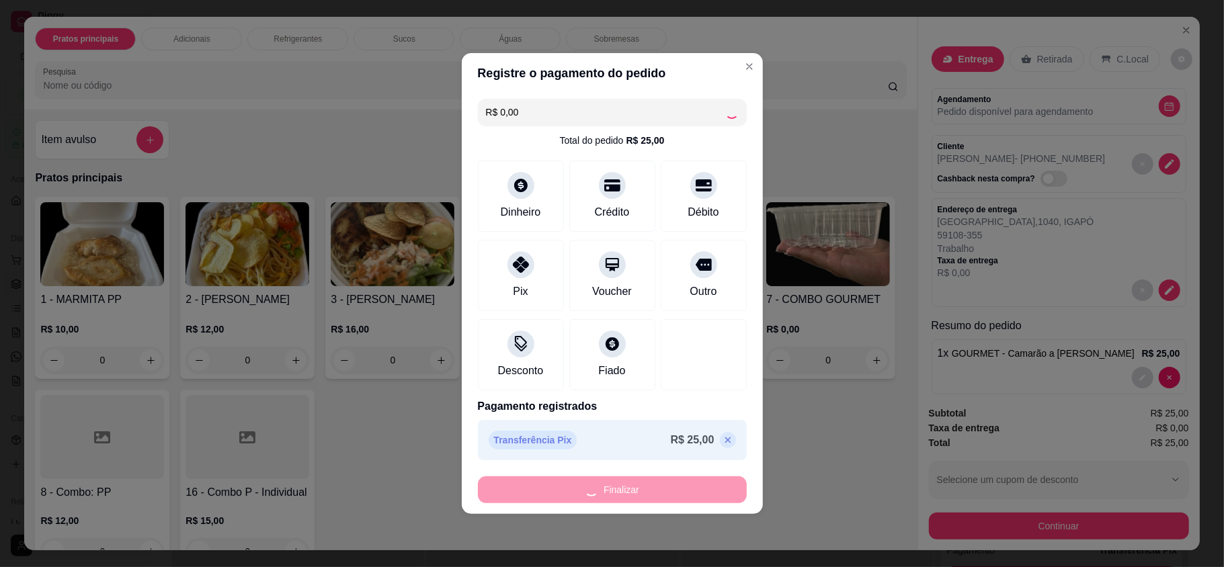
type input "0"
type input "-R$ 25,00"
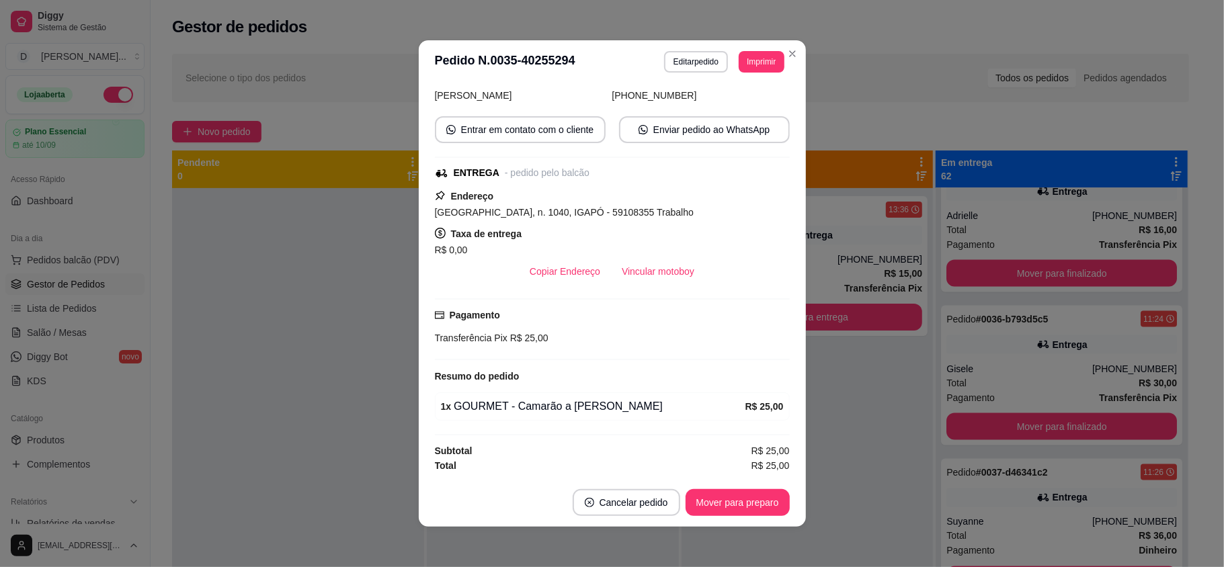
scroll to position [133, 0]
click at [737, 506] on button "Mover para preparo" at bounding box center [738, 502] width 104 height 27
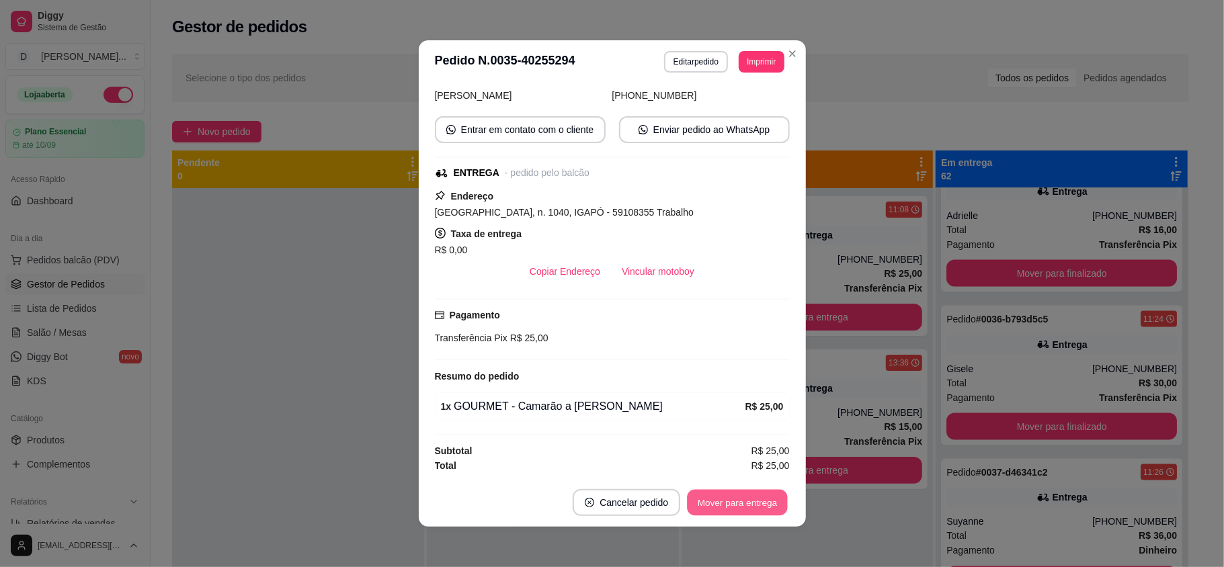
click at [737, 506] on button "Mover para entrega" at bounding box center [738, 503] width 101 height 26
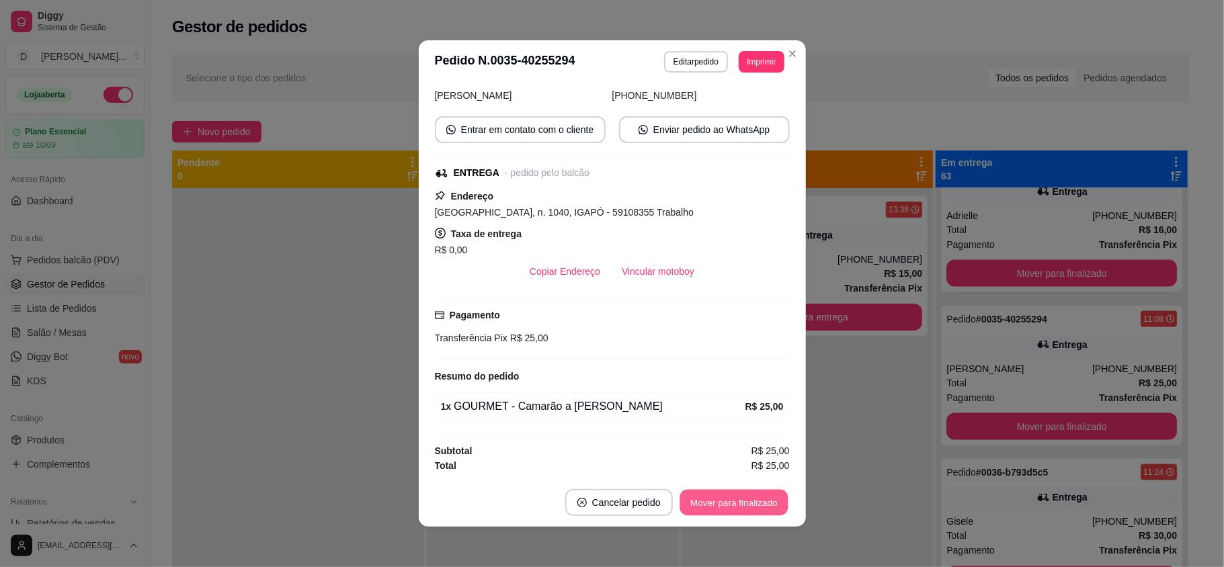
click at [737, 506] on button "Mover para finalizado" at bounding box center [734, 503] width 108 height 26
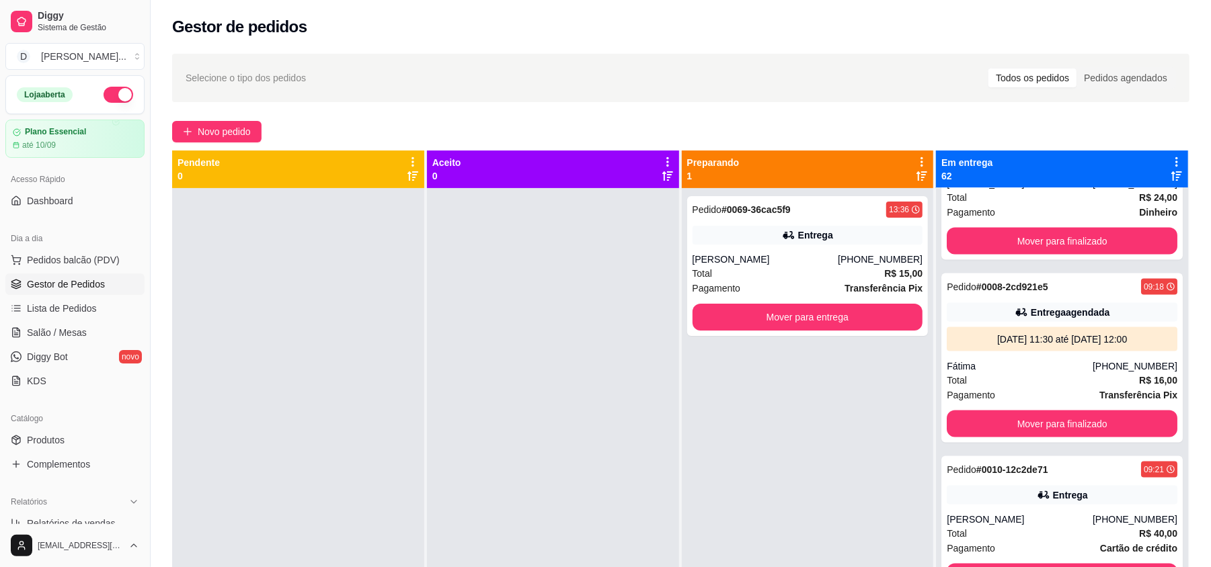
scroll to position [1165, 0]
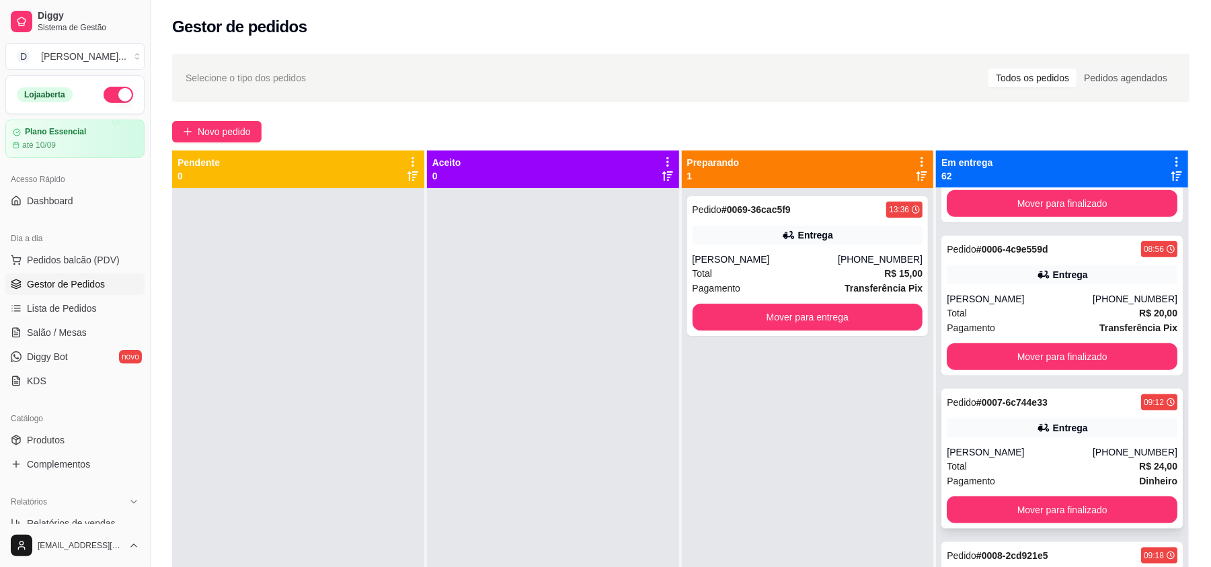
click at [1023, 474] on div "Pagamento Dinheiro" at bounding box center [1062, 481] width 231 height 15
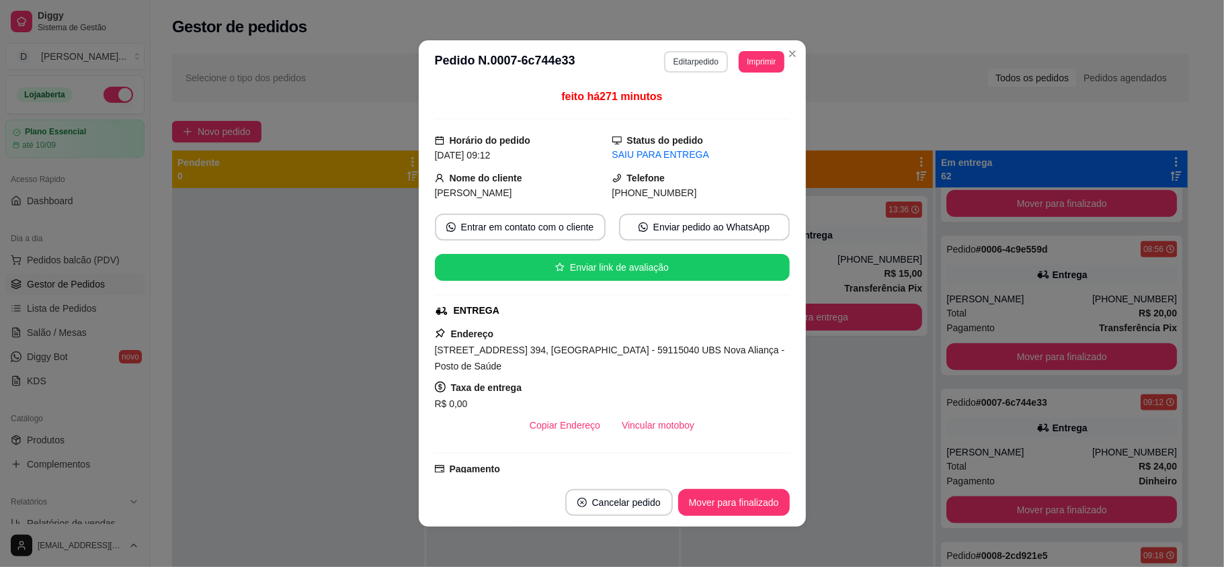
click at [700, 65] on button "Editar pedido" at bounding box center [696, 62] width 64 height 22
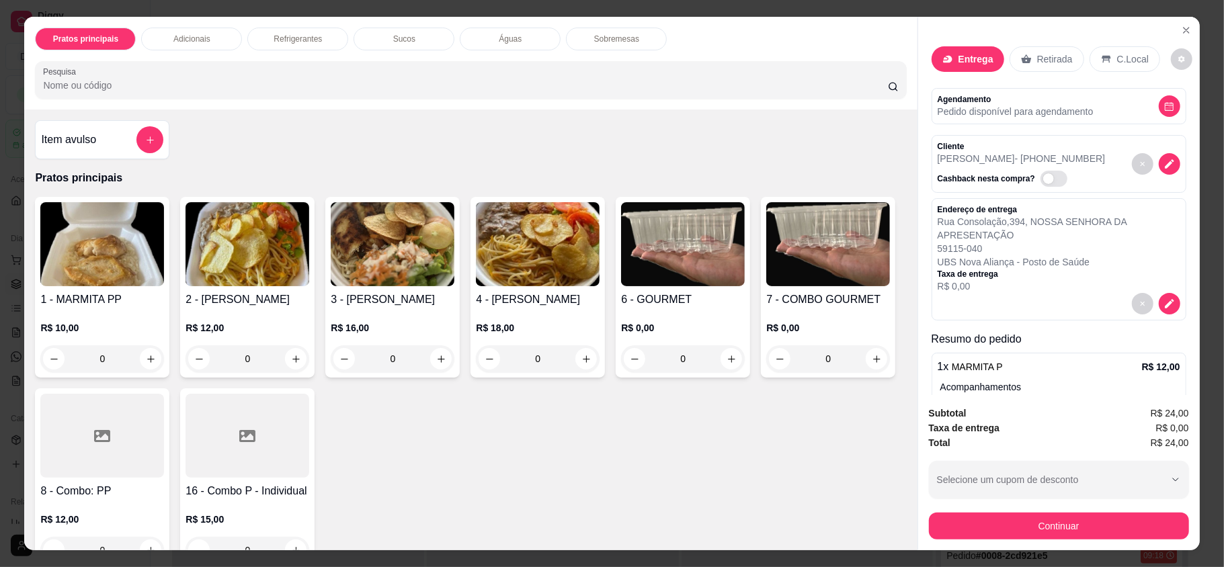
click at [1016, 555] on div "Pratos principais Adicionais Refrigerantes Sucos Águas Sobremesas Pesquisa Item…" at bounding box center [612, 283] width 1224 height 567
click at [1012, 533] on button "Continuar" at bounding box center [1059, 526] width 260 height 27
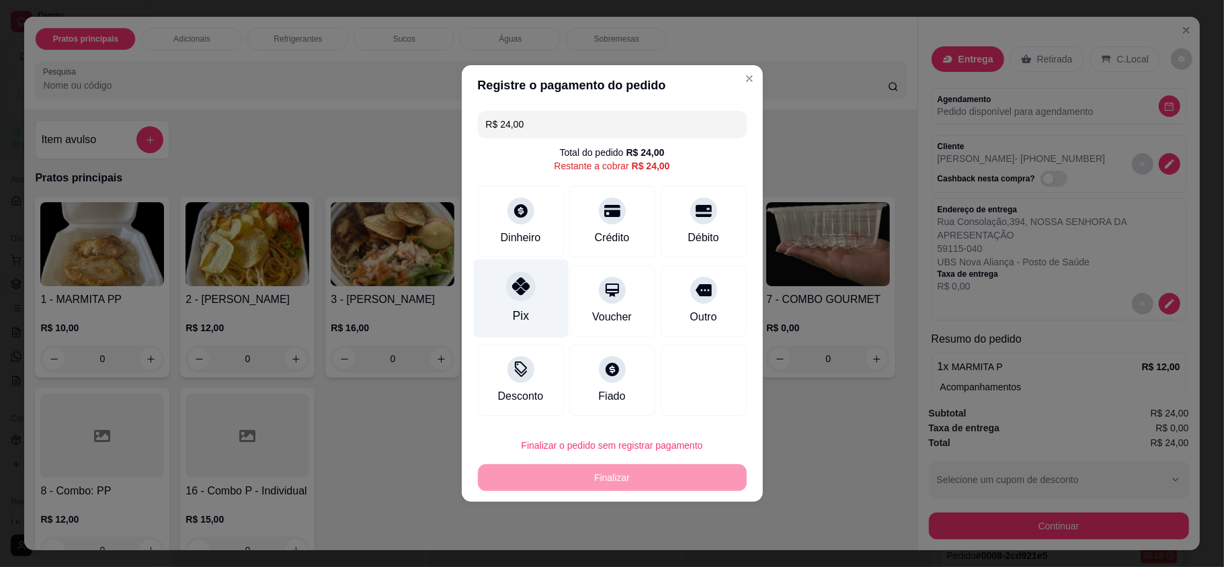
click at [509, 319] on div "Pix" at bounding box center [520, 298] width 95 height 79
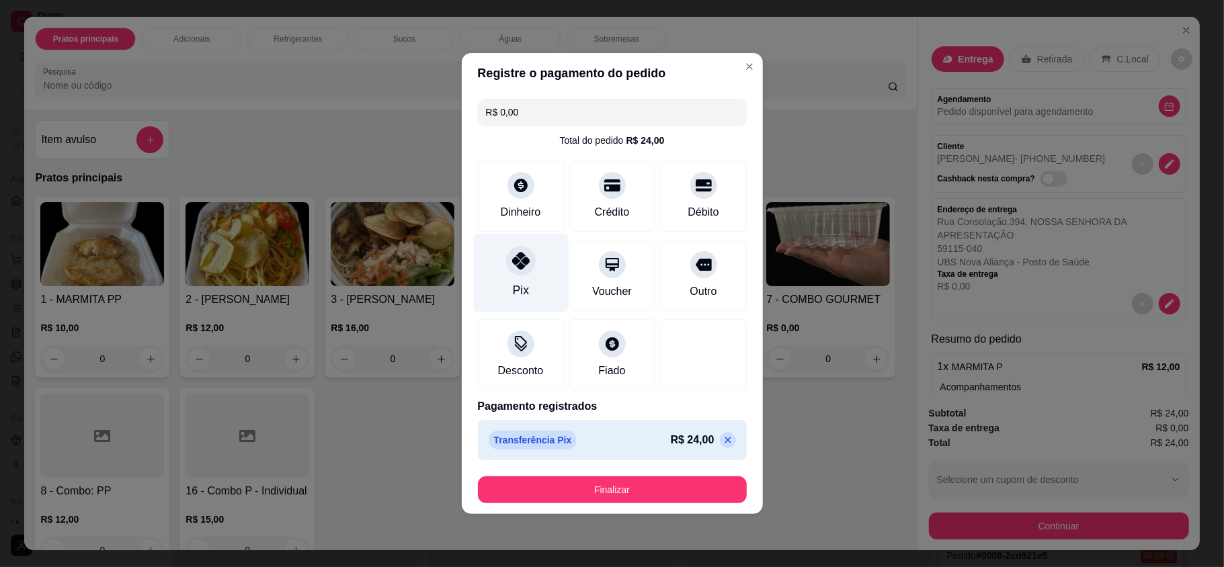
click at [518, 296] on div "Pix" at bounding box center [520, 290] width 16 height 17
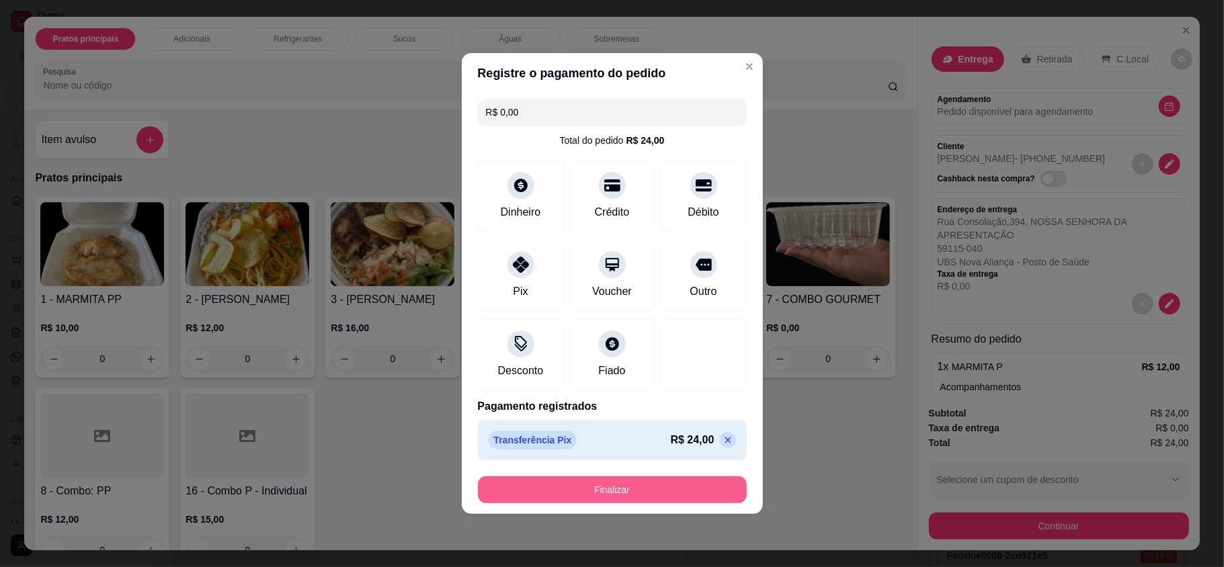
click at [631, 489] on button "Finalizar" at bounding box center [612, 490] width 269 height 27
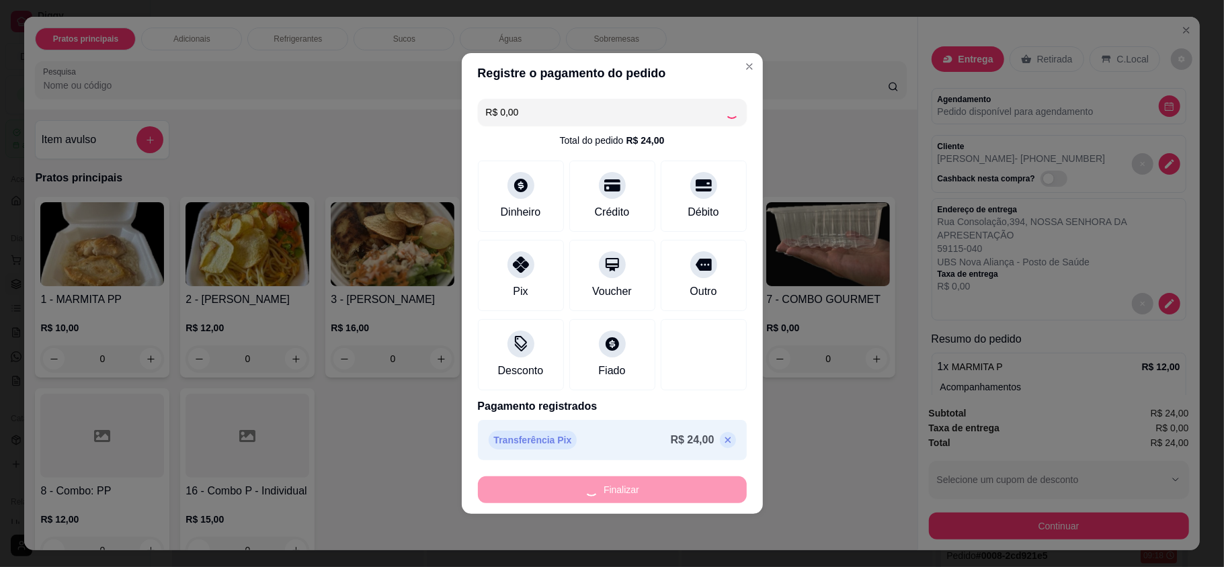
type input "-R$ 24,00"
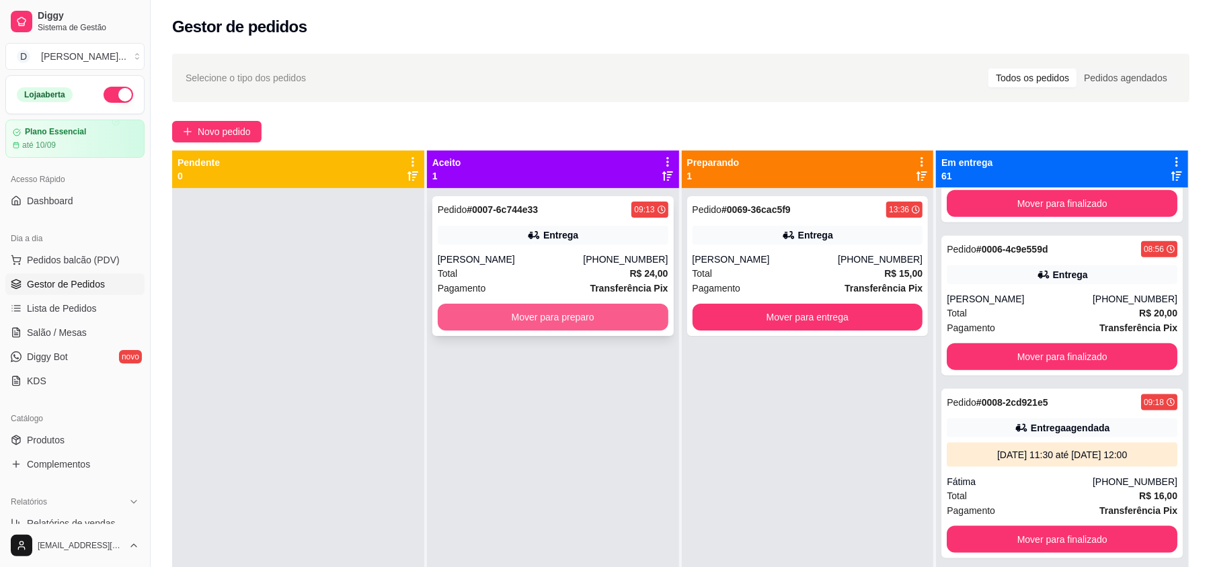
click at [555, 251] on div "Pedido # 0007-6c744e33 09:13 Entrega [PERSON_NAME] [PHONE_NUMBER] Total R$ 24,0…" at bounding box center [552, 266] width 241 height 140
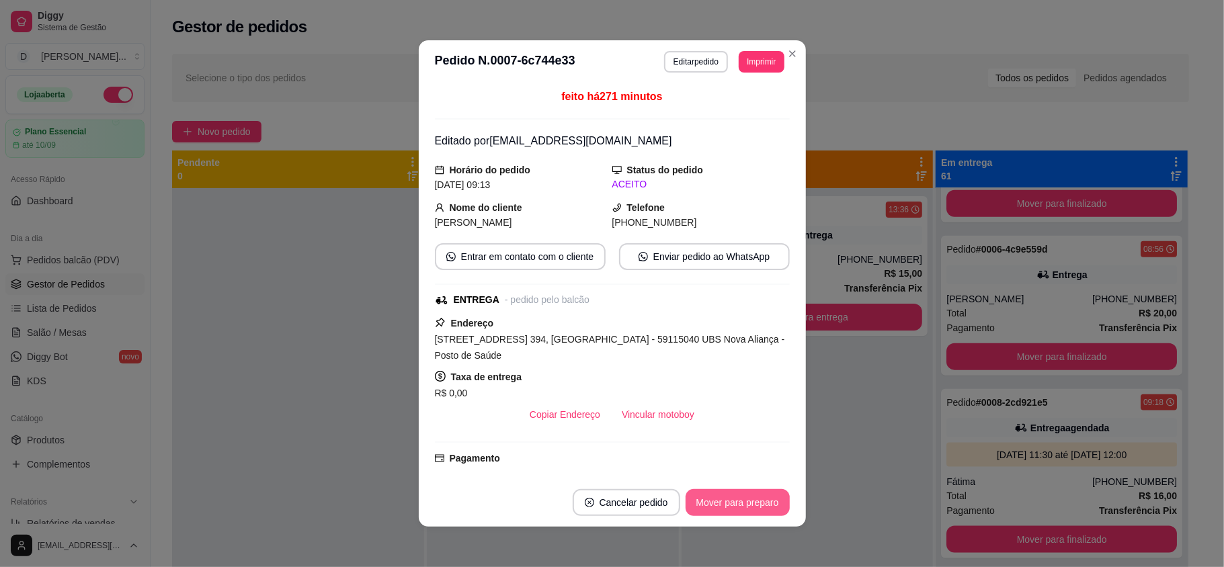
click at [739, 508] on button "Mover para preparo" at bounding box center [738, 502] width 104 height 27
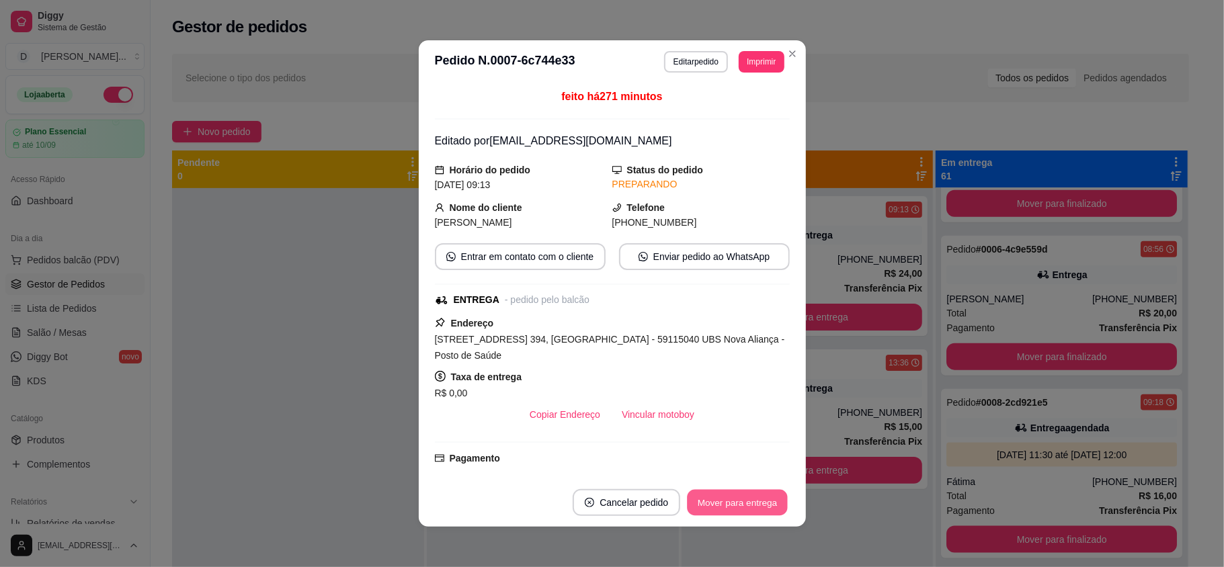
click at [739, 506] on button "Mover para entrega" at bounding box center [738, 503] width 101 height 26
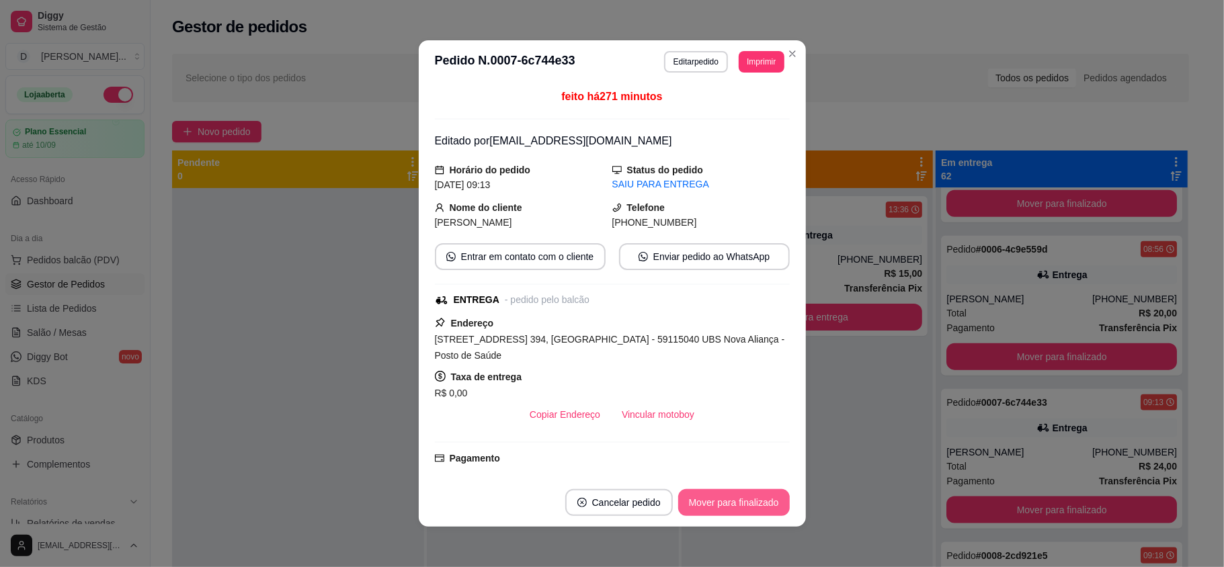
click at [739, 506] on button "Mover para finalizado" at bounding box center [734, 502] width 112 height 27
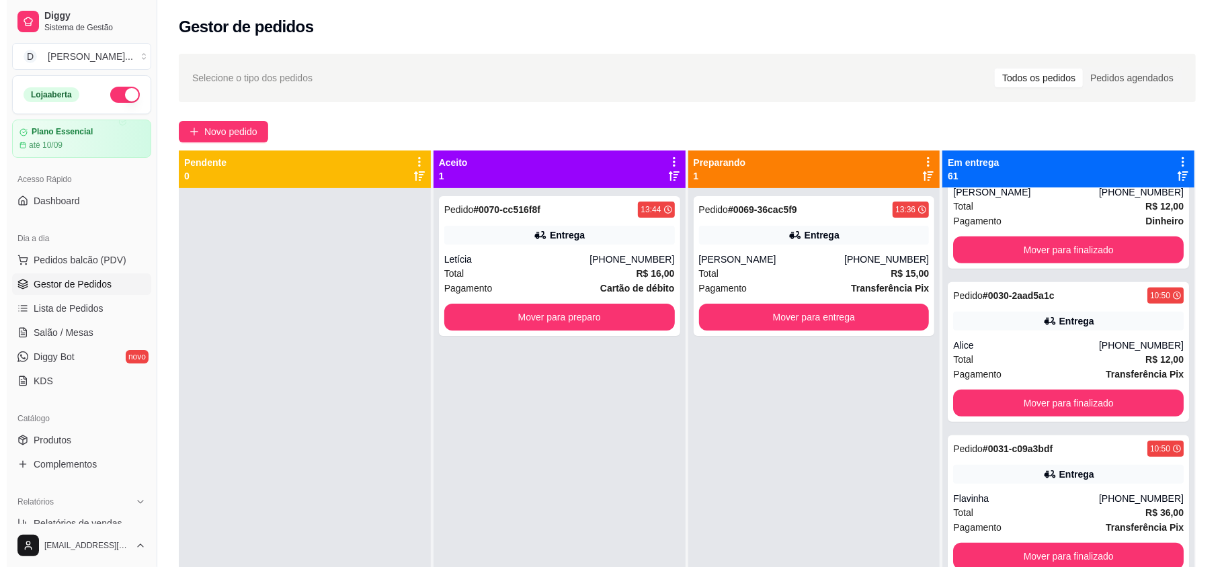
scroll to position [3854, 0]
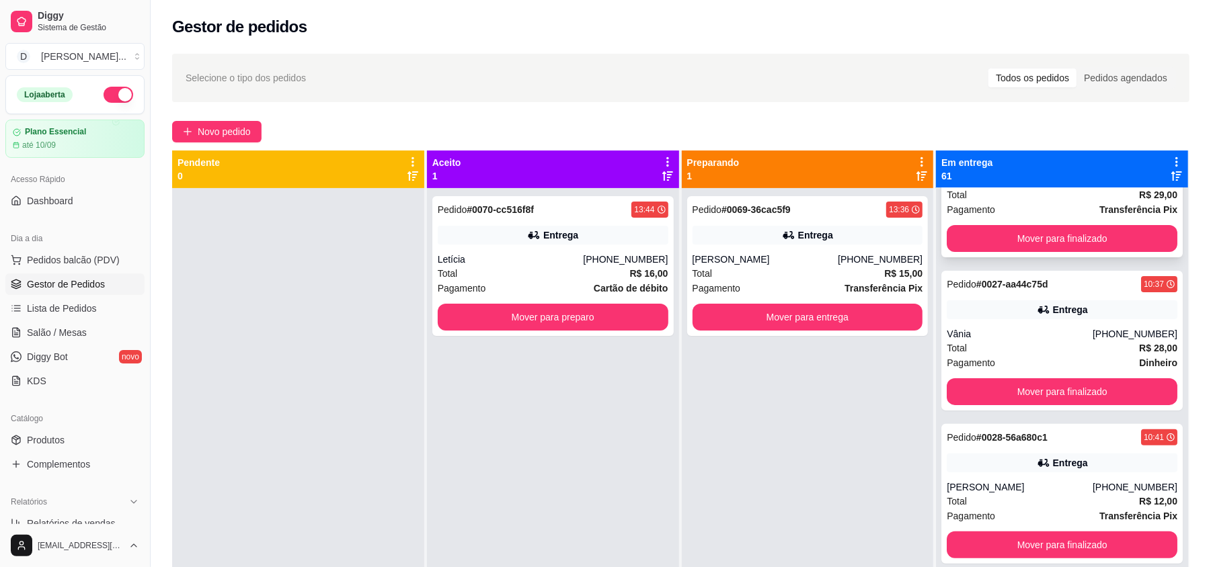
click at [1071, 350] on div "Total R$ 28,00" at bounding box center [1062, 348] width 231 height 15
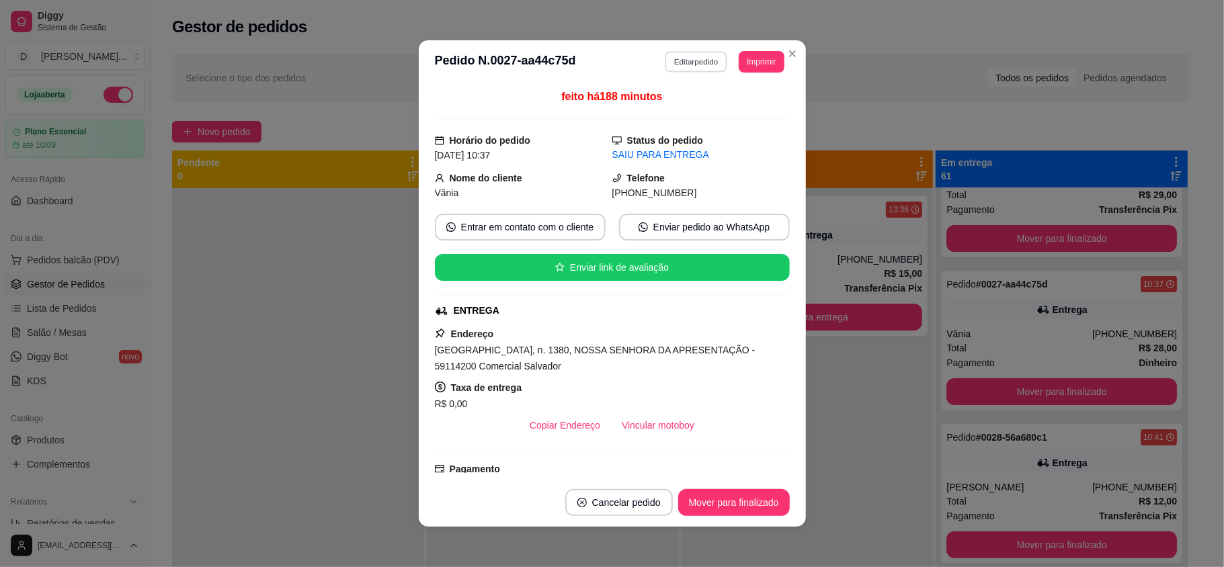
click at [702, 58] on button "Editar pedido" at bounding box center [696, 61] width 63 height 21
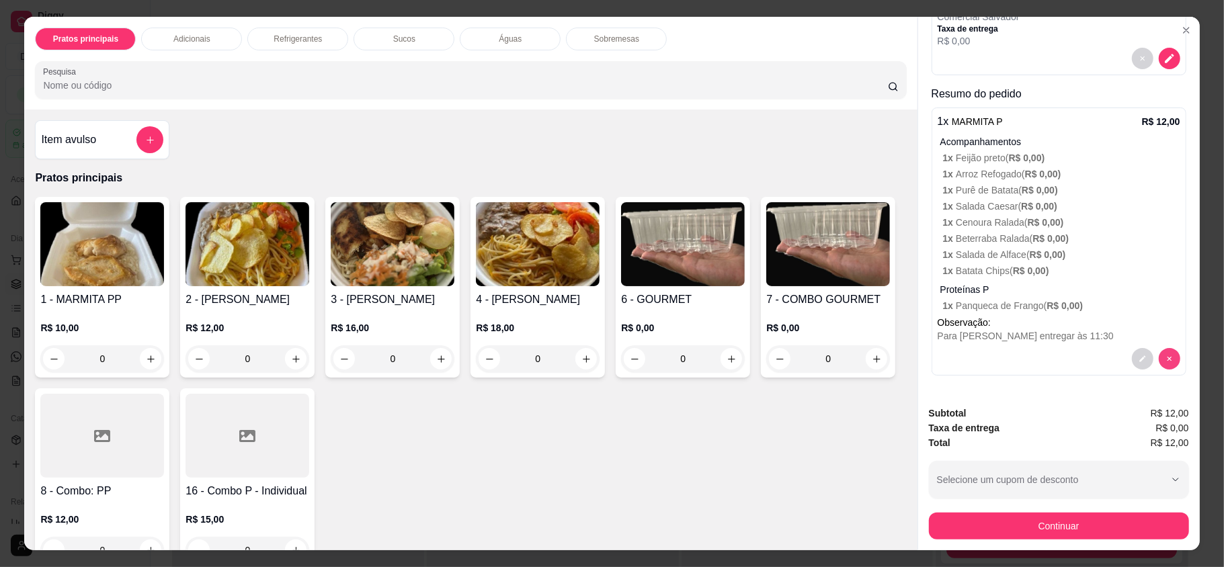
scroll to position [261, 0]
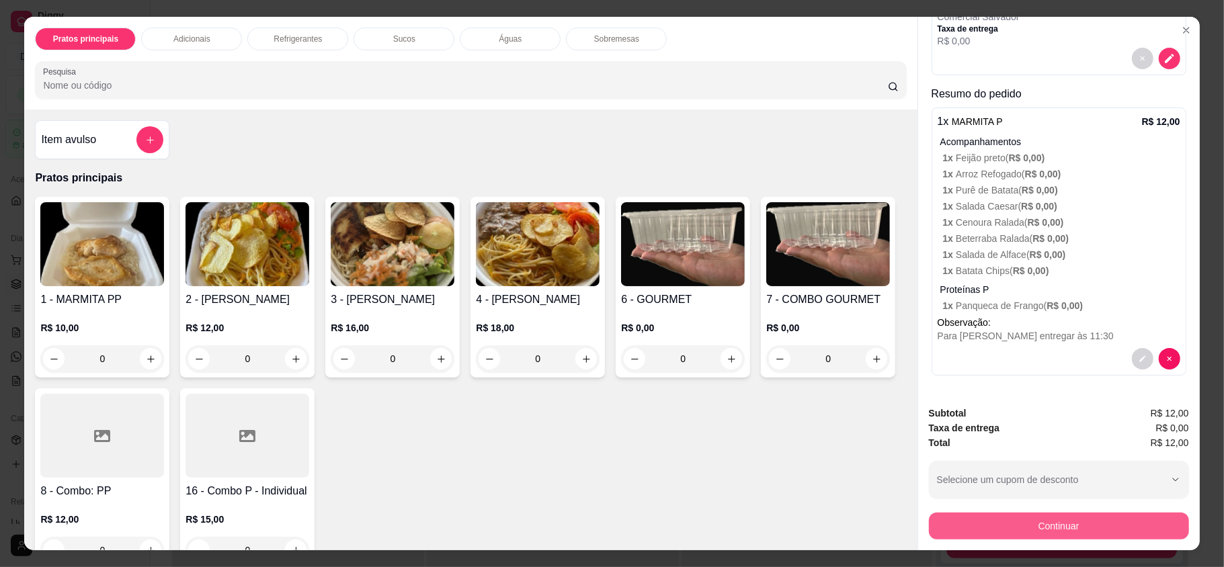
click at [1057, 532] on button "Continuar" at bounding box center [1059, 526] width 260 height 27
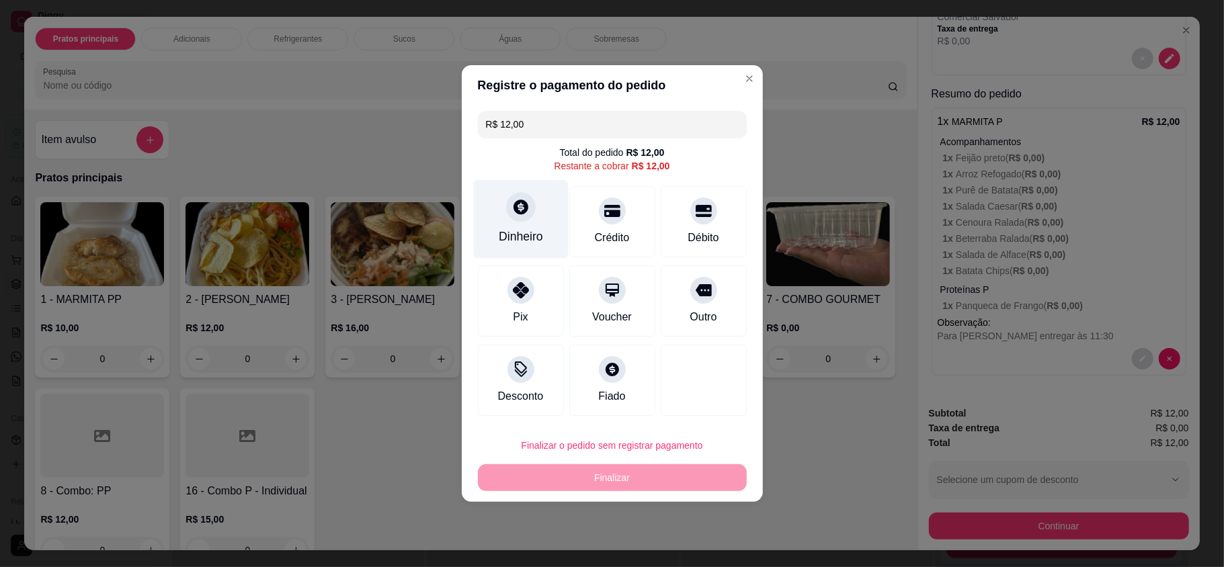
click at [518, 235] on div "Dinheiro" at bounding box center [521, 236] width 44 height 17
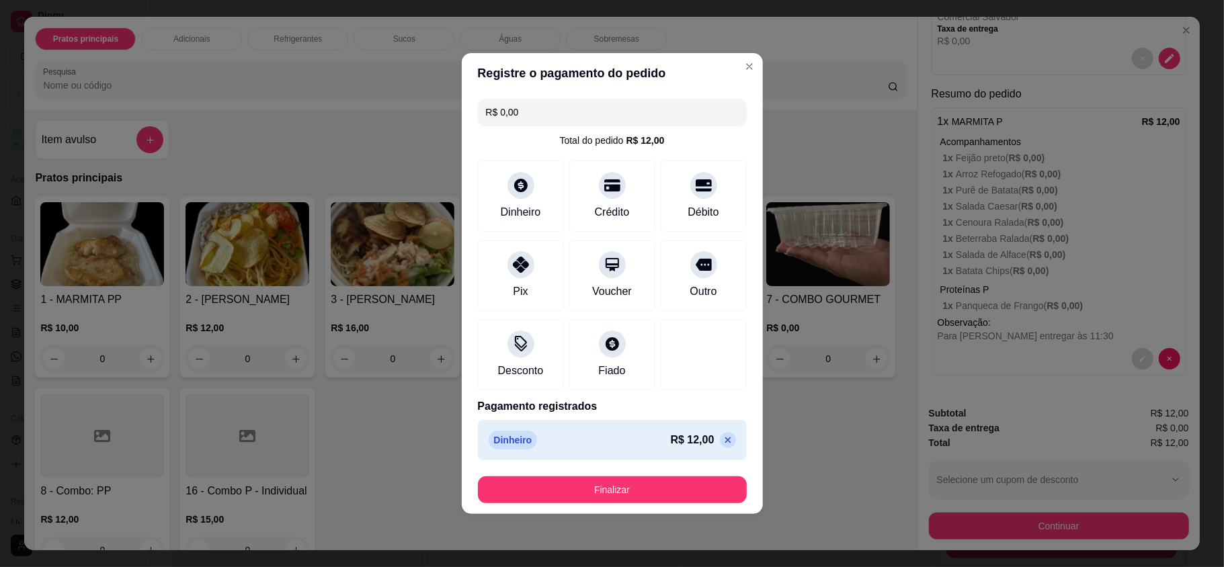
click at [584, 493] on button "Finalizar" at bounding box center [612, 490] width 269 height 27
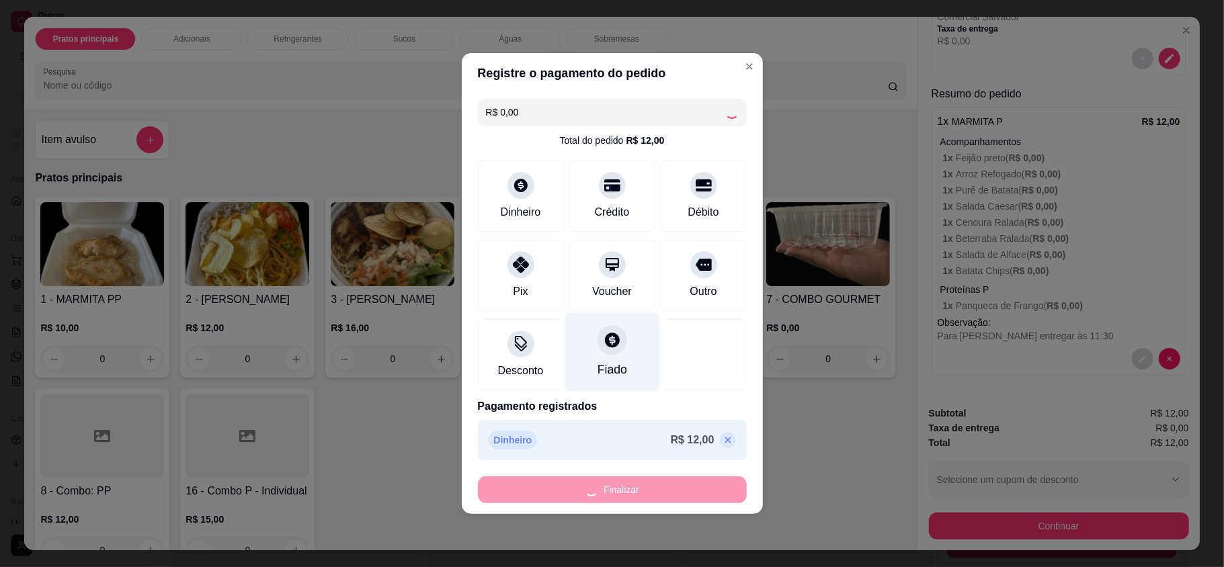
type input "-R$ 12,00"
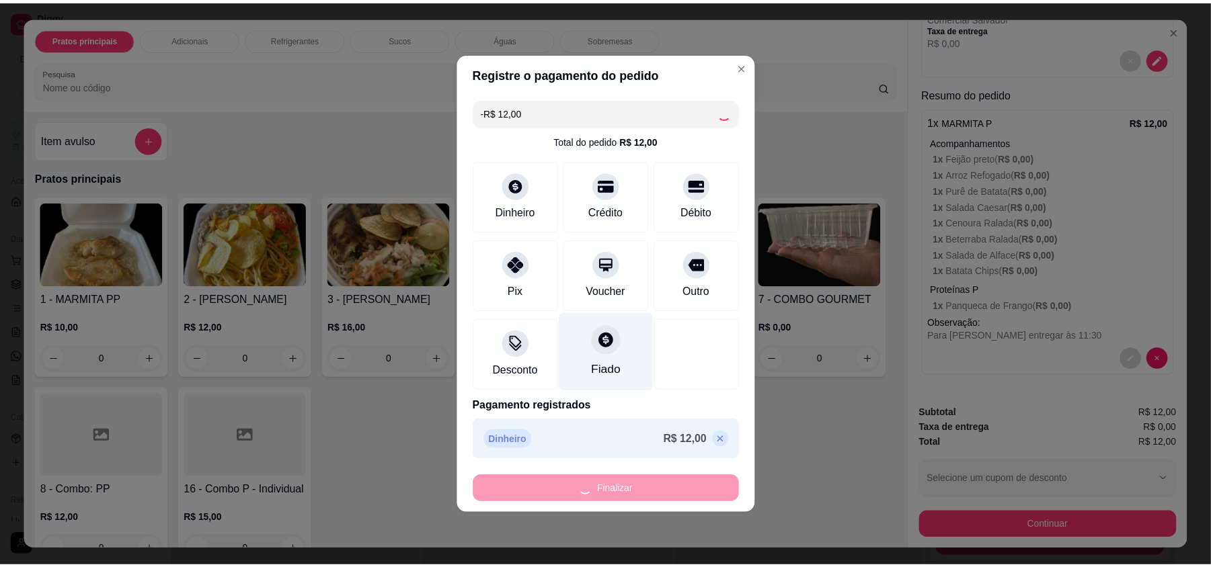
scroll to position [0, 0]
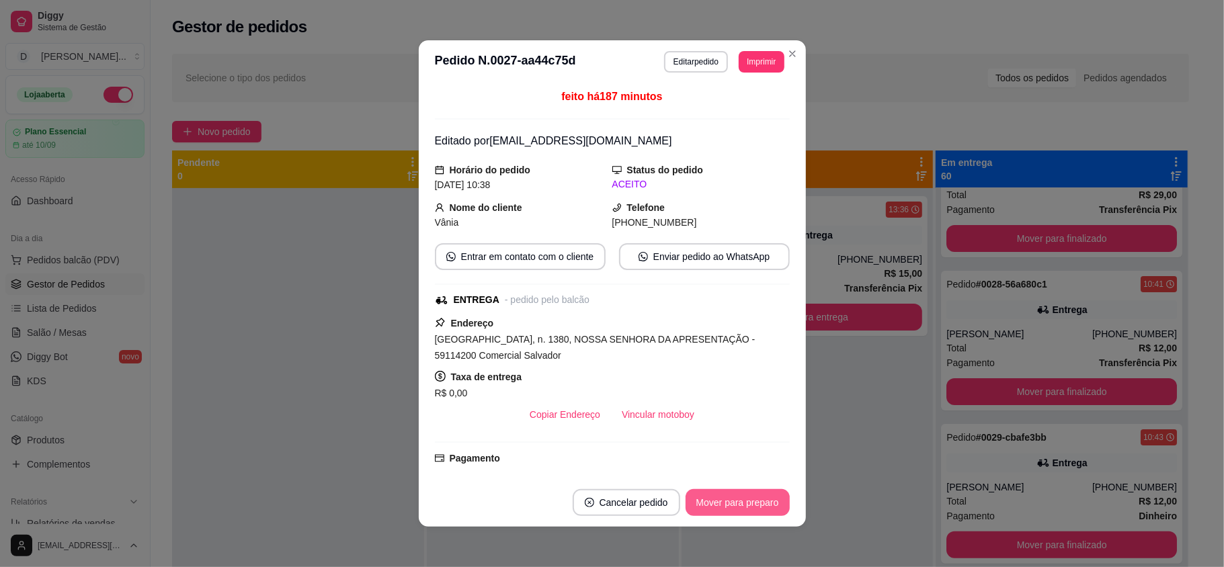
click at [741, 496] on button "Mover para preparo" at bounding box center [738, 502] width 104 height 27
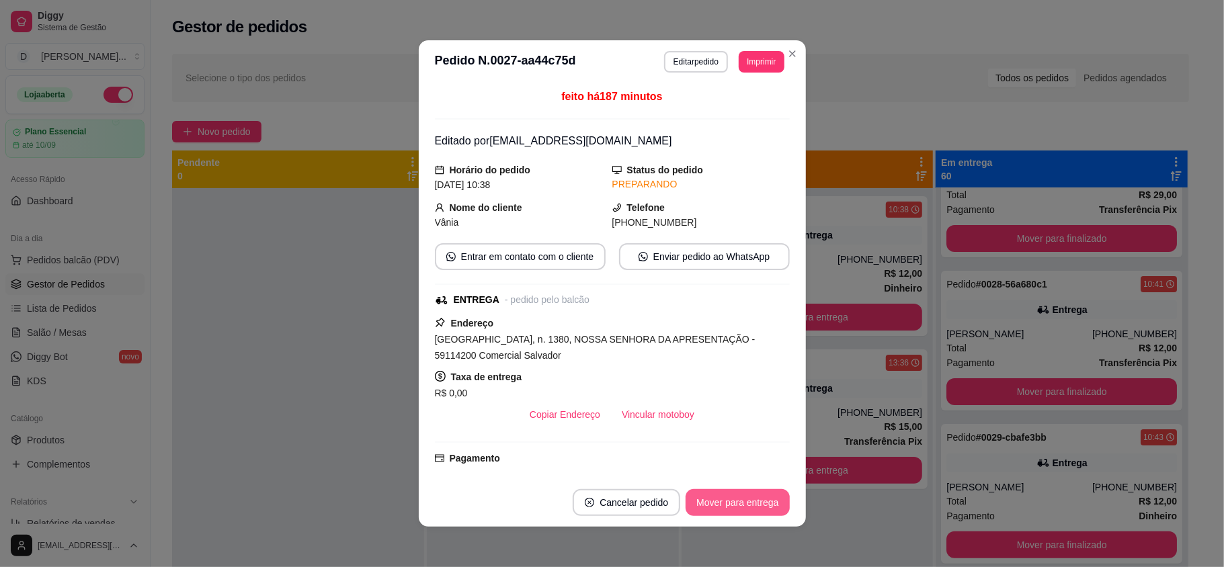
click at [741, 496] on button "Mover para entrega" at bounding box center [738, 502] width 104 height 27
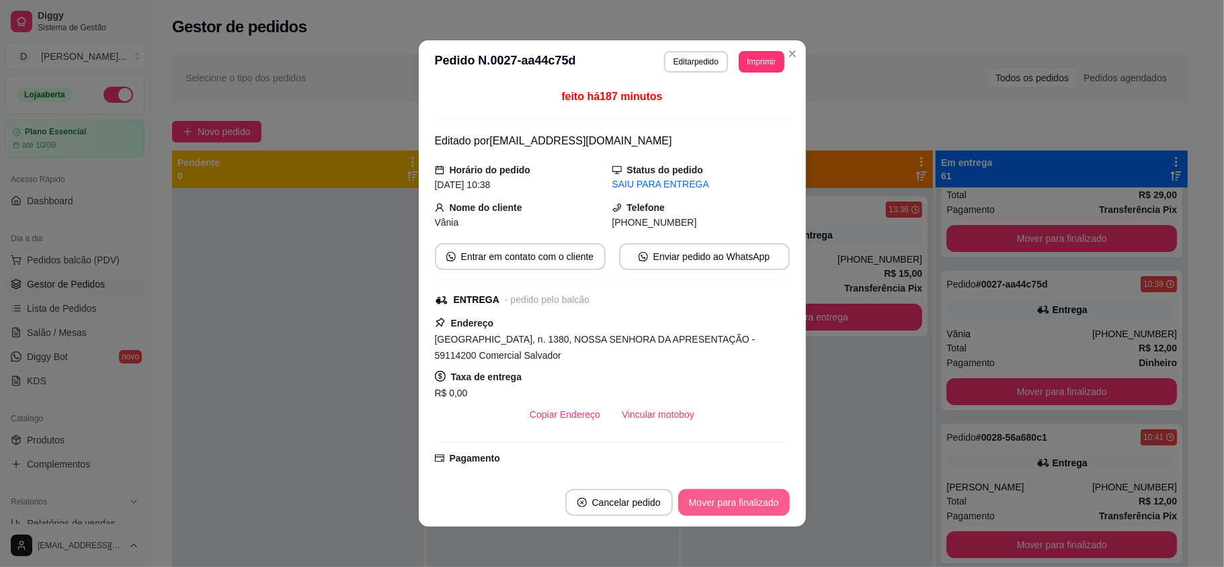
click at [741, 496] on button "Mover para finalizado" at bounding box center [734, 502] width 112 height 27
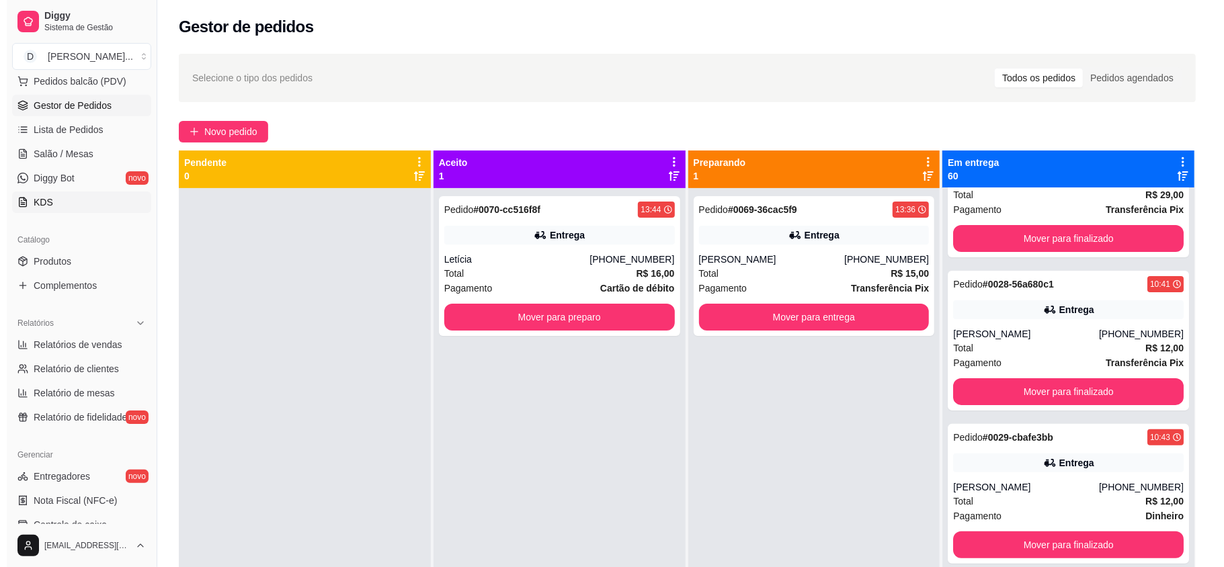
scroll to position [269, 0]
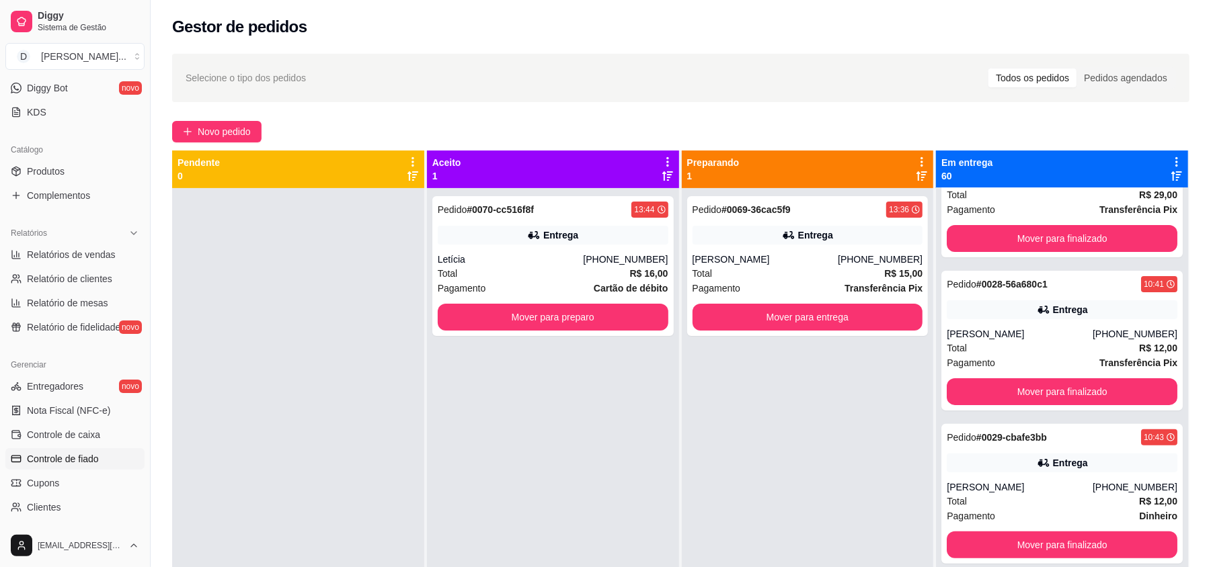
click at [55, 457] on span "Controle de fiado" at bounding box center [63, 458] width 72 height 13
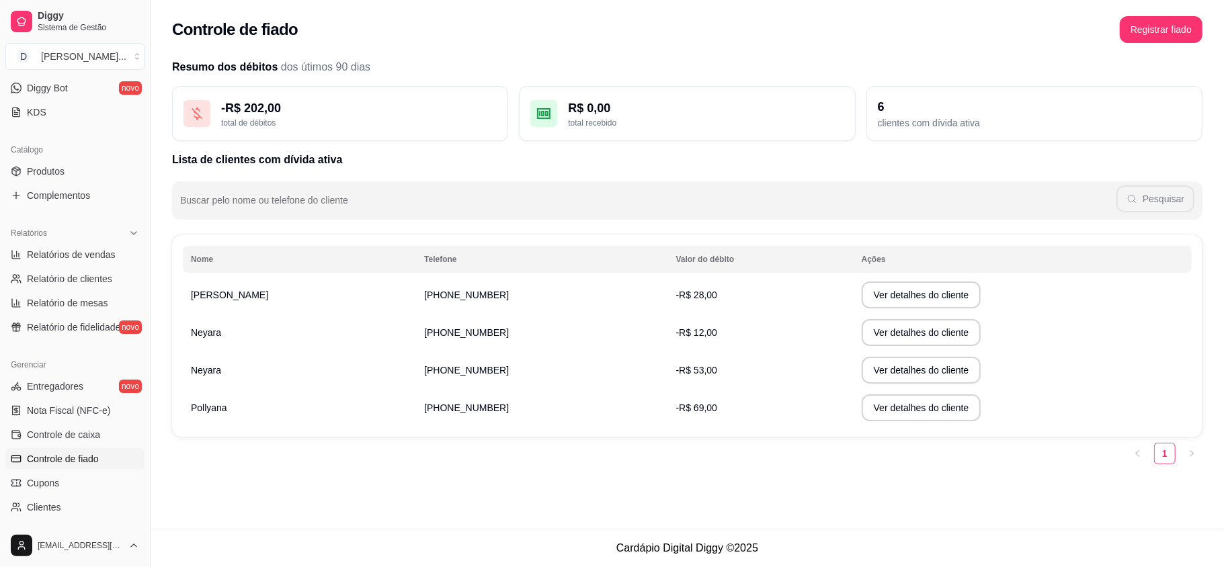
click at [880, 415] on button "Ver detalhes do cliente" at bounding box center [922, 408] width 120 height 27
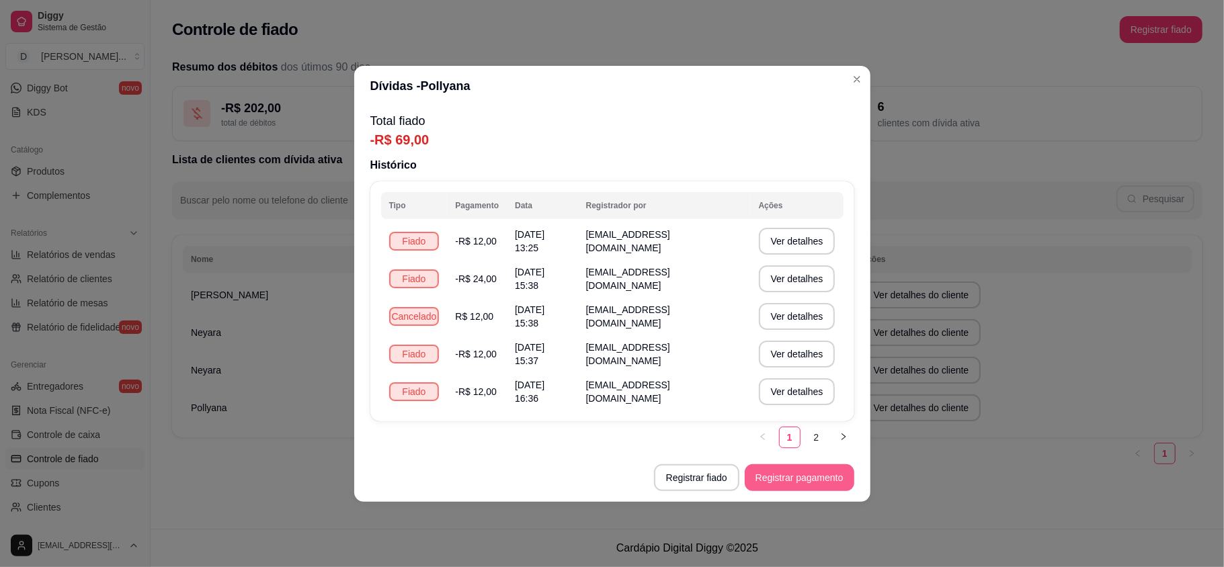
click at [793, 481] on button "Registrar pagamento" at bounding box center [800, 478] width 110 height 27
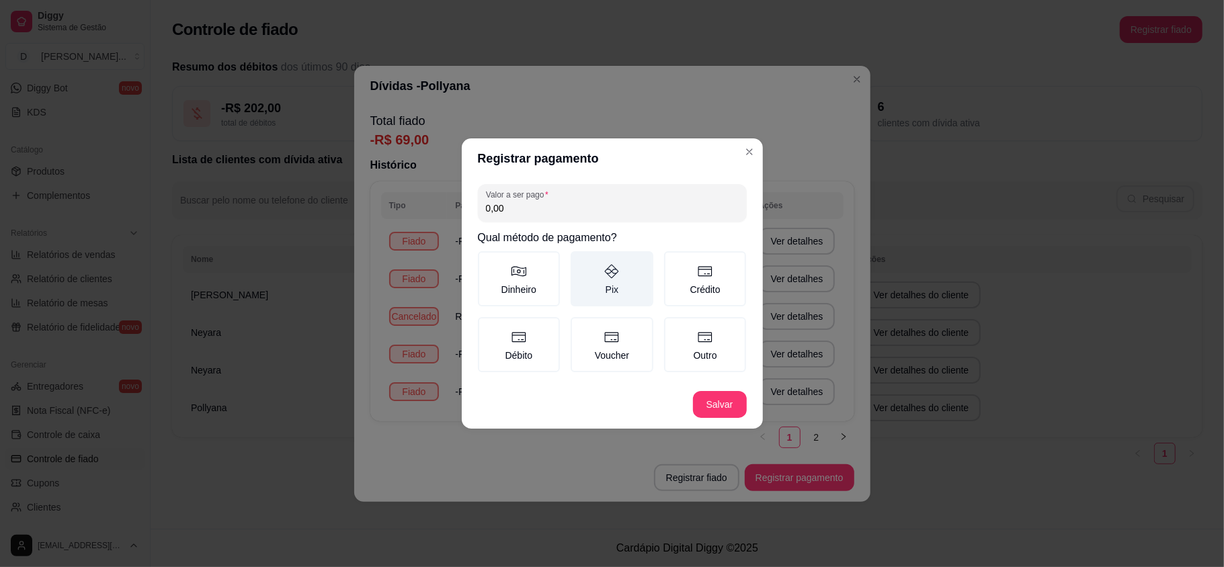
click at [602, 285] on label "Pix" at bounding box center [612, 278] width 83 height 55
click at [581, 262] on button "Pix" at bounding box center [575, 256] width 11 height 11
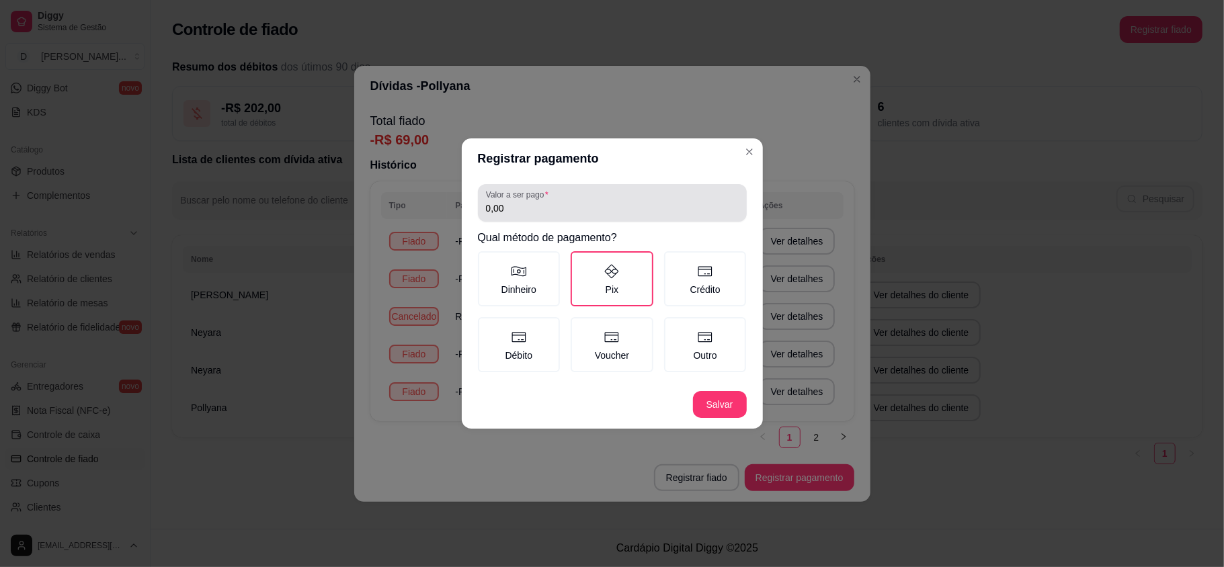
click at [512, 221] on div "Valor a ser pago 0,00" at bounding box center [612, 203] width 269 height 38
type input "69,00"
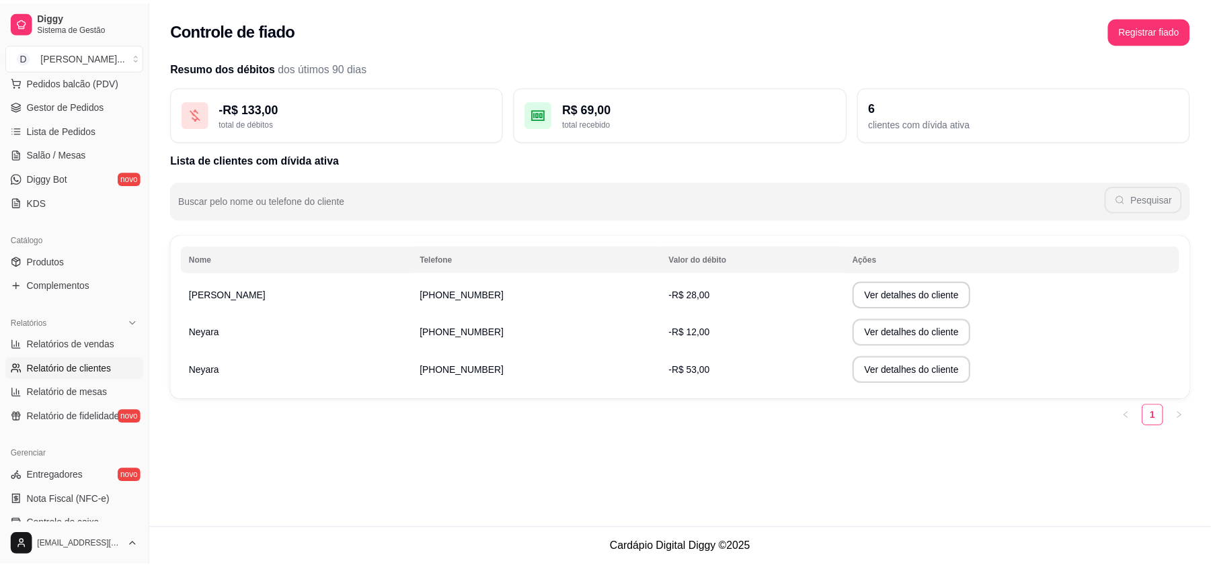
scroll to position [89, 0]
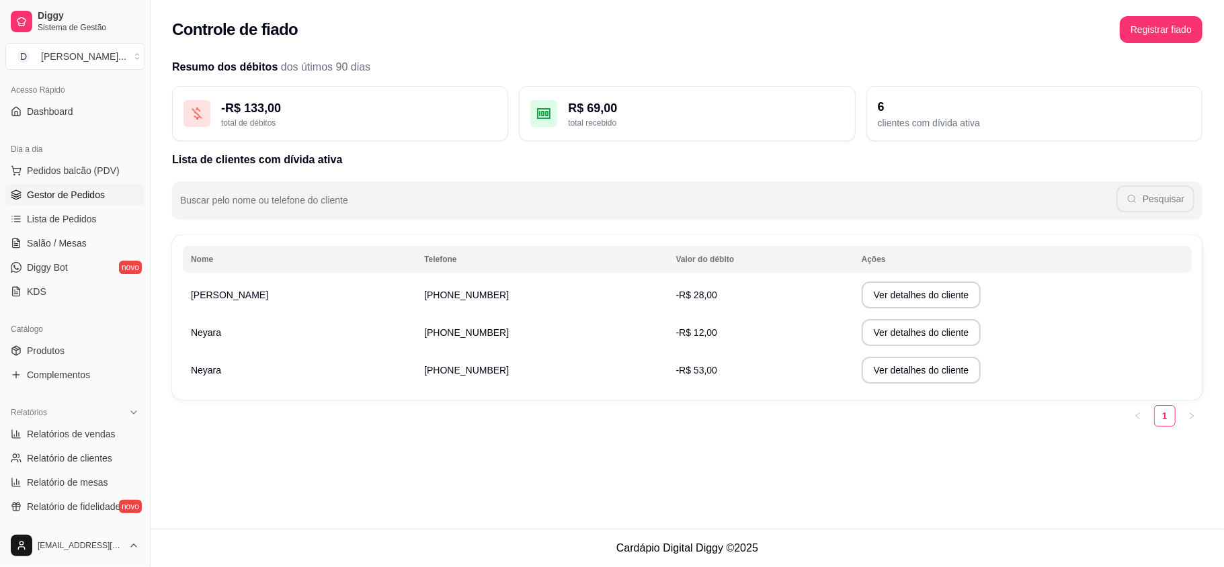
click at [63, 195] on span "Gestor de Pedidos" at bounding box center [66, 194] width 78 height 13
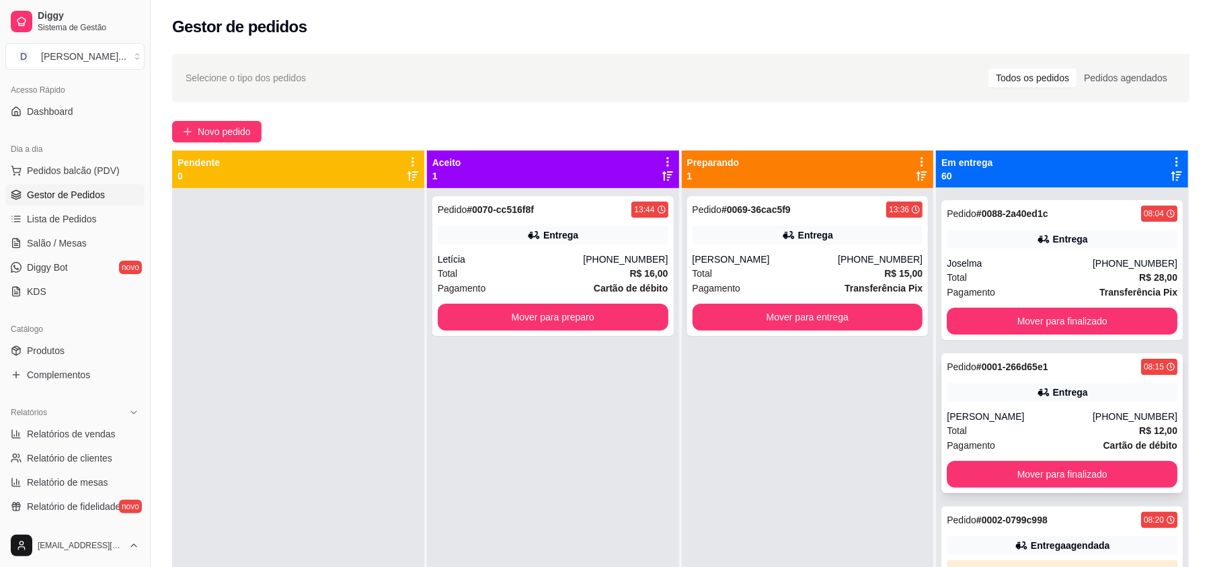
scroll to position [269, 0]
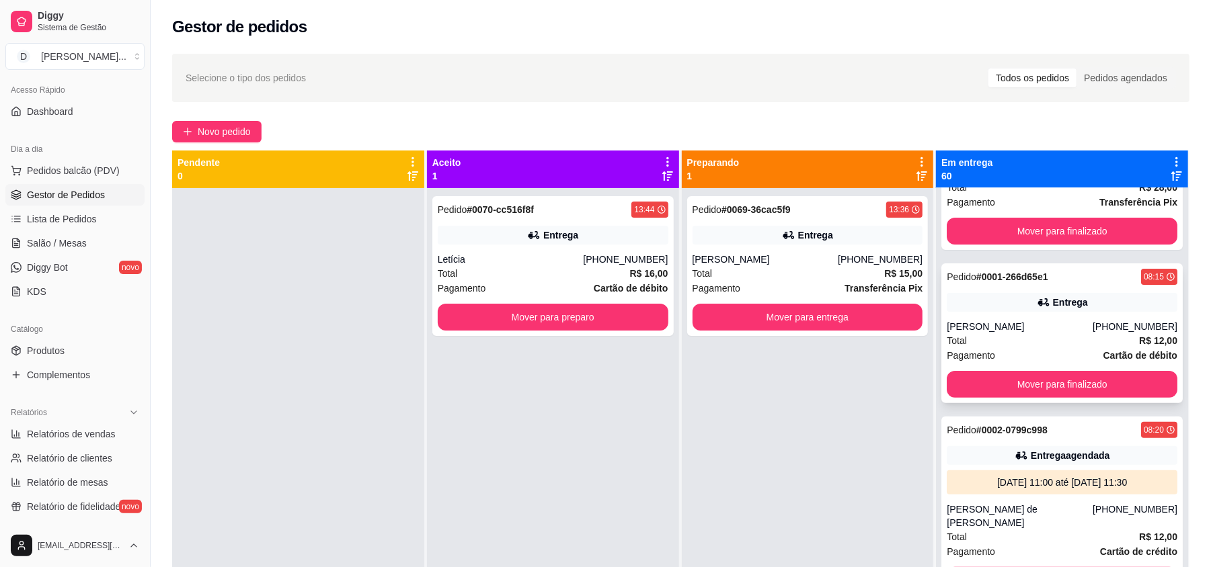
click at [1055, 346] on div "Total R$ 12,00" at bounding box center [1062, 340] width 231 height 15
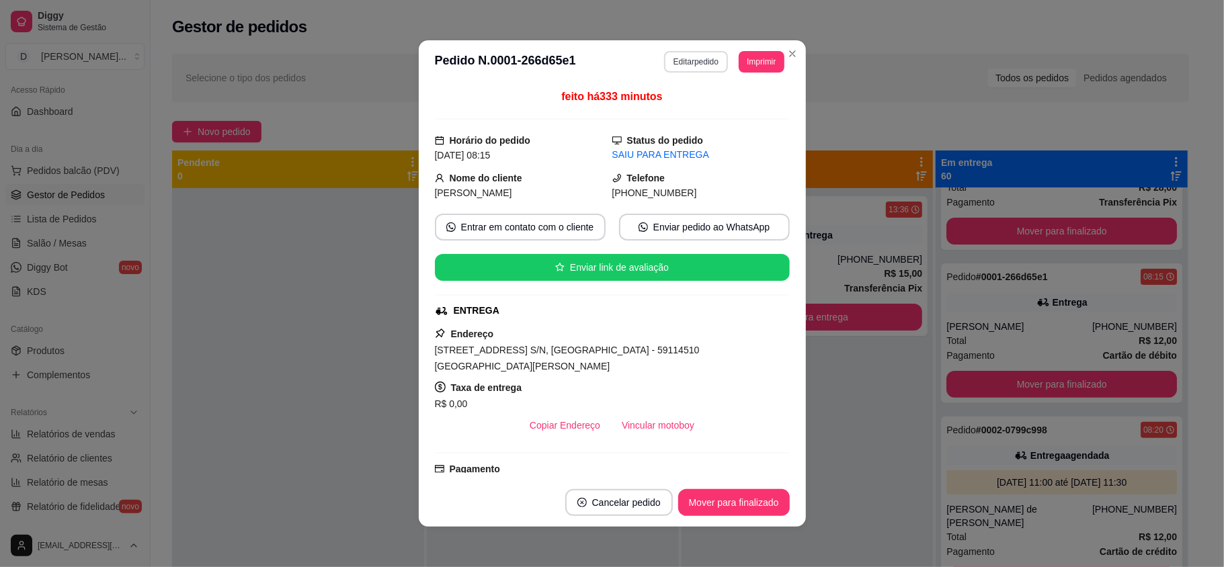
click at [670, 55] on button "Editar pedido" at bounding box center [696, 62] width 64 height 22
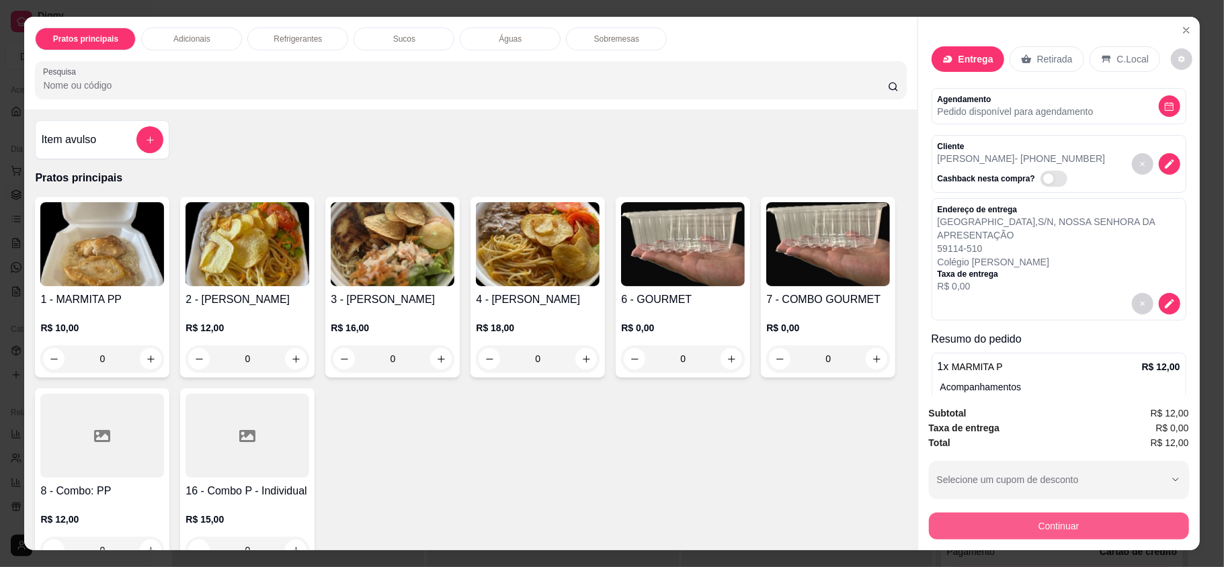
click at [995, 530] on button "Continuar" at bounding box center [1059, 526] width 260 height 27
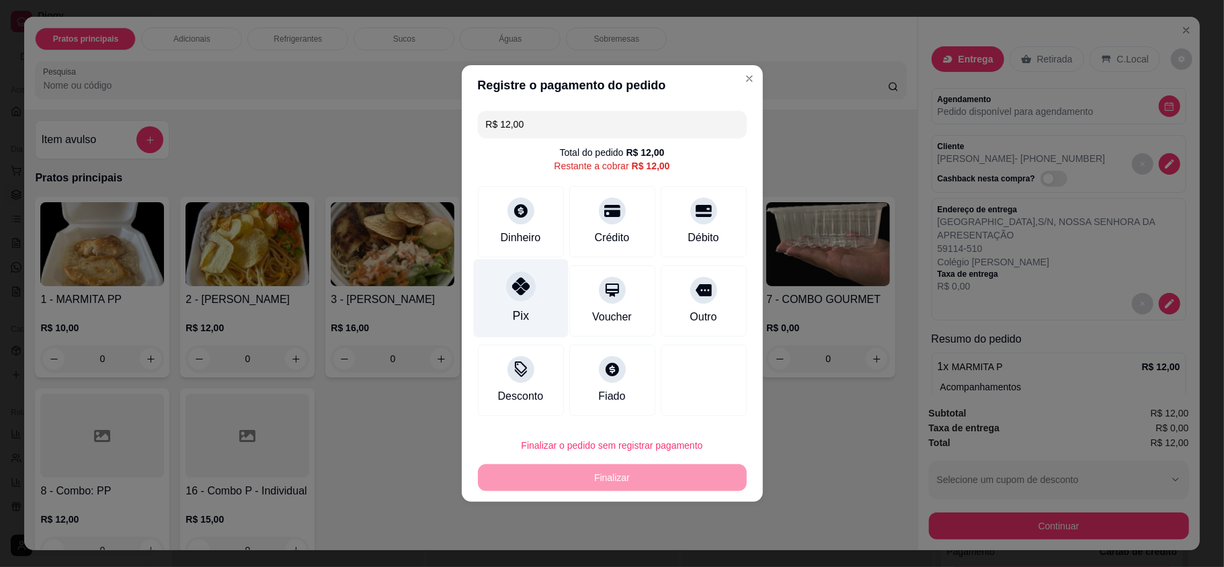
click at [507, 302] on div "Pix" at bounding box center [520, 298] width 95 height 79
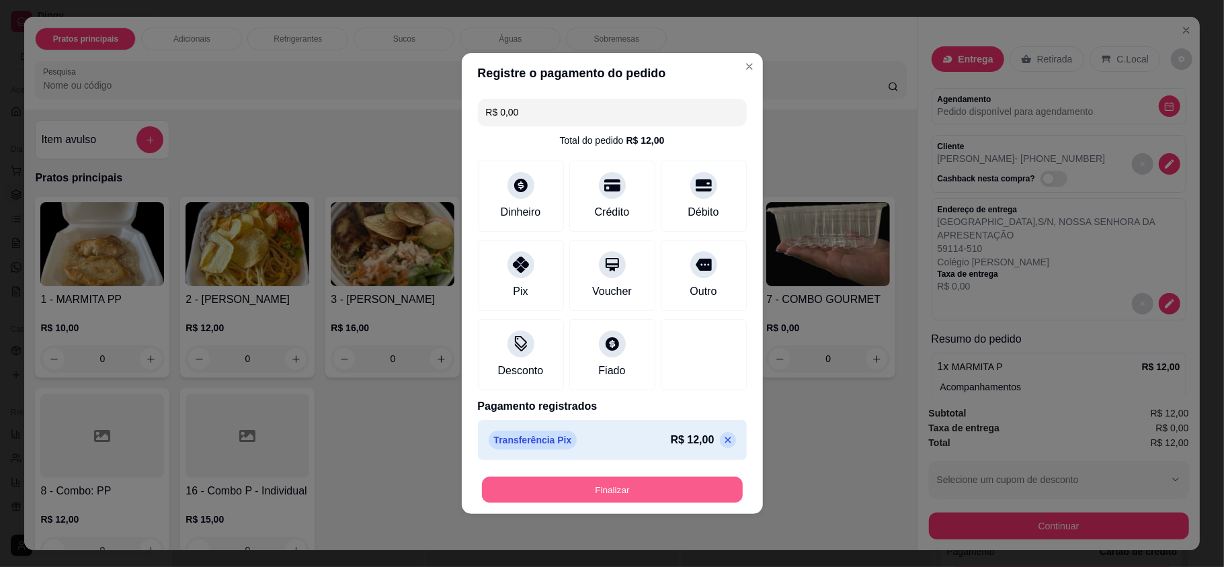
click at [603, 485] on button "Finalizar" at bounding box center [612, 490] width 261 height 26
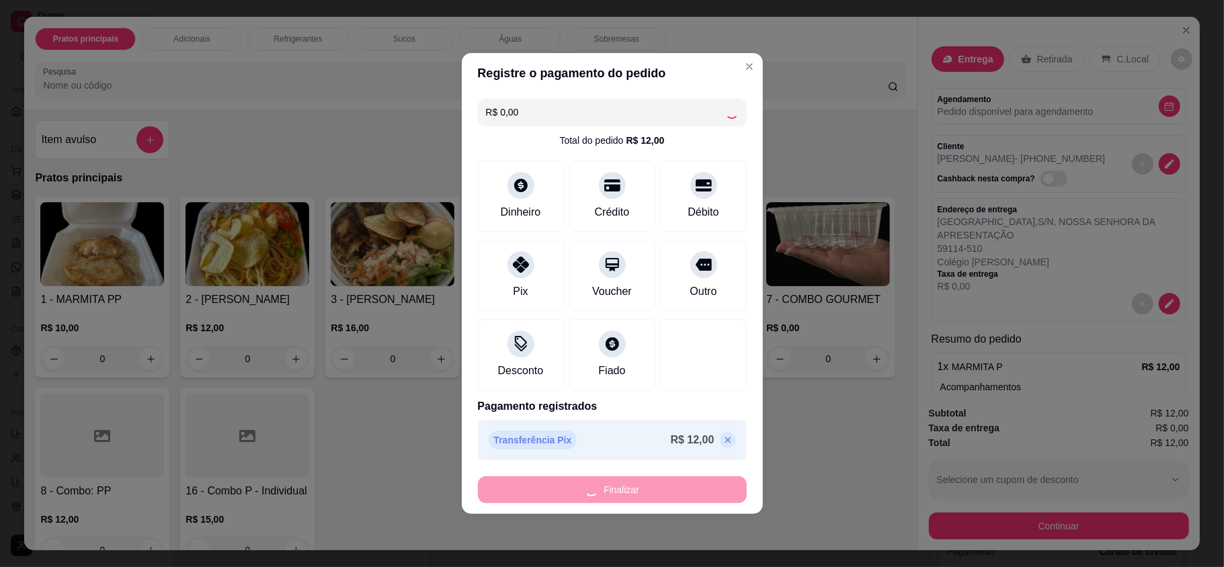
type input "-R$ 12,00"
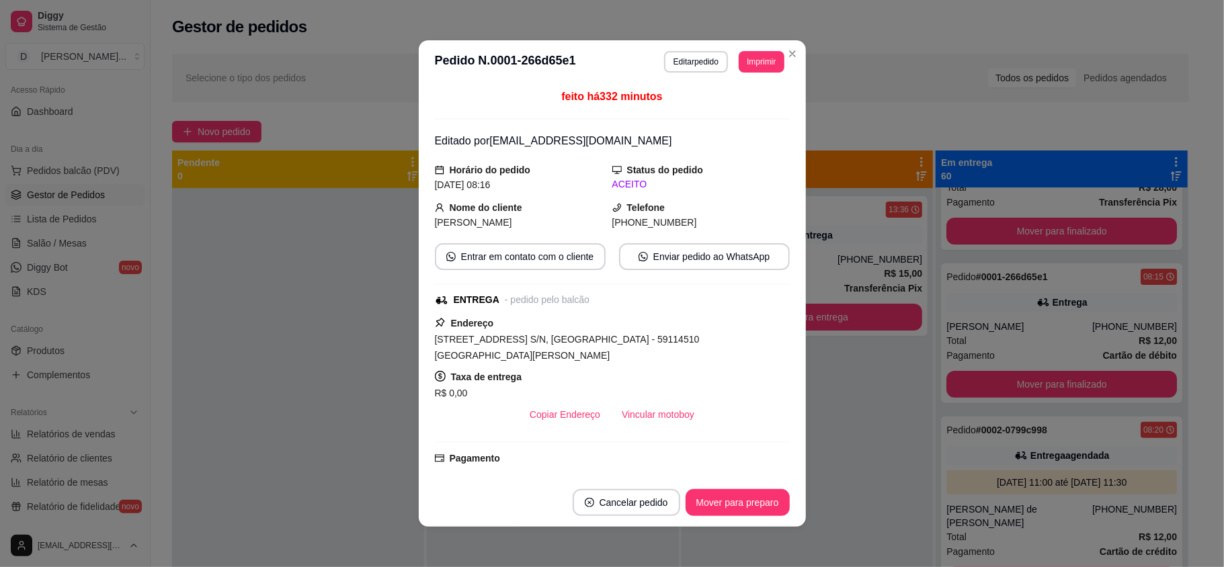
click at [725, 66] on div "**********" at bounding box center [724, 62] width 120 height 22
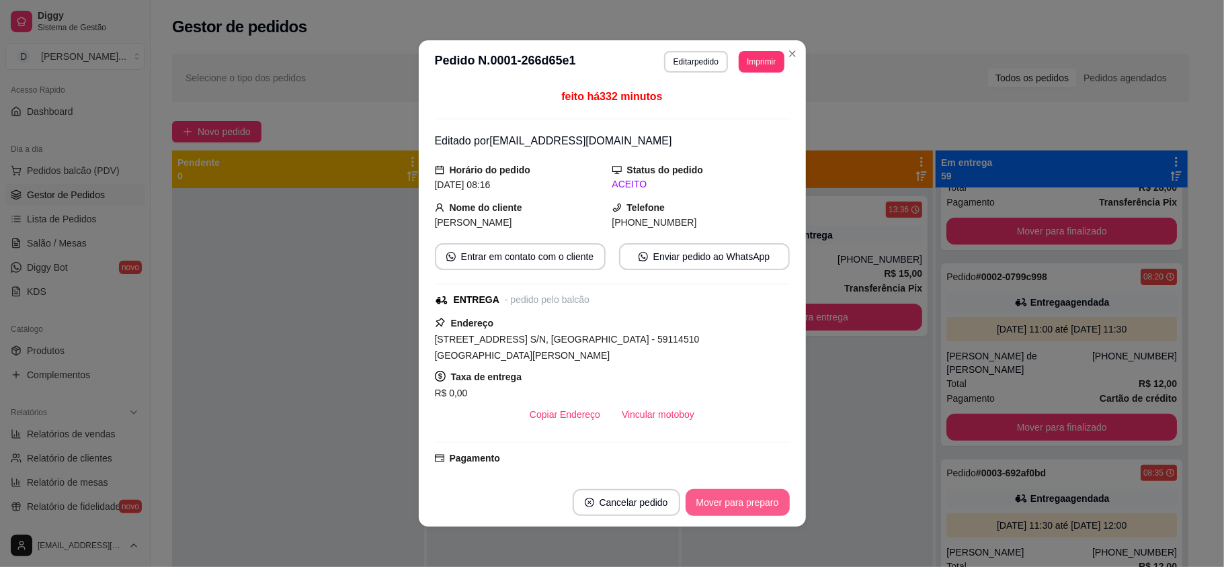
click at [727, 511] on button "Mover para preparo" at bounding box center [738, 502] width 104 height 27
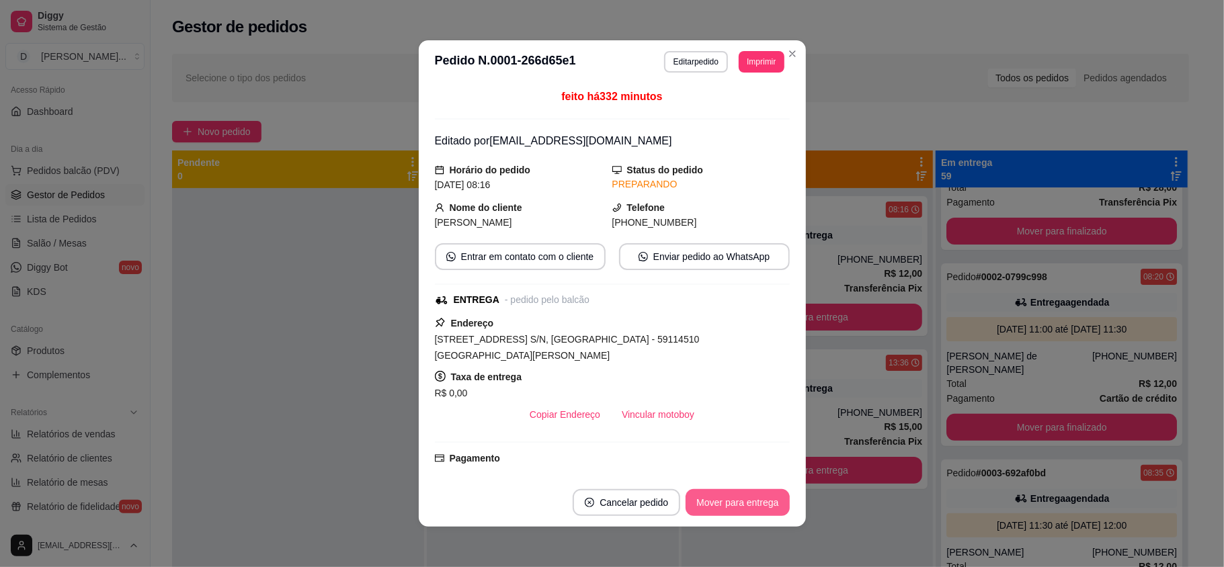
click at [727, 511] on button "Mover para entrega" at bounding box center [738, 502] width 104 height 27
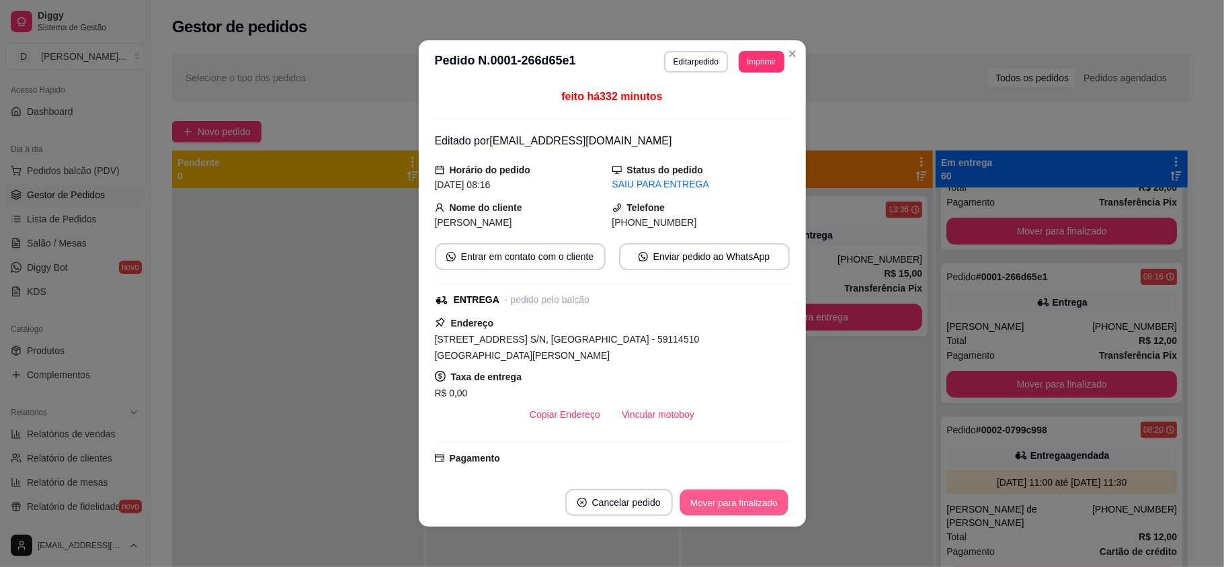
click at [727, 511] on button "Mover para finalizado" at bounding box center [734, 503] width 108 height 26
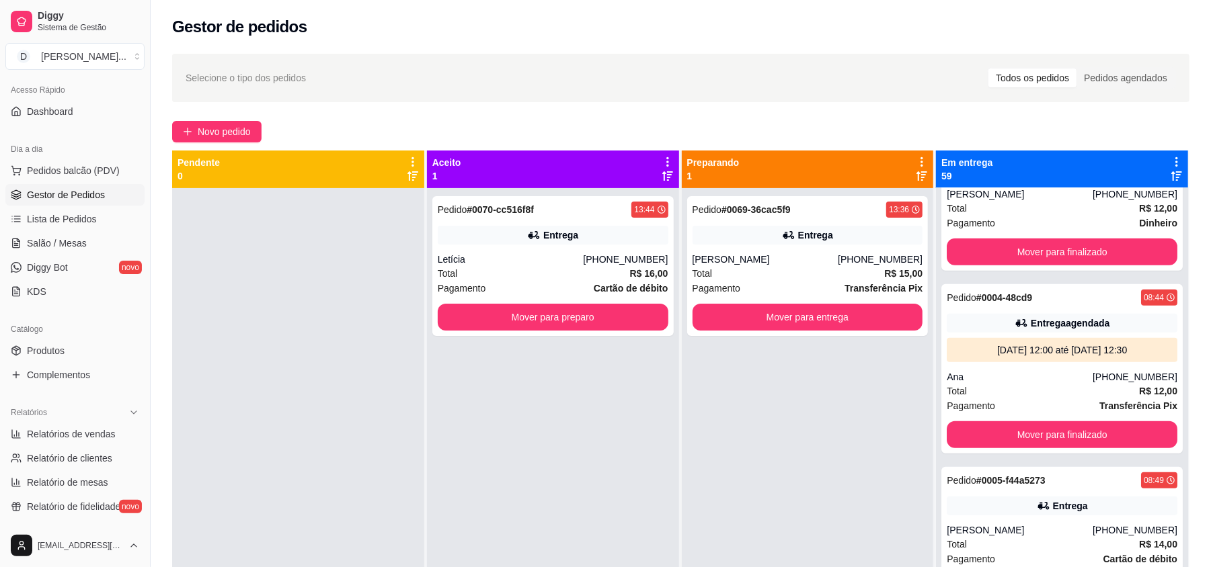
scroll to position [717, 0]
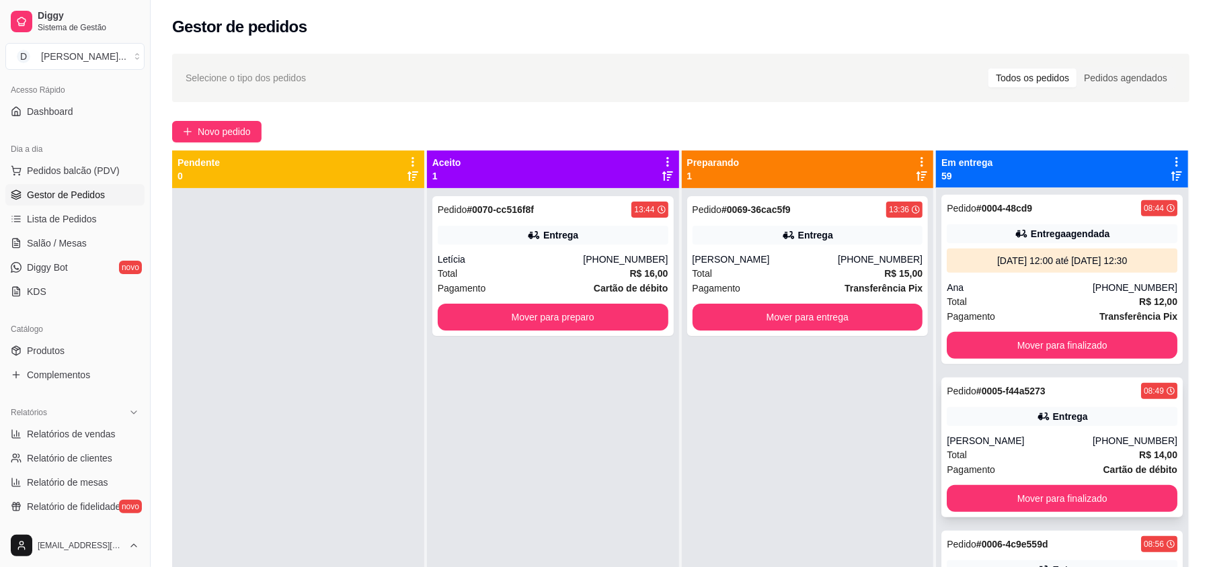
click at [993, 434] on div "[PERSON_NAME]" at bounding box center [1020, 440] width 146 height 13
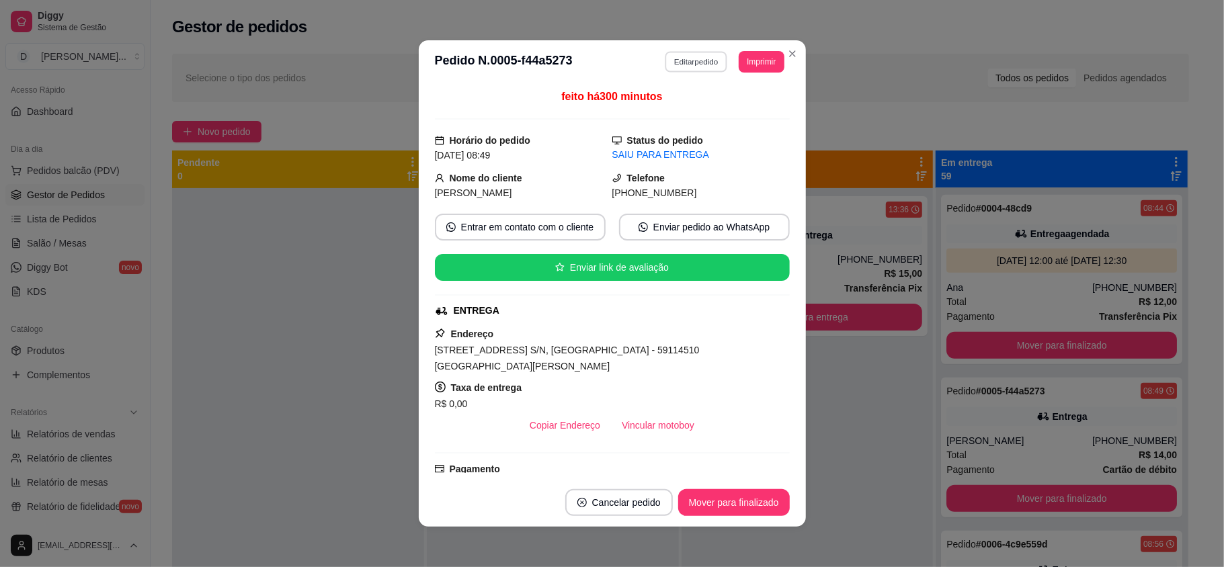
click at [684, 63] on button "Editar pedido" at bounding box center [696, 61] width 63 height 21
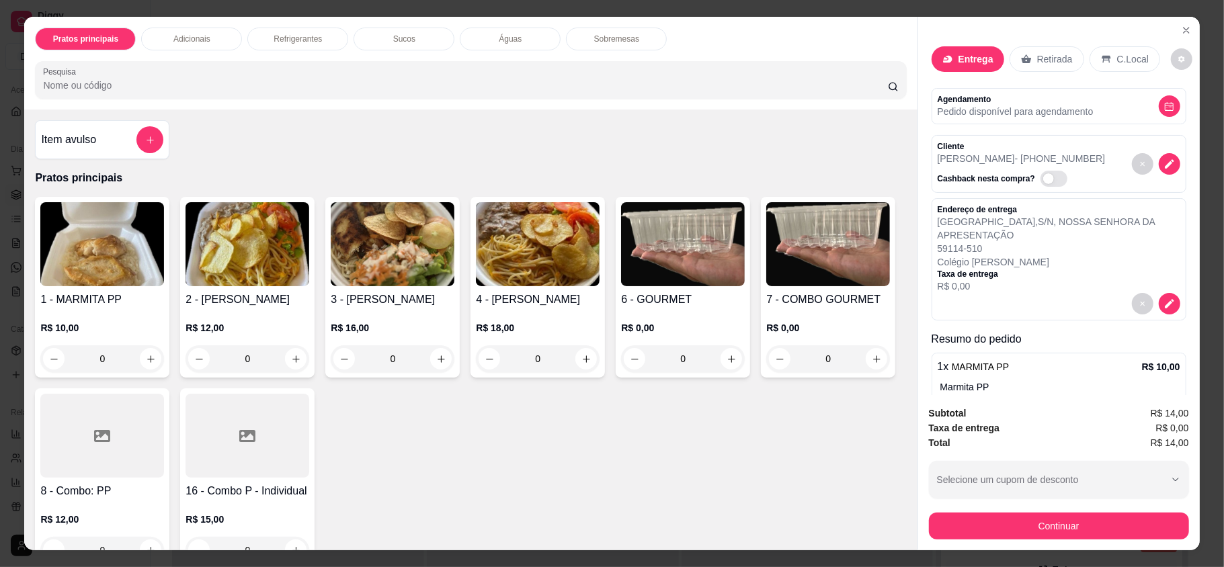
click at [1007, 552] on div "Pratos principais Adicionais Refrigerantes Sucos Águas Sobremesas Pesquisa Item…" at bounding box center [612, 283] width 1224 height 567
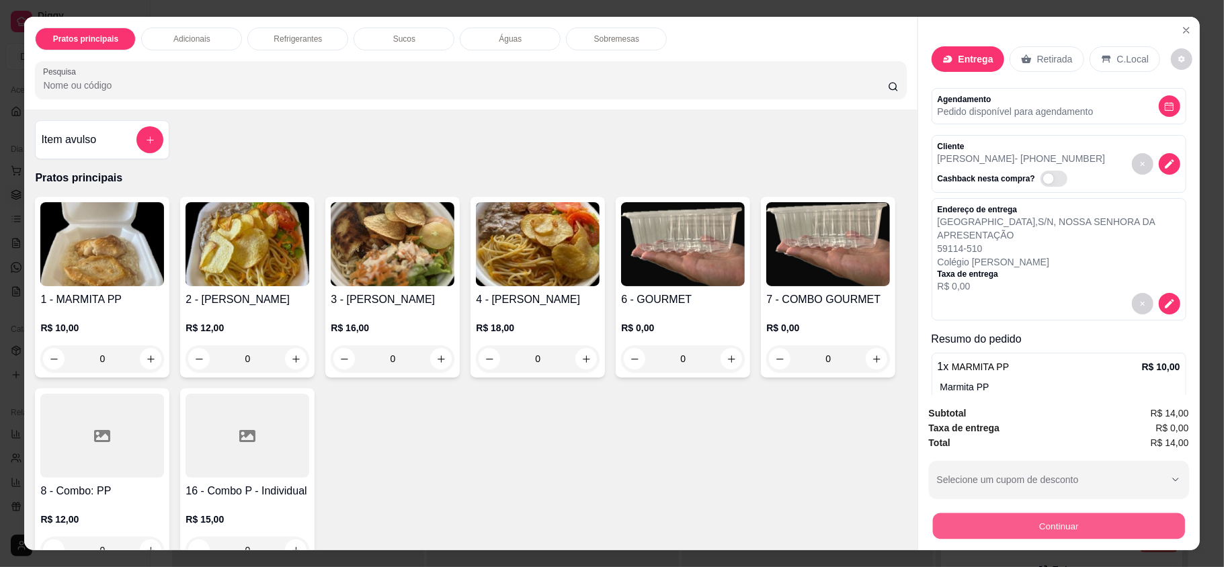
click at [992, 531] on button "Continuar" at bounding box center [1058, 526] width 252 height 26
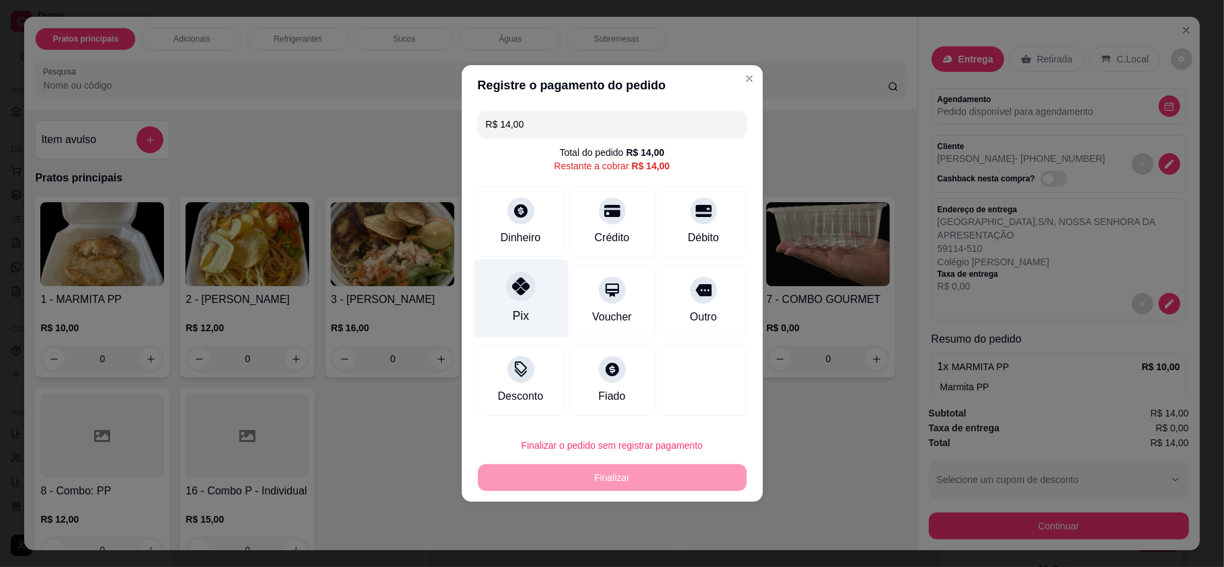
click at [530, 311] on div "Pix" at bounding box center [520, 298] width 95 height 79
type input "R$ 0,00"
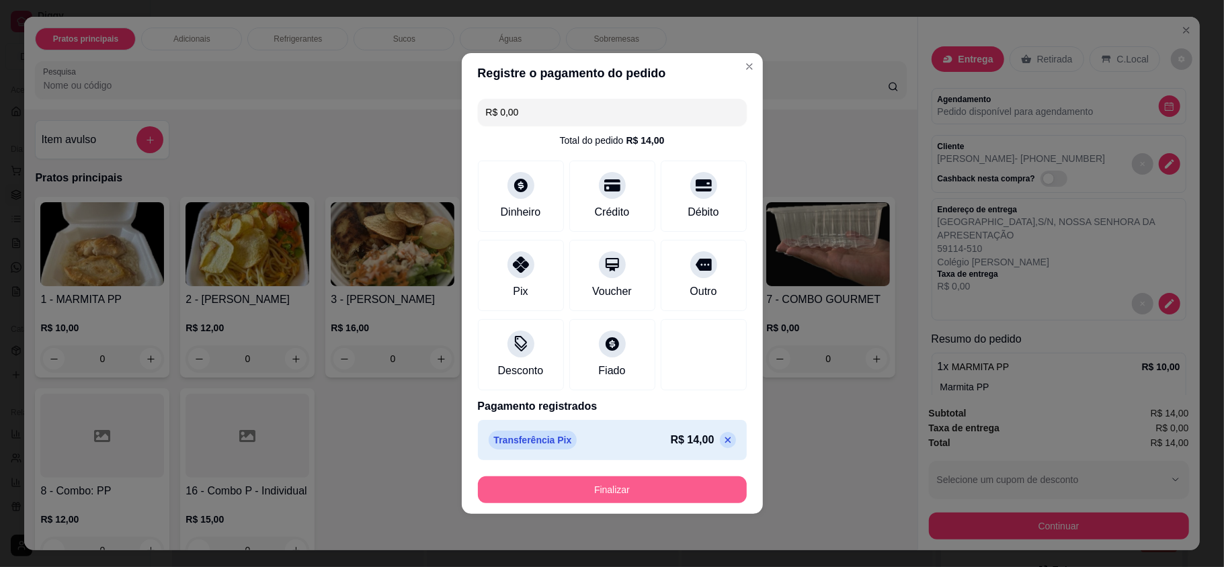
click at [627, 493] on button "Finalizar" at bounding box center [612, 490] width 269 height 27
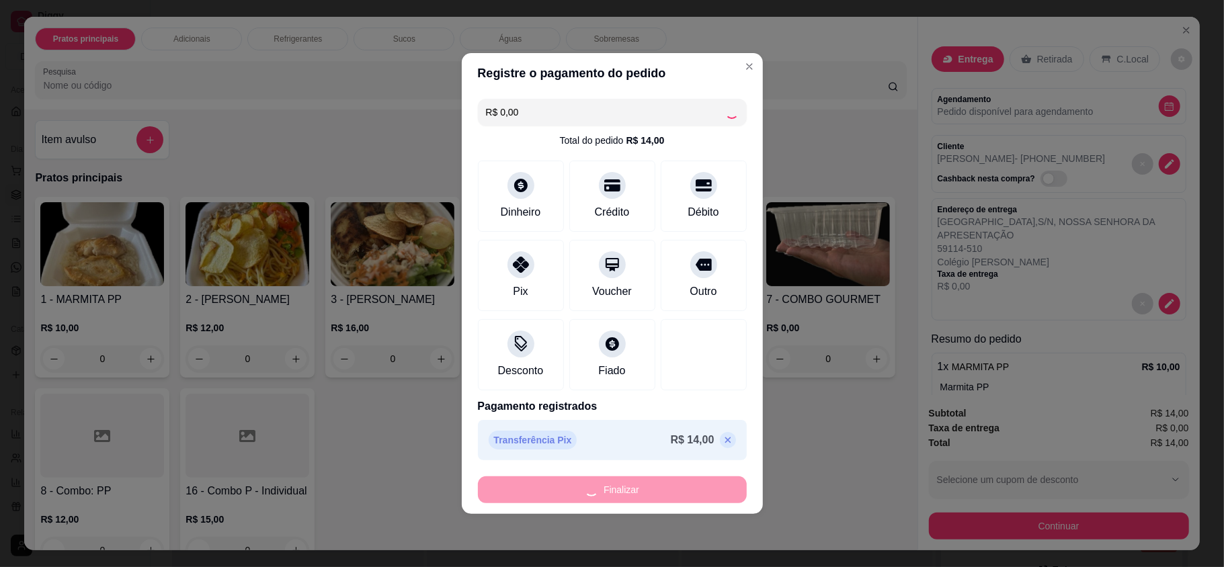
type input "0"
type input "-R$ 14,00"
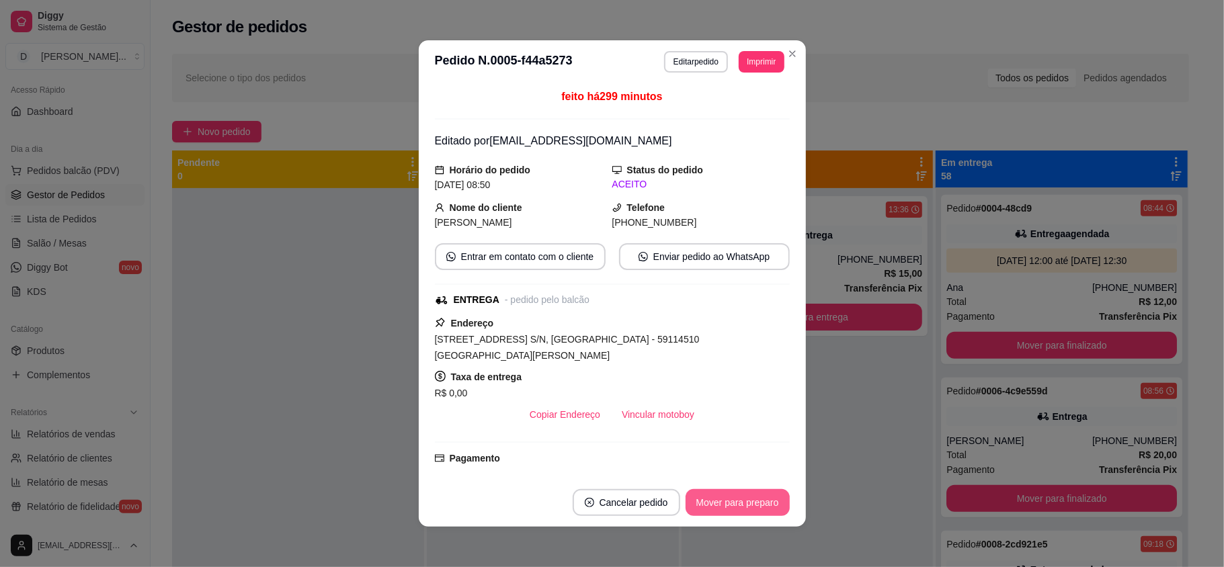
click at [725, 501] on button "Mover para preparo" at bounding box center [738, 502] width 104 height 27
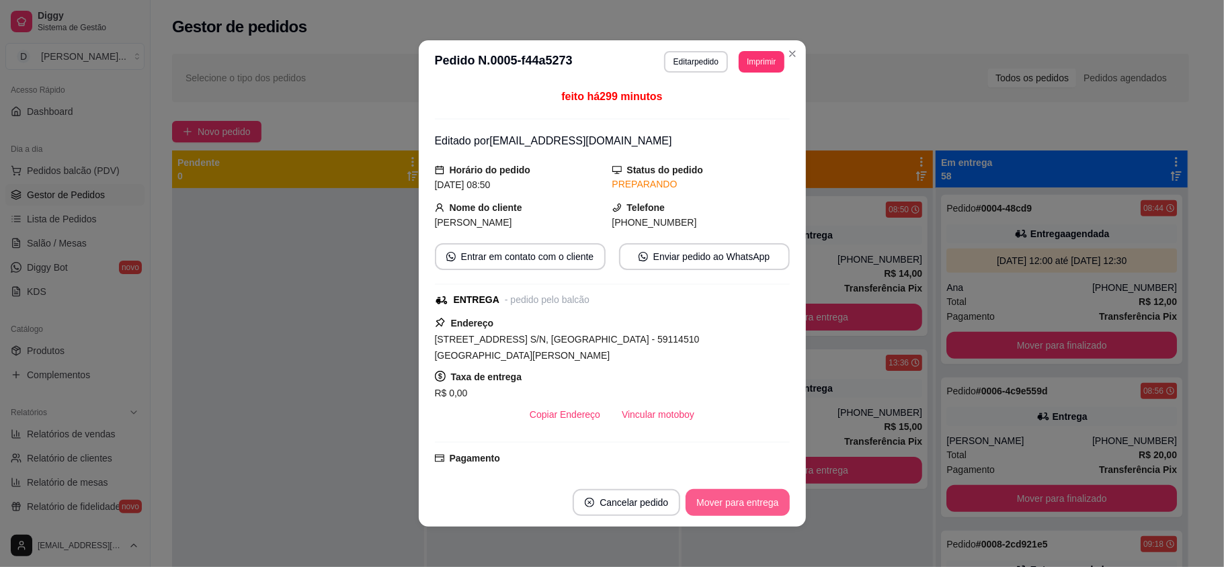
click at [725, 501] on button "Mover para entrega" at bounding box center [738, 502] width 104 height 27
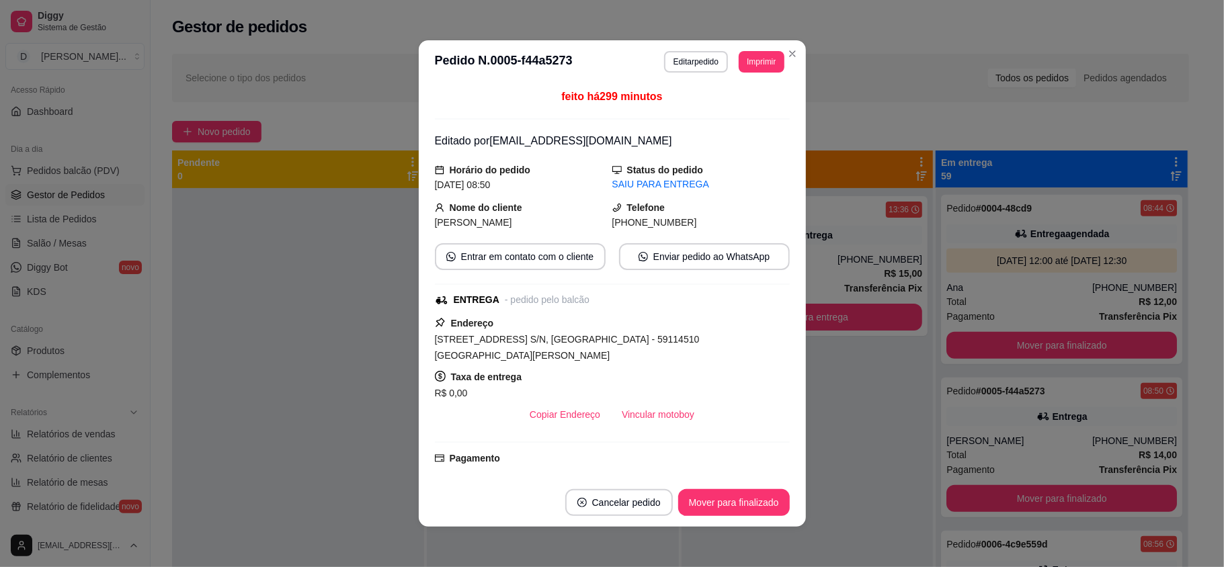
click at [725, 501] on button "Mover para finalizado" at bounding box center [734, 502] width 112 height 27
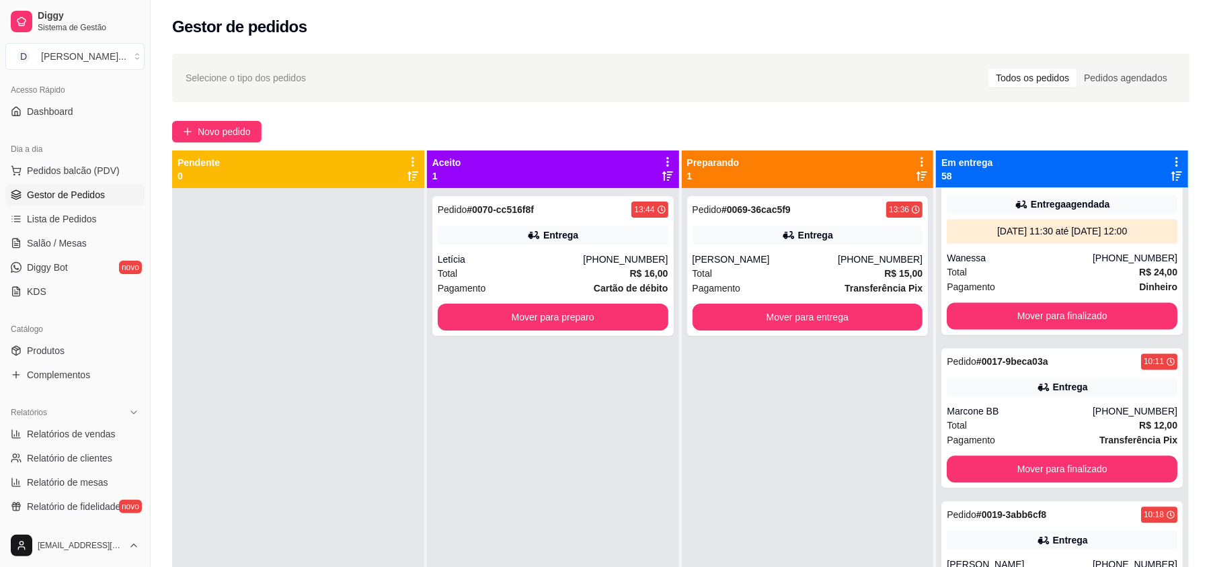
scroll to position [2241, 0]
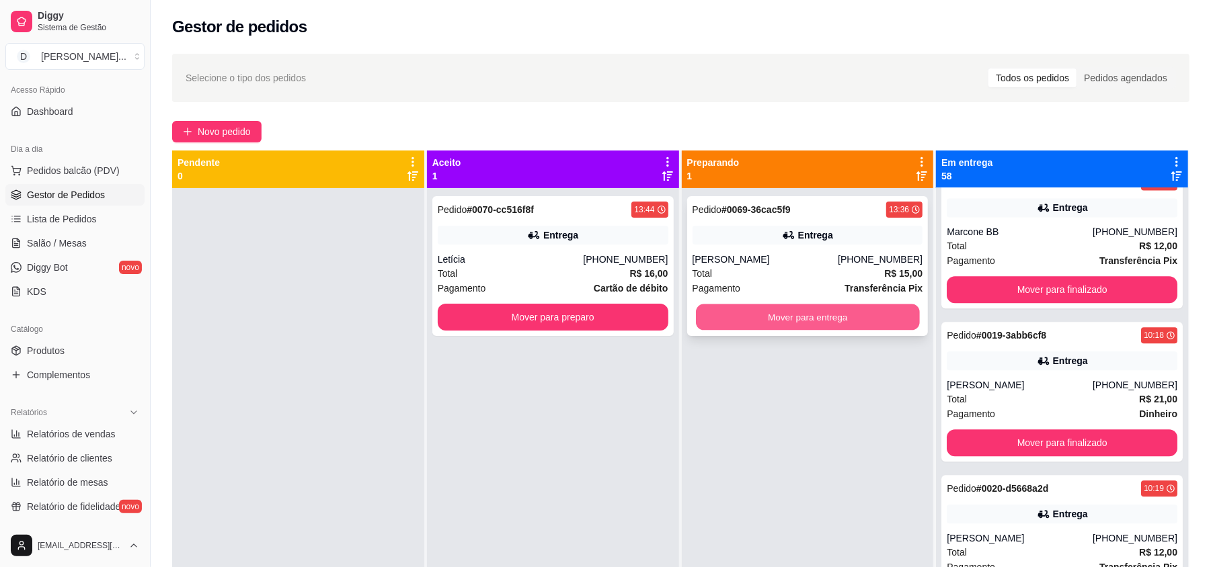
click at [700, 315] on button "Mover para entrega" at bounding box center [807, 318] width 223 height 26
click at [745, 321] on button "Mover para entrega" at bounding box center [807, 317] width 231 height 27
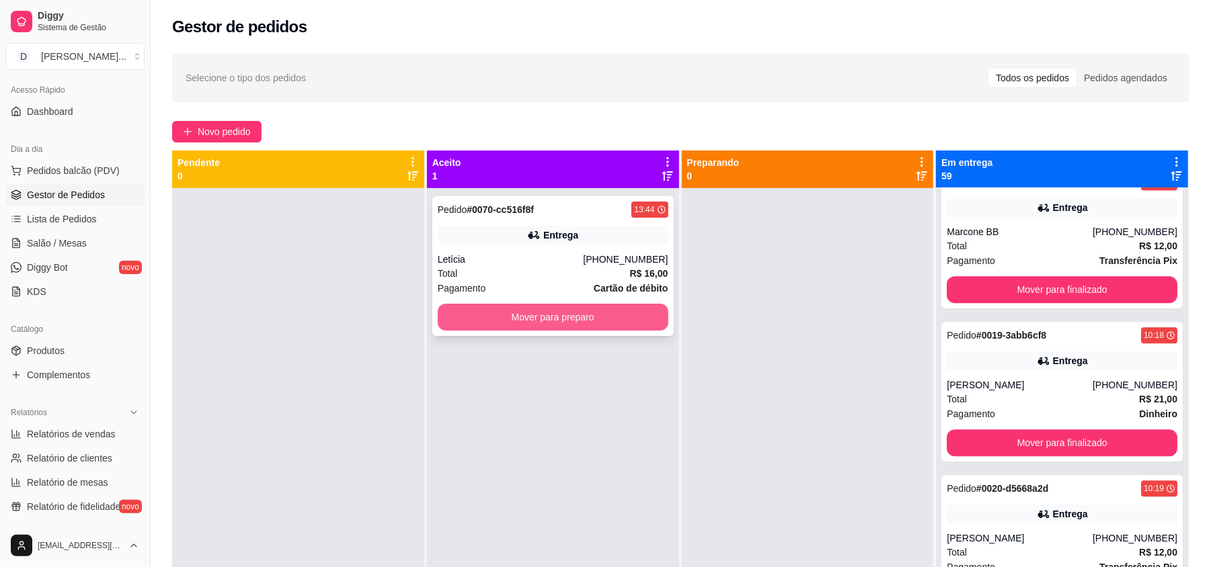
click at [541, 320] on button "Mover para preparo" at bounding box center [553, 317] width 231 height 27
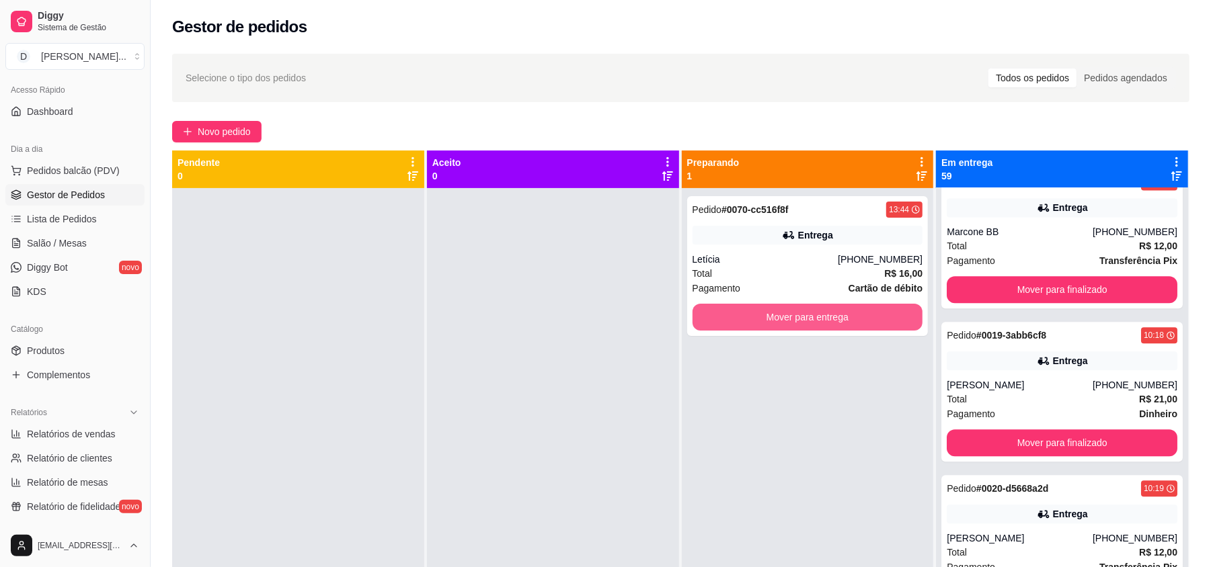
click at [724, 316] on button "Mover para entrega" at bounding box center [807, 317] width 231 height 27
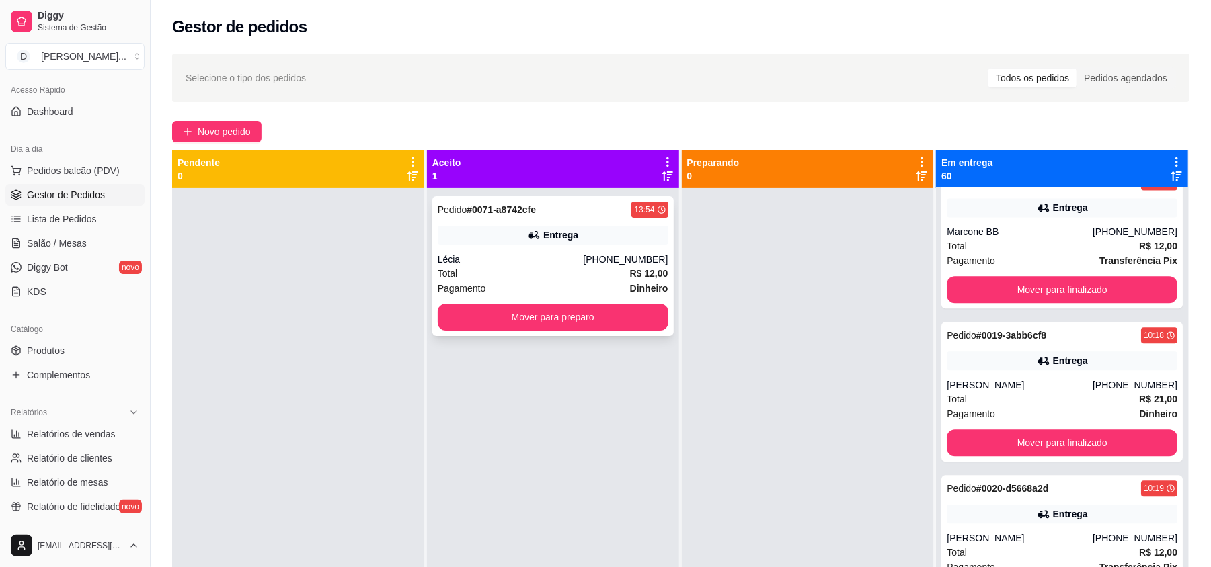
click at [530, 329] on button "Mover para preparo" at bounding box center [553, 317] width 231 height 27
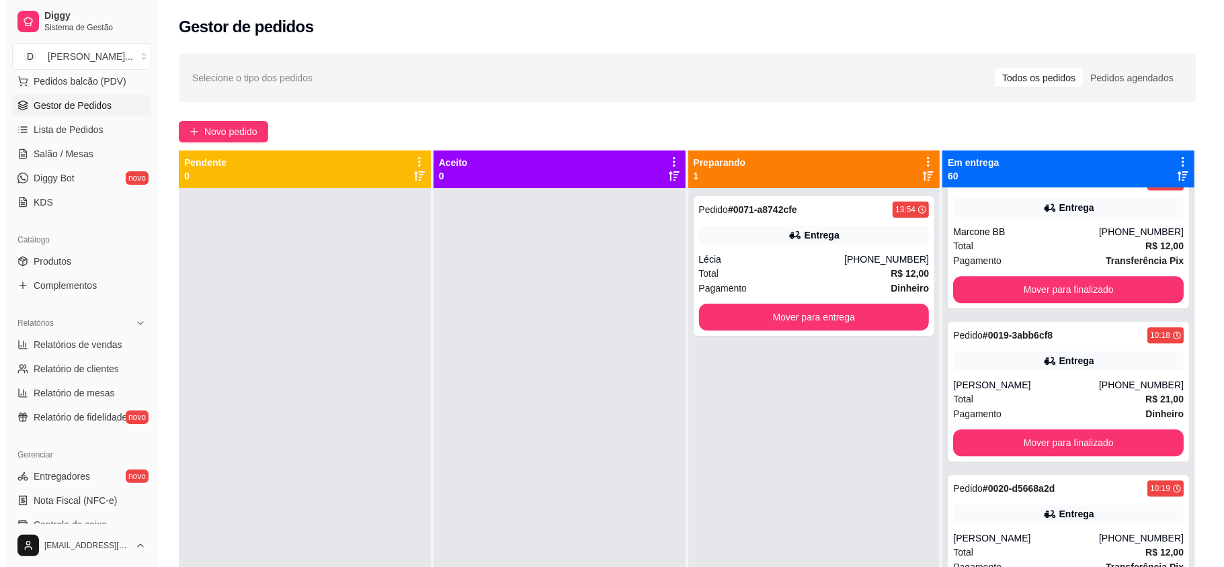
scroll to position [269, 0]
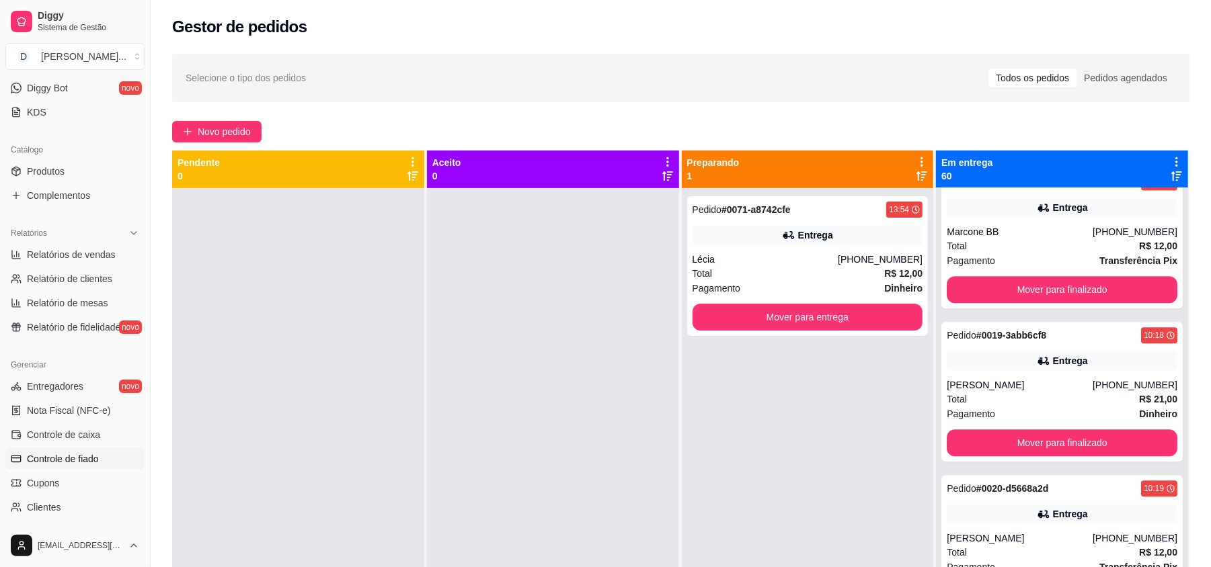
click at [92, 453] on span "Controle de fiado" at bounding box center [63, 458] width 72 height 13
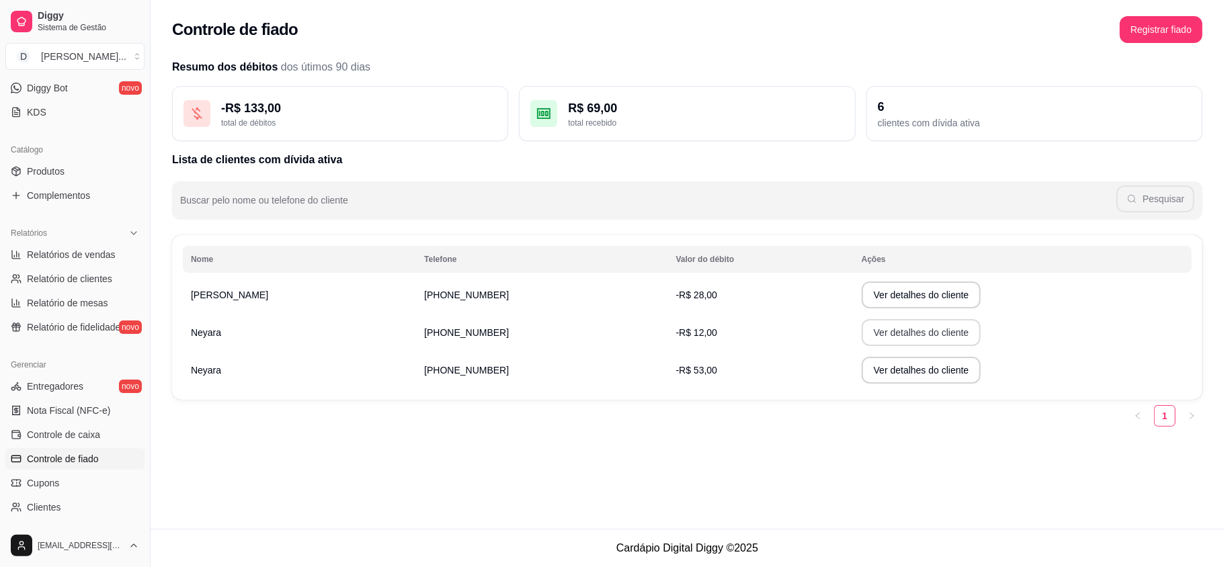
click at [862, 340] on button "Ver detalhes do cliente" at bounding box center [922, 332] width 120 height 27
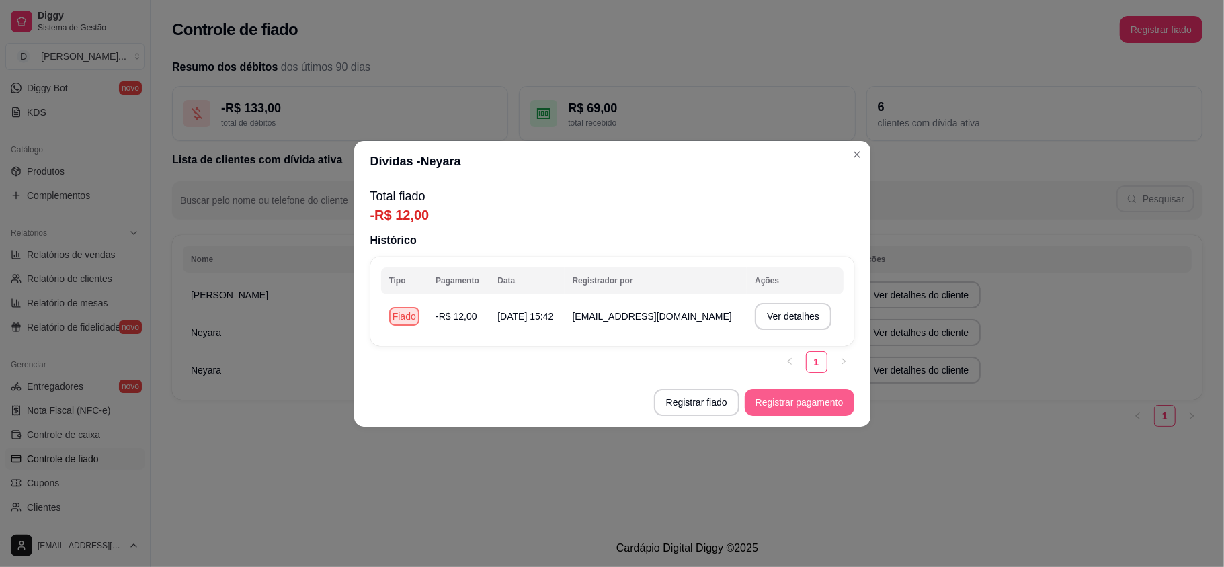
click at [808, 409] on button "Registrar pagamento" at bounding box center [800, 402] width 110 height 27
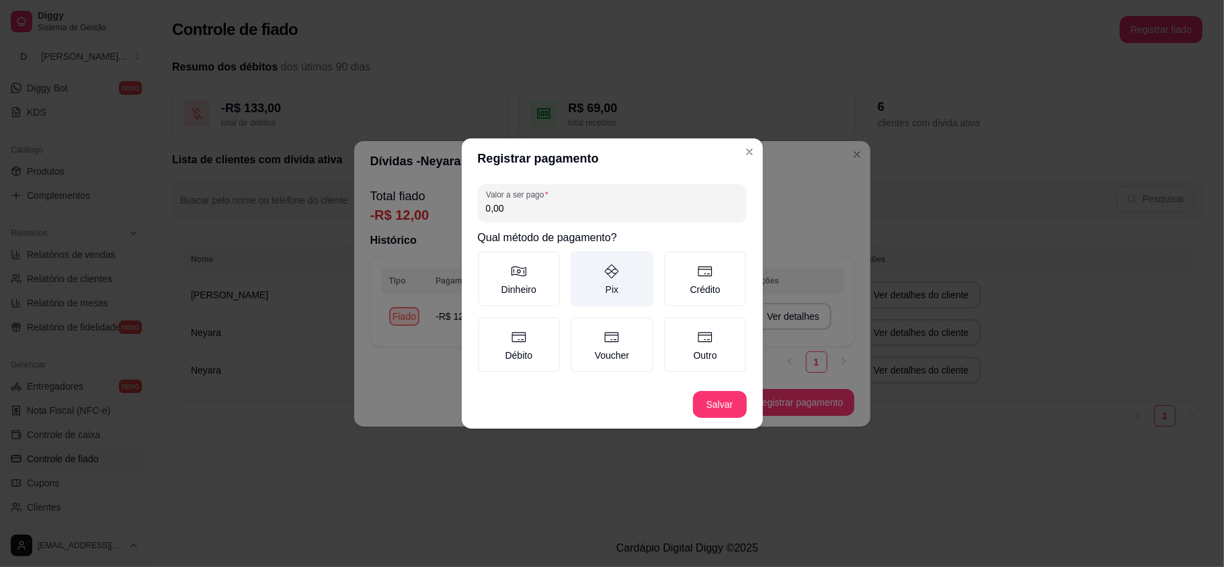
click at [613, 280] on label "Pix" at bounding box center [612, 278] width 83 height 55
click at [581, 262] on button "Pix" at bounding box center [575, 256] width 11 height 11
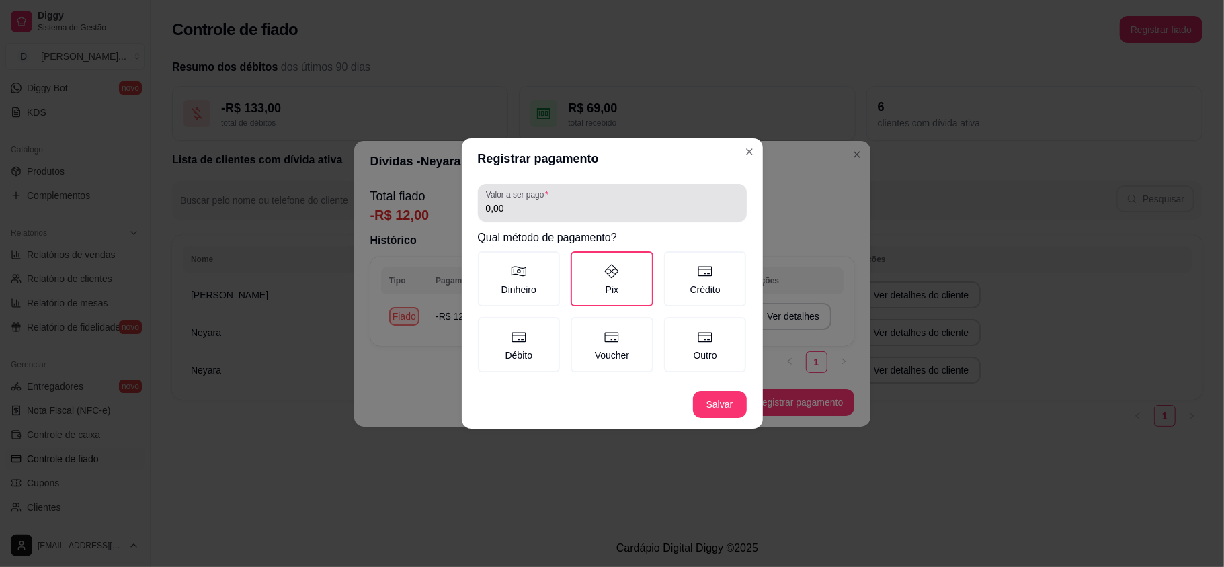
click at [552, 207] on input "0,00" at bounding box center [612, 208] width 253 height 13
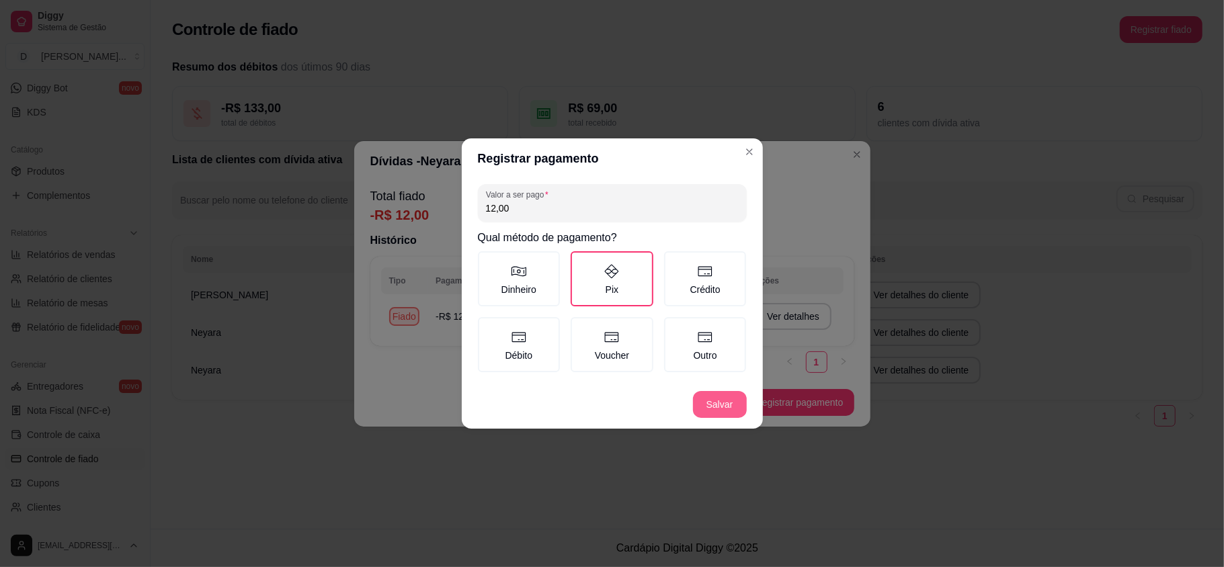
type input "12,00"
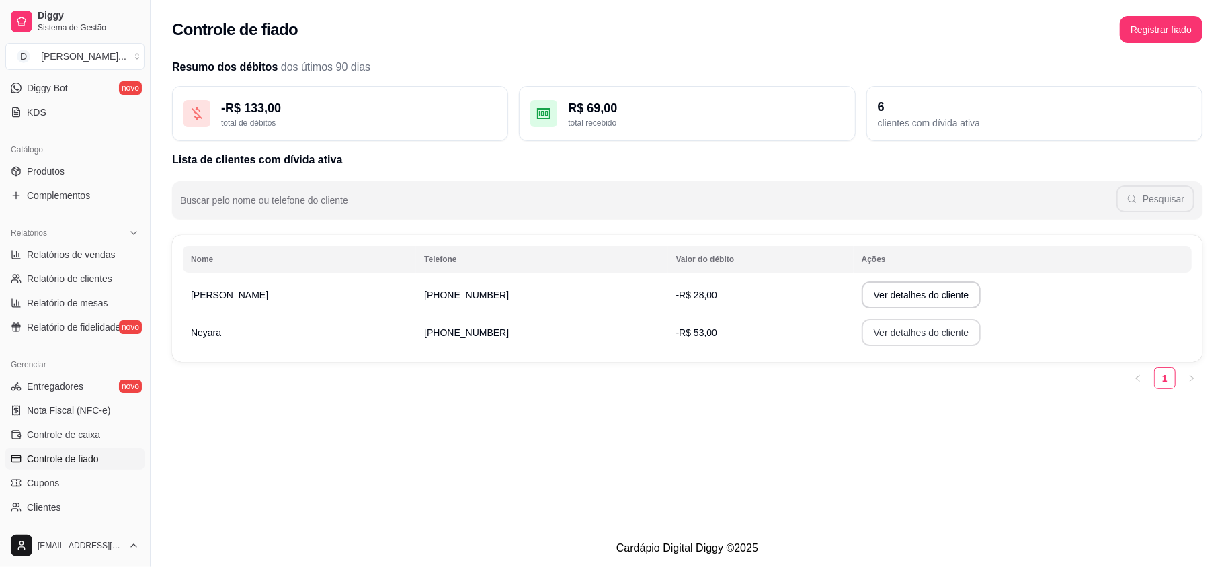
click at [869, 344] on button "Ver detalhes do cliente" at bounding box center [922, 332] width 120 height 27
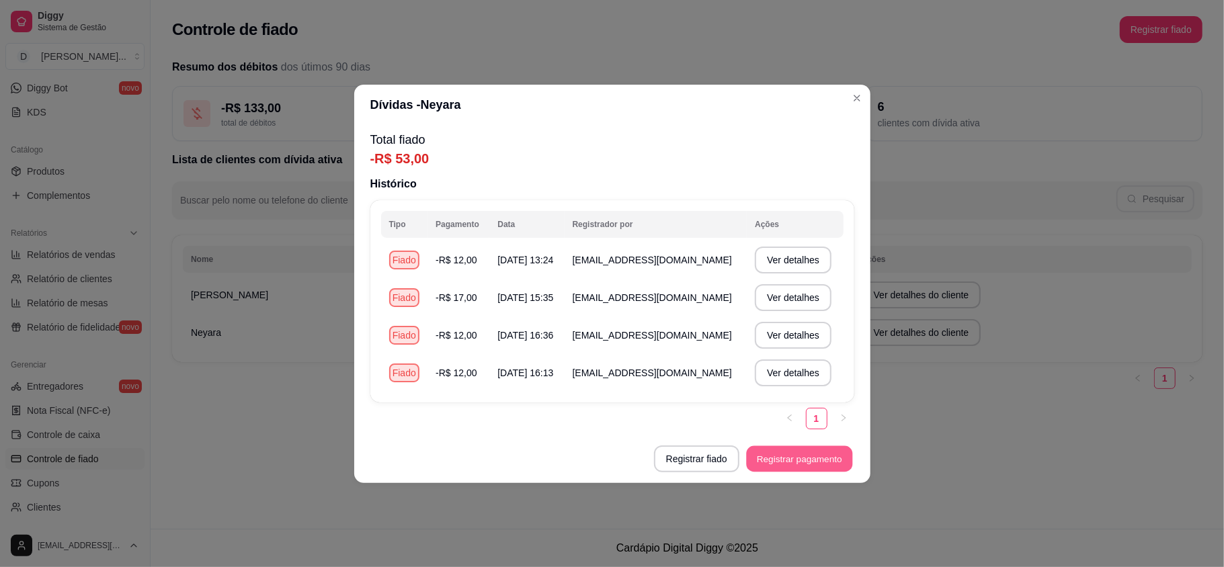
click at [781, 447] on button "Registrar pagamento" at bounding box center [799, 459] width 106 height 26
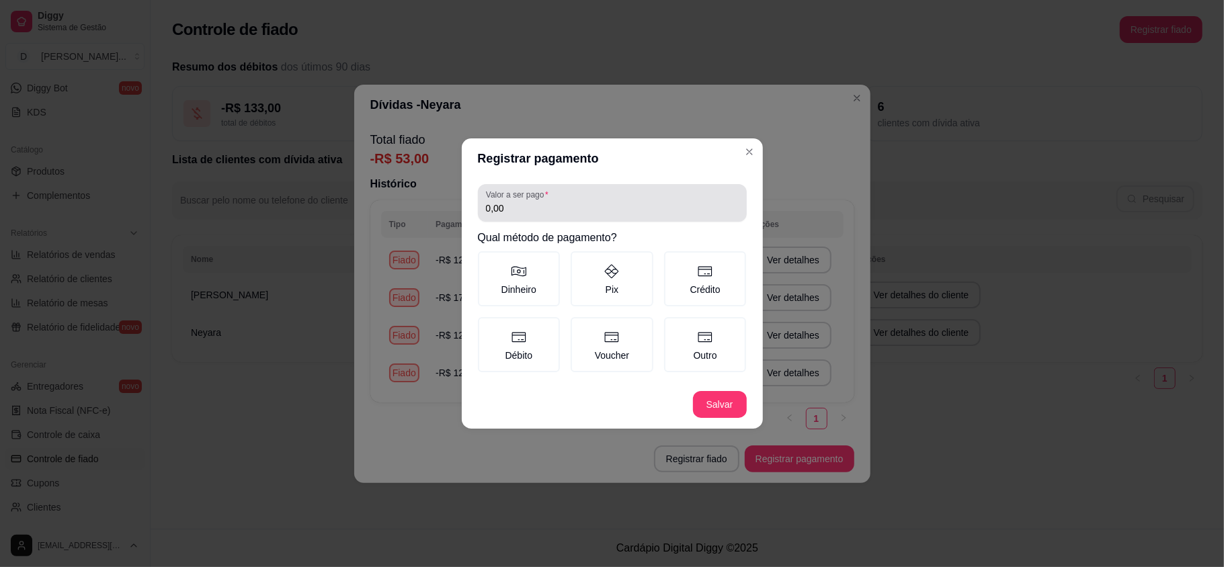
click at [532, 222] on div "Valor a ser pago 0,00" at bounding box center [612, 203] width 269 height 38
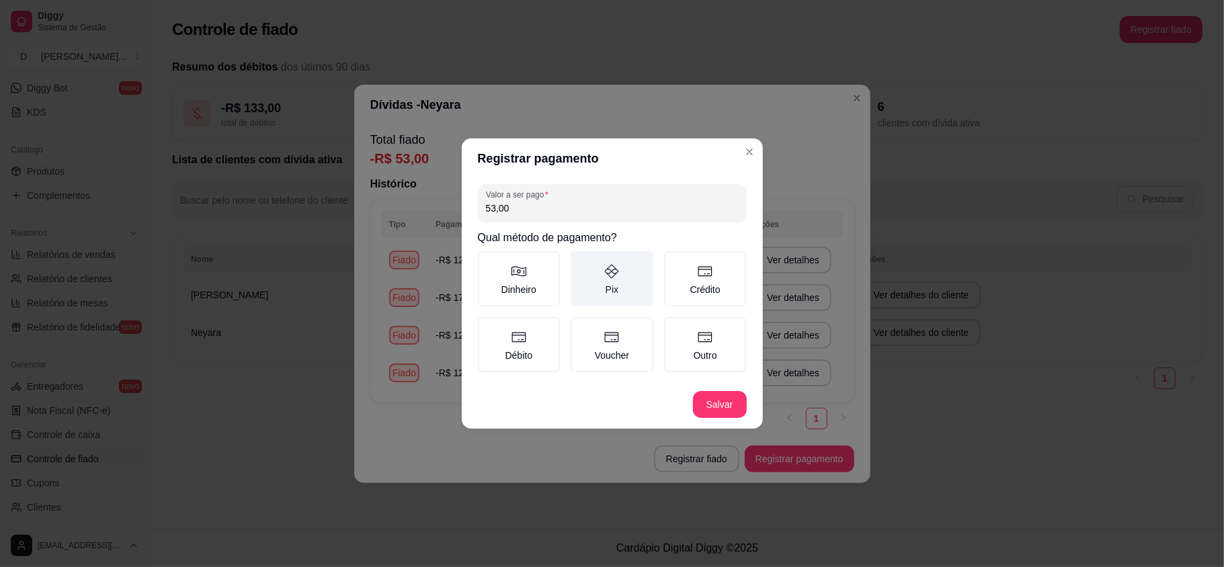
type input "53,00"
click at [608, 299] on label "Pix" at bounding box center [612, 278] width 83 height 55
click at [581, 262] on button "Pix" at bounding box center [575, 256] width 11 height 11
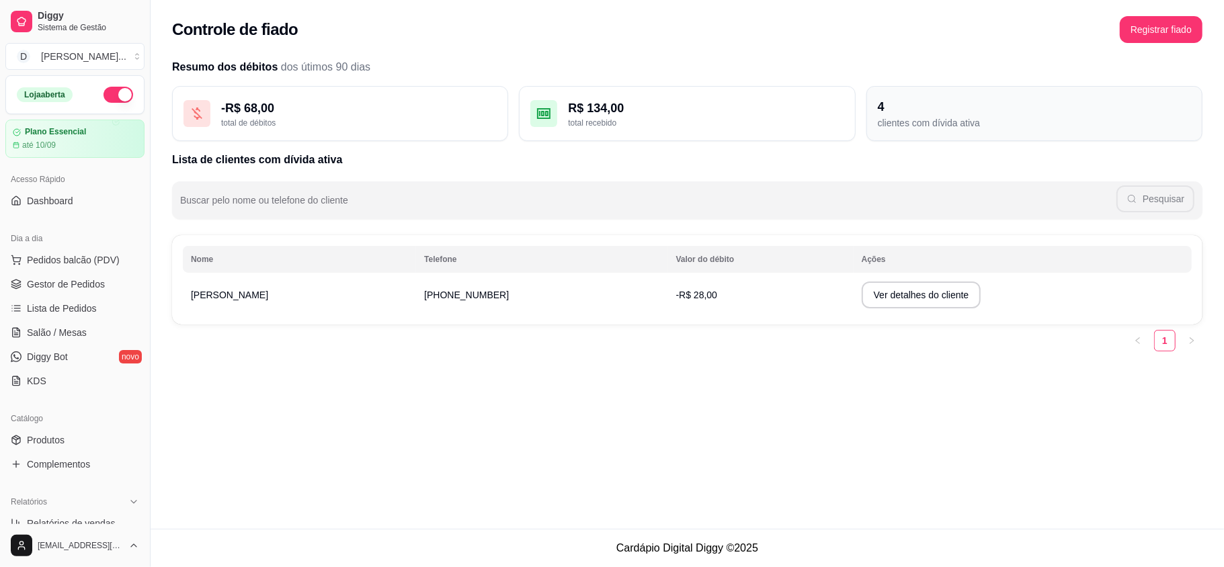
click at [904, 118] on div "clientes com dívida ativa" at bounding box center [1034, 122] width 313 height 13
click at [895, 100] on div "4" at bounding box center [1034, 106] width 313 height 19
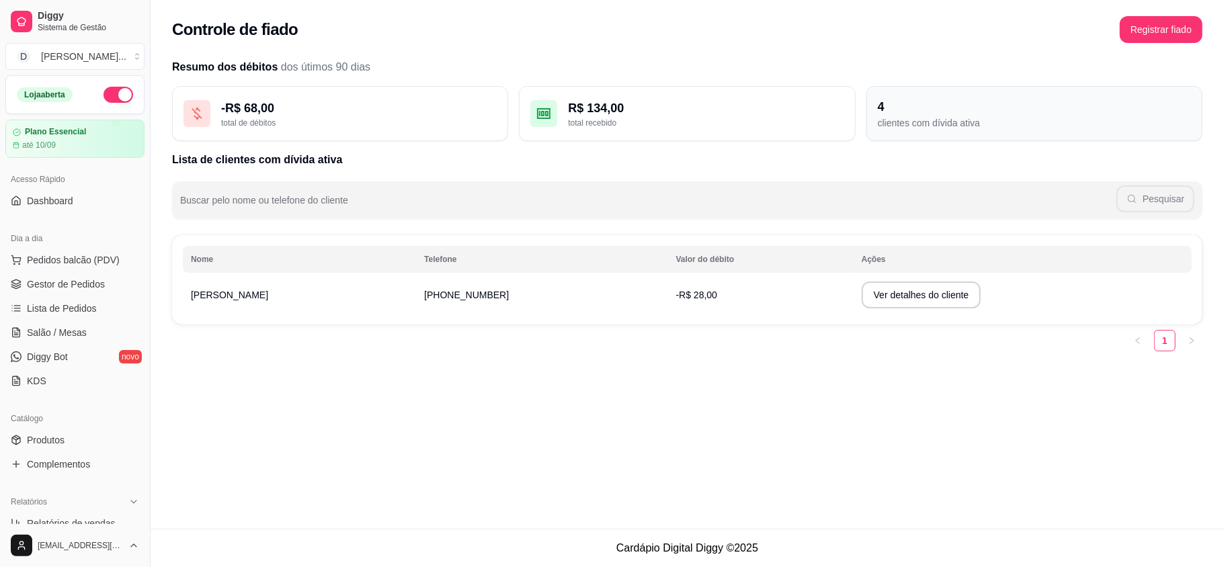
click at [882, 92] on div "4 clientes com dívida ativa" at bounding box center [1035, 113] width 336 height 55
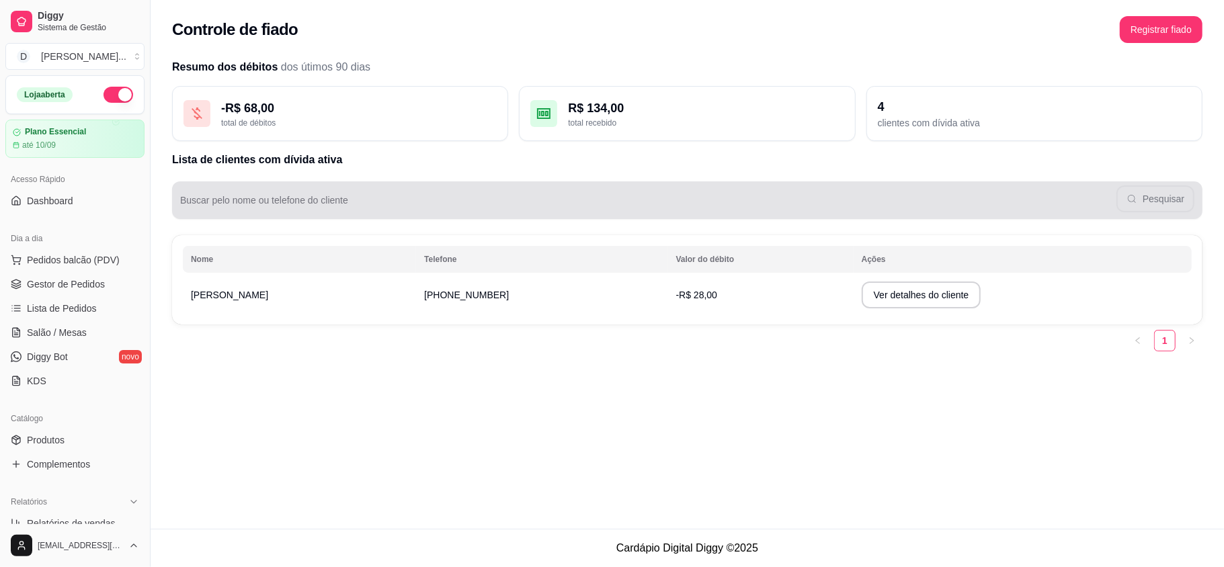
click at [1154, 207] on div "Pesquisar" at bounding box center [687, 200] width 1014 height 27
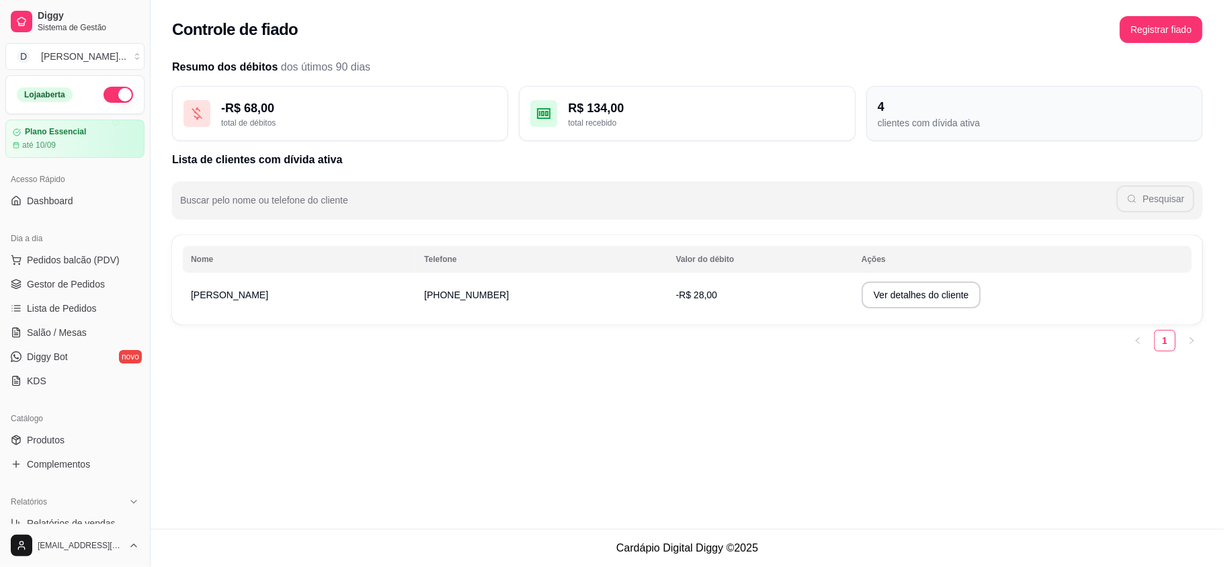
click at [902, 118] on div "clientes com dívida ativa" at bounding box center [1034, 122] width 313 height 13
click at [73, 282] on span "Gestor de Pedidos" at bounding box center [66, 284] width 78 height 13
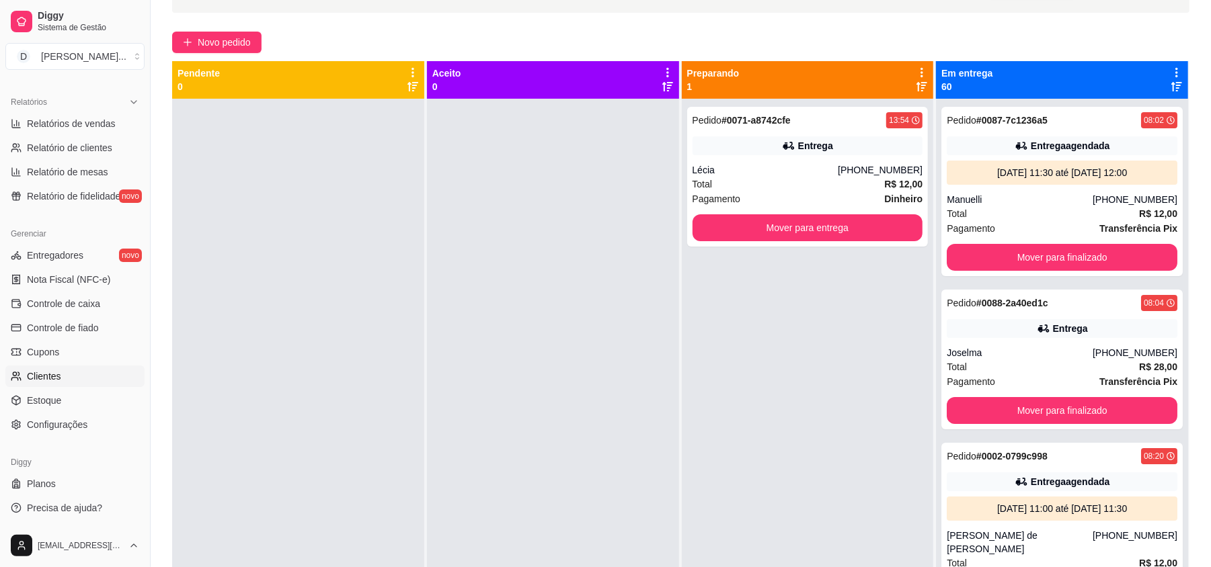
scroll to position [205, 0]
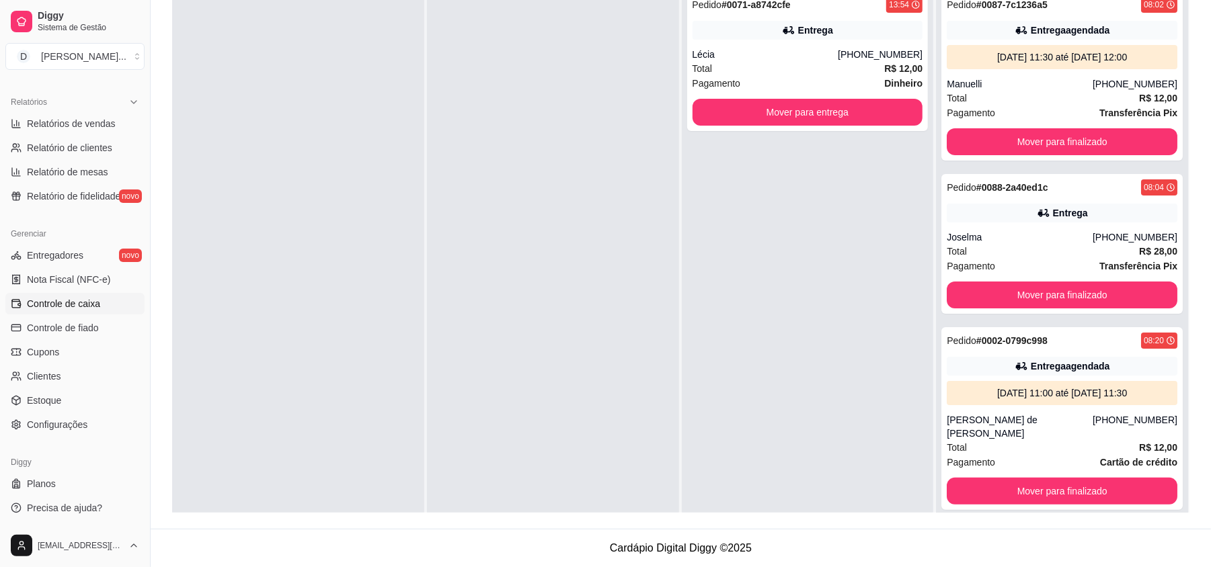
click at [58, 298] on span "Controle de caixa" at bounding box center [63, 303] width 73 height 13
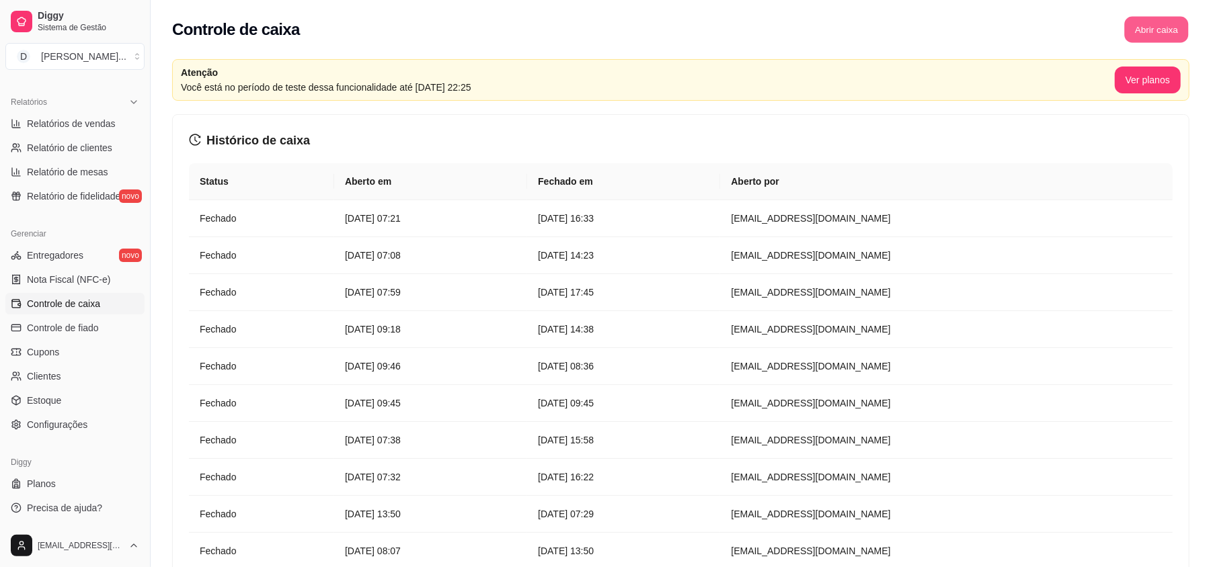
click at [1130, 24] on button "Abrir caixa" at bounding box center [1156, 30] width 64 height 26
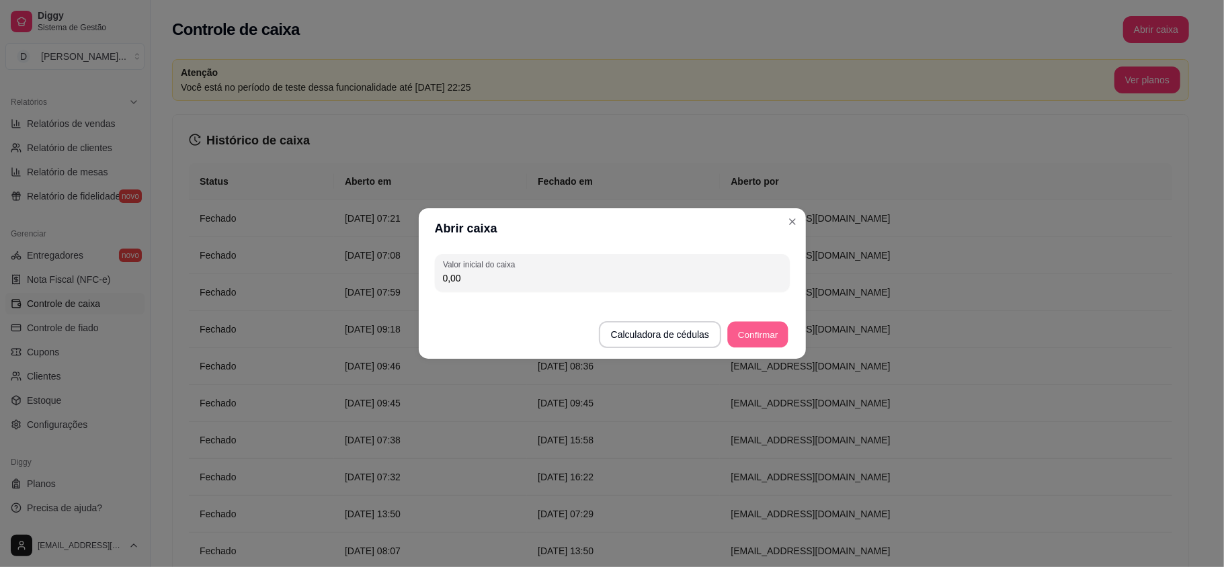
click at [762, 327] on button "Confirmar" at bounding box center [757, 335] width 61 height 26
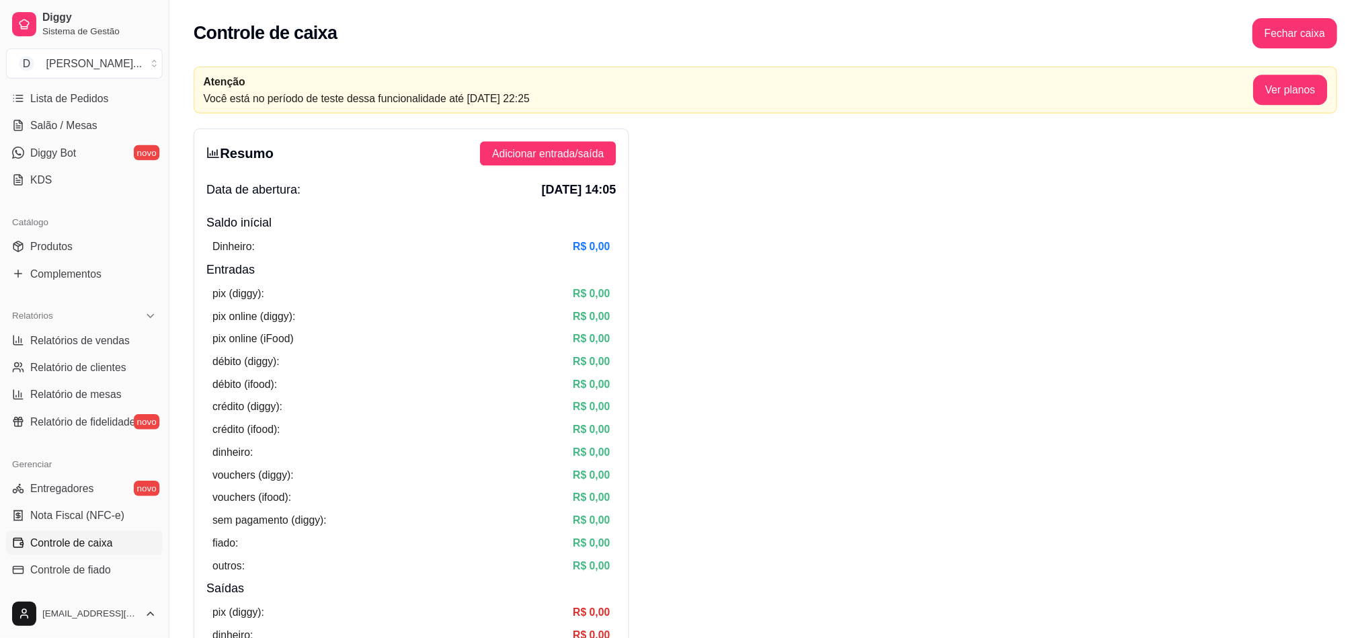
scroll to position [42, 0]
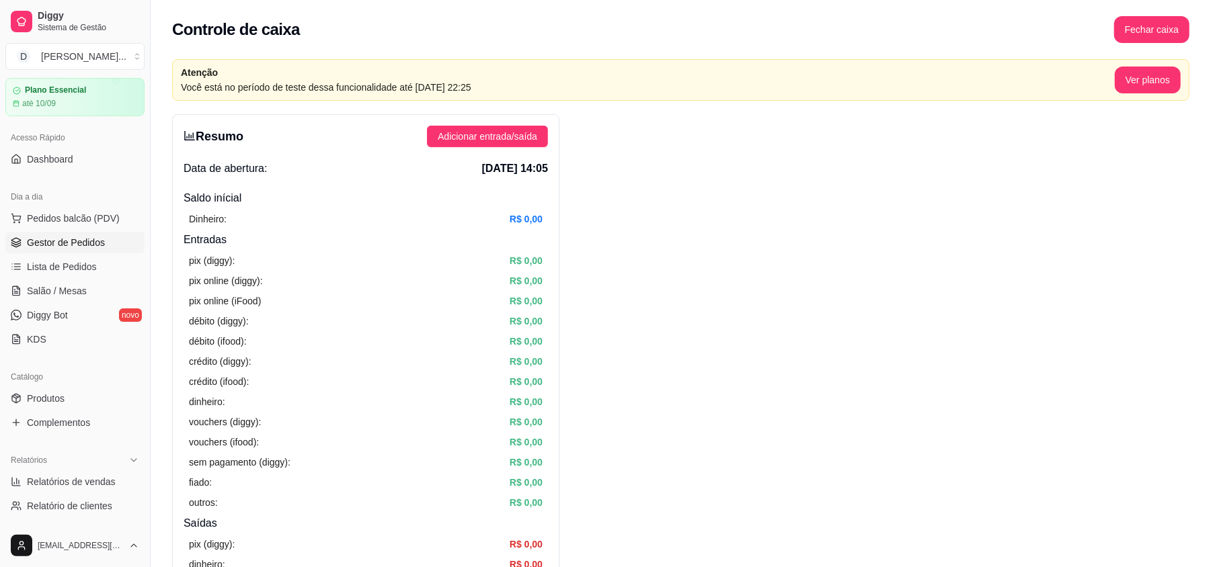
click at [61, 245] on span "Gestor de Pedidos" at bounding box center [66, 242] width 78 height 13
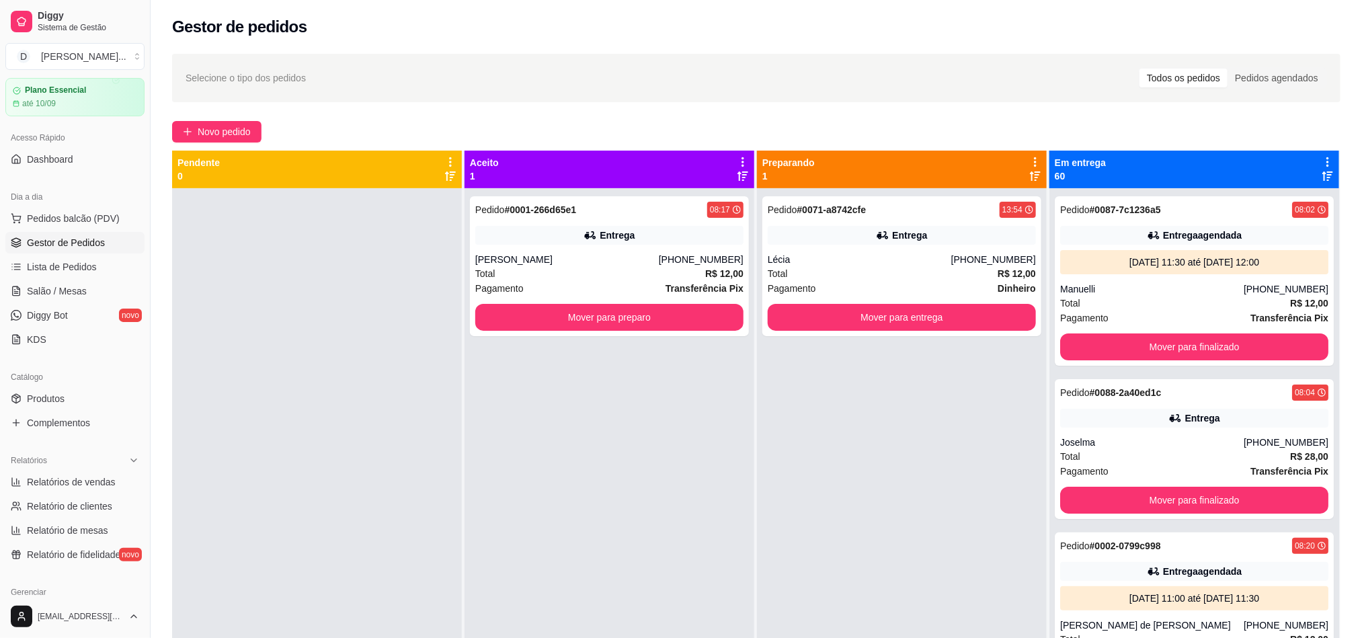
scroll to position [42, 0]
click at [569, 258] on div "[PERSON_NAME]" at bounding box center [567, 259] width 184 height 13
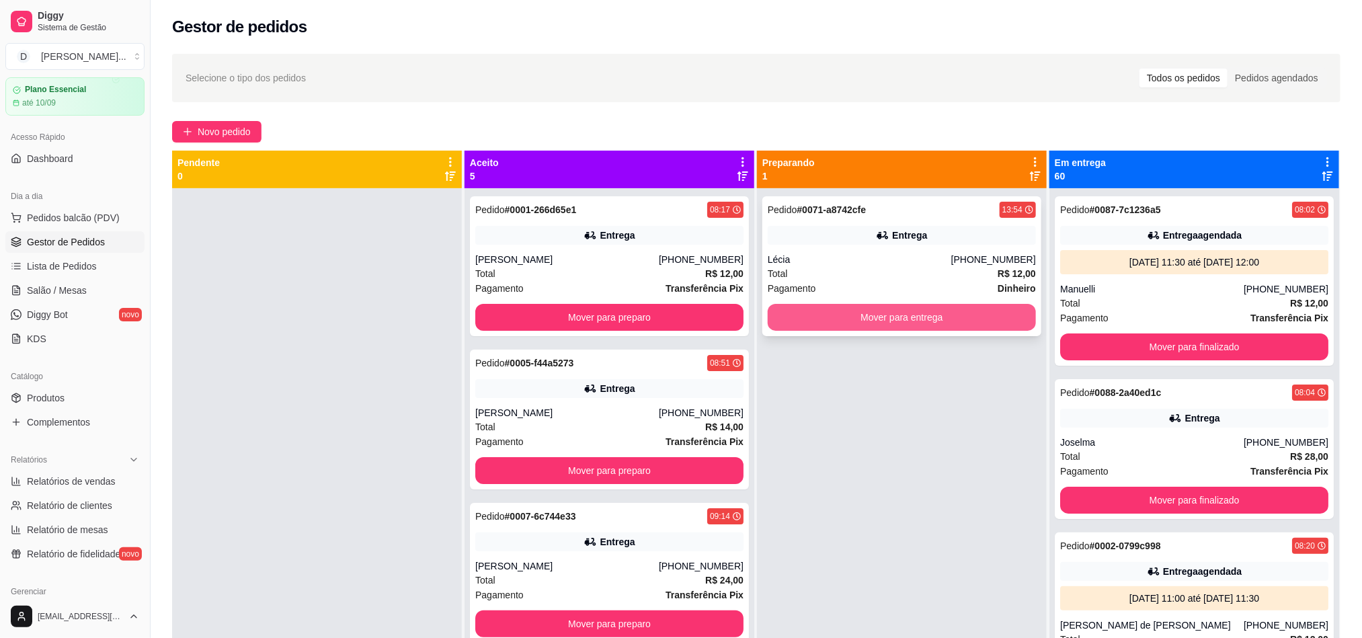
click at [787, 319] on button "Mover para entrega" at bounding box center [902, 317] width 268 height 27
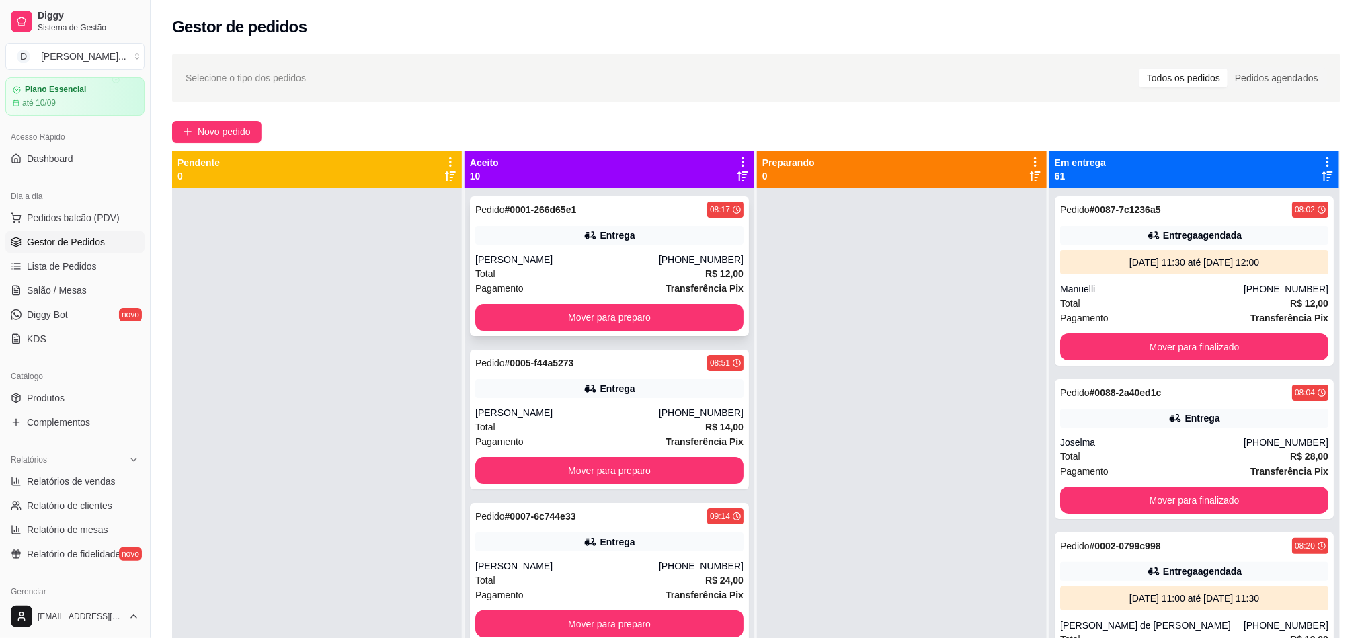
click at [586, 284] on div "Pagamento Transferência Pix" at bounding box center [609, 288] width 268 height 15
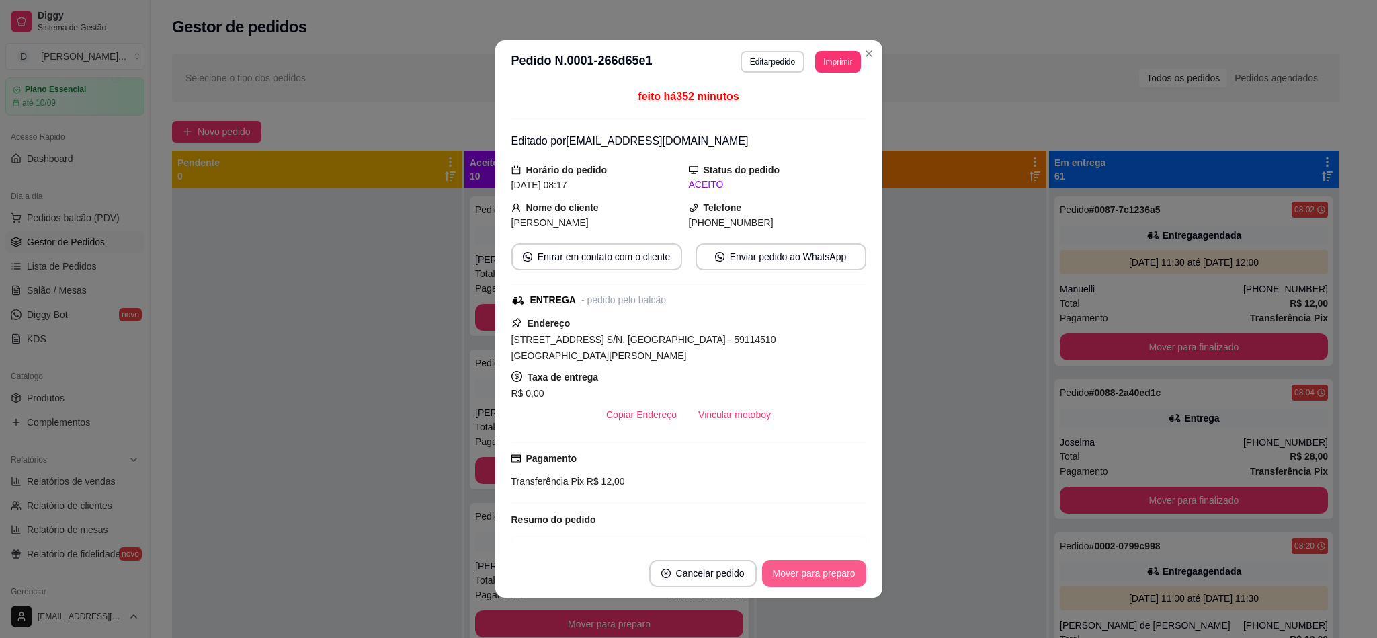
click at [793, 567] on button "Mover para preparo" at bounding box center [814, 573] width 104 height 27
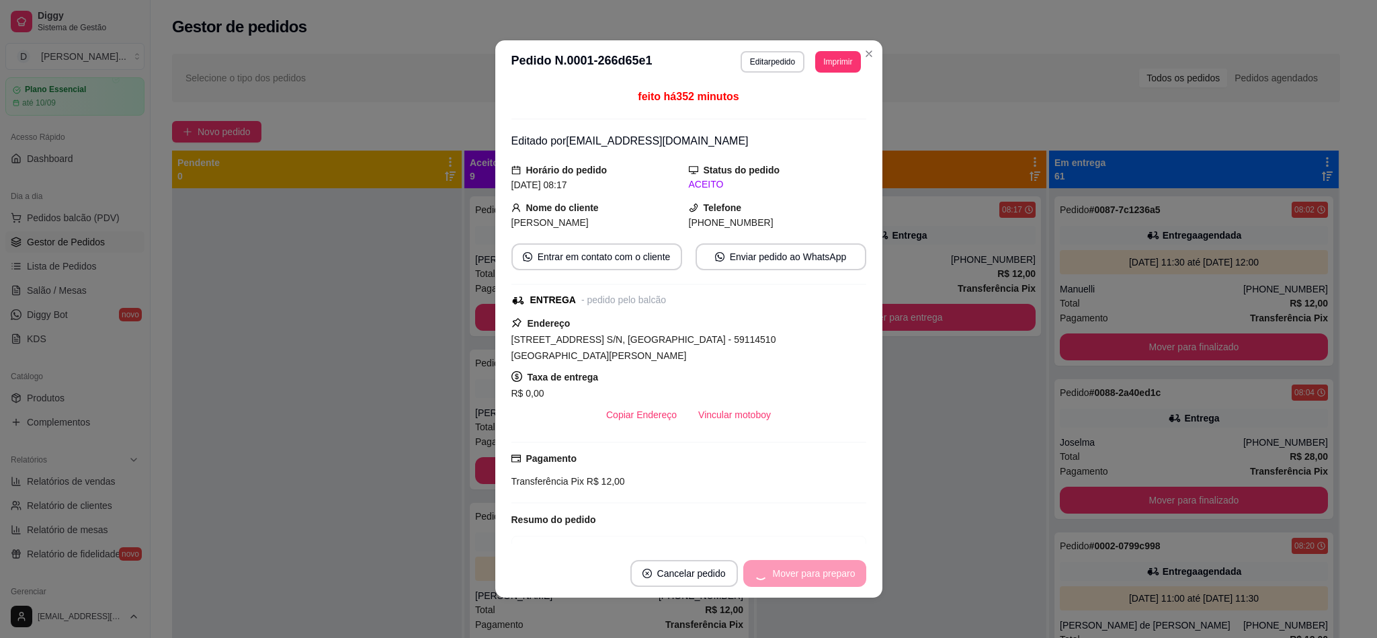
click at [793, 567] on div "Mover para preparo" at bounding box center [805, 573] width 123 height 27
click at [793, 567] on button "Mover para entrega" at bounding box center [814, 574] width 101 height 26
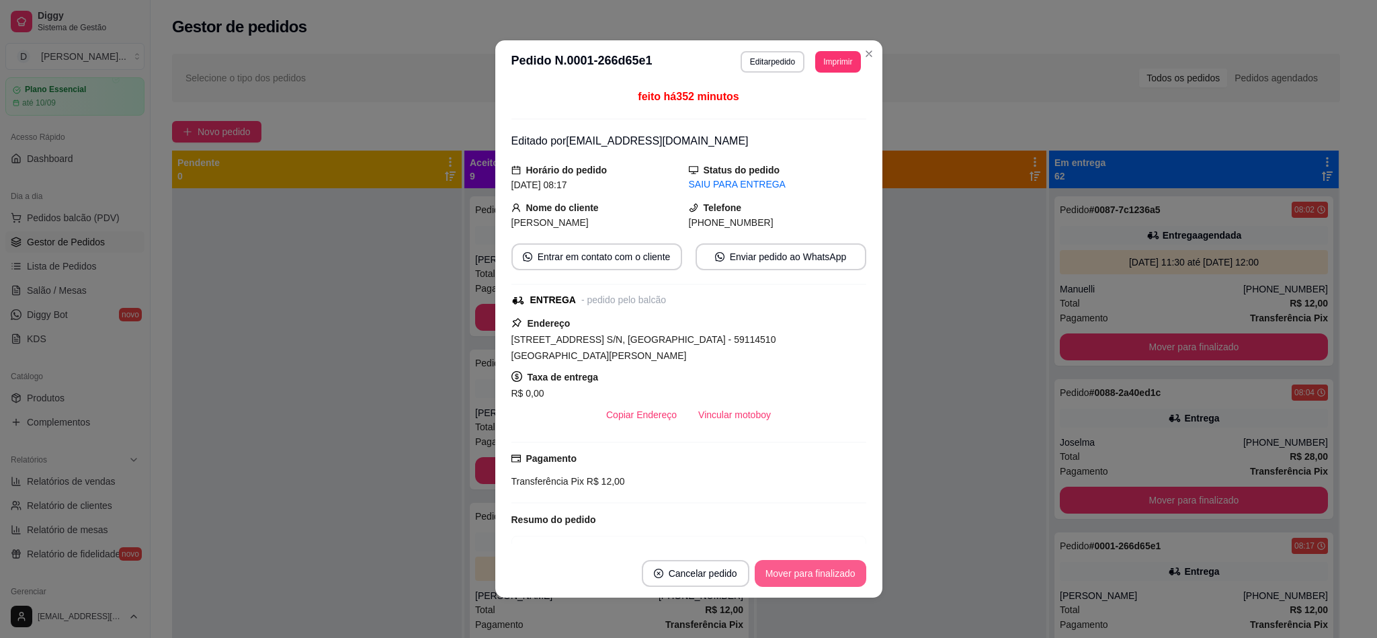
click at [793, 567] on button "Mover para finalizado" at bounding box center [811, 573] width 112 height 27
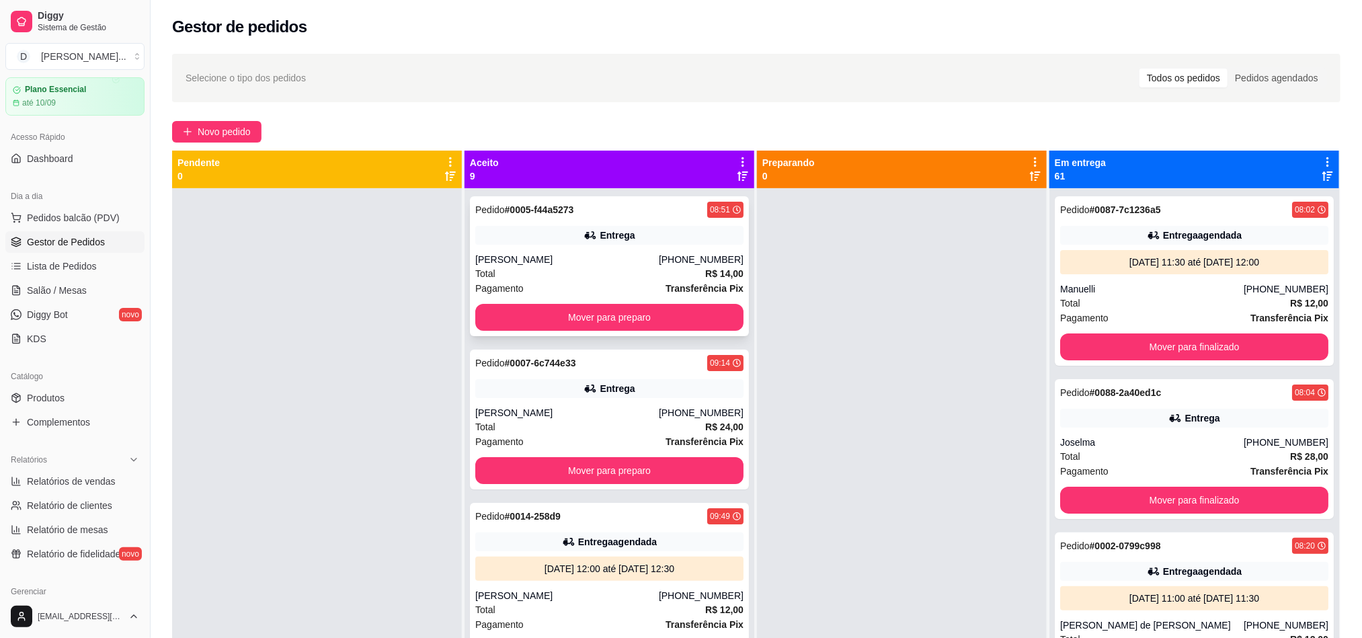
click at [489, 258] on div "[PERSON_NAME]" at bounding box center [567, 259] width 184 height 13
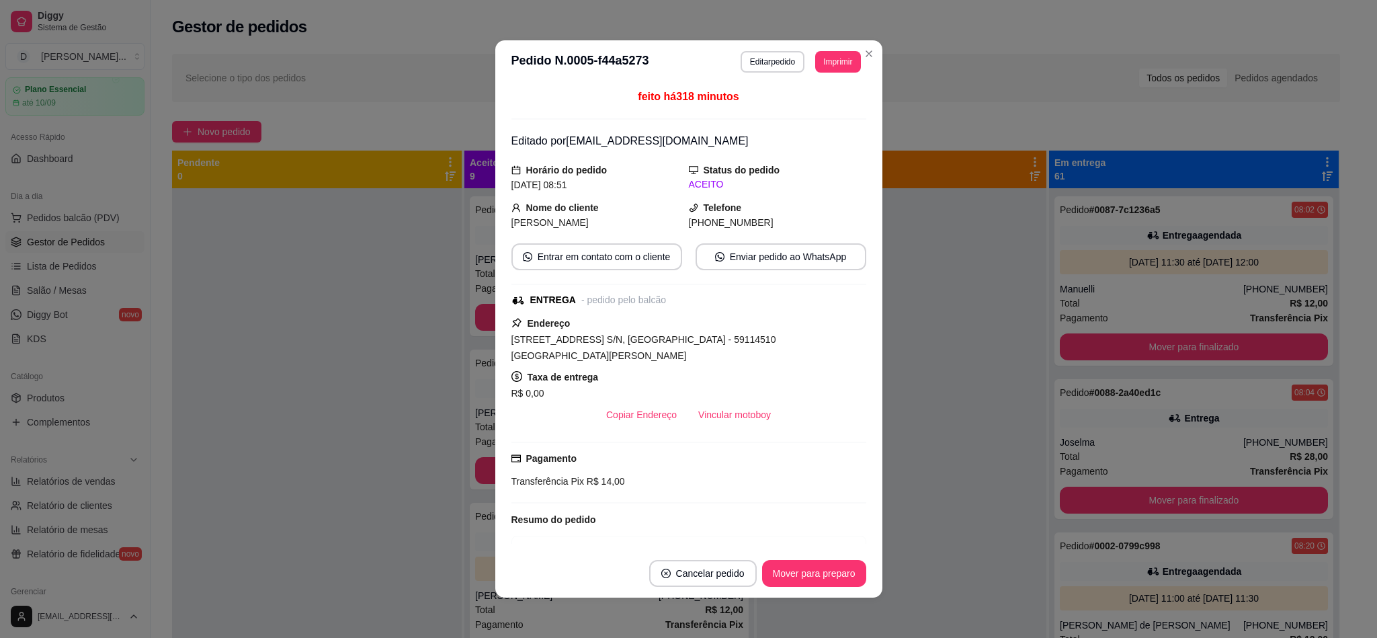
click at [809, 561] on button "Mover para preparo" at bounding box center [814, 573] width 104 height 27
click at [809, 561] on div "Mover para preparo" at bounding box center [805, 573] width 123 height 27
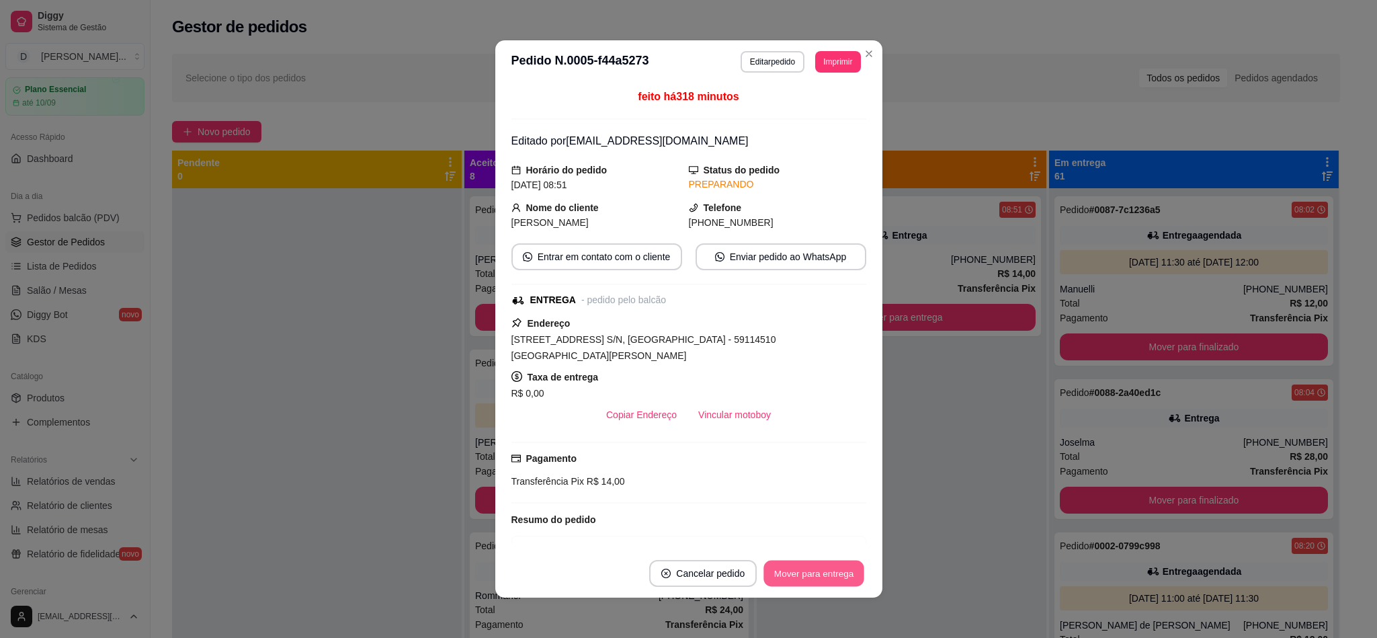
click at [811, 567] on button "Mover para entrega" at bounding box center [814, 574] width 101 height 26
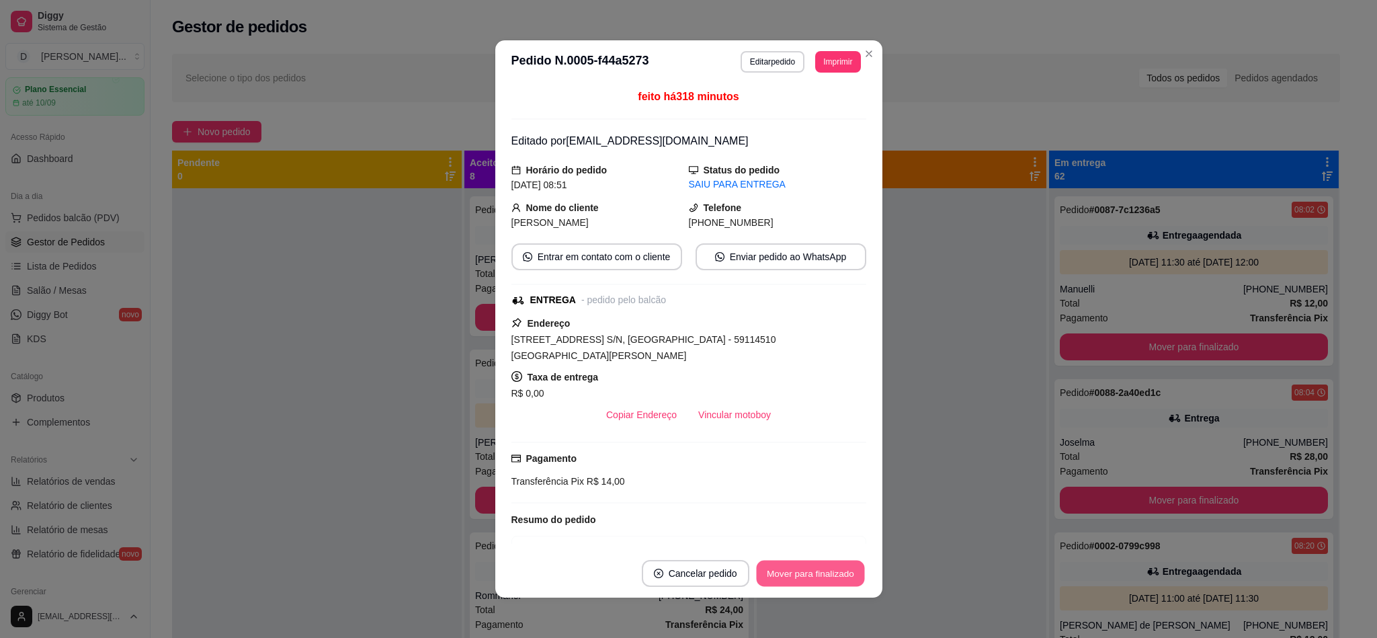
click at [811, 567] on button "Mover para finalizado" at bounding box center [810, 574] width 108 height 26
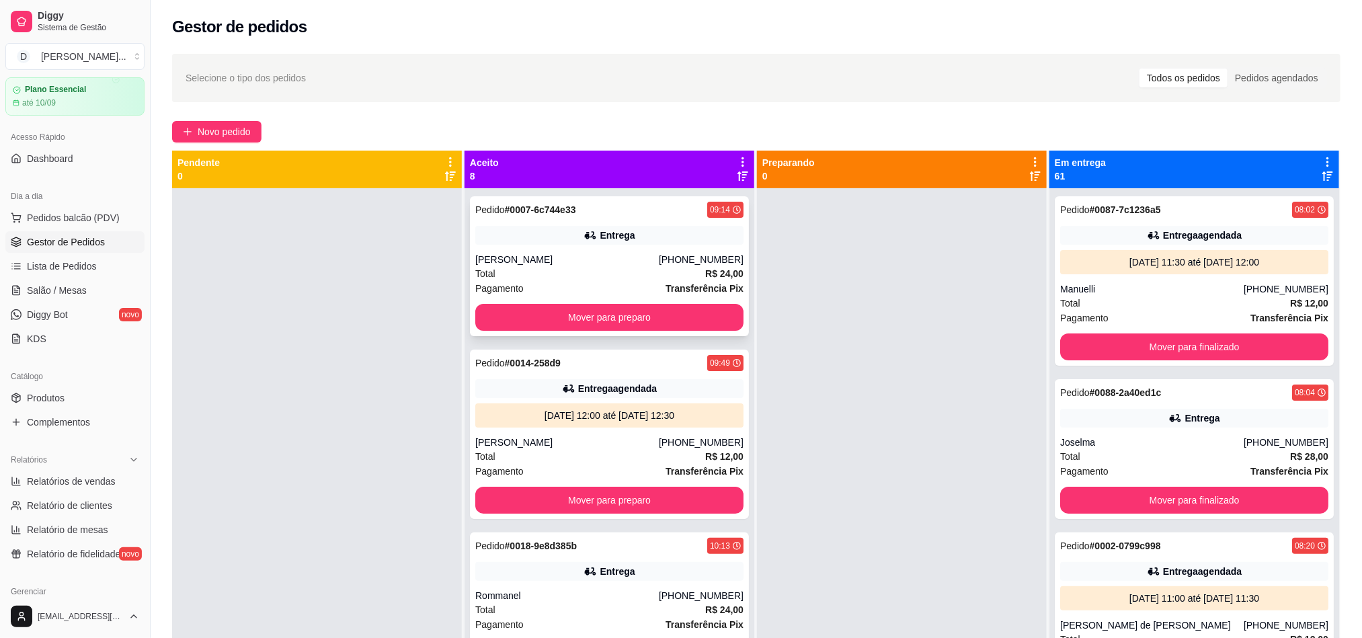
click at [553, 259] on div "[PERSON_NAME]" at bounding box center [567, 259] width 184 height 13
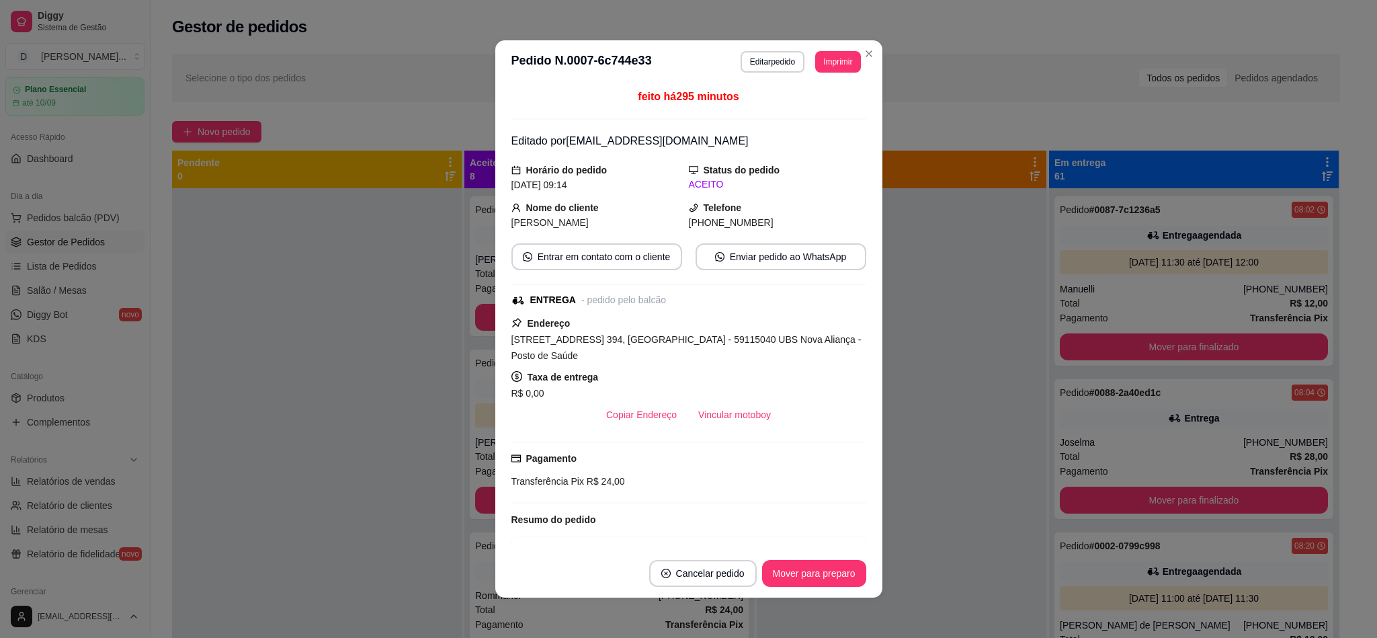
click at [801, 567] on button "Mover para preparo" at bounding box center [814, 573] width 104 height 27
click at [801, 567] on div "Mover para preparo" at bounding box center [805, 573] width 123 height 27
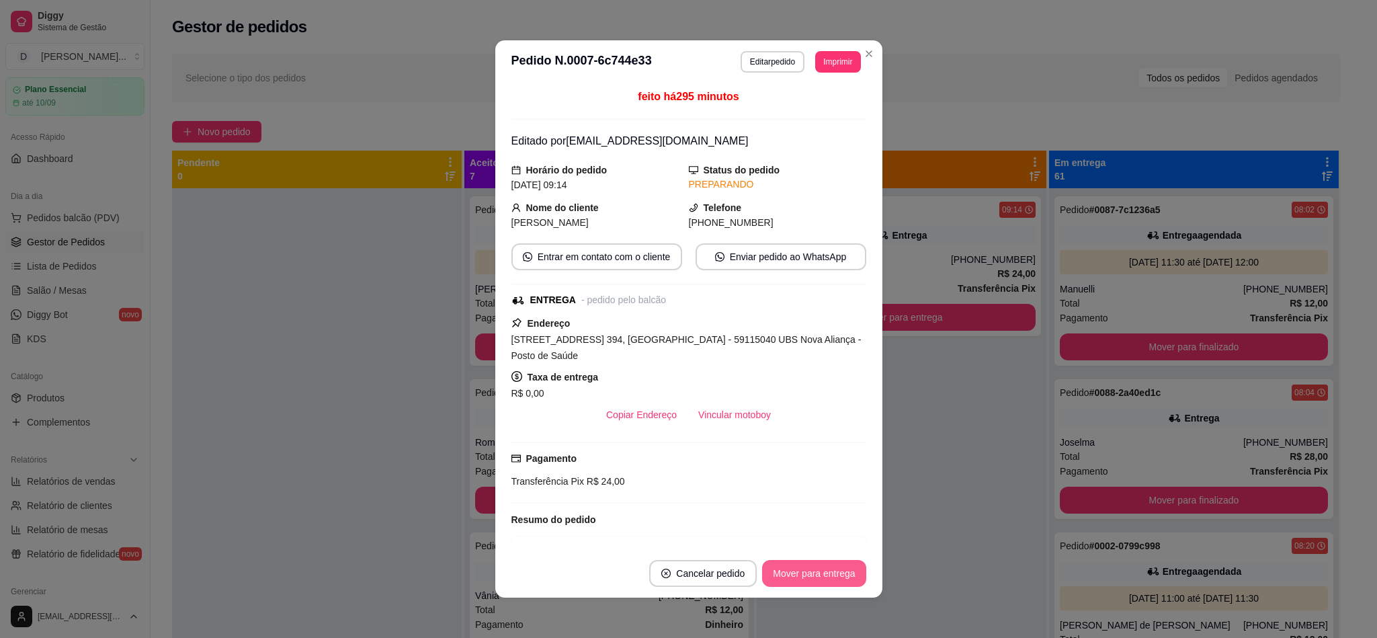
click at [801, 567] on button "Mover para entrega" at bounding box center [814, 573] width 104 height 27
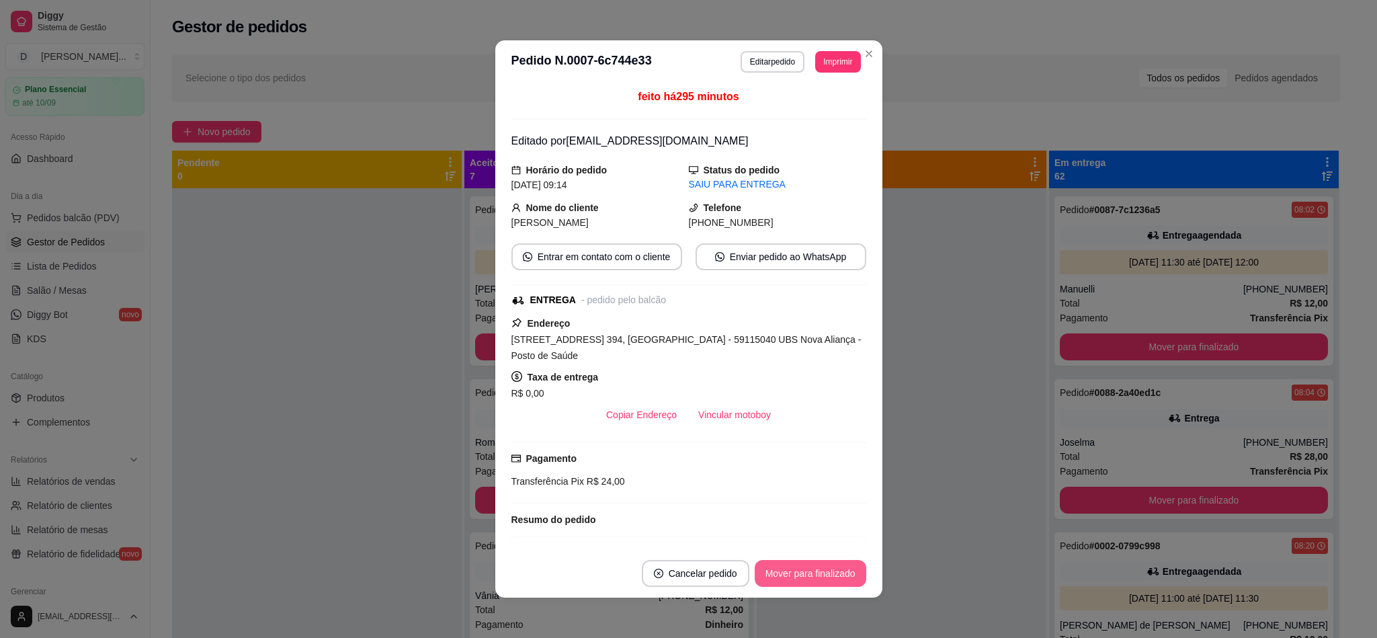
click at [760, 563] on button "Mover para finalizado" at bounding box center [811, 573] width 112 height 27
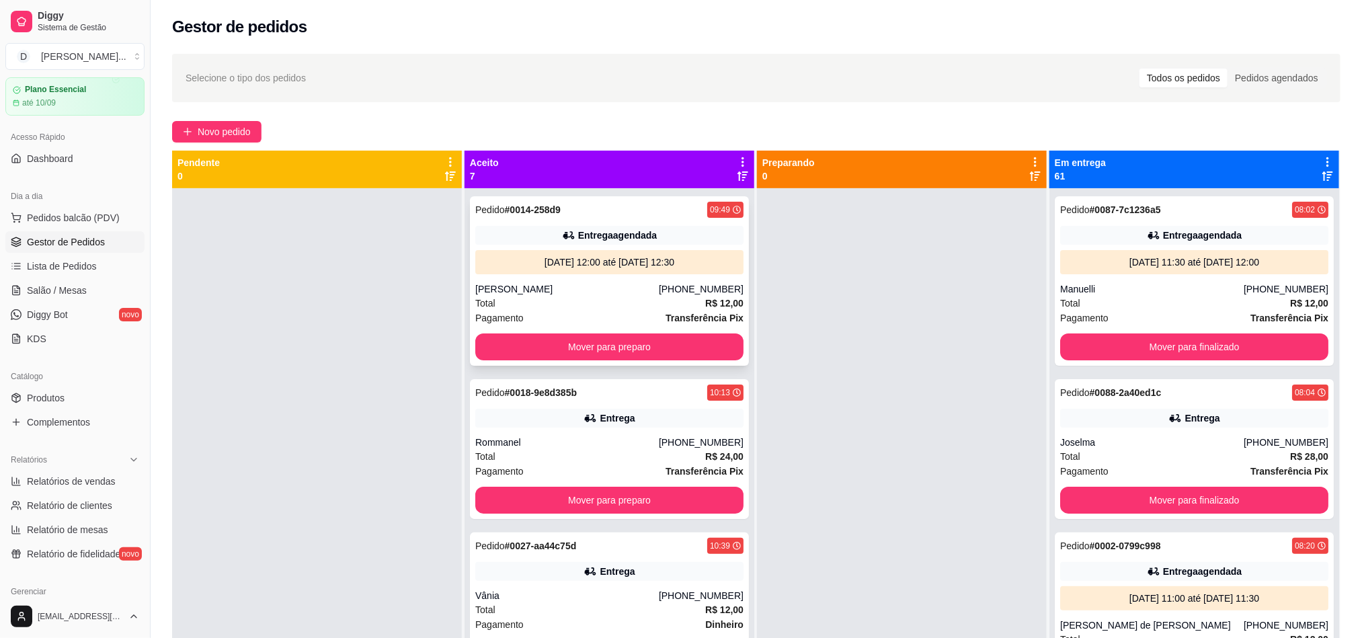
click at [573, 250] on div "[DATE] 12:00 até [DATE] 12:30" at bounding box center [609, 262] width 268 height 24
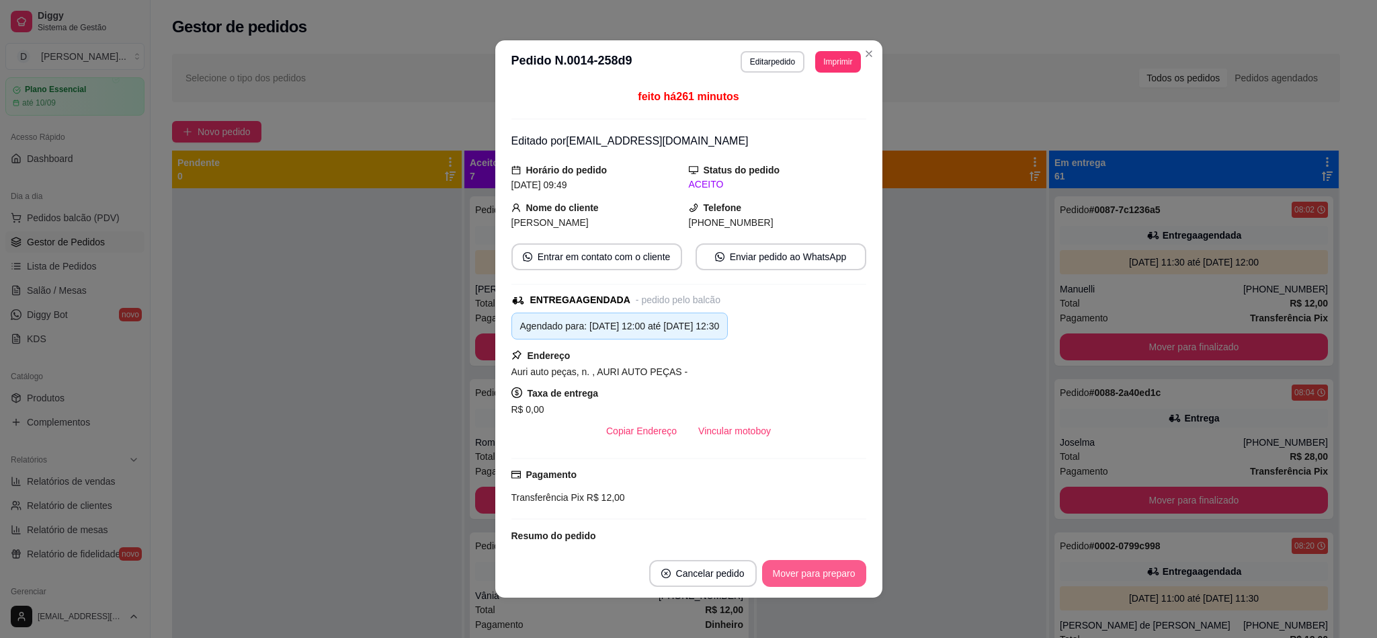
click at [799, 567] on button "Mover para preparo" at bounding box center [814, 573] width 104 height 27
click at [799, 567] on div "Mover para preparo" at bounding box center [805, 573] width 123 height 27
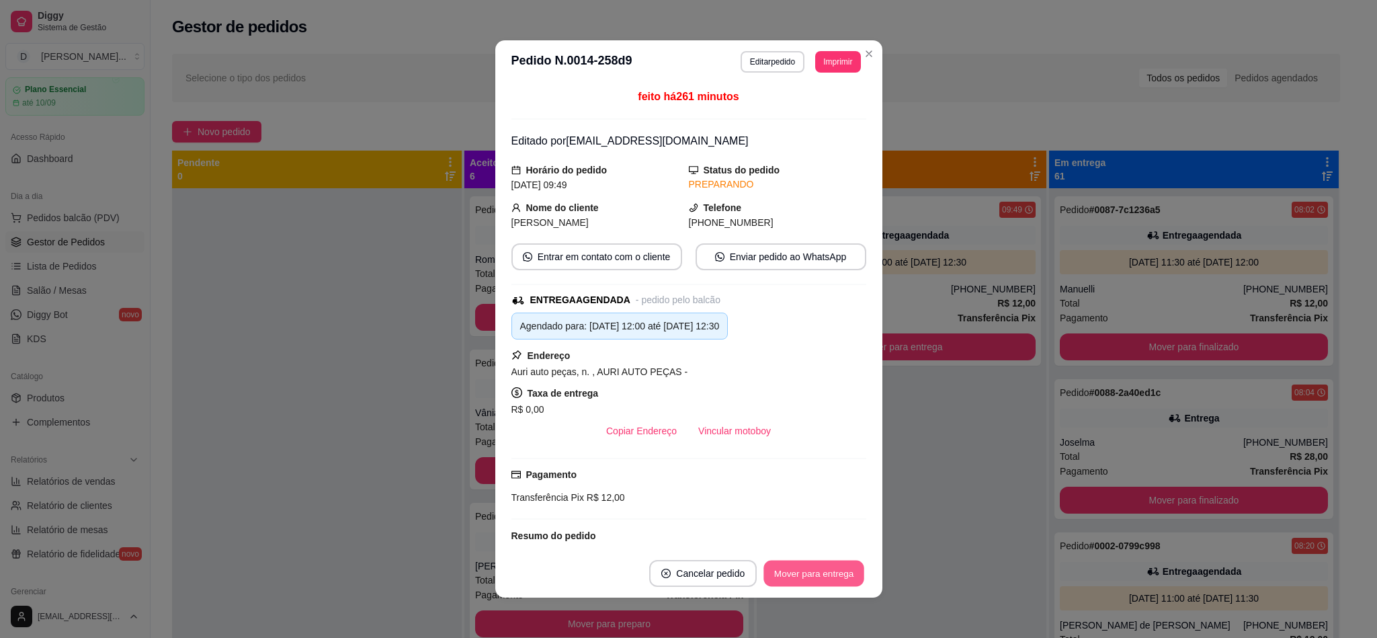
click at [799, 567] on button "Mover para entrega" at bounding box center [814, 574] width 101 height 26
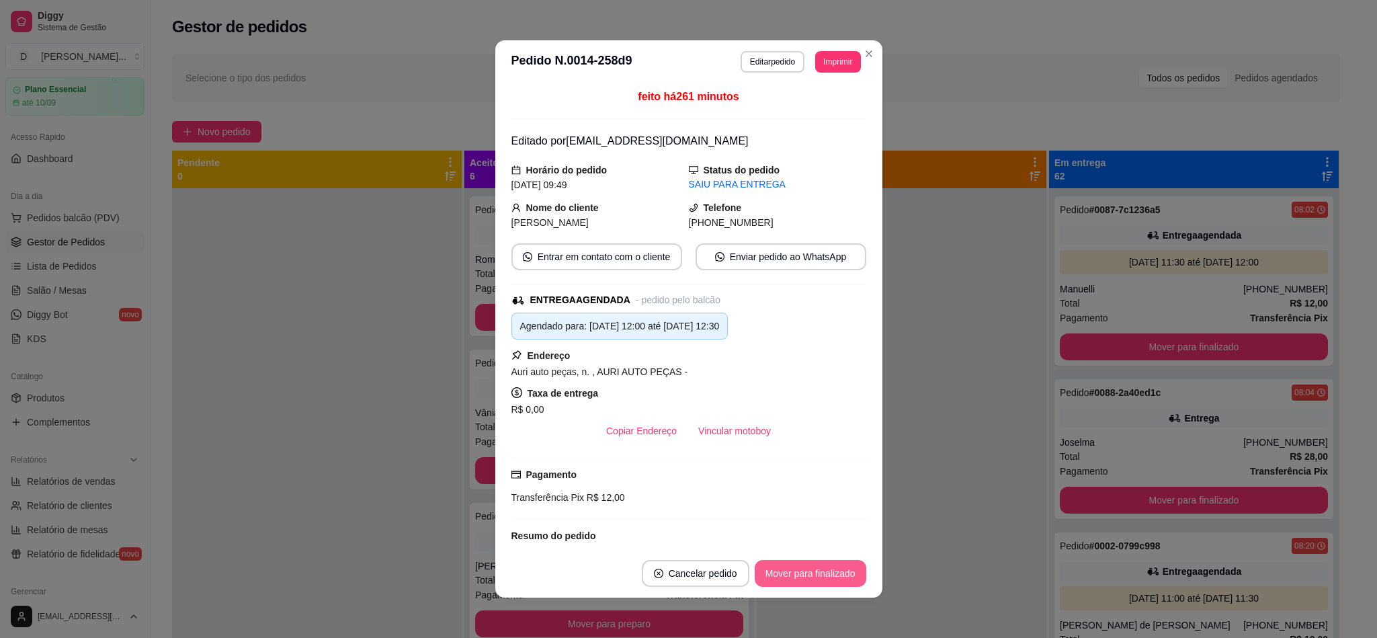
click at [801, 567] on button "Mover para finalizado" at bounding box center [811, 573] width 112 height 27
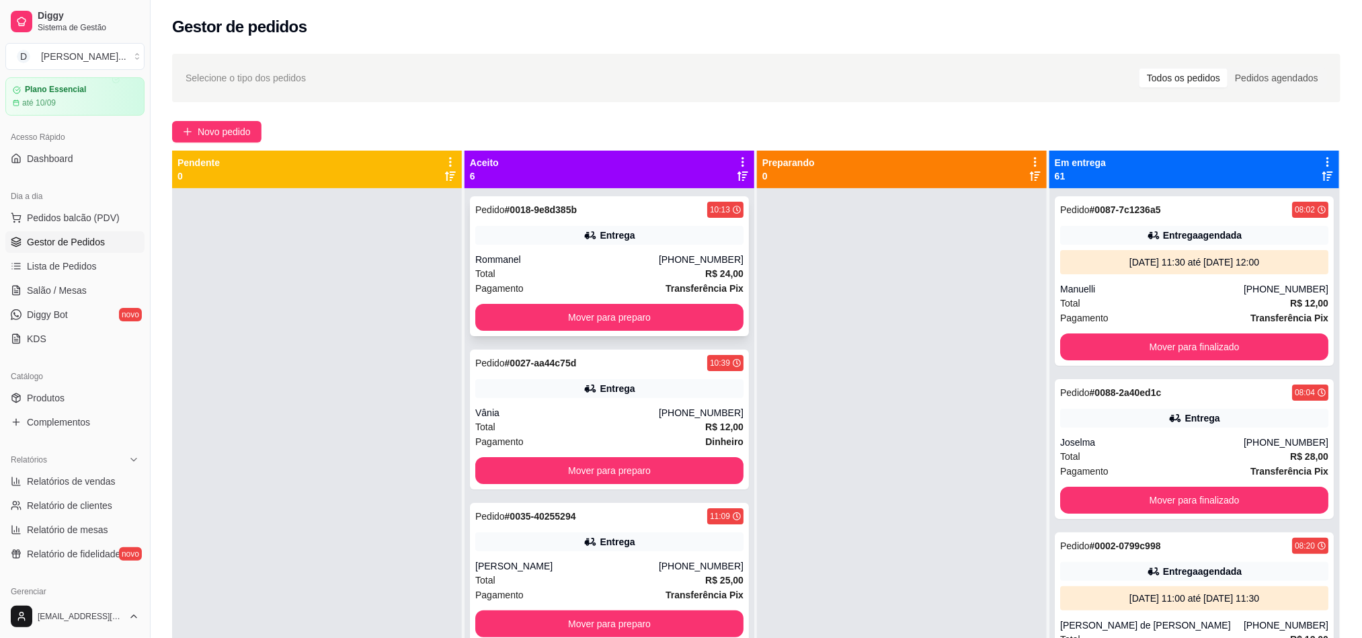
click at [534, 260] on div "Rommanel" at bounding box center [567, 259] width 184 height 13
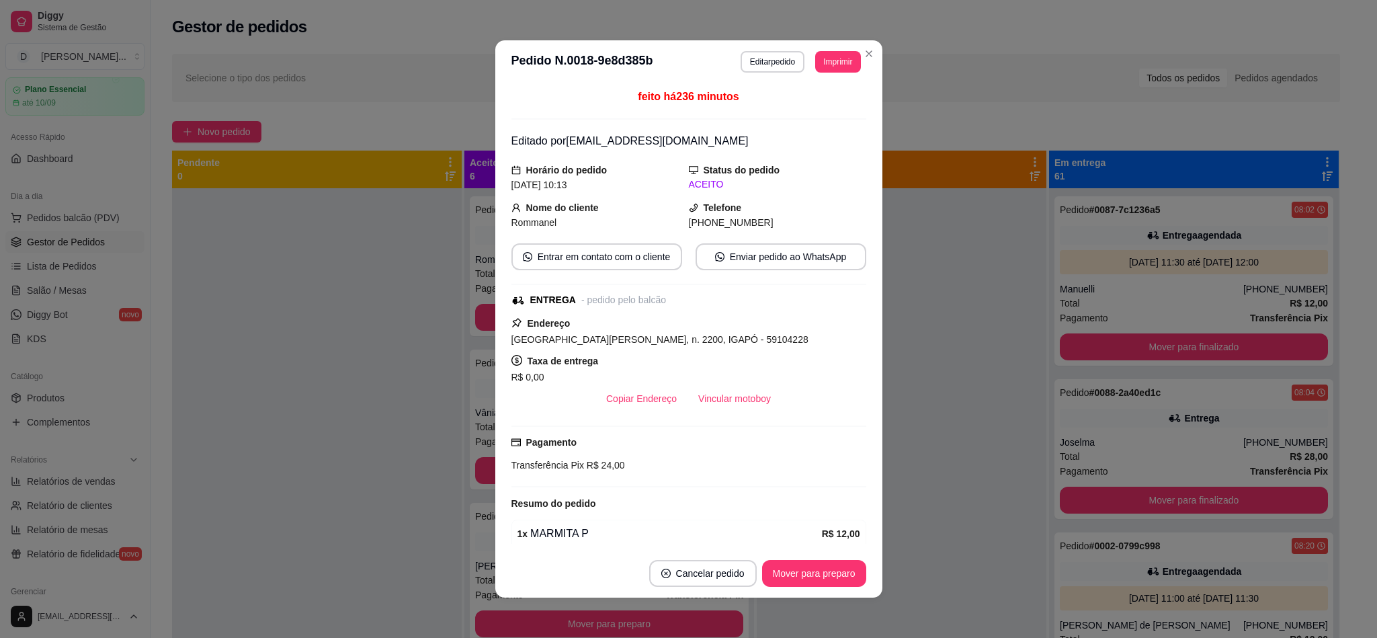
click at [799, 567] on button "Mover para preparo" at bounding box center [814, 573] width 104 height 27
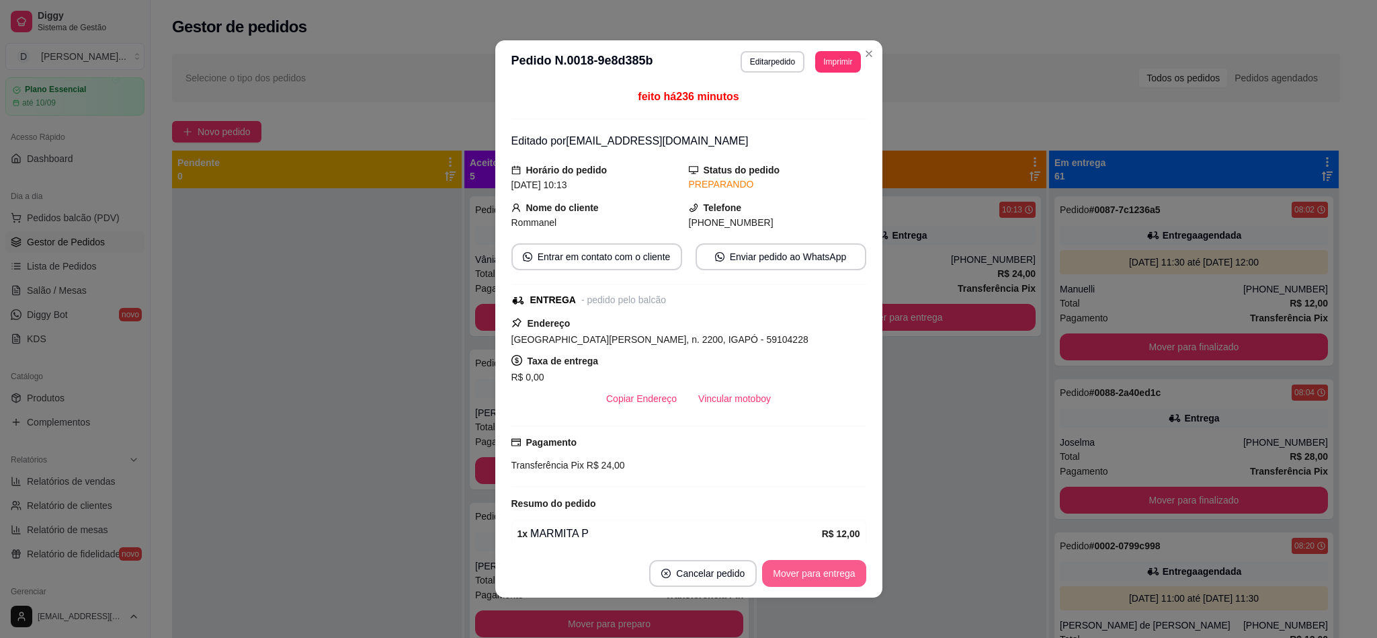
click at [799, 567] on button "Mover para entrega" at bounding box center [814, 573] width 104 height 27
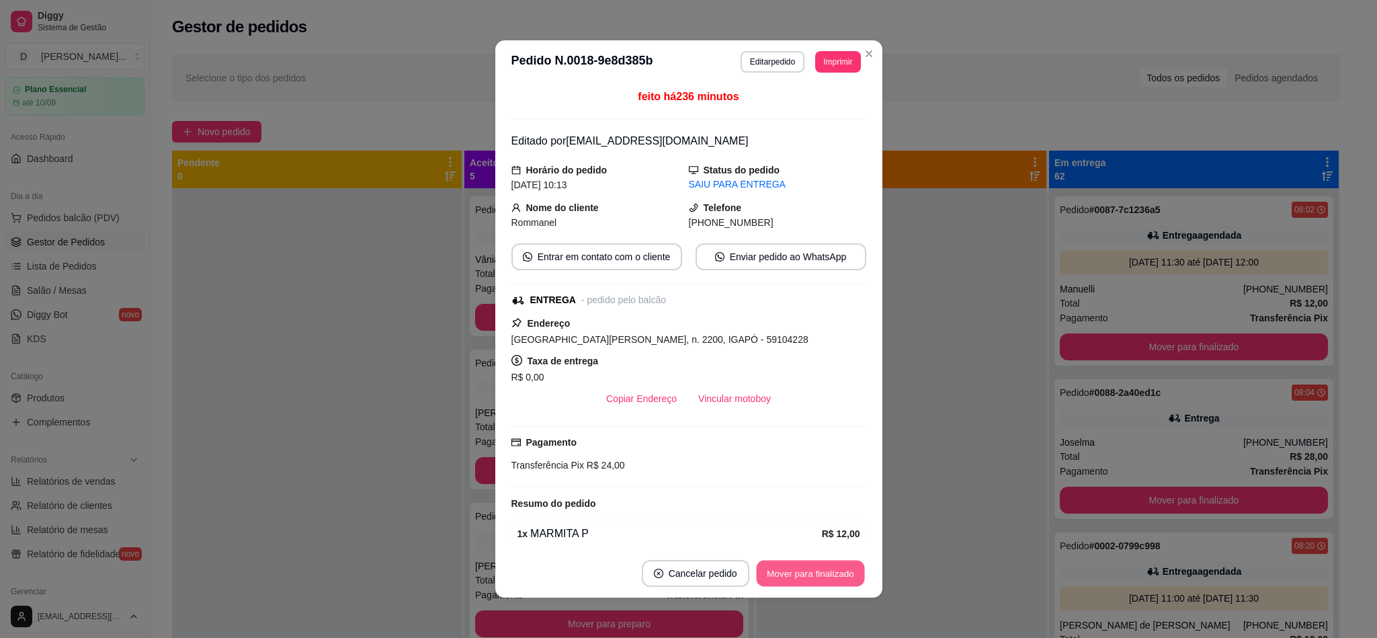
click at [799, 567] on button "Mover para finalizado" at bounding box center [810, 574] width 108 height 26
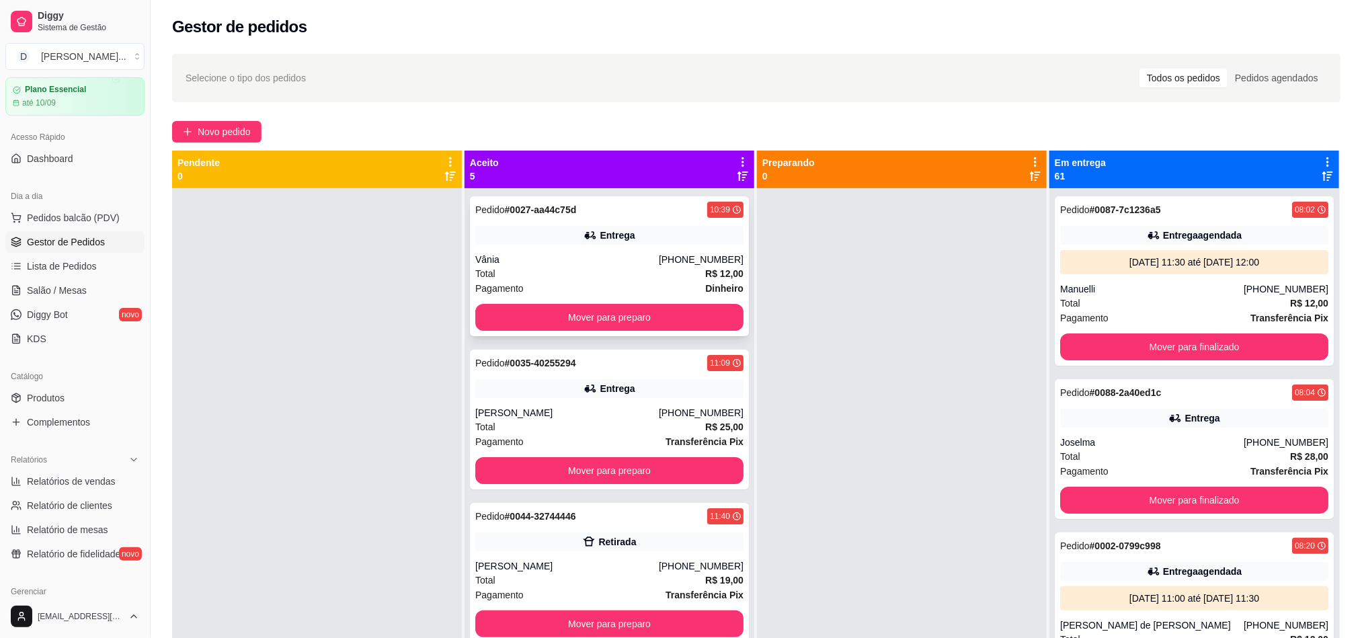
click at [531, 266] on div "Total R$ 12,00" at bounding box center [609, 273] width 268 height 15
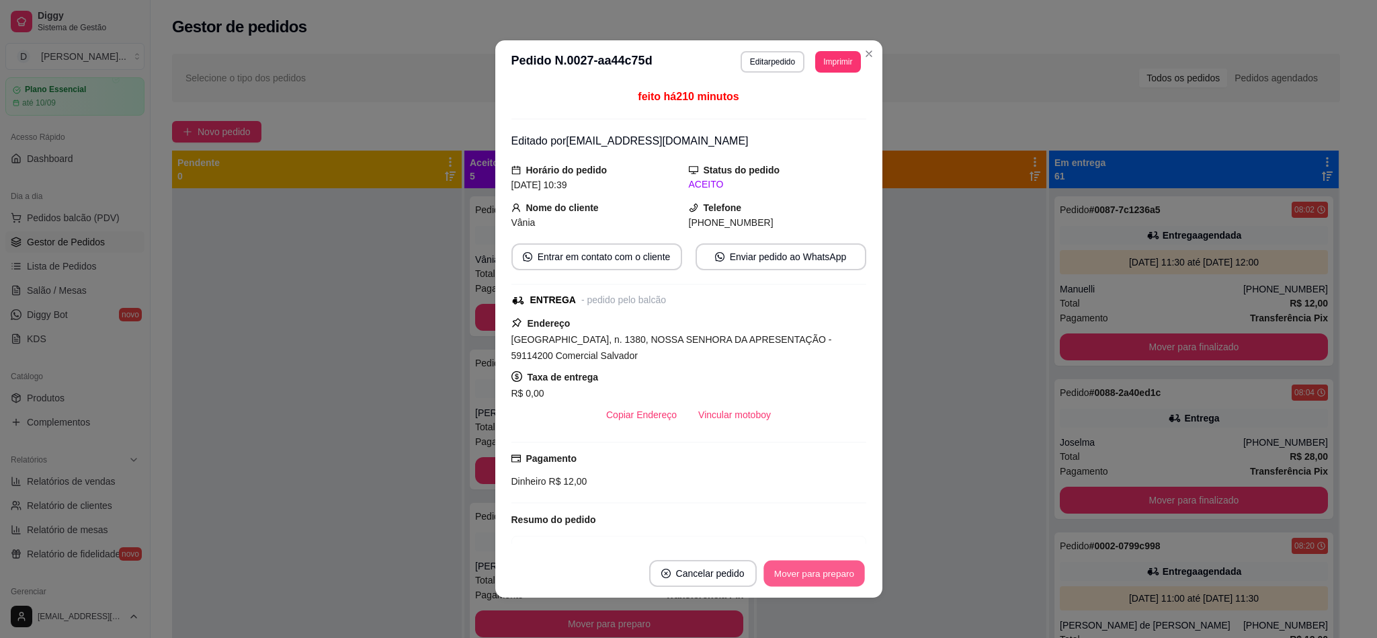
click at [813, 567] on button "Mover para preparo" at bounding box center [814, 574] width 101 height 26
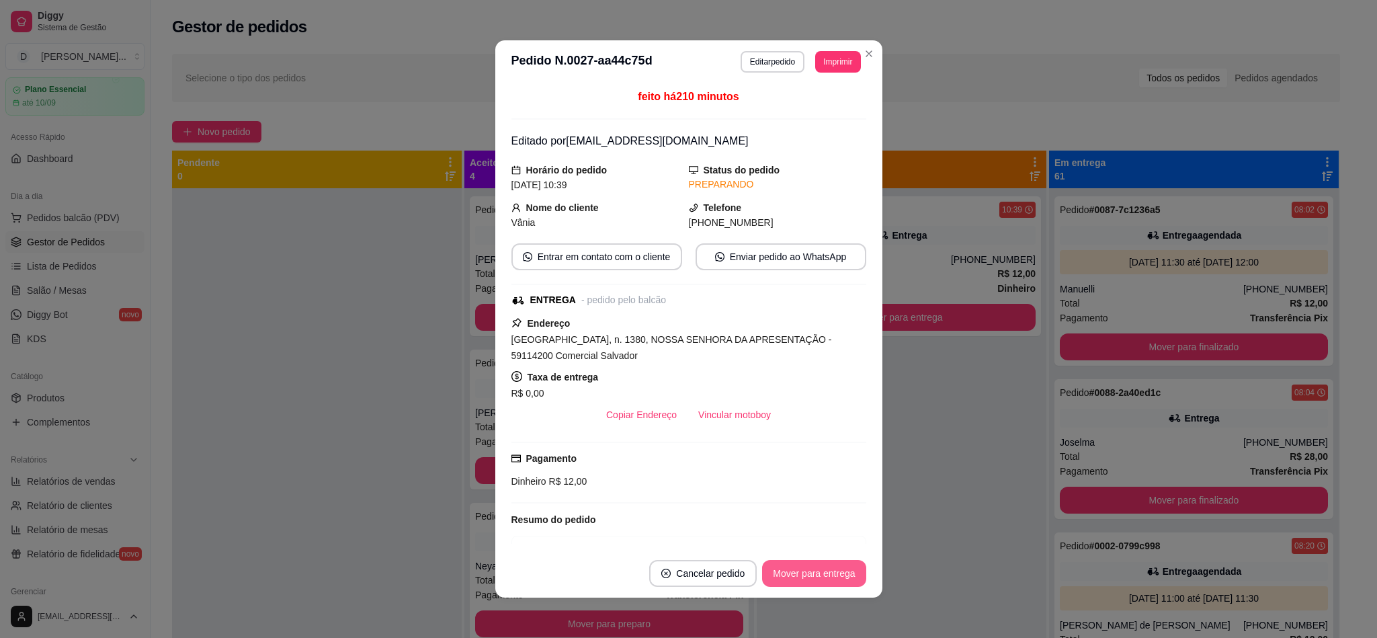
click at [779, 565] on button "Mover para entrega" at bounding box center [814, 573] width 104 height 27
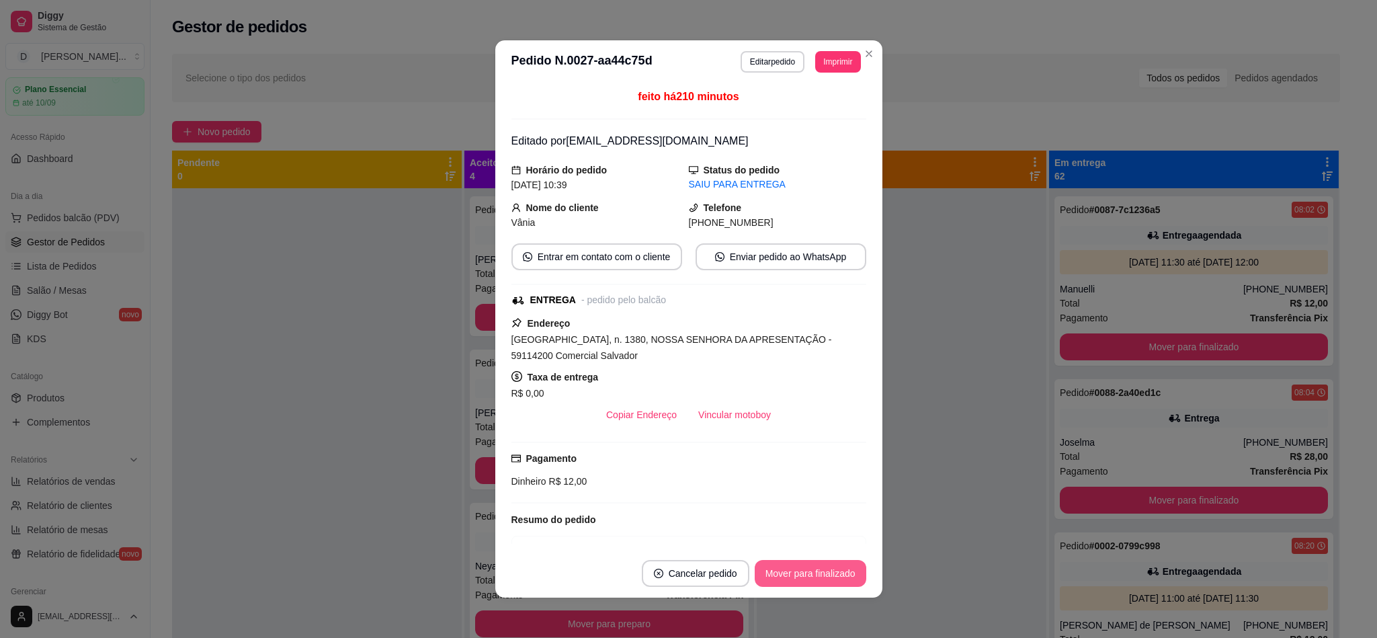
click at [779, 565] on button "Mover para finalizado" at bounding box center [811, 573] width 112 height 27
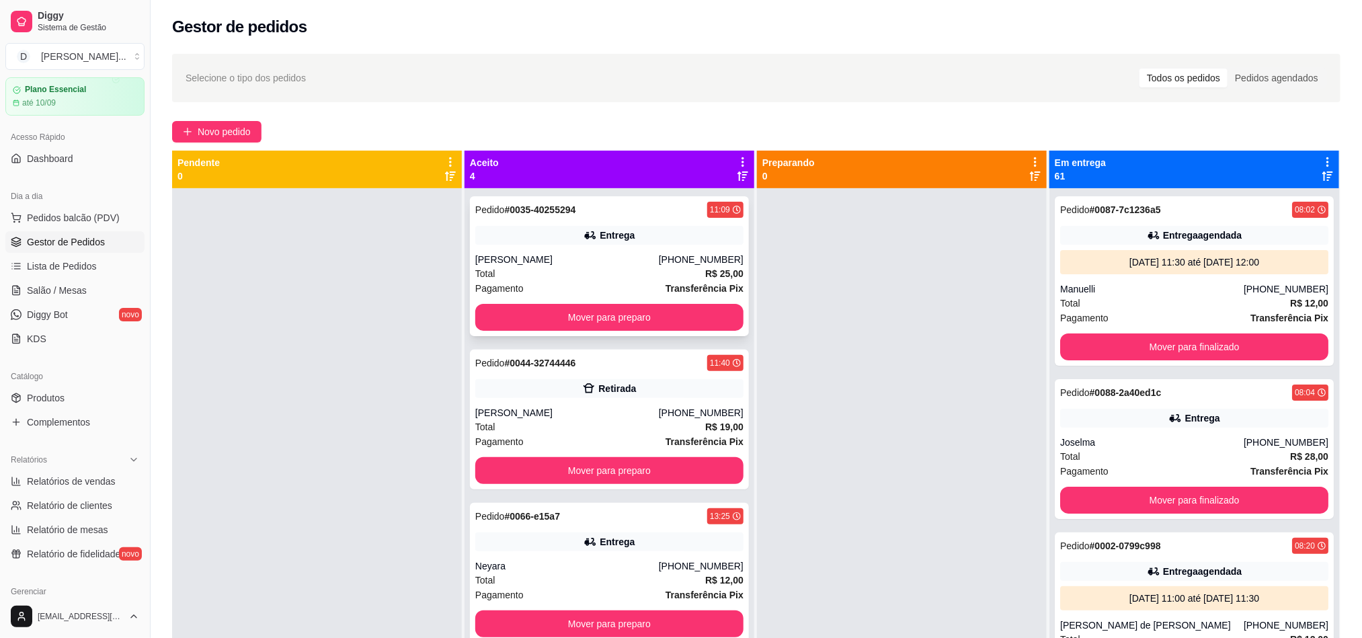
click at [487, 255] on div "[PERSON_NAME]" at bounding box center [567, 259] width 184 height 13
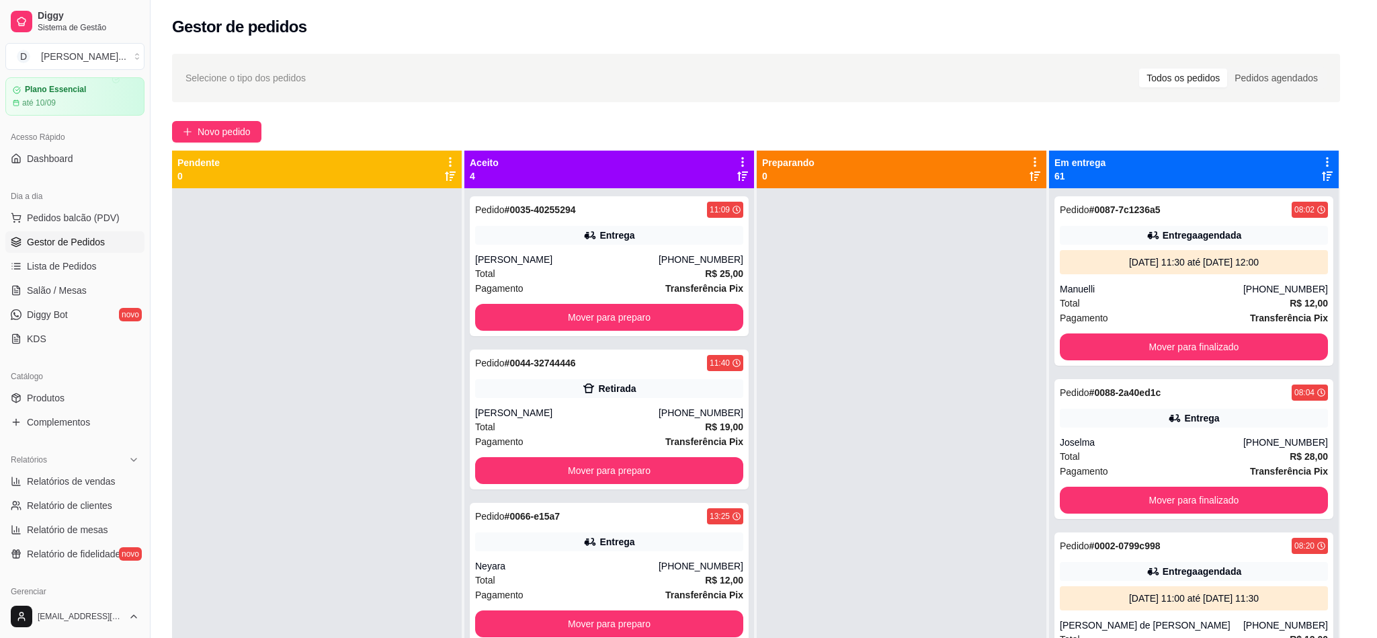
click at [791, 567] on button "Mover para preparo" at bounding box center [814, 573] width 104 height 27
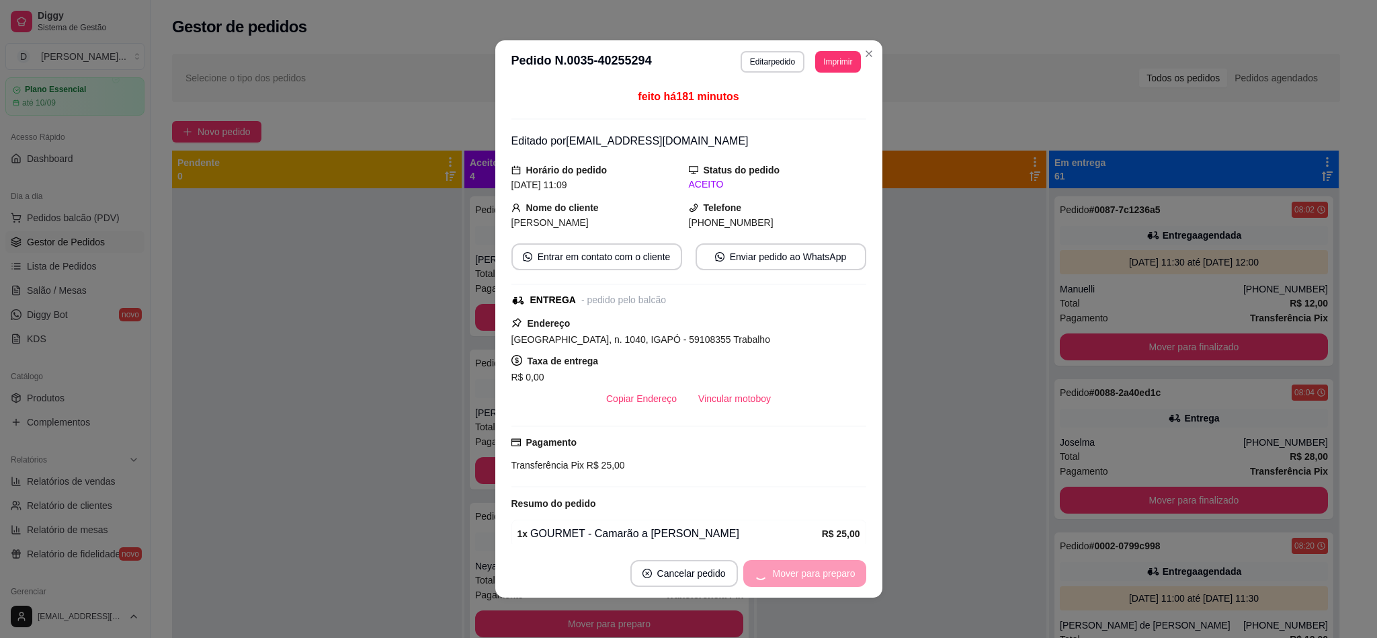
click at [789, 567] on div "Mover para preparo" at bounding box center [805, 573] width 123 height 27
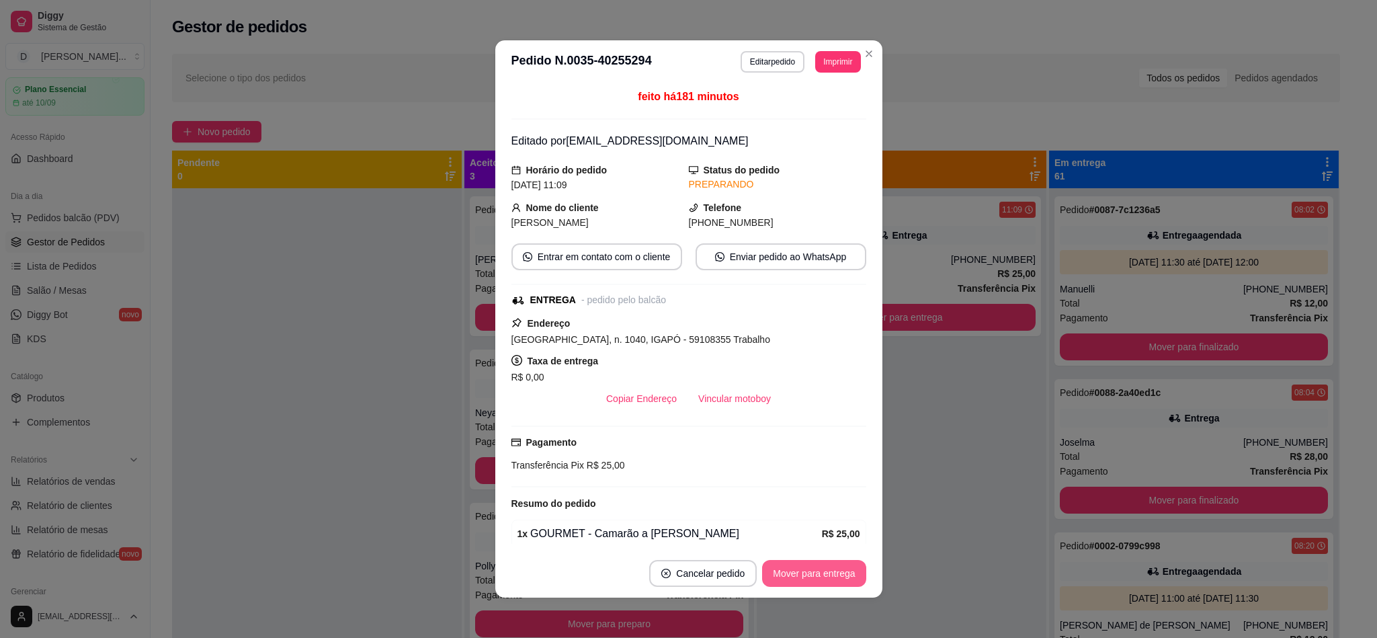
click at [789, 567] on button "Mover para entrega" at bounding box center [814, 573] width 104 height 27
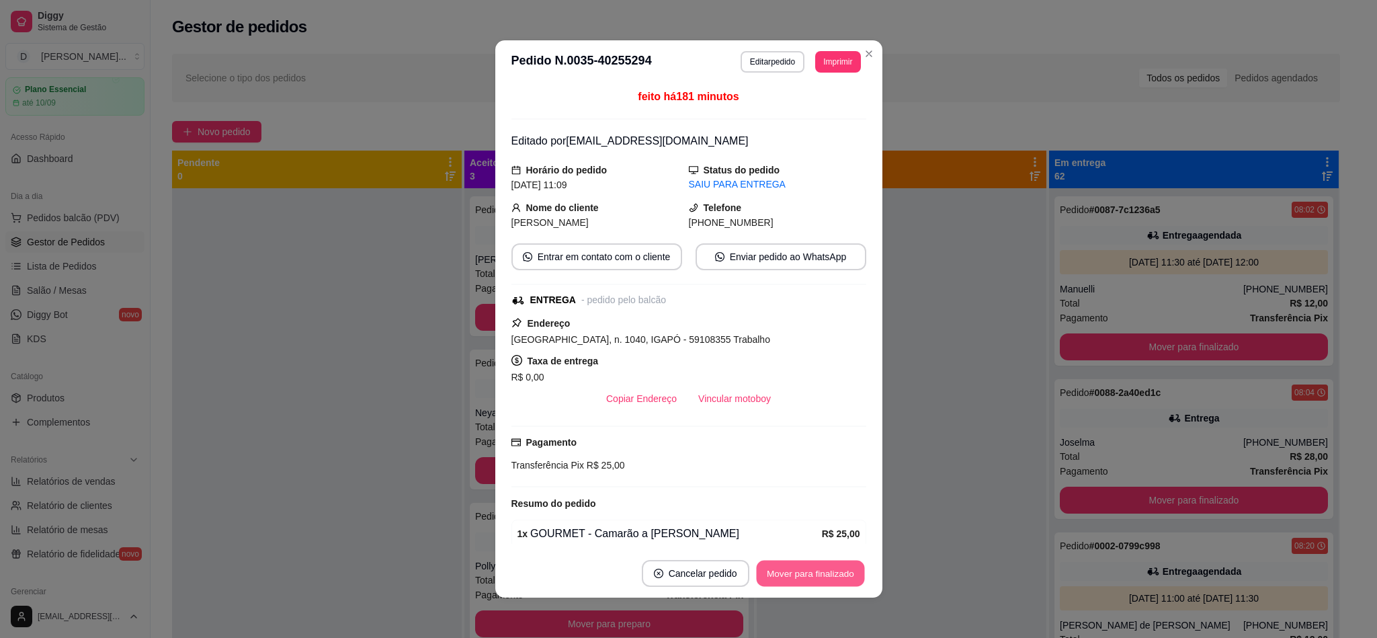
click at [789, 567] on button "Mover para finalizado" at bounding box center [810, 574] width 108 height 26
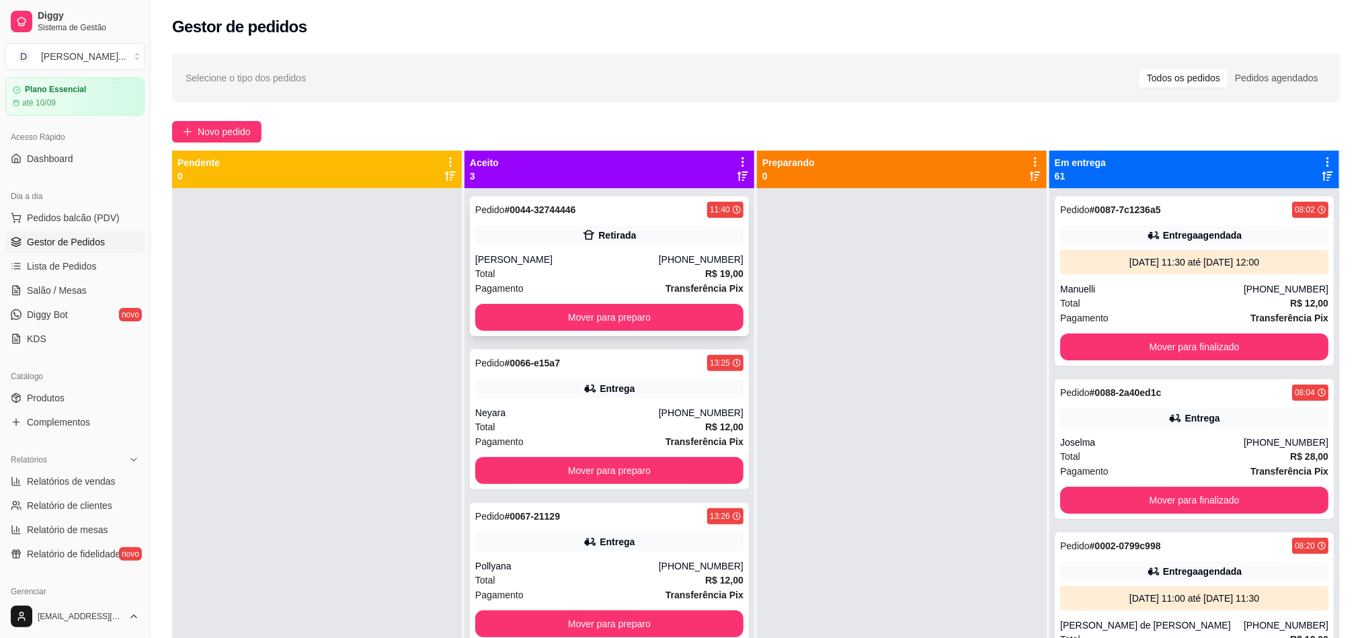
click at [513, 250] on div "Pedido # 0044-32744446 11:40 Retirada Emerson [PHONE_NUMBER] Total R$ 19,00 Pag…" at bounding box center [609, 266] width 279 height 140
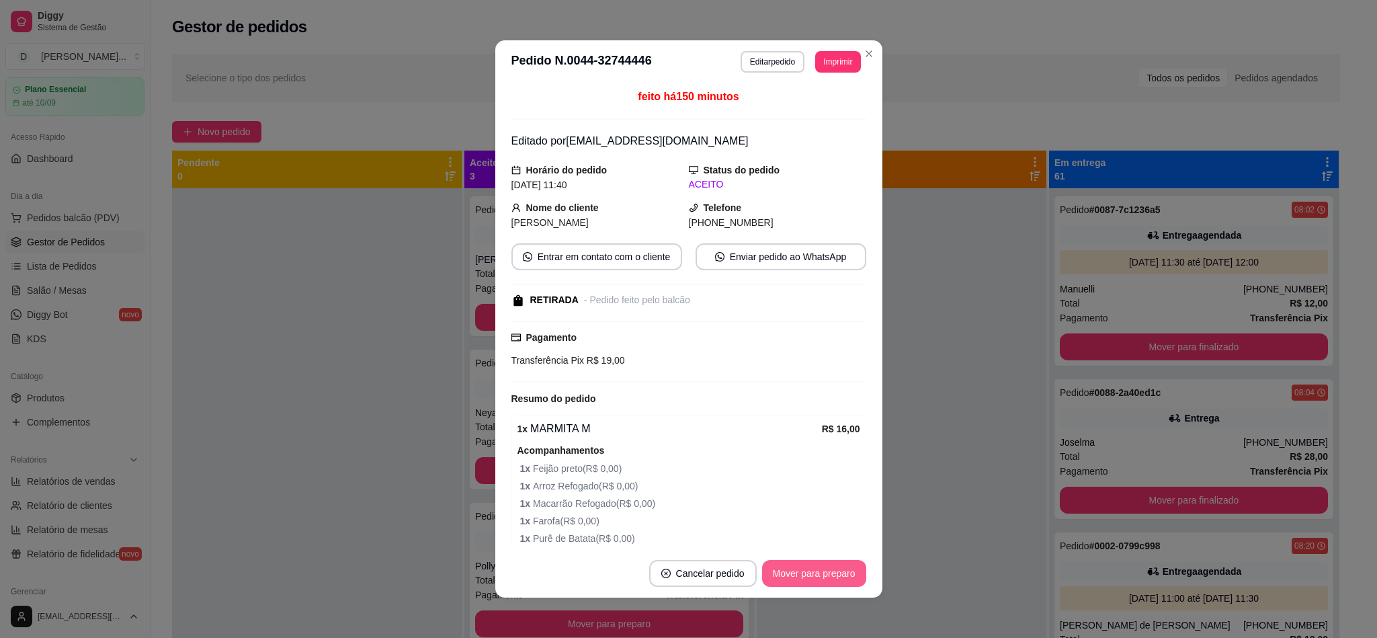
click at [801, 567] on button "Mover para preparo" at bounding box center [814, 573] width 104 height 27
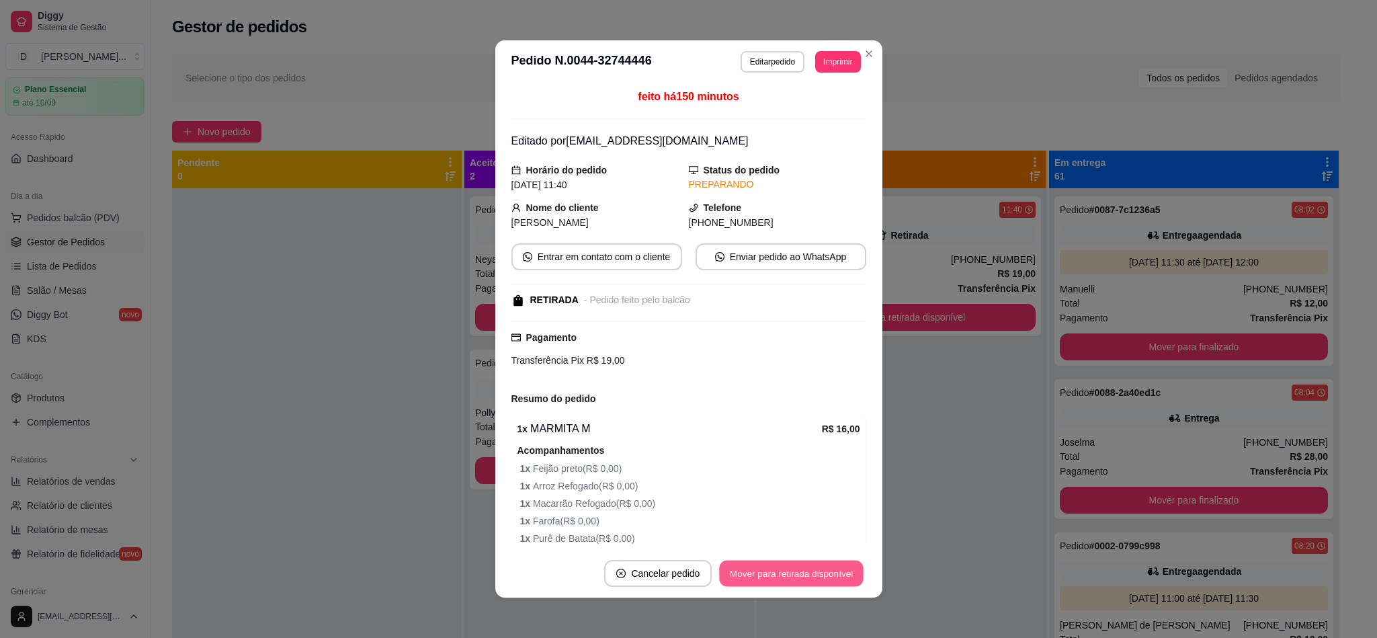
click at [801, 567] on button "Mover para retirada disponível" at bounding box center [792, 574] width 144 height 26
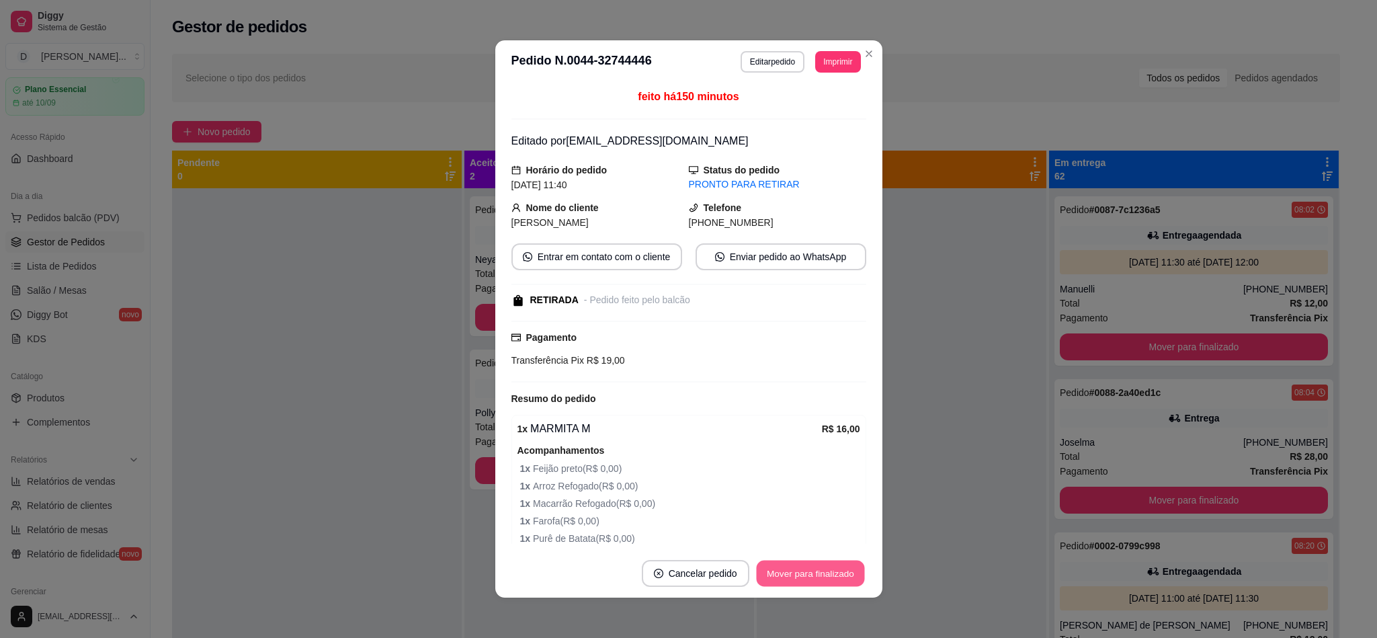
click at [801, 567] on button "Mover para finalizado" at bounding box center [810, 574] width 108 height 26
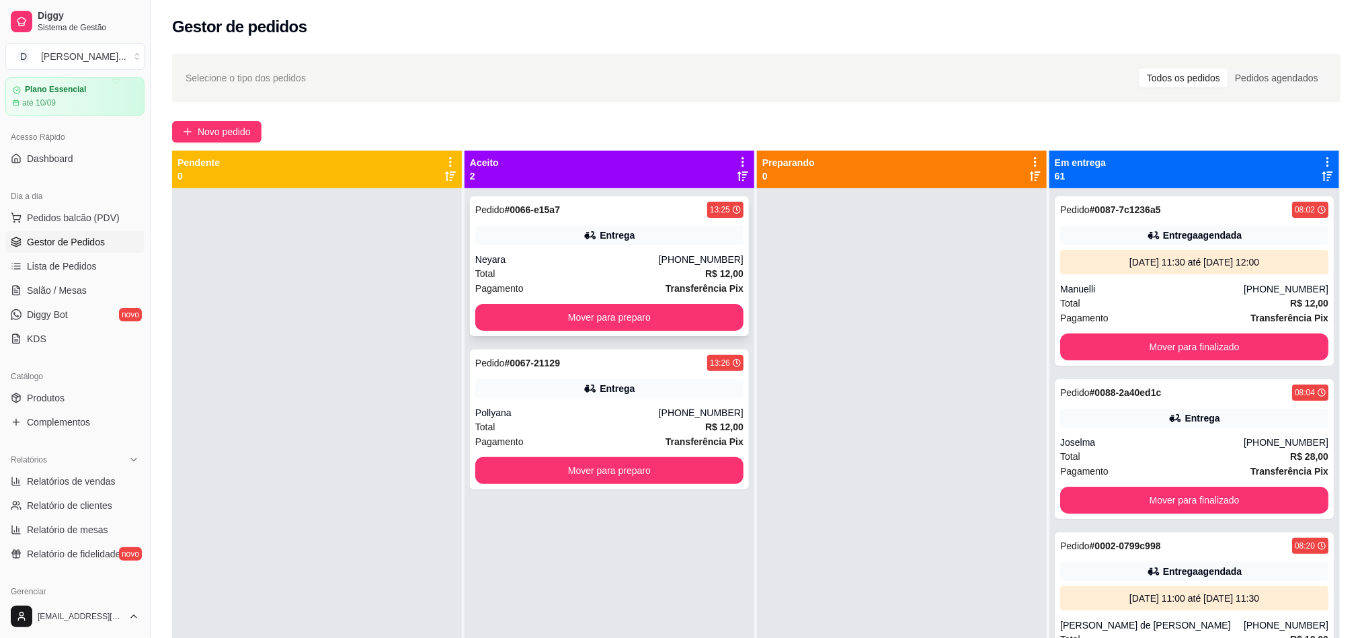
click at [500, 257] on div "Neyara" at bounding box center [567, 259] width 184 height 13
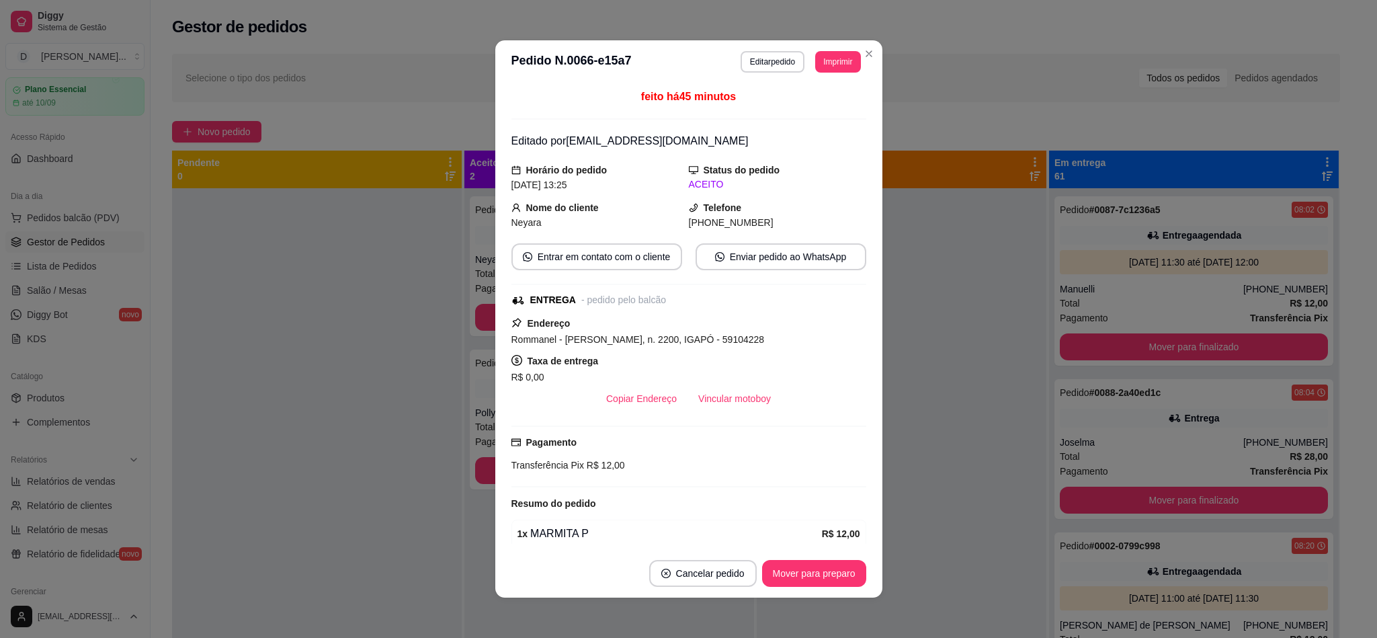
click at [835, 557] on footer "Cancelar pedido Mover para preparo" at bounding box center [688, 573] width 387 height 48
click at [835, 567] on button "Mover para preparo" at bounding box center [814, 573] width 104 height 27
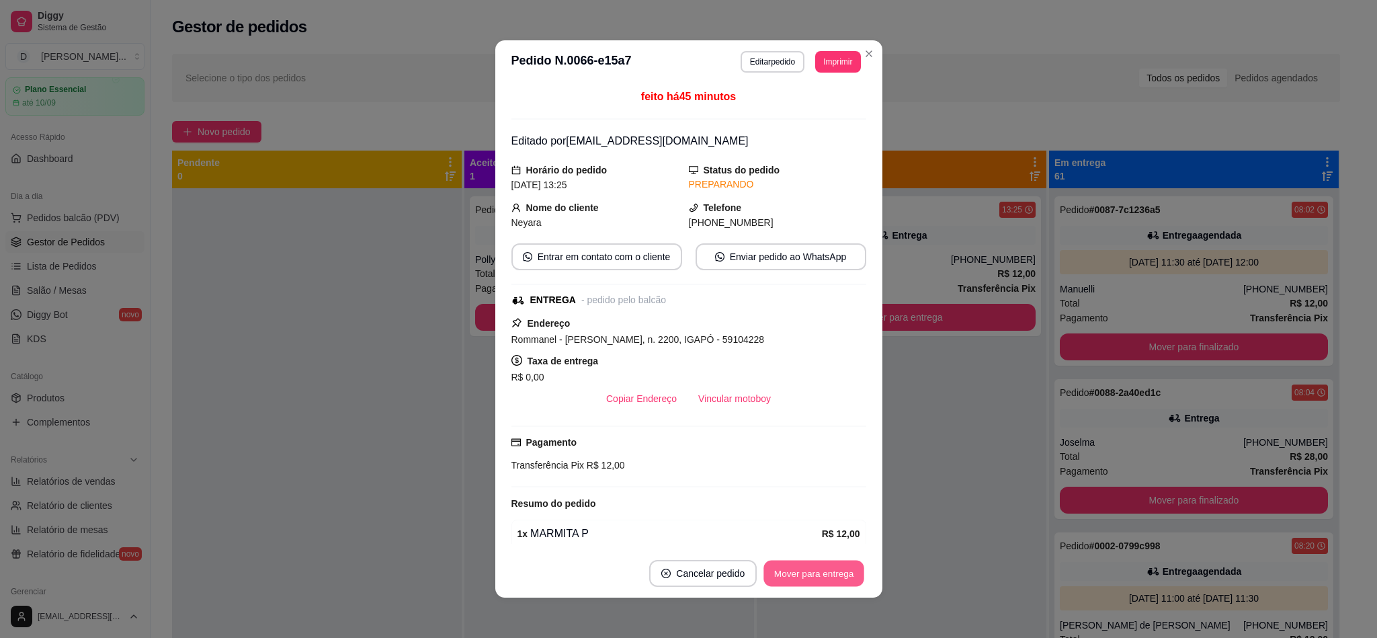
click at [835, 567] on button "Mover para entrega" at bounding box center [814, 574] width 101 height 26
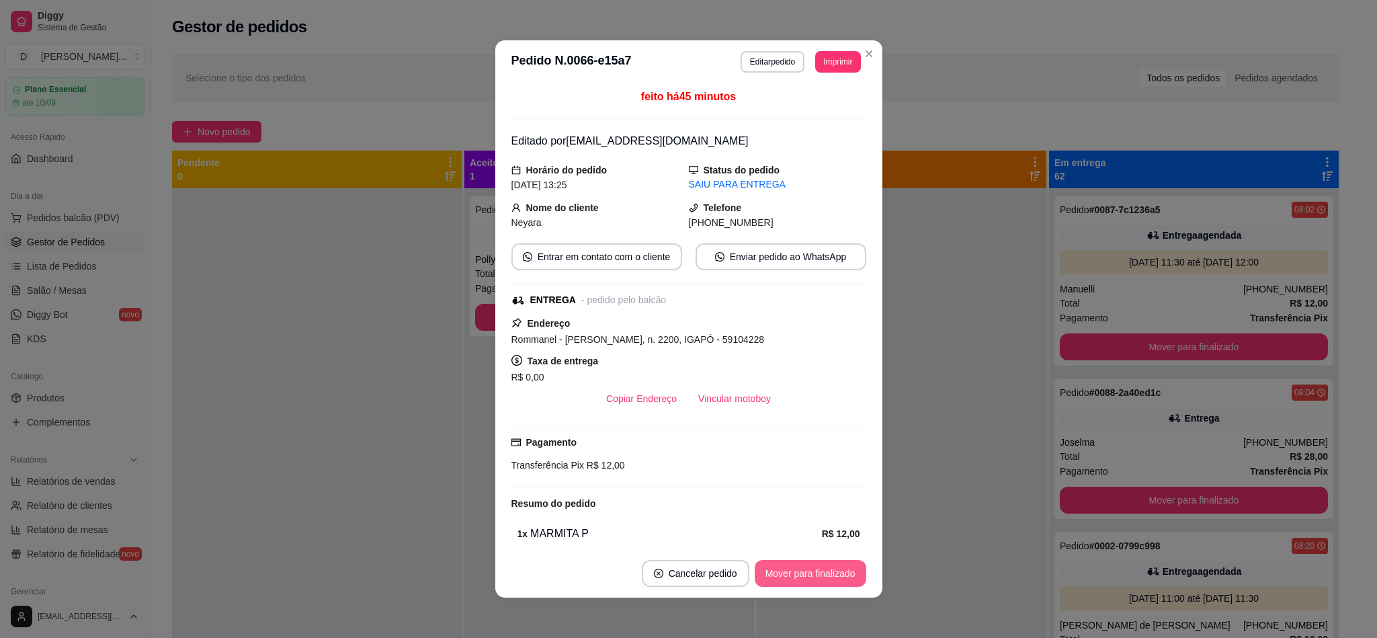
click at [823, 567] on button "Mover para finalizado" at bounding box center [811, 573] width 112 height 27
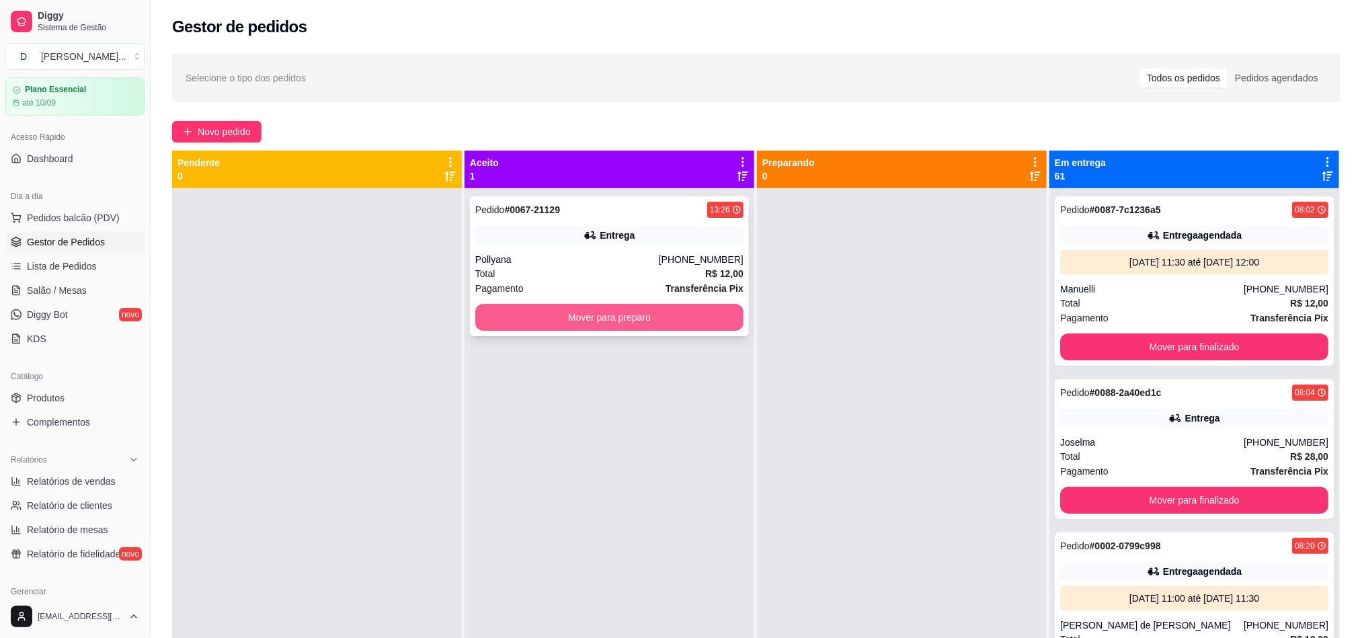
click at [495, 311] on button "Mover para preparo" at bounding box center [609, 317] width 268 height 27
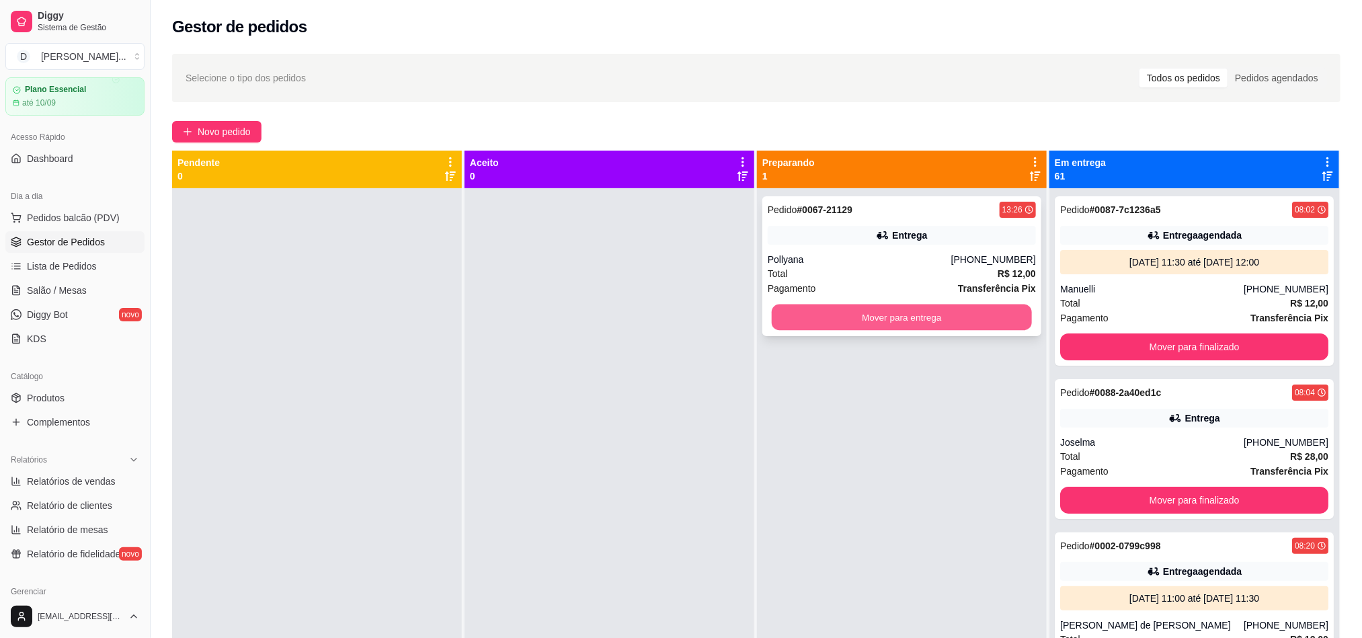
click at [853, 323] on button "Mover para entrega" at bounding box center [902, 318] width 260 height 26
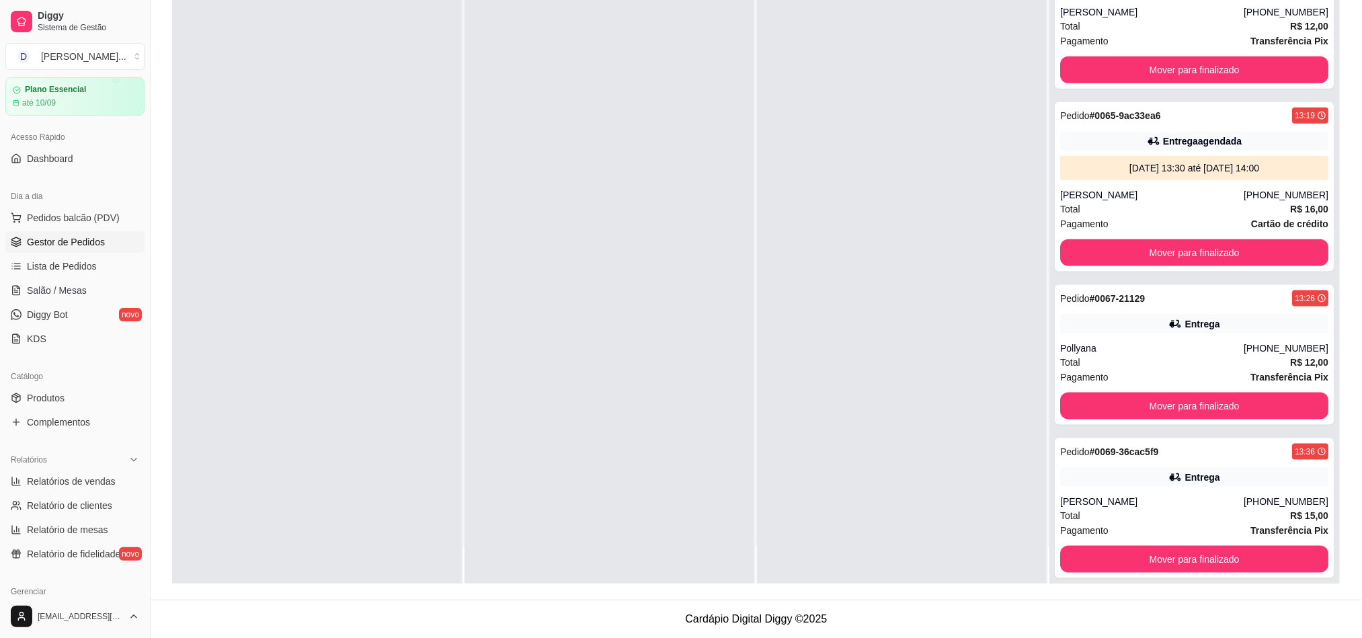
scroll to position [8852, 0]
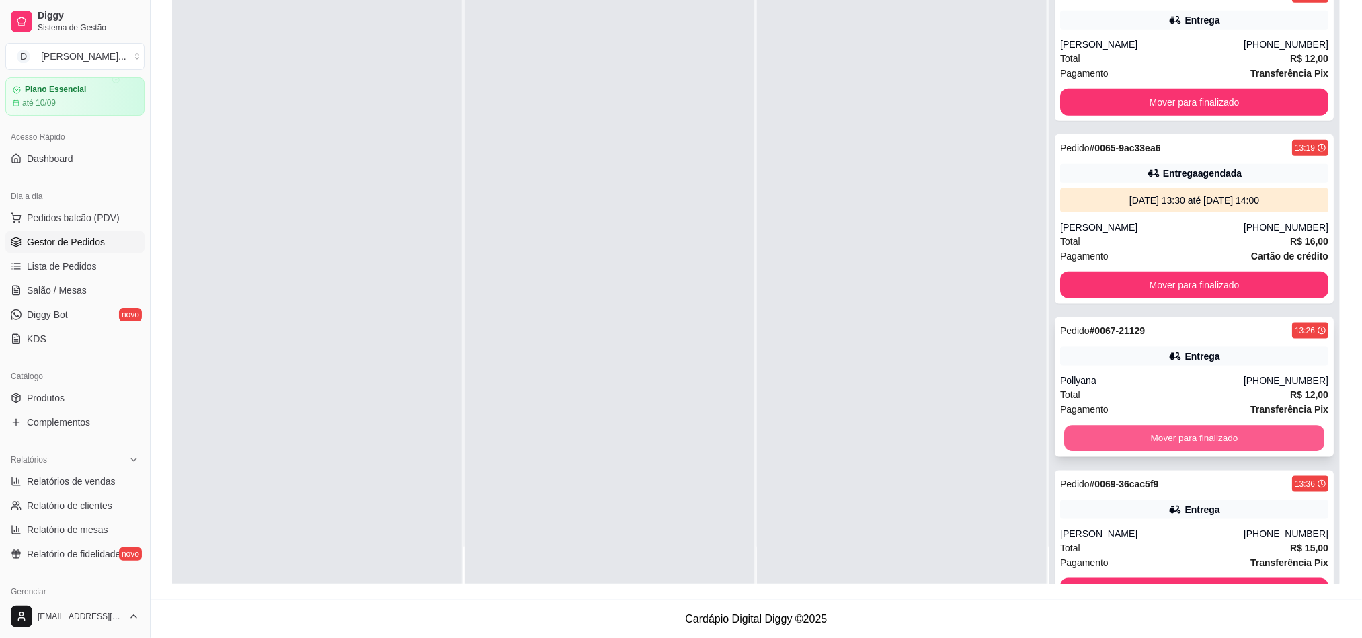
click at [1118, 438] on button "Mover para finalizado" at bounding box center [1194, 439] width 260 height 26
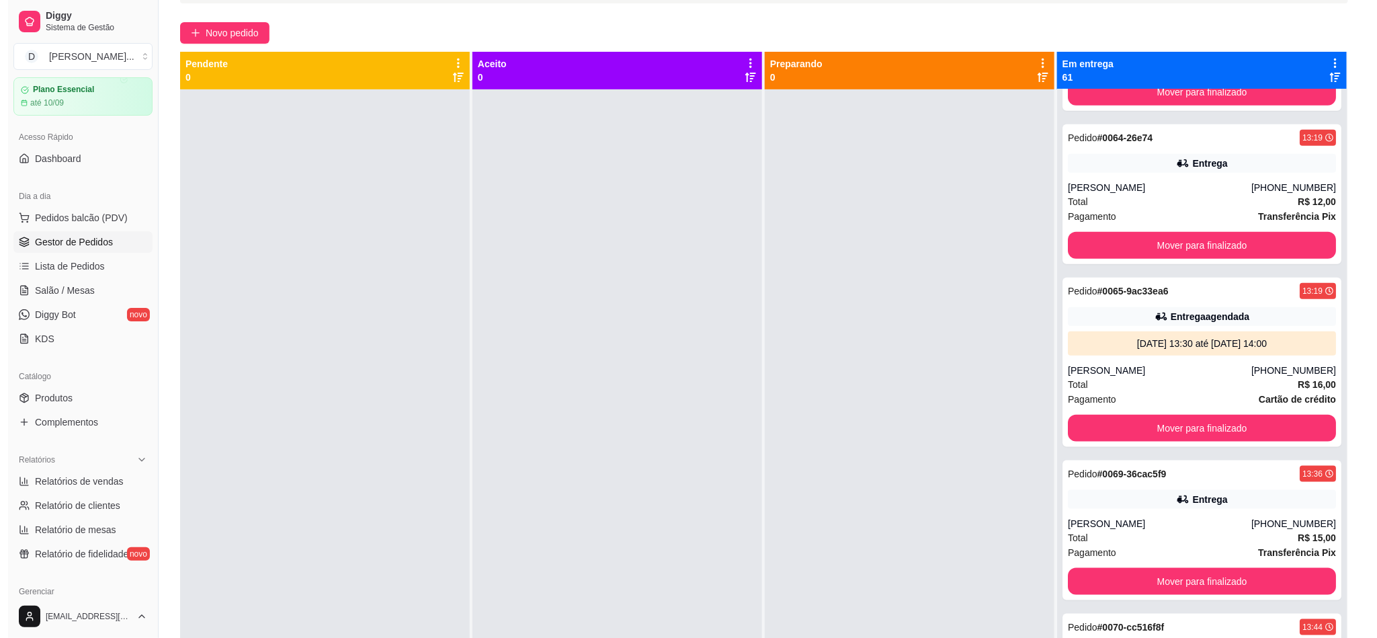
scroll to position [0, 0]
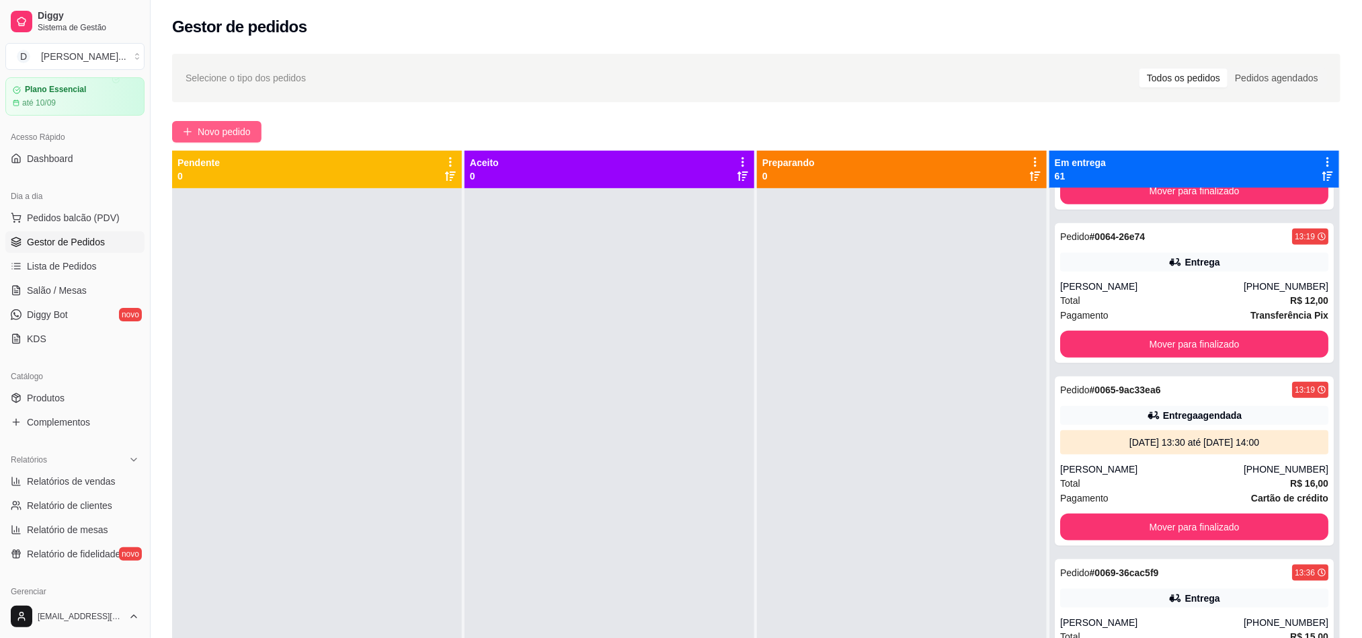
click at [206, 135] on span "Novo pedido" at bounding box center [224, 131] width 53 height 15
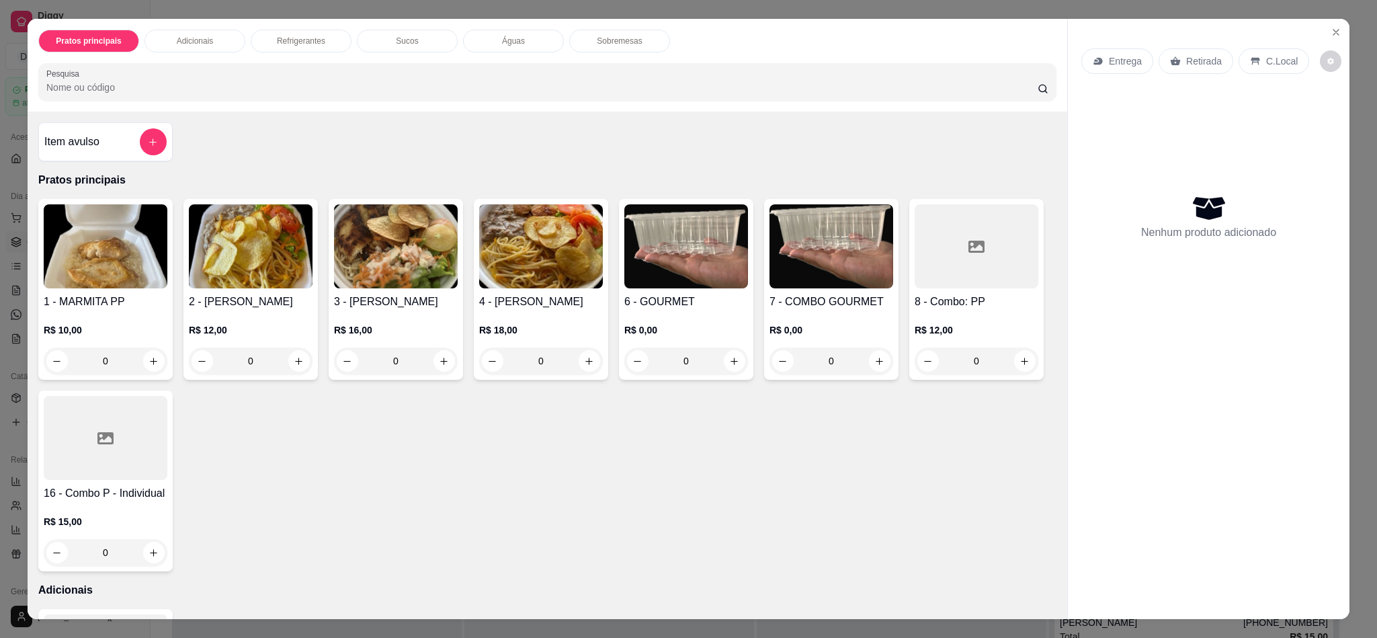
click at [255, 307] on h4 "2 - [PERSON_NAME]" at bounding box center [251, 302] width 124 height 16
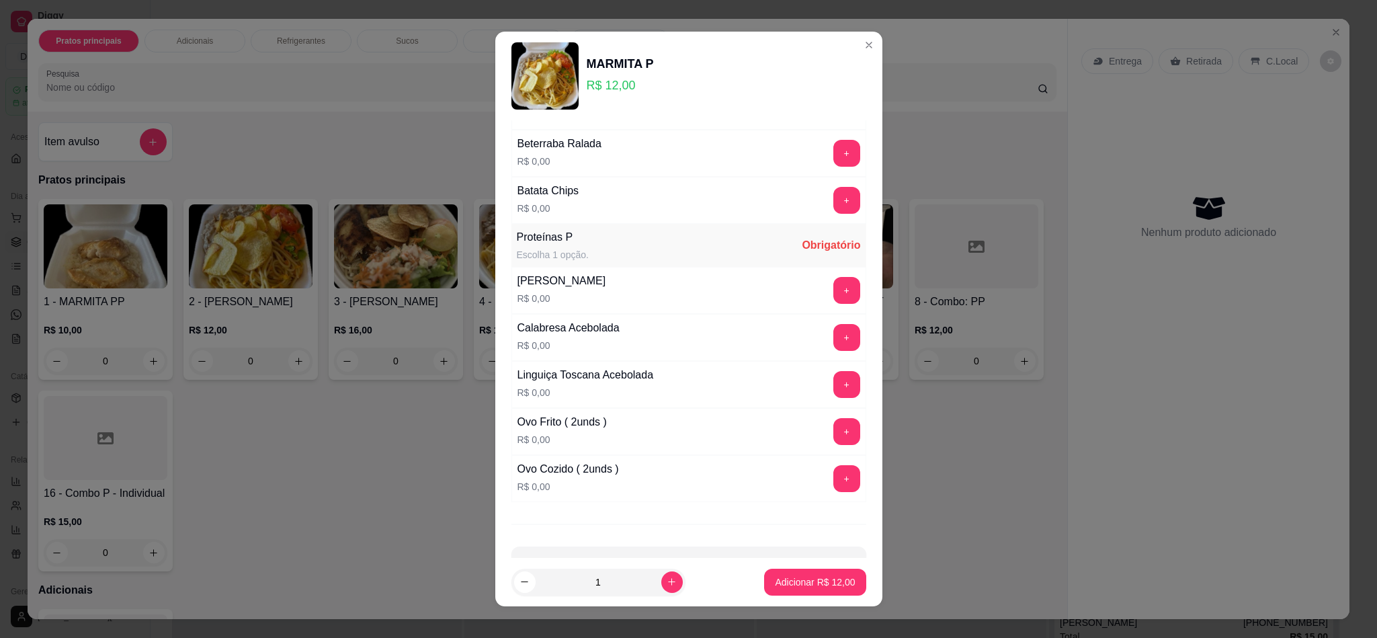
scroll to position [664, 0]
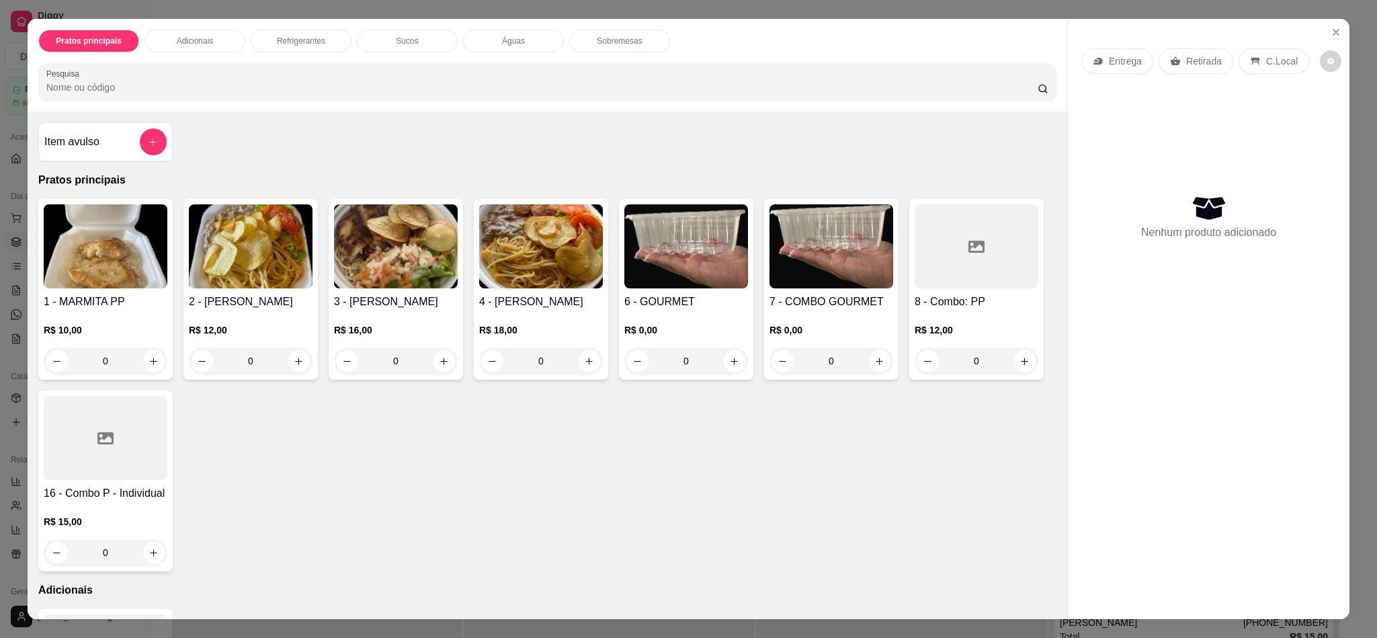
click at [1096, 51] on div "Entrega" at bounding box center [1118, 61] width 72 height 26
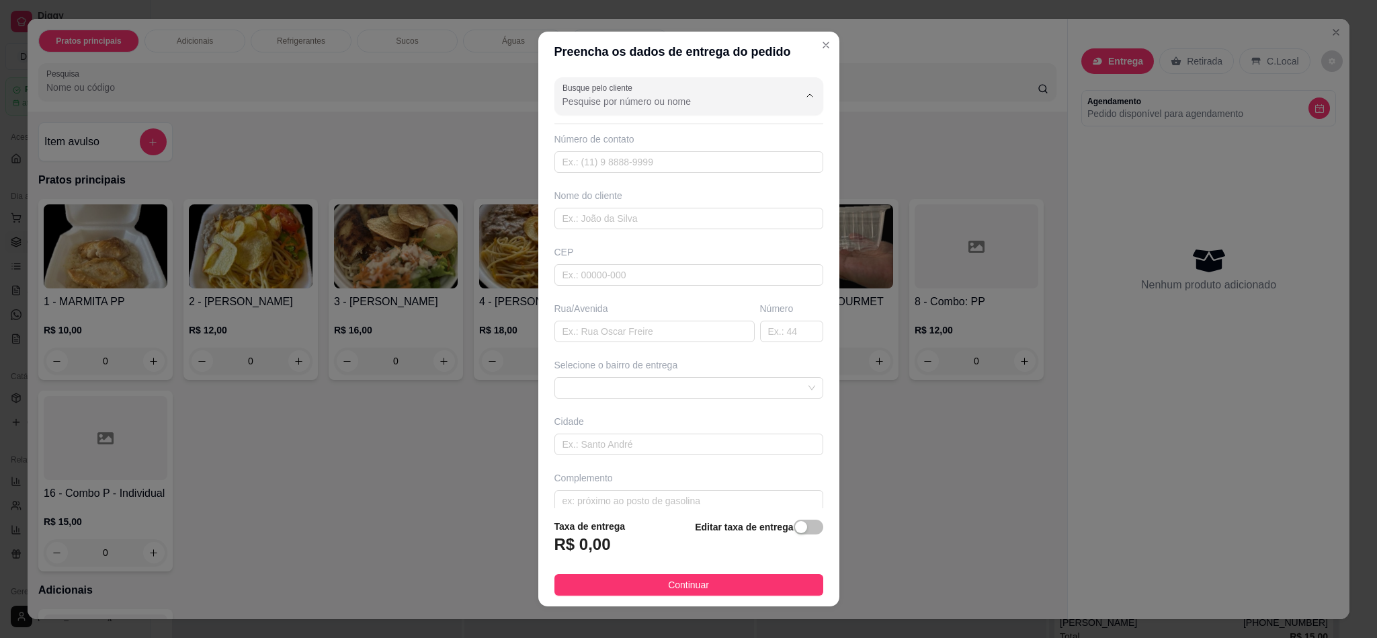
click at [664, 103] on input "Busque pelo cliente" at bounding box center [670, 101] width 215 height 13
click at [647, 126] on li "Marilia" at bounding box center [666, 135] width 228 height 22
type input "Marilia"
type input "84981231744"
type input "Marilia"
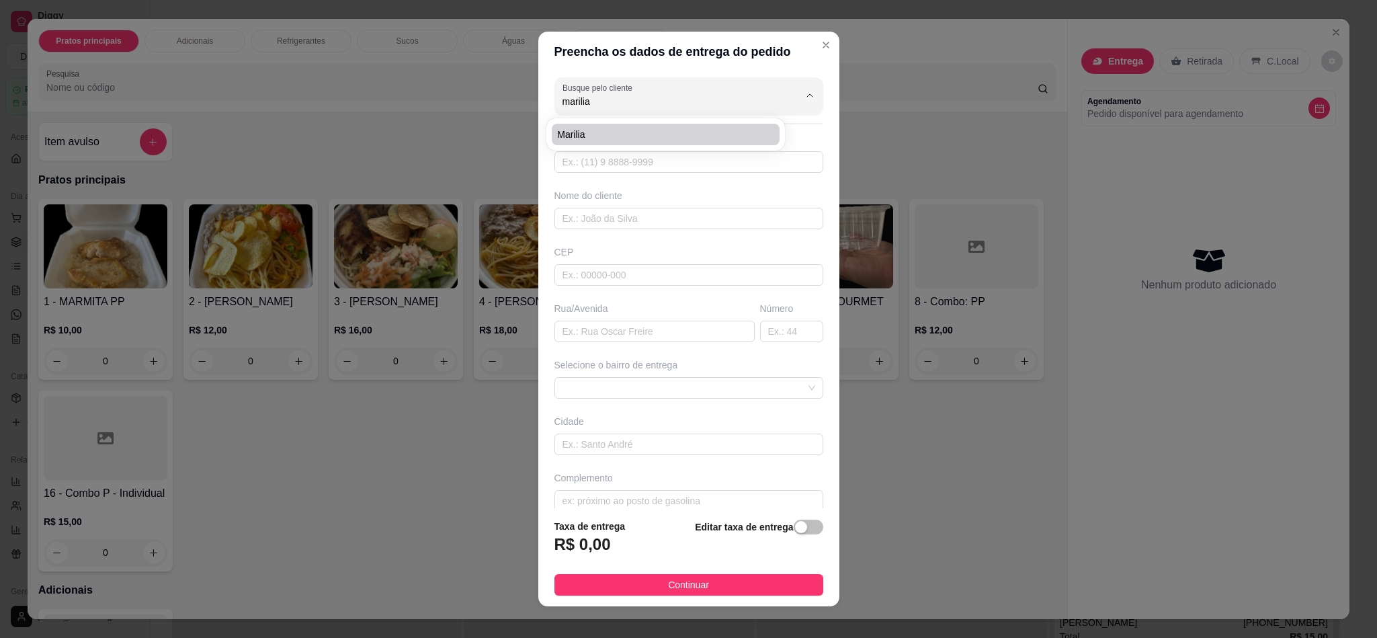
type input "[PERSON_NAME]"
type input "[DATE]"
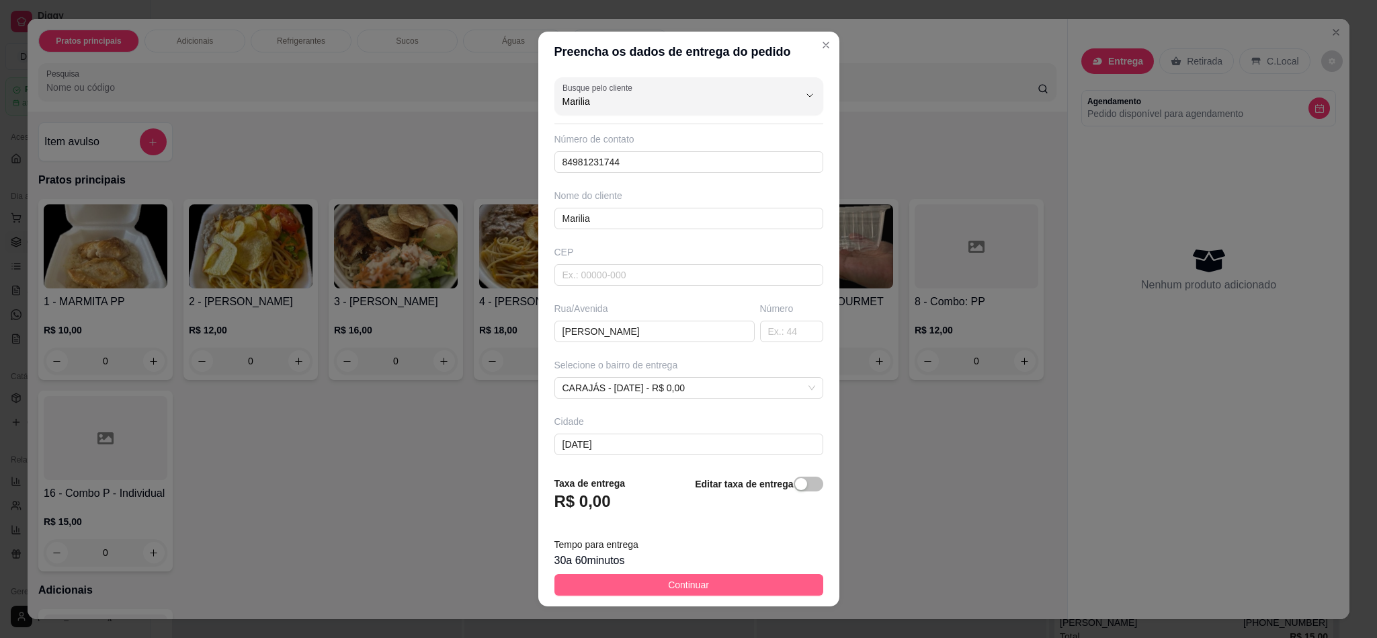
type input "Marilia"
click at [668, 567] on span "Continuar" at bounding box center [688, 584] width 41 height 15
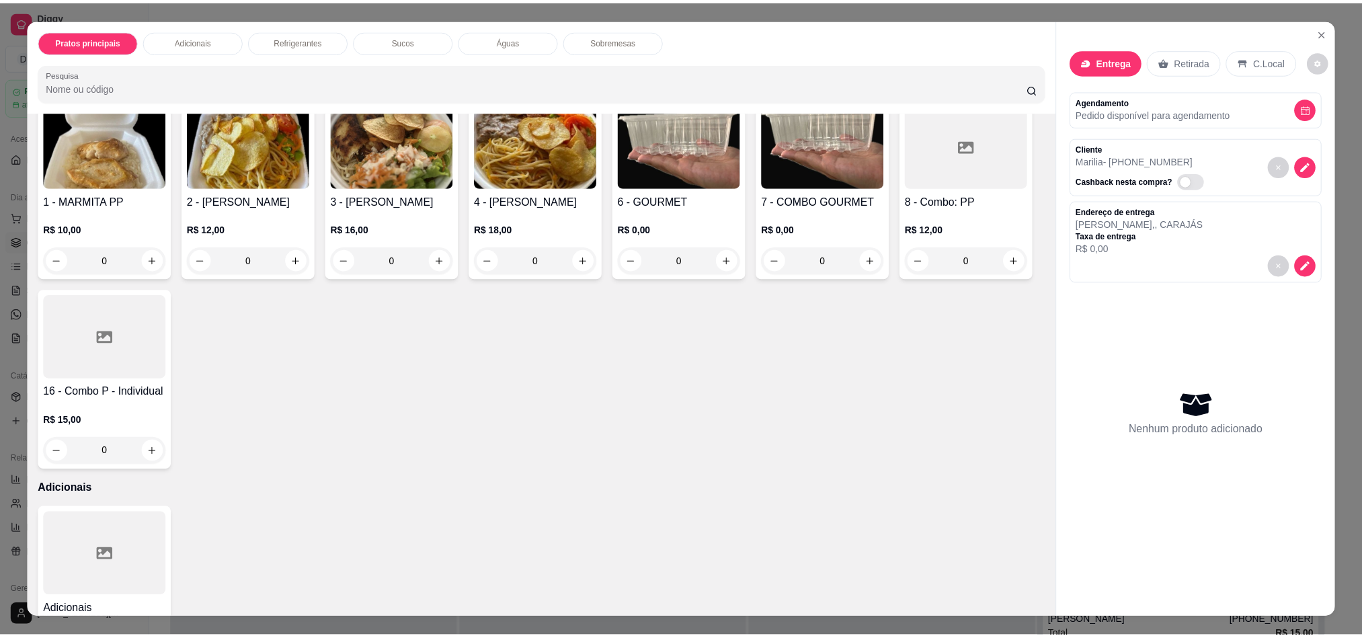
scroll to position [0, 0]
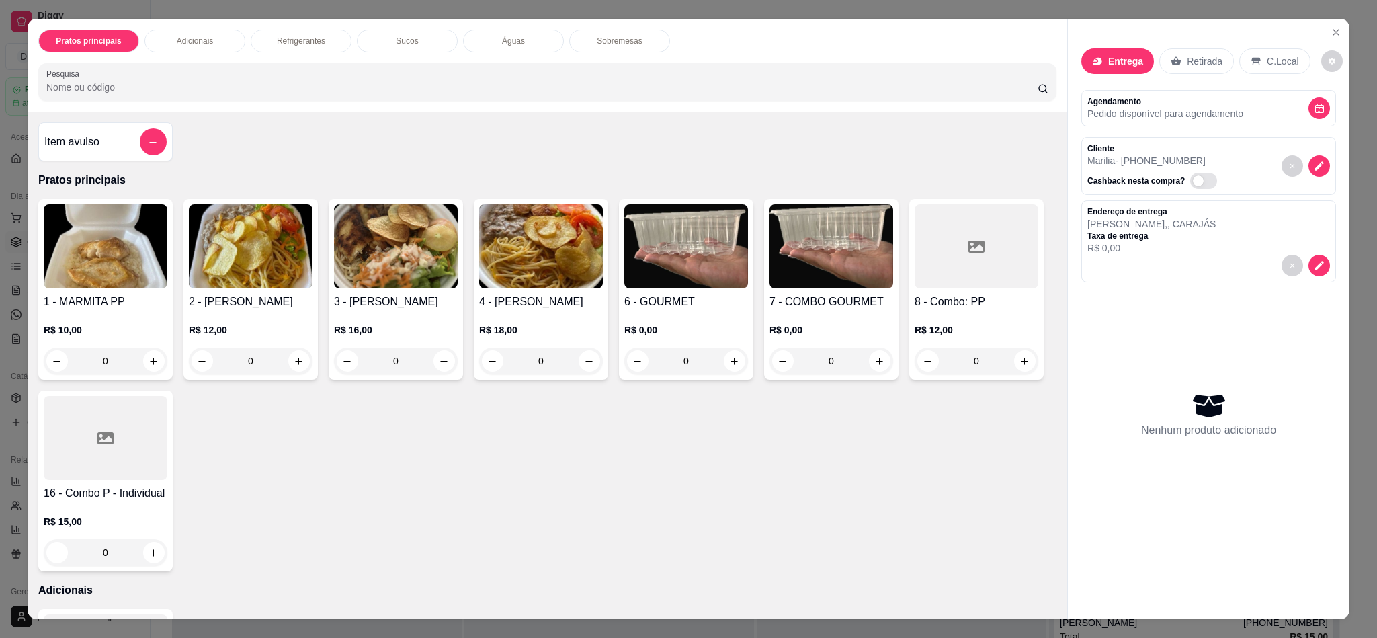
click at [642, 288] on img at bounding box center [687, 246] width 124 height 84
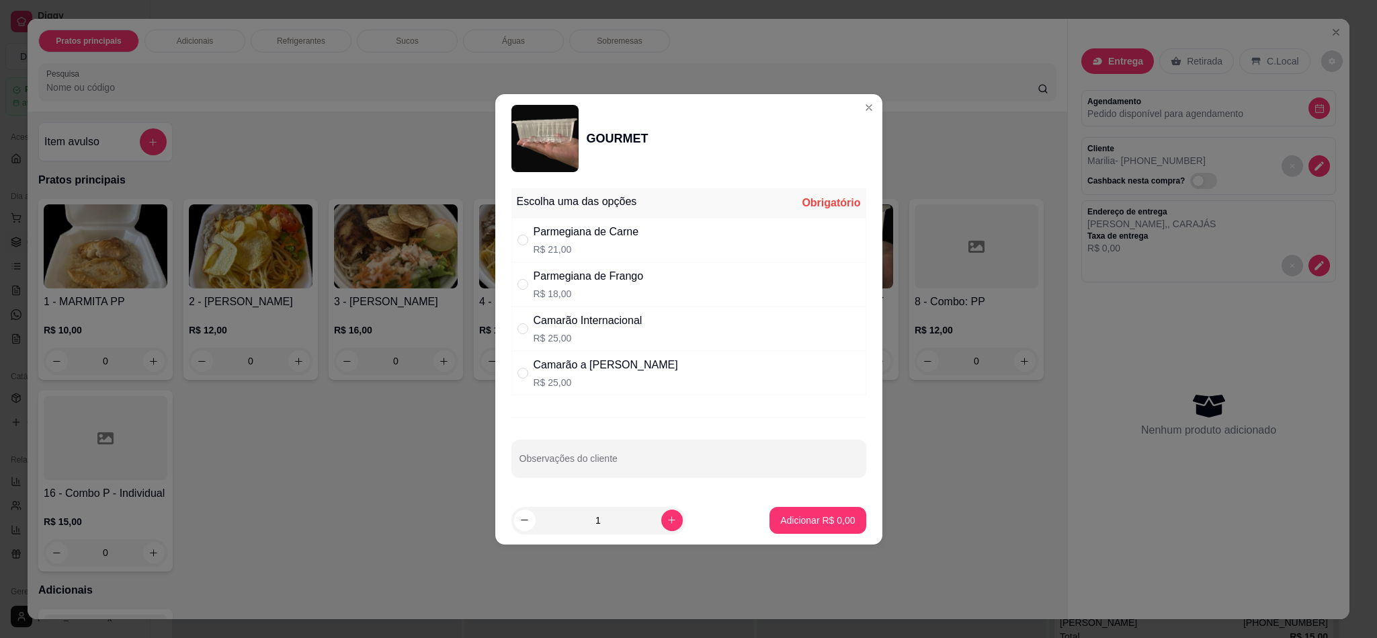
click at [621, 280] on div "Parmegiana de Frango" at bounding box center [589, 276] width 110 height 16
radio input "true"
click at [791, 518] on p "Adicionar R$ 18,00" at bounding box center [815, 520] width 78 height 13
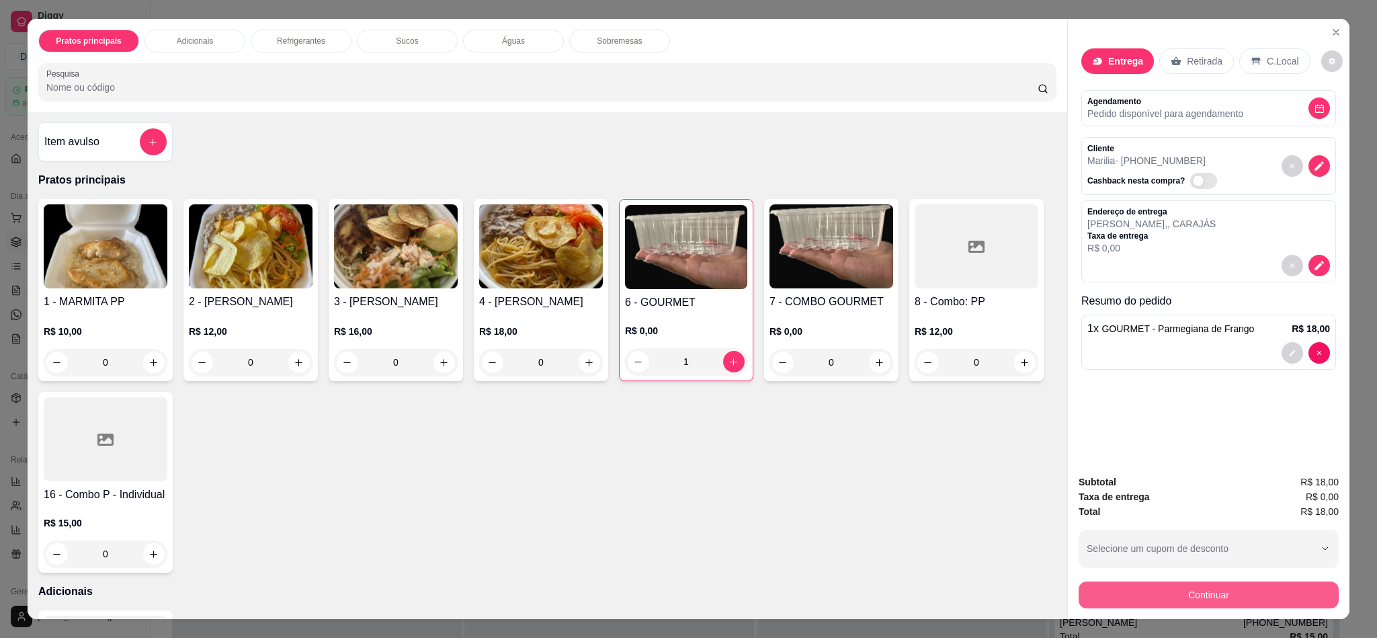
click at [1135, 567] on button "Continuar" at bounding box center [1209, 595] width 260 height 27
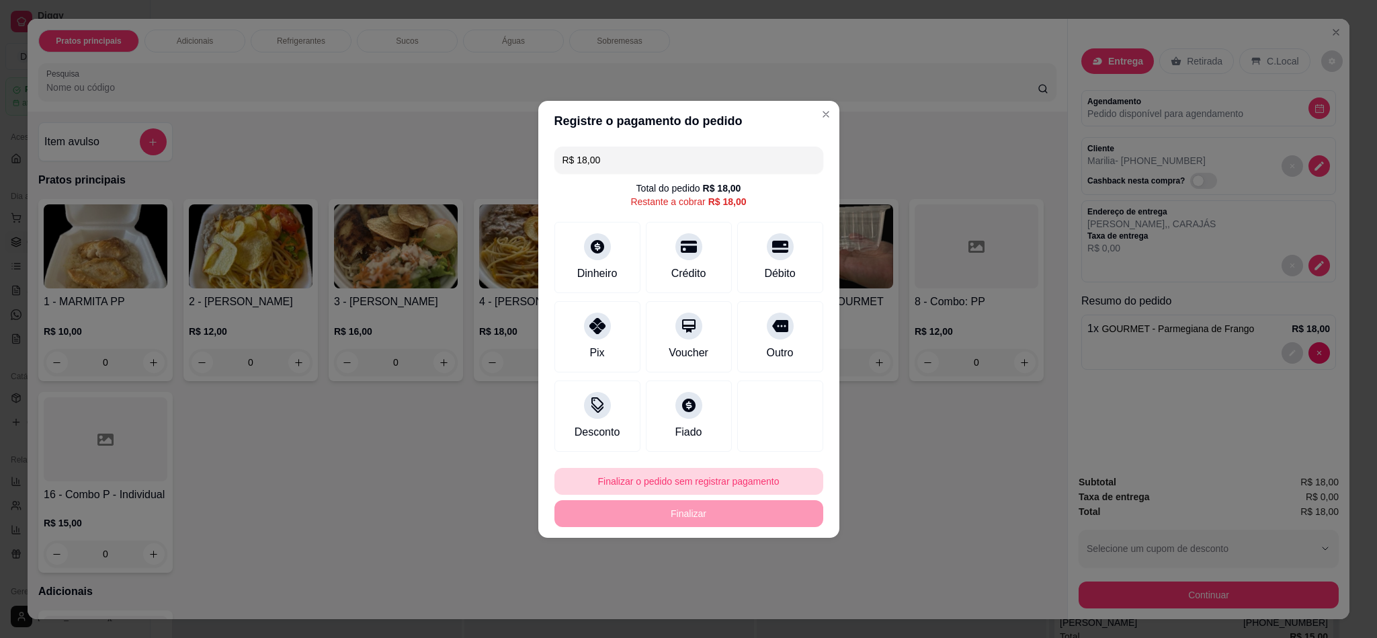
click at [655, 476] on button "Finalizar o pedido sem registrar pagamento" at bounding box center [689, 481] width 269 height 27
click at [768, 567] on button "Confirmar" at bounding box center [769, 592] width 50 height 21
type input "0"
type input "R$ 0,00"
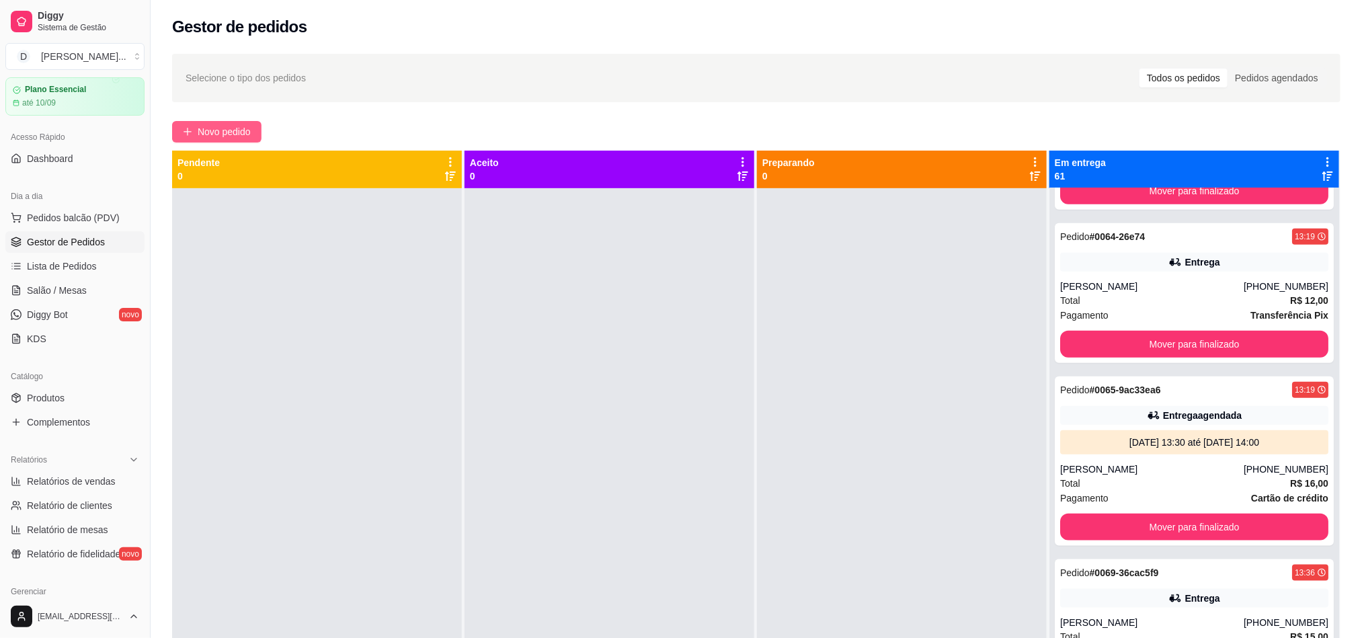
click at [204, 132] on span "Novo pedido" at bounding box center [224, 131] width 53 height 15
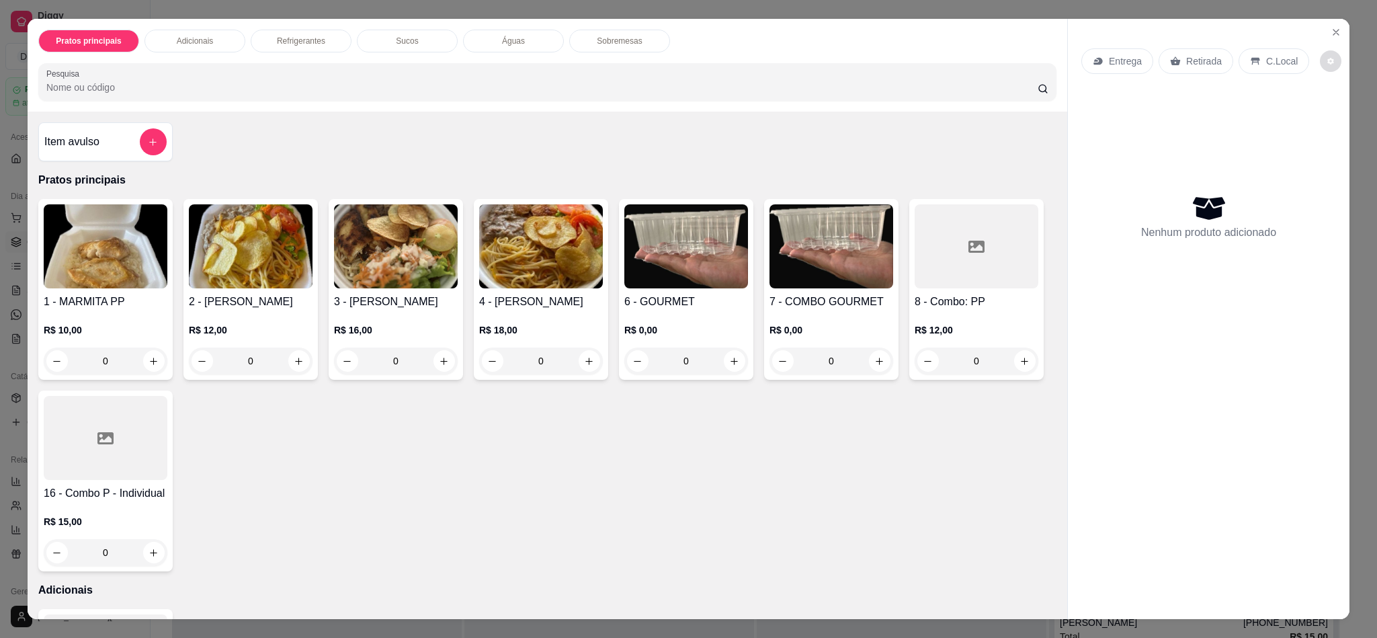
click at [1224, 59] on icon "decrease-product-quantity" at bounding box center [1331, 61] width 8 height 8
click at [1224, 27] on icon "Close" at bounding box center [1336, 32] width 11 height 11
click at [1224, 33] on icon "Close" at bounding box center [1336, 32] width 5 height 5
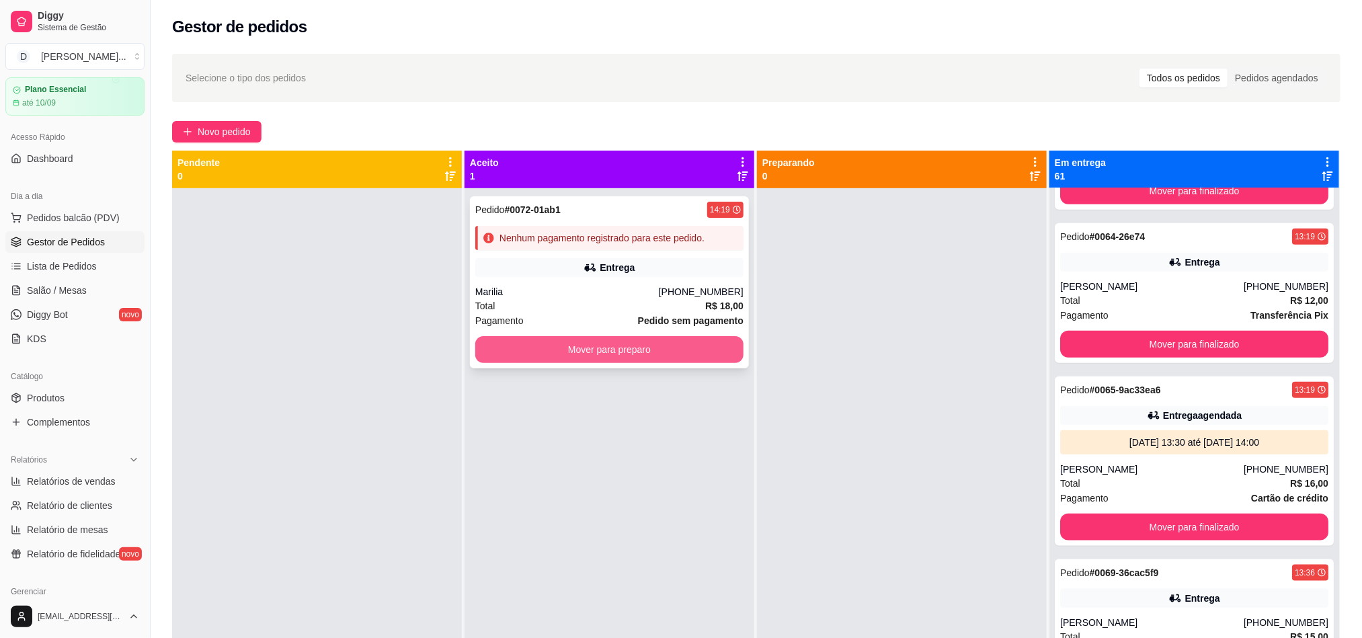
click at [567, 350] on button "Mover para preparo" at bounding box center [609, 349] width 268 height 27
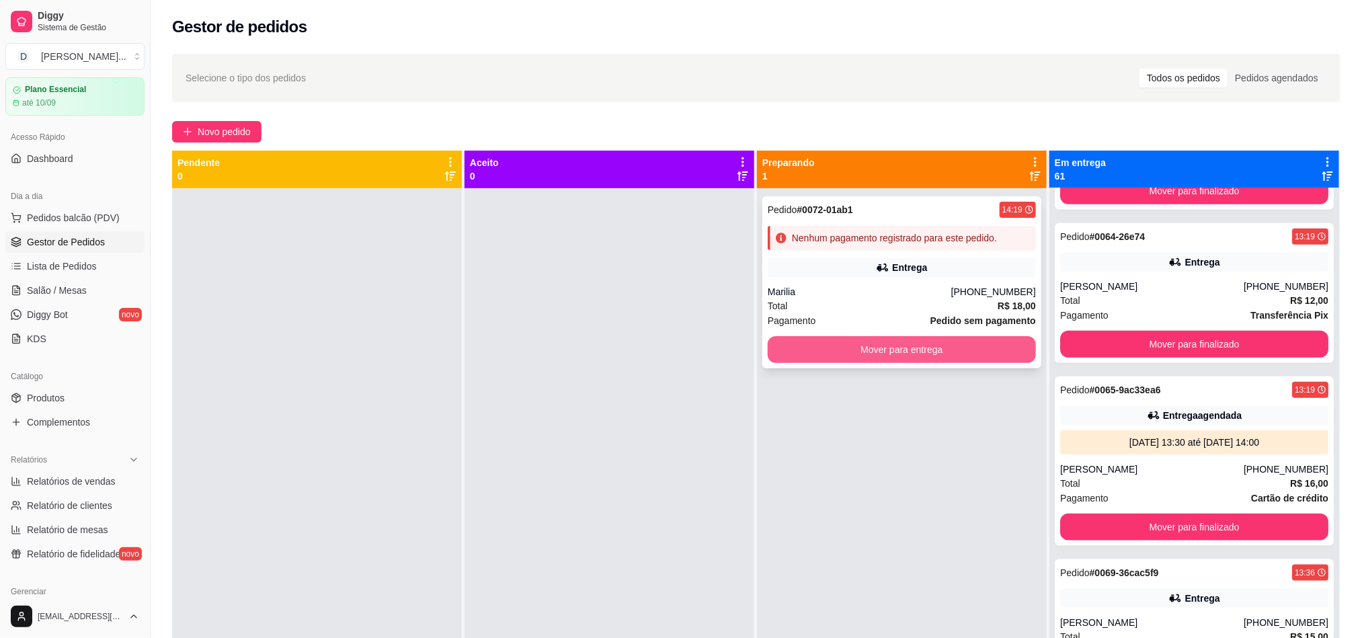
click at [809, 356] on button "Mover para entrega" at bounding box center [902, 349] width 268 height 27
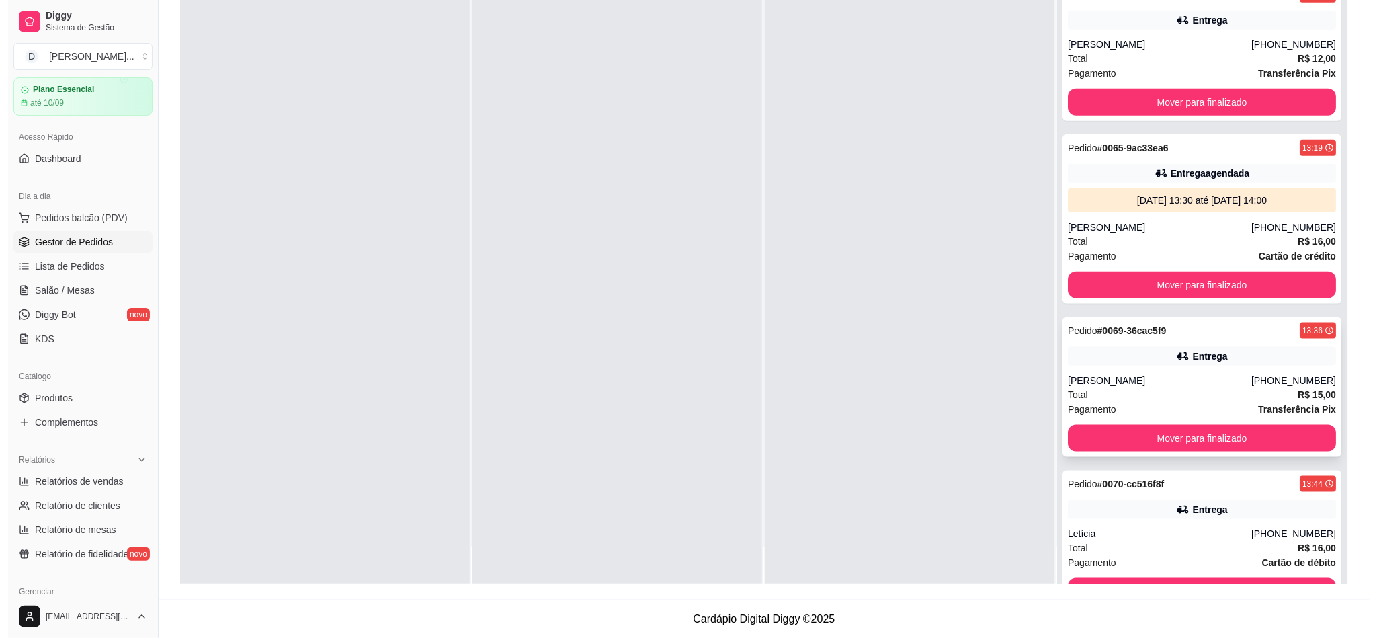
scroll to position [9231, 0]
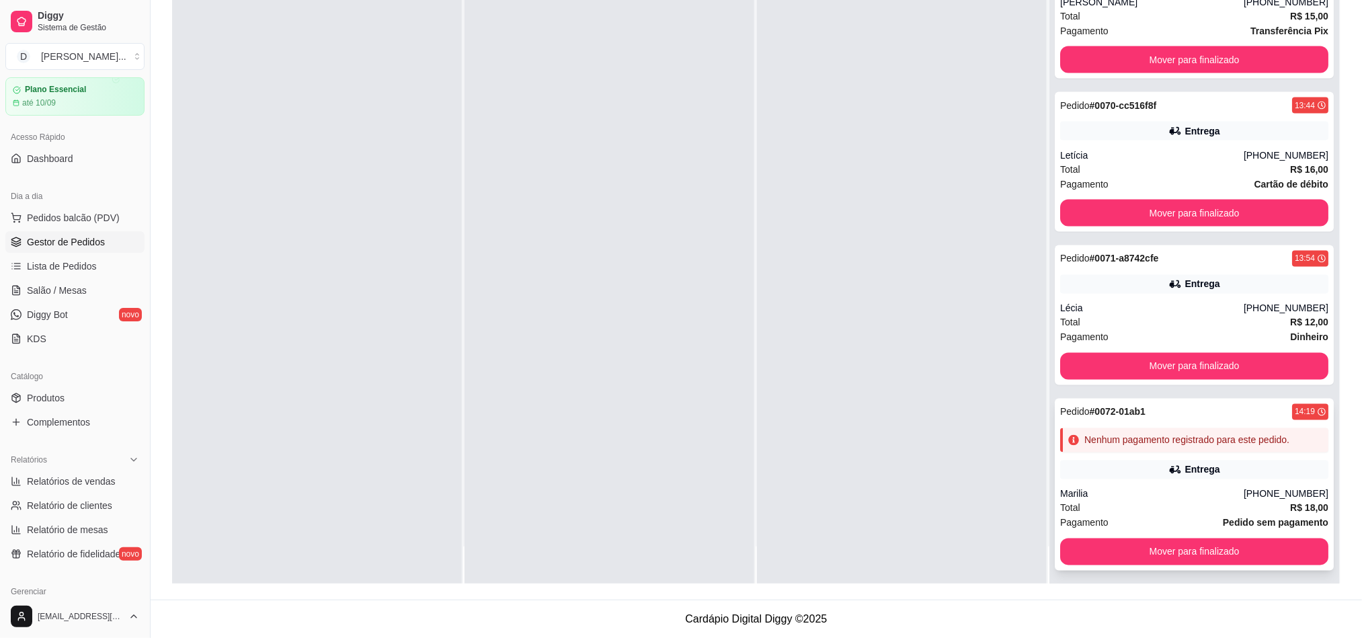
click at [1138, 434] on div "Nenhum pagamento registrado para este pedido." at bounding box center [1186, 440] width 205 height 13
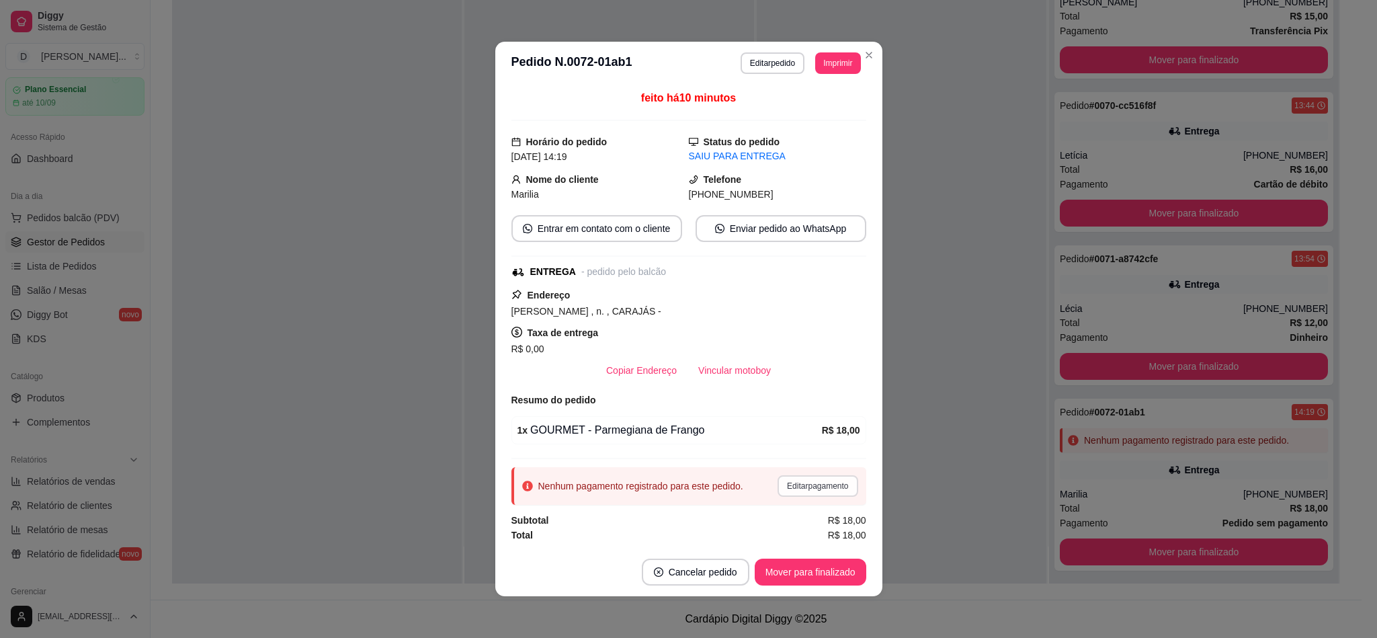
click at [803, 497] on button "Editar pagamento" at bounding box center [818, 486] width 80 height 22
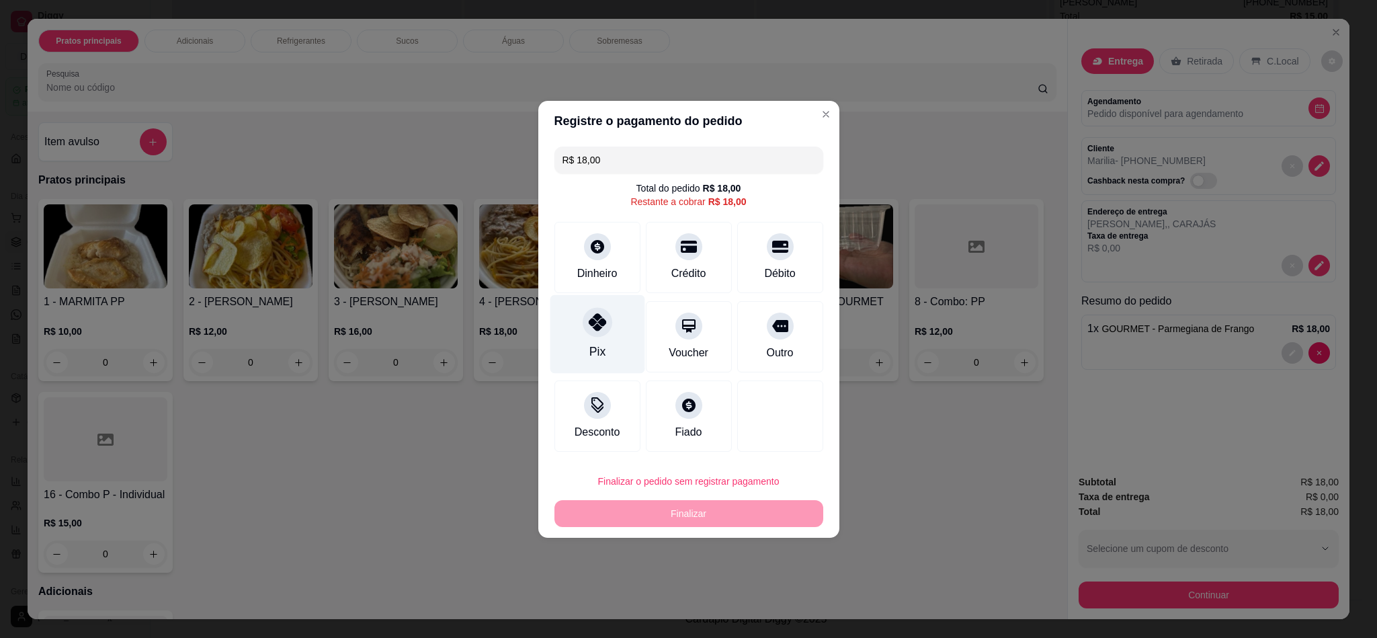
click at [593, 350] on div "Pix" at bounding box center [597, 351] width 16 height 17
type input "R$ 0,00"
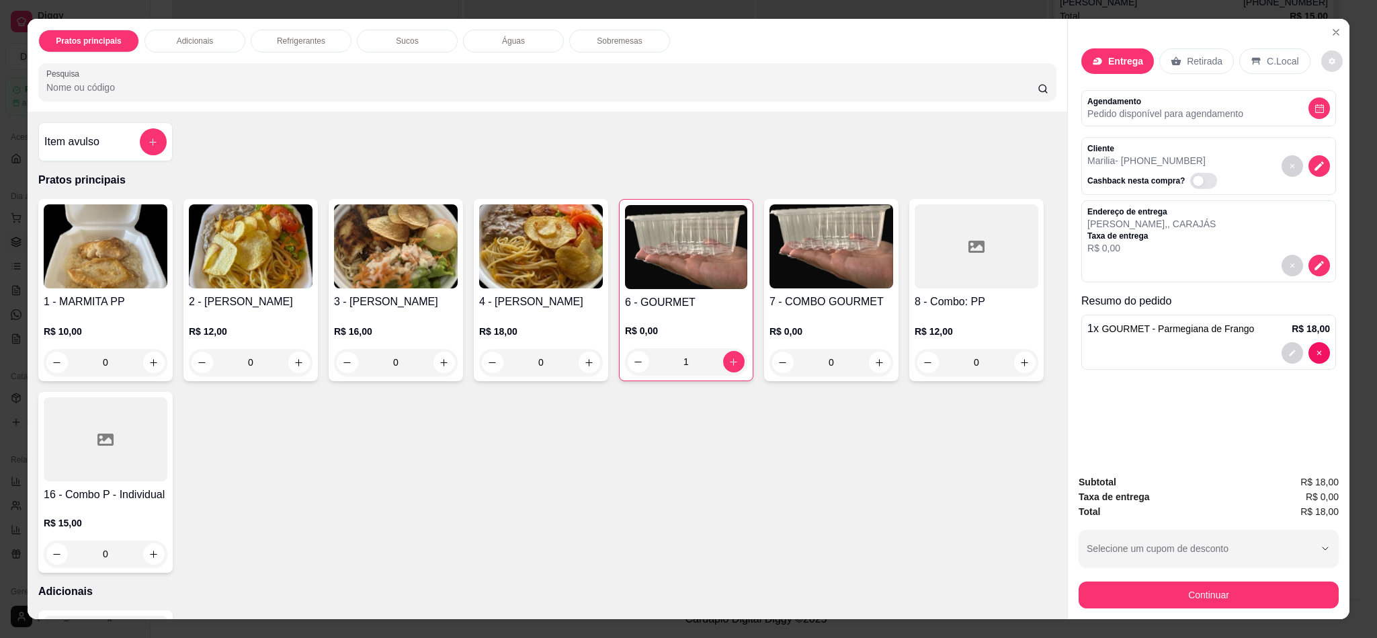
click at [1224, 56] on button "decrease-product-quantity" at bounding box center [1333, 61] width 22 height 22
click at [1224, 126] on div "Impressão automática habilitada" at bounding box center [1288, 116] width 143 height 24
click at [1224, 114] on span "Automatic updates" at bounding box center [1341, 116] width 27 height 16
click at [1224, 116] on input "Automatic updates" at bounding box center [1331, 120] width 9 height 9
checkbox input "false"
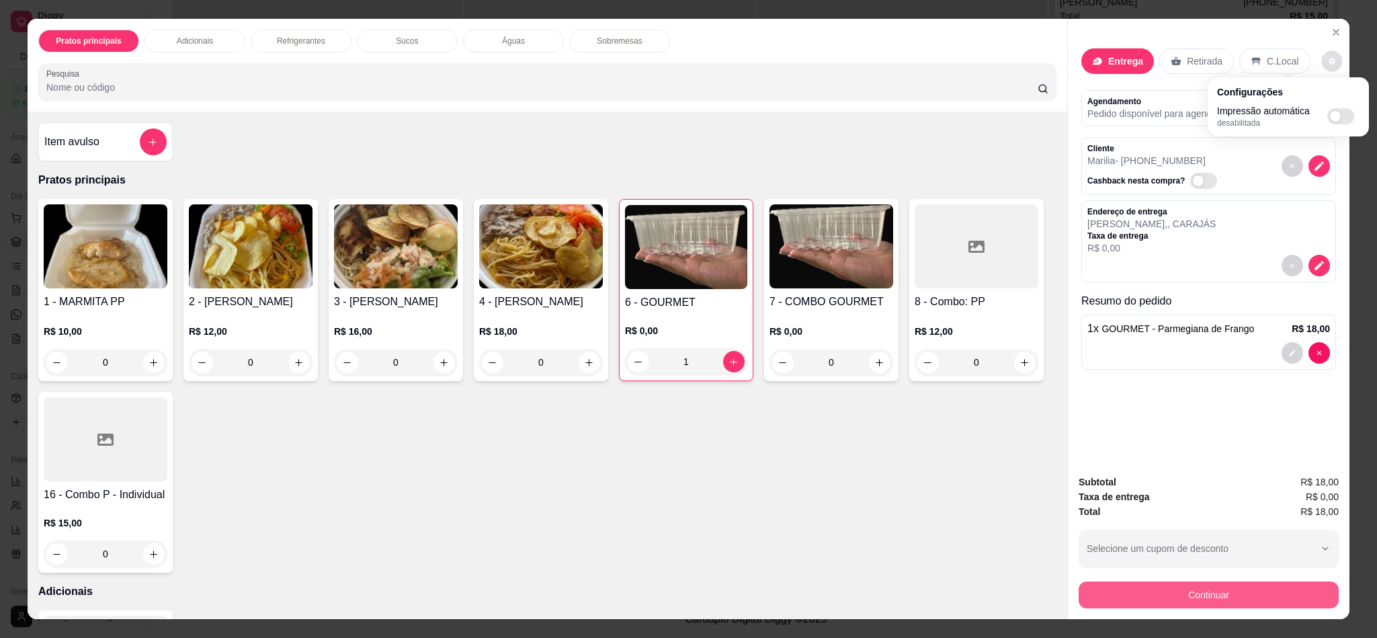
click at [1224, 567] on button "Continuar" at bounding box center [1209, 595] width 260 height 27
click at [1144, 567] on button "Continuar" at bounding box center [1209, 595] width 252 height 26
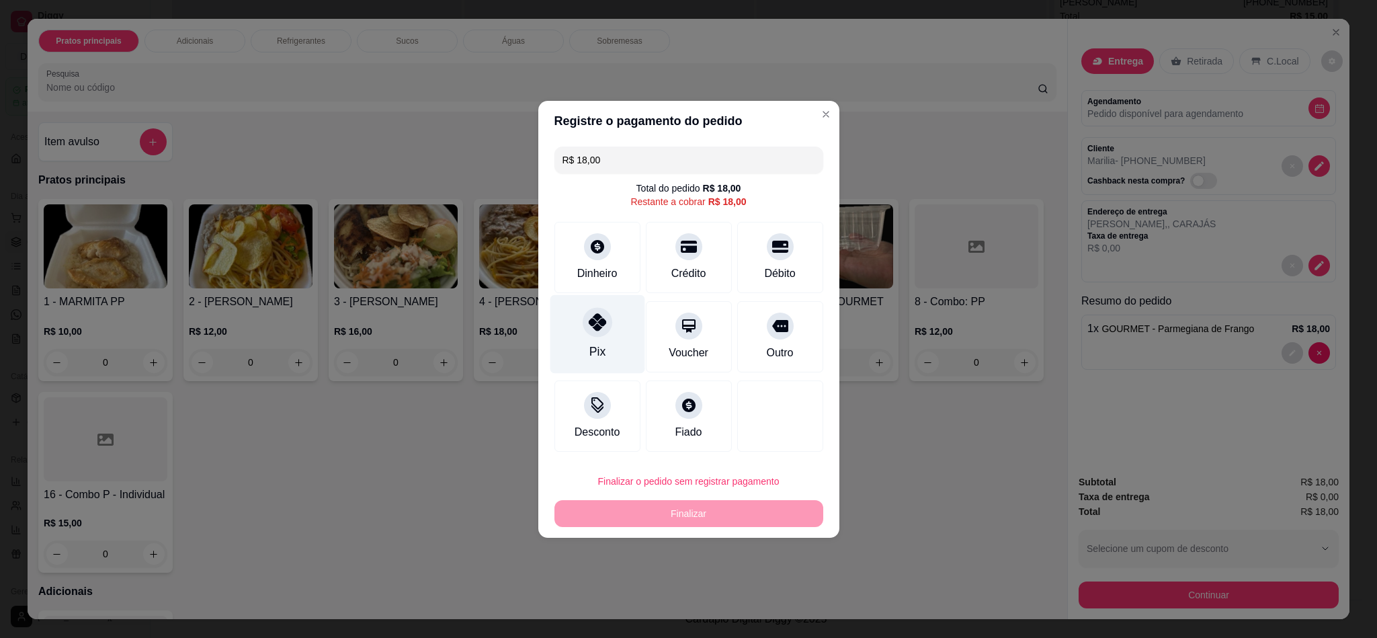
click at [585, 335] on div "Pix" at bounding box center [597, 333] width 95 height 79
type input "R$ 0,00"
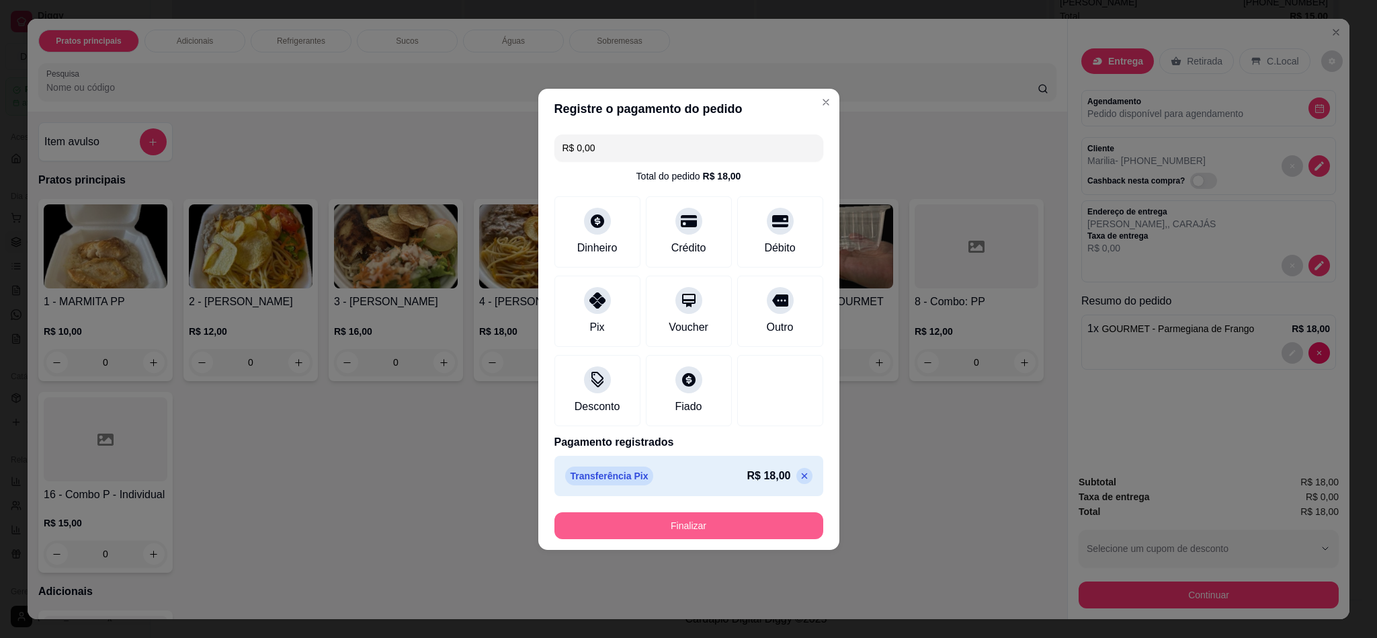
click at [662, 513] on button "Finalizar" at bounding box center [689, 525] width 269 height 27
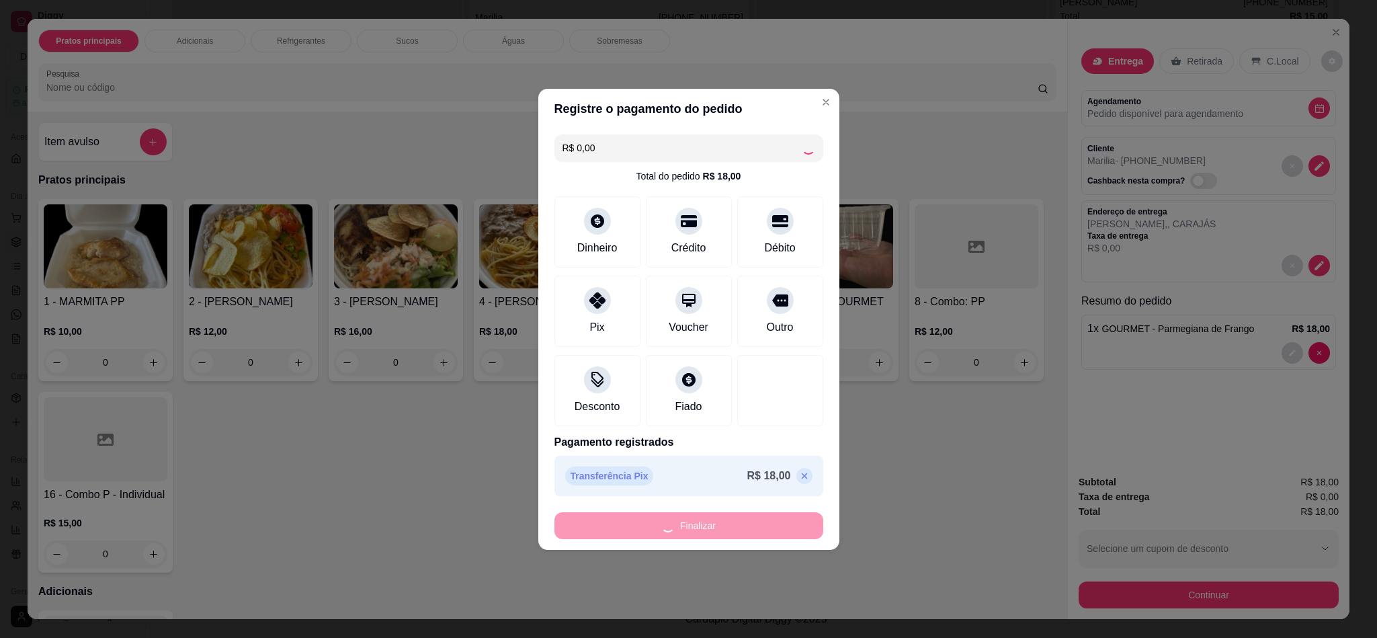
type input "0"
type input "-R$ 18,00"
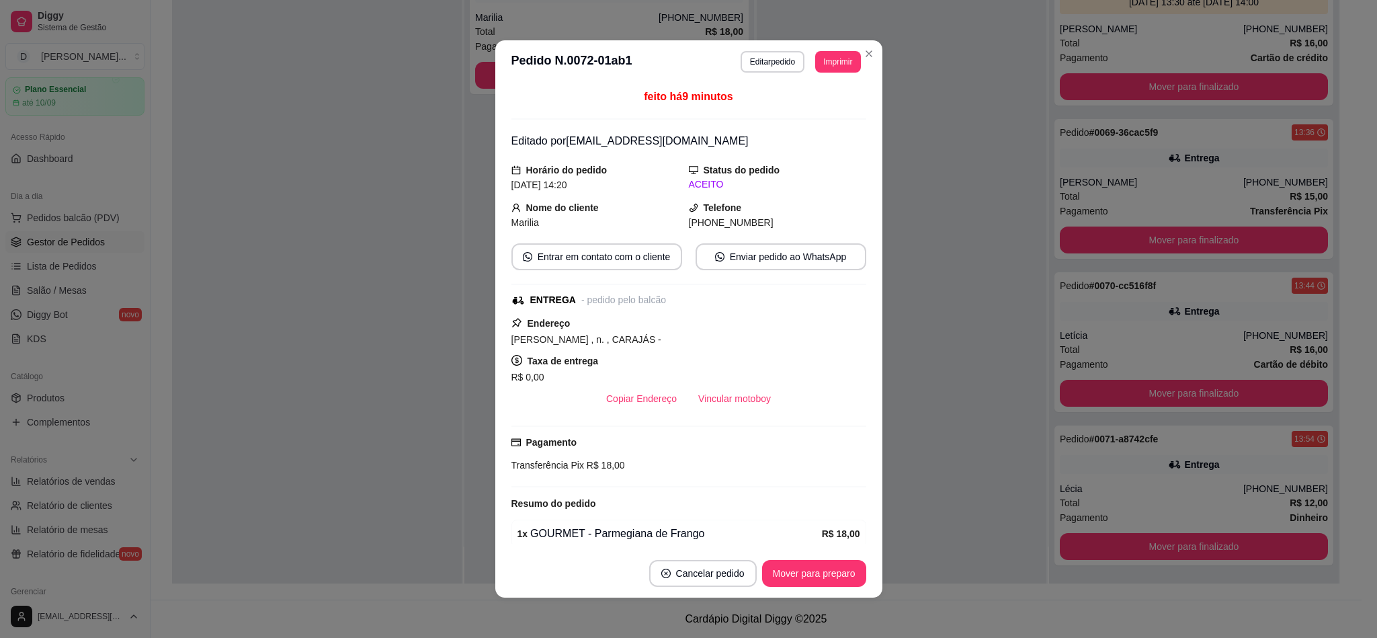
scroll to position [9045, 0]
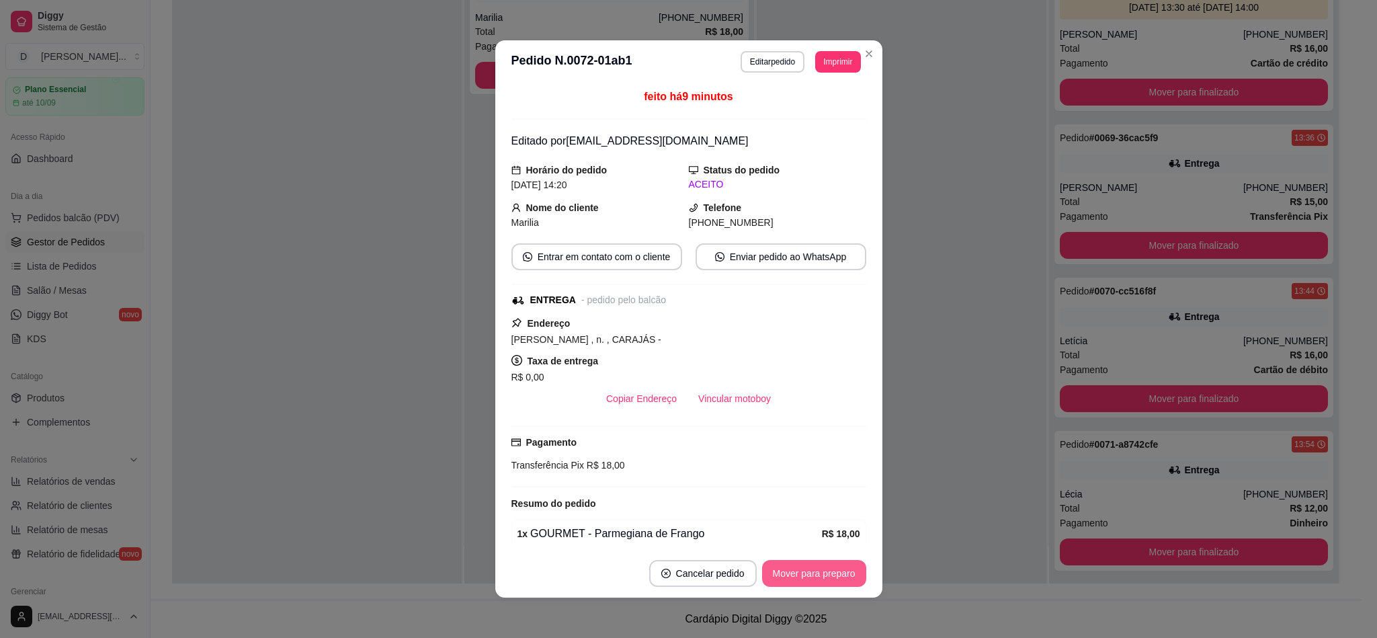
click at [823, 567] on button "Mover para preparo" at bounding box center [814, 573] width 104 height 27
click at [823, 567] on div "Mover para preparo" at bounding box center [805, 573] width 123 height 27
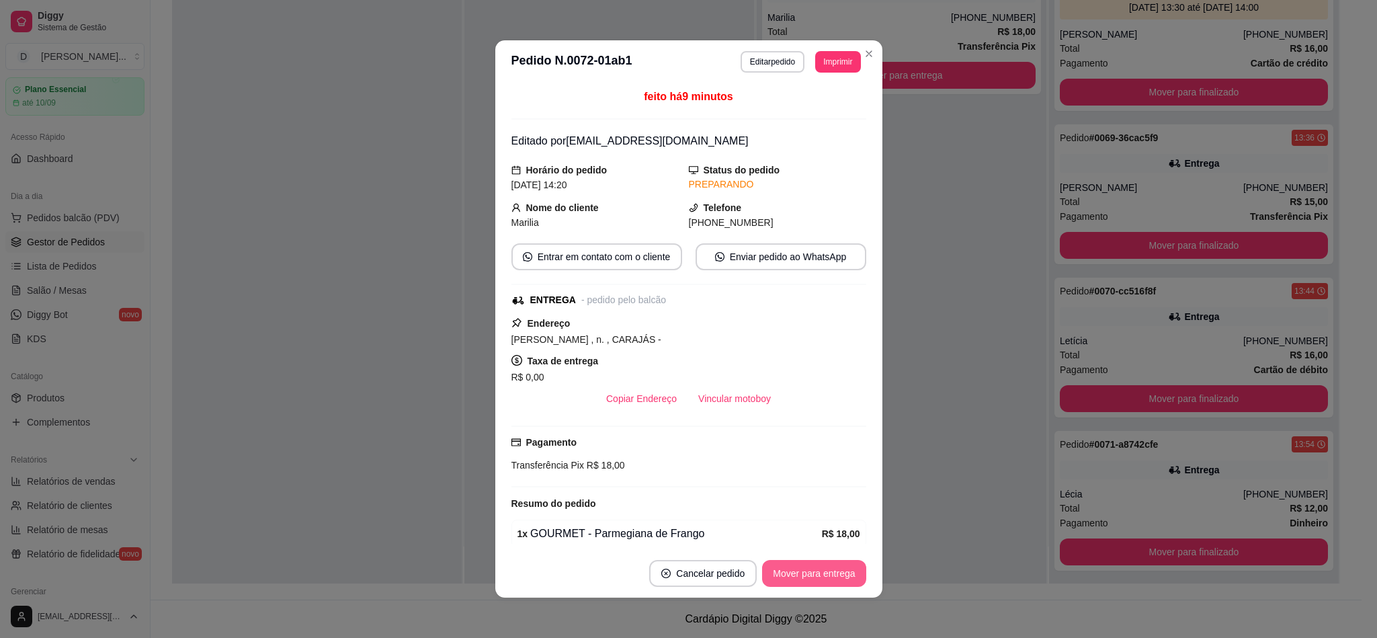
click at [823, 567] on button "Mover para entrega" at bounding box center [814, 573] width 104 height 27
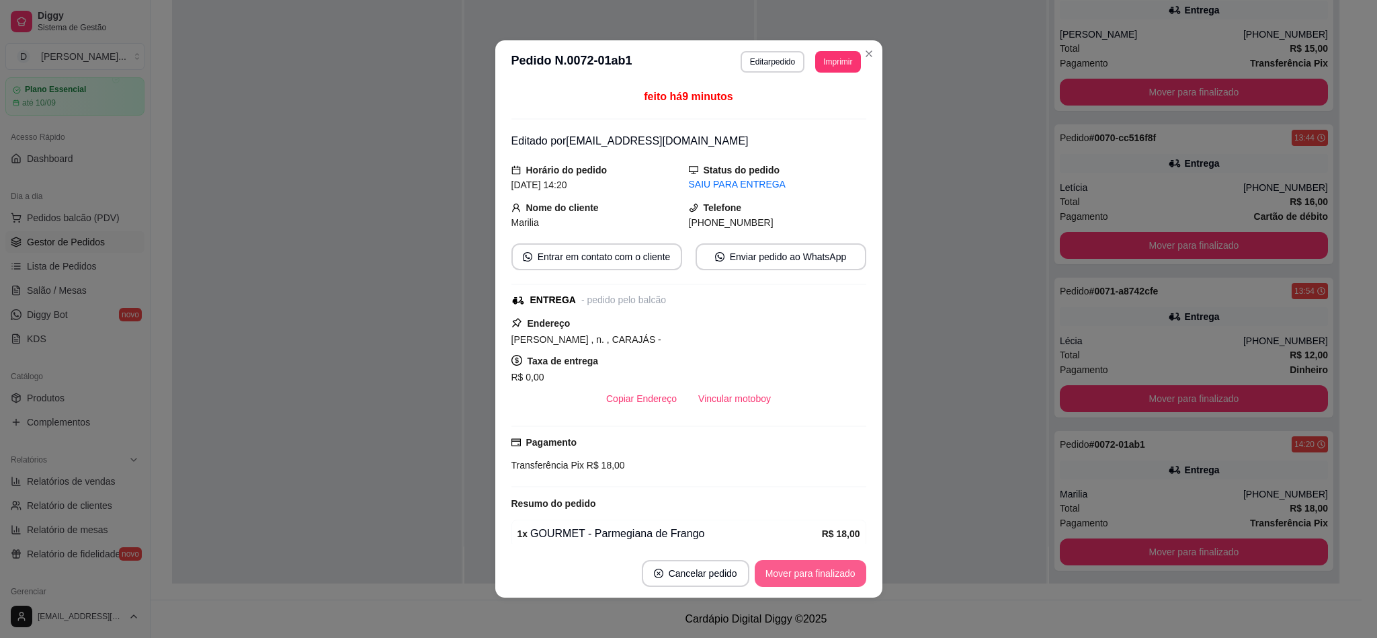
click at [823, 567] on button "Mover para finalizado" at bounding box center [811, 573] width 112 height 27
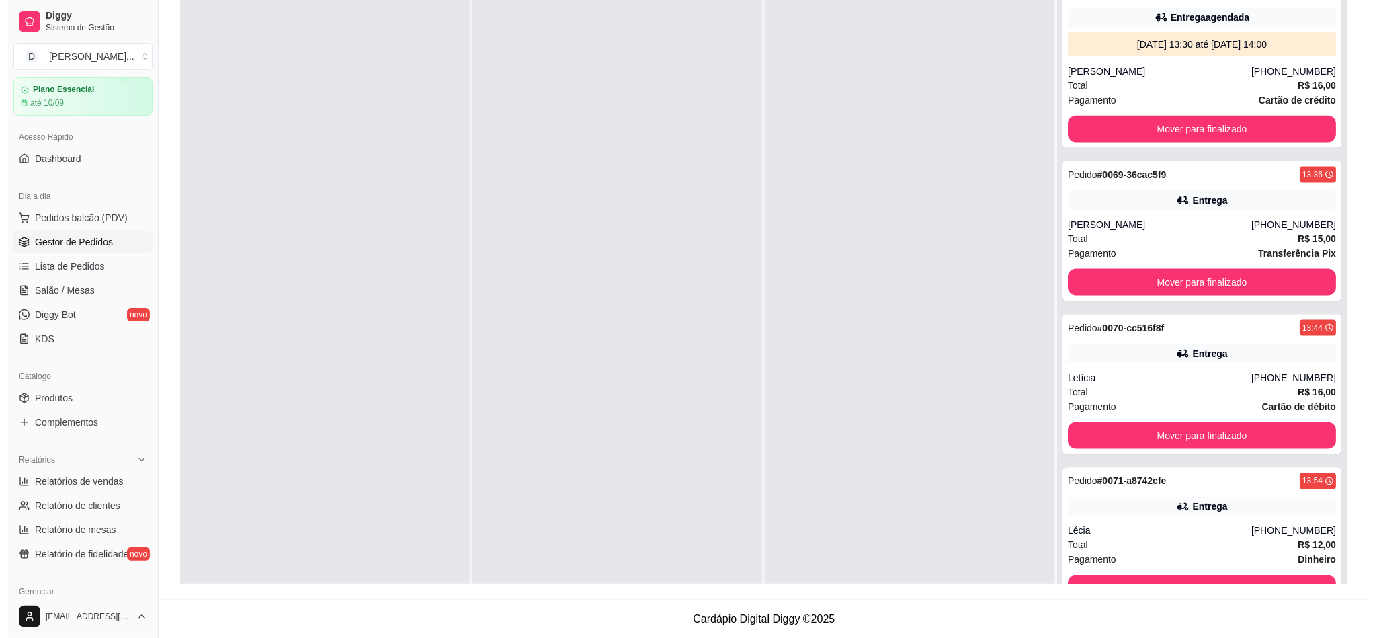
scroll to position [0, 0]
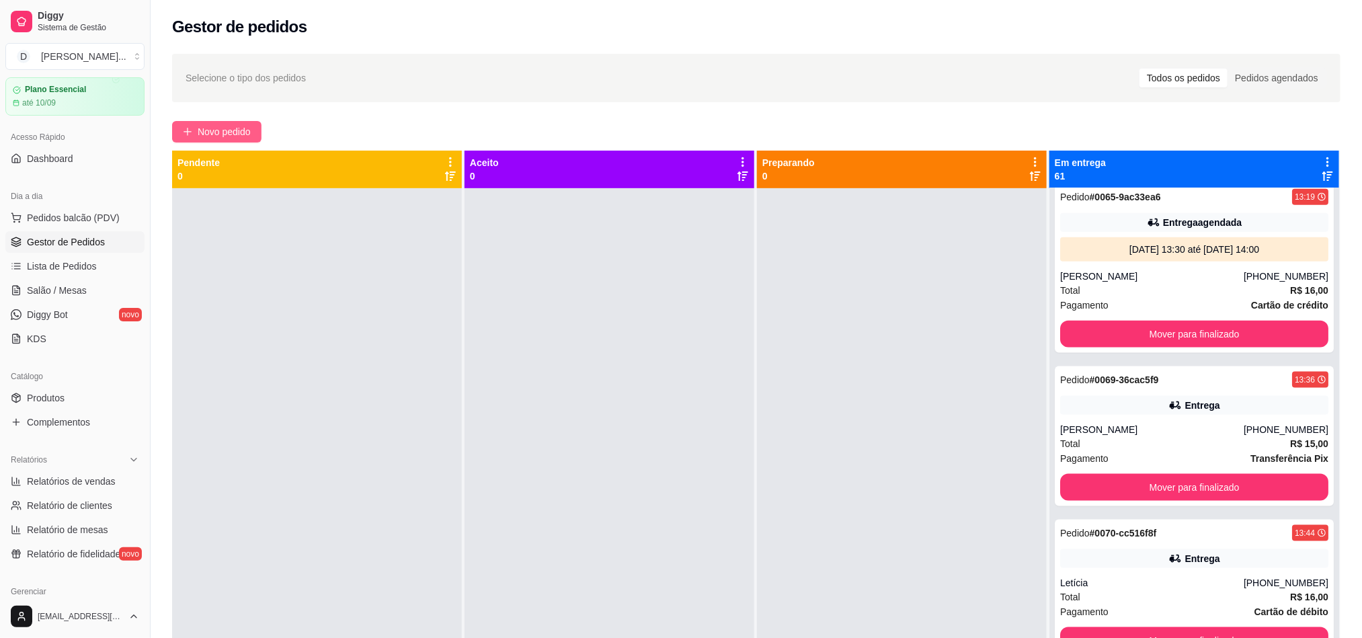
click at [214, 139] on span "Novo pedido" at bounding box center [224, 131] width 53 height 15
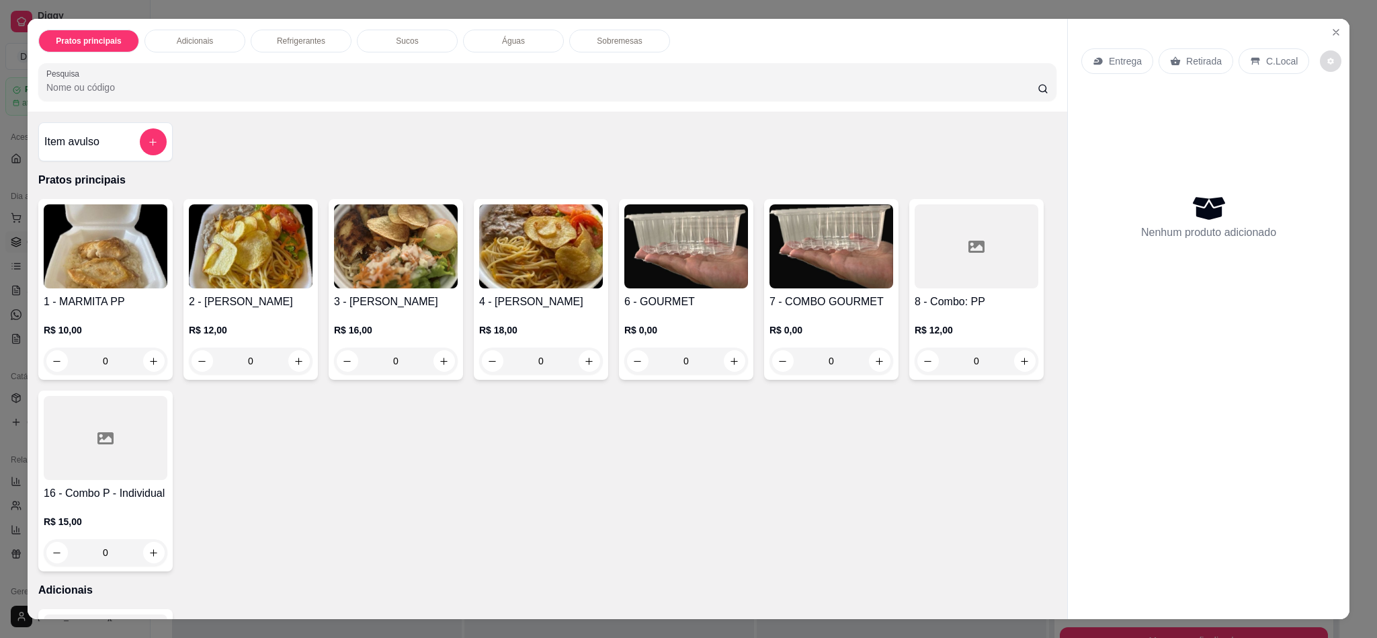
click at [1224, 56] on button "decrease-product-quantity" at bounding box center [1331, 61] width 22 height 22
click at [1224, 116] on span "Automatic updates" at bounding box center [1335, 115] width 11 height 11
click at [1224, 116] on input "Automatic updates" at bounding box center [1331, 120] width 9 height 9
checkbox input "true"
click at [1224, 39] on button "Close" at bounding box center [1337, 33] width 22 height 22
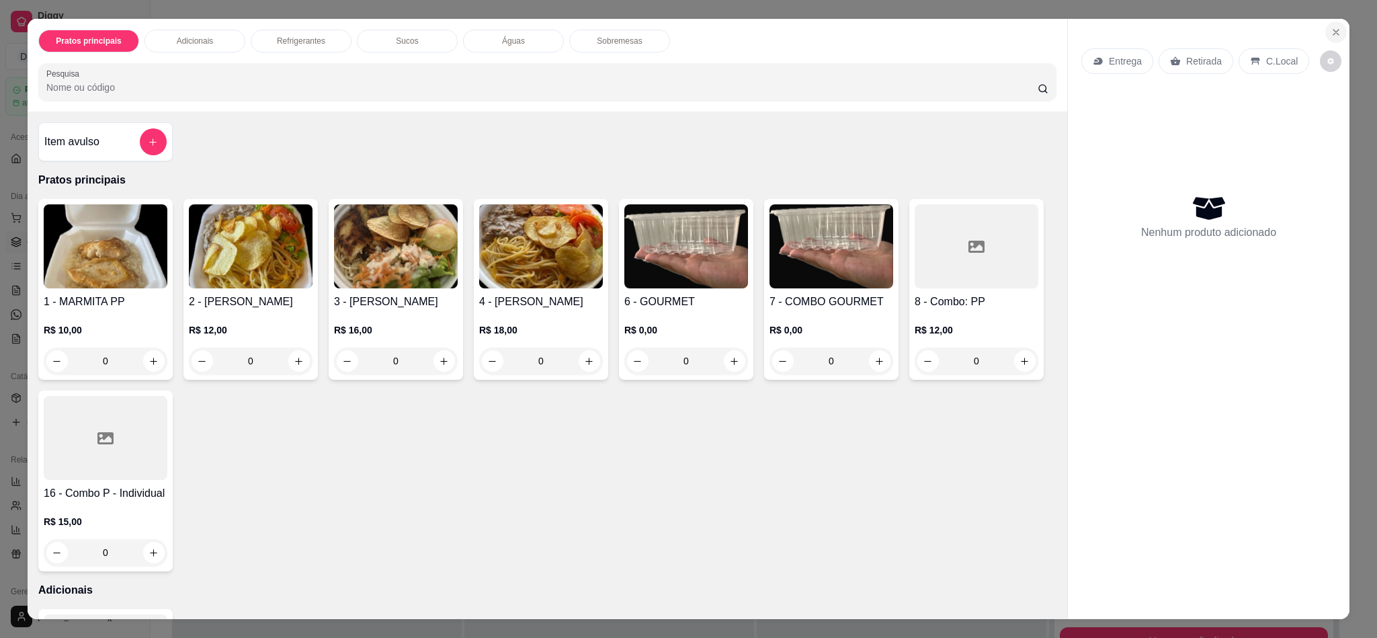
click at [1224, 37] on icon "Close" at bounding box center [1336, 32] width 11 height 11
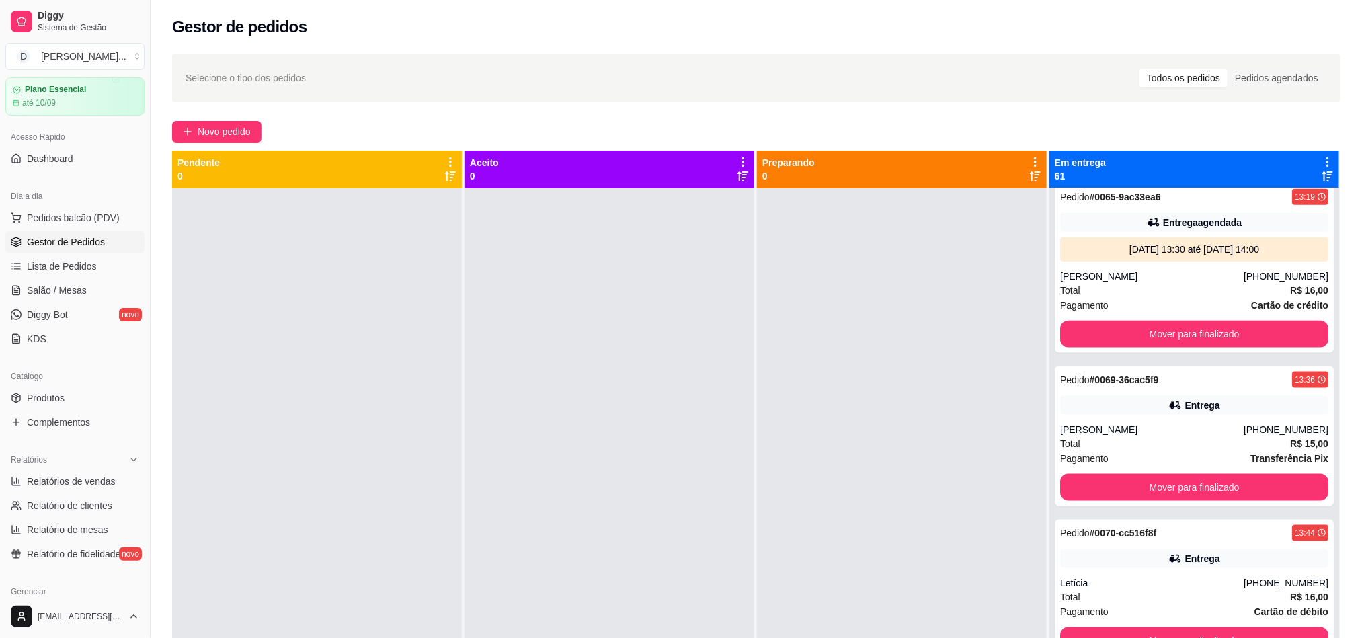
click at [945, 91] on div "Selecione o tipo dos pedidos Todos os pedidos Pedidos agendados" at bounding box center [756, 78] width 1168 height 48
click at [254, 127] on button "Novo pedido" at bounding box center [216, 132] width 89 height 22
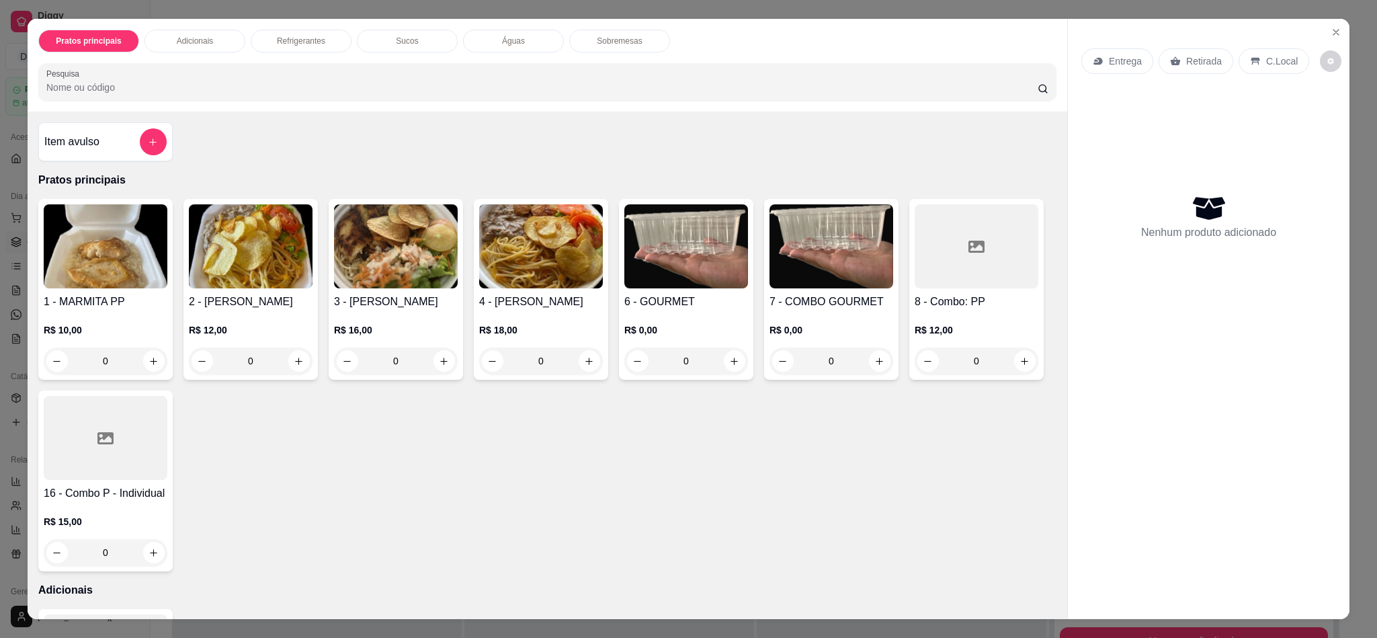
click at [1082, 52] on div "Entrega" at bounding box center [1118, 61] width 72 height 26
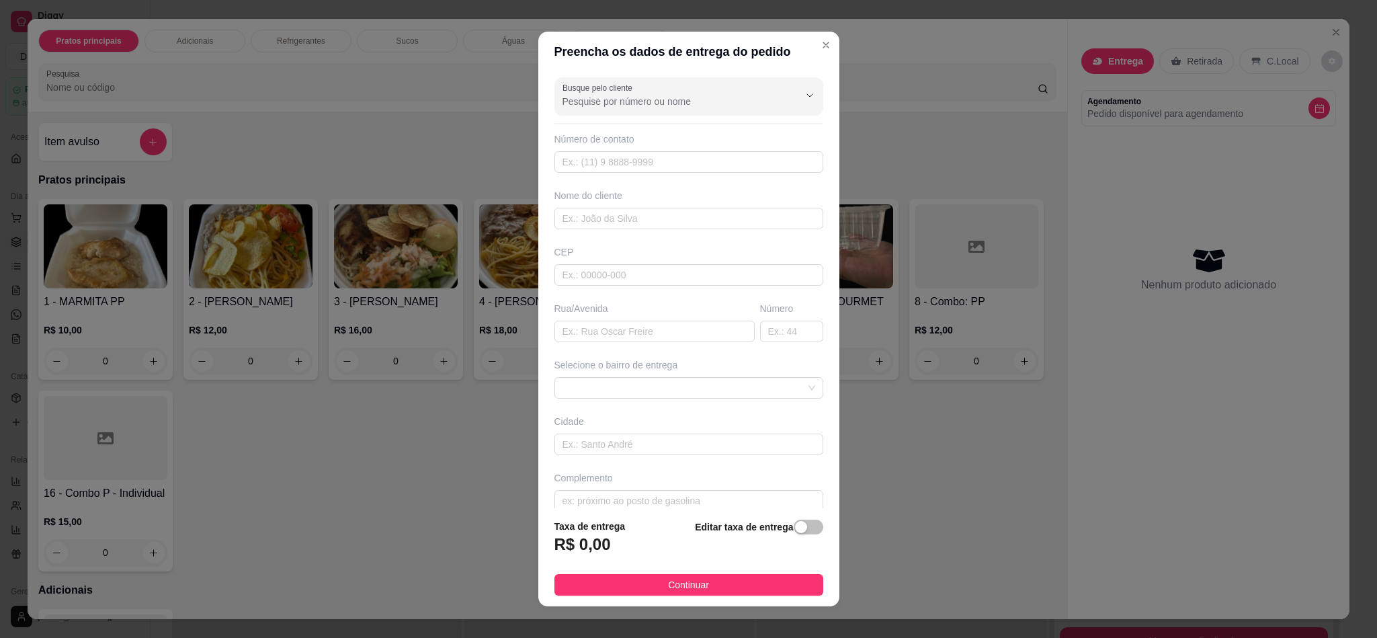
click at [565, 200] on div "Nome do cliente" at bounding box center [689, 195] width 269 height 13
click at [575, 227] on input "text" at bounding box center [689, 219] width 269 height 22
paste input "Dhominique"
type input "Dhominique"
click at [577, 160] on input "text" at bounding box center [689, 162] width 269 height 22
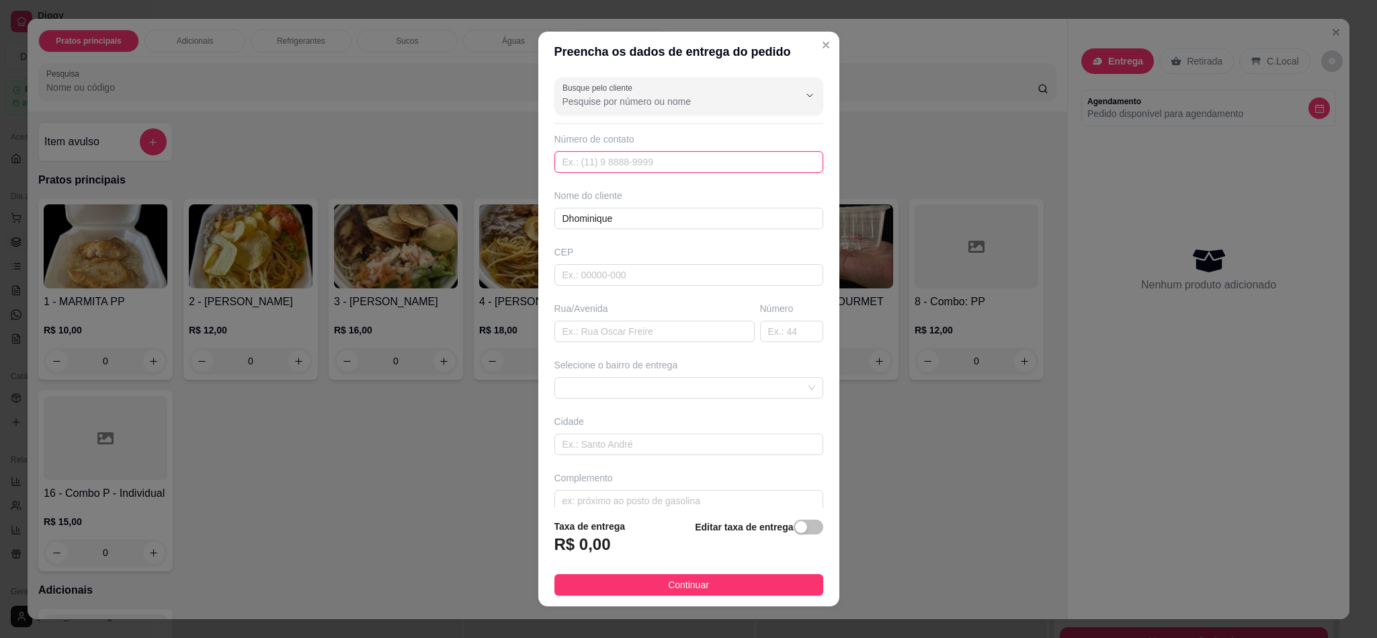
paste input "[PHONE_NUMBER]"
click at [573, 164] on input "[PHONE_NUMBER]" at bounding box center [689, 162] width 269 height 22
type input "[PHONE_NUMBER]"
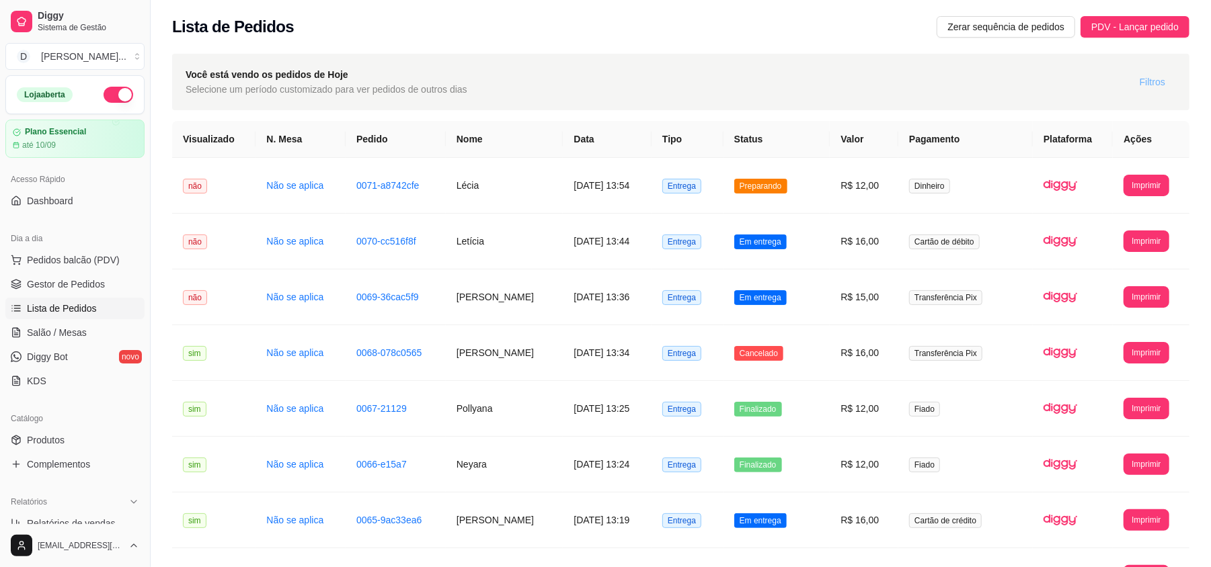
click at [1150, 79] on span "Filtros" at bounding box center [1152, 82] width 26 height 15
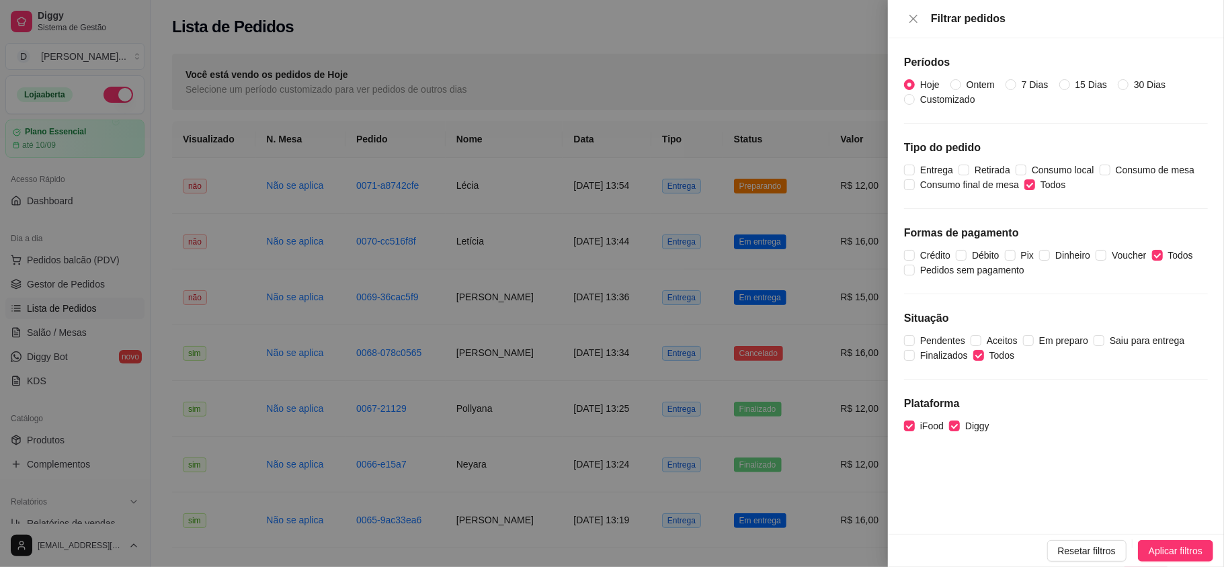
click at [924, 83] on span "Hoje" at bounding box center [930, 84] width 30 height 15
click at [915, 83] on input "Hoje" at bounding box center [909, 84] width 11 height 11
click at [922, 356] on span "Finalizados" at bounding box center [944, 355] width 58 height 15
click at [915, 356] on input "Finalizados" at bounding box center [909, 355] width 11 height 11
checkbox input "true"
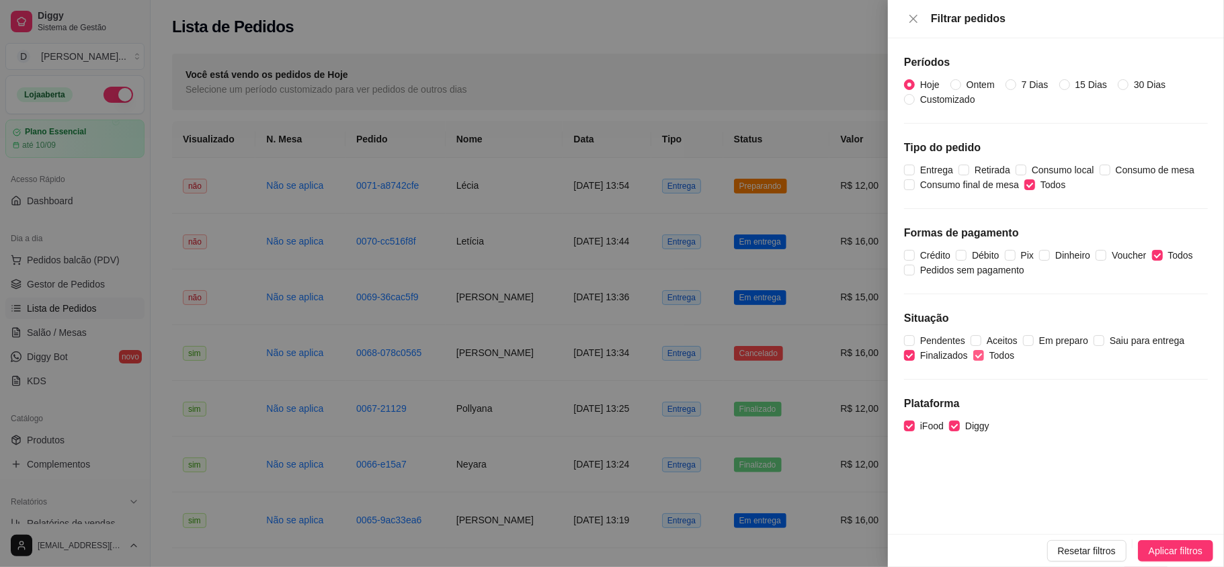
click at [986, 356] on span "Todos" at bounding box center [1002, 355] width 36 height 15
click at [984, 356] on input "Todos" at bounding box center [978, 355] width 11 height 11
checkbox input "false"
click at [936, 358] on span "Finalizados" at bounding box center [944, 355] width 58 height 15
click at [915, 358] on input "Finalizados" at bounding box center [909, 355] width 11 height 11
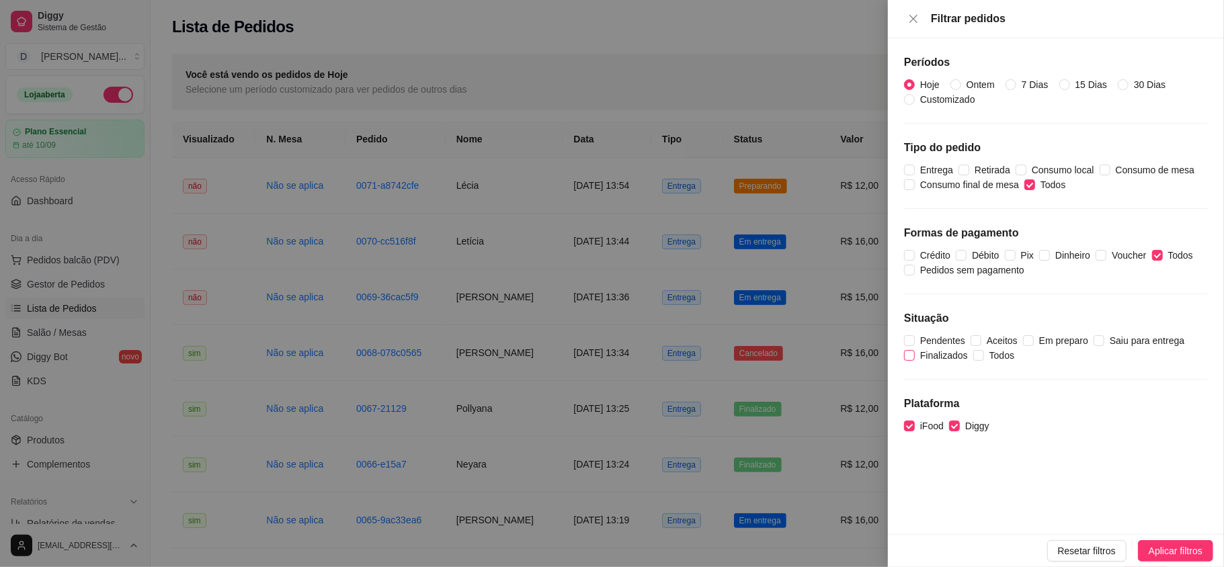
checkbox input "true"
click at [1154, 547] on span "Aplicar filtros" at bounding box center [1176, 551] width 54 height 15
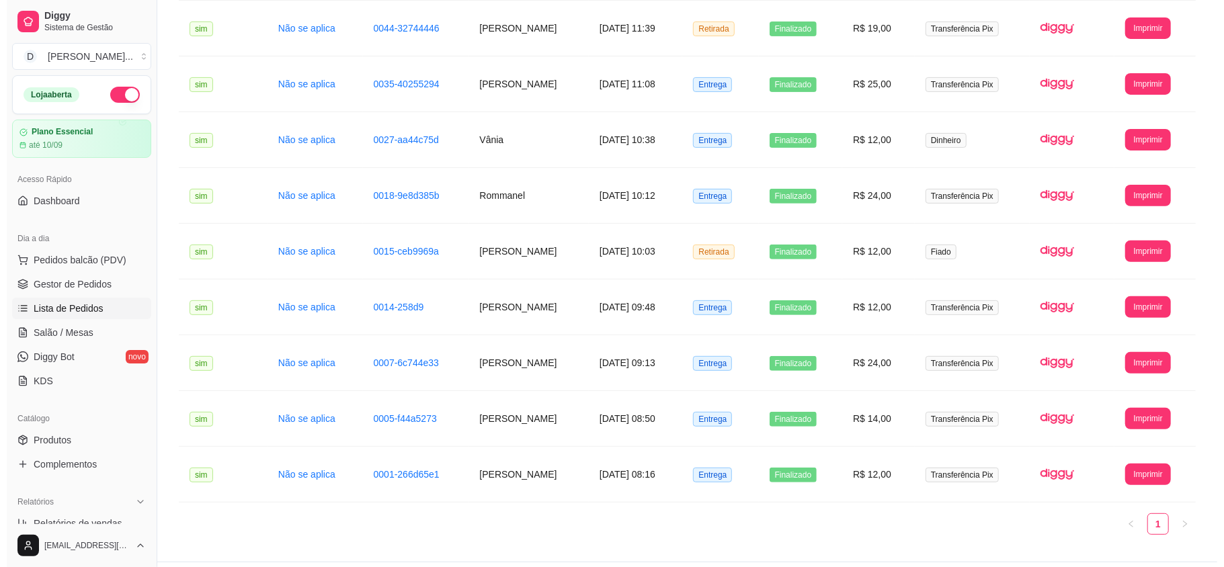
scroll to position [305, 0]
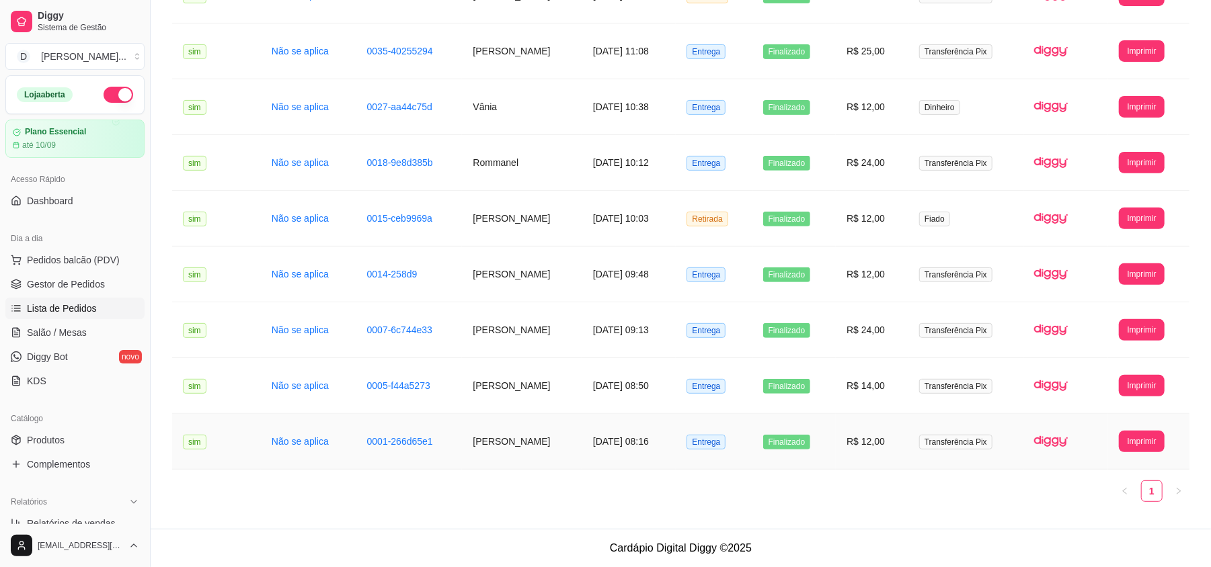
click at [795, 441] on span "Finalizado" at bounding box center [787, 442] width 48 height 15
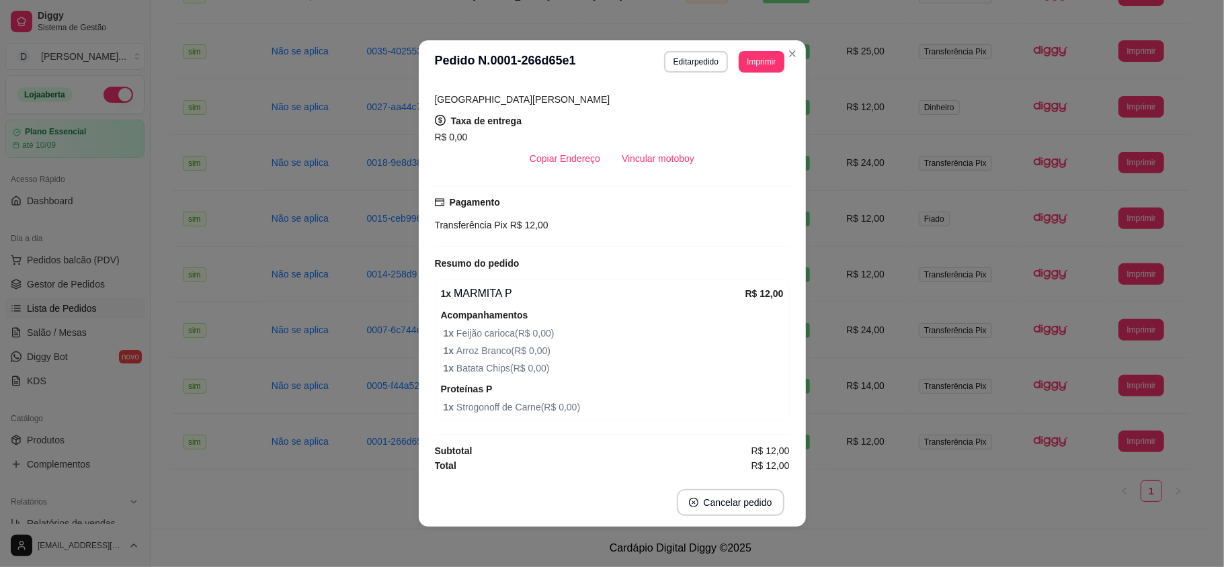
scroll to position [0, 0]
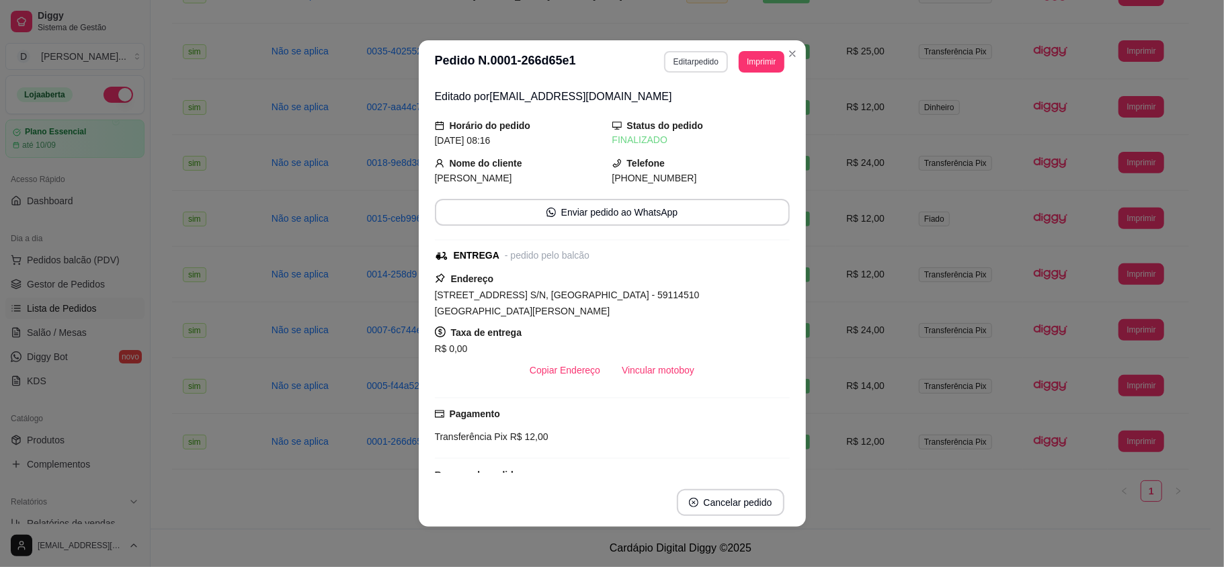
click at [688, 67] on button "Editar pedido" at bounding box center [696, 62] width 64 height 22
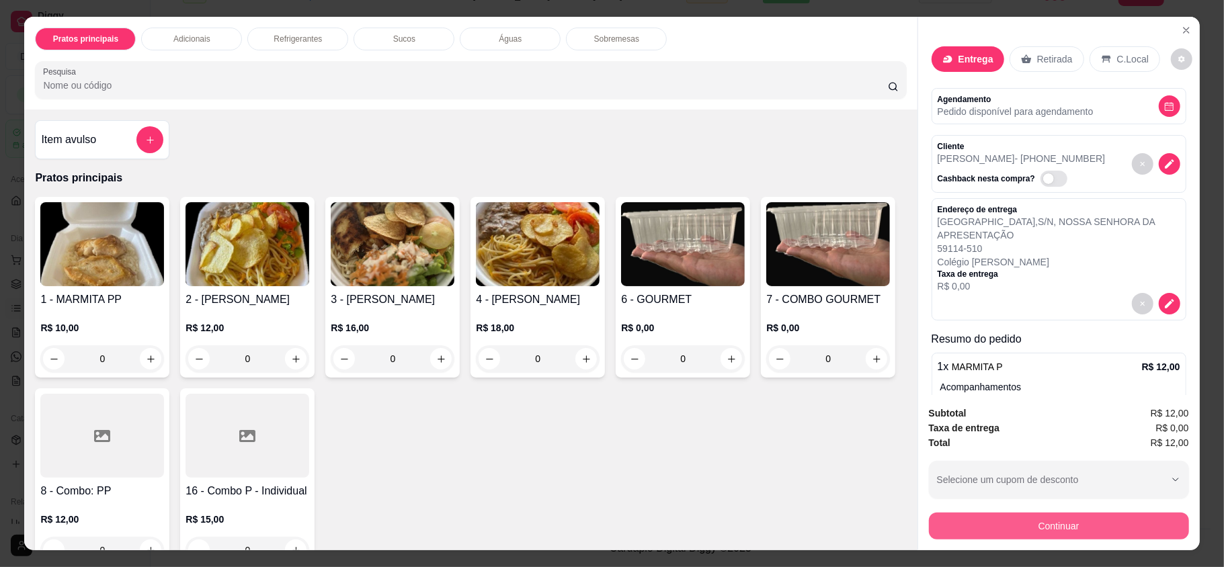
click at [1015, 525] on button "Continuar" at bounding box center [1059, 526] width 260 height 27
click at [1171, 54] on button "decrease-product-quantity" at bounding box center [1182, 59] width 22 height 22
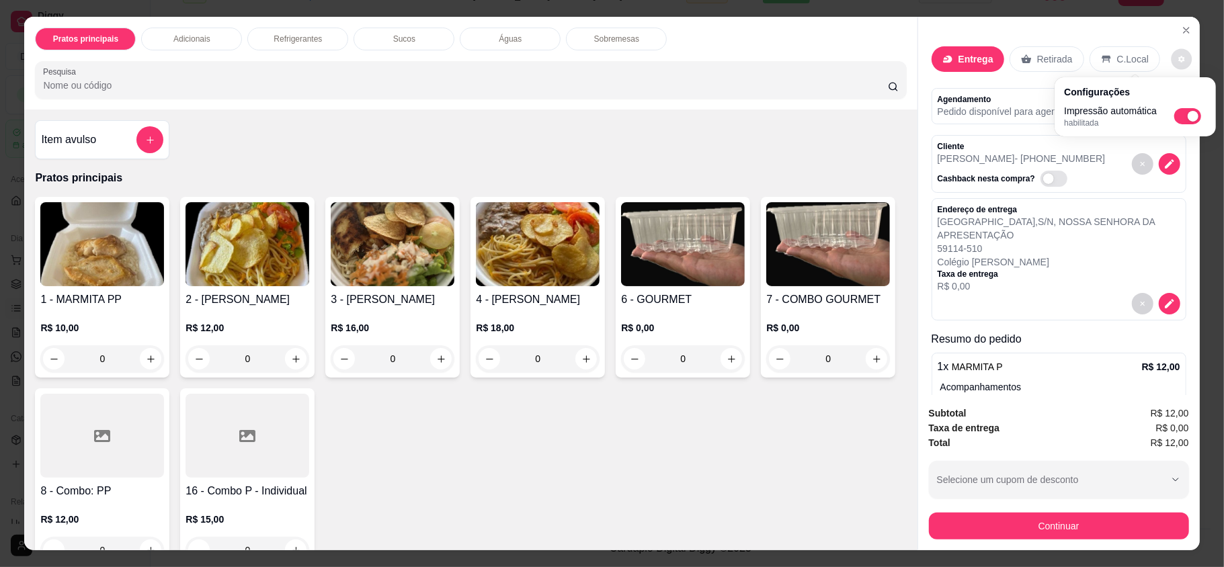
click at [1184, 112] on span "Automatic updates" at bounding box center [1187, 116] width 27 height 16
click at [1183, 116] on input "Automatic updates" at bounding box center [1178, 120] width 9 height 9
checkbox input "false"
click at [1038, 436] on div "Total R$ 12,00" at bounding box center [1059, 443] width 260 height 15
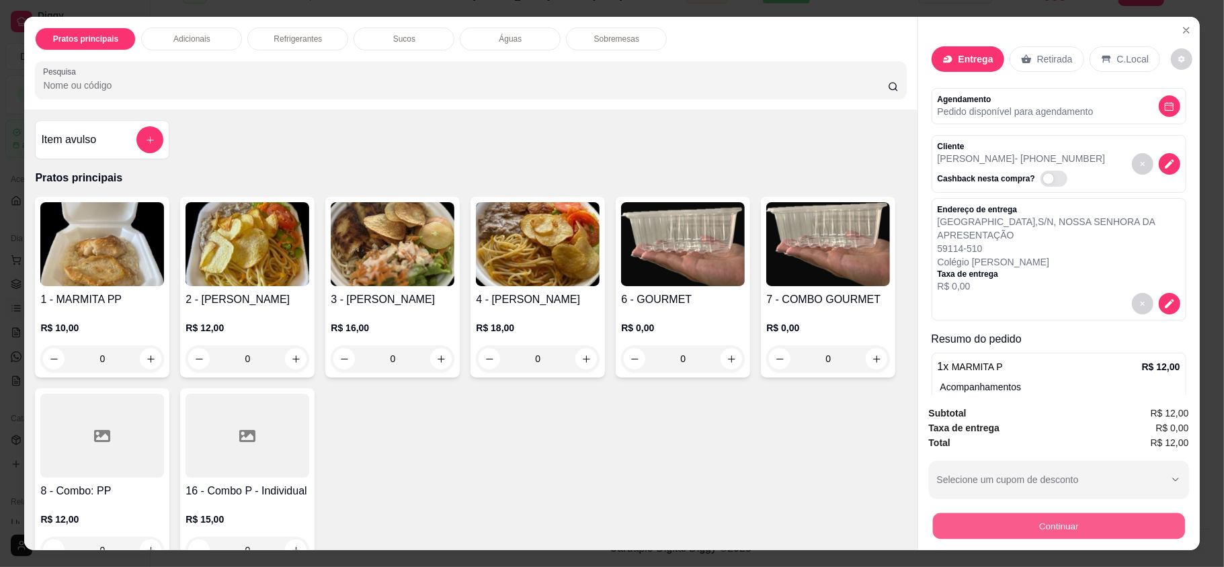
click at [1047, 523] on button "Continuar" at bounding box center [1058, 526] width 252 height 26
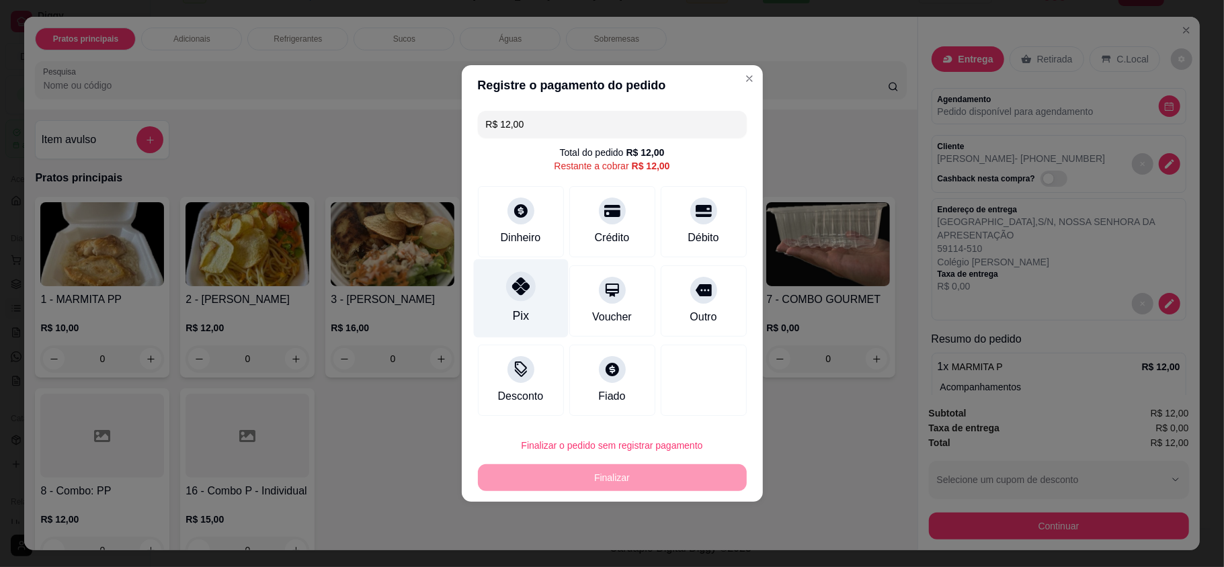
click at [498, 296] on div "Pix" at bounding box center [520, 298] width 95 height 79
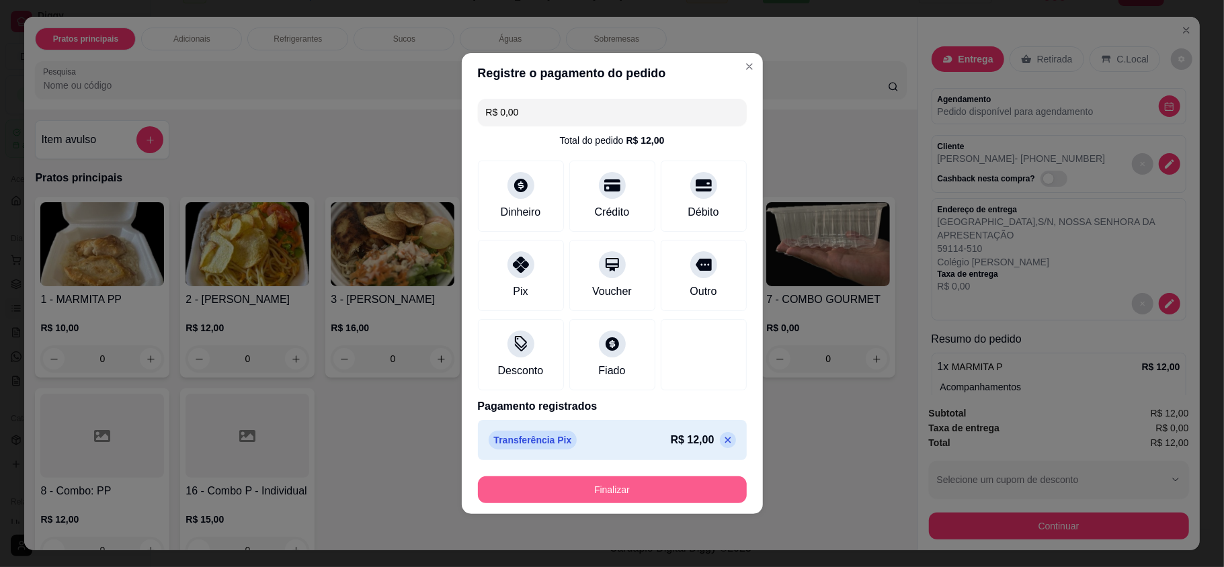
click at [582, 498] on button "Finalizar" at bounding box center [612, 490] width 269 height 27
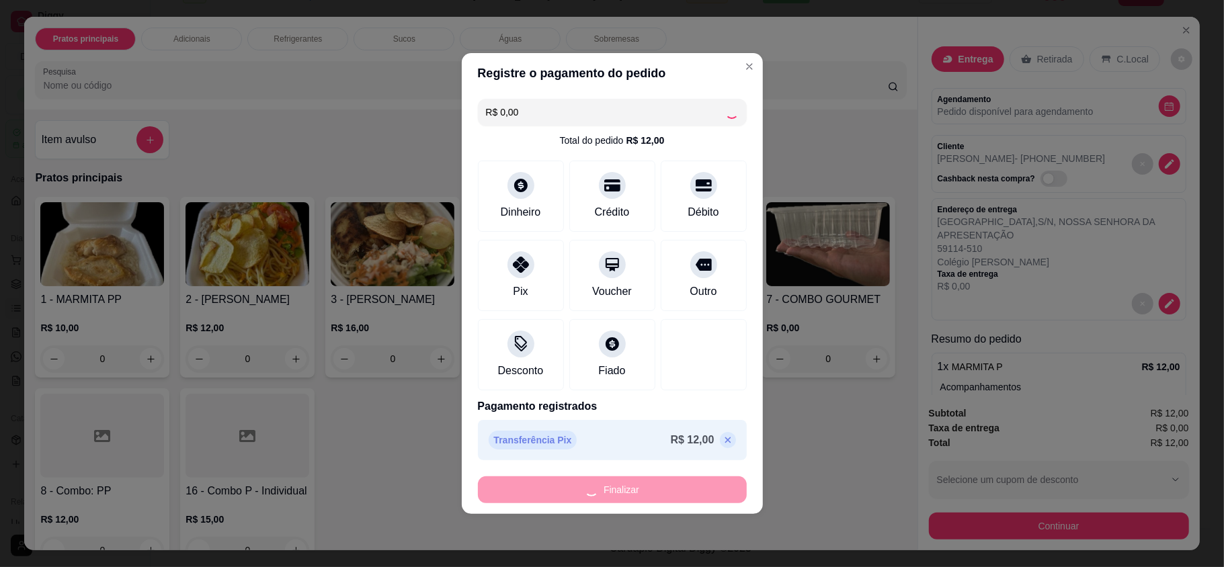
type input "-R$ 12,00"
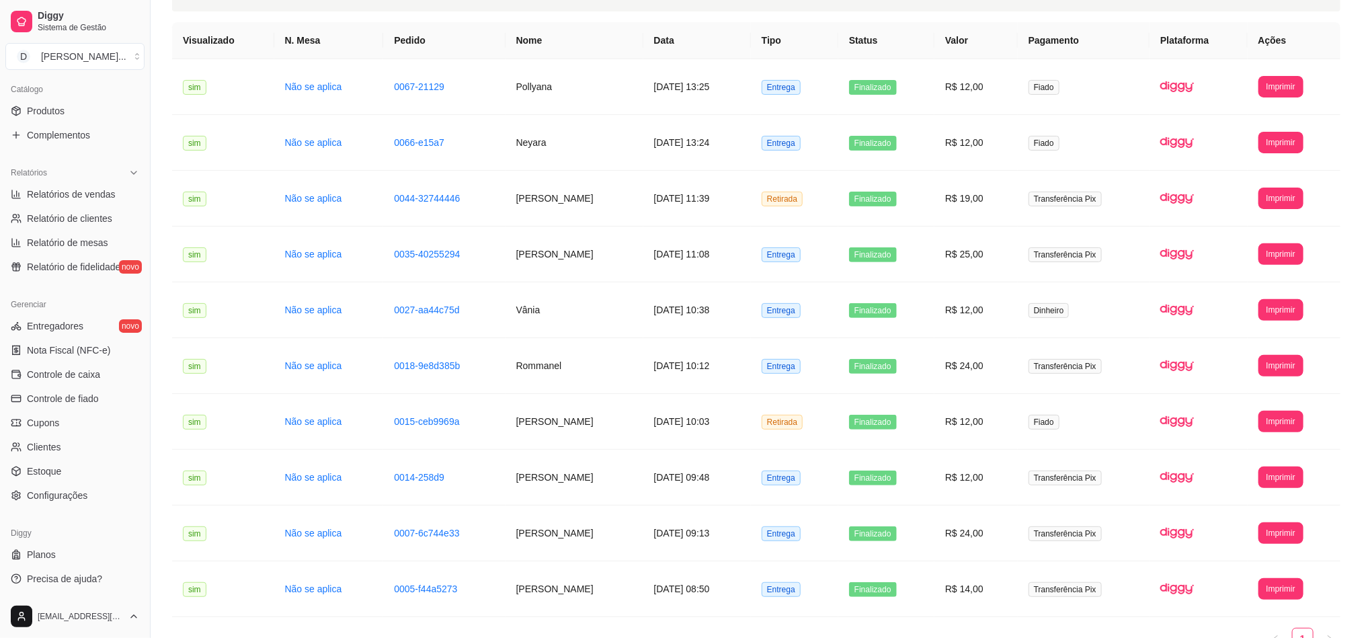
scroll to position [102, 0]
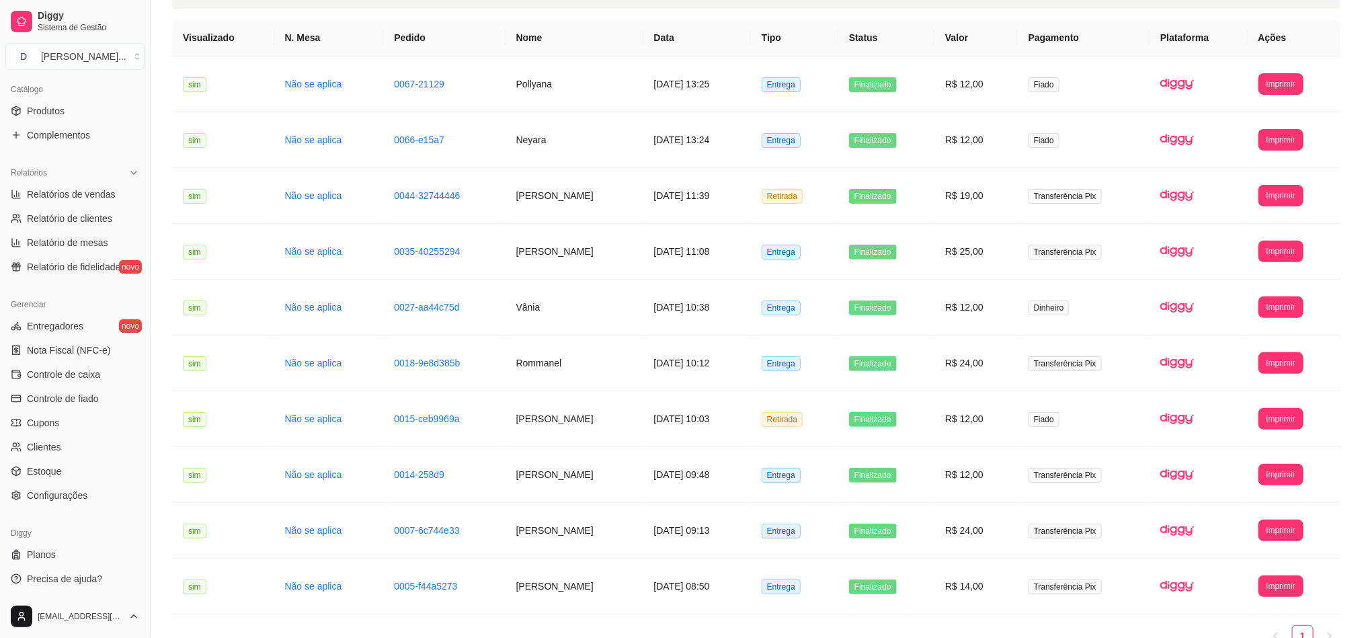
click at [24, 2] on div "Diggy Sistema de Gestão D Dona Célia Ma ..." at bounding box center [75, 37] width 150 height 75
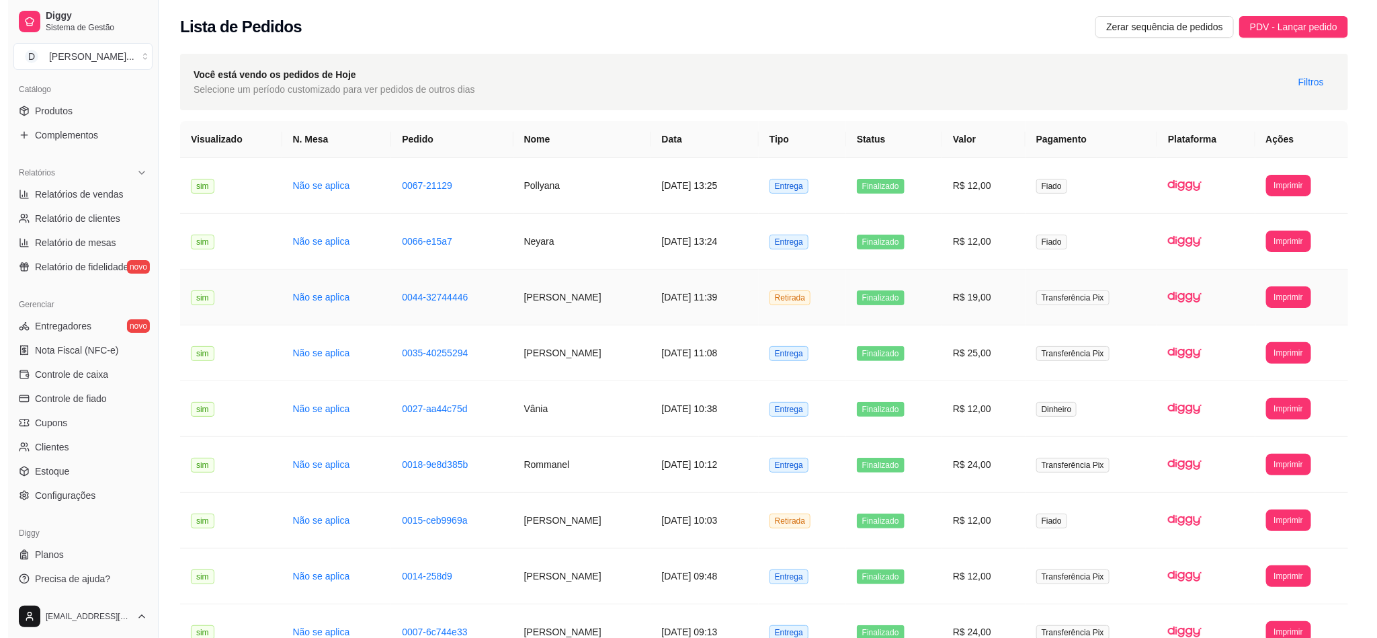
scroll to position [178, 0]
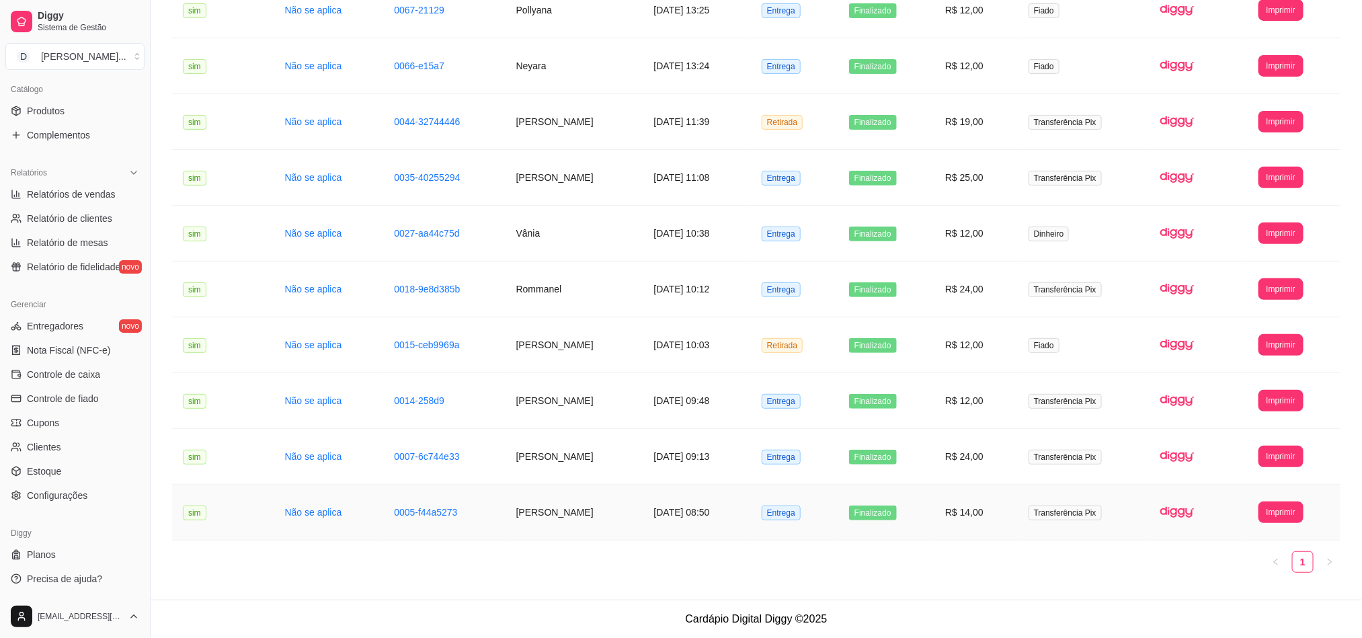
click at [543, 515] on td "[PERSON_NAME]" at bounding box center [575, 513] width 138 height 56
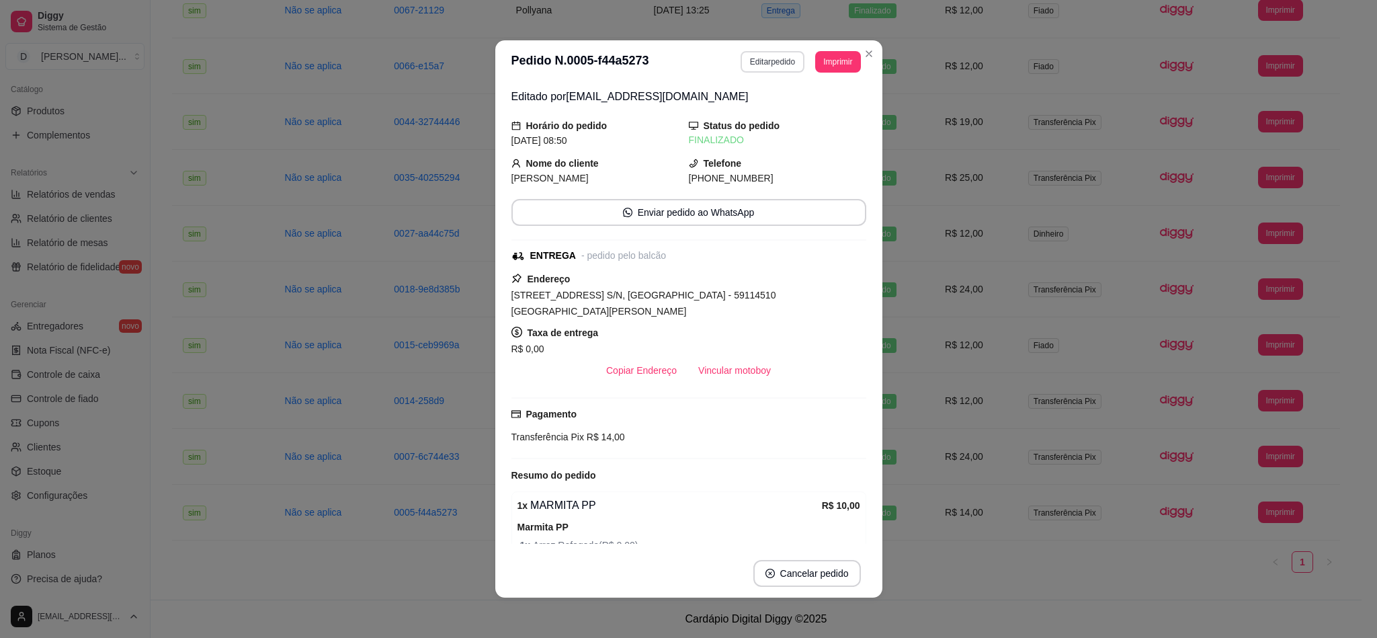
click at [763, 61] on button "Editar pedido" at bounding box center [773, 62] width 64 height 22
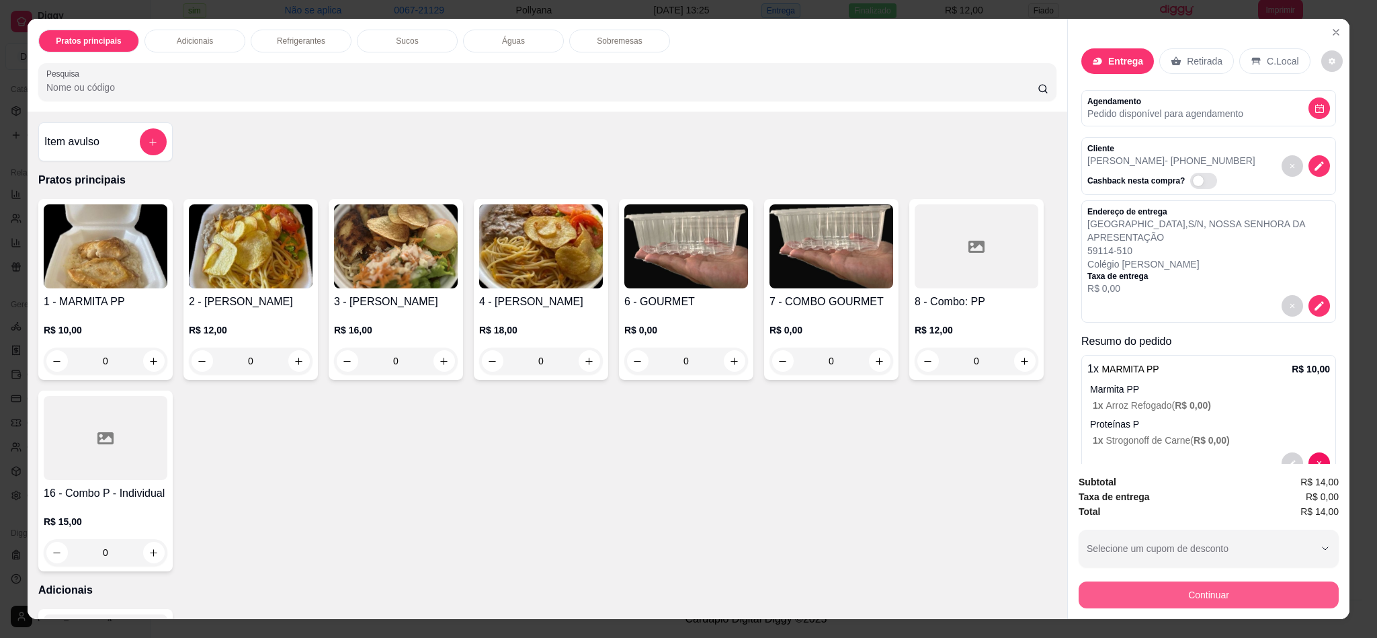
click at [1148, 567] on button "Continuar" at bounding box center [1209, 595] width 260 height 27
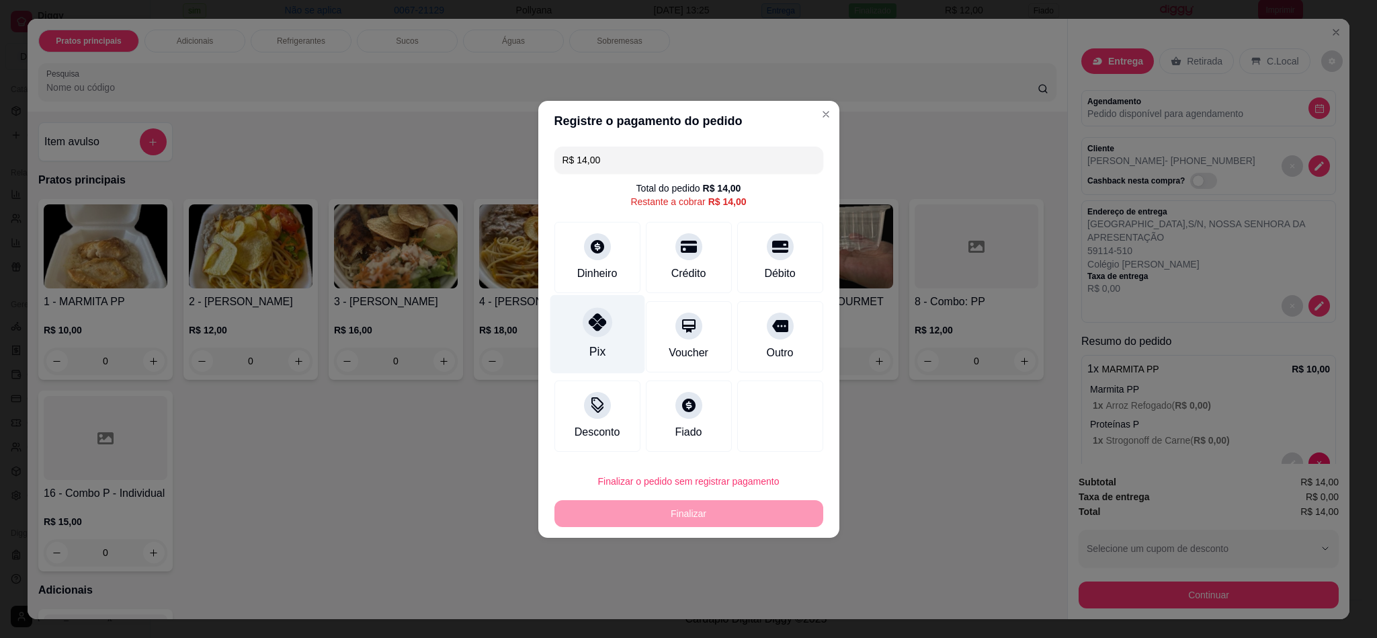
click at [600, 317] on icon at bounding box center [596, 321] width 17 height 17
type input "R$ 0,00"
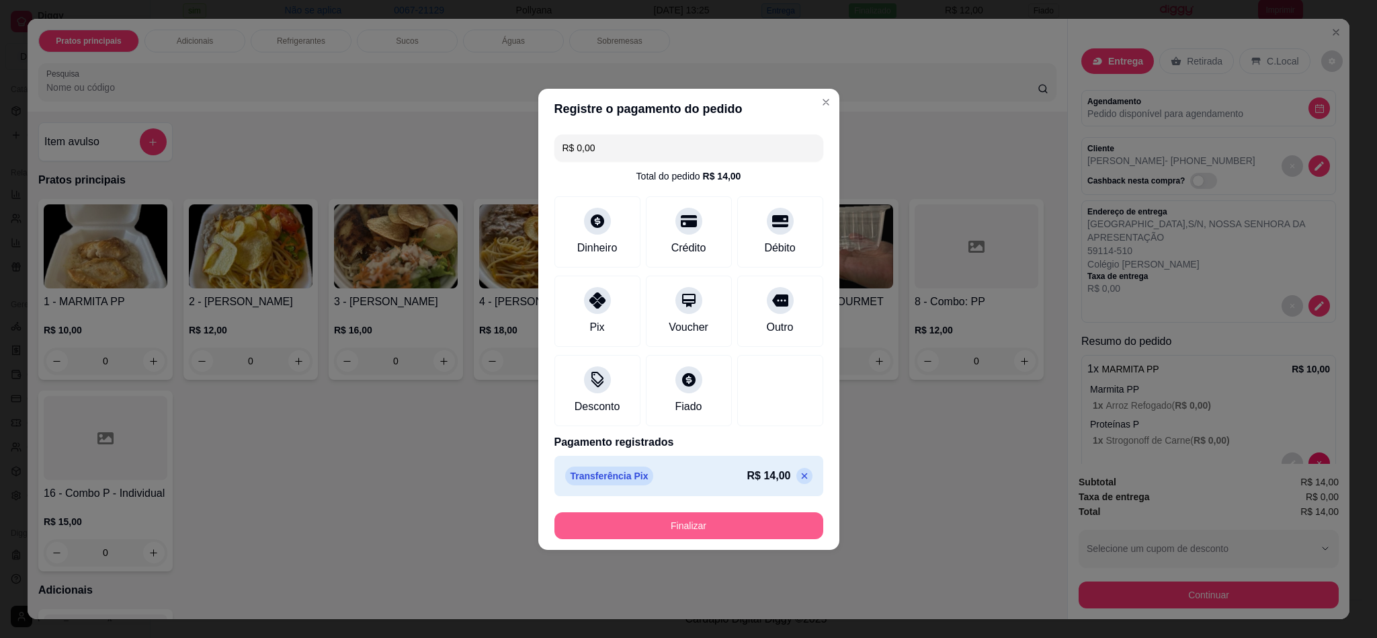
click at [703, 527] on button "Finalizar" at bounding box center [689, 525] width 269 height 27
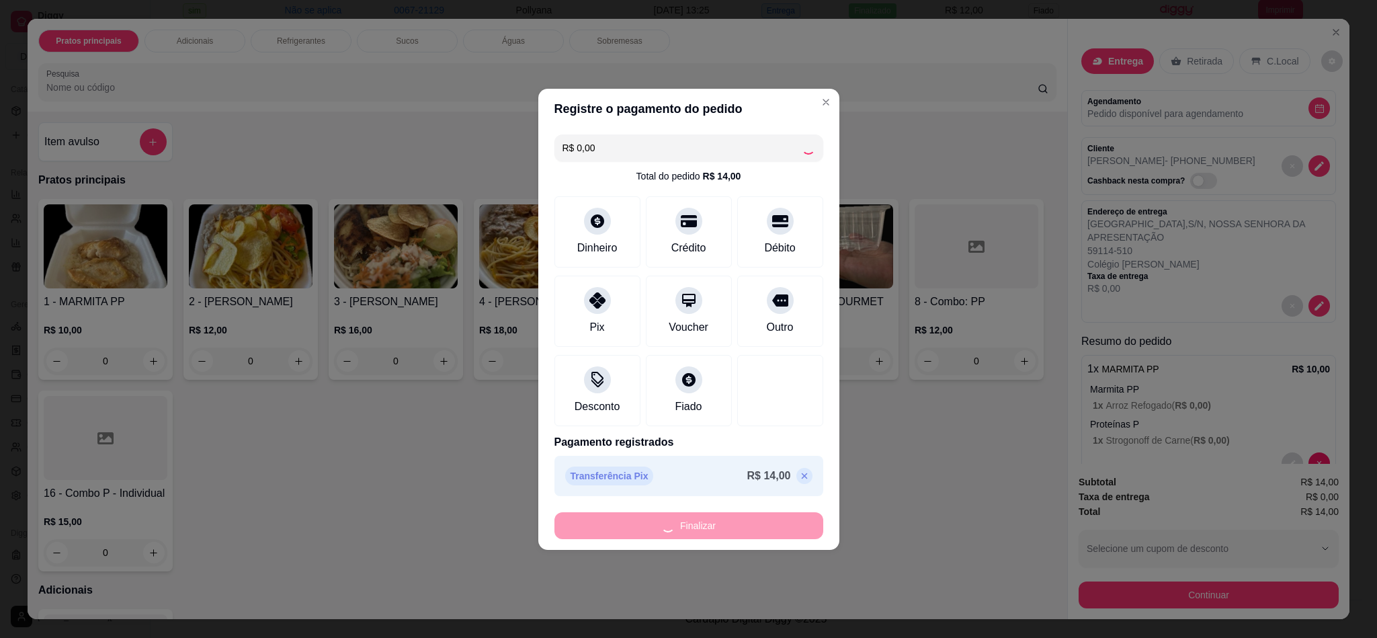
type input "0"
type input "-R$ 14,00"
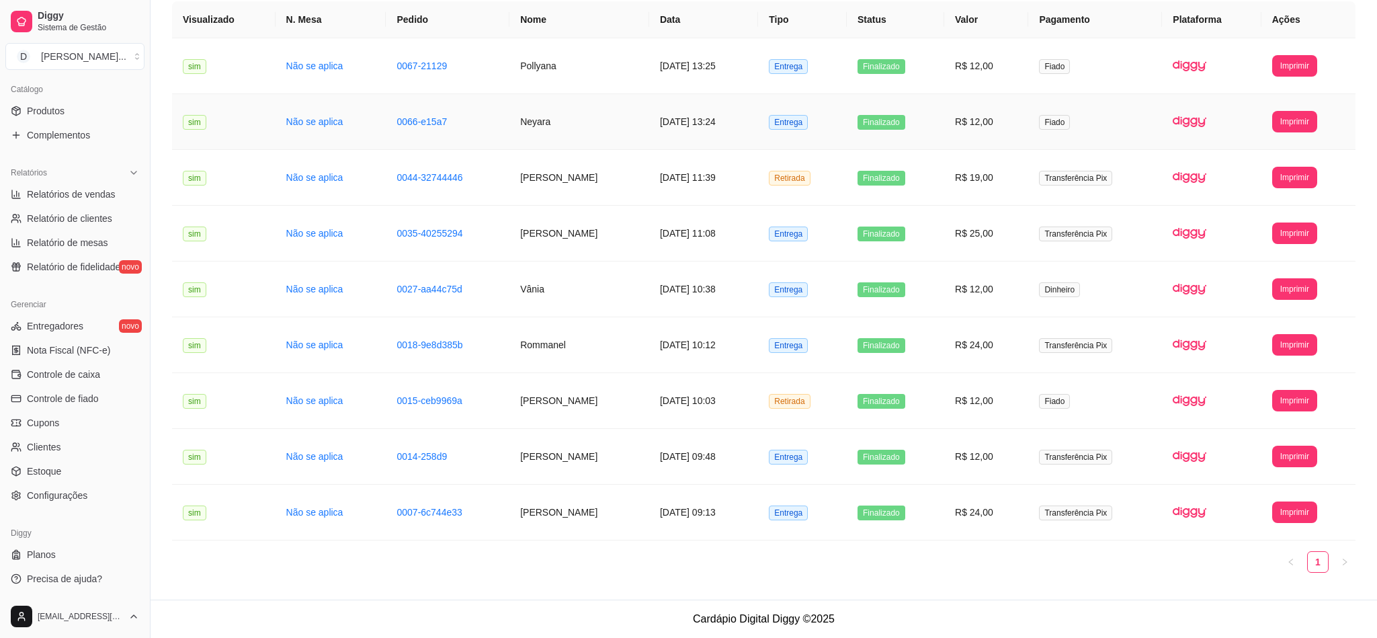
scroll to position [123, 0]
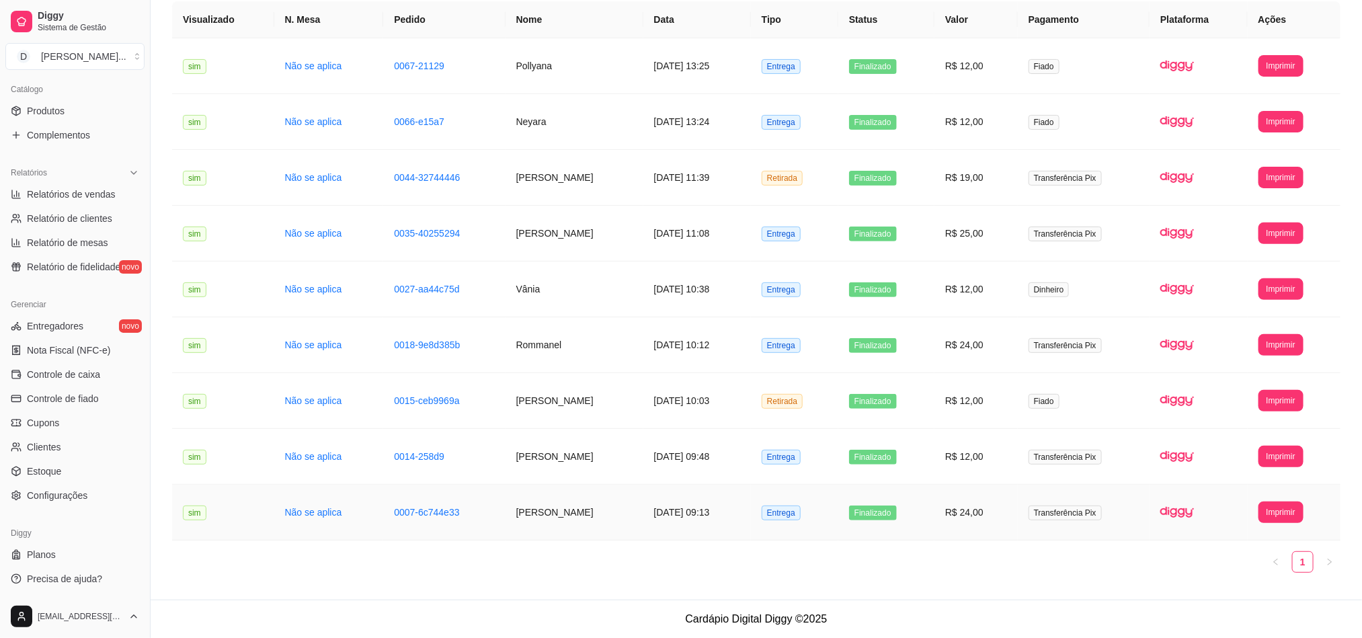
click at [523, 514] on td "[PERSON_NAME]" at bounding box center [575, 513] width 138 height 56
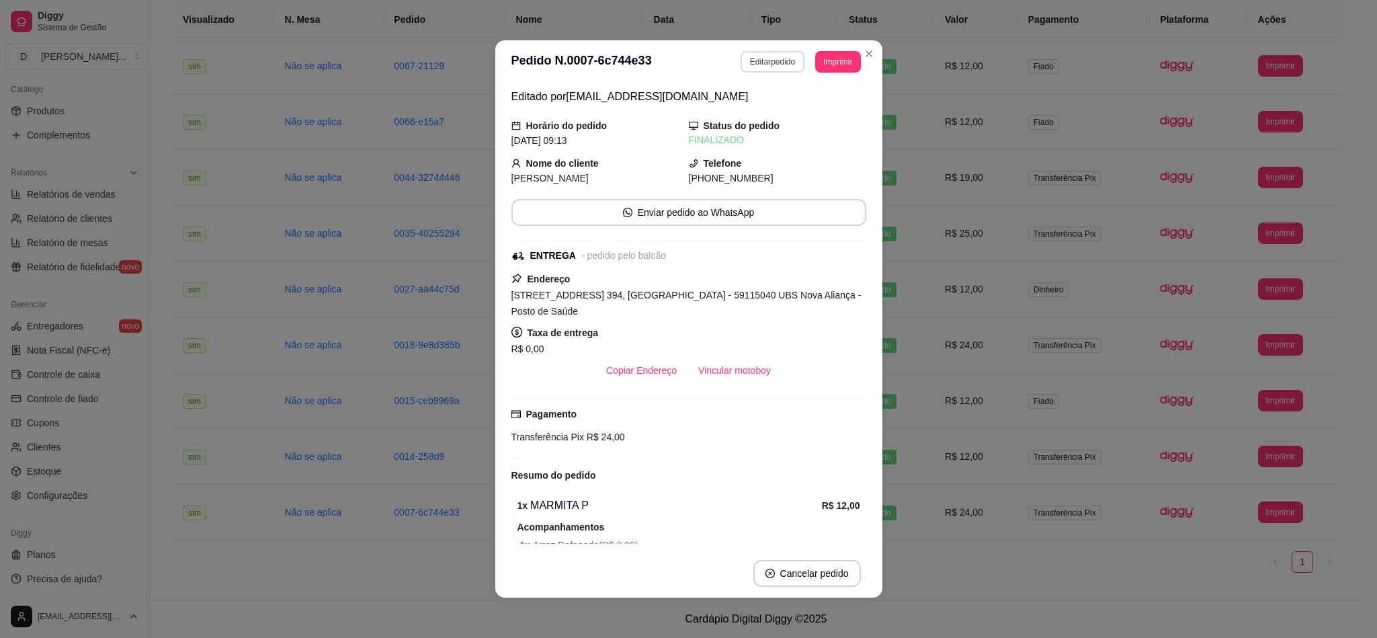
click at [742, 63] on button "Editar pedido" at bounding box center [773, 62] width 64 height 22
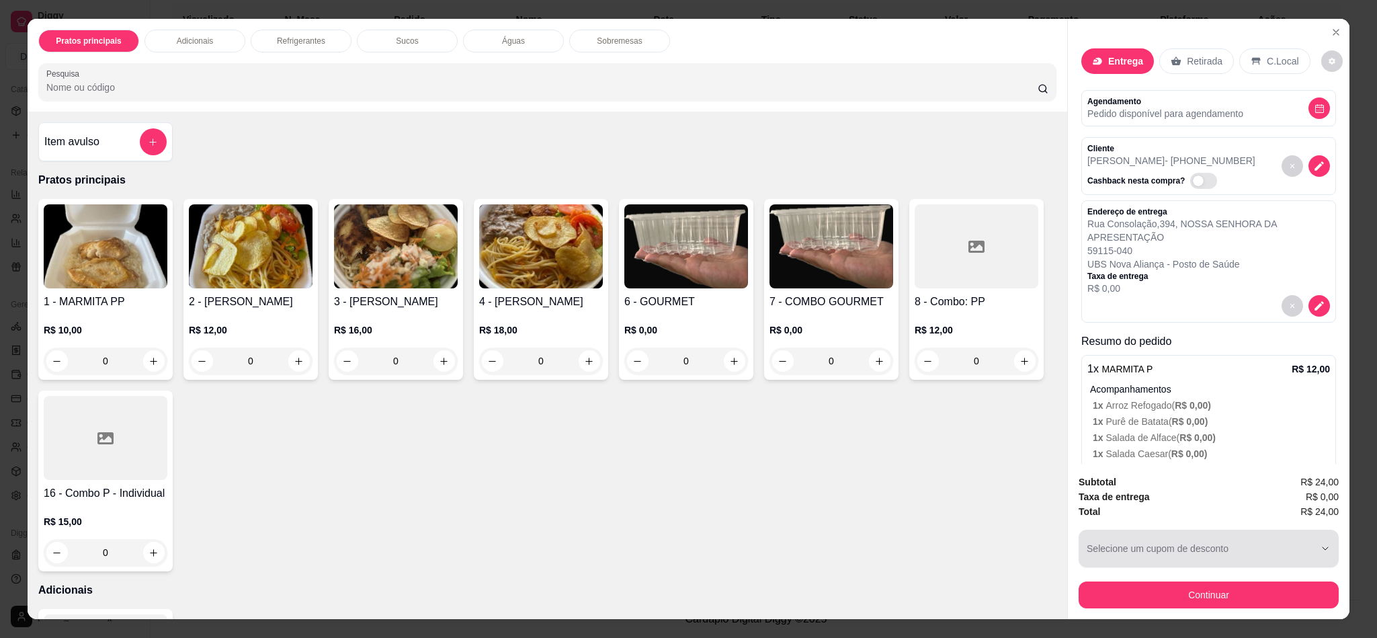
click at [1187, 567] on button "Continuar" at bounding box center [1209, 595] width 260 height 27
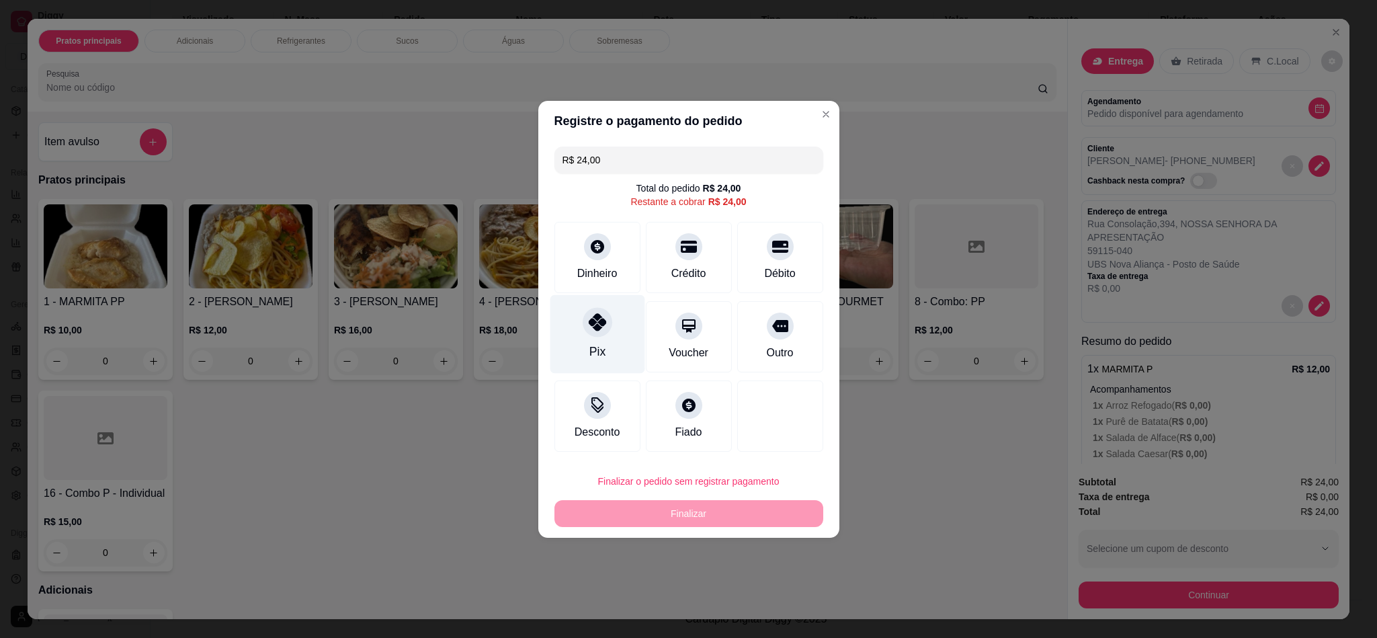
click at [606, 339] on div "Pix" at bounding box center [597, 333] width 95 height 79
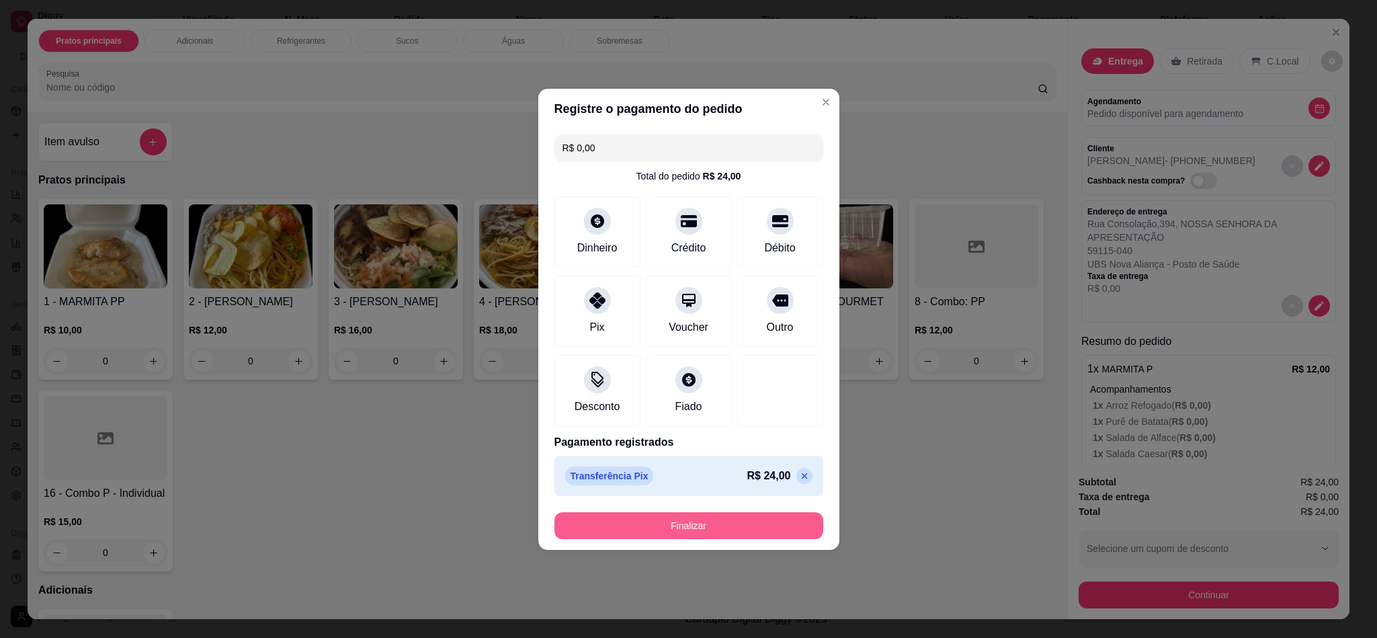
click at [705, 526] on button "Finalizar" at bounding box center [689, 525] width 269 height 27
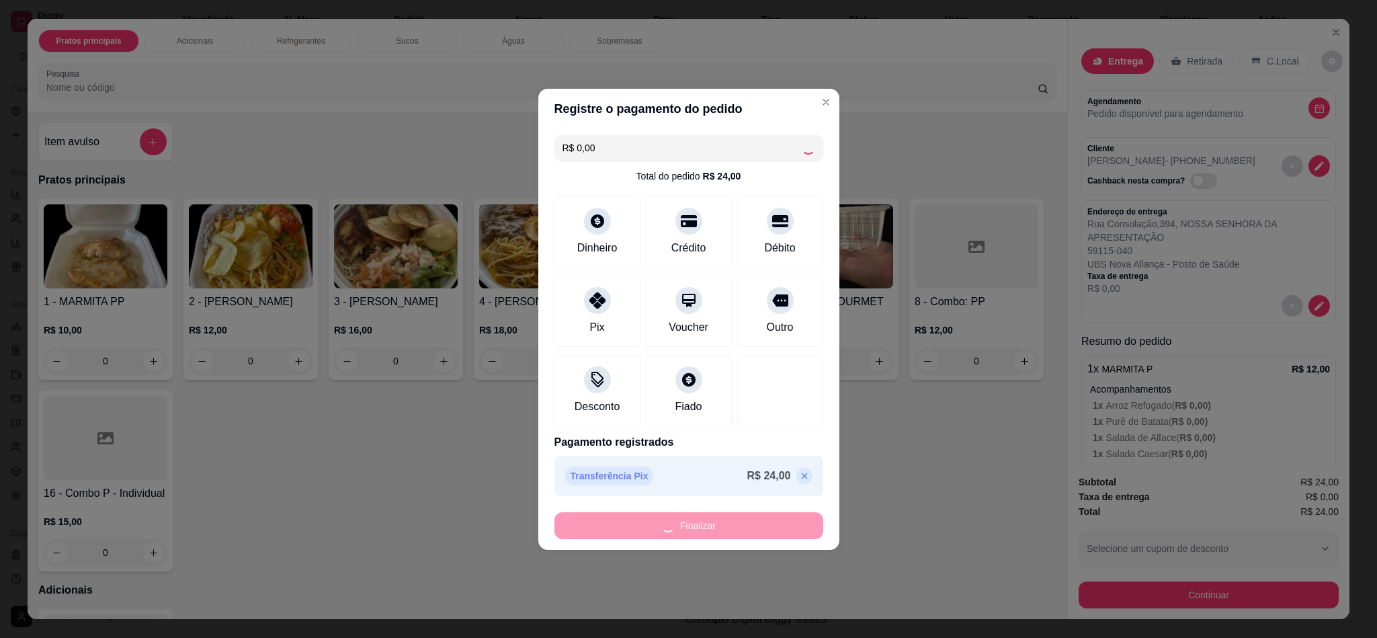
type input "-R$ 24,00"
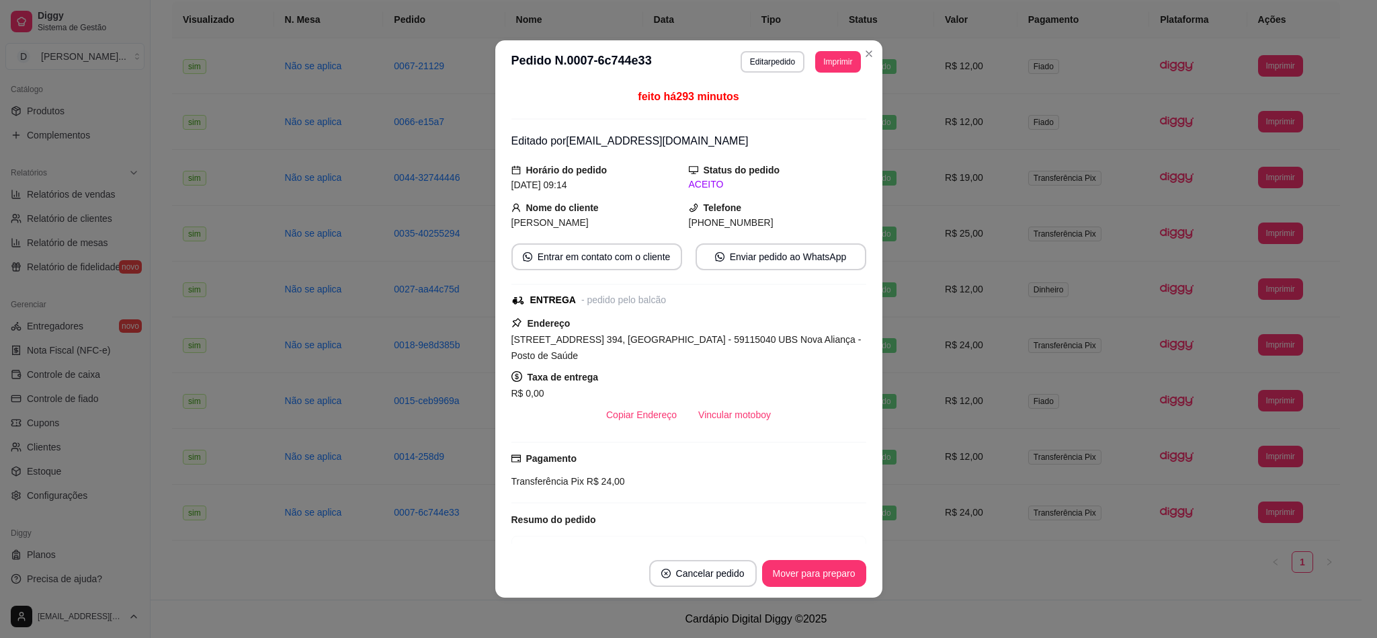
scroll to position [67, 0]
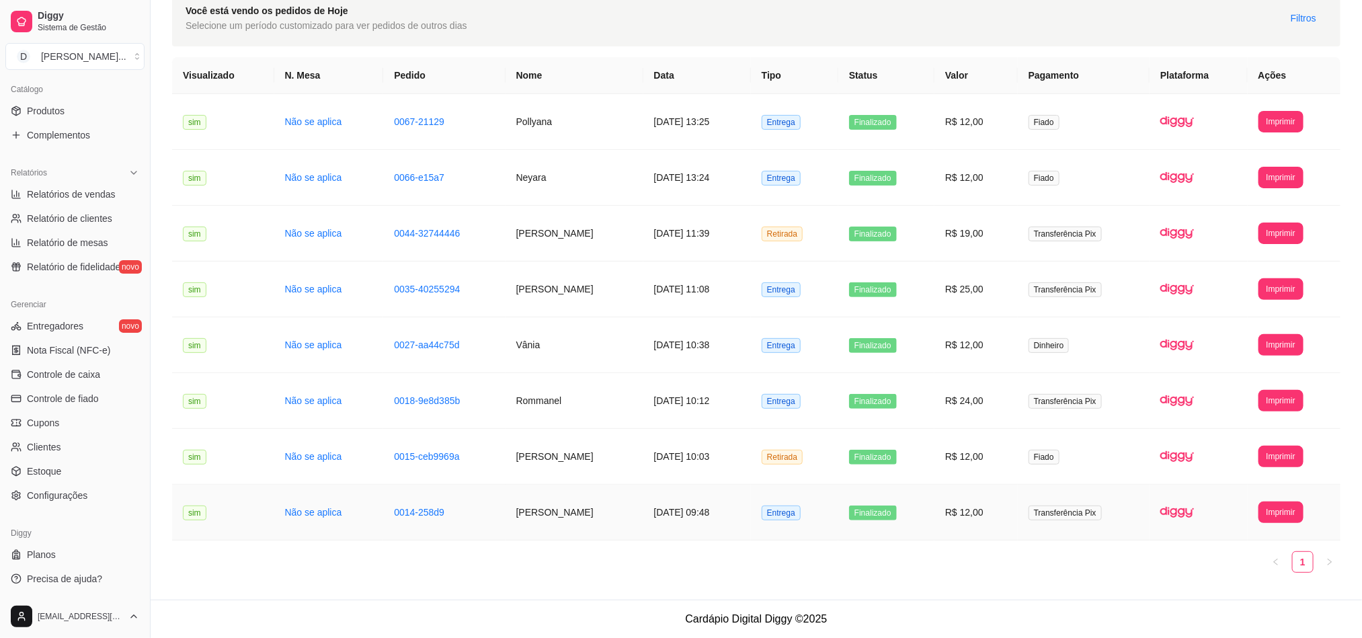
click at [527, 512] on td "[PERSON_NAME]" at bounding box center [575, 513] width 138 height 56
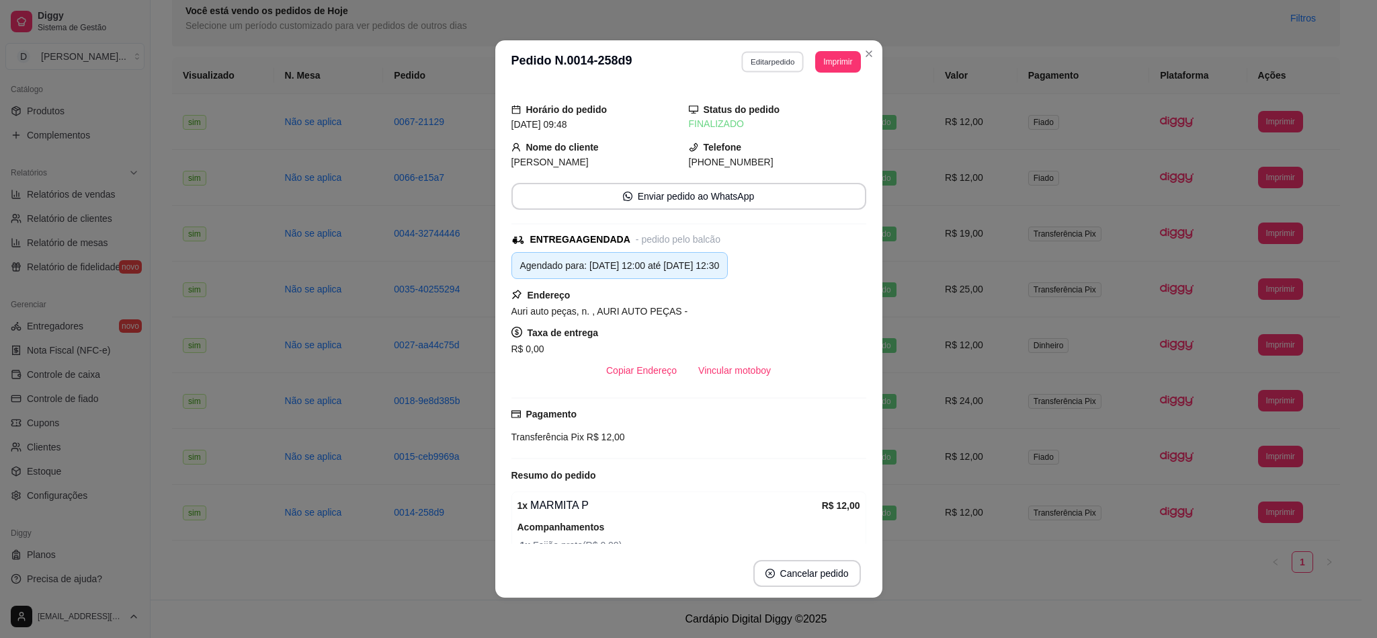
click at [742, 58] on button "Editar pedido" at bounding box center [773, 61] width 63 height 21
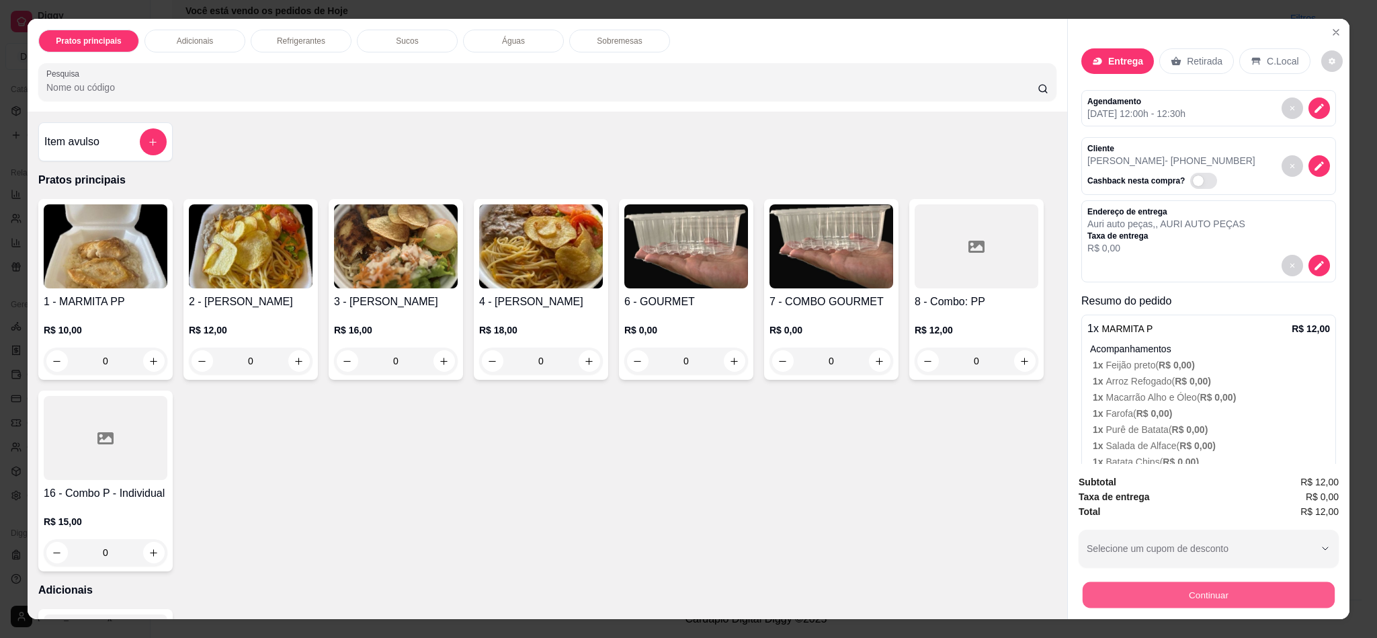
click at [1208, 567] on button "Continuar" at bounding box center [1209, 595] width 252 height 26
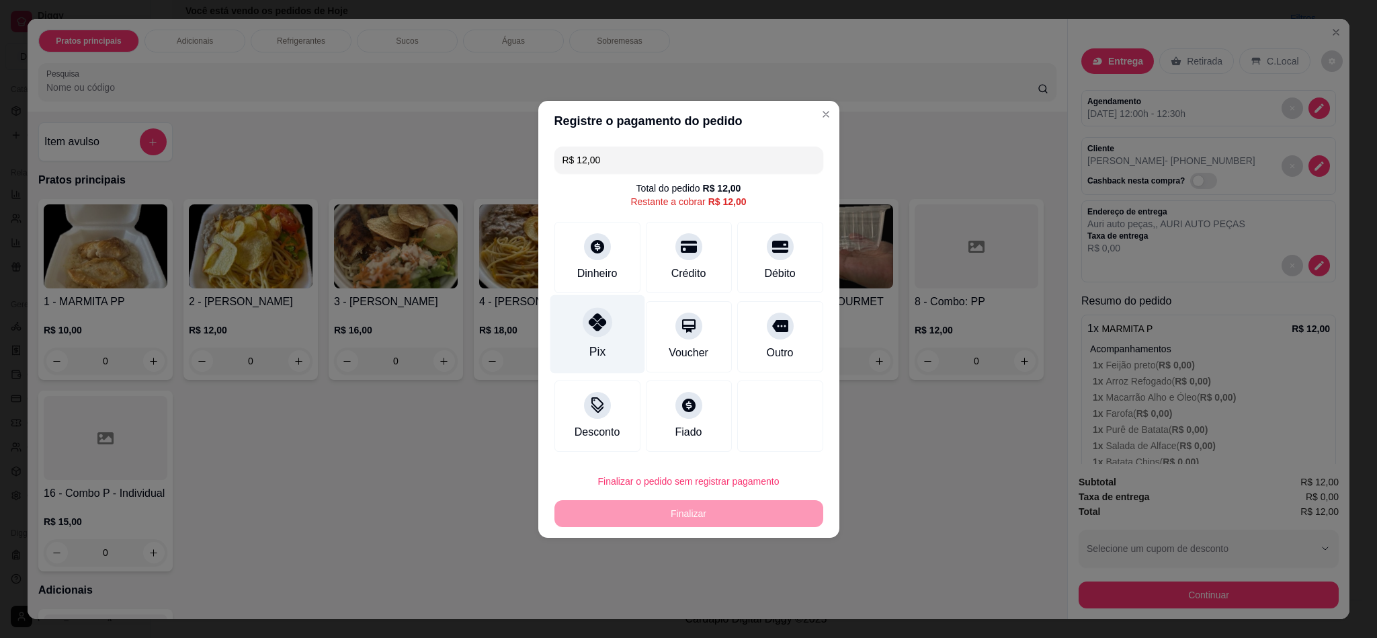
click at [588, 319] on icon at bounding box center [596, 321] width 17 height 17
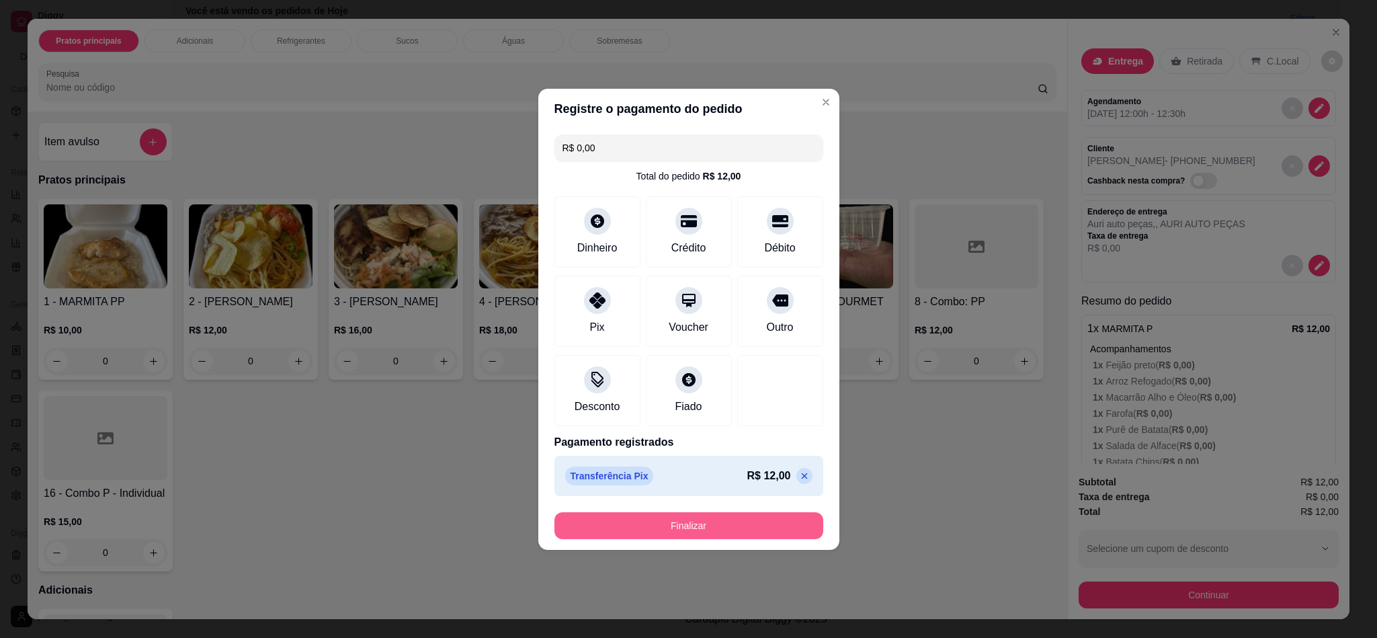
click at [656, 538] on button "Finalizar" at bounding box center [689, 525] width 269 height 27
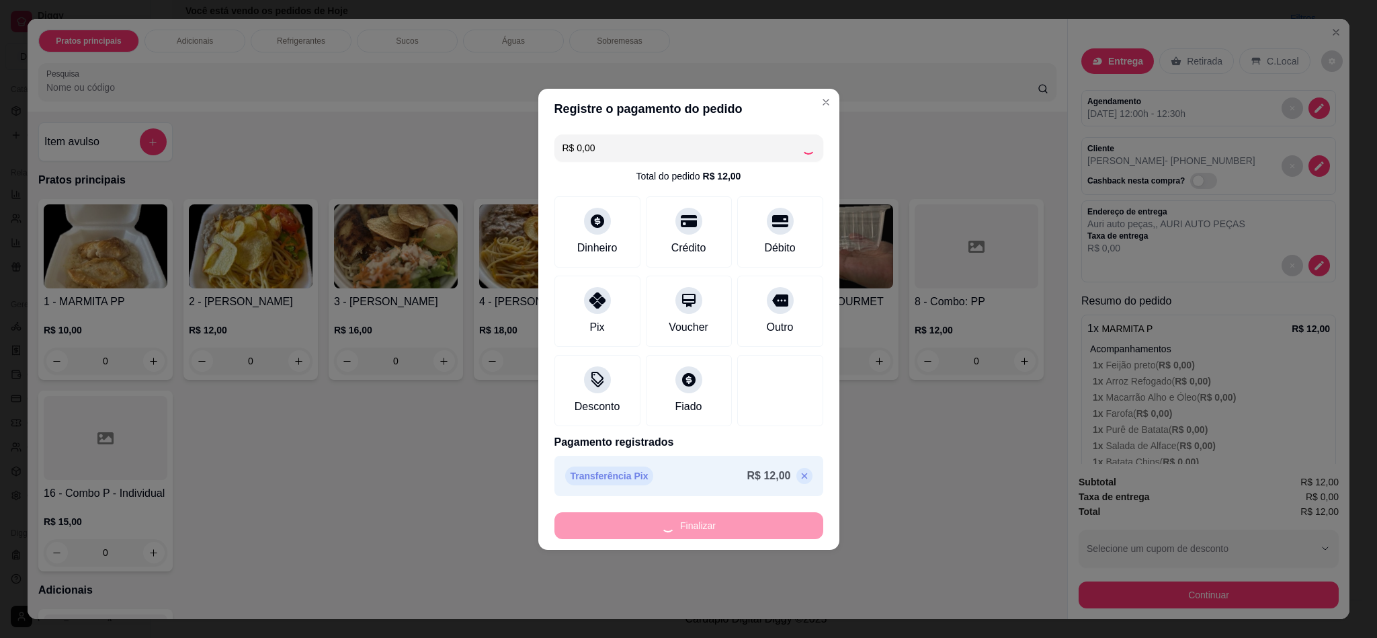
type input "-R$ 12,00"
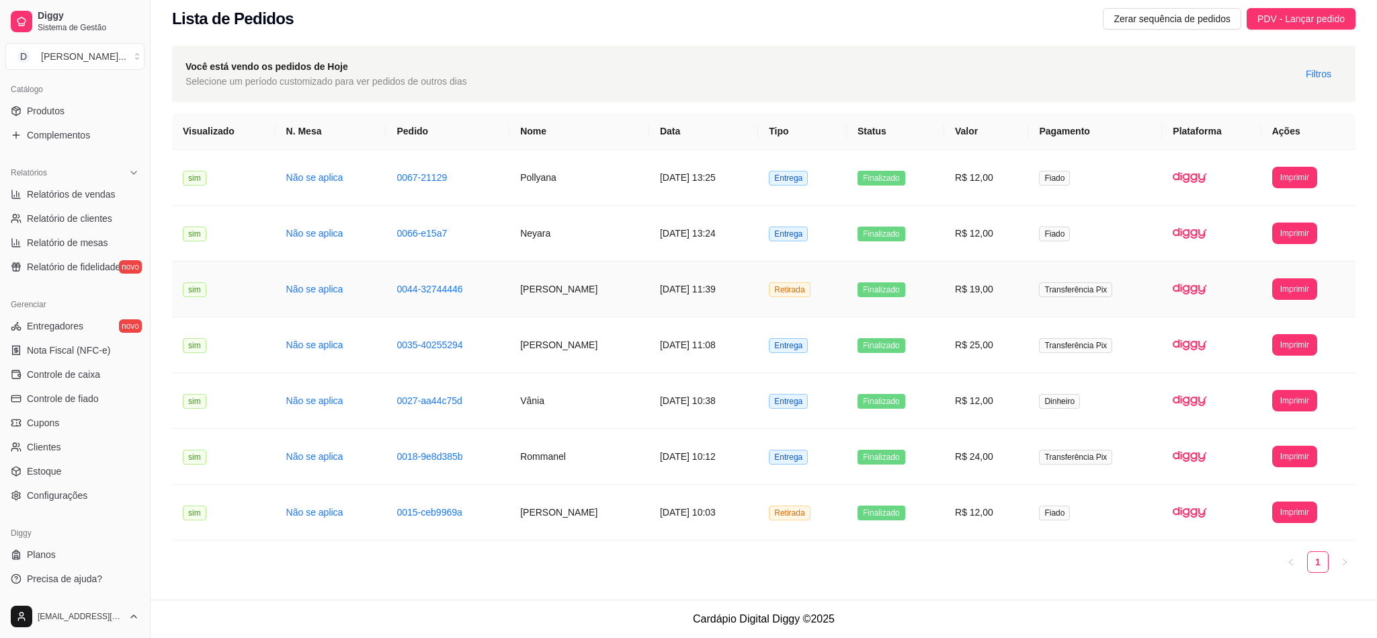
scroll to position [10, 0]
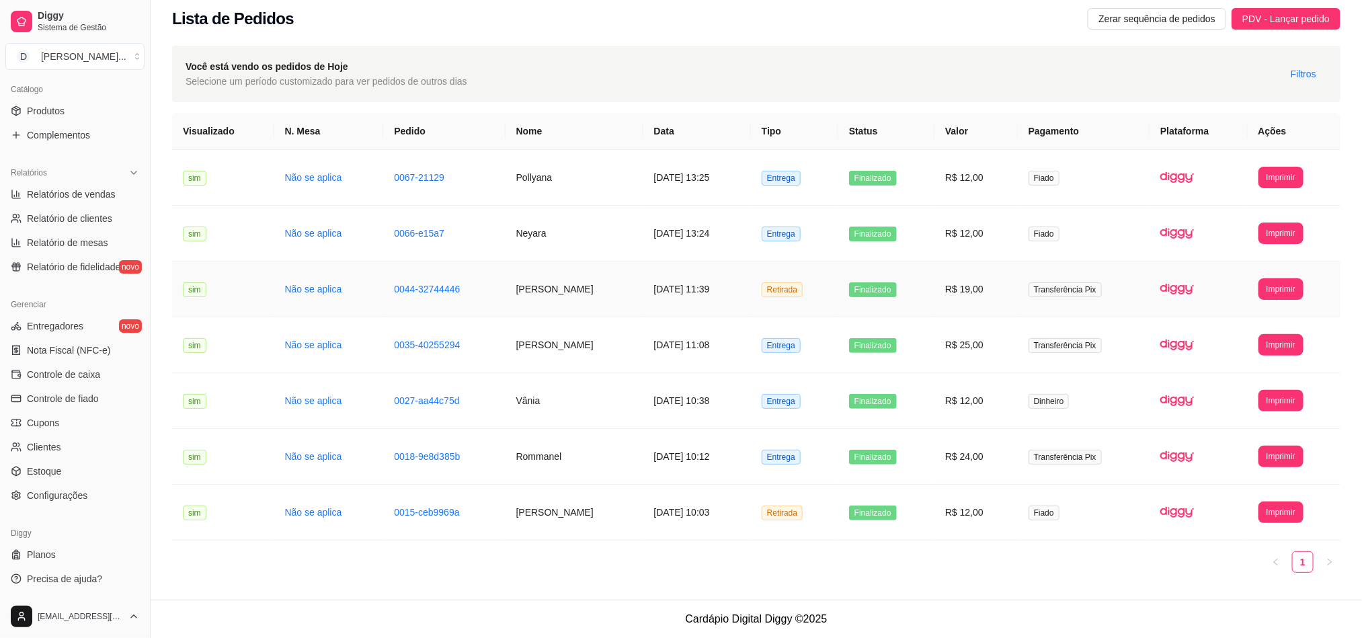
click at [1224, 313] on td "**********" at bounding box center [1294, 290] width 93 height 56
click at [555, 515] on td "[PERSON_NAME]" at bounding box center [575, 513] width 138 height 56
click at [678, 450] on td "[DATE] 10:12" at bounding box center [697, 457] width 108 height 56
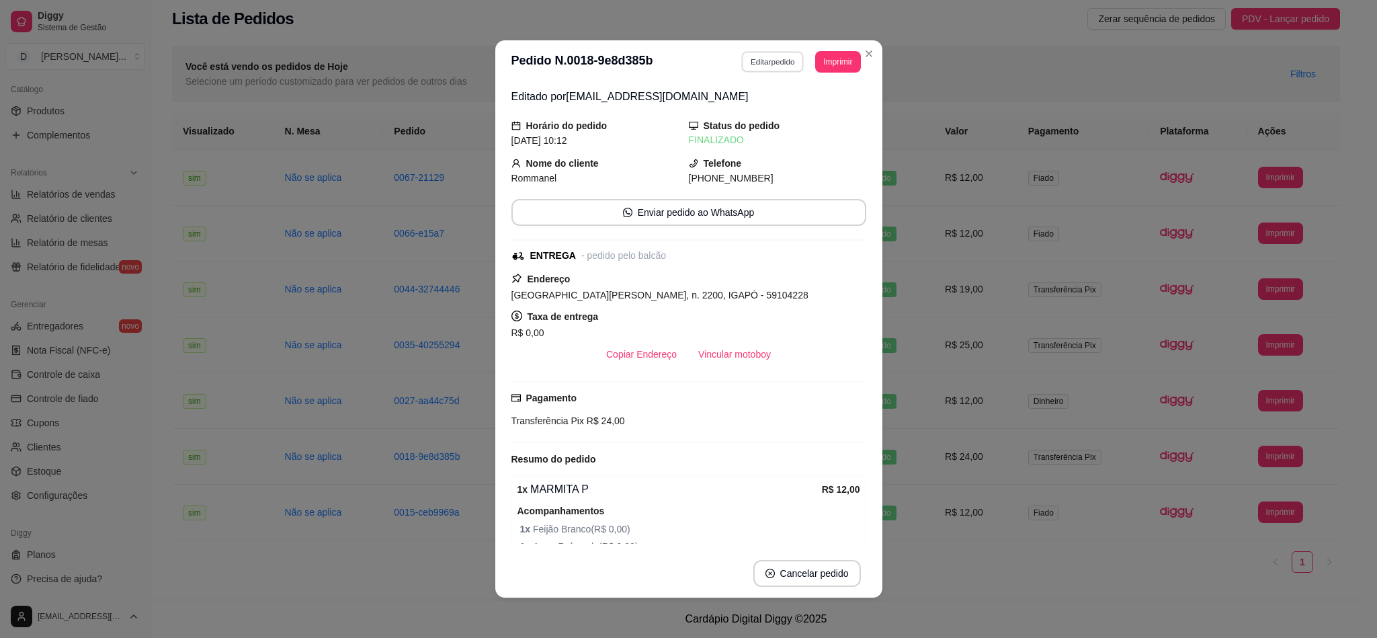
click at [744, 69] on button "Editar pedido" at bounding box center [773, 61] width 63 height 21
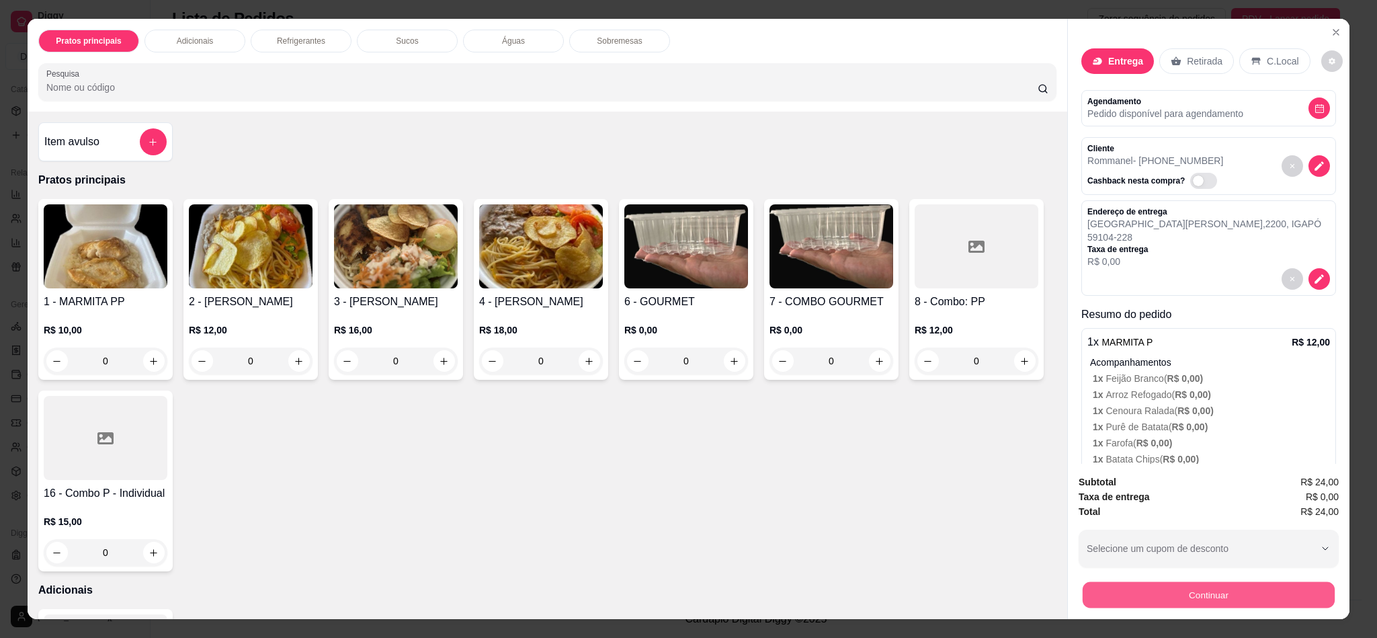
click at [1189, 567] on button "Continuar" at bounding box center [1209, 595] width 252 height 26
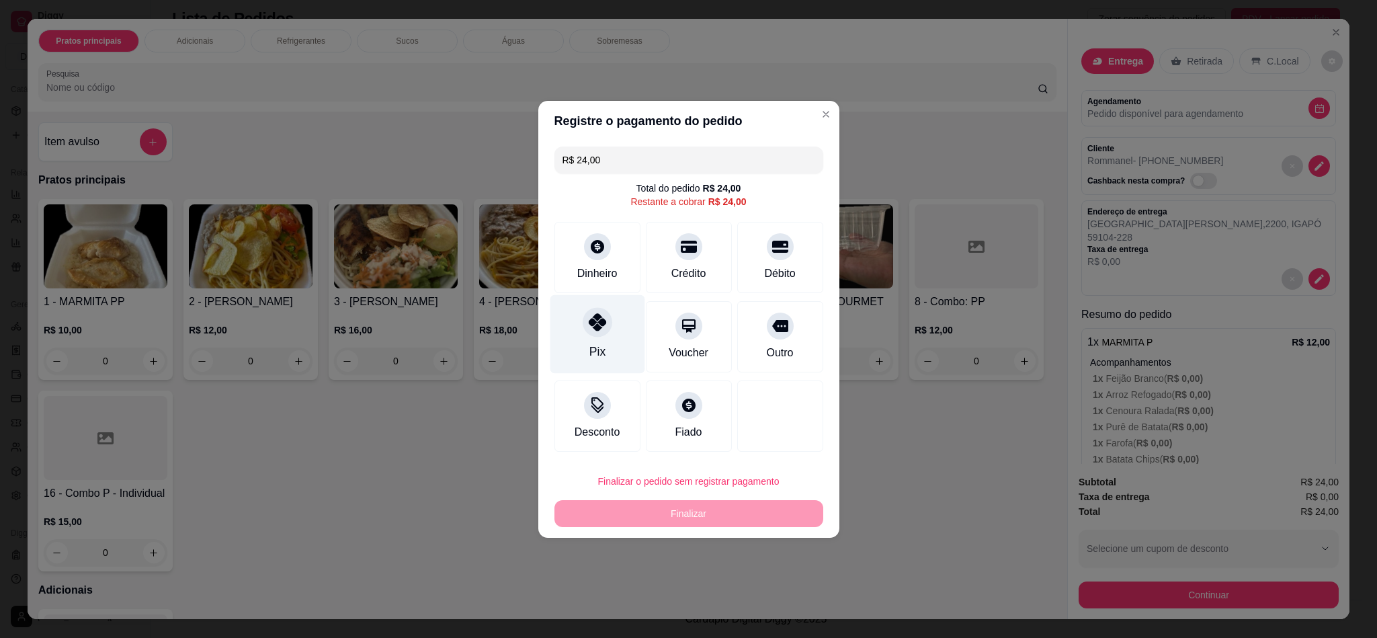
click at [591, 307] on div "Pix" at bounding box center [597, 333] width 95 height 79
type input "R$ 0,00"
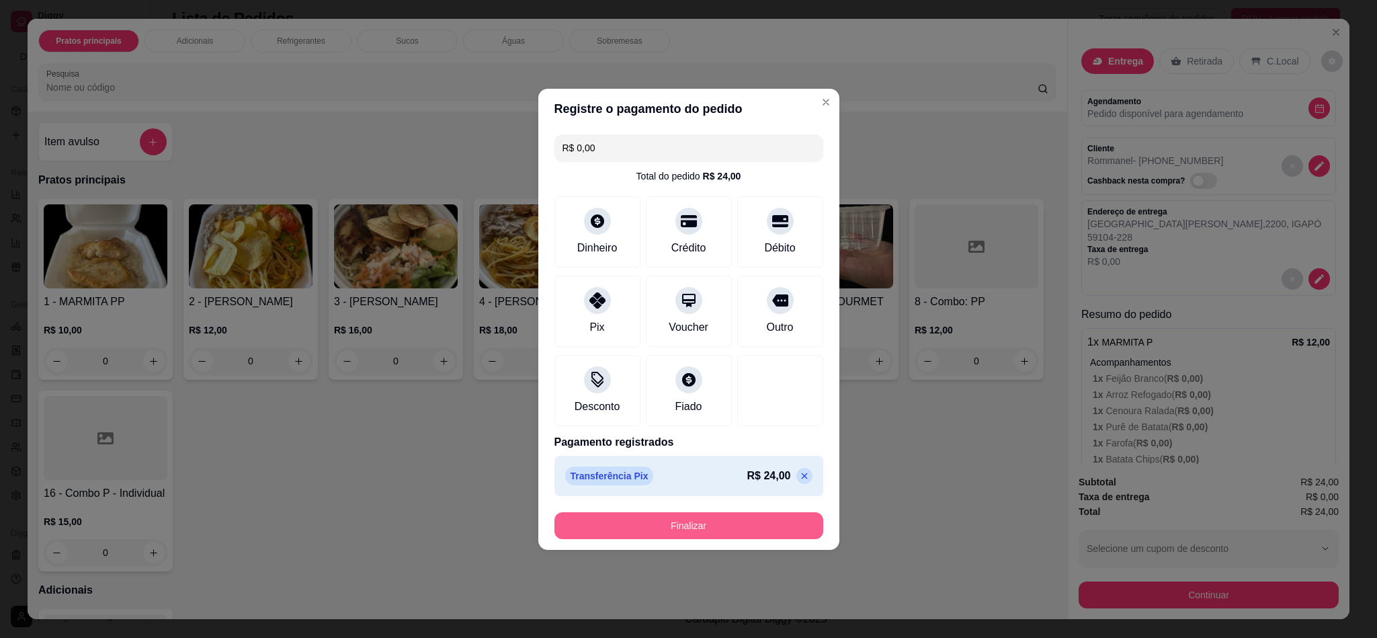
click at [684, 524] on button "Finalizar" at bounding box center [689, 525] width 269 height 27
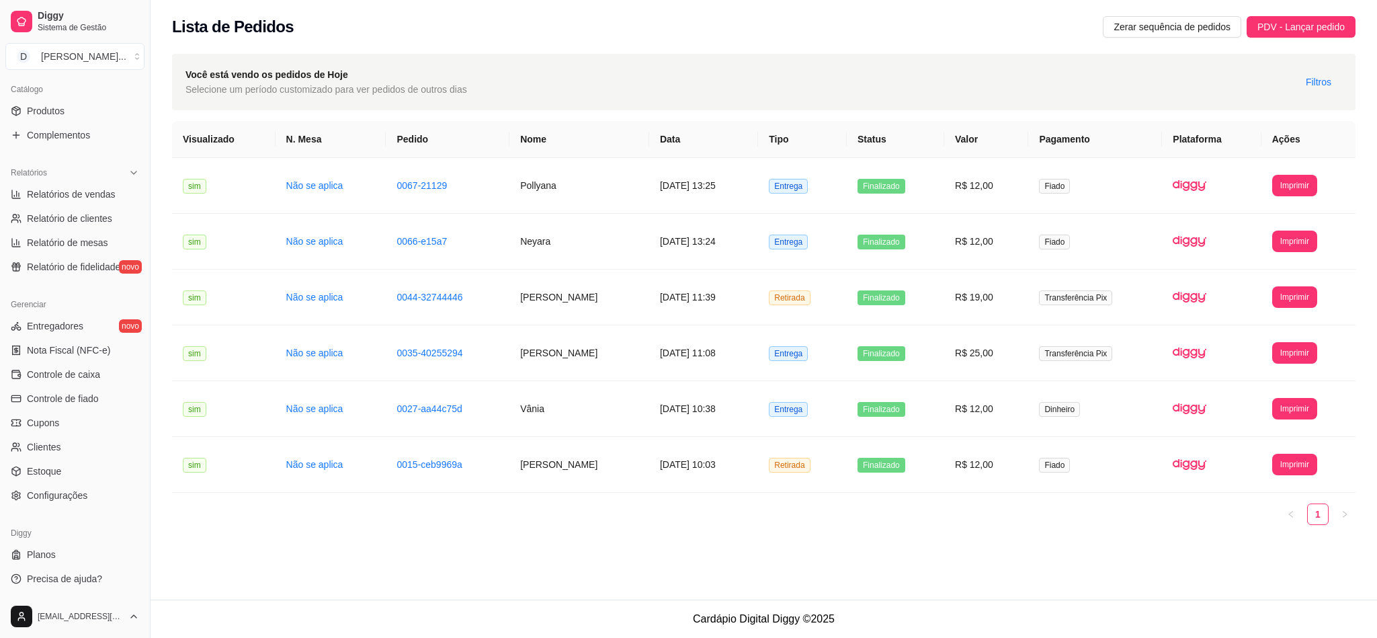
scroll to position [0, 0]
click at [442, 413] on link "0027-aa44c75d" at bounding box center [429, 408] width 65 height 11
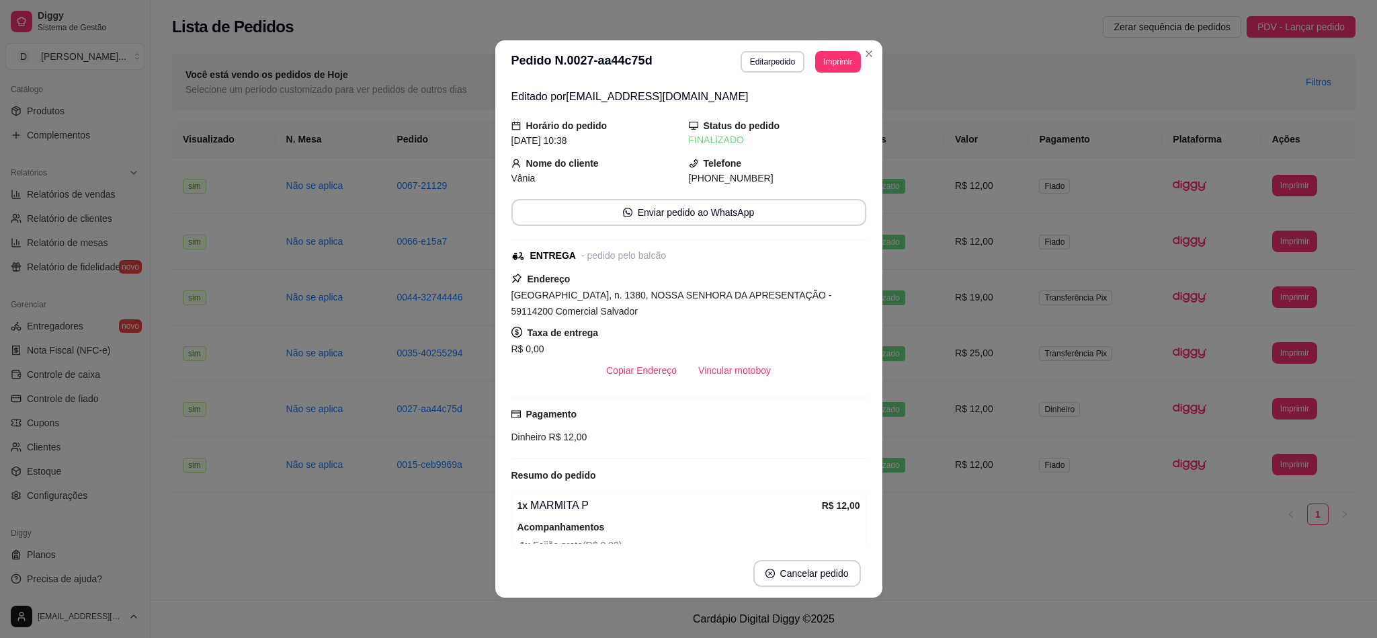
click at [756, 65] on button "Editar pedido" at bounding box center [773, 62] width 64 height 22
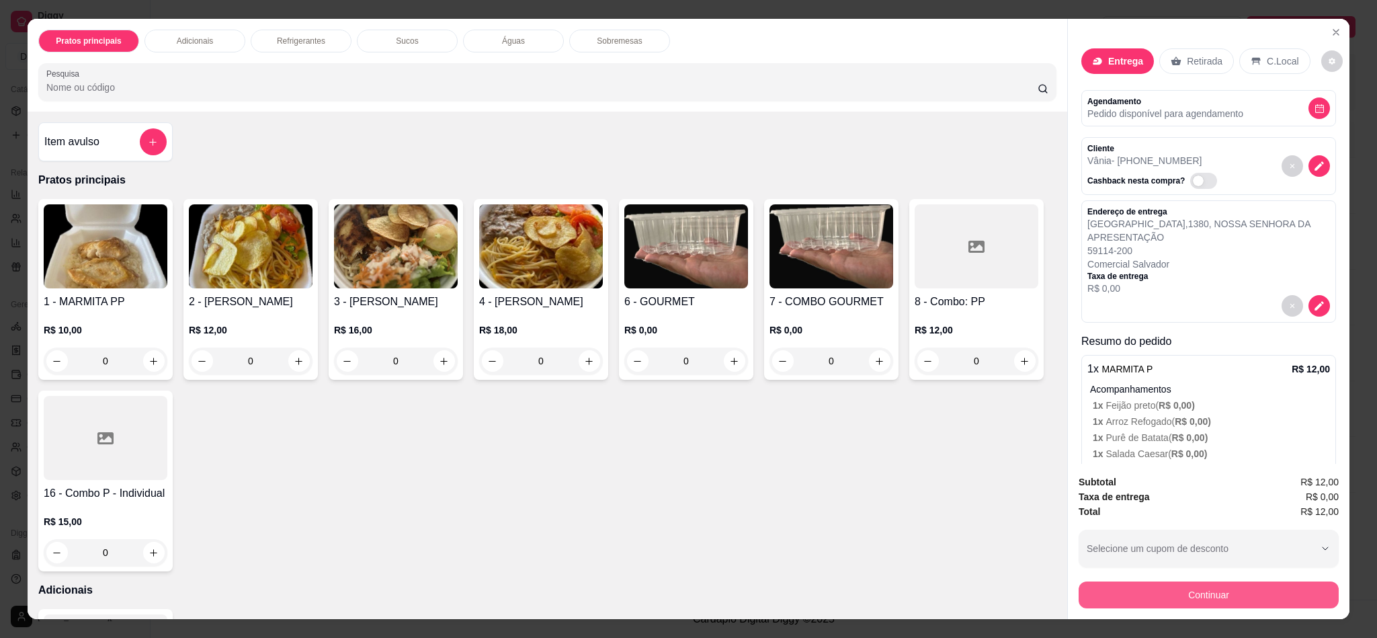
click at [1172, 567] on button "Continuar" at bounding box center [1209, 595] width 260 height 27
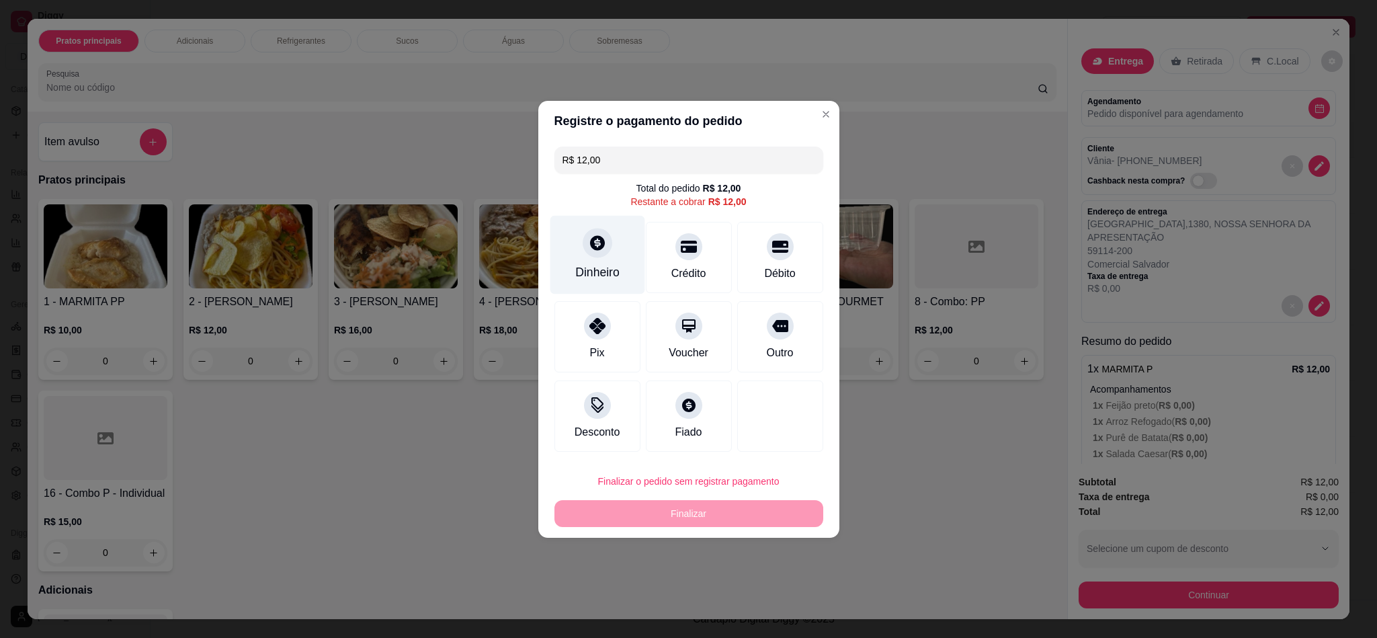
click at [589, 269] on div "Dinheiro" at bounding box center [597, 272] width 44 height 17
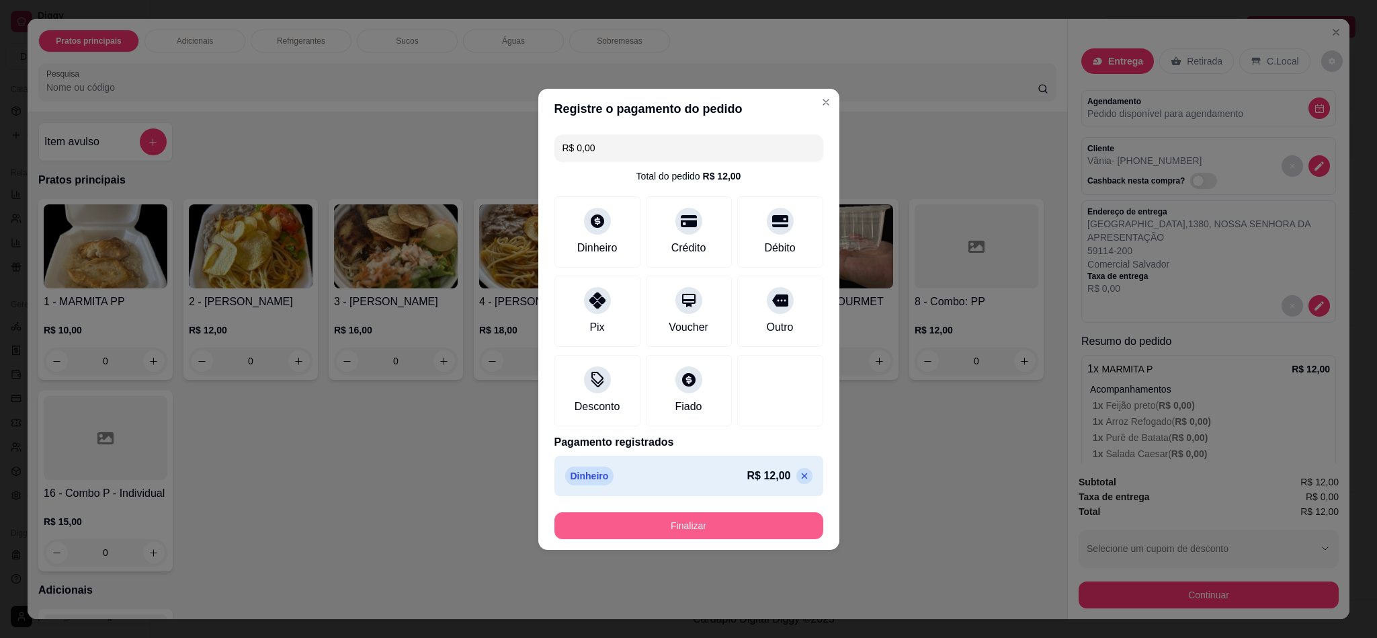
click at [739, 522] on button "Finalizar" at bounding box center [689, 525] width 269 height 27
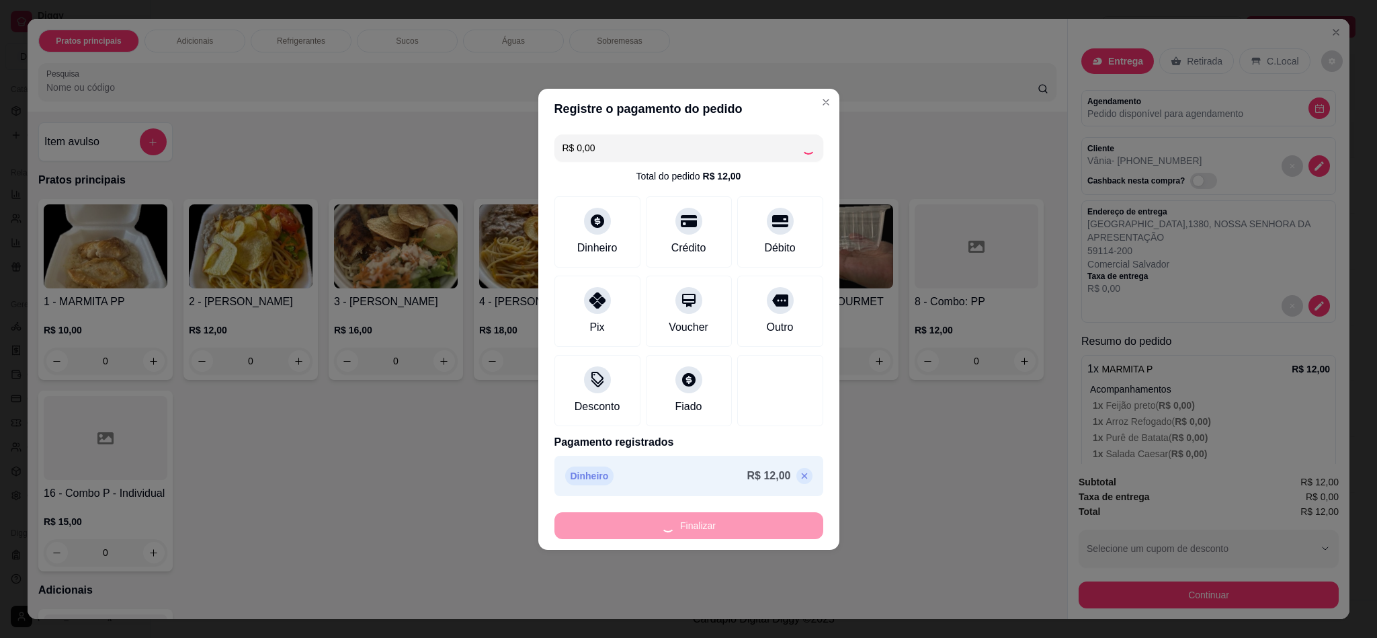
type input "-R$ 12,00"
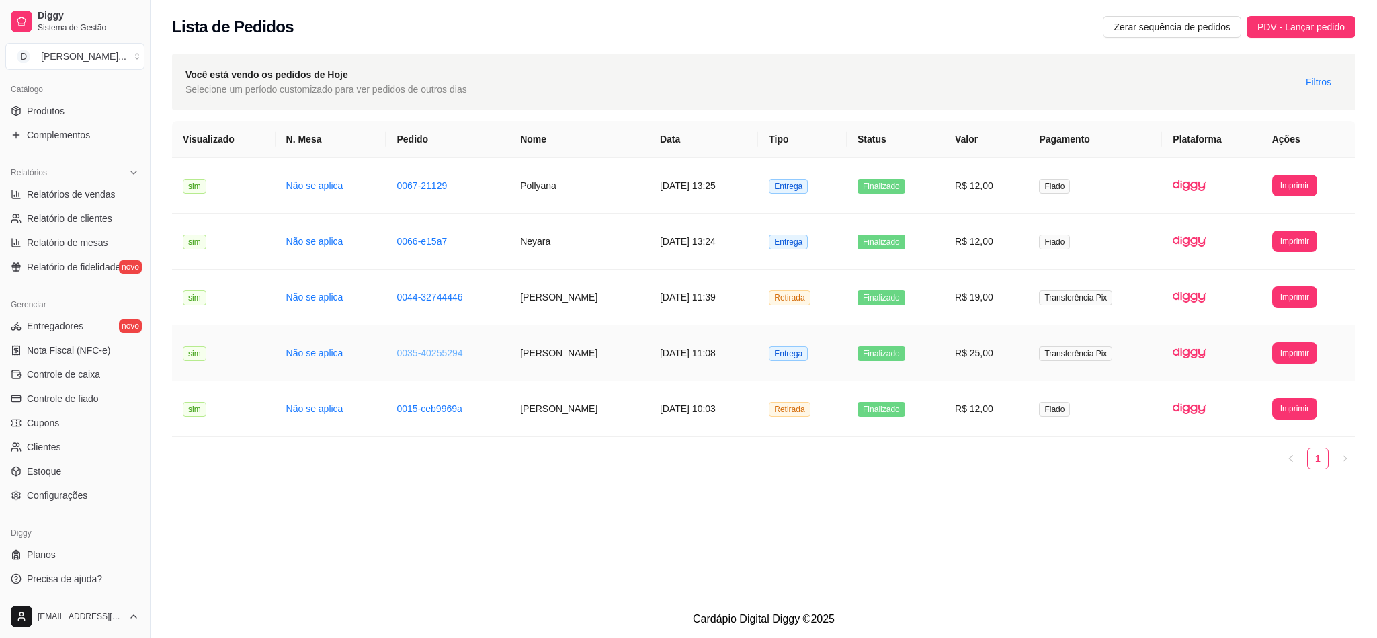
click at [438, 358] on link "0035-40255294" at bounding box center [430, 353] width 66 height 11
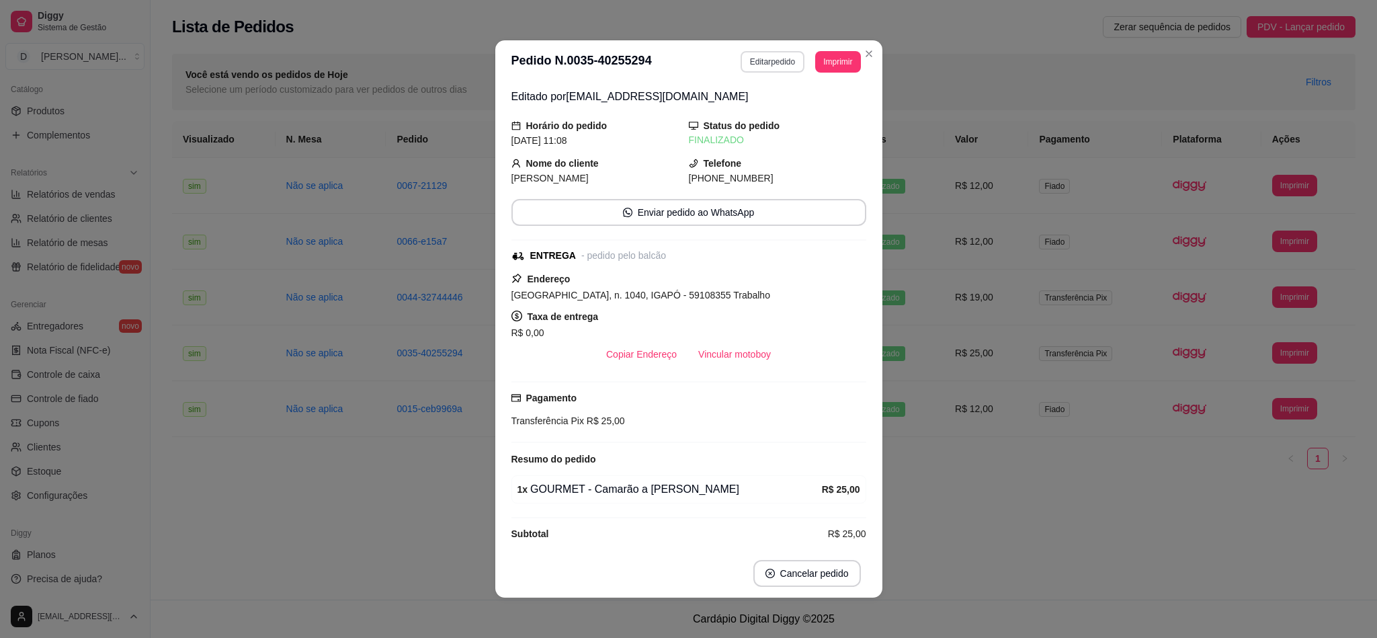
click at [768, 59] on button "Editar pedido" at bounding box center [773, 62] width 64 height 22
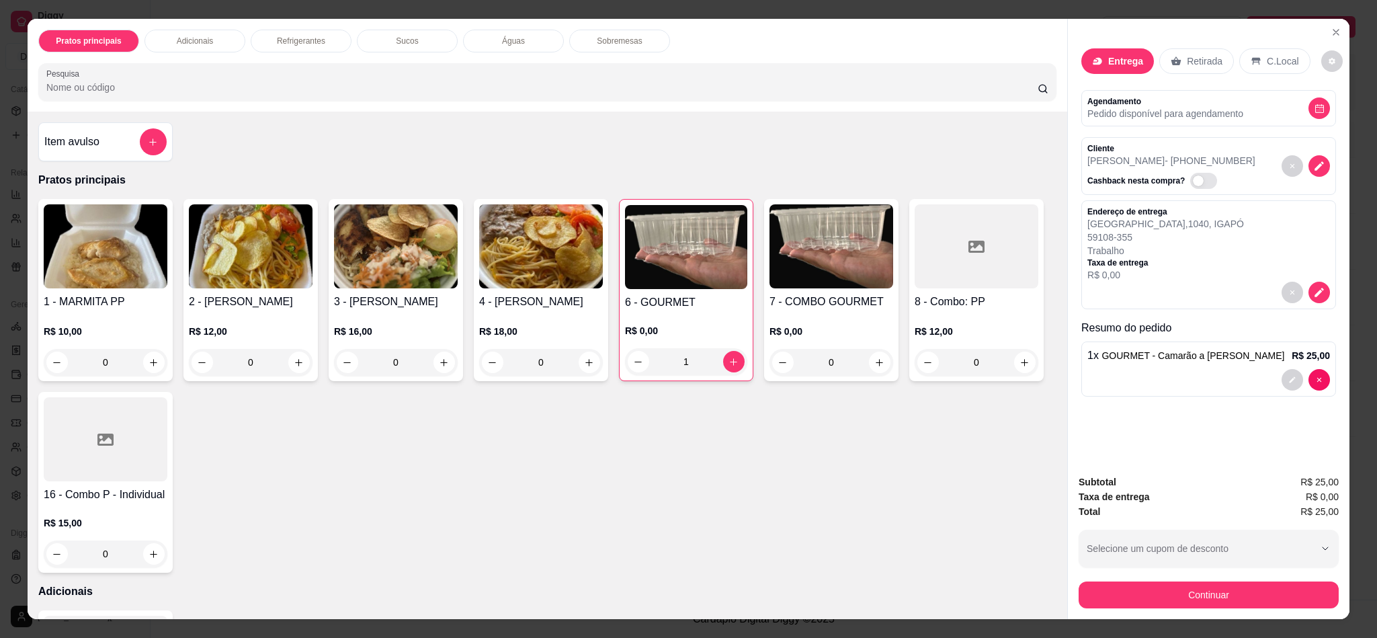
click at [1123, 567] on div "Continuar" at bounding box center [1209, 593] width 260 height 30
click at [1123, 567] on button "Continuar" at bounding box center [1209, 595] width 260 height 27
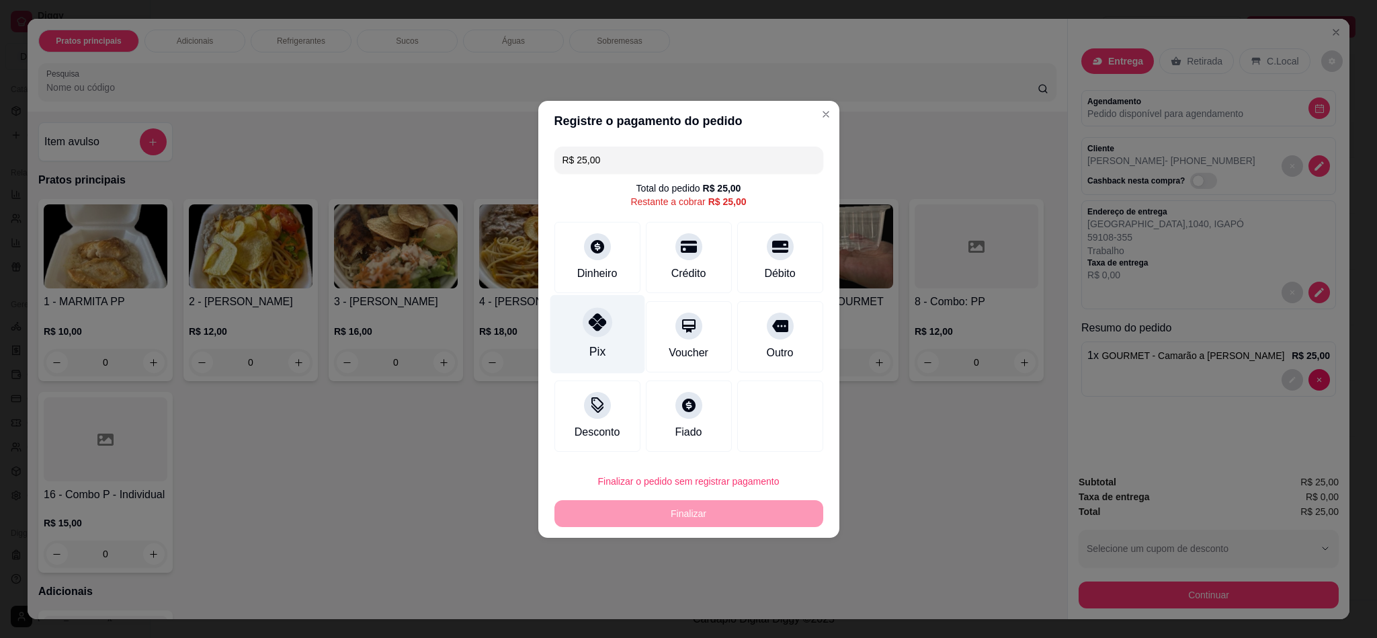
click at [606, 337] on div "Pix" at bounding box center [597, 333] width 95 height 79
type input "R$ 0,00"
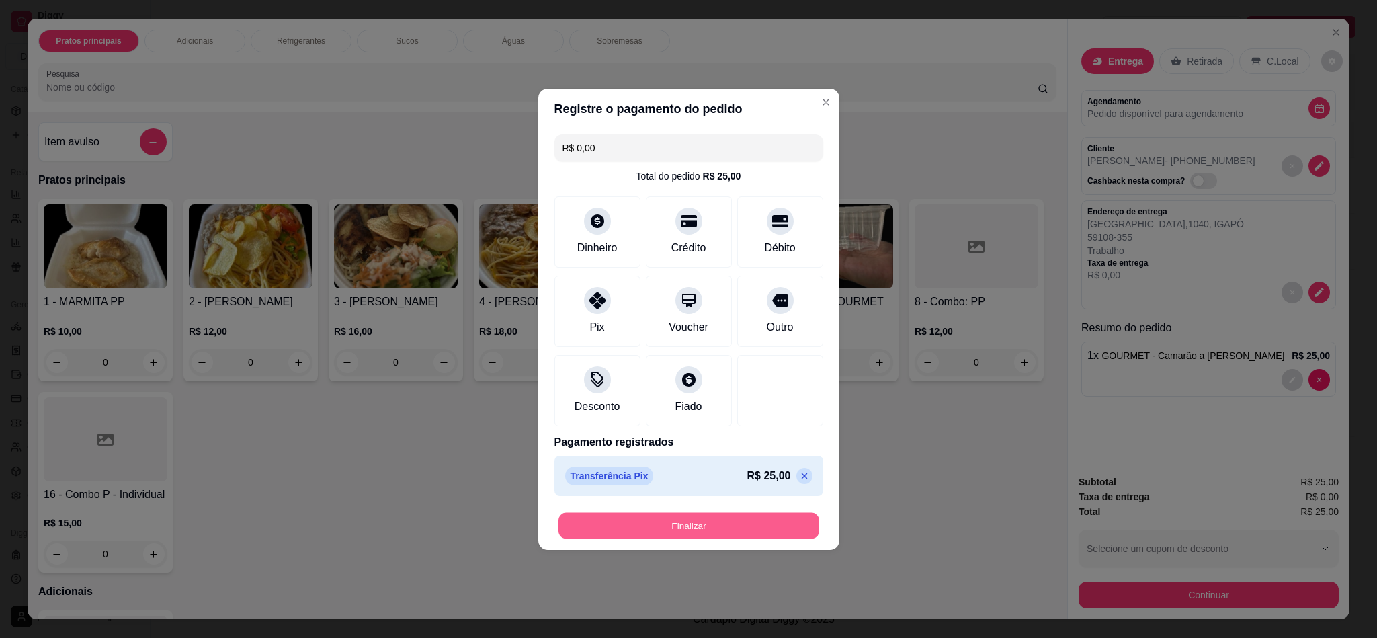
click at [684, 531] on button "Finalizar" at bounding box center [689, 525] width 261 height 26
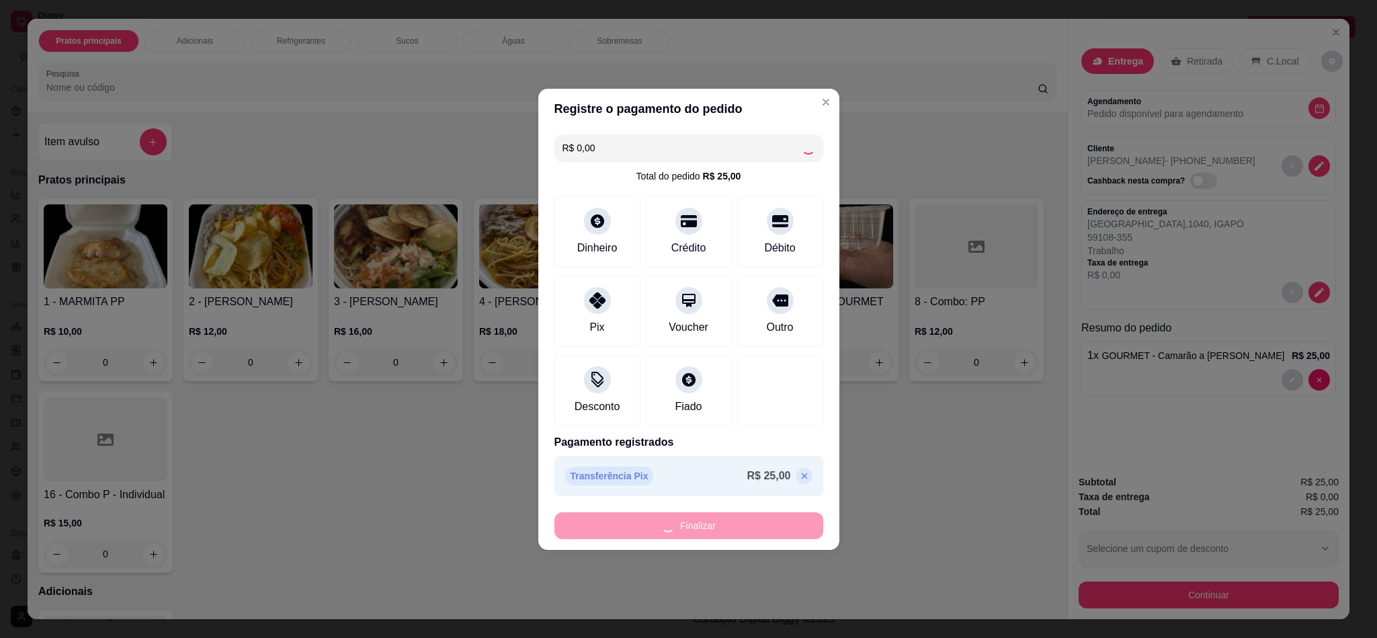
type input "0"
type input "-R$ 25,00"
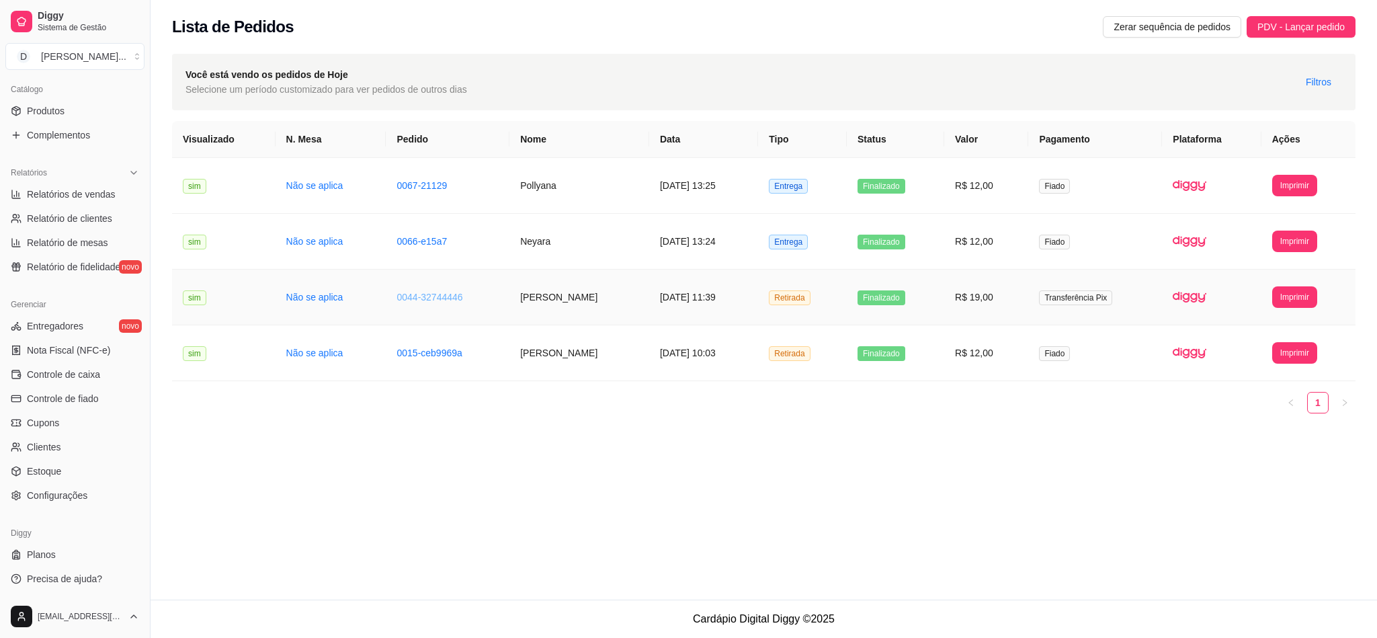
click at [454, 299] on link "0044-32744446" at bounding box center [430, 297] width 66 height 11
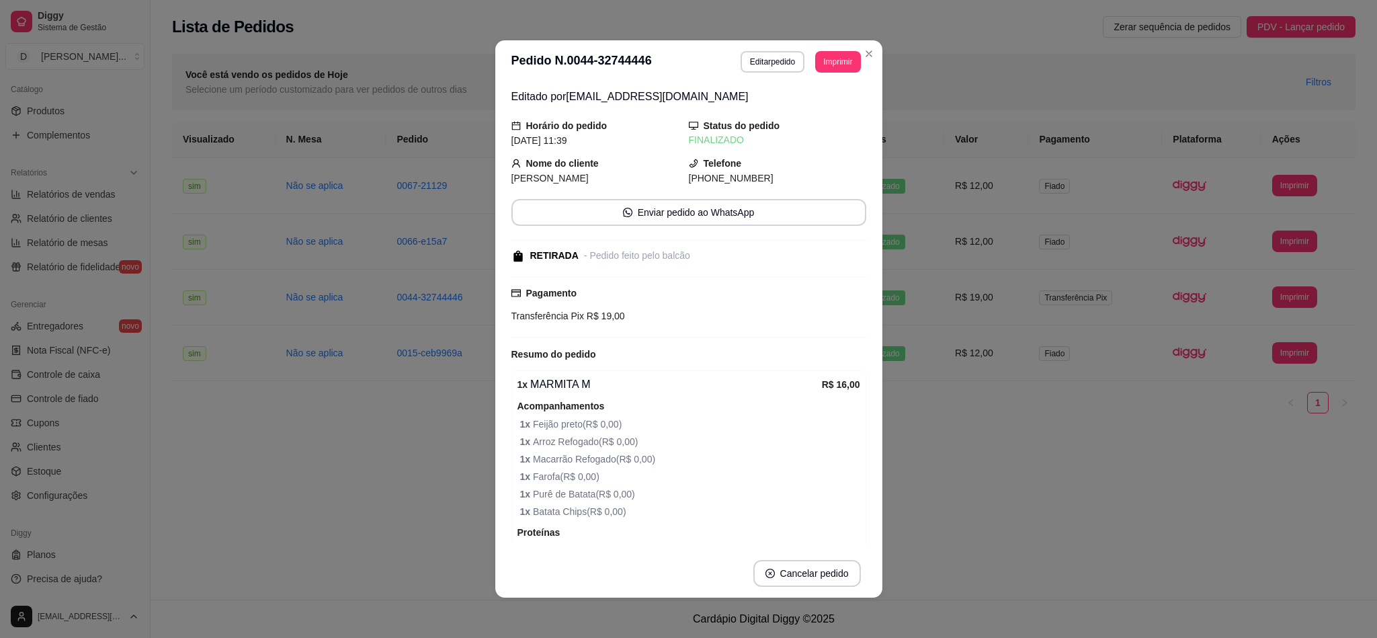
click at [757, 69] on button "Editar pedido" at bounding box center [773, 62] width 64 height 22
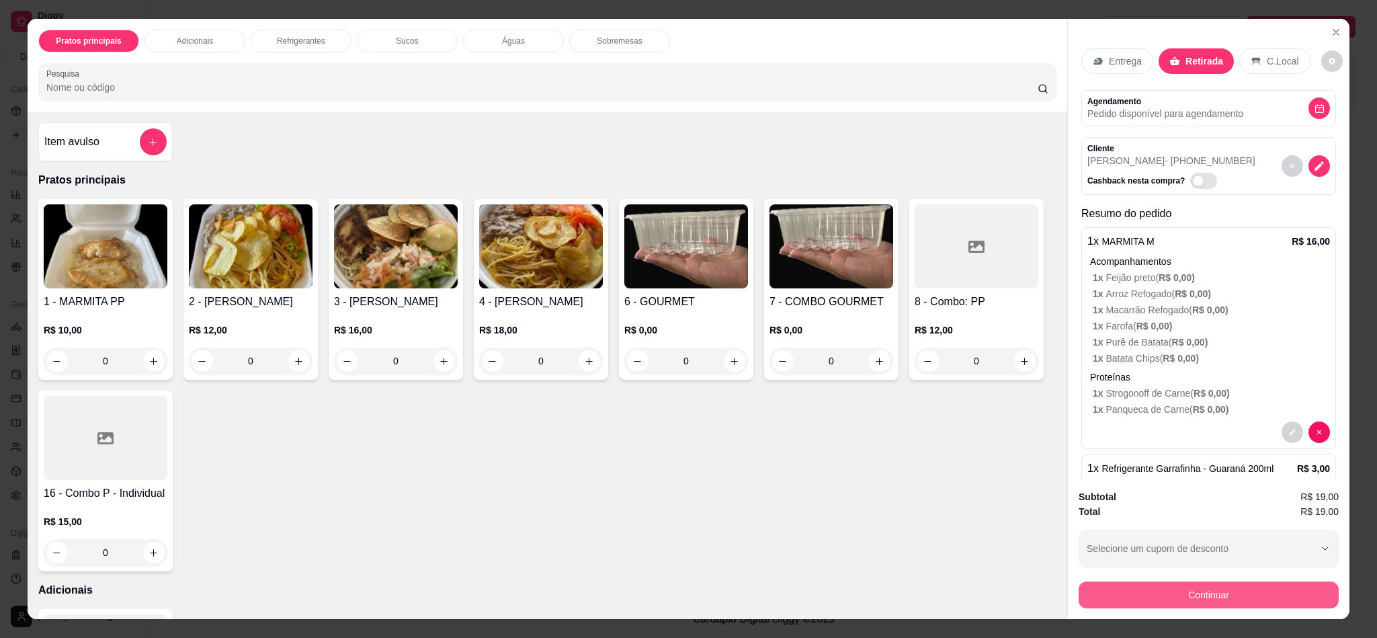
click at [1172, 567] on button "Continuar" at bounding box center [1209, 595] width 260 height 27
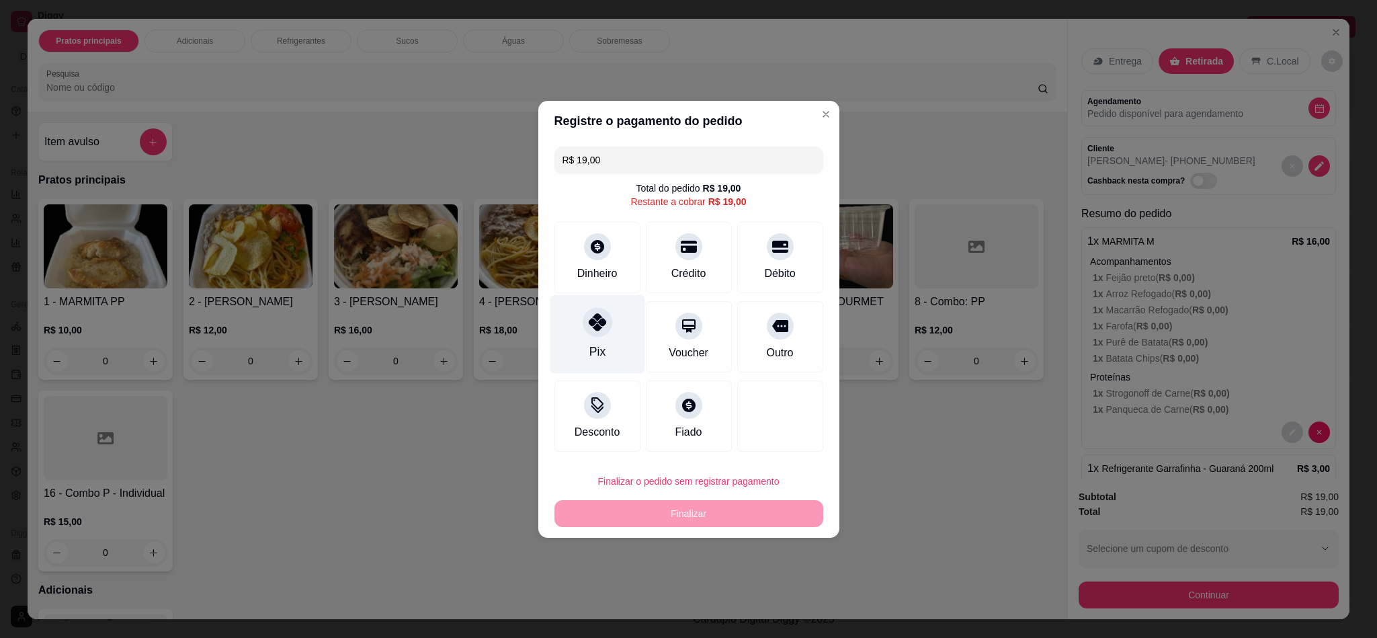
click at [589, 305] on div "Pix" at bounding box center [597, 333] width 95 height 79
type input "R$ 0,00"
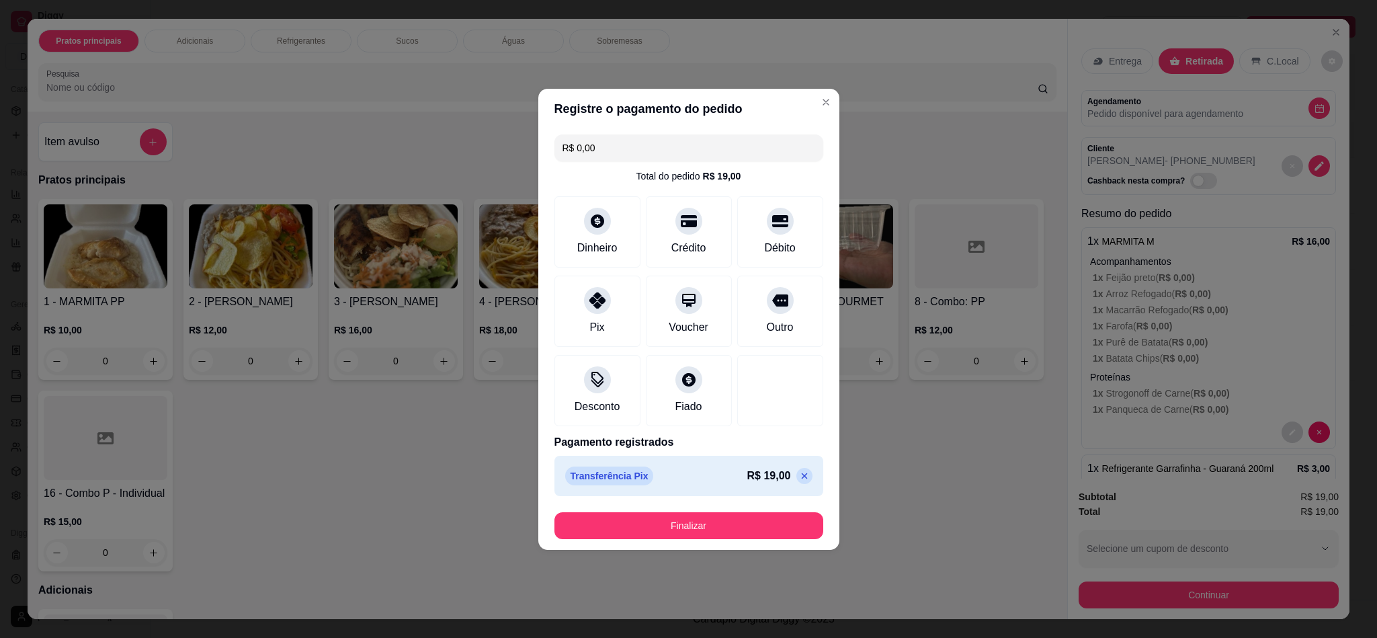
click at [703, 547] on footer "Finalizar" at bounding box center [688, 526] width 301 height 48
click at [694, 519] on button "Finalizar" at bounding box center [689, 525] width 269 height 27
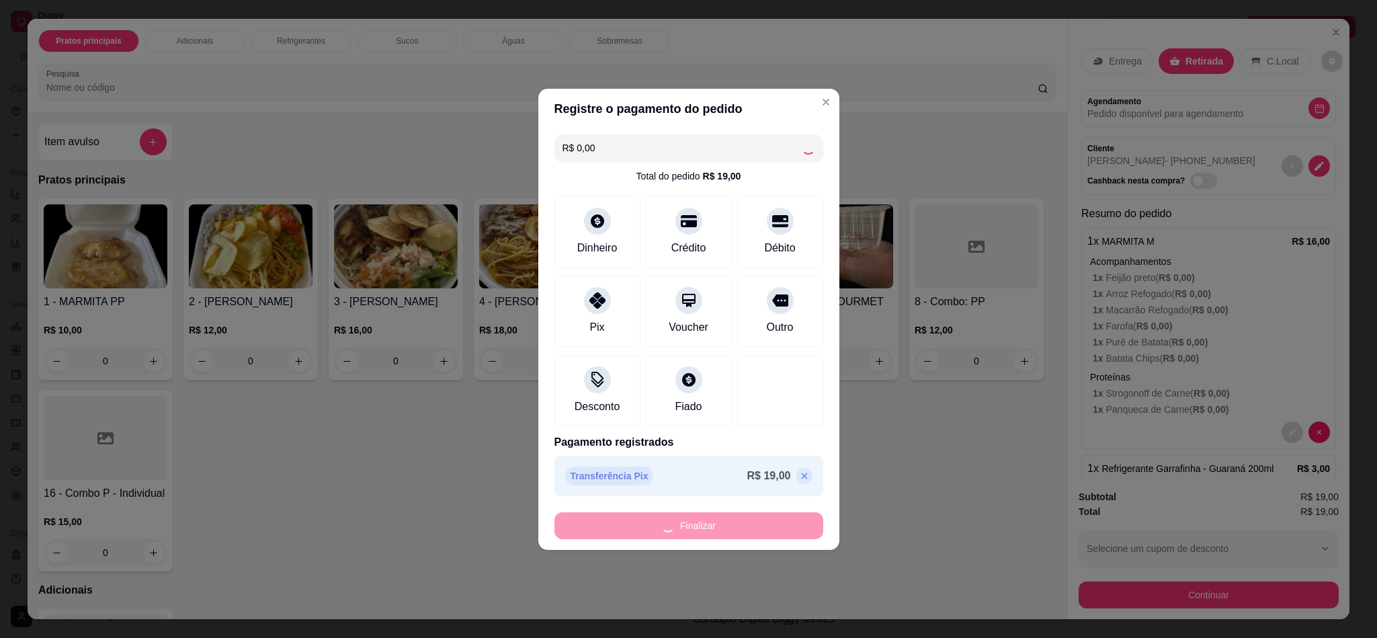
type input "0"
type input "-R$ 19,00"
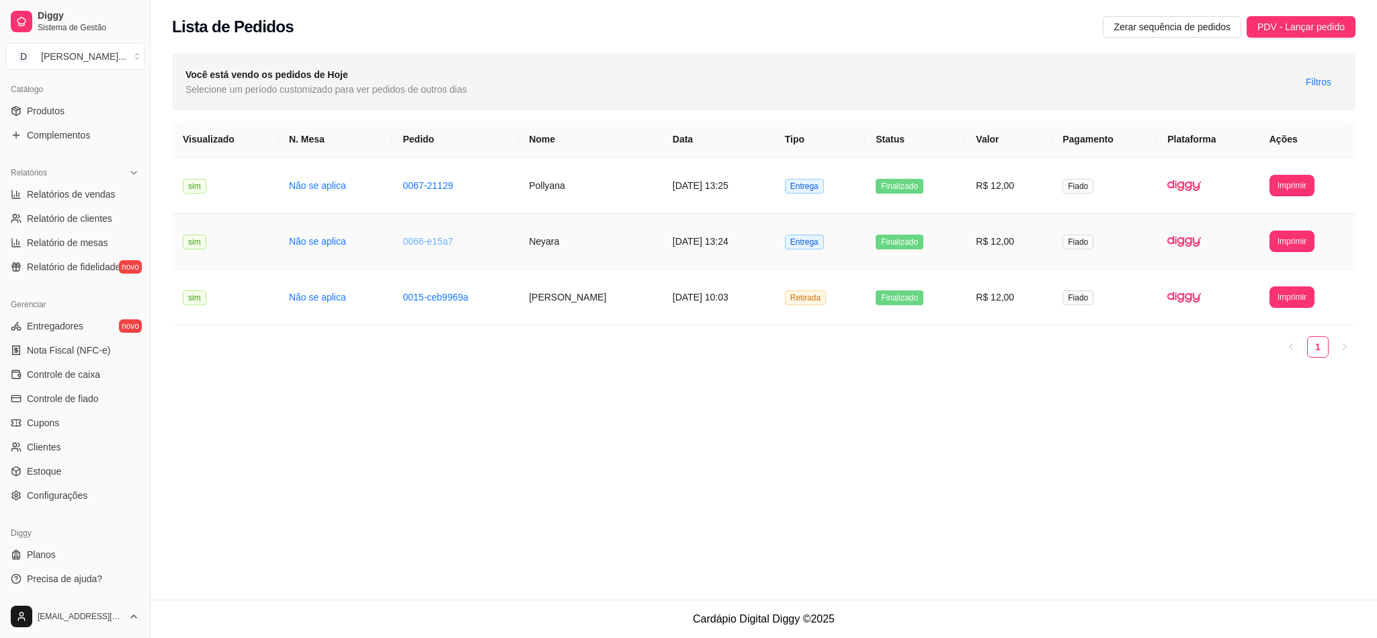
click at [412, 239] on link "0066-e15a7" at bounding box center [428, 241] width 50 height 11
click at [409, 239] on link "0066-e15a7" at bounding box center [428, 241] width 50 height 11
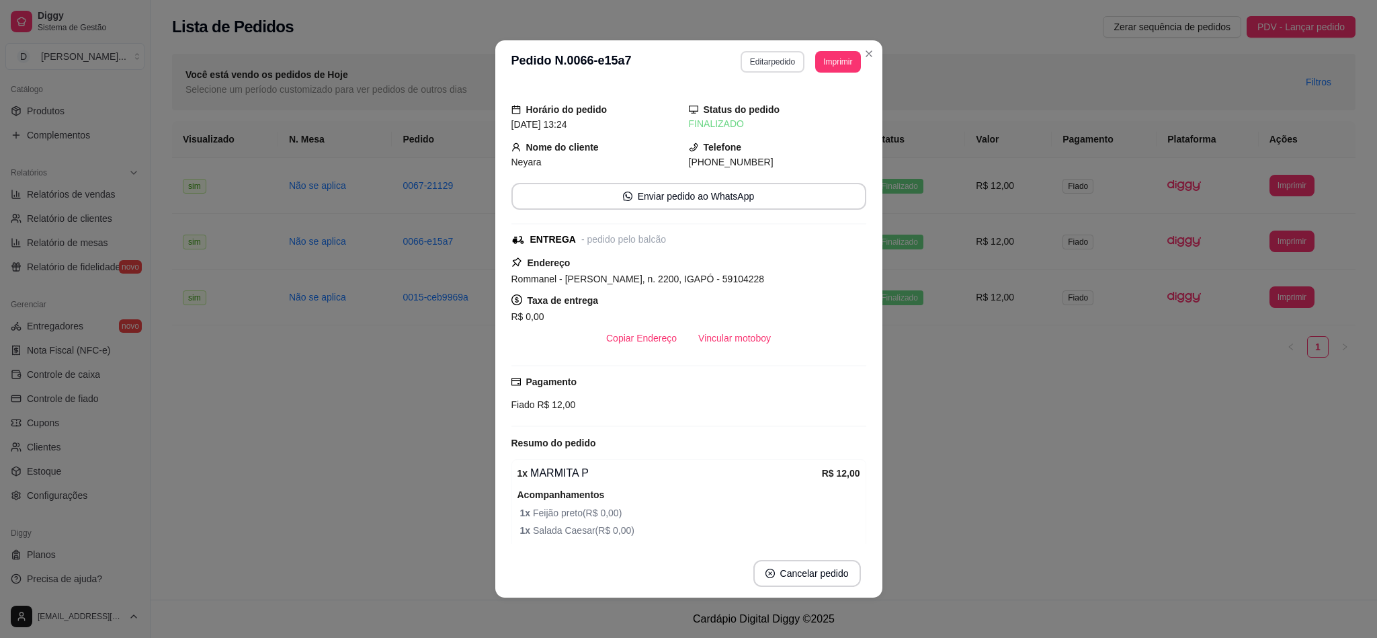
click at [775, 58] on button "Editar pedido" at bounding box center [773, 62] width 64 height 22
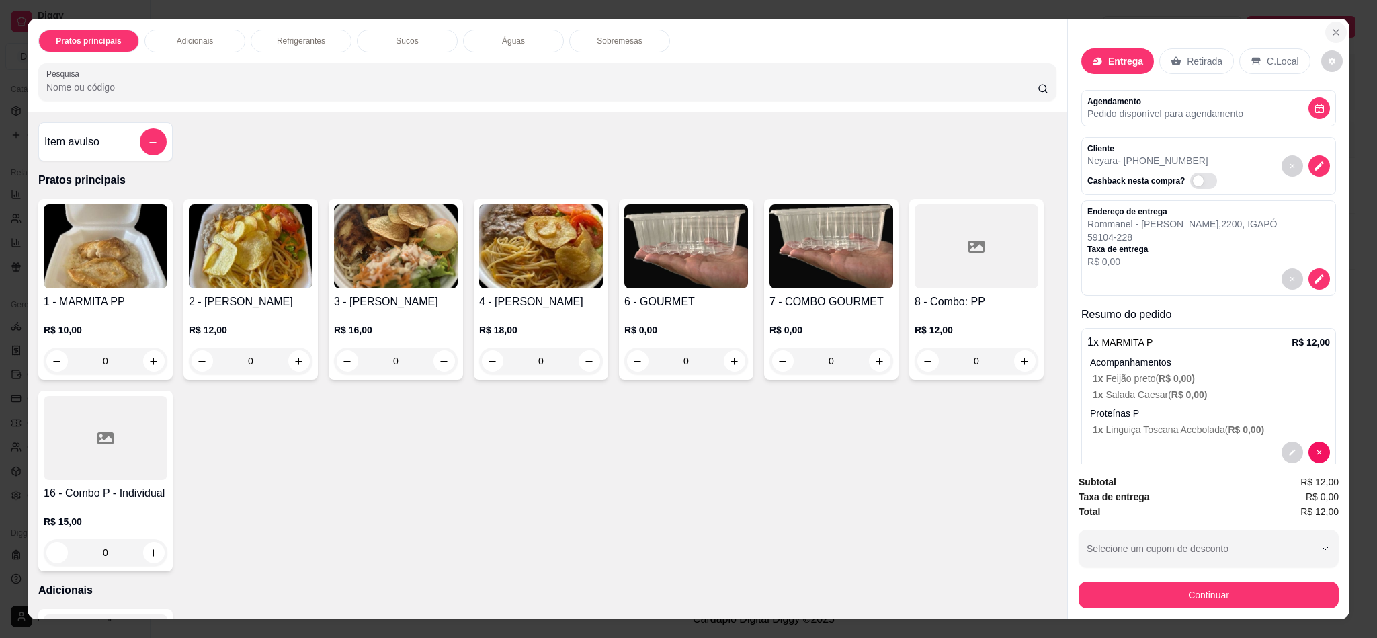
click at [1224, 34] on icon "Close" at bounding box center [1336, 32] width 11 height 11
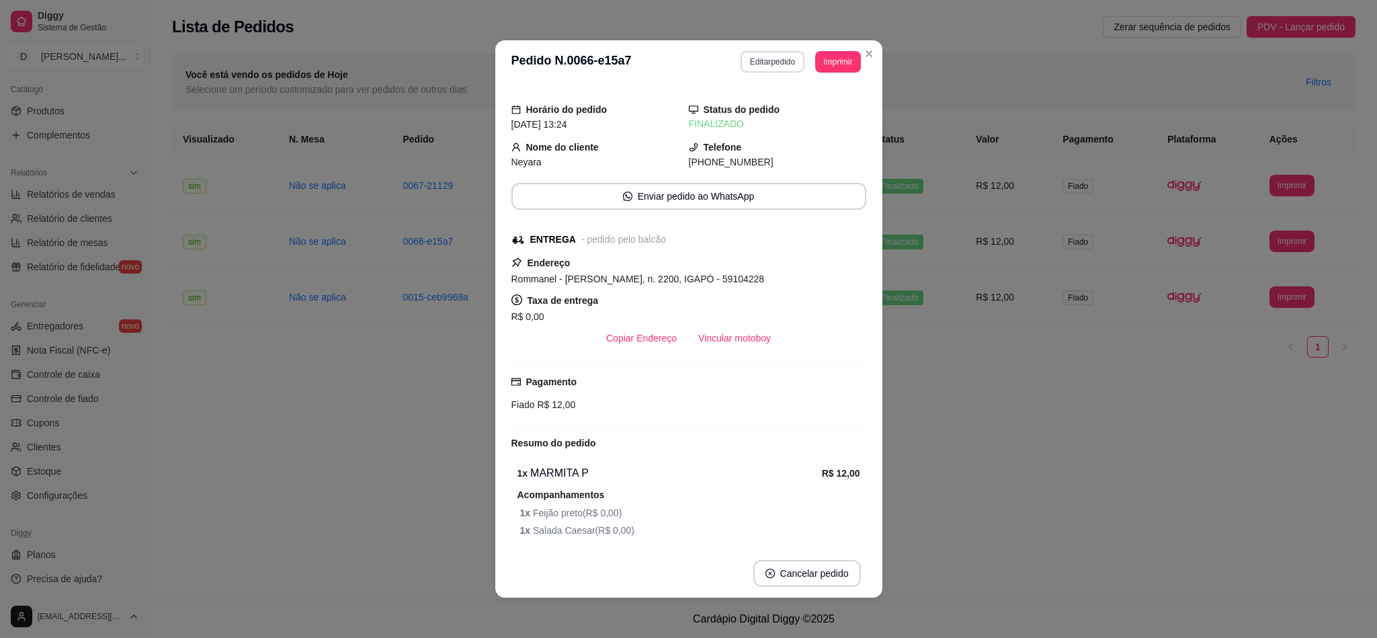
click at [745, 61] on button "Editar pedido" at bounding box center [773, 62] width 64 height 22
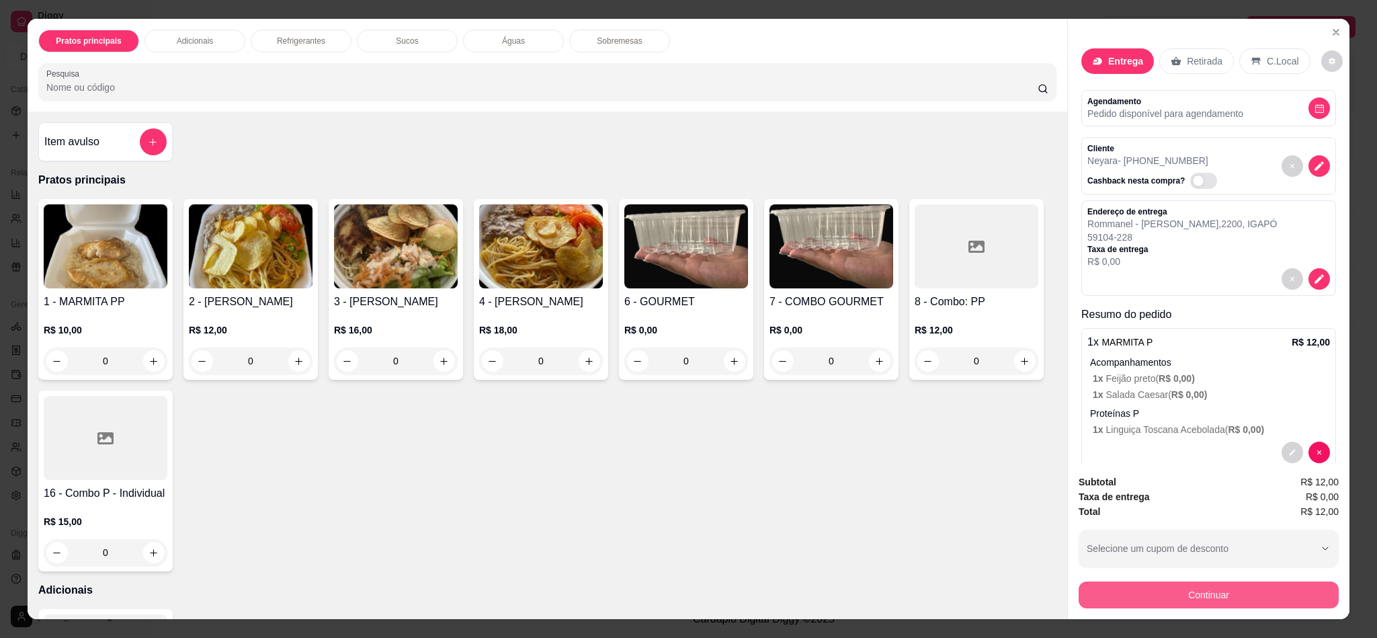
click at [1192, 567] on button "Continuar" at bounding box center [1209, 595] width 260 height 27
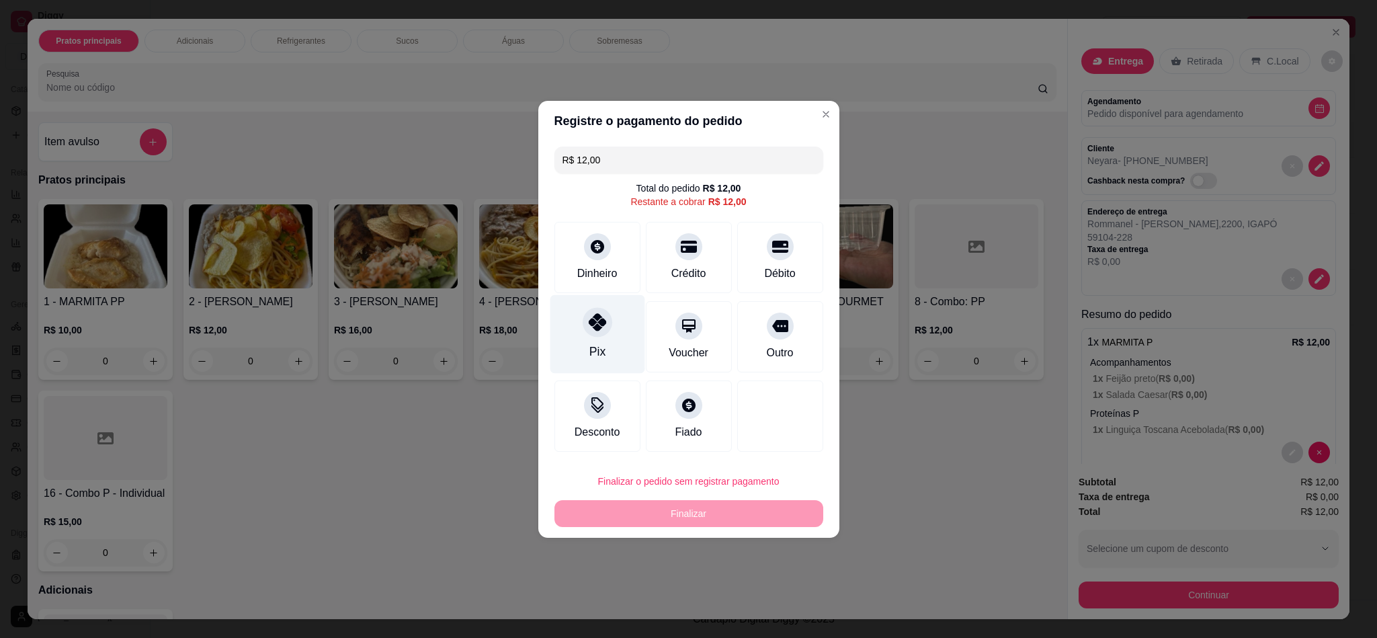
click at [594, 342] on div "Pix" at bounding box center [597, 333] width 95 height 79
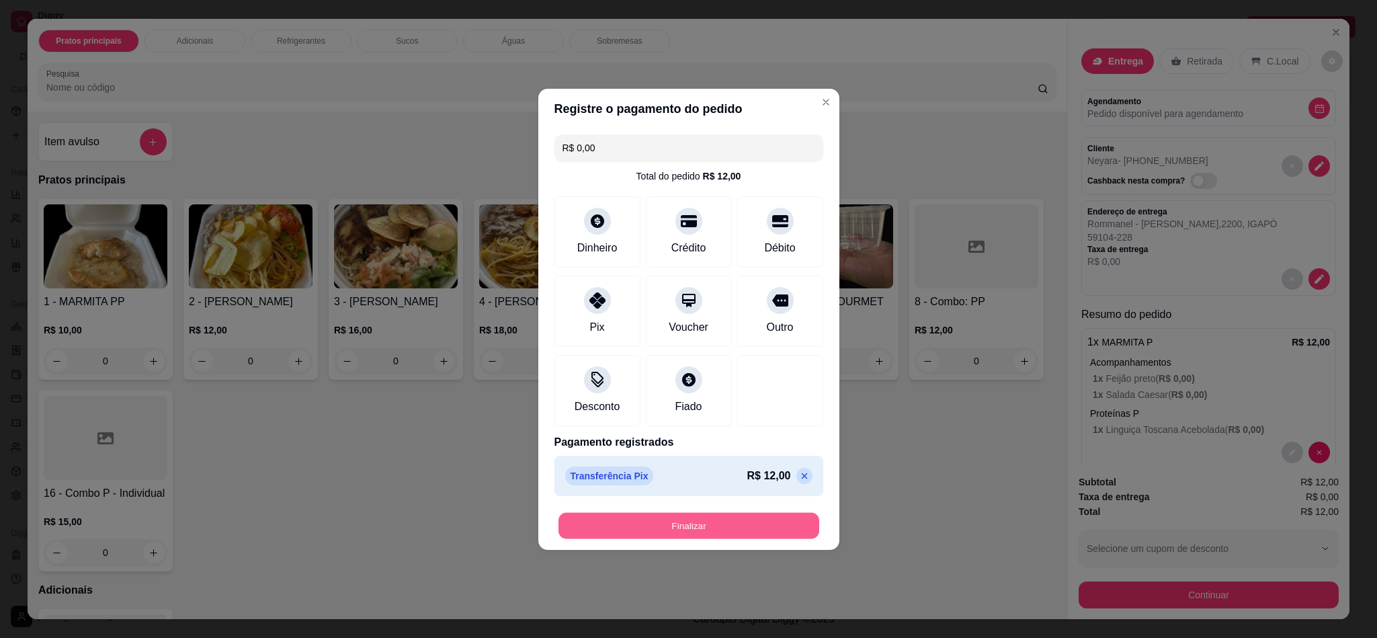
click at [707, 517] on button "Finalizar" at bounding box center [689, 525] width 261 height 26
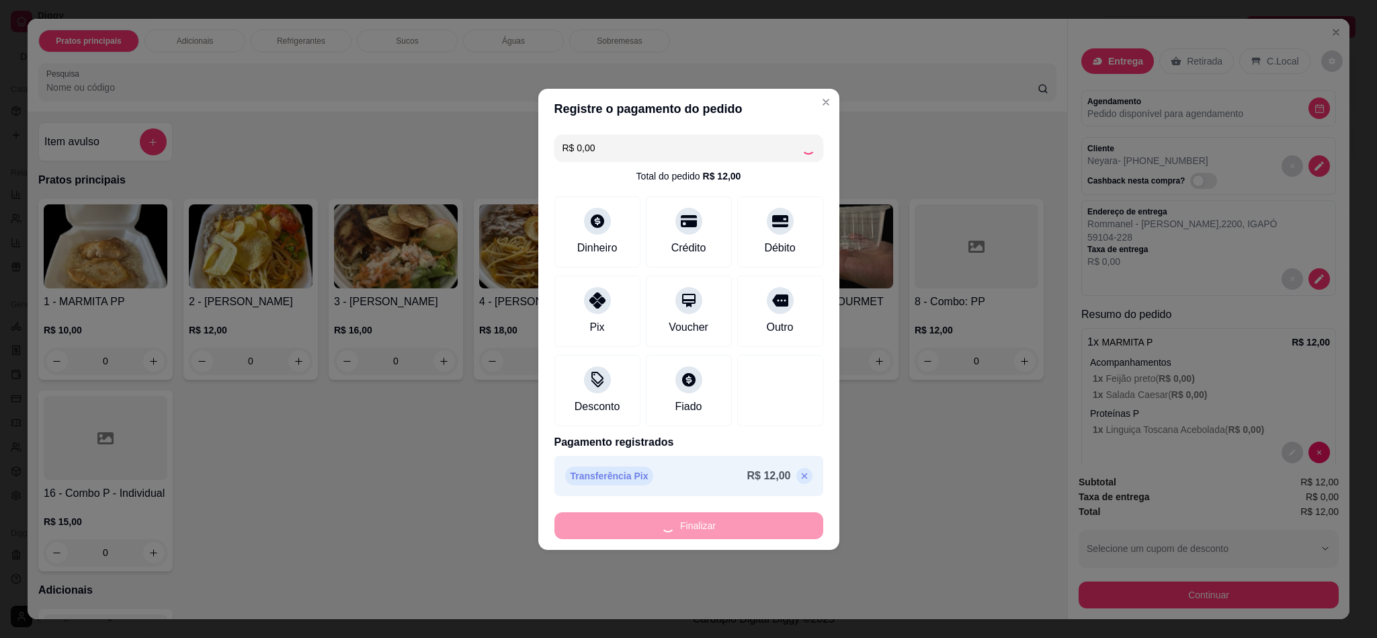
type input "-R$ 12,00"
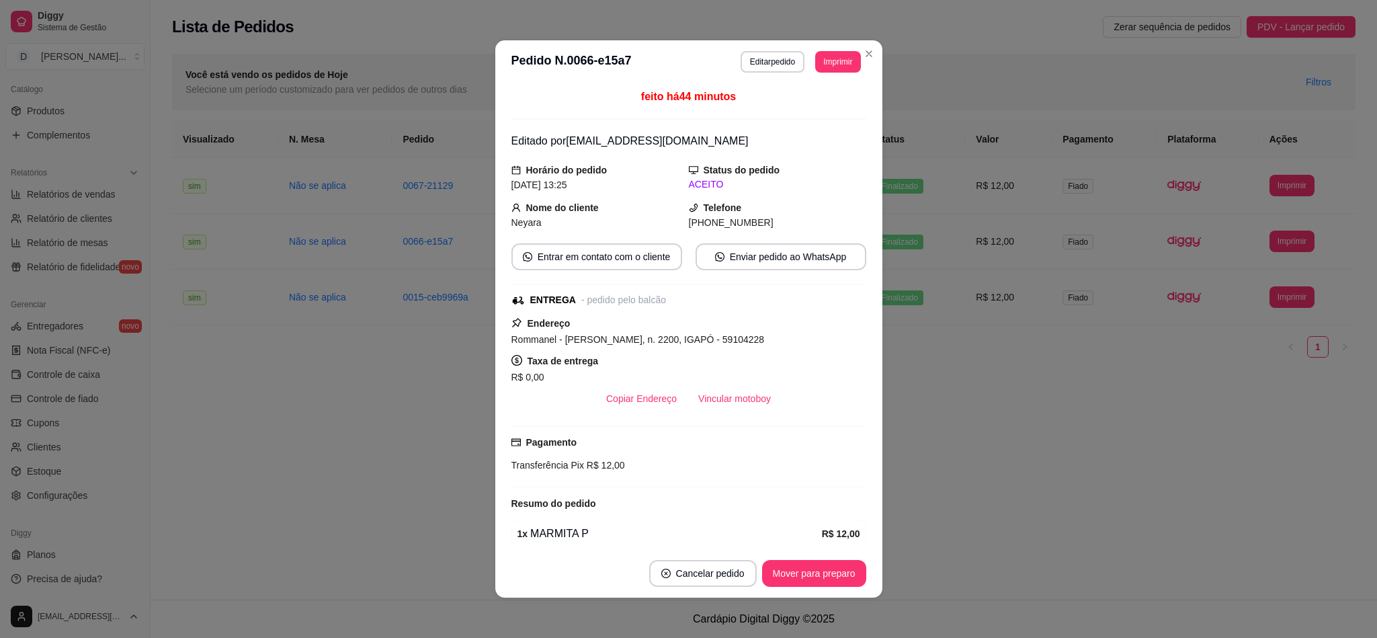
click at [1224, 282] on div "**********" at bounding box center [764, 215] width 1227 height 339
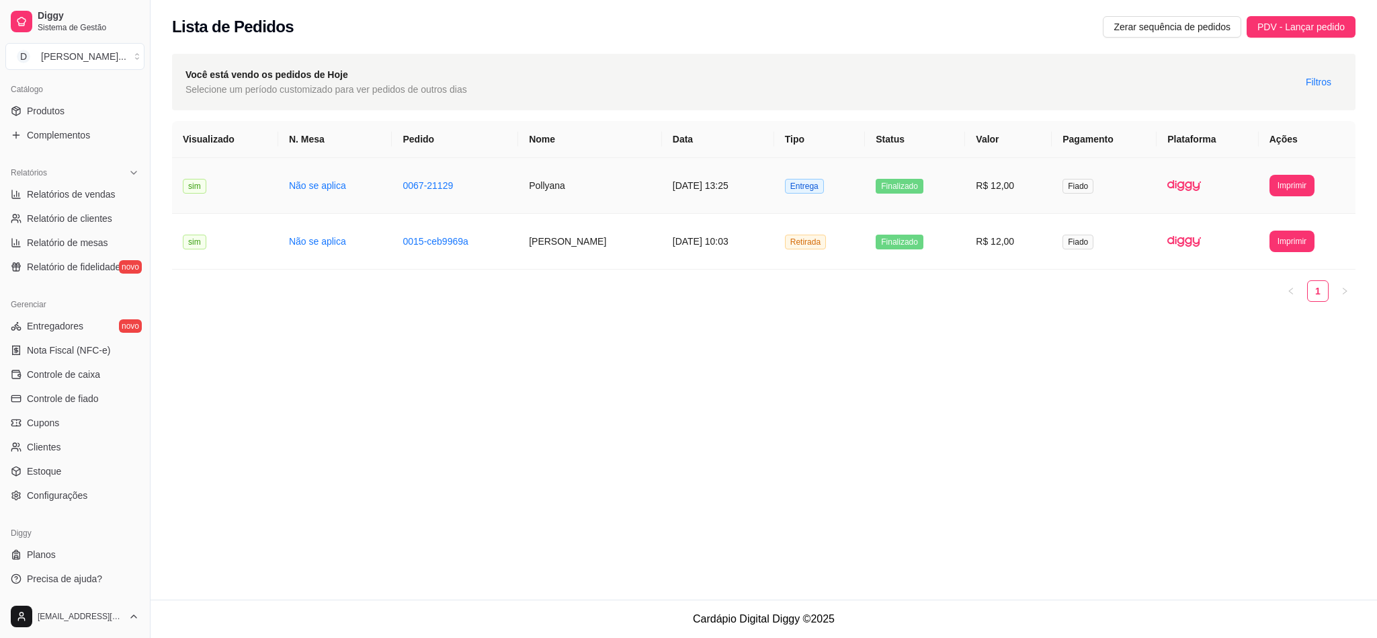
click at [534, 180] on td "Pollyana" at bounding box center [590, 186] width 144 height 56
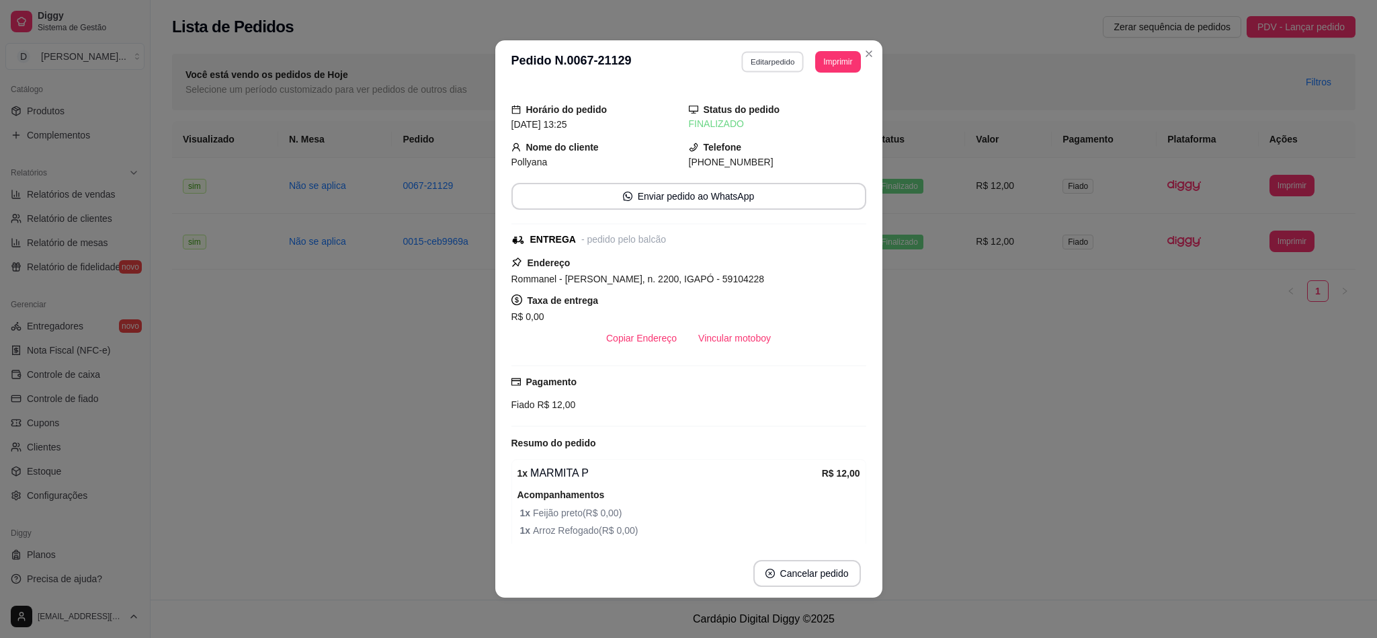
click at [749, 54] on button "Editar pedido" at bounding box center [773, 61] width 63 height 21
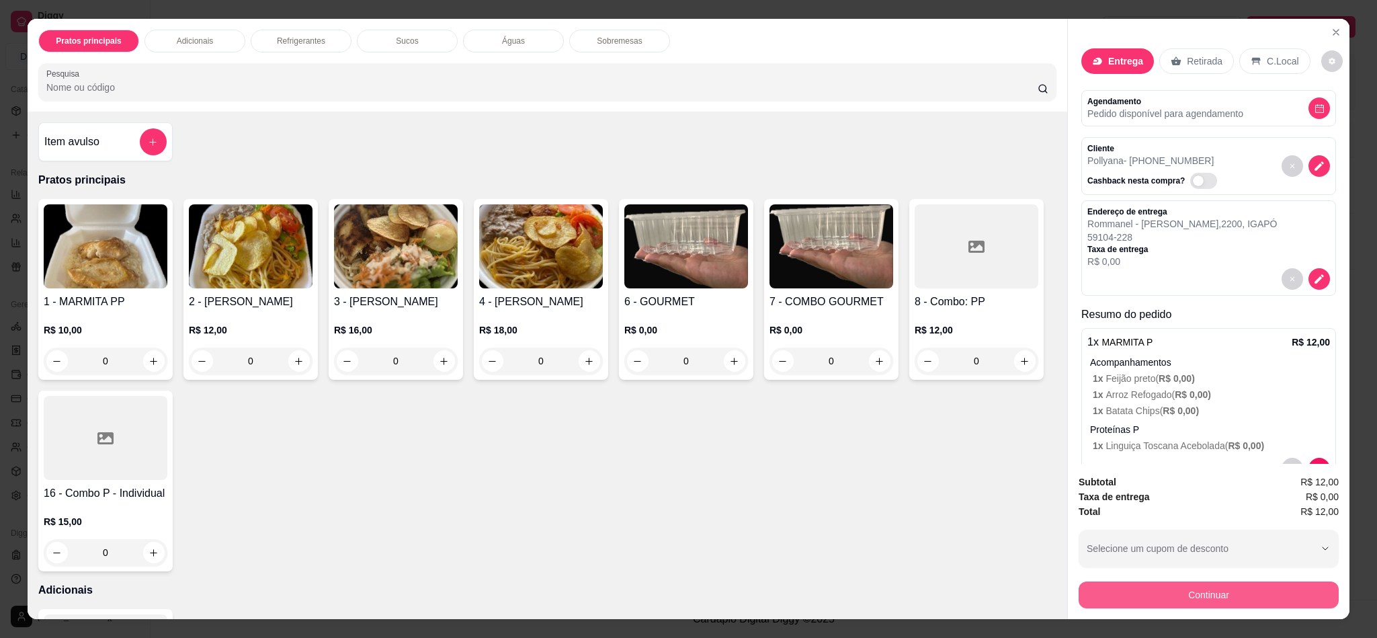
click at [1098, 567] on button "Continuar" at bounding box center [1209, 595] width 260 height 27
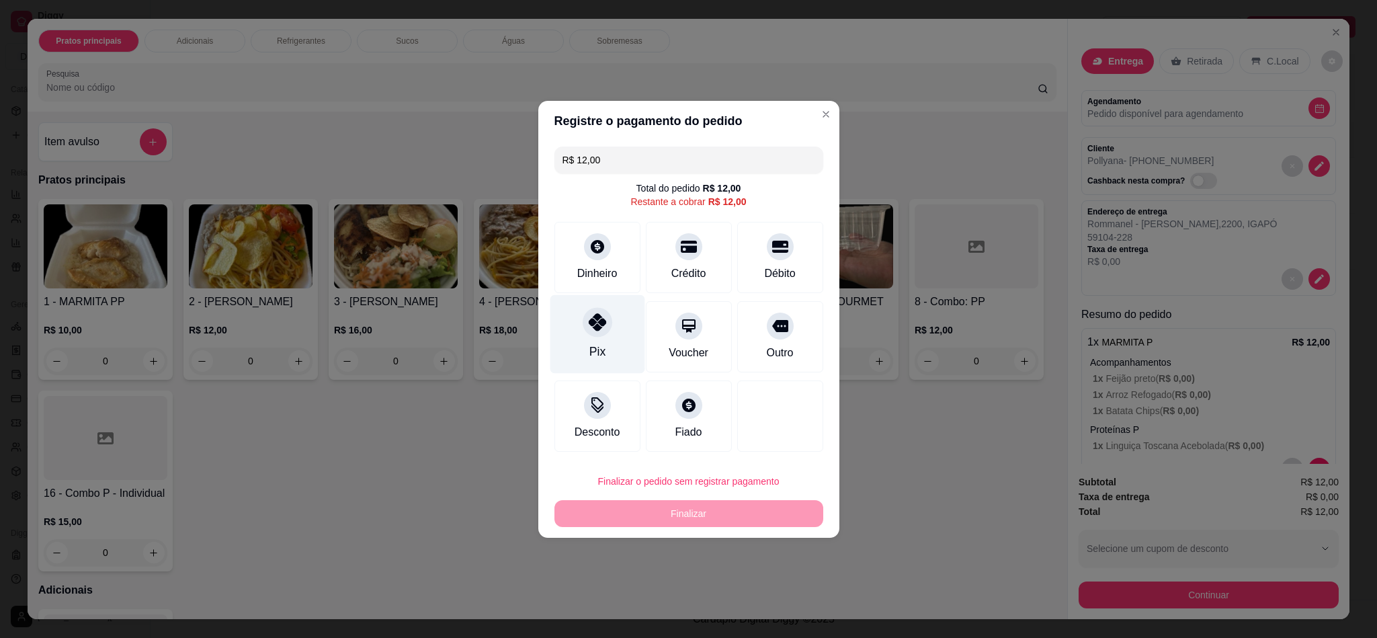
click at [586, 341] on div "Pix" at bounding box center [597, 333] width 95 height 79
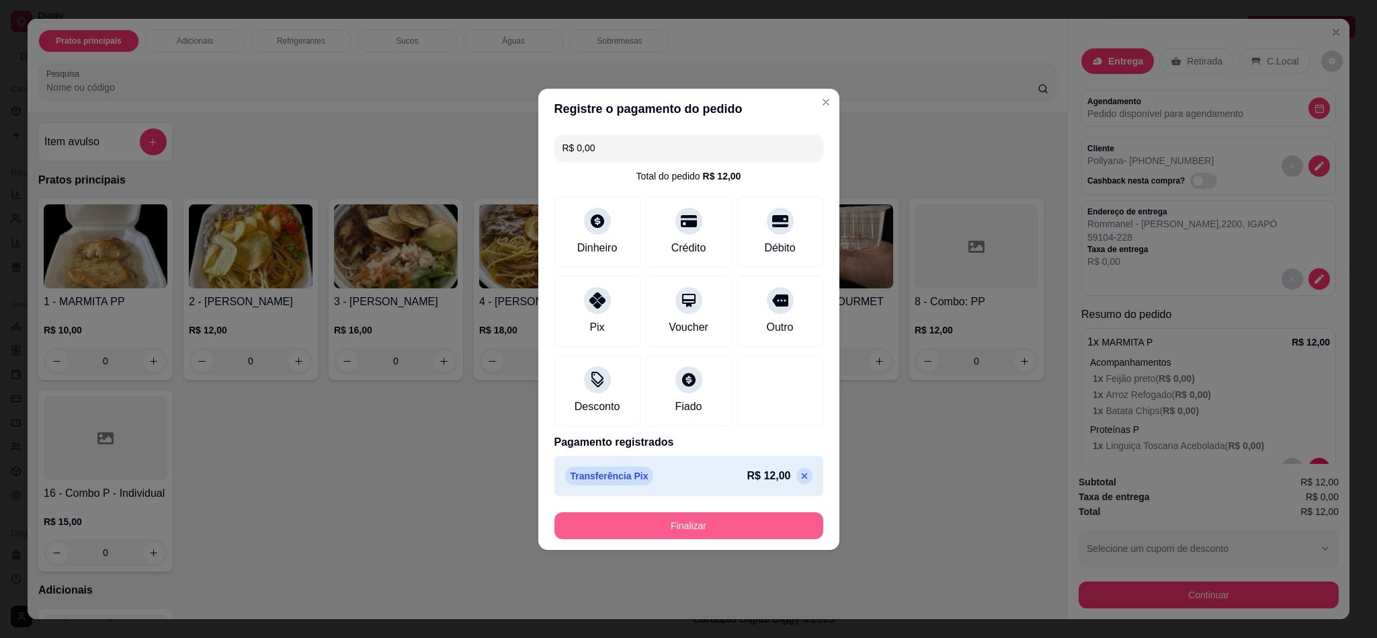
click at [672, 536] on button "Finalizar" at bounding box center [689, 525] width 269 height 27
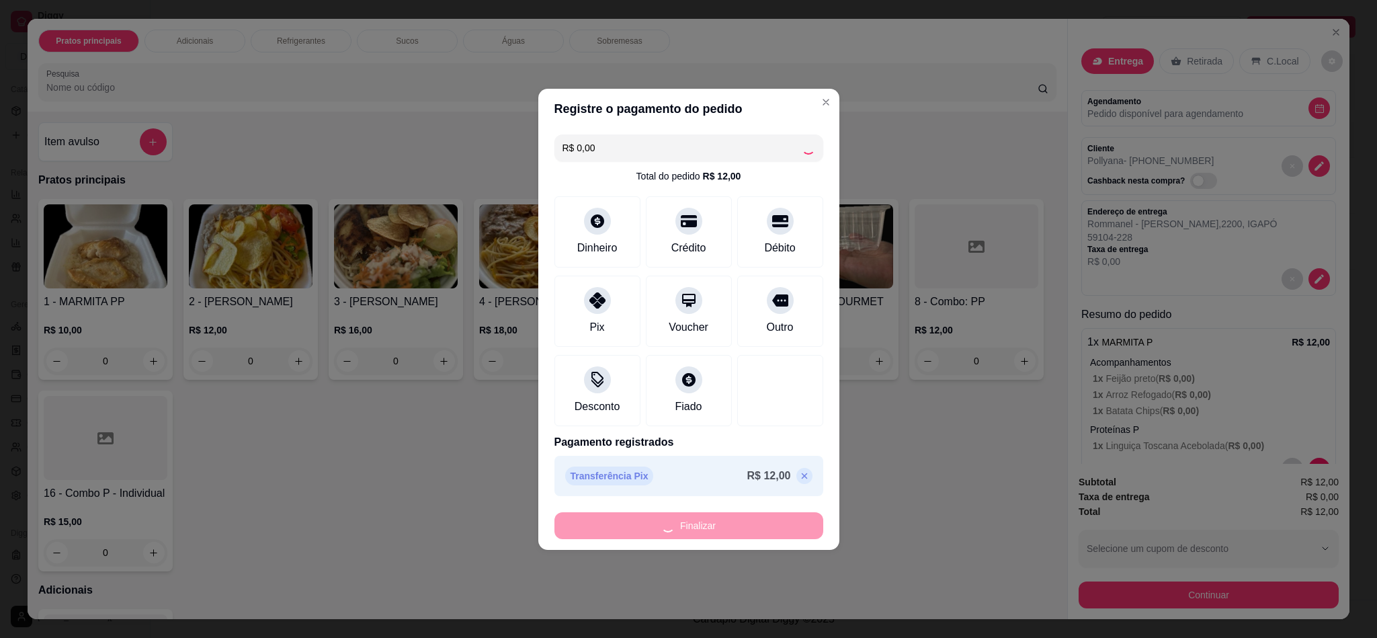
type input "-R$ 12,00"
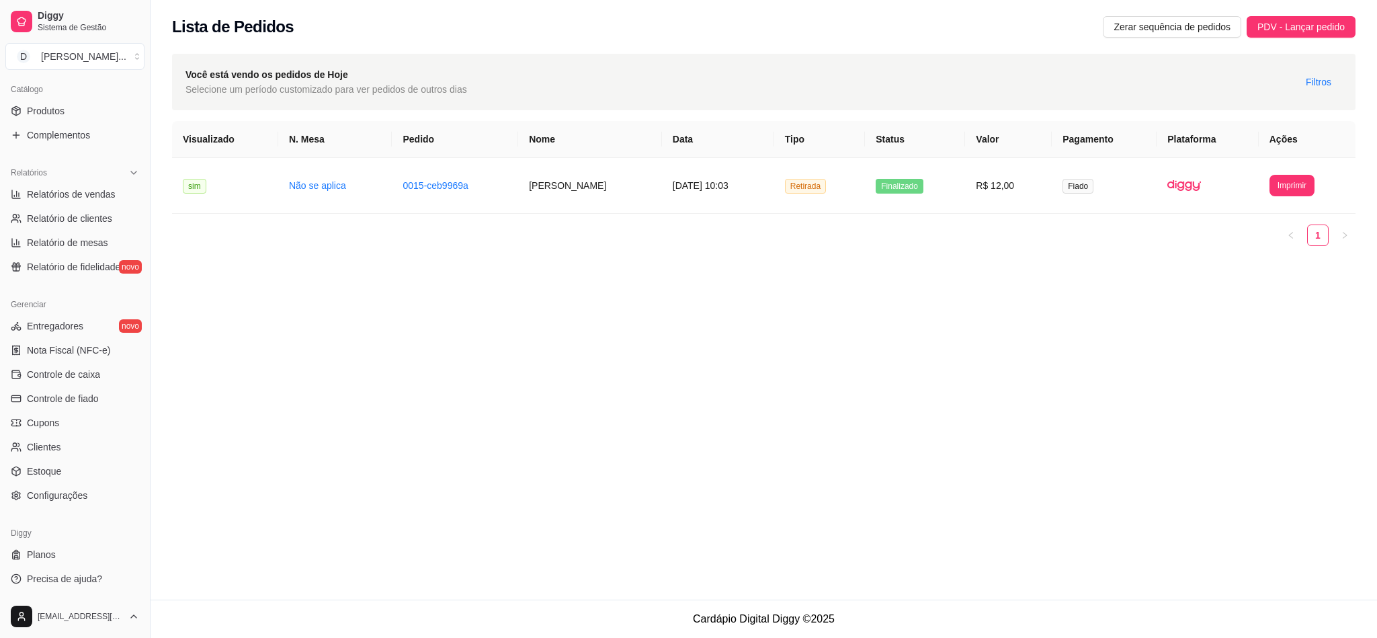
click at [809, 309] on div "**********" at bounding box center [764, 300] width 1227 height 600
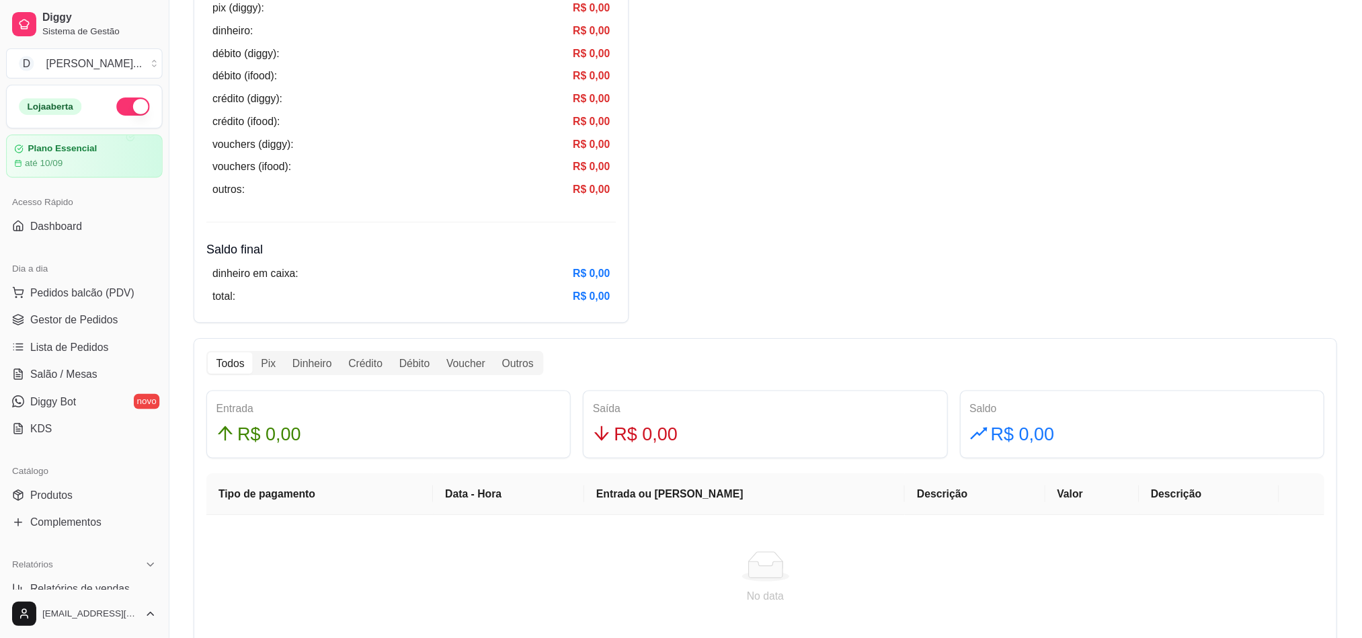
scroll to position [807, 0]
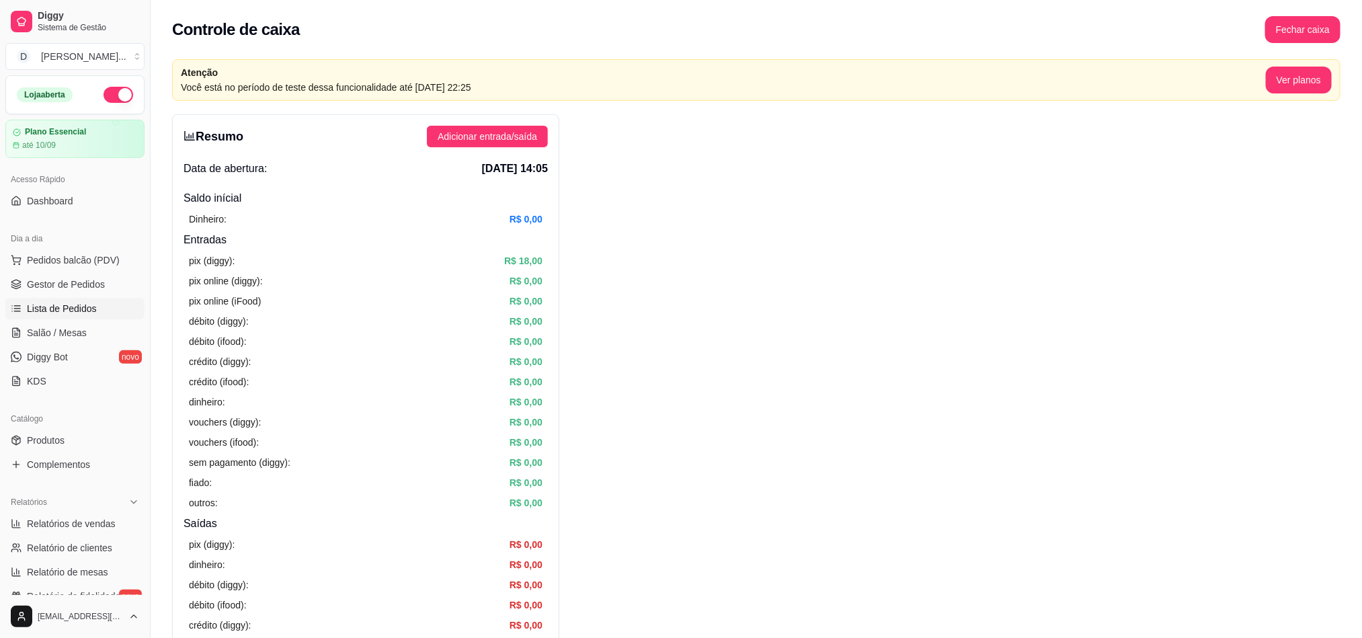
click at [32, 311] on span "Lista de Pedidos" at bounding box center [62, 308] width 70 height 13
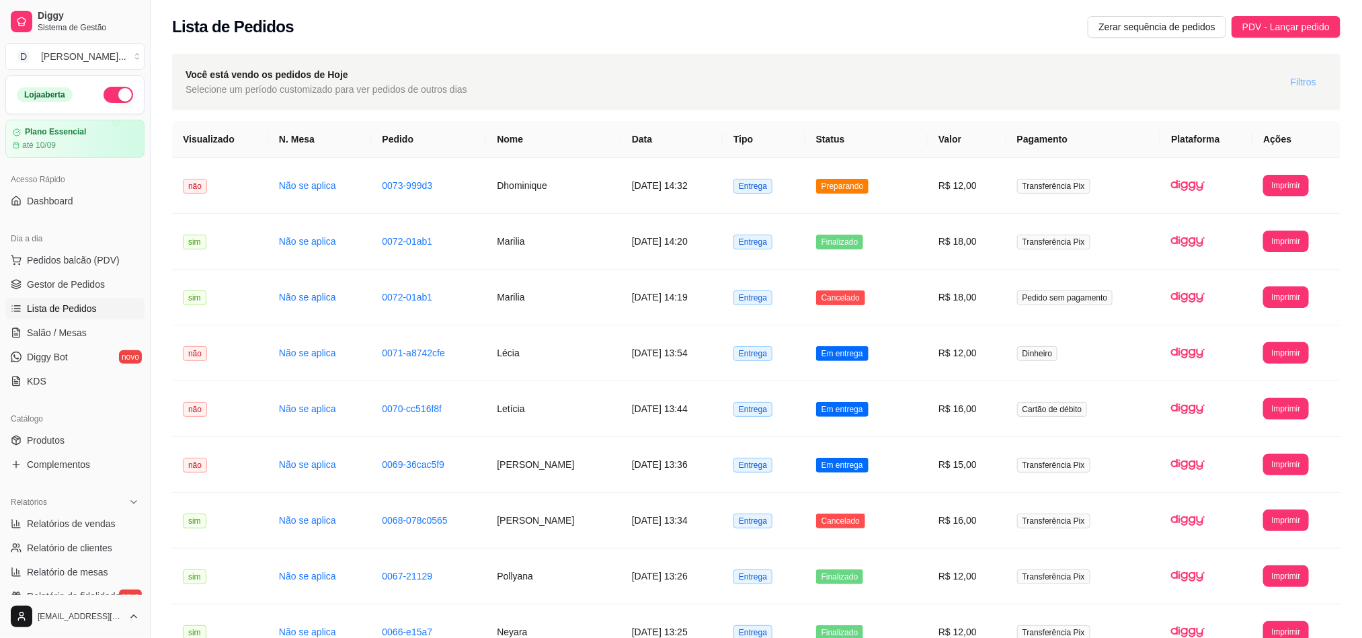
click at [1302, 91] on button "Filtros" at bounding box center [1303, 82] width 47 height 22
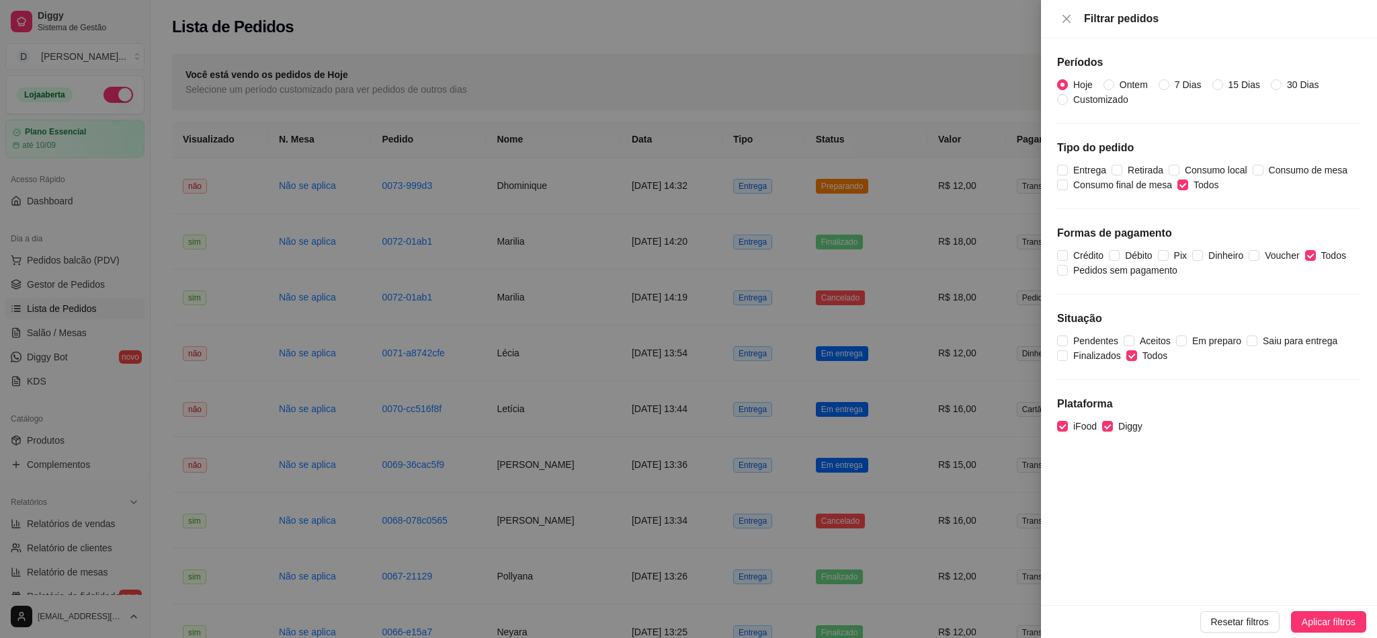
click at [1065, 87] on input "Hoje" at bounding box center [1062, 84] width 11 height 11
click at [1178, 184] on input "Todos" at bounding box center [1183, 184] width 11 height 11
checkbox input "false"
click at [1306, 255] on input "Todos" at bounding box center [1311, 255] width 11 height 11
checkbox input "false"
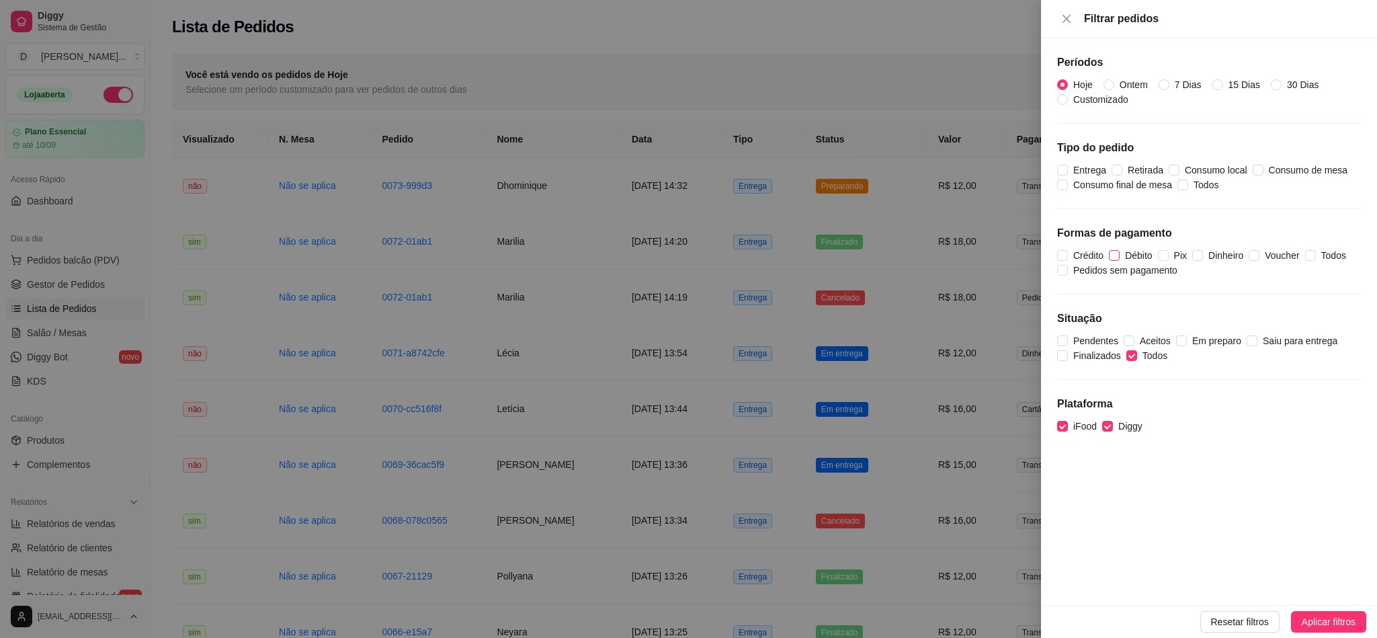
click at [1132, 259] on span "Débito" at bounding box center [1139, 255] width 38 height 15
click at [1120, 259] on input "Débito" at bounding box center [1114, 255] width 11 height 11
checkbox input "true"
click at [1062, 257] on input "Crédito" at bounding box center [1062, 255] width 11 height 11
checkbox input "true"
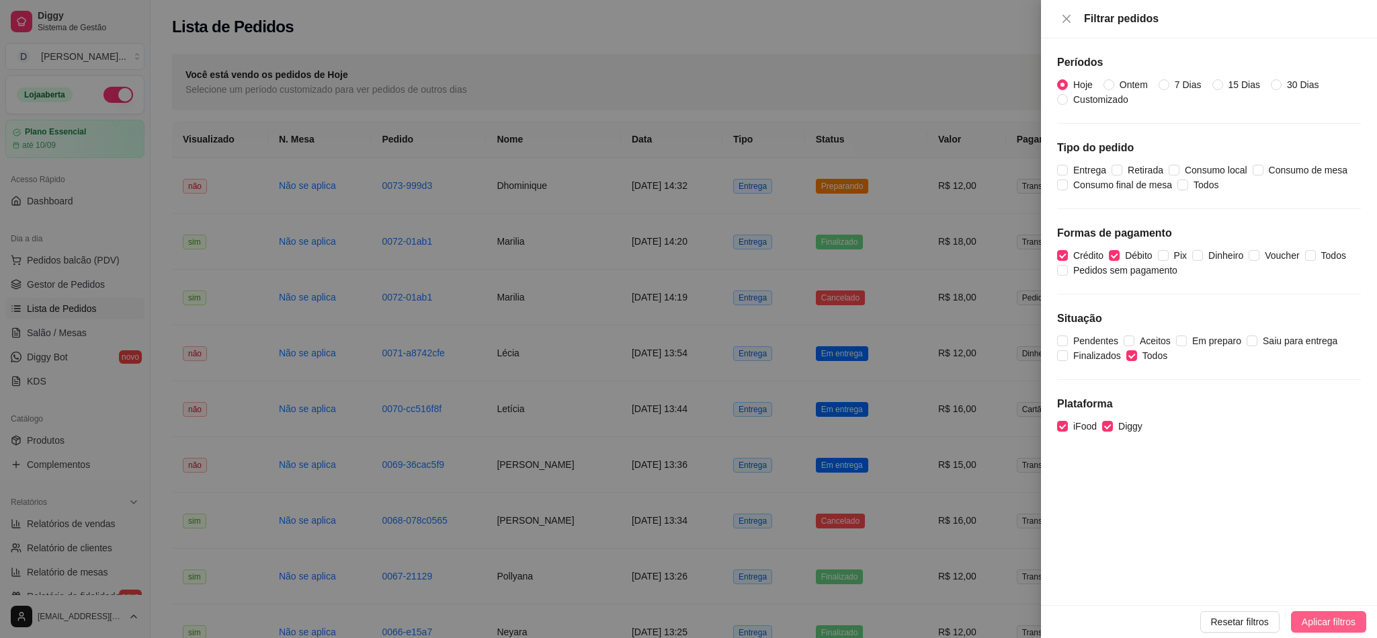
click at [1317, 615] on span "Aplicar filtros" at bounding box center [1329, 621] width 54 height 15
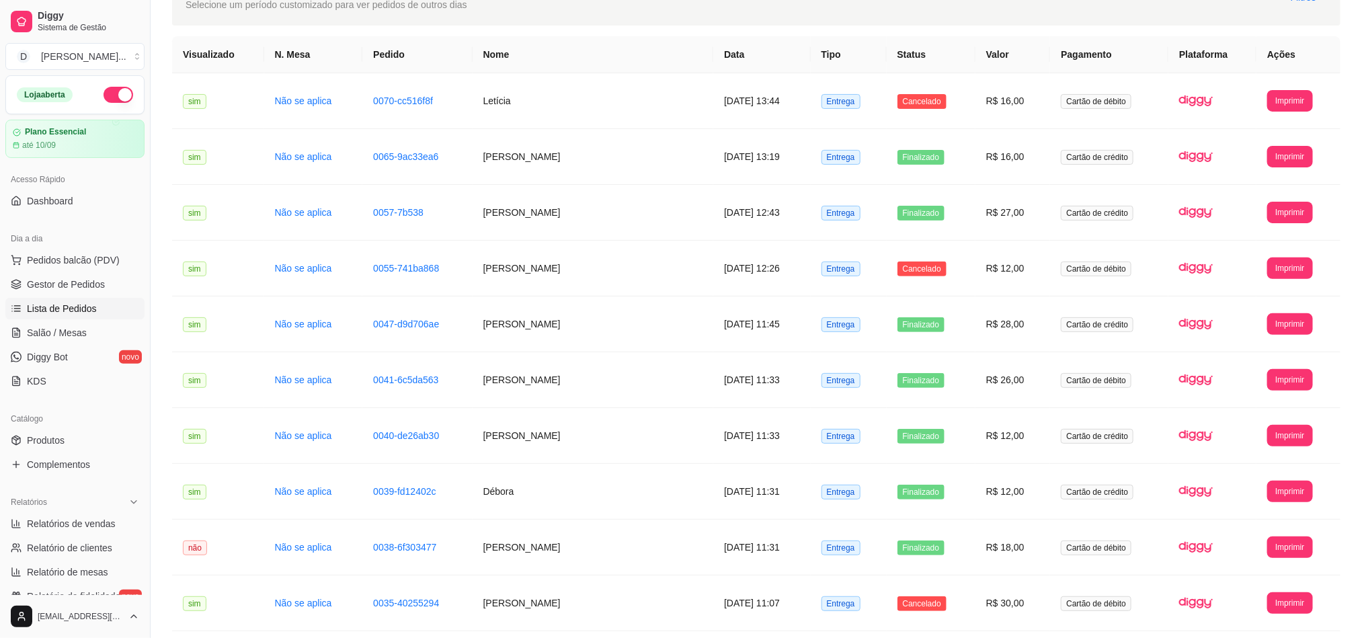
scroll to position [101, 0]
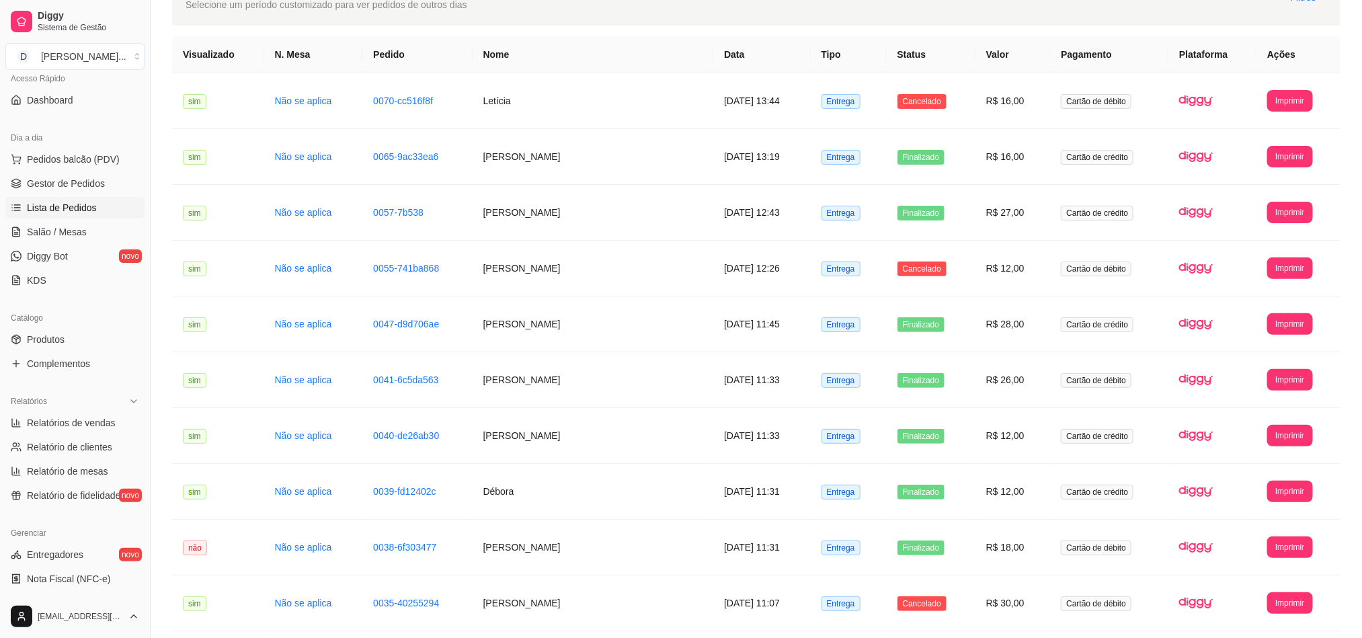
click at [93, 436] on ul "Relatórios de vendas Relatório de clientes Relatório de mesas Relatório de fide…" at bounding box center [74, 459] width 139 height 94
click at [91, 428] on span "Relatórios de vendas" at bounding box center [71, 422] width 89 height 13
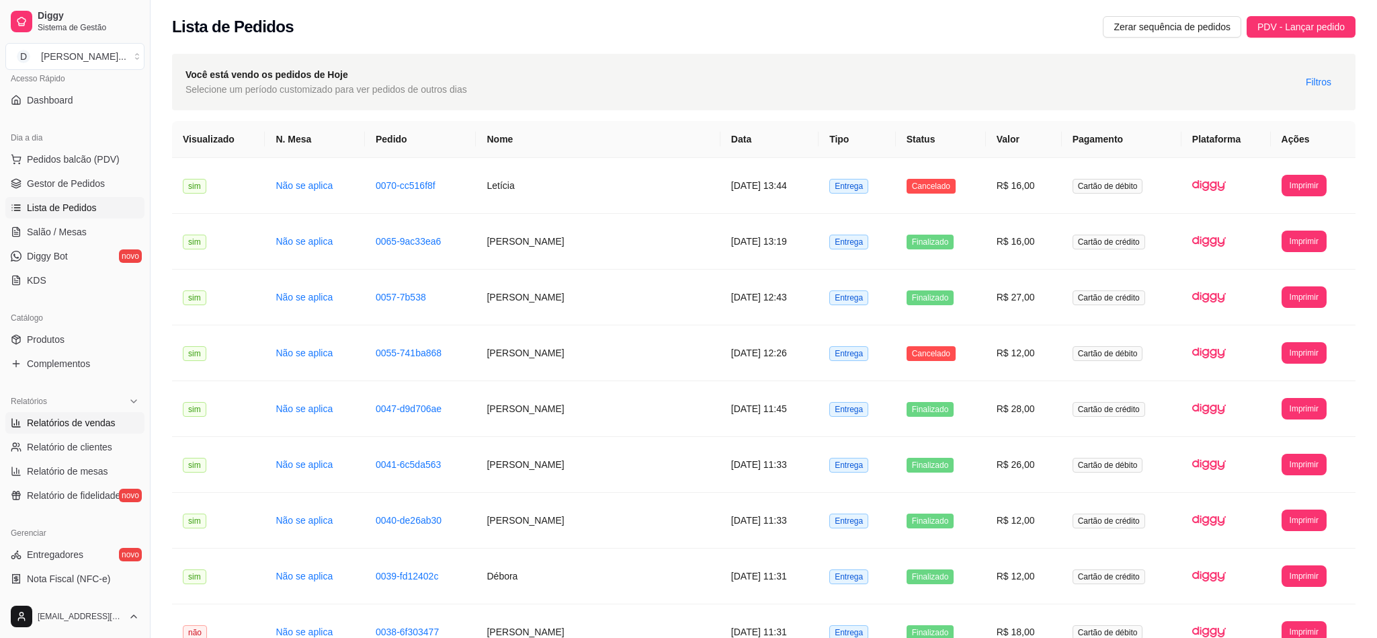
select select "ALL"
select select "0"
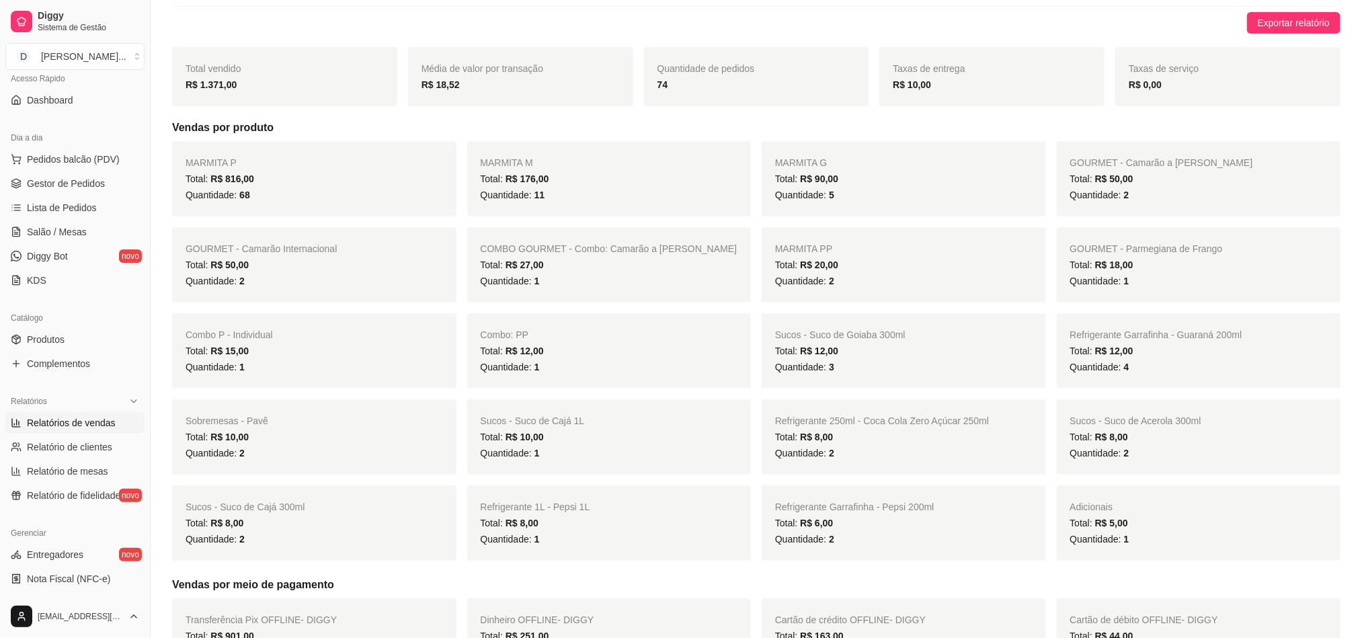
scroll to position [123, 0]
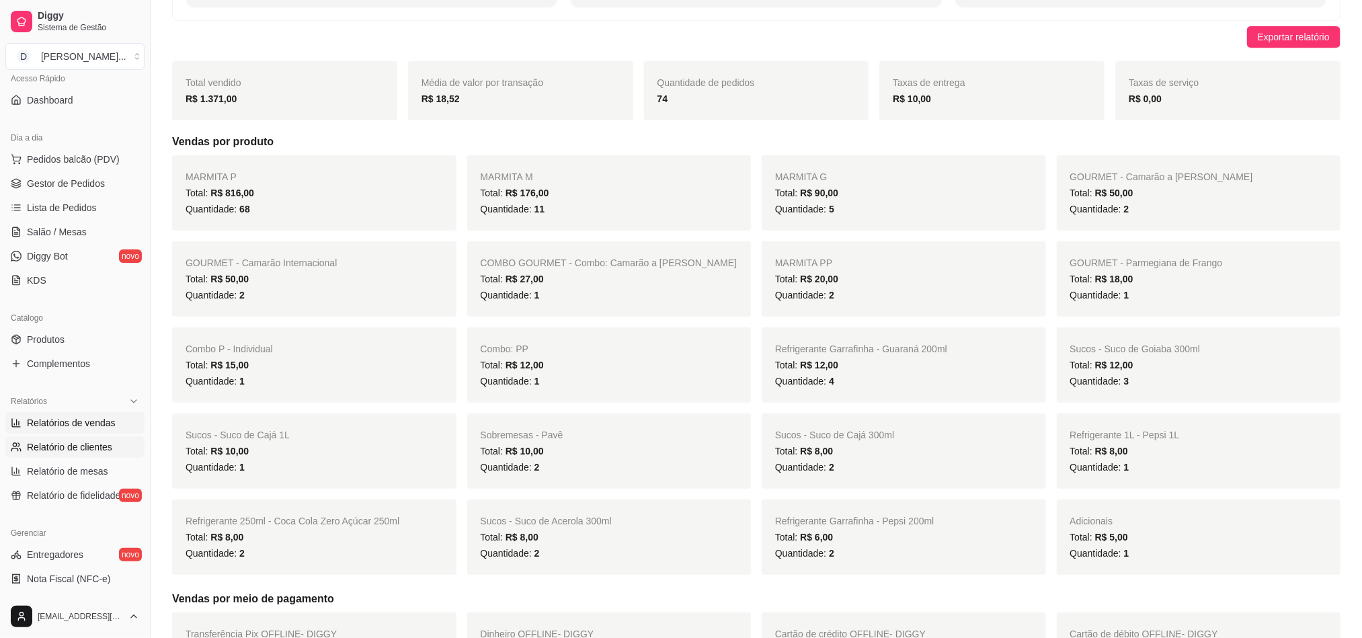
click at [77, 444] on span "Relatório de clientes" at bounding box center [69, 446] width 85 height 13
select select "30"
select select "HIGHEST_TOTAL_SPENT_WITH_ORDERS"
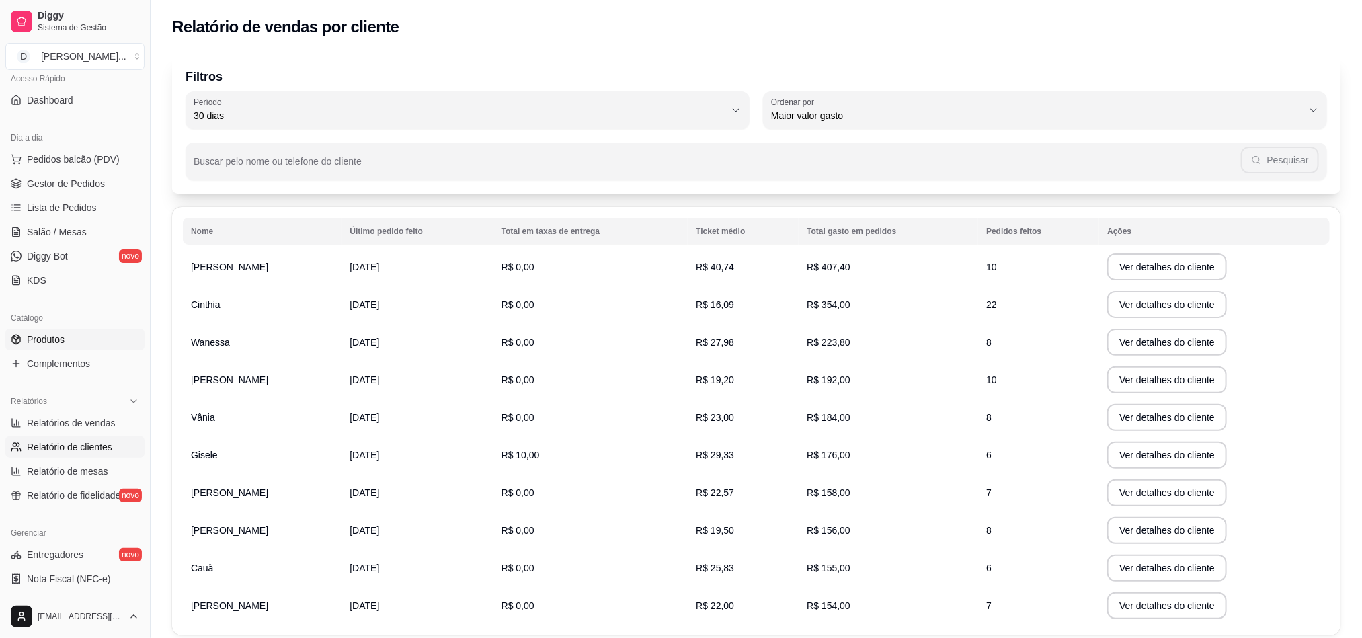
click at [59, 331] on link "Produtos" at bounding box center [74, 340] width 139 height 22
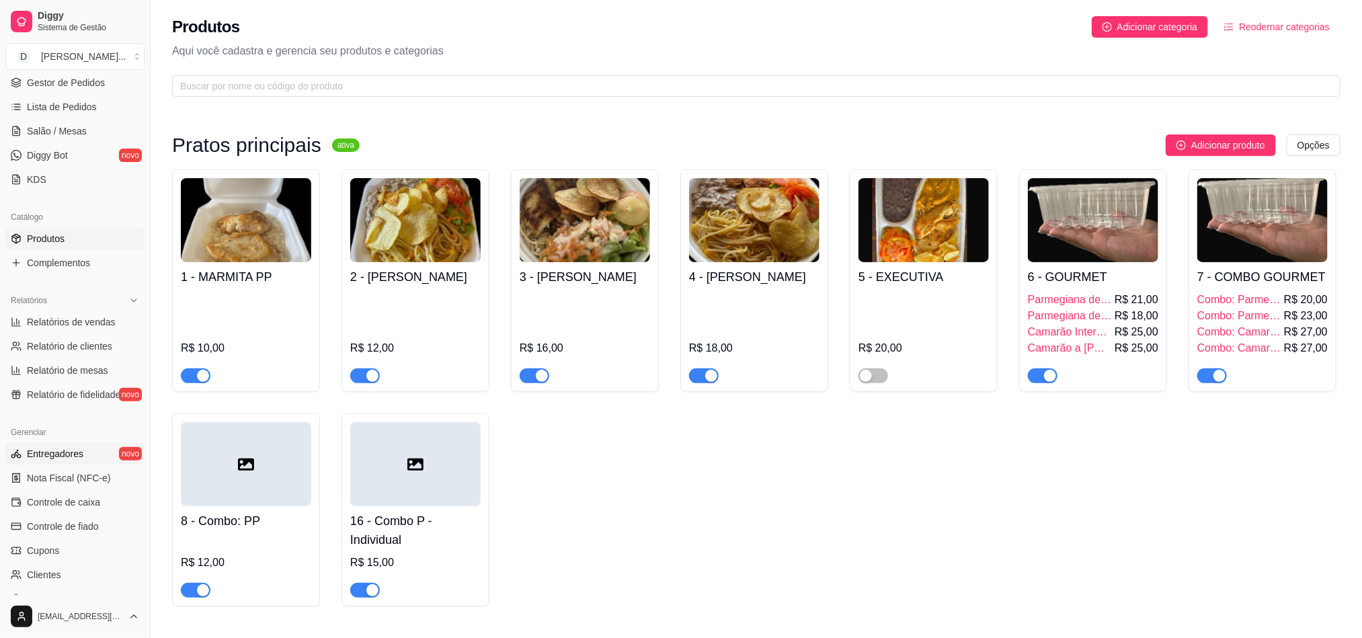
scroll to position [303, 0]
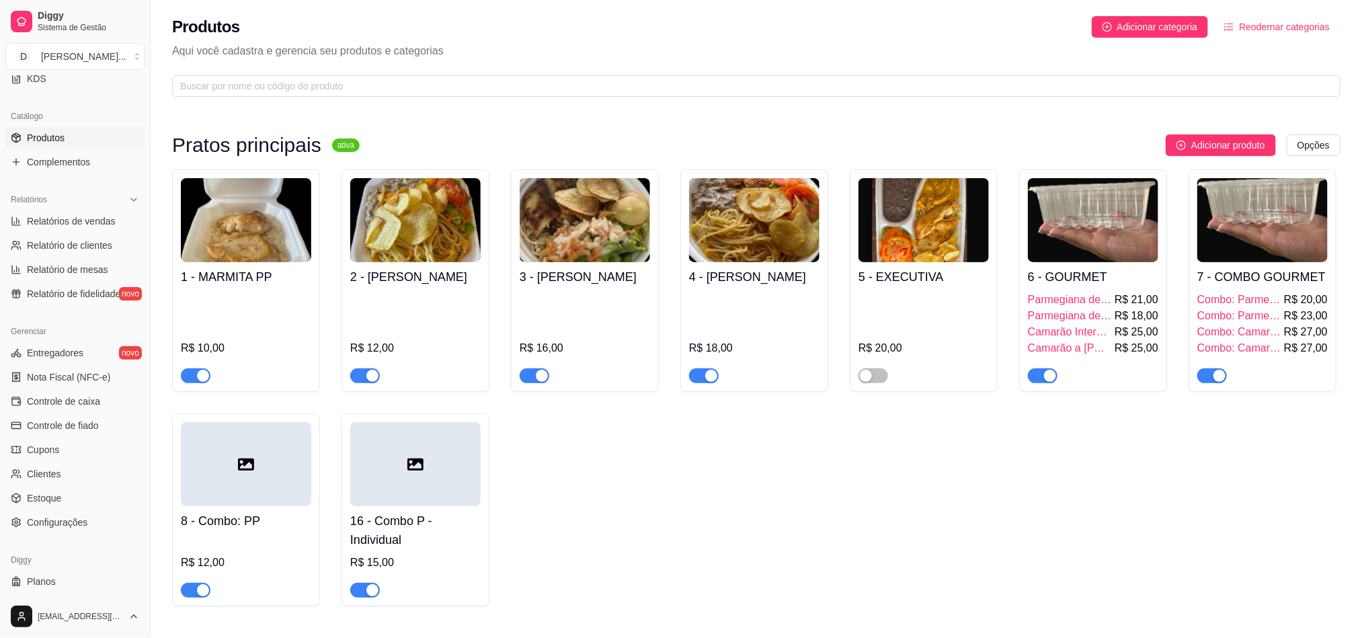
click at [83, 413] on ul "Entregadores novo Nota Fiscal (NFC-e) Controle de caixa Controle de fiado Cupon…" at bounding box center [74, 437] width 139 height 191
click at [77, 401] on span "Controle de caixa" at bounding box center [63, 401] width 73 height 13
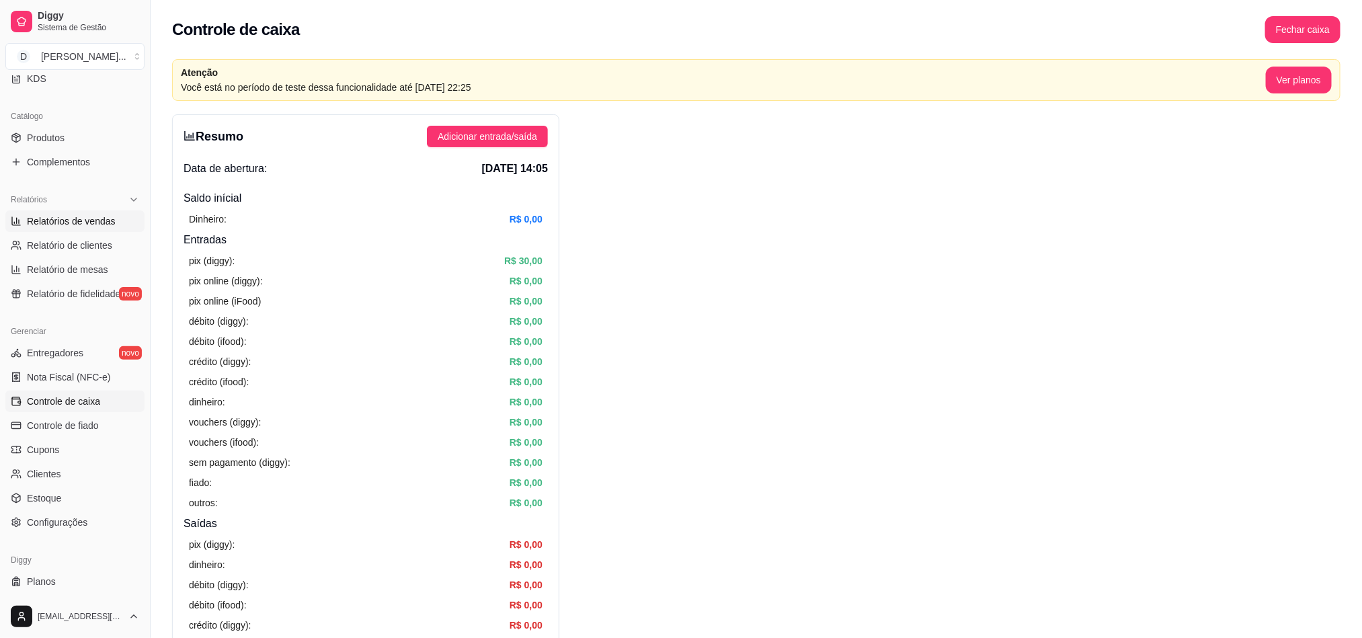
click at [79, 218] on span "Relatórios de vendas" at bounding box center [71, 220] width 89 height 13
select select "ALL"
select select "0"
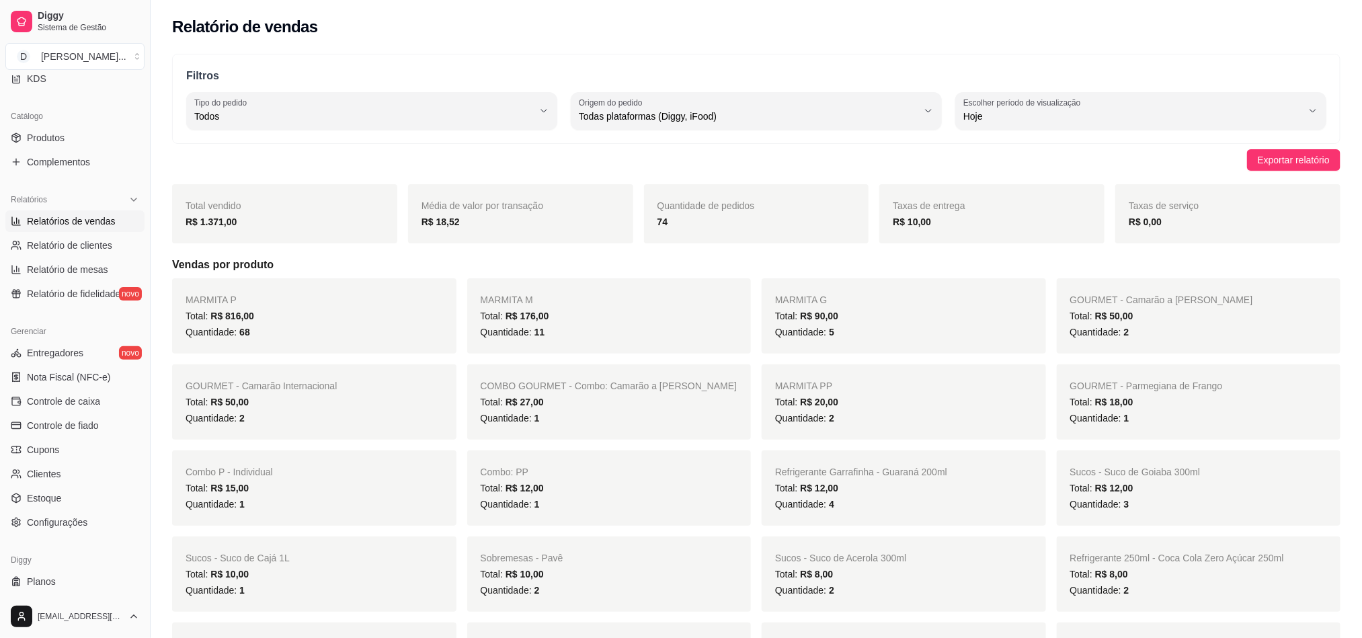
click at [1258, 162] on span "Exportar relatório" at bounding box center [1294, 160] width 72 height 15
click at [67, 396] on span "Controle de caixa" at bounding box center [63, 401] width 73 height 13
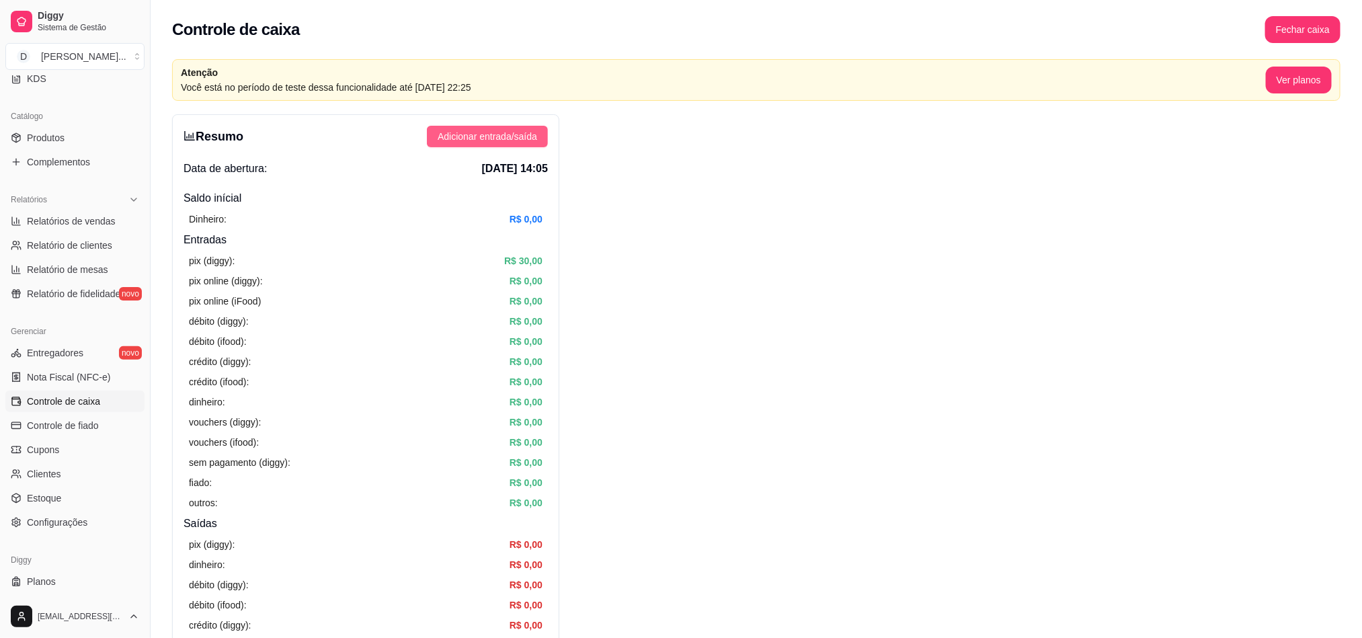
click at [474, 127] on button "Adicionar entrada/saída" at bounding box center [487, 137] width 121 height 22
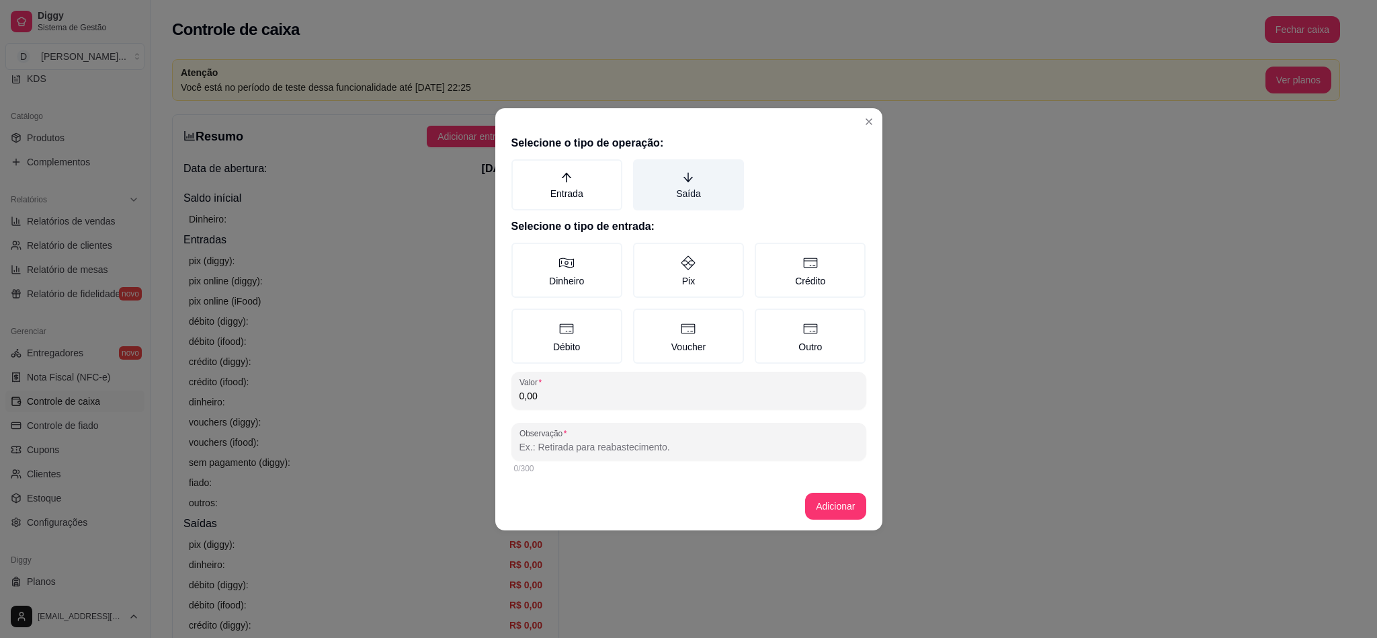
click at [674, 198] on label "Saída" at bounding box center [688, 184] width 111 height 51
click at [643, 169] on button "Saída" at bounding box center [638, 164] width 11 height 11
click at [575, 288] on label "Dinheiro" at bounding box center [567, 270] width 111 height 55
click at [522, 253] on button "Dinheiro" at bounding box center [516, 247] width 11 height 11
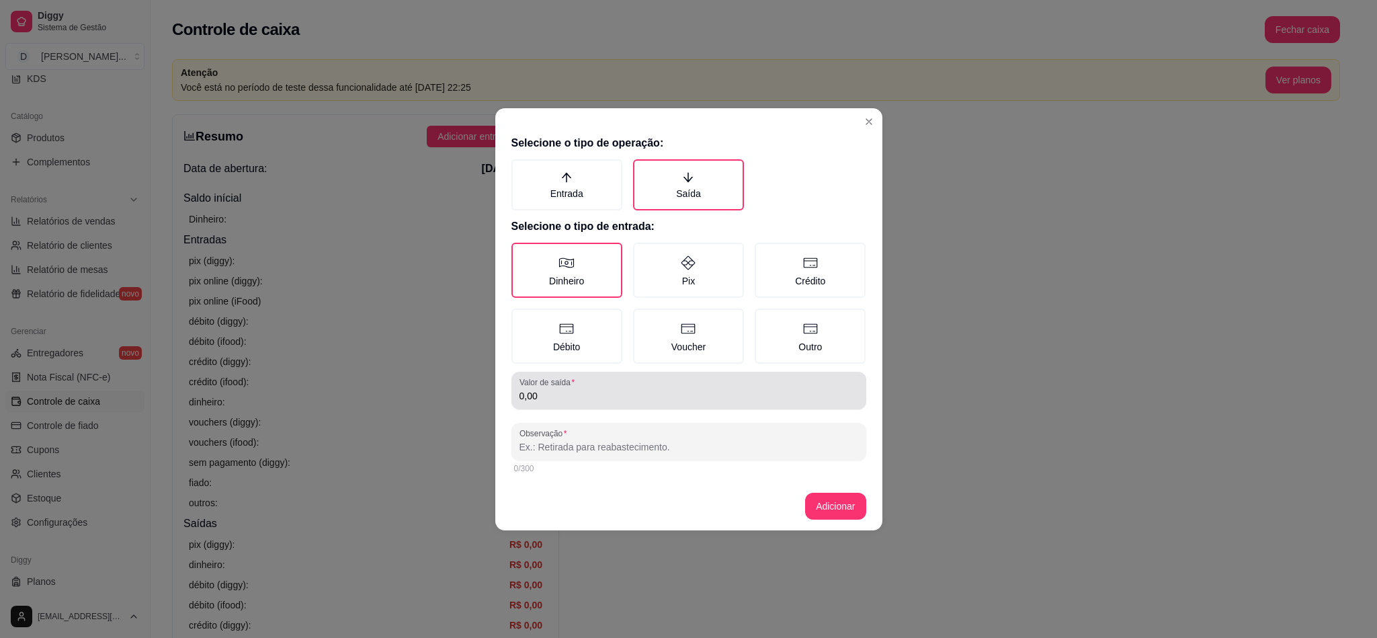
click at [579, 381] on div "0,00" at bounding box center [689, 390] width 339 height 27
type input "17,00"
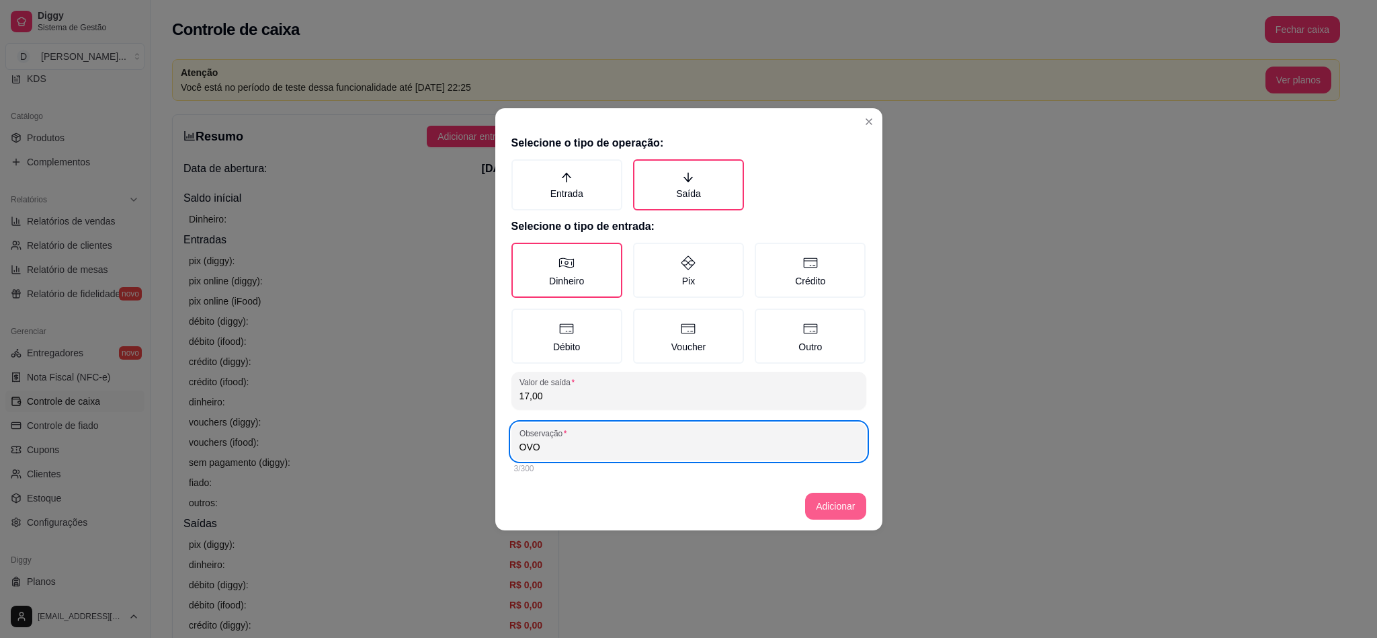
type input "OVO"
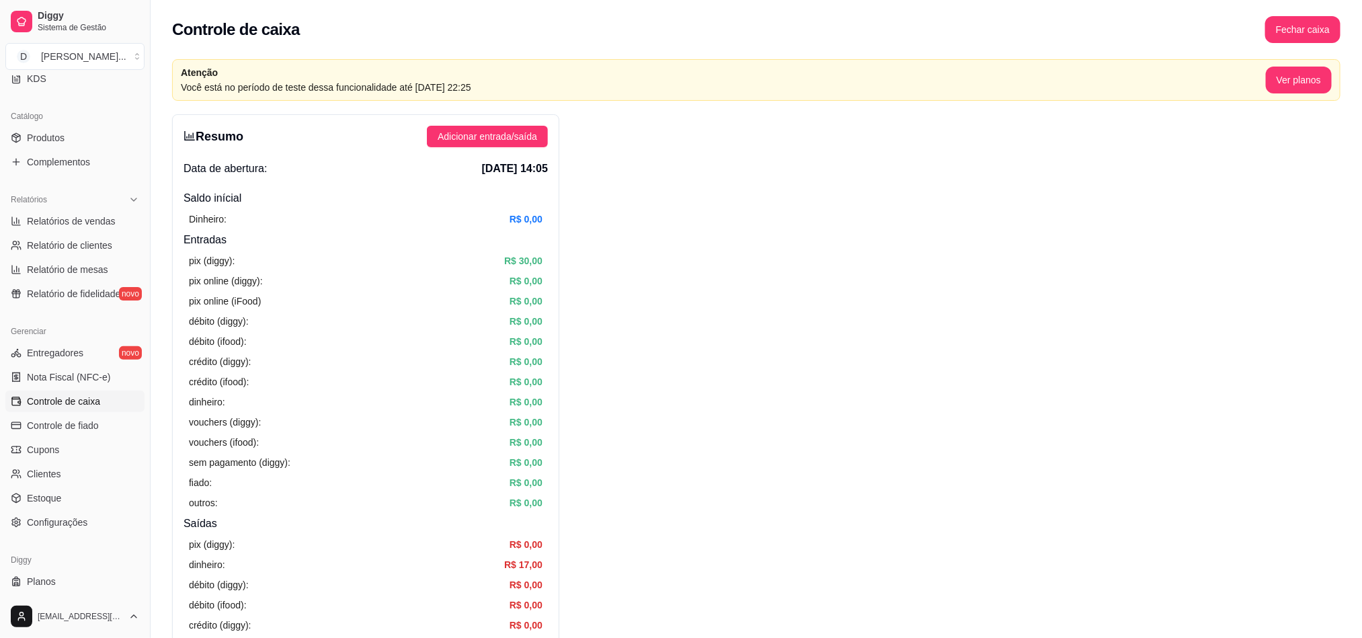
click at [427, 126] on button "Adicionar entrada/saída" at bounding box center [487, 137] width 121 height 22
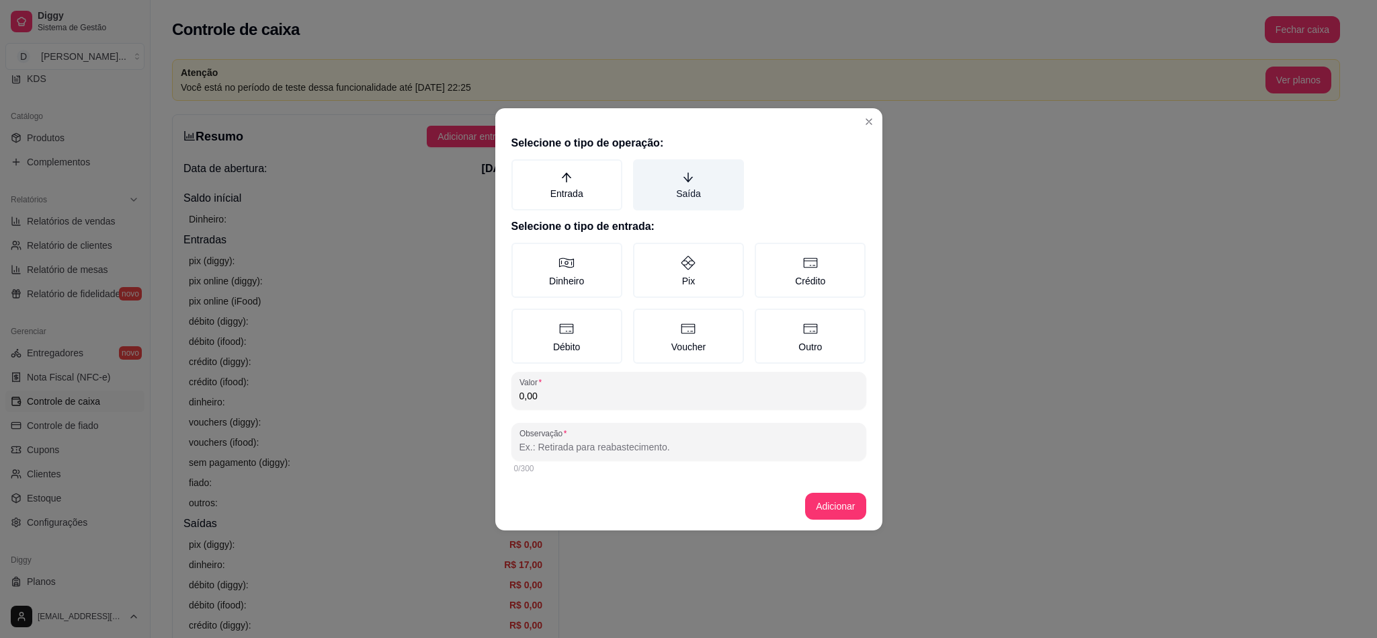
click at [694, 177] on icon "arrow-down" at bounding box center [688, 177] width 12 height 12
click at [643, 169] on button "Saída" at bounding box center [638, 164] width 11 height 11
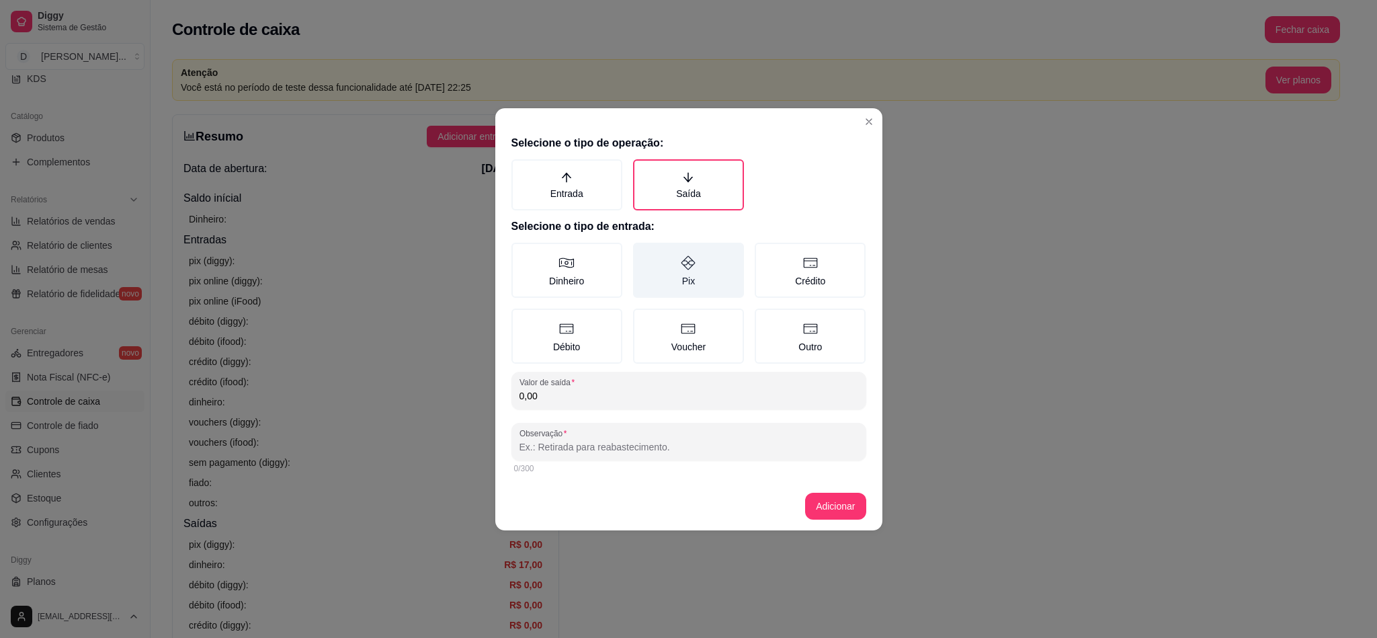
click at [666, 281] on label "Pix" at bounding box center [688, 270] width 111 height 55
click at [643, 253] on button "Pix" at bounding box center [638, 247] width 11 height 11
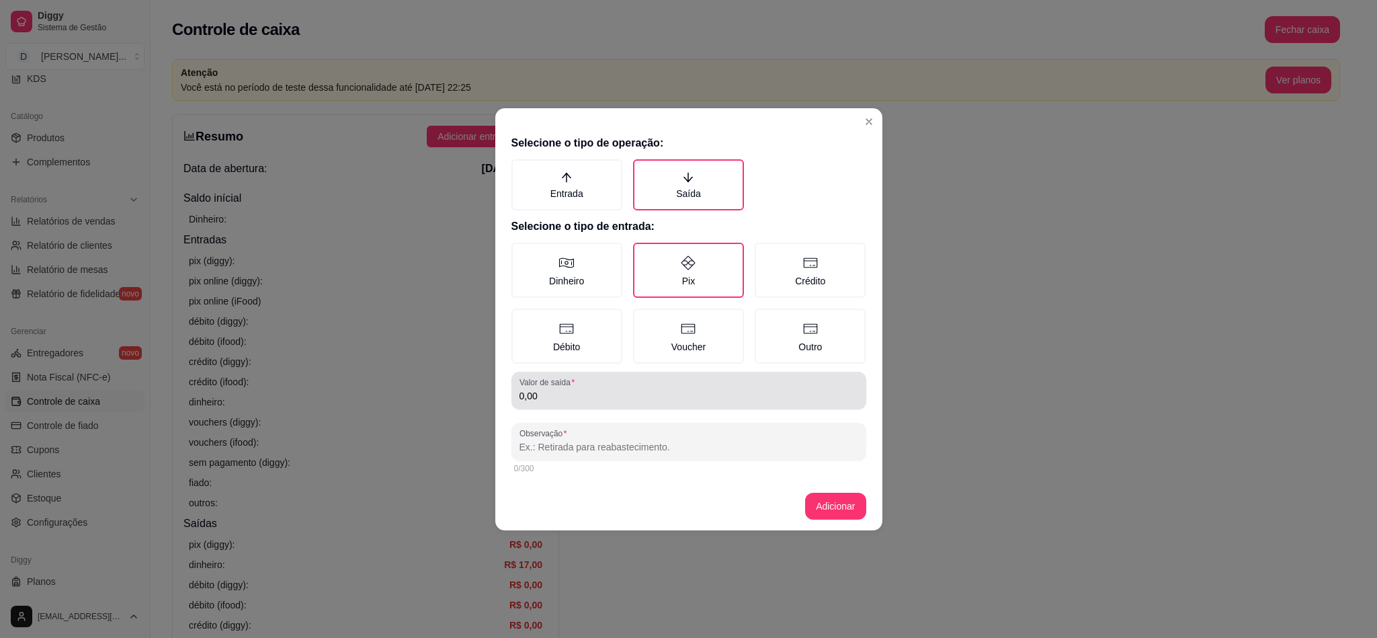
click at [626, 395] on input "0,00" at bounding box center [689, 395] width 339 height 13
type input "90,00"
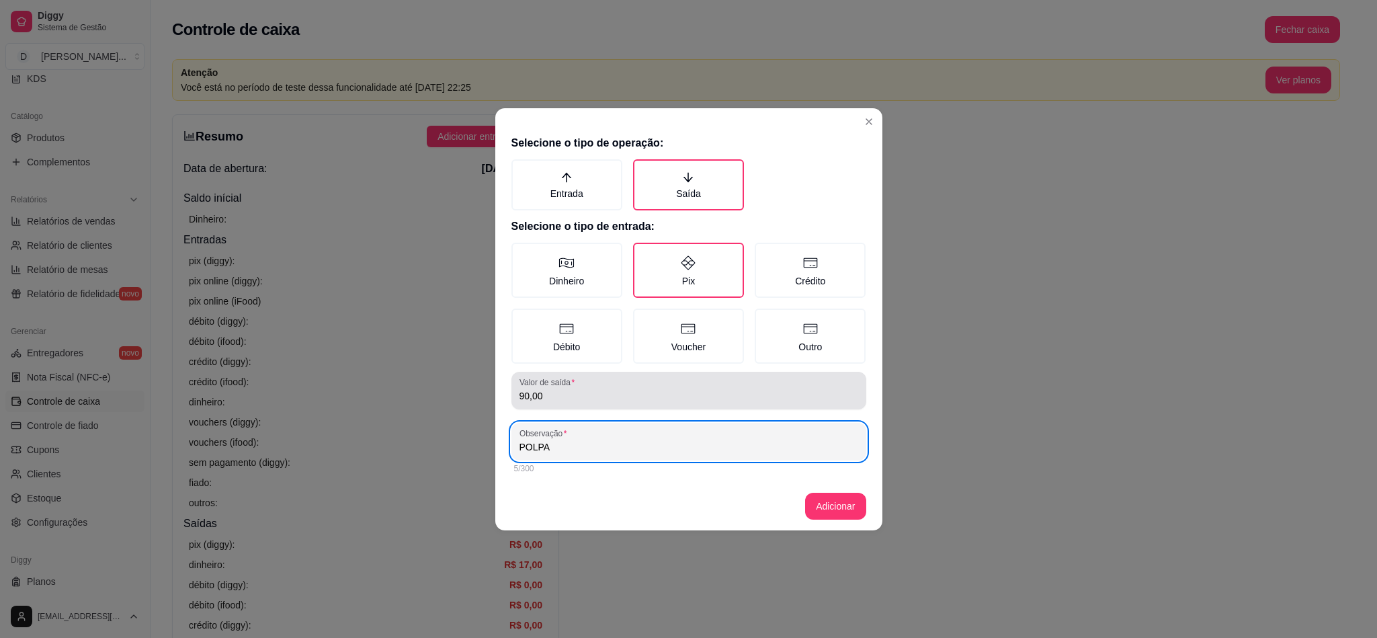
type input "POLPA"
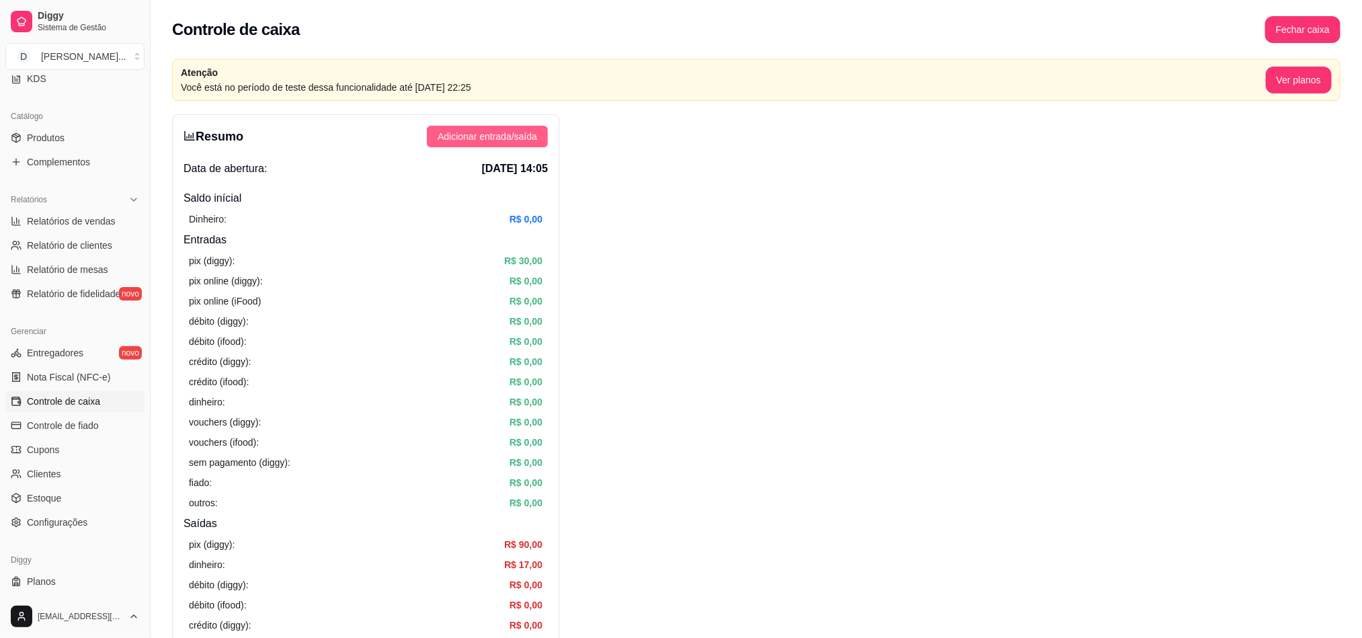
click at [482, 136] on span "Adicionar entrada/saída" at bounding box center [487, 136] width 99 height 15
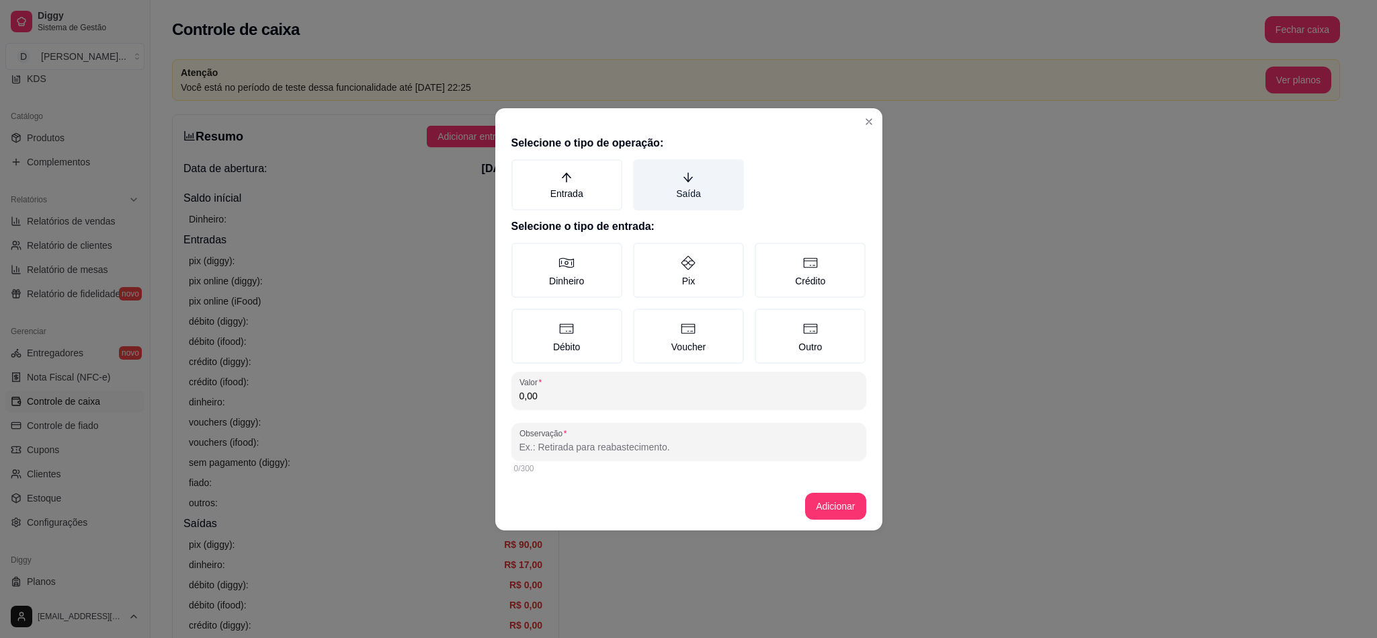
click at [660, 196] on label "Saída" at bounding box center [688, 184] width 111 height 51
click at [643, 169] on button "Saída" at bounding box center [638, 164] width 11 height 11
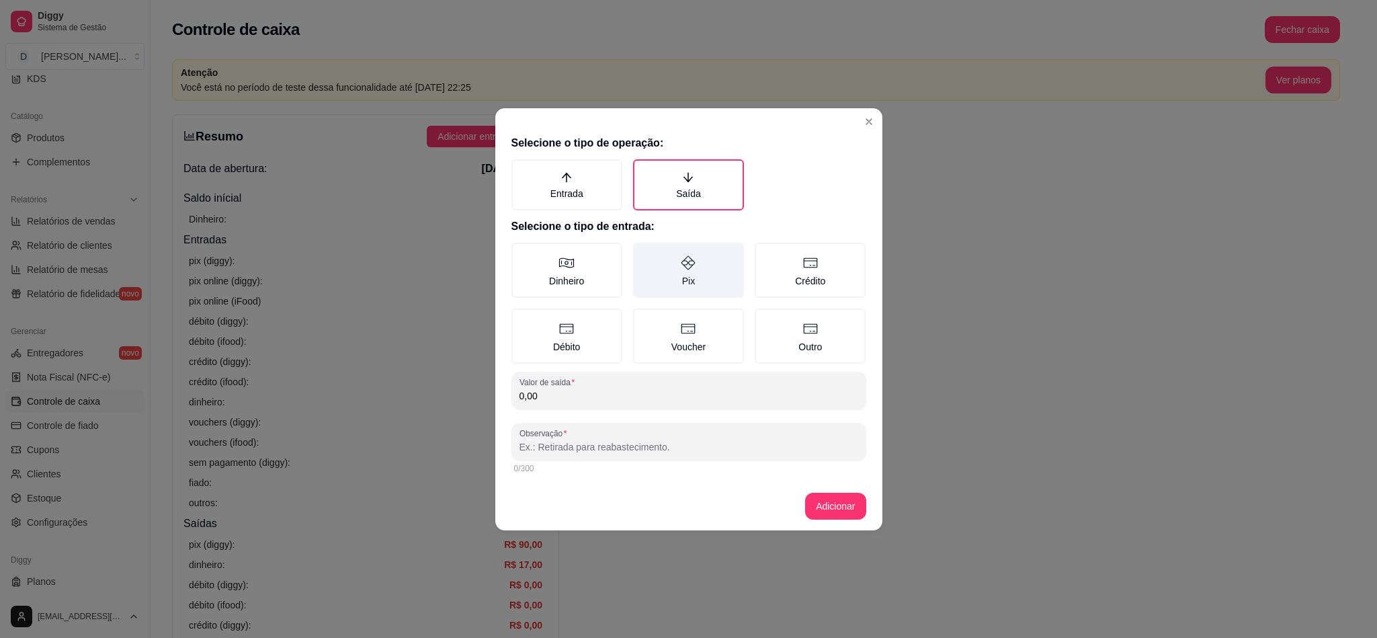
click at [662, 271] on label "Pix" at bounding box center [688, 270] width 111 height 55
click at [643, 253] on button "Pix" at bounding box center [638, 247] width 11 height 11
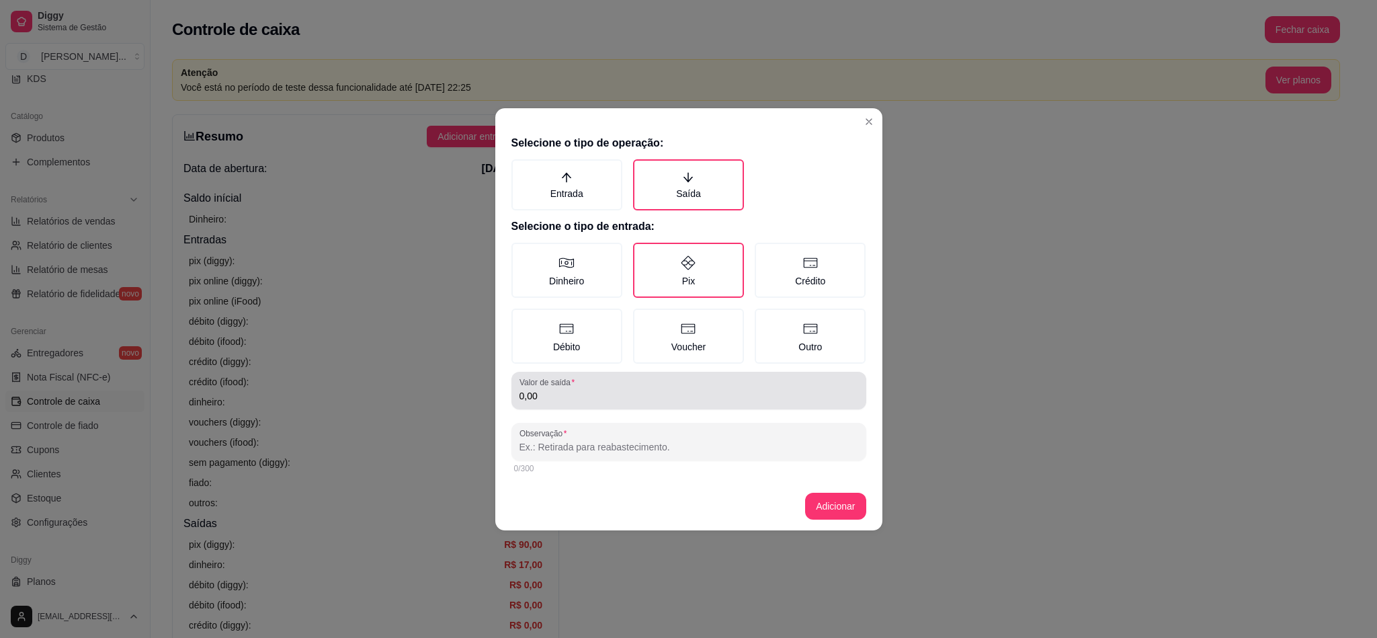
click at [593, 393] on input "0,00" at bounding box center [689, 395] width 339 height 13
type input "639,60"
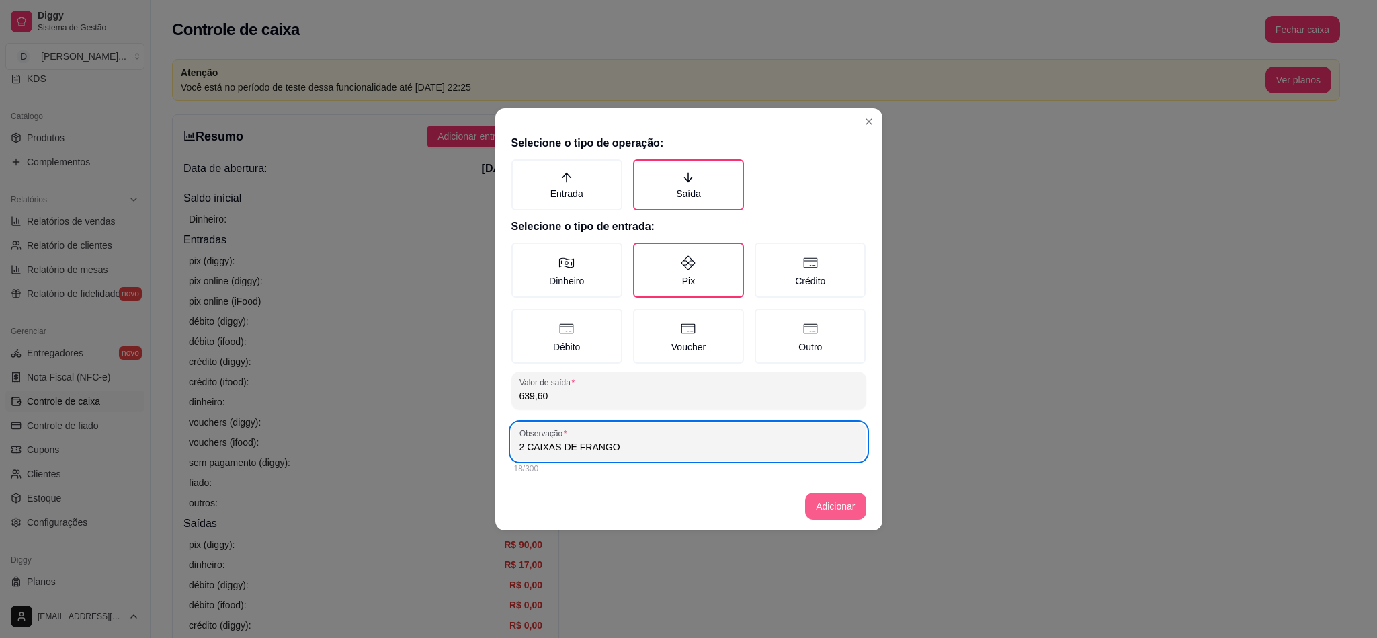
type input "2 CAIXAS DE FRANGO"
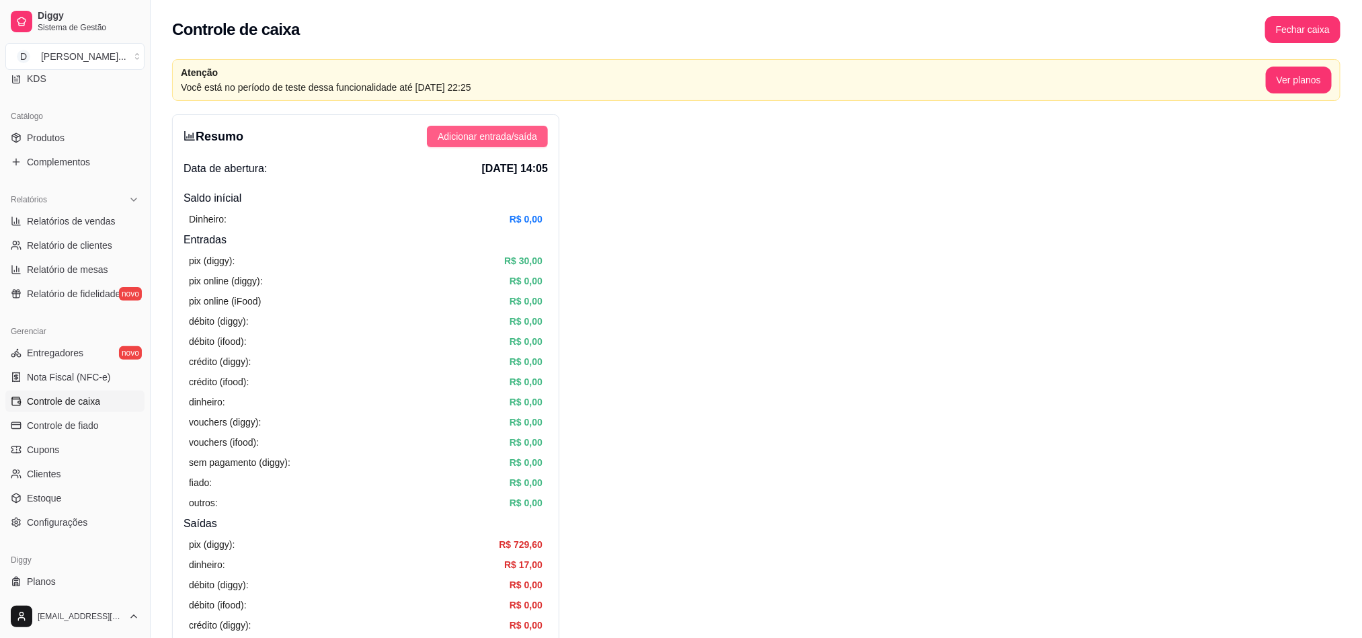
click at [480, 147] on button "Adicionar entrada/saída" at bounding box center [487, 137] width 121 height 22
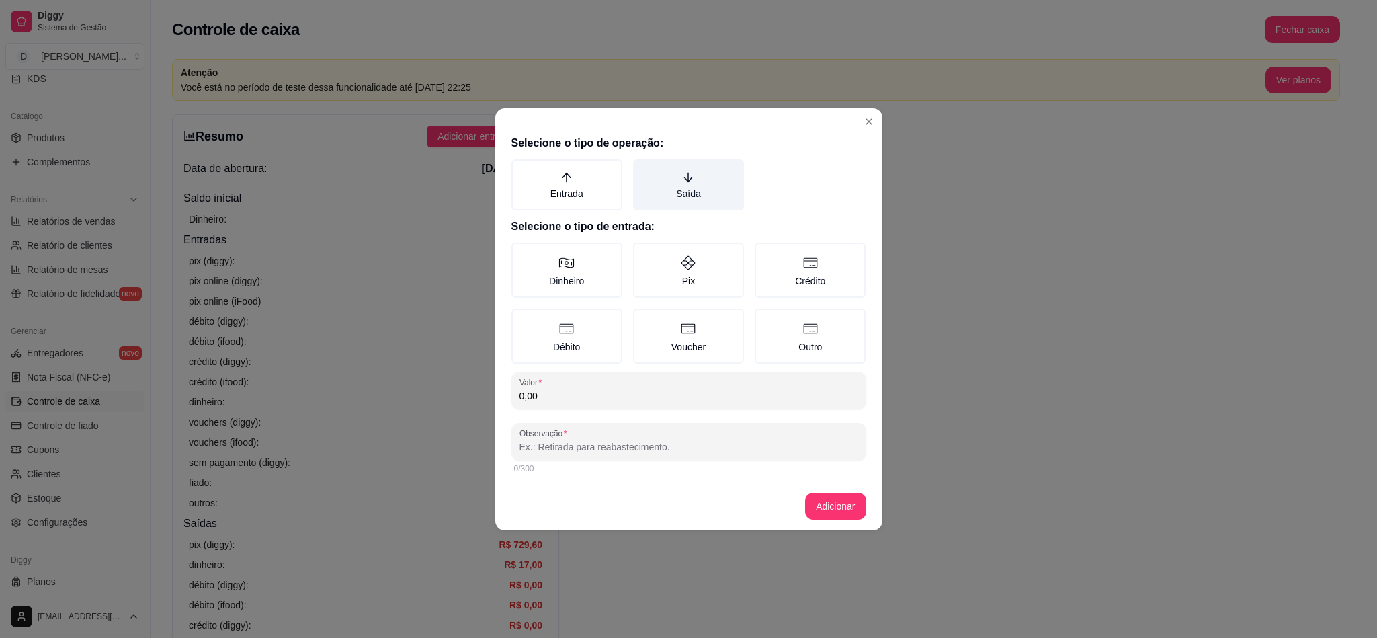
click at [688, 190] on label "Saída" at bounding box center [688, 184] width 111 height 51
click at [643, 169] on button "Saída" at bounding box center [638, 164] width 11 height 11
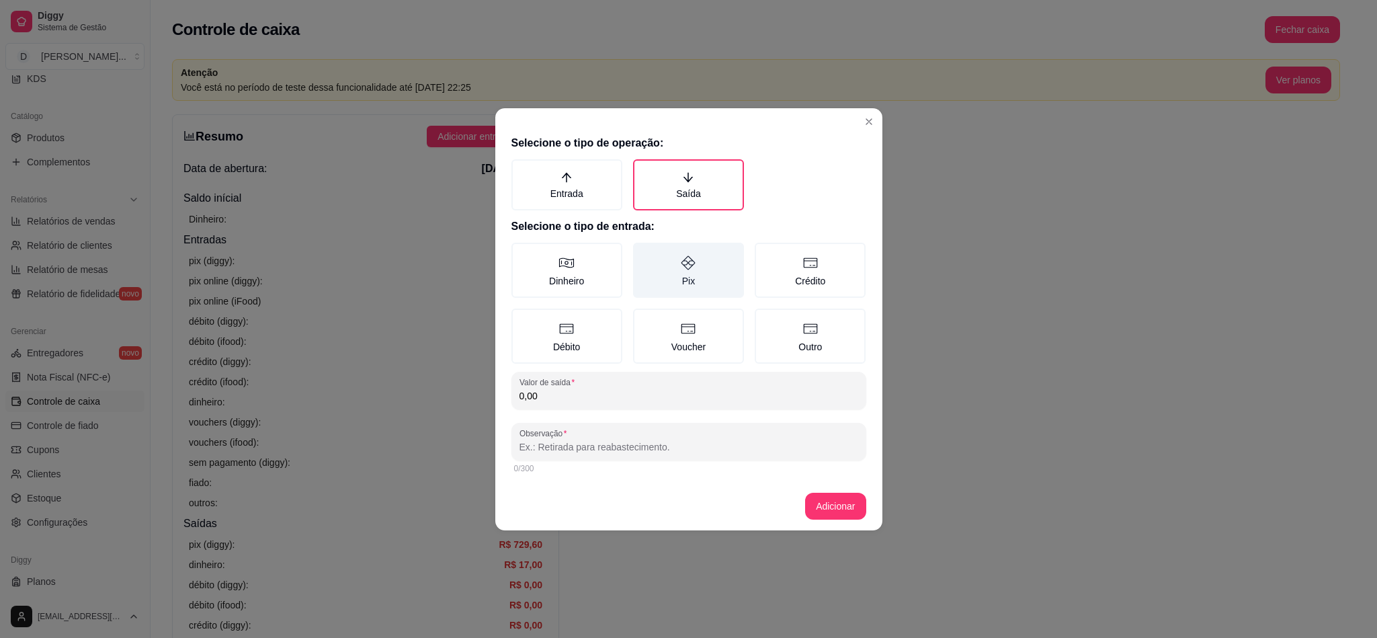
click at [658, 265] on label "Pix" at bounding box center [688, 270] width 111 height 55
click at [643, 253] on button "Pix" at bounding box center [638, 247] width 11 height 11
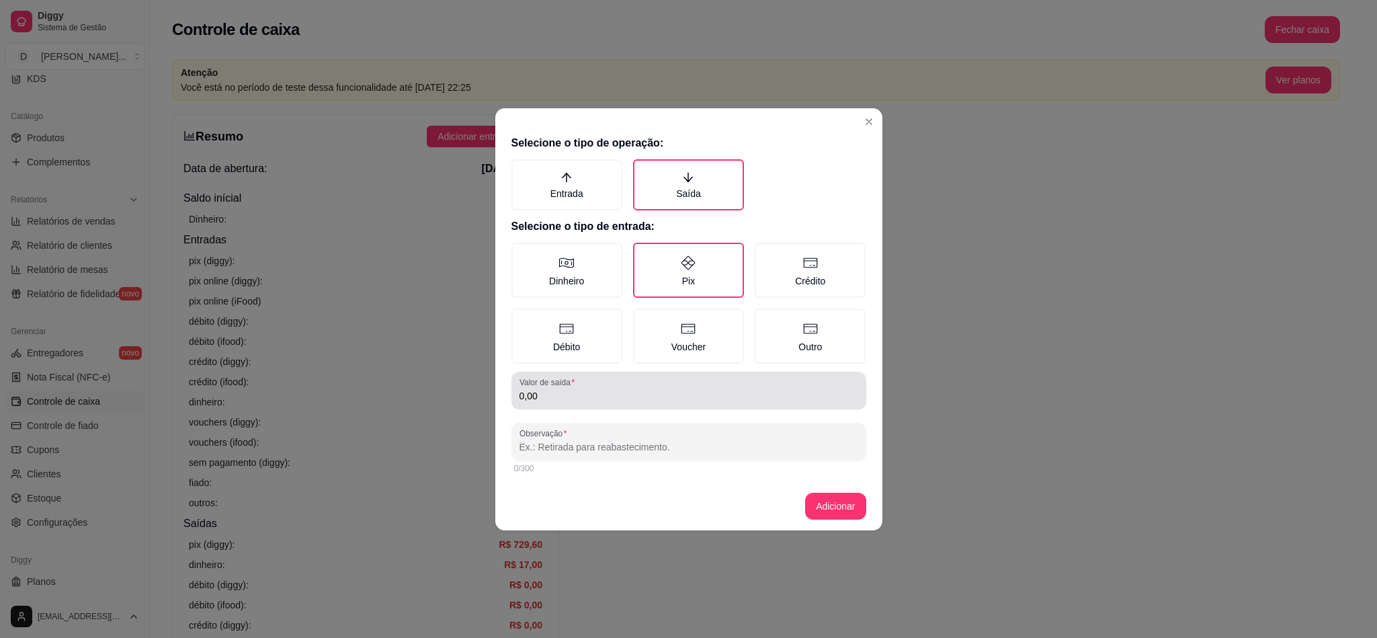
click at [595, 398] on input "0,00" at bounding box center [689, 395] width 339 height 13
type input "3,50"
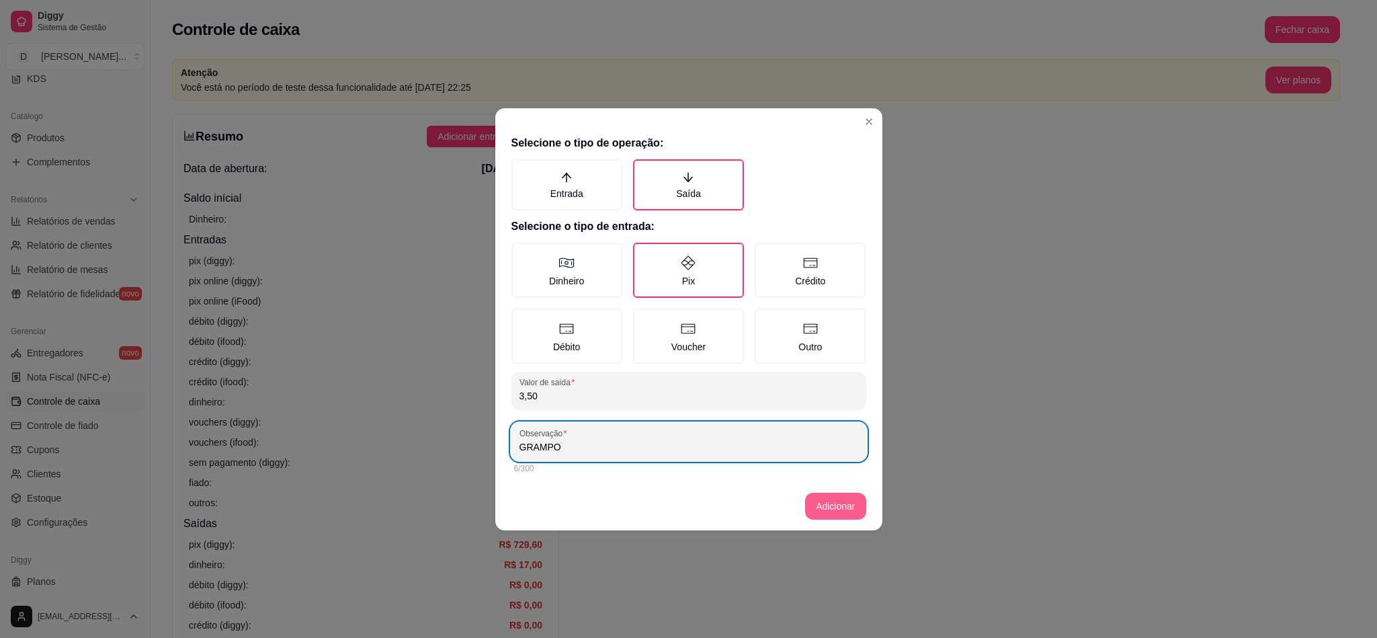
type input "GRAMPO"
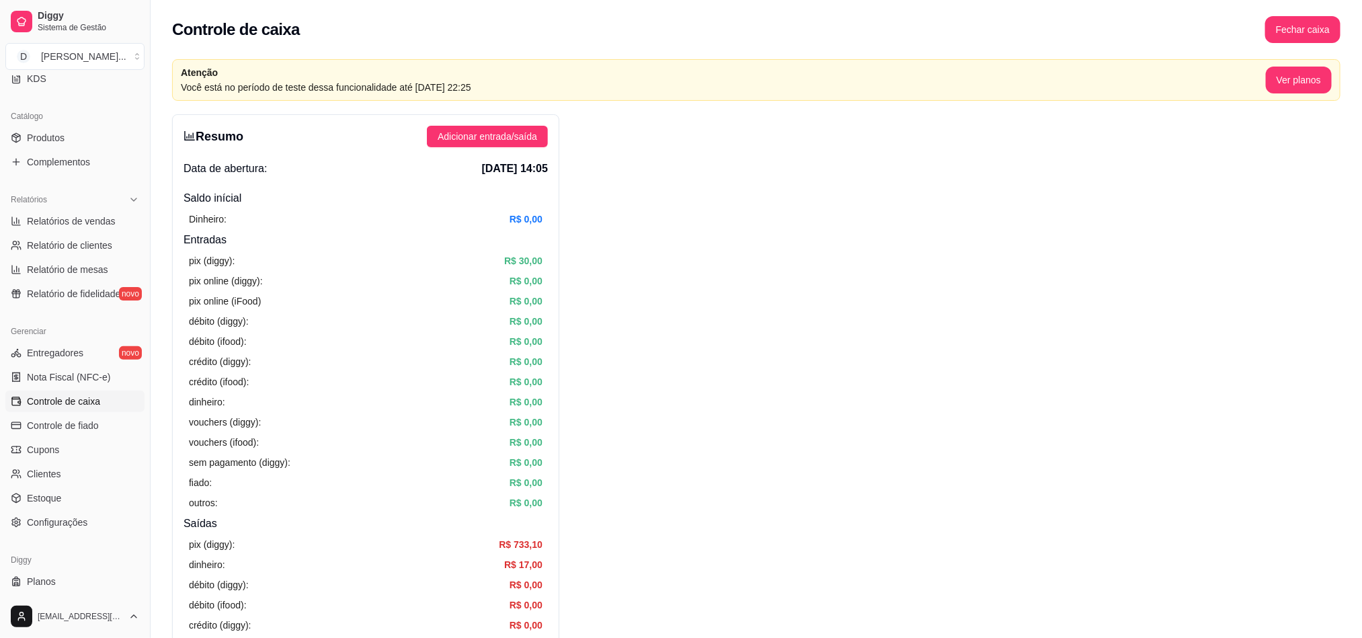
click at [483, 148] on div "Resumo Adicionar entrada/saída Data de abertura: 15 de ago de 2025 às 14:05 Sal…" at bounding box center [365, 469] width 387 height 711
click at [473, 143] on span "Adicionar entrada/saída" at bounding box center [487, 136] width 99 height 15
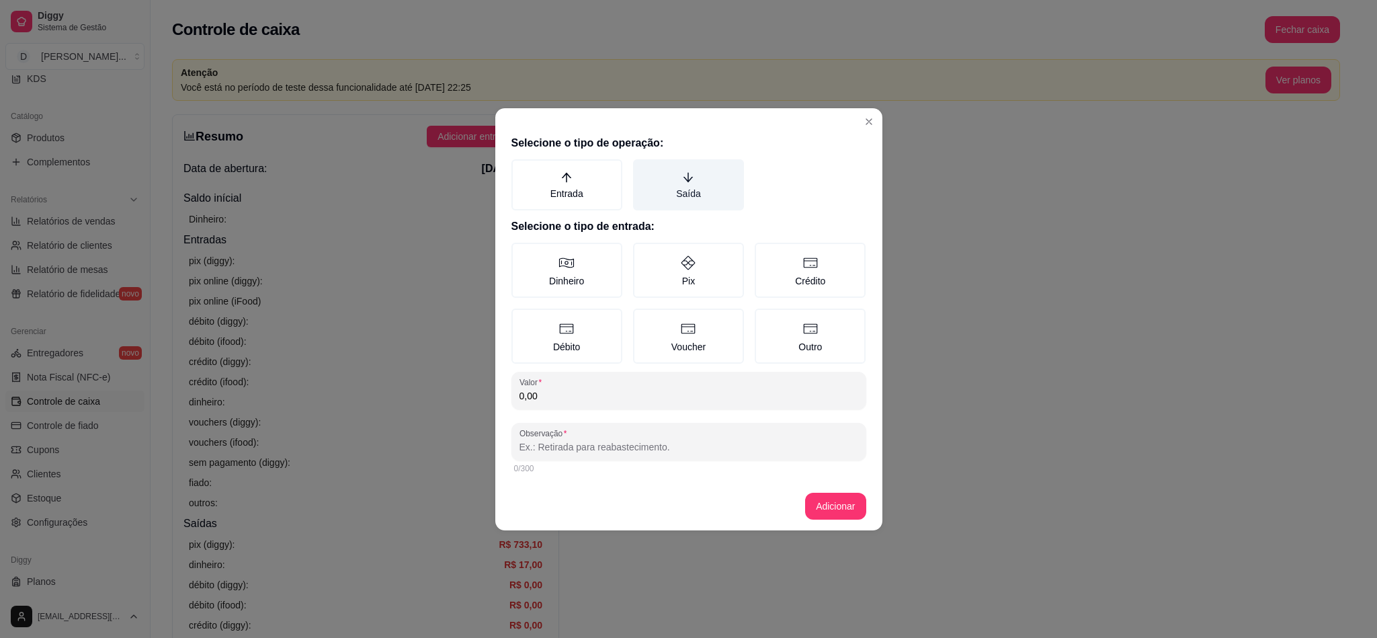
click at [676, 192] on label "Saída" at bounding box center [688, 184] width 111 height 51
click at [643, 169] on button "Saída" at bounding box center [638, 164] width 11 height 11
click at [594, 263] on label "Dinheiro" at bounding box center [567, 270] width 111 height 55
click at [522, 253] on button "Dinheiro" at bounding box center [516, 247] width 11 height 11
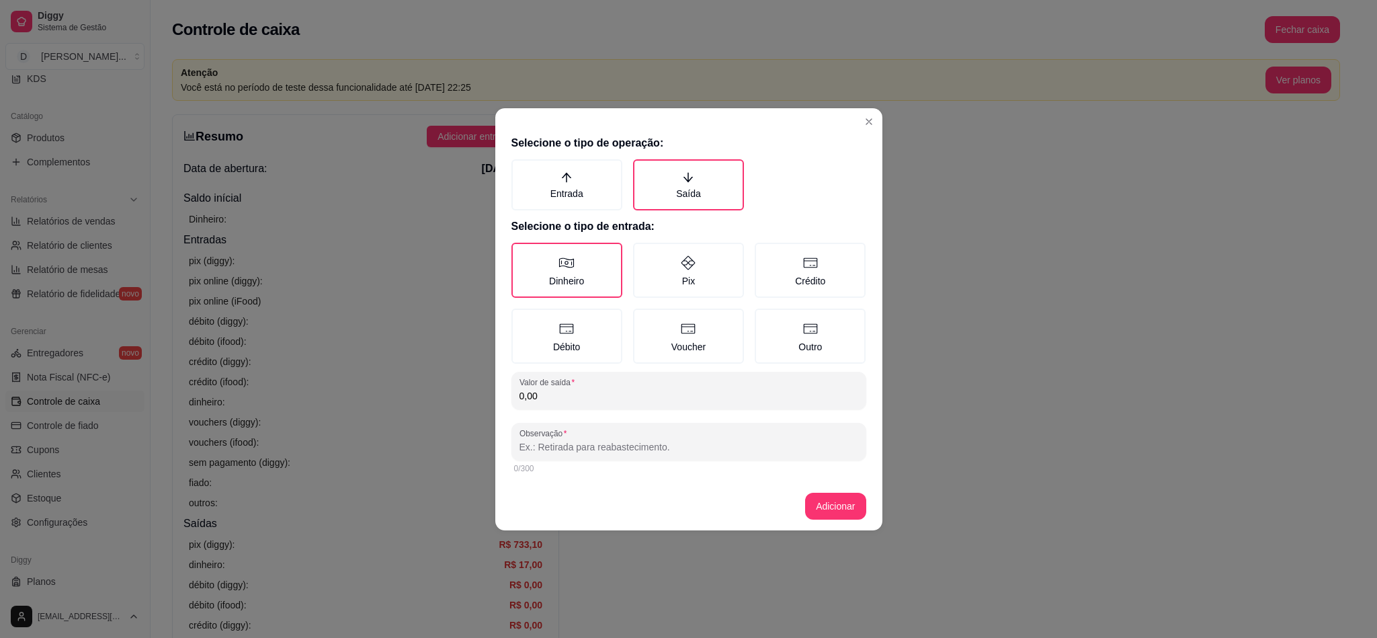
click at [573, 392] on input "0,00" at bounding box center [689, 395] width 339 height 13
type input "60,00"
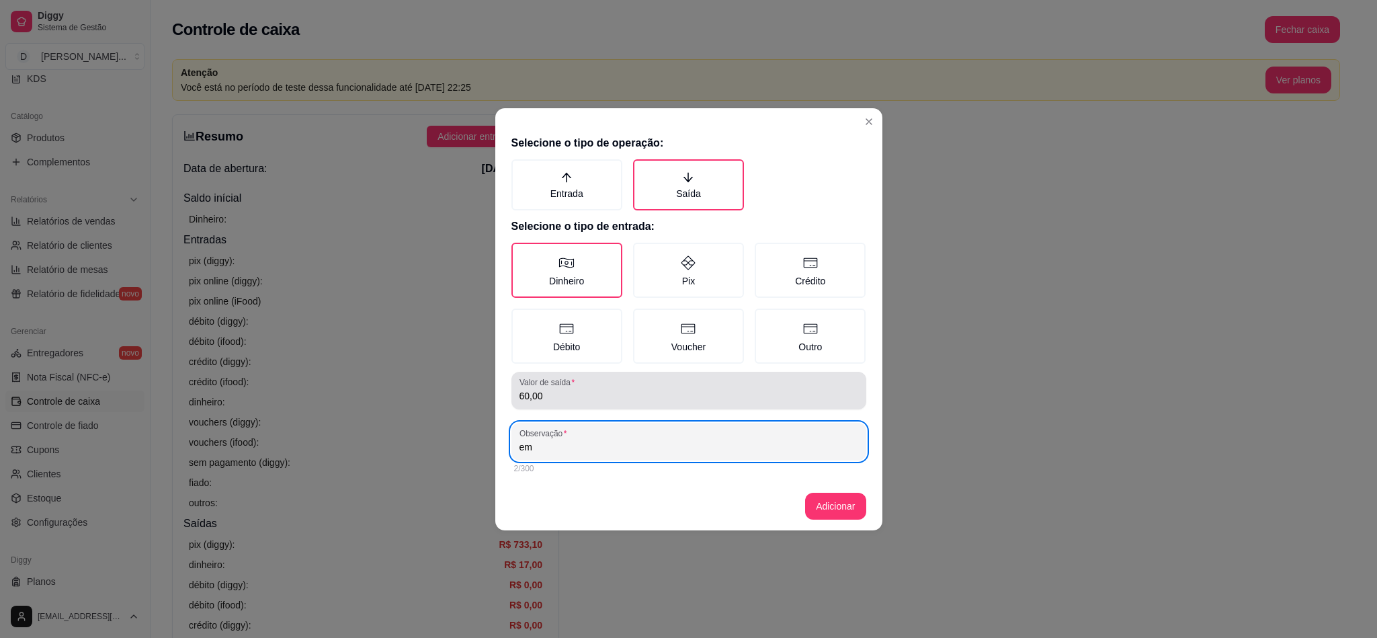
type input "e"
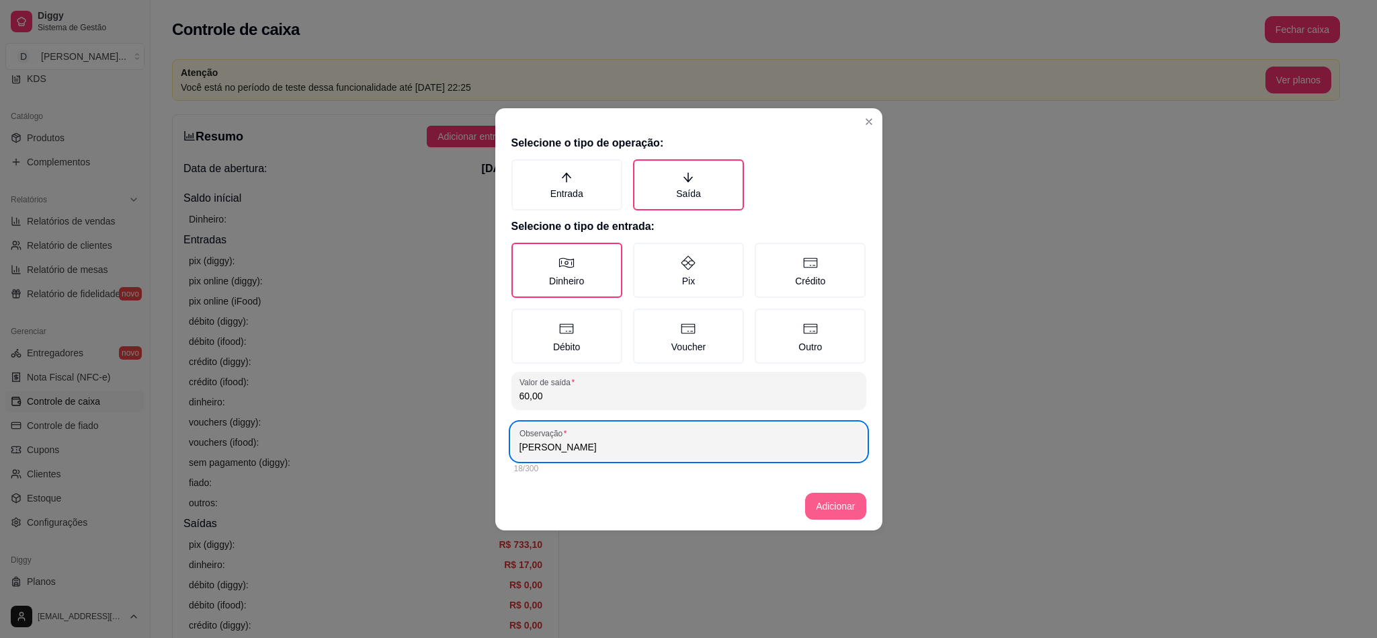
type input "EMANUEL MOTOQUEIRO"
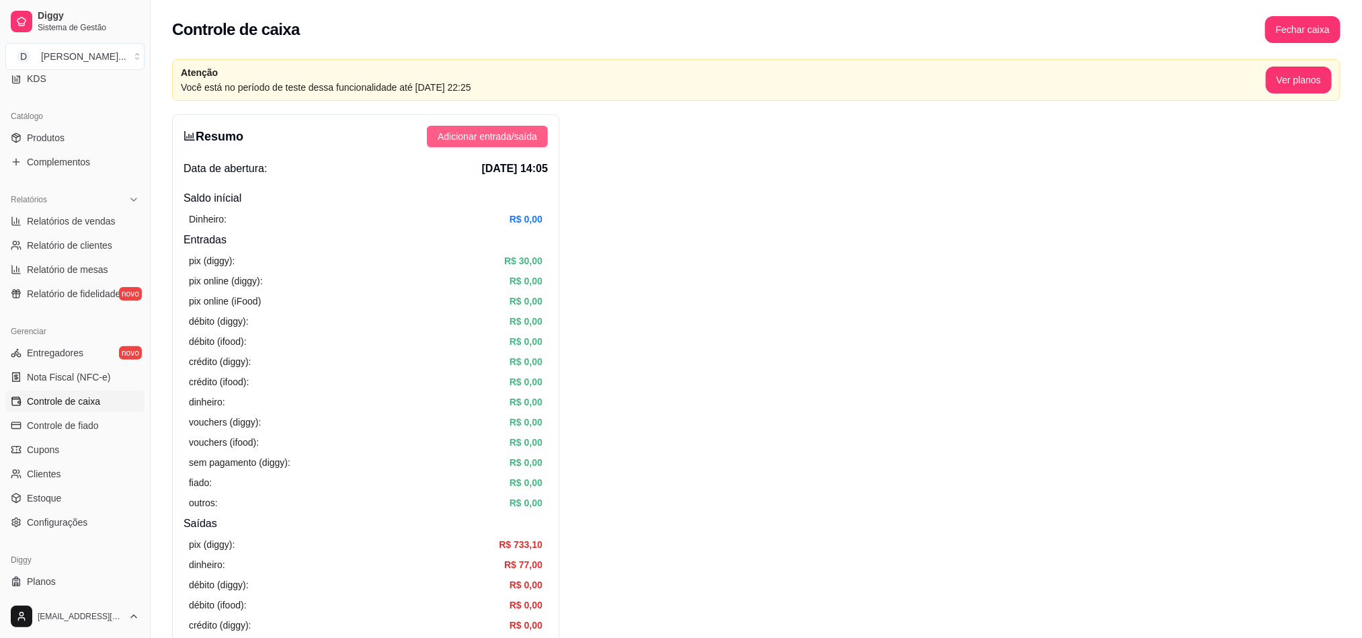
click at [483, 138] on span "Adicionar entrada/saída" at bounding box center [487, 136] width 99 height 15
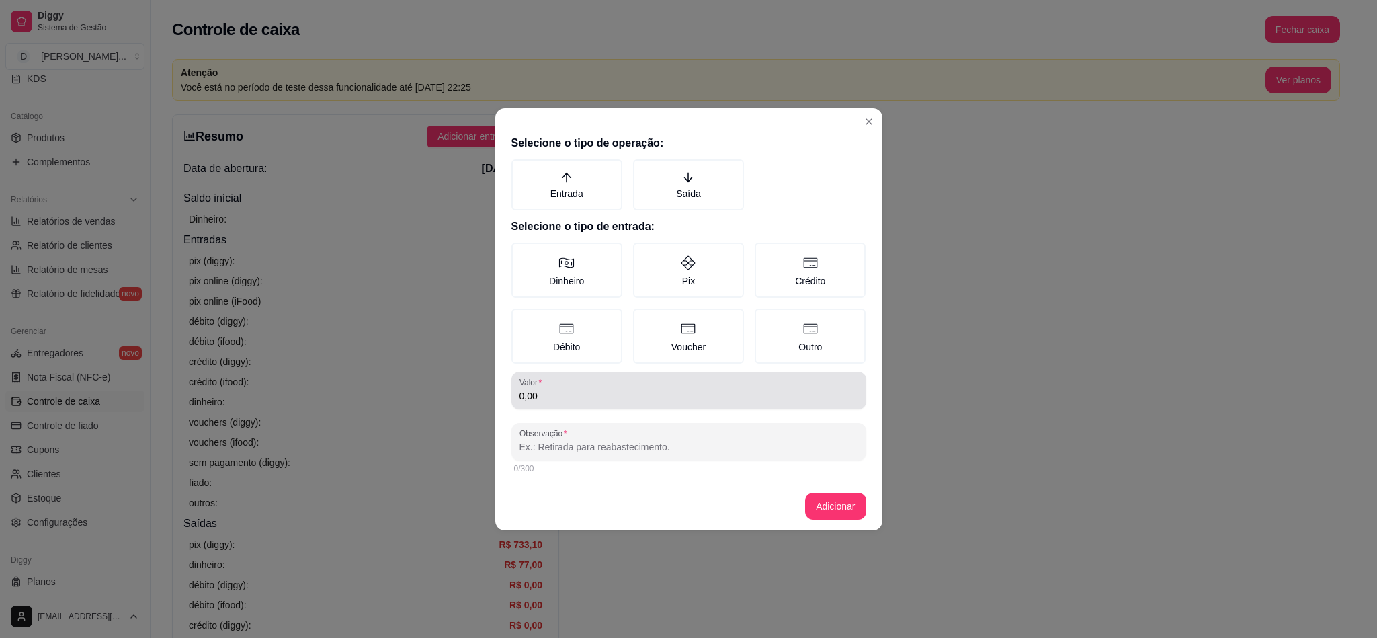
click at [557, 394] on input "0,00" at bounding box center [689, 395] width 339 height 13
type input "60,00"
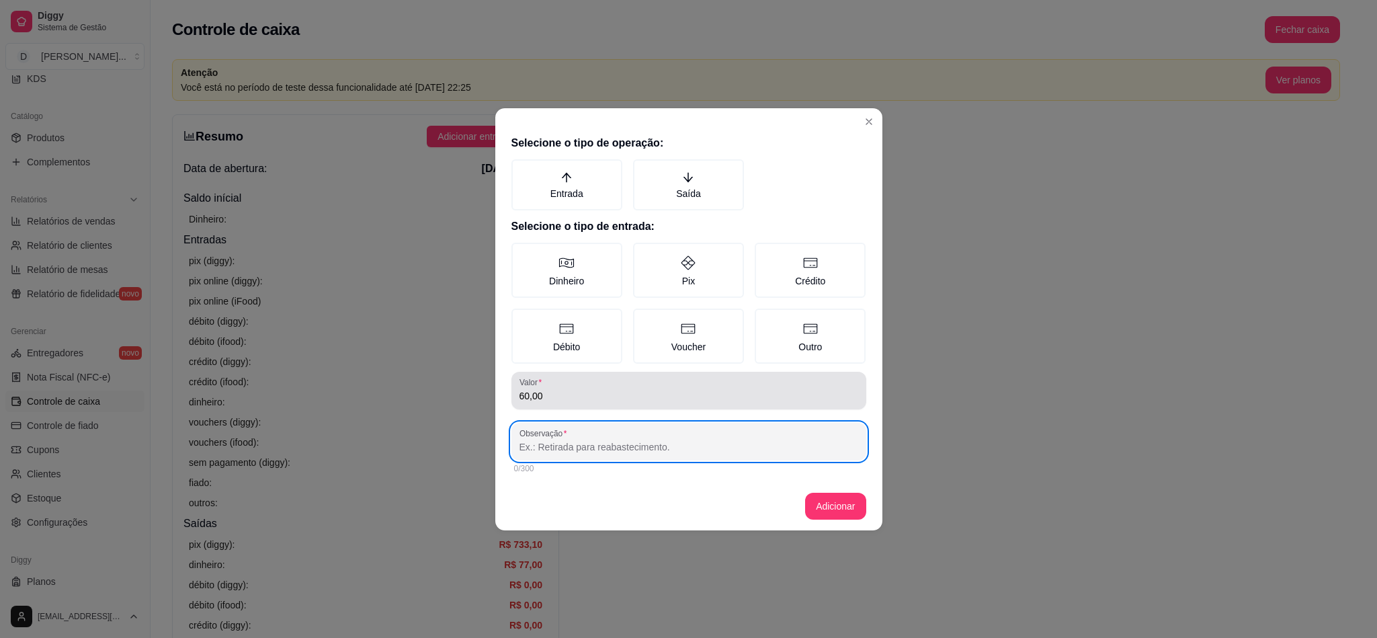
paste input "EMANUEL MOTOQUEIRO"
click at [547, 436] on label "Observação" at bounding box center [546, 433] width 52 height 11
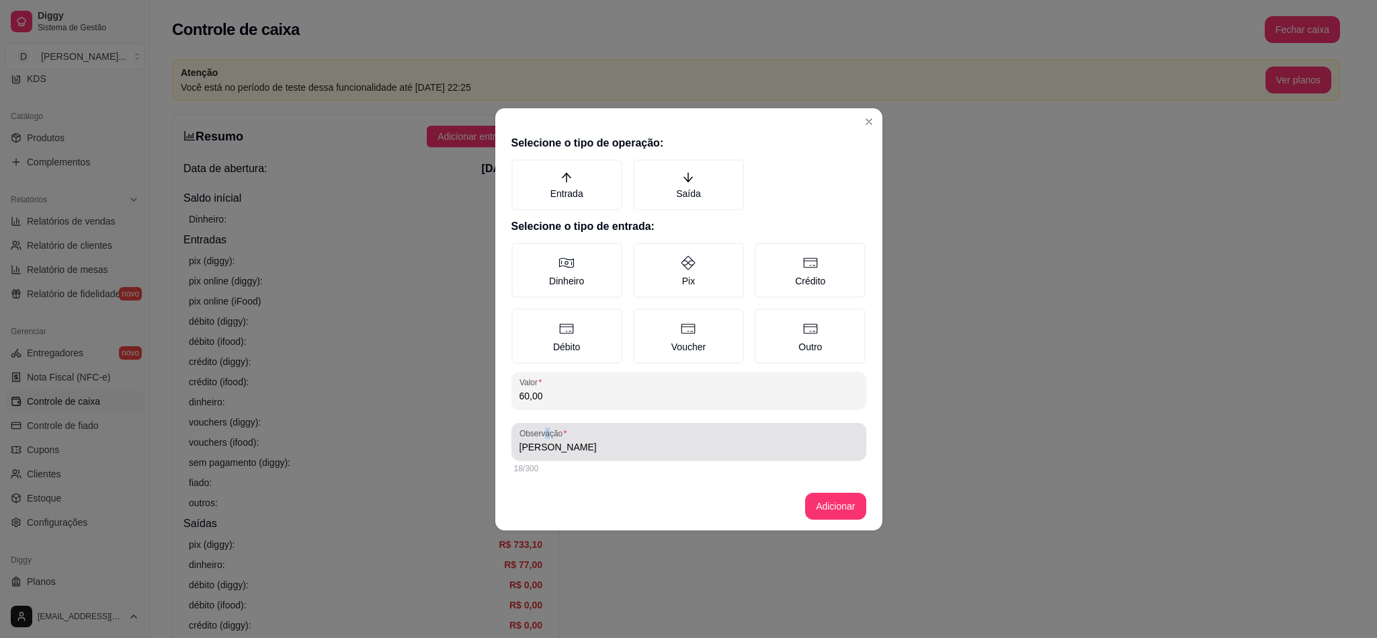
click at [543, 438] on div "EMANUEL MOTOQUEIRO" at bounding box center [689, 441] width 339 height 27
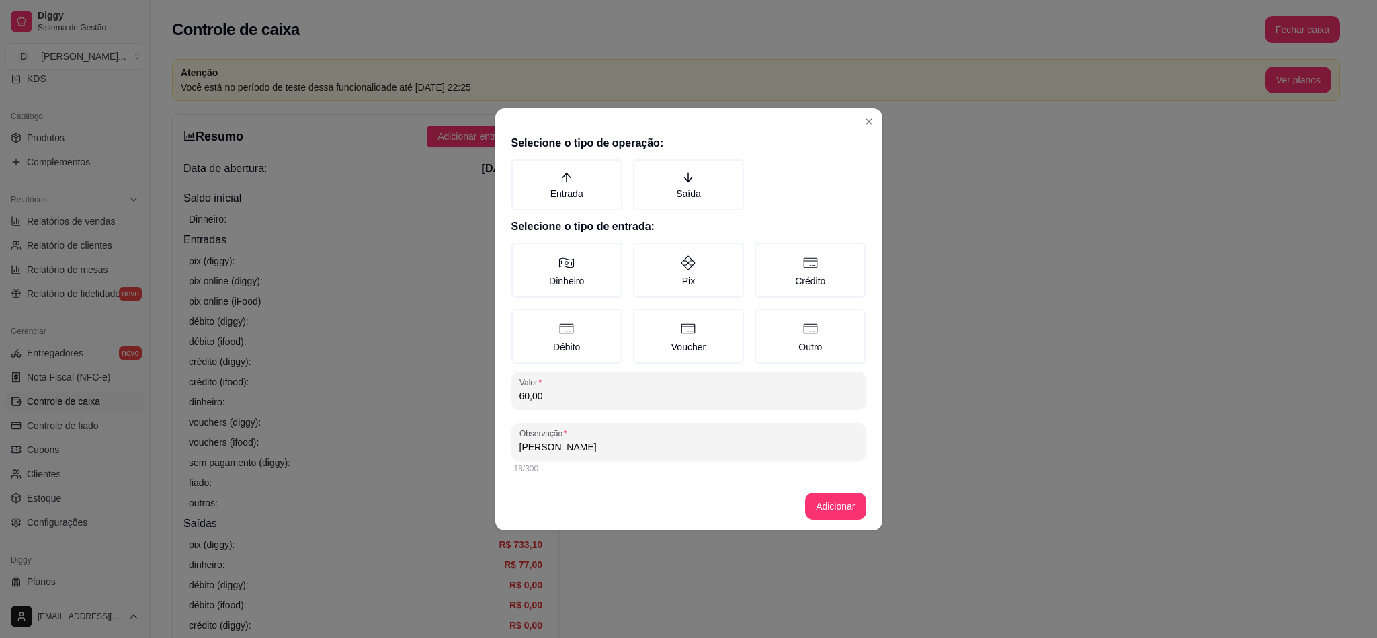
click at [543, 440] on input "EMANUEL MOTOQUEIRO" at bounding box center [689, 446] width 339 height 13
type input "LUCAS MOTOQUEIRO"
click at [823, 501] on button "Adicionar" at bounding box center [835, 506] width 61 height 27
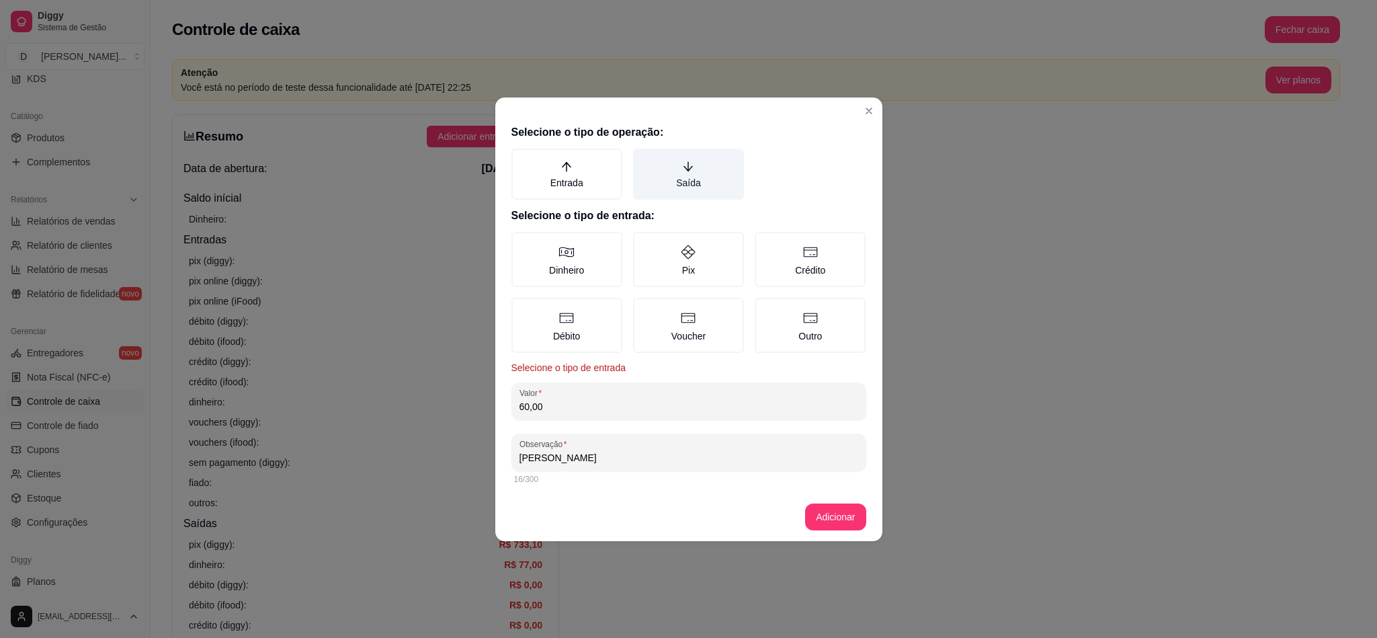
click at [676, 167] on label "Saída" at bounding box center [688, 174] width 111 height 51
click at [643, 159] on button "Saída" at bounding box center [638, 153] width 11 height 11
click at [597, 260] on label "Dinheiro" at bounding box center [567, 259] width 111 height 55
click at [522, 242] on button "Dinheiro" at bounding box center [516, 236] width 11 height 11
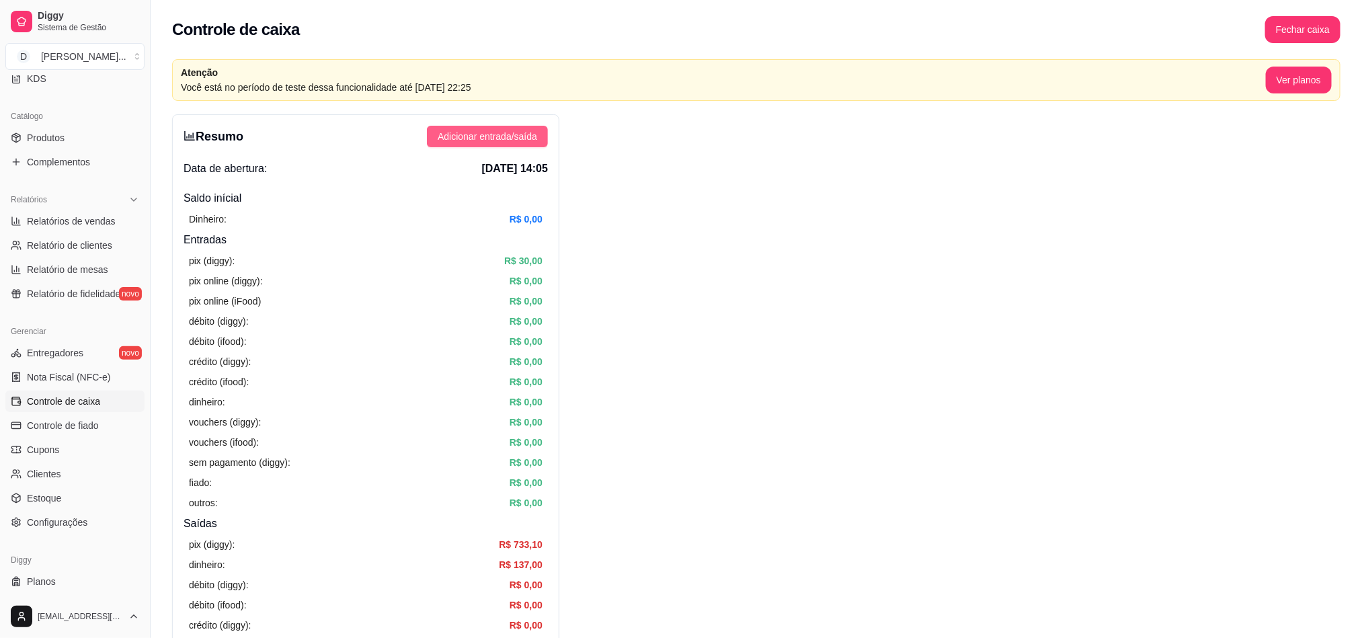
click at [468, 134] on span "Adicionar entrada/saída" at bounding box center [487, 136] width 99 height 15
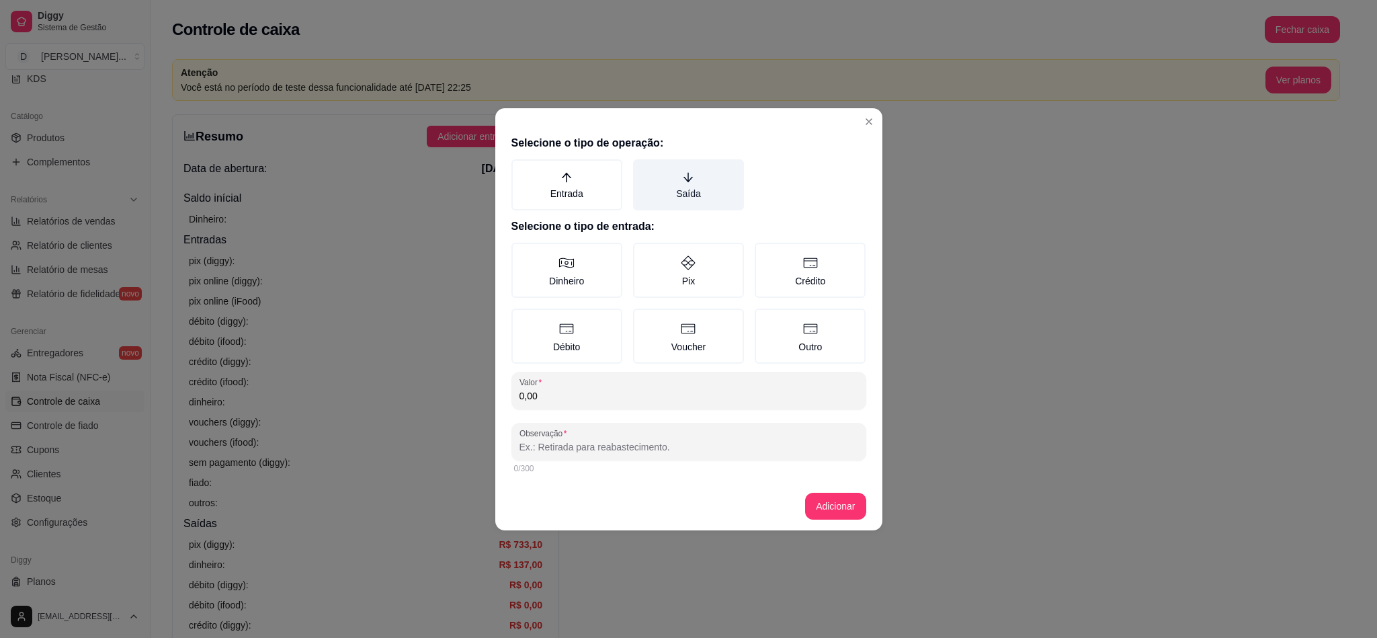
click at [655, 184] on label "Saída" at bounding box center [688, 184] width 111 height 51
click at [643, 169] on button "Saída" at bounding box center [638, 164] width 11 height 11
click at [596, 267] on label "Dinheiro" at bounding box center [567, 270] width 111 height 55
click at [522, 253] on button "Dinheiro" at bounding box center [516, 247] width 11 height 11
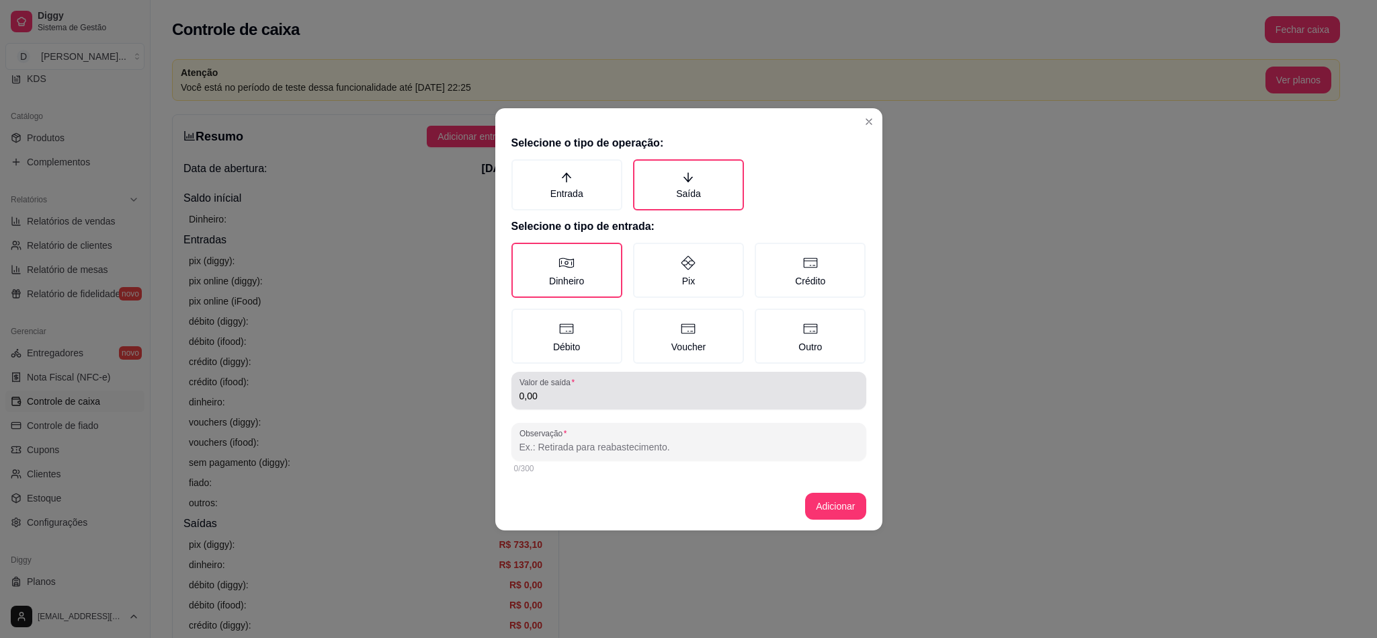
click at [575, 384] on label "Valor de saída" at bounding box center [550, 381] width 60 height 11
click at [575, 389] on input "0,00" at bounding box center [689, 395] width 339 height 13
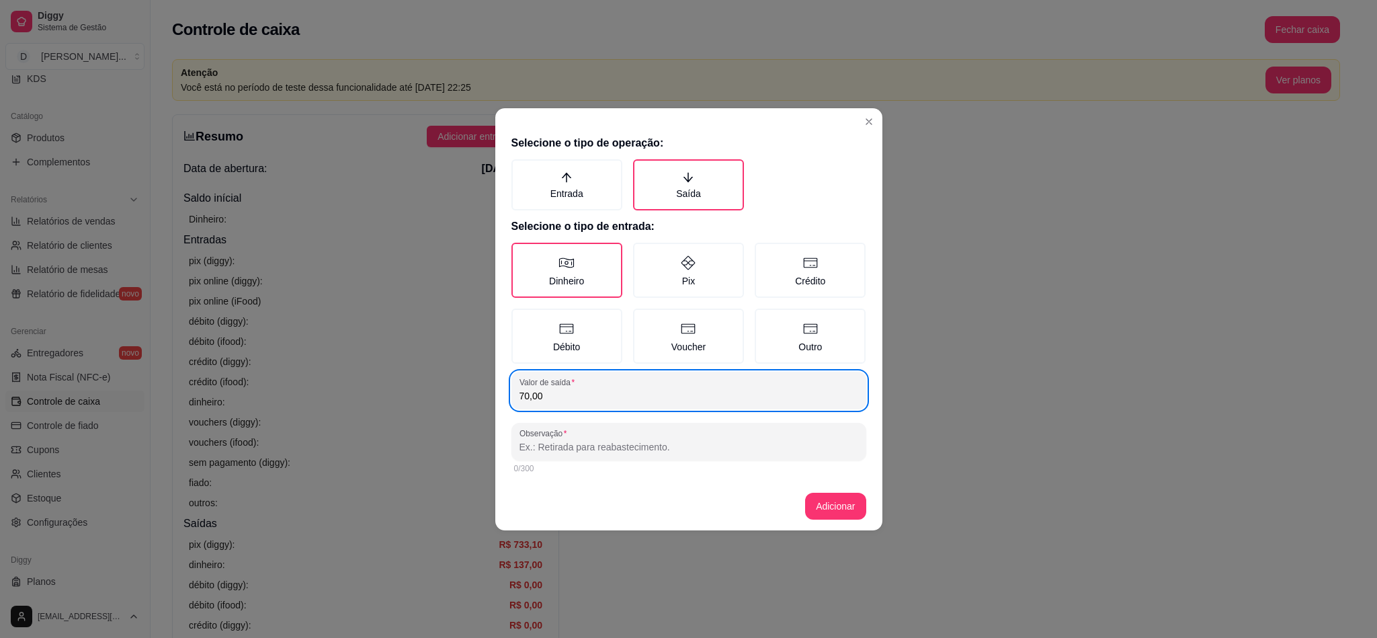
type input "70,00"
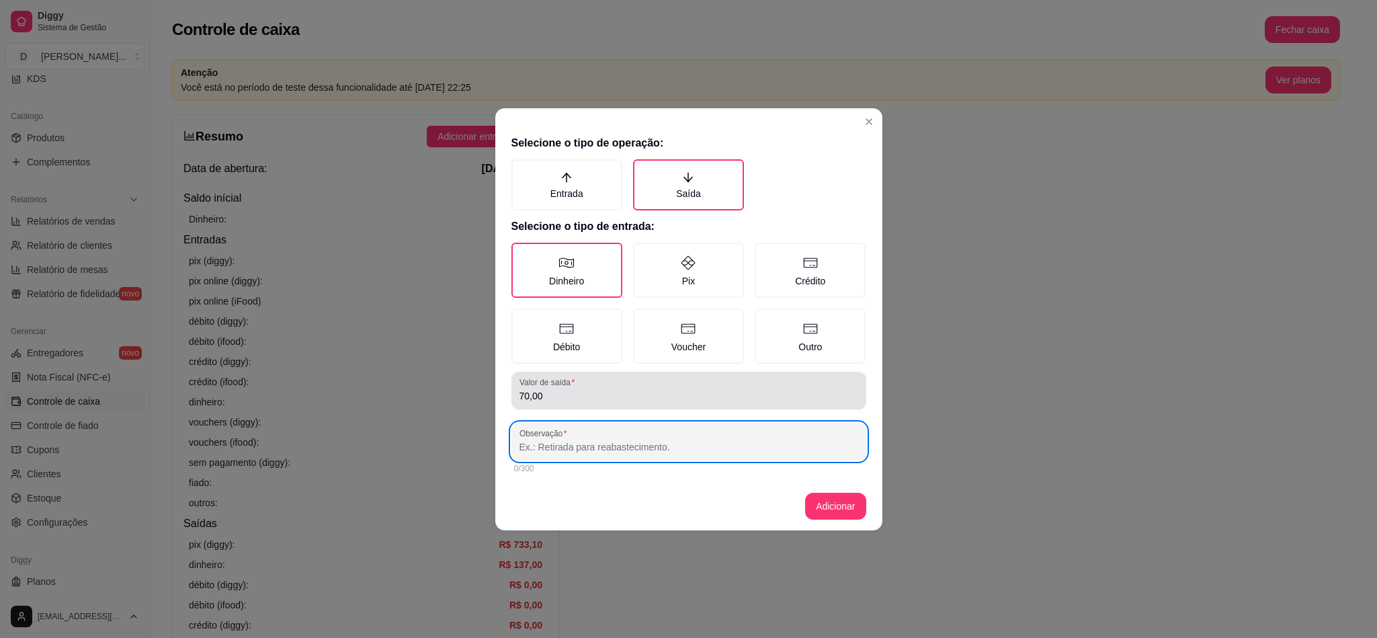
paste input "EMANUEL MOTOQUEIRO"
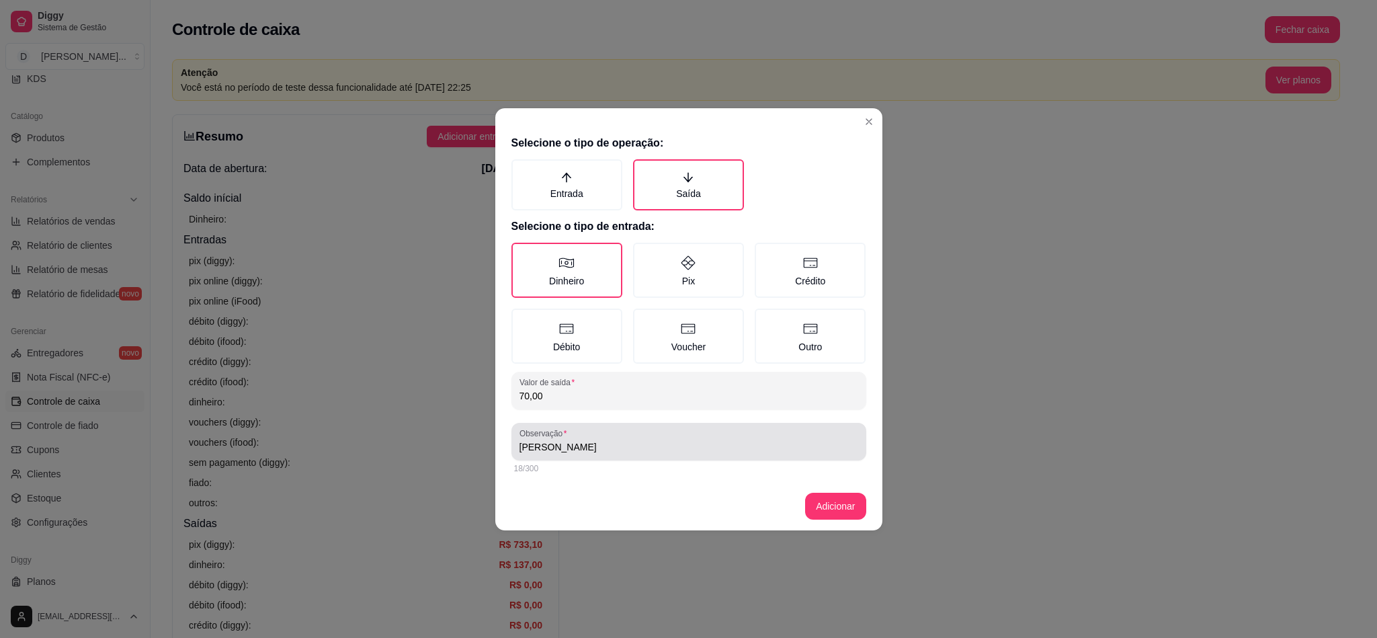
click at [529, 452] on div "EMANUEL MOTOQUEIRO" at bounding box center [689, 441] width 339 height 27
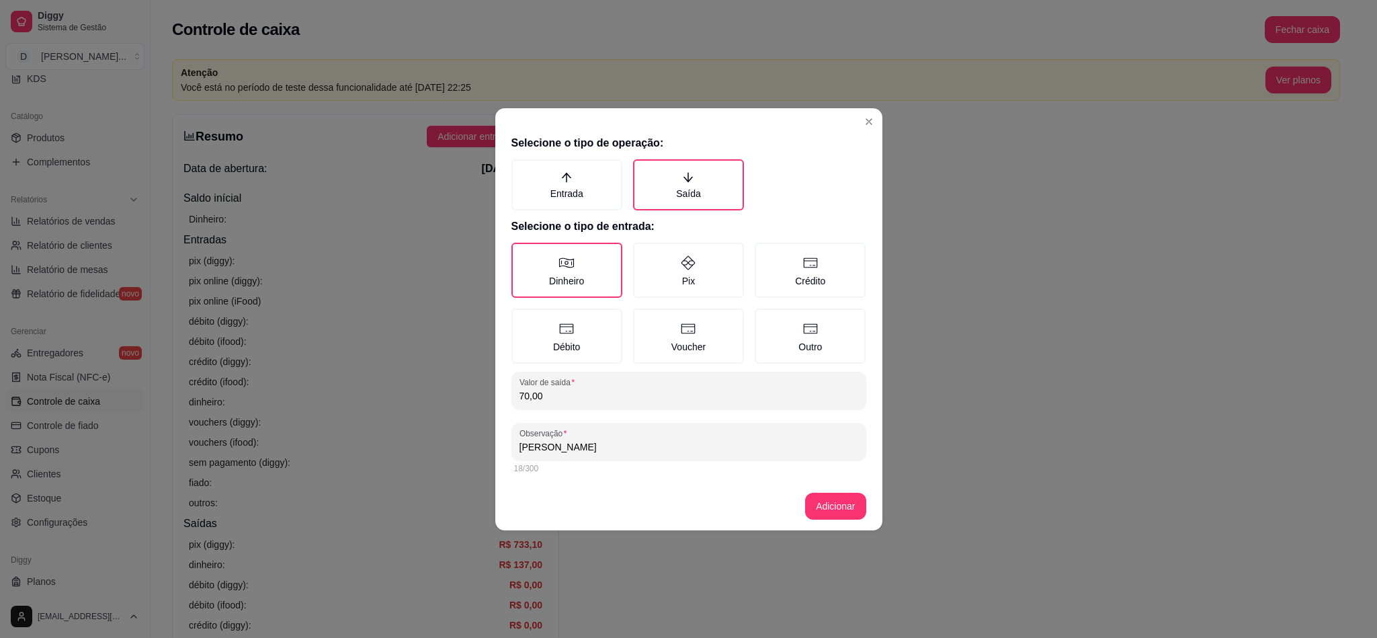
click at [529, 442] on input "EMANUEL MOTOQUEIRO" at bounding box center [689, 446] width 339 height 13
click at [529, 440] on input "EMANUEL MOTOQUEIRO" at bounding box center [689, 446] width 339 height 13
click at [541, 452] on input "EMANUEL MOTOQUEIRO" at bounding box center [689, 446] width 339 height 13
type input "KAUAN MOTOQUEIRO"
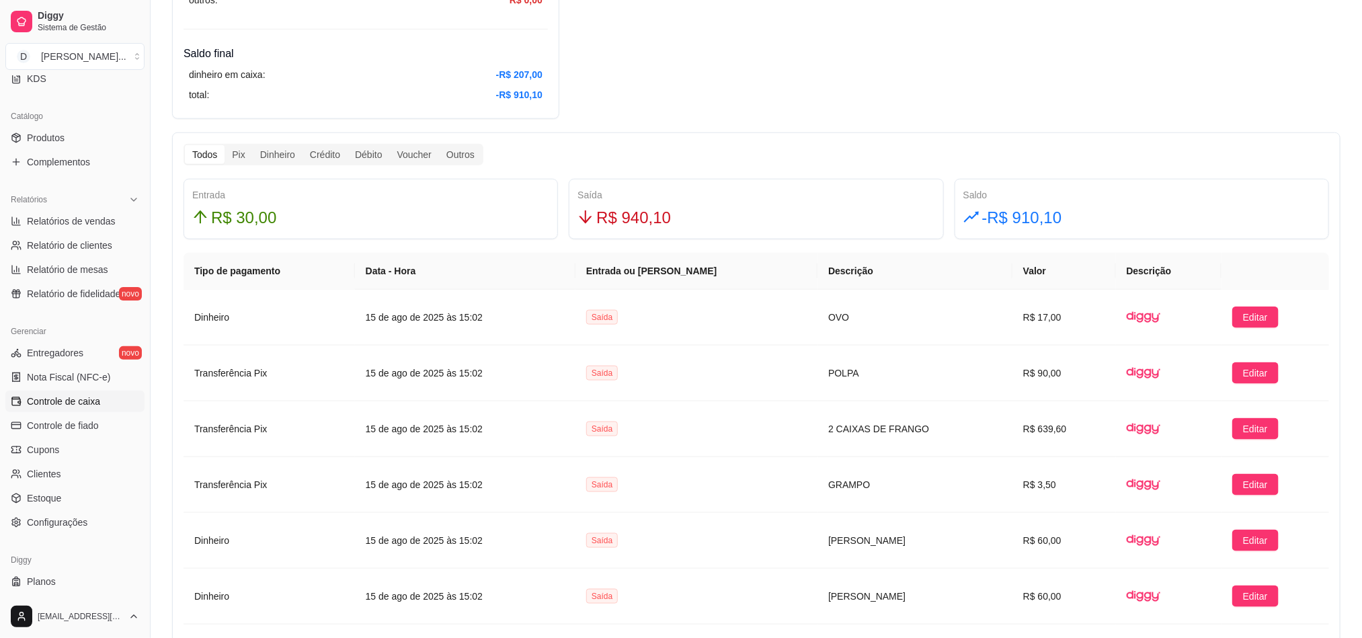
scroll to position [908, 0]
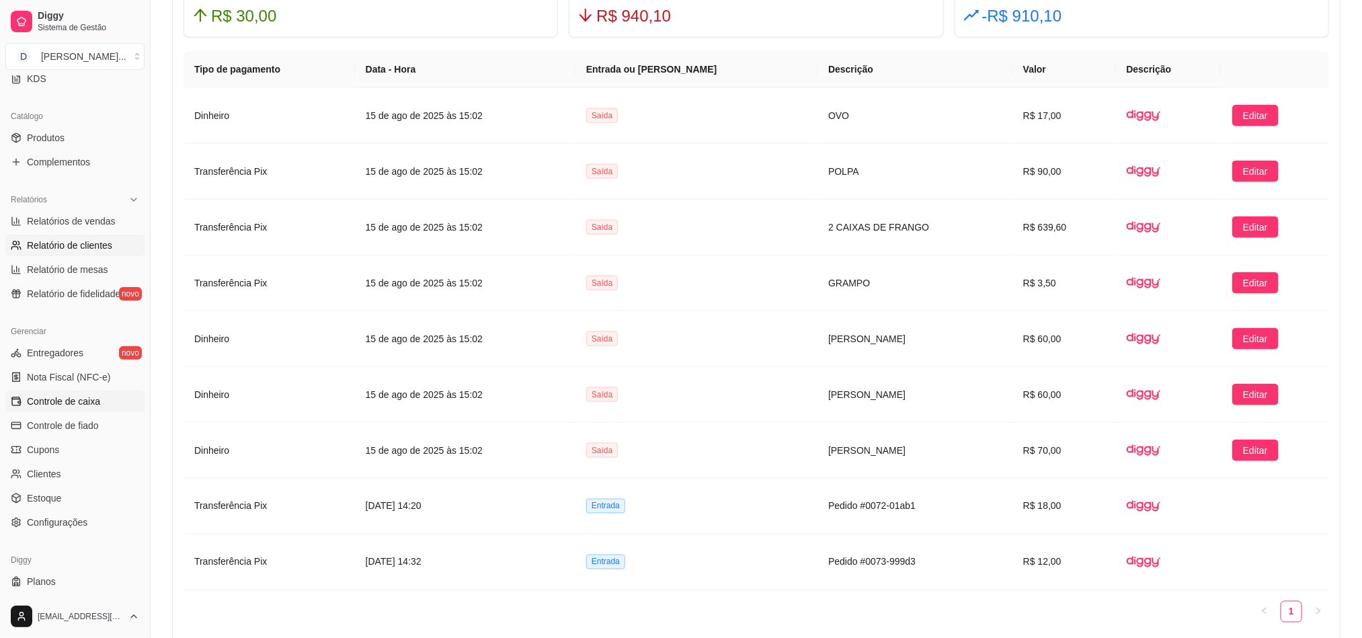
click at [50, 249] on span "Relatório de clientes" at bounding box center [69, 245] width 85 height 13
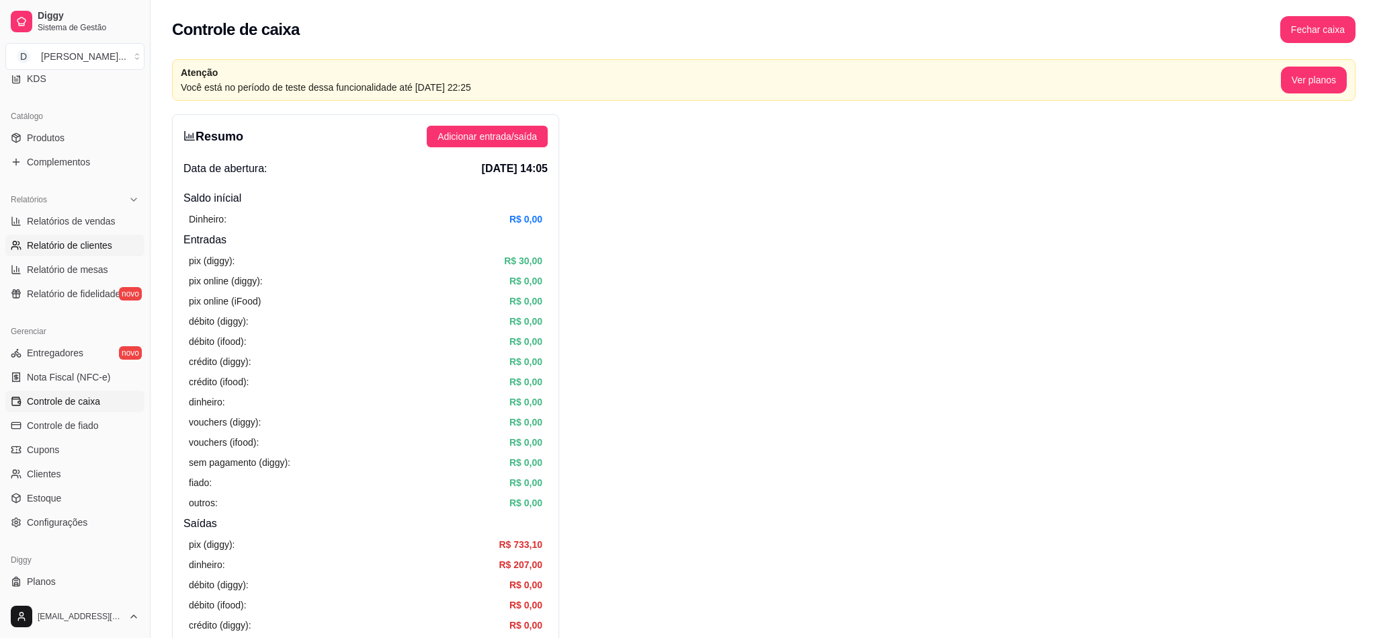
select select "30"
select select "HIGHEST_TOTAL_SPENT_WITH_ORDERS"
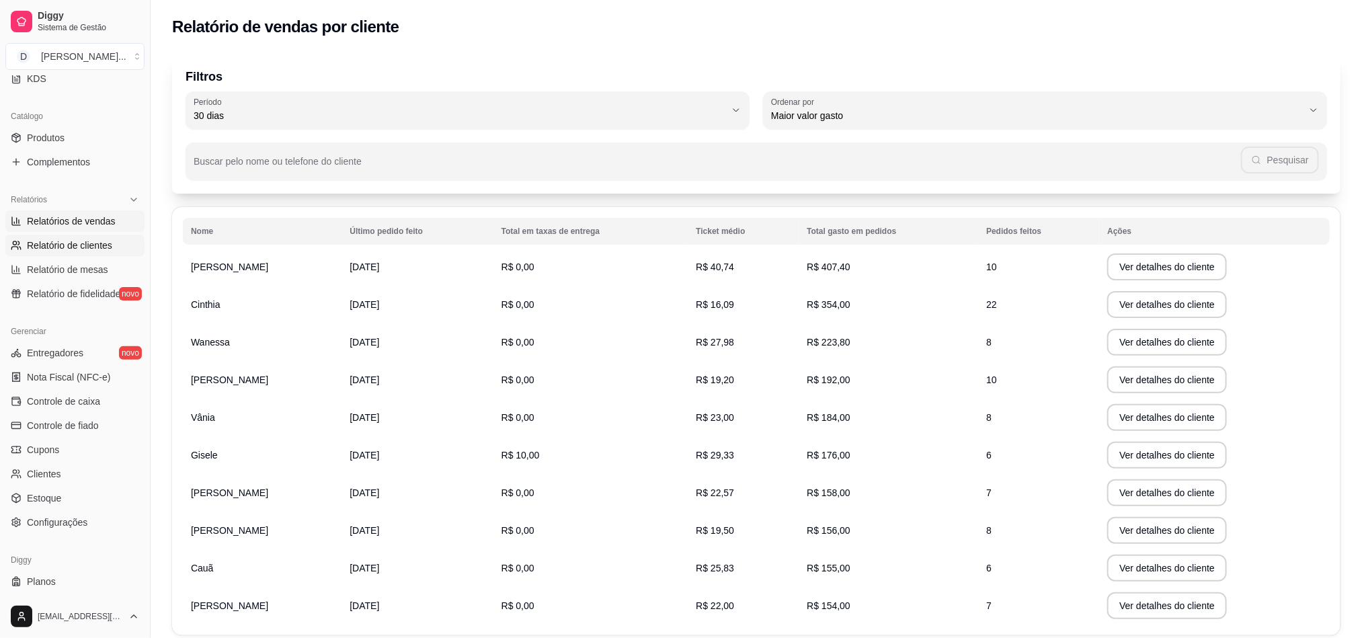
click at [54, 228] on span "Relatórios de vendas" at bounding box center [71, 220] width 89 height 13
select select "ALL"
select select "0"
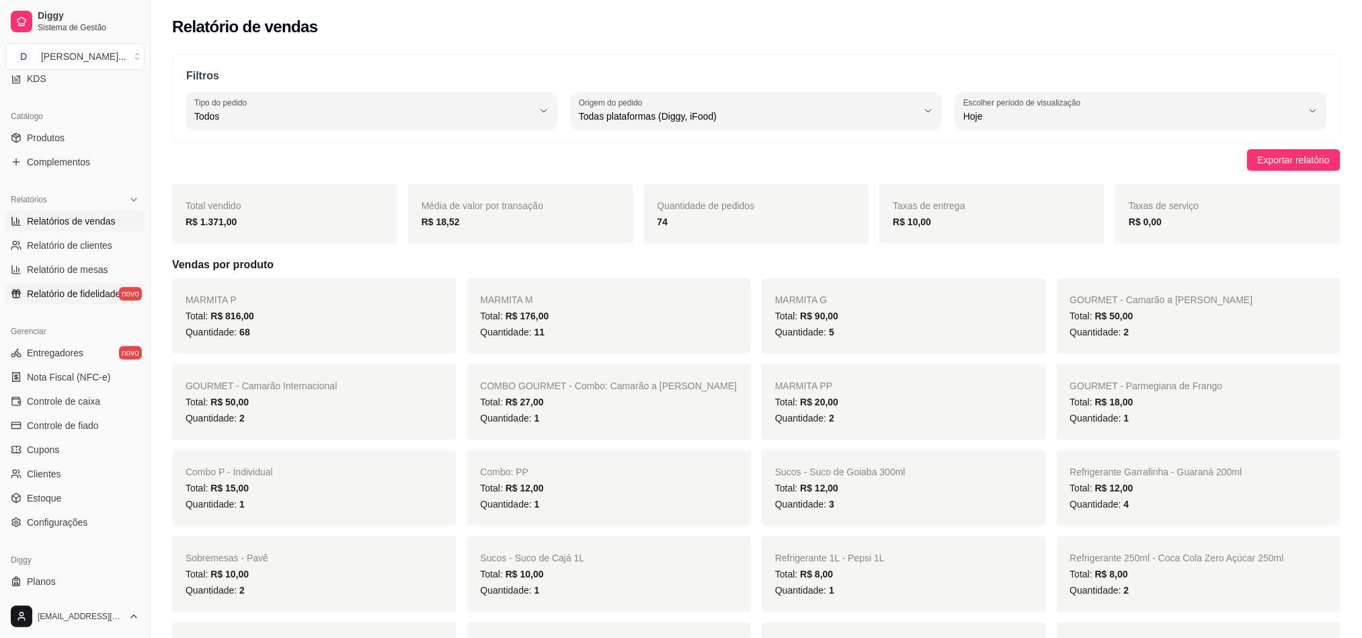
click at [65, 289] on span "Relatório de fidelidade" at bounding box center [73, 293] width 93 height 13
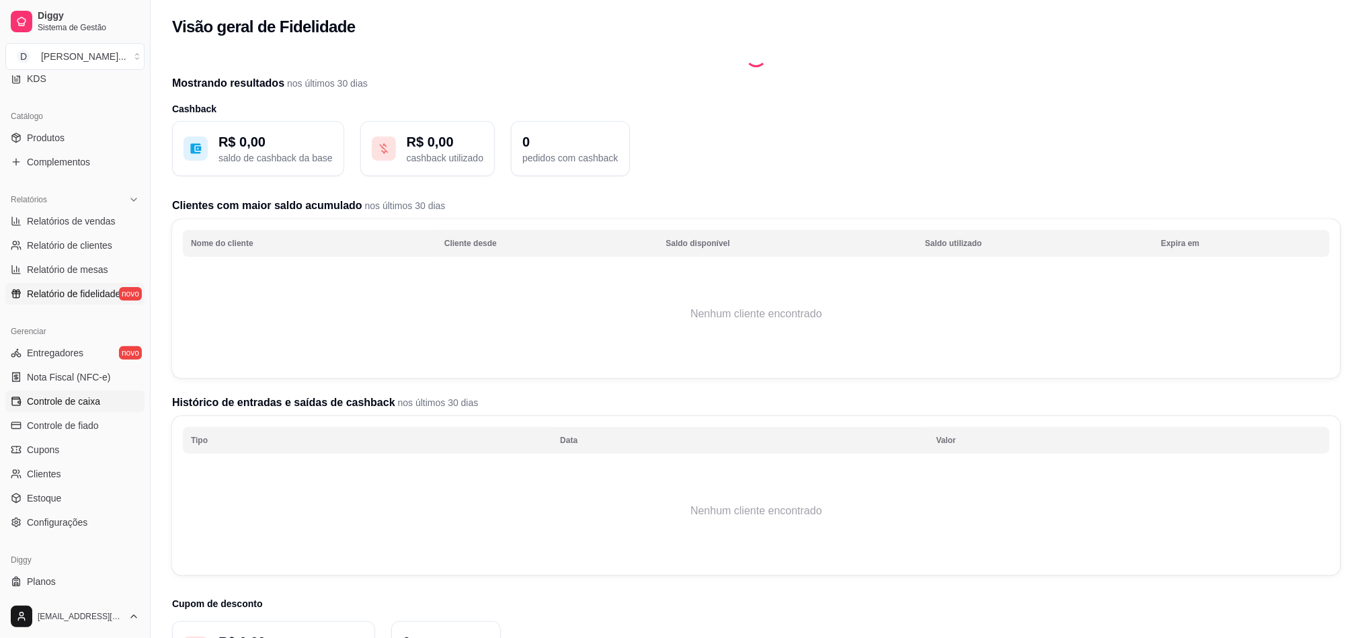
click at [85, 411] on link "Controle de caixa" at bounding box center [74, 402] width 139 height 22
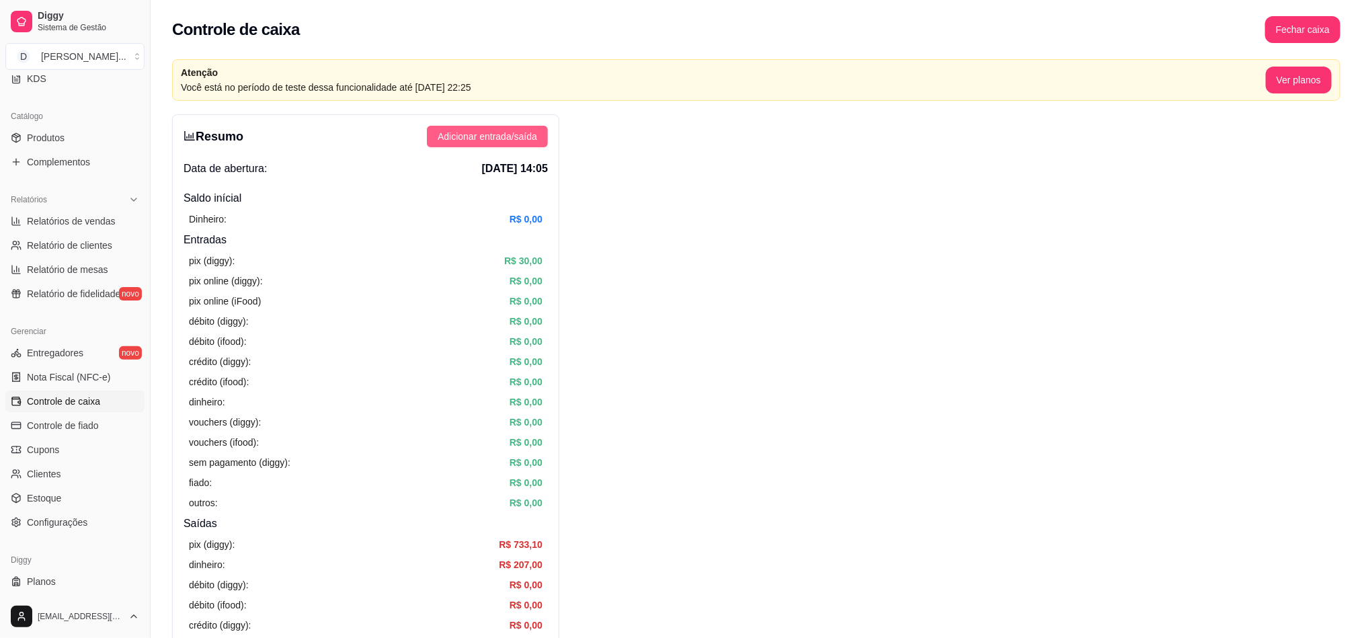
click at [518, 131] on span "Adicionar entrada/saída" at bounding box center [487, 136] width 99 height 15
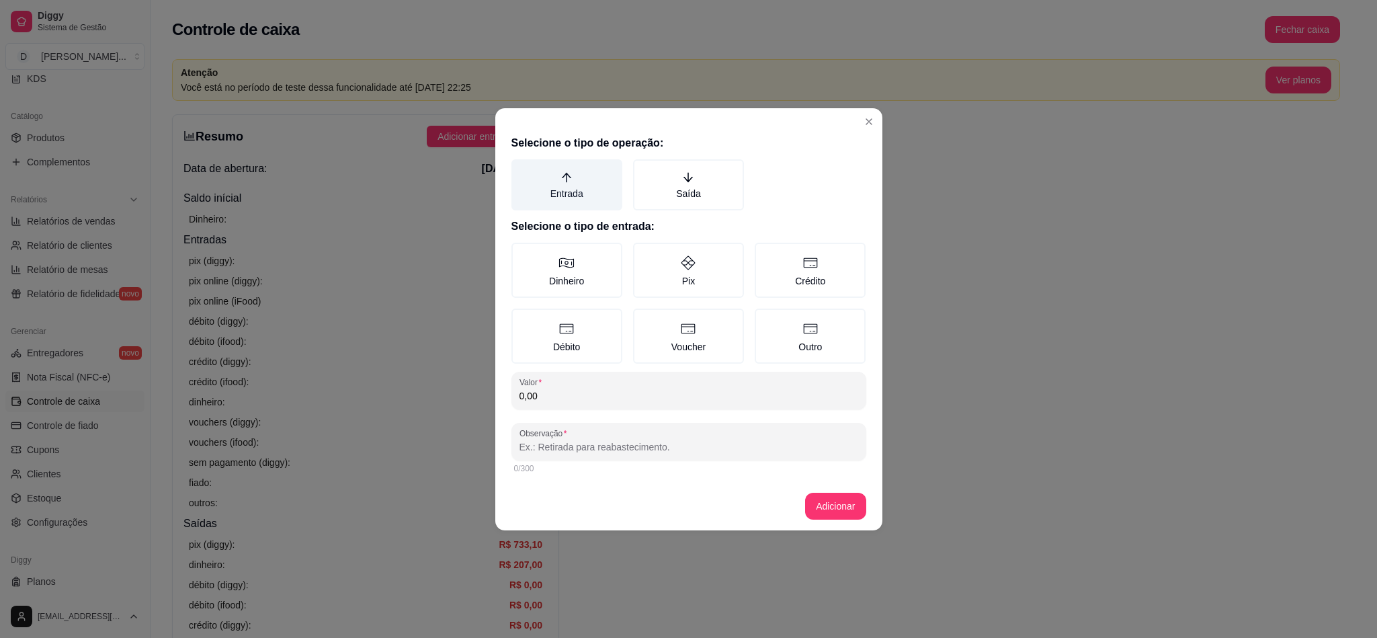
click at [587, 184] on label "Entrada" at bounding box center [567, 184] width 111 height 51
click at [522, 169] on button "Entrada" at bounding box center [516, 164] width 11 height 11
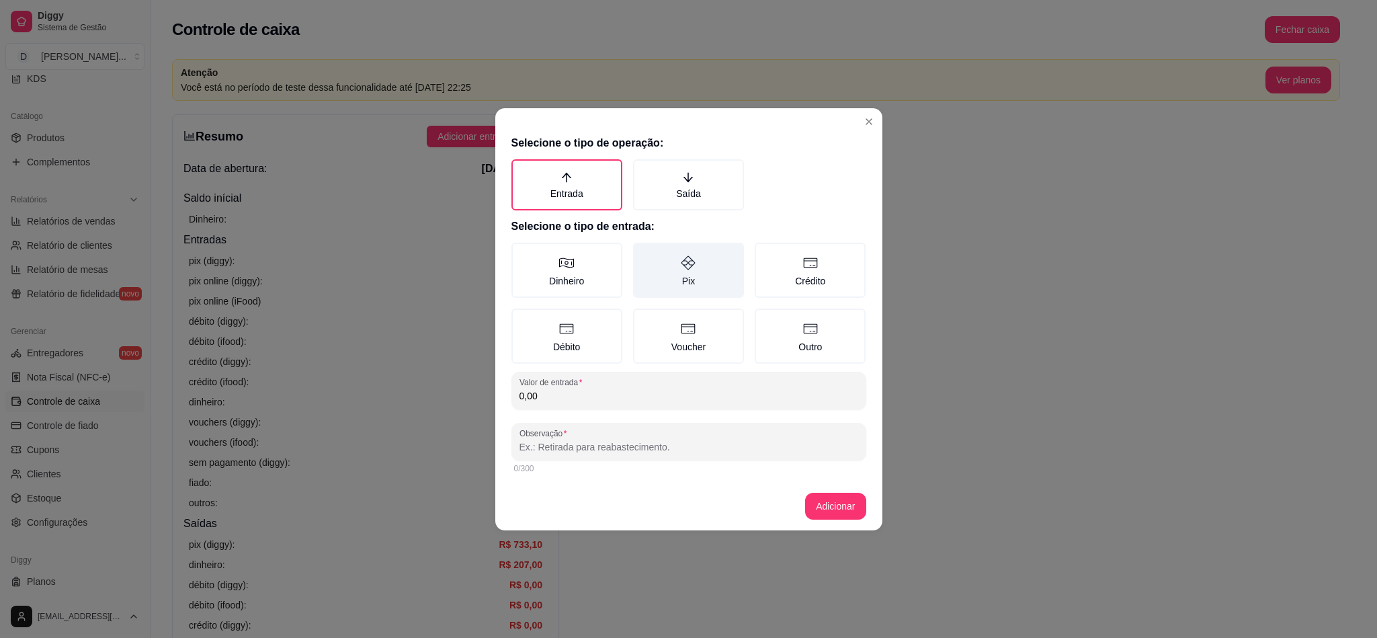
click at [662, 280] on label "Pix" at bounding box center [688, 270] width 111 height 55
click at [643, 253] on button "Pix" at bounding box center [638, 247] width 11 height 11
click at [559, 394] on input "0,00" at bounding box center [689, 395] width 339 height 13
type input "1.371,00"
click at [569, 456] on div "Observação" at bounding box center [689, 442] width 355 height 38
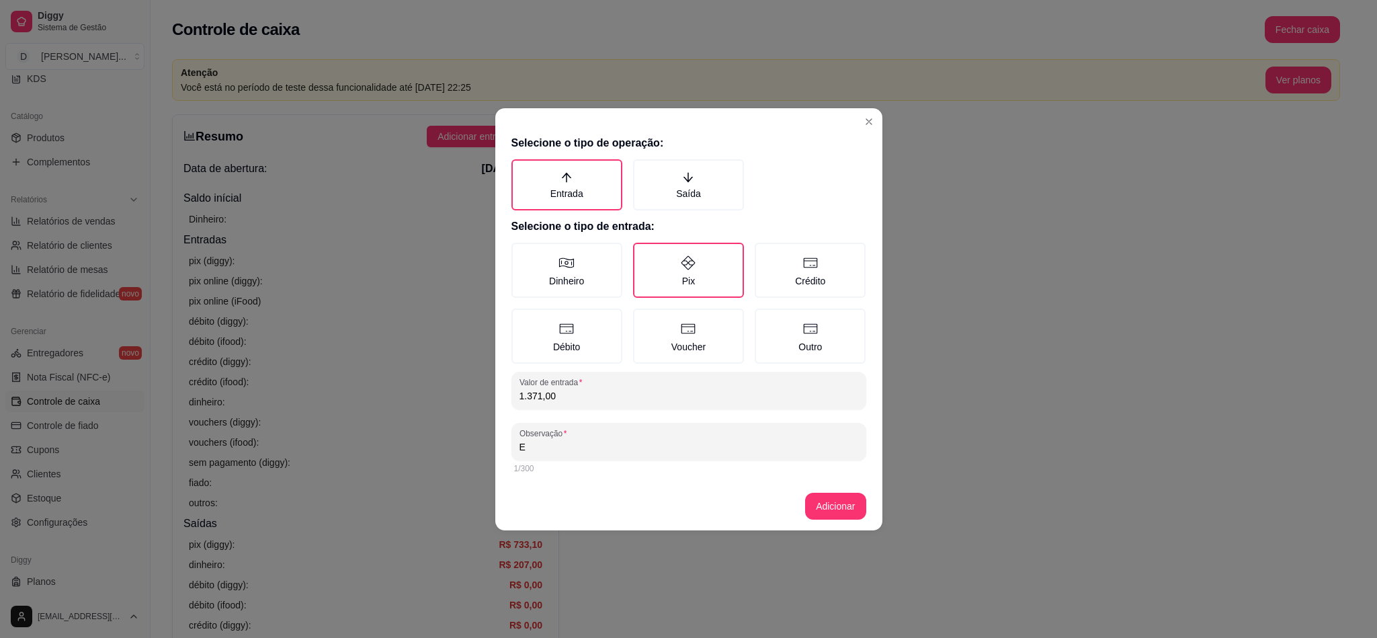
type input "EN"
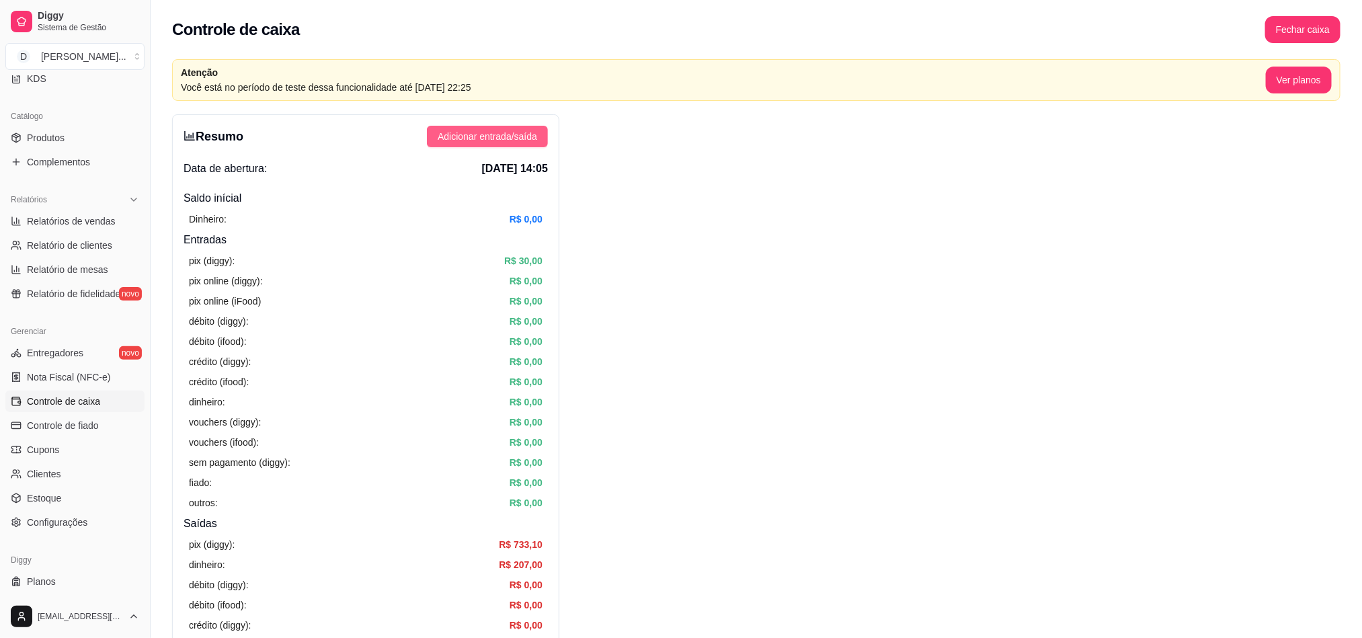
click at [494, 138] on span "Adicionar entrada/saída" at bounding box center [487, 136] width 99 height 15
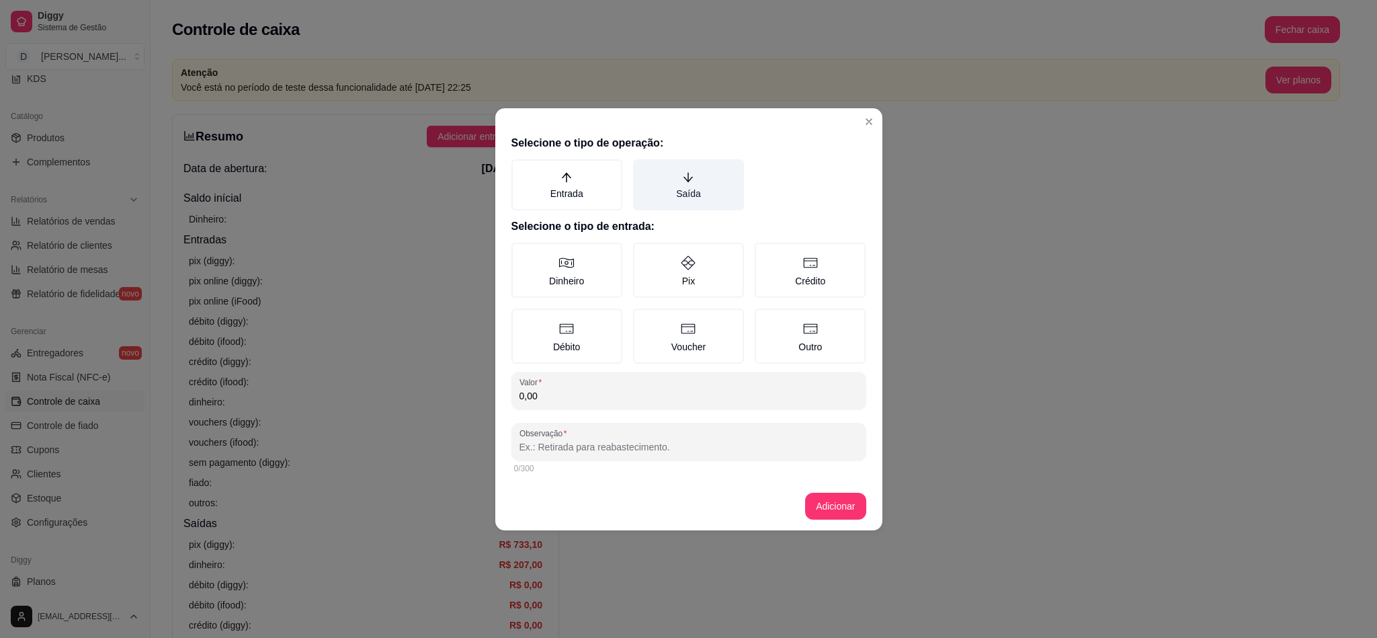
click at [662, 179] on label "Saída" at bounding box center [688, 184] width 111 height 51
click at [643, 169] on button "Saída" at bounding box center [638, 164] width 11 height 11
click at [569, 192] on label "Entrada" at bounding box center [567, 184] width 111 height 51
click at [522, 169] on button "Entrada" at bounding box center [516, 164] width 11 height 11
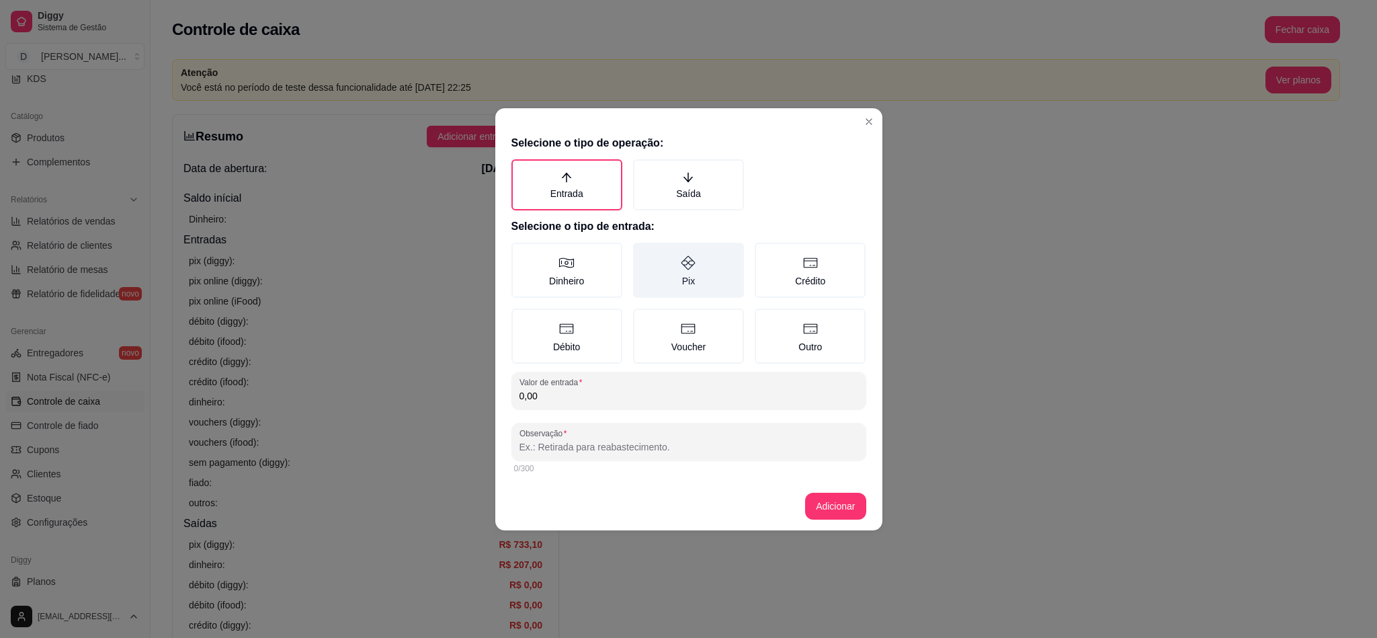
click at [664, 271] on label "Pix" at bounding box center [688, 270] width 111 height 55
click at [643, 253] on button "Pix" at bounding box center [638, 247] width 11 height 11
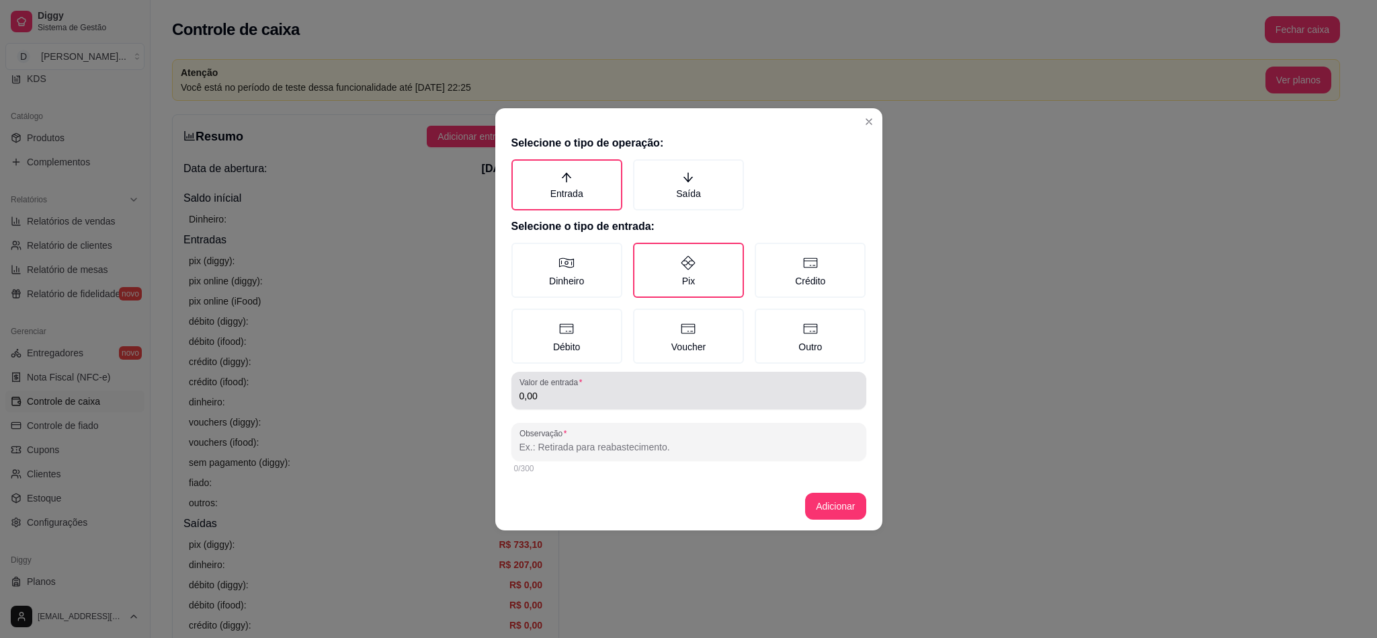
click at [573, 407] on div "Valor de entrada 0,00" at bounding box center [689, 391] width 355 height 38
type input "901,00"
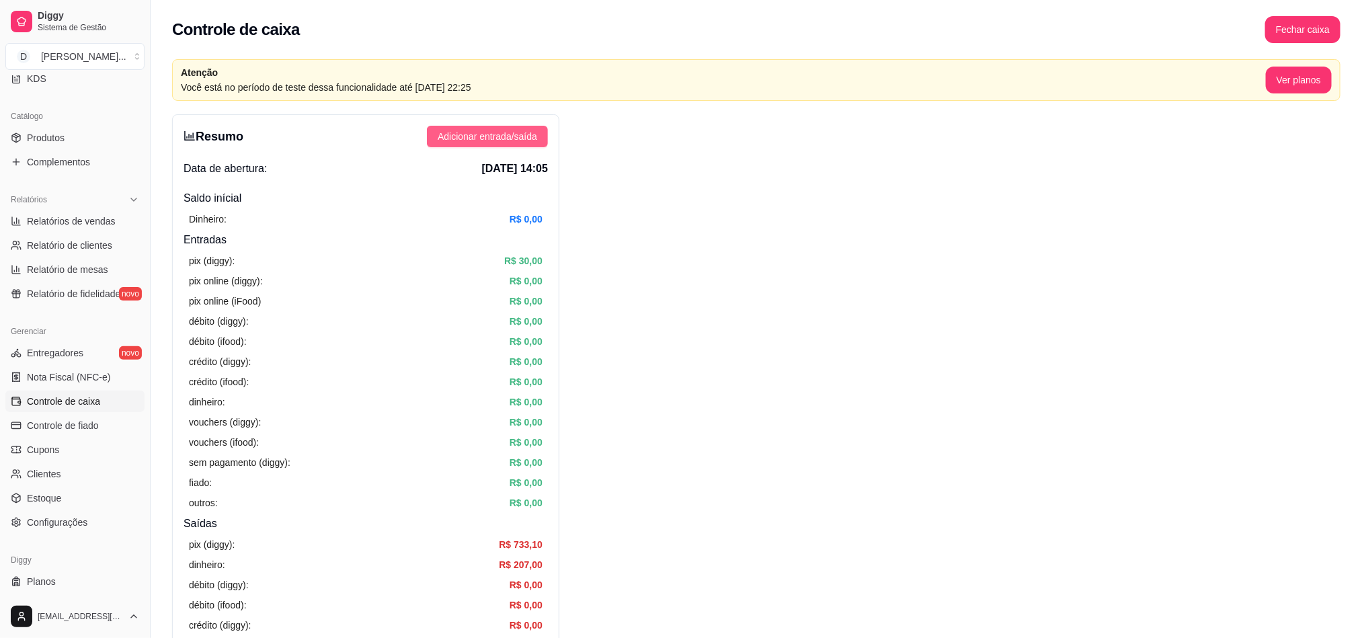
click at [480, 137] on span "Adicionar entrada/saída" at bounding box center [487, 136] width 99 height 15
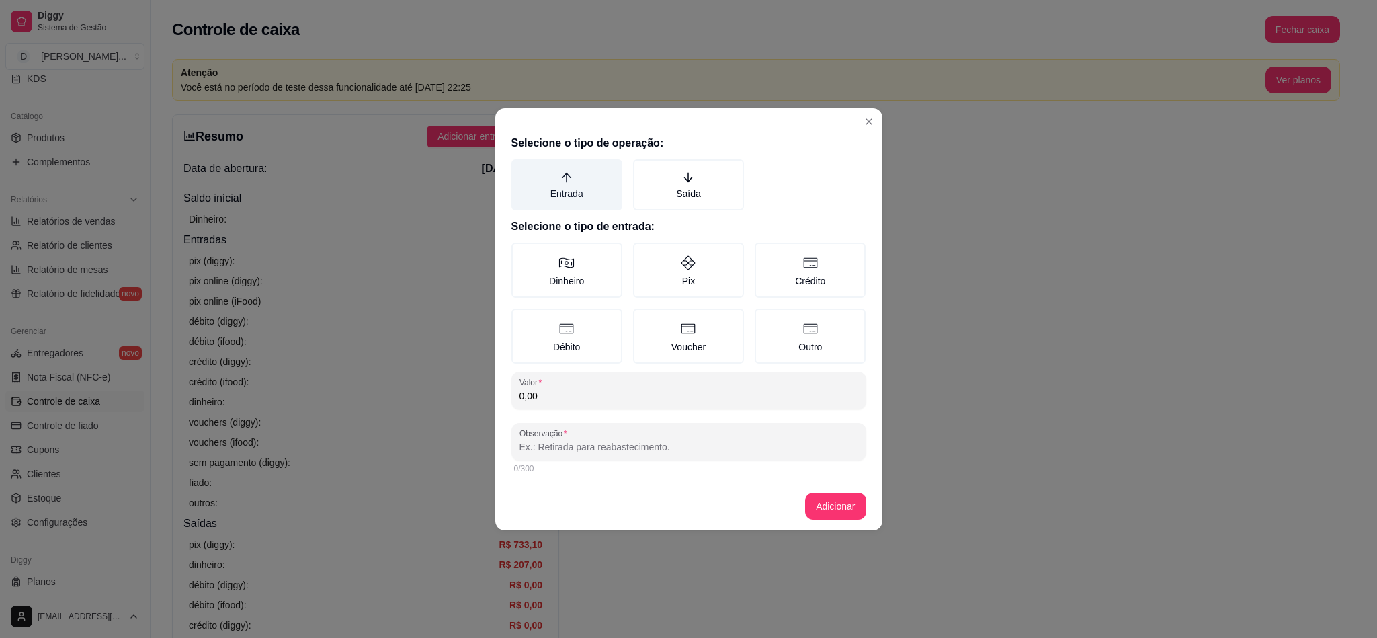
click at [582, 182] on label "Entrada" at bounding box center [567, 184] width 111 height 51
click at [522, 169] on button "Entrada" at bounding box center [516, 164] width 11 height 11
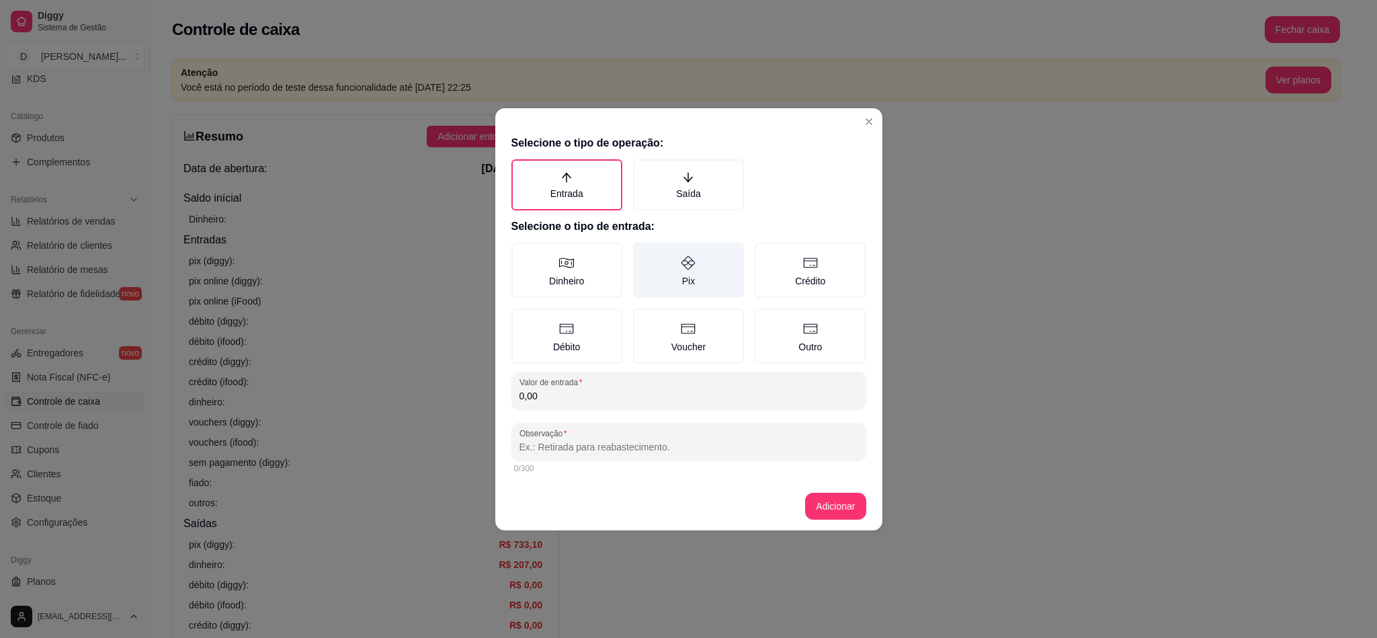
click at [717, 267] on label "Pix" at bounding box center [688, 270] width 111 height 55
click at [643, 253] on button "Pix" at bounding box center [638, 247] width 11 height 11
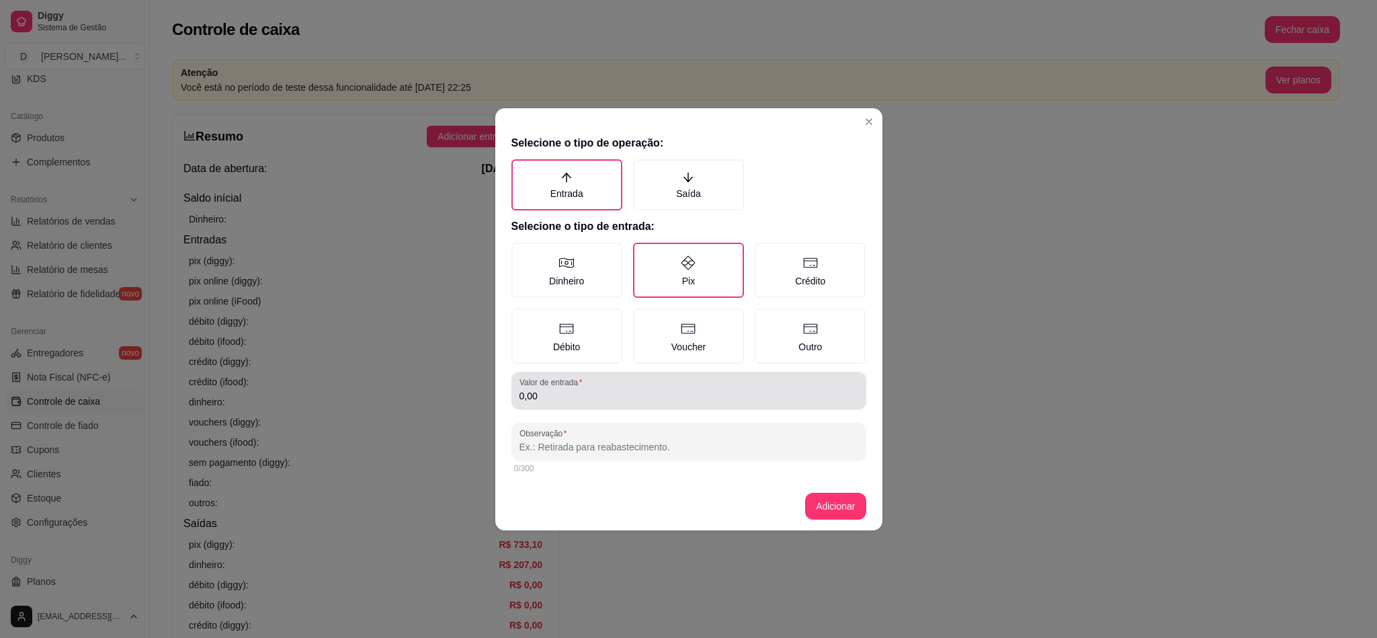
click at [591, 393] on input "0,00" at bounding box center [689, 395] width 339 height 13
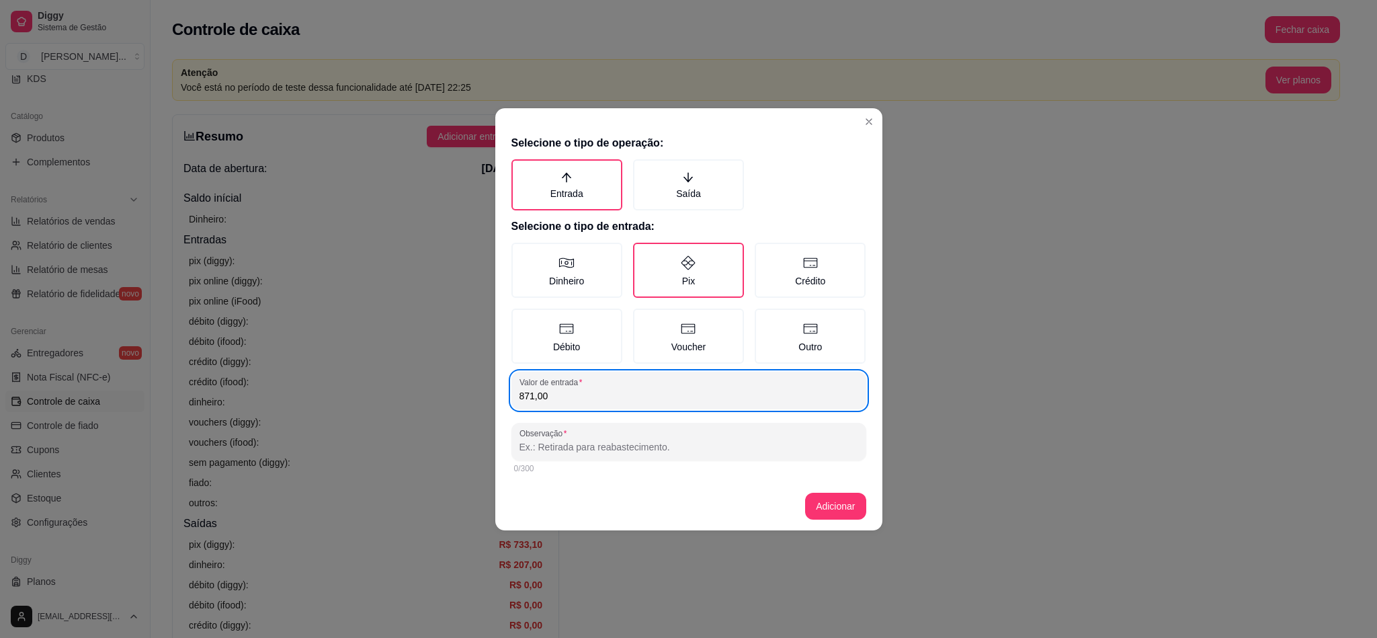
type input "871,00"
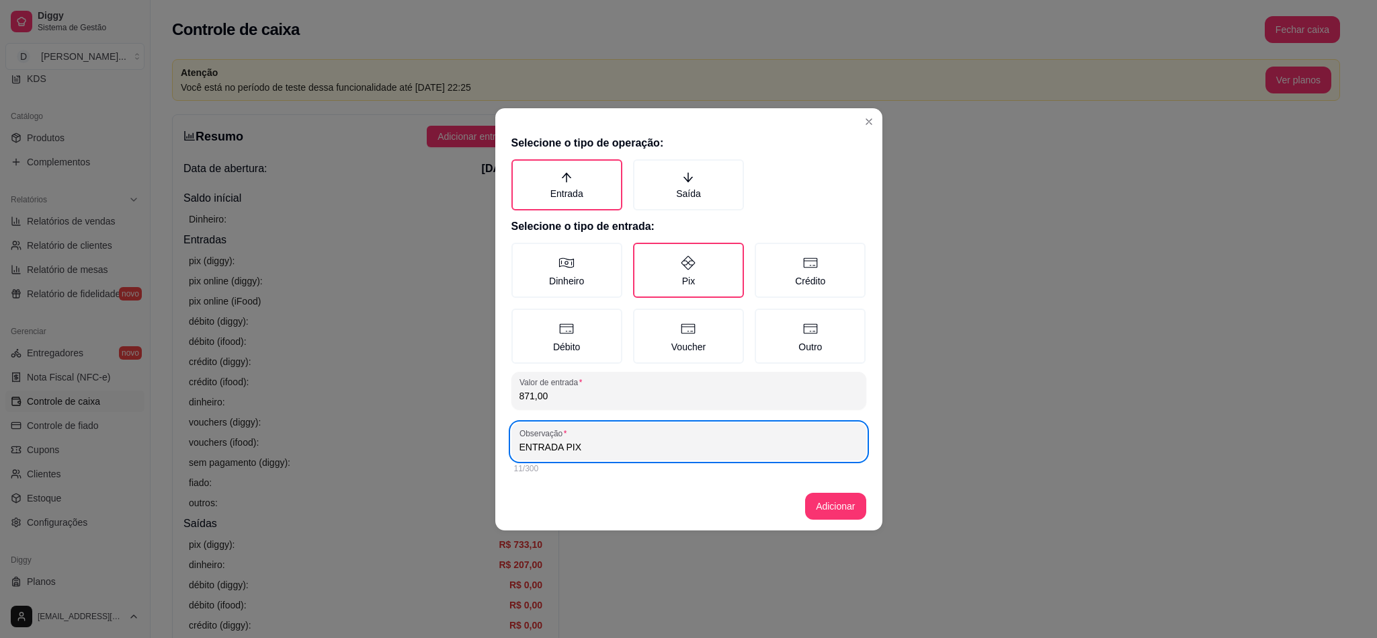
type input "ENTRADA PIX"
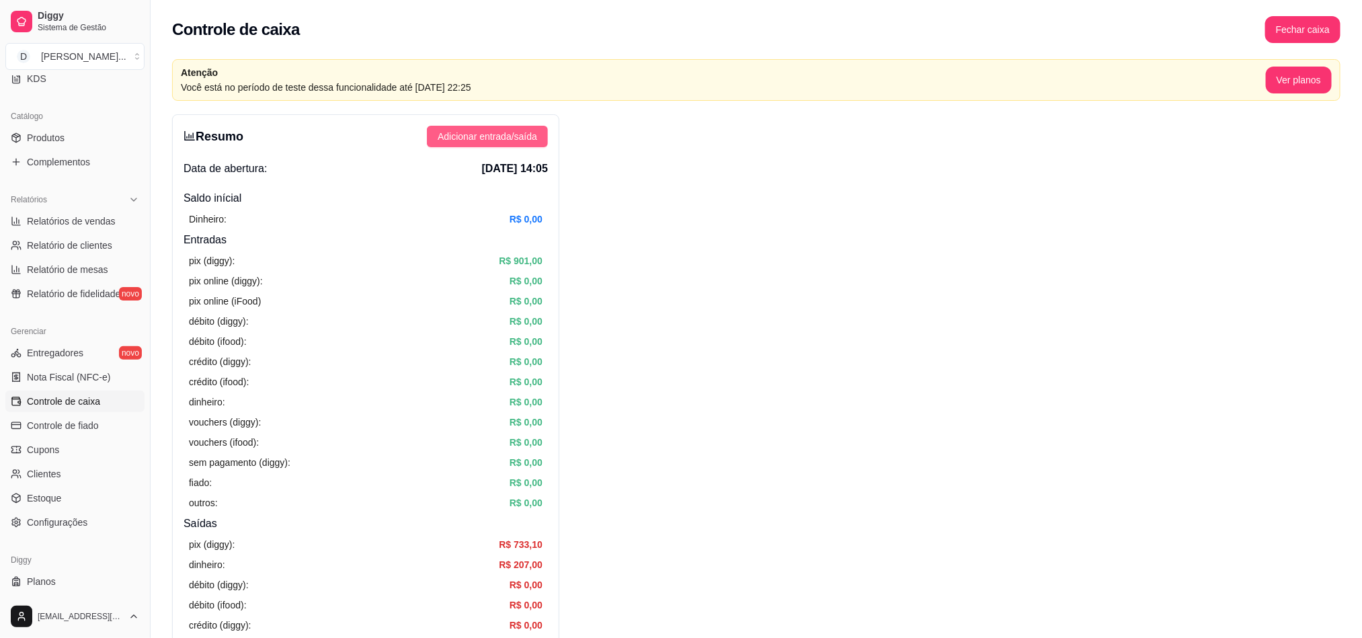
click at [468, 136] on span "Adicionar entrada/saída" at bounding box center [487, 136] width 99 height 15
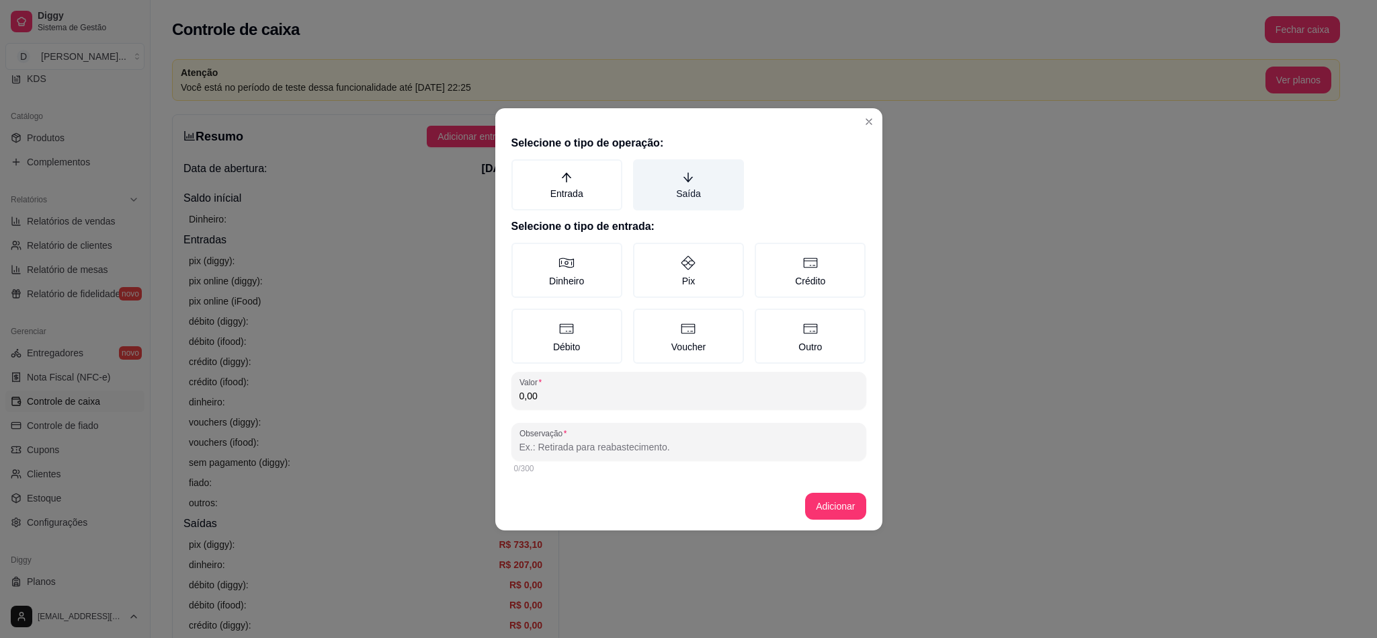
click at [682, 190] on label "Saída" at bounding box center [688, 184] width 111 height 51
click at [643, 169] on button "Saída" at bounding box center [638, 164] width 11 height 11
click at [557, 184] on label "Entrada" at bounding box center [567, 184] width 111 height 51
click at [522, 169] on button "Entrada" at bounding box center [516, 164] width 11 height 11
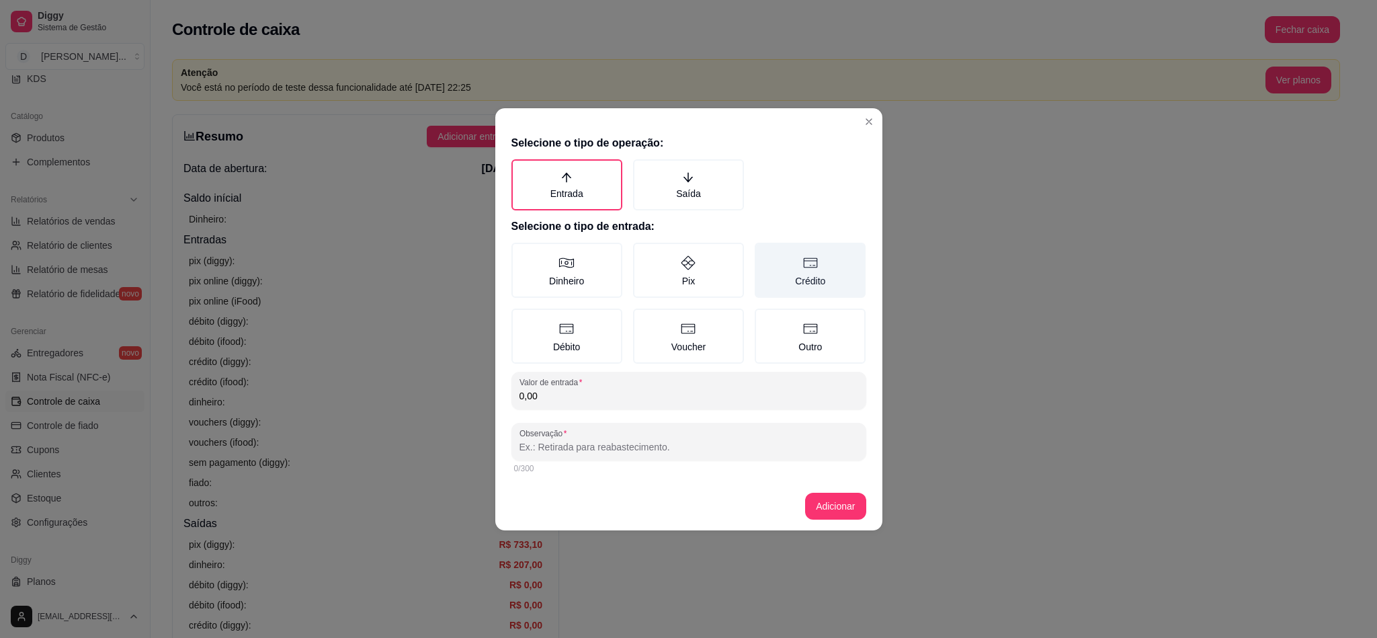
click at [795, 283] on label "Crédito" at bounding box center [810, 270] width 111 height 55
click at [765, 253] on button "Crédito" at bounding box center [759, 247] width 11 height 11
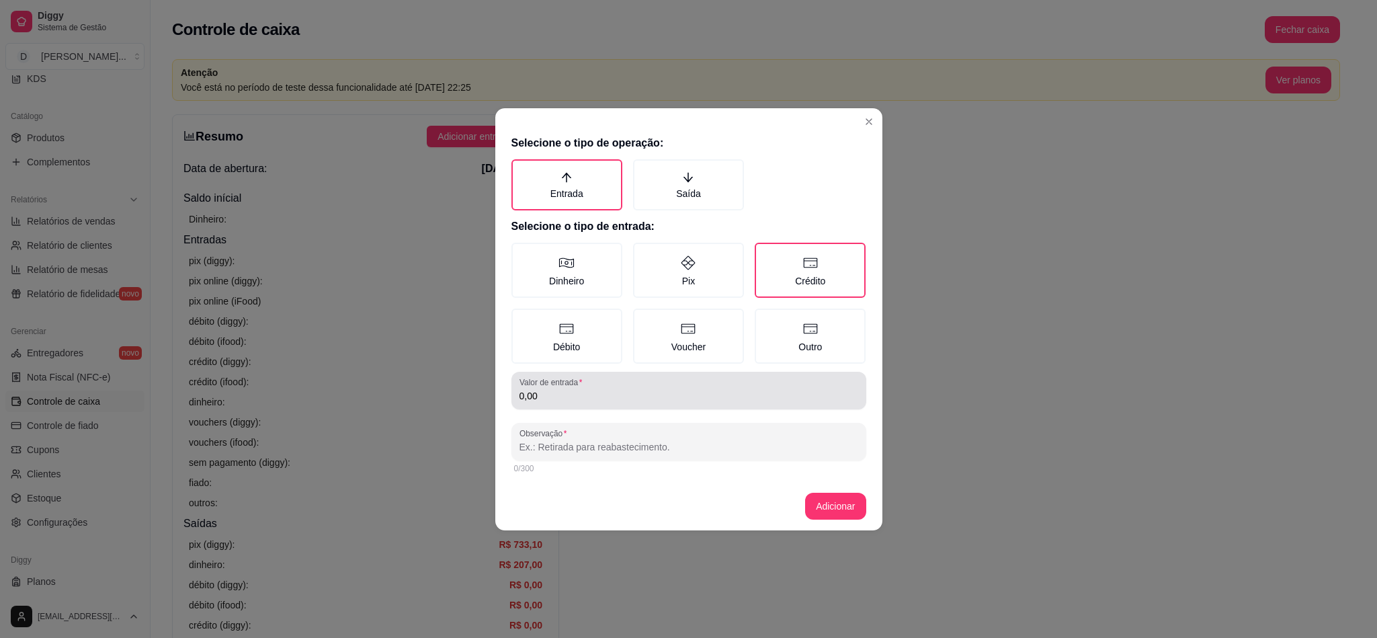
click at [567, 399] on input "0,00" at bounding box center [689, 395] width 339 height 13
type input "151,00"
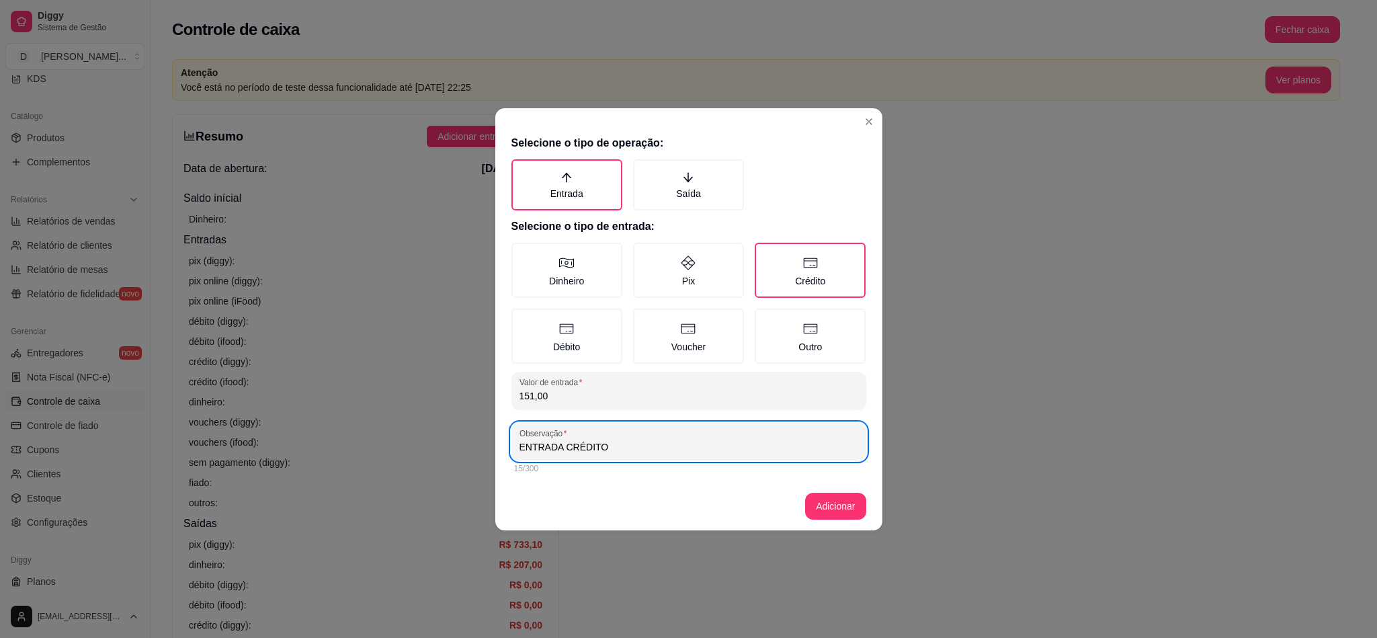
type input "ENTRADA CRÉDITO"
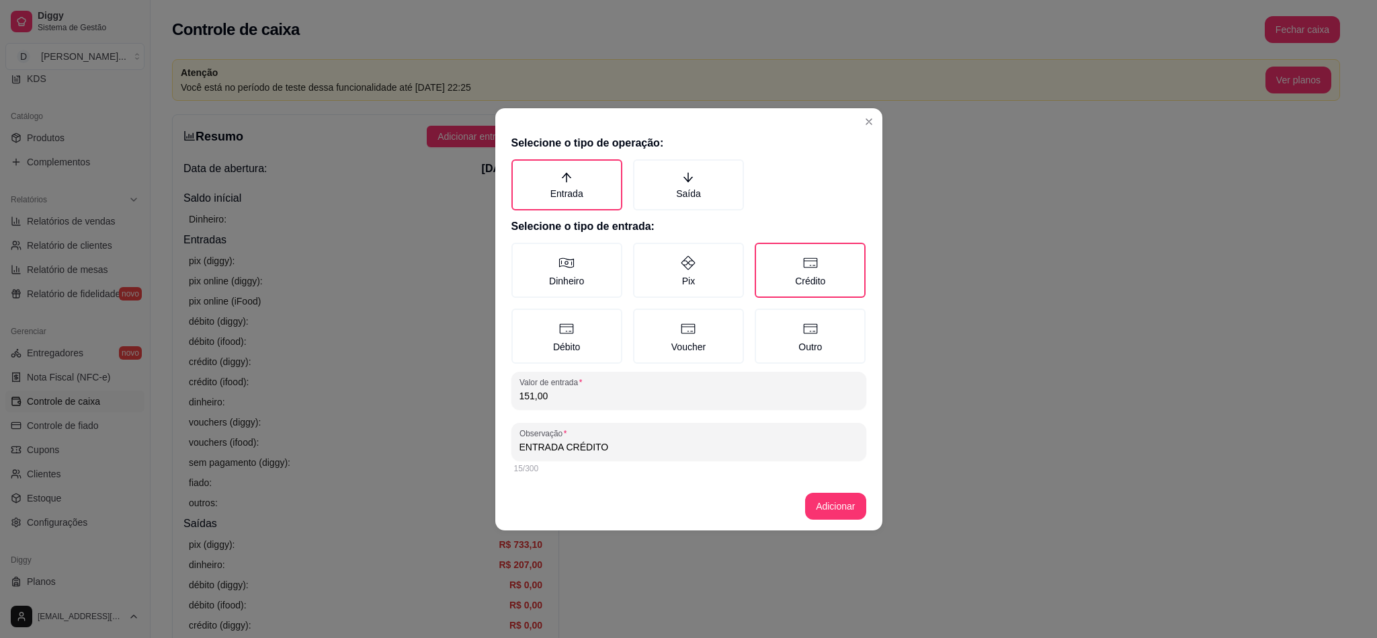
click at [830, 484] on footer "Adicionar" at bounding box center [688, 506] width 387 height 48
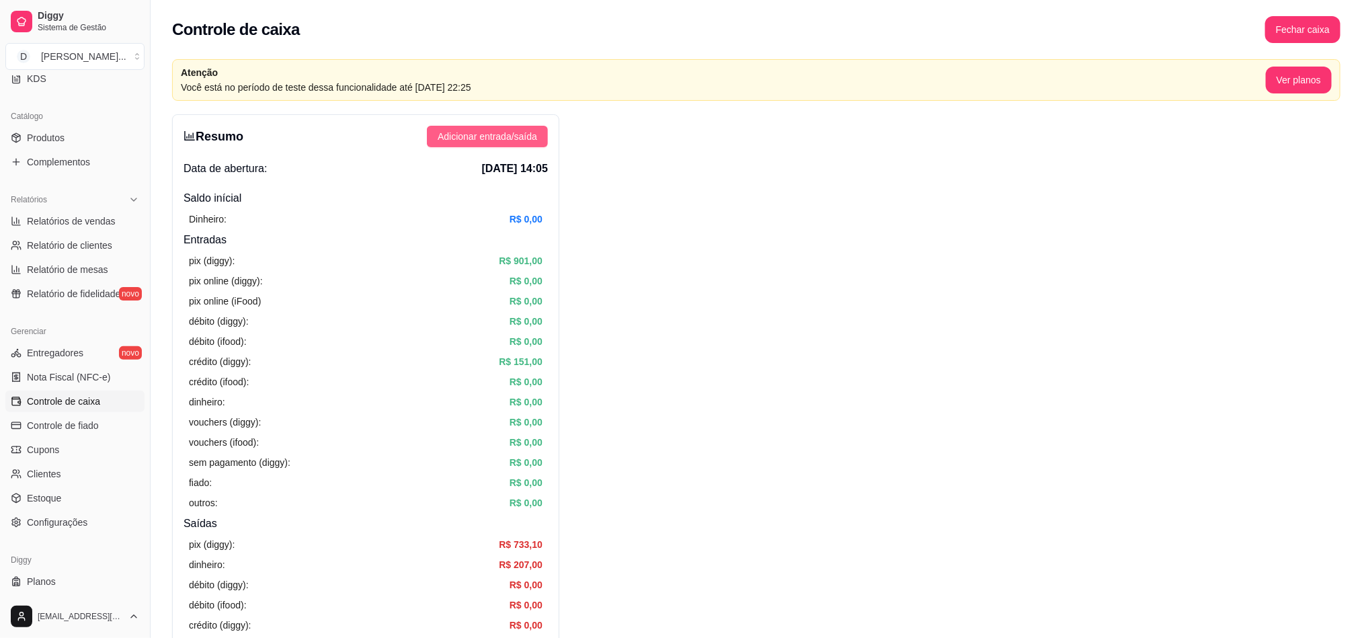
click at [494, 127] on button "Adicionar entrada/saída" at bounding box center [487, 137] width 121 height 22
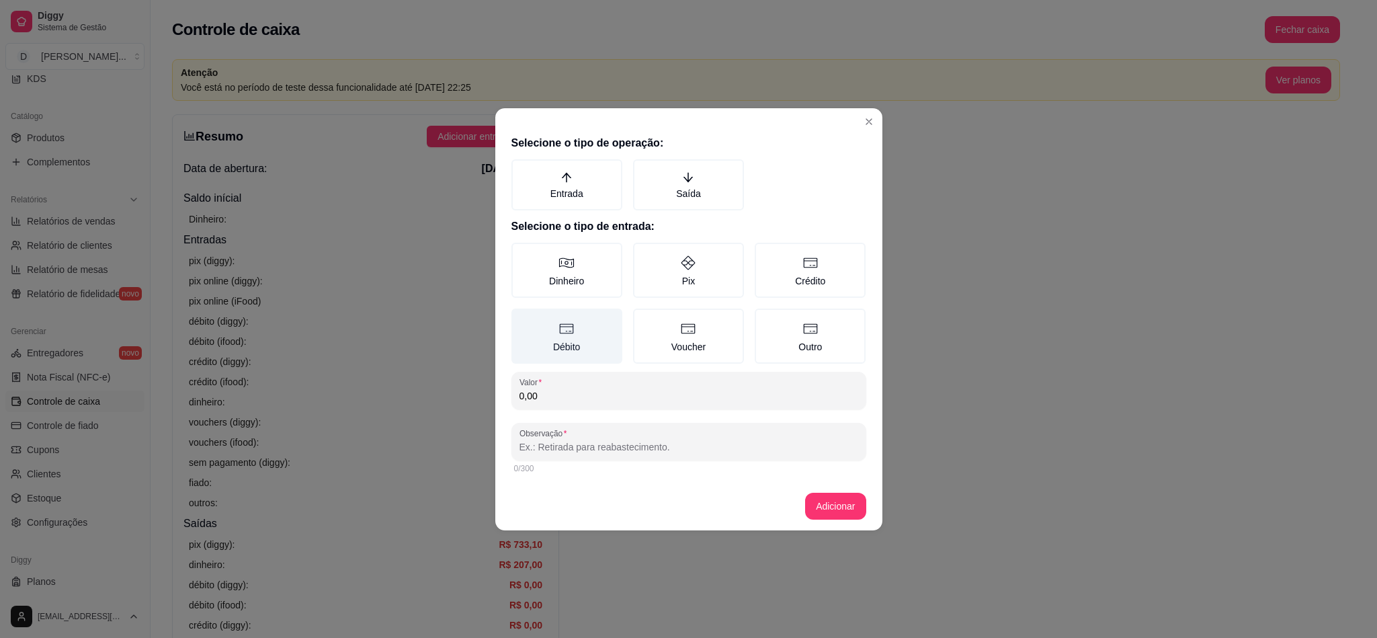
click at [585, 329] on label "Débito" at bounding box center [567, 336] width 111 height 55
click at [522, 319] on button "Débito" at bounding box center [516, 313] width 11 height 11
click at [608, 184] on label "Entrada" at bounding box center [567, 184] width 111 height 51
click at [522, 169] on button "Entrada" at bounding box center [516, 164] width 11 height 11
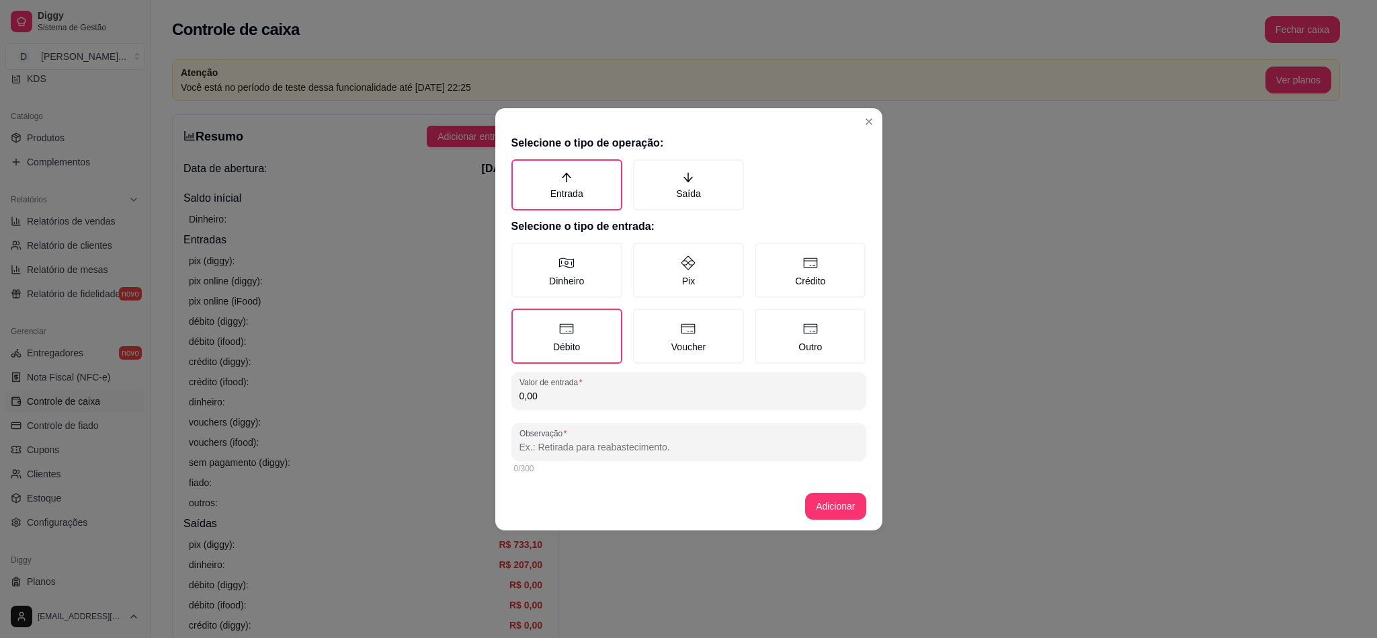
click at [604, 394] on input "0,00" at bounding box center [689, 395] width 339 height 13
type input "28,00"
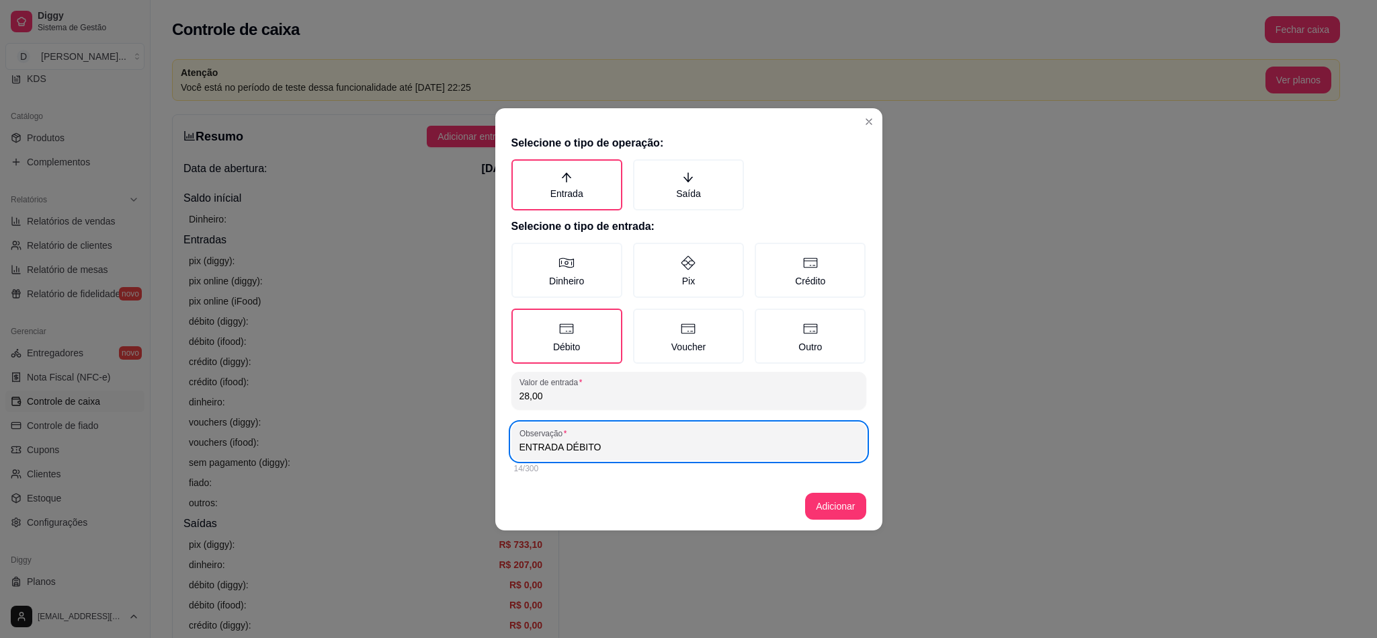
type input "ENTRADA DÉBITO"
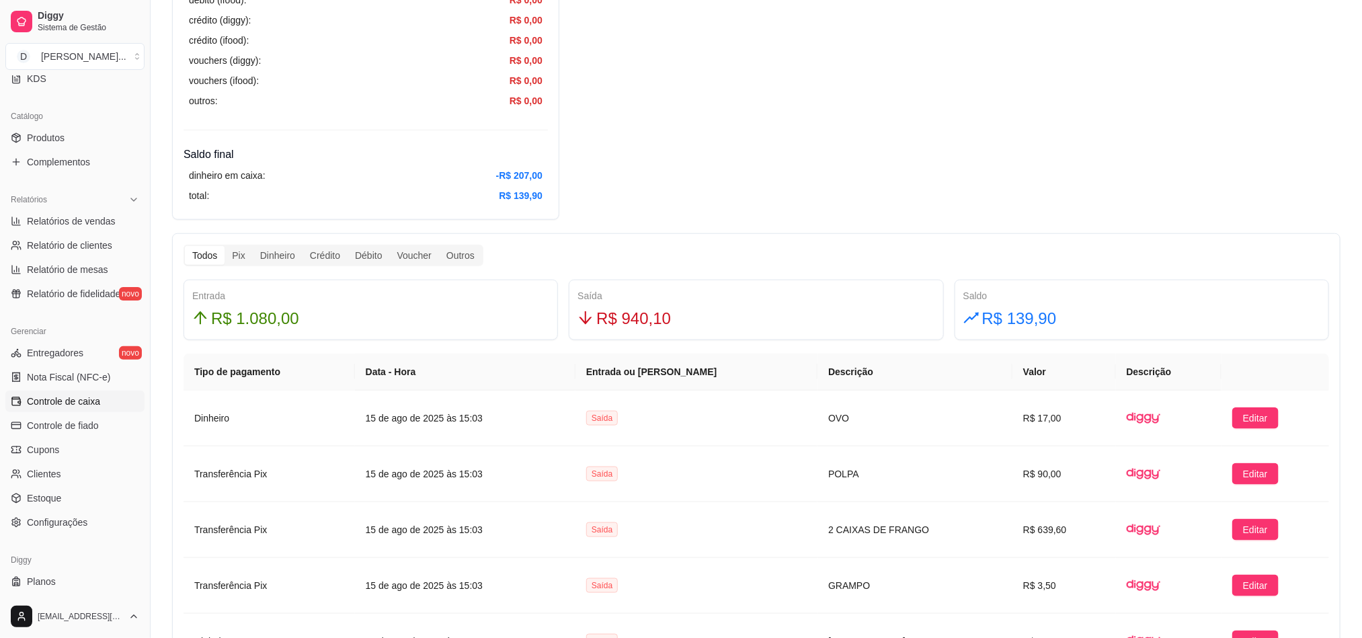
scroll to position [706, 0]
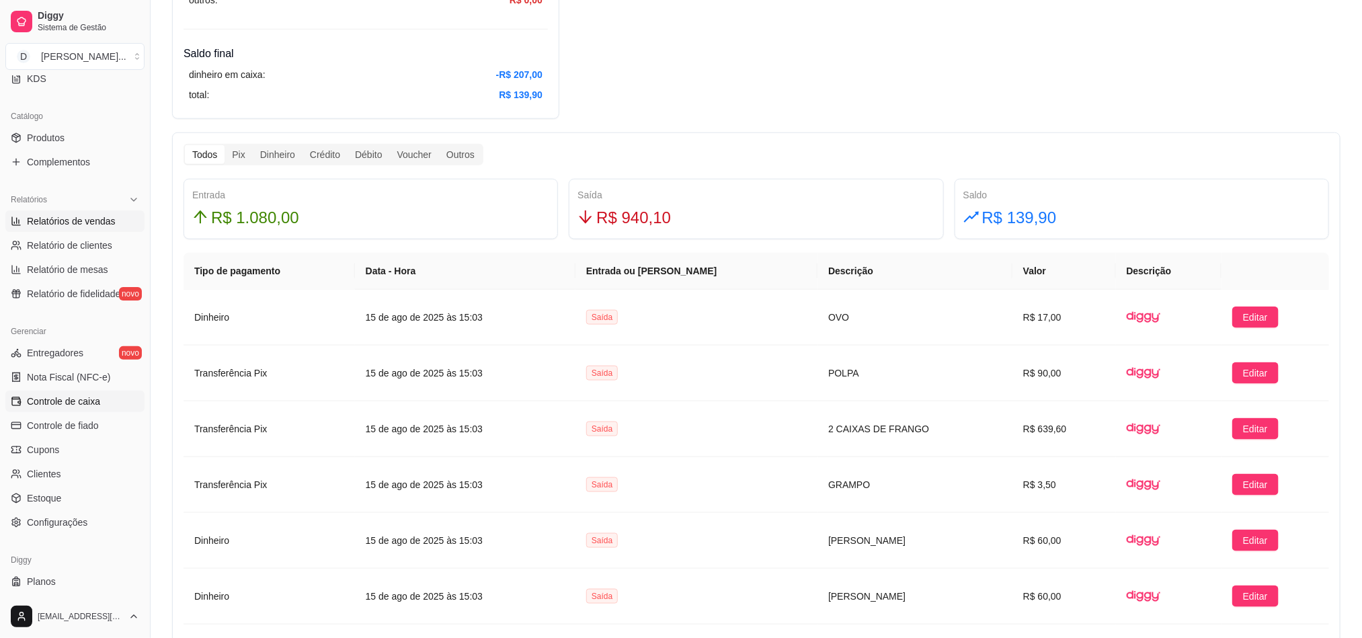
click at [71, 228] on span "Relatórios de vendas" at bounding box center [71, 220] width 89 height 13
select select "ALL"
select select "0"
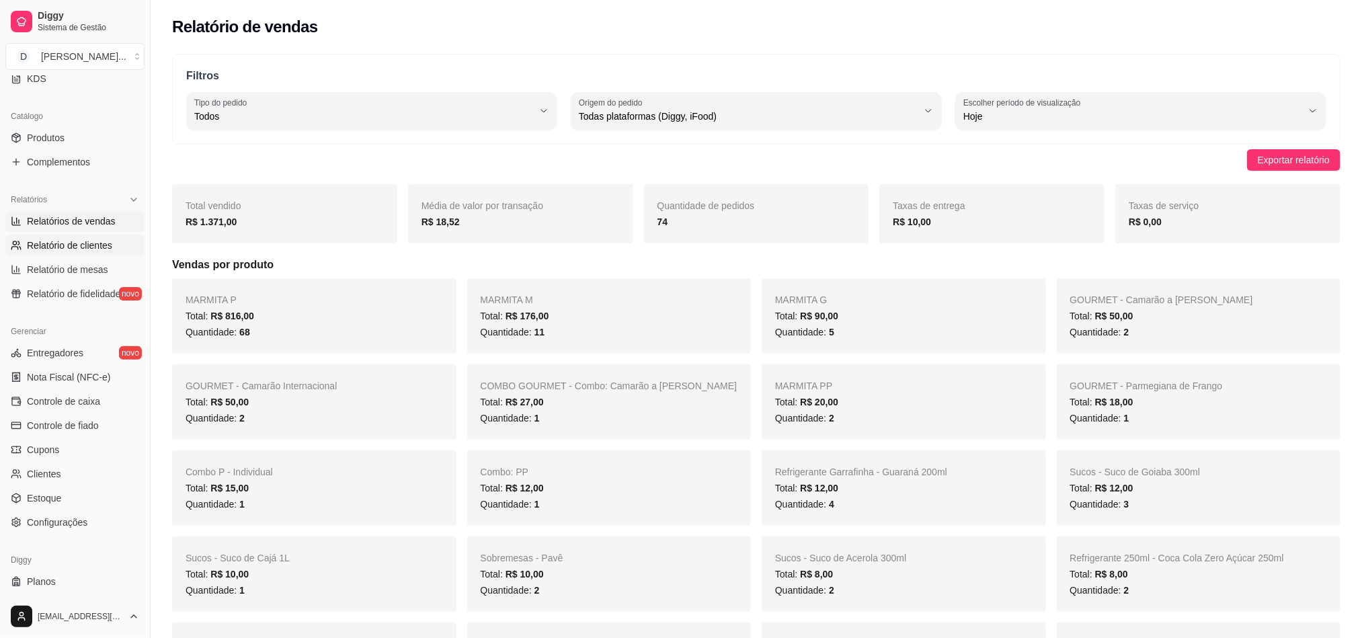
click at [67, 254] on link "Relatório de clientes" at bounding box center [74, 246] width 139 height 22
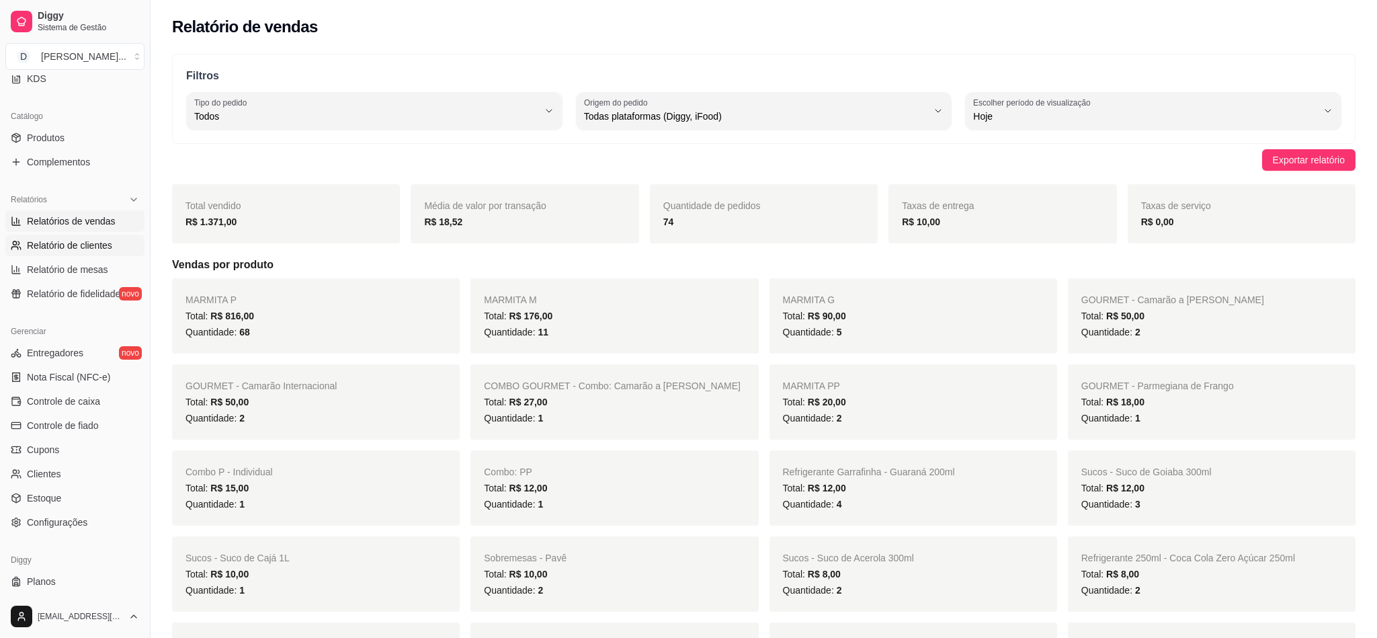
select select "30"
select select "HIGHEST_TOTAL_SPENT_WITH_ORDERS"
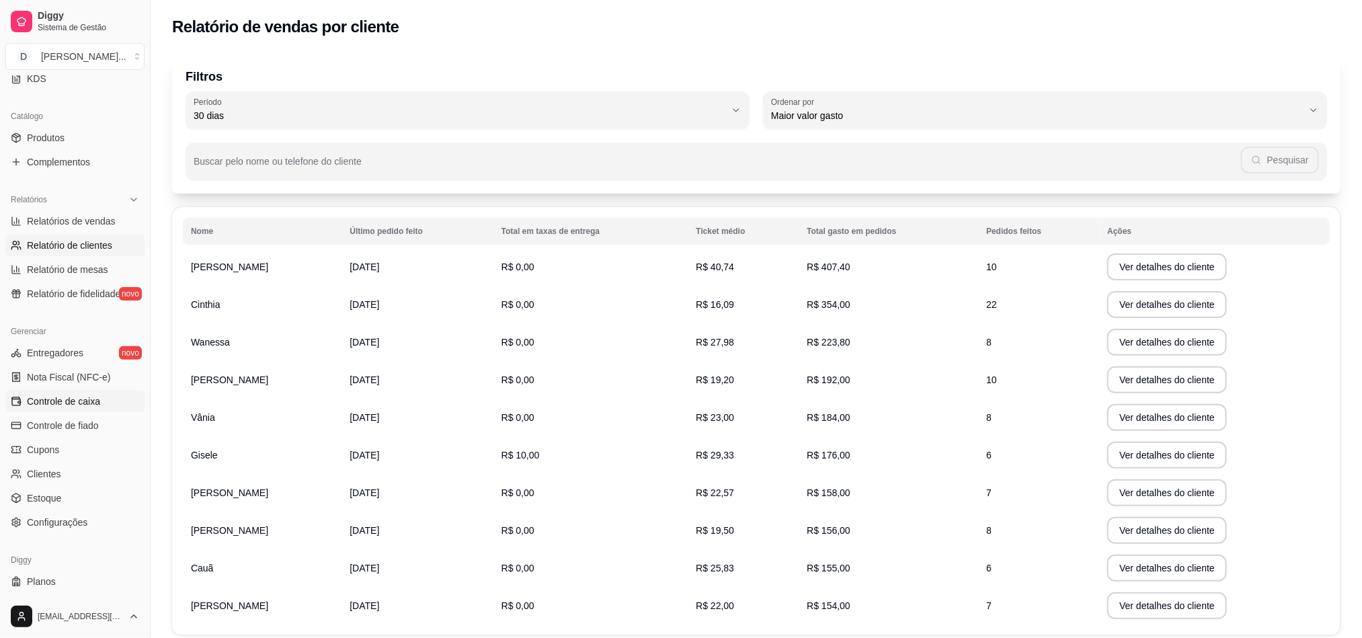
click at [75, 411] on link "Controle de caixa" at bounding box center [74, 402] width 139 height 22
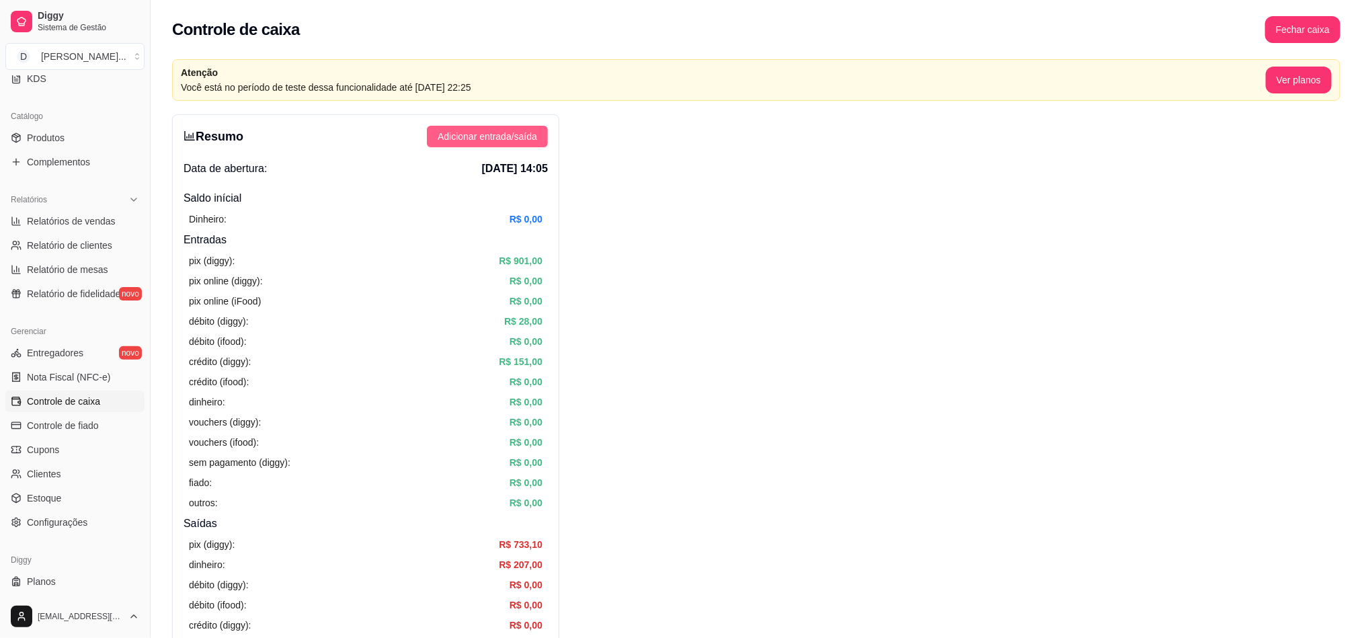
click at [492, 138] on span "Adicionar entrada/saída" at bounding box center [487, 136] width 99 height 15
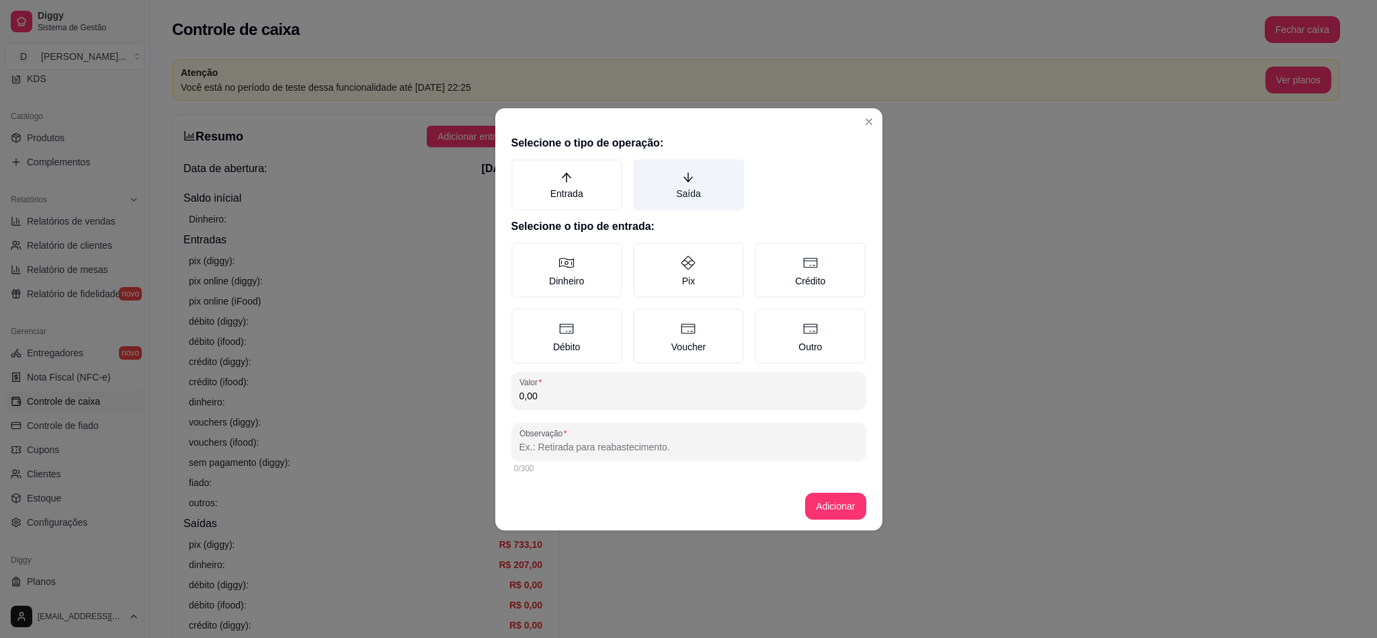
click at [678, 182] on label "Saída" at bounding box center [688, 184] width 111 height 51
click at [643, 169] on button "Saída" at bounding box center [638, 164] width 11 height 11
click at [793, 269] on label "Crédito" at bounding box center [810, 270] width 111 height 55
click at [765, 253] on button "Crédito" at bounding box center [759, 247] width 11 height 11
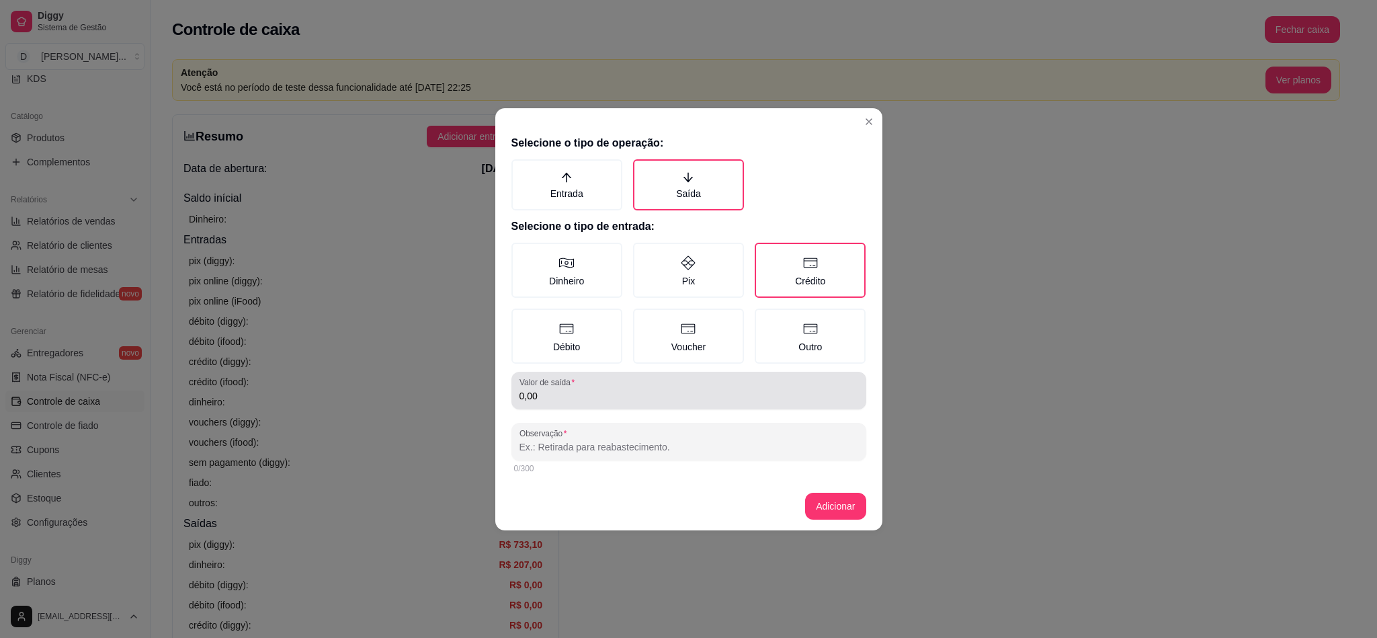
click at [575, 405] on div "Valor de saída 0,00" at bounding box center [689, 391] width 355 height 38
type input "5,84"
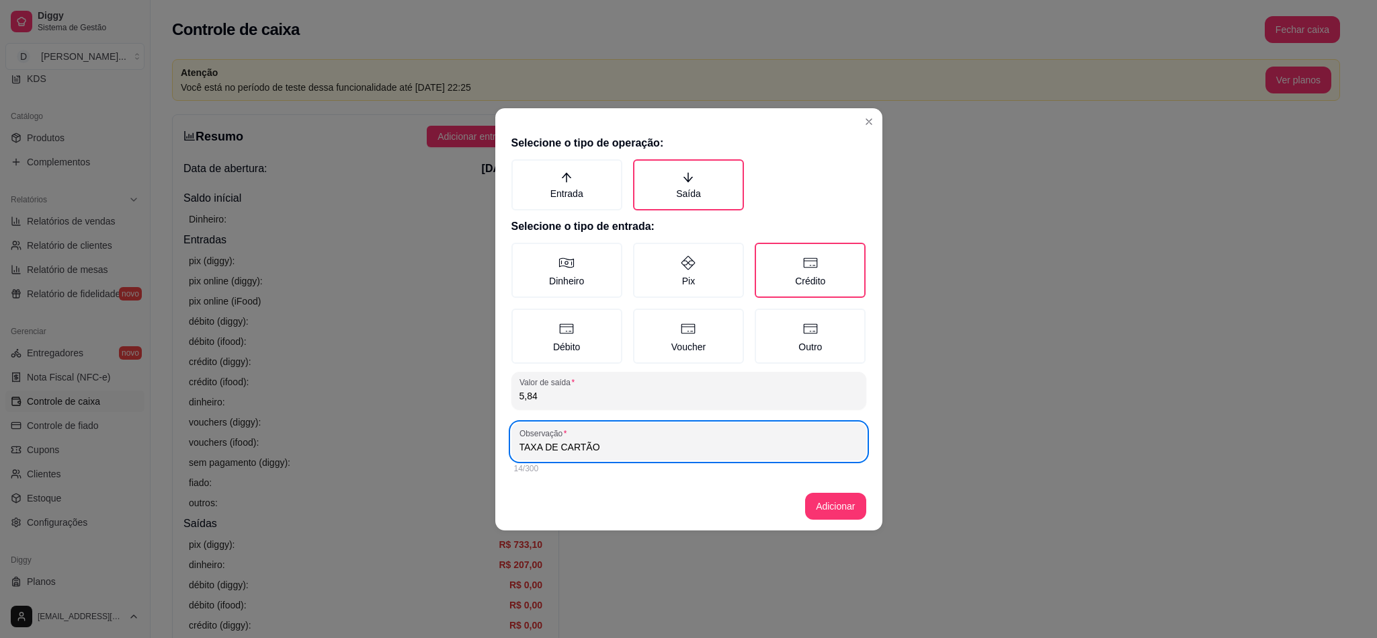
type input "TAXA DE CARTÃO"
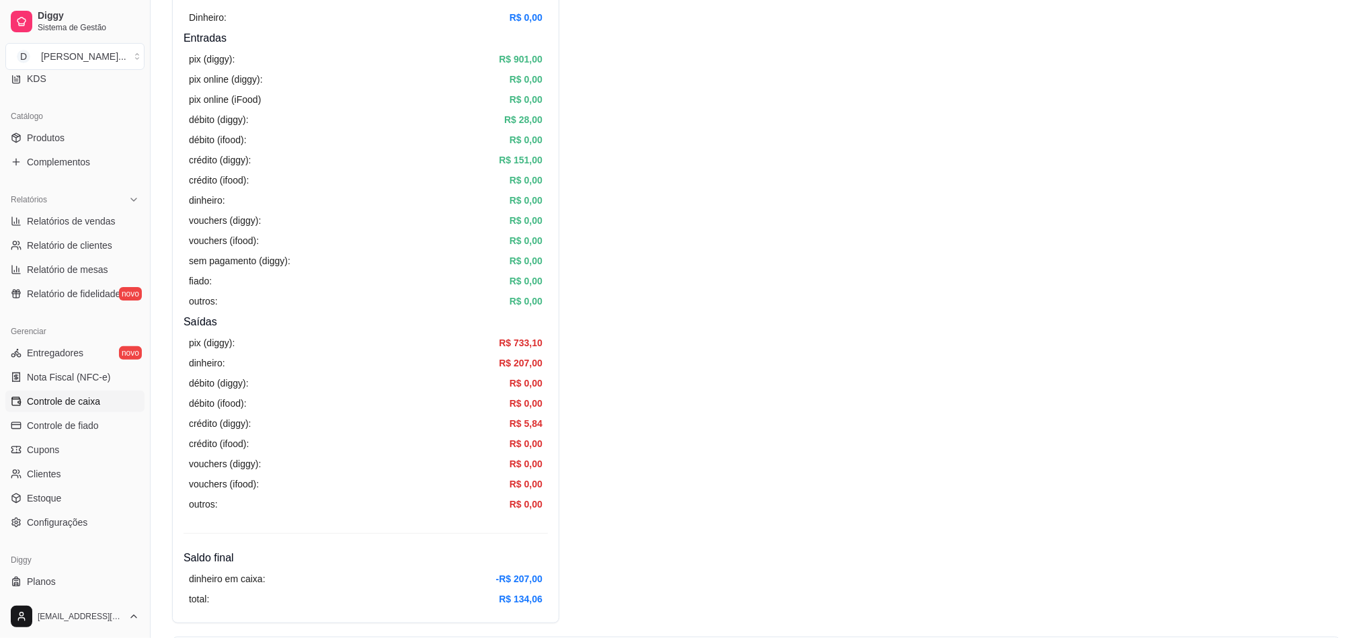
scroll to position [303, 0]
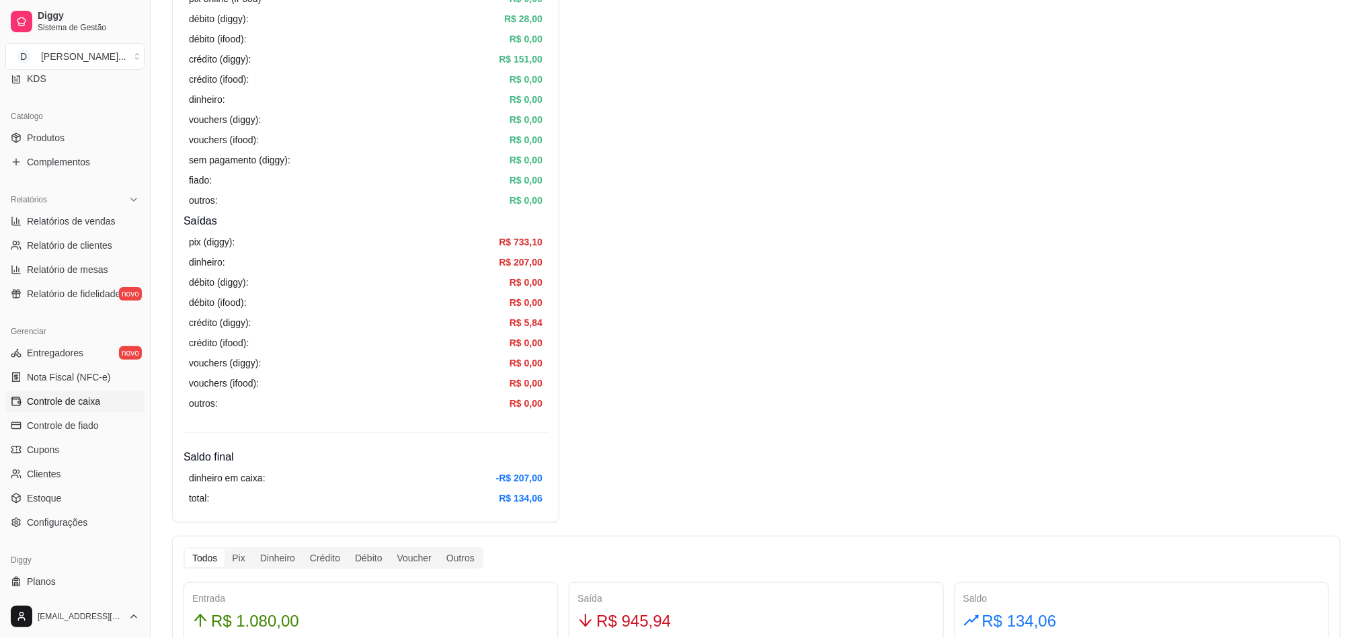
click at [426, 315] on div "pix (diggy): R$ 733,10 dinheiro: R$ 207,00 débito (diggy): R$ 0,00 débito (ifoo…" at bounding box center [366, 322] width 364 height 187
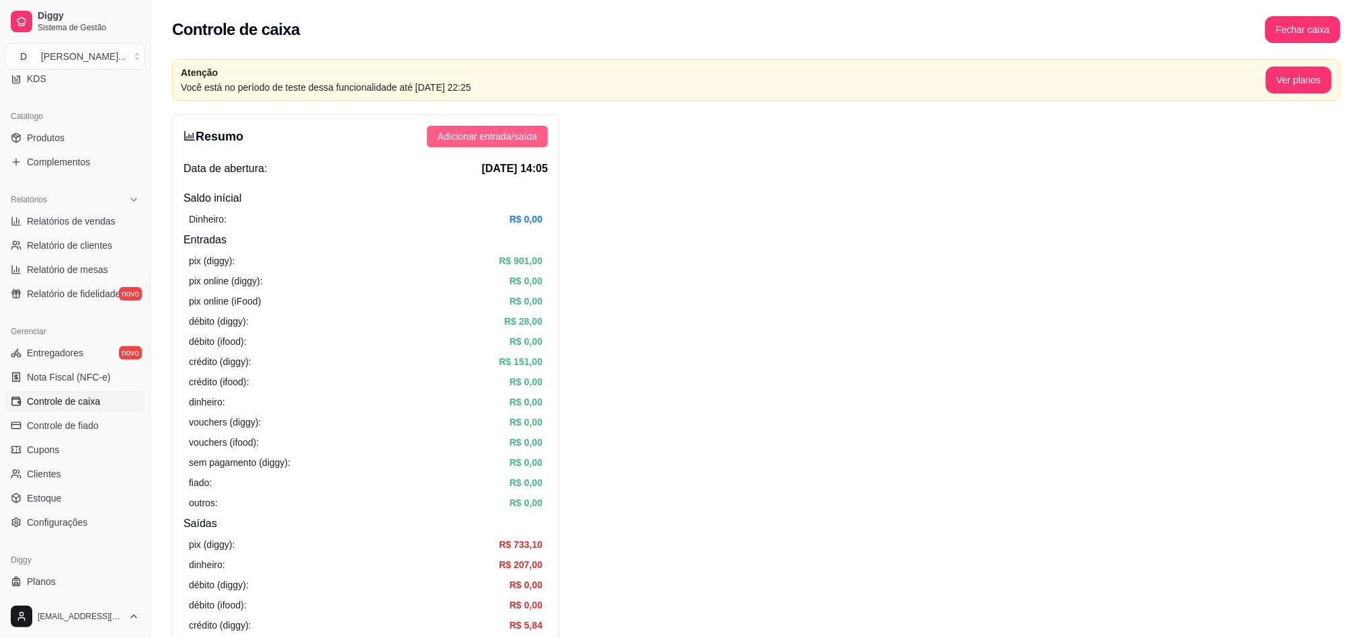
click at [467, 147] on button "Adicionar entrada/saída" at bounding box center [487, 137] width 121 height 22
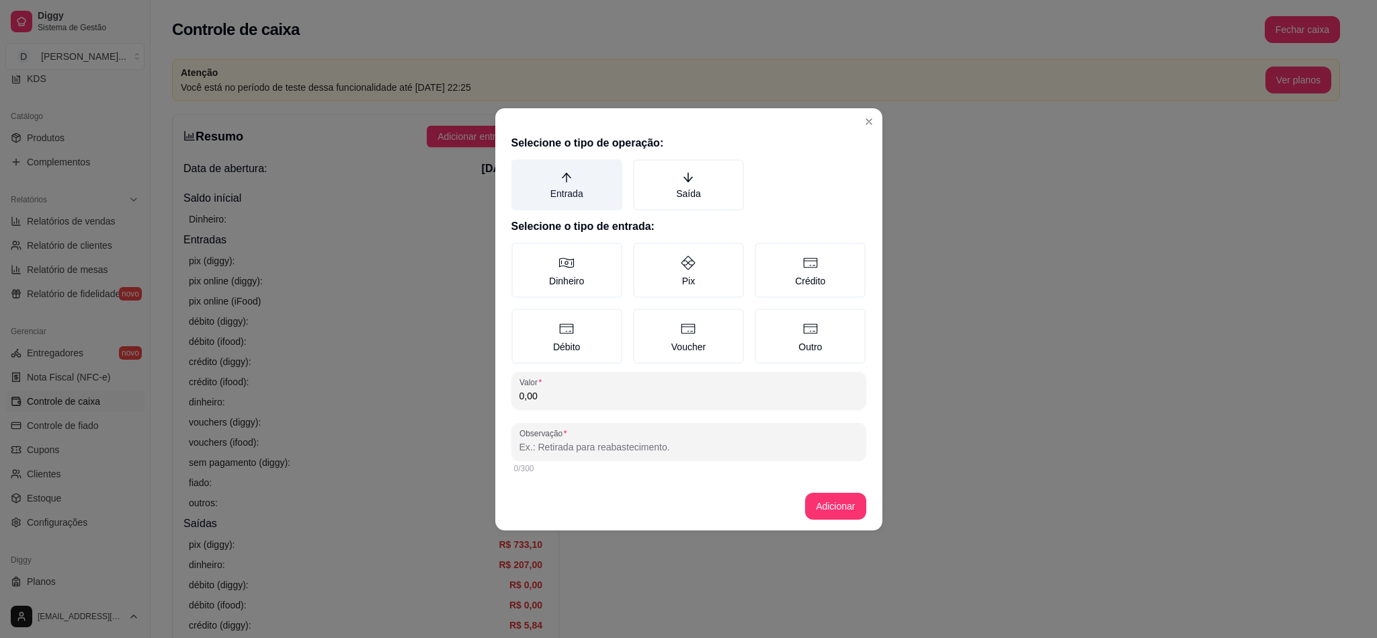
click at [545, 196] on label "Entrada" at bounding box center [567, 184] width 111 height 51
click at [522, 169] on button "Entrada" at bounding box center [516, 164] width 11 height 11
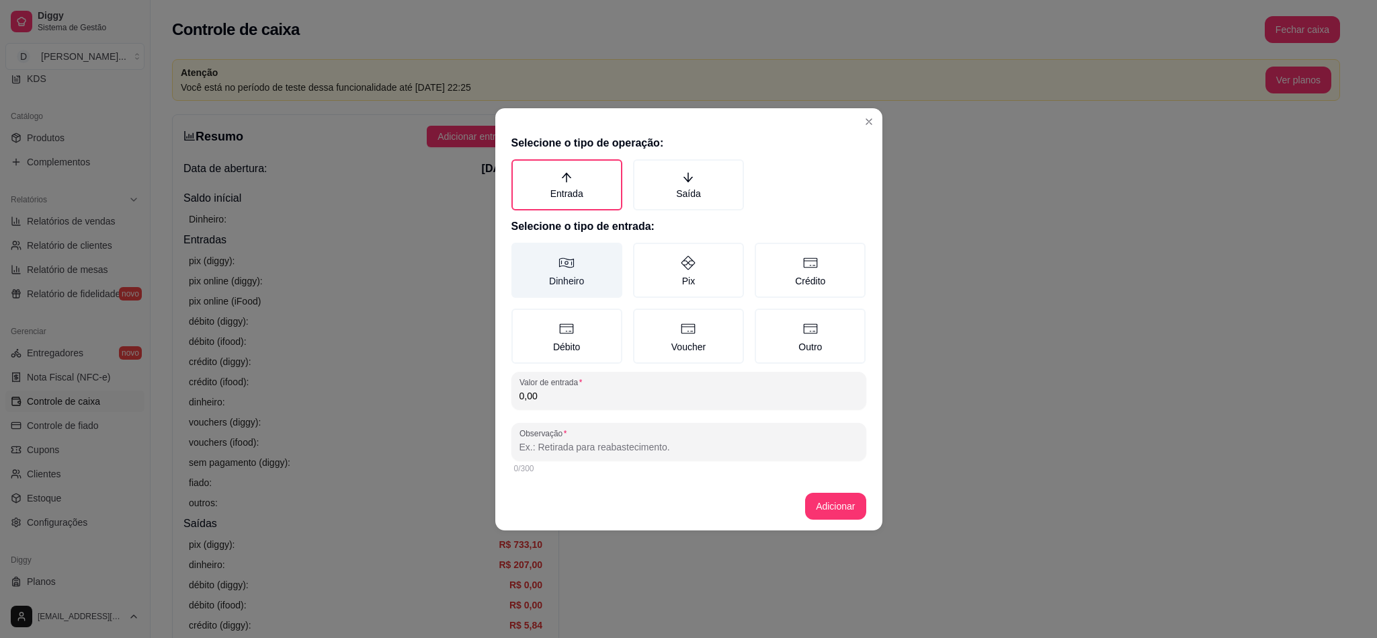
click at [567, 265] on icon at bounding box center [567, 263] width 16 height 16
click at [522, 253] on button "Dinheiro" at bounding box center [516, 247] width 11 height 11
click at [571, 390] on input "0,00" at bounding box center [689, 395] width 339 height 13
type input "291,00"
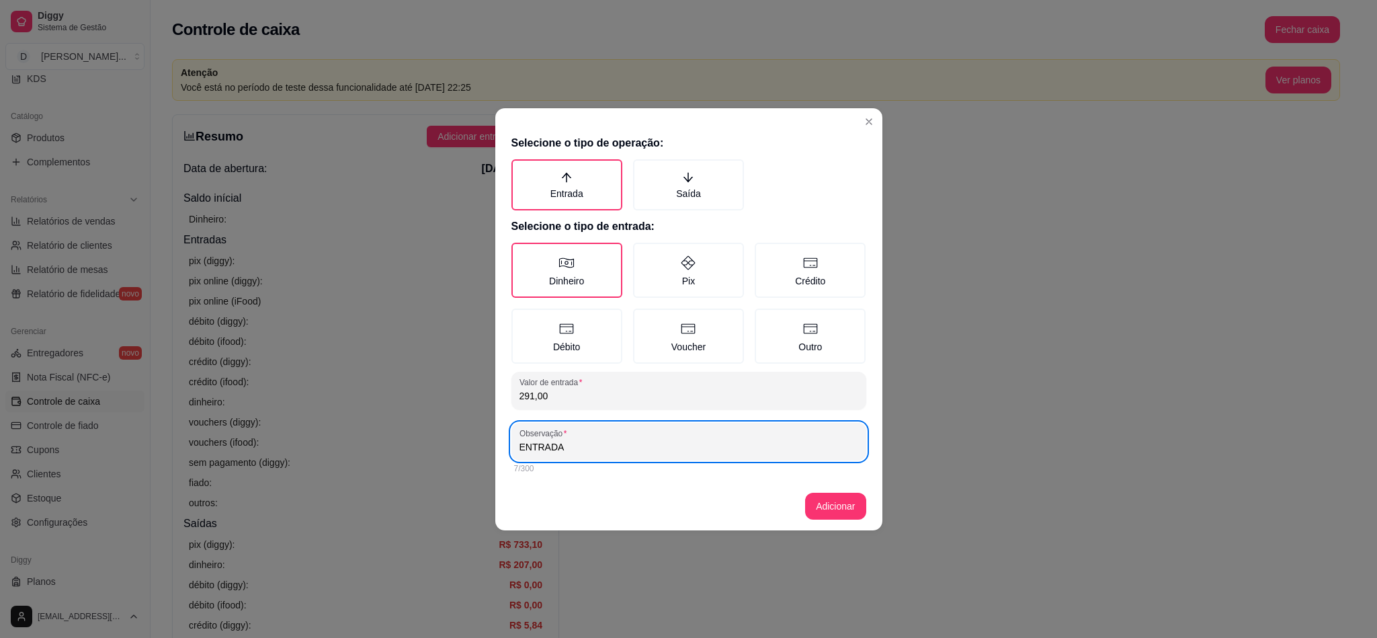
type input "ENTRADA"
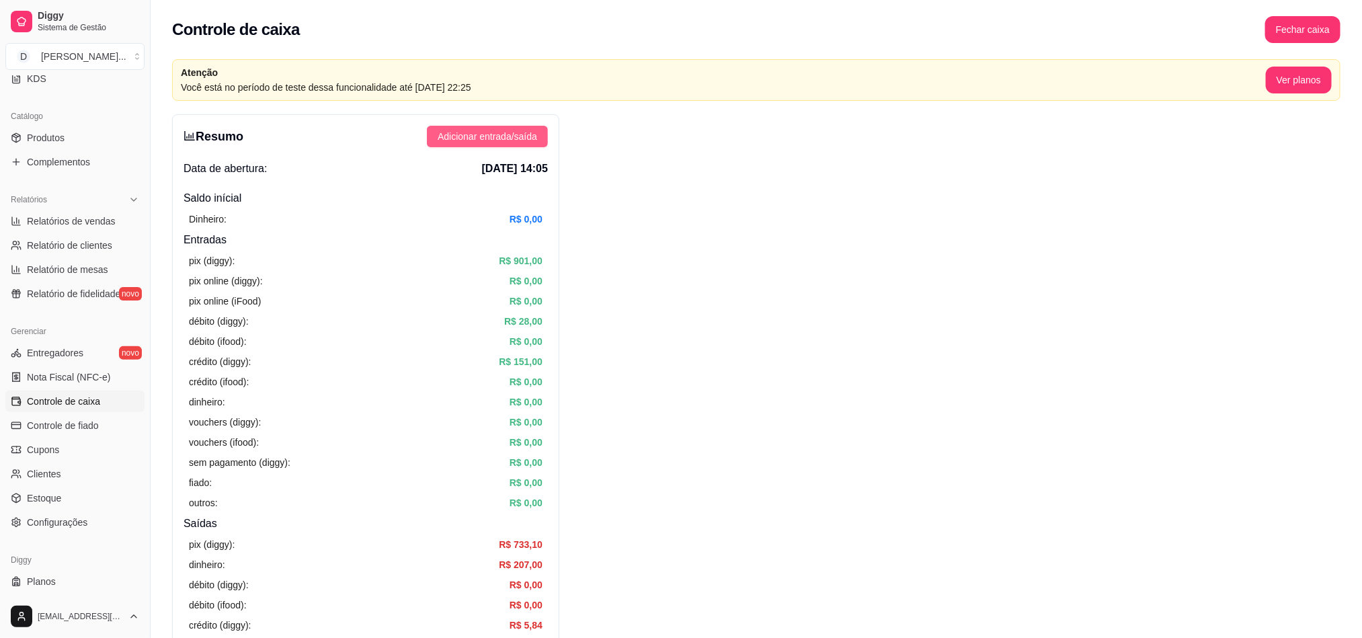
click at [512, 141] on span "Adicionar entrada/saída" at bounding box center [487, 136] width 99 height 15
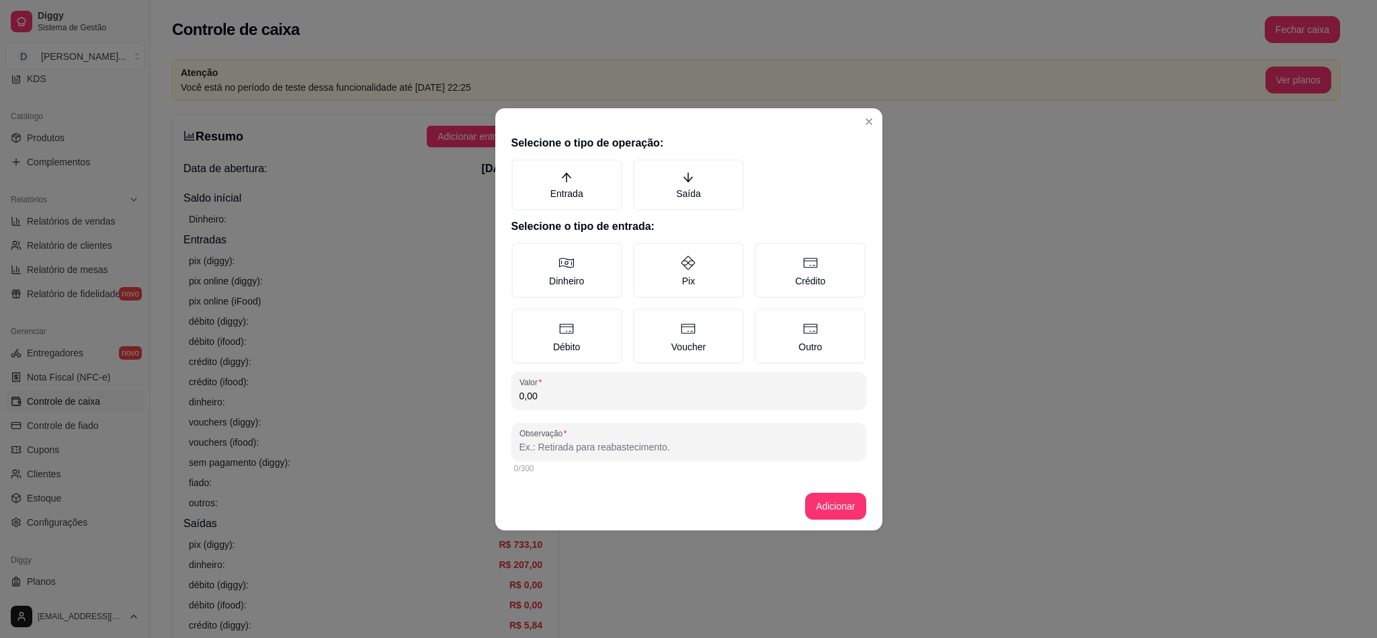
click at [640, 389] on input "0,00" at bounding box center [689, 395] width 339 height 13
type input "291,00"
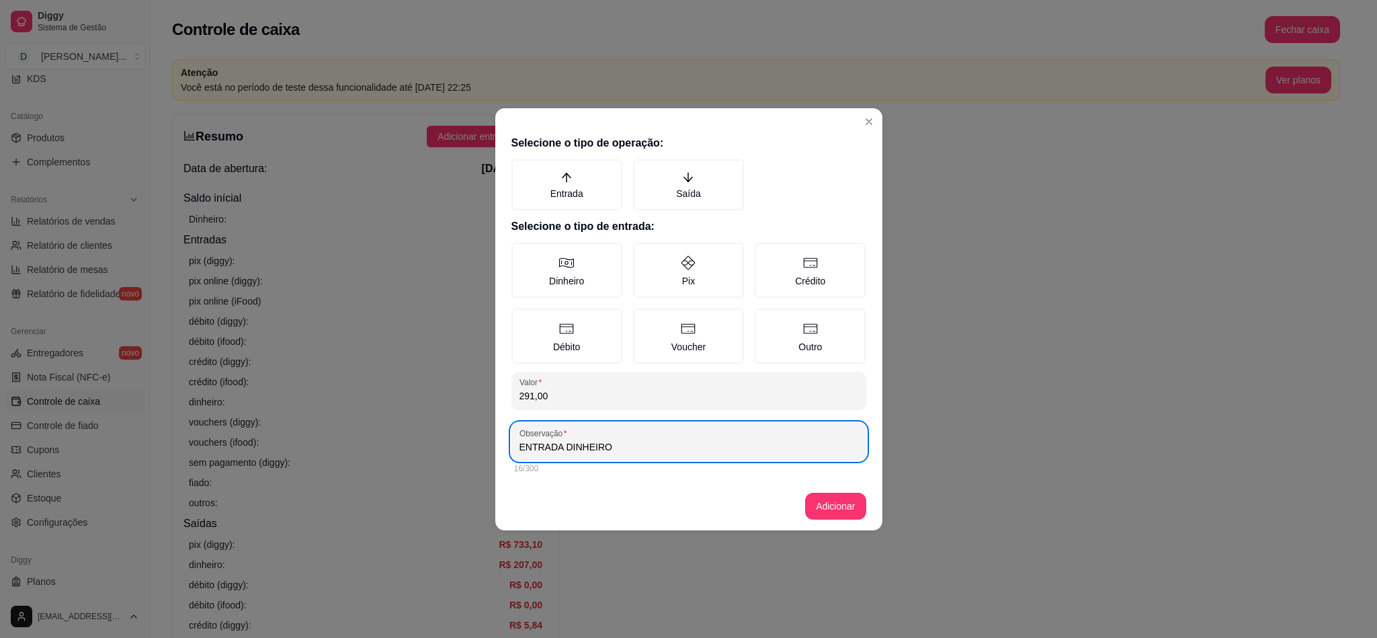
type input "ENTRADA DINHEIRO"
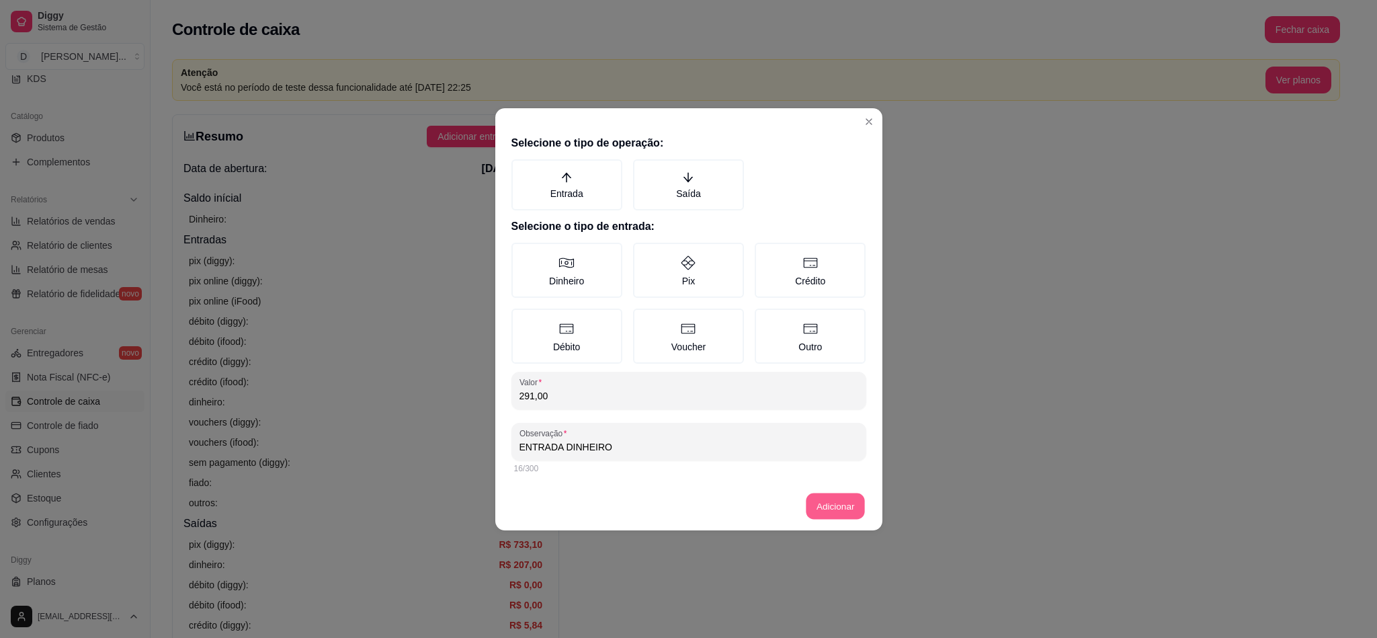
click at [828, 505] on button "Adicionar" at bounding box center [835, 506] width 59 height 26
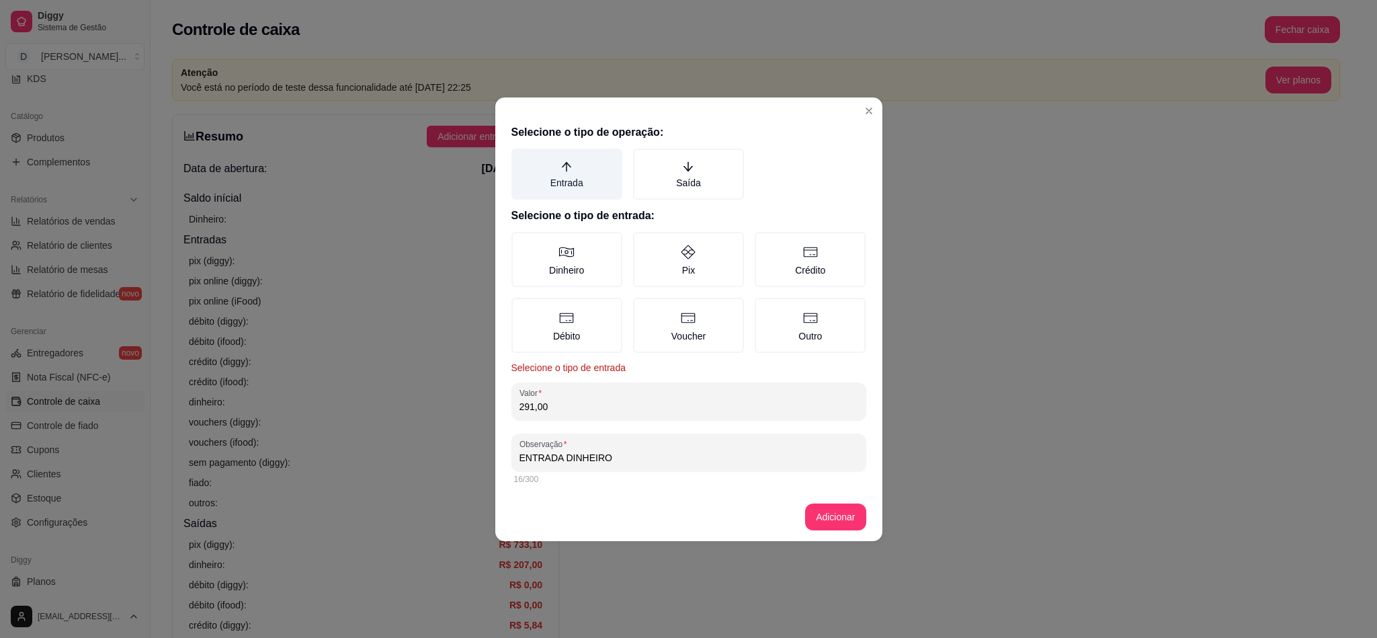
click at [589, 172] on label "Entrada" at bounding box center [567, 174] width 111 height 51
click at [522, 159] on button "Entrada" at bounding box center [516, 153] width 11 height 11
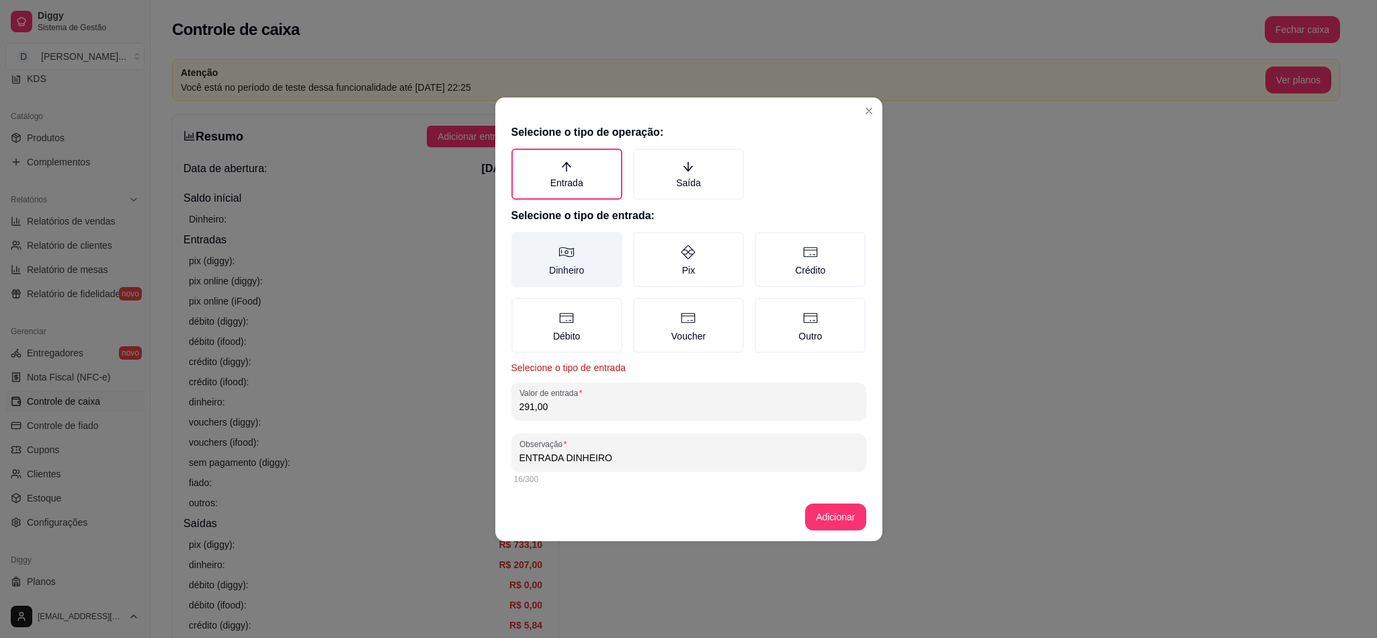
click at [602, 258] on label "Dinheiro" at bounding box center [567, 259] width 111 height 55
click at [522, 242] on button "Dinheiro" at bounding box center [516, 236] width 11 height 11
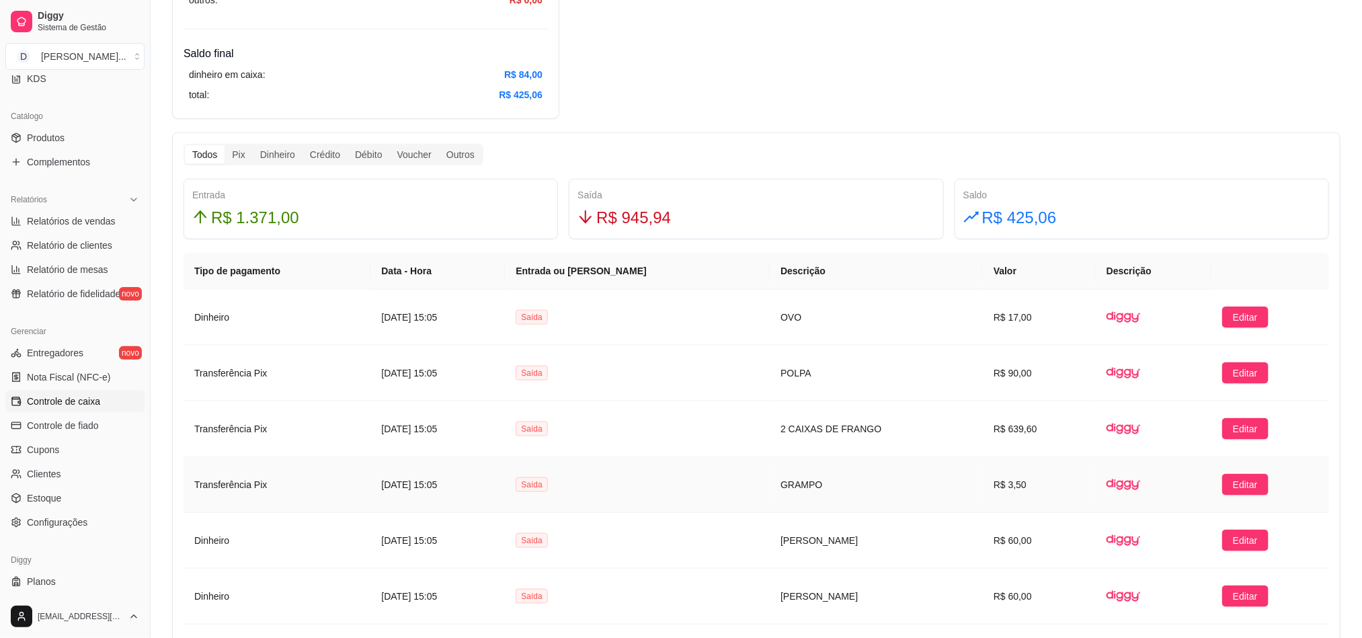
scroll to position [605, 0]
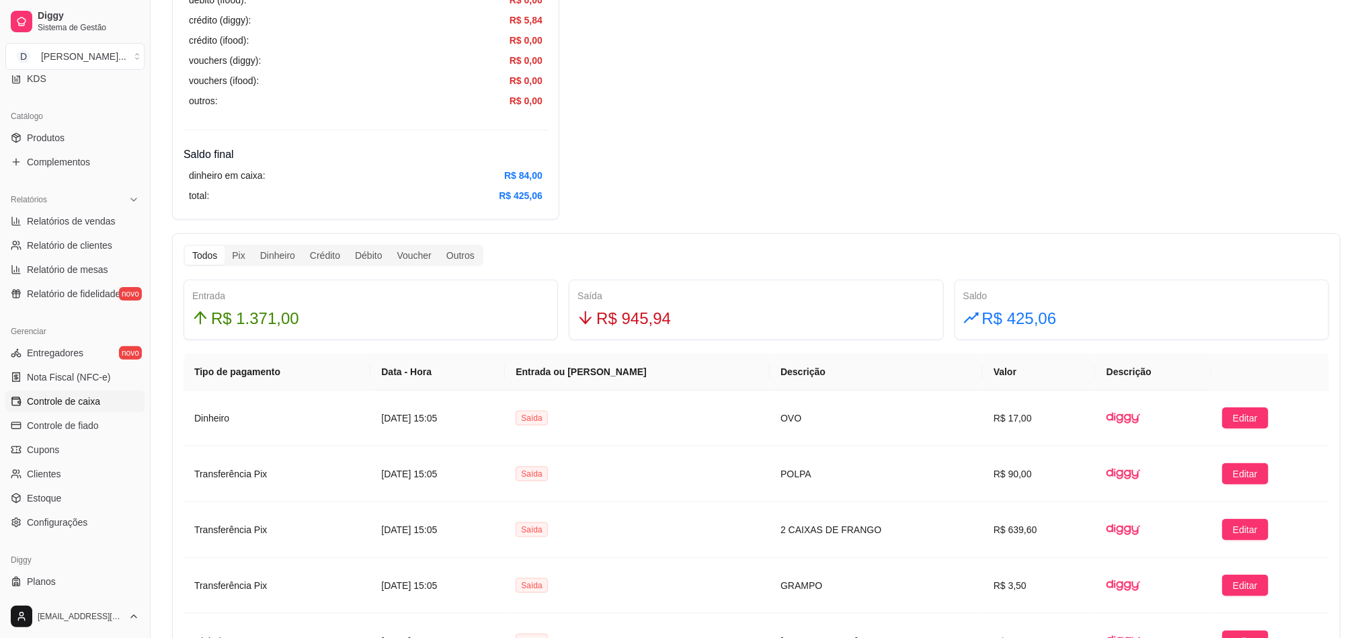
click at [1008, 206] on div "Resumo Adicionar entrada/saída Data de abertura: 15 de ago de 2025 às 14:05 Sal…" at bounding box center [756, 520] width 1168 height 2023
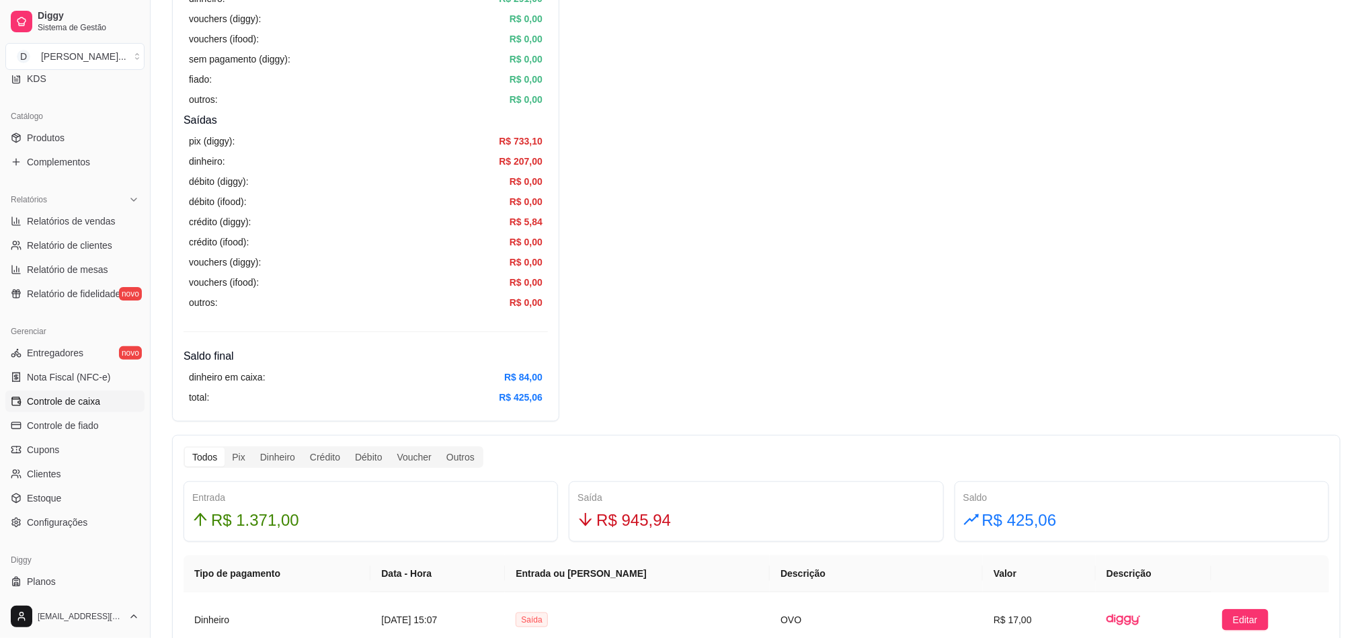
scroll to position [0, 0]
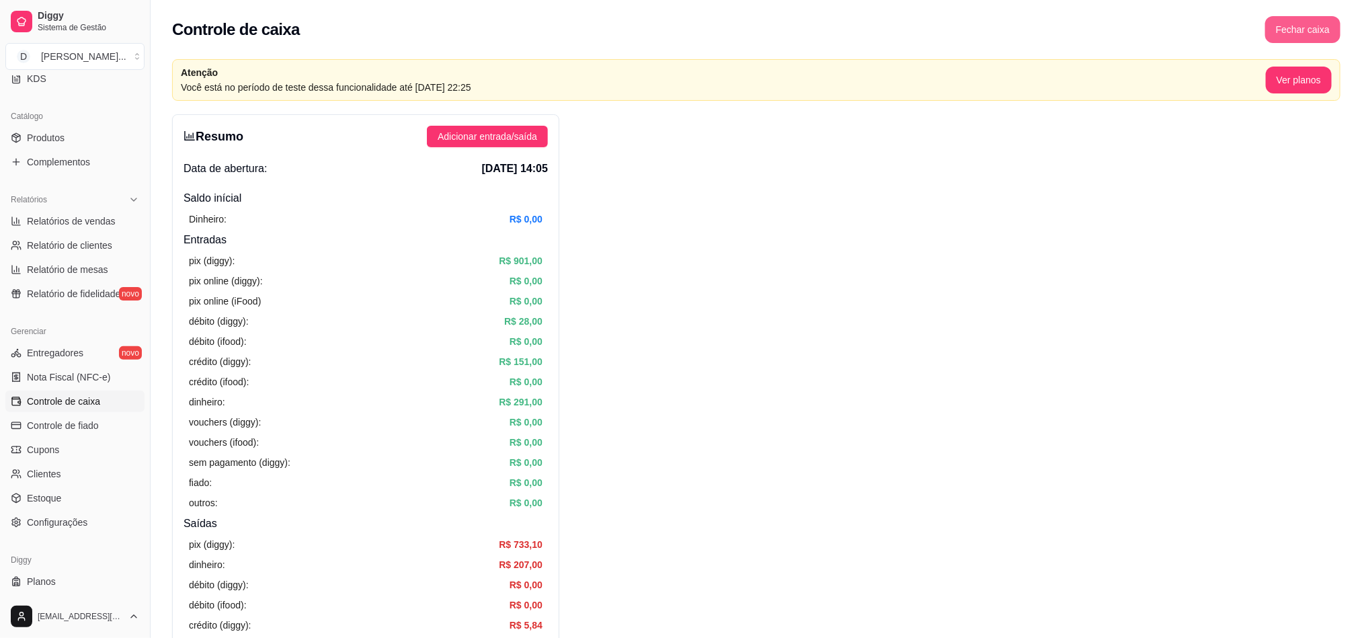
click at [1314, 24] on button "Fechar caixa" at bounding box center [1302, 29] width 75 height 27
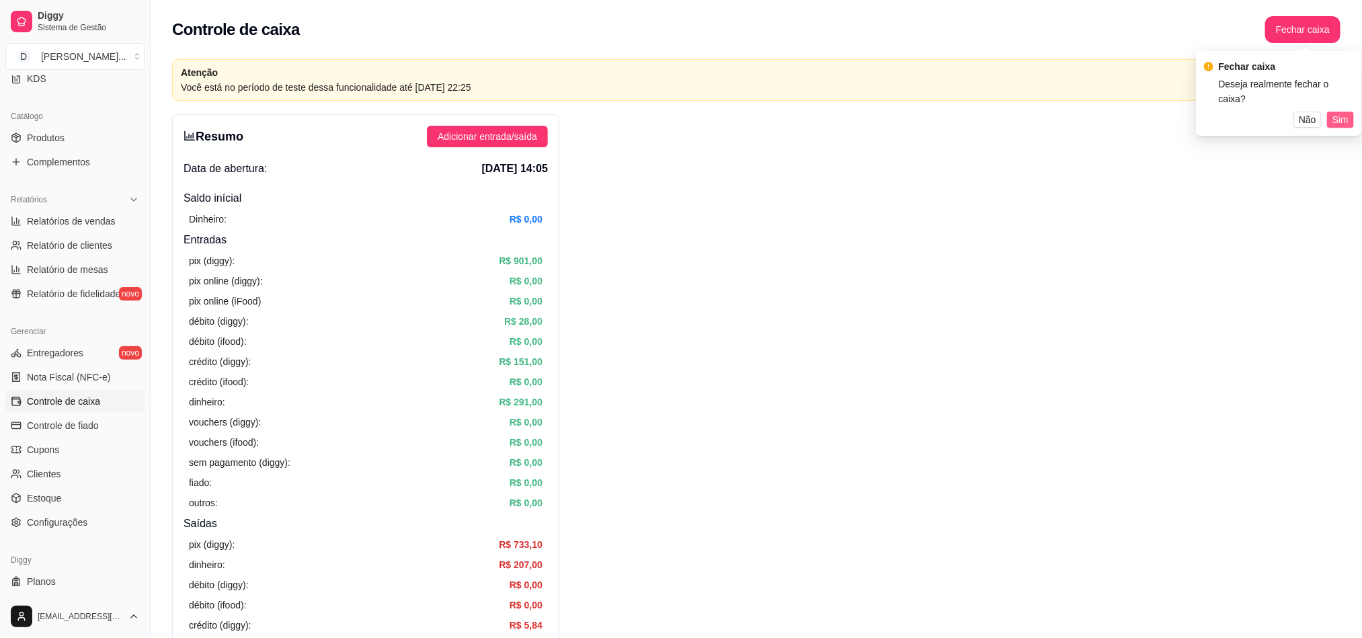
click at [1350, 112] on button "Sim" at bounding box center [1340, 120] width 27 height 16
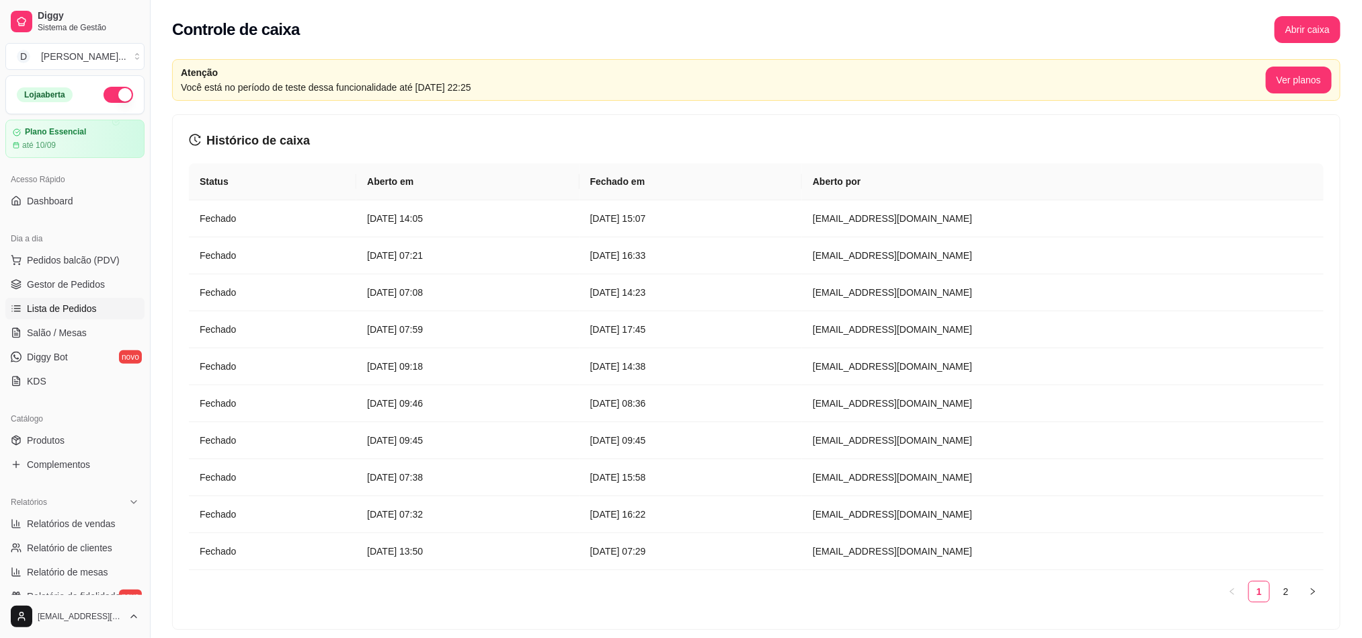
click at [54, 307] on span "Lista de Pedidos" at bounding box center [62, 308] width 70 height 13
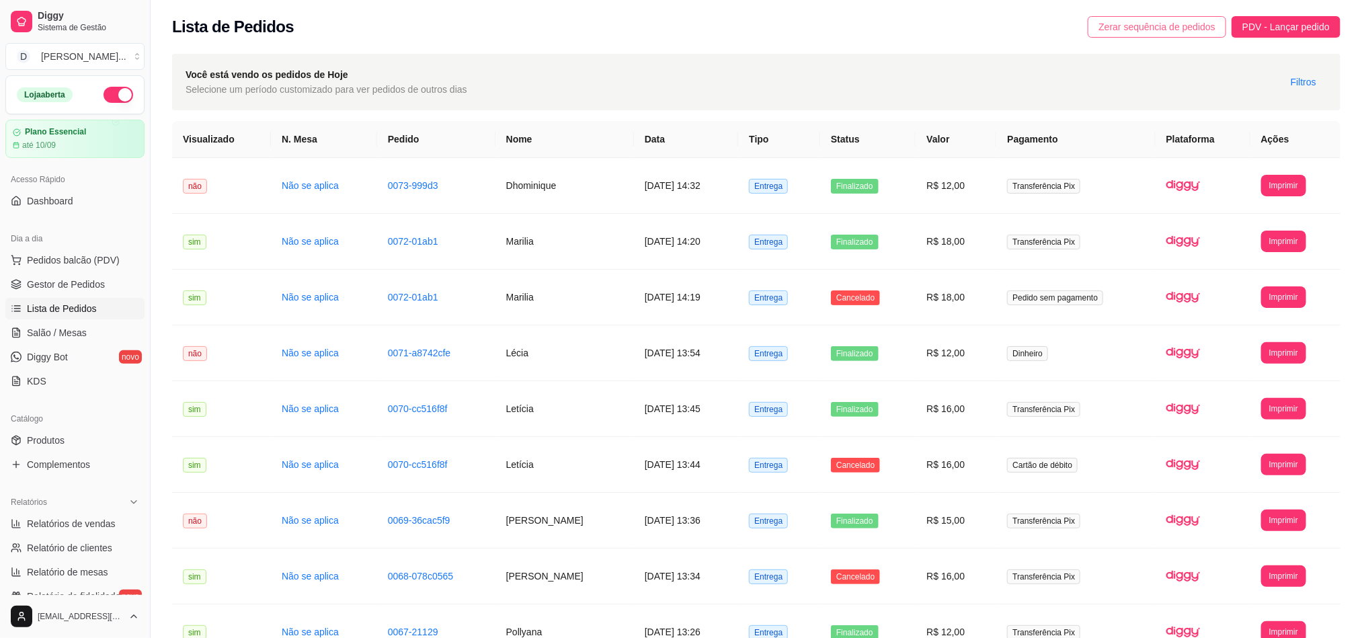
click at [1200, 26] on span "Zerar sequência de pedidos" at bounding box center [1156, 26] width 117 height 15
click at [59, 262] on span "Pedidos balcão (PDV)" at bounding box center [73, 259] width 93 height 13
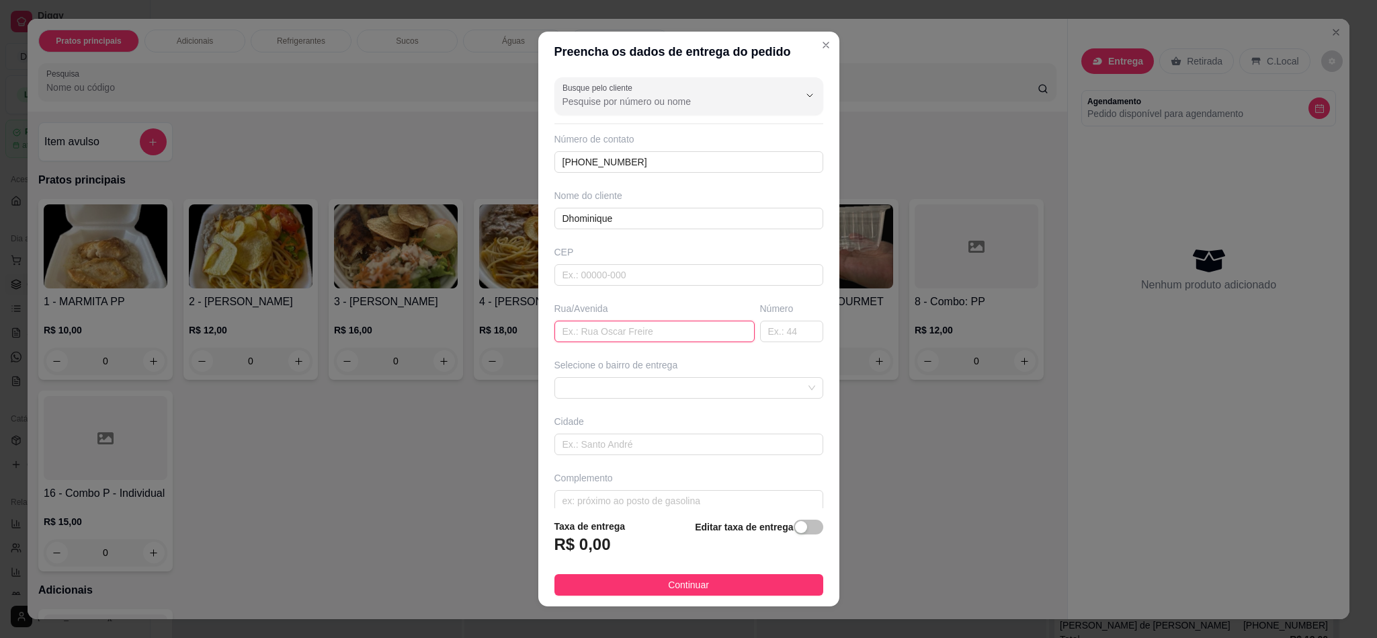
scroll to position [9045, 0]
type input "Riachuelo"
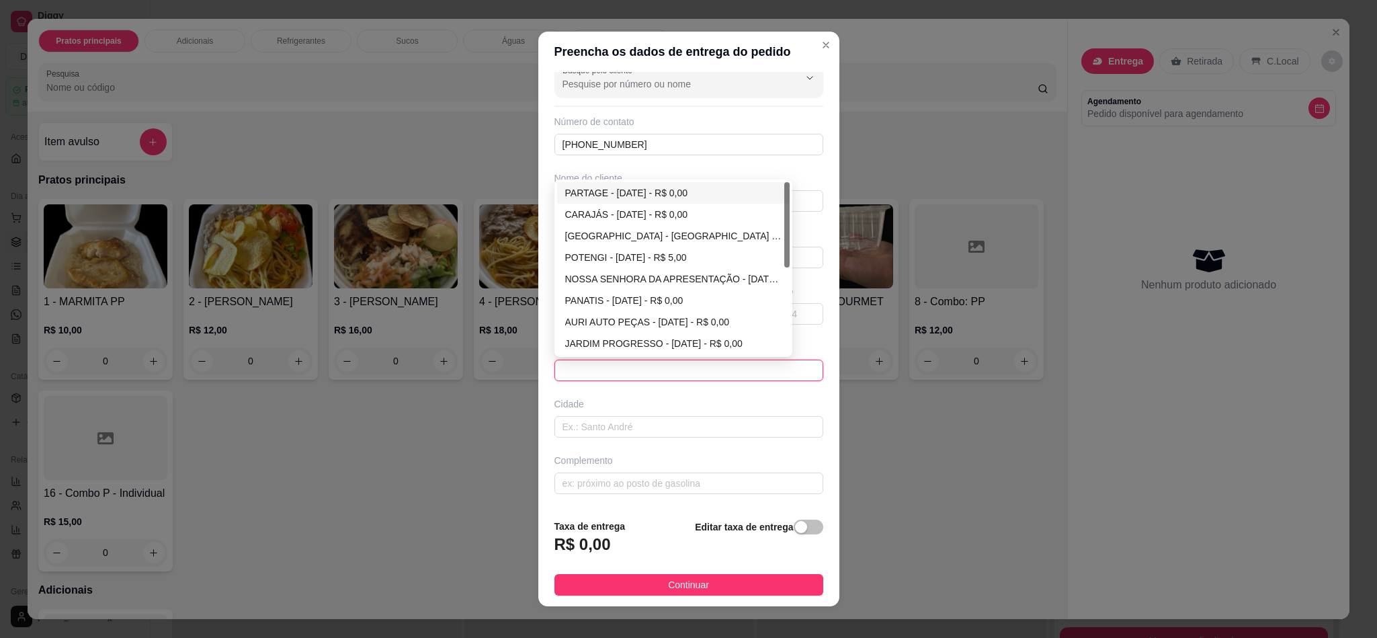
click at [597, 194] on div "PARTAGE - [DATE] - R$ 0,00" at bounding box center [673, 193] width 217 height 15
type input "[DATE]"
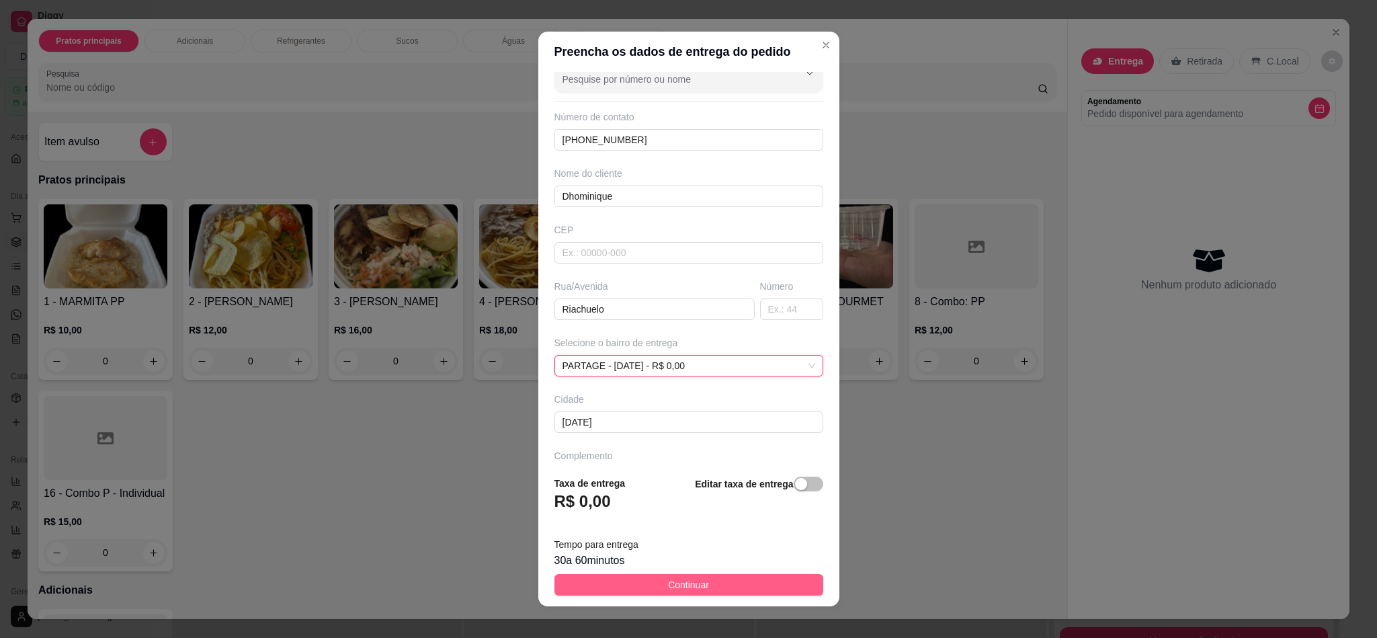
click at [668, 584] on span "Continuar" at bounding box center [688, 584] width 41 height 15
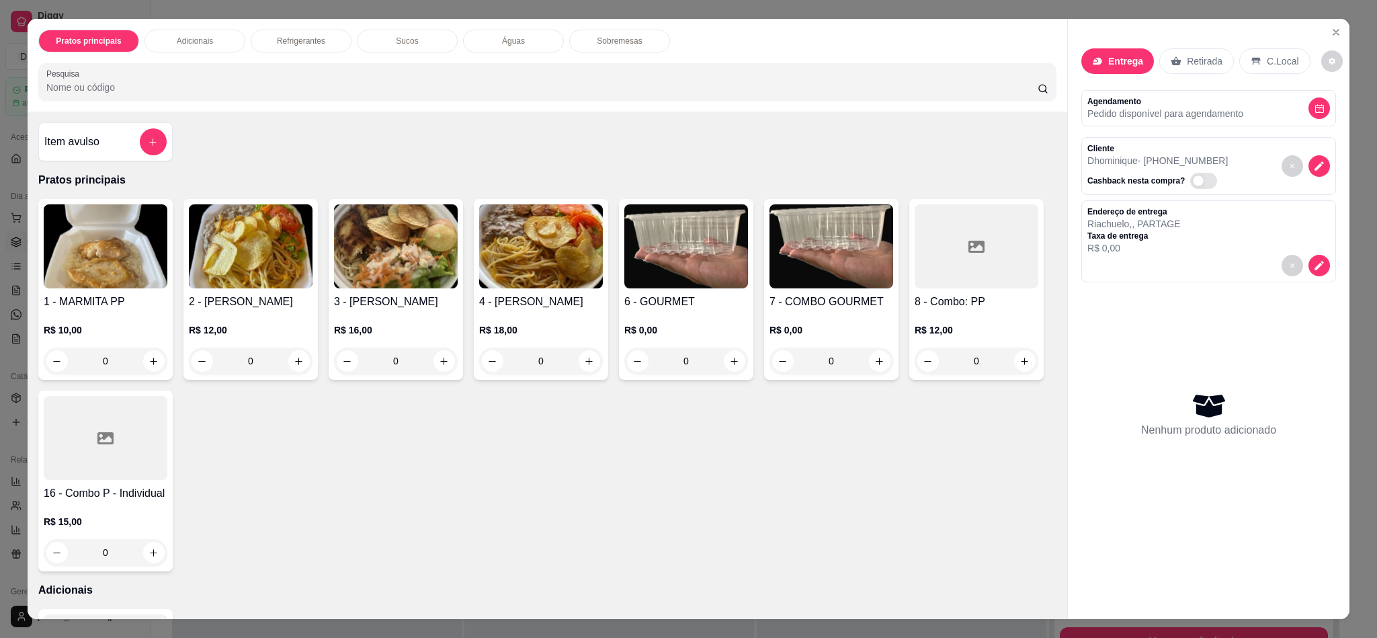
click at [247, 284] on img at bounding box center [251, 246] width 124 height 84
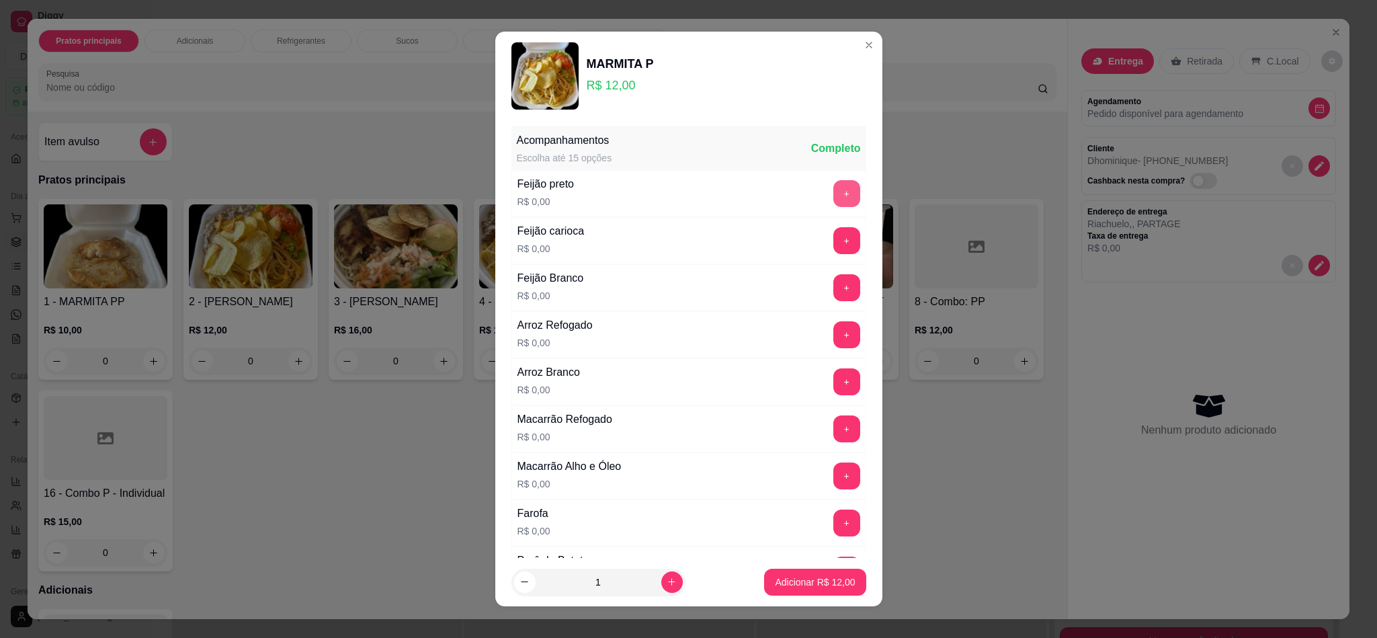
click at [834, 192] on button "+" at bounding box center [847, 193] width 27 height 27
click at [834, 428] on button "+" at bounding box center [847, 429] width 26 height 26
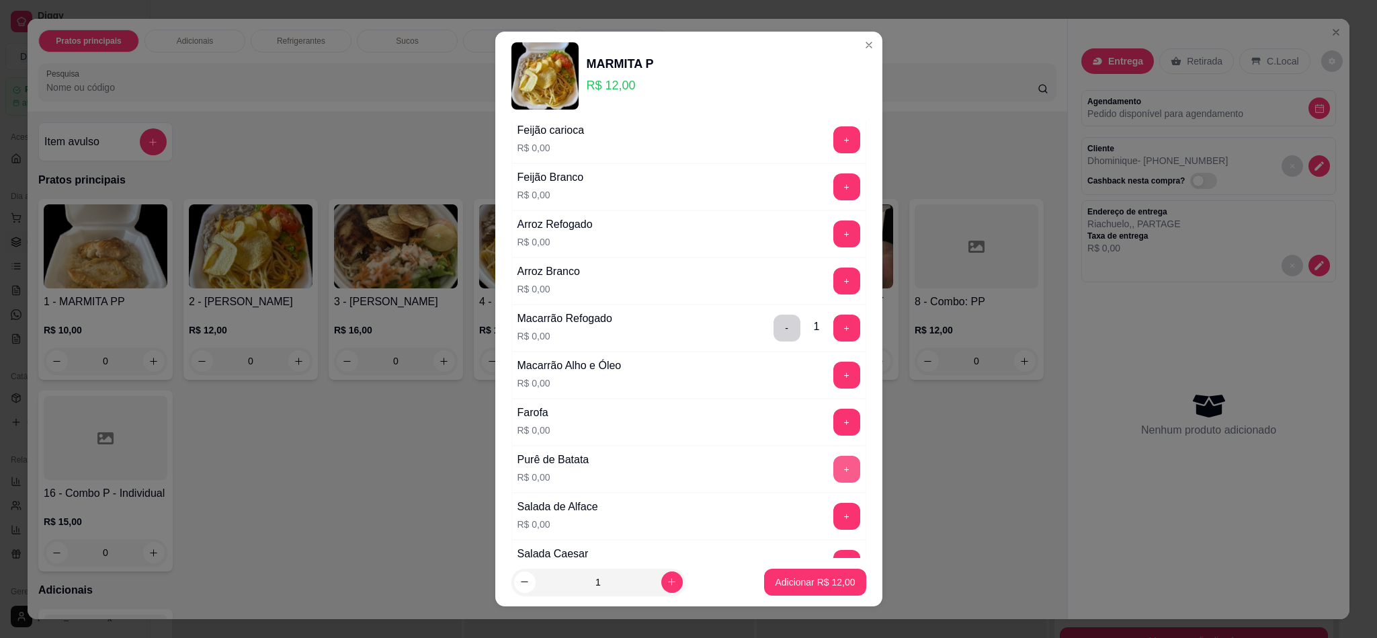
click at [834, 476] on button "+" at bounding box center [847, 469] width 27 height 27
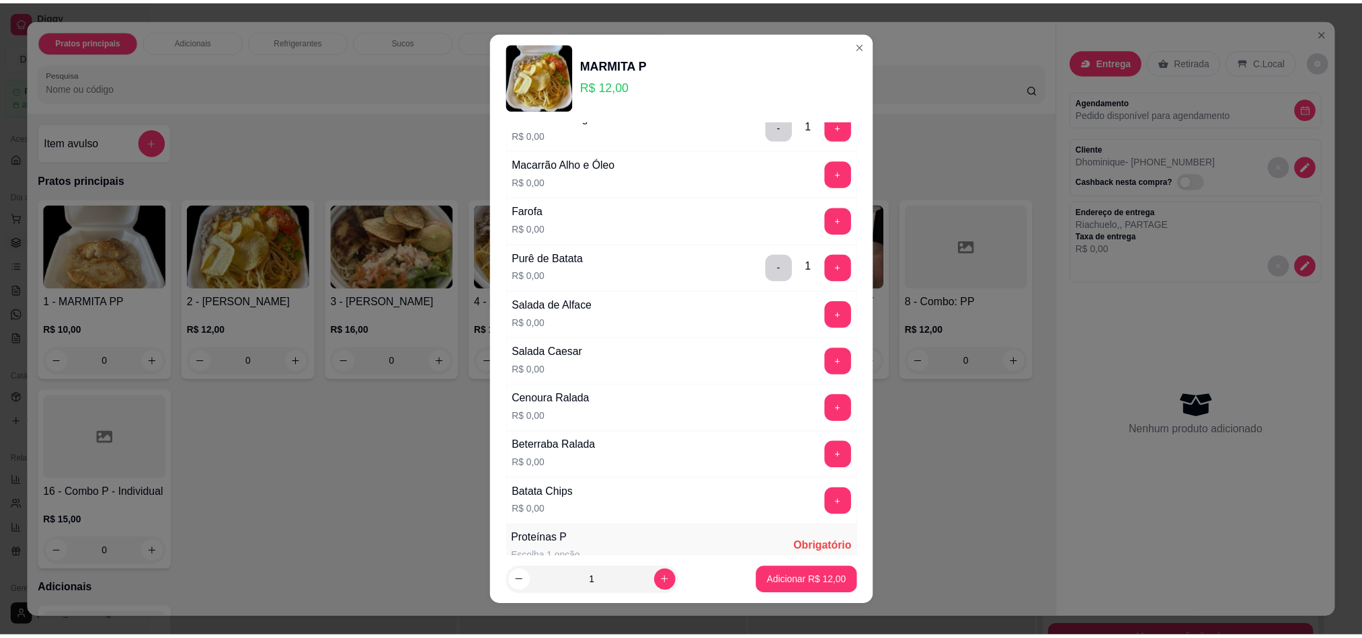
scroll to position [504, 0]
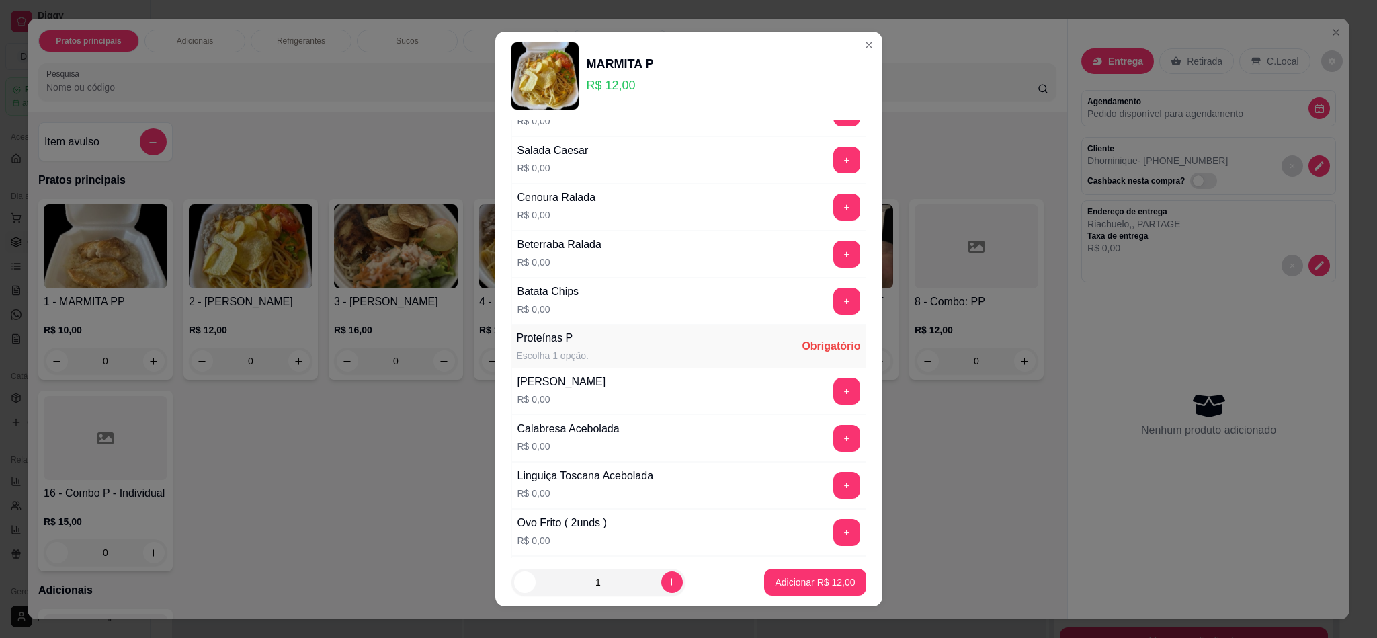
click at [834, 405] on button "+" at bounding box center [847, 391] width 27 height 27
click at [797, 591] on button "Adicionar R$ 12,00" at bounding box center [815, 582] width 102 height 27
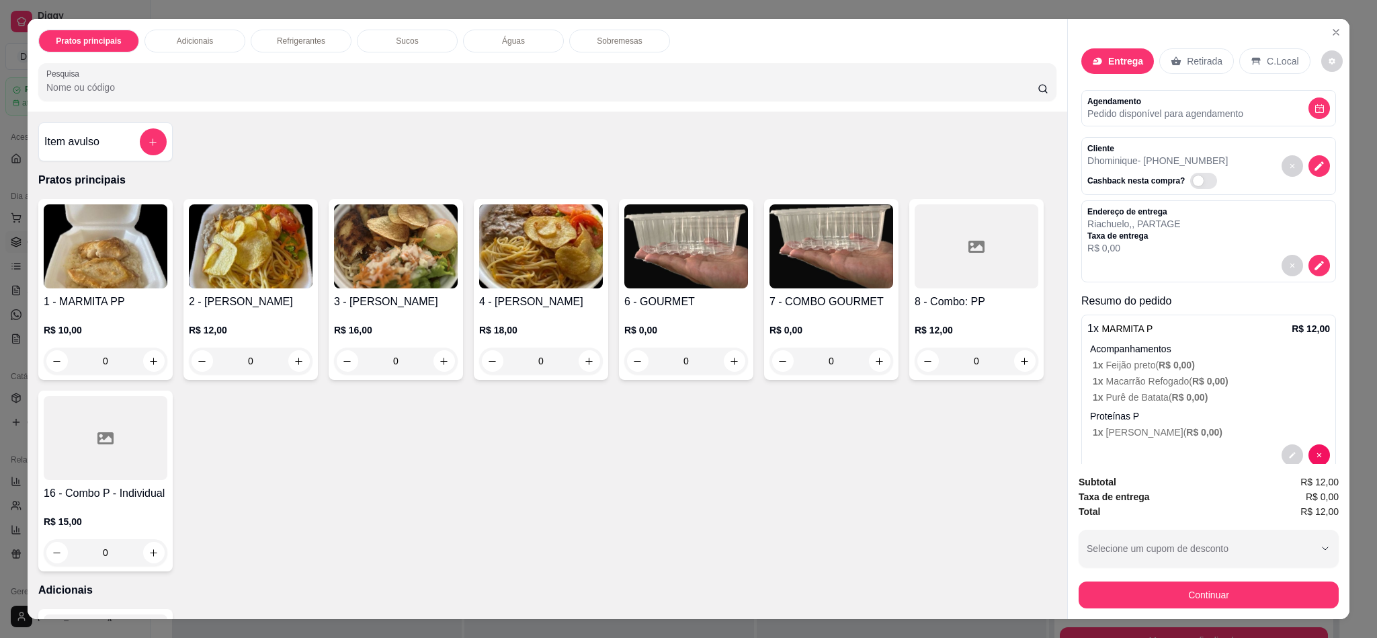
click at [1152, 590] on button "Continuar" at bounding box center [1209, 595] width 260 height 27
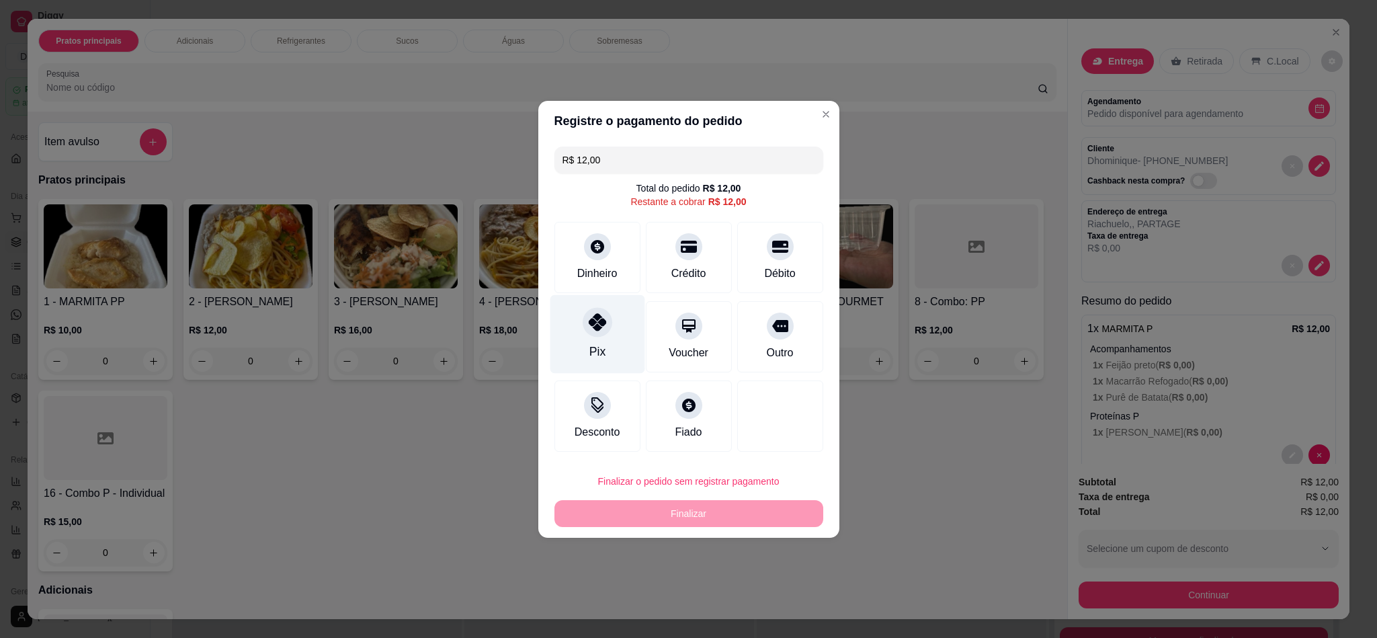
click at [565, 315] on div "Pix" at bounding box center [597, 333] width 95 height 79
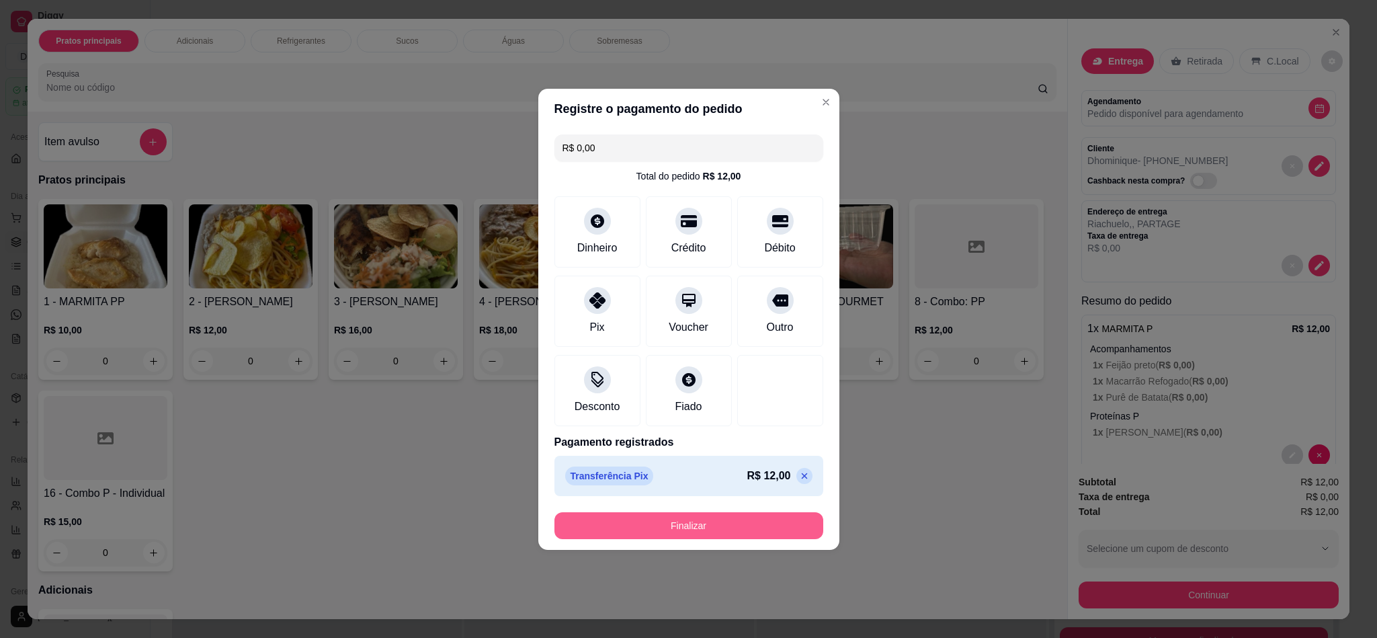
click at [692, 523] on button "Finalizar" at bounding box center [689, 525] width 269 height 27
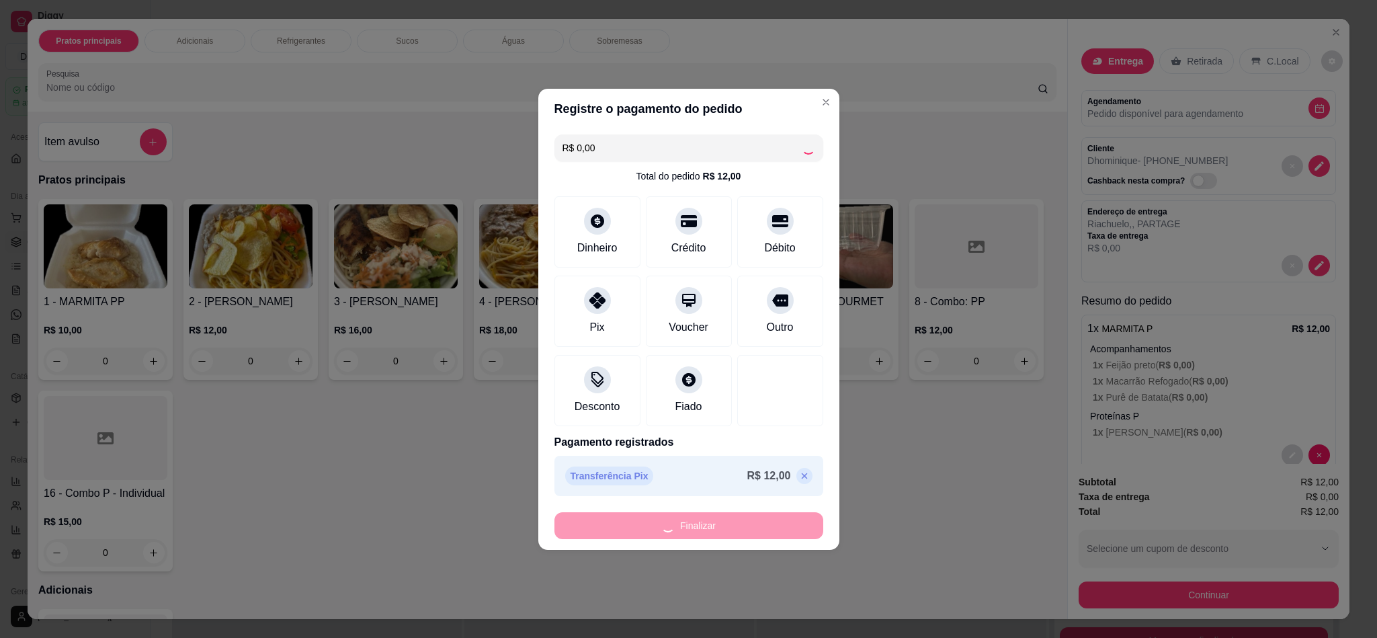
type input "-R$ 12,00"
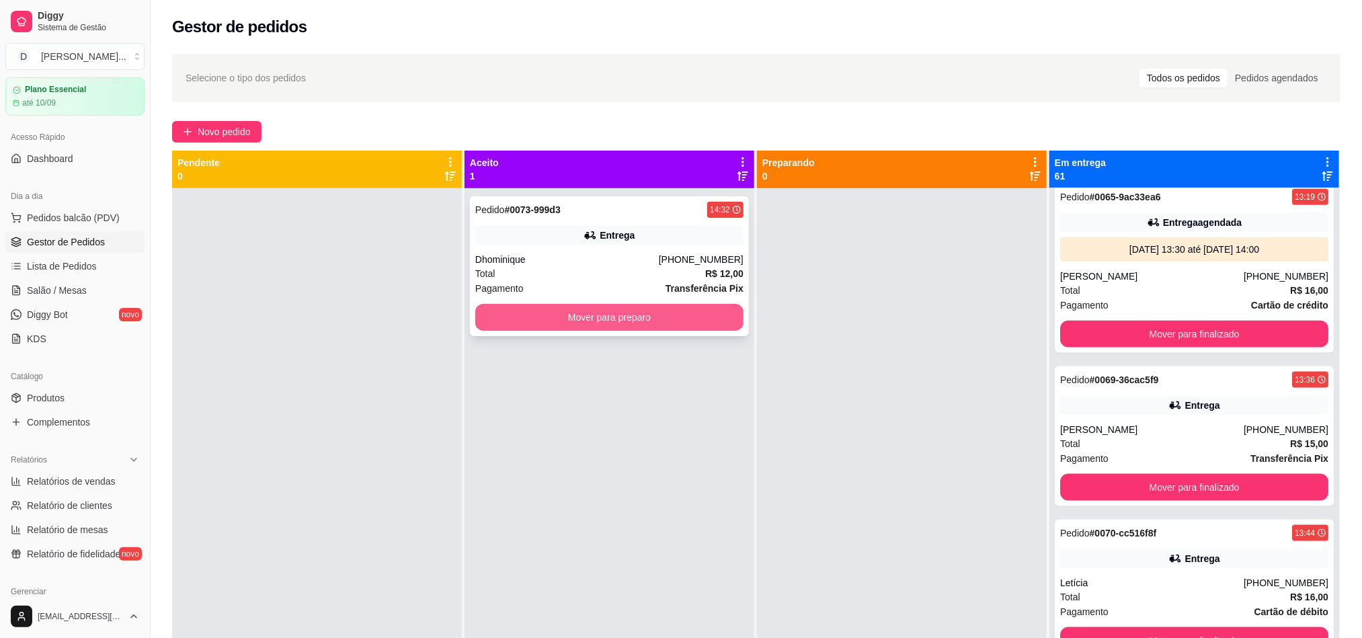
click at [633, 309] on button "Mover para preparo" at bounding box center [609, 317] width 268 height 27
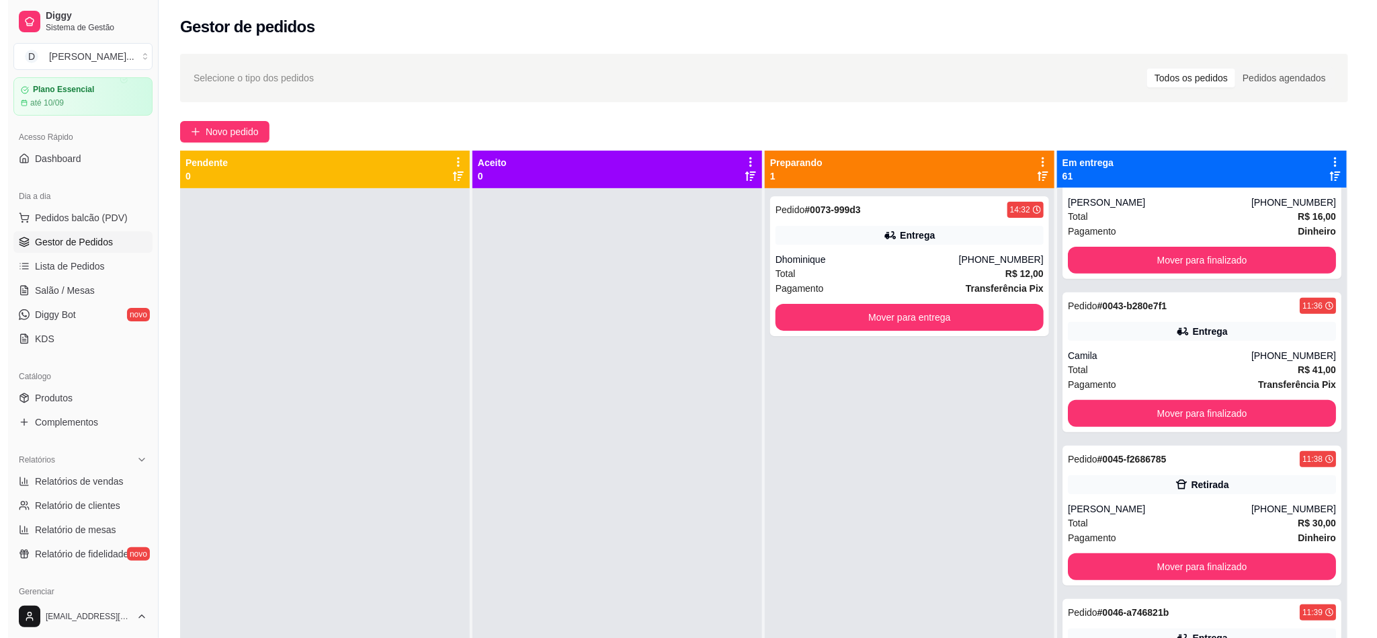
scroll to position [5818, 0]
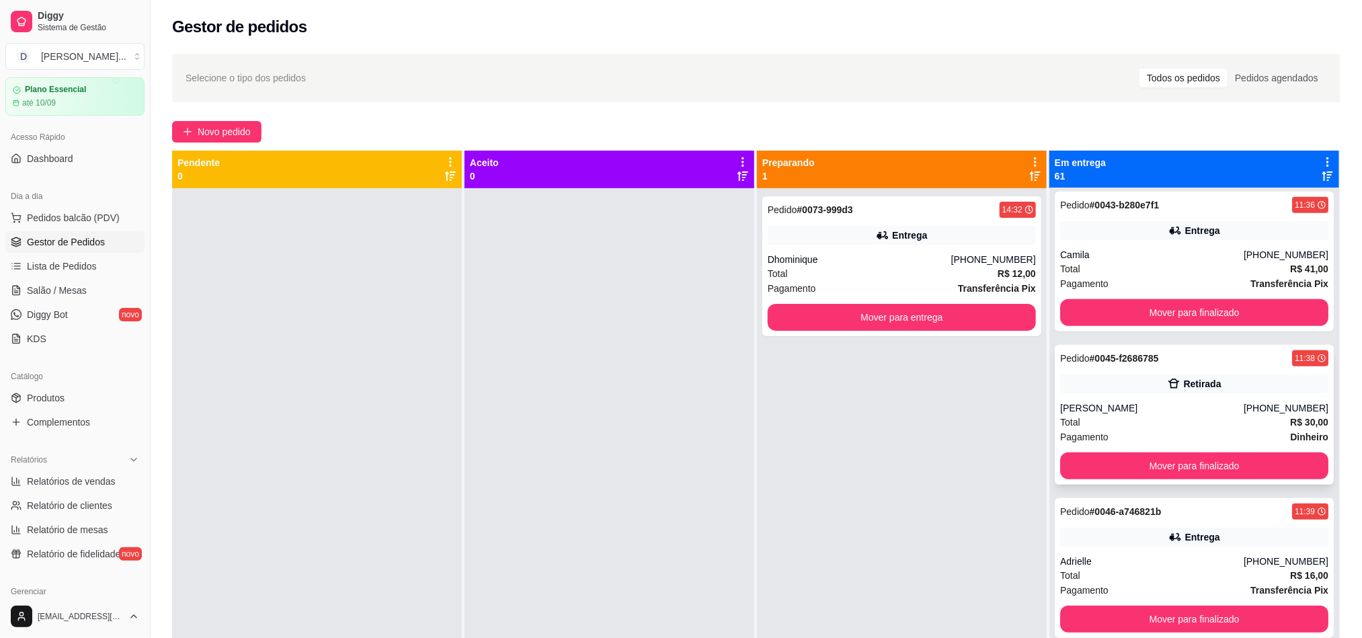
click at [1142, 401] on div "[PERSON_NAME]" at bounding box center [1152, 407] width 184 height 13
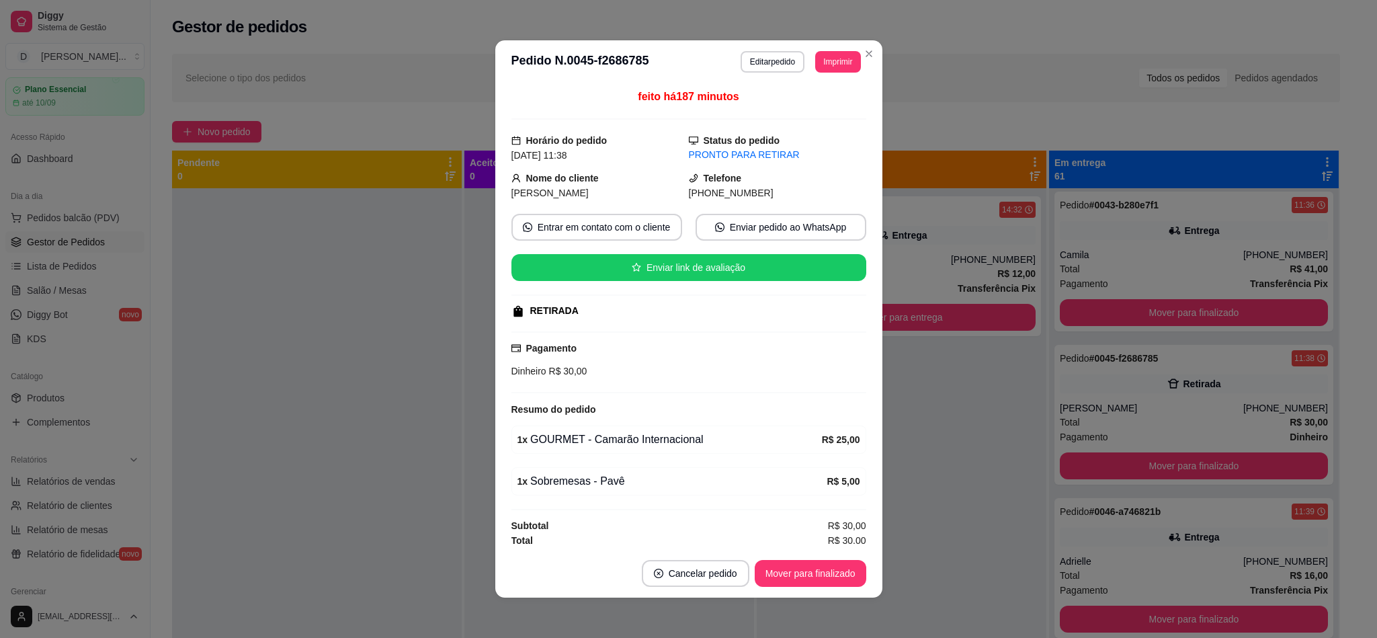
click at [758, 61] on button "Editar pedido" at bounding box center [773, 62] width 64 height 22
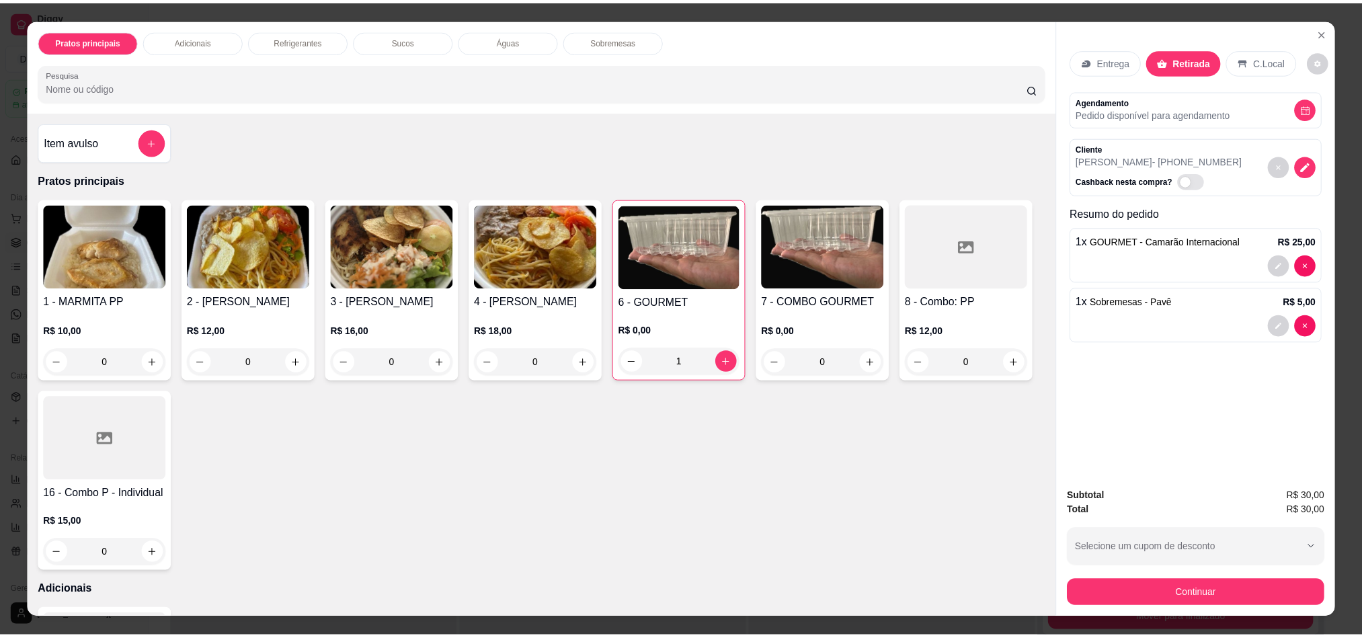
scroll to position [24, 0]
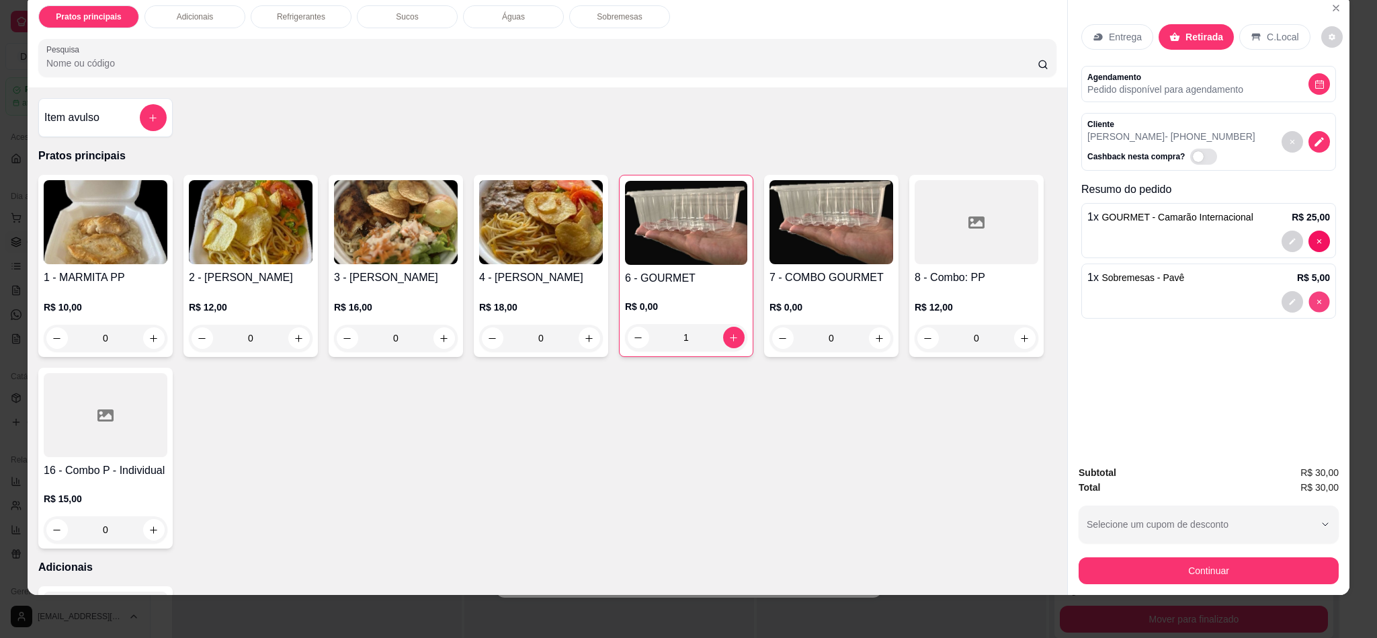
type input "0"
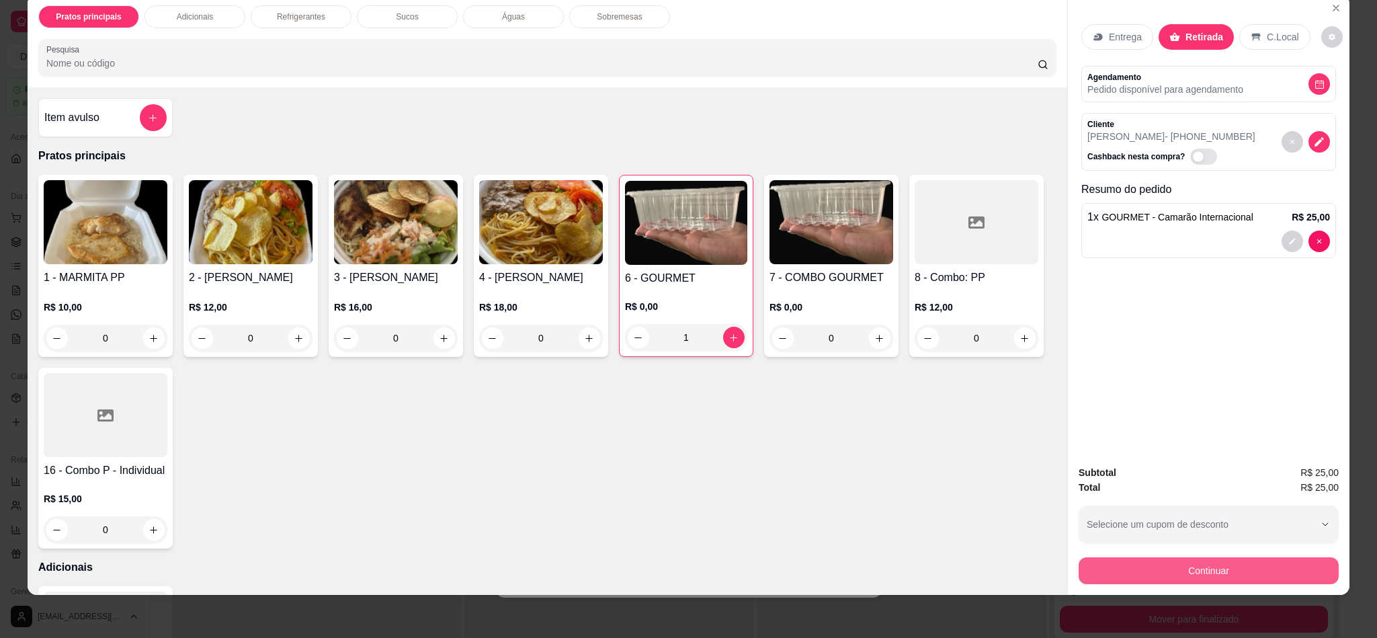
click at [1216, 575] on button "Continuar" at bounding box center [1209, 570] width 260 height 27
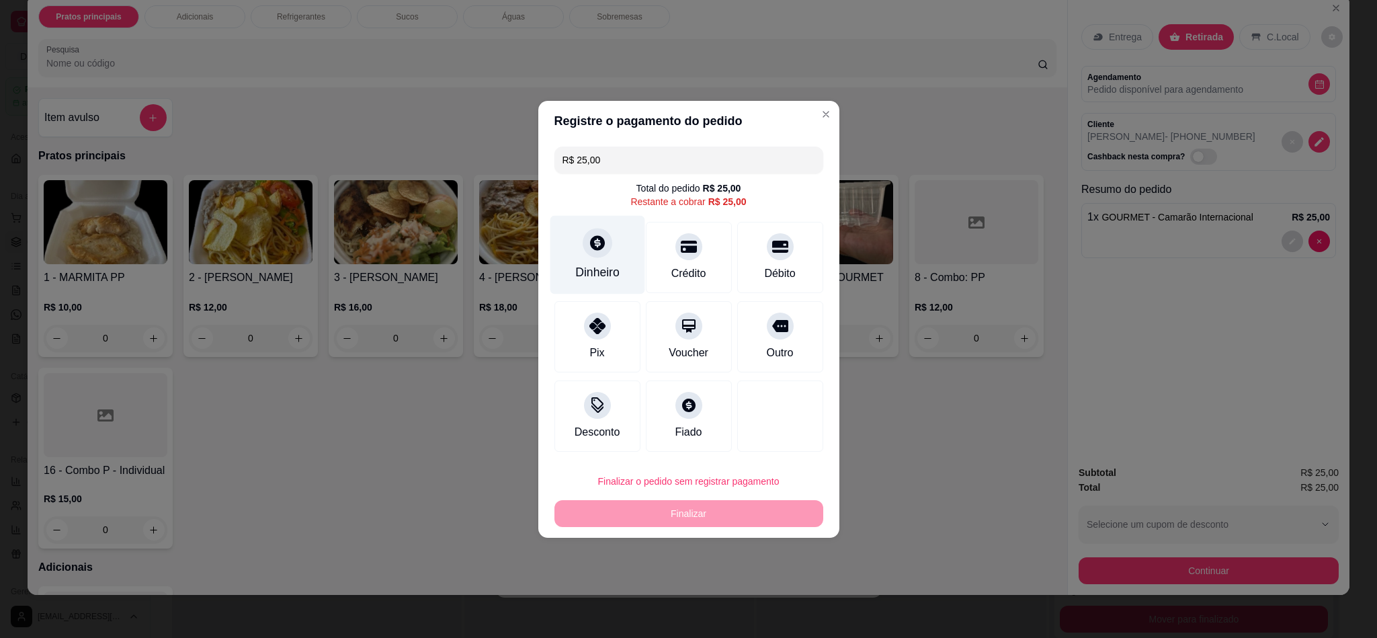
click at [593, 261] on div "Dinheiro" at bounding box center [597, 254] width 95 height 79
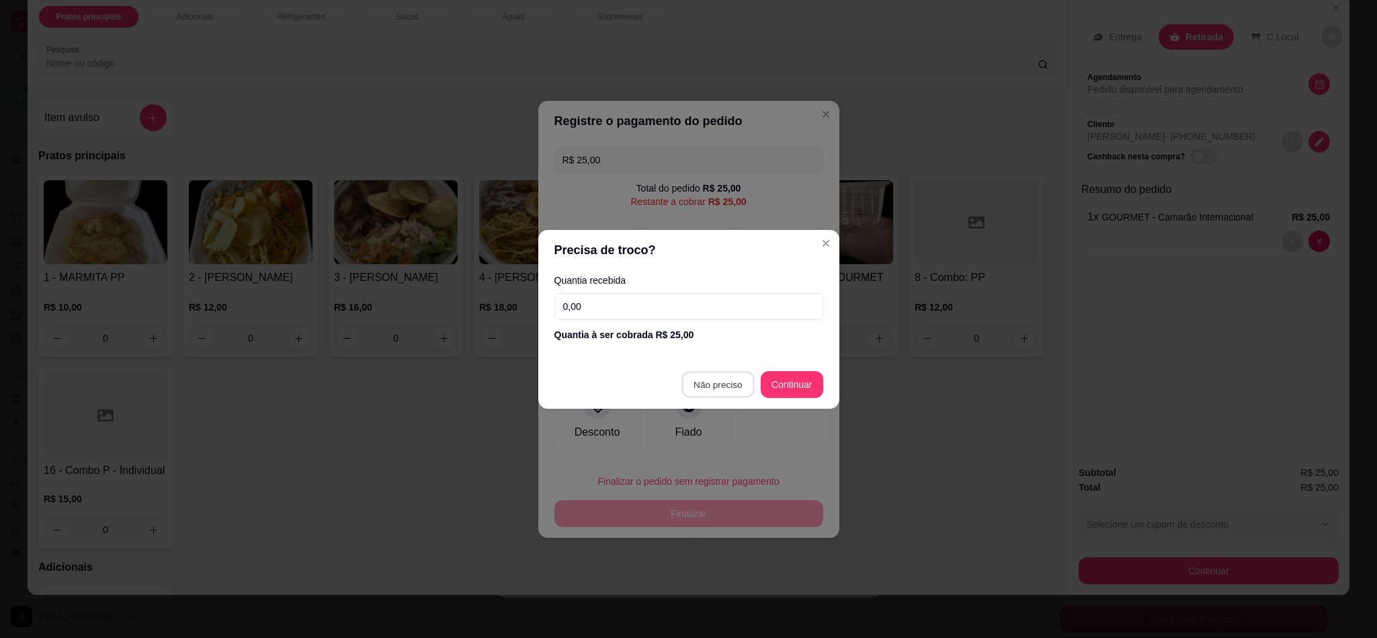
type input "R$ 0,00"
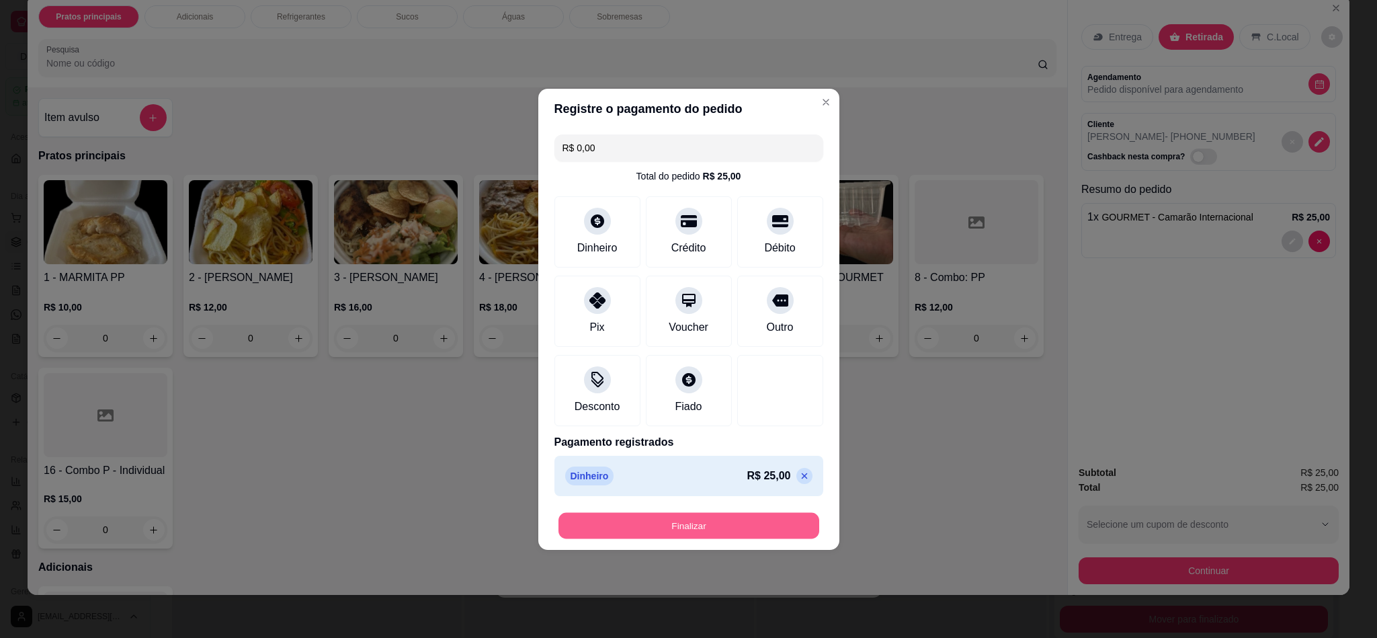
click at [710, 522] on button "Finalizar" at bounding box center [689, 525] width 261 height 26
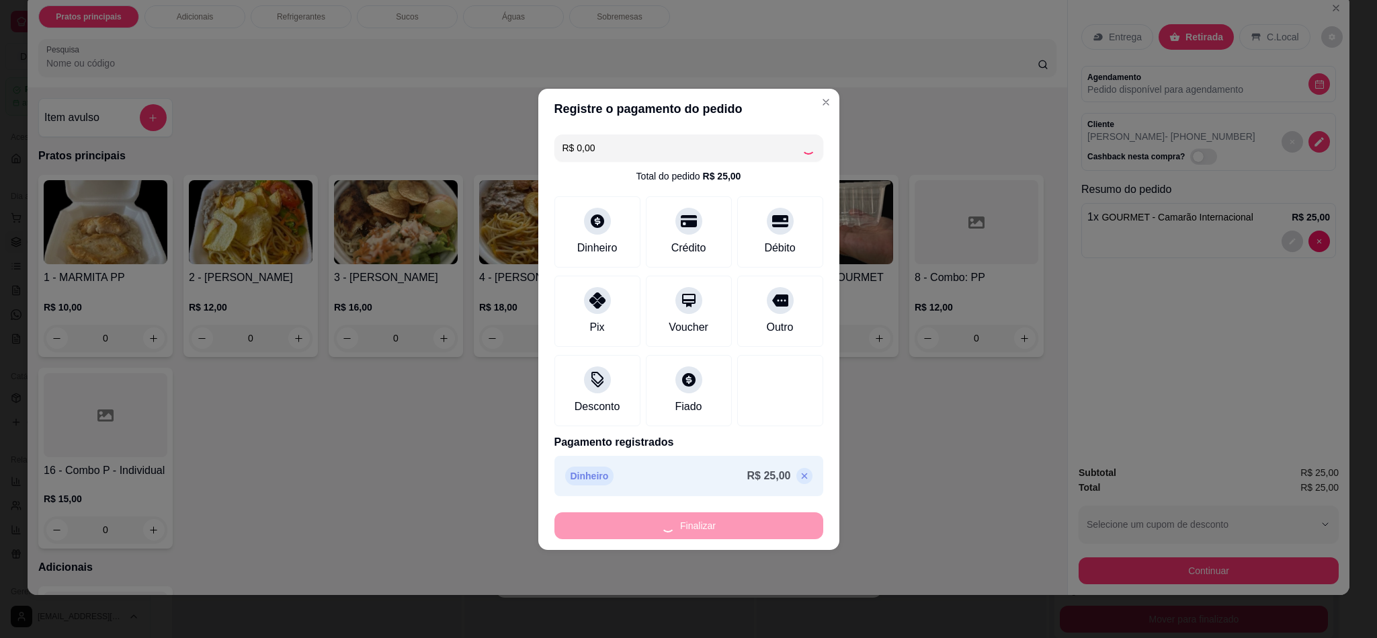
type input "0"
type input "-R$ 25,00"
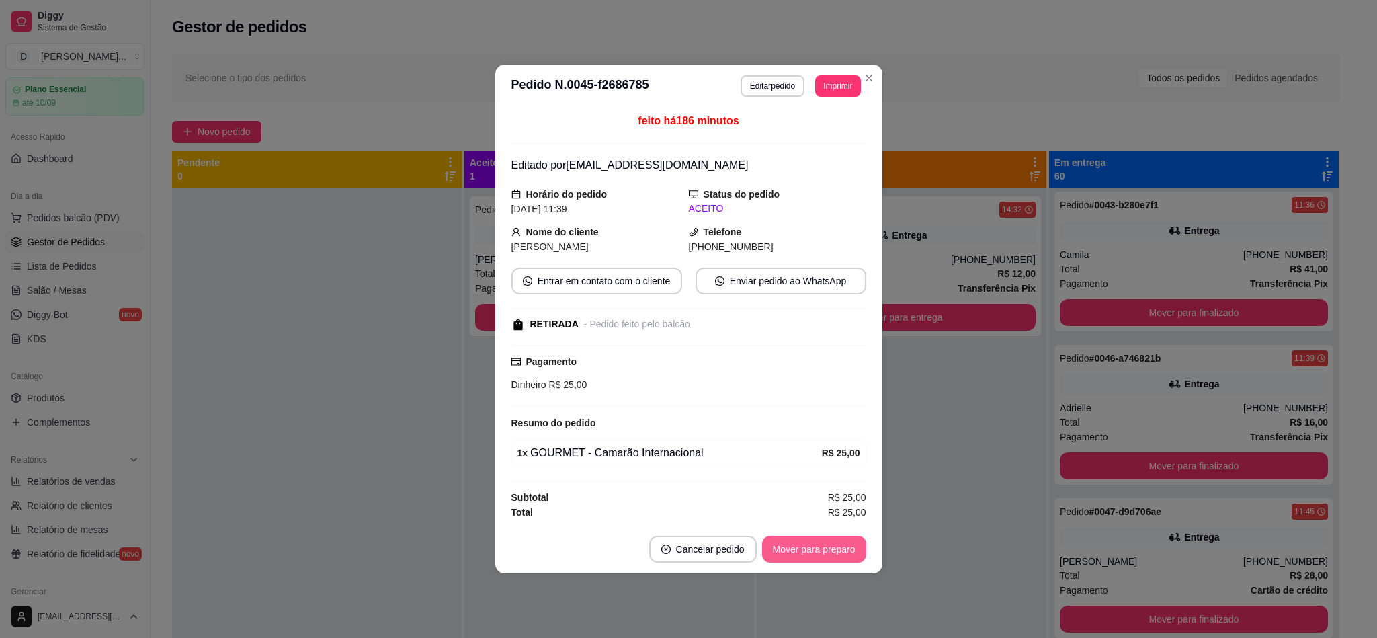
click at [819, 551] on button "Mover para preparo" at bounding box center [814, 549] width 104 height 27
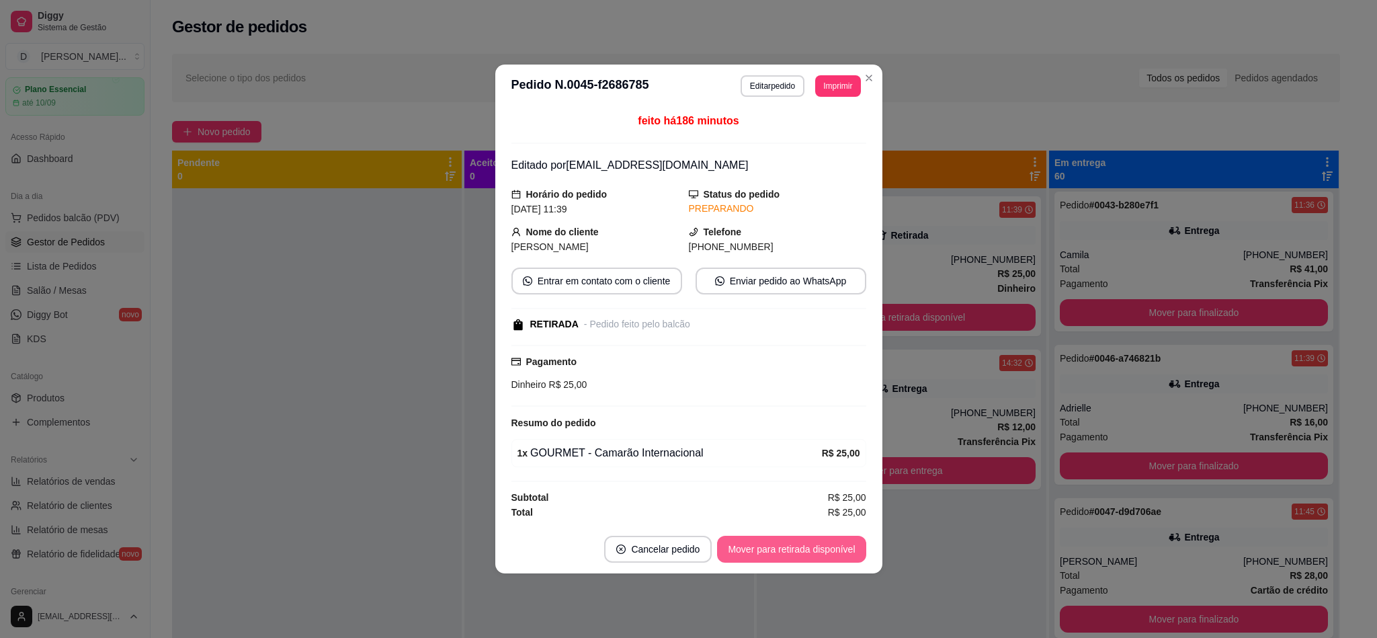
click at [819, 551] on button "Mover para retirada disponível" at bounding box center [791, 549] width 149 height 27
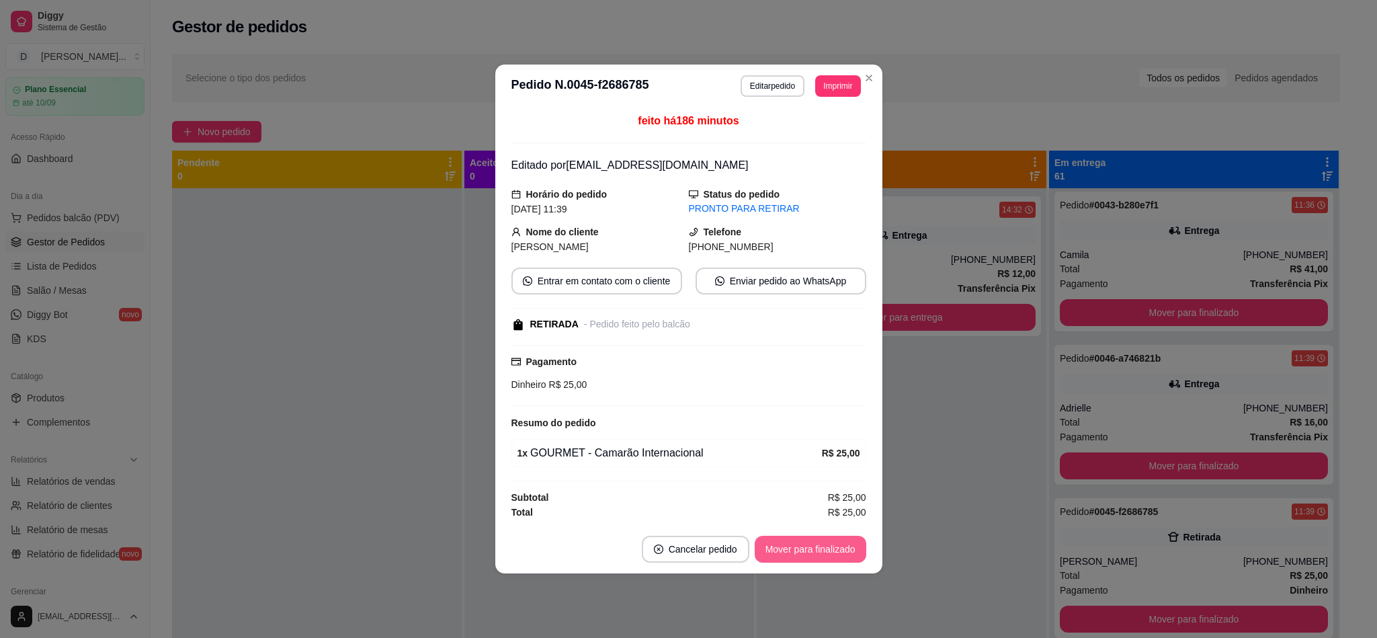
click at [819, 551] on button "Mover para finalizado" at bounding box center [811, 549] width 112 height 27
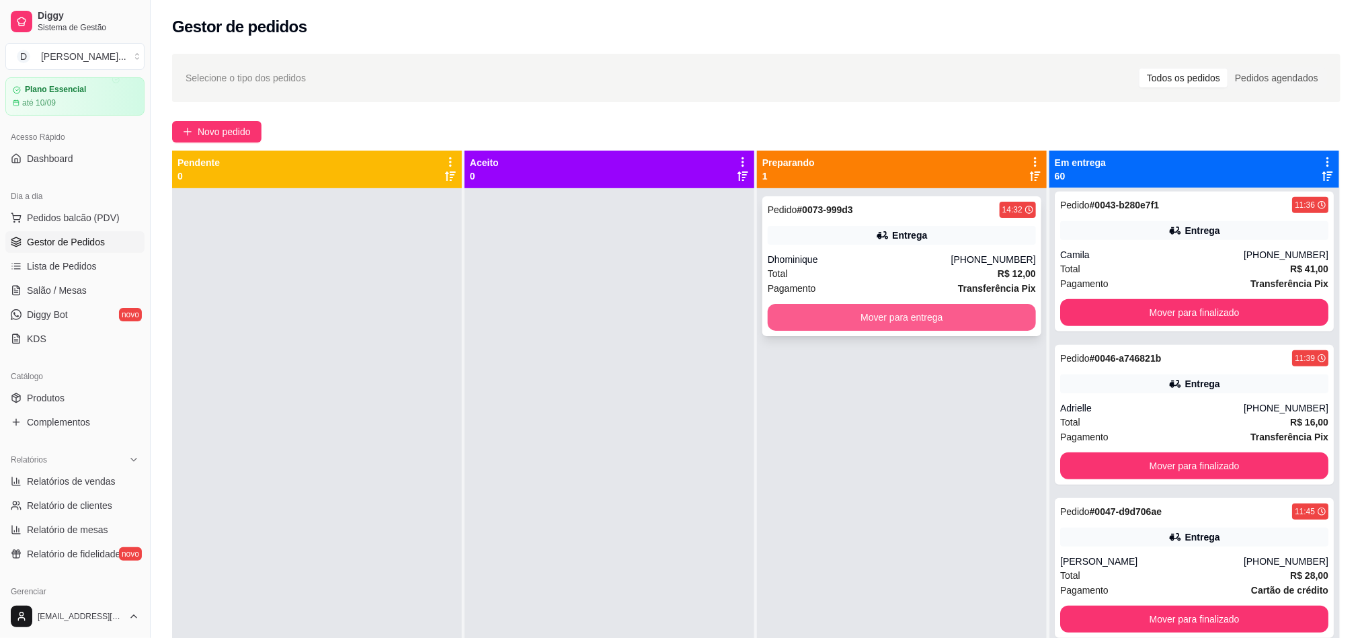
click at [918, 317] on button "Mover para entrega" at bounding box center [902, 317] width 268 height 27
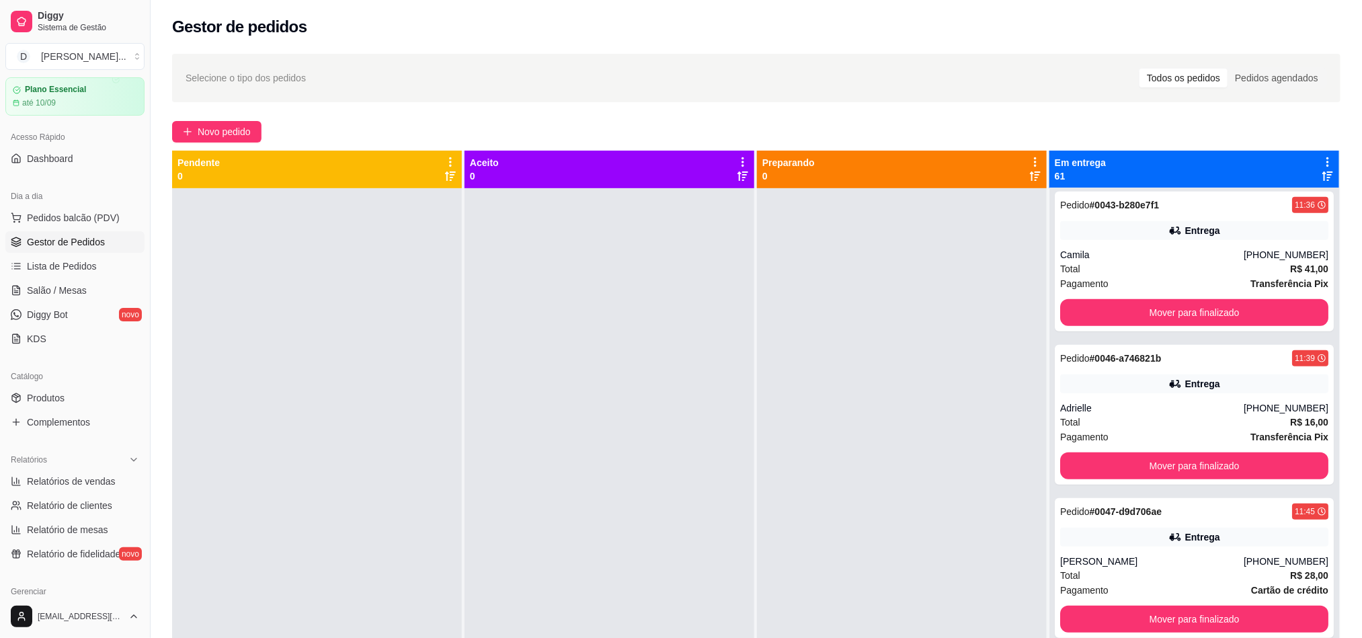
click at [924, 613] on div at bounding box center [902, 507] width 290 height 638
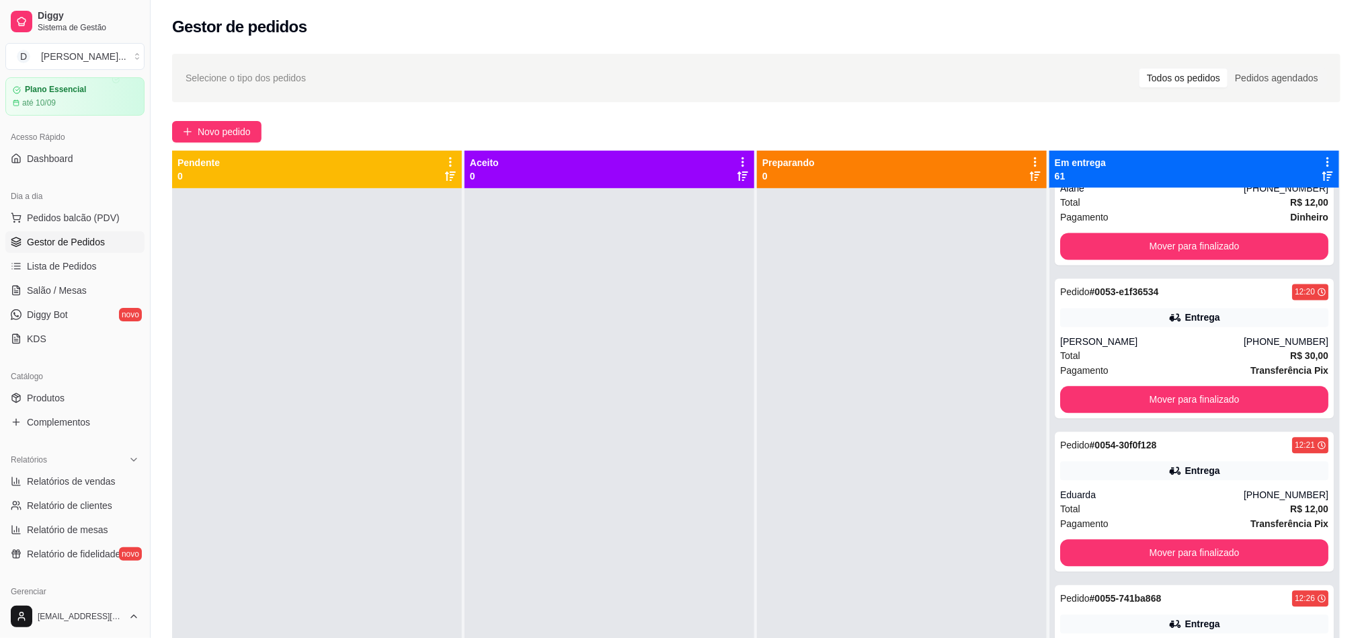
scroll to position [7160, 0]
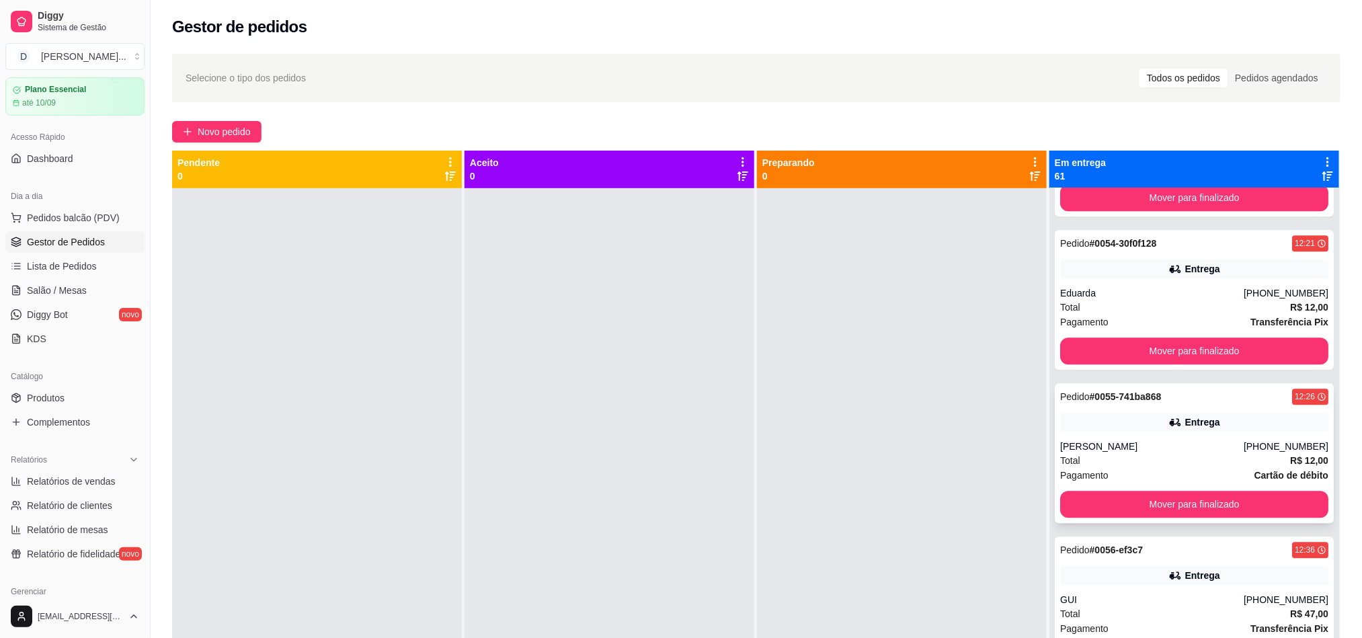
click at [1156, 454] on div "Total R$ 12,00" at bounding box center [1194, 460] width 268 height 15
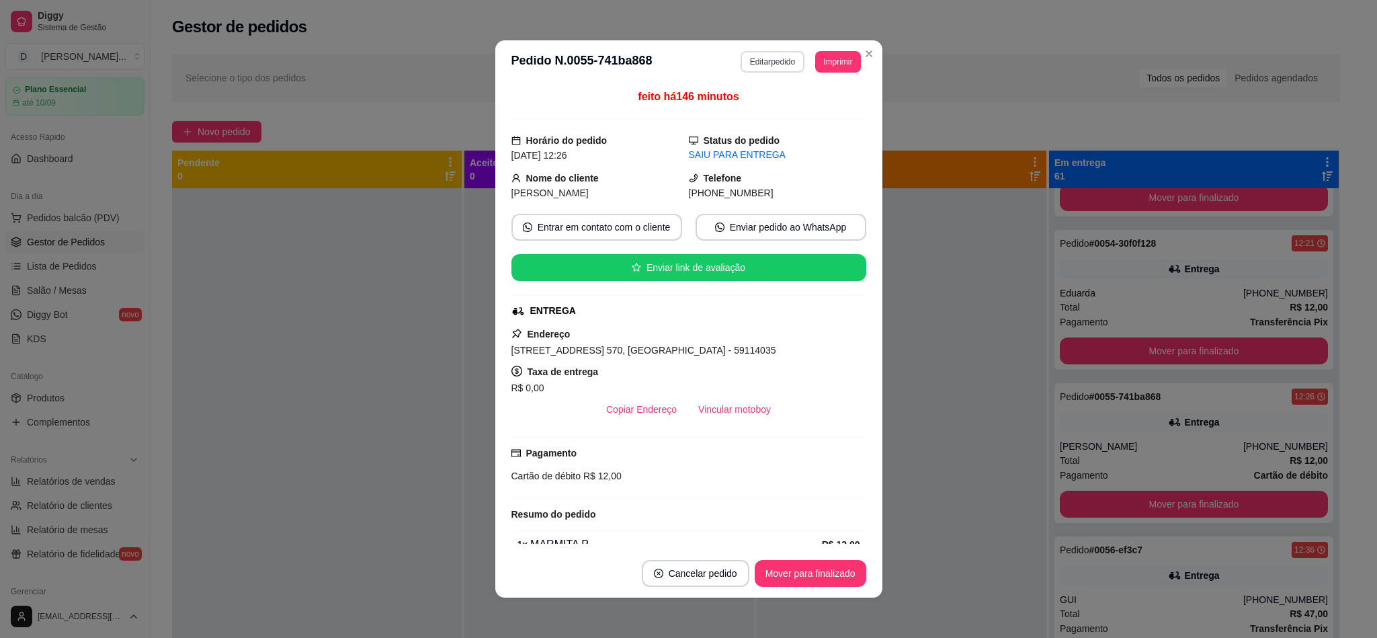
click at [779, 65] on button "Editar pedido" at bounding box center [773, 62] width 64 height 22
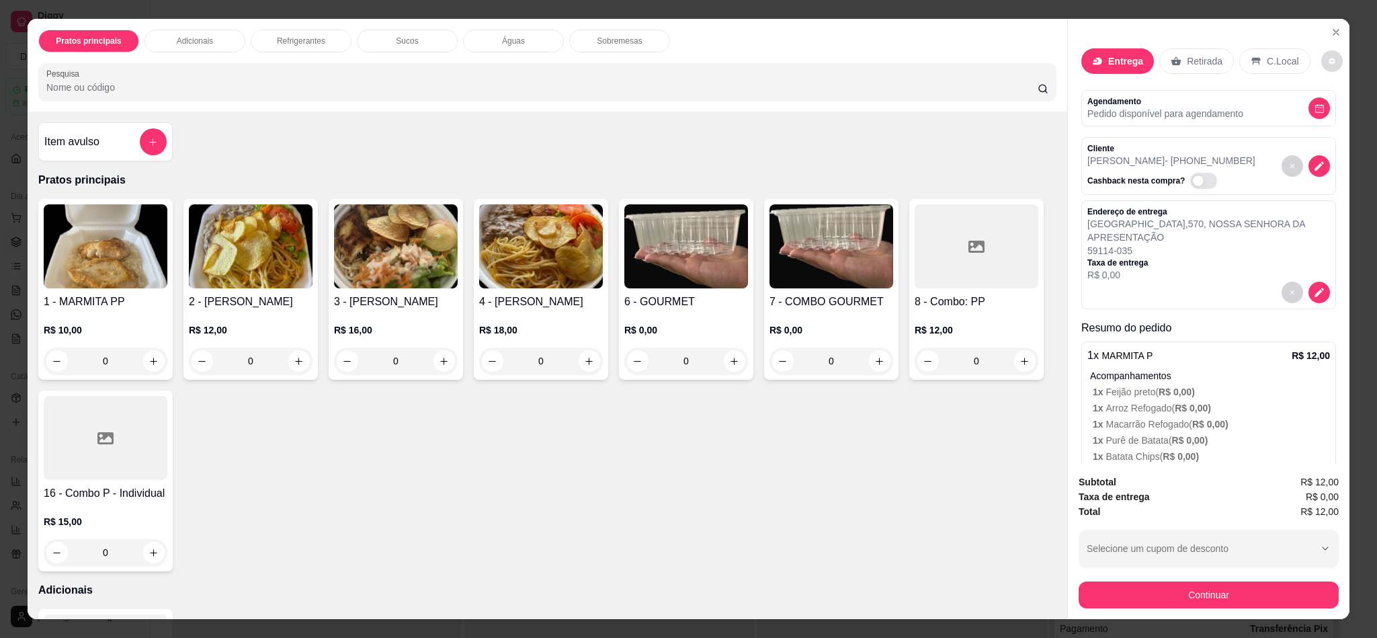
click at [1328, 65] on icon "decrease-product-quantity" at bounding box center [1332, 61] width 8 height 8
click at [1340, 122] on span "Automatic updates" at bounding box center [1341, 116] width 27 height 16
click at [1336, 122] on input "Automatic updates" at bounding box center [1331, 120] width 9 height 9
checkbox input "false"
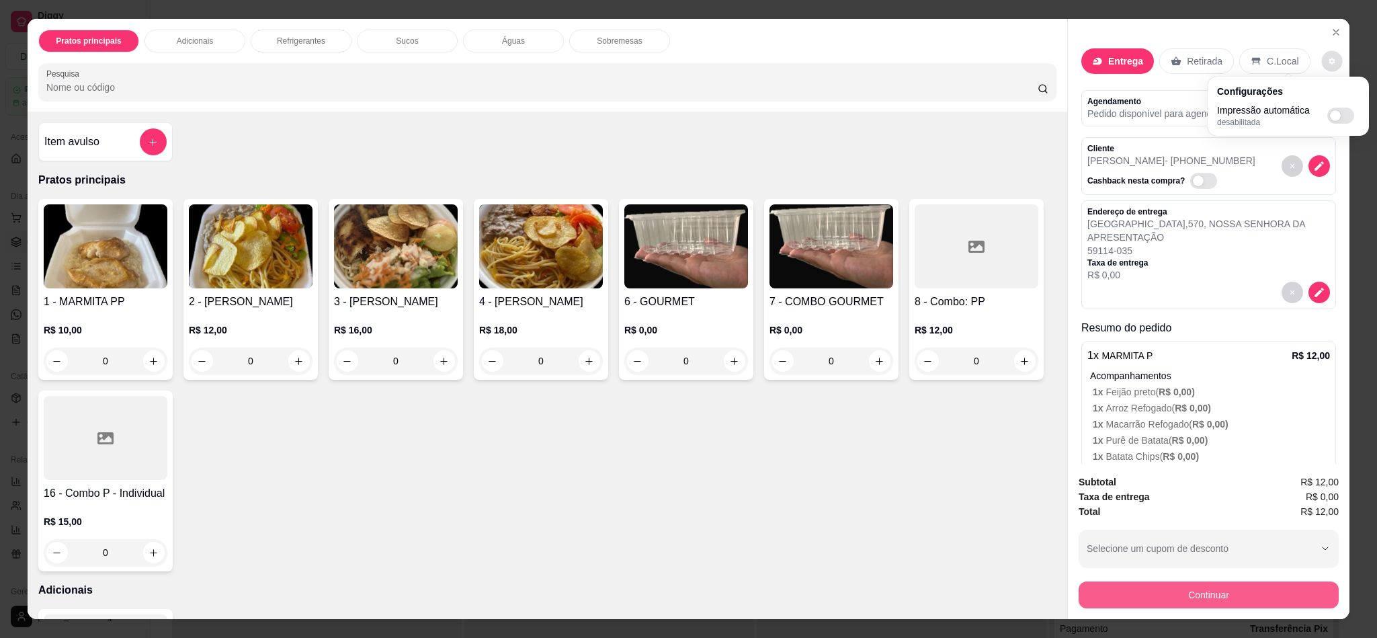
click at [1185, 594] on button "Continuar" at bounding box center [1209, 595] width 260 height 27
click at [1132, 584] on button "Continuar" at bounding box center [1209, 595] width 260 height 27
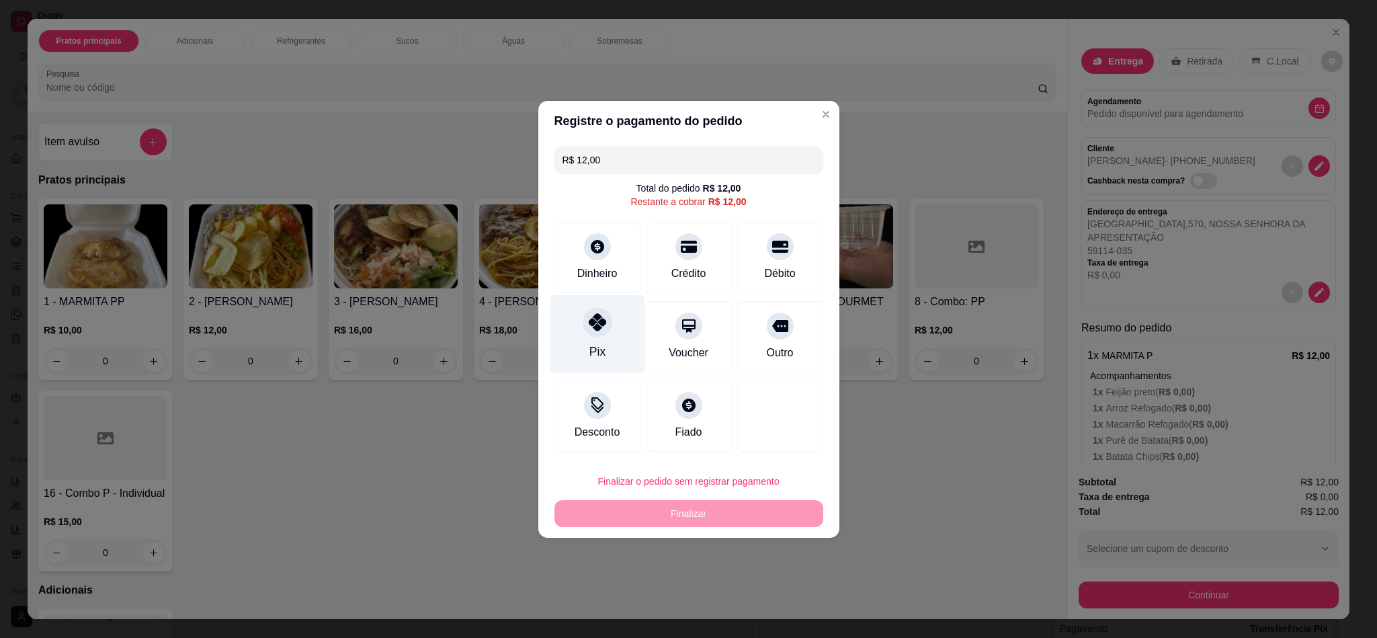
click at [591, 349] on div "Pix" at bounding box center [597, 351] width 16 height 17
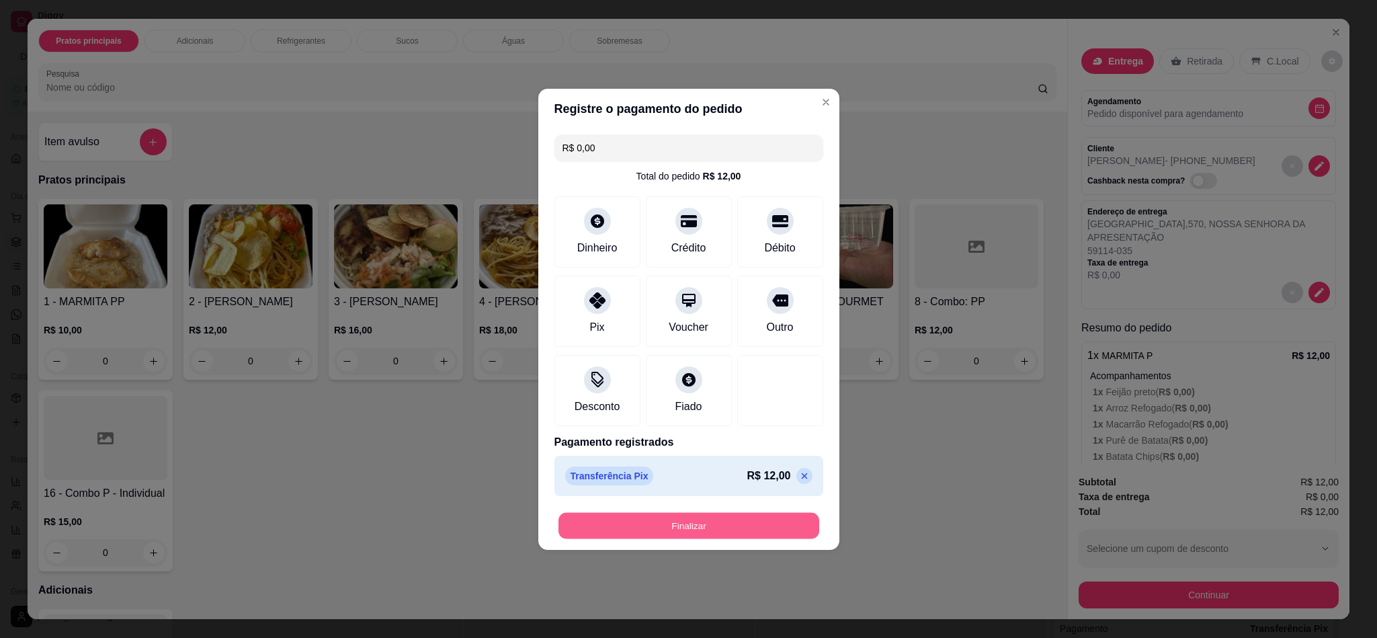
click at [682, 534] on button "Finalizar" at bounding box center [689, 525] width 261 height 26
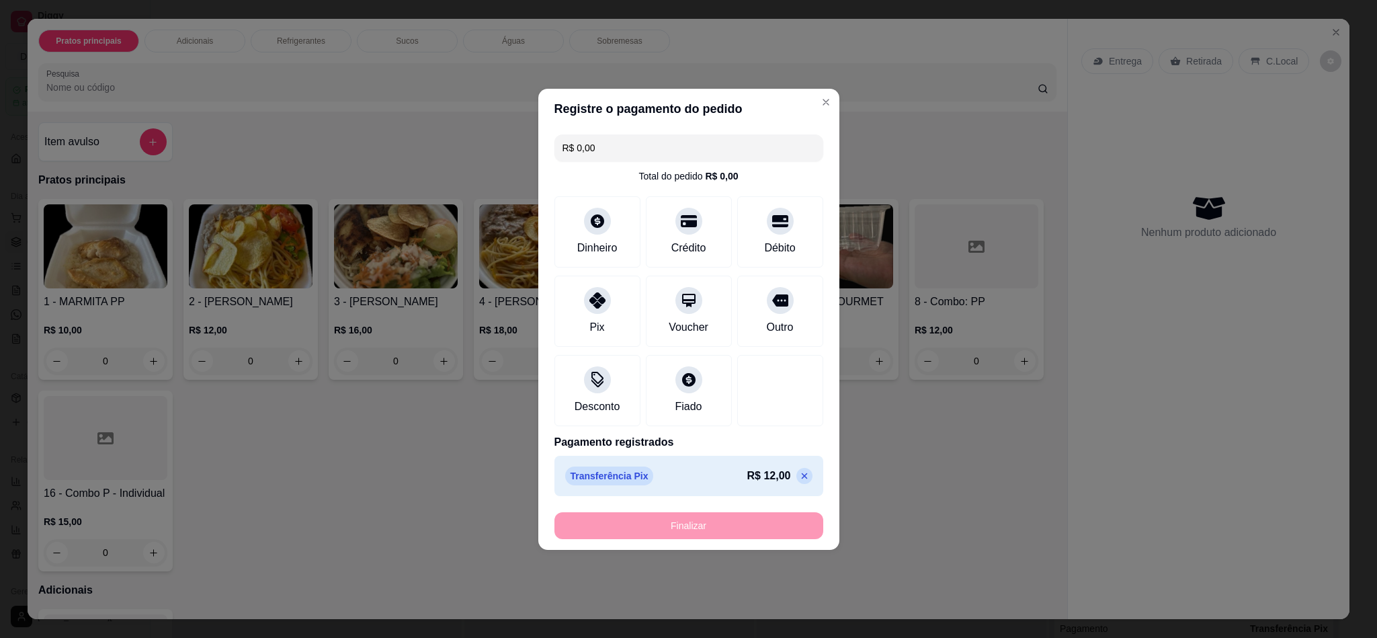
type input "-R$ 12,00"
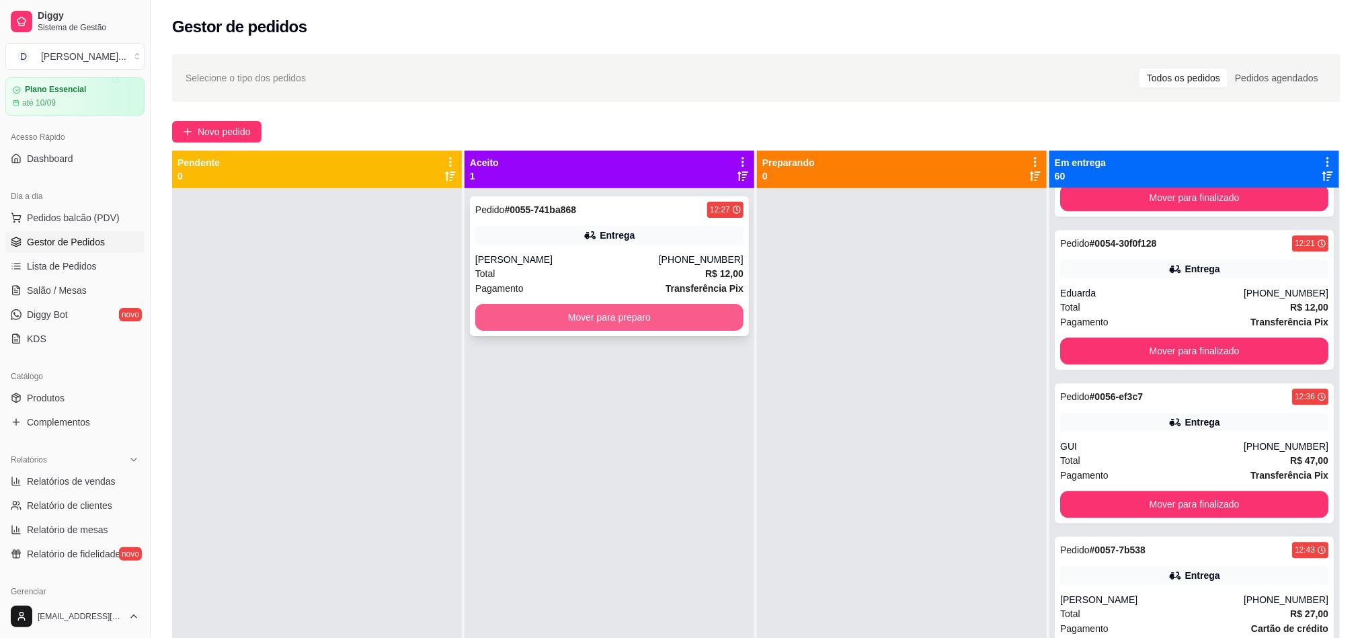
click at [594, 319] on button "Mover para preparo" at bounding box center [609, 317] width 268 height 27
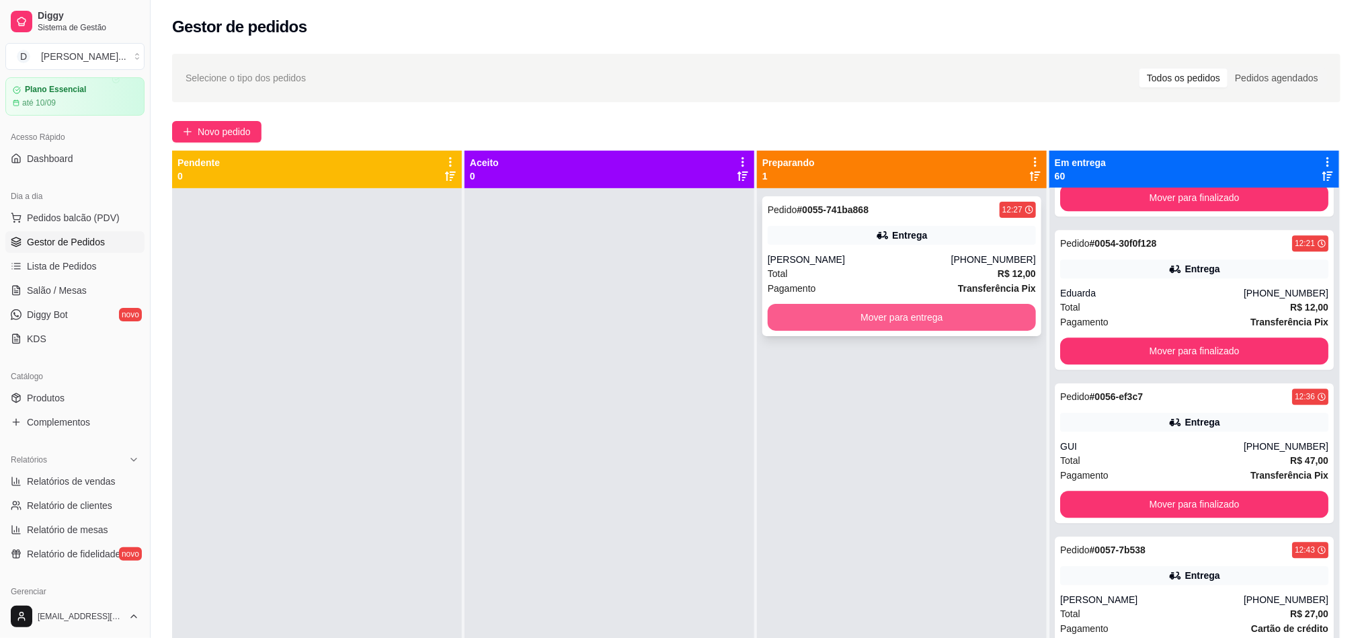
click at [787, 319] on button "Mover para entrega" at bounding box center [902, 317] width 268 height 27
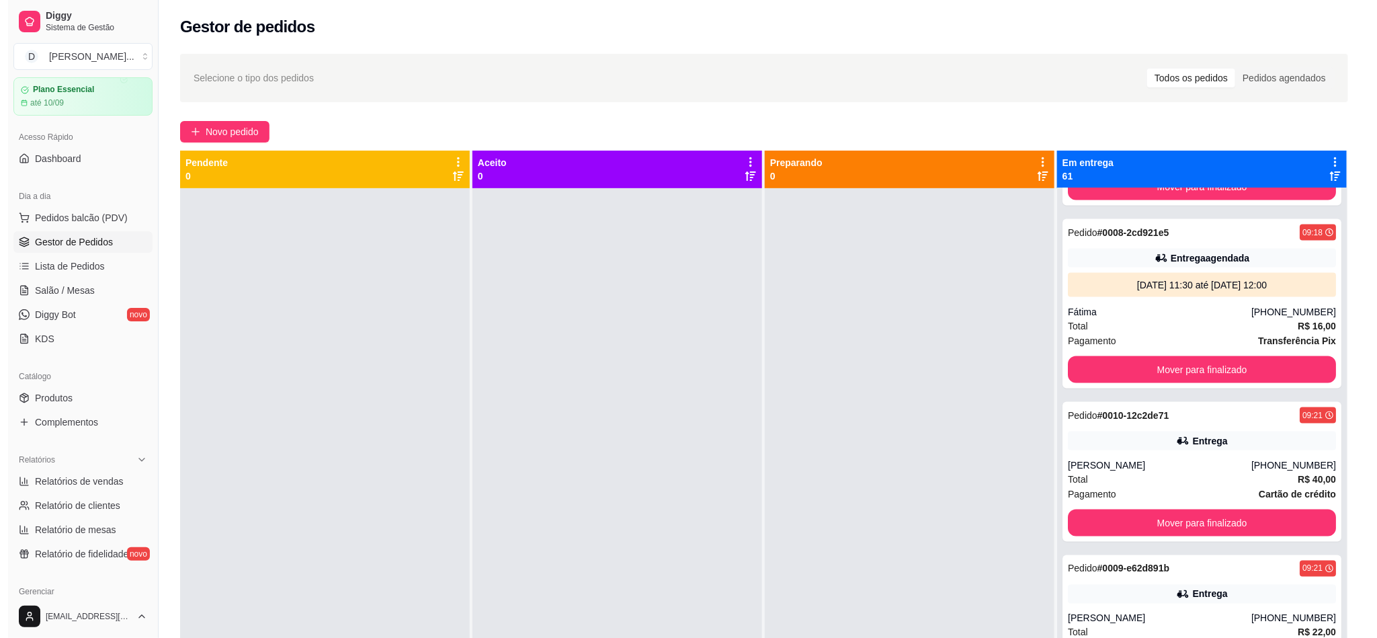
scroll to position [0, 0]
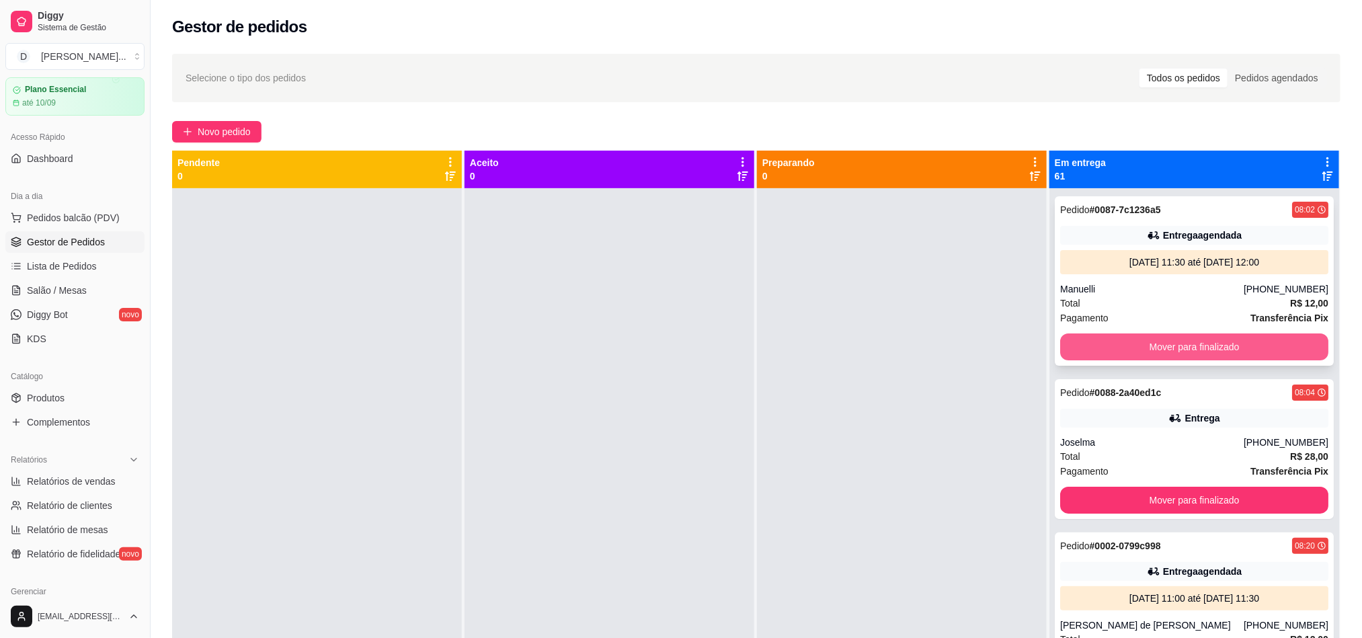
click at [1120, 345] on button "Mover para finalizado" at bounding box center [1194, 346] width 268 height 27
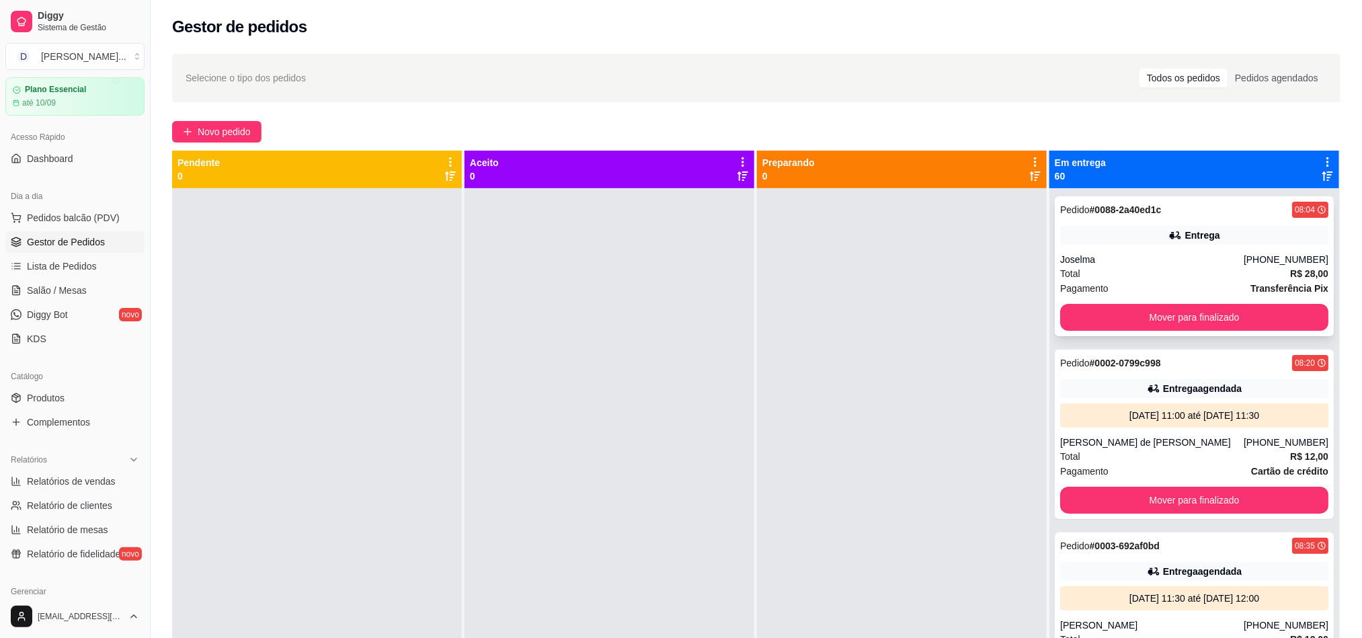
click at [1112, 275] on div "Total R$ 28,00" at bounding box center [1194, 273] width 268 height 15
click at [1107, 313] on button "Mover para finalizado" at bounding box center [1194, 317] width 268 height 27
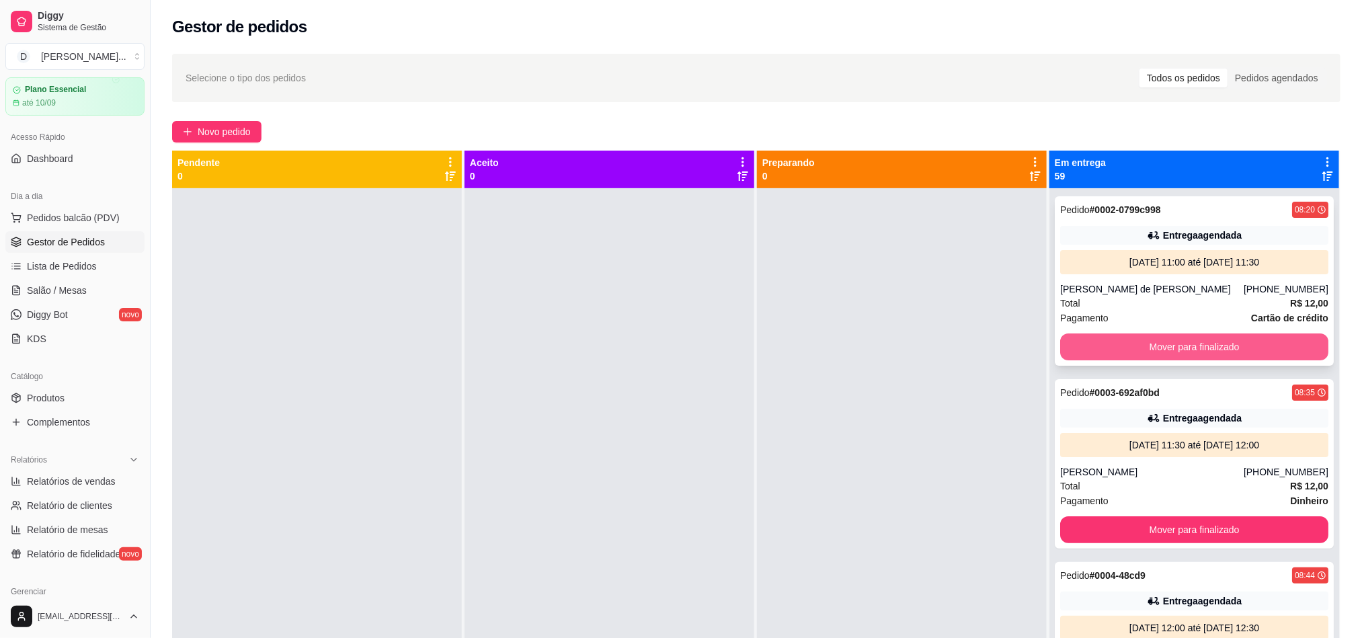
click at [1107, 344] on button "Mover para finalizado" at bounding box center [1194, 346] width 268 height 27
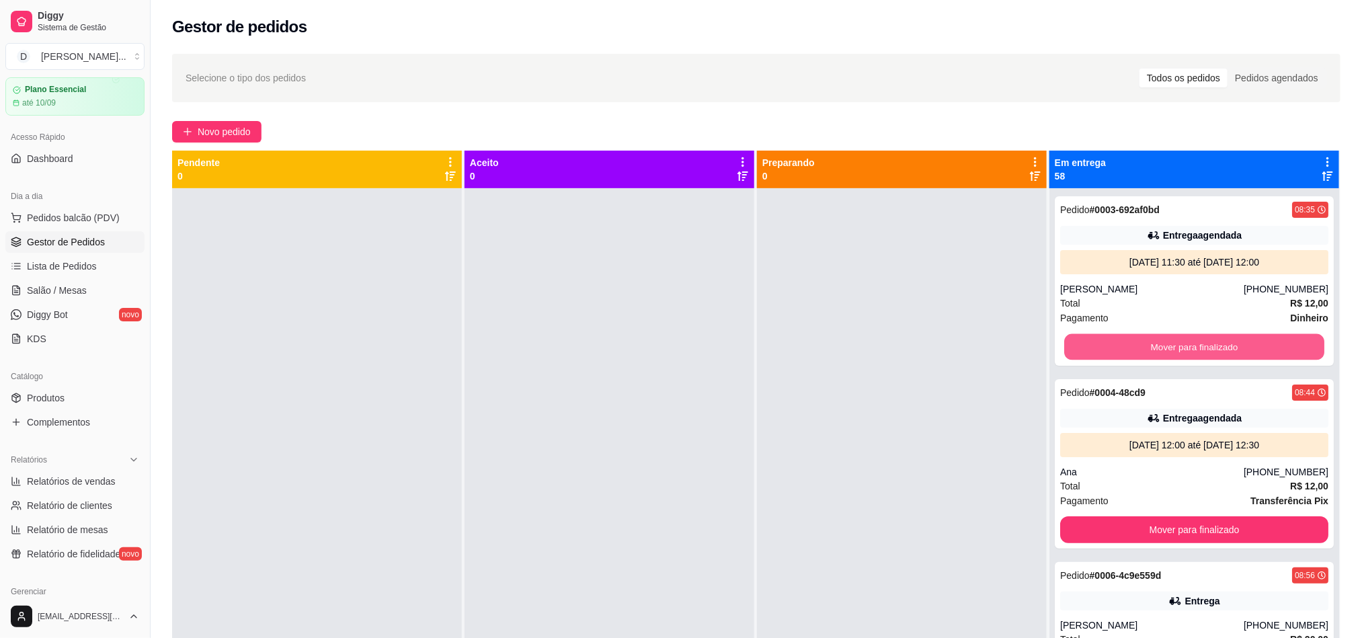
click at [1107, 344] on button "Mover para finalizado" at bounding box center [1194, 347] width 260 height 26
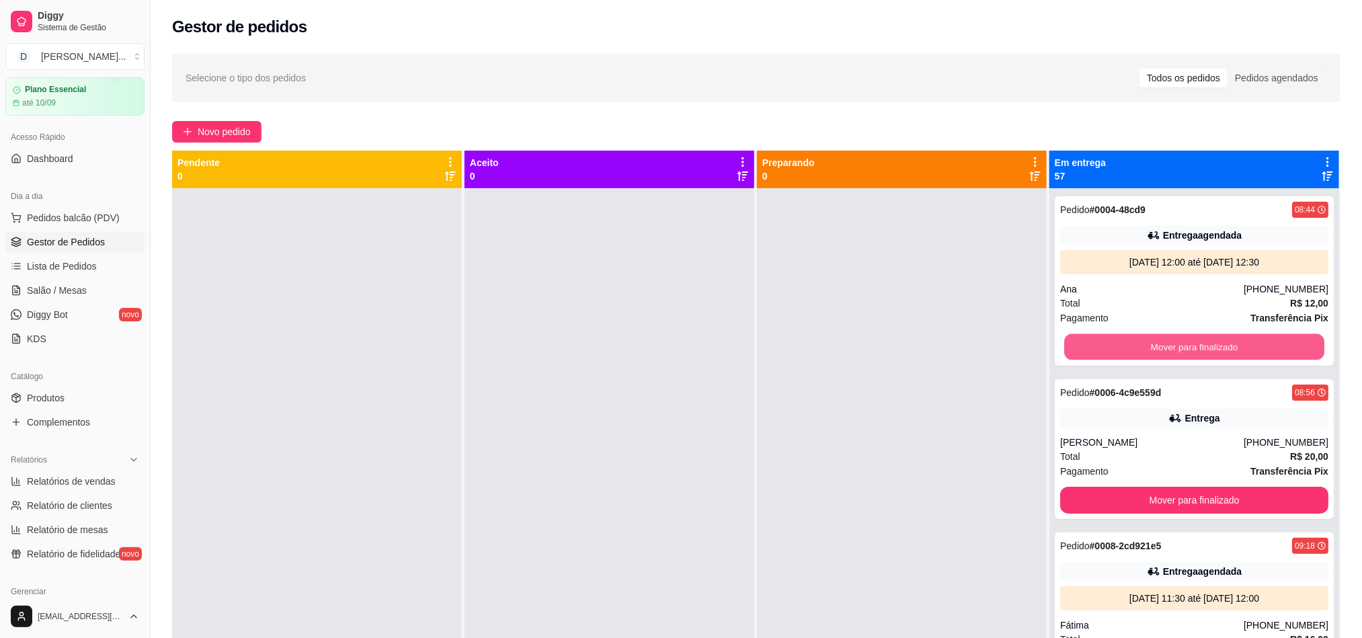
click at [1107, 344] on button "Mover para finalizado" at bounding box center [1194, 347] width 260 height 26
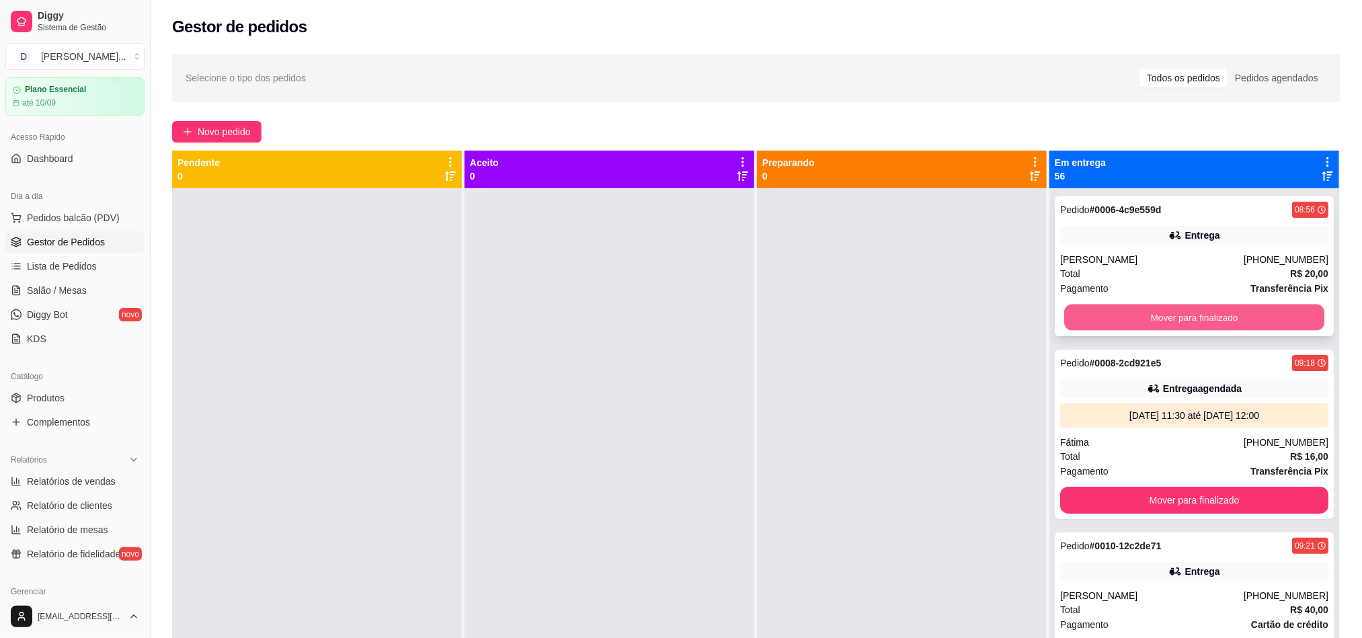
click at [1100, 313] on button "Mover para finalizado" at bounding box center [1194, 318] width 260 height 26
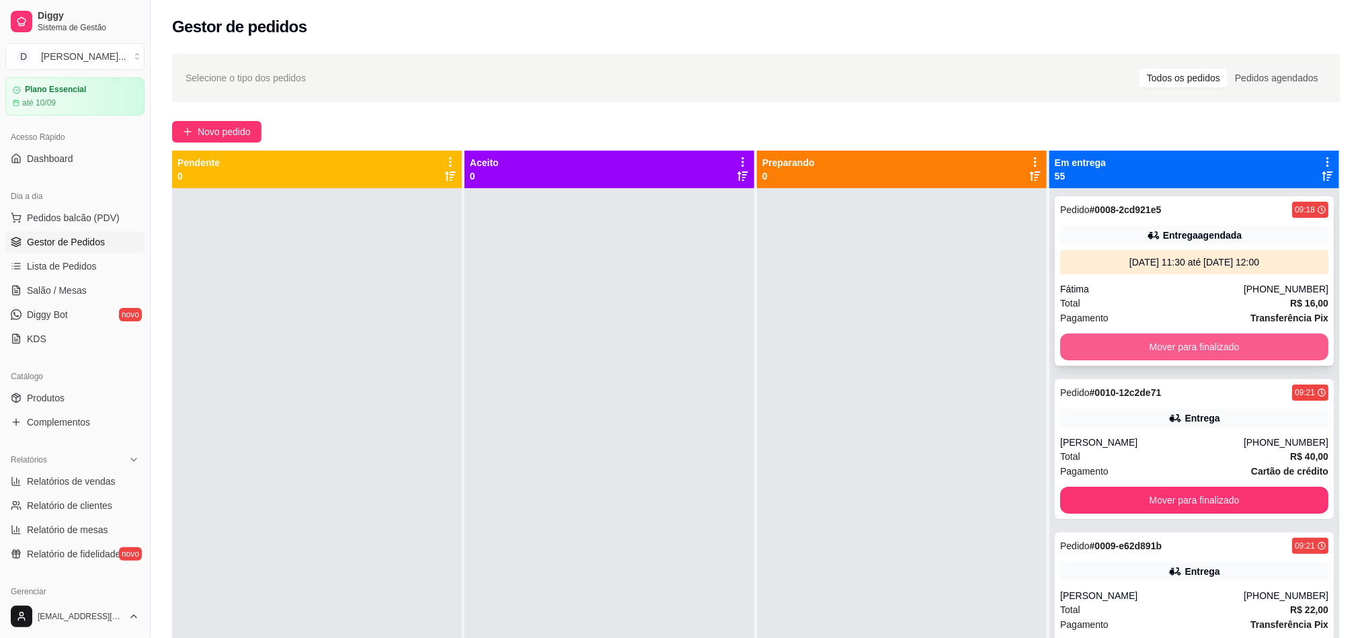
click at [1125, 343] on button "Mover para finalizado" at bounding box center [1194, 346] width 268 height 27
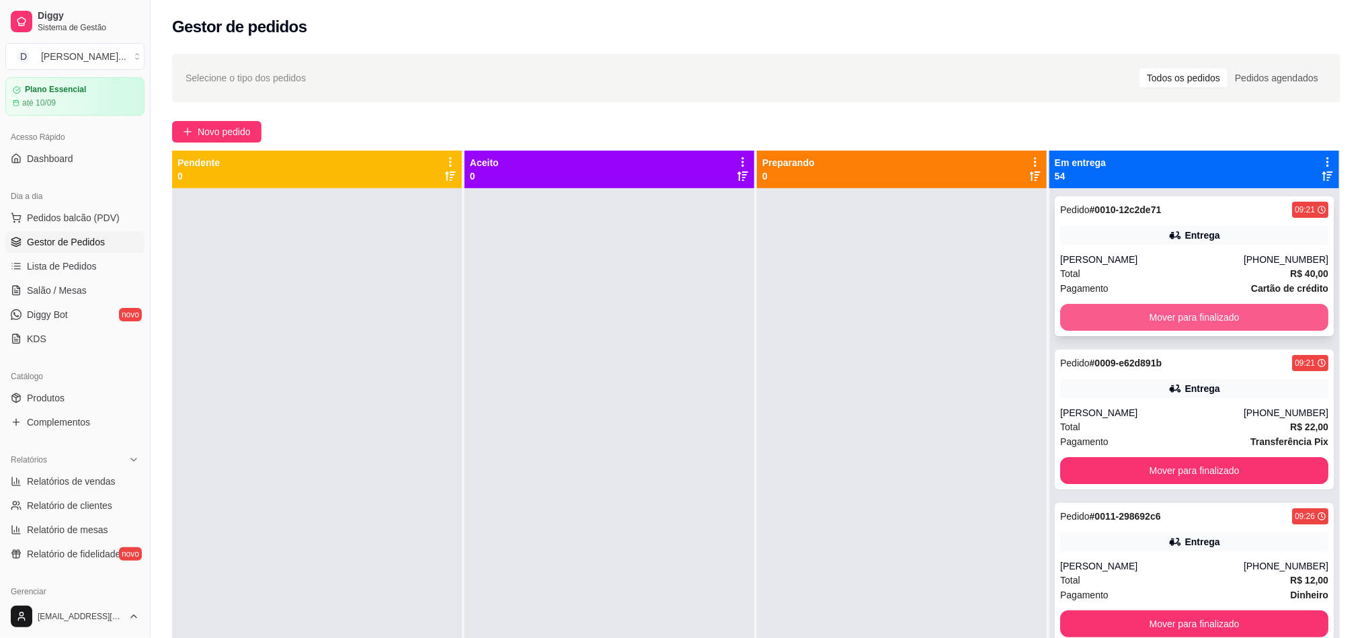
click at [1122, 305] on button "Mover para finalizado" at bounding box center [1194, 317] width 268 height 27
click at [1121, 315] on button "Mover para finalizado" at bounding box center [1194, 318] width 260 height 26
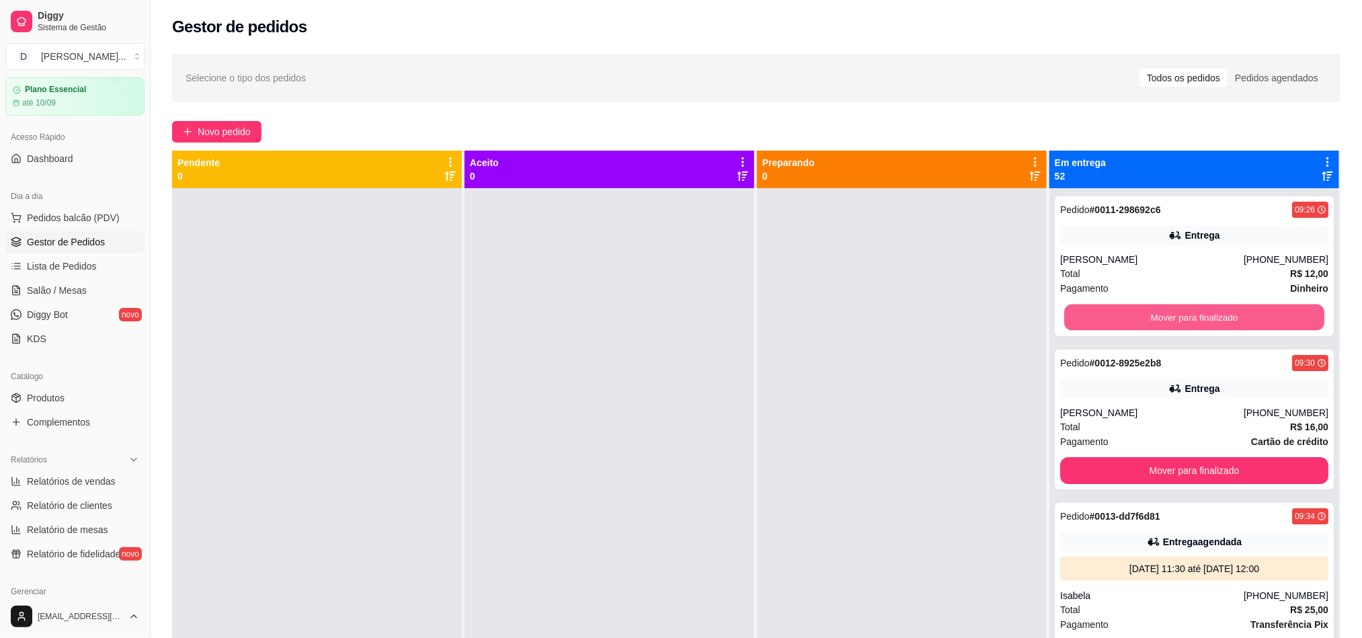
click at [1121, 315] on button "Mover para finalizado" at bounding box center [1194, 318] width 260 height 26
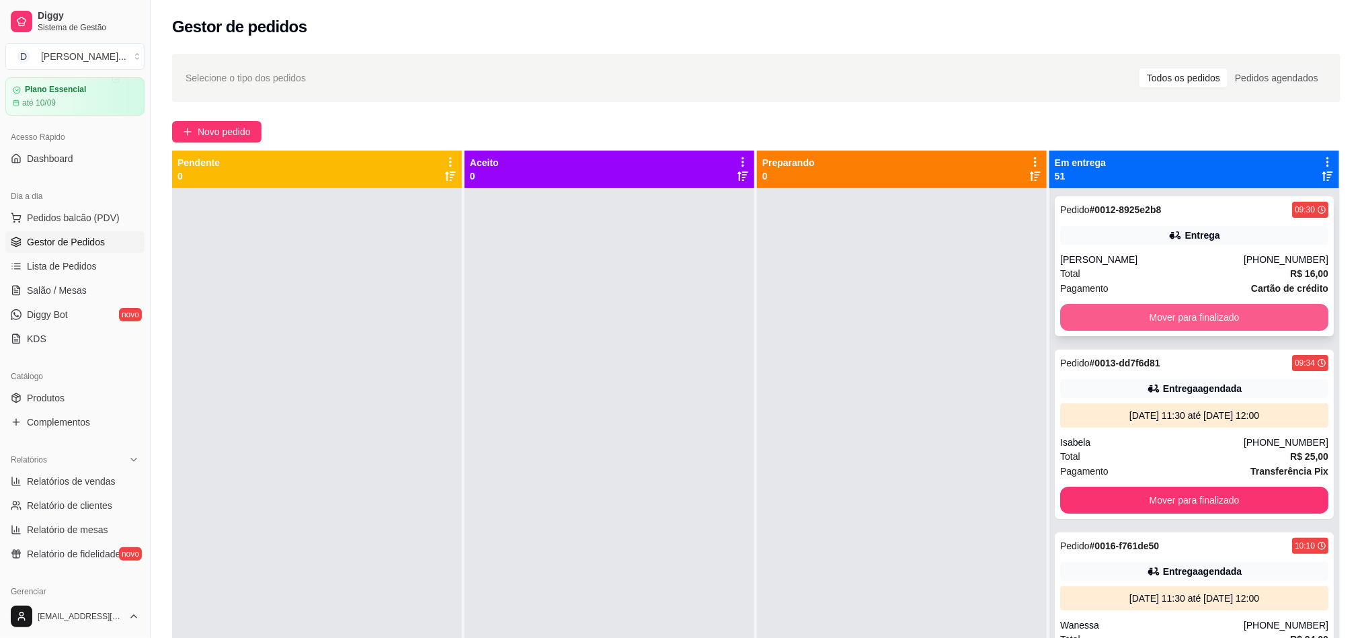
click at [1121, 315] on button "Mover para finalizado" at bounding box center [1194, 317] width 268 height 27
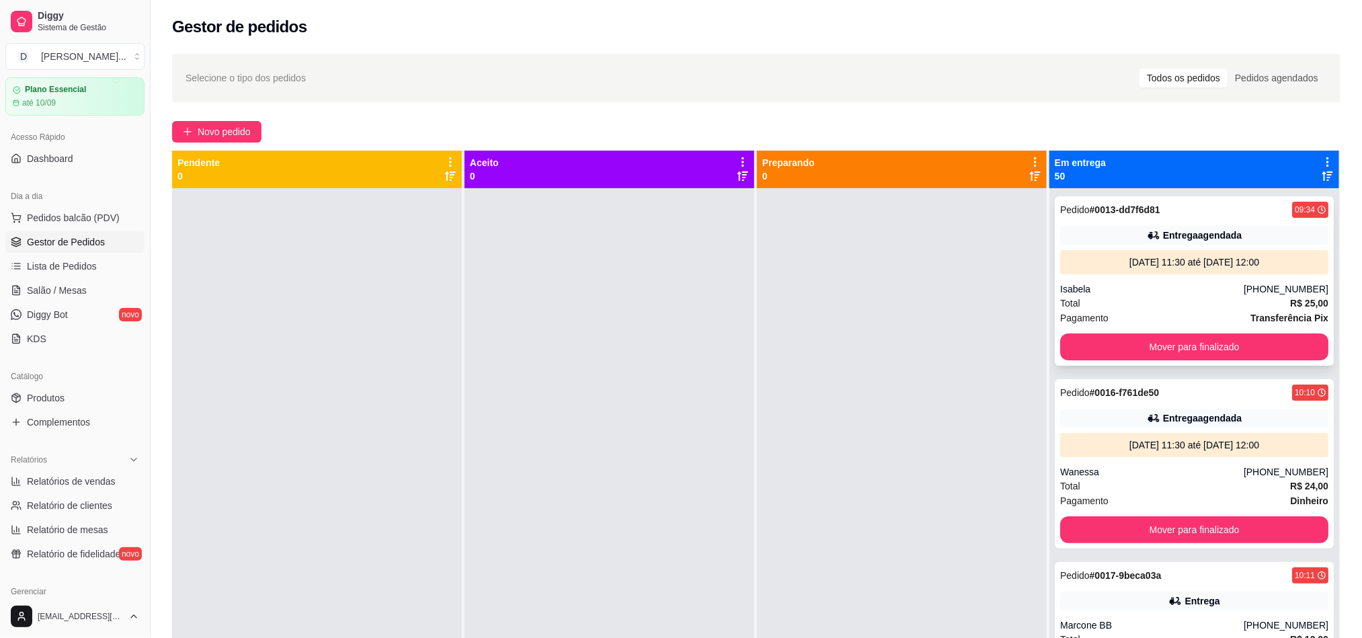
click at [1111, 311] on div "Pagamento Transferência Pix" at bounding box center [1194, 318] width 268 height 15
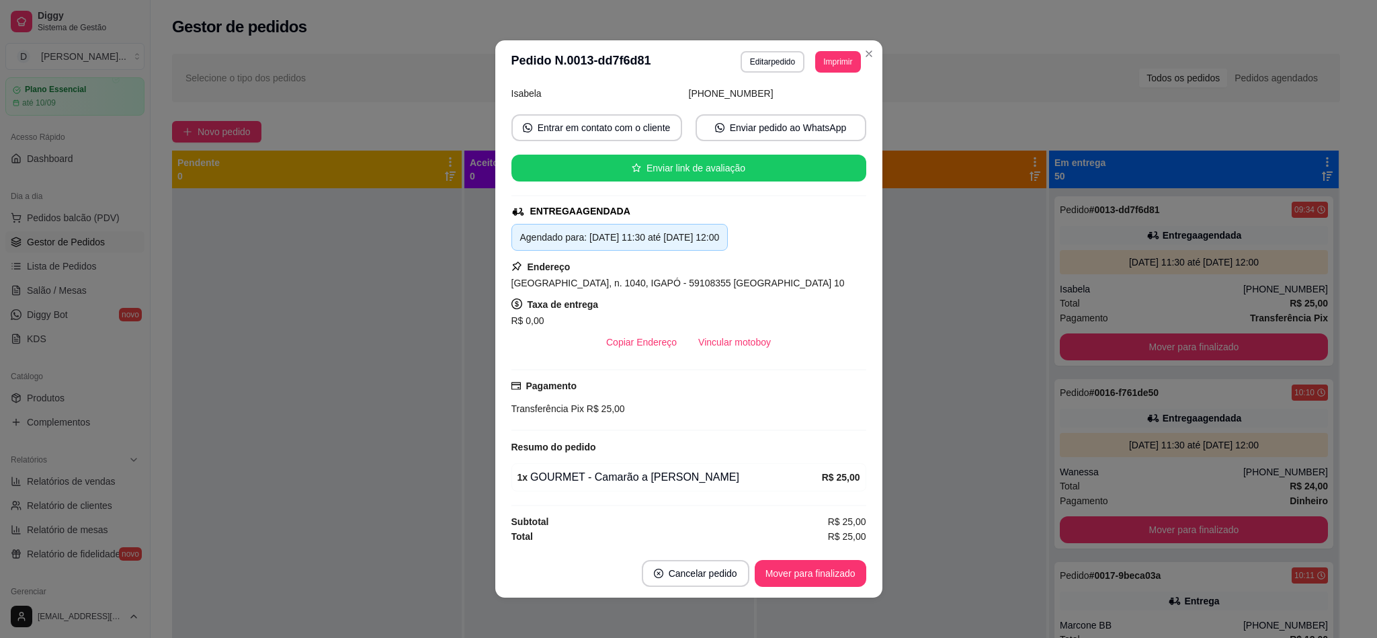
scroll to position [3, 0]
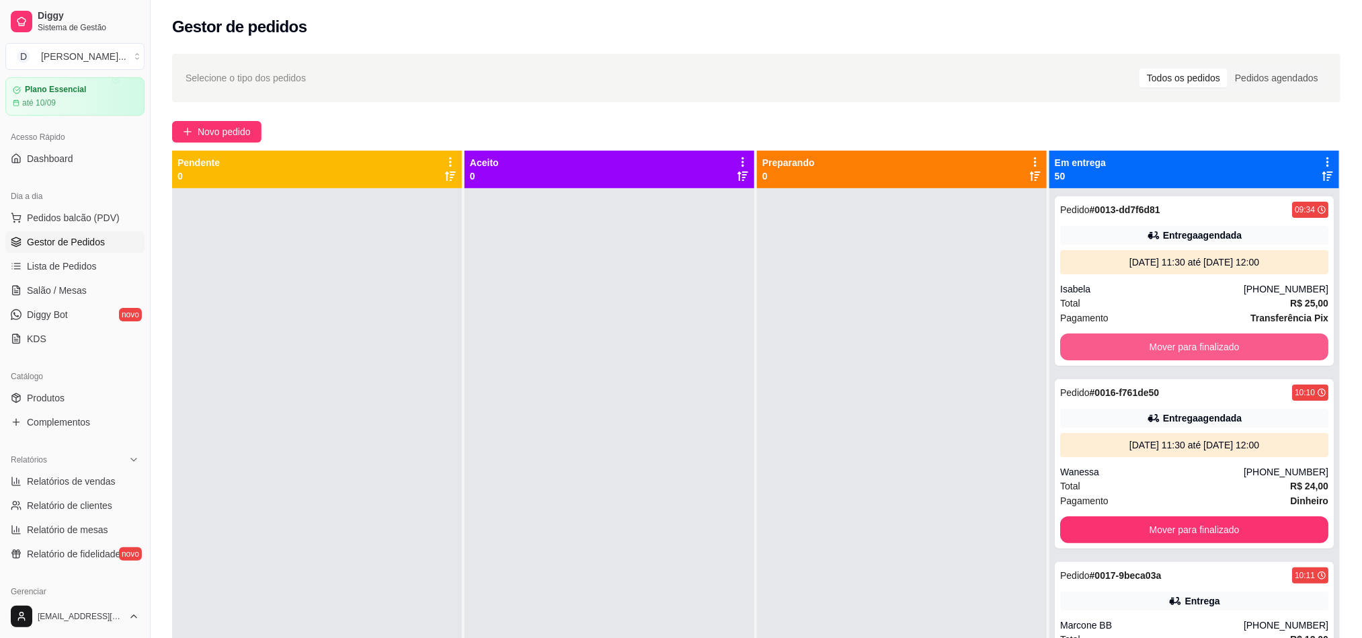
click at [1110, 347] on button "Mover para finalizado" at bounding box center [1194, 346] width 268 height 27
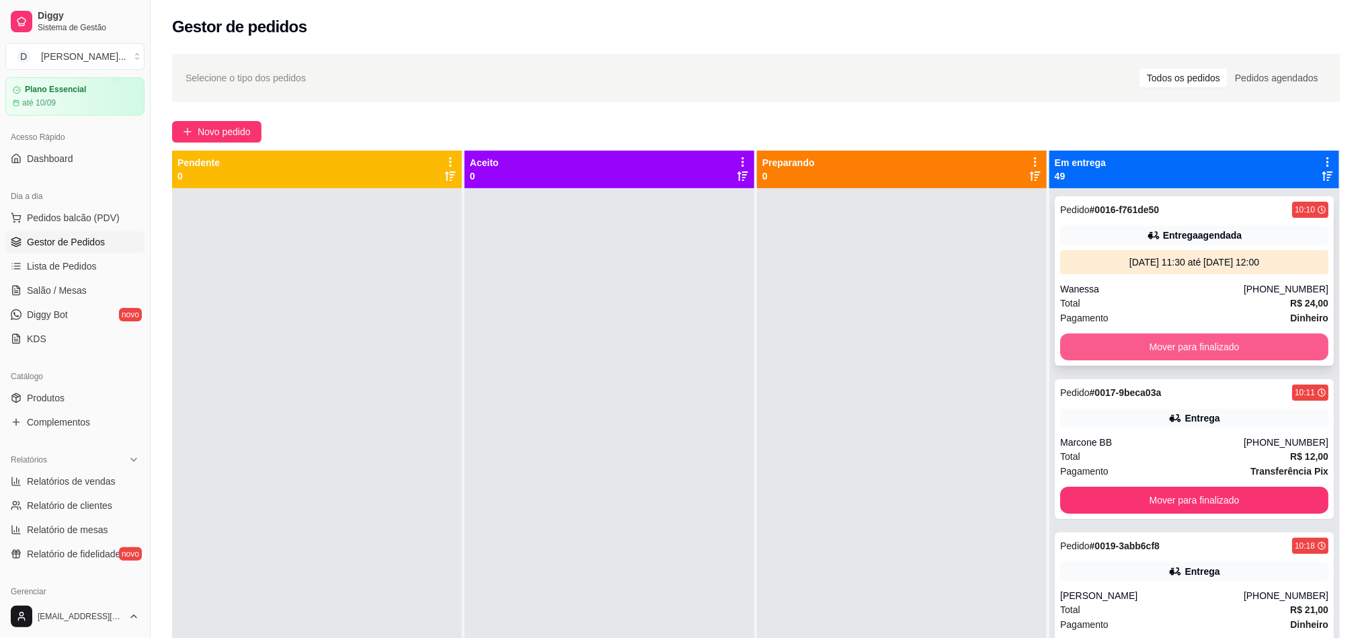
click at [1109, 339] on button "Mover para finalizado" at bounding box center [1194, 346] width 268 height 27
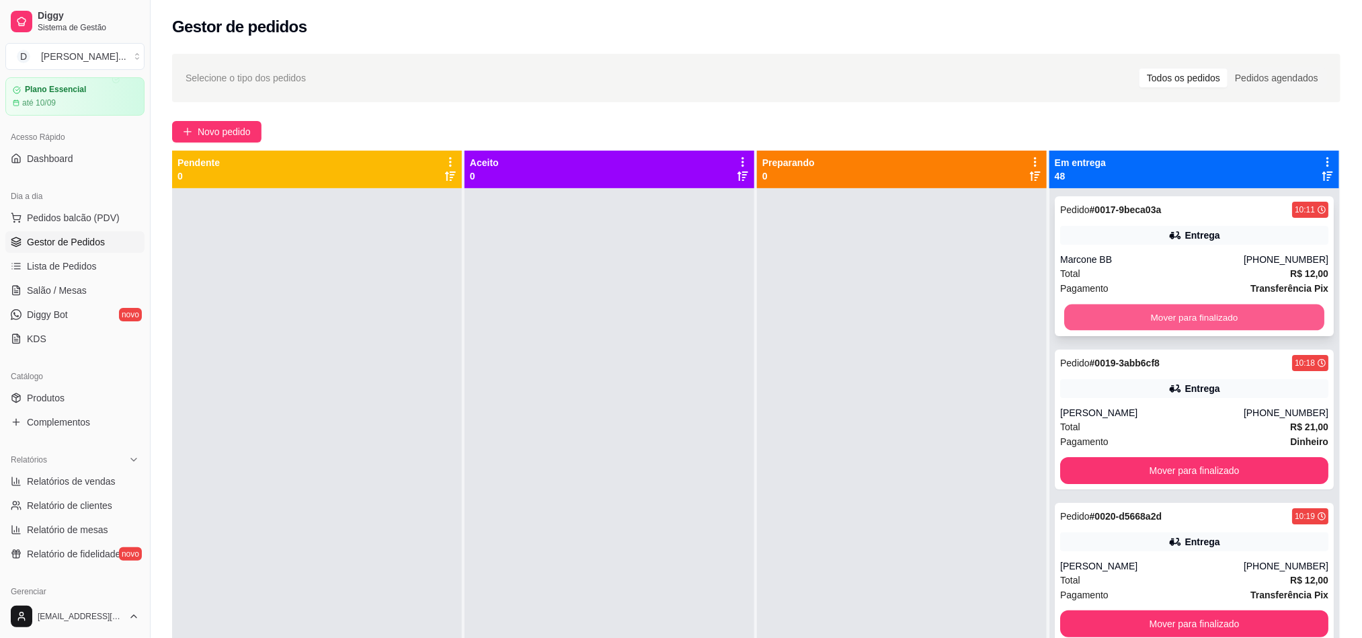
click at [1100, 317] on button "Mover para finalizado" at bounding box center [1194, 318] width 260 height 26
click at [1081, 319] on button "Mover para finalizado" at bounding box center [1194, 318] width 260 height 26
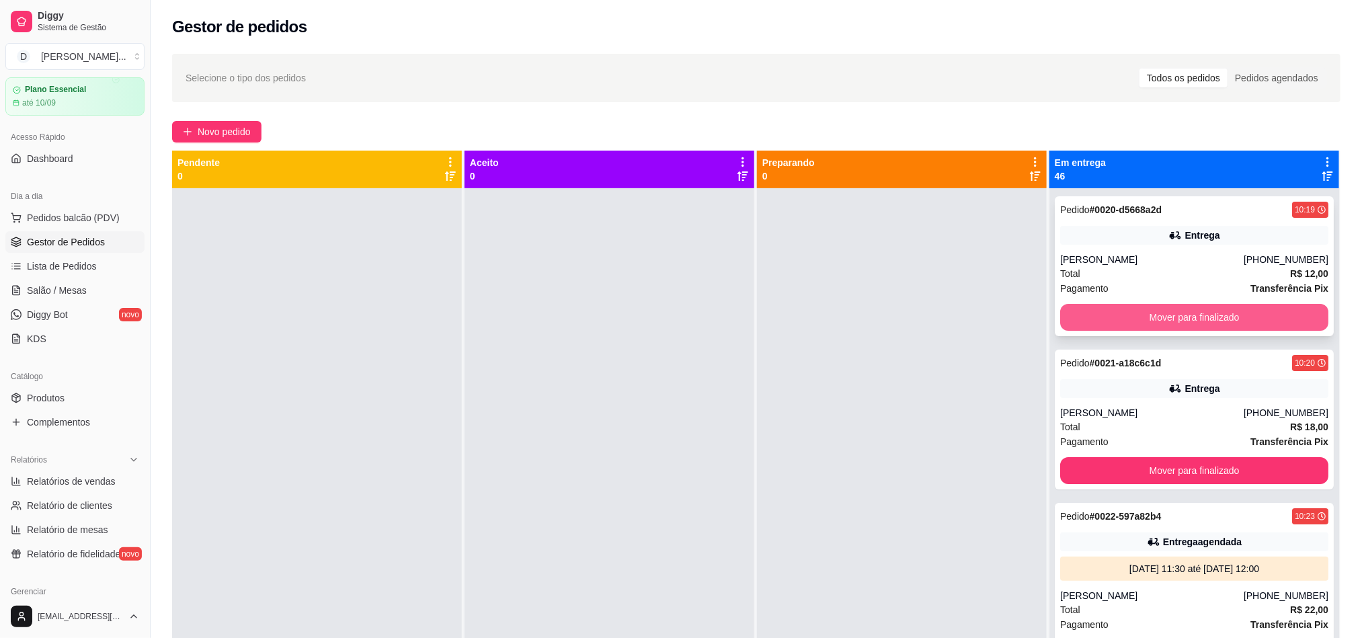
click at [1080, 319] on button "Mover para finalizado" at bounding box center [1194, 317] width 268 height 27
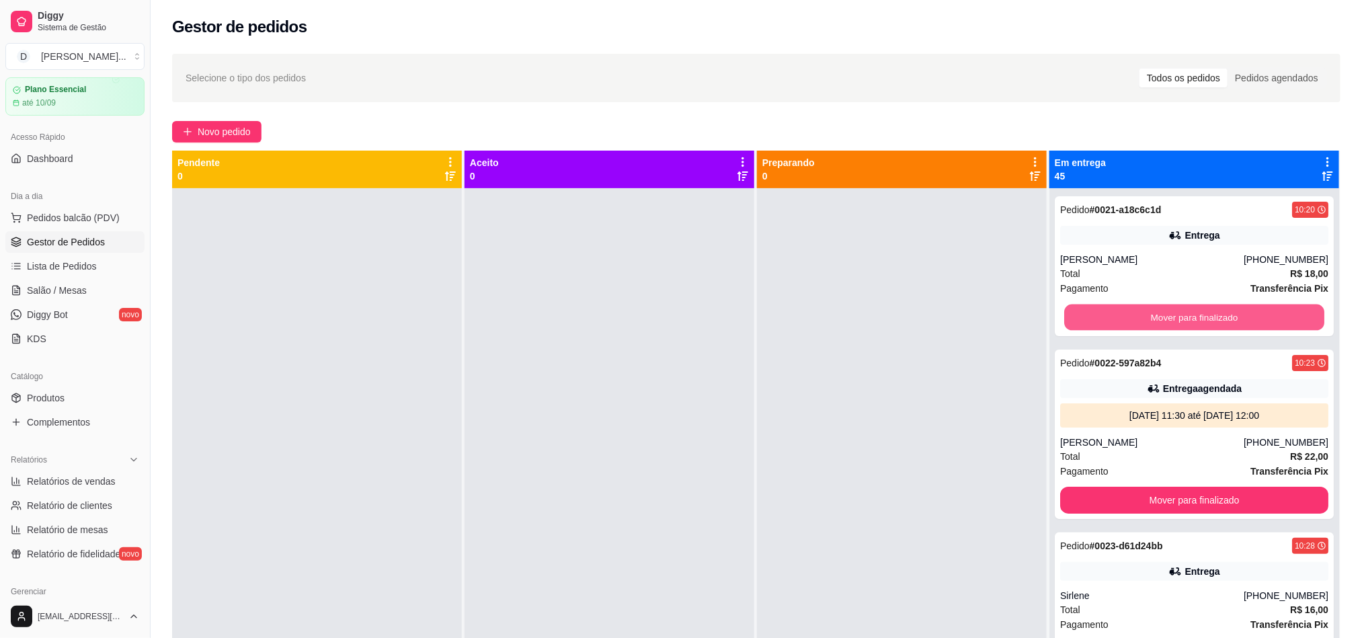
click at [1080, 319] on button "Mover para finalizado" at bounding box center [1194, 318] width 260 height 26
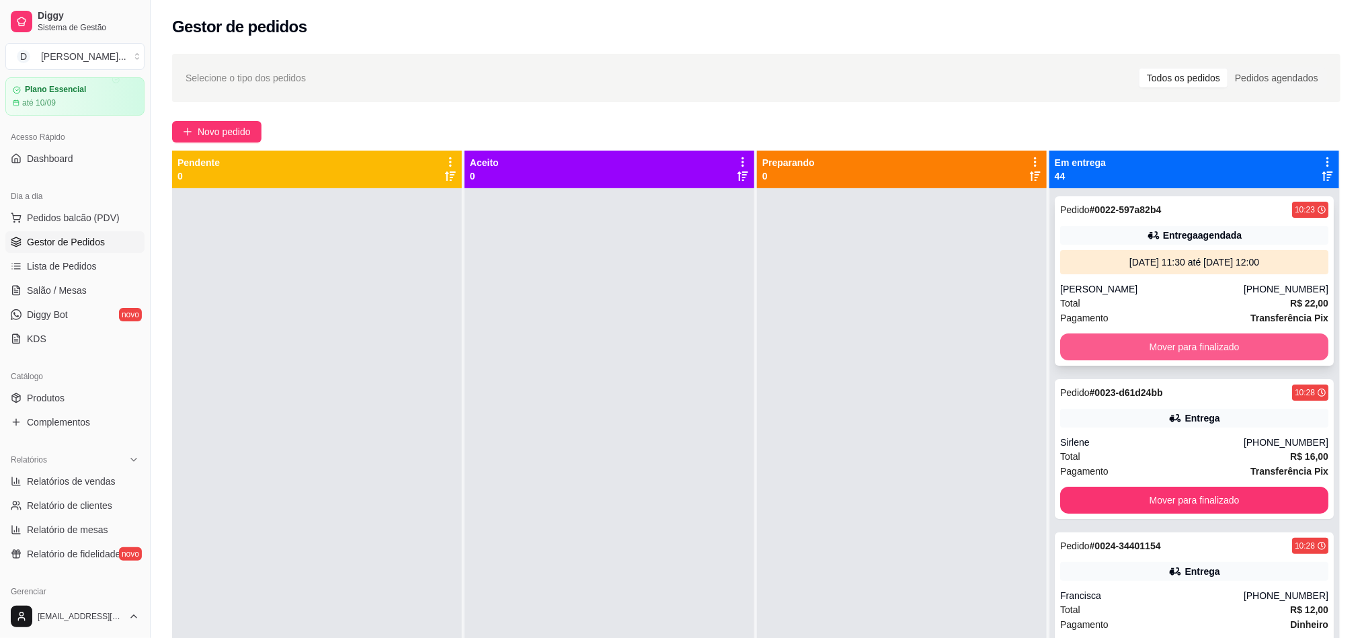
click at [1137, 350] on button "Mover para finalizado" at bounding box center [1194, 346] width 268 height 27
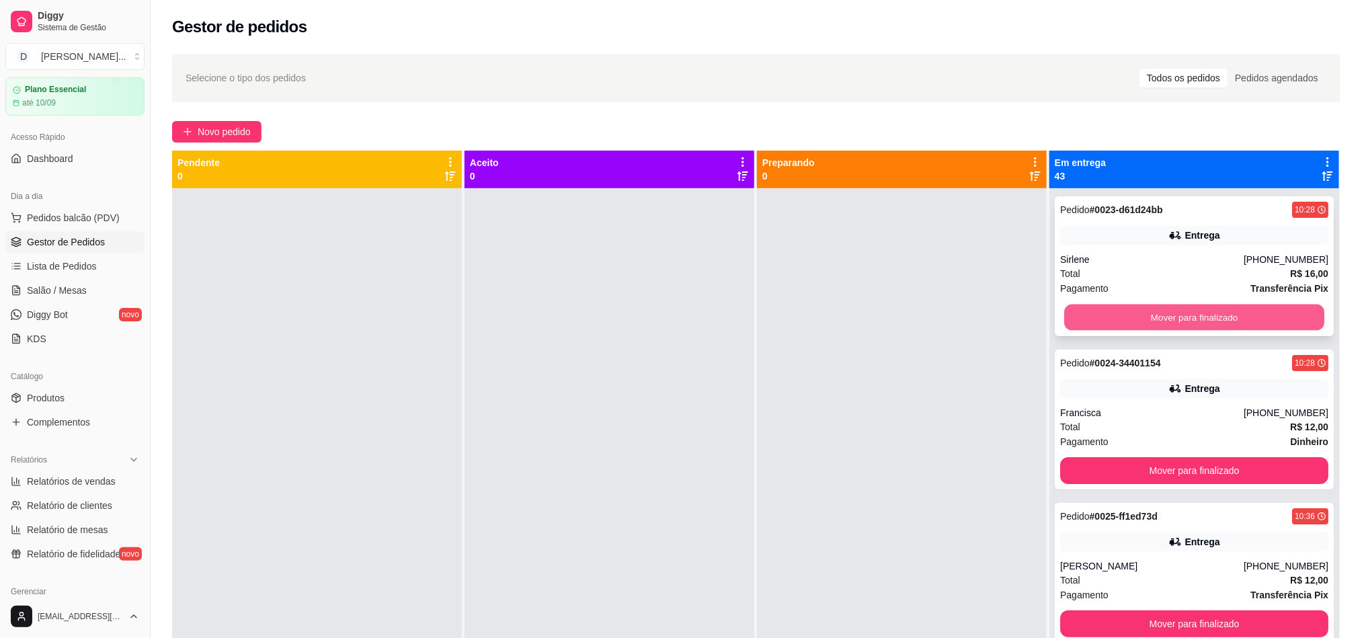
click at [1126, 325] on button "Mover para finalizado" at bounding box center [1194, 318] width 260 height 26
click at [1126, 325] on button "Mover para finalizado" at bounding box center [1194, 317] width 268 height 27
click at [1126, 325] on button "Mover para finalizado" at bounding box center [1194, 318] width 260 height 26
click at [1126, 325] on button "Mover para finalizado" at bounding box center [1194, 317] width 268 height 27
click at [1126, 325] on button "Mover para finalizado" at bounding box center [1194, 318] width 260 height 26
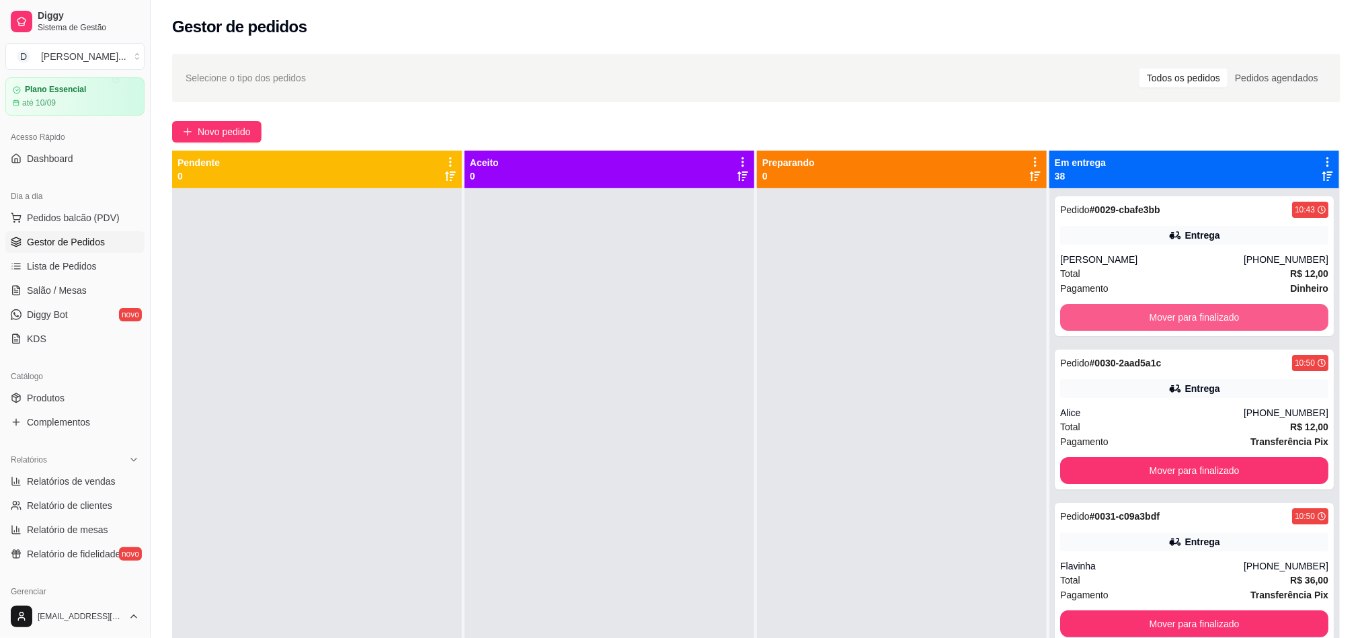
click at [1126, 325] on button "Mover para finalizado" at bounding box center [1194, 317] width 268 height 27
click at [1126, 325] on button "Mover para finalizado" at bounding box center [1194, 318] width 260 height 26
click at [1126, 325] on button "Mover para finalizado" at bounding box center [1194, 317] width 268 height 27
click at [1126, 325] on button "Mover para finalizado" at bounding box center [1194, 318] width 260 height 26
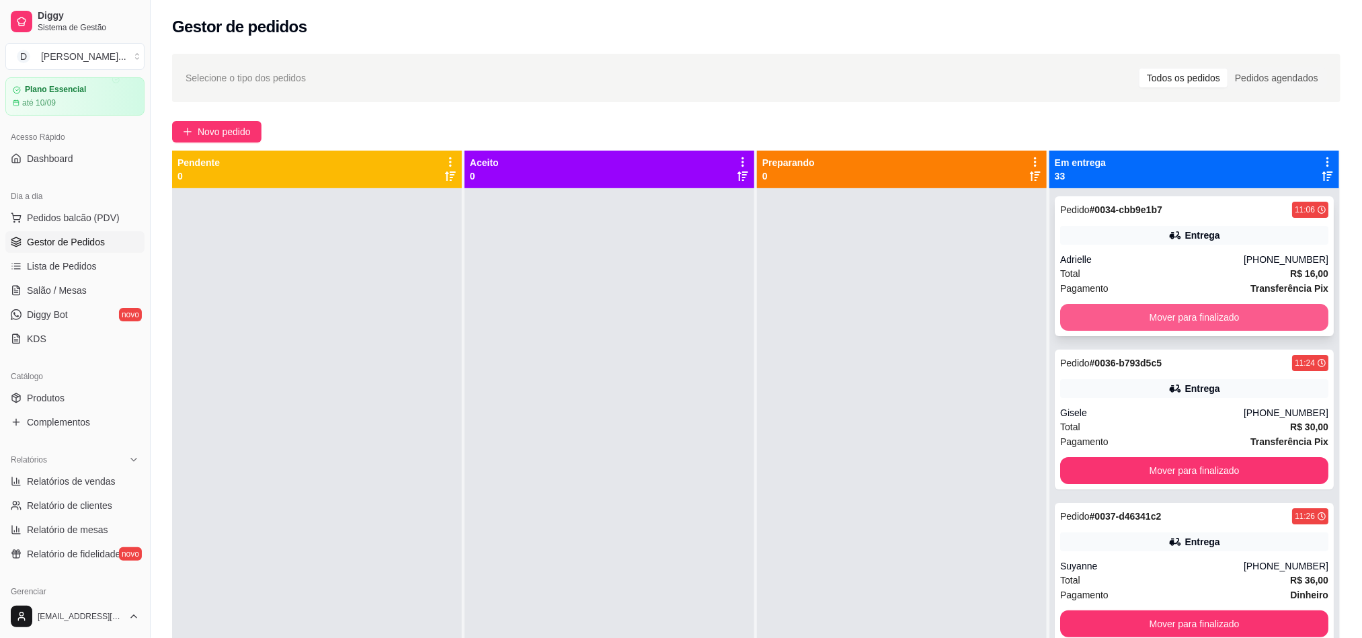
click at [1081, 311] on button "Mover para finalizado" at bounding box center [1194, 317] width 268 height 27
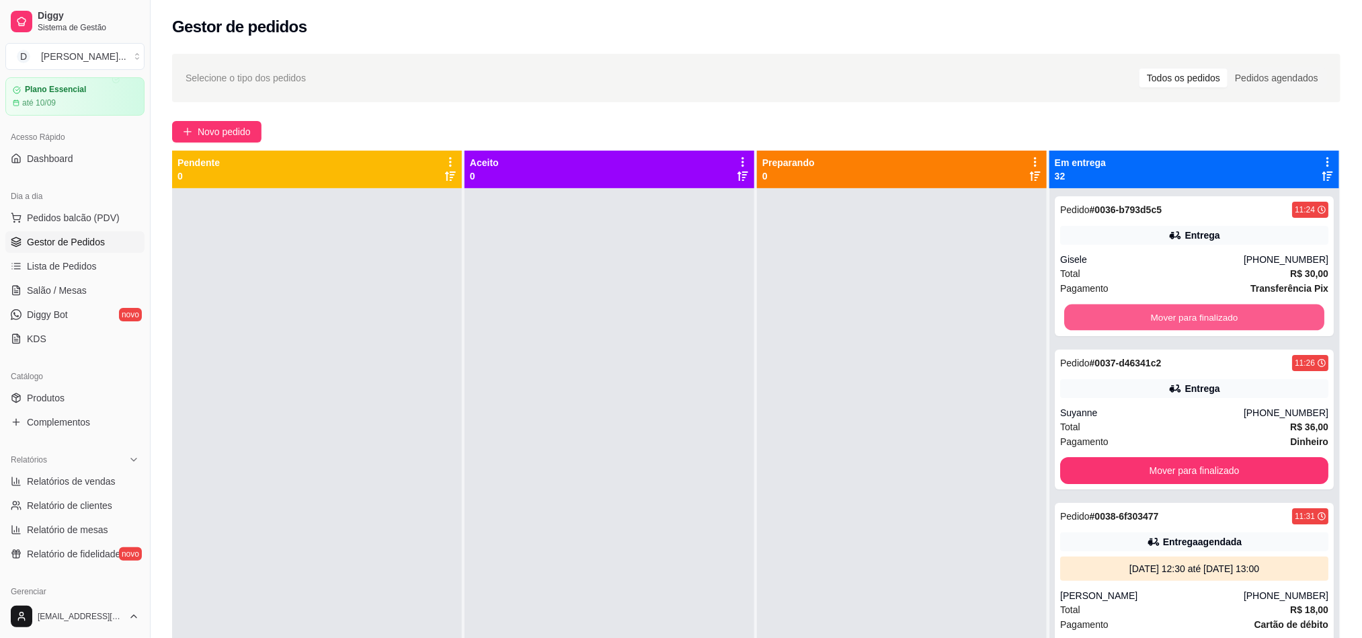
click at [1081, 311] on button "Mover para finalizado" at bounding box center [1194, 318] width 260 height 26
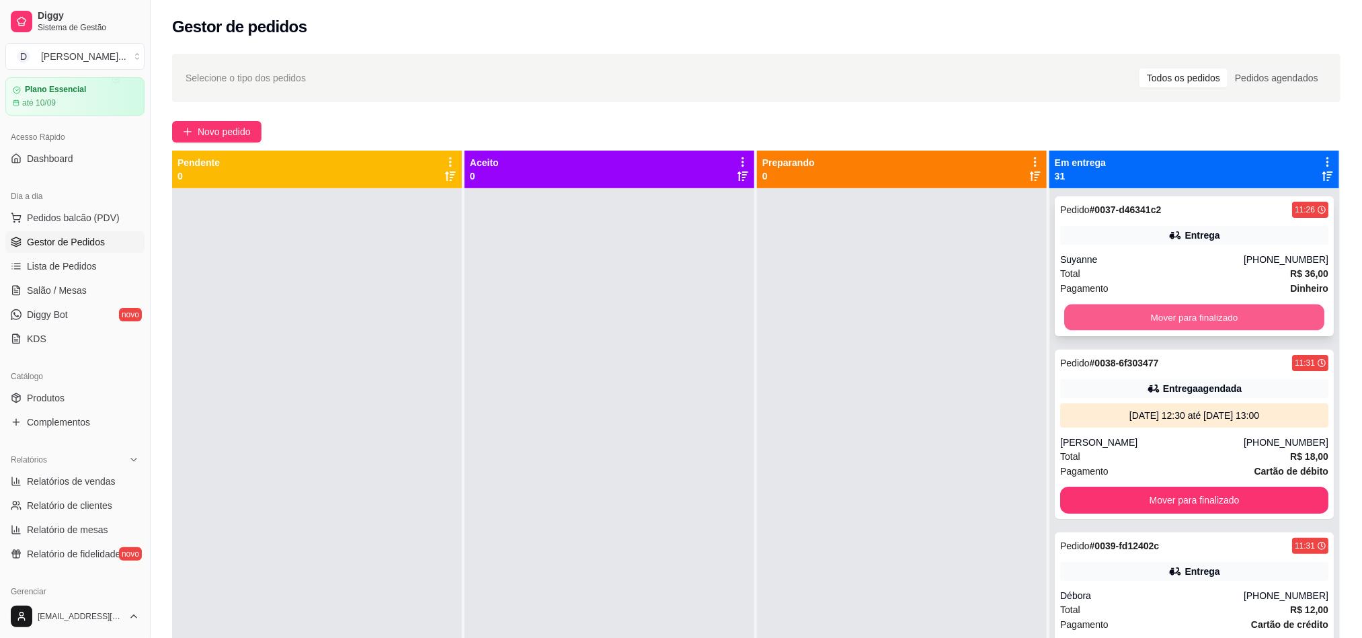
click at [1086, 311] on button "Mover para finalizado" at bounding box center [1194, 318] width 260 height 26
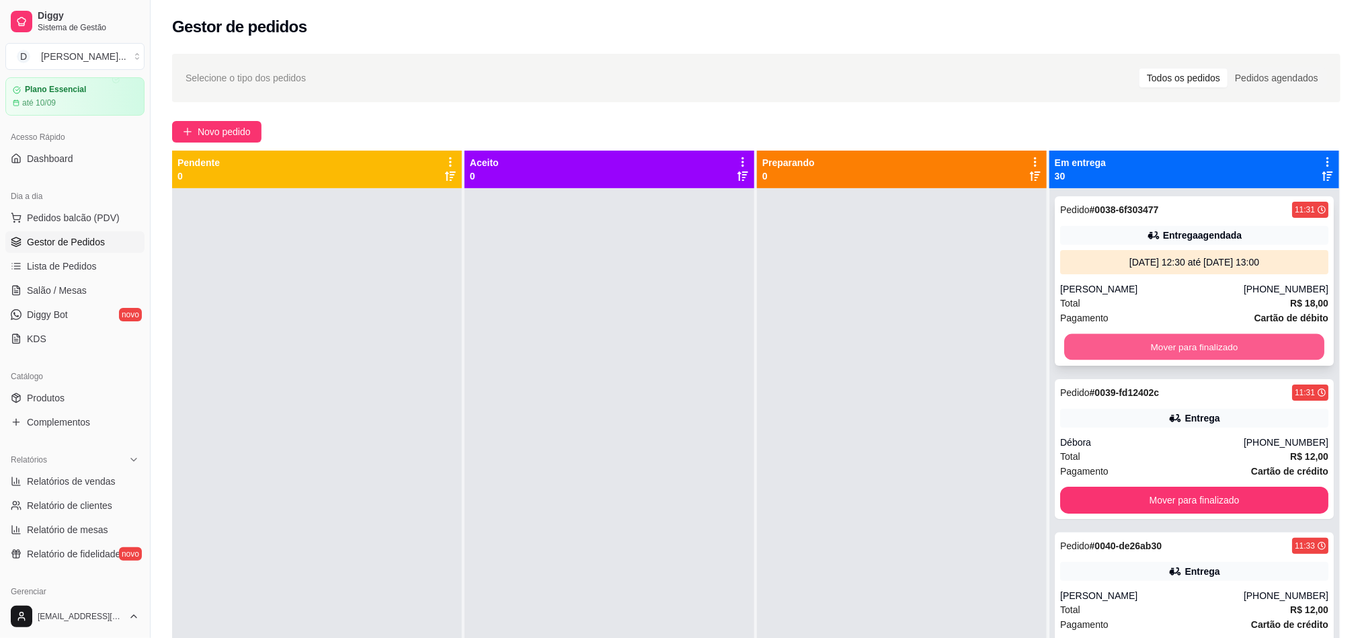
click at [1104, 339] on button "Mover para finalizado" at bounding box center [1194, 347] width 260 height 26
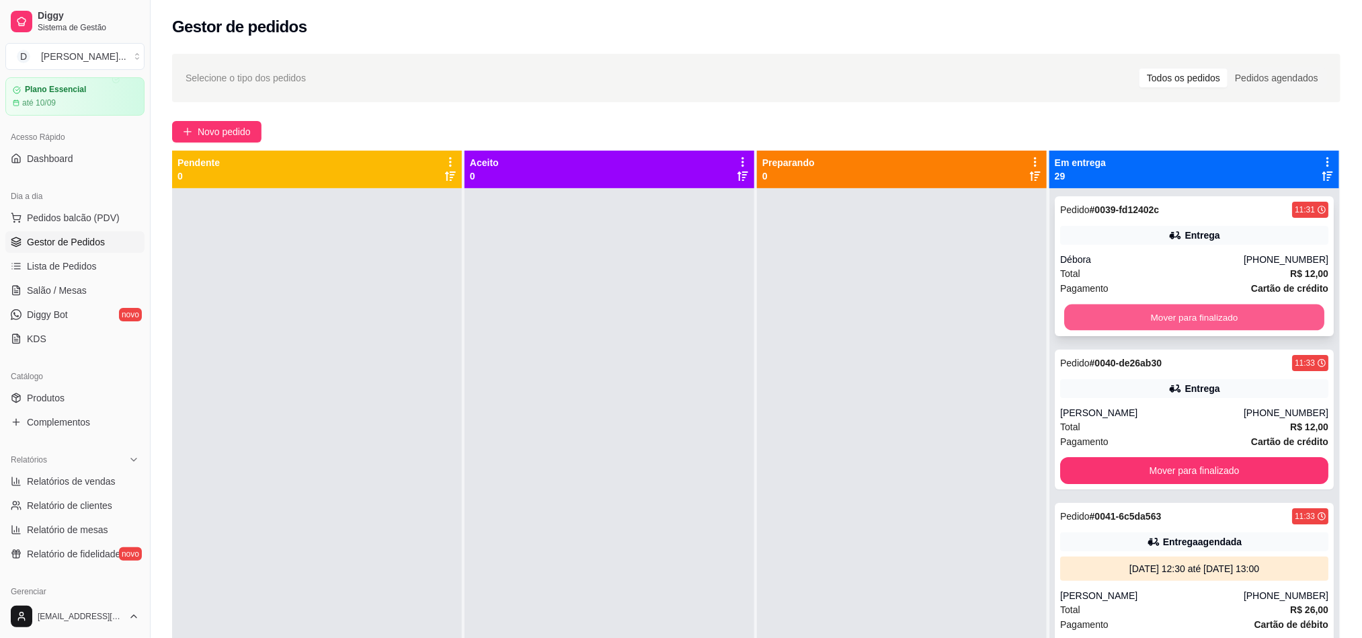
click at [1111, 311] on button "Mover para finalizado" at bounding box center [1194, 318] width 260 height 26
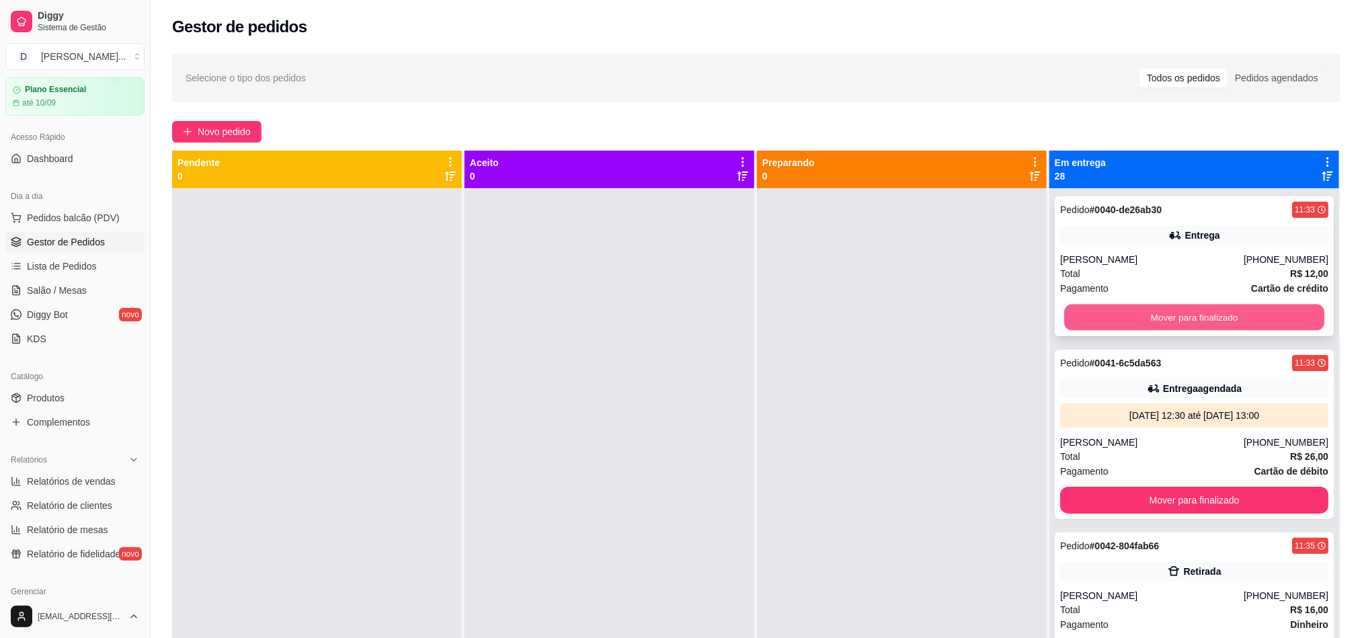
click at [1112, 309] on button "Mover para finalizado" at bounding box center [1194, 318] width 260 height 26
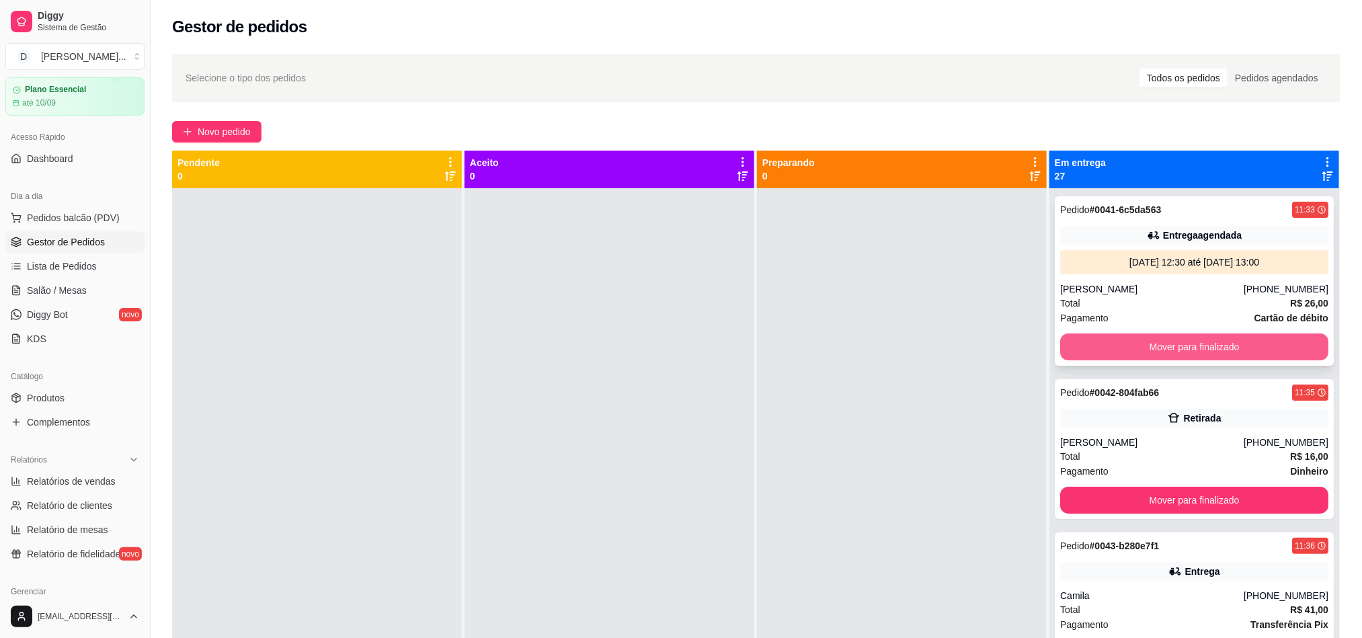
click at [1114, 349] on button "Mover para finalizado" at bounding box center [1194, 346] width 268 height 27
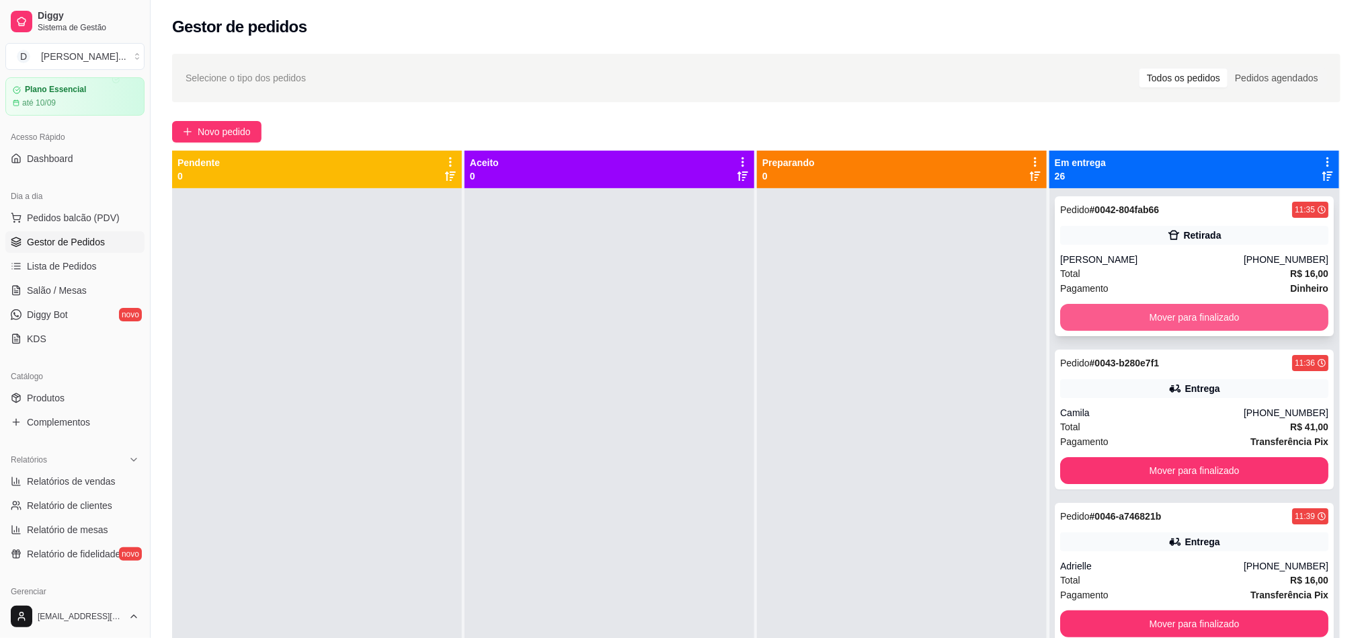
click at [1111, 323] on button "Mover para finalizado" at bounding box center [1194, 317] width 268 height 27
click at [1111, 323] on button "Mover para finalizado" at bounding box center [1194, 318] width 260 height 26
click at [1099, 317] on button "Mover para finalizado" at bounding box center [1194, 318] width 260 height 26
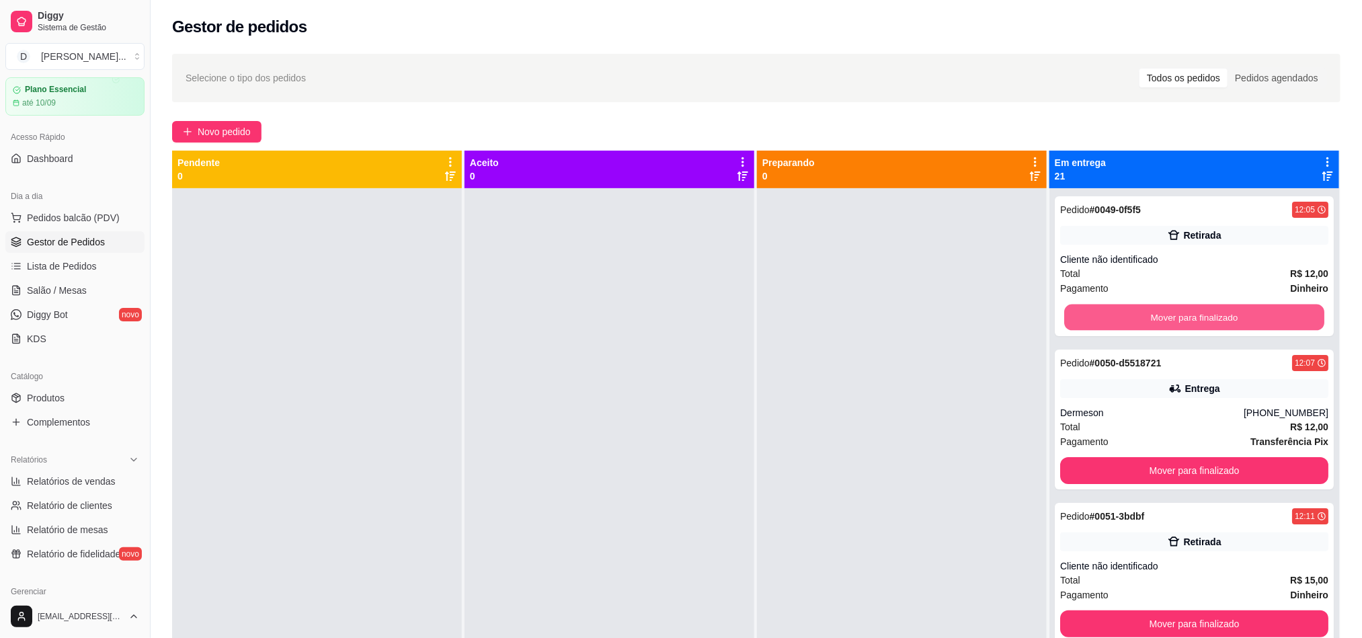
click at [1099, 317] on button "Mover para finalizado" at bounding box center [1194, 318] width 260 height 26
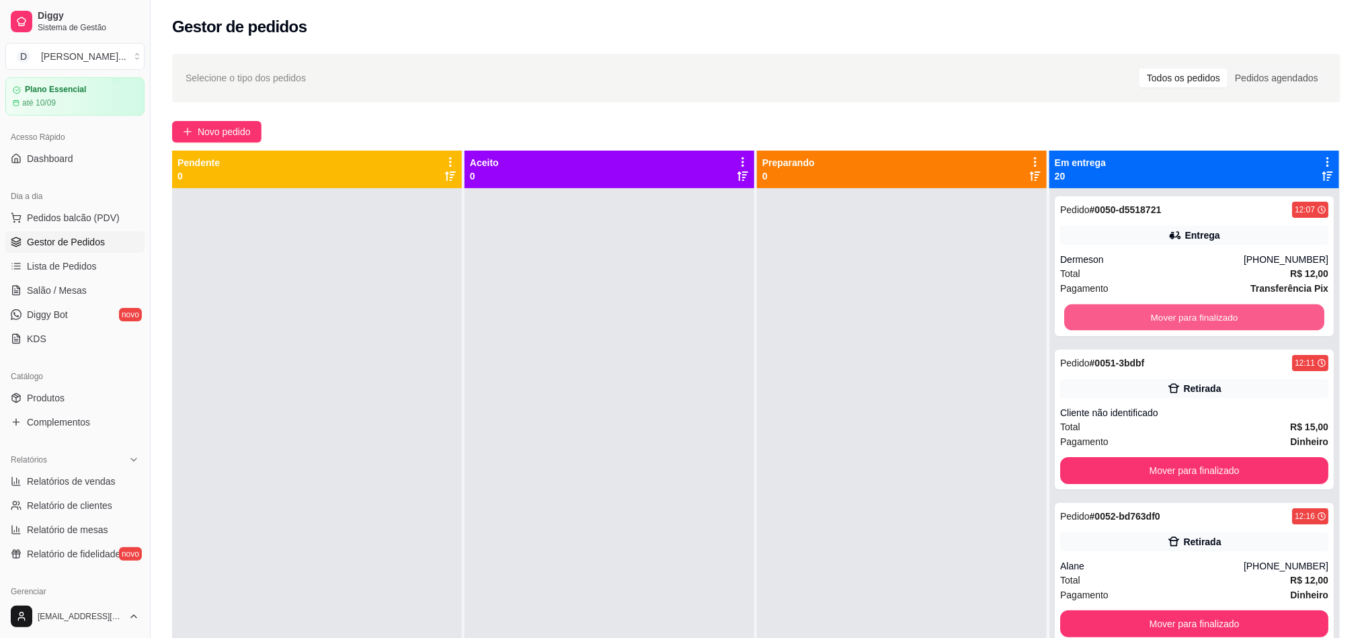
click at [1099, 317] on button "Mover para finalizado" at bounding box center [1194, 318] width 260 height 26
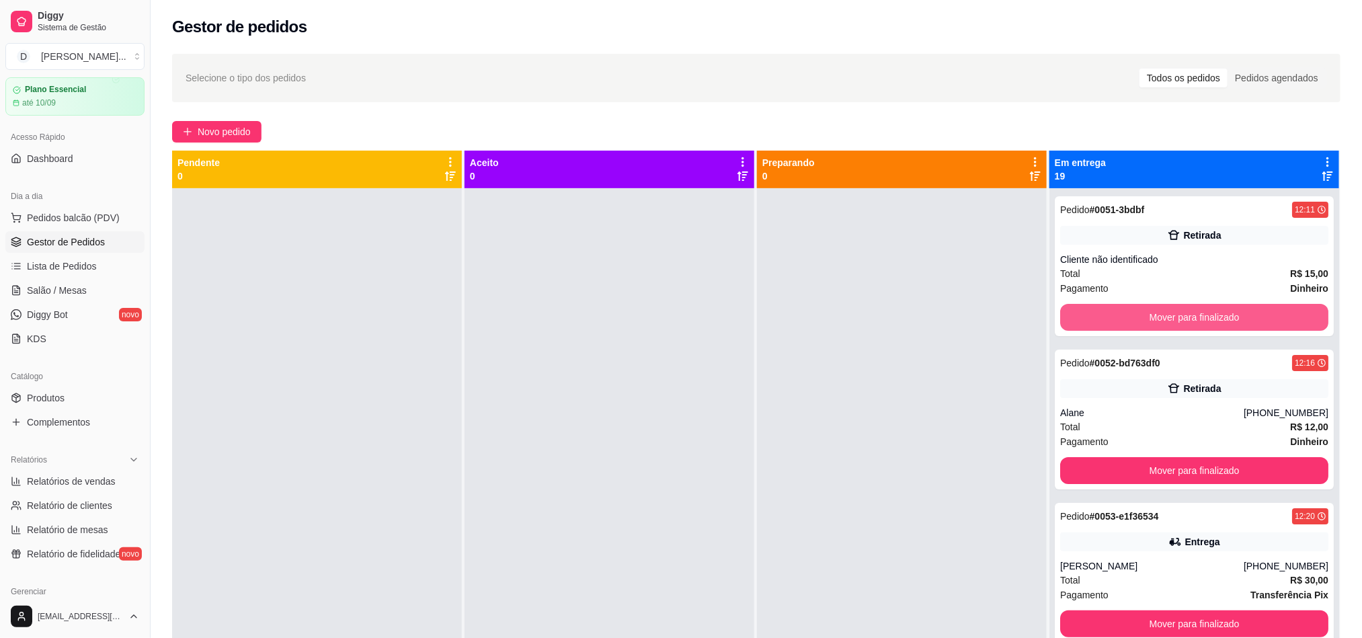
click at [1099, 317] on button "Mover para finalizado" at bounding box center [1194, 317] width 268 height 27
click at [1099, 317] on button "Mover para finalizado" at bounding box center [1194, 318] width 260 height 26
click at [1111, 313] on button "Mover para finalizado" at bounding box center [1194, 318] width 260 height 26
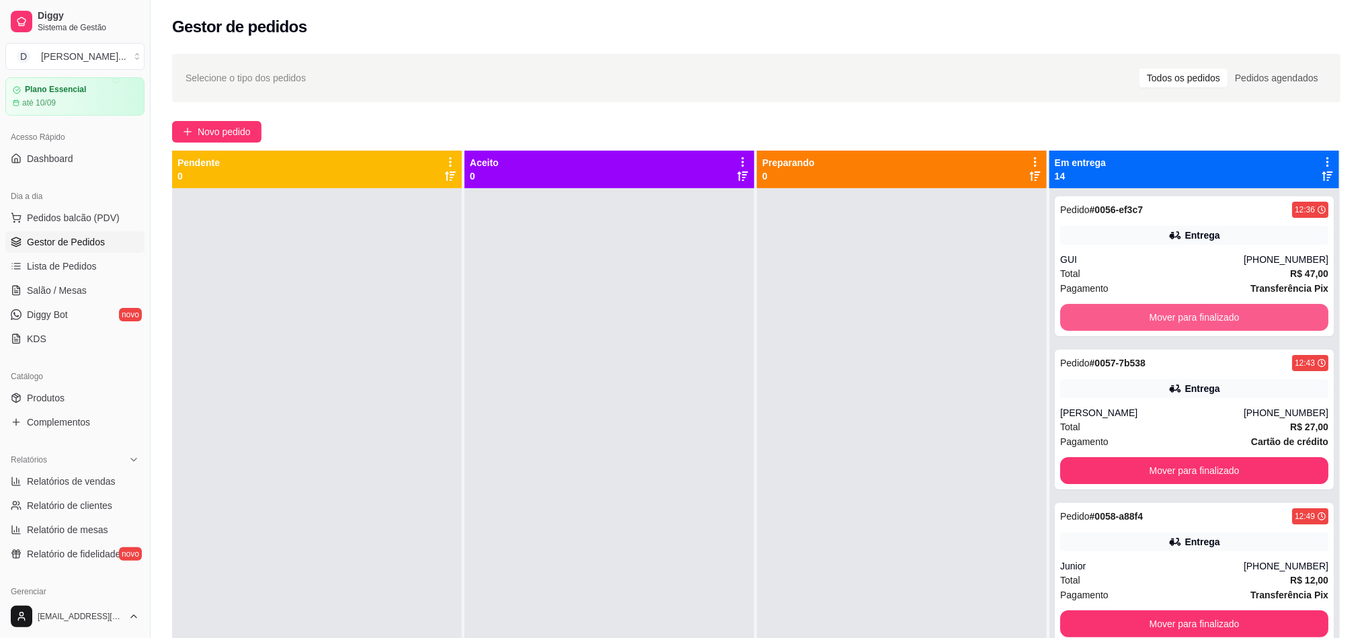
click at [1111, 313] on button "Mover para finalizado" at bounding box center [1194, 317] width 268 height 27
click at [1099, 313] on button "Mover para finalizado" at bounding box center [1194, 317] width 268 height 27
click at [1092, 315] on button "Mover para finalizado" at bounding box center [1194, 317] width 268 height 27
click at [1093, 309] on button "Mover para finalizado" at bounding box center [1194, 317] width 268 height 27
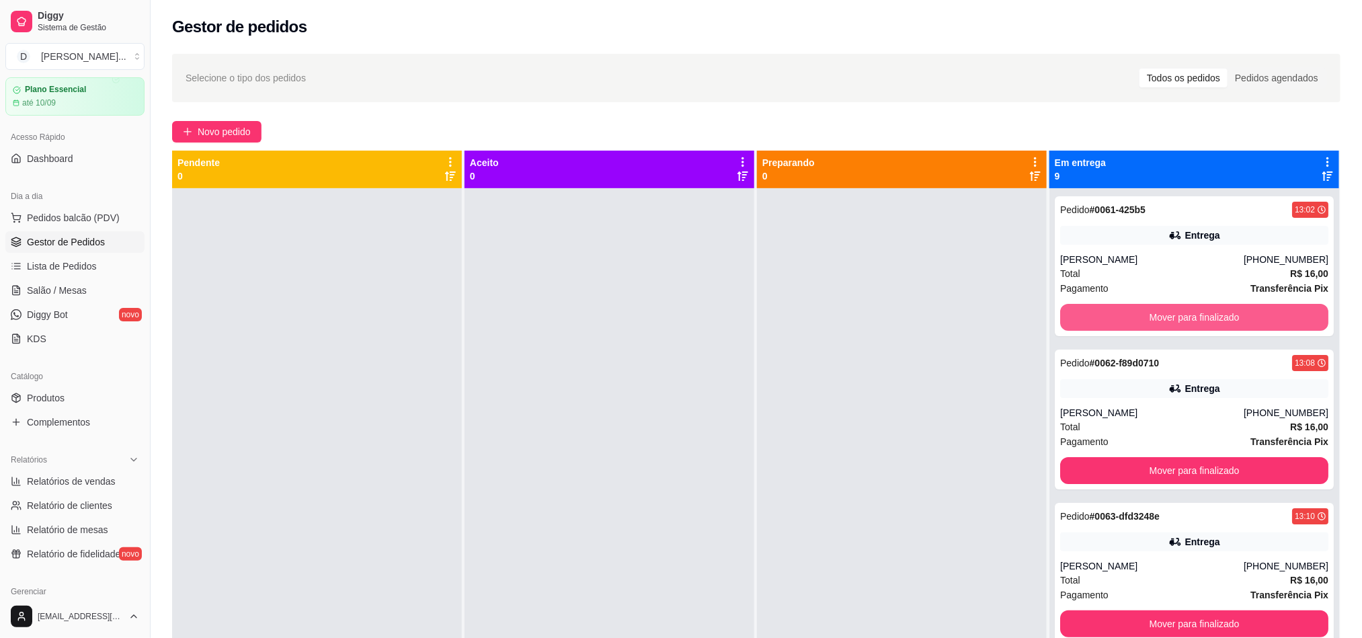
click at [1093, 309] on button "Mover para finalizado" at bounding box center [1194, 317] width 268 height 27
click at [1093, 309] on button "Mover para finalizado" at bounding box center [1194, 318] width 260 height 26
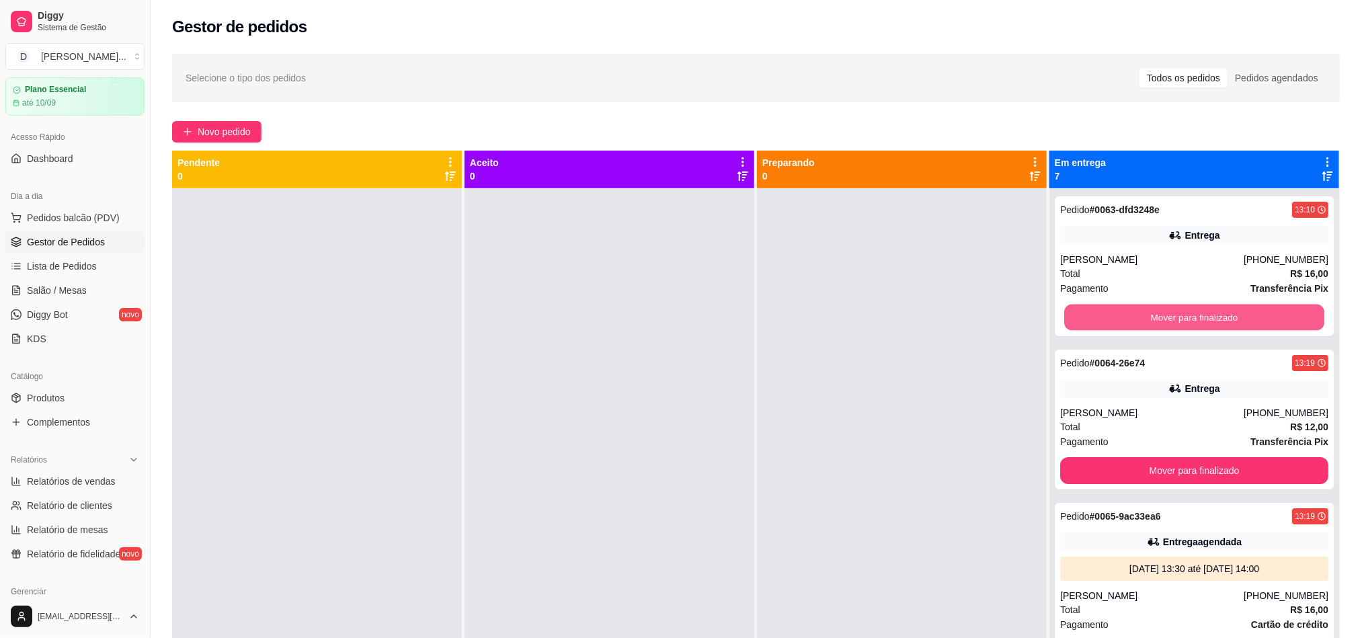
click at [1093, 309] on button "Mover para finalizado" at bounding box center [1194, 318] width 260 height 26
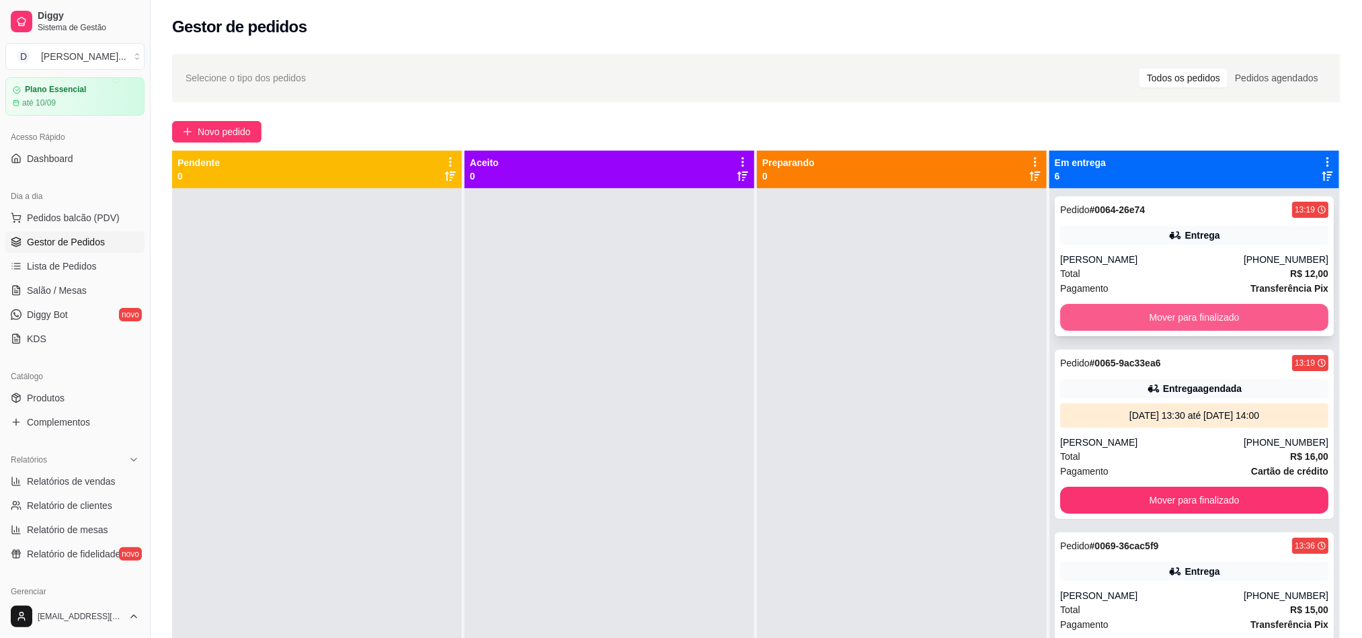
click at [1093, 311] on button "Mover para finalizado" at bounding box center [1194, 317] width 268 height 27
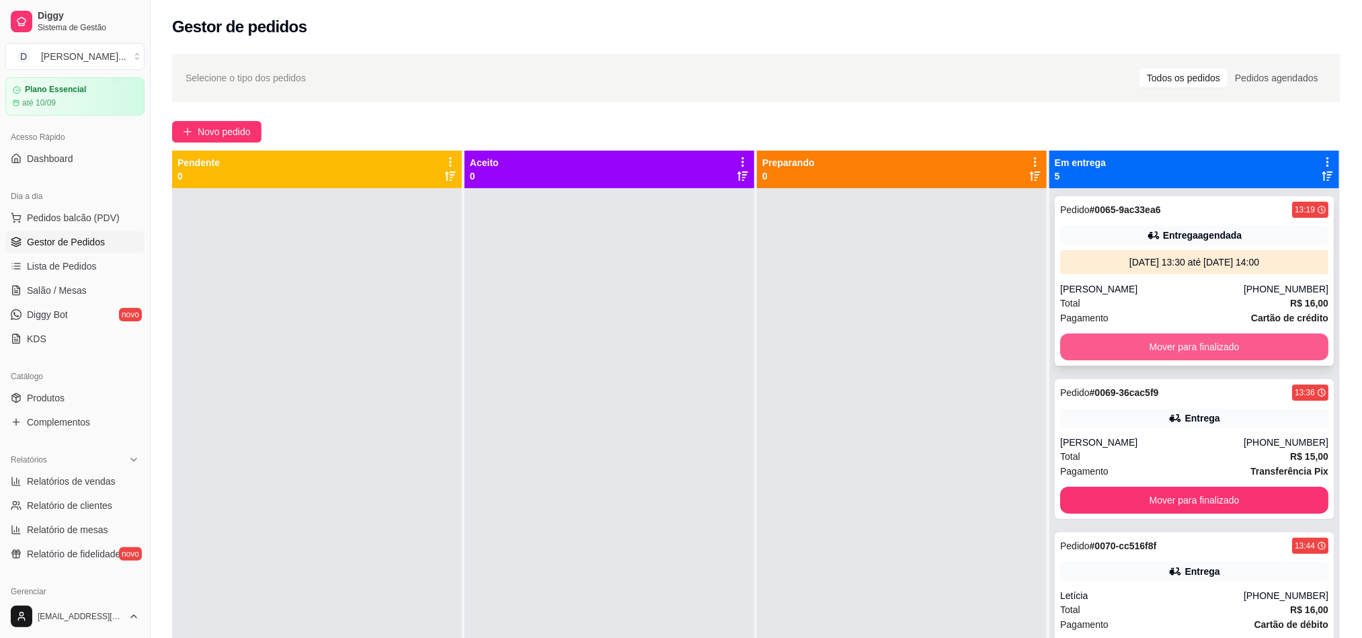
click at [1105, 349] on button "Mover para finalizado" at bounding box center [1194, 346] width 268 height 27
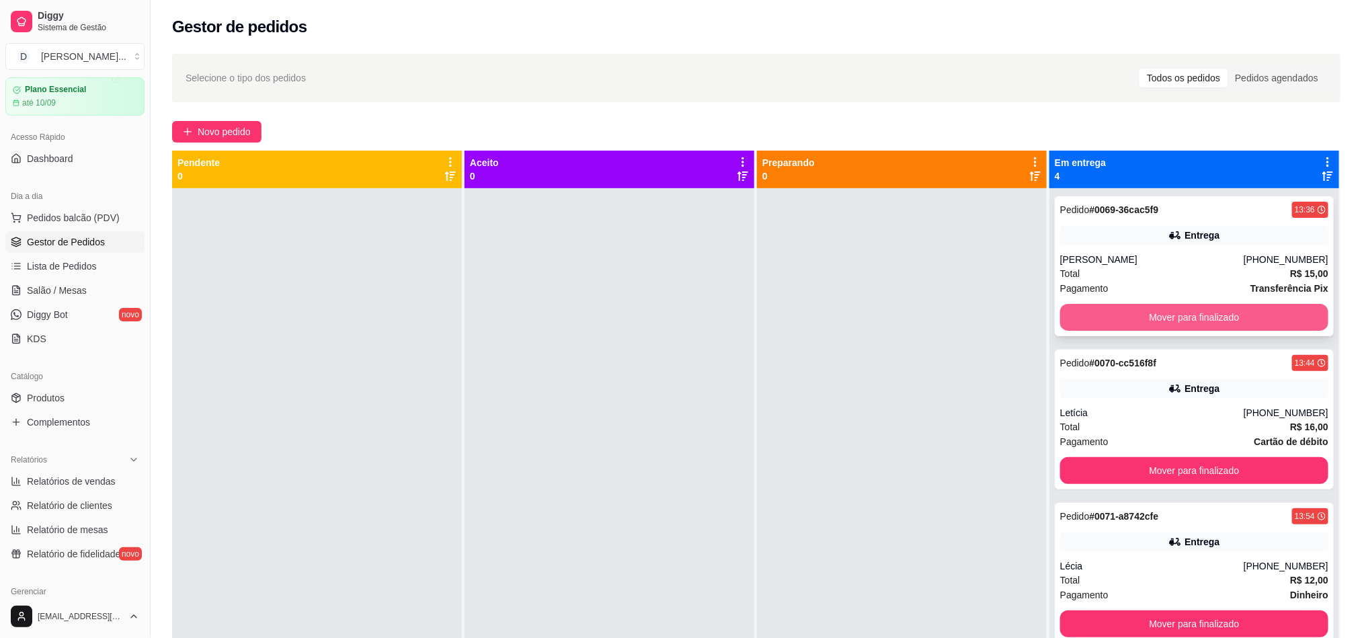
click at [1107, 321] on button "Mover para finalizado" at bounding box center [1194, 317] width 268 height 27
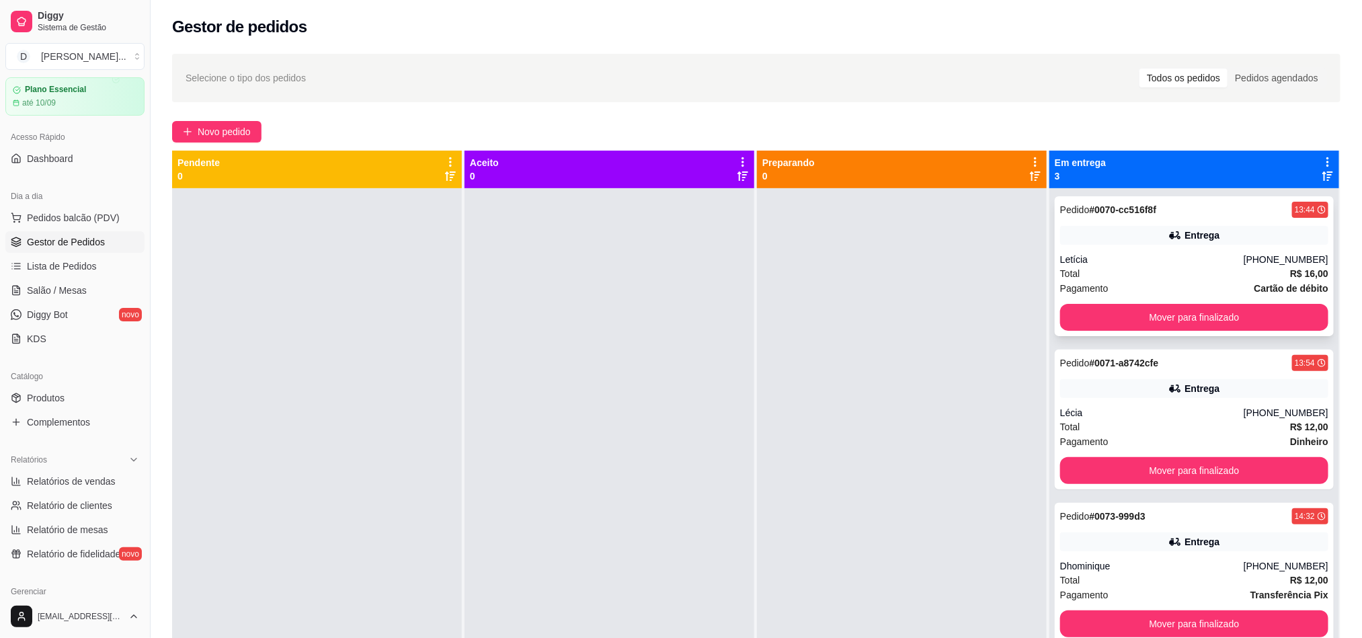
click at [1109, 273] on div "Total R$ 16,00" at bounding box center [1194, 273] width 268 height 15
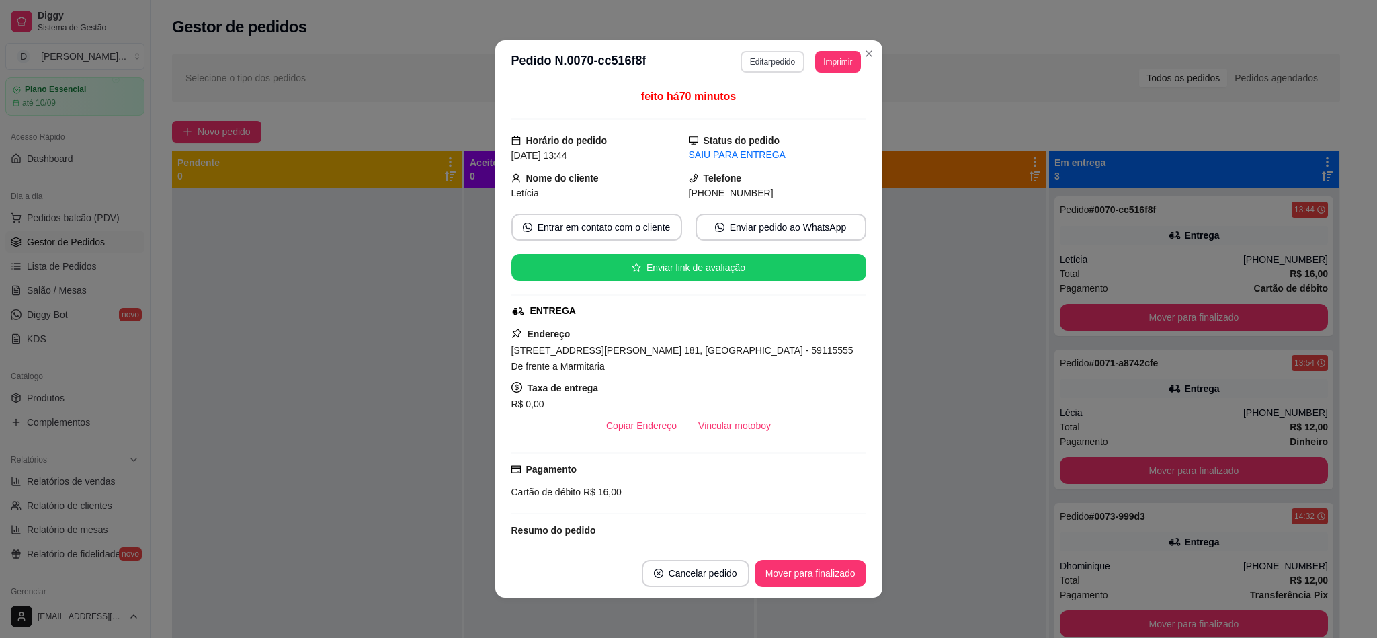
click at [781, 67] on button "Editar pedido" at bounding box center [773, 62] width 64 height 22
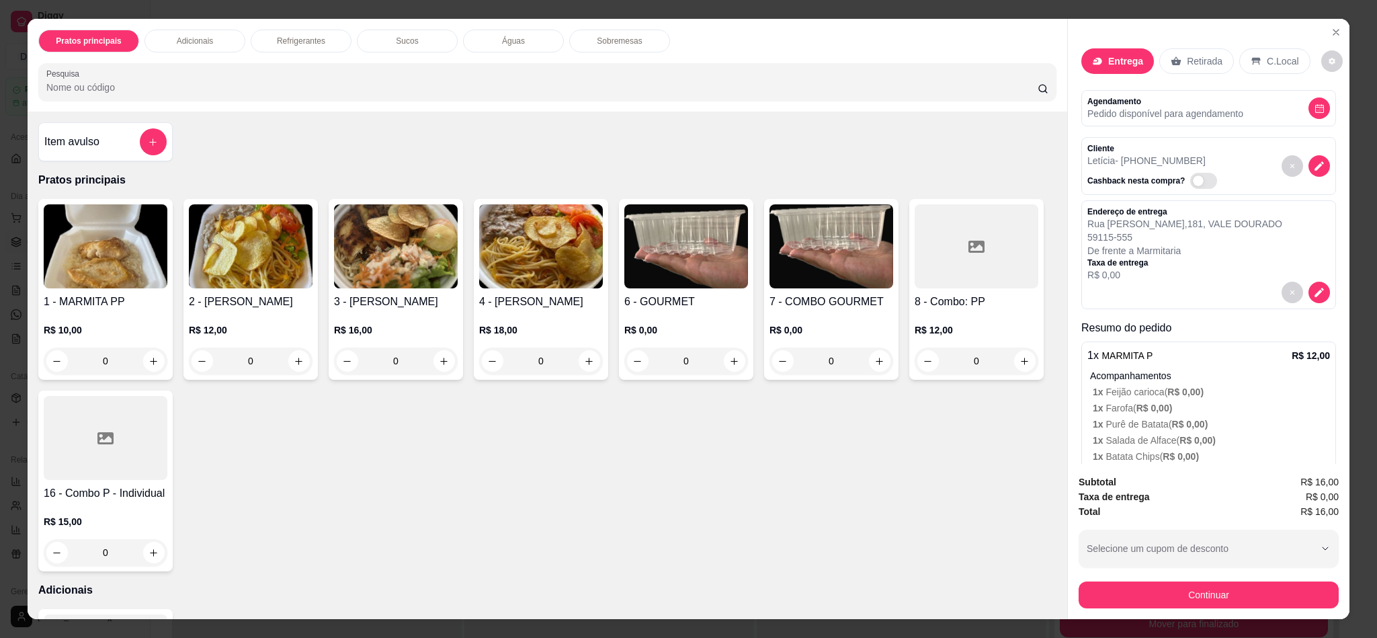
scroll to position [182, 0]
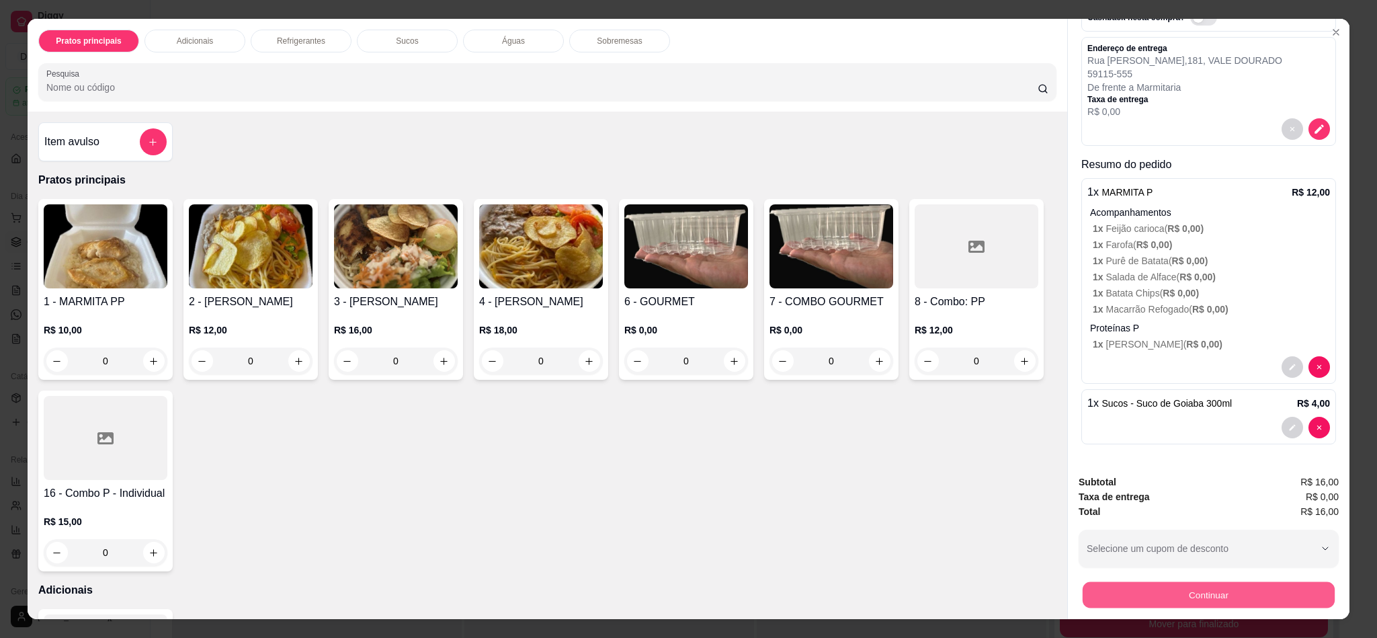
click at [1156, 600] on button "Continuar" at bounding box center [1209, 595] width 252 height 26
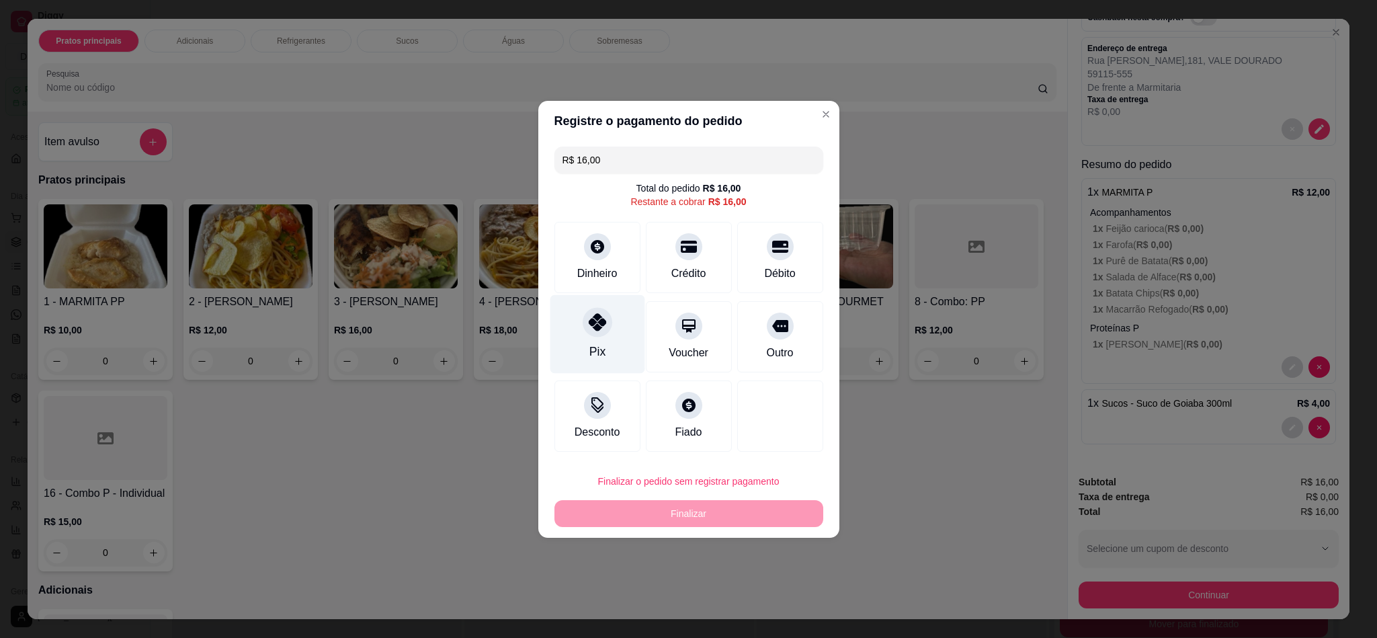
click at [581, 331] on div "Pix" at bounding box center [597, 333] width 95 height 79
type input "R$ 0,00"
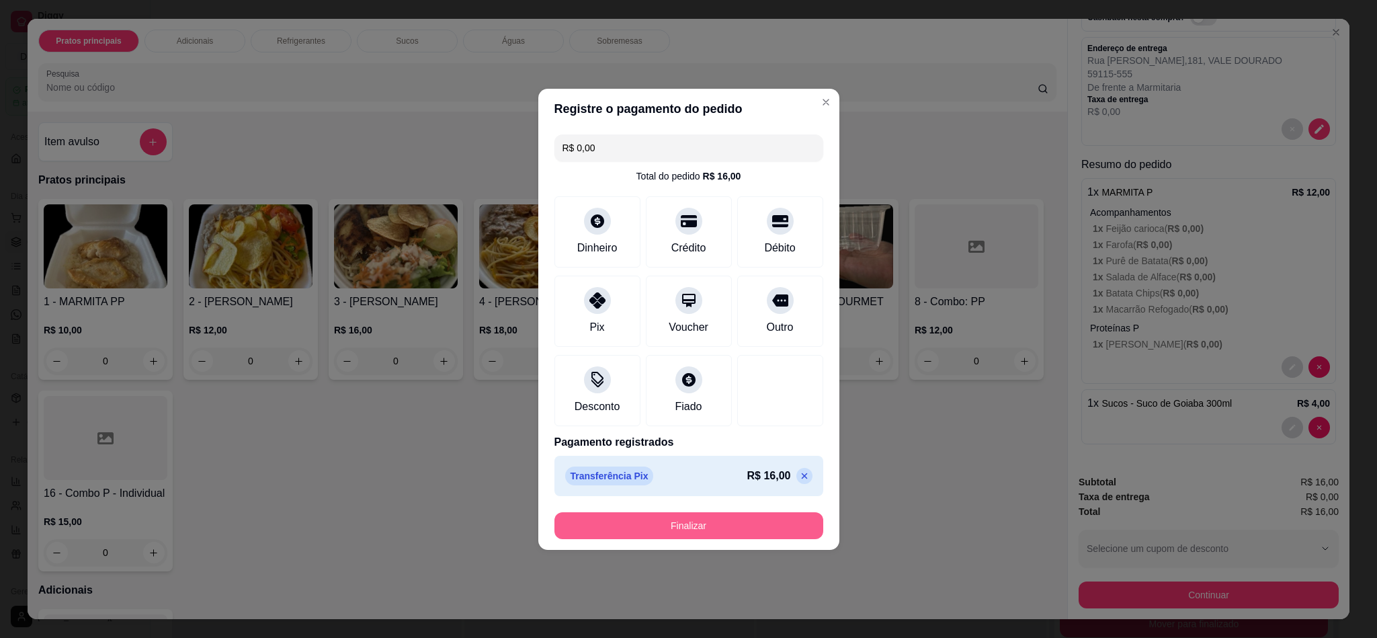
click at [746, 527] on button "Finalizar" at bounding box center [689, 525] width 269 height 27
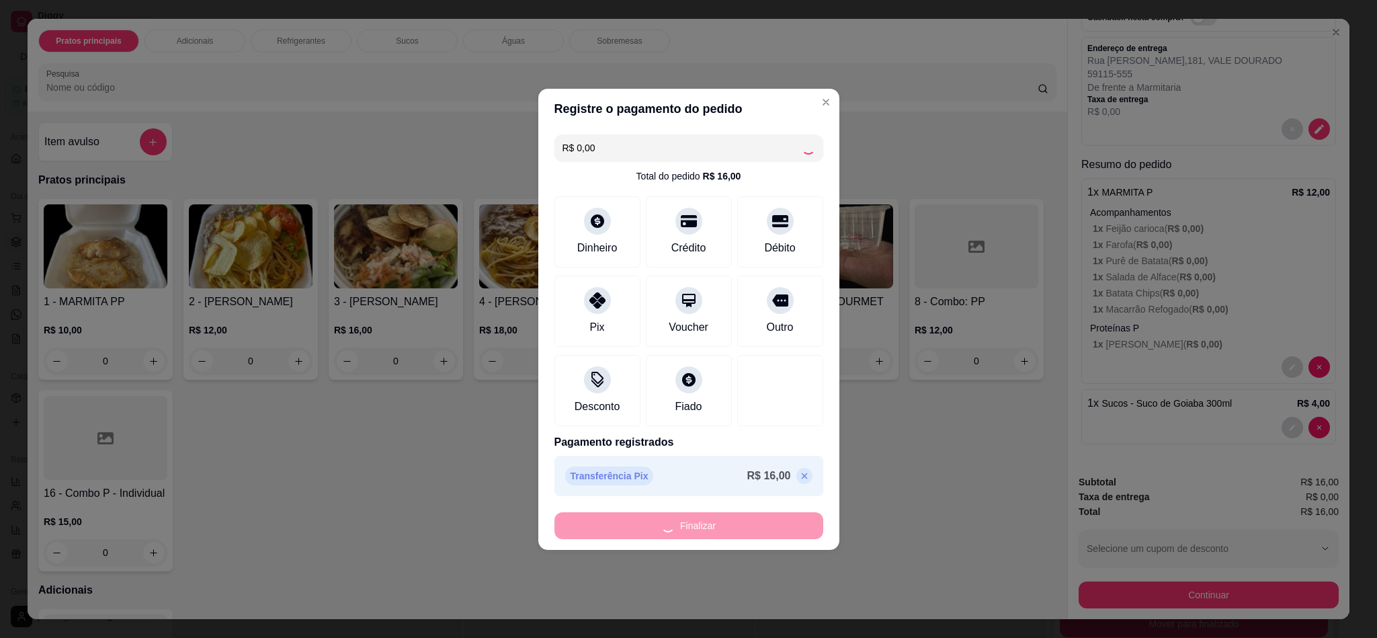
type input "0"
type input "-R$ 16,00"
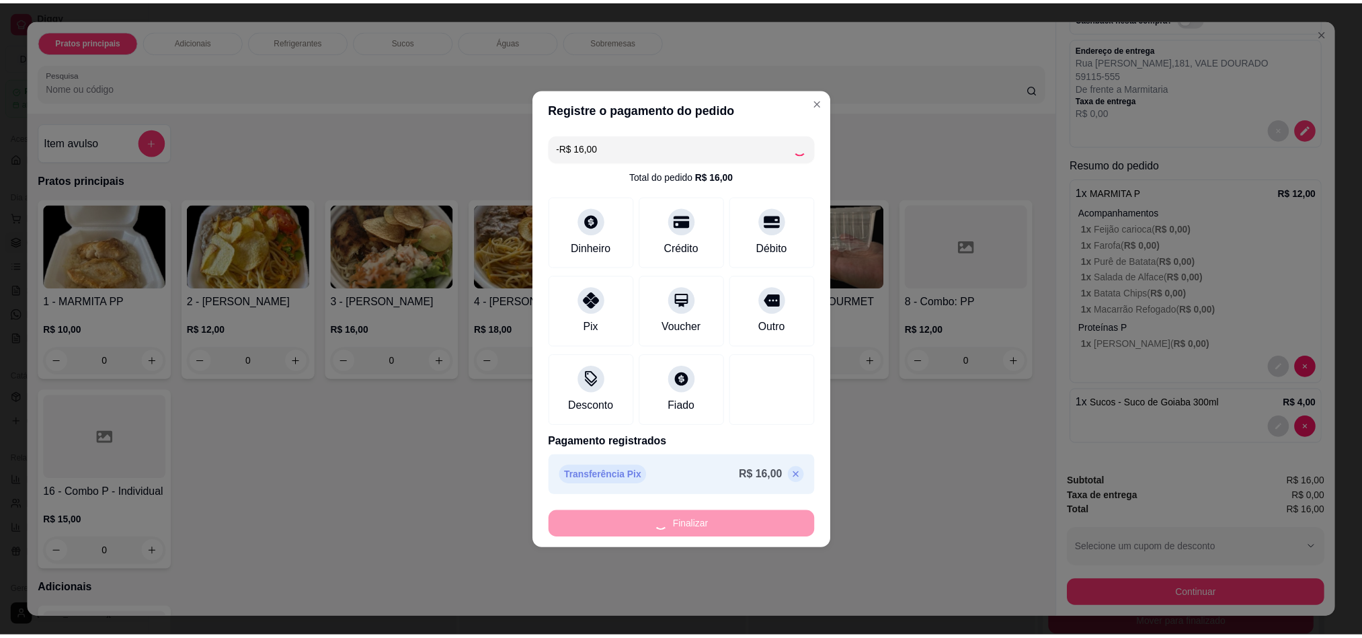
scroll to position [0, 0]
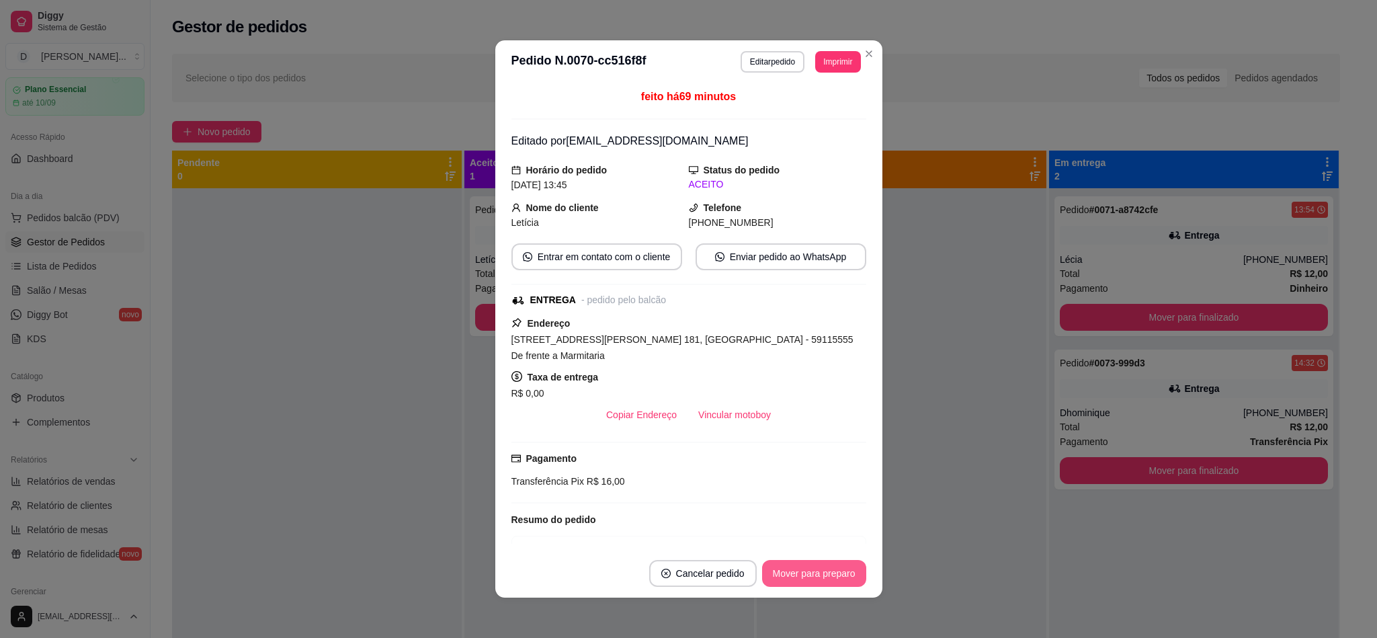
click at [815, 573] on button "Mover para preparo" at bounding box center [814, 573] width 104 height 27
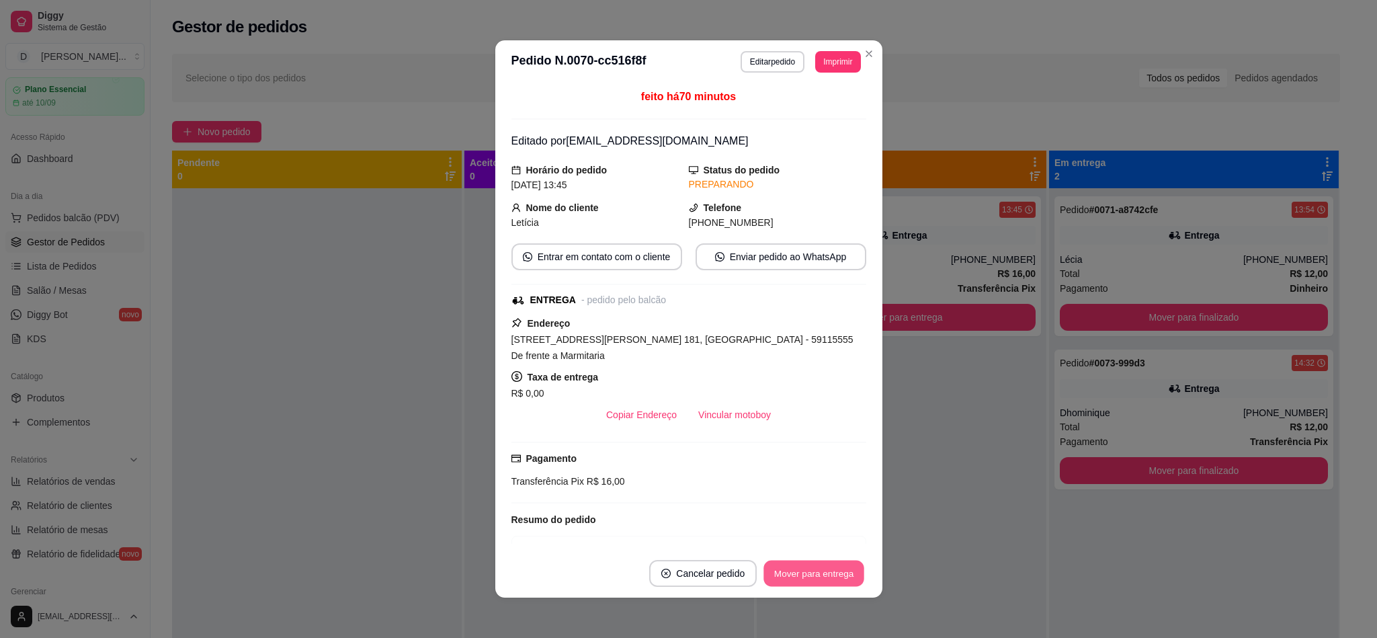
click at [815, 573] on button "Mover para entrega" at bounding box center [814, 574] width 101 height 26
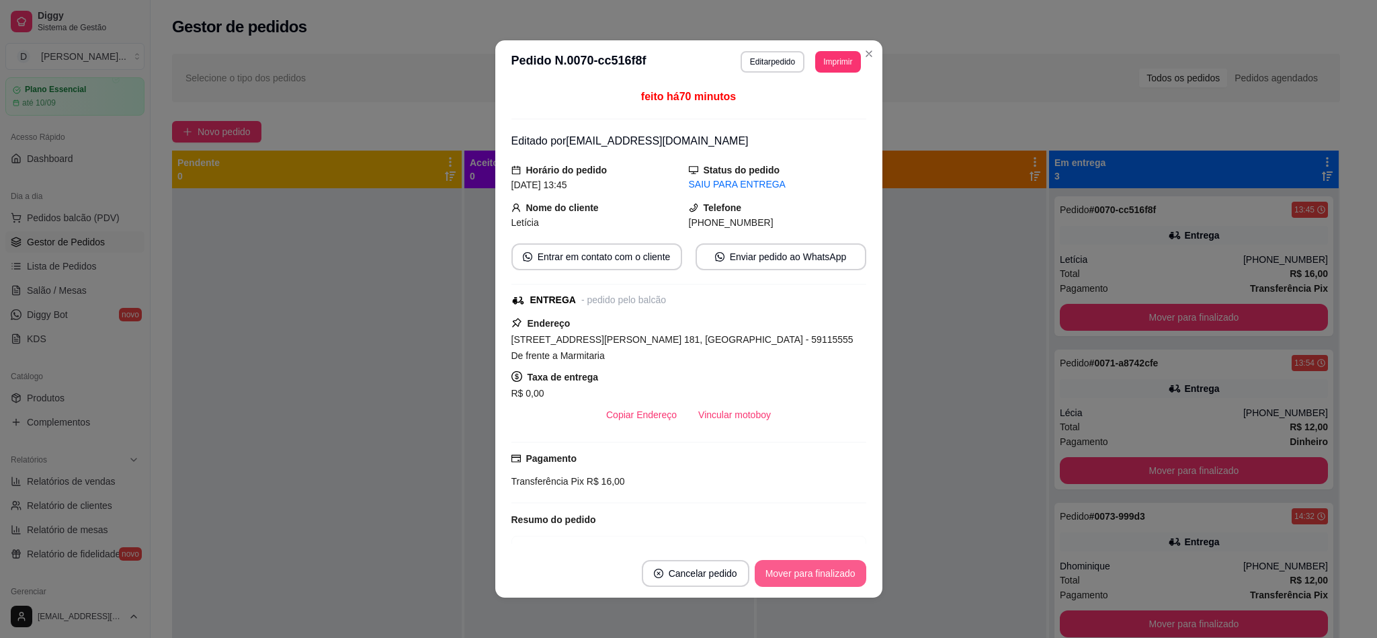
click at [815, 573] on button "Mover para finalizado" at bounding box center [811, 573] width 112 height 27
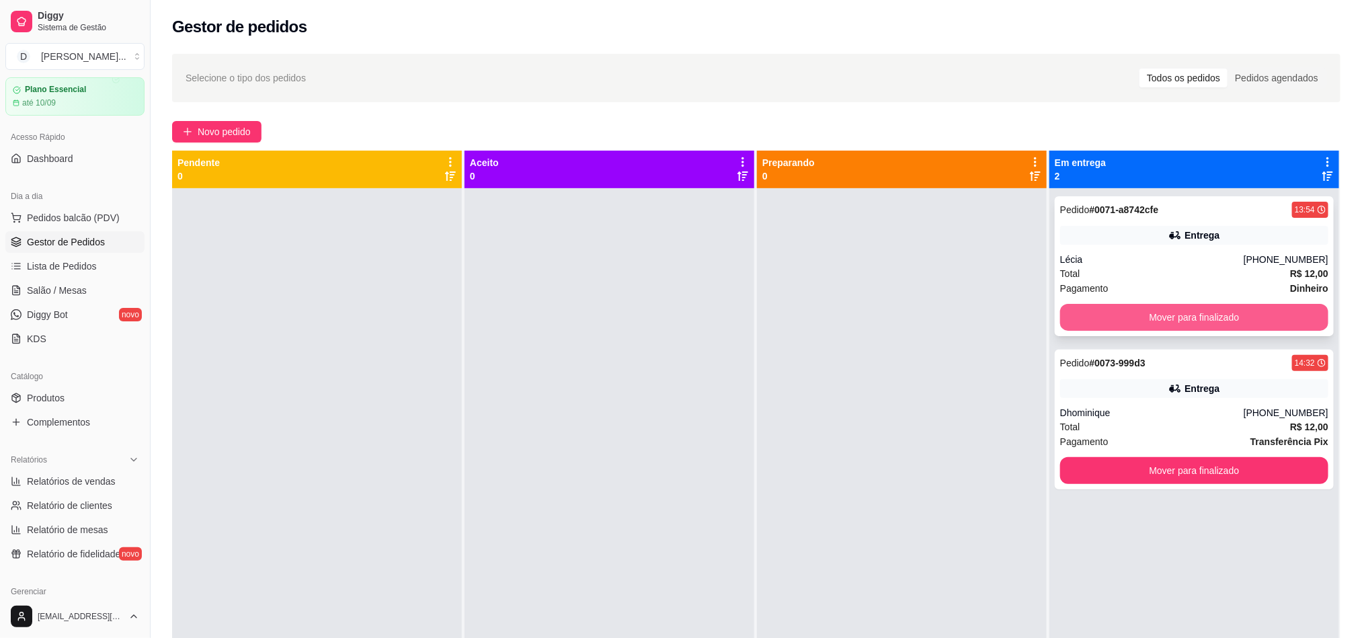
click at [1118, 307] on button "Mover para finalizado" at bounding box center [1194, 317] width 268 height 27
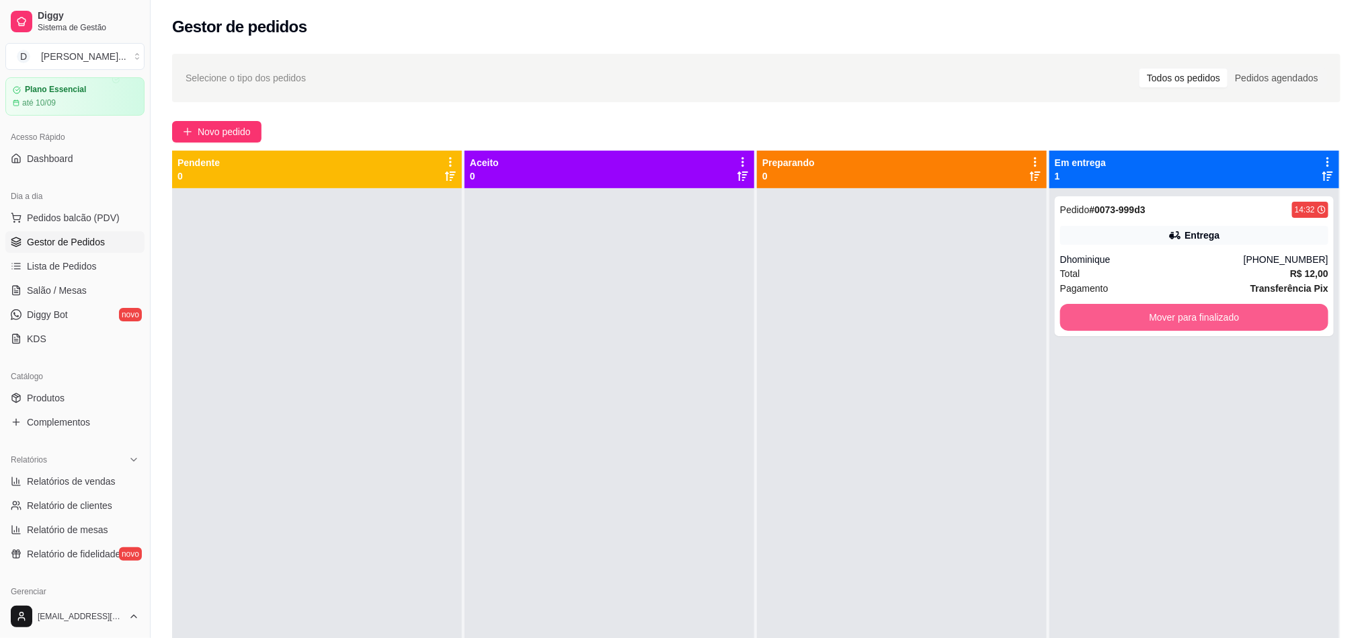
click at [1118, 307] on button "Mover para finalizado" at bounding box center [1194, 317] width 268 height 27
